Goal: Task Accomplishment & Management: Manage account settings

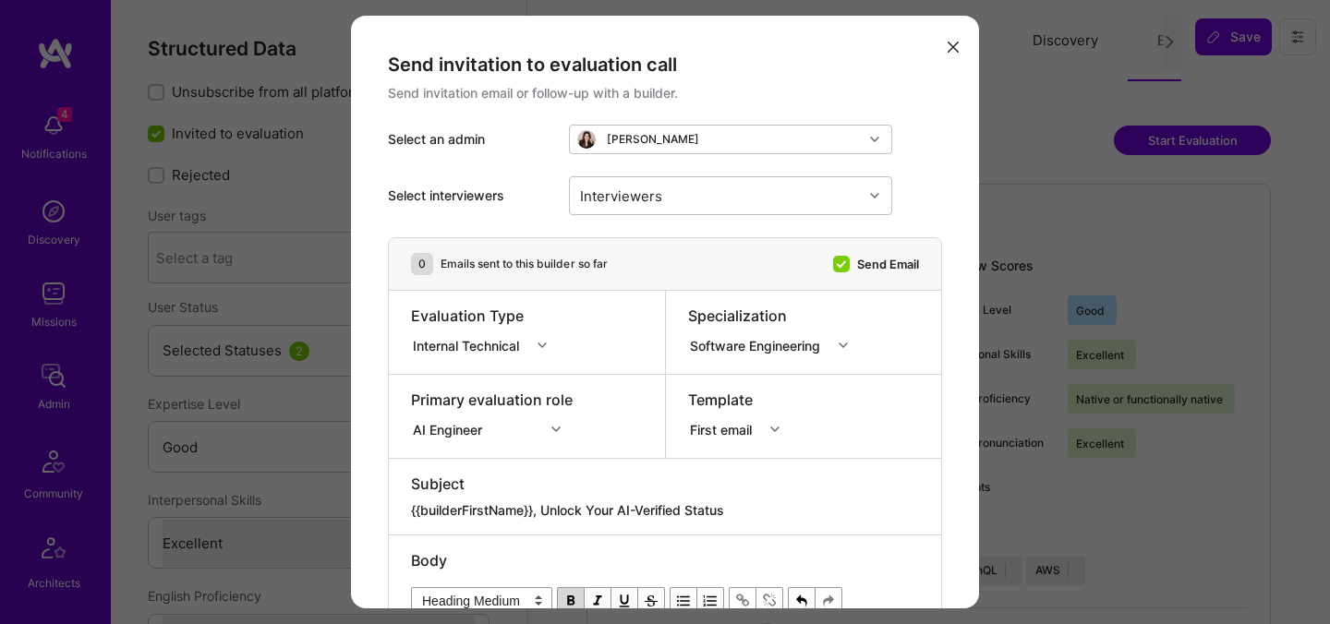
select select "4"
select select "7"
select select "BR"
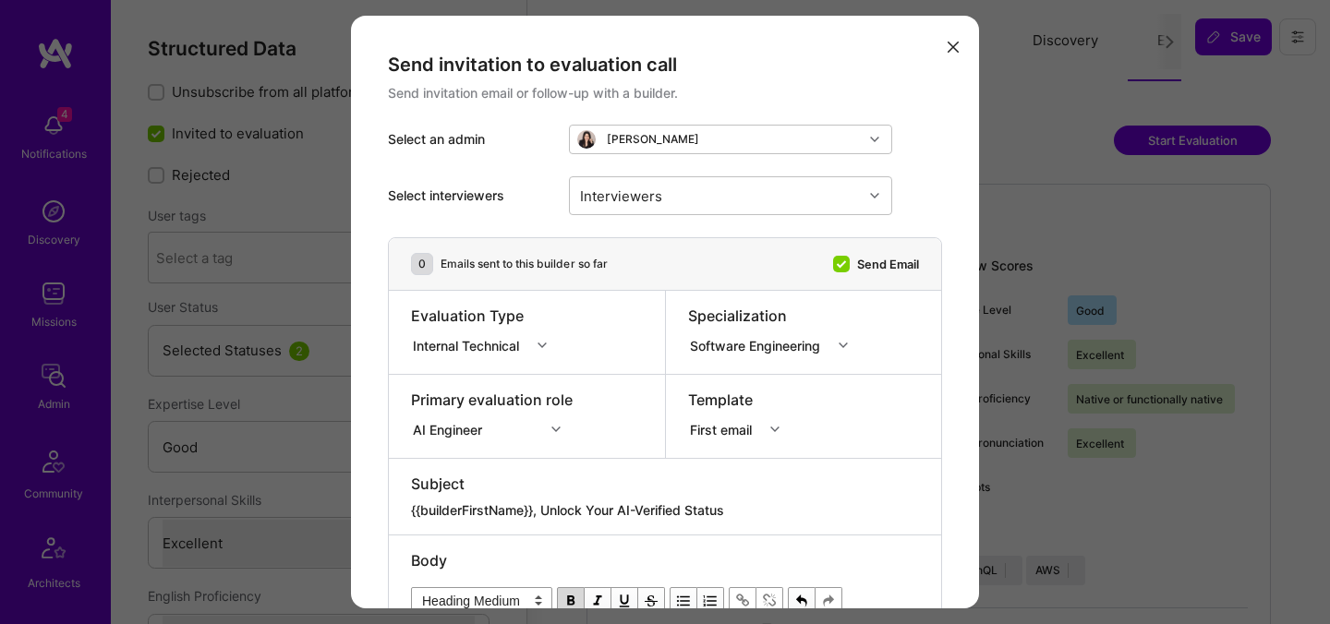
select select "Right Now"
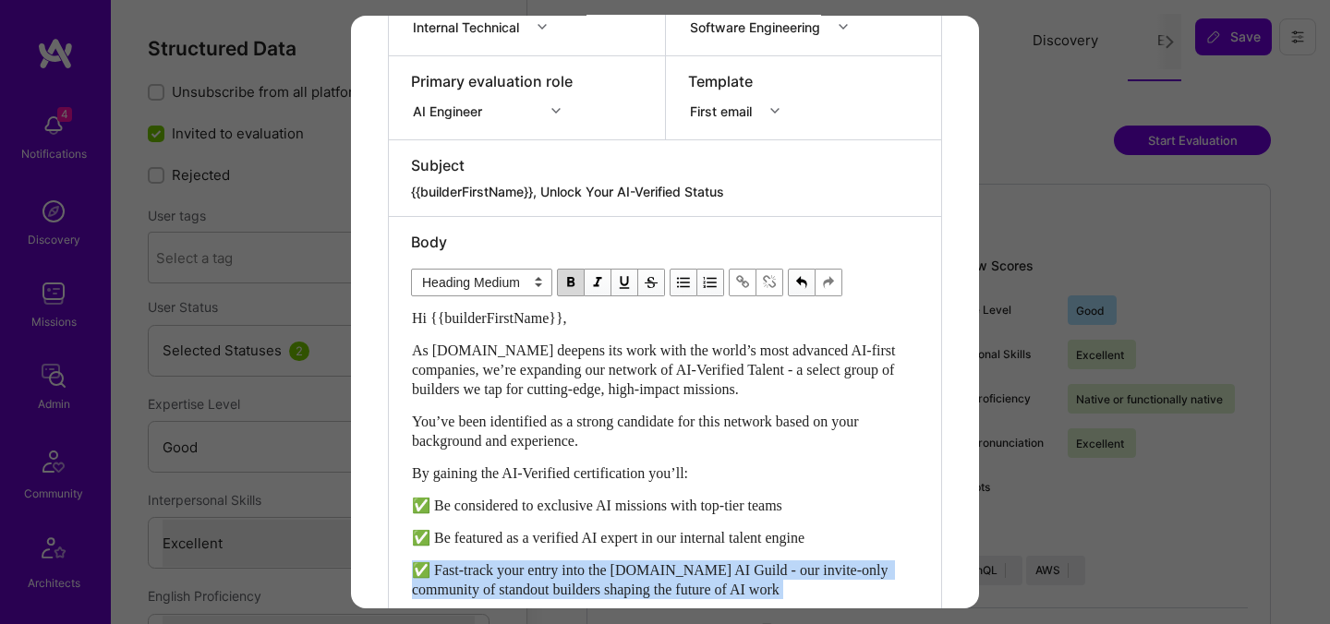
scroll to position [327, 0]
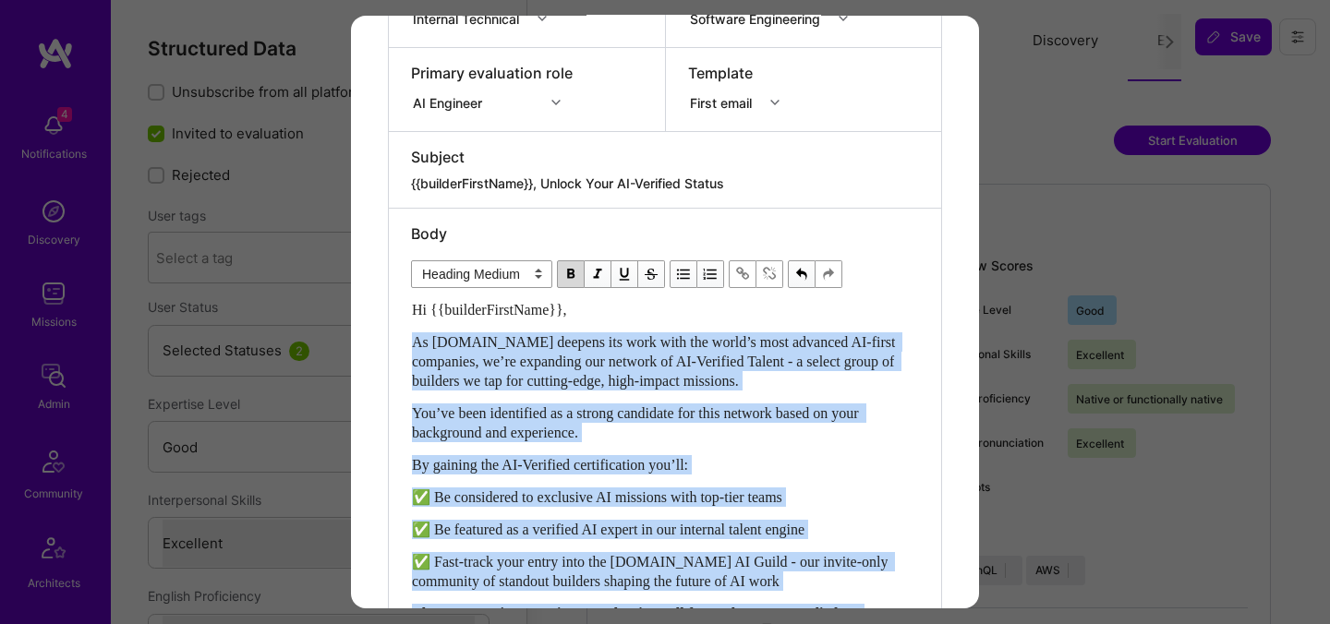
drag, startPoint x: 446, startPoint y: 478, endPoint x: 406, endPoint y: 341, distance: 143.2
click at [406, 341] on div "Body Normal Heading Large Heading Medium Heading Small Heading Medium Hi {{buil…" at bounding box center [665, 619] width 552 height 820
copy div "As A.Team deepens its work with the world’s most advanced AI-first companies, w…"
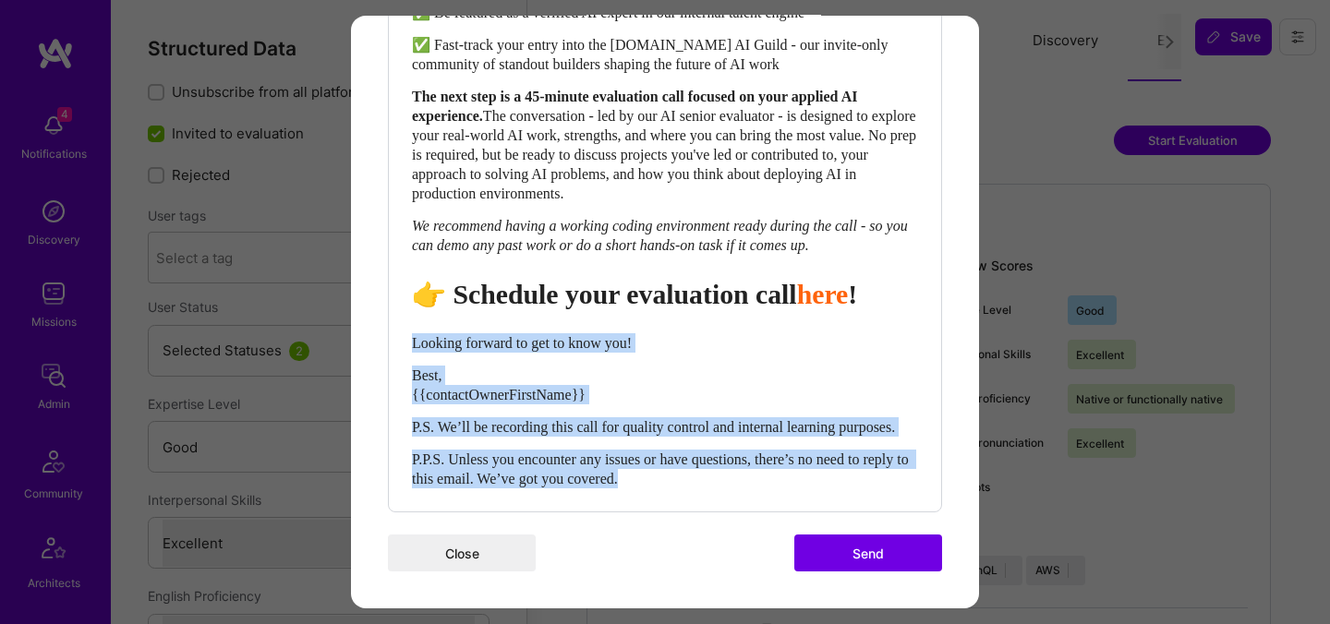
drag, startPoint x: 713, startPoint y: 483, endPoint x: 380, endPoint y: 314, distance: 372.9
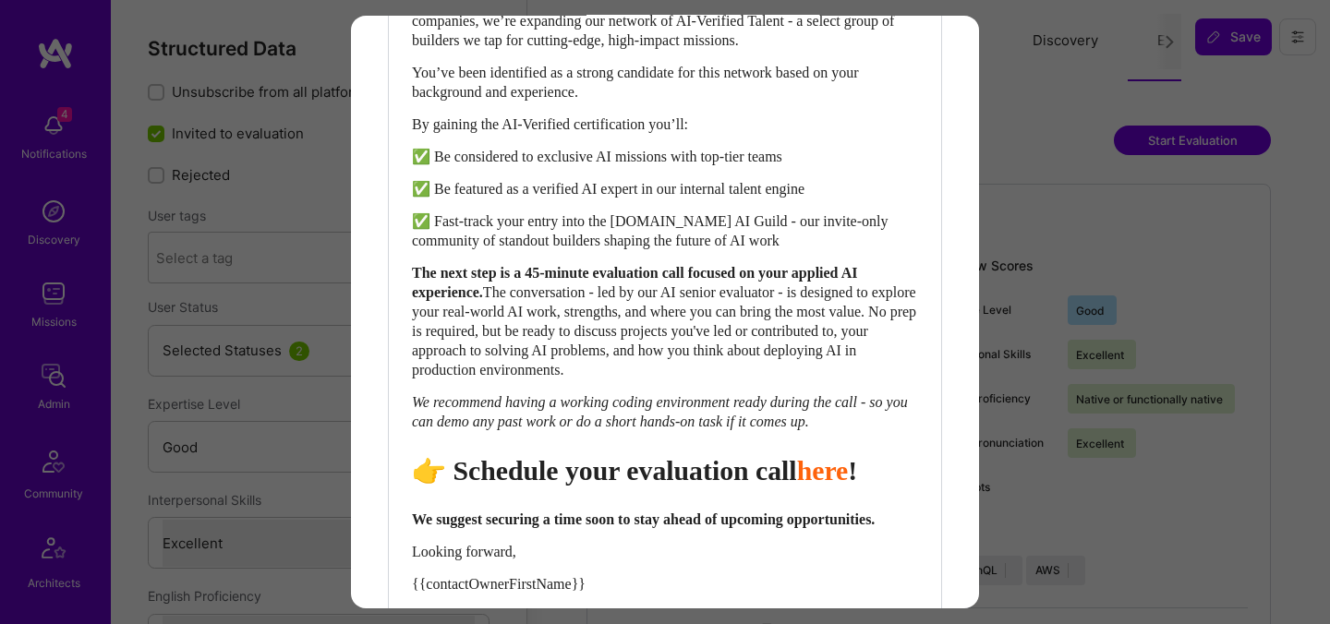
scroll to position [677, 0]
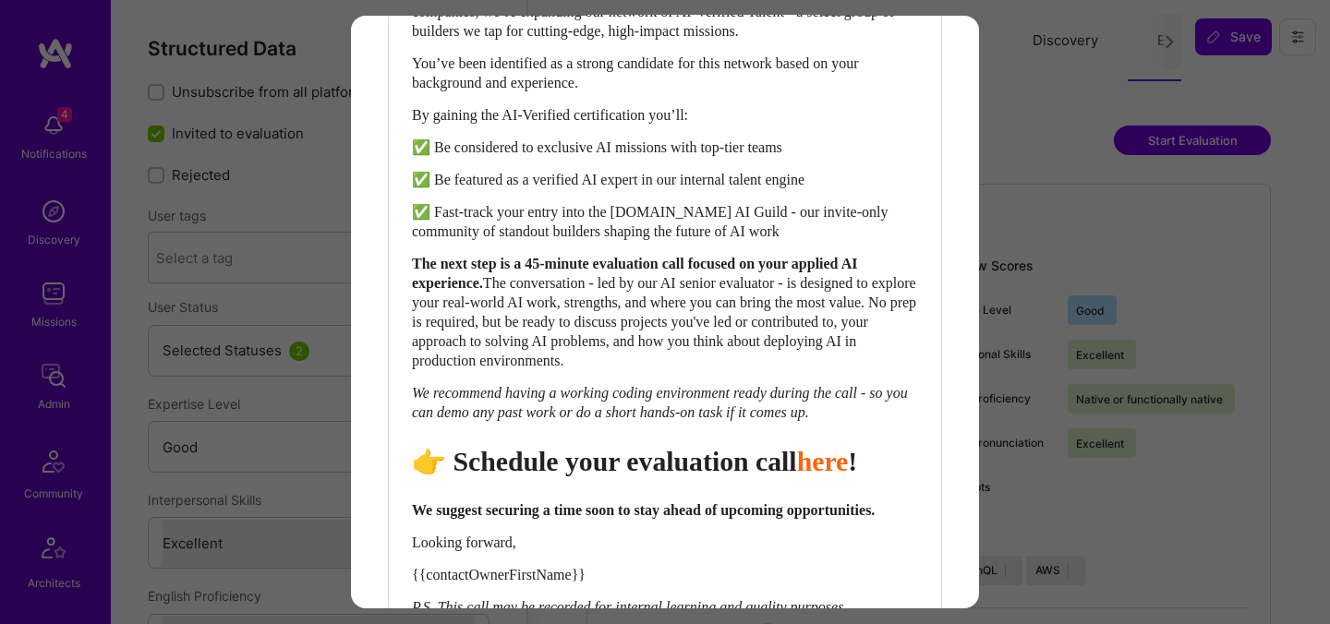
click at [710, 476] on span "👉 Schedule your evaluation call" at bounding box center [604, 461] width 385 height 30
select select "header-two"
click at [710, 476] on span "👉 Schedule your evaluation call" at bounding box center [604, 461] width 385 height 30
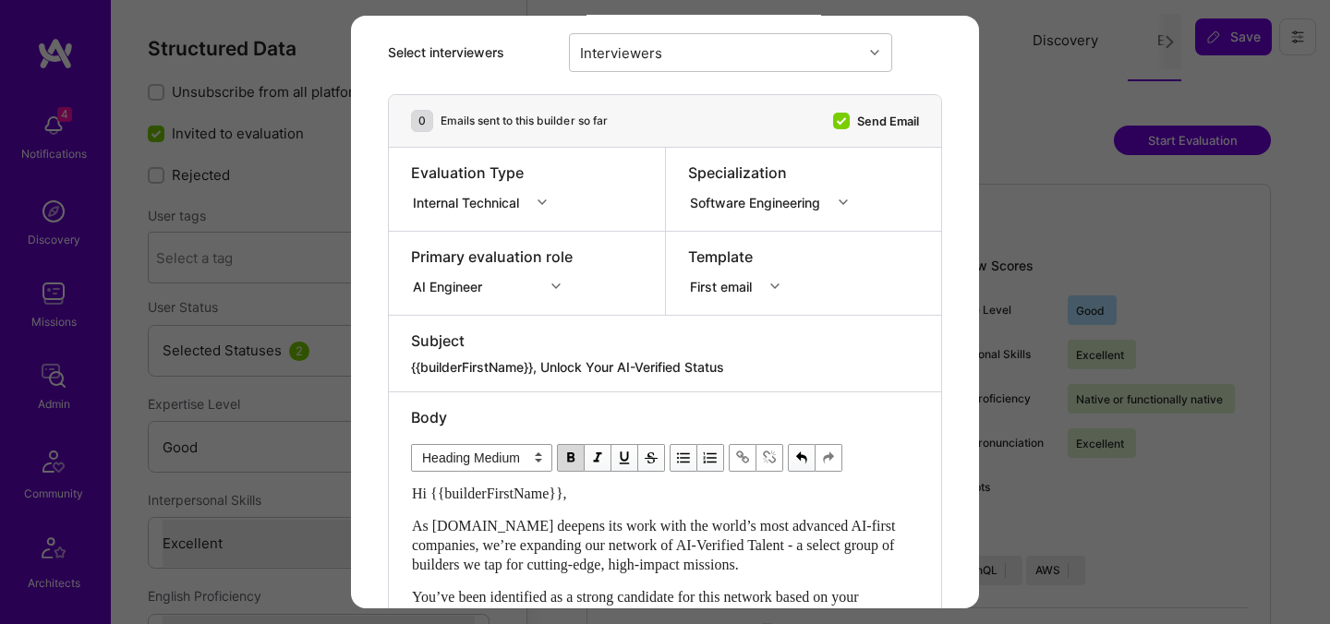
scroll to position [0, 0]
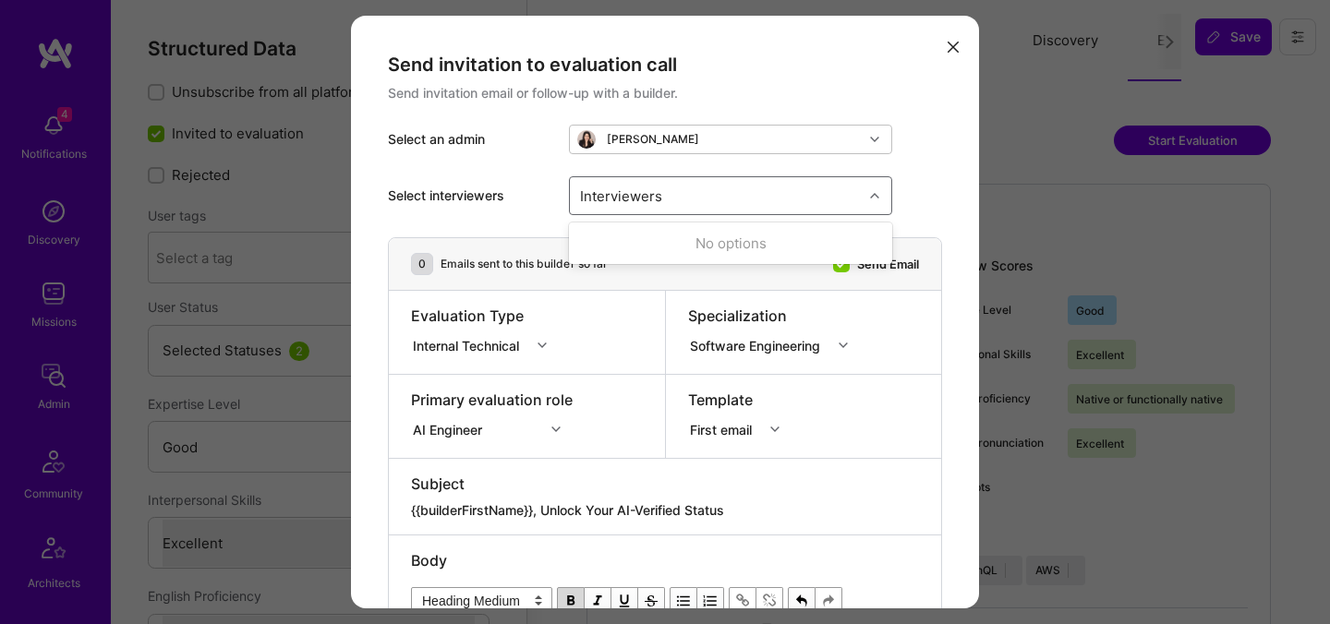
click at [681, 200] on div "Interviewers" at bounding box center [716, 195] width 293 height 37
type input "[PERSON_NAME]"
click at [628, 246] on div "[PERSON_NAME]" at bounding box center [730, 243] width 301 height 19
checkbox input "true"
type input "most"
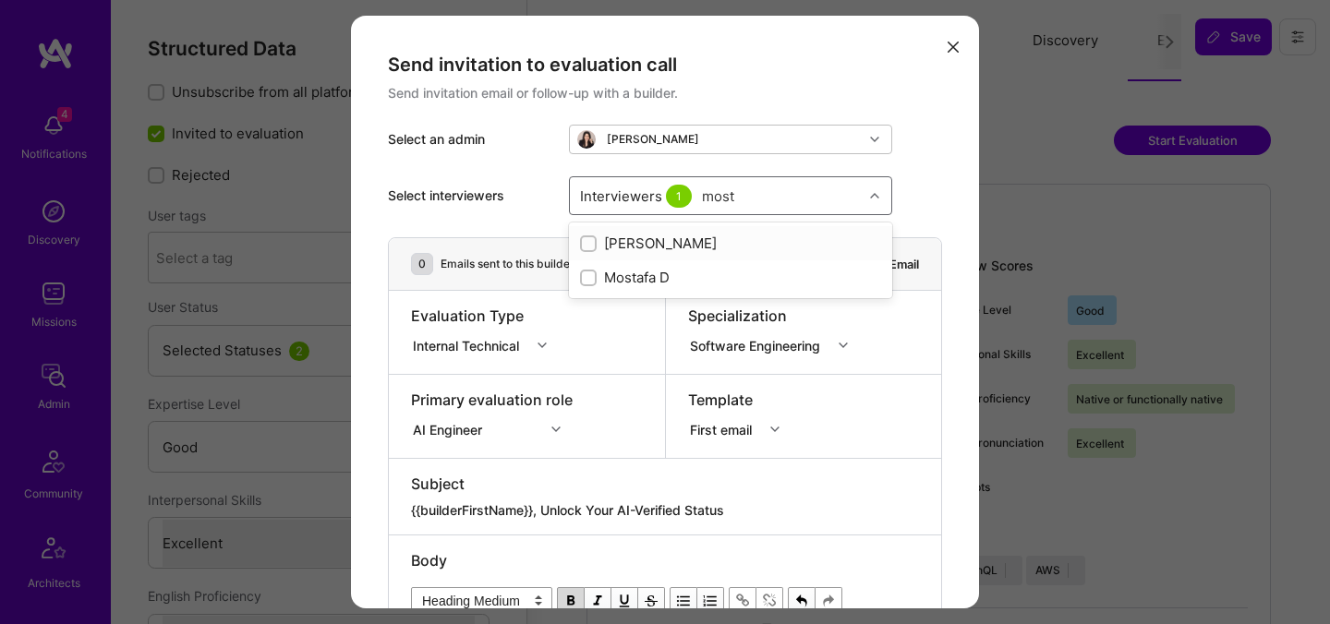
click at [623, 247] on div "[PERSON_NAME]" at bounding box center [730, 243] width 301 height 19
click at [623, 246] on div "[PERSON_NAME]" at bounding box center [730, 243] width 301 height 19
checkbox input "false"
click at [618, 277] on div "Mostafa D" at bounding box center [730, 277] width 301 height 19
checkbox input "true"
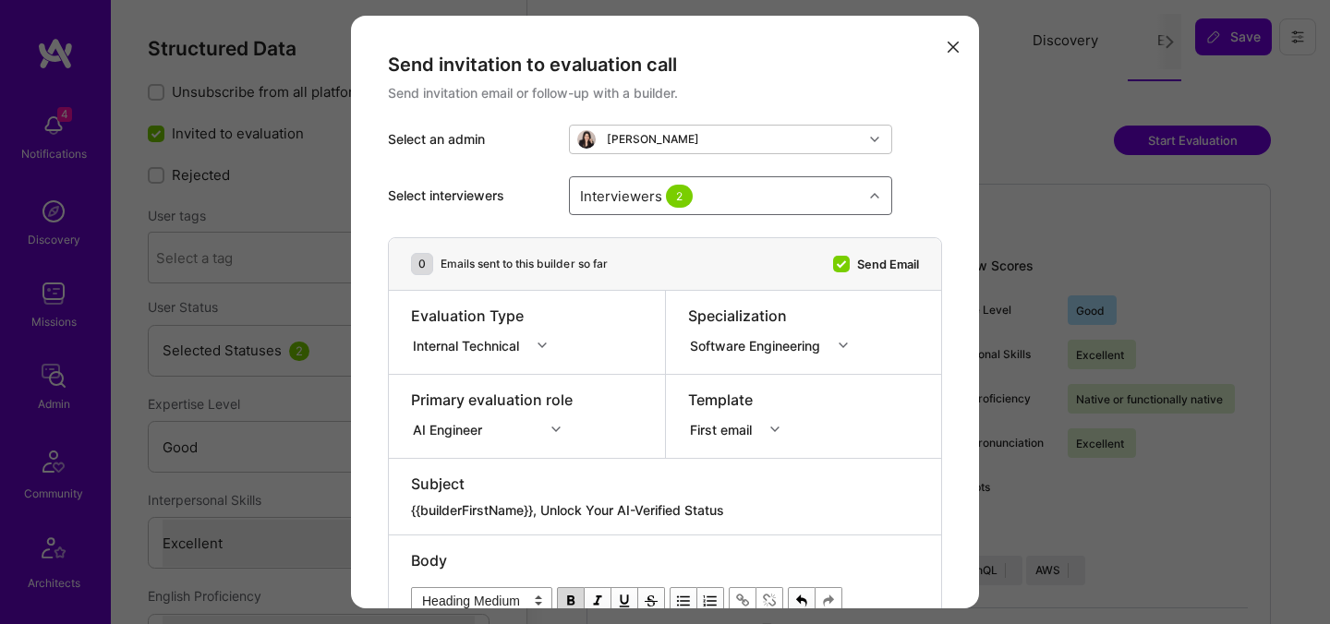
click at [773, 193] on div "Interviewers 2" at bounding box center [716, 195] width 293 height 37
type input "[PERSON_NAME]"
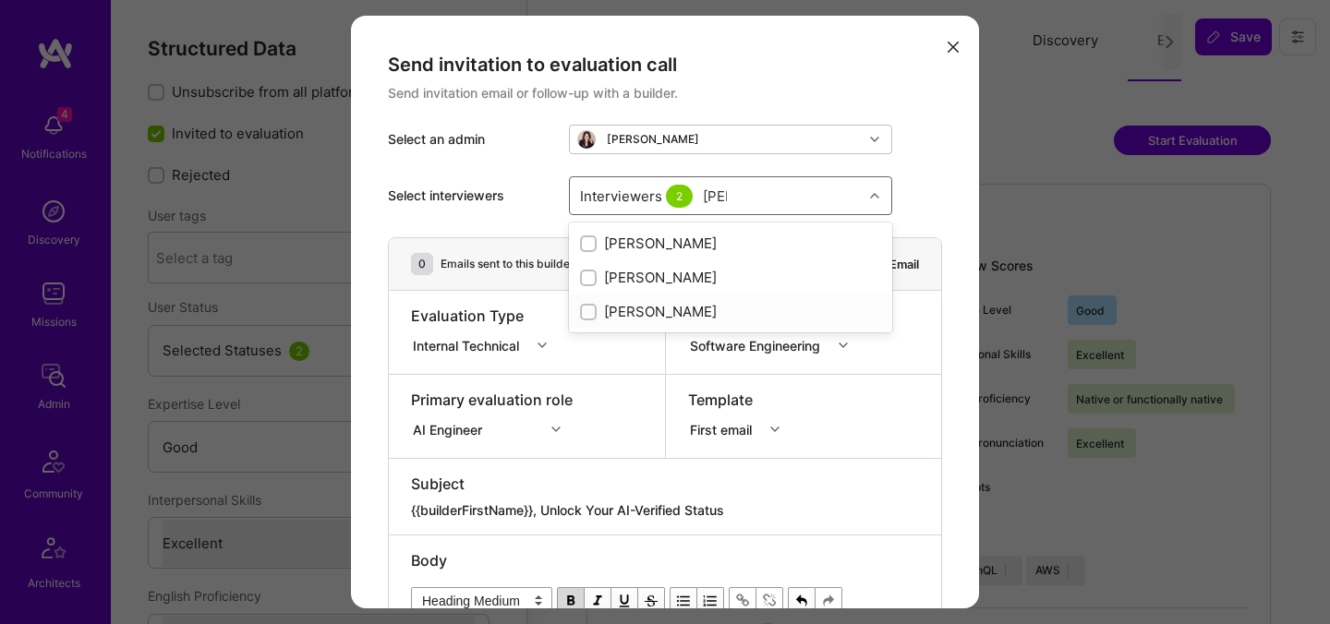
click at [643, 307] on div "[PERSON_NAME]" at bounding box center [730, 311] width 301 height 19
checkbox input "true"
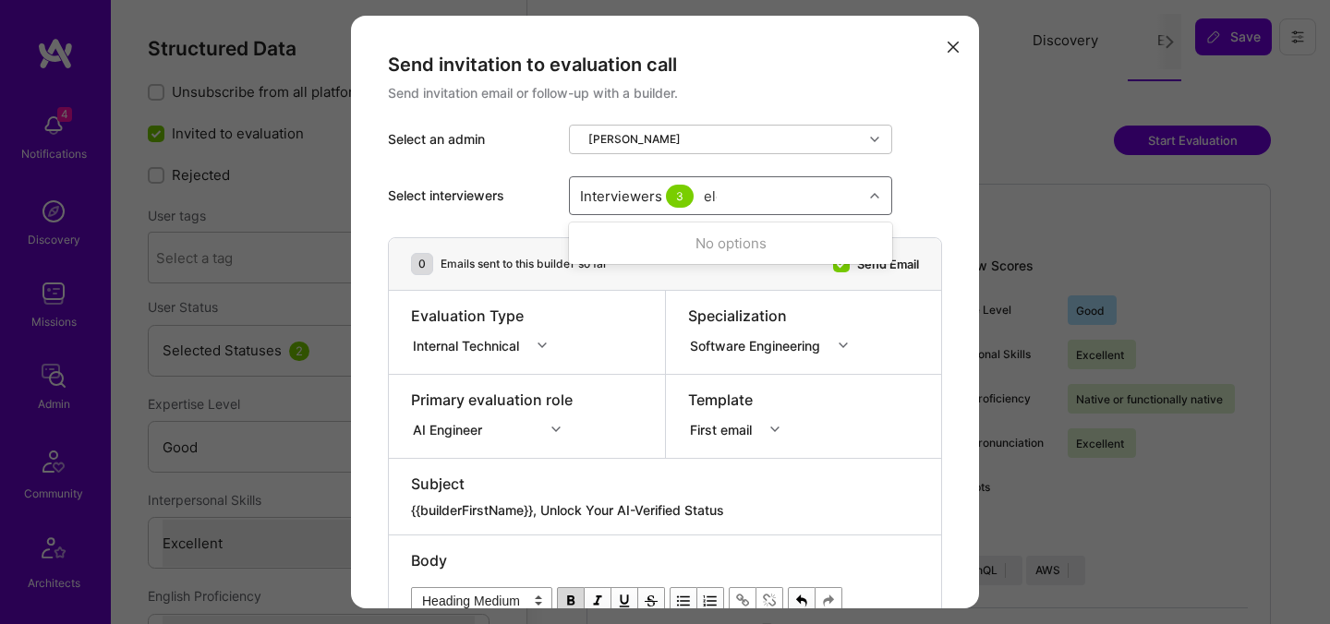
type input "elon"
click at [630, 241] on div "Elon Salfati" at bounding box center [730, 243] width 301 height 19
checkbox input "true"
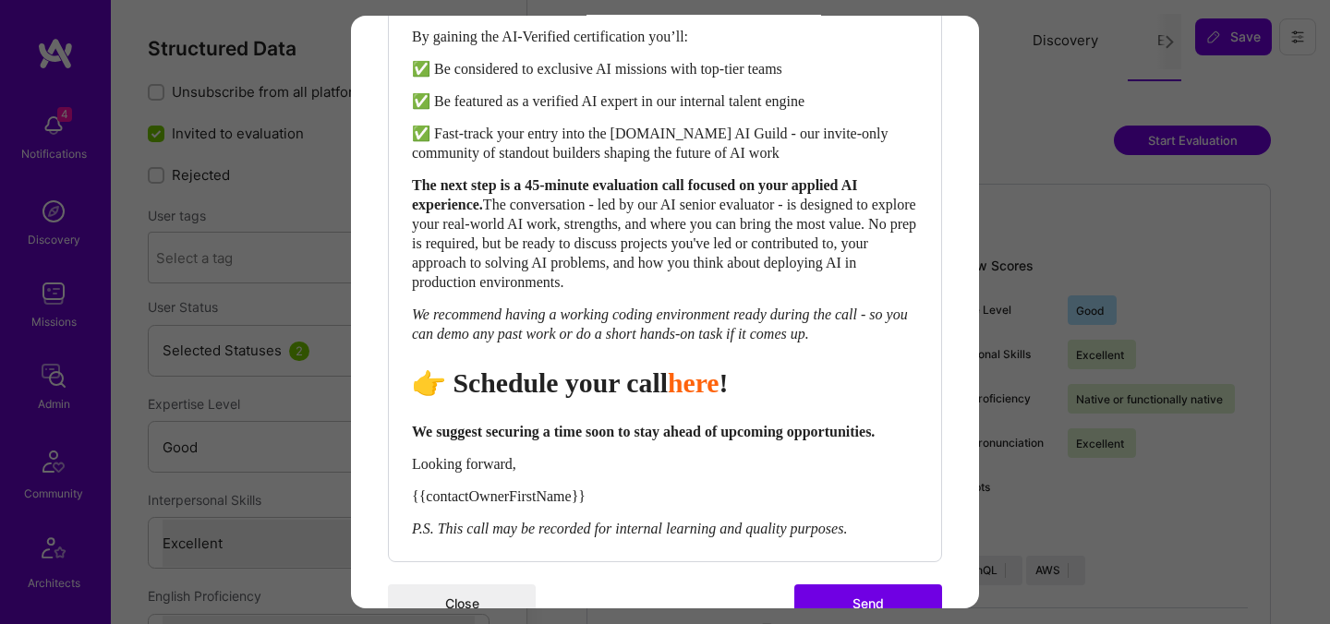
scroll to position [843, 0]
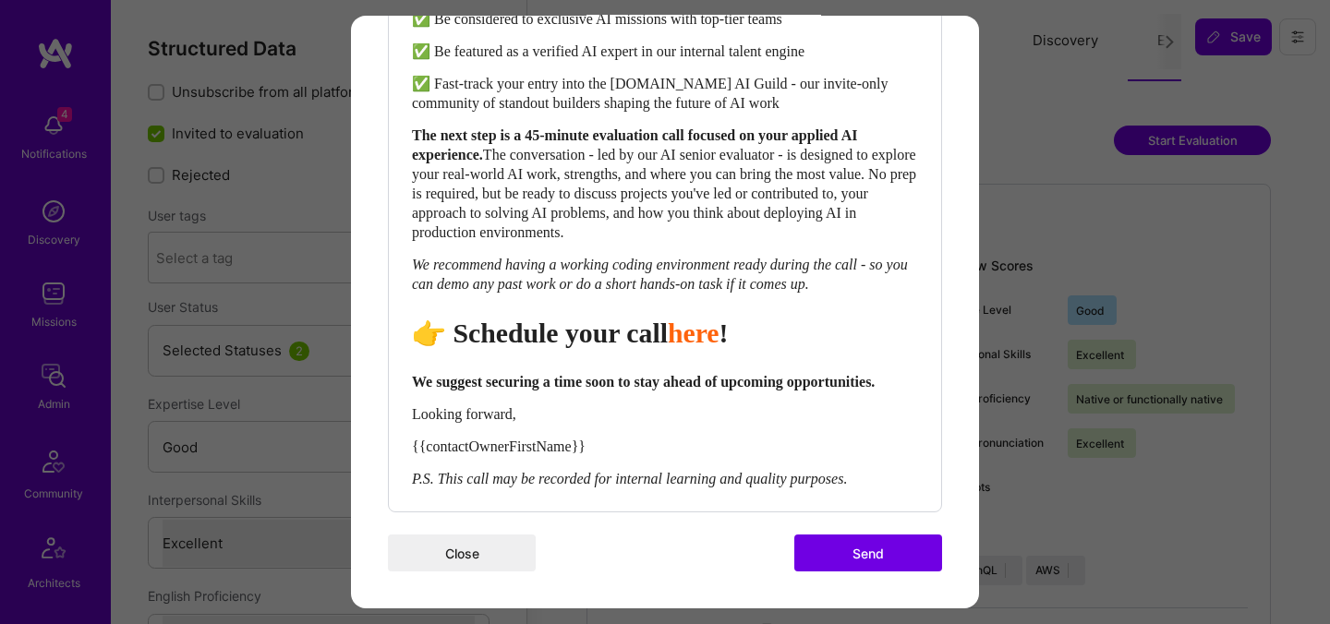
click at [858, 548] on button "Send" at bounding box center [868, 553] width 148 height 37
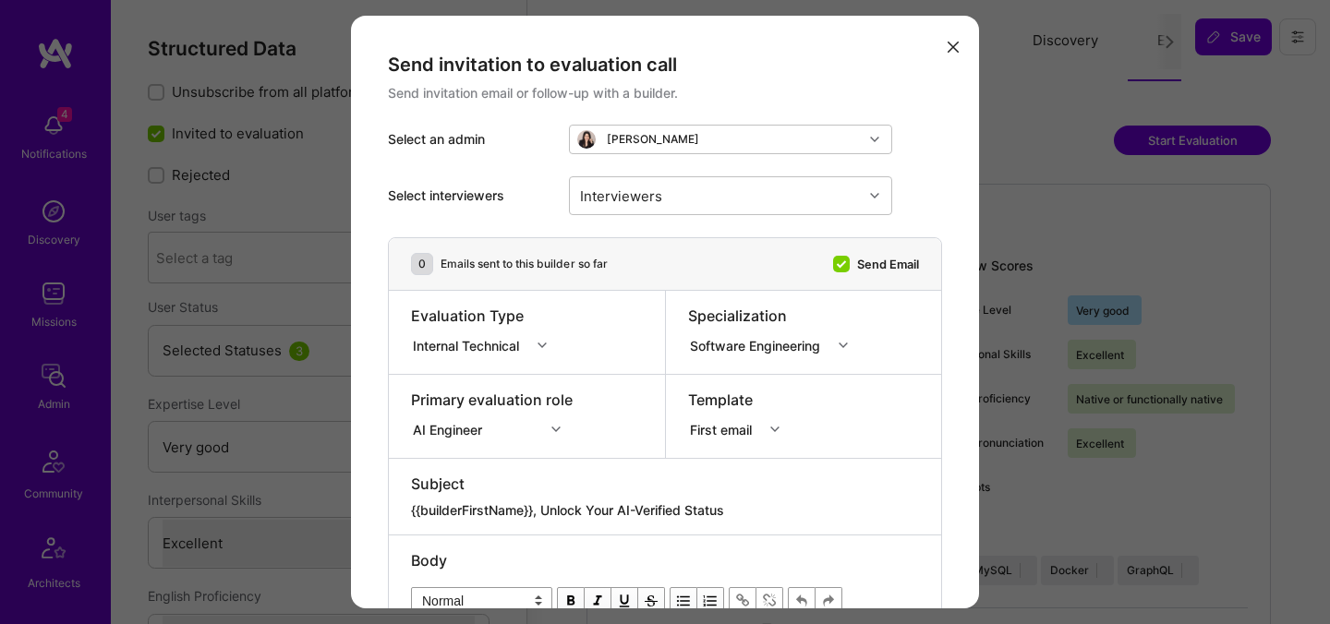
select select "5"
select select "7"
select select "GB"
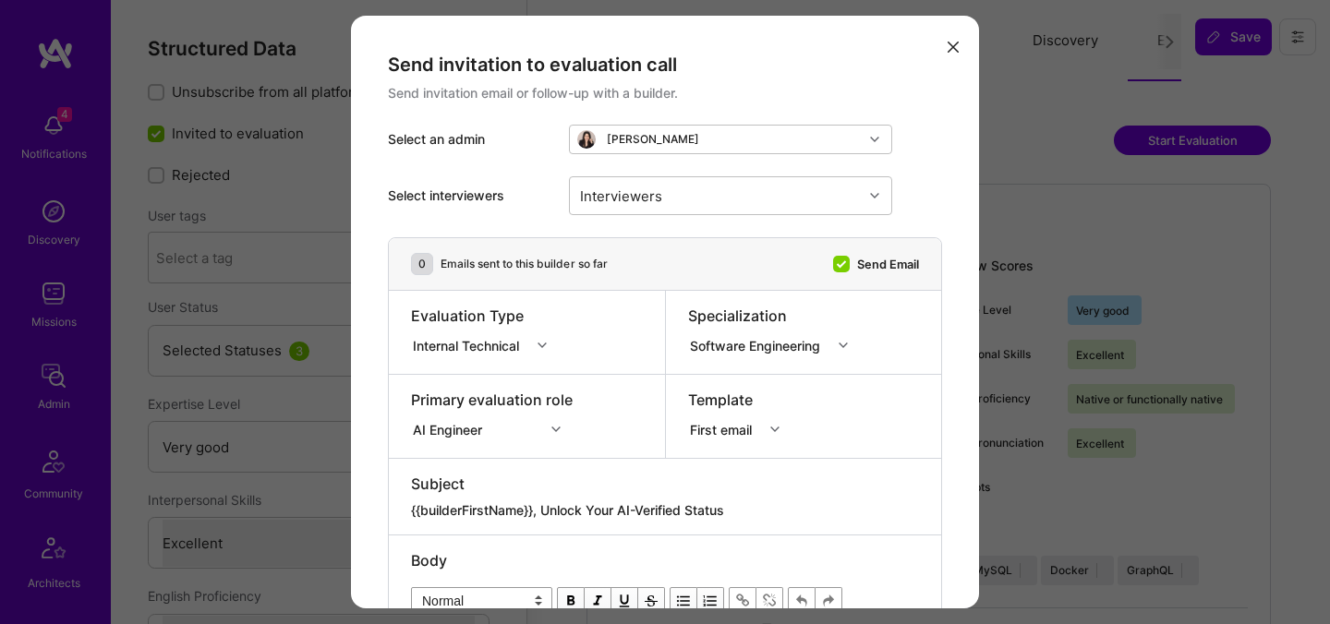
select select "Right Now"
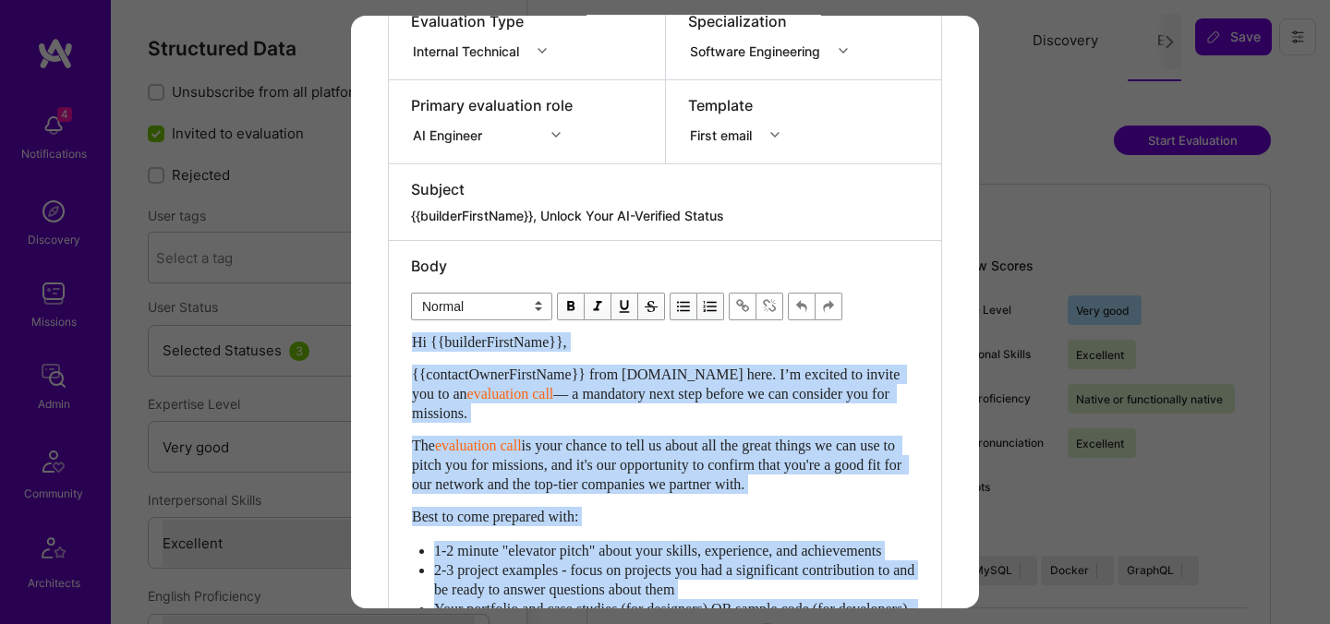
scroll to position [265, 0]
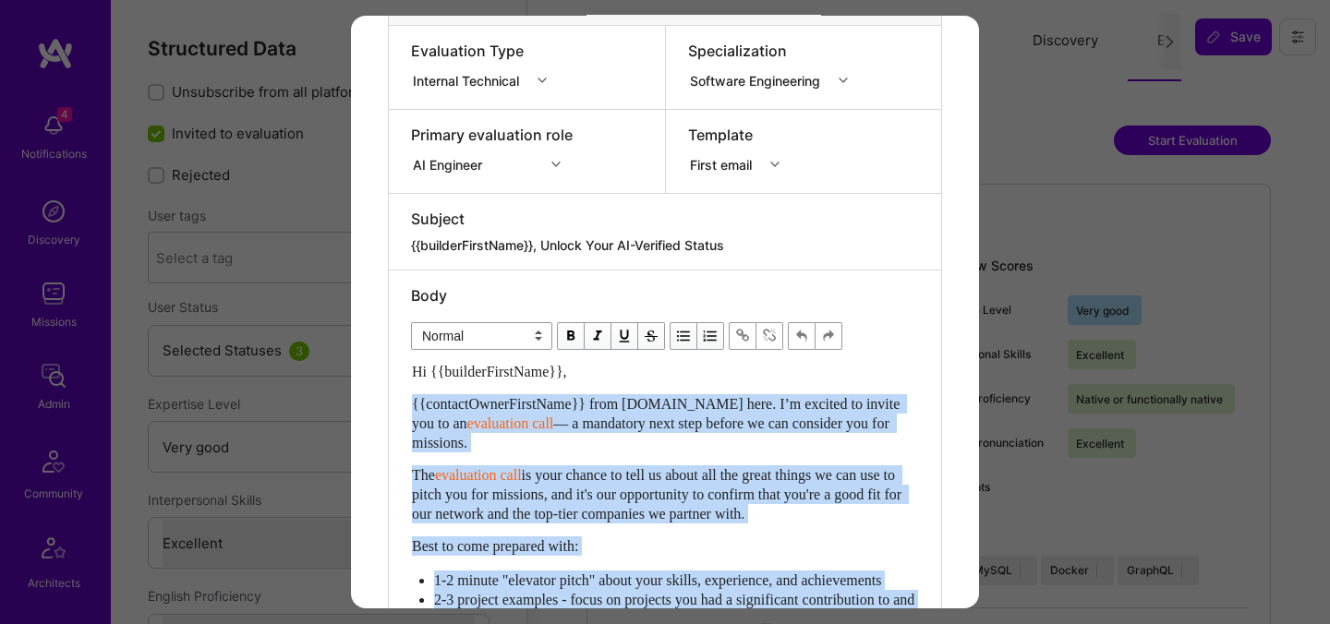
drag, startPoint x: 414, startPoint y: 337, endPoint x: 414, endPoint y: 379, distance: 41.6
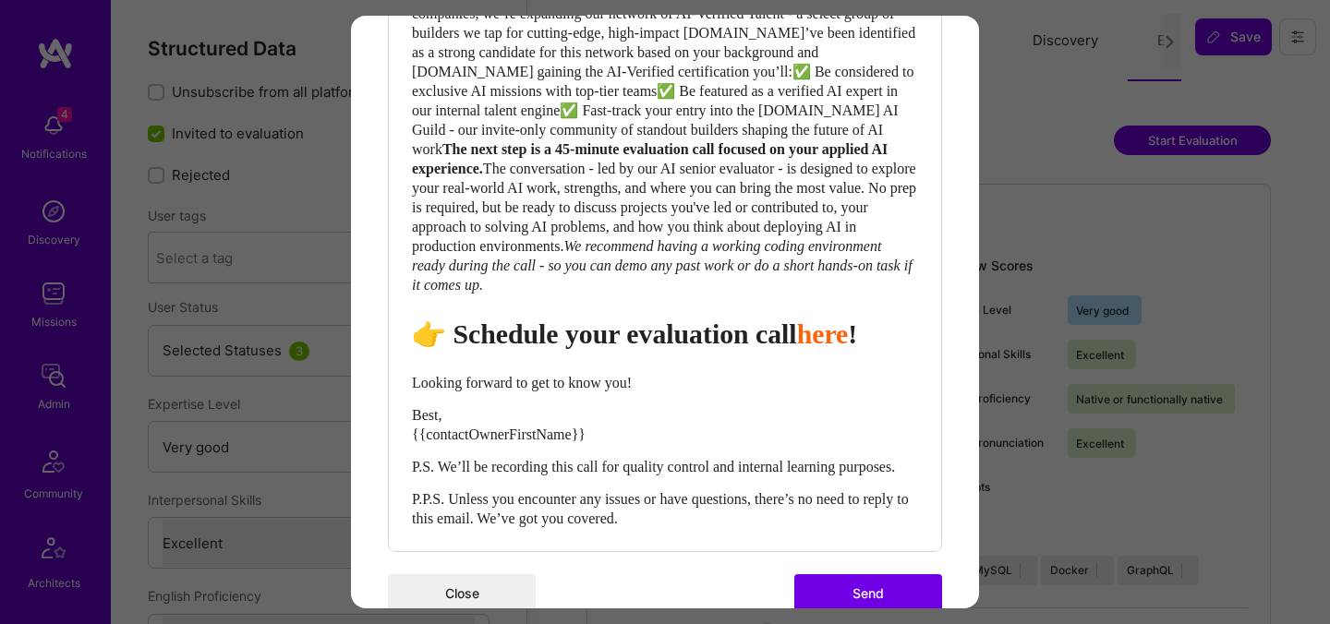
scroll to position [669, 0]
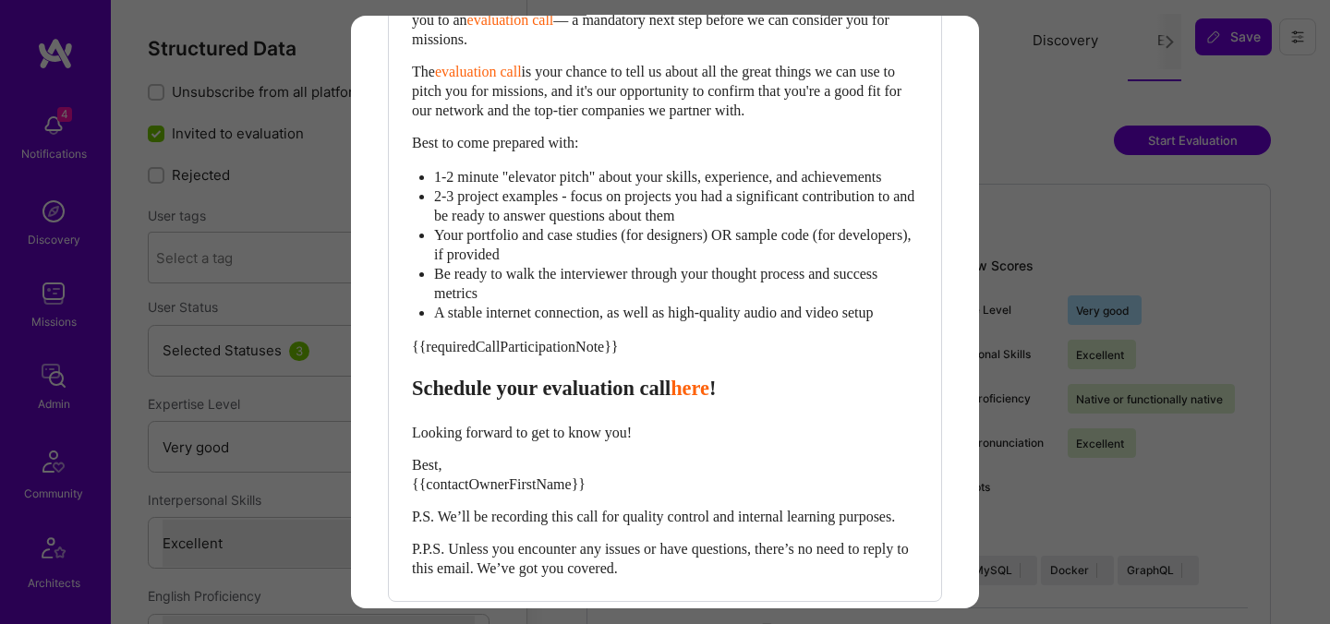
click at [488, 320] on span "A stable internet connection, as well as high-quality audio and video setup" at bounding box center [653, 313] width 439 height 16
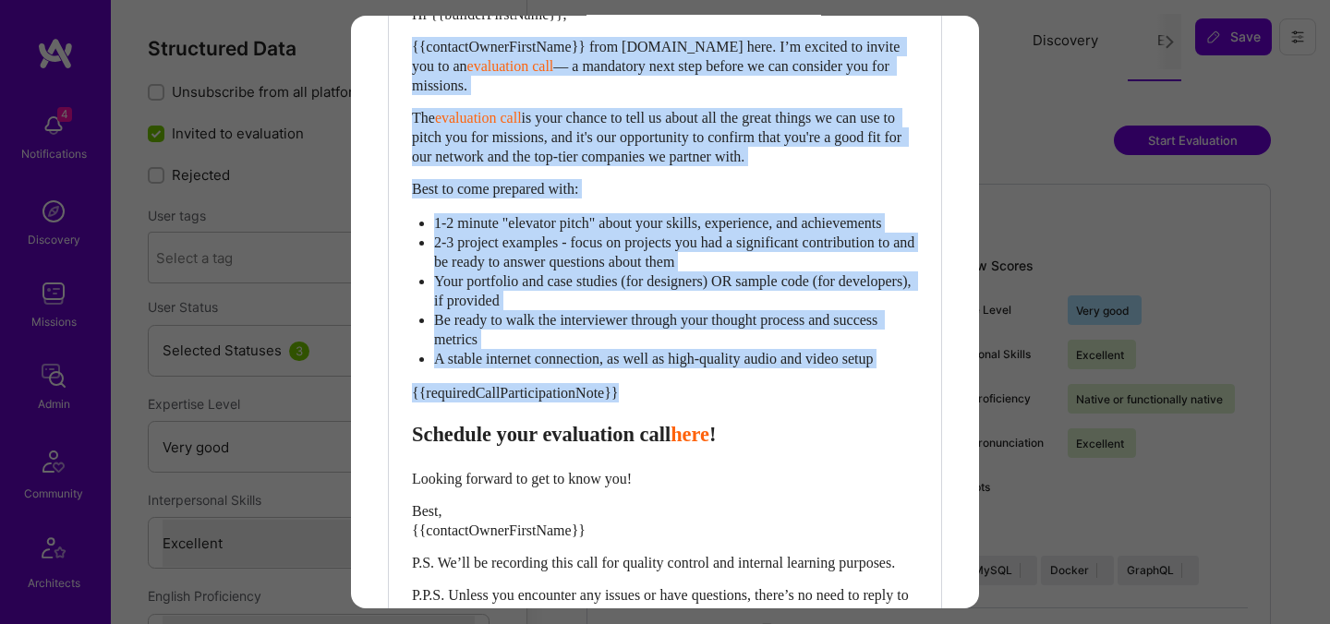
drag, startPoint x: 416, startPoint y: 450, endPoint x: 377, endPoint y: 55, distance: 396.3
click at [377, 55] on div "Send invitation to evaluation call Send invitation email or follow-up with a bu…" at bounding box center [665, 68] width 628 height 1351
paste div "Enter email text"
select select "header-two"
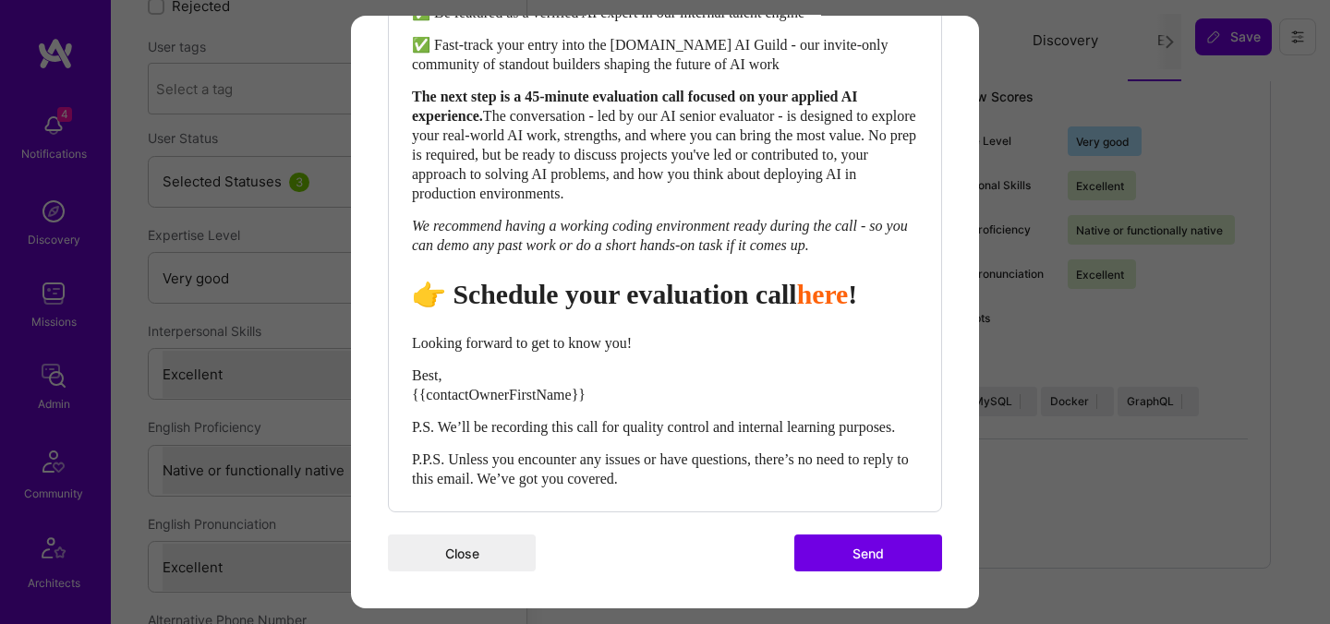
scroll to position [175, 0]
click at [460, 335] on span "Looking forward to get to know you!" at bounding box center [522, 343] width 220 height 16
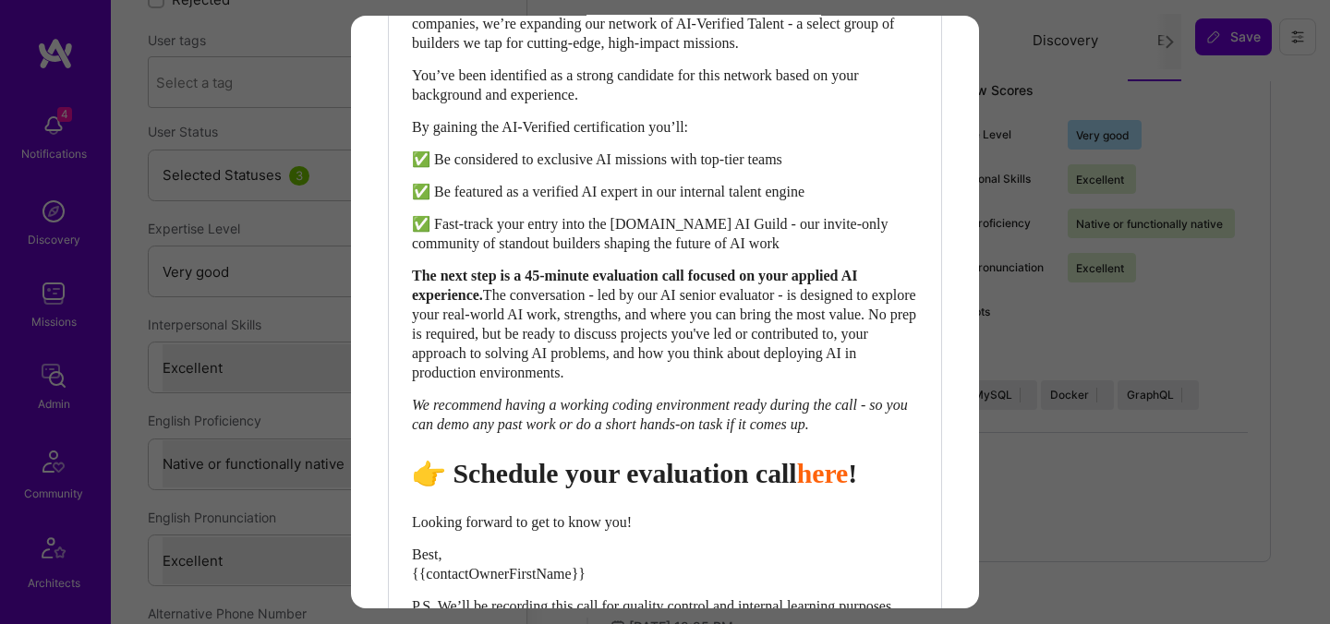
scroll to position [915, 0]
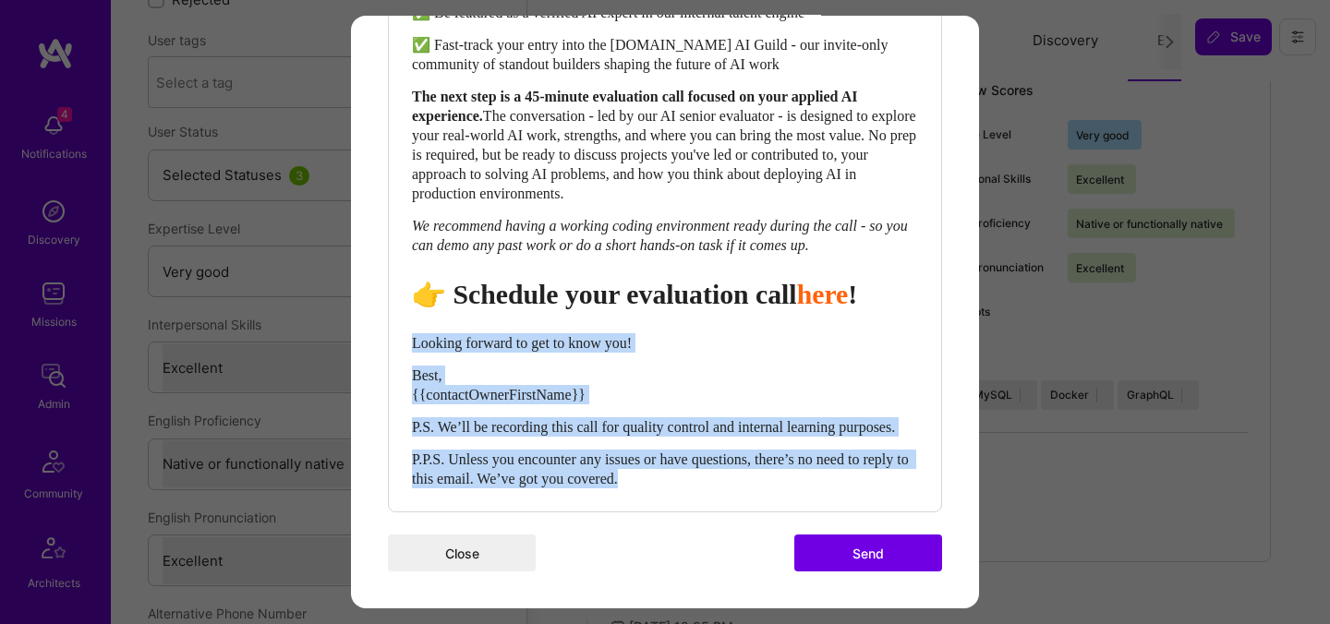
drag, startPoint x: 723, startPoint y: 487, endPoint x: 407, endPoint y: 324, distance: 355.1
click at [407, 324] on div "Body Normal Heading Large Heading Medium Heading Small Normal Hi {{builderFirst…" at bounding box center [665, 102] width 552 height 820
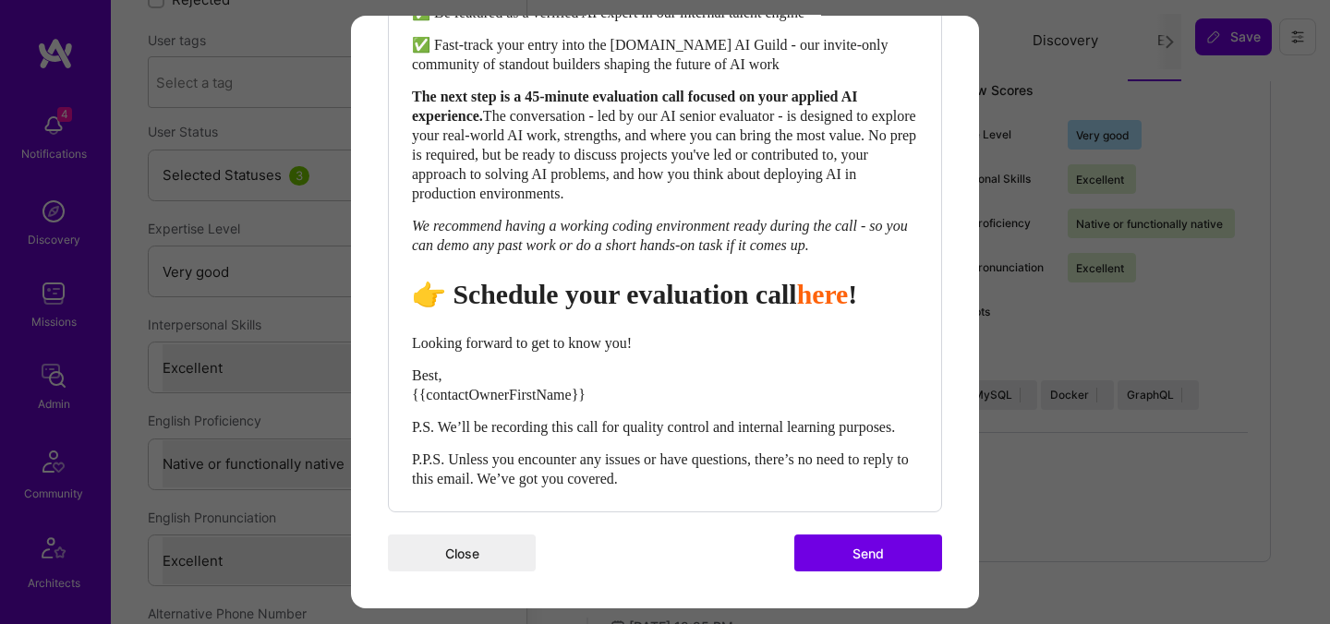
scroll to position [876, 0]
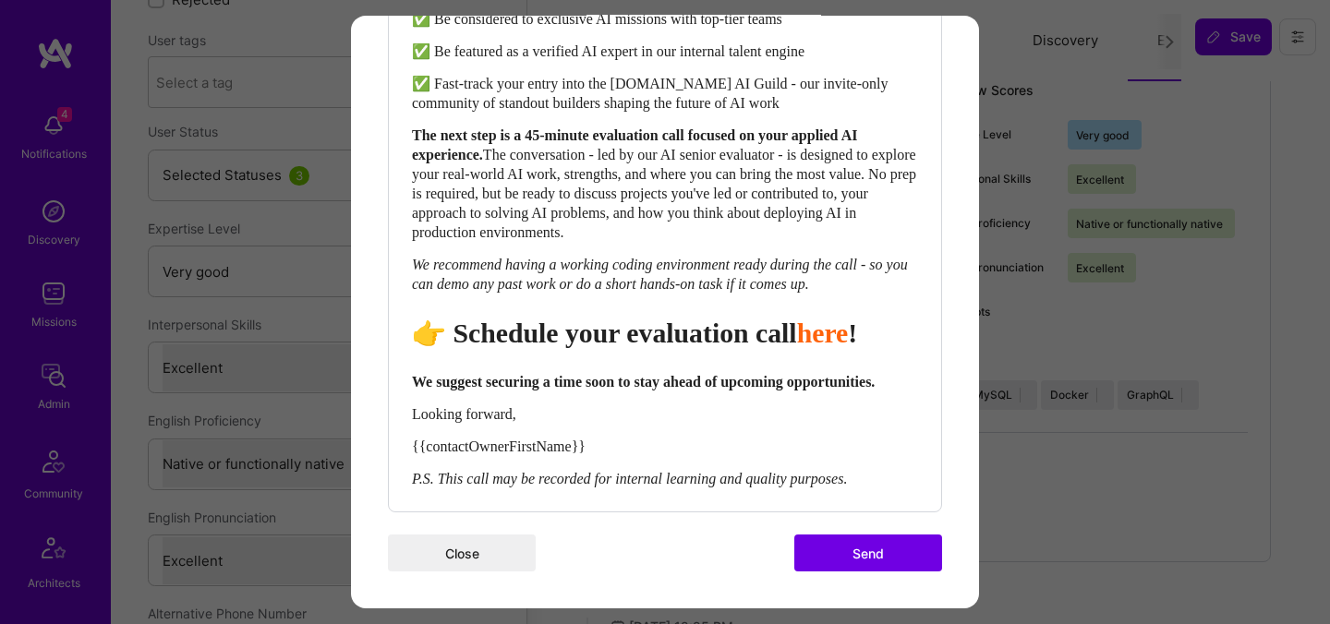
click at [686, 318] on span "👉 Schedule your evaluation call" at bounding box center [604, 333] width 385 height 30
select select "header-two"
click at [686, 318] on span "👉 Schedule your evaluation call" at bounding box center [604, 333] width 385 height 30
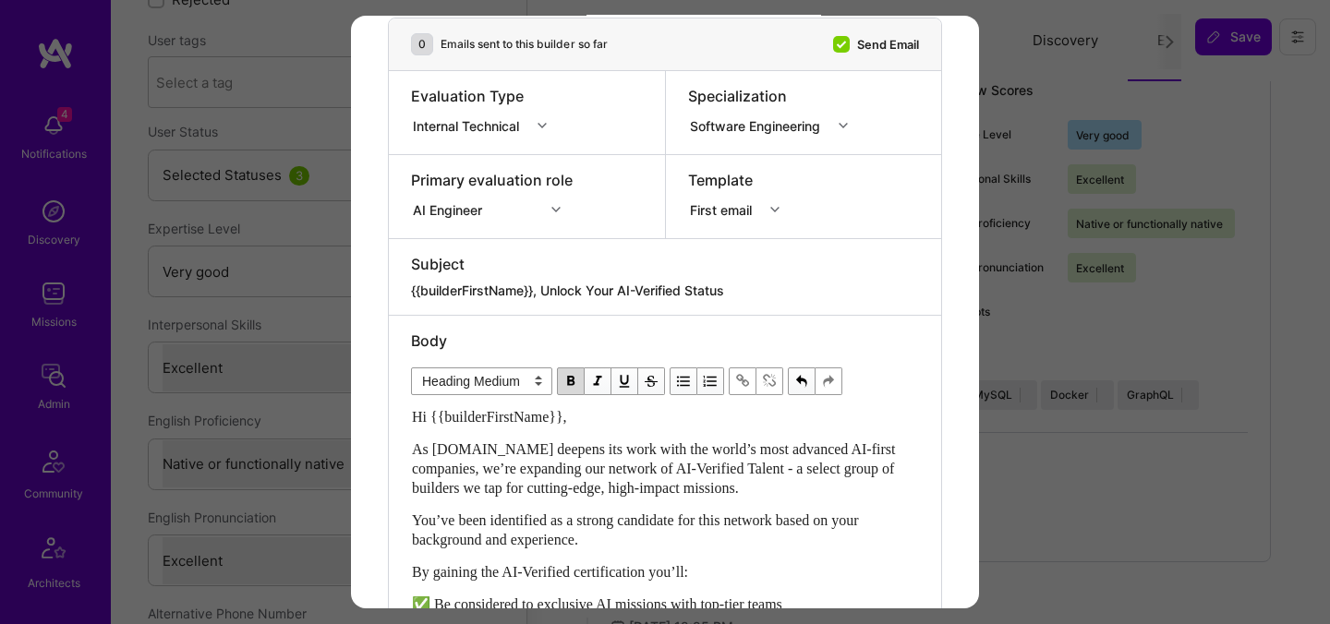
scroll to position [37, 0]
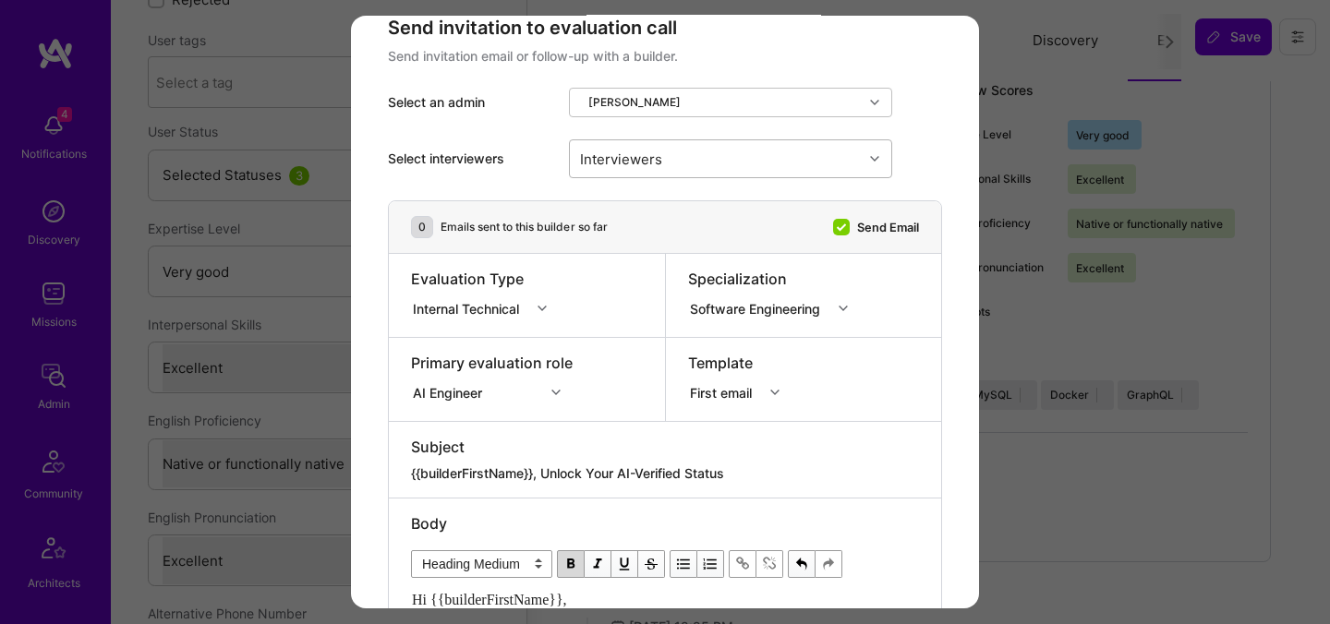
click at [689, 167] on div "Interviewers" at bounding box center [716, 158] width 293 height 37
type input "pedro"
click at [644, 210] on div "Pedro Nogueira" at bounding box center [730, 206] width 301 height 19
checkbox input "true"
type input "mosta"
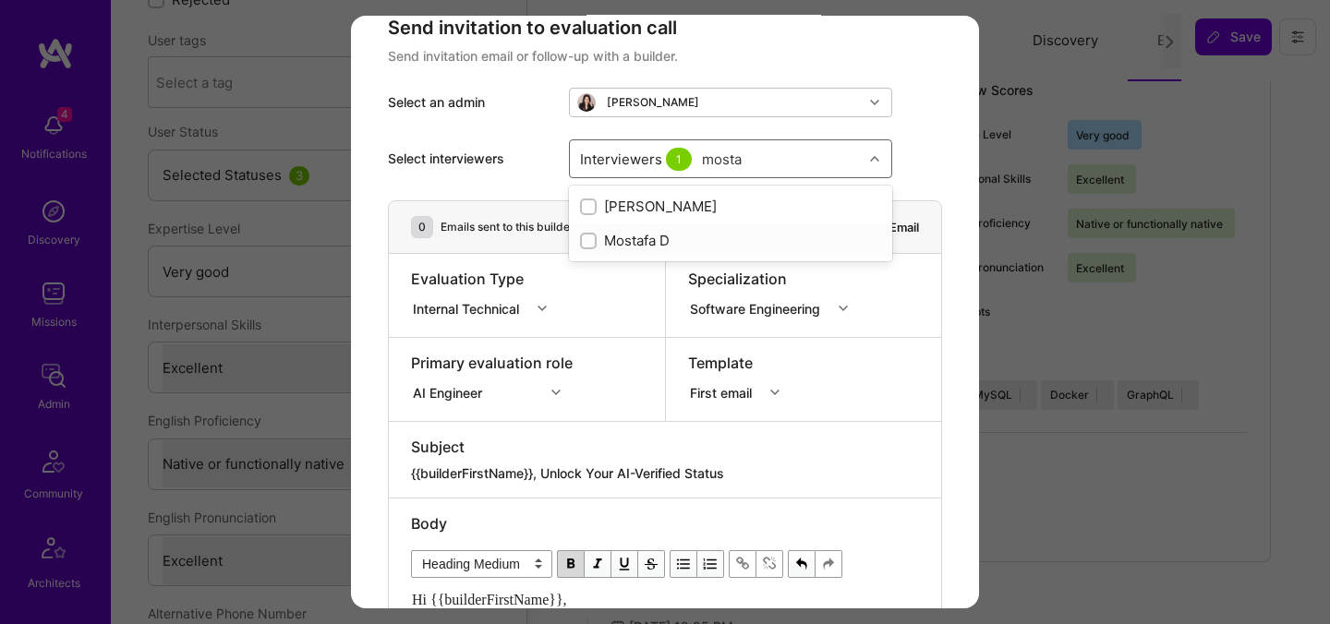
click at [639, 243] on div "Mostafa D" at bounding box center [730, 240] width 301 height 19
checkbox input "true"
type input "luis"
click at [640, 272] on div "Luis Teofilo" at bounding box center [730, 274] width 301 height 19
checkbox input "true"
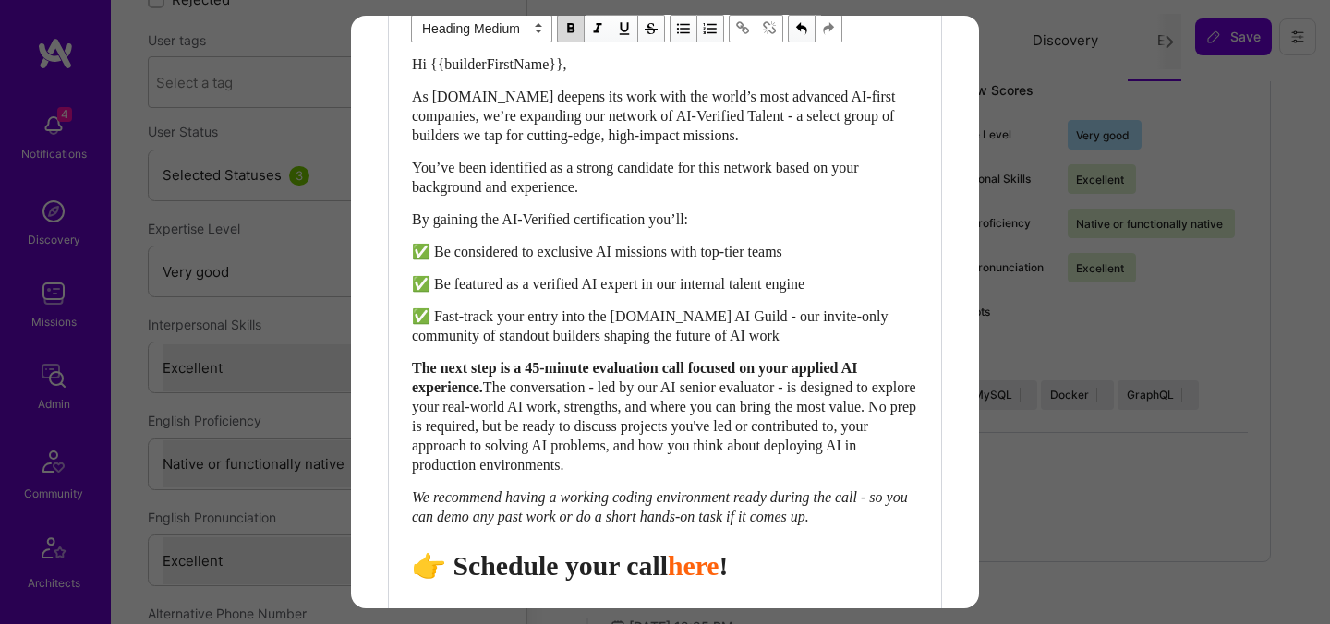
scroll to position [843, 0]
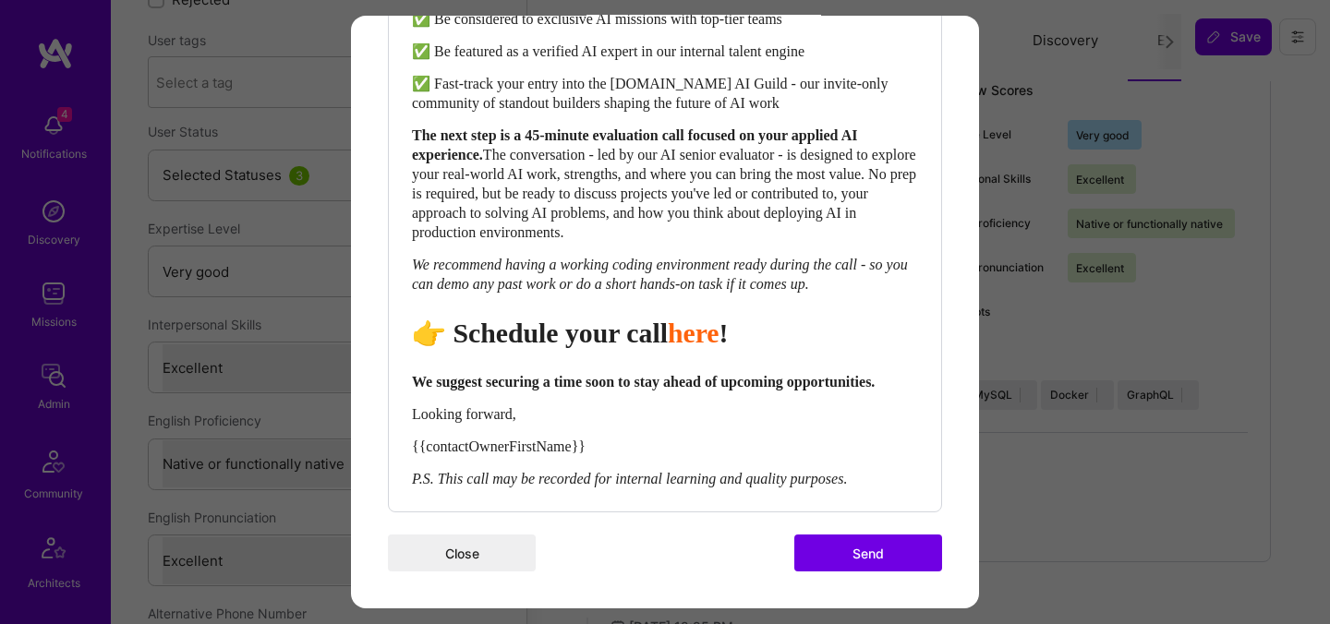
click at [831, 548] on button "Send" at bounding box center [868, 553] width 148 height 37
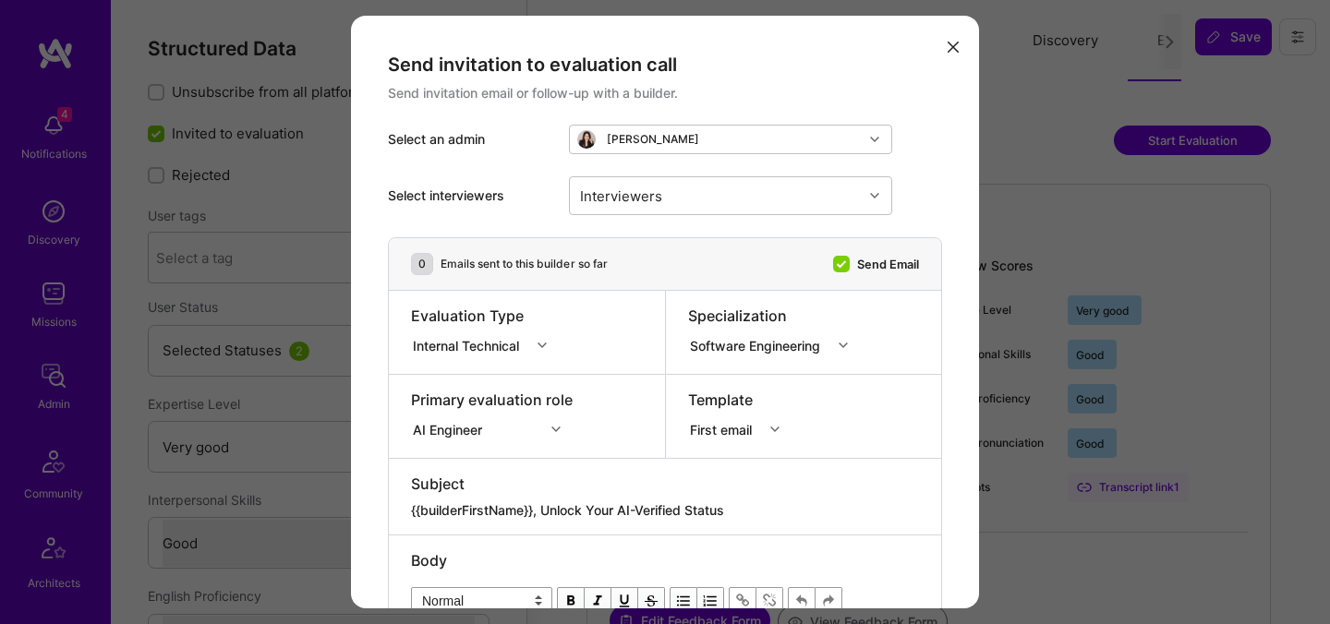
select select "5"
select select "4"
select select "6"
select select "AE"
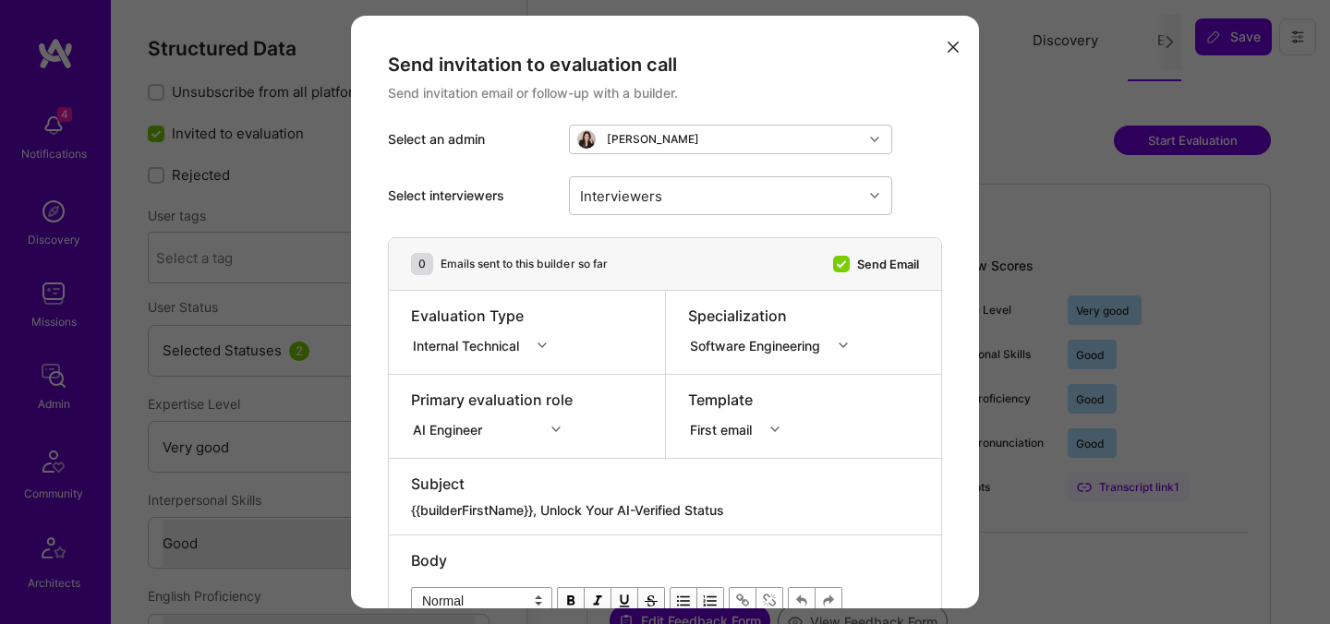
select select "Right Now"
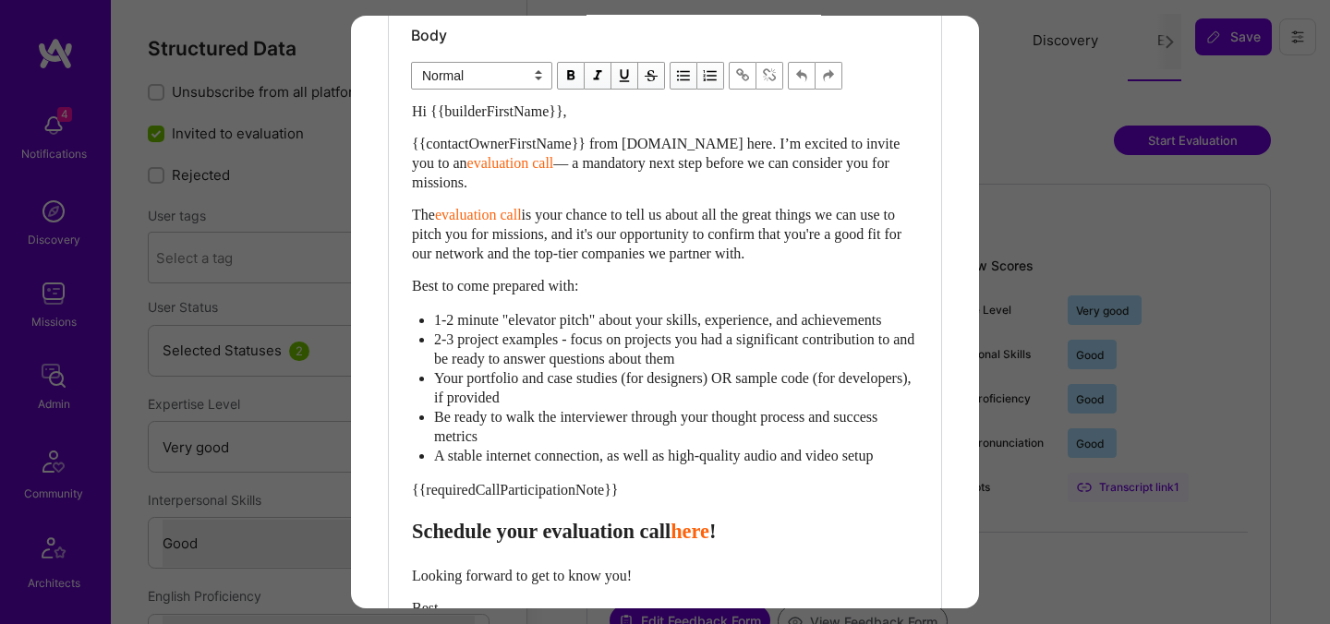
scroll to position [530, 0]
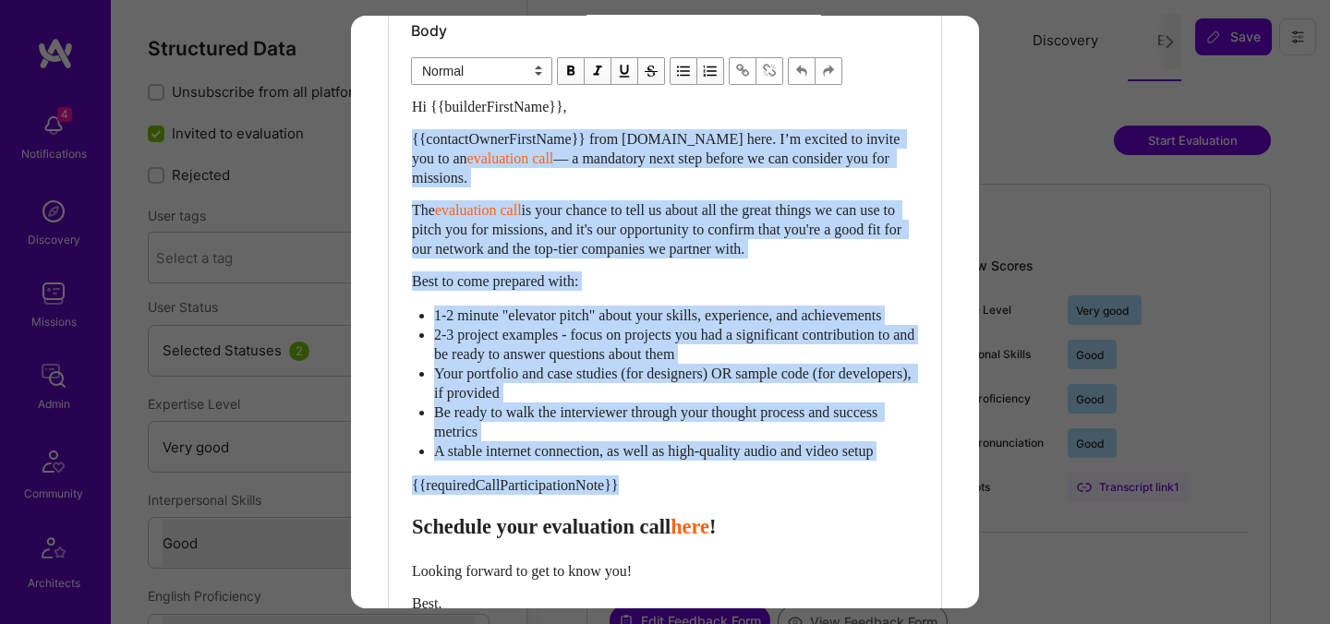
drag, startPoint x: 413, startPoint y: 544, endPoint x: 404, endPoint y: 139, distance: 404.5
click at [404, 139] on div "Body Normal Heading Large Heading Medium Heading Small Normal Hi {{builderFirst…" at bounding box center [665, 373] width 552 height 734
paste div "Enter email text"
select select "header-two"
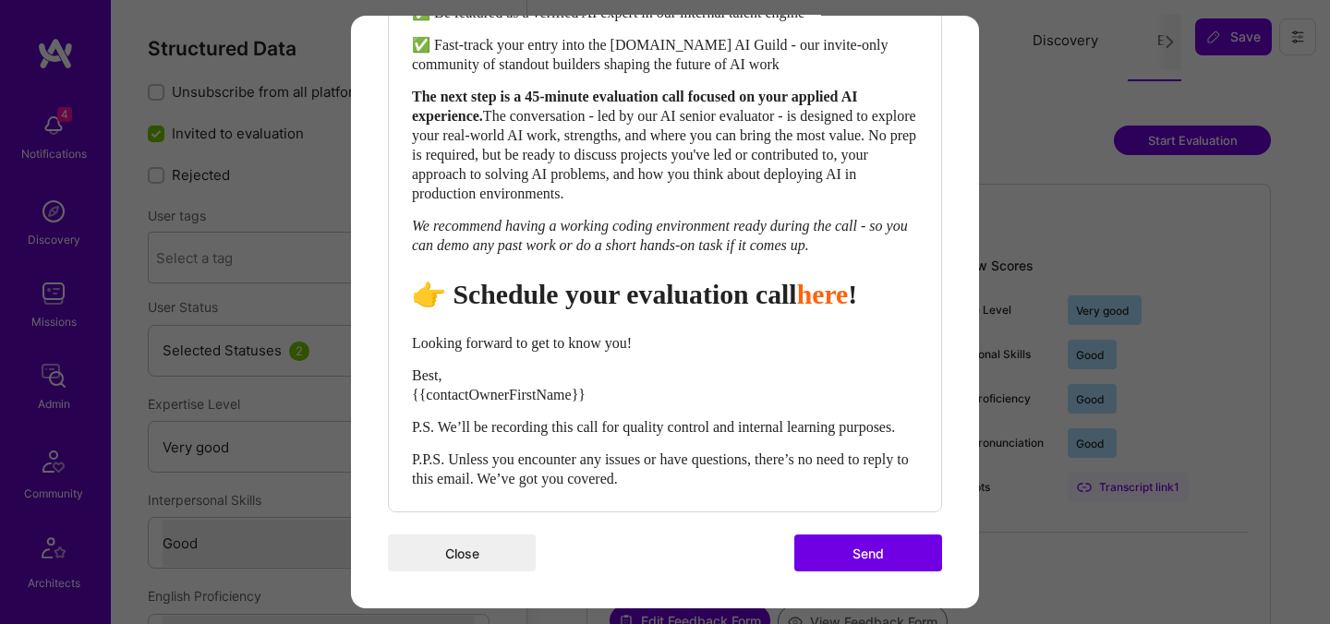
scroll to position [915, 0]
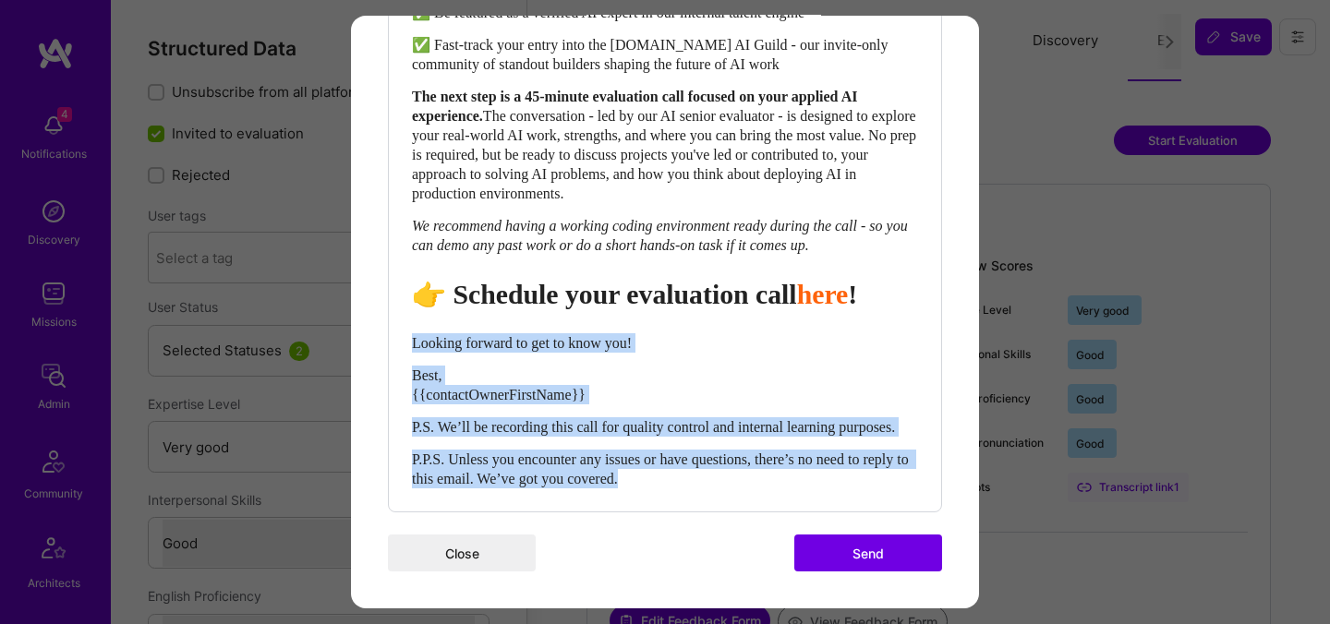
drag, startPoint x: 712, startPoint y: 479, endPoint x: 409, endPoint y: 317, distance: 343.7
click at [409, 317] on div "Body Normal Heading Large Heading Medium Heading Small Heading Medium Hi {{buil…" at bounding box center [665, 102] width 552 height 820
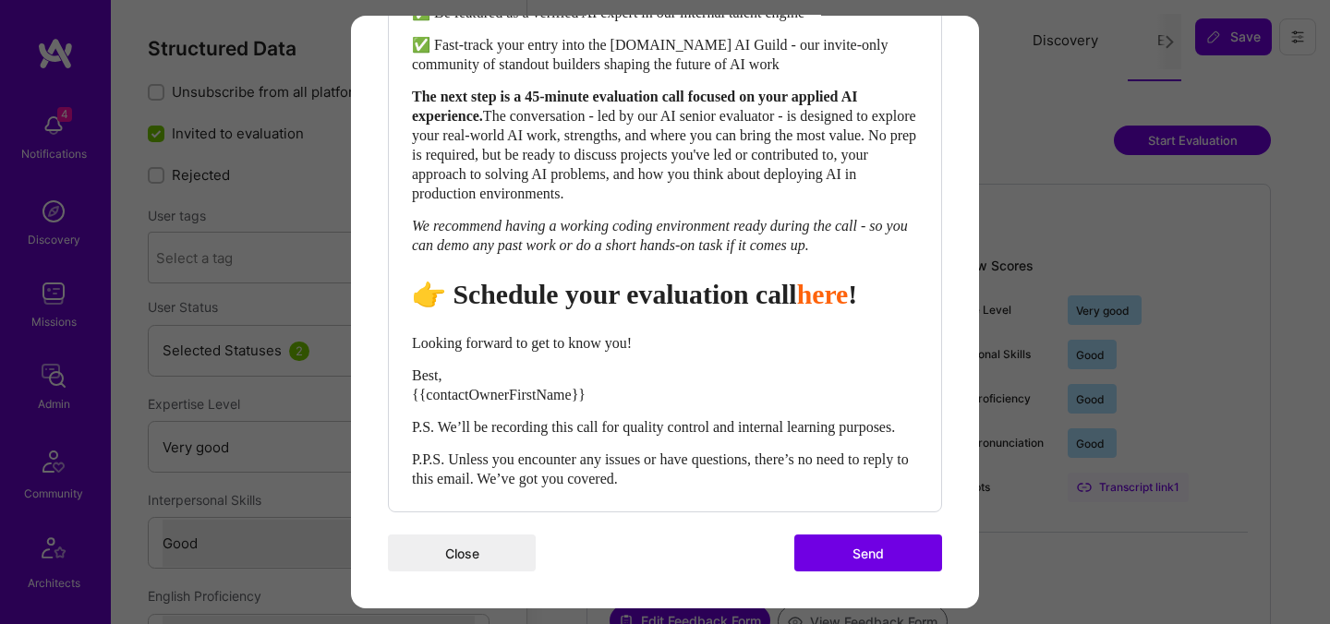
scroll to position [876, 0]
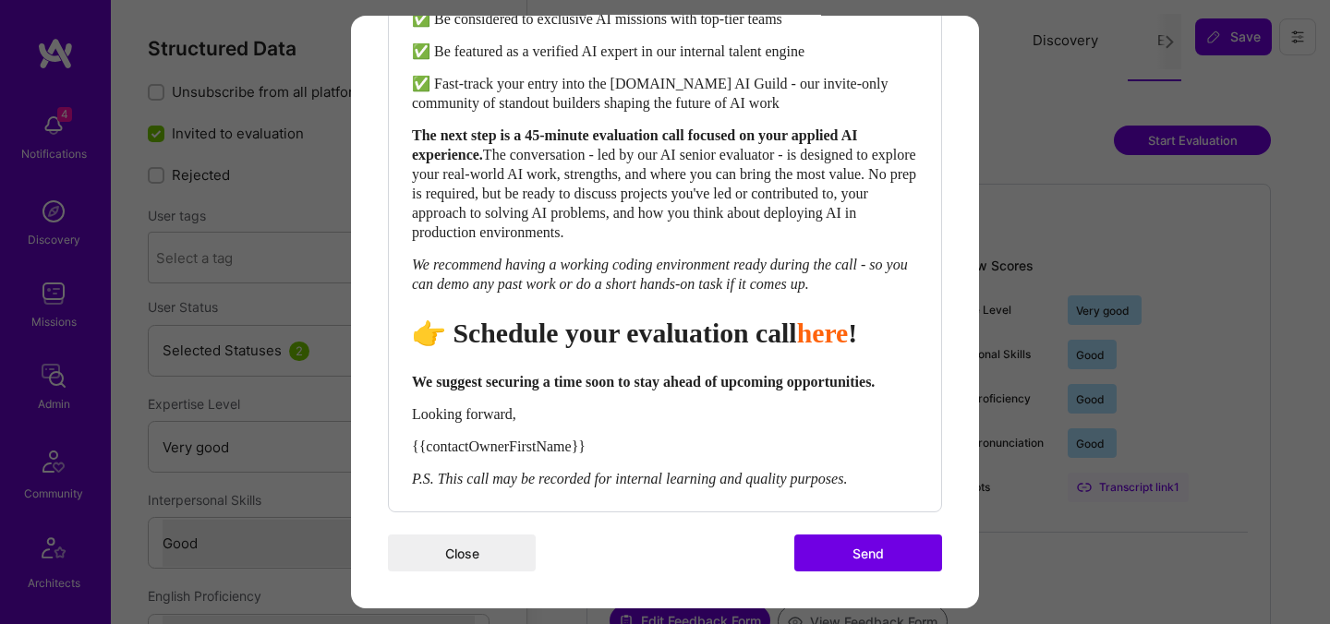
click at [711, 318] on span "👉 Schedule your evaluation call" at bounding box center [604, 333] width 385 height 30
select select "header-two"
click at [711, 318] on span "👉 Schedule your evaluation call" at bounding box center [604, 333] width 385 height 30
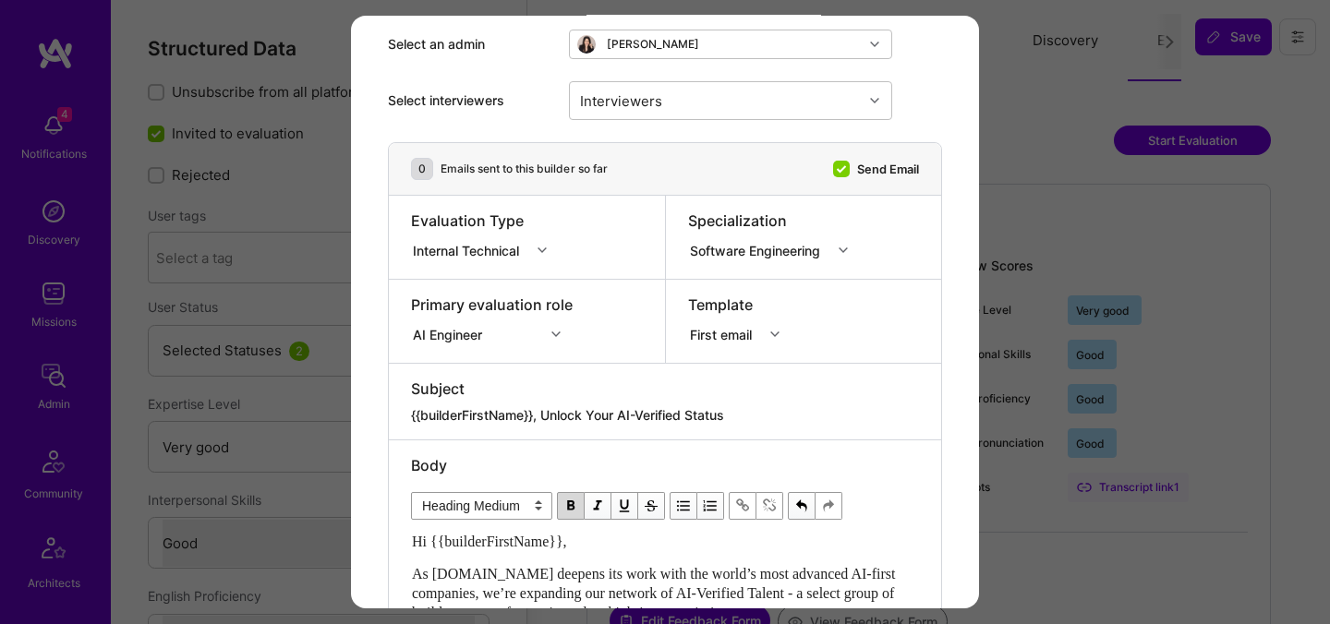
scroll to position [17, 0]
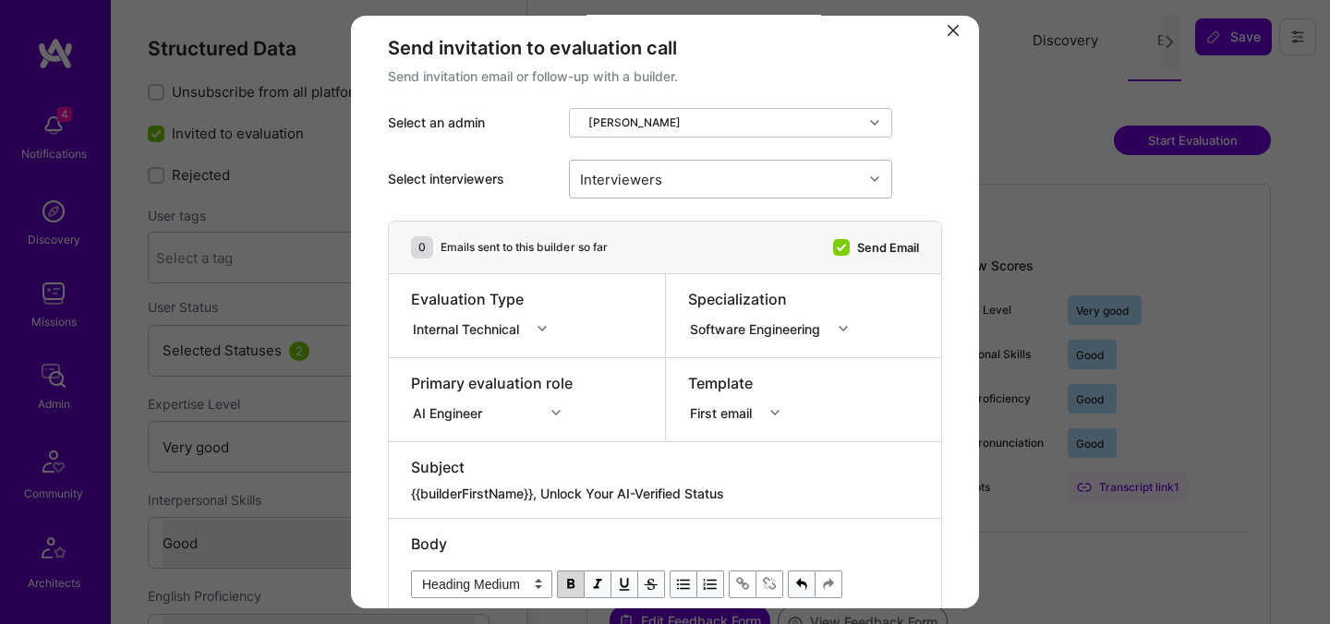
click at [721, 188] on div "Interviewers" at bounding box center [716, 179] width 293 height 37
type input "[PERSON_NAME]"
click at [641, 230] on div "[PERSON_NAME]" at bounding box center [730, 226] width 301 height 19
checkbox input "true"
type input "mosta"
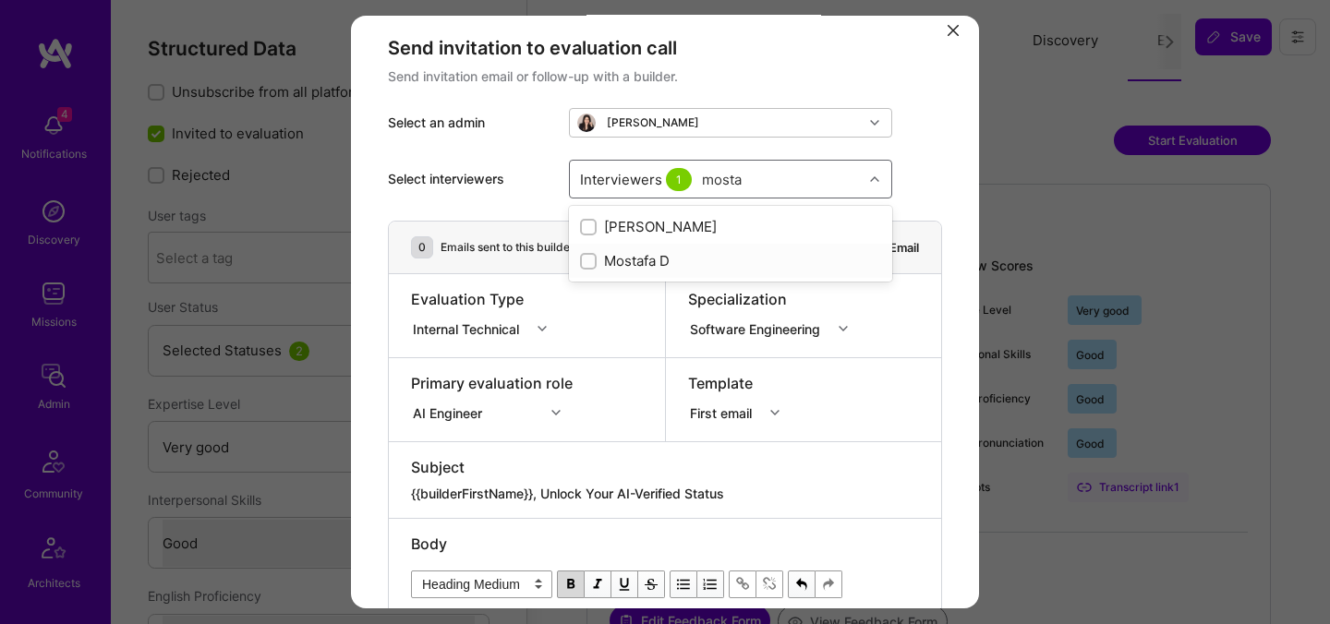
click at [641, 260] on div "Mostafa D" at bounding box center [730, 260] width 301 height 19
checkbox input "true"
type input "[PERSON_NAME]"
click at [627, 291] on div "[PERSON_NAME]" at bounding box center [730, 294] width 301 height 19
checkbox input "true"
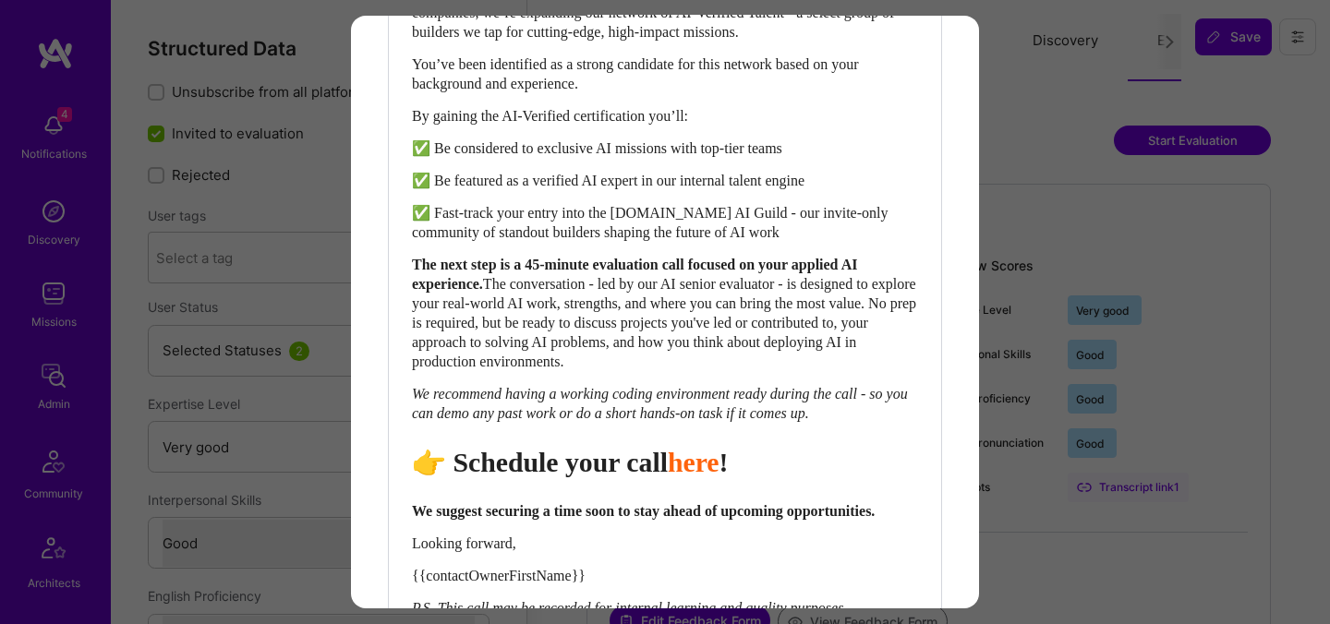
scroll to position [843, 0]
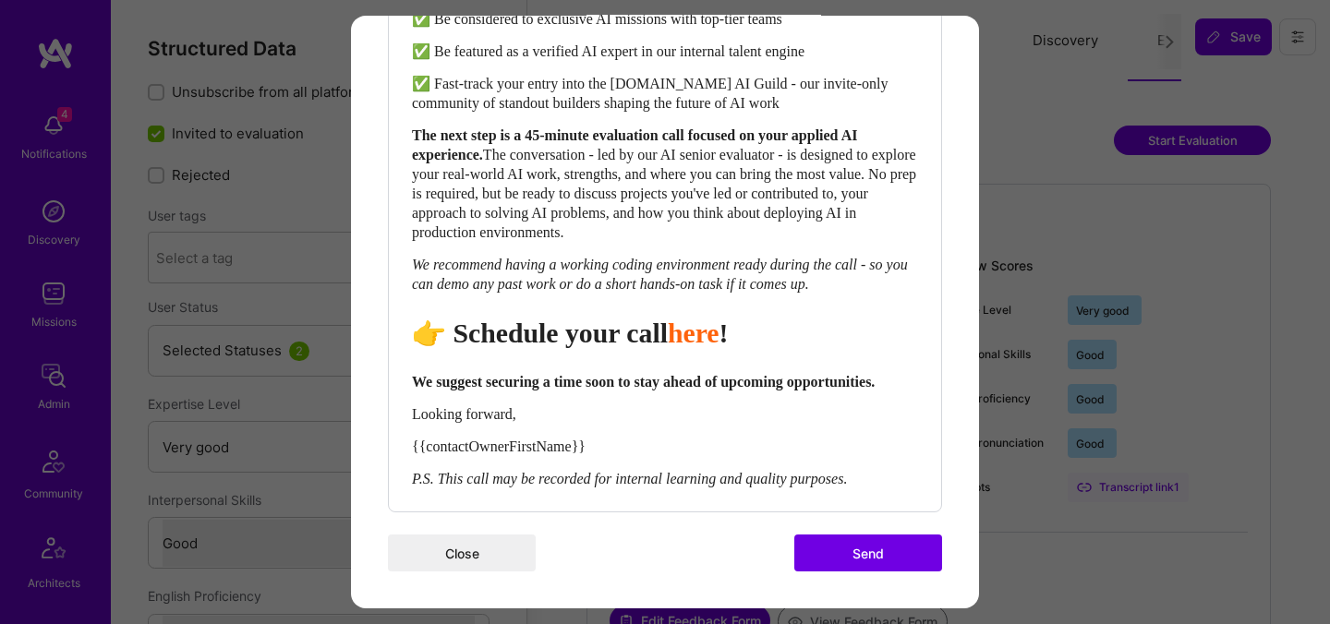
click at [857, 550] on button "Send" at bounding box center [868, 553] width 148 height 37
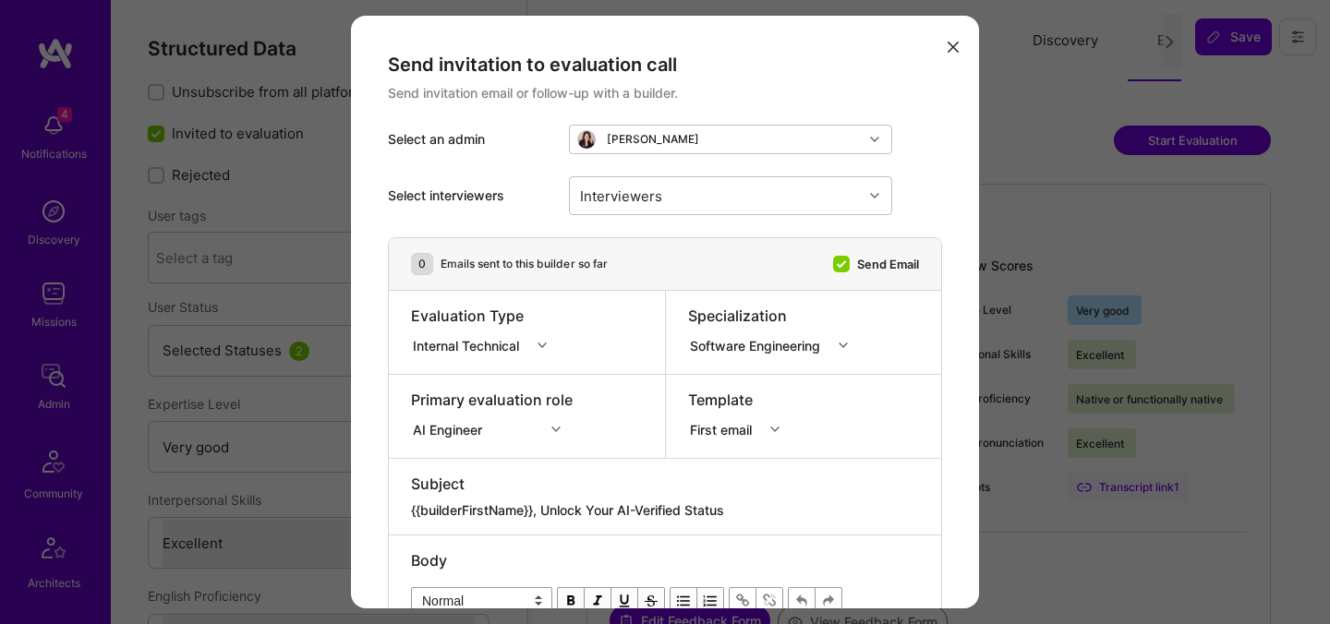
select select "5"
select select "7"
select select "DE"
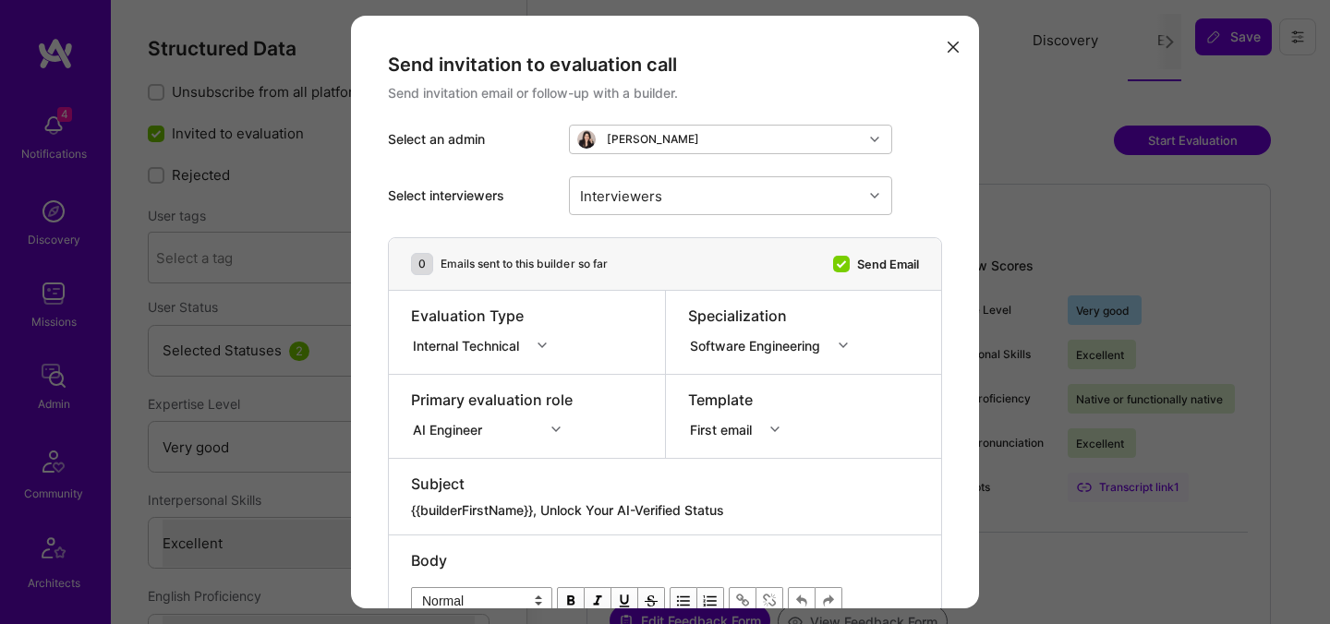
select select "Right Now"
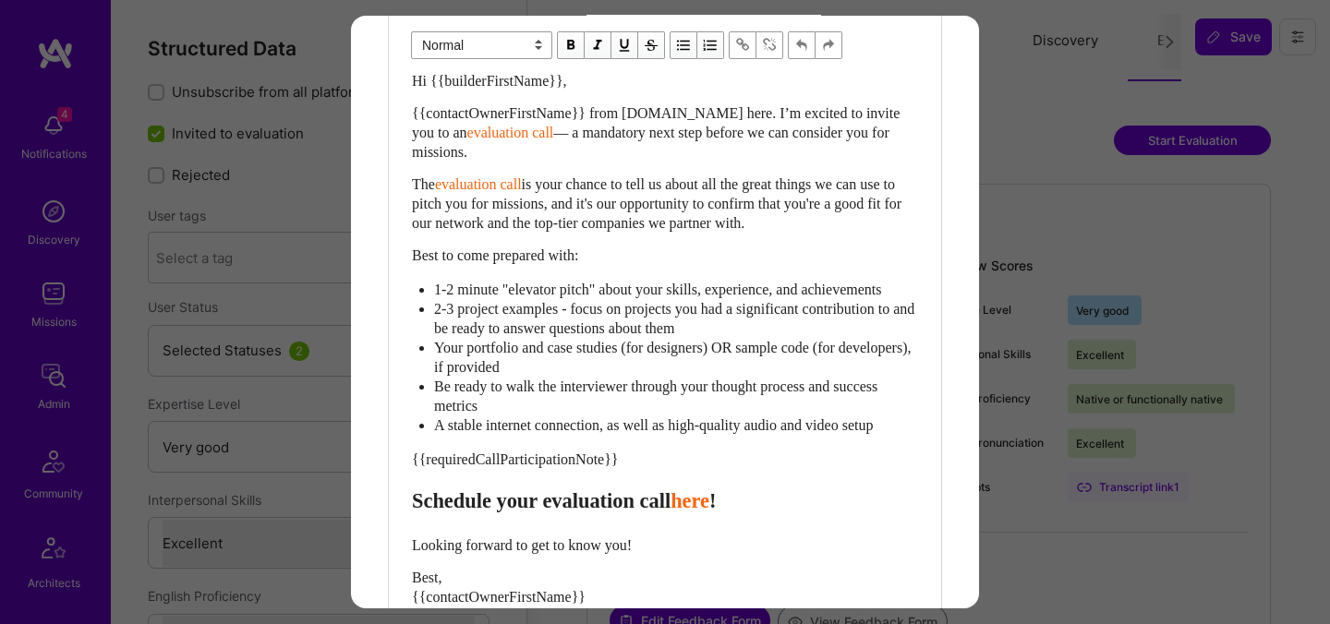
scroll to position [572, 0]
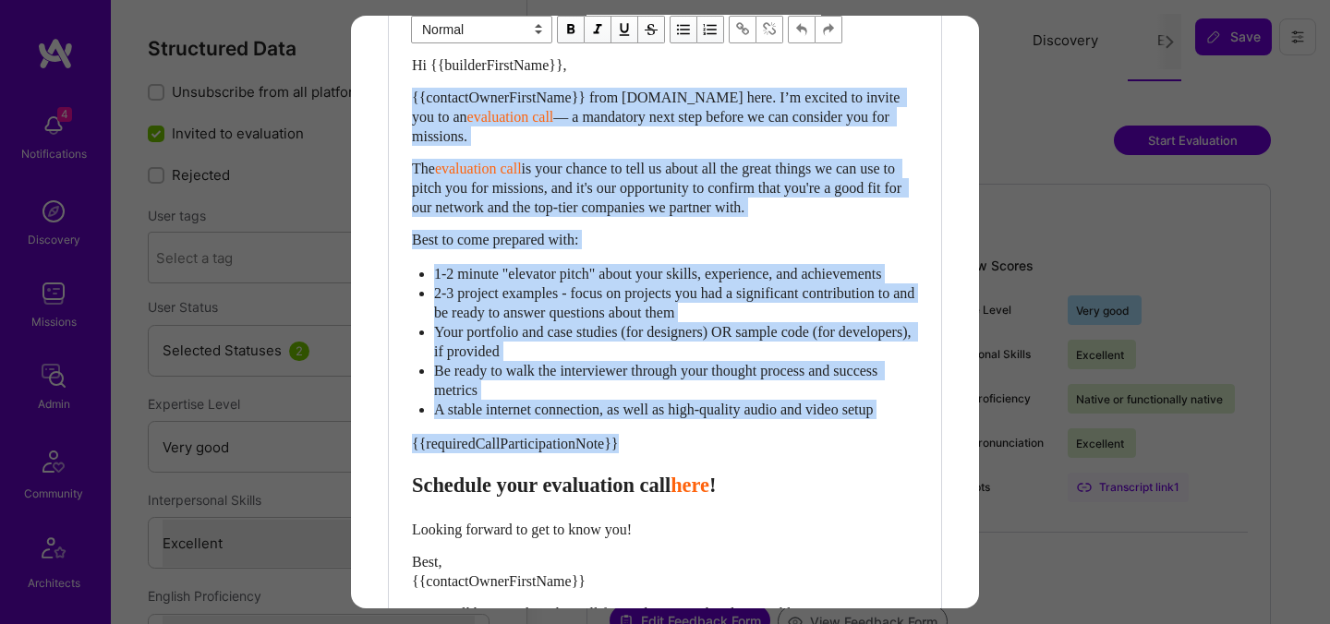
drag, startPoint x: 415, startPoint y: 501, endPoint x: 403, endPoint y: 100, distance: 401.8
click at [403, 100] on div "Body Normal Heading Large Heading Medium Heading Small Normal Hi {{builderFirst…" at bounding box center [665, 331] width 552 height 734
paste div "Enter email text"
select select "header-two"
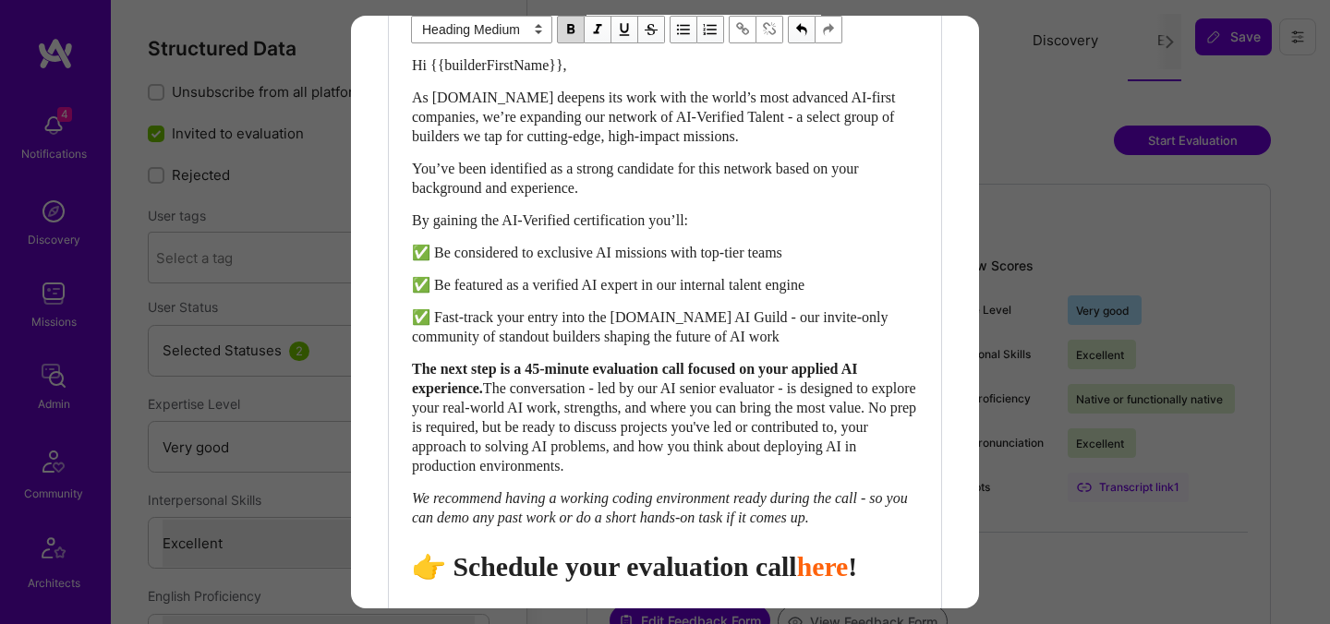
scroll to position [915, 0]
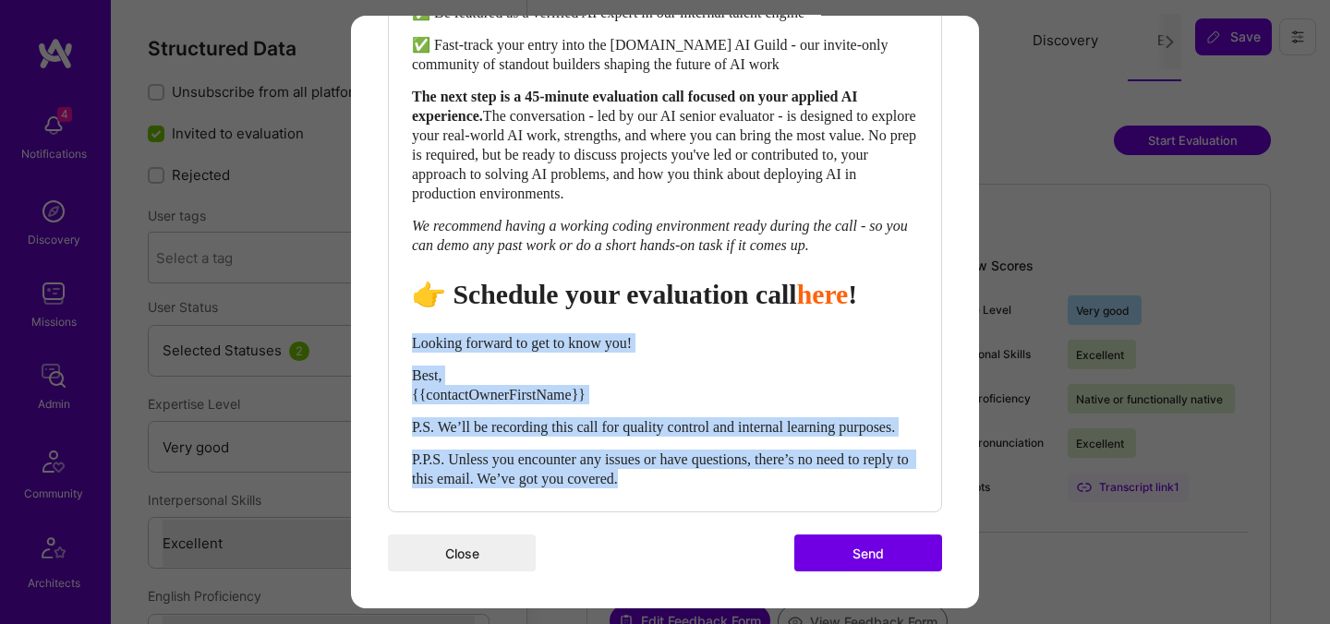
drag, startPoint x: 692, startPoint y: 480, endPoint x: 404, endPoint y: 300, distance: 339.7
click at [404, 300] on div "Body Normal Heading Large Heading Medium Heading Small Heading Medium Hi {{buil…" at bounding box center [665, 102] width 552 height 820
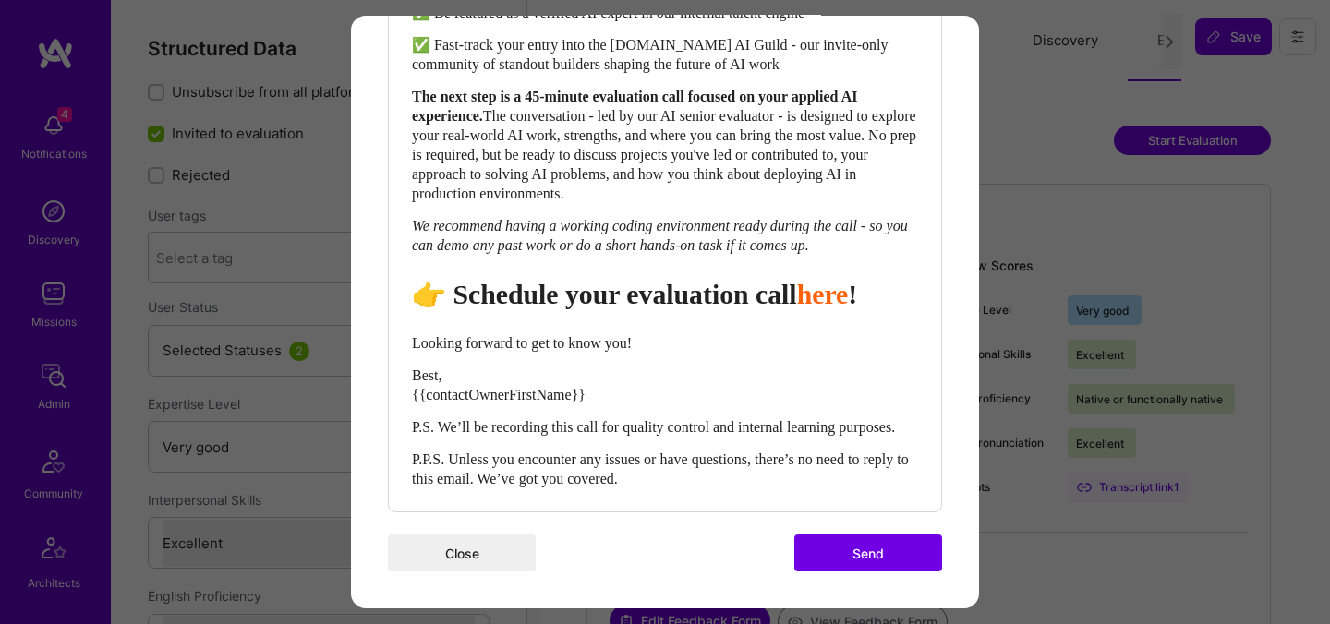
scroll to position [876, 0]
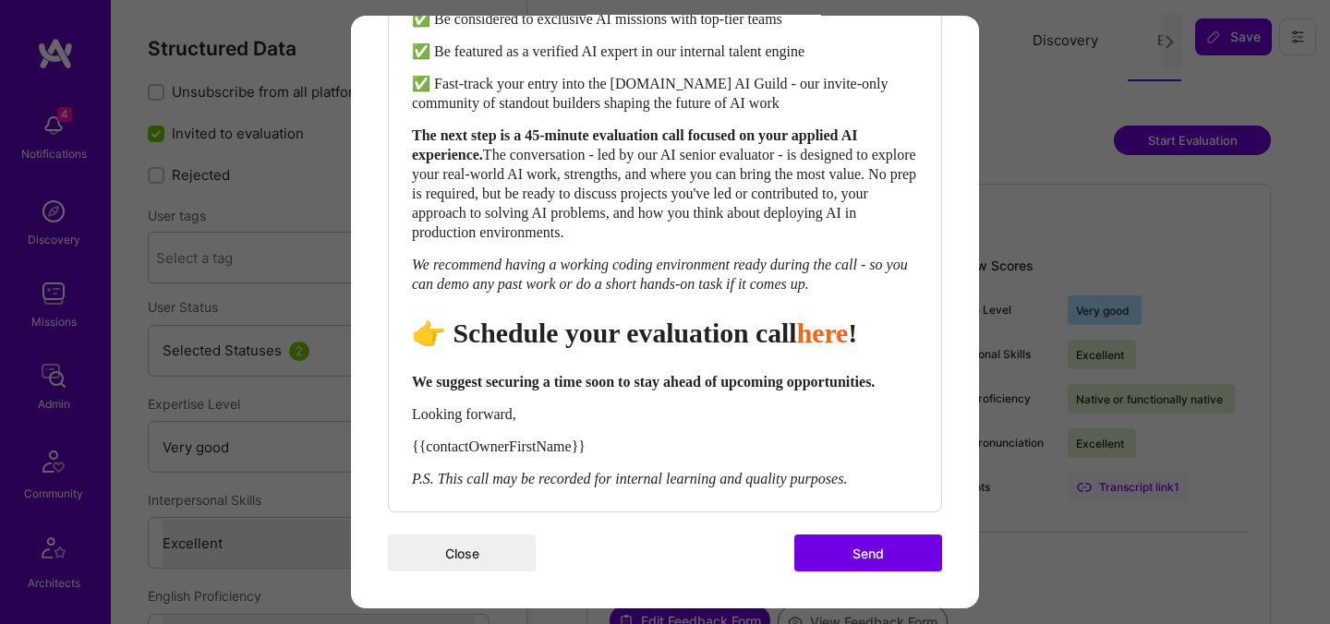
click at [693, 318] on span "👉 Schedule your evaluation call" at bounding box center [604, 333] width 385 height 30
select select "header-two"
click at [693, 318] on span "👉 Schedule your evaluation call" at bounding box center [604, 333] width 385 height 30
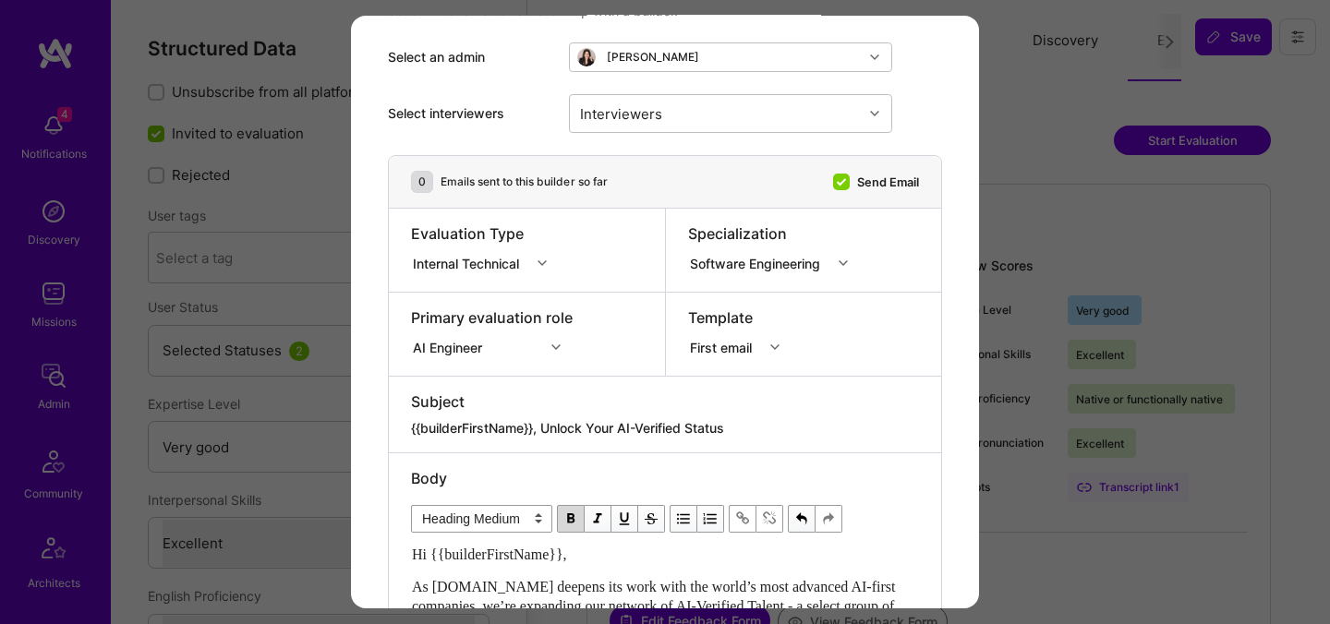
scroll to position [0, 0]
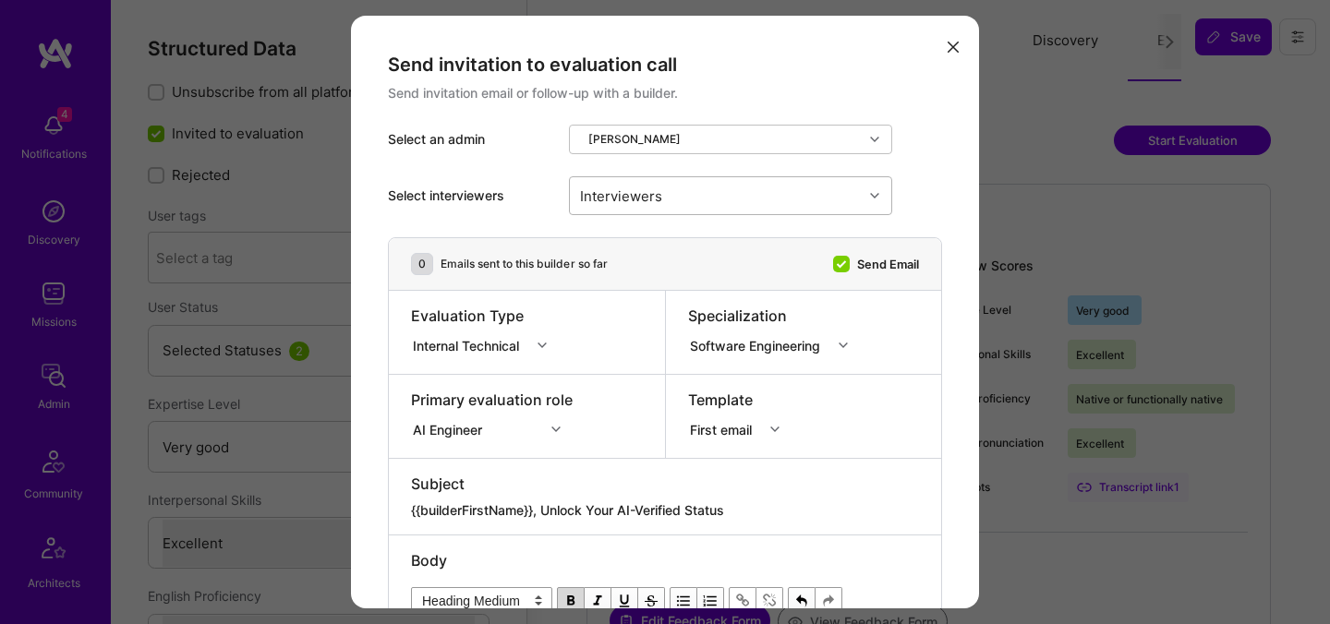
click at [680, 195] on div "Interviewers" at bounding box center [716, 195] width 293 height 37
type input "[PERSON_NAME]"
click at [651, 248] on div "[PERSON_NAME]" at bounding box center [730, 243] width 301 height 19
checkbox input "true"
type input "most"
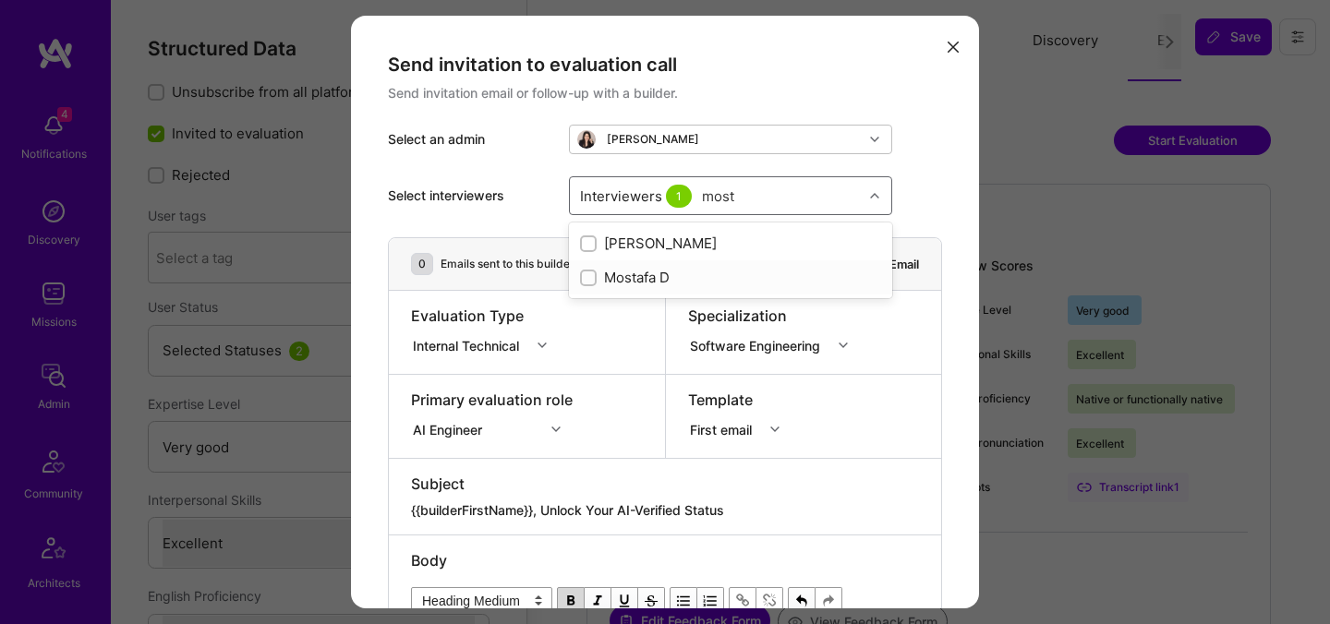
click at [628, 275] on div "Mostafa D" at bounding box center [730, 277] width 301 height 19
checkbox input "true"
type input "[PERSON_NAME]"
click at [627, 303] on div "[PERSON_NAME]" at bounding box center [730, 311] width 301 height 19
checkbox input "true"
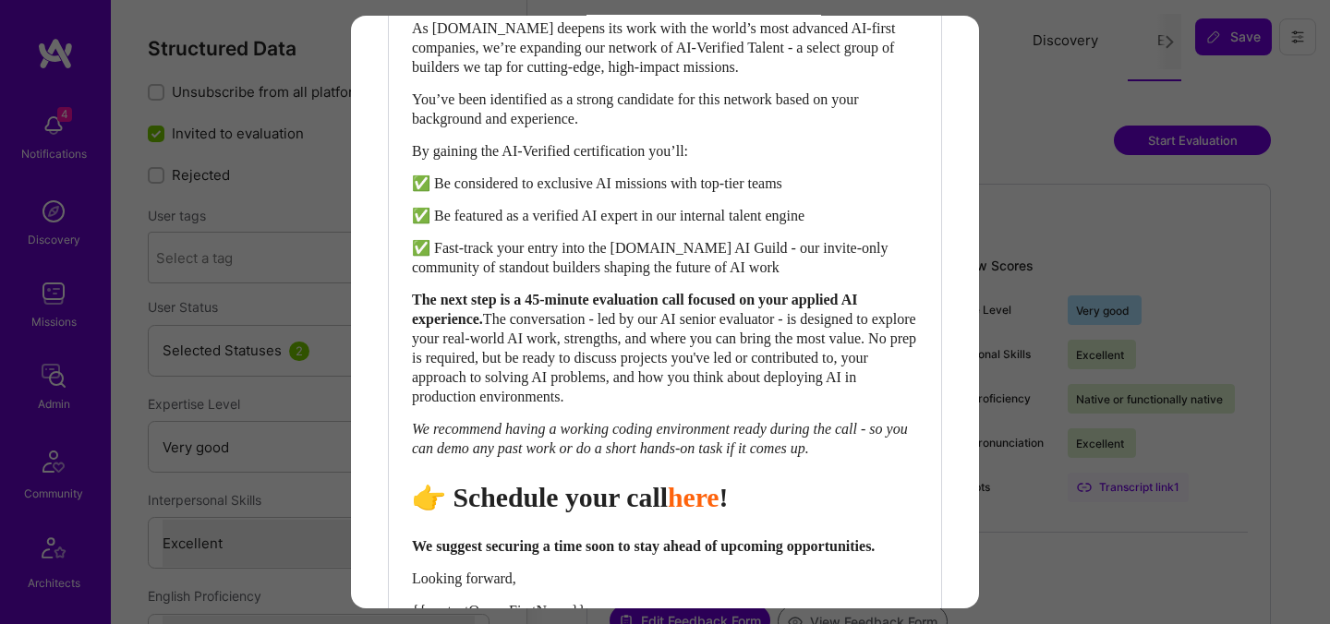
scroll to position [843, 0]
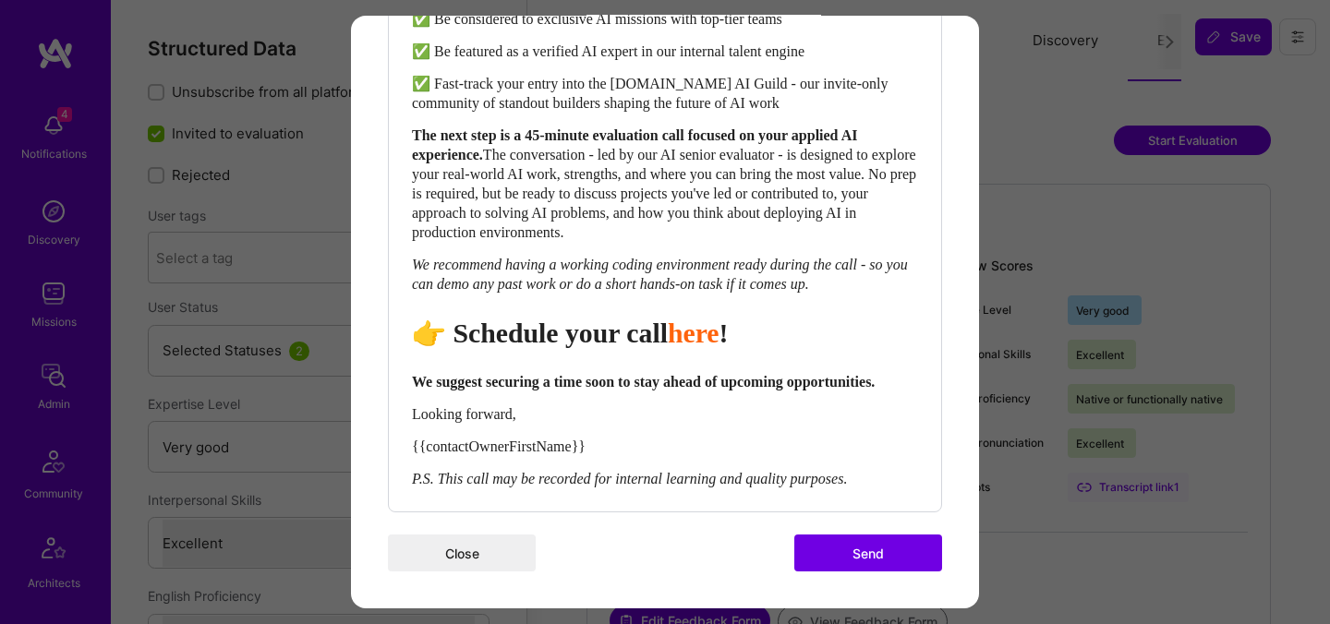
click at [837, 543] on button "Send" at bounding box center [868, 553] width 148 height 37
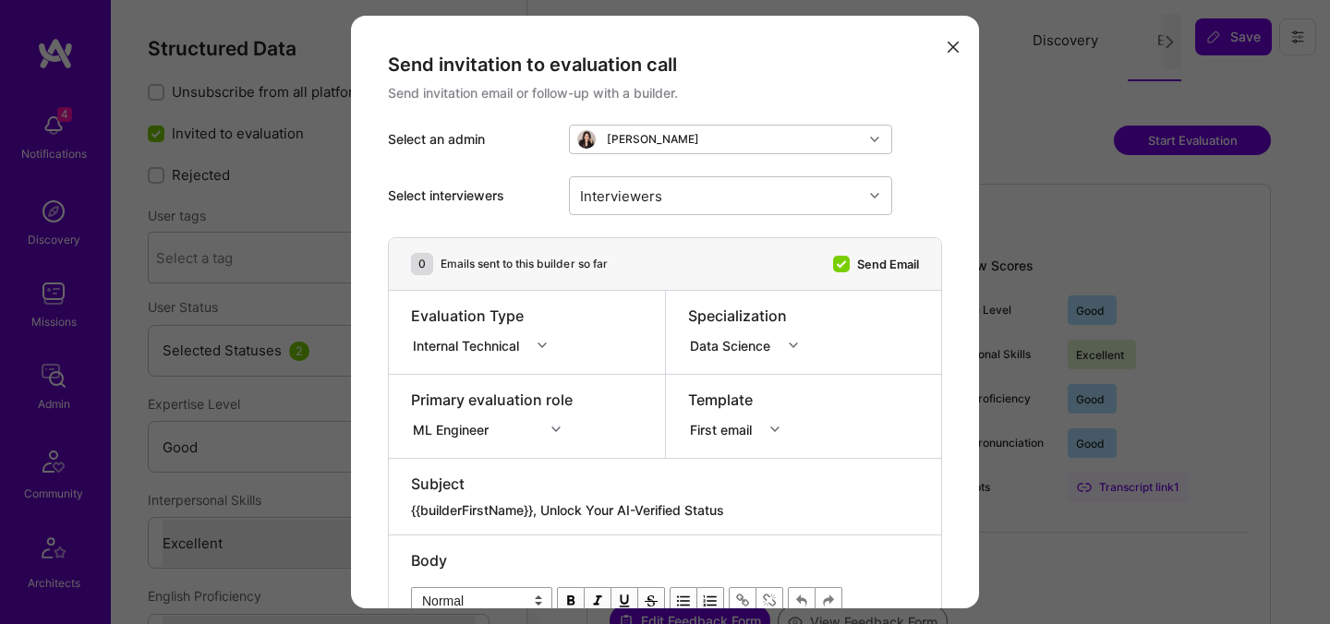
select select "4"
select select "7"
select select "6"
select select "US"
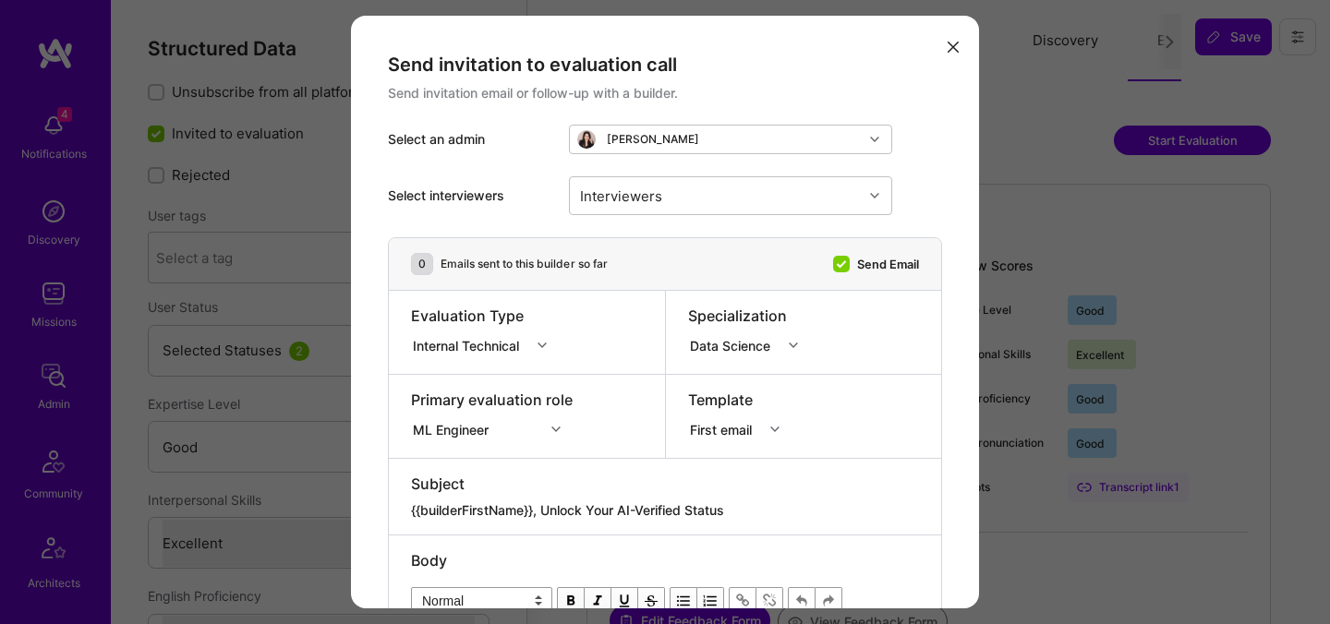
select select "Right Now"
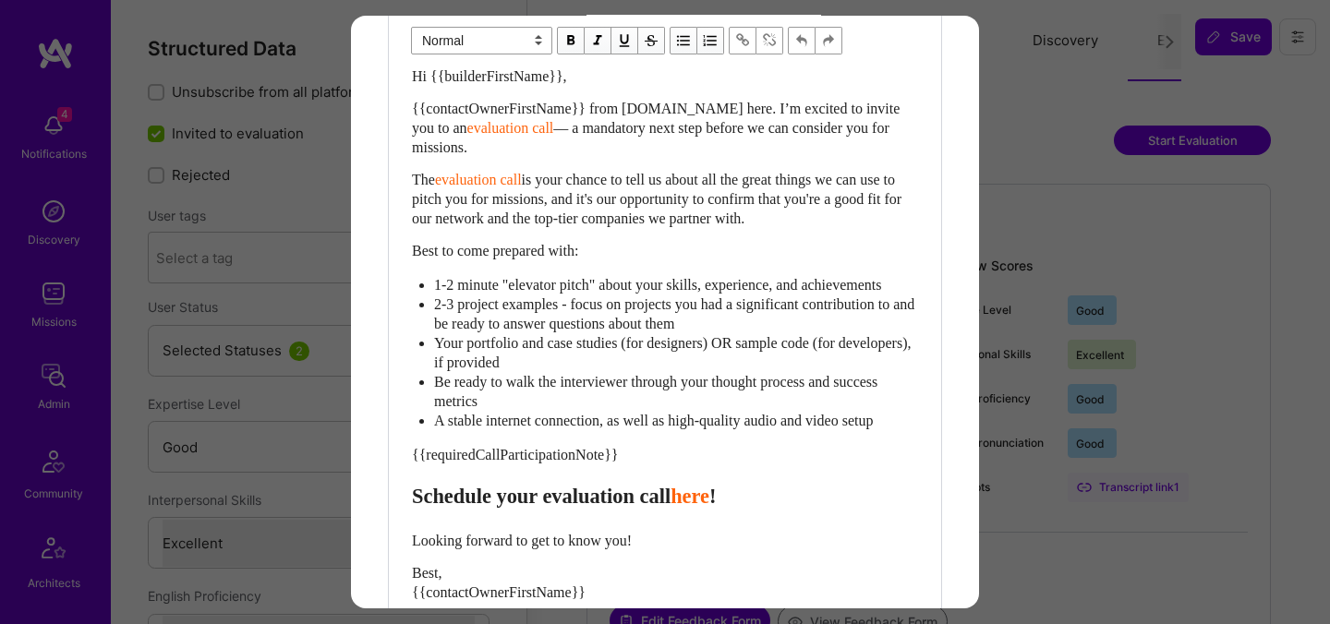
scroll to position [574, 0]
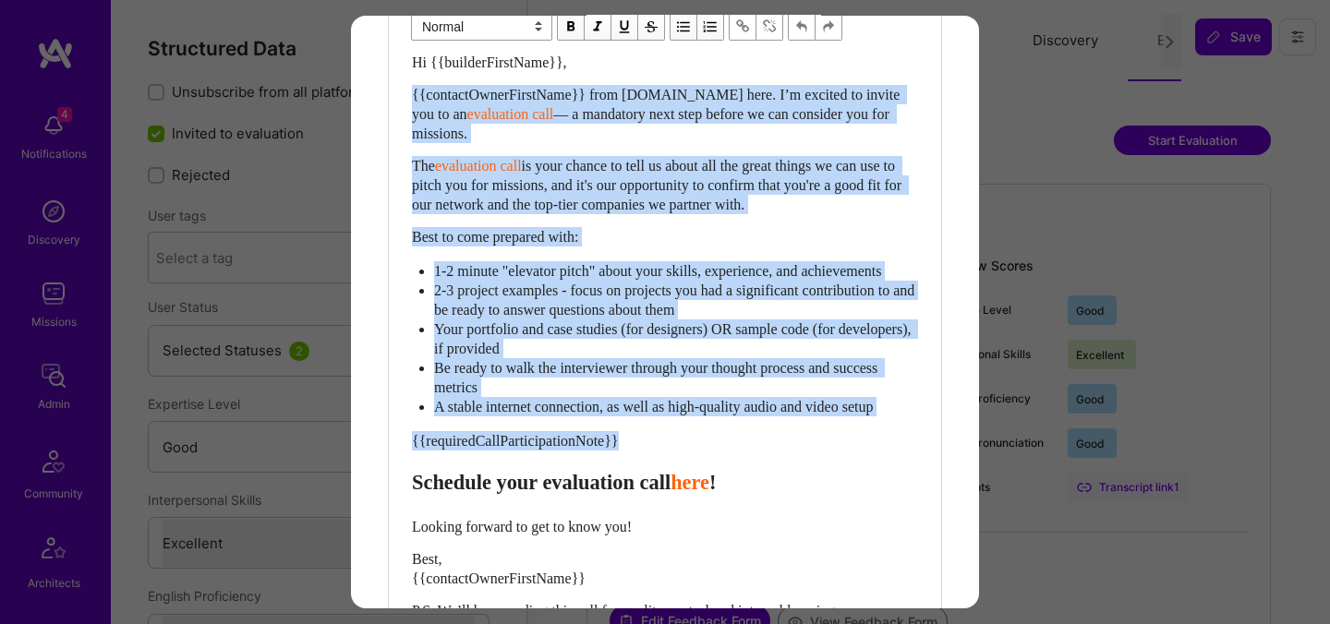
drag, startPoint x: 416, startPoint y: 494, endPoint x: 395, endPoint y: 93, distance: 401.2
click at [396, 100] on div "Body Normal Heading Large Heading Medium Heading Small Normal Hi {{builderFirst…" at bounding box center [665, 328] width 552 height 734
paste div "Enter email text"
select select "header-two"
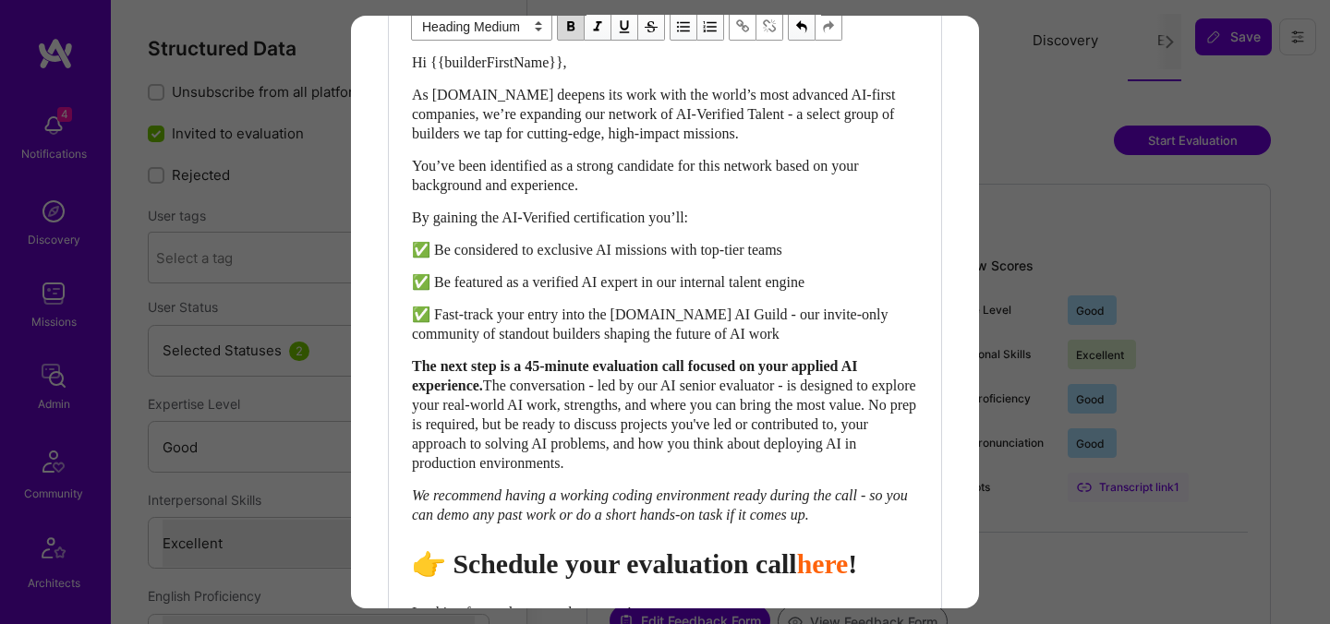
scroll to position [915, 0]
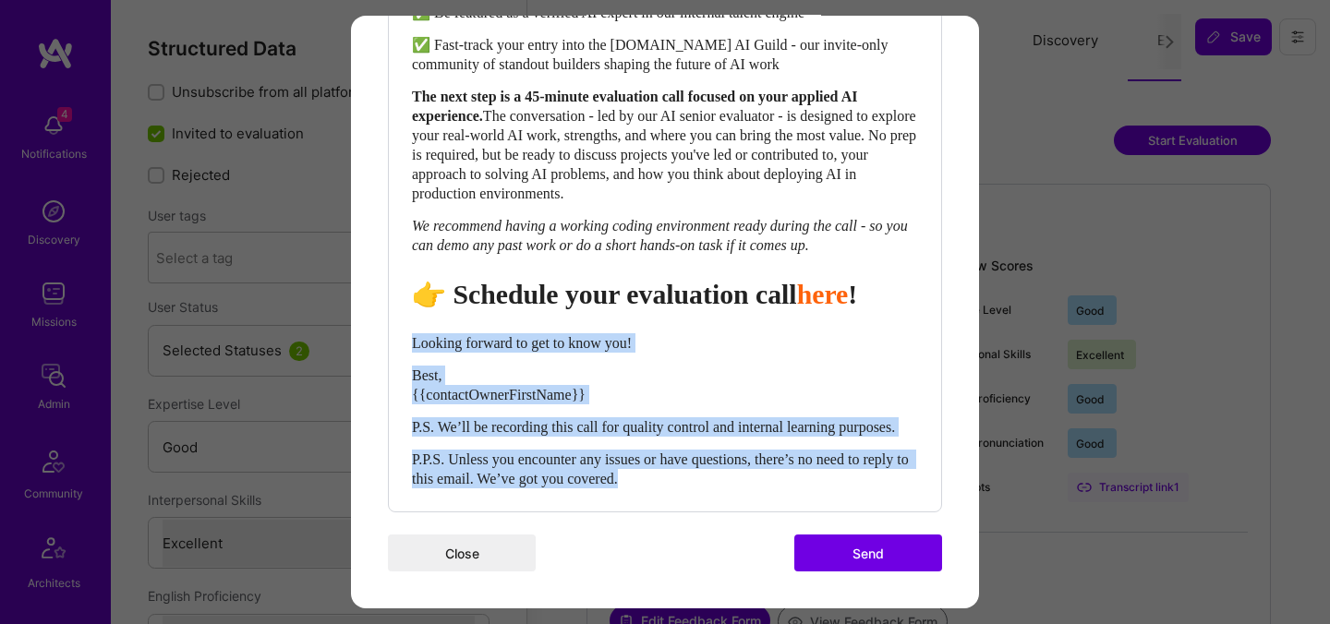
drag, startPoint x: 698, startPoint y: 483, endPoint x: 378, endPoint y: 326, distance: 356.8
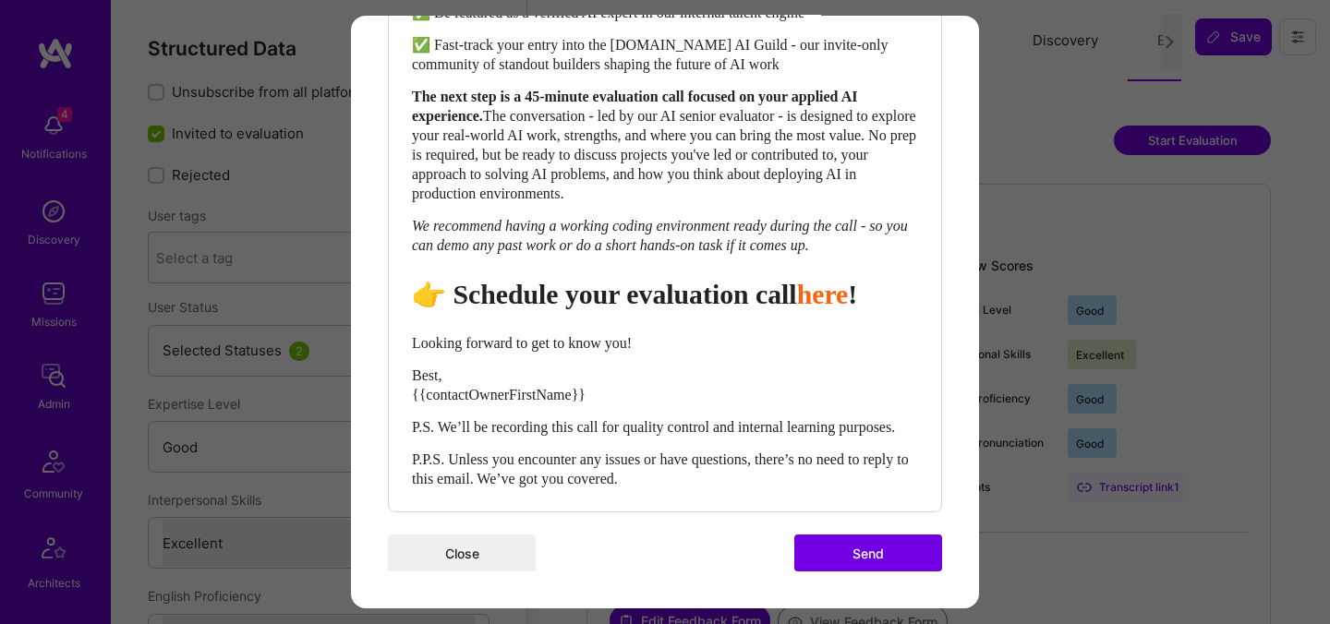
scroll to position [876, 0]
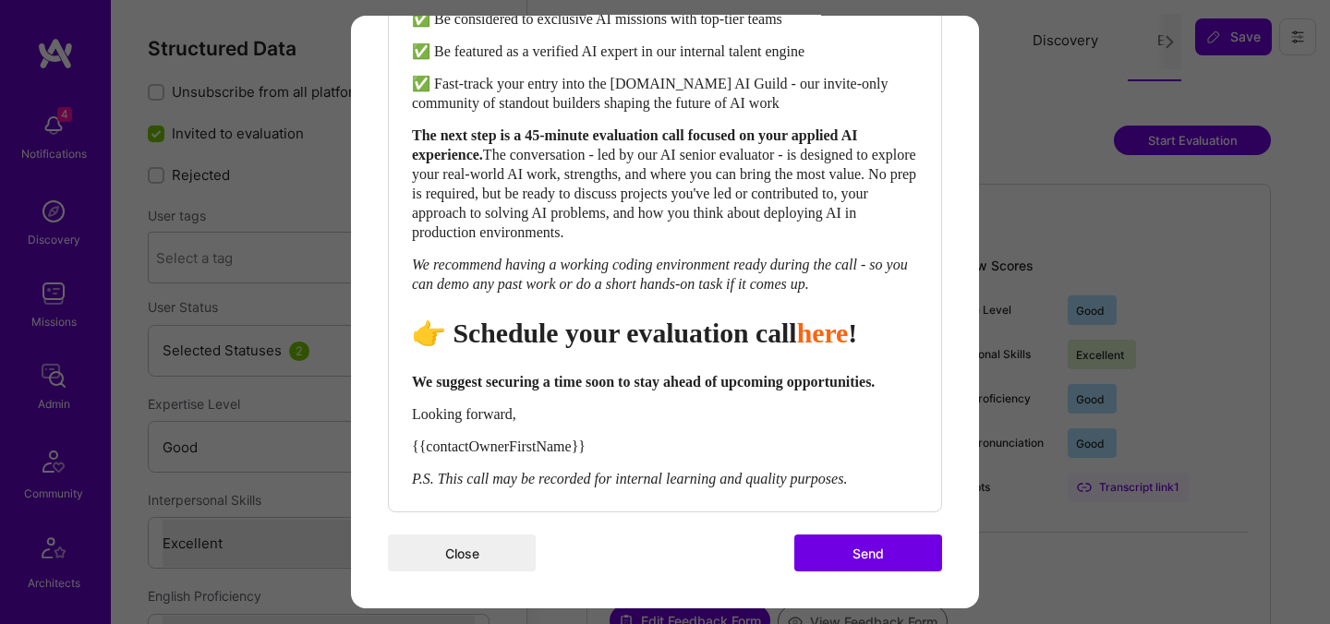
click at [686, 318] on span "👉 Schedule your evaluation call" at bounding box center [604, 333] width 385 height 30
select select "header-two"
click at [686, 318] on span "👉 Schedule your evaluation call" at bounding box center [604, 333] width 385 height 30
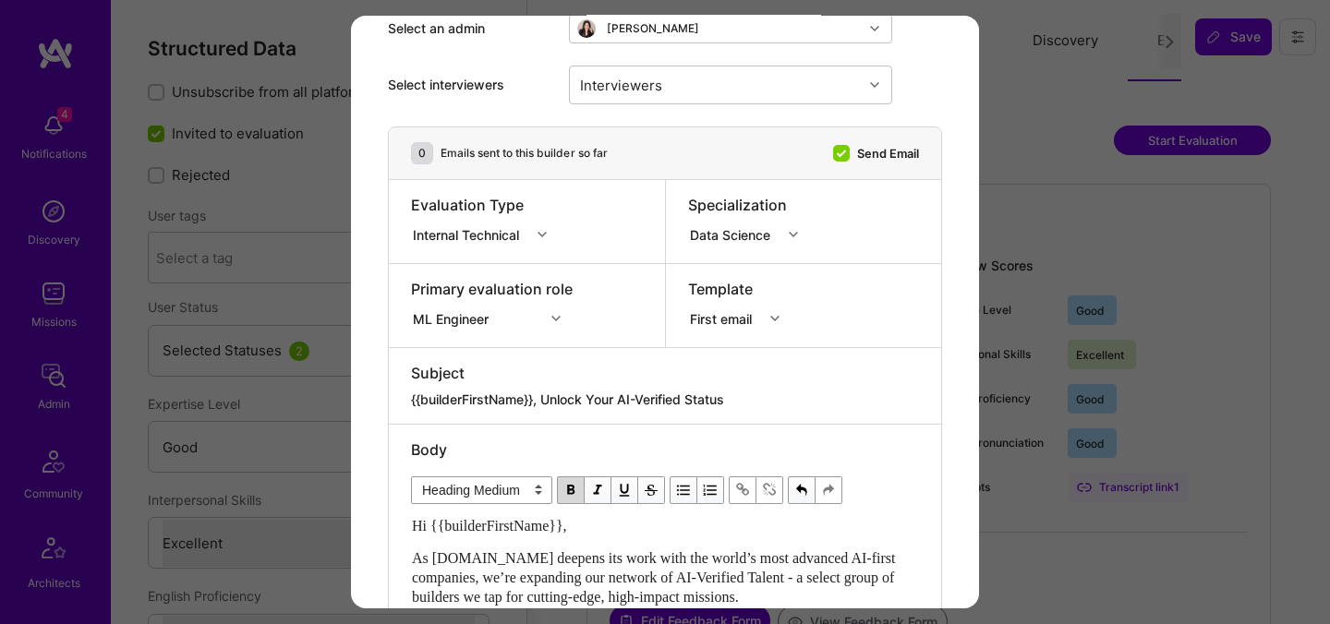
scroll to position [102, 0]
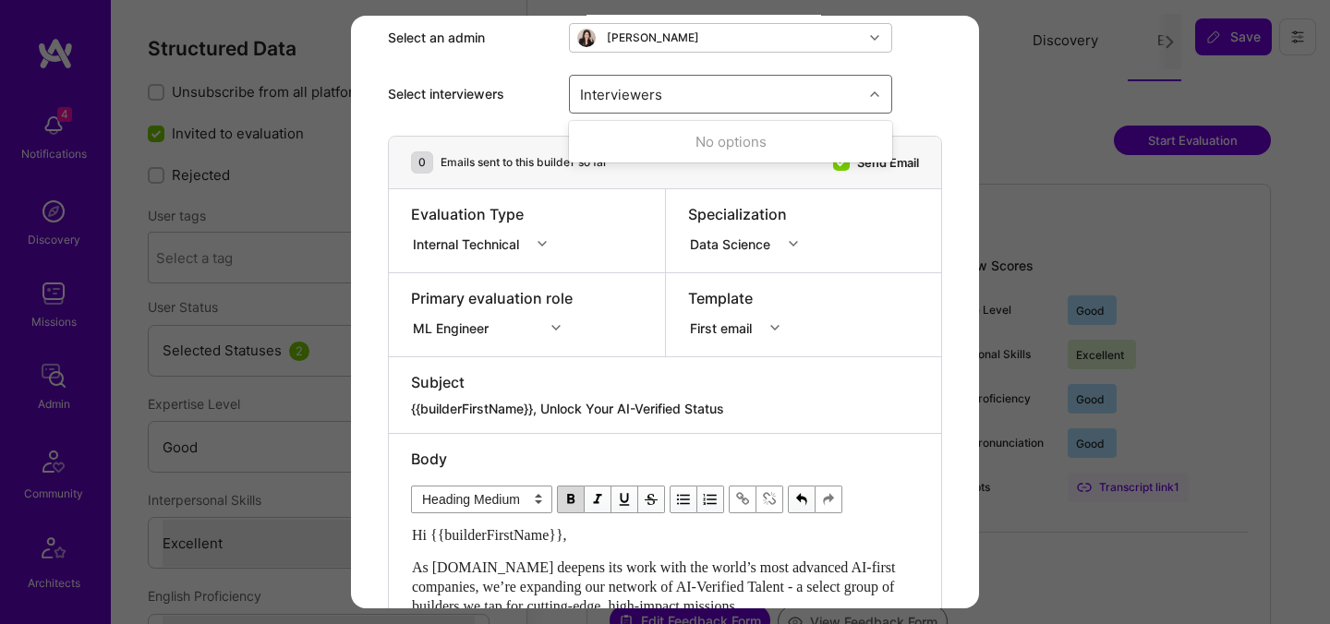
click at [717, 100] on div "Interviewers" at bounding box center [716, 94] width 293 height 37
type input "[PERSON_NAME]"
click at [649, 149] on div "[PERSON_NAME]" at bounding box center [730, 141] width 301 height 19
checkbox input "true"
type input "mosta"
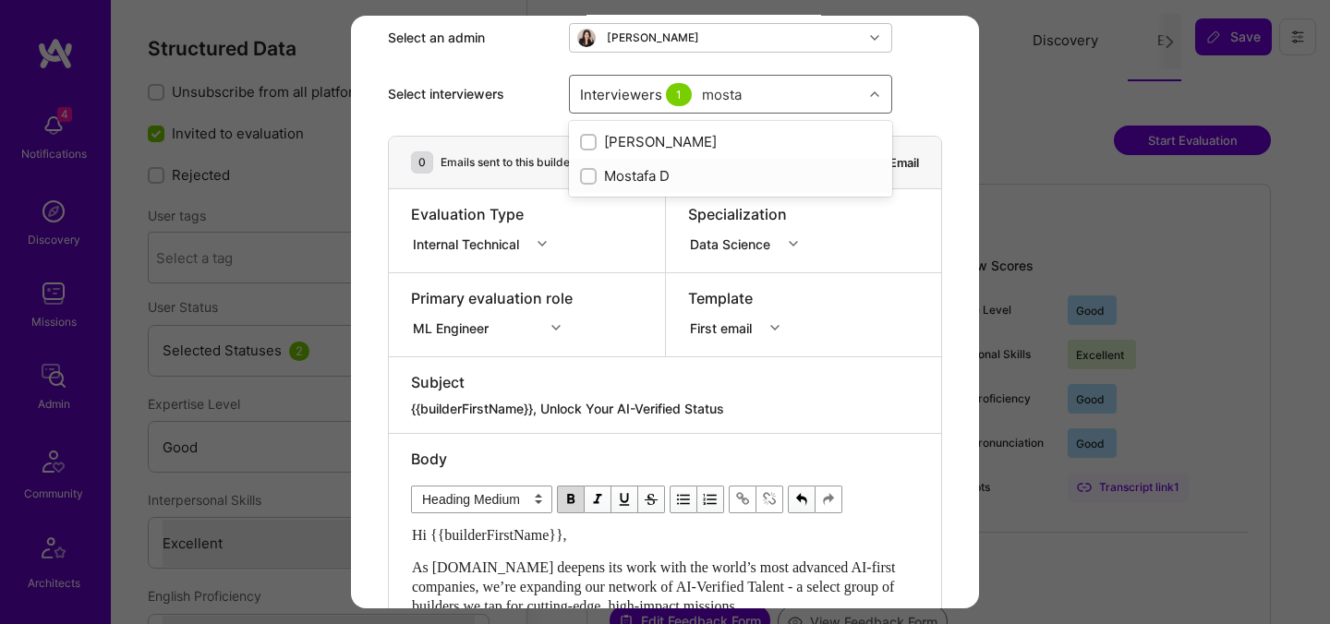
click at [636, 170] on div "Mostafa D" at bounding box center [730, 175] width 301 height 19
checkbox input "true"
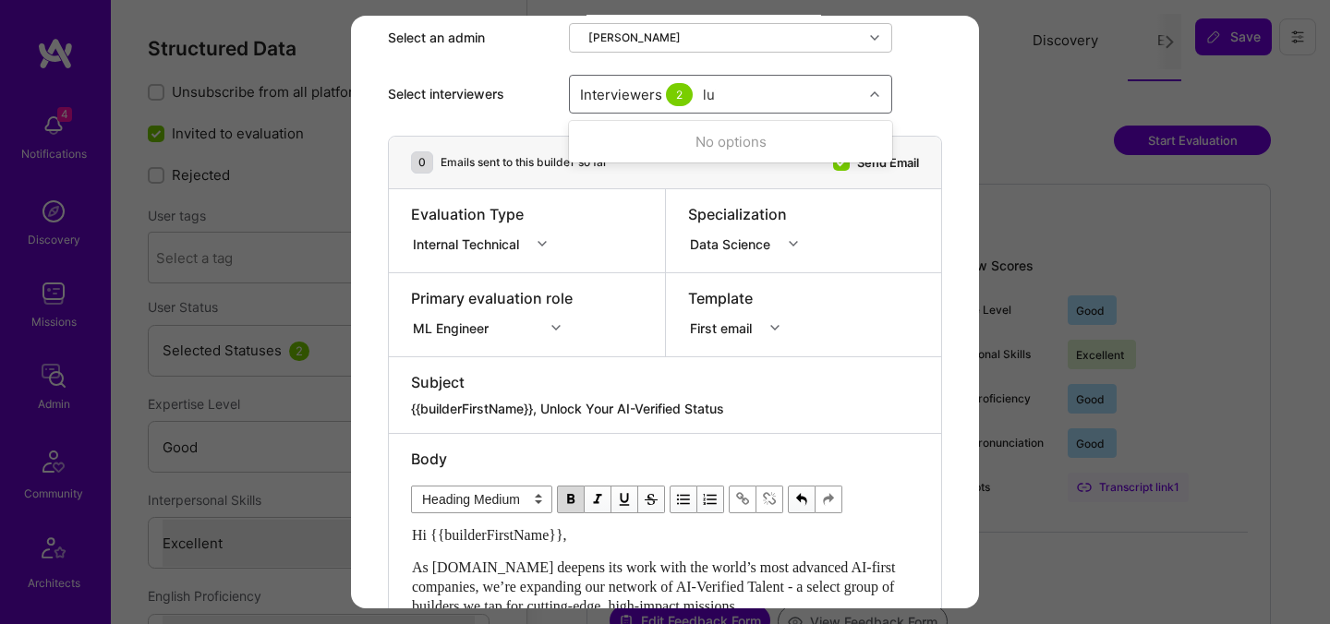
type input "luis"
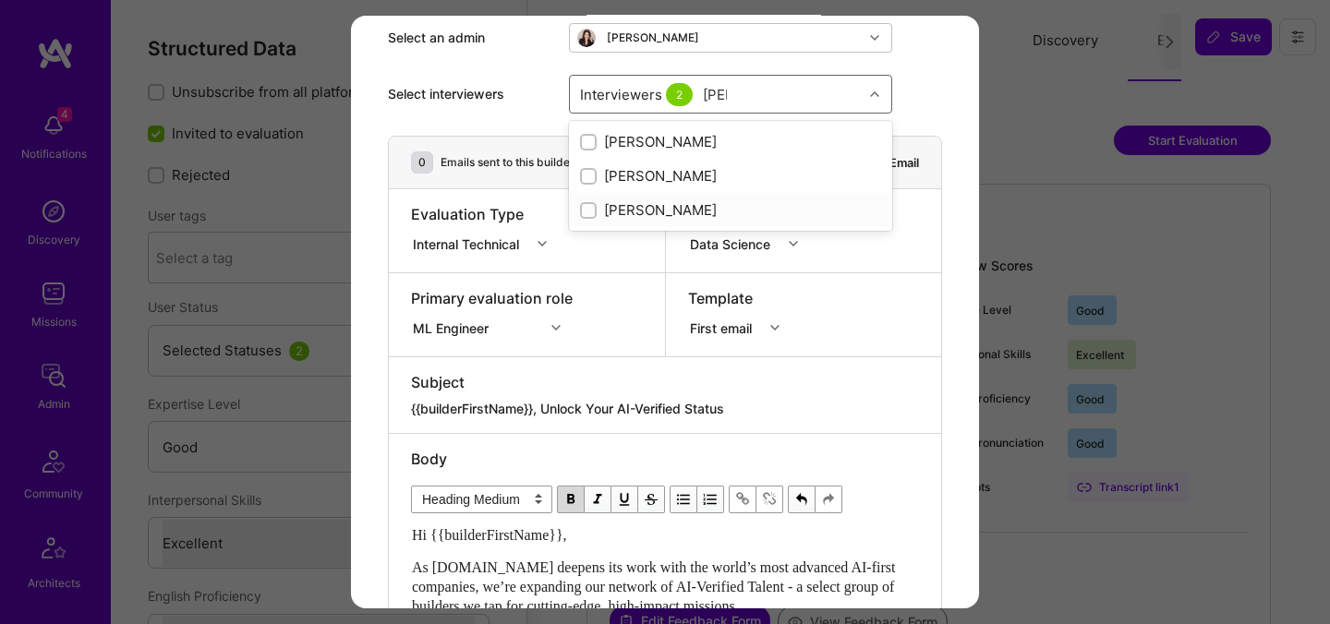
click at [641, 209] on div "[PERSON_NAME]" at bounding box center [730, 209] width 301 height 19
checkbox input "true"
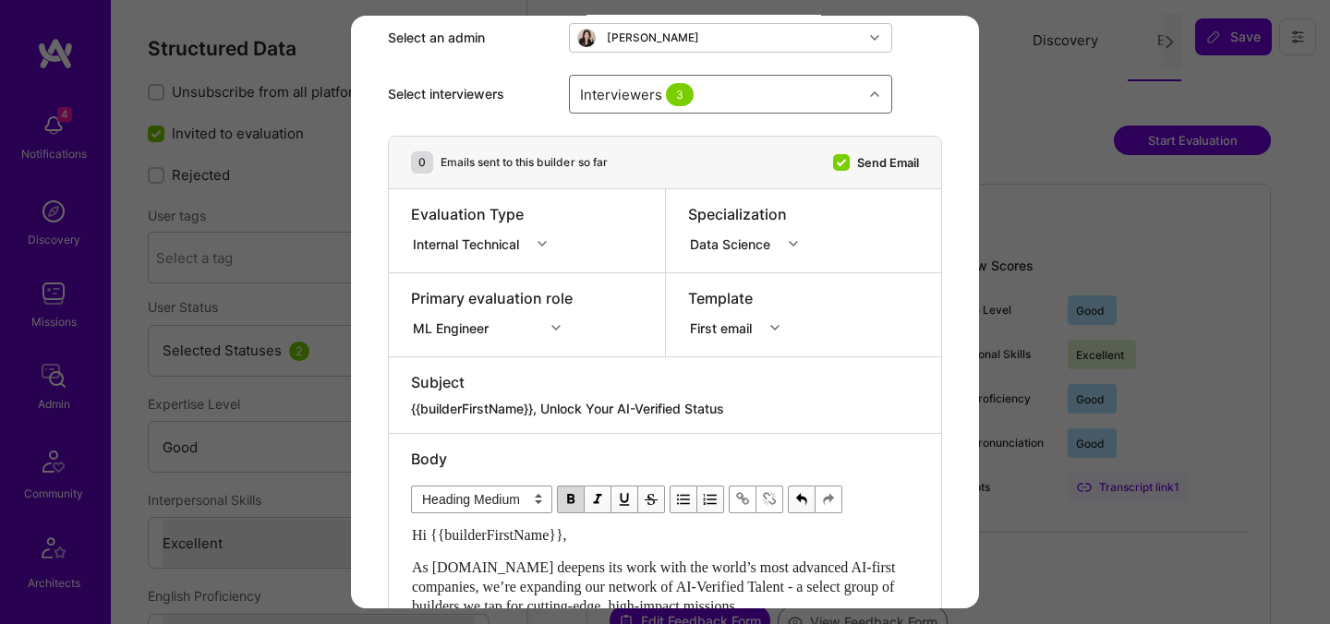
scroll to position [843, 0]
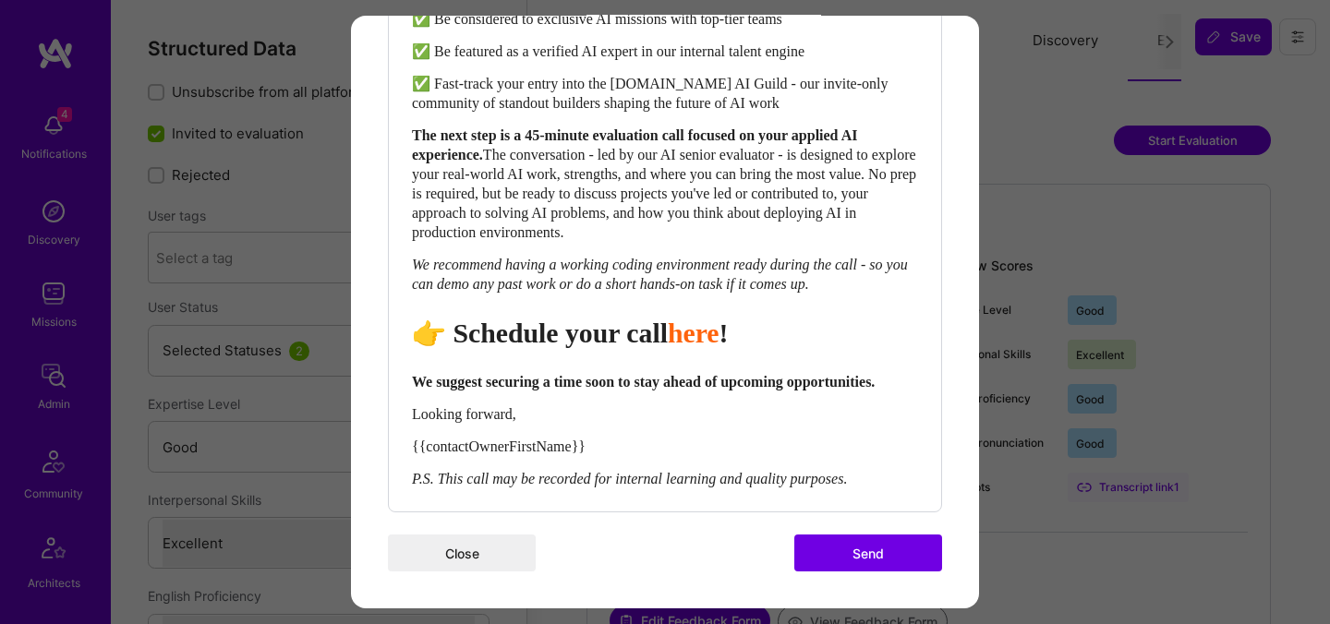
click at [833, 555] on button "Send" at bounding box center [868, 553] width 148 height 37
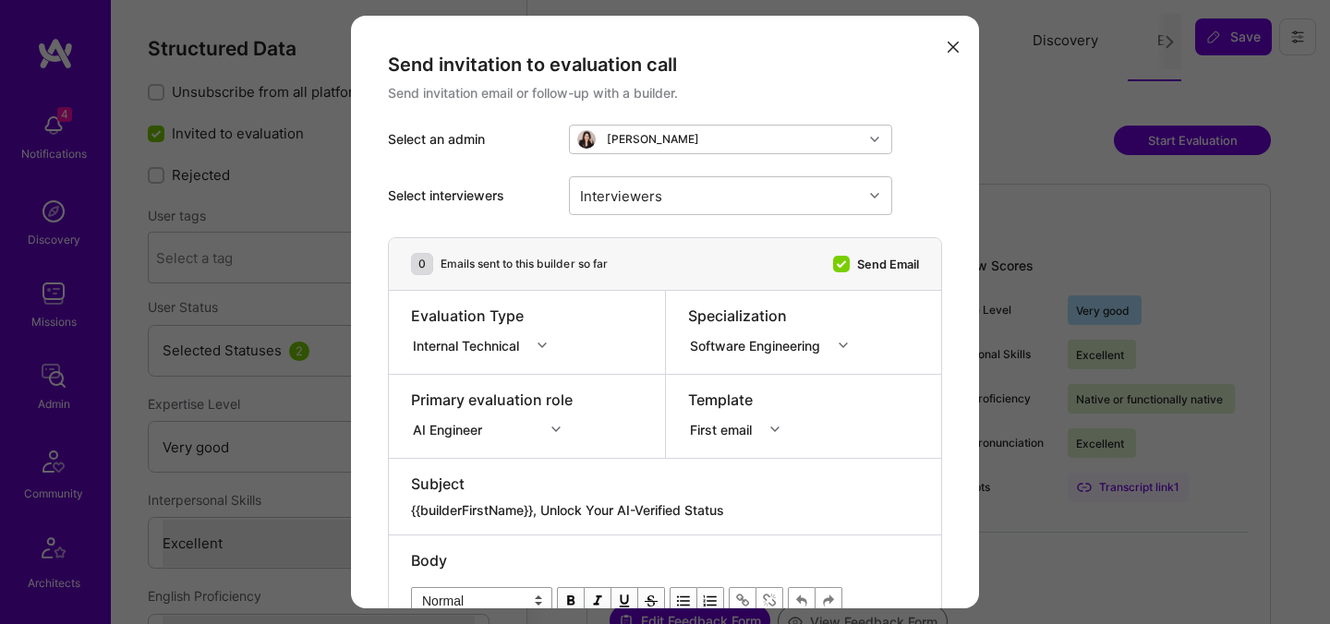
select select "5"
select select "7"
select select "US"
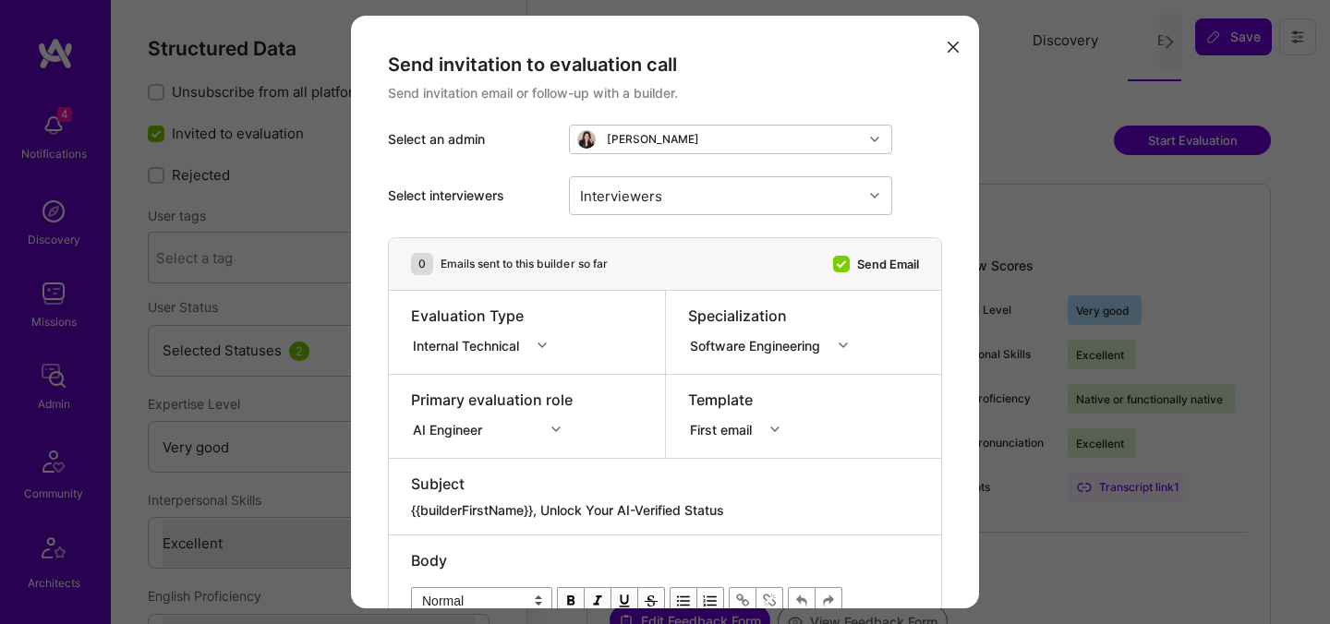
select select "Right Now"
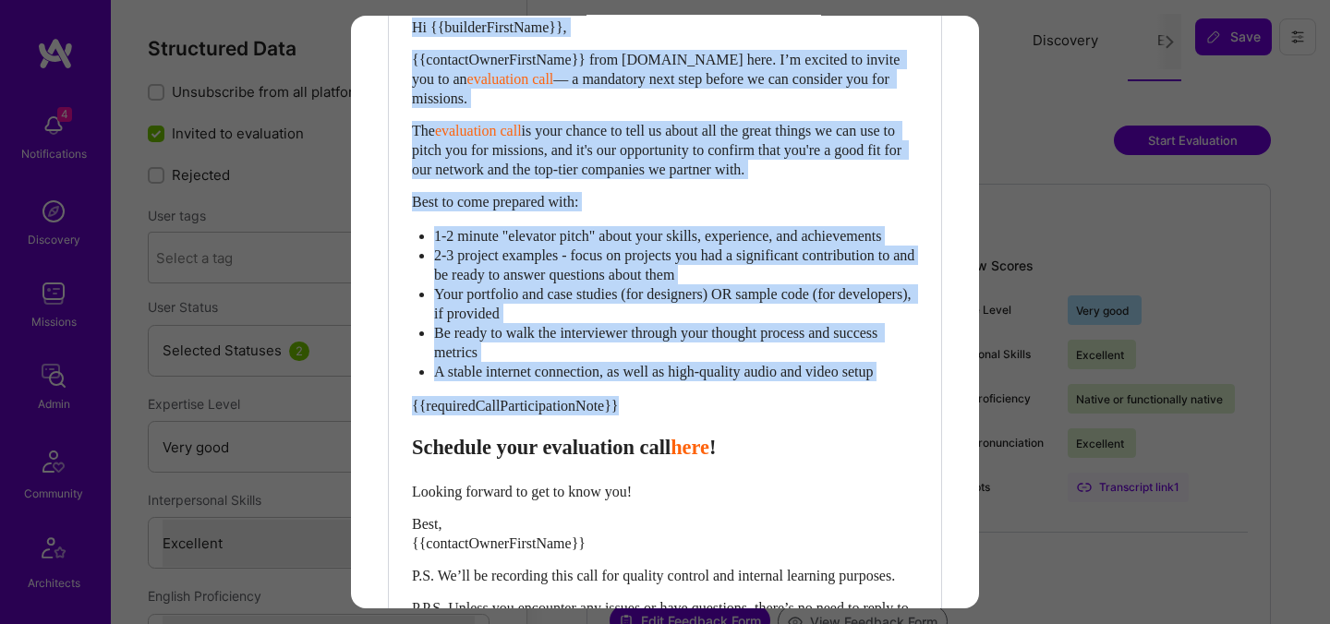
scroll to position [596, 0]
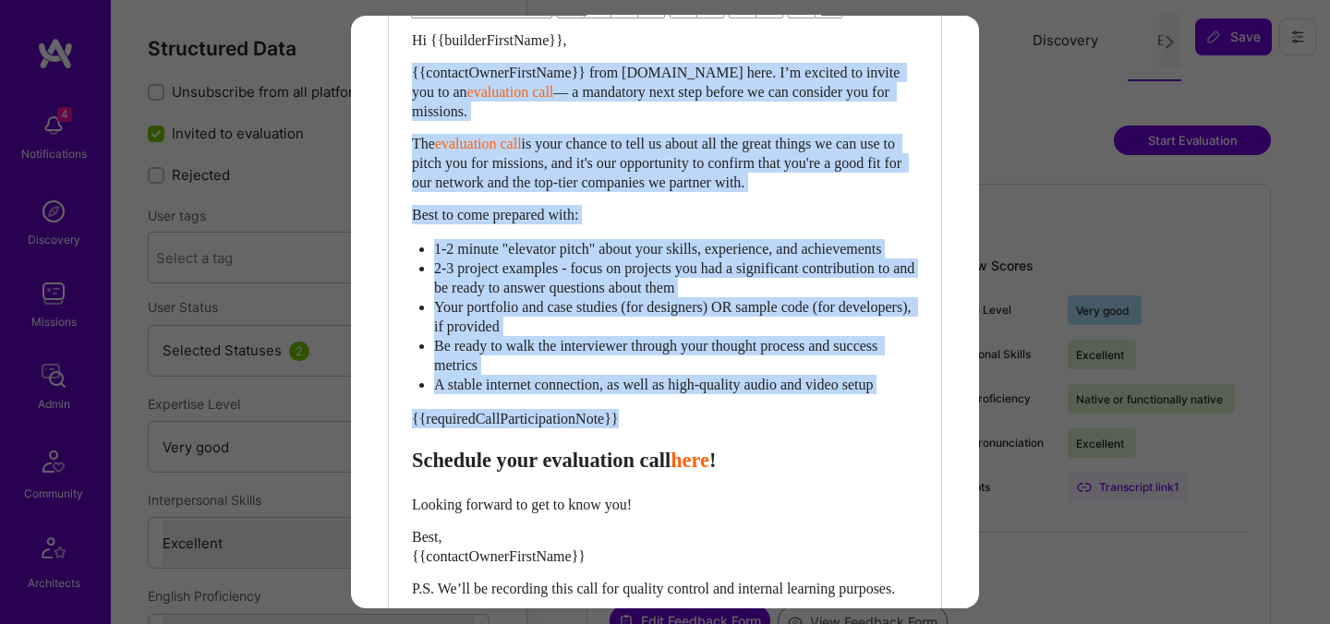
drag, startPoint x: 413, startPoint y: 455, endPoint x: 379, endPoint y: 69, distance: 387.5
click at [379, 69] on div "Send invitation to evaluation call Send invitation email or follow-up with a bu…" at bounding box center [665, 94] width 628 height 1351
paste div "Enter email text"
select select "header-two"
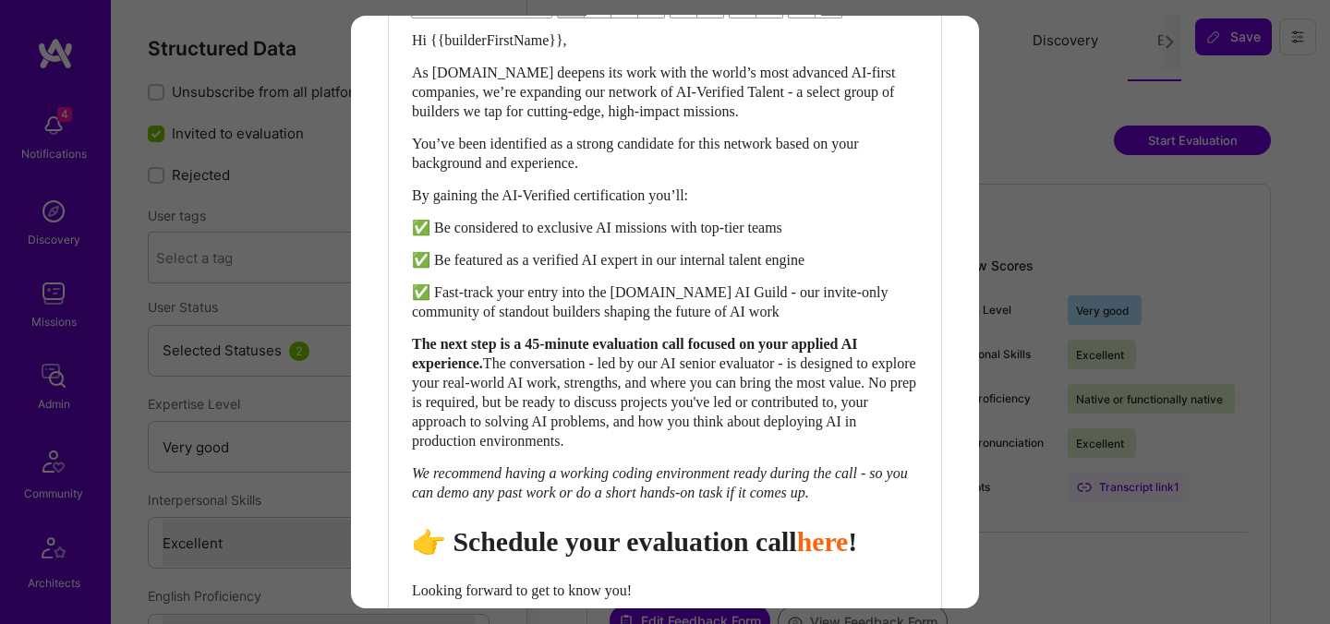
scroll to position [915, 0]
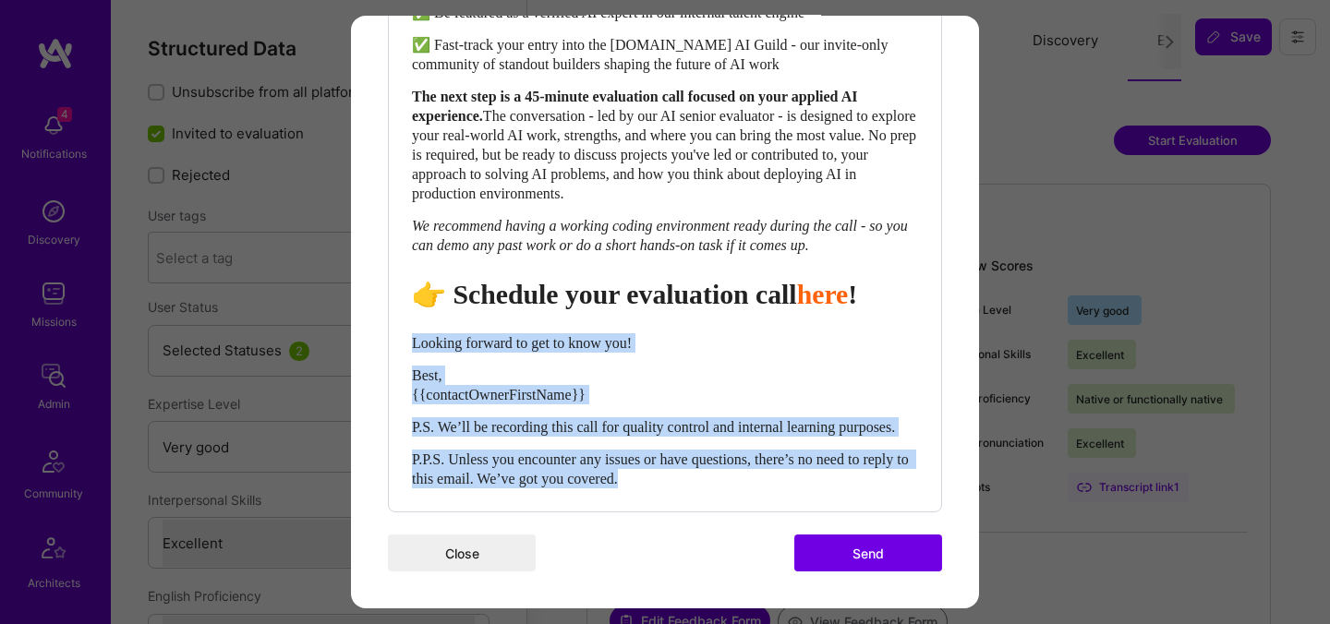
drag, startPoint x: 694, startPoint y: 482, endPoint x: 402, endPoint y: 320, distance: 334.3
click at [402, 320] on div "Body Normal Heading Large Heading Medium Heading Small Heading Medium Hi {{buil…" at bounding box center [665, 102] width 552 height 820
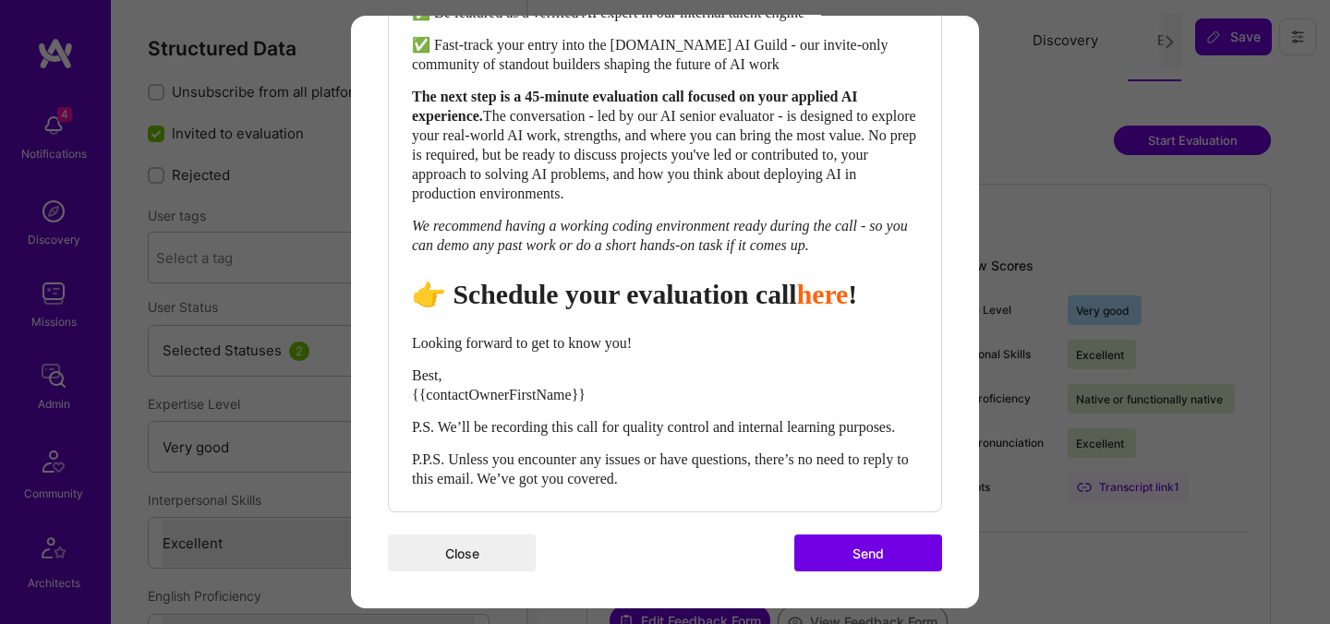
scroll to position [876, 0]
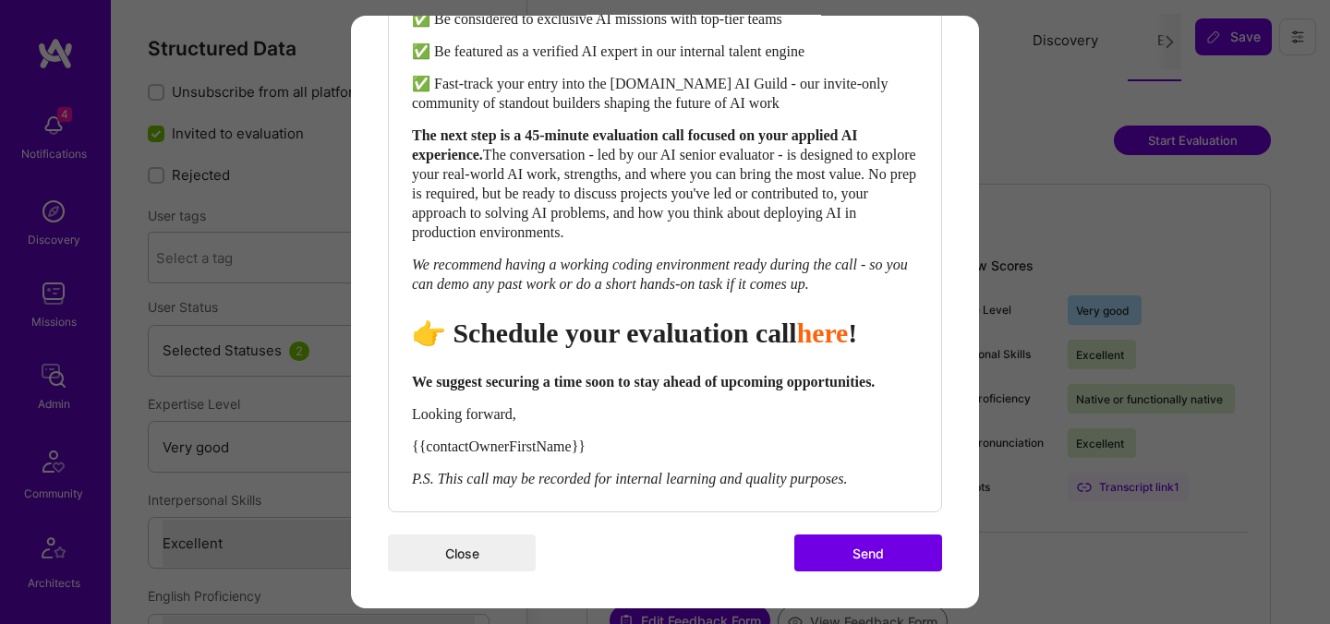
click at [672, 318] on span "👉 Schedule your evaluation call" at bounding box center [604, 333] width 385 height 30
select select "header-two"
click at [672, 318] on span "👉 Schedule your evaluation call" at bounding box center [604, 333] width 385 height 30
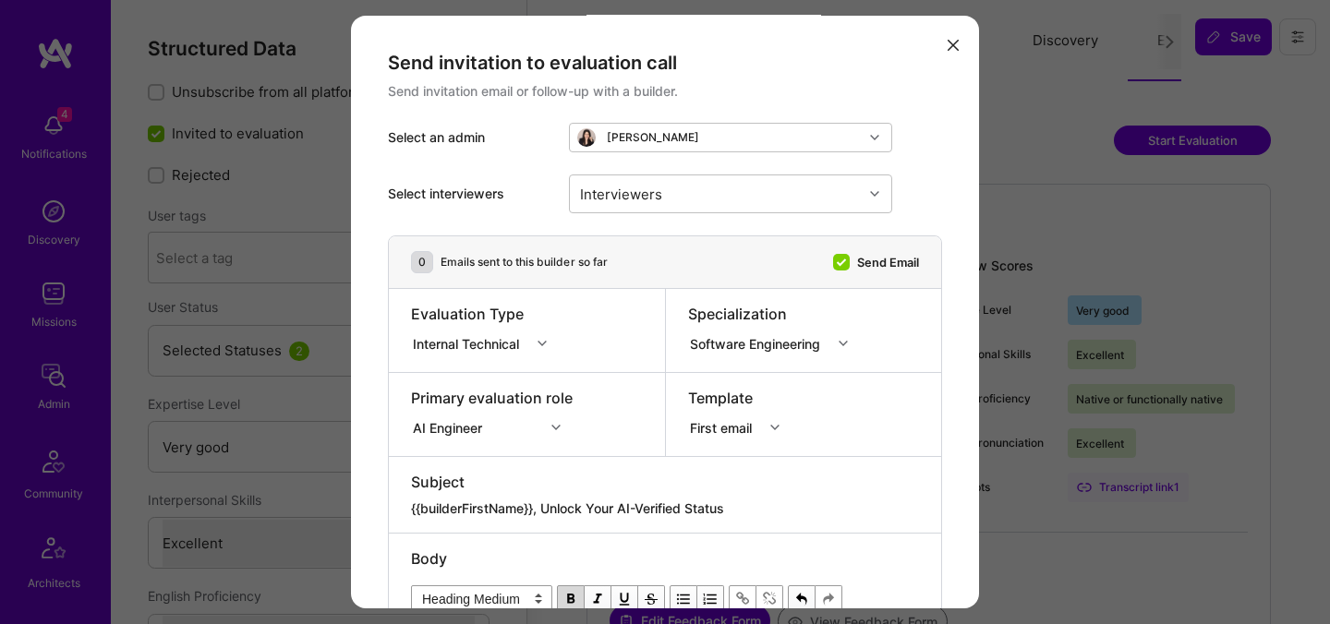
scroll to position [0, 0]
click at [707, 193] on div "Interviewers" at bounding box center [716, 195] width 293 height 37
type input "[PERSON_NAME]"
click at [629, 247] on div "[PERSON_NAME]" at bounding box center [730, 243] width 301 height 19
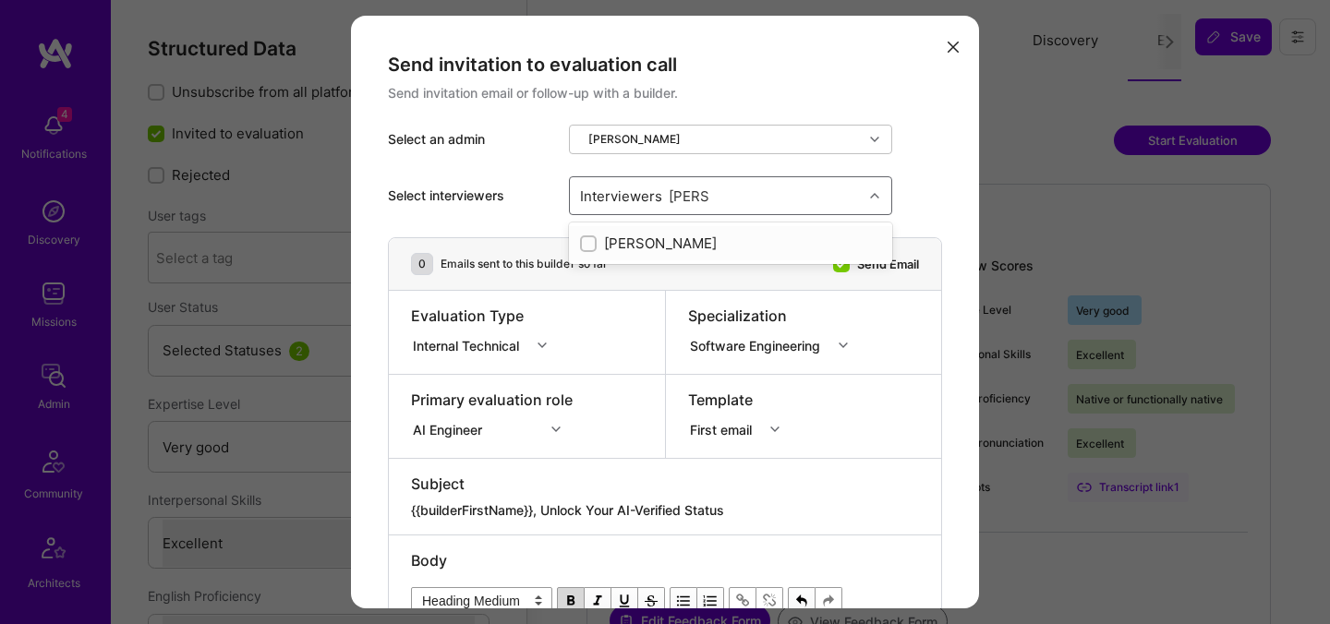
checkbox input "true"
type input "mosta"
click at [637, 283] on div "Mostafa D" at bounding box center [730, 277] width 301 height 19
checkbox input "true"
type input "[PERSON_NAME]"
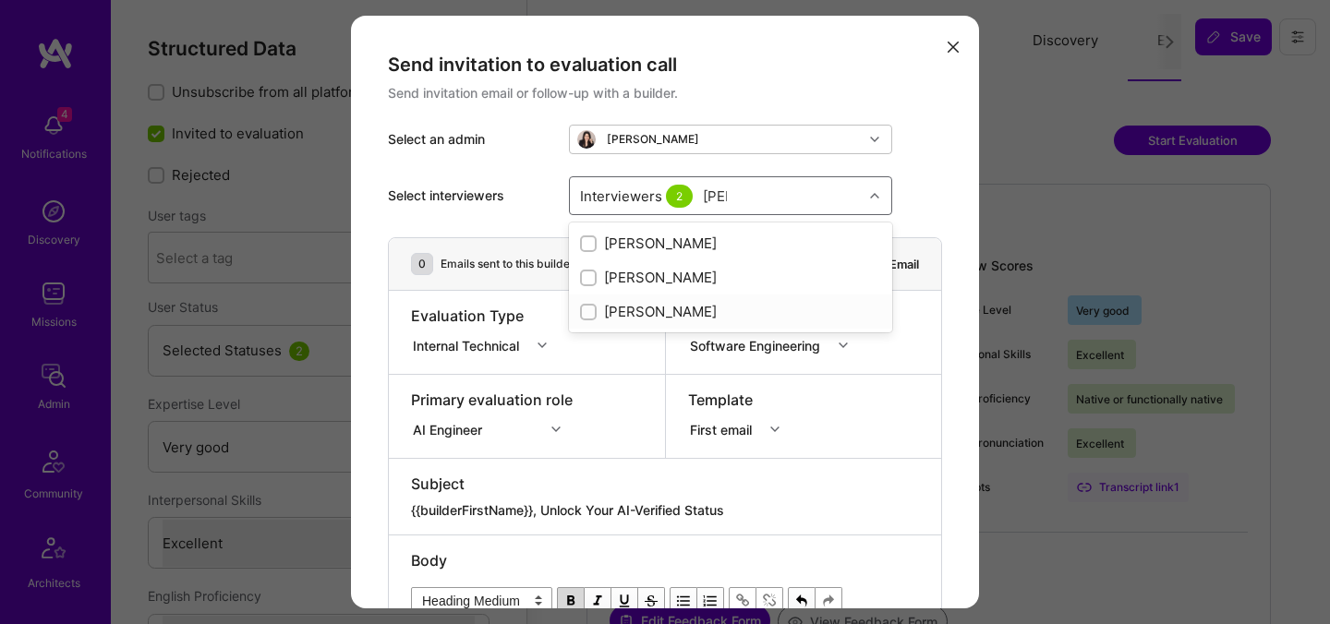
click at [630, 307] on div "[PERSON_NAME]" at bounding box center [730, 311] width 301 height 19
checkbox input "true"
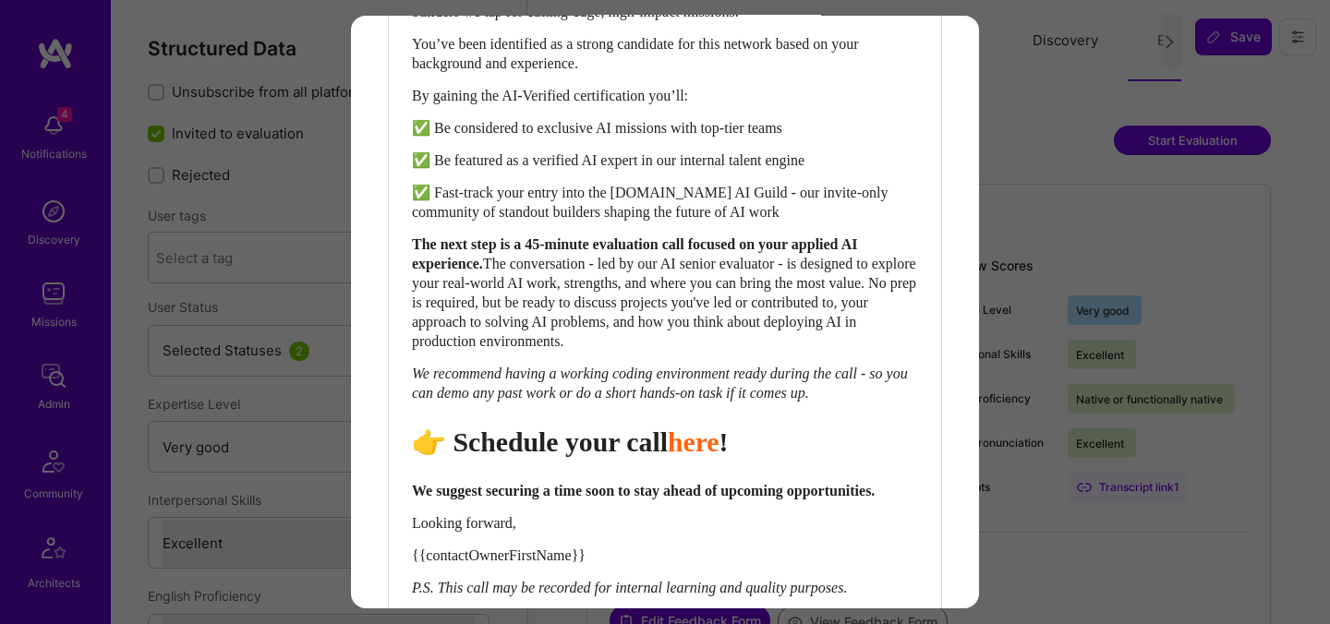
scroll to position [843, 0]
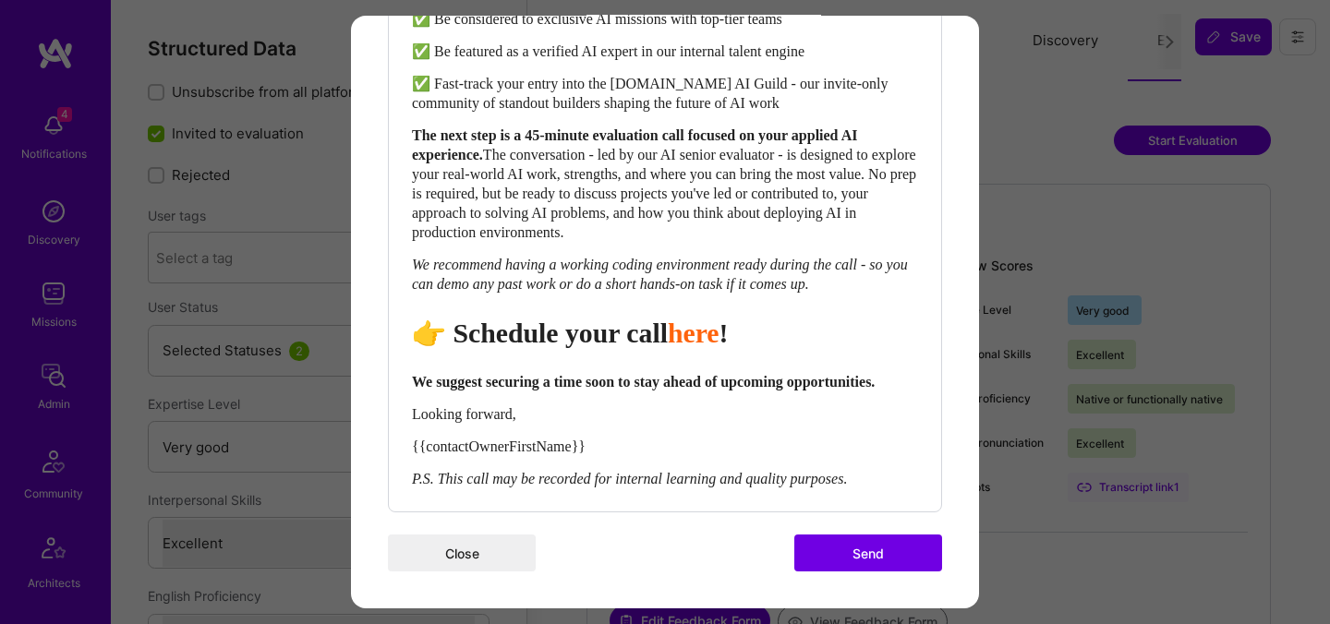
click at [845, 544] on button "Send" at bounding box center [868, 553] width 148 height 37
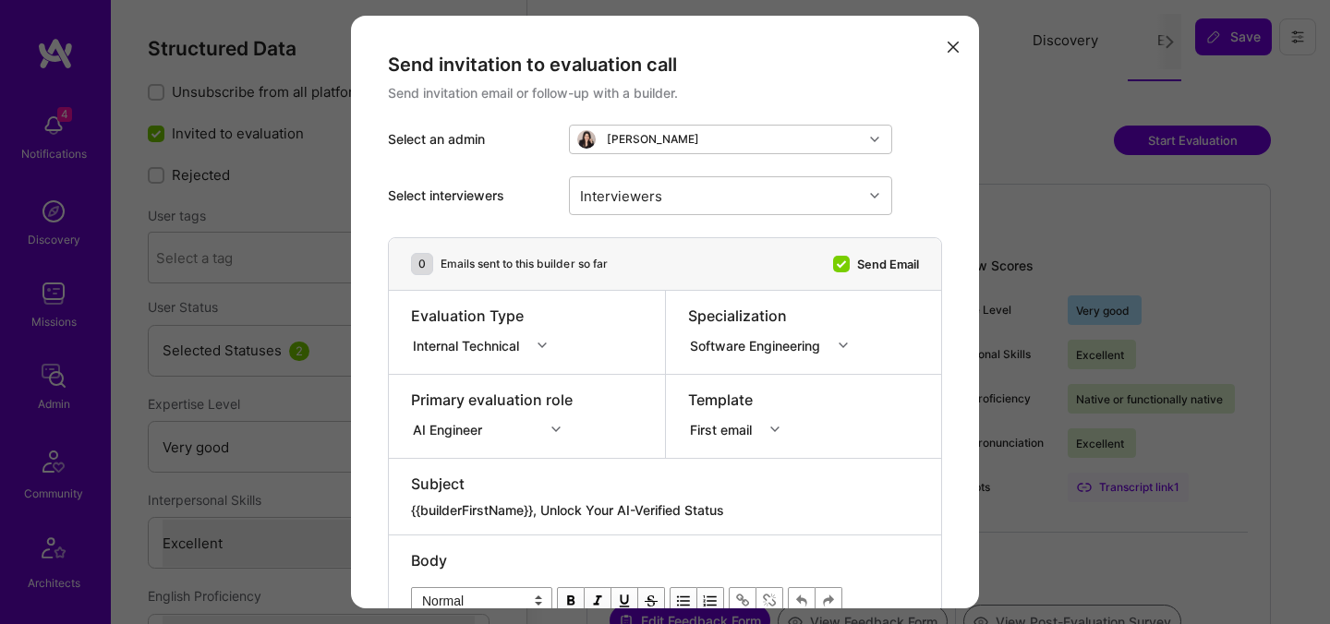
select select "5"
select select "7"
select select "CA"
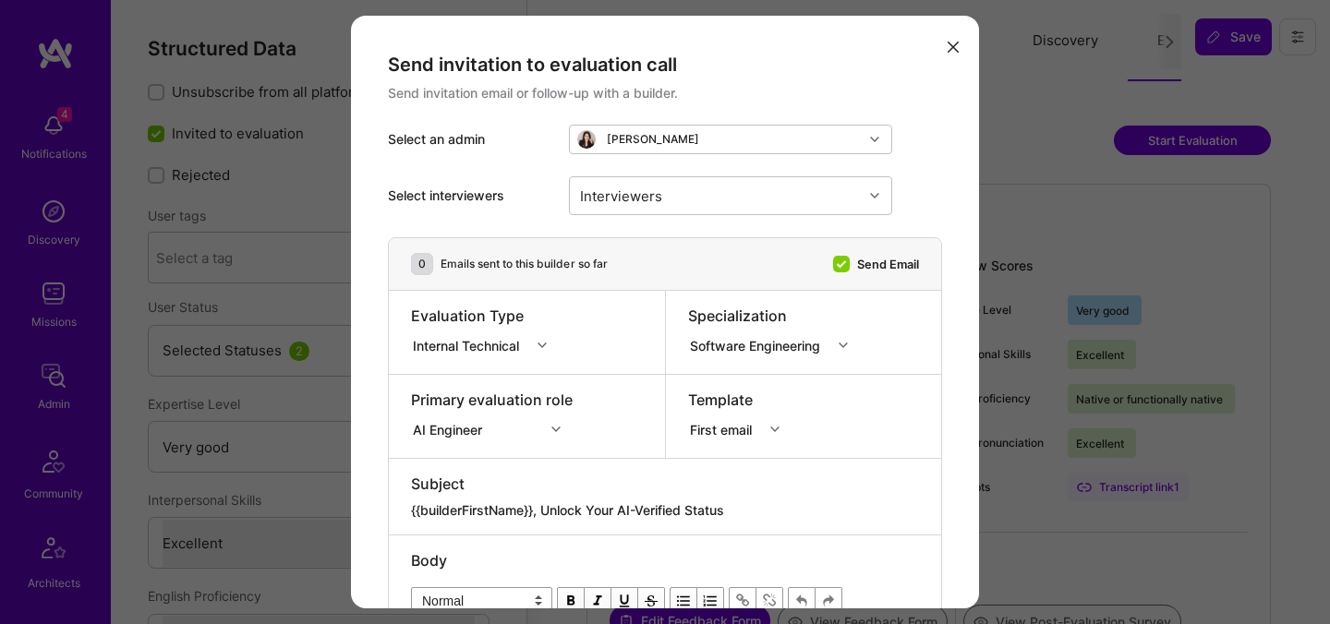
select select "Right Now"
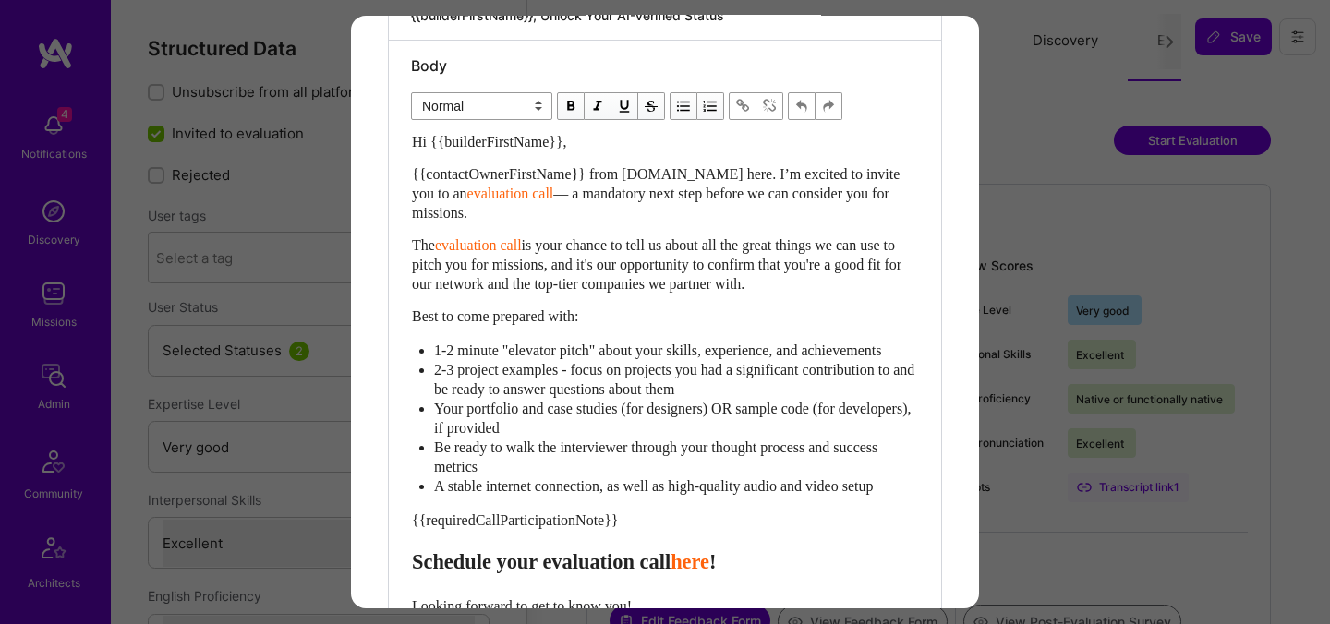
scroll to position [636, 0]
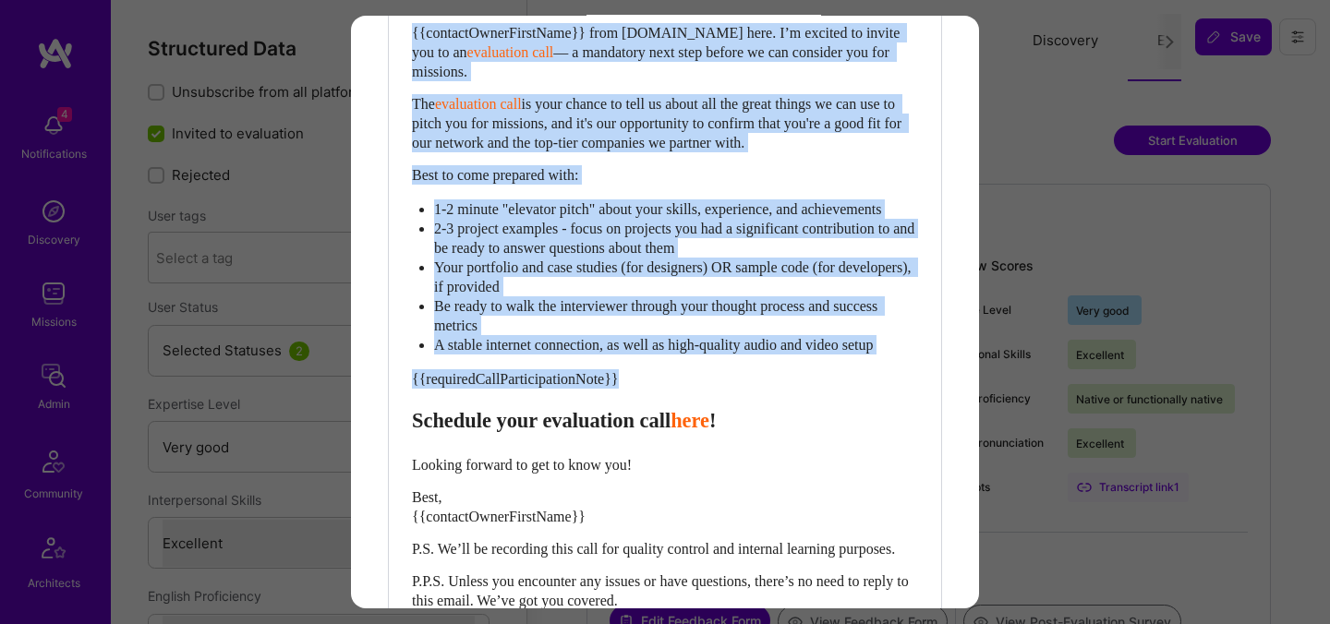
drag, startPoint x: 414, startPoint y: 443, endPoint x: 391, endPoint y: 30, distance: 413.4
click at [391, 33] on div "Body Normal Heading Large Heading Medium Heading Small Normal Hi {{builderFirst…" at bounding box center [665, 266] width 552 height 734
paste div "Enter email text"
select select "header-two"
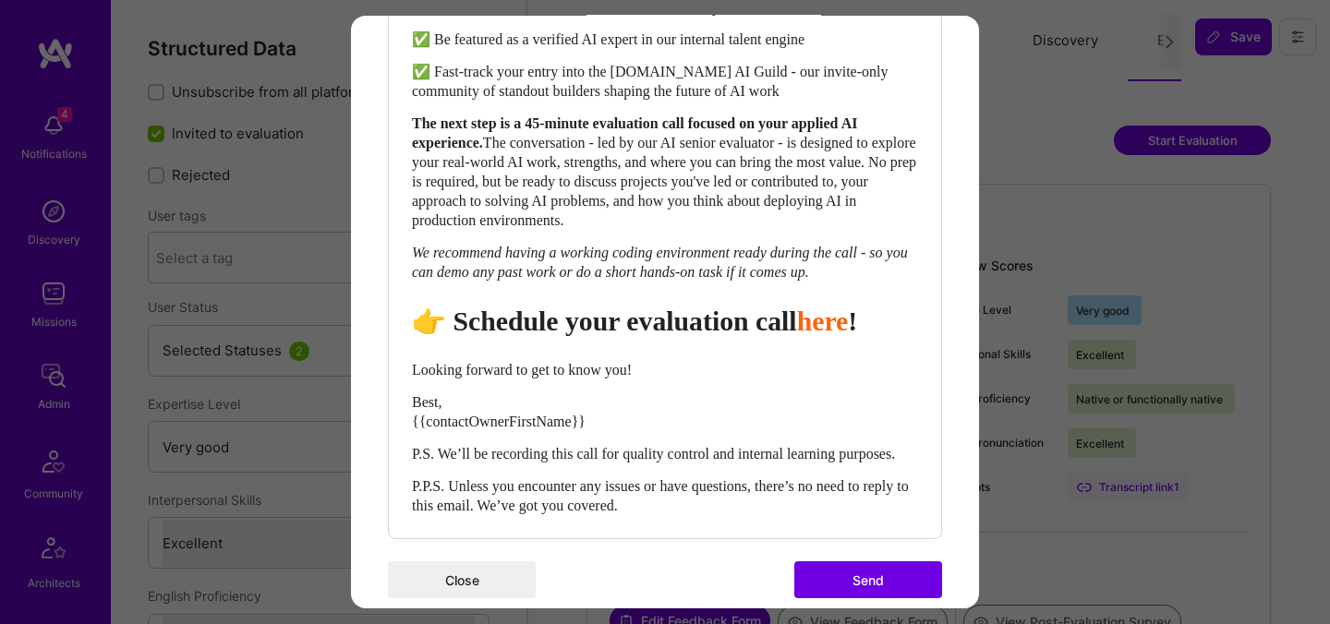
scroll to position [915, 0]
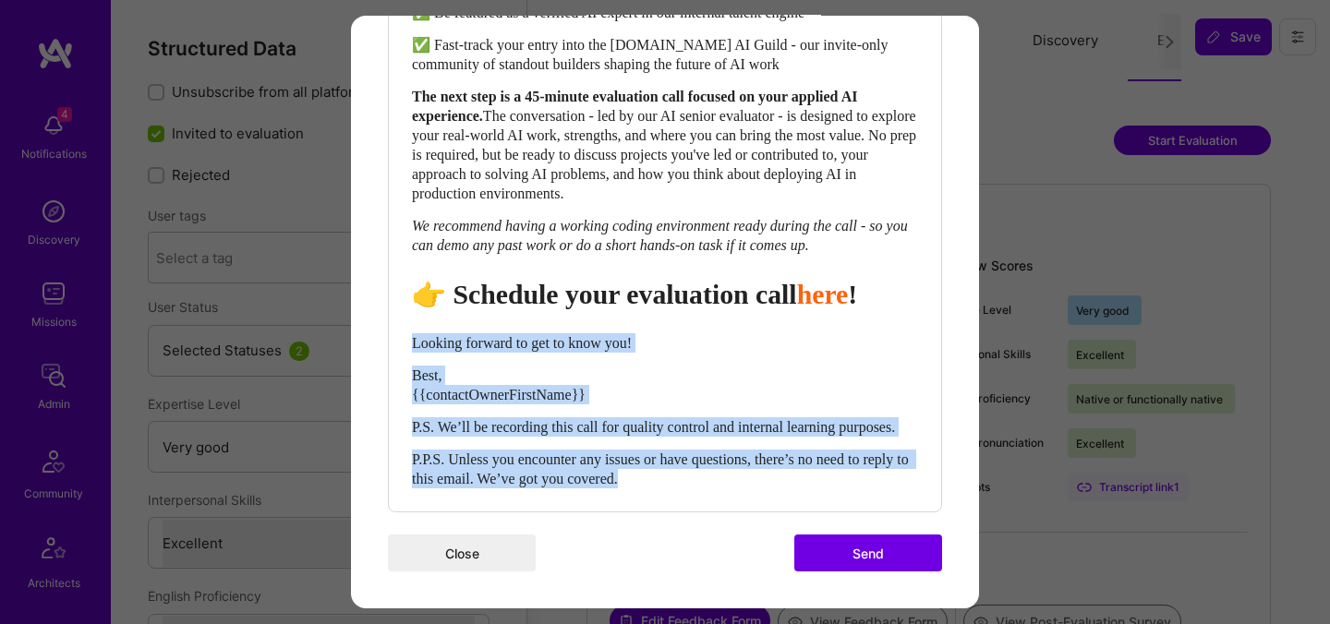
drag, startPoint x: 702, startPoint y: 487, endPoint x: 399, endPoint y: 313, distance: 349.1
click at [399, 313] on div "Body Normal Heading Large Heading Medium Heading Small Heading Medium Hi {{buil…" at bounding box center [665, 102] width 552 height 820
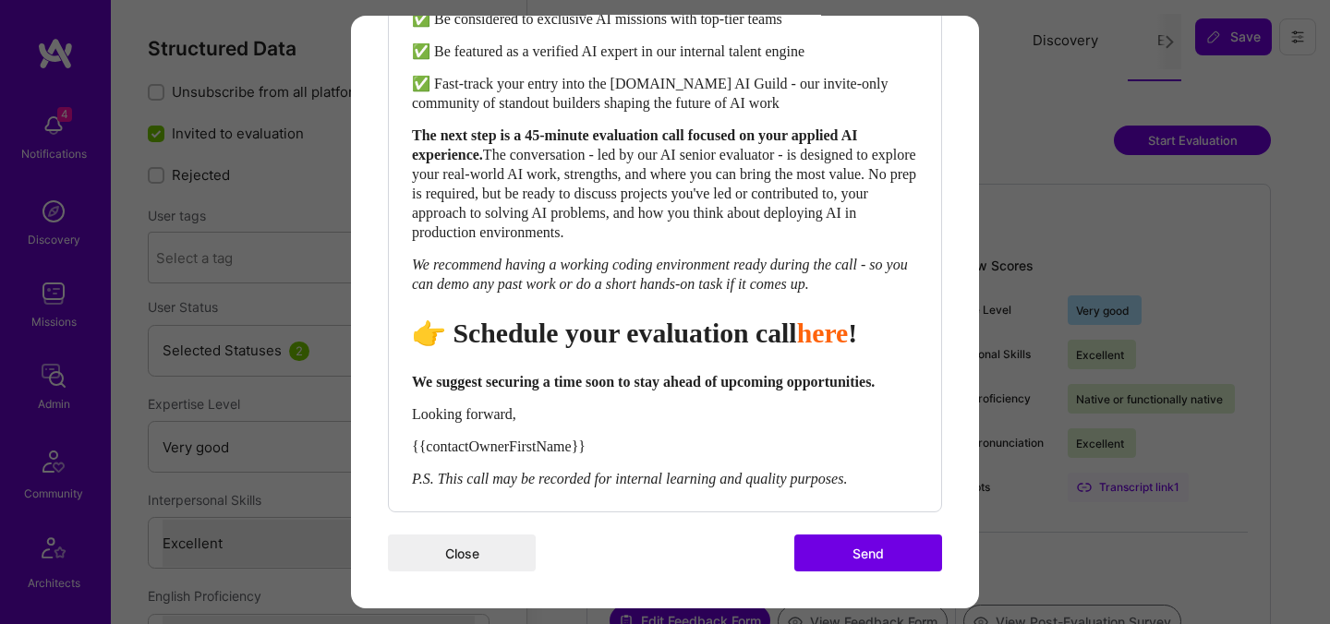
scroll to position [876, 0]
click at [690, 318] on span "👉 Schedule your evaluation call" at bounding box center [604, 333] width 385 height 30
select select "header-two"
click at [690, 318] on span "👉 Schedule your evaluation call" at bounding box center [604, 333] width 385 height 30
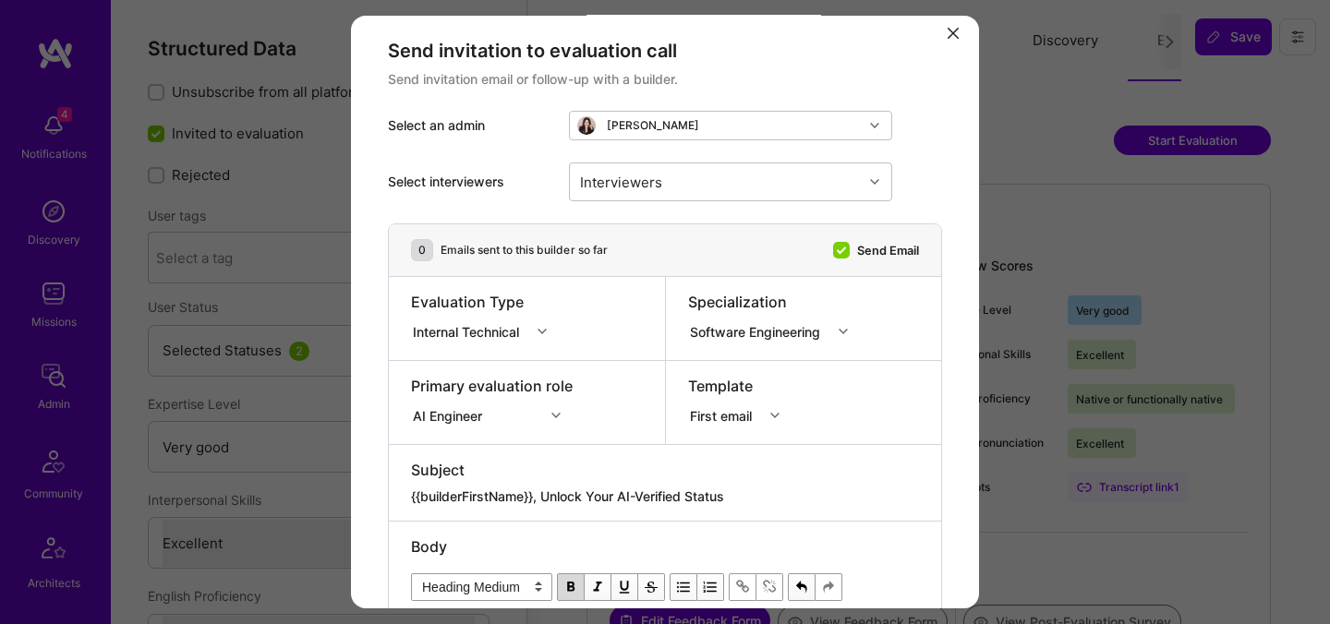
scroll to position [10, 0]
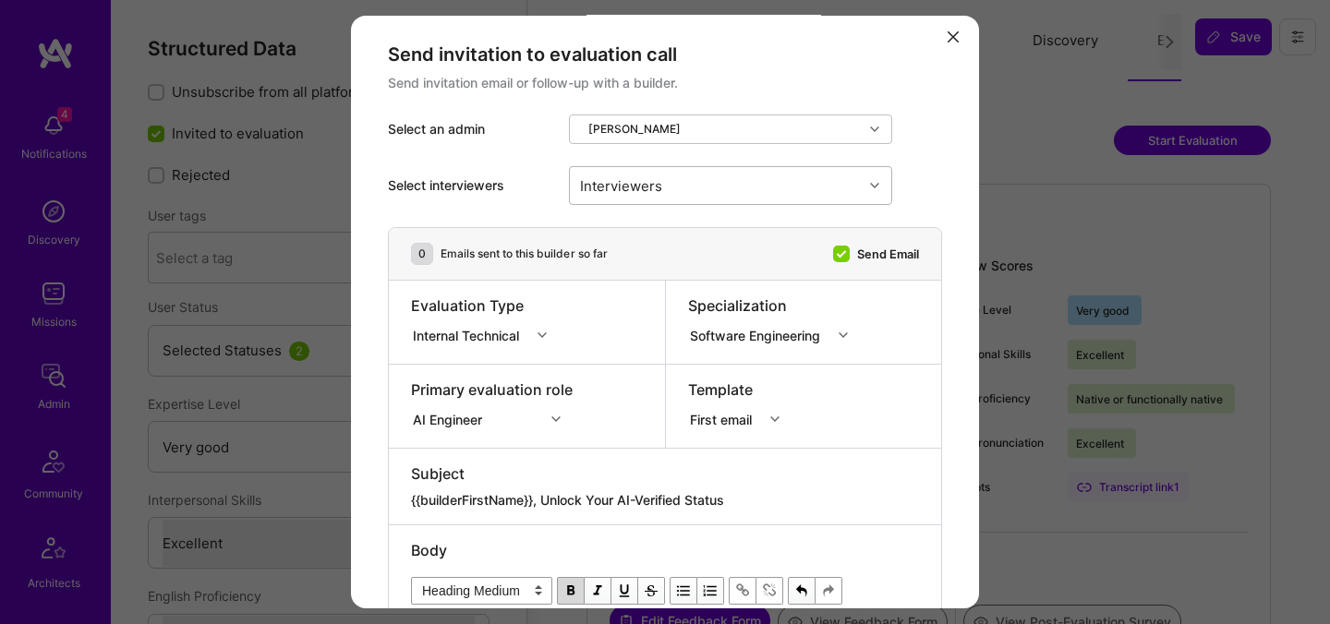
click at [670, 183] on div "Interviewers" at bounding box center [716, 185] width 293 height 37
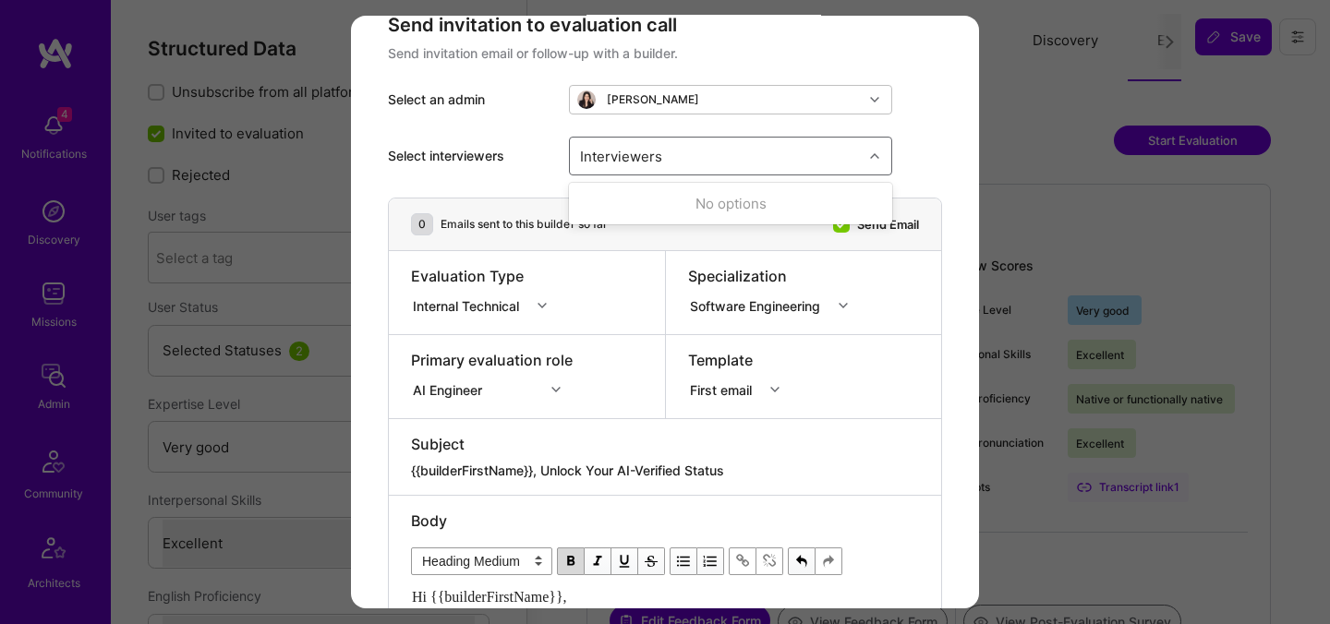
scroll to position [49, 0]
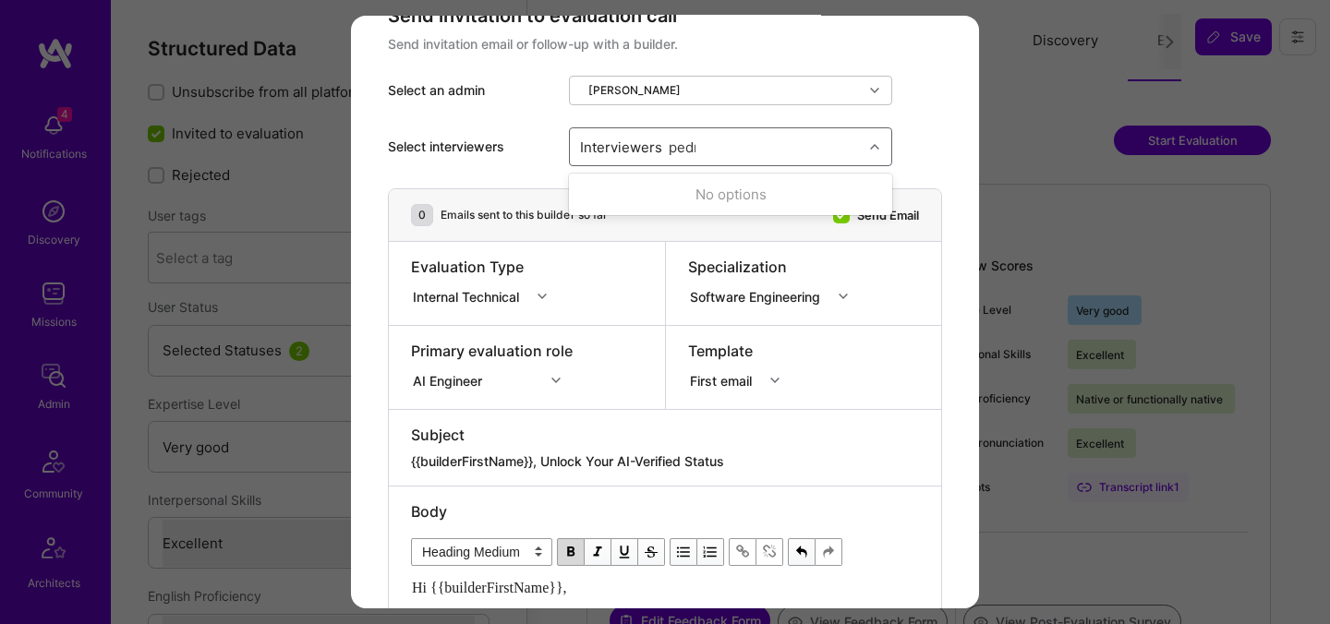
type input "[PERSON_NAME]"
click at [667, 197] on div "[PERSON_NAME]" at bounding box center [730, 194] width 301 height 19
checkbox input "true"
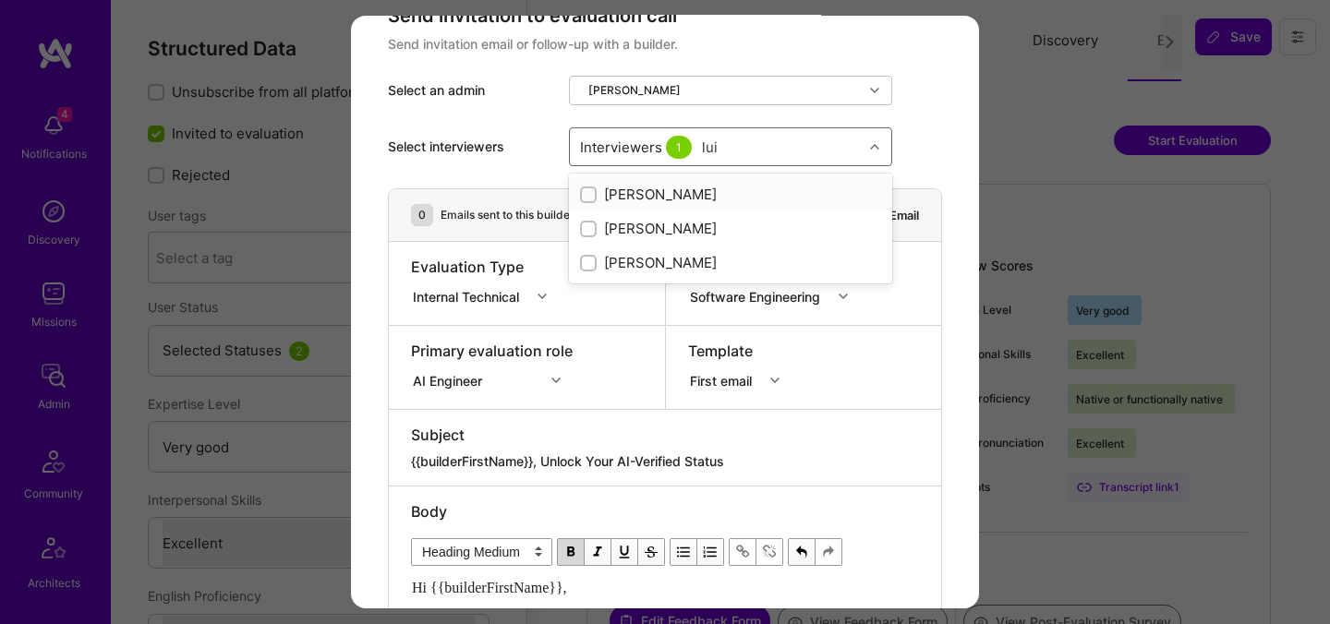
type input "[PERSON_NAME]"
click at [643, 264] on div "[PERSON_NAME]" at bounding box center [730, 262] width 301 height 19
checkbox input "true"
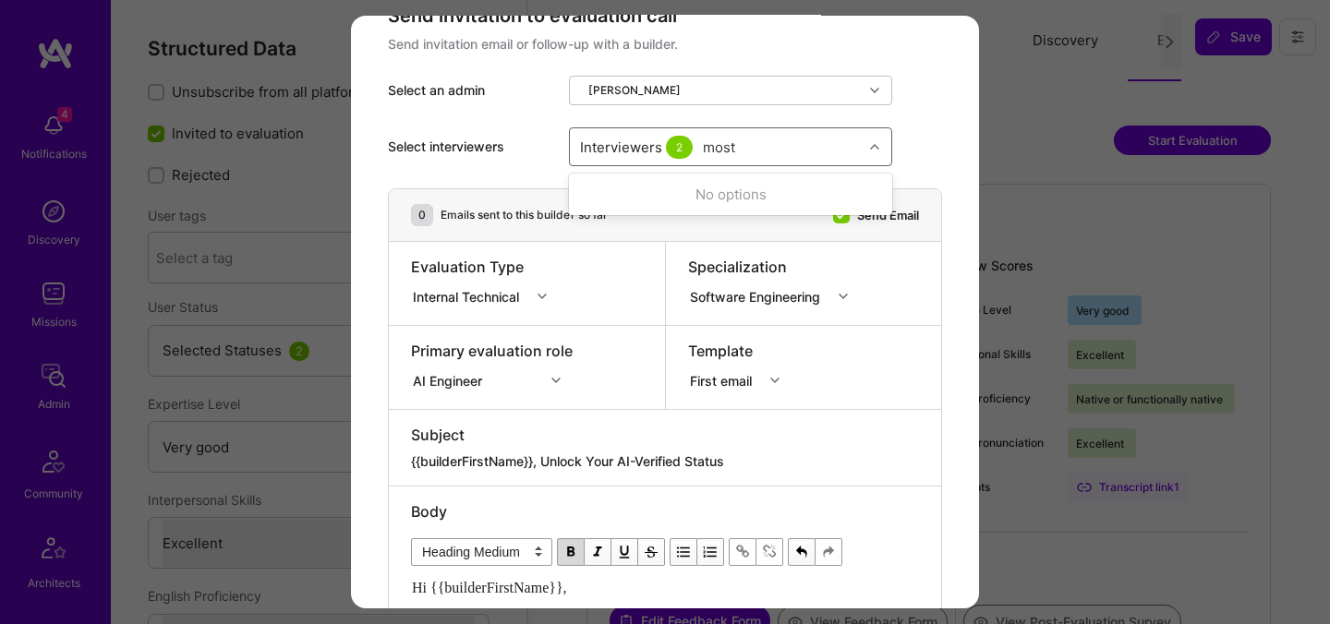
type input "mosta"
click at [655, 215] on div "Mostafa D" at bounding box center [730, 228] width 323 height 34
checkbox input "true"
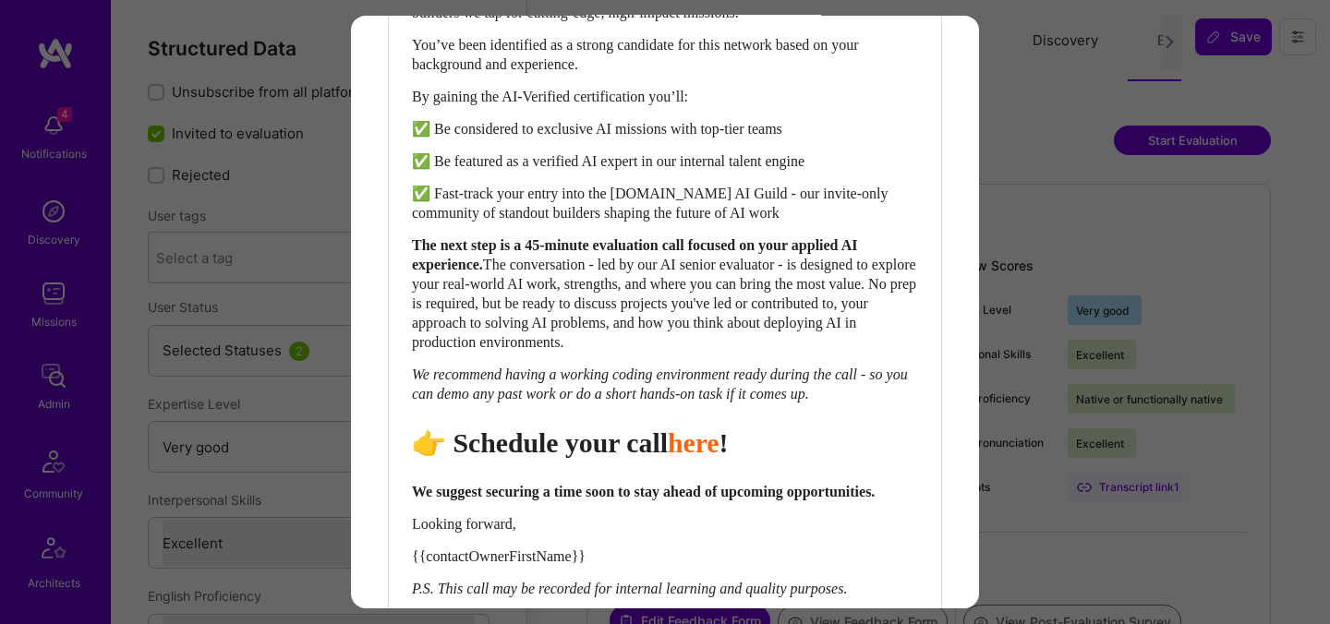
scroll to position [843, 0]
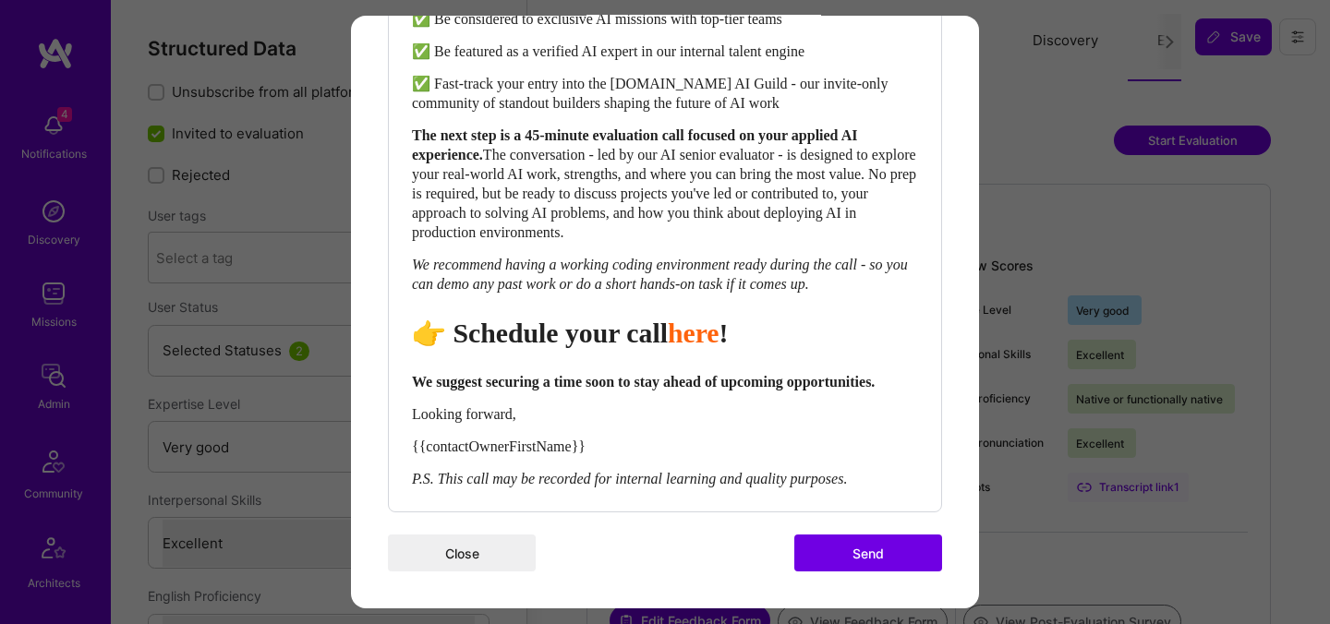
click at [824, 543] on button "Send" at bounding box center [868, 553] width 148 height 37
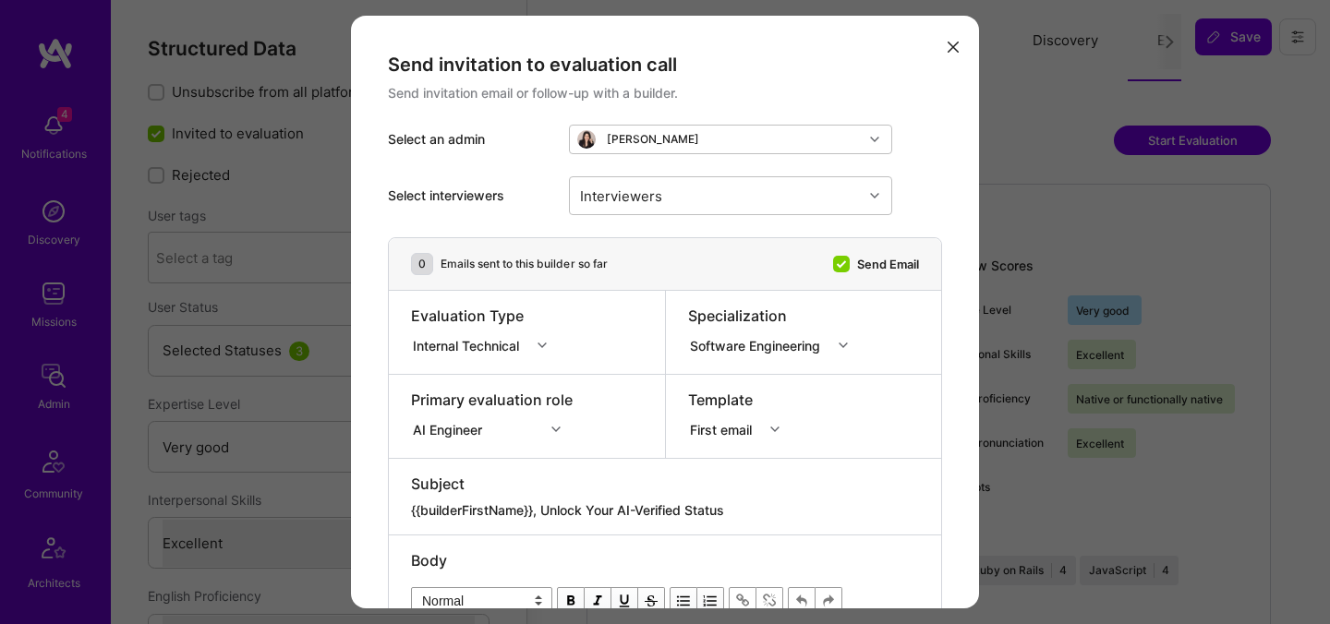
select select "5"
select select "7"
select select "CA"
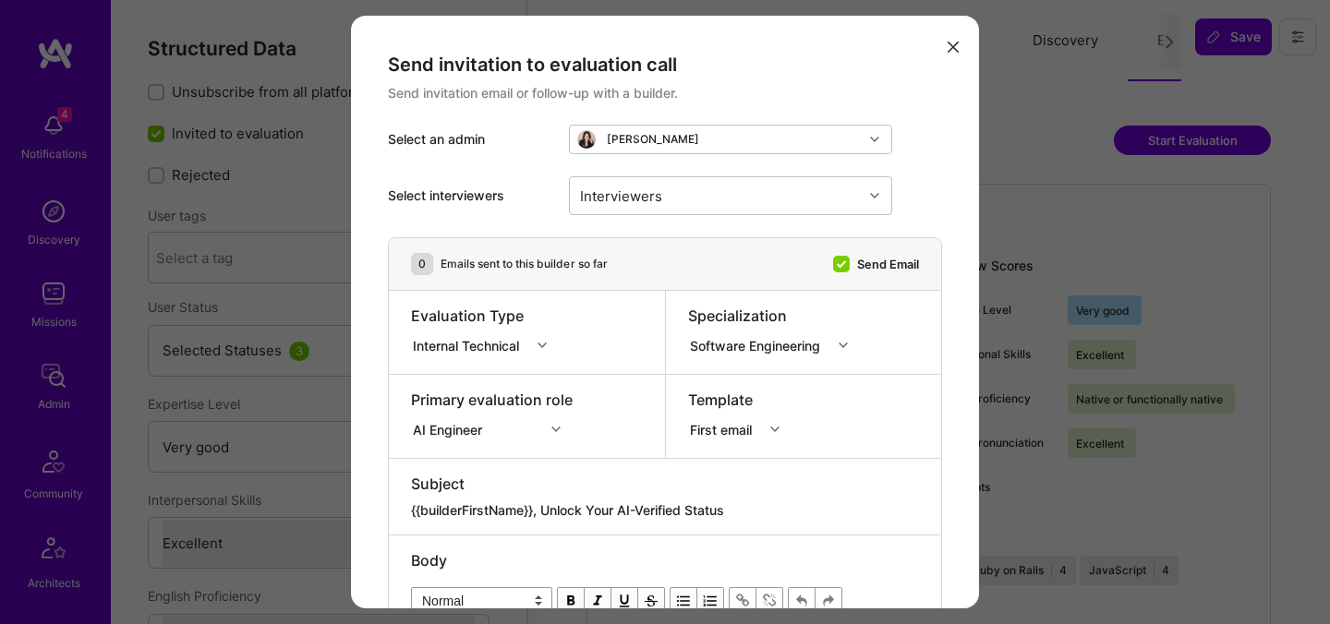
select select "Right Now"
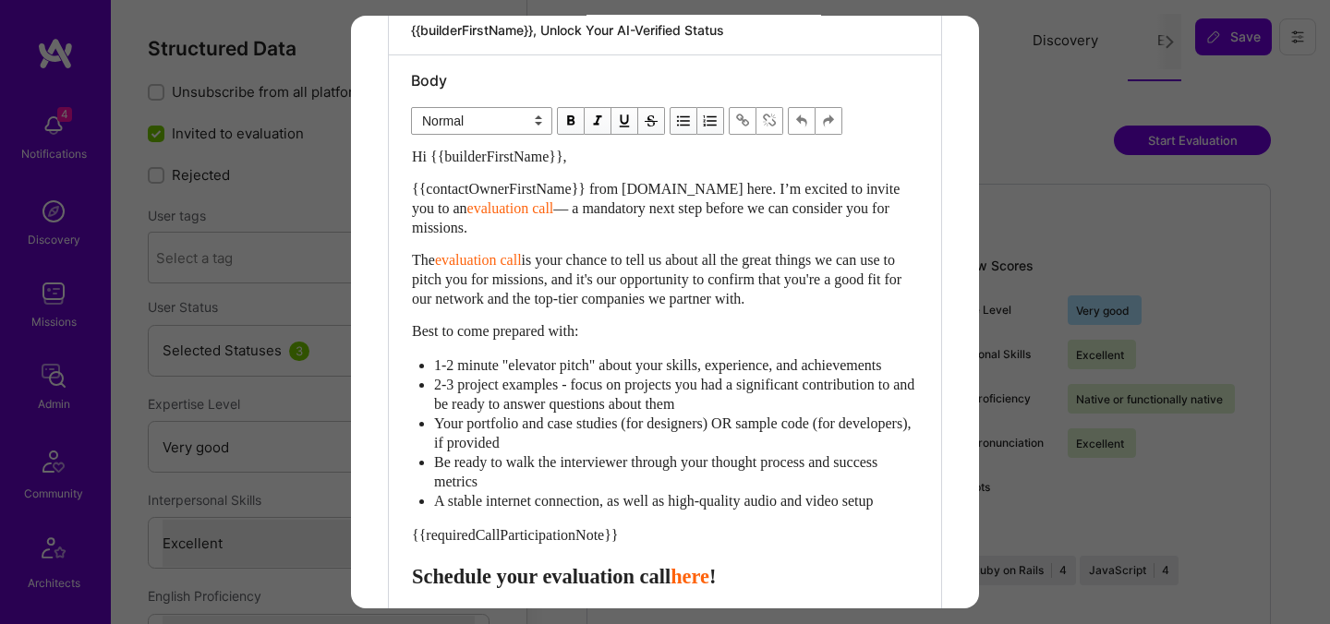
scroll to position [626, 0]
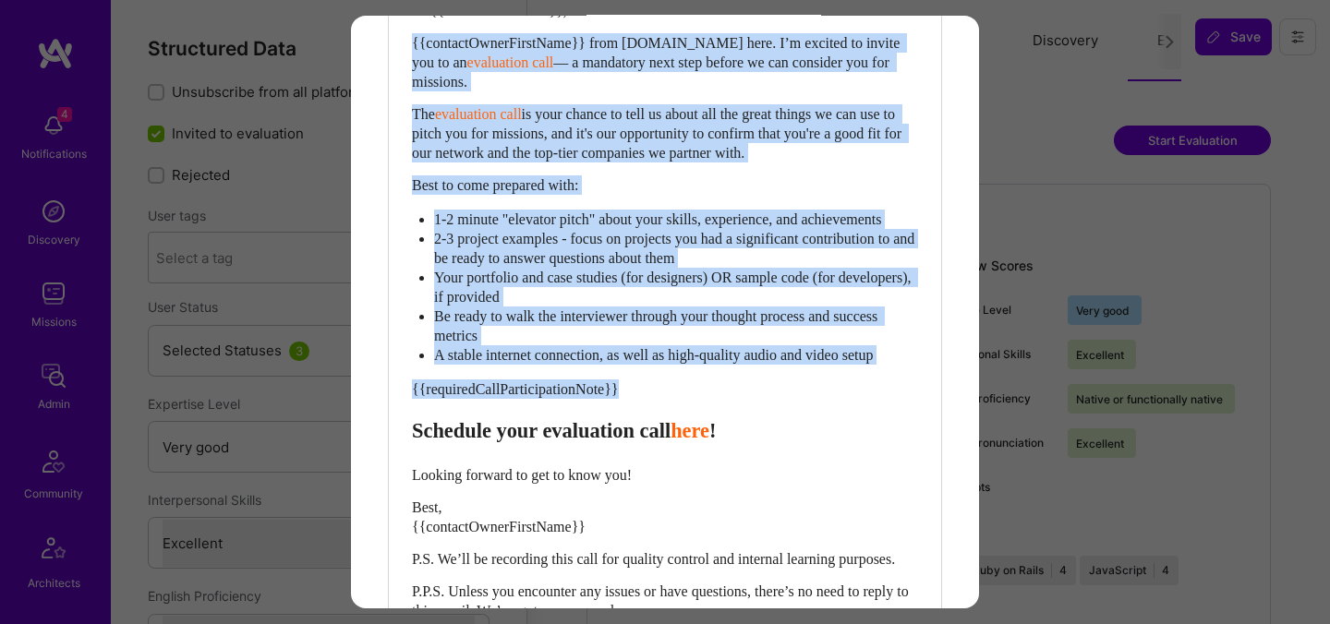
drag, startPoint x: 412, startPoint y: 454, endPoint x: 390, endPoint y: 45, distance: 409.6
click at [390, 45] on div "Body Normal Heading Large Heading Medium Heading Small Normal Hi {{builderFirst…" at bounding box center [665, 277] width 552 height 734
paste div "Enter email text"
select select "header-two"
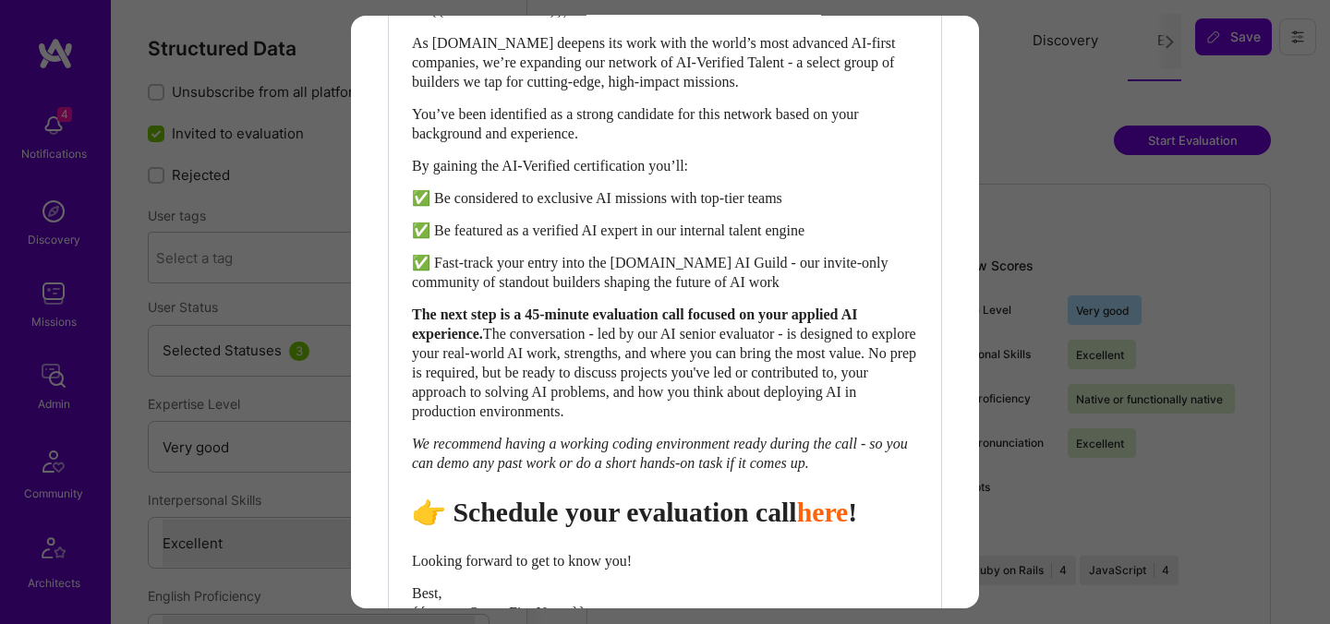
scroll to position [915, 0]
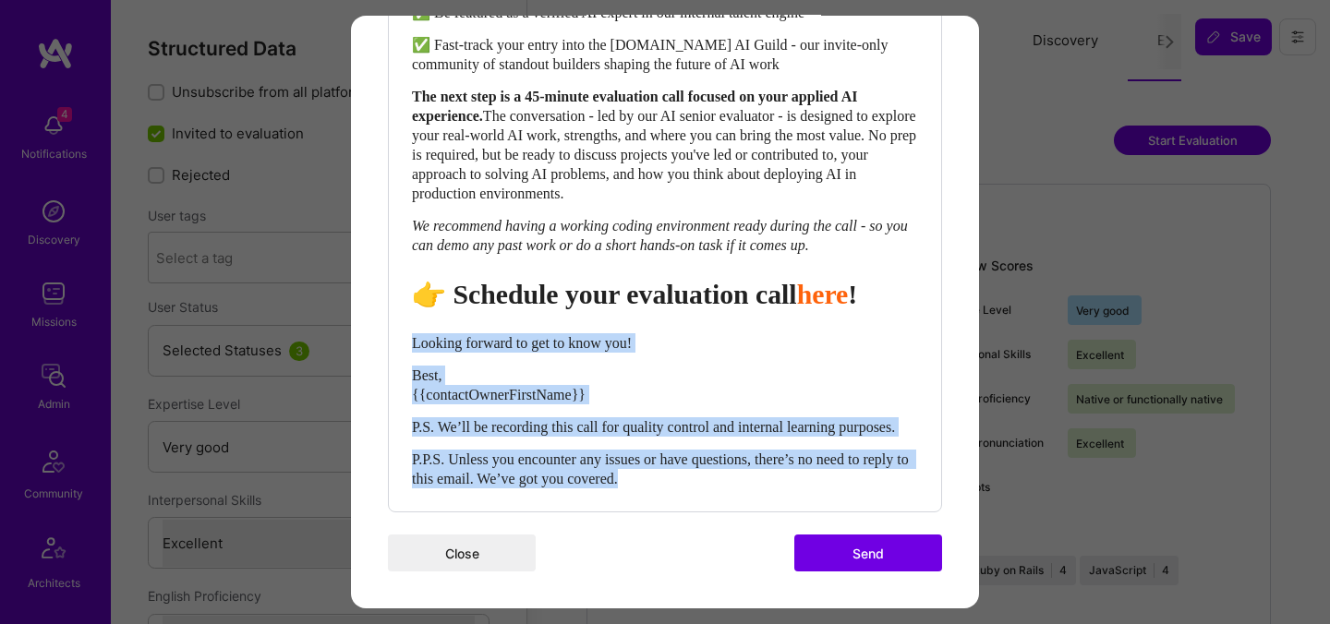
drag, startPoint x: 686, startPoint y: 481, endPoint x: 410, endPoint y: 321, distance: 319.0
click at [411, 321] on div "Hi {{builderFirstName}}, As [DOMAIN_NAME] deepens its work with the world’s mos…" at bounding box center [665, 135] width 508 height 707
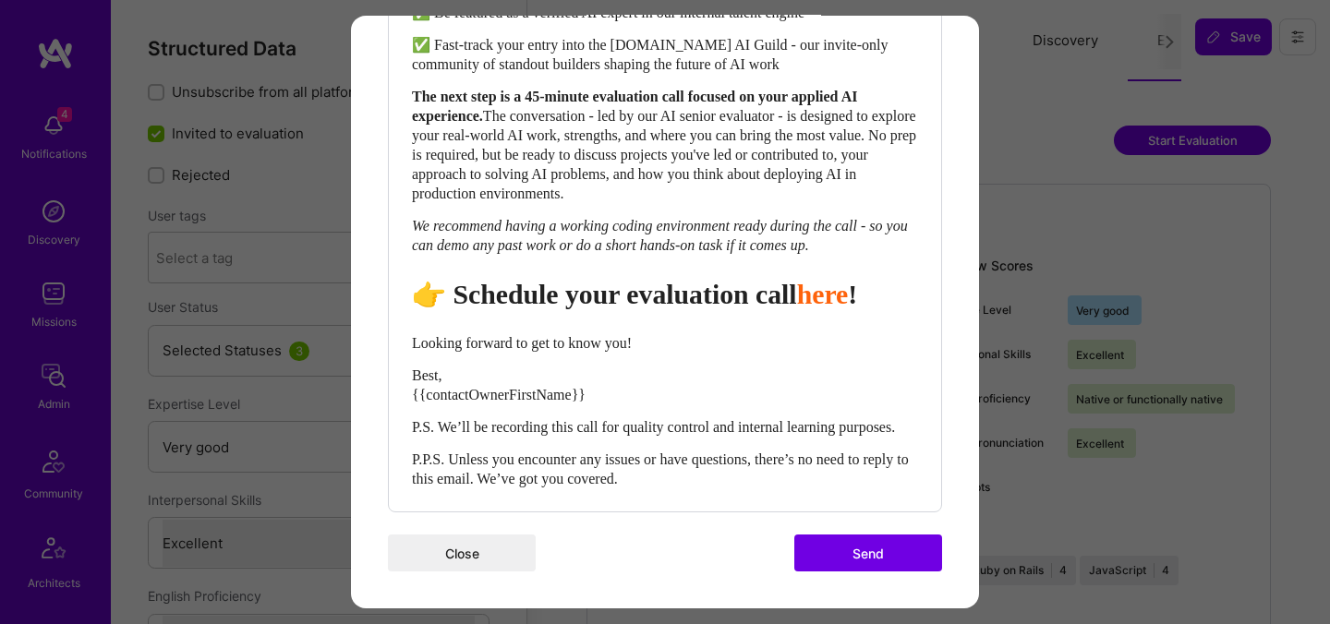
scroll to position [876, 0]
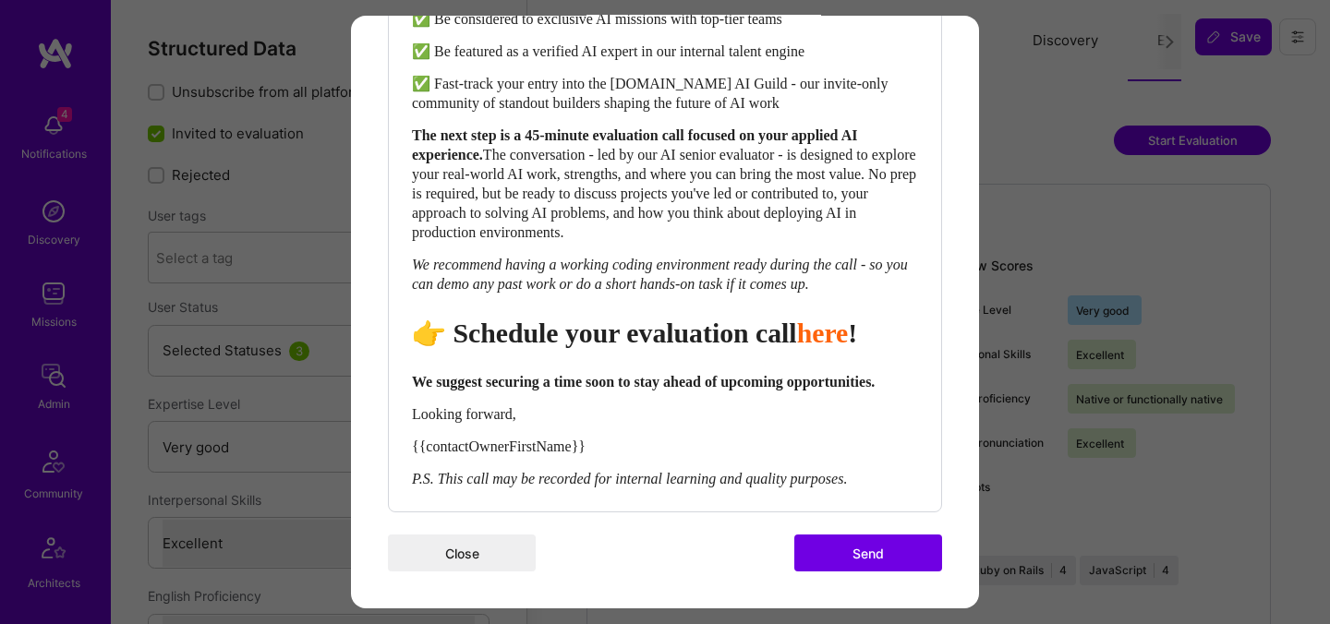
click at [720, 318] on span "👉 Schedule your evaluation call" at bounding box center [604, 333] width 385 height 30
select select "header-two"
click at [720, 318] on span "👉 Schedule your evaluation call" at bounding box center [604, 333] width 385 height 30
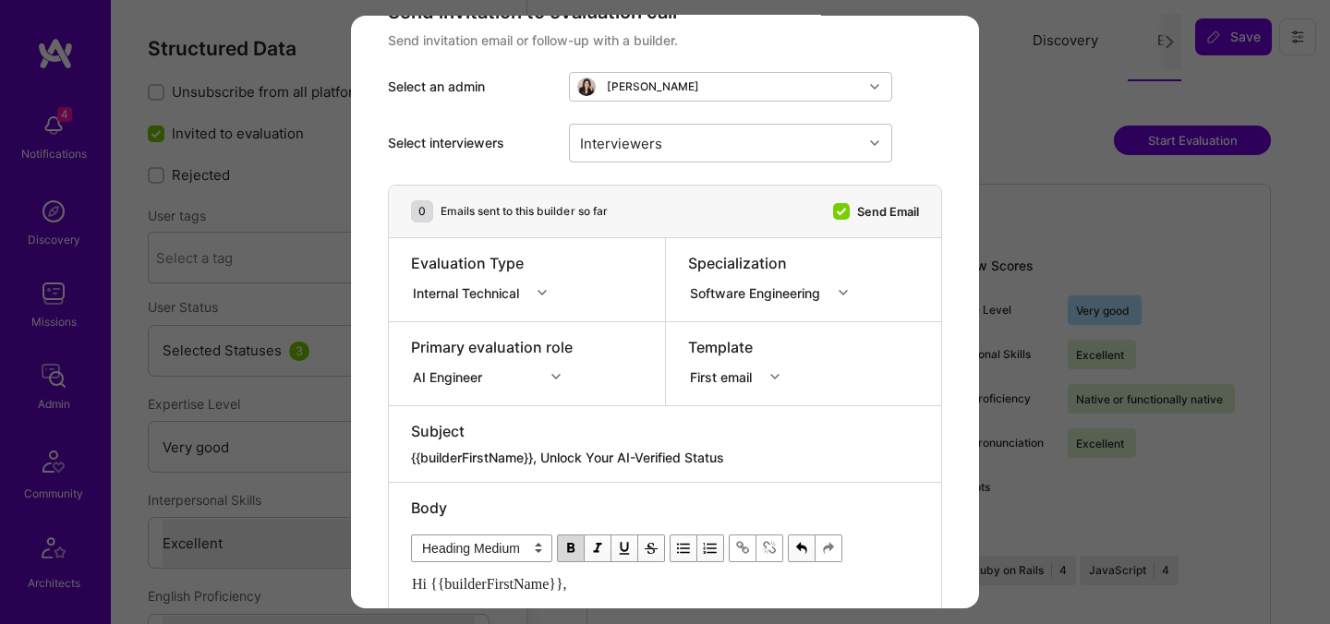
scroll to position [0, 0]
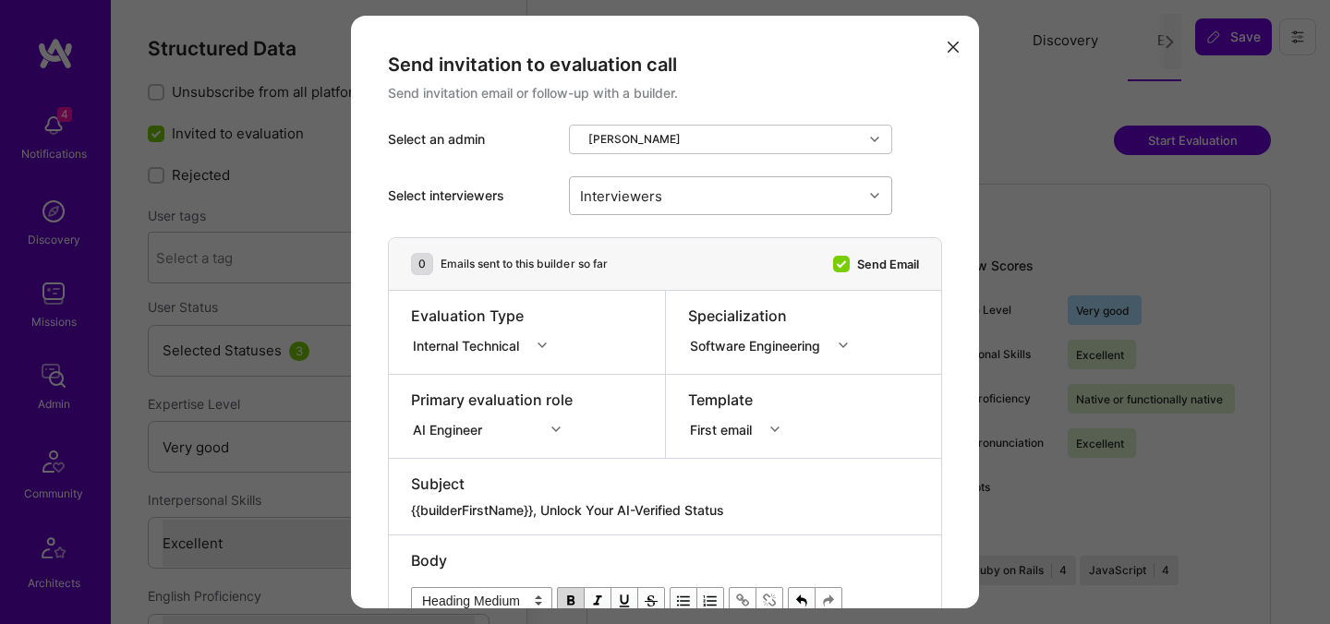
click at [697, 203] on div "Interviewers" at bounding box center [716, 195] width 293 height 37
type input "[PERSON_NAME]"
click at [662, 242] on div "[PERSON_NAME]" at bounding box center [730, 243] width 301 height 19
checkbox input "true"
type input "mosta"
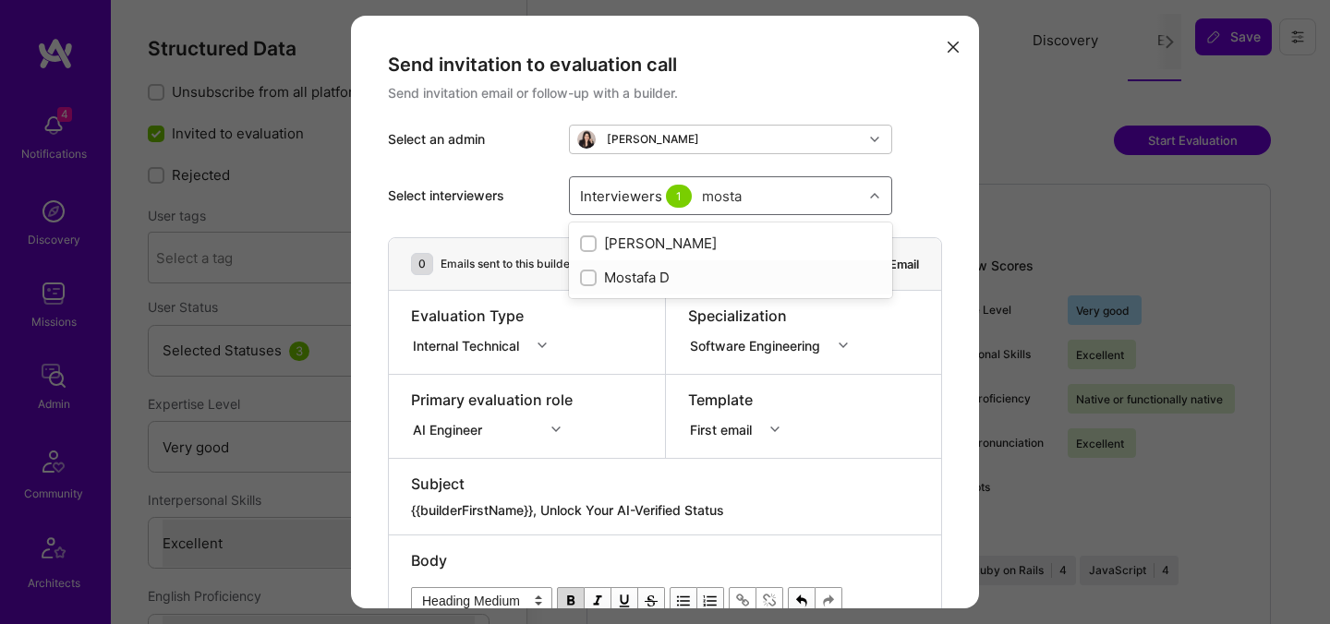
click at [625, 276] on div "Mostafa D" at bounding box center [730, 277] width 301 height 19
checkbox input "true"
type input "luis"
click at [621, 312] on div "[PERSON_NAME]" at bounding box center [730, 311] width 301 height 19
checkbox input "true"
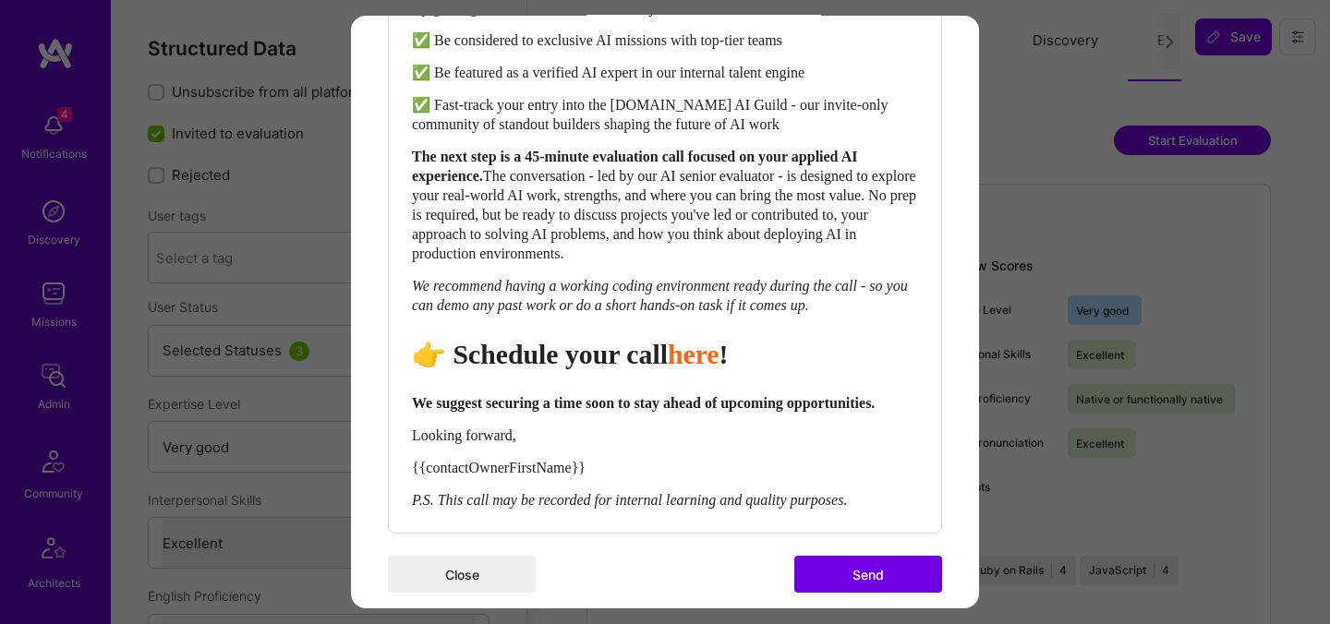
scroll to position [843, 0]
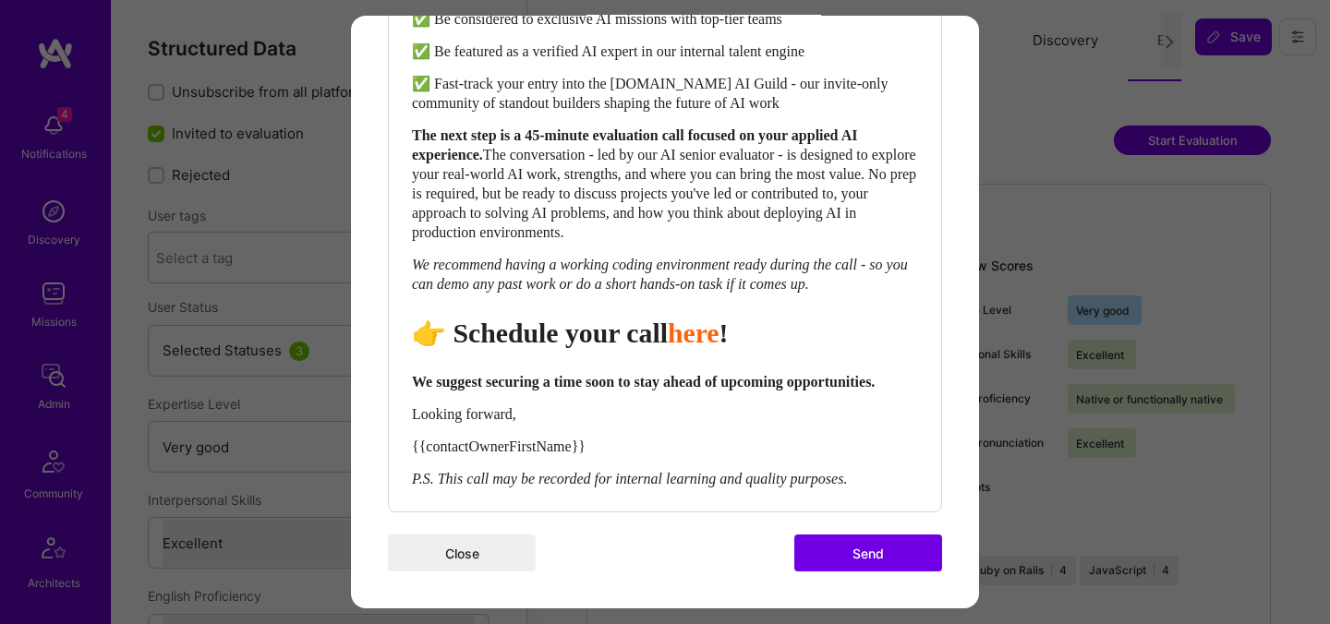
click at [848, 548] on button "Send" at bounding box center [868, 553] width 148 height 37
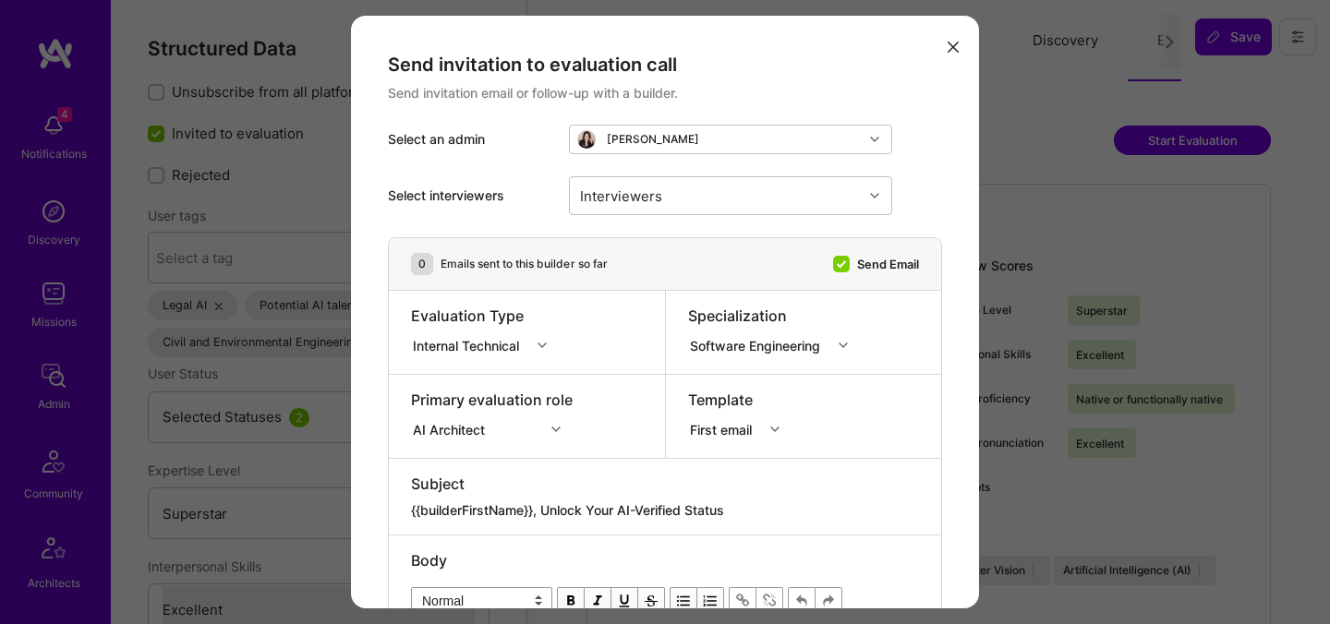
select select "7"
select select "US"
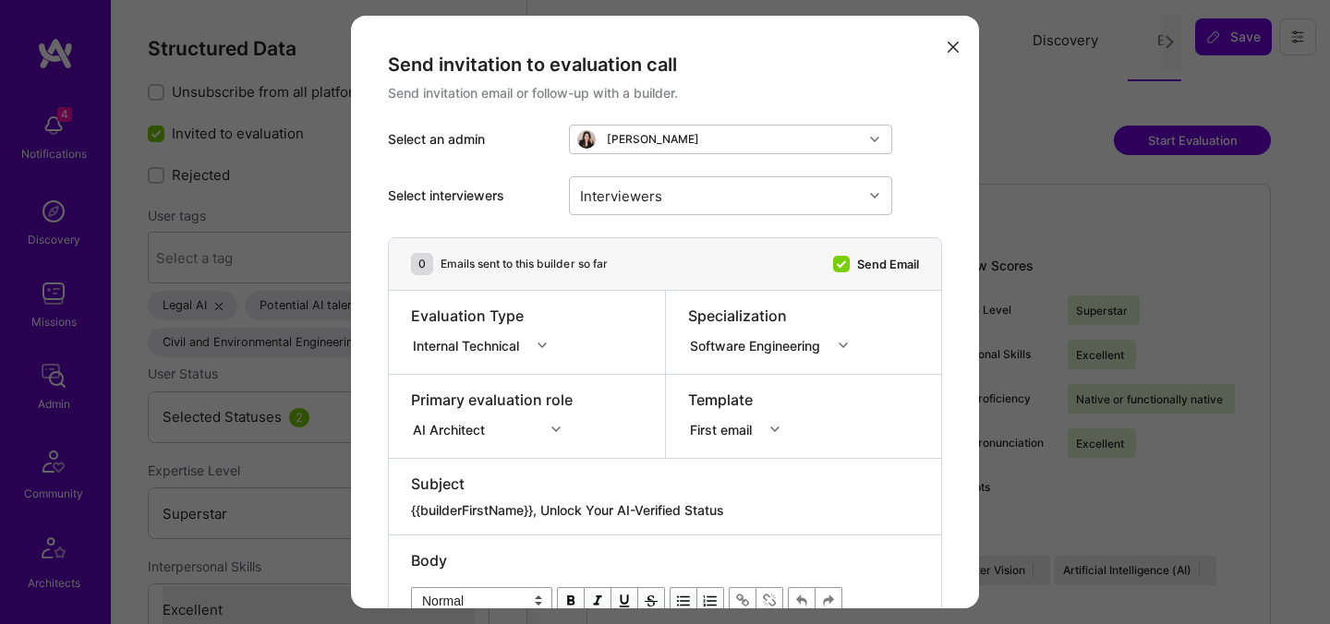
select select "Right Now"
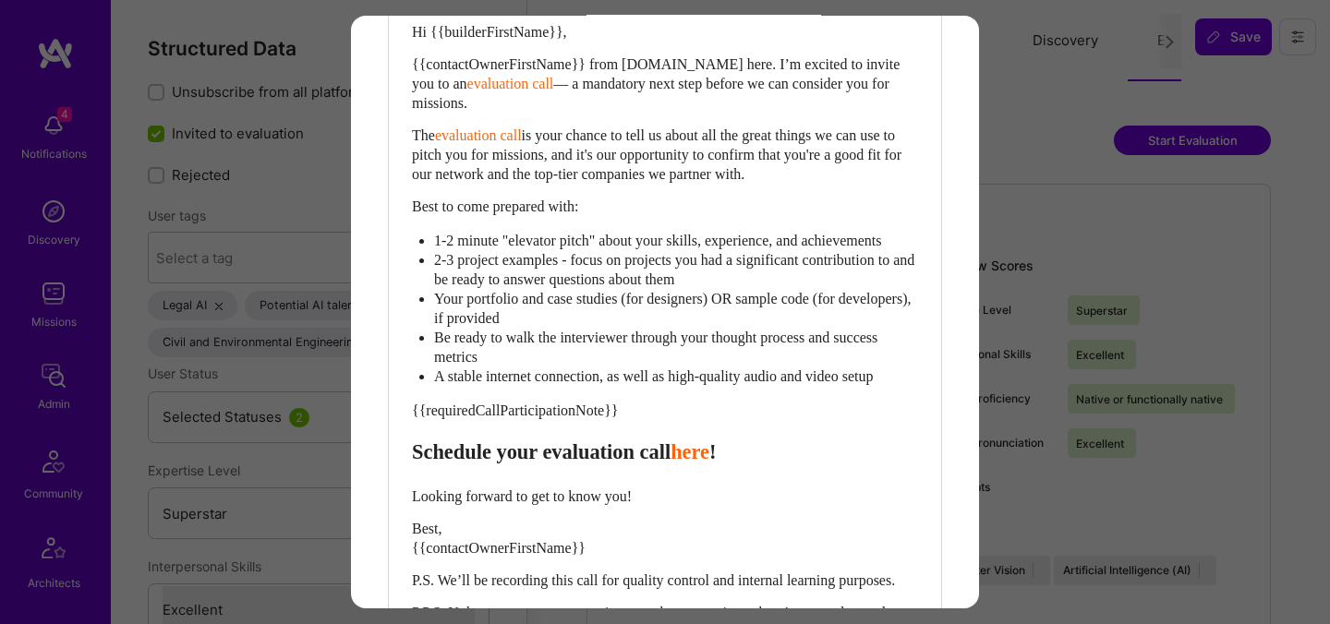
scroll to position [620, 0]
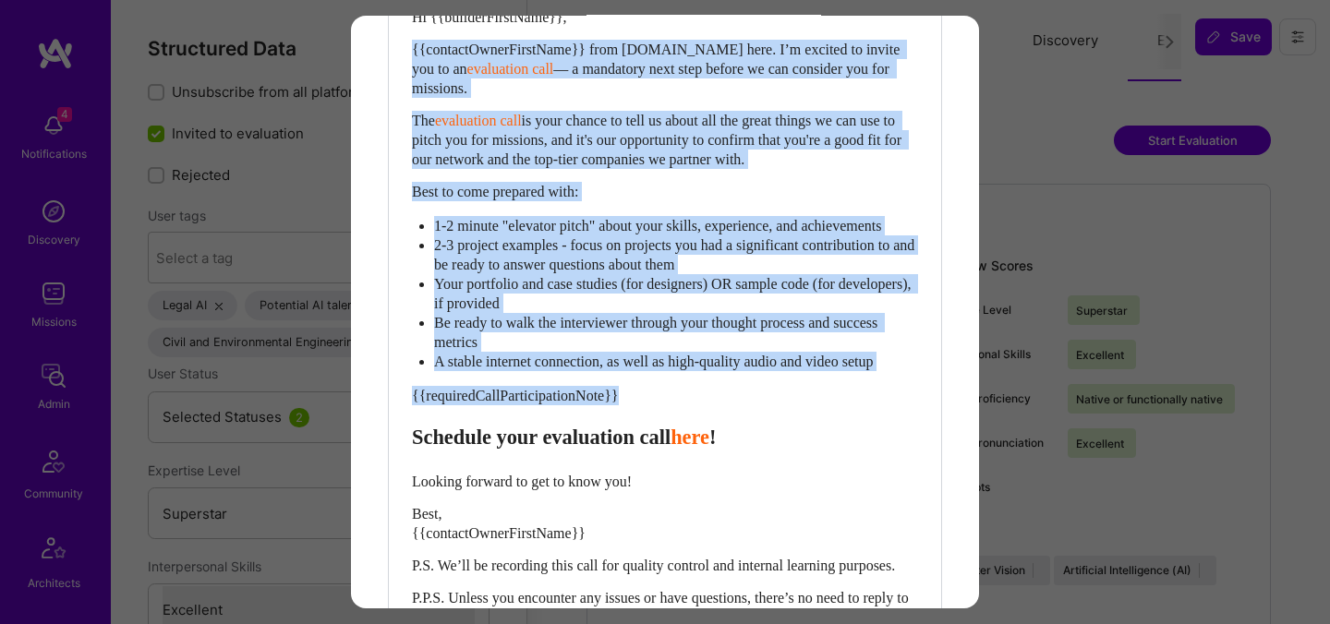
drag, startPoint x: 414, startPoint y: 452, endPoint x: 386, endPoint y: 50, distance: 402.6
click at [386, 50] on div "Send invitation to evaluation call Send invitation email or follow-up with a bu…" at bounding box center [665, 71] width 628 height 1351
paste div "Enter email text"
select select "header-two"
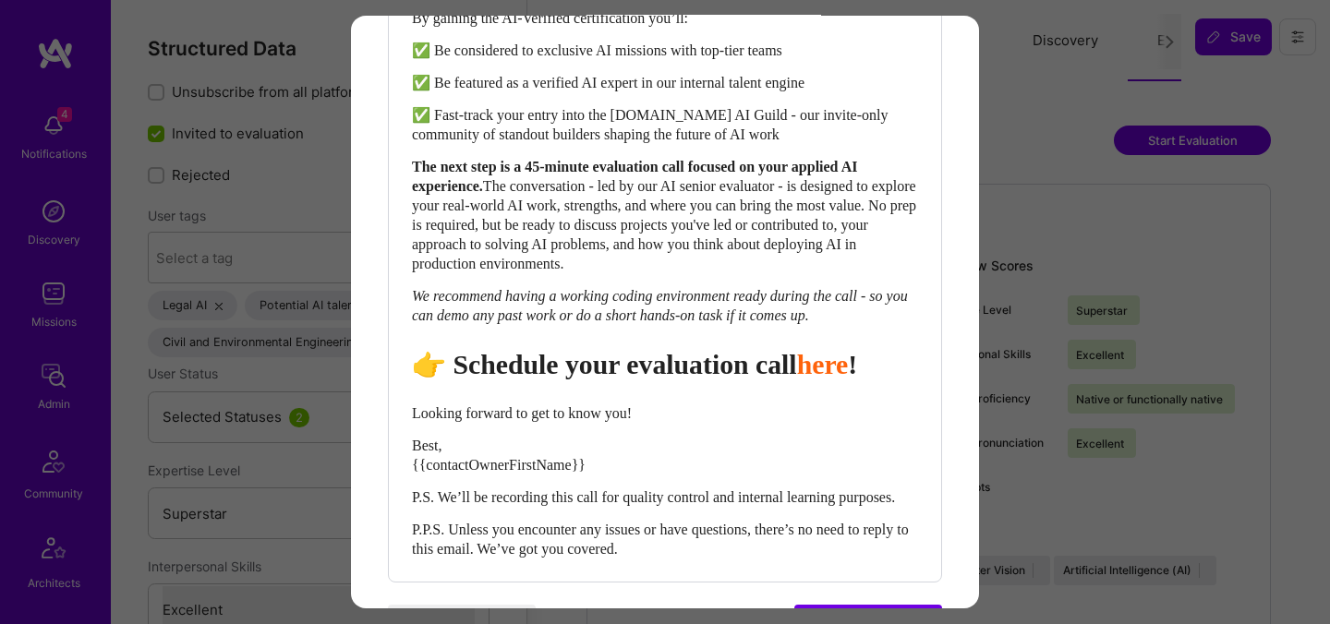
scroll to position [915, 0]
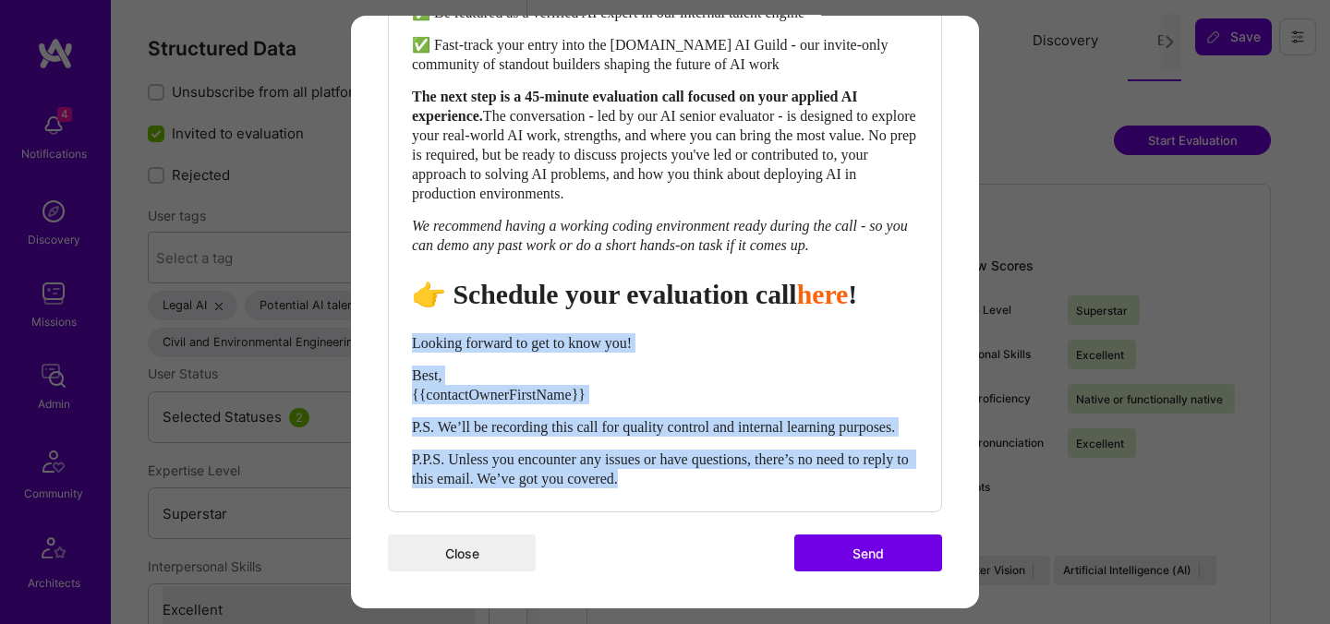
drag, startPoint x: 705, startPoint y: 485, endPoint x: 384, endPoint y: 322, distance: 360.1
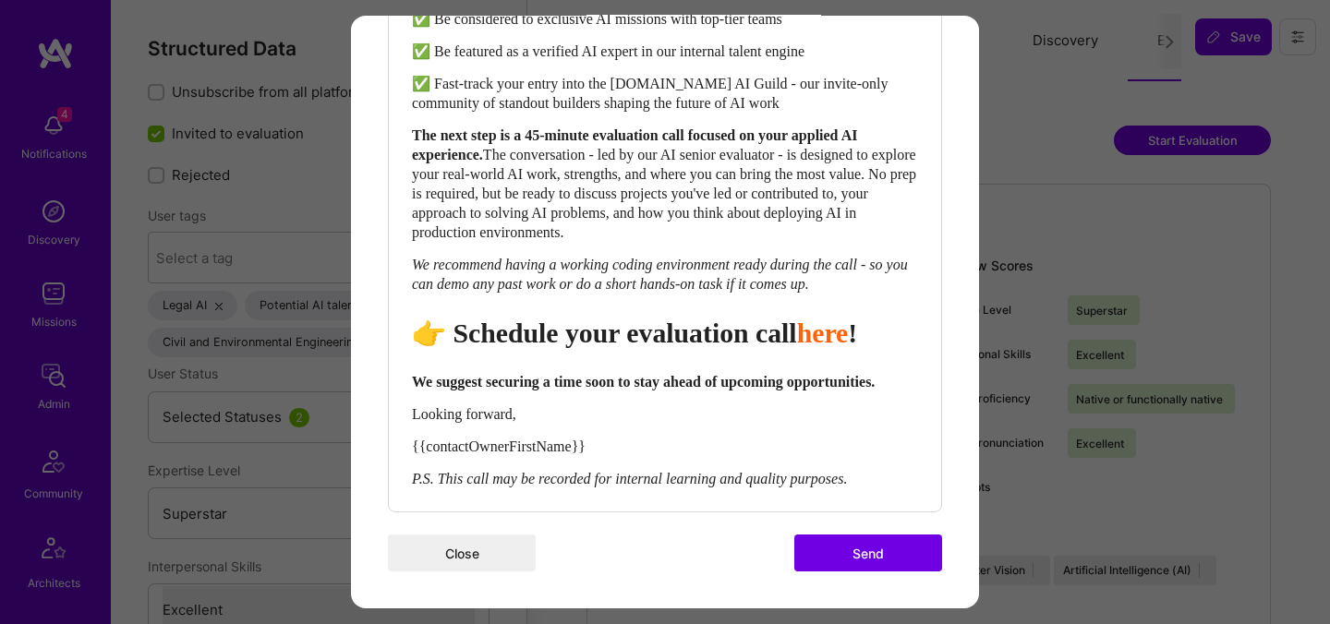
scroll to position [876, 0]
click at [686, 317] on div "👉 Schedule your evaluation call here !" at bounding box center [665, 333] width 506 height 33
select select "header-two"
click at [686, 317] on div "👉 Schedule your evaluation call here !" at bounding box center [665, 333] width 506 height 33
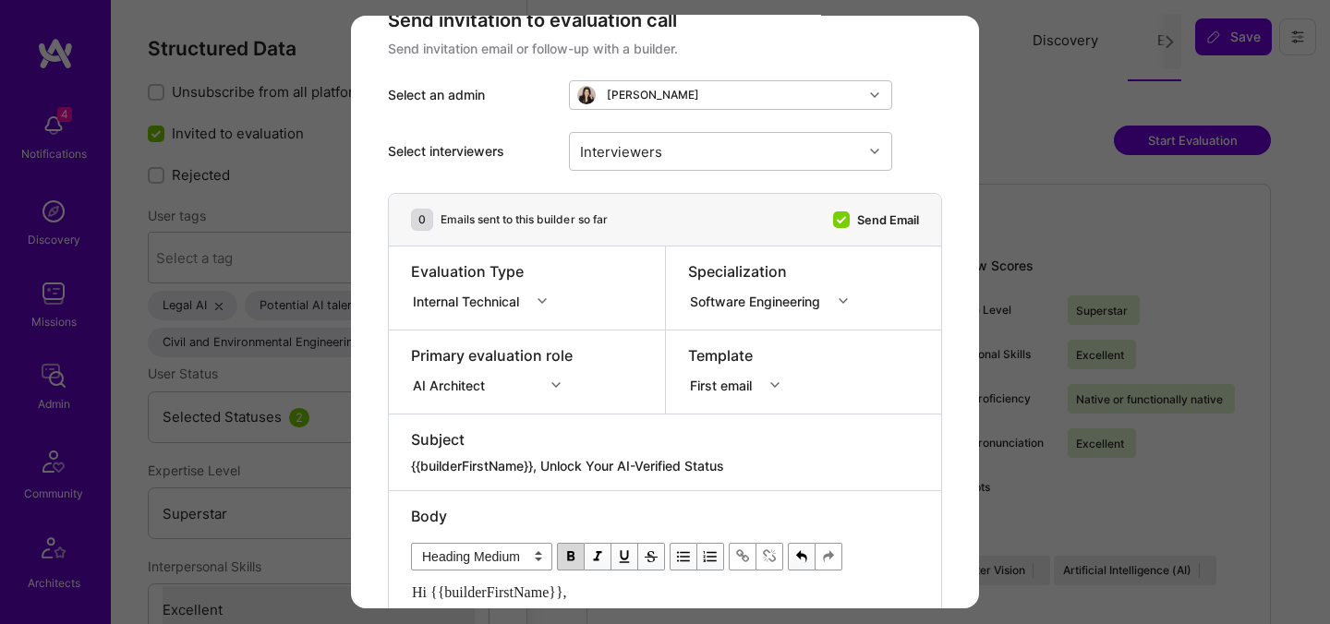
scroll to position [23, 0]
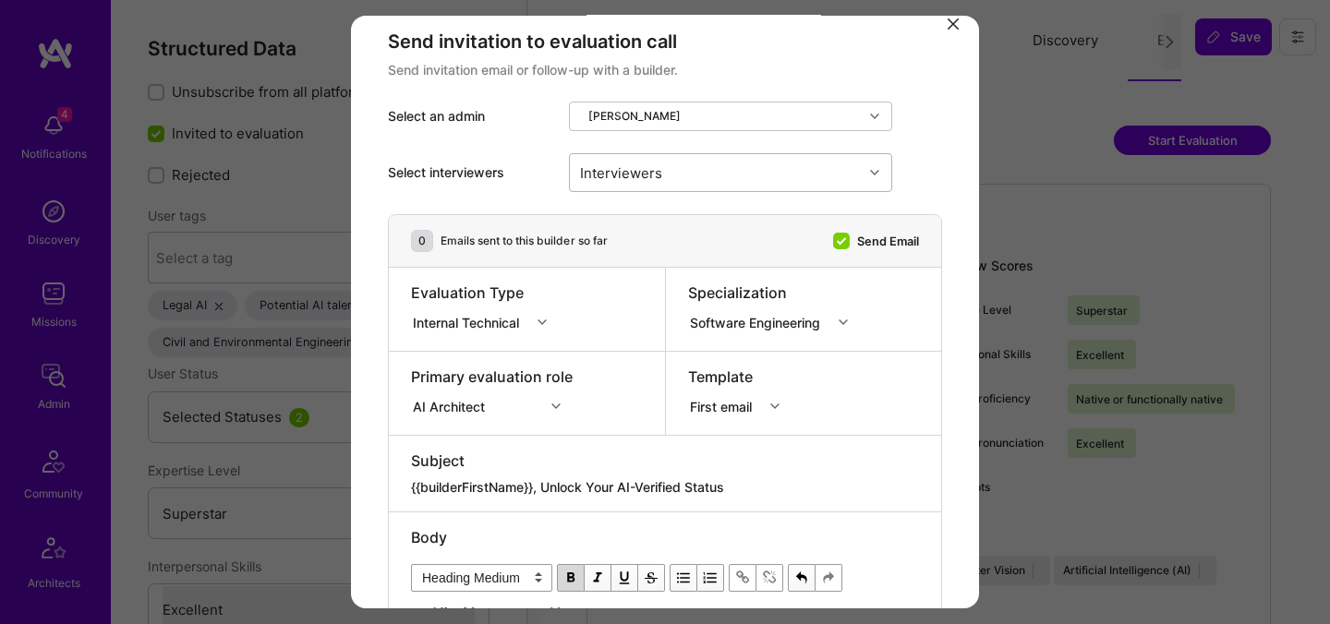
click at [680, 170] on div "Interviewers" at bounding box center [716, 172] width 293 height 37
type input "[PERSON_NAME]"
click at [683, 217] on div "[PERSON_NAME]" at bounding box center [730, 220] width 301 height 19
checkbox input "true"
type input "most"
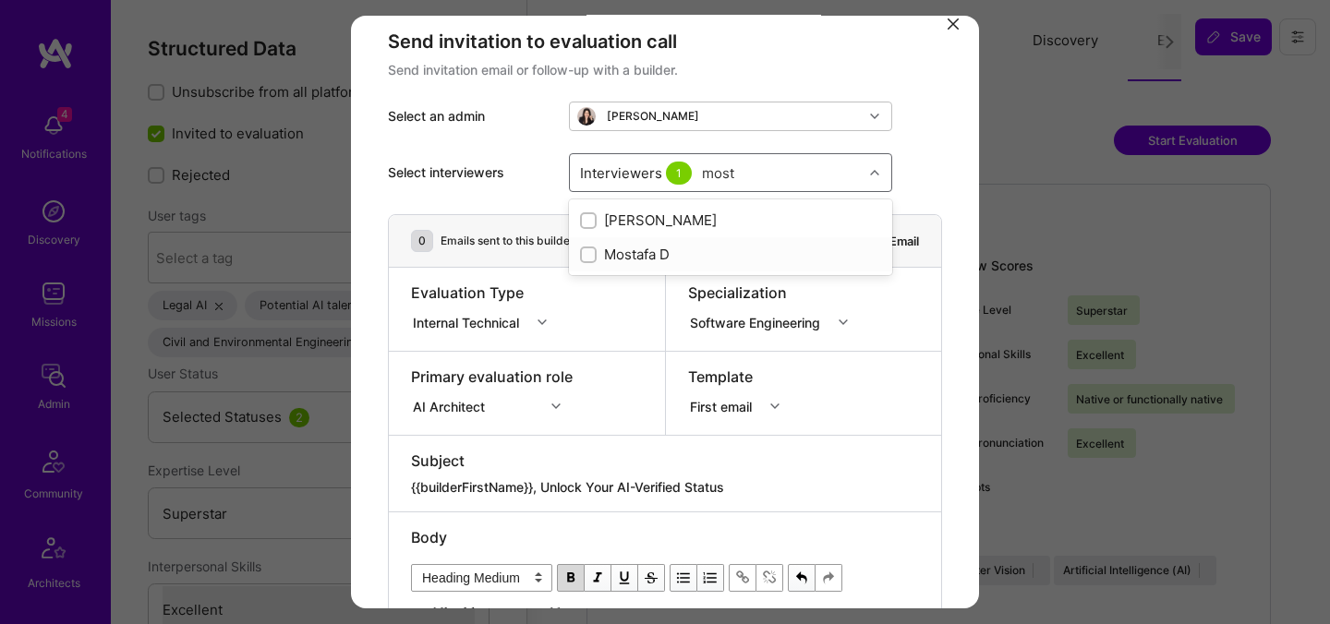
click at [615, 266] on div "Mostafa D" at bounding box center [730, 254] width 323 height 34
checkbox input "true"
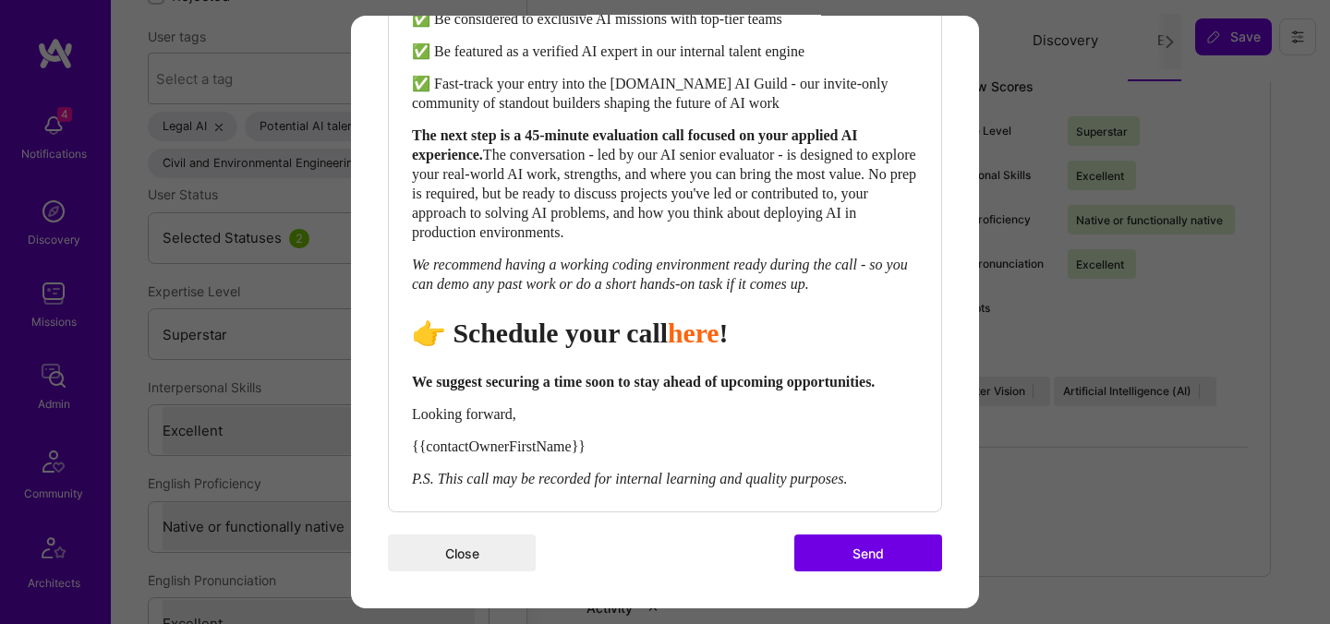
scroll to position [528, 0]
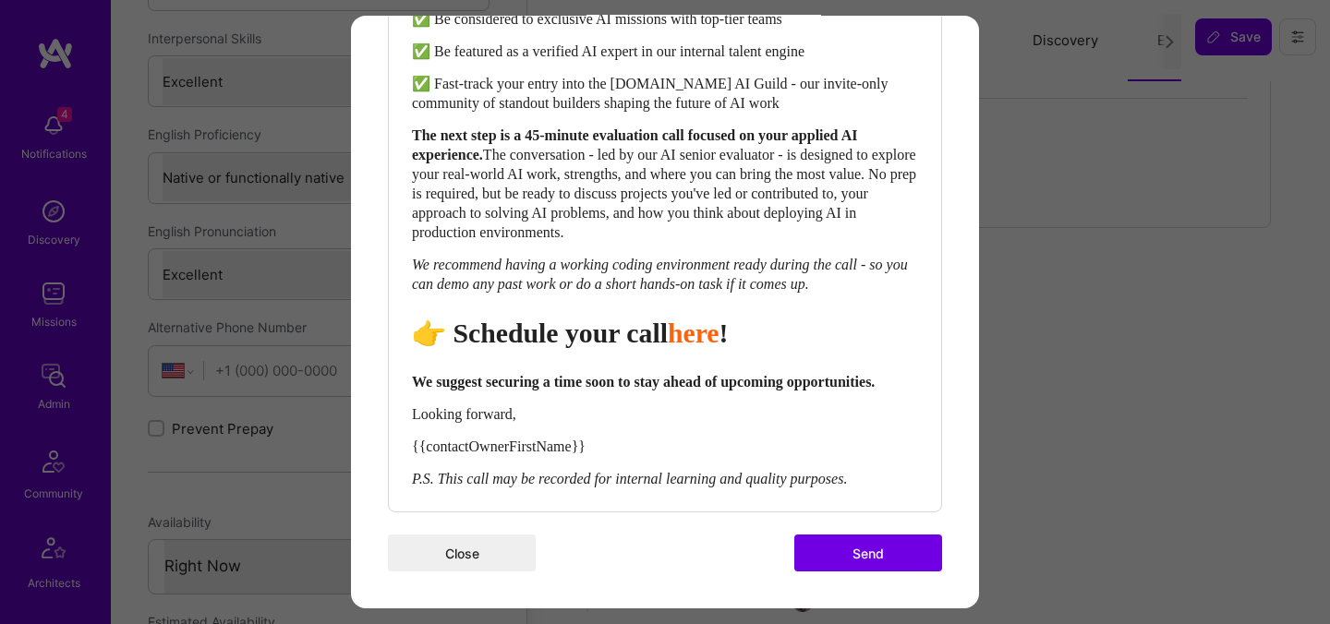
click at [899, 565] on button "Send" at bounding box center [868, 553] width 148 height 37
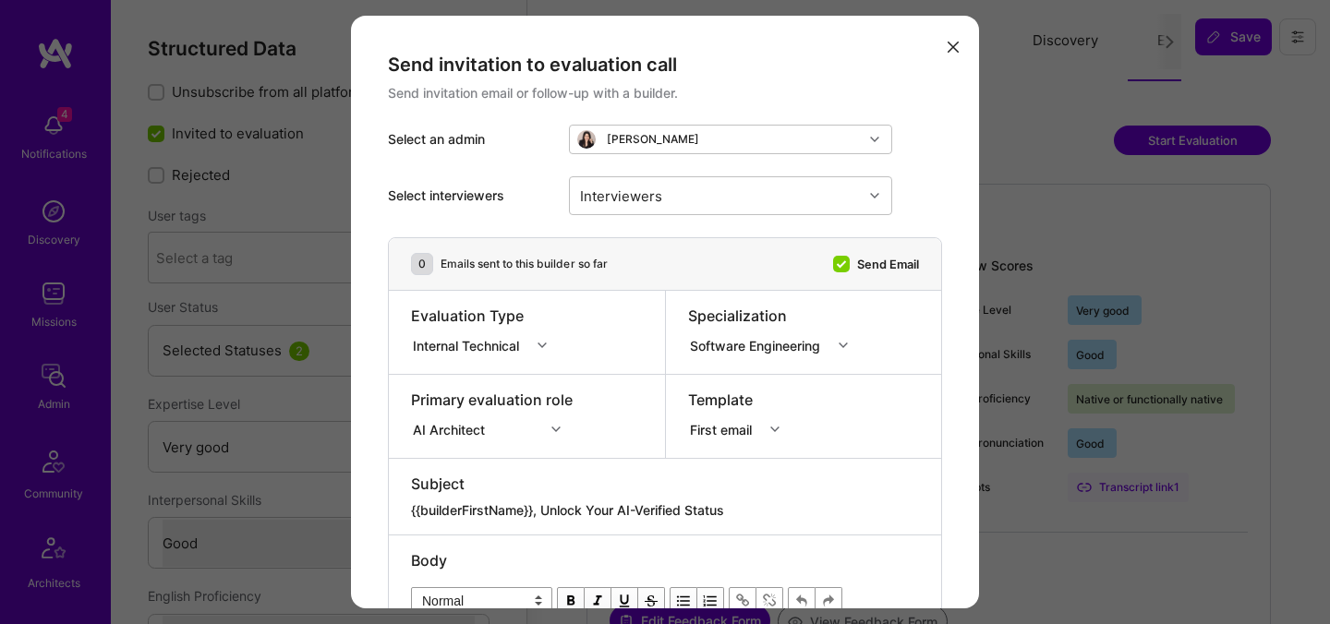
select select "5"
select select "4"
select select "7"
select select "6"
select select "US"
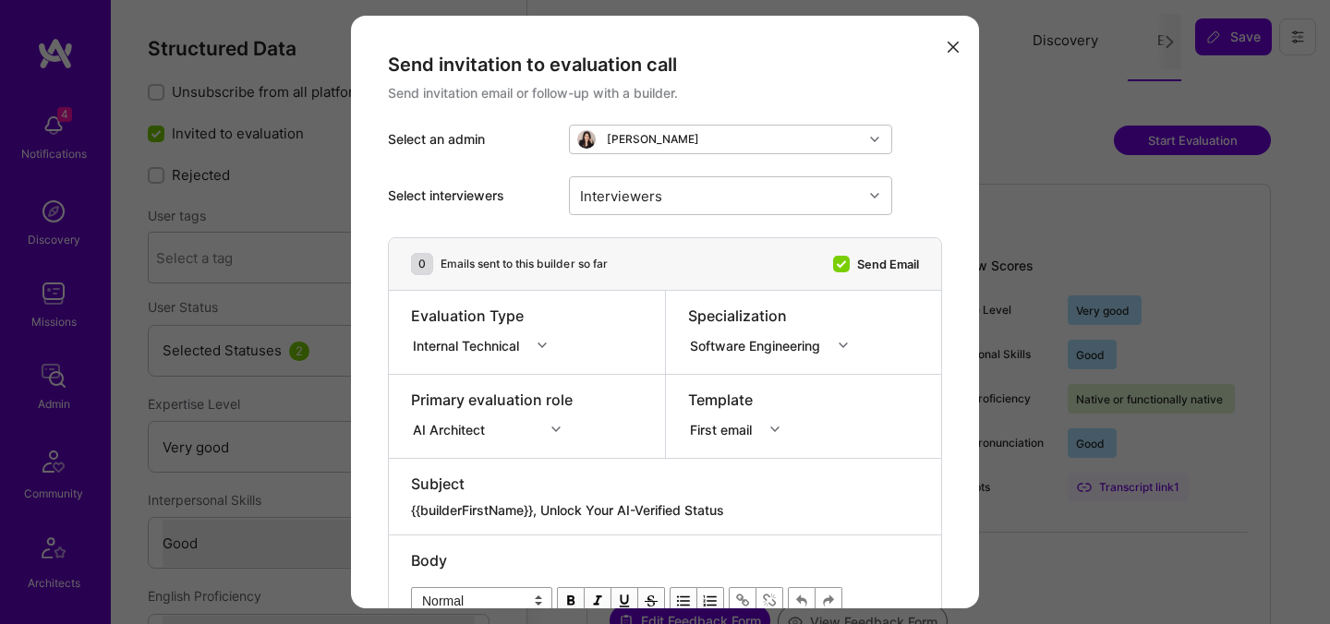
select select "Right Now"
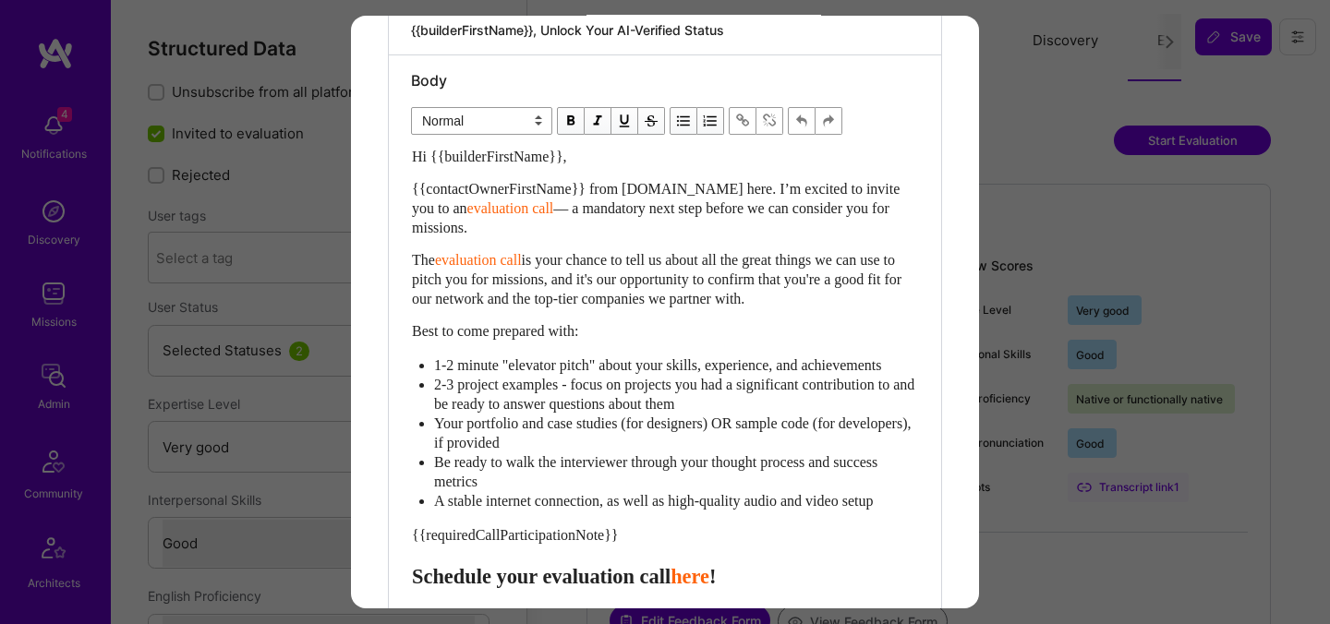
scroll to position [578, 0]
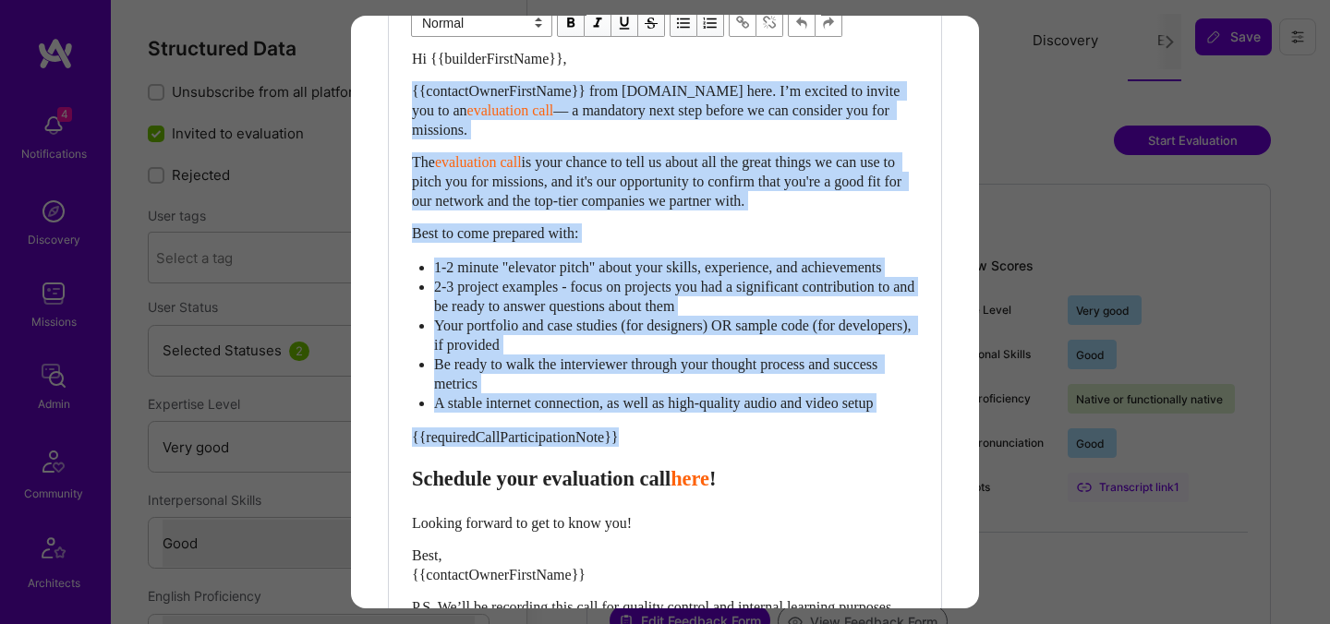
drag, startPoint x: 413, startPoint y: 506, endPoint x: 399, endPoint y: 87, distance: 419.4
click at [399, 87] on div "Body Normal Heading Large Heading Medium Heading Small Normal Hi {{builderFirst…" at bounding box center [665, 325] width 552 height 734
paste div "Enter email text"
select select "header-two"
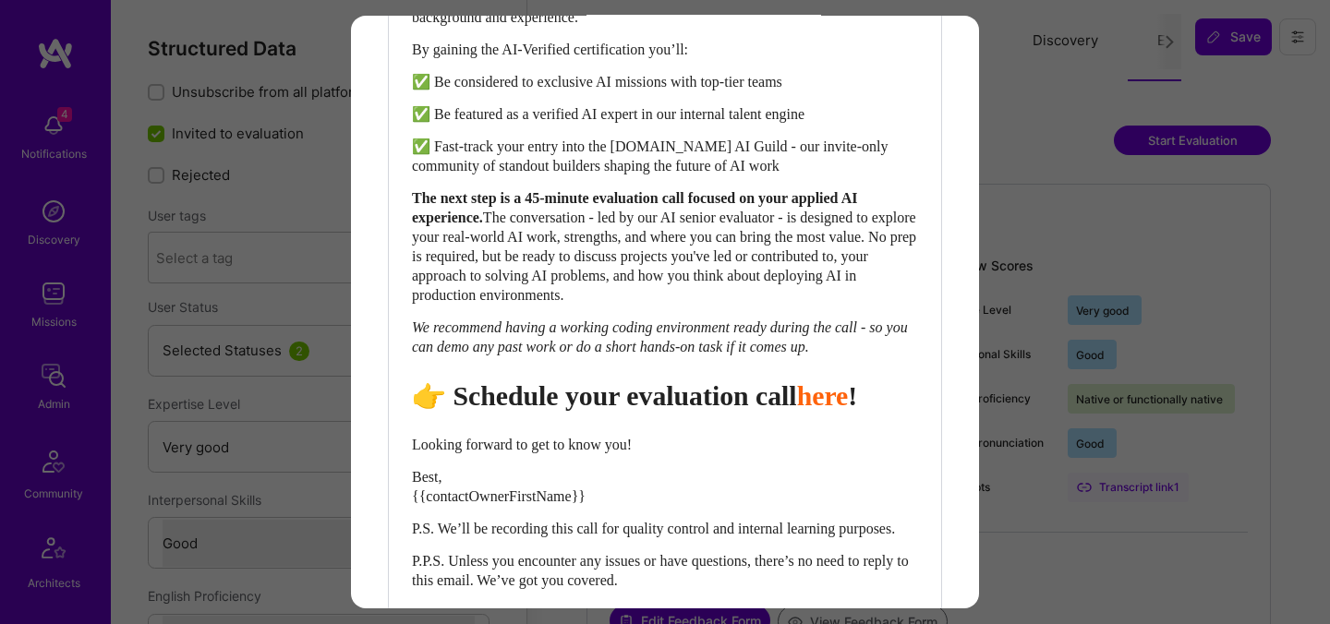
scroll to position [915, 0]
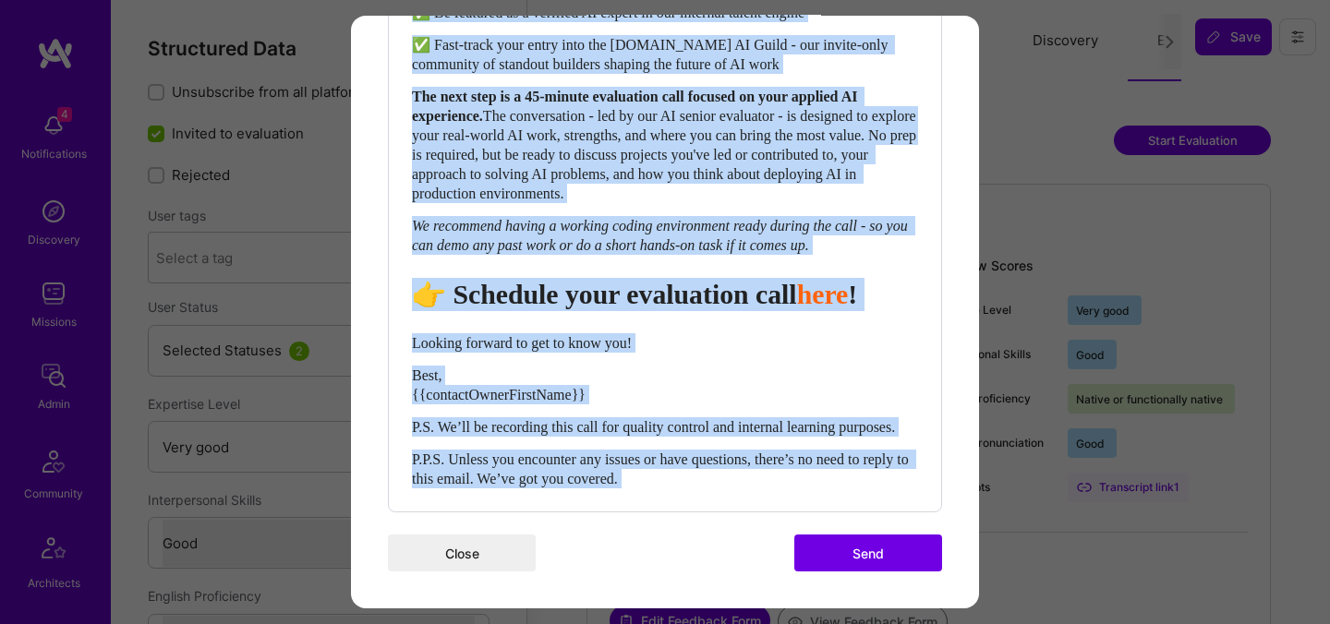
drag, startPoint x: 700, startPoint y: 488, endPoint x: 447, endPoint y: 371, distance: 278.9
click at [447, 371] on div "Body Normal Heading Large Heading Medium Heading Small Heading Medium Hi {{buil…" at bounding box center [665, 102] width 552 height 820
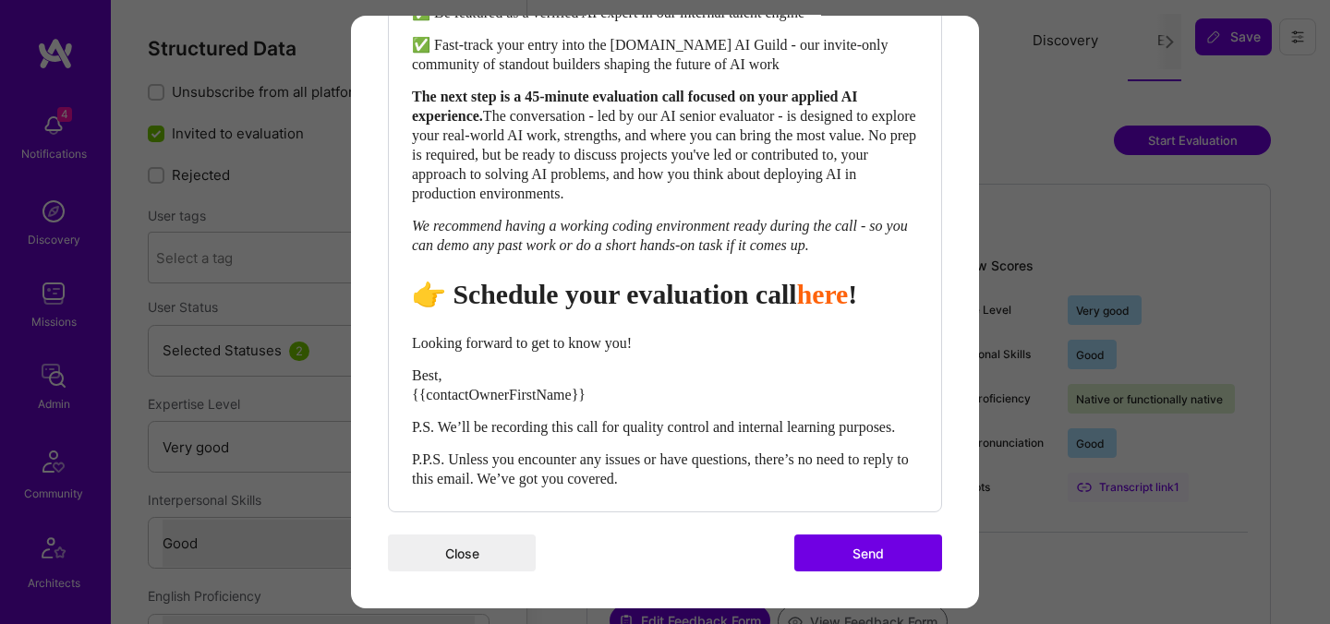
click at [687, 484] on div "P.P.S. Unless you encounter any issues or have questions, there’s no need to re…" at bounding box center [665, 469] width 506 height 39
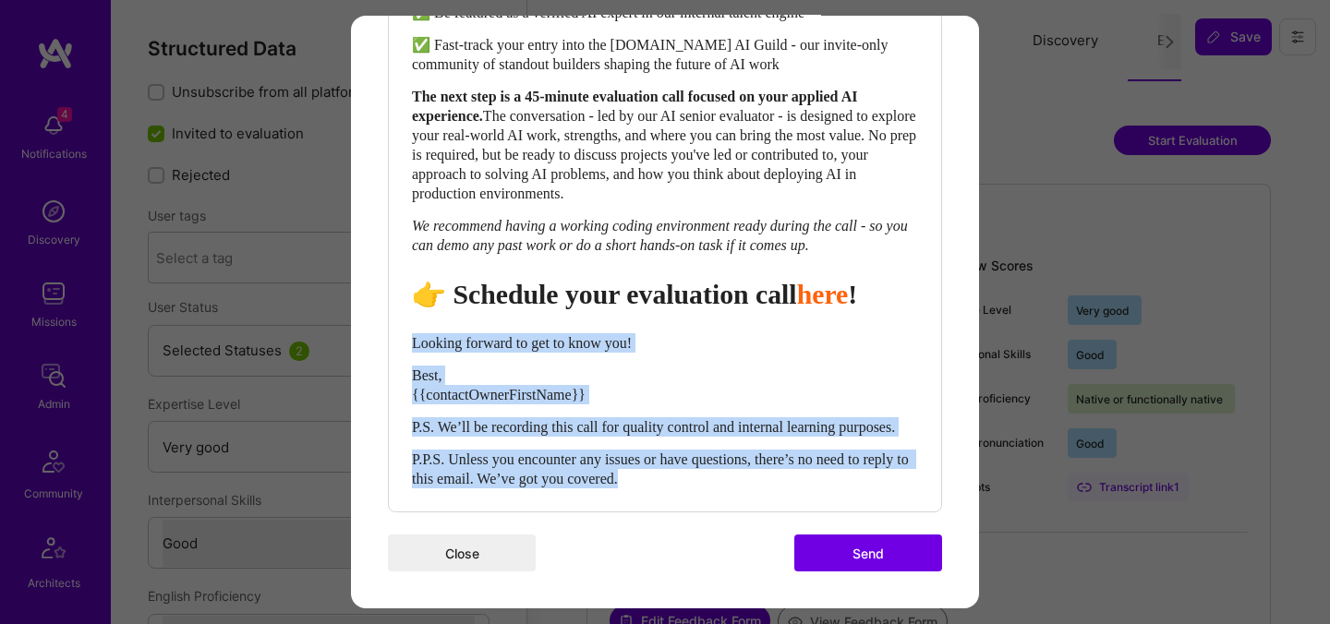
drag, startPoint x: 687, startPoint y: 484, endPoint x: 402, endPoint y: 328, distance: 325.2
click at [402, 328] on div "Body Normal Heading Large Heading Medium Heading Small Normal Hi {{builderFirst…" at bounding box center [665, 102] width 552 height 820
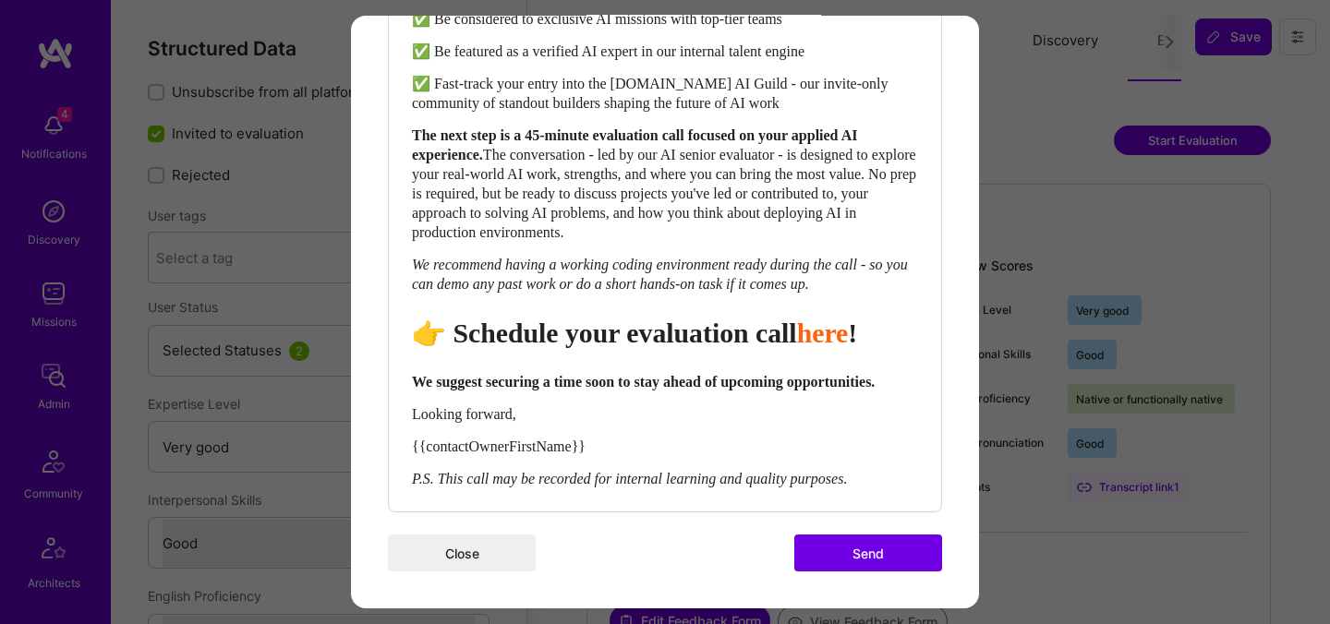
scroll to position [876, 0]
click at [699, 318] on span "👉 Schedule your evaluation call" at bounding box center [604, 333] width 385 height 30
select select "header-two"
click at [699, 318] on span "👉 Schedule your evaluation call" at bounding box center [604, 333] width 385 height 30
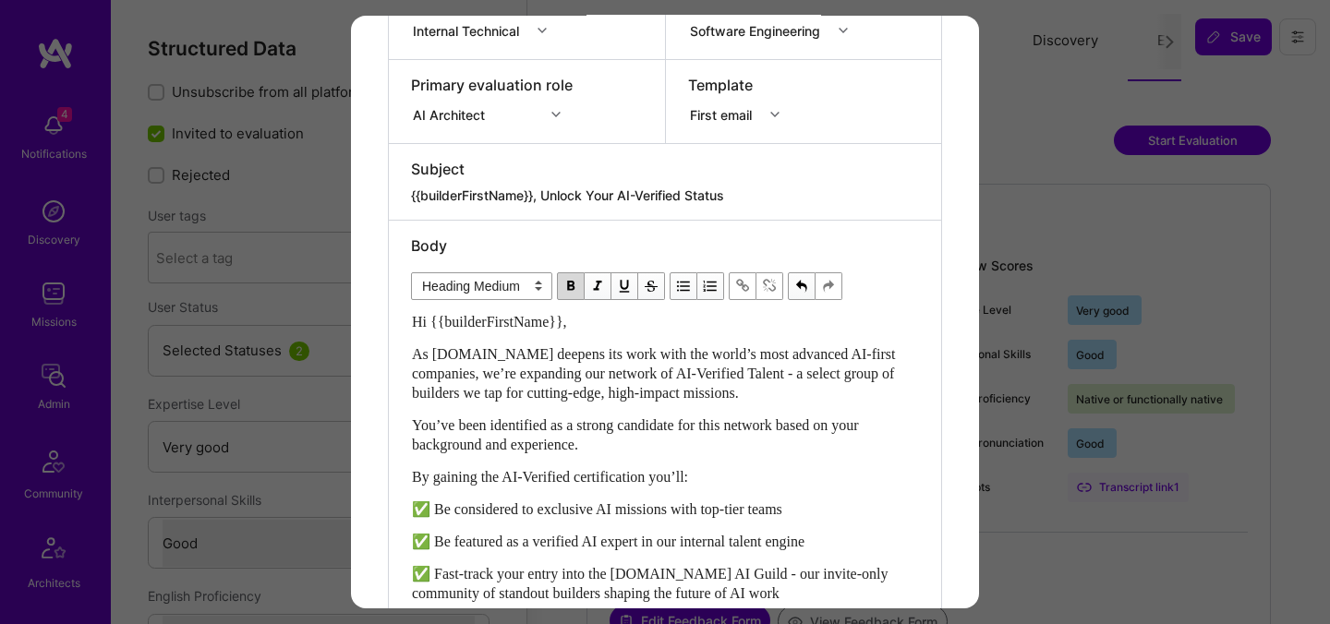
scroll to position [0, 0]
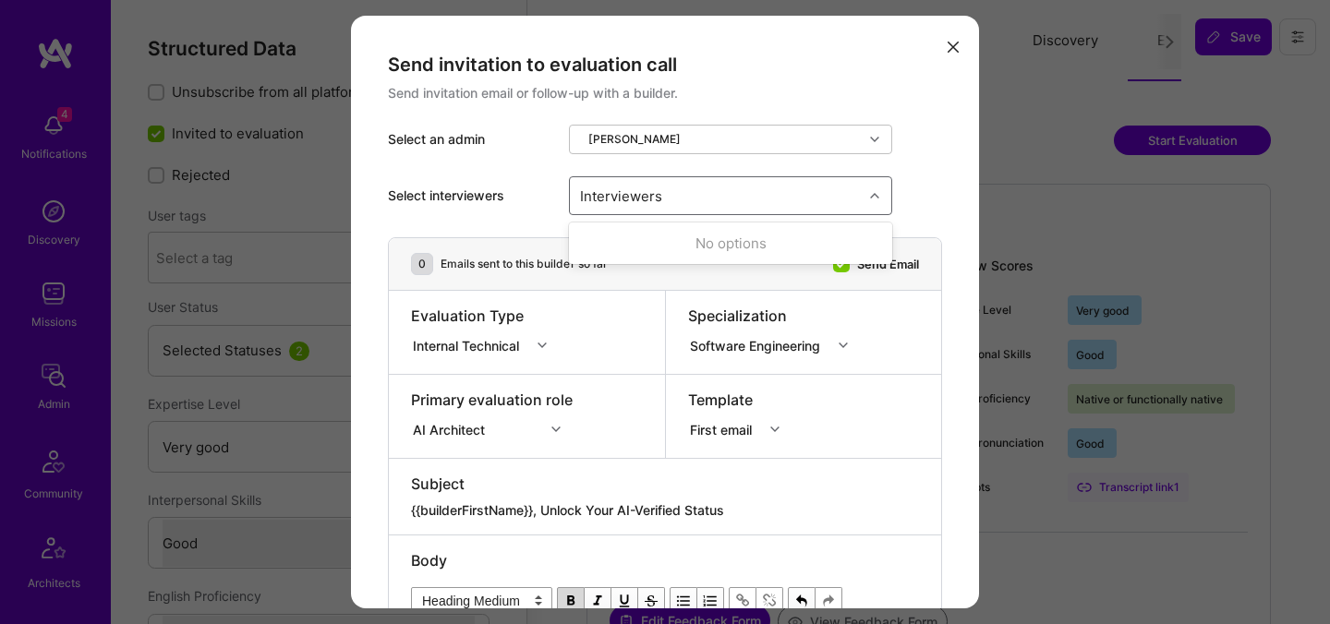
click at [717, 211] on div "Interviewers" at bounding box center [716, 195] width 293 height 37
type input "[PERSON_NAME]"
click at [628, 255] on div "[PERSON_NAME]" at bounding box center [730, 243] width 323 height 34
checkbox input "true"
type input "mos"
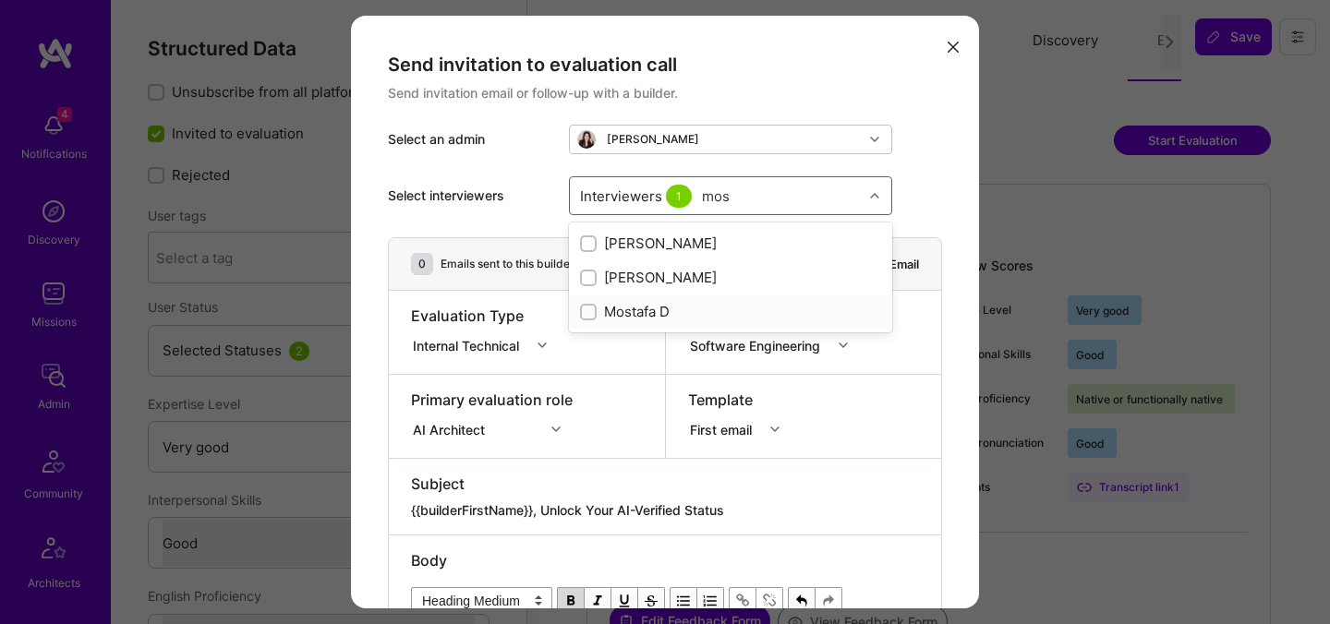
click at [623, 313] on div "Mostafa D" at bounding box center [730, 311] width 301 height 19
checkbox input "true"
click at [921, 187] on div "Select interviewers option [PERSON_NAME], selected. option [PERSON_NAME] focuse…" at bounding box center [665, 195] width 554 height 83
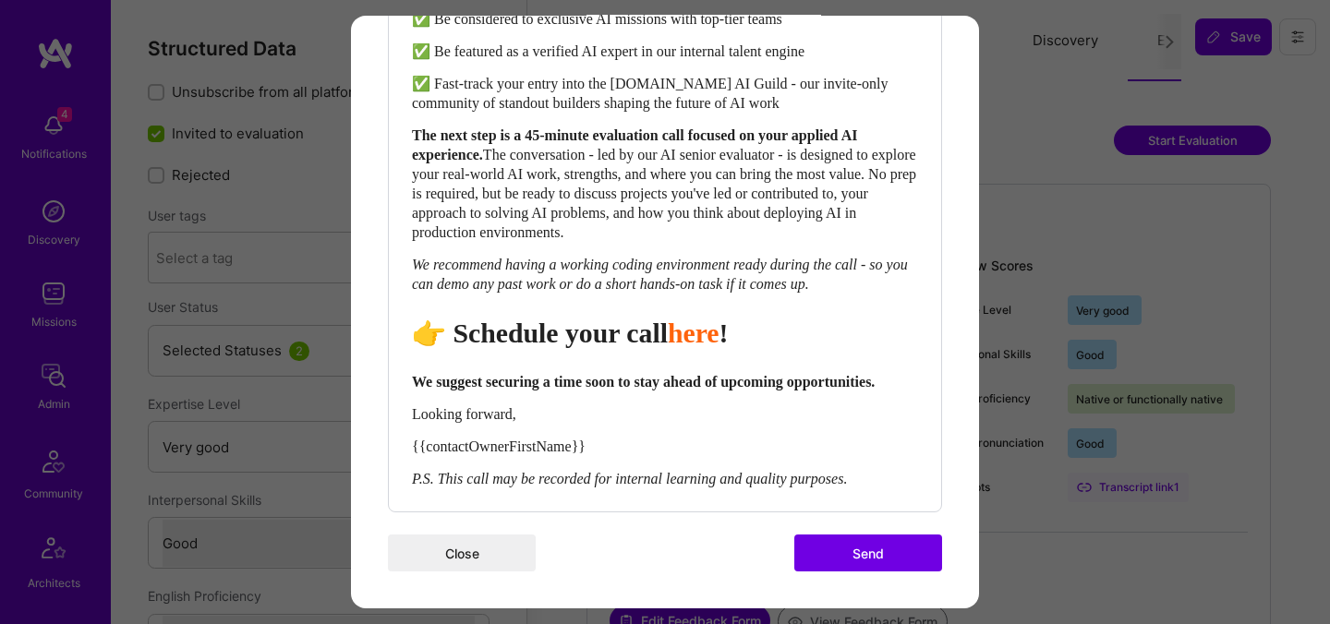
scroll to position [843, 0]
click at [864, 555] on button "Send" at bounding box center [868, 553] width 148 height 37
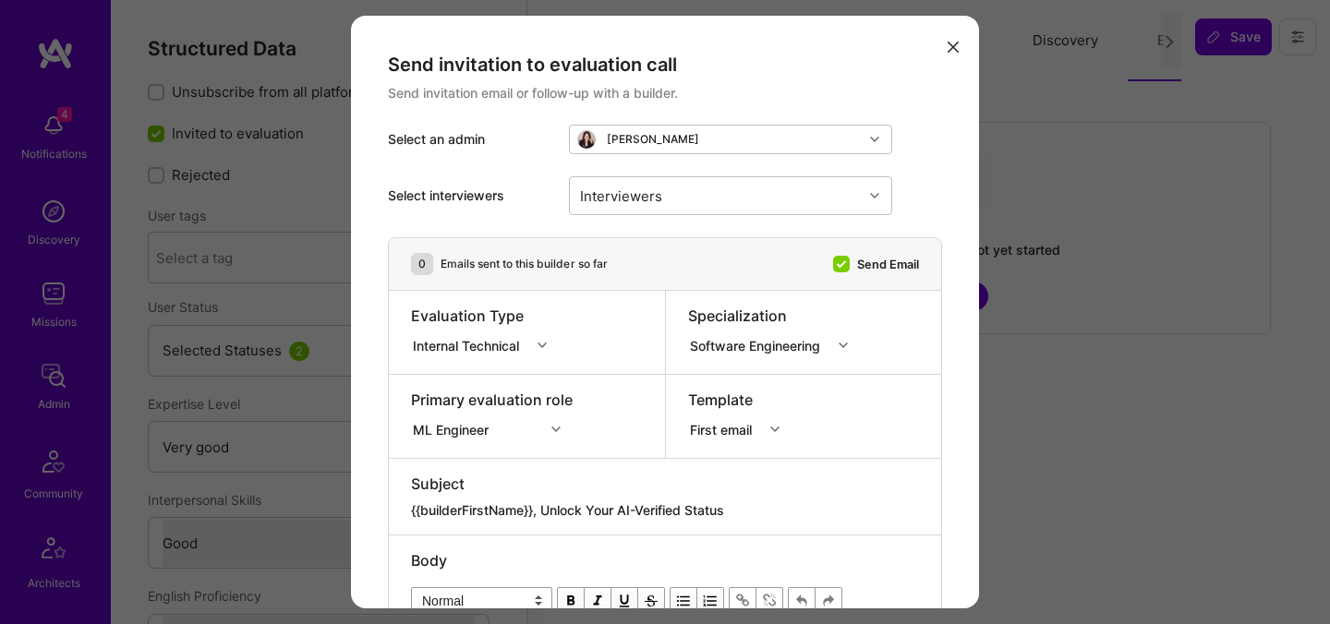
select select "5"
select select "4"
select select "6"
select select "7"
select select "BA"
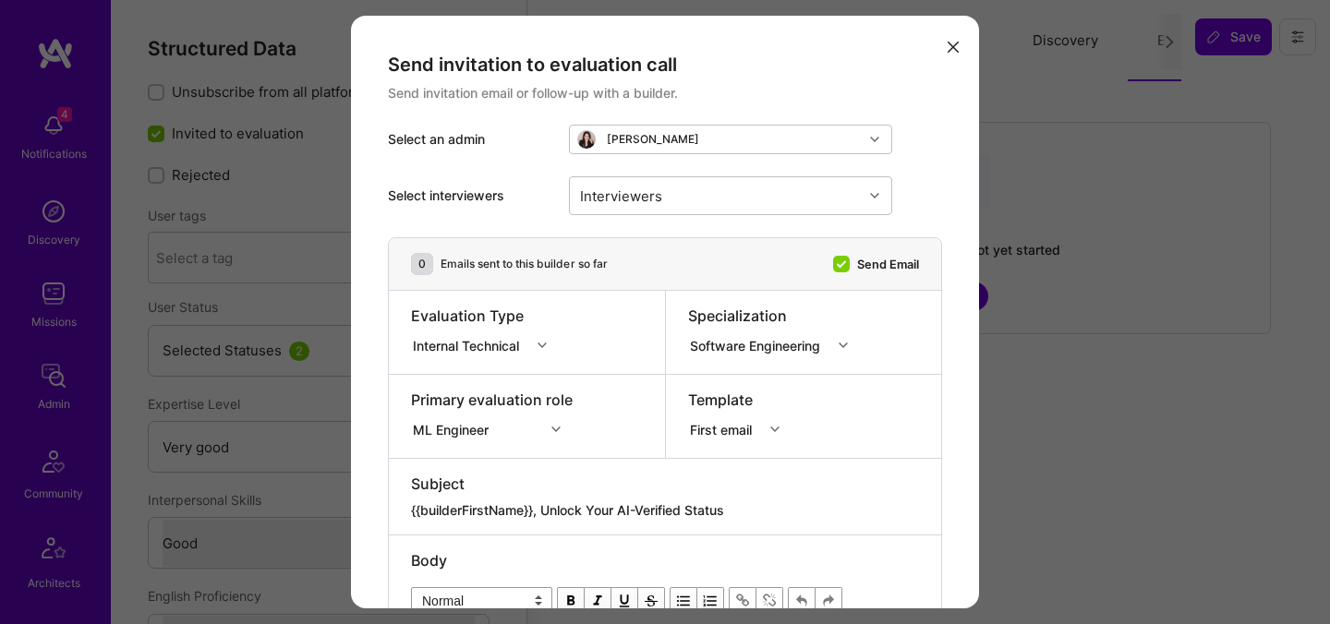
select select "Right Now"
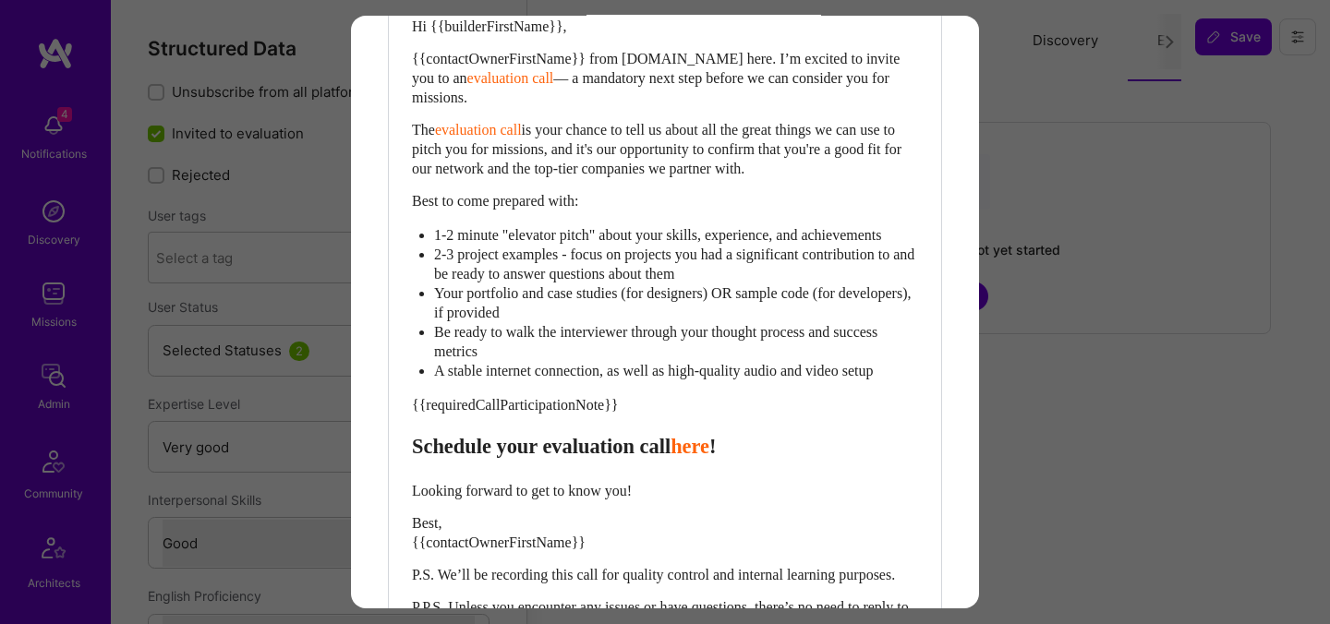
scroll to position [633, 0]
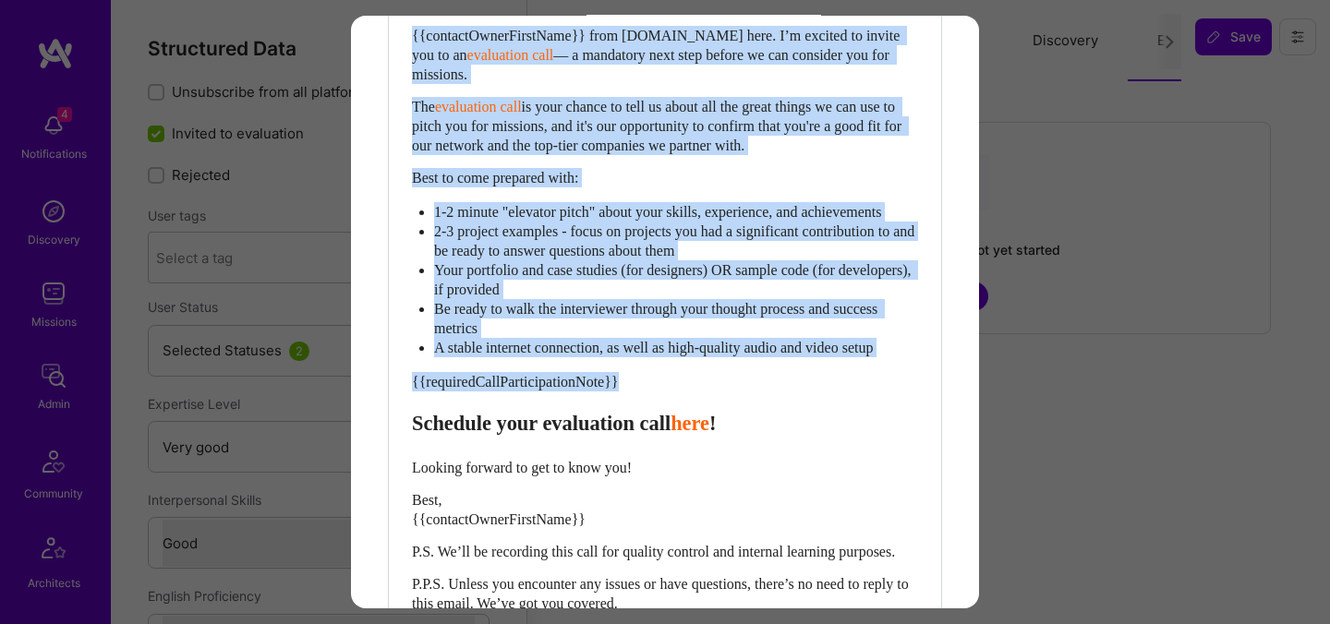
drag, startPoint x: 416, startPoint y: 443, endPoint x: 388, endPoint y: 42, distance: 401.7
click at [389, 42] on div "Body Normal Heading Large Heading Medium Heading Small Normal Hi {{builderFirst…" at bounding box center [665, 269] width 552 height 734
paste div "Enter email text"
select select "header-two"
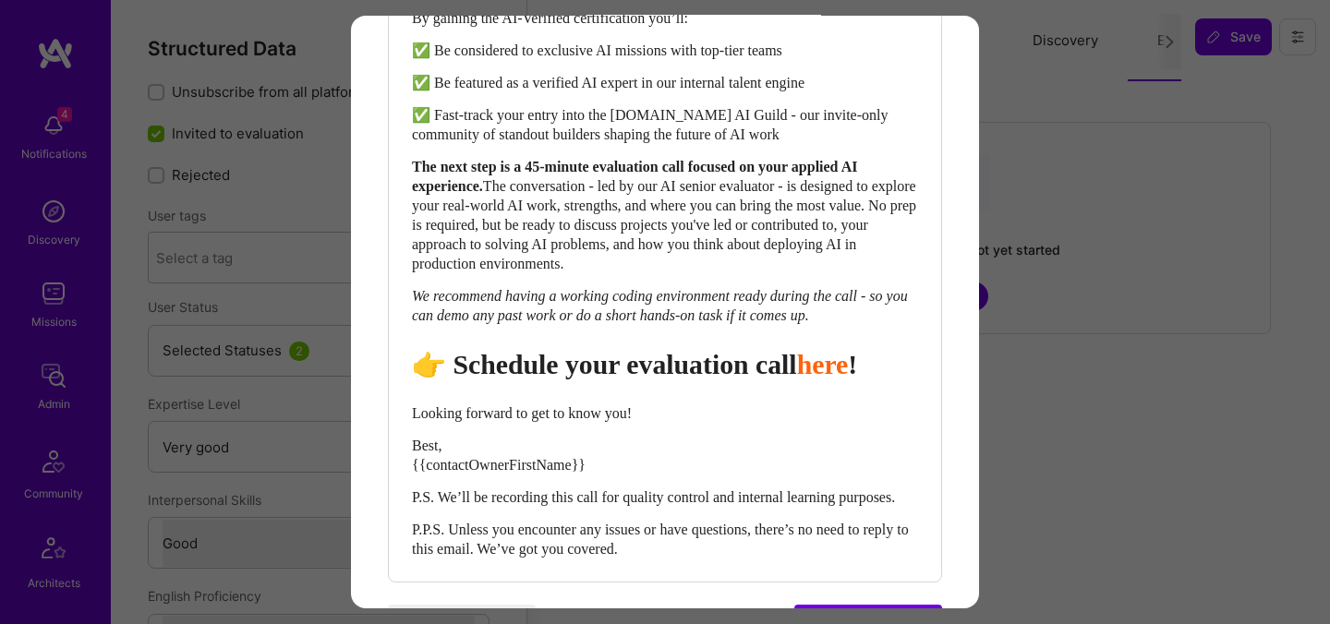
scroll to position [915, 0]
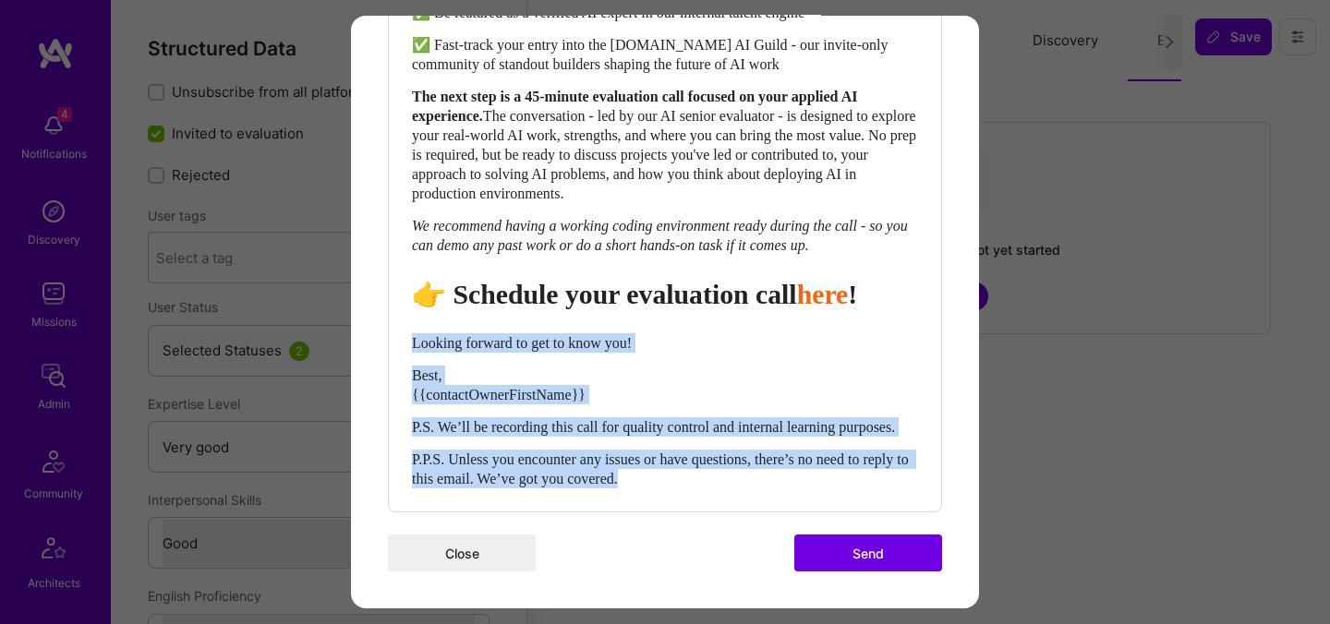
drag, startPoint x: 695, startPoint y: 477, endPoint x: 373, endPoint y: 319, distance: 359.3
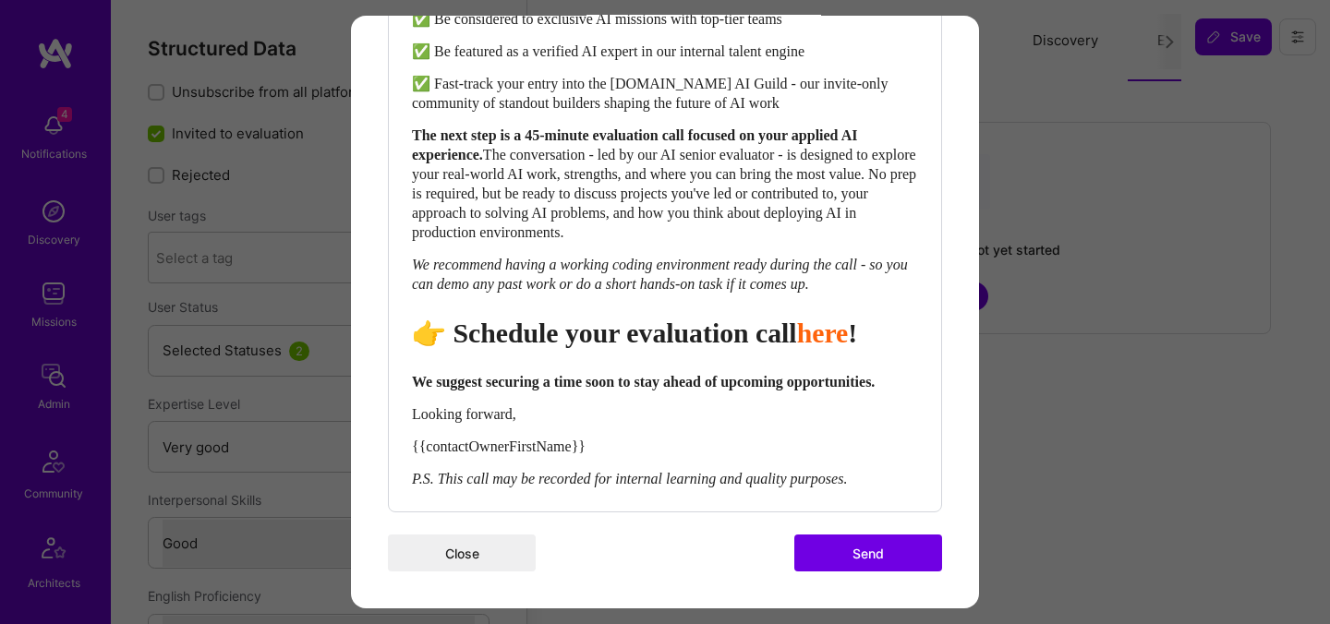
scroll to position [876, 0]
click at [704, 318] on span "👉 Schedule your evaluation call" at bounding box center [604, 333] width 385 height 30
select select "header-two"
click at [704, 318] on span "👉 Schedule your evaluation call" at bounding box center [604, 333] width 385 height 30
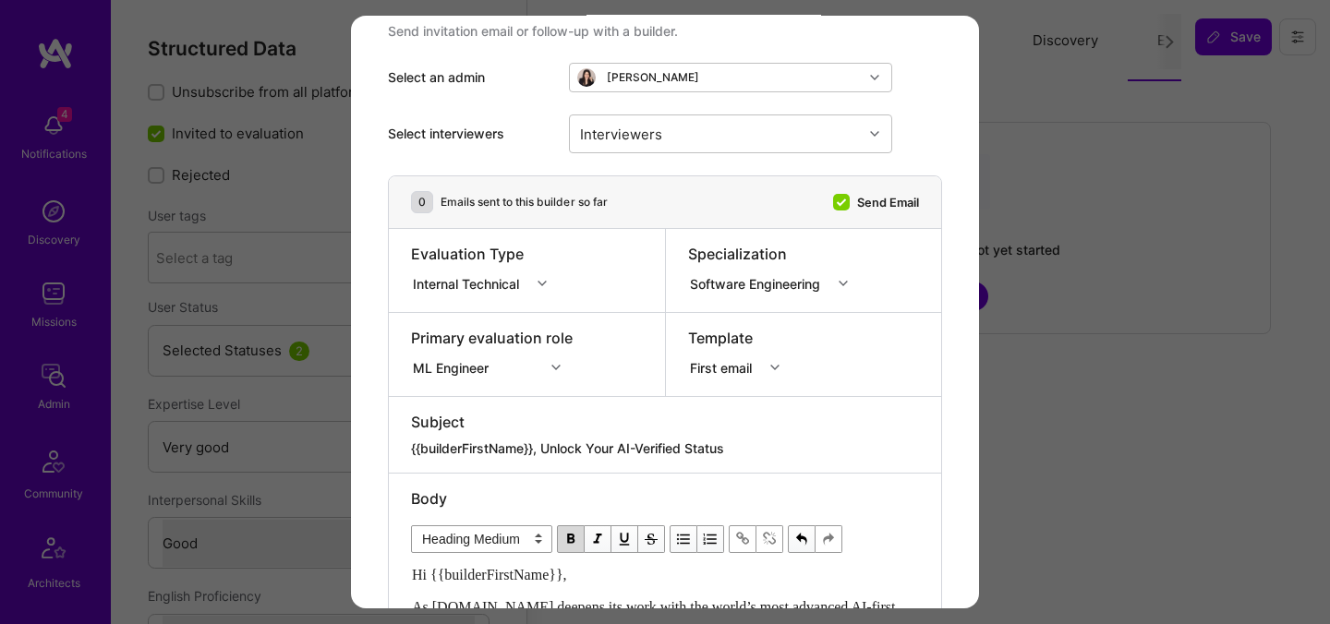
scroll to position [55, 0]
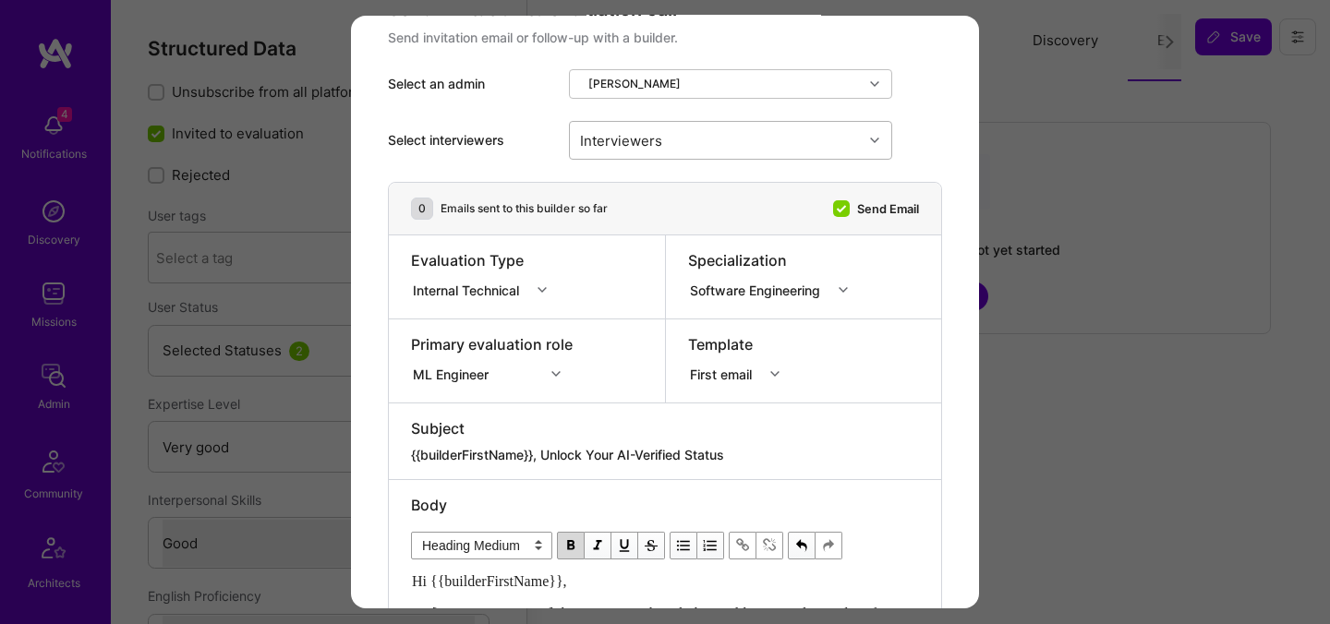
click at [656, 139] on div "Interviewers" at bounding box center [620, 139] width 91 height 27
type input "pedro"
click at [693, 185] on div "Pedro Nogueira" at bounding box center [730, 187] width 301 height 19
checkbox input "true"
type input "most"
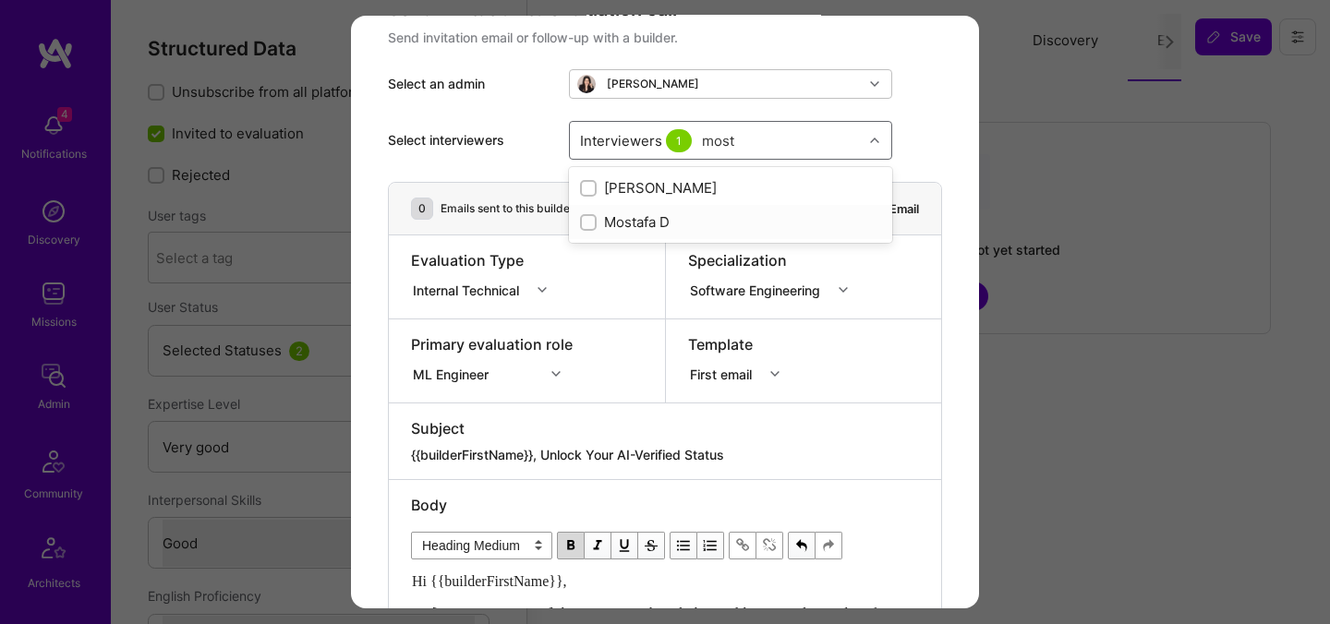
click at [659, 221] on div "Mostafa D" at bounding box center [730, 221] width 301 height 19
checkbox input "true"
type input "luis"
click at [623, 250] on div "Luis Teofilo" at bounding box center [730, 256] width 301 height 19
checkbox input "true"
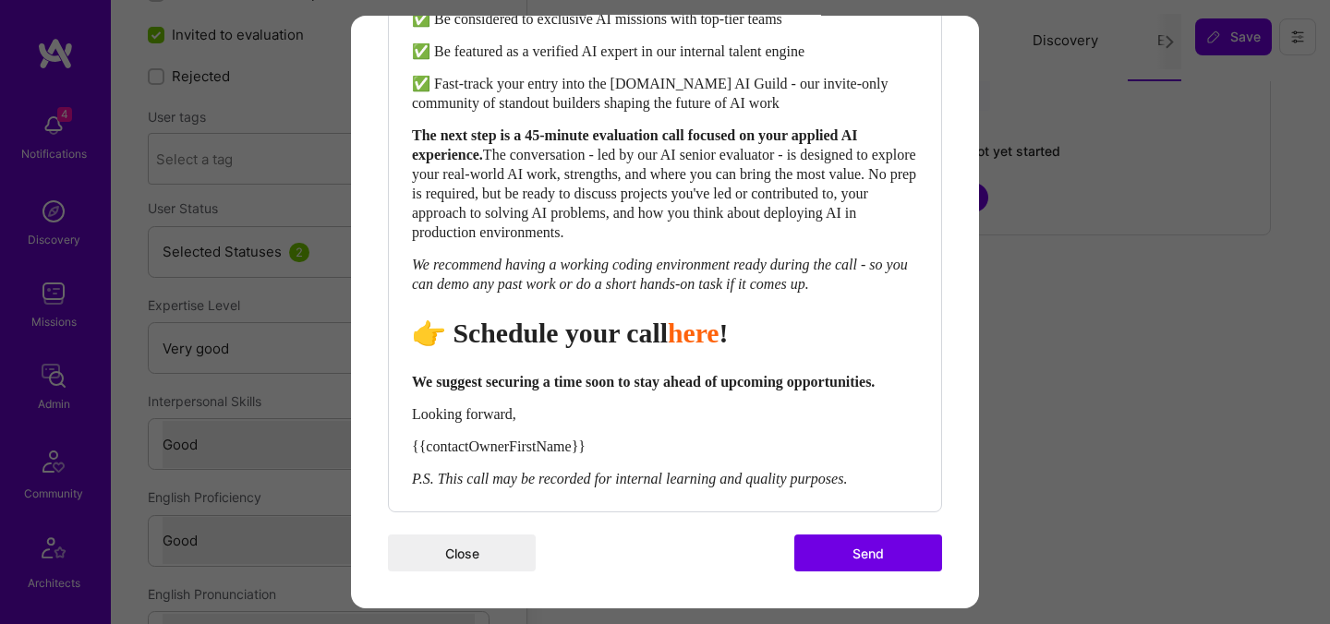
scroll to position [116, 0]
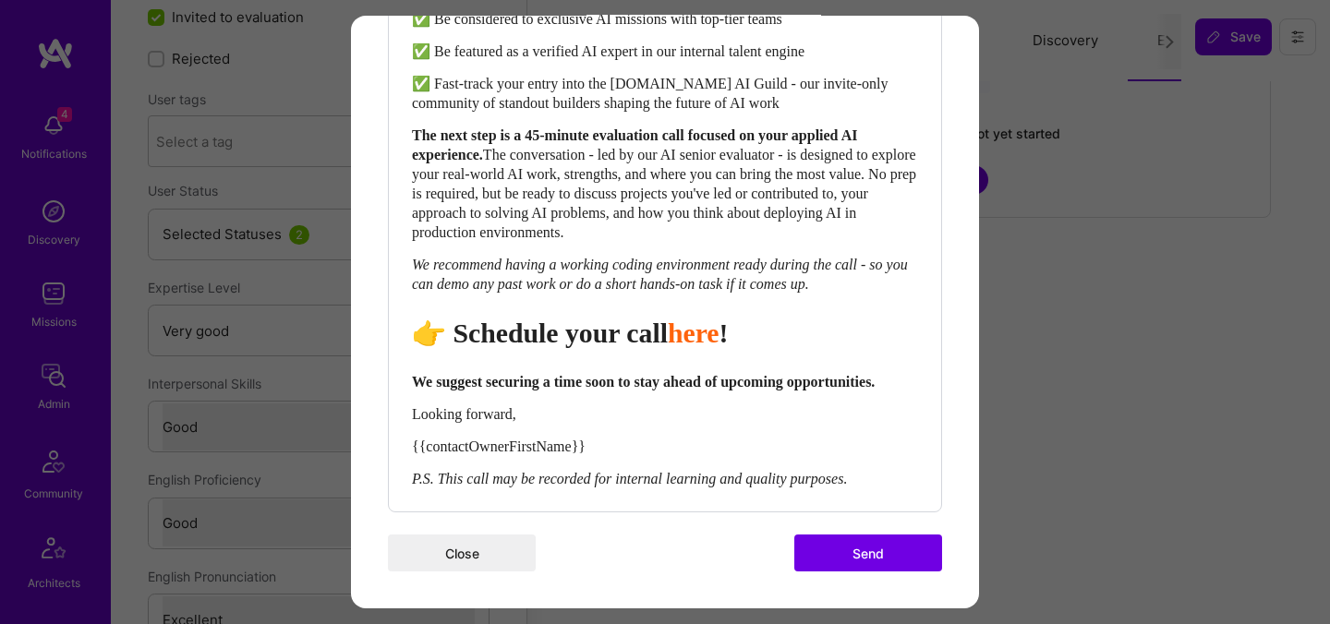
click at [861, 548] on button "Send" at bounding box center [868, 553] width 148 height 37
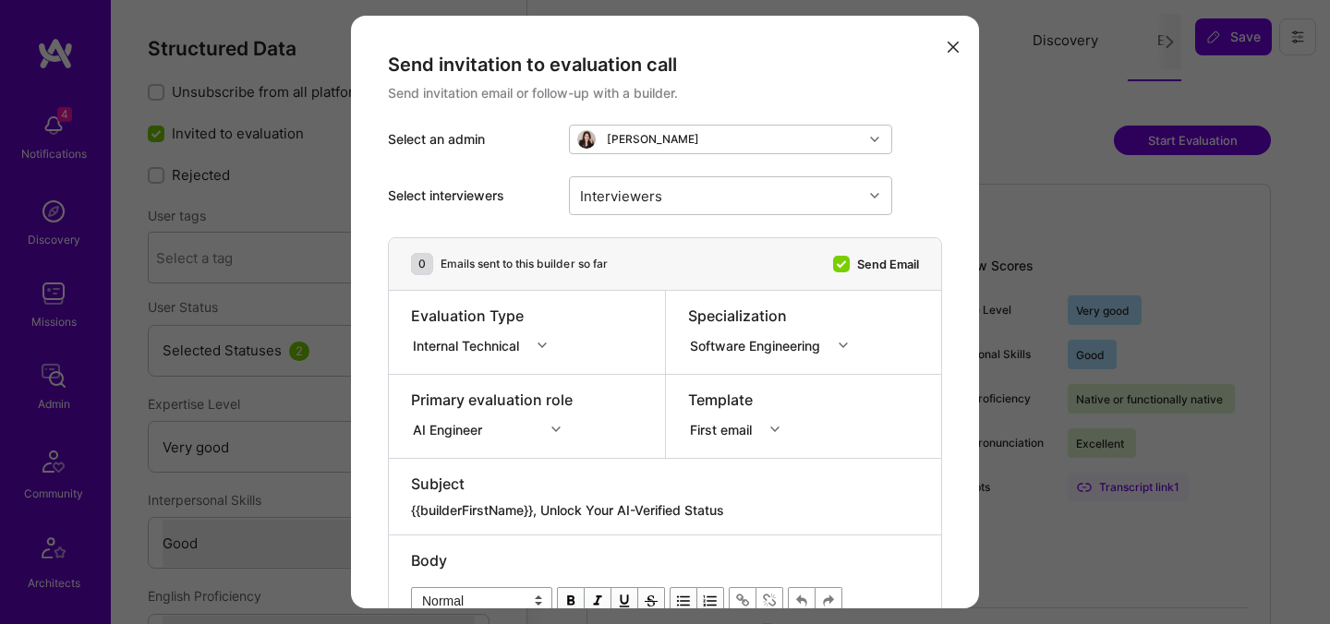
select select "5"
select select "4"
select select "7"
select select "US"
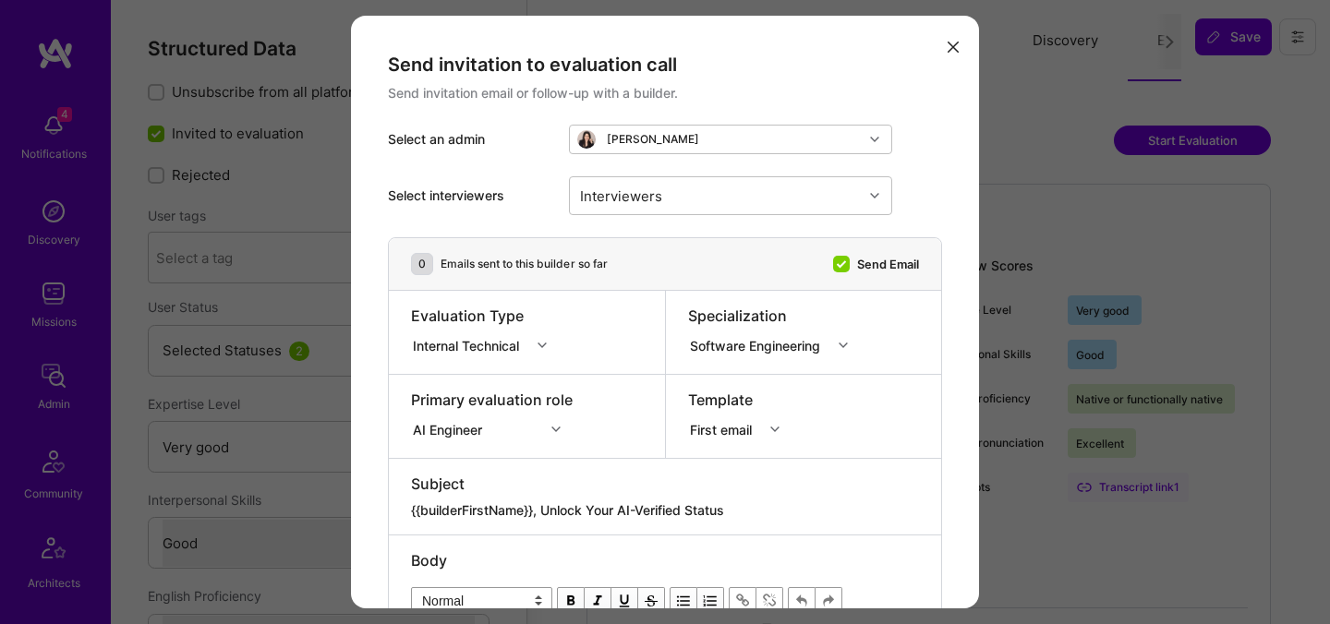
select select "Right Now"
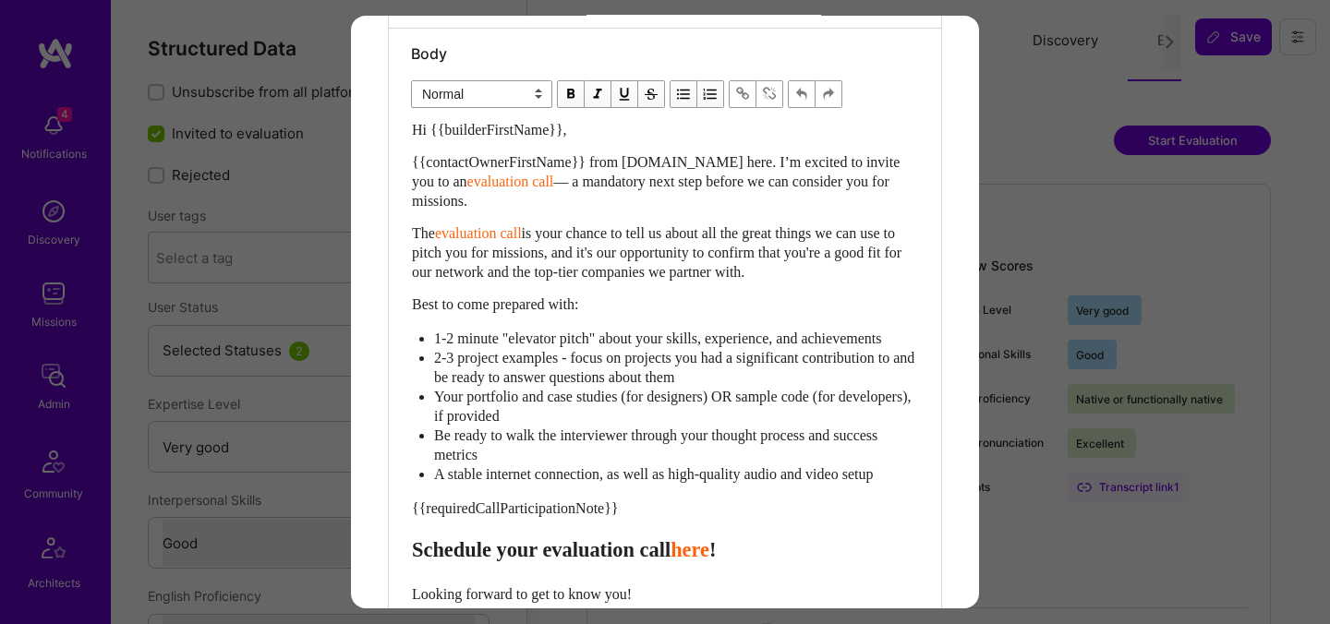
scroll to position [591, 0]
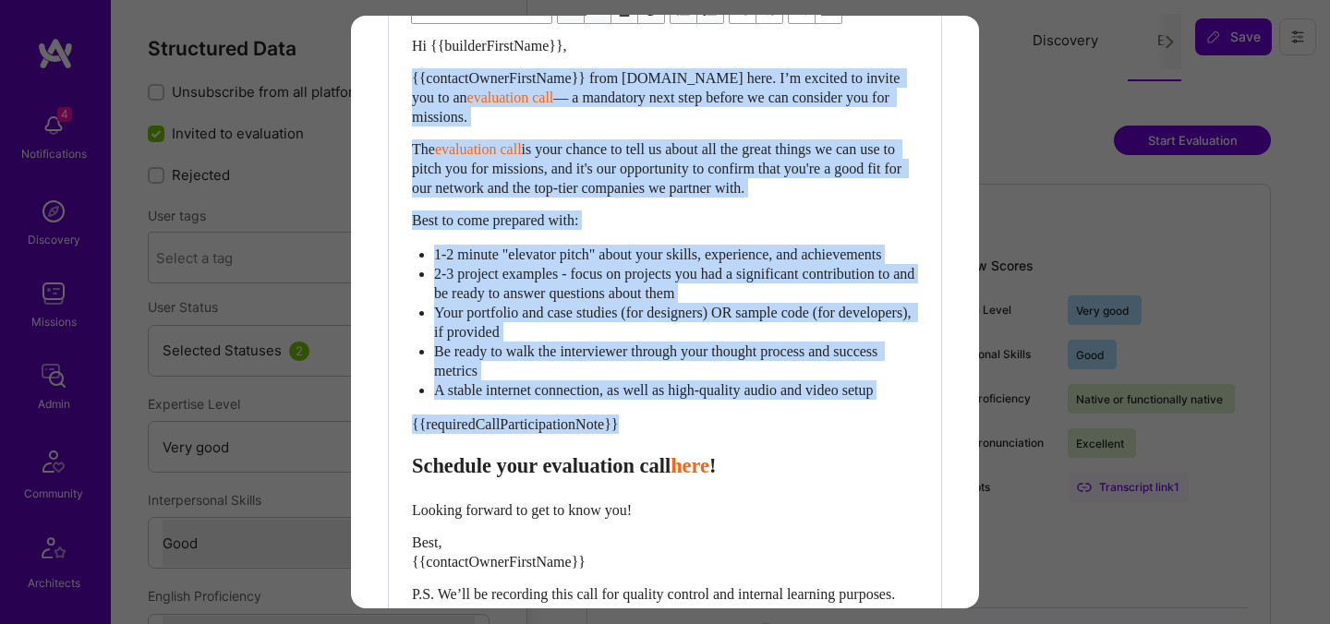
drag, startPoint x: 416, startPoint y: 482, endPoint x: 397, endPoint y: 61, distance: 421.5
click at [397, 64] on div "Body Normal Heading Large Heading Medium Heading Small Normal Hi {{builderFirst…" at bounding box center [665, 312] width 552 height 734
paste div "Enter email text"
select select "header-two"
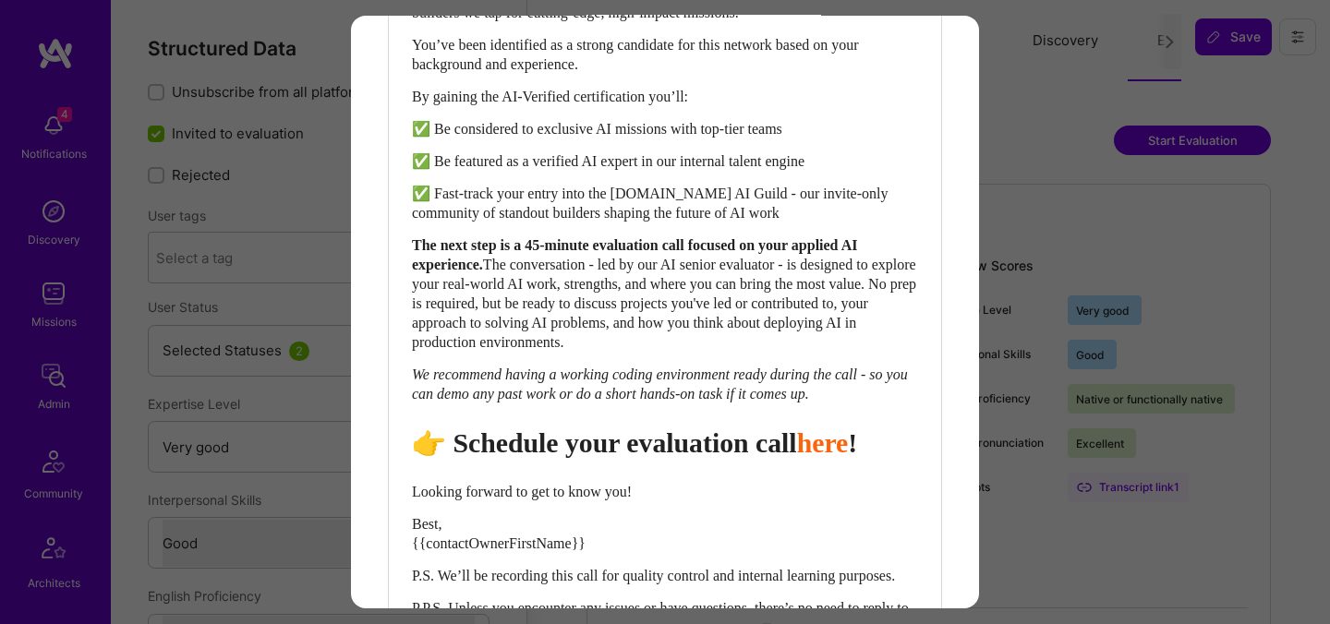
scroll to position [915, 0]
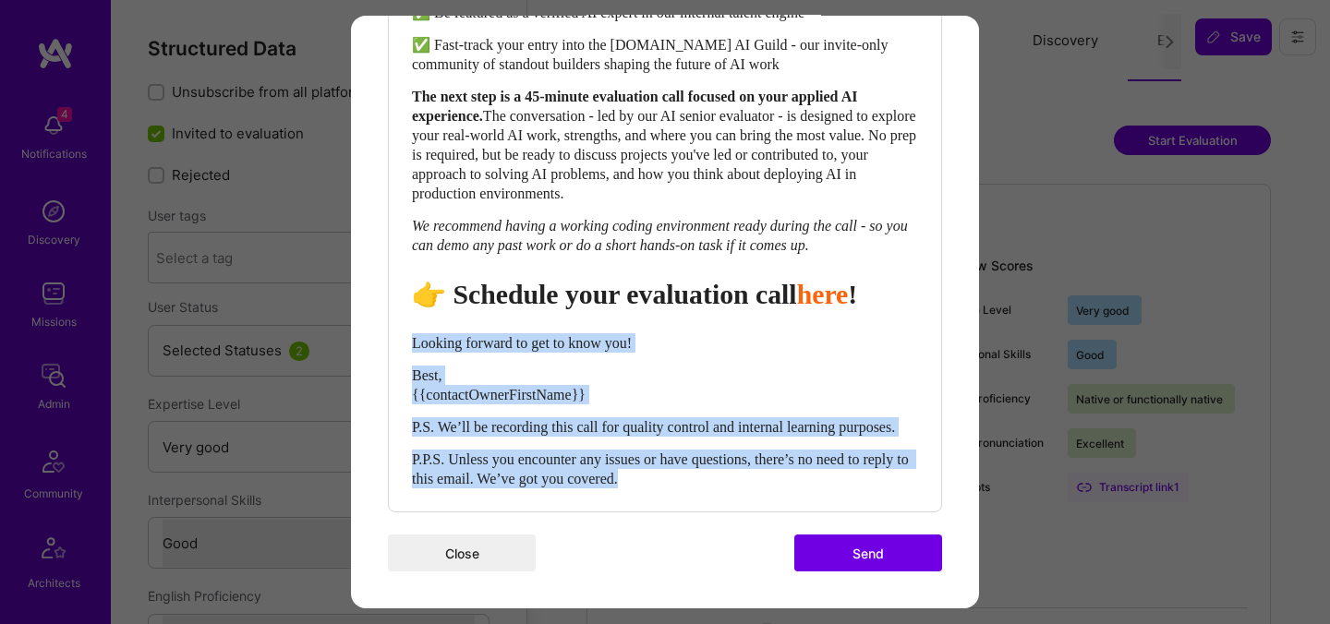
drag, startPoint x: 700, startPoint y: 481, endPoint x: 384, endPoint y: 309, distance: 359.5
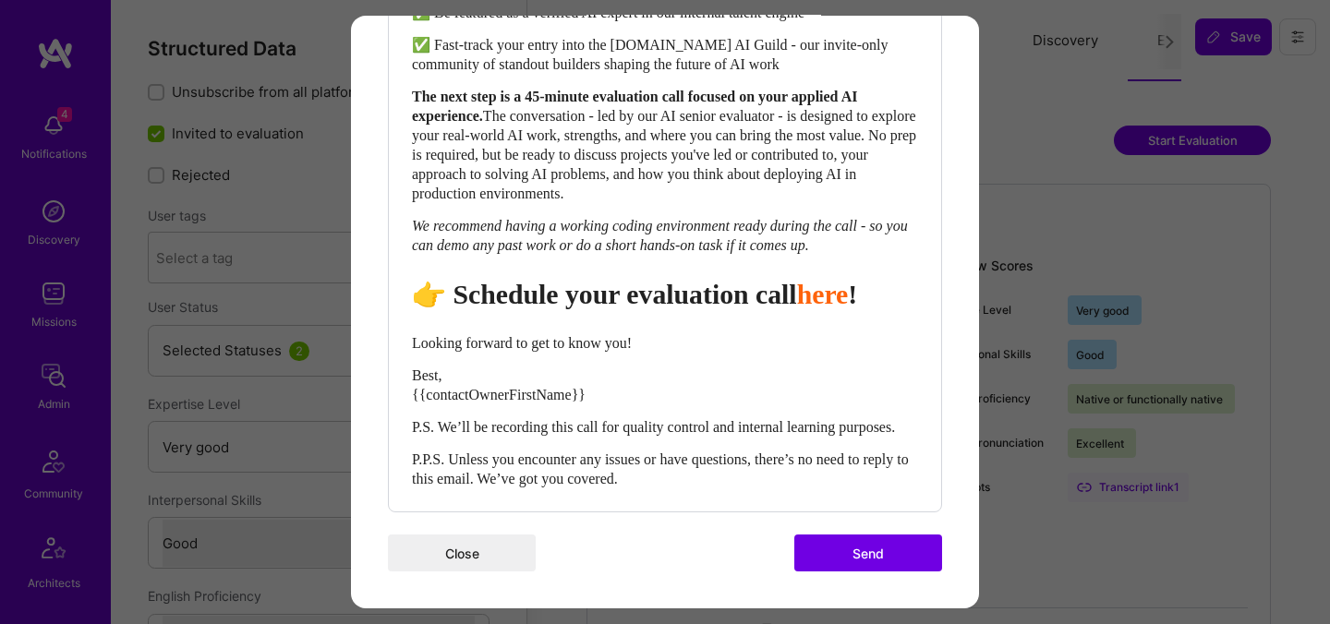
scroll to position [876, 0]
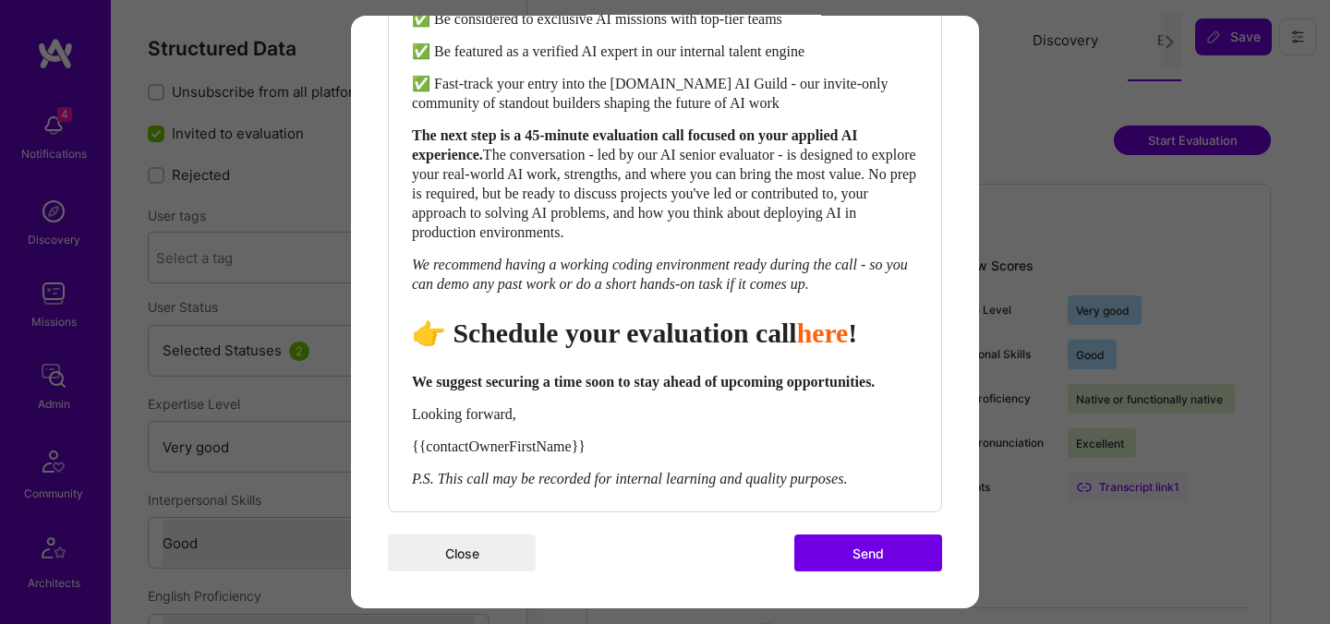
click at [633, 318] on span "👉 Schedule your evaluation call" at bounding box center [604, 333] width 385 height 30
select select "header-two"
click at [721, 318] on span "👉 Schedule your evaluation call" at bounding box center [604, 333] width 385 height 30
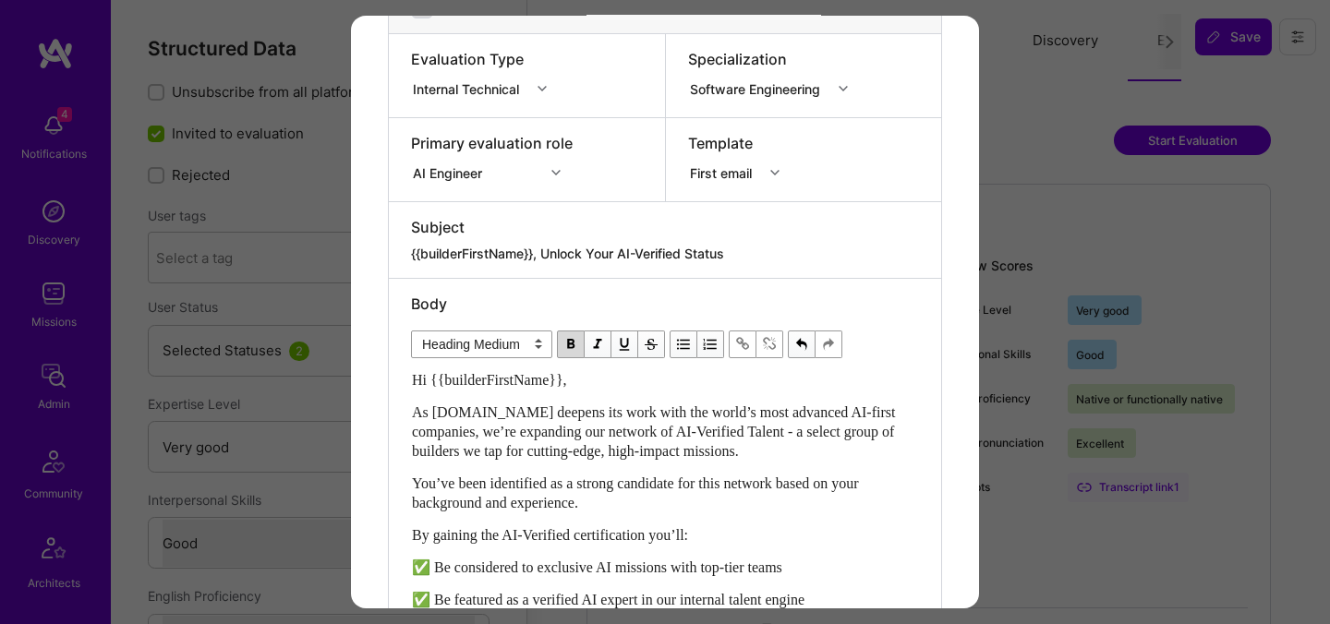
scroll to position [0, 0]
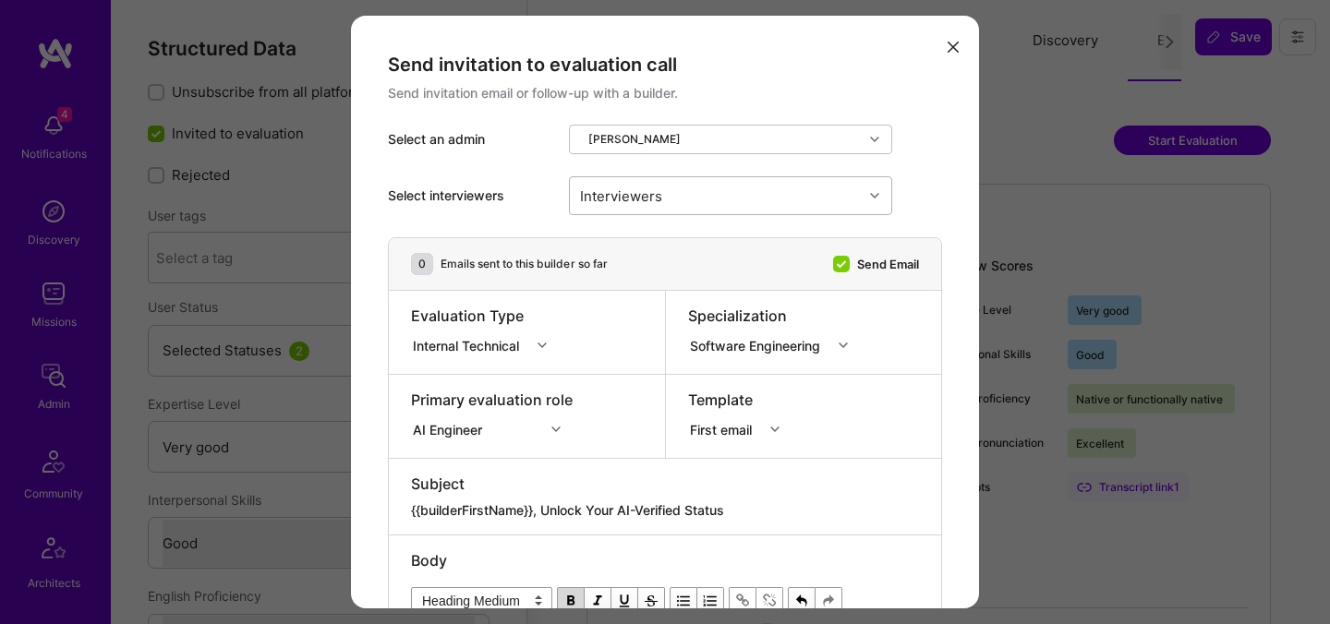
click at [694, 198] on div "Interviewers" at bounding box center [716, 195] width 293 height 37
type input "[PERSON_NAME]"
click at [632, 249] on div "[PERSON_NAME]" at bounding box center [730, 243] width 301 height 19
checkbox input "true"
type input "mosta"
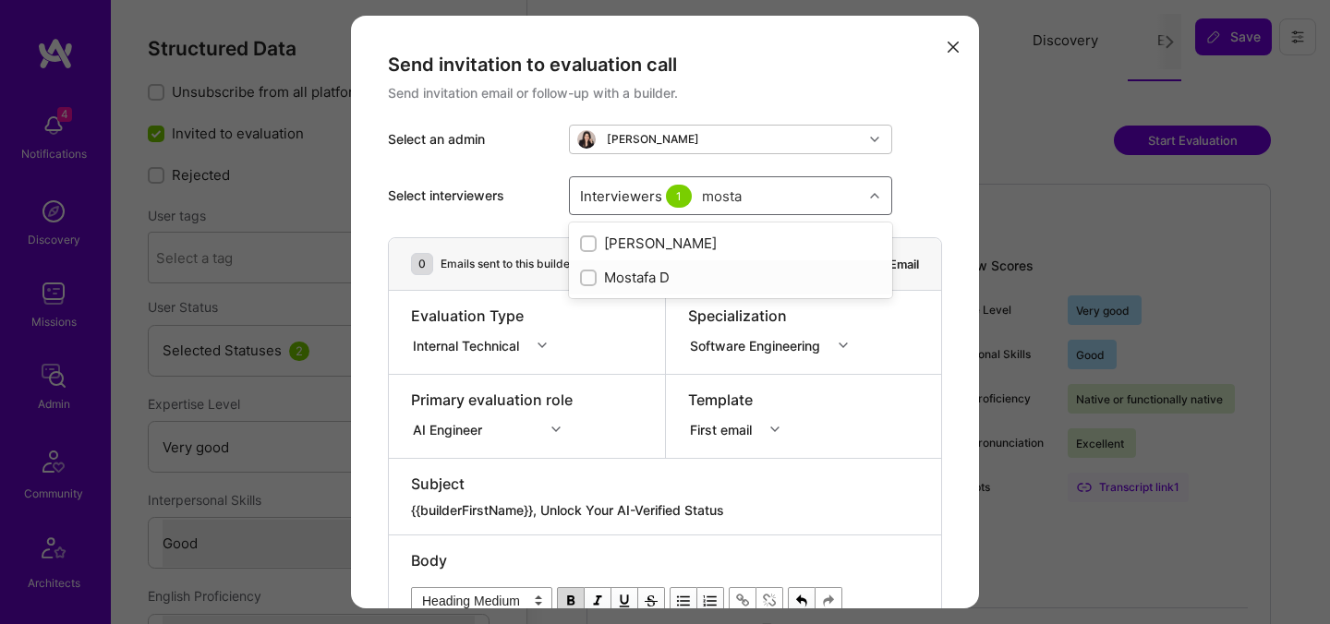
click at [626, 279] on div "Mostafa D" at bounding box center [730, 277] width 301 height 19
checkbox input "true"
type input "[PERSON_NAME]"
click at [628, 318] on div "[PERSON_NAME]" at bounding box center [730, 311] width 301 height 19
checkbox input "true"
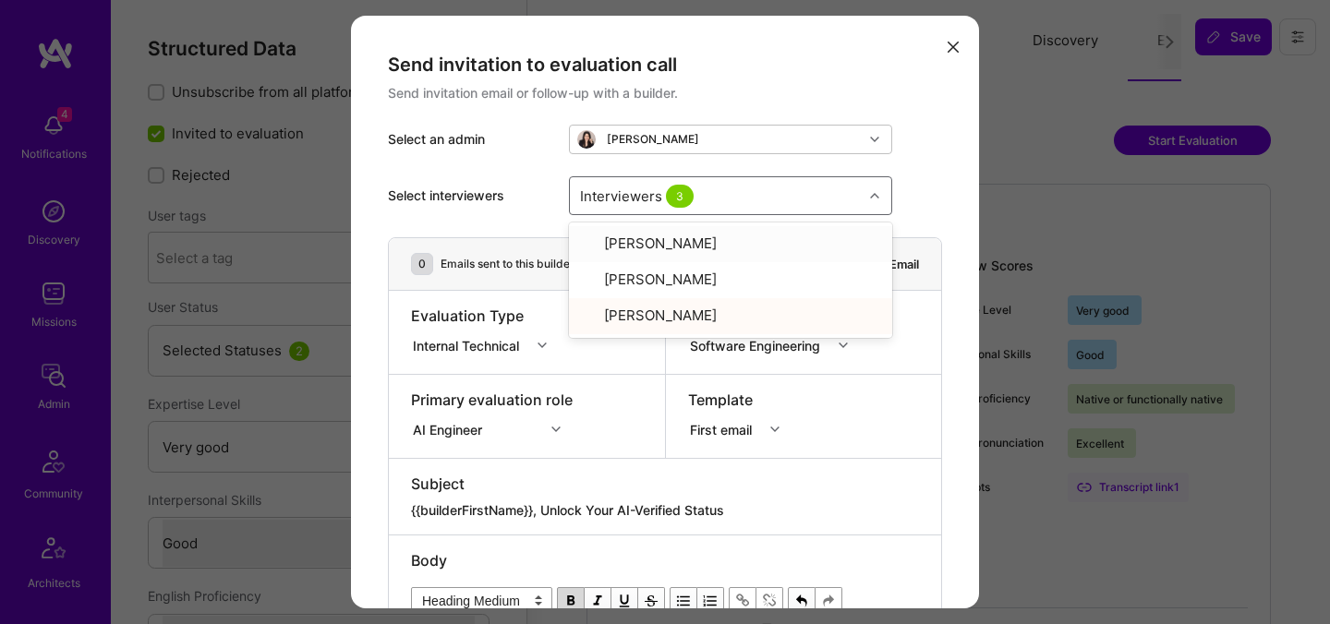
click at [937, 165] on div "Select interviewers option [PERSON_NAME], selected. option [PERSON_NAME] focuse…" at bounding box center [665, 195] width 554 height 83
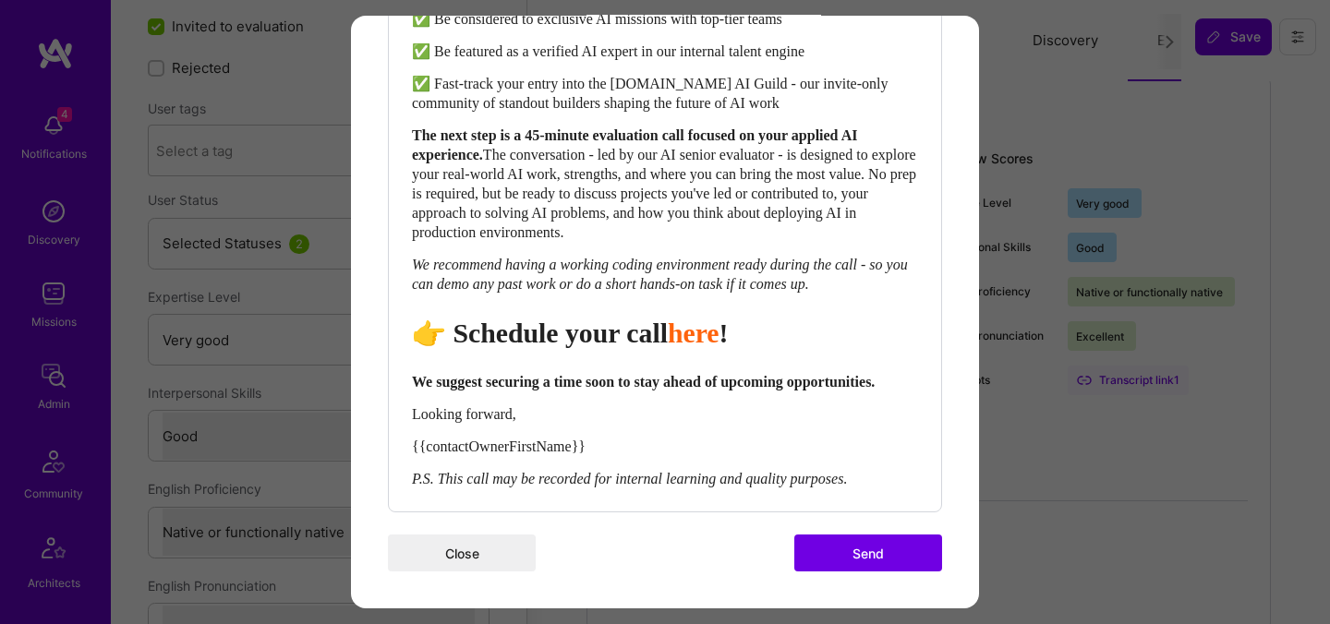
scroll to position [138, 0]
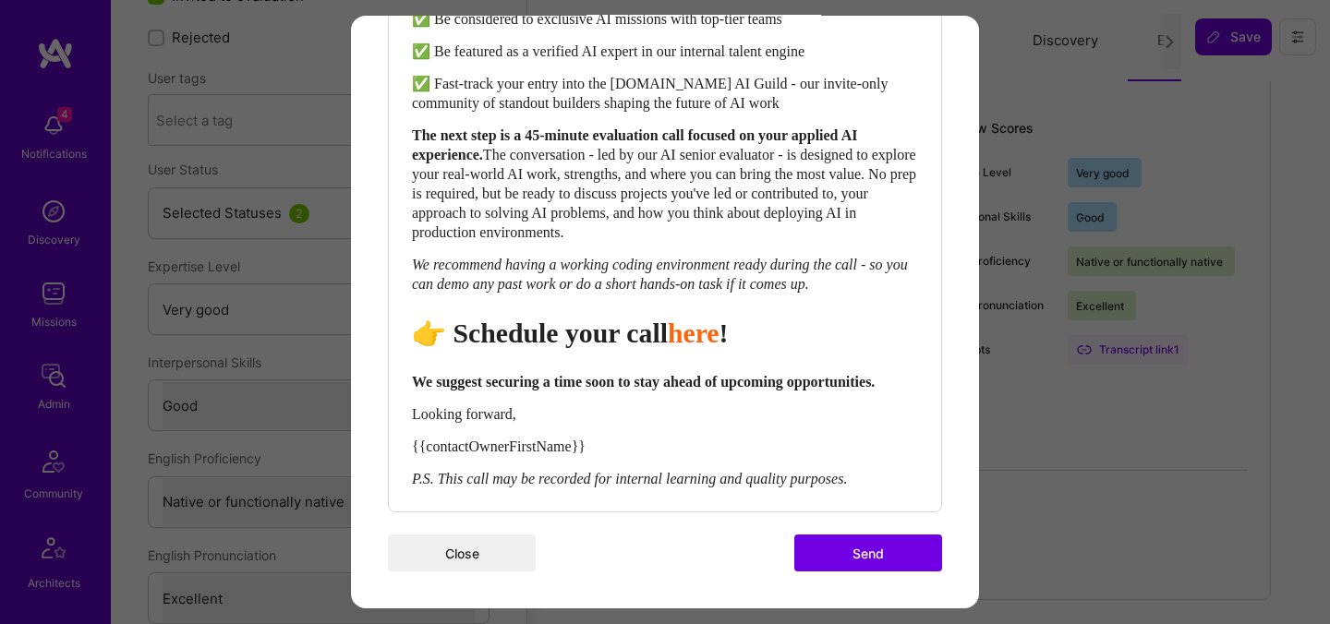
click at [878, 543] on button "Send" at bounding box center [868, 553] width 148 height 37
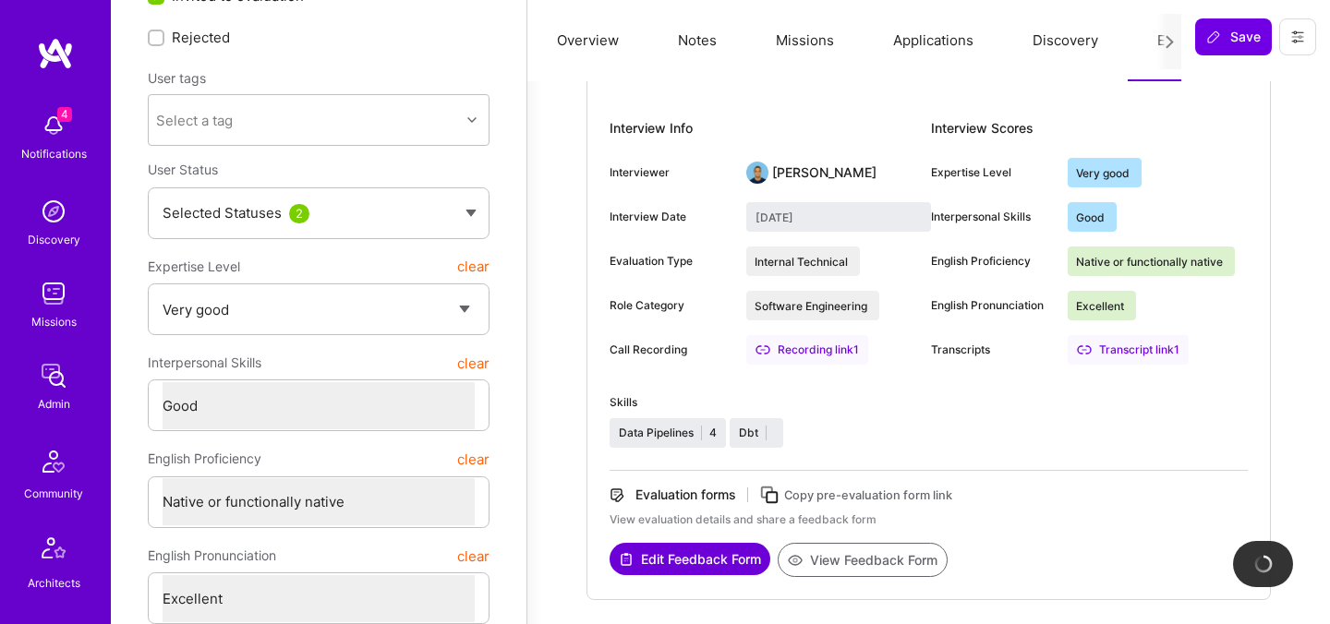
scroll to position [126, 0]
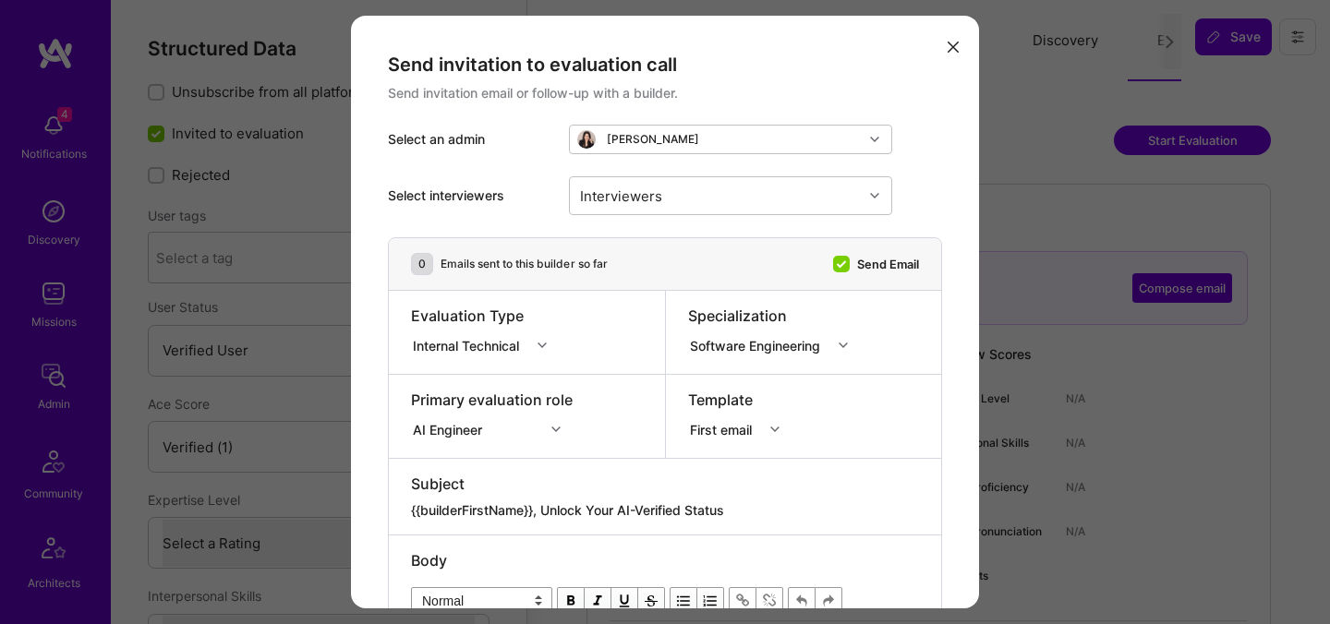
select select "Verified"
select select "US"
select select "Right Now"
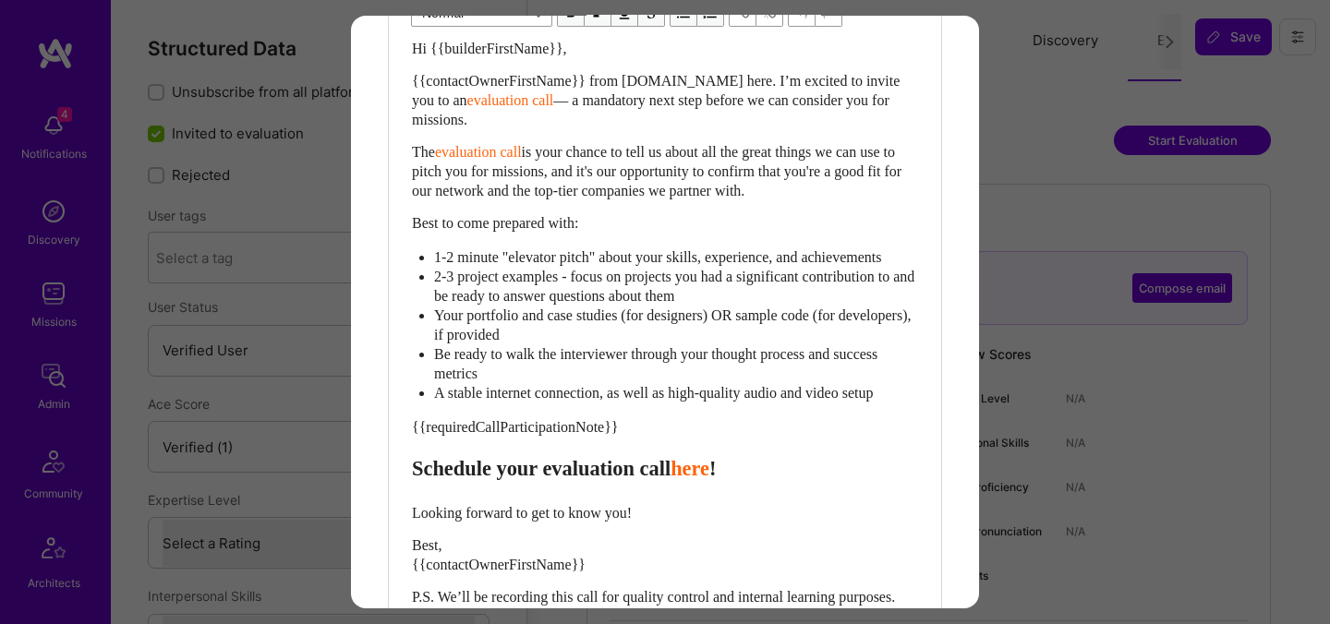
scroll to position [681, 0]
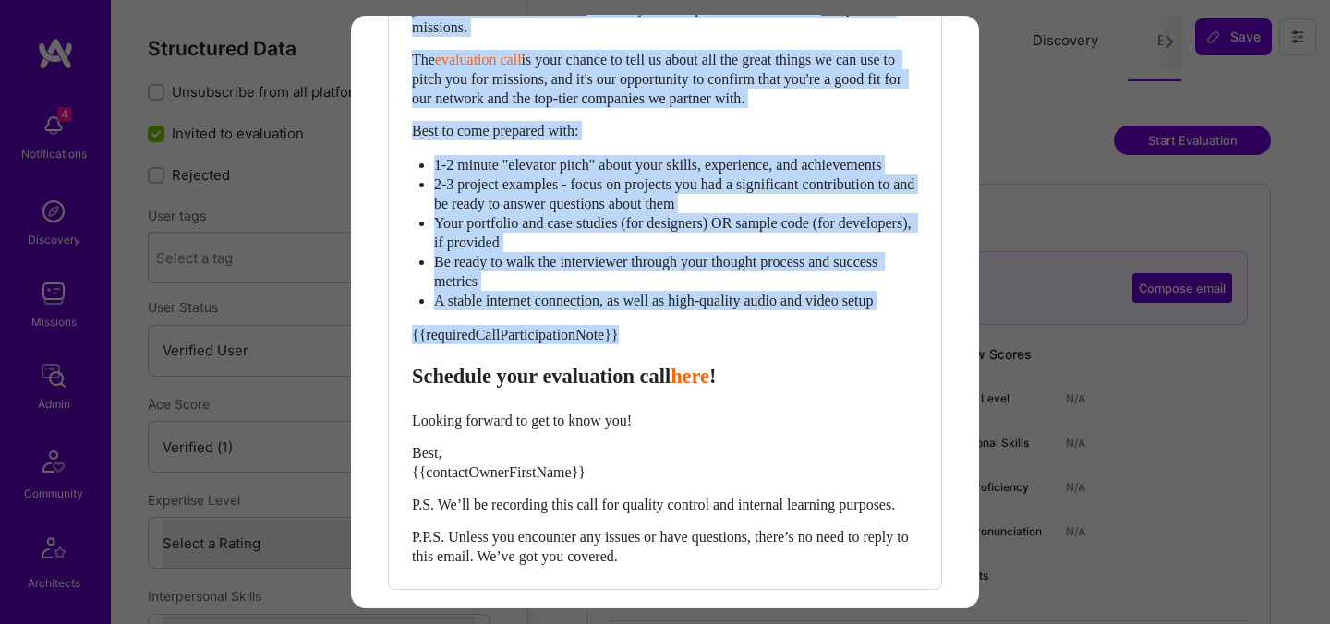
drag, startPoint x: 416, startPoint y: 404, endPoint x: 347, endPoint y: 178, distance: 235.7
click at [347, 178] on div "Send invitation to evaluation call Send invitation email or follow-up with a bu…" at bounding box center [665, 312] width 1330 height 624
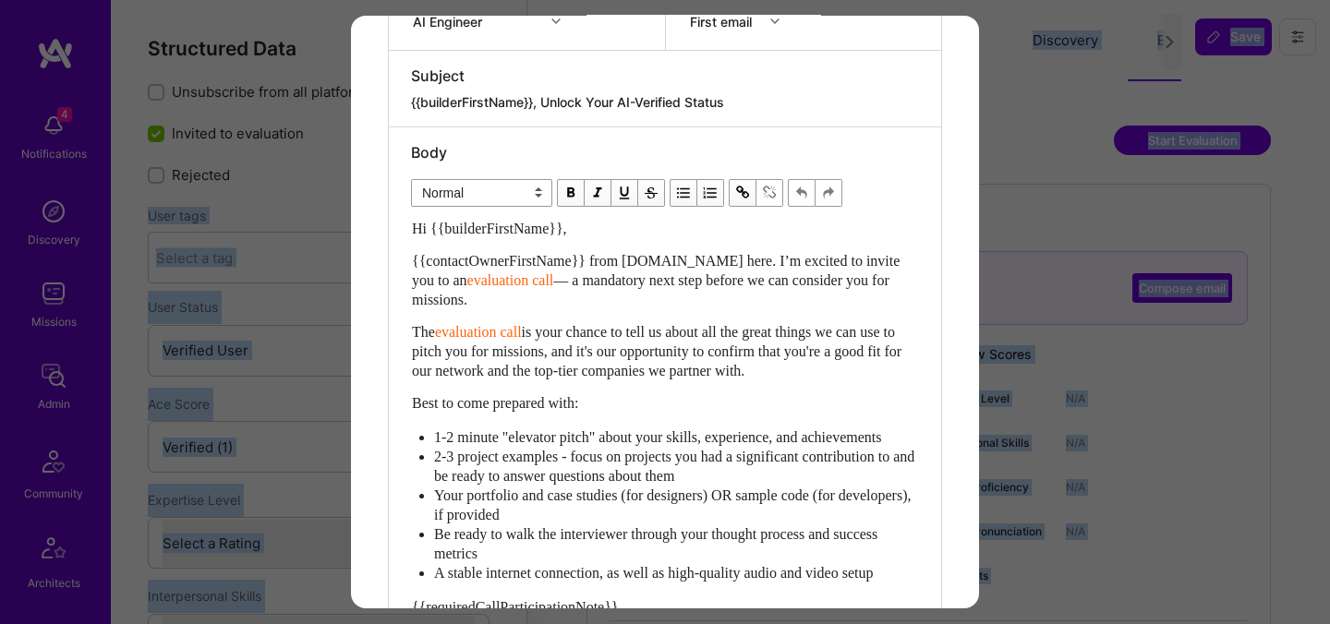
scroll to position [267, 0]
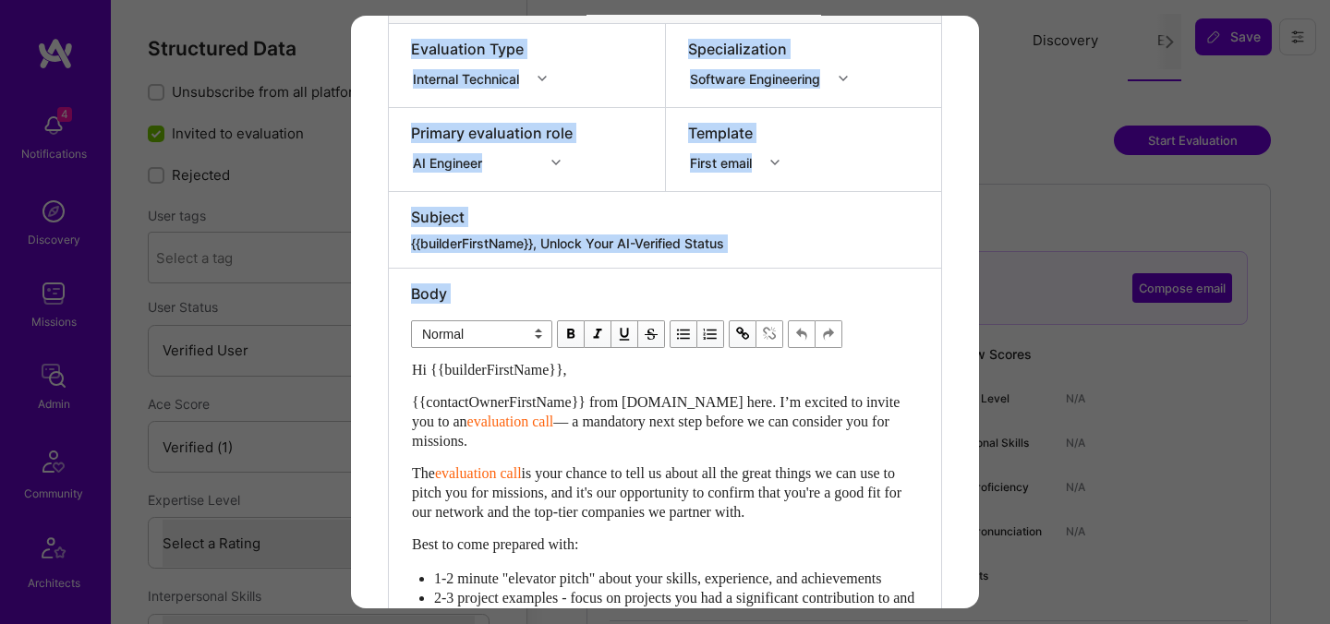
drag, startPoint x: 347, startPoint y: 178, endPoint x: 422, endPoint y: 410, distance: 243.5
click at [422, 410] on div "Send invitation to evaluation call Send invitation email or follow-up with a bu…" at bounding box center [665, 312] width 1330 height 624
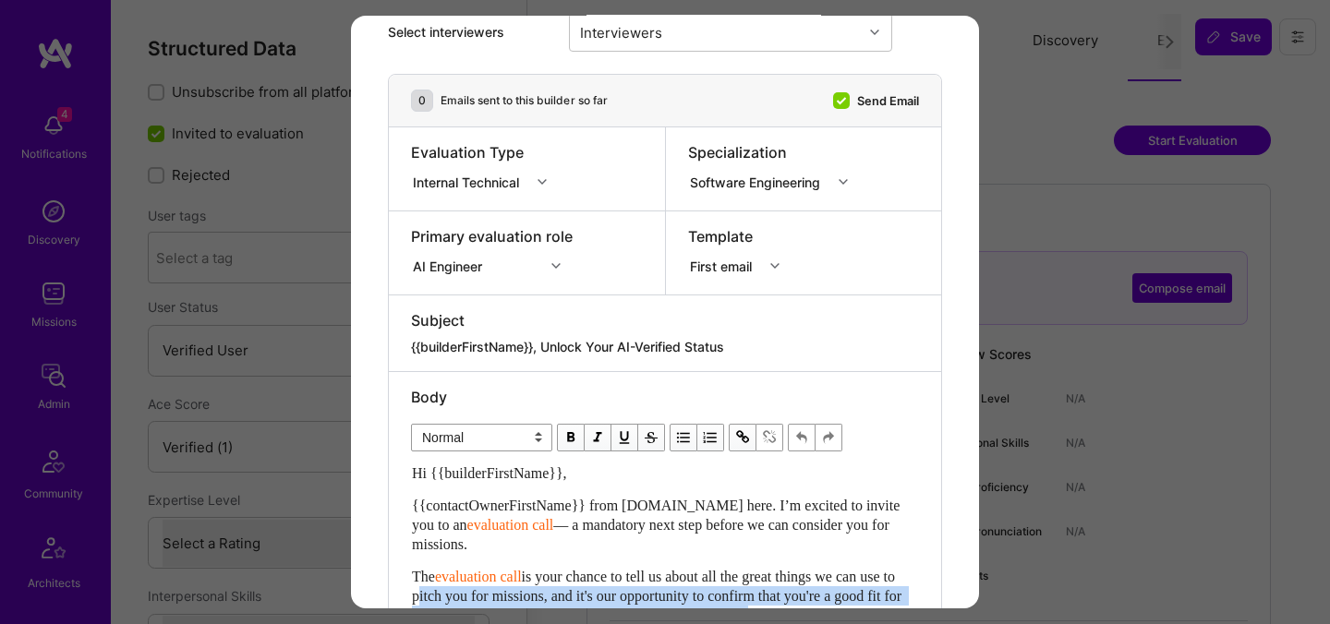
scroll to position [171, 0]
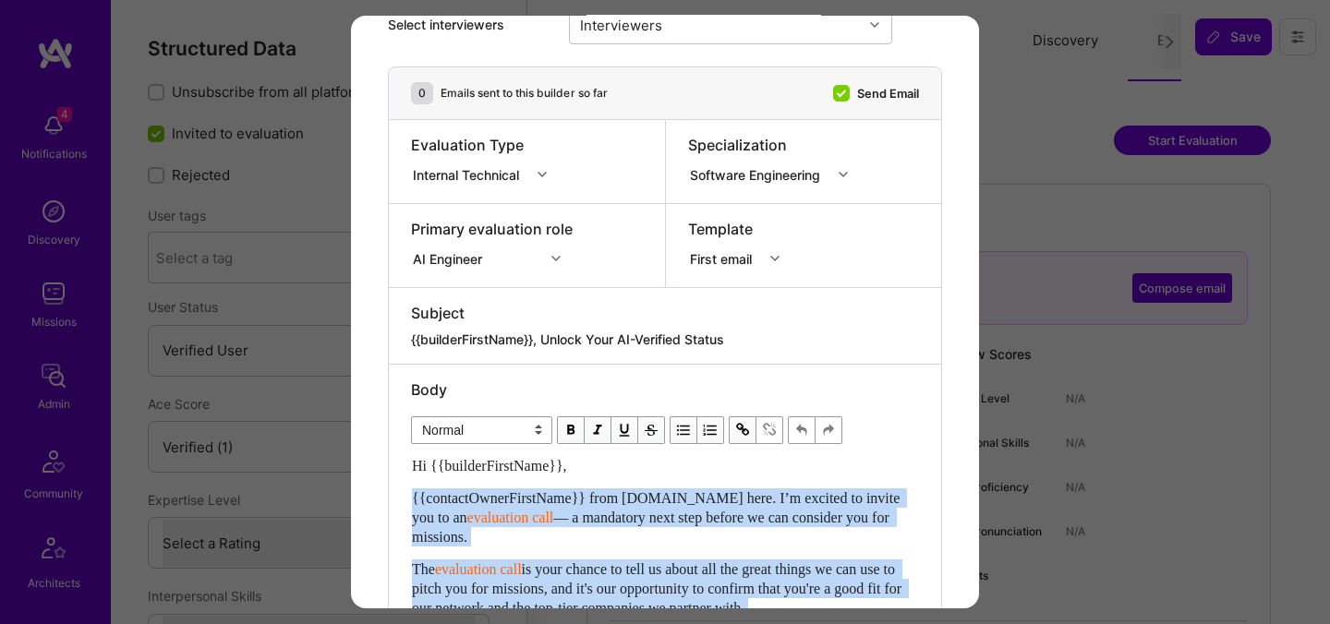
drag, startPoint x: 416, startPoint y: 282, endPoint x: 404, endPoint y: 498, distance: 216.3
paste div "Enter email text"
select select "header-two"
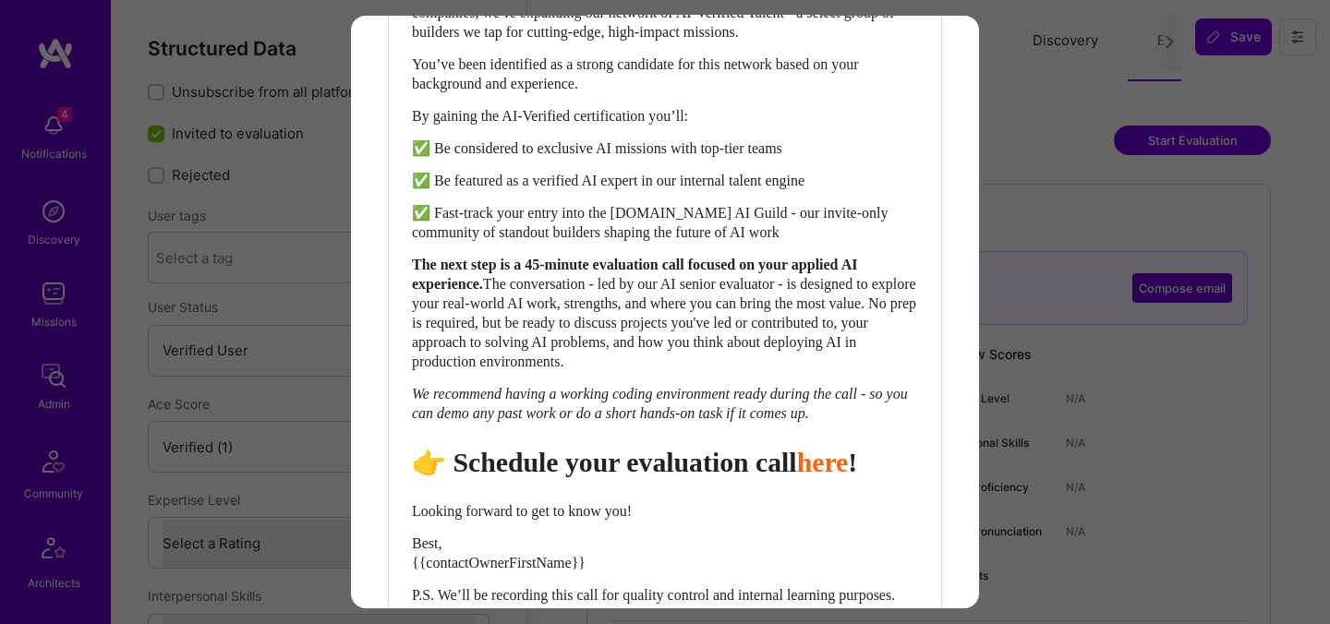
scroll to position [714, 0]
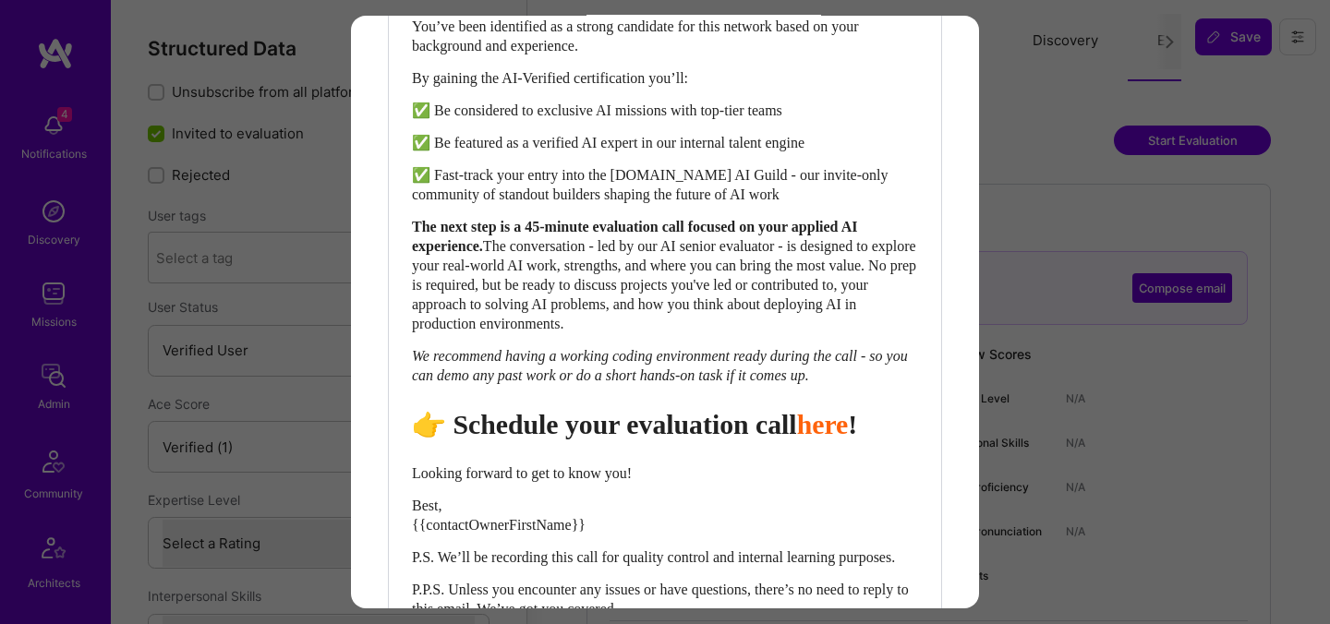
click at [731, 440] on span "👉 Schedule your evaluation call" at bounding box center [604, 424] width 385 height 30
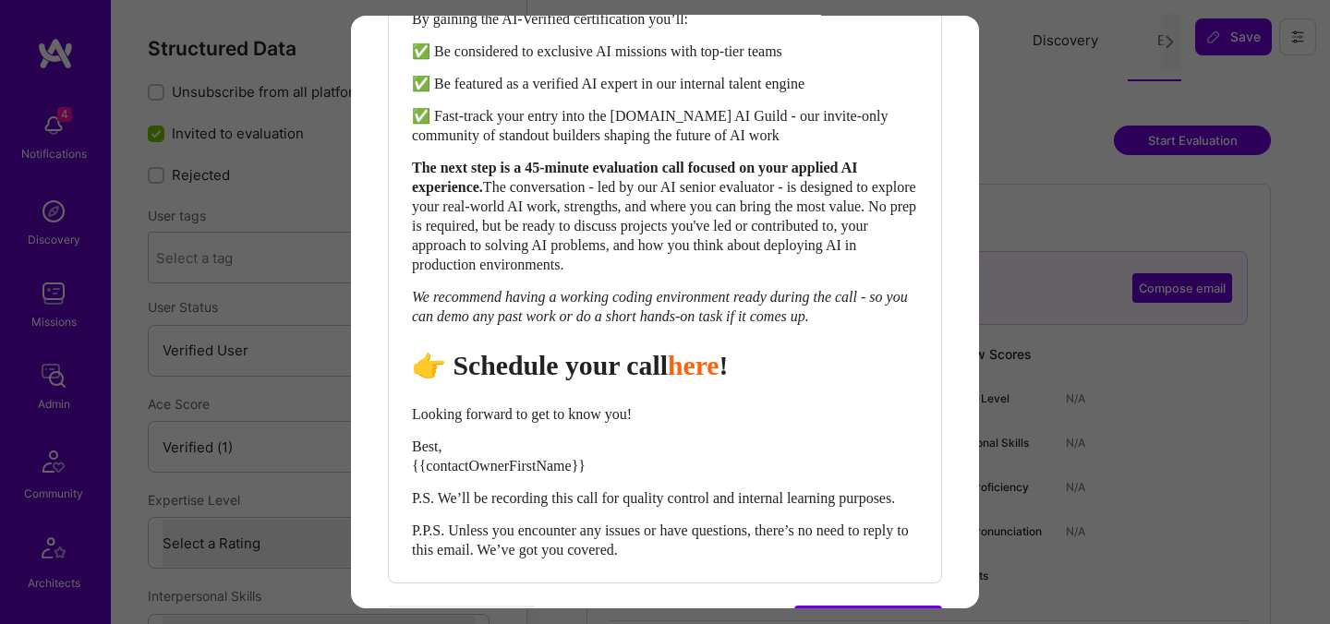
scroll to position [882, 0]
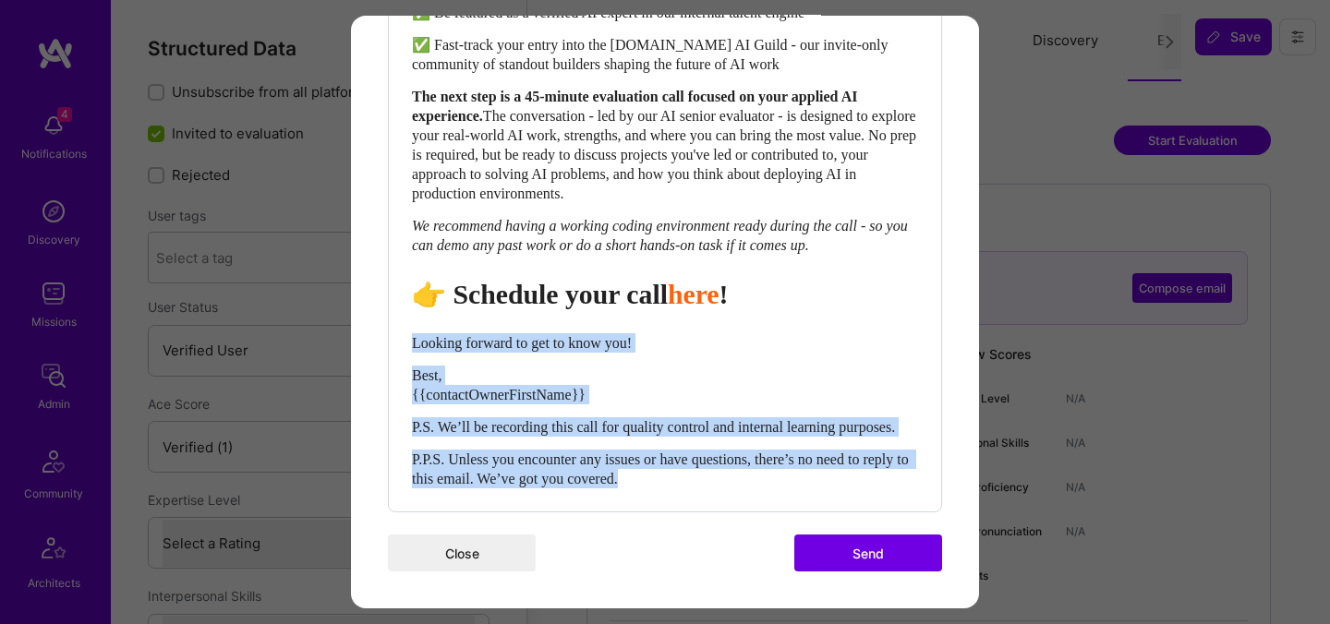
drag, startPoint x: 714, startPoint y: 486, endPoint x: 383, endPoint y: 330, distance: 365.5
select select "unstyled"
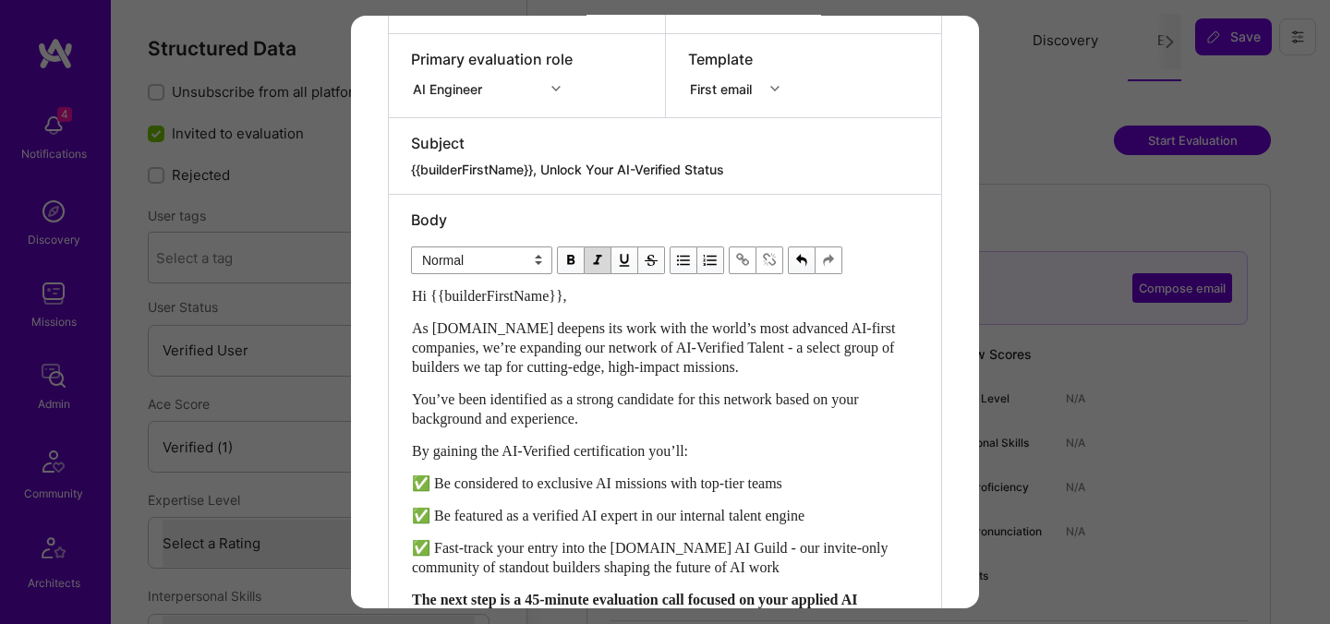
scroll to position [0, 0]
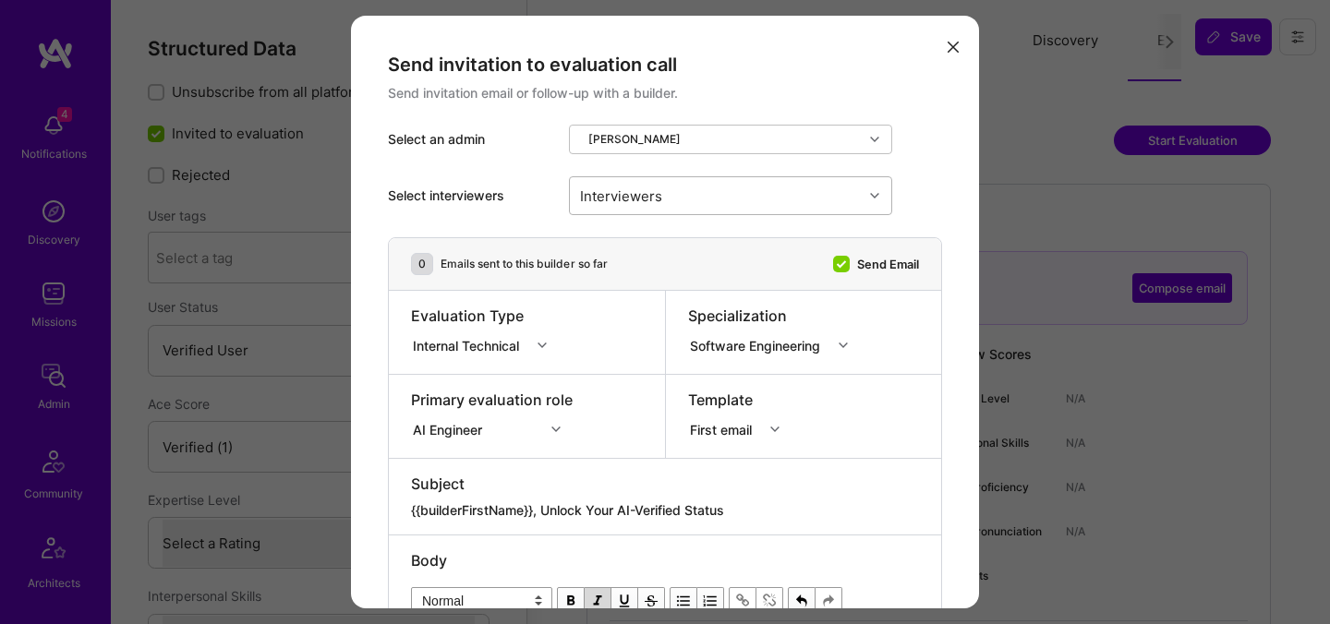
click at [703, 185] on div "Interviewers" at bounding box center [716, 195] width 293 height 37
type input "[PERSON_NAME]"
click at [643, 247] on div "[PERSON_NAME]" at bounding box center [730, 243] width 301 height 19
checkbox input "true"
type input "mosta"
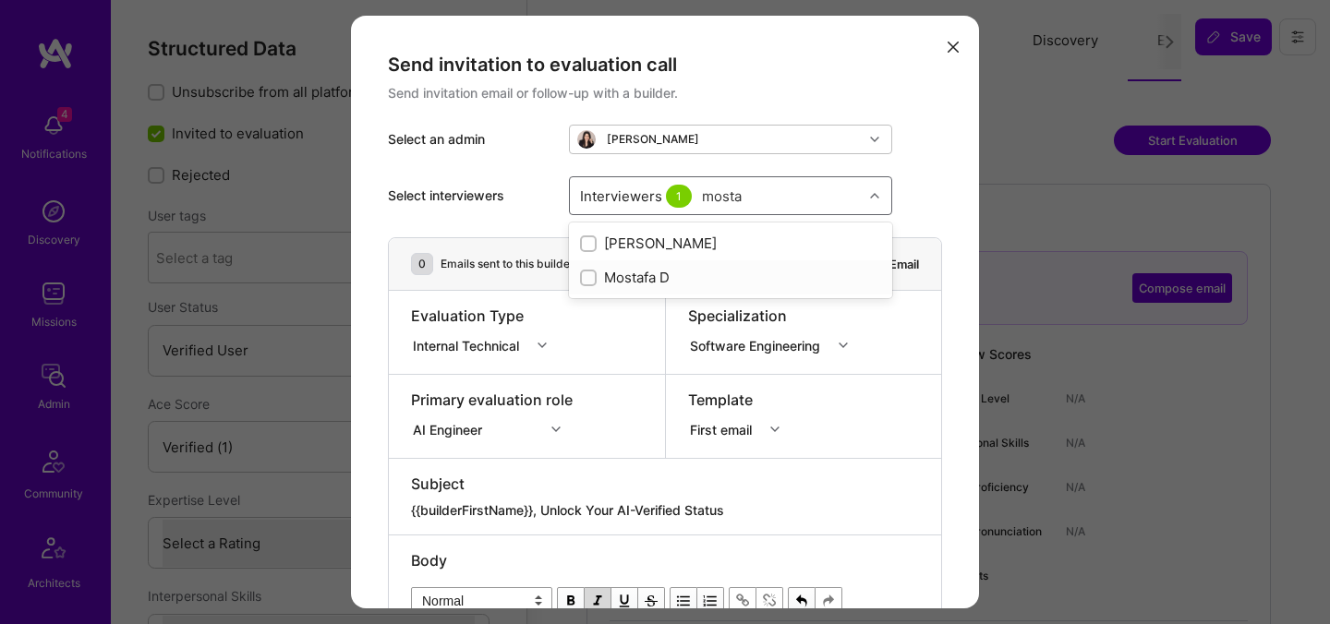
click at [614, 278] on div "Mostafa D" at bounding box center [730, 277] width 301 height 19
checkbox input "true"
type input "[PERSON_NAME]"
click at [634, 310] on div "[PERSON_NAME]" at bounding box center [730, 311] width 301 height 19
checkbox input "true"
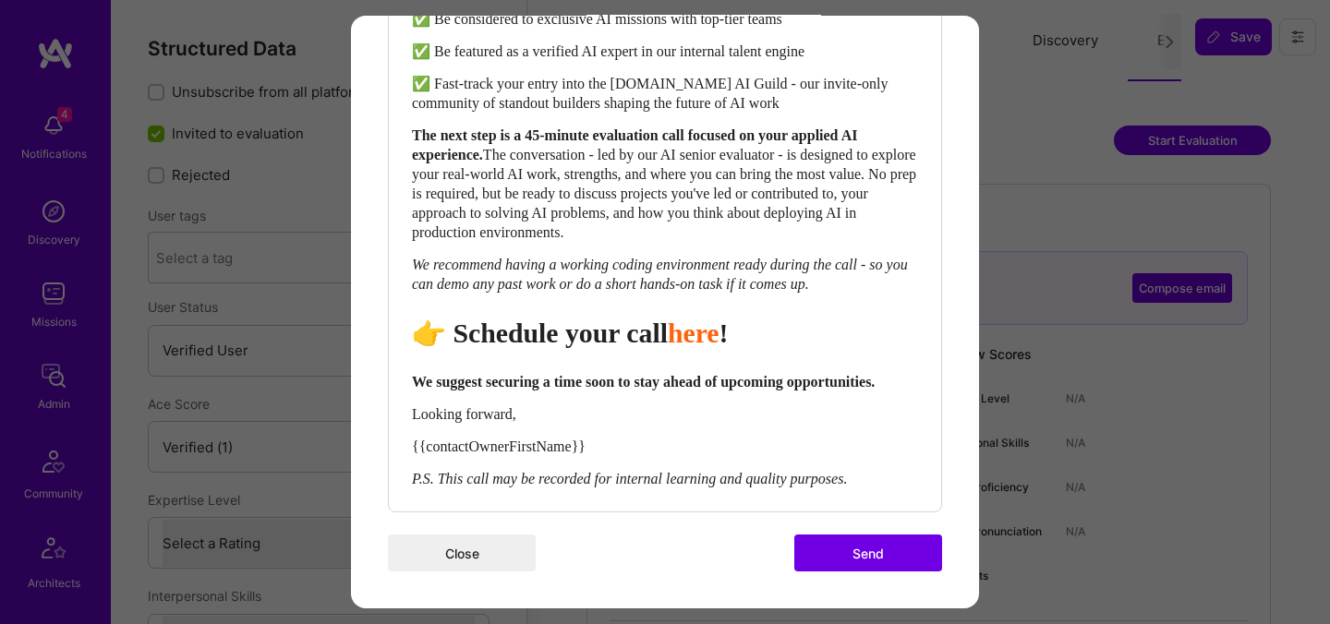
scroll to position [807, 0]
click at [845, 572] on button "Send" at bounding box center [868, 553] width 148 height 37
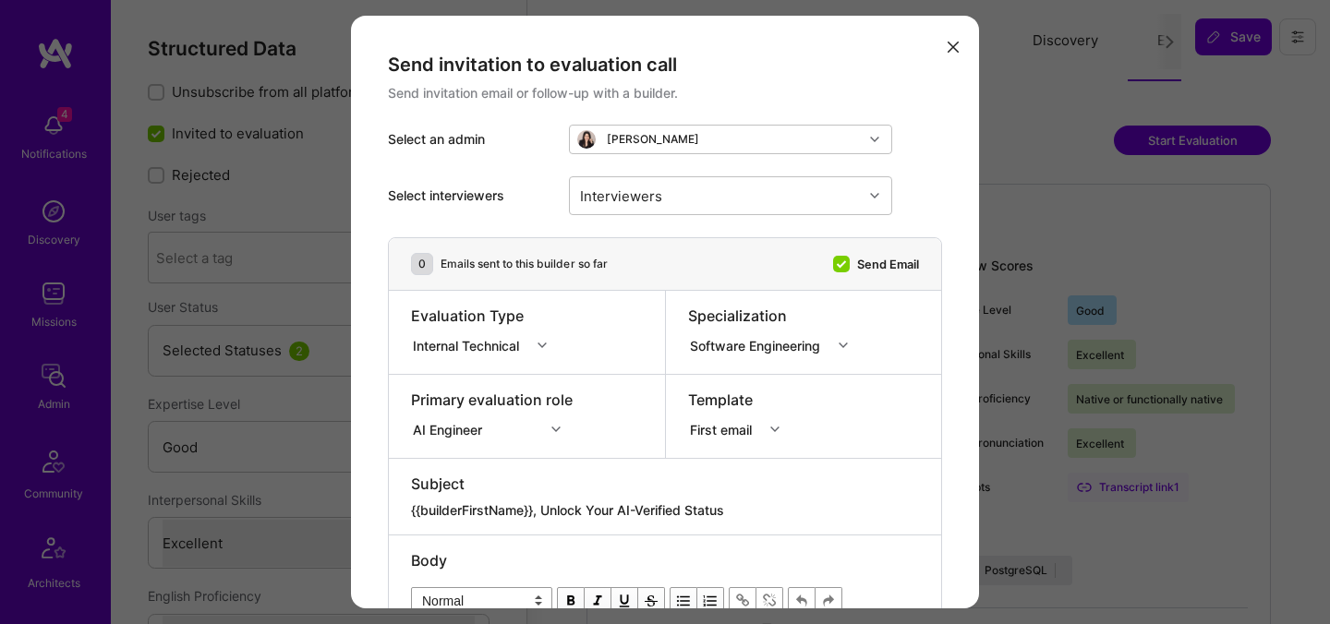
select select "4"
select select "7"
select select "BR"
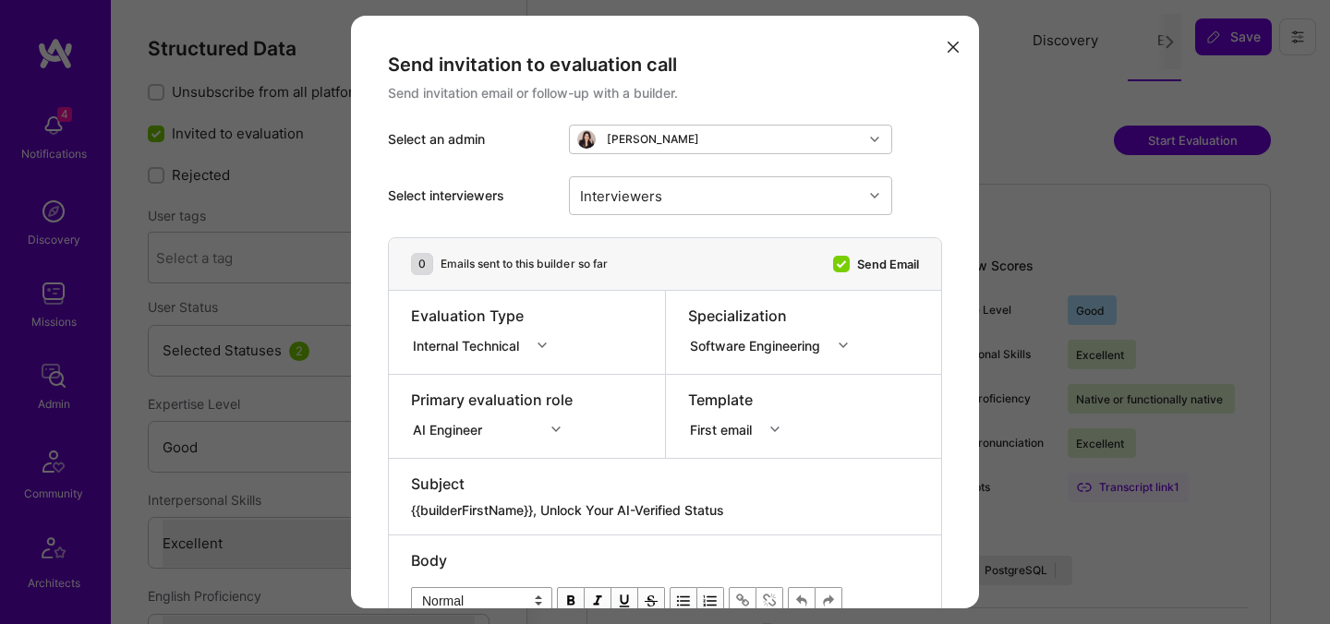
select select "Not Available"
select select "1 Month"
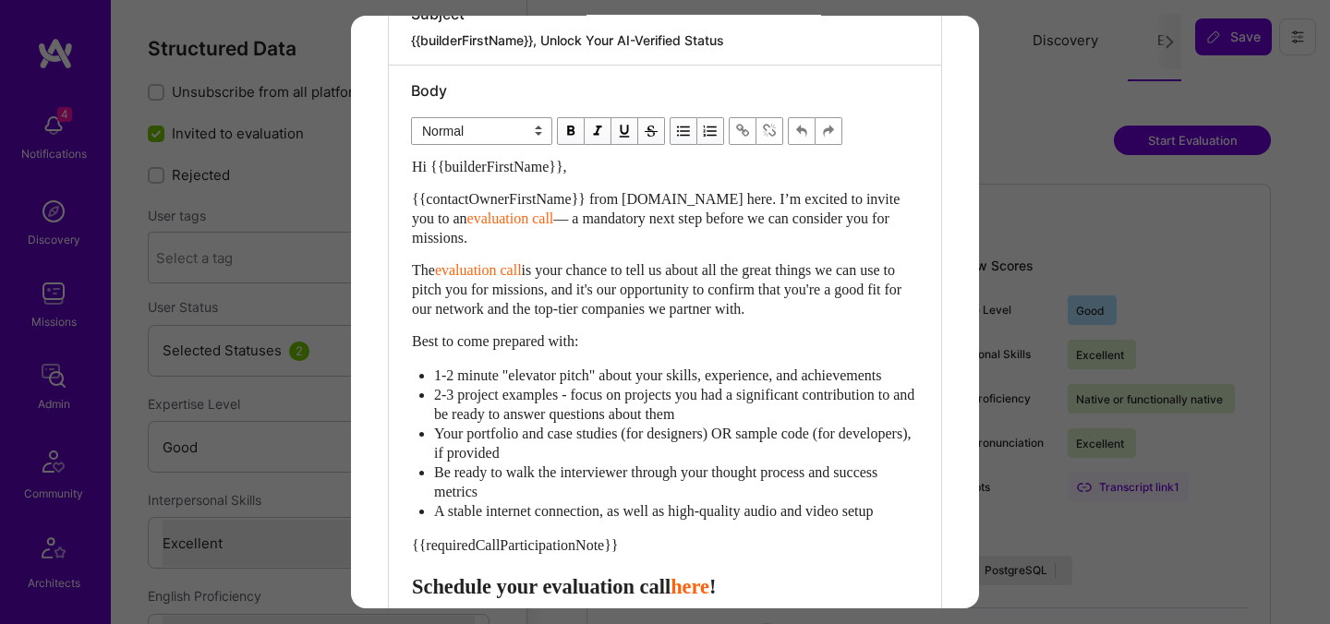
scroll to position [505, 0]
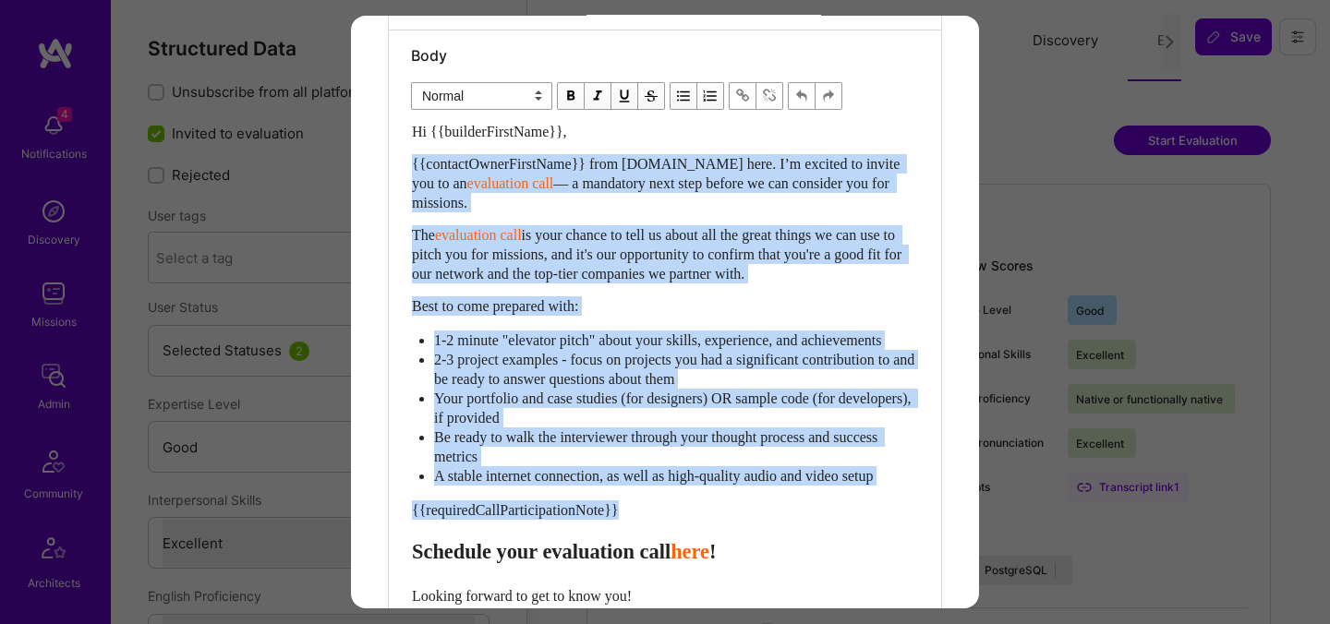
drag, startPoint x: 416, startPoint y: 577, endPoint x: 390, endPoint y: 152, distance: 425.6
click at [390, 152] on div "Body Normal Heading Large Heading Medium Heading Small Normal Hi {{builderFirst…" at bounding box center [665, 397] width 552 height 734
paste div "Enter email text"
select select "header-two"
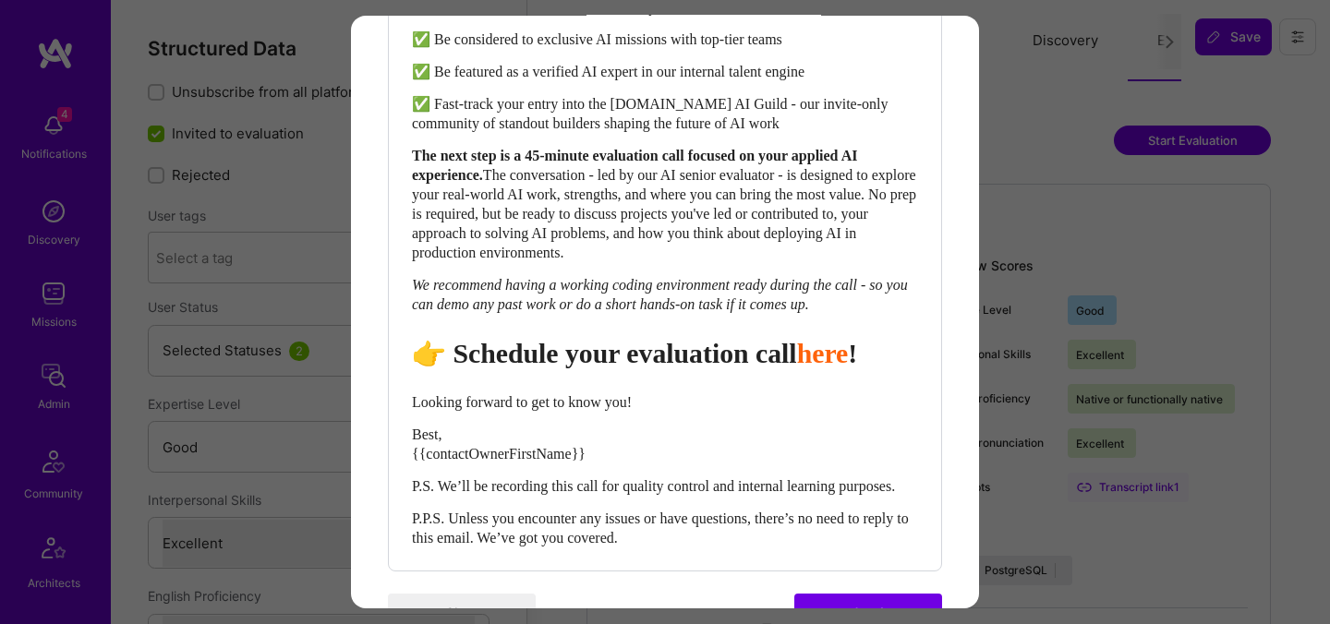
scroll to position [915, 0]
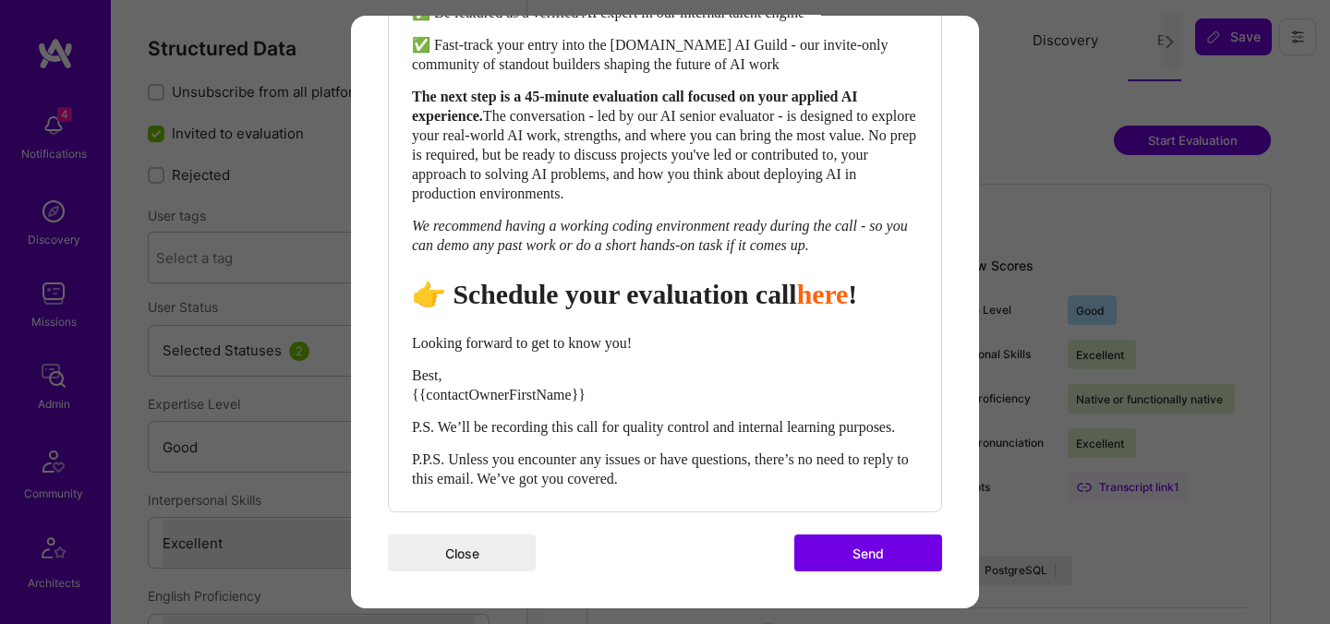
click at [706, 279] on span "👉 Schedule your evaluation call" at bounding box center [604, 294] width 385 height 30
click at [552, 333] on div "Looking forward to get to know you!" at bounding box center [665, 342] width 506 height 19
select select "unstyled"
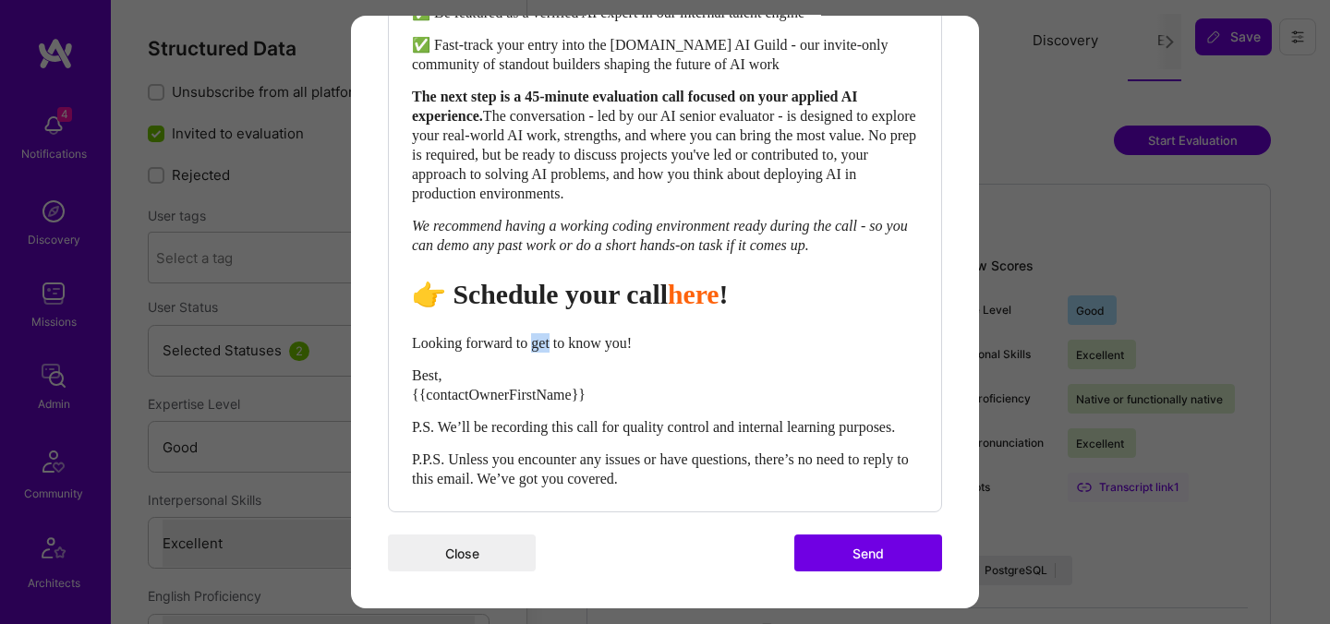
click at [552, 333] on div "Looking forward to get to know you!" at bounding box center [665, 342] width 506 height 19
click at [420, 335] on span "Looking forward to get to know you!" at bounding box center [522, 343] width 220 height 16
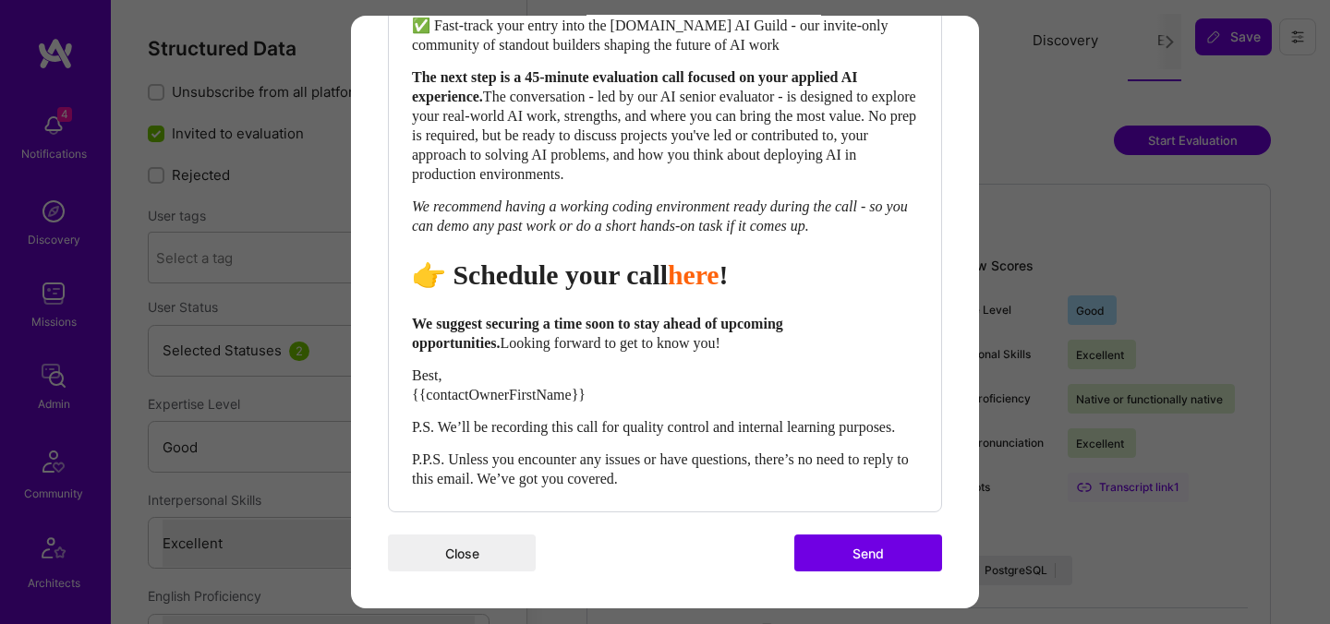
scroll to position [915, 0]
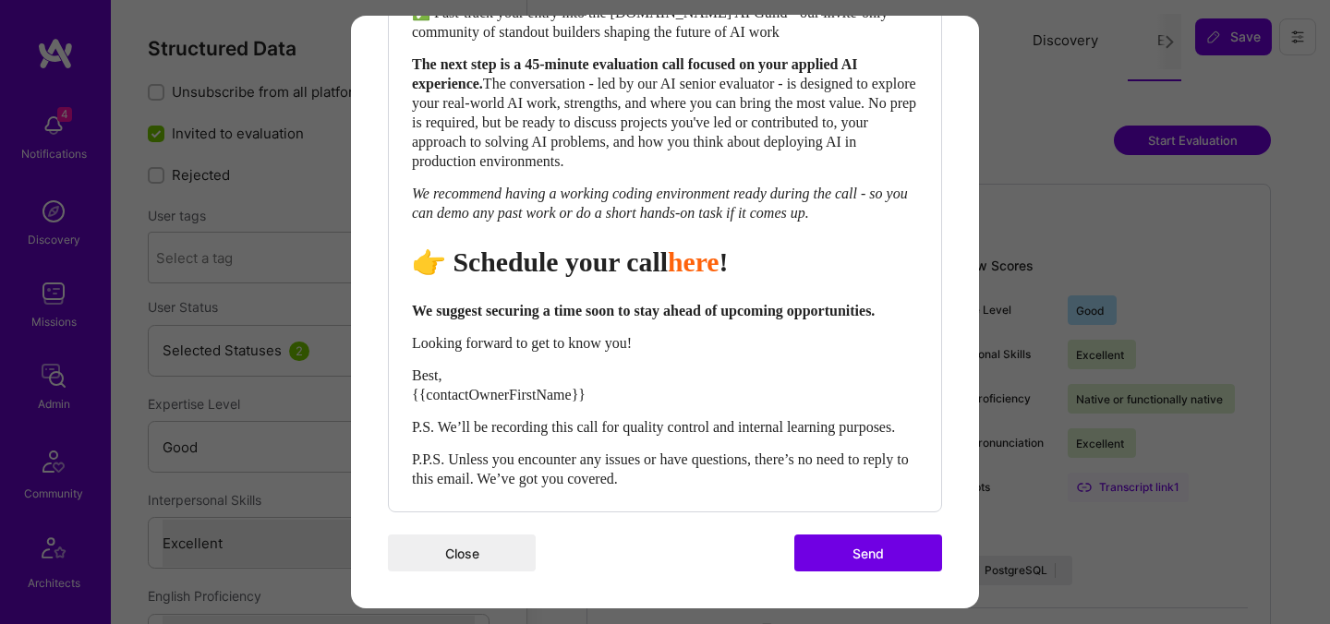
click at [547, 343] on span "Looking forward to get to know you!" at bounding box center [522, 343] width 220 height 16
drag, startPoint x: 645, startPoint y: 343, endPoint x: 523, endPoint y: 343, distance: 122.8
click at [523, 343] on span "Looking forward to get to know you!" at bounding box center [522, 343] width 220 height 16
drag, startPoint x: 488, startPoint y: 375, endPoint x: 397, endPoint y: 371, distance: 91.5
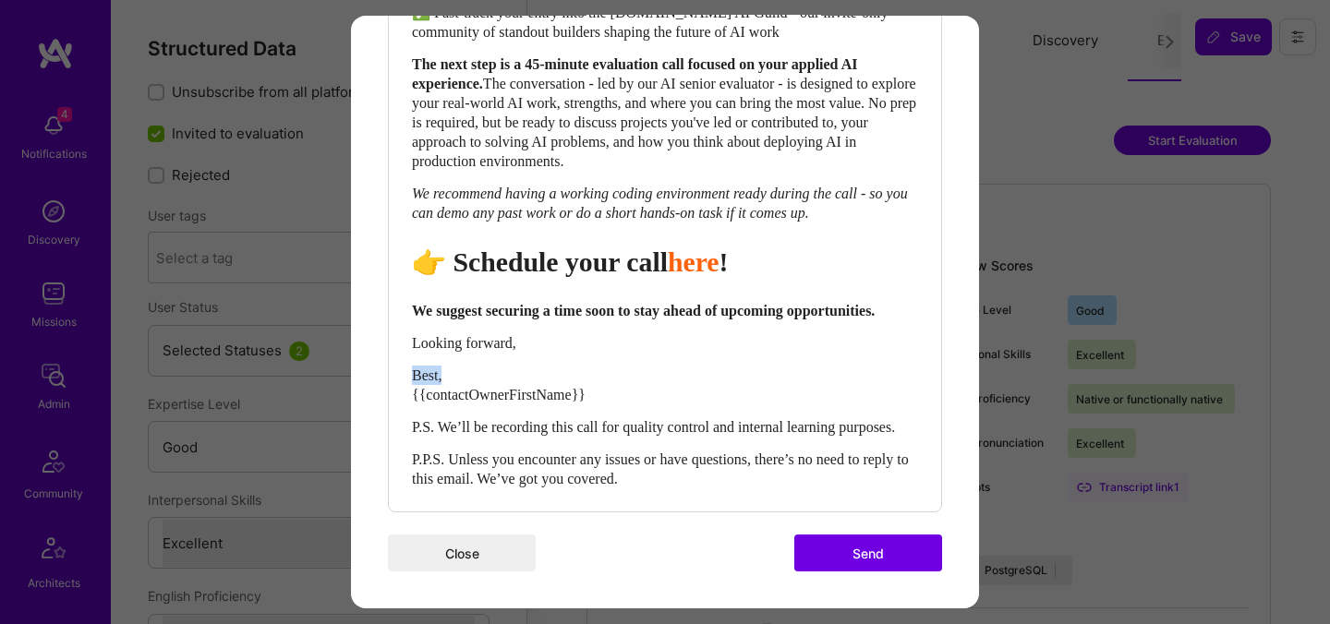
click at [397, 372] on div "Body Normal Heading Large Heading Medium Heading Small Normal Hi {{builderFirst…" at bounding box center [665, 85] width 552 height 852
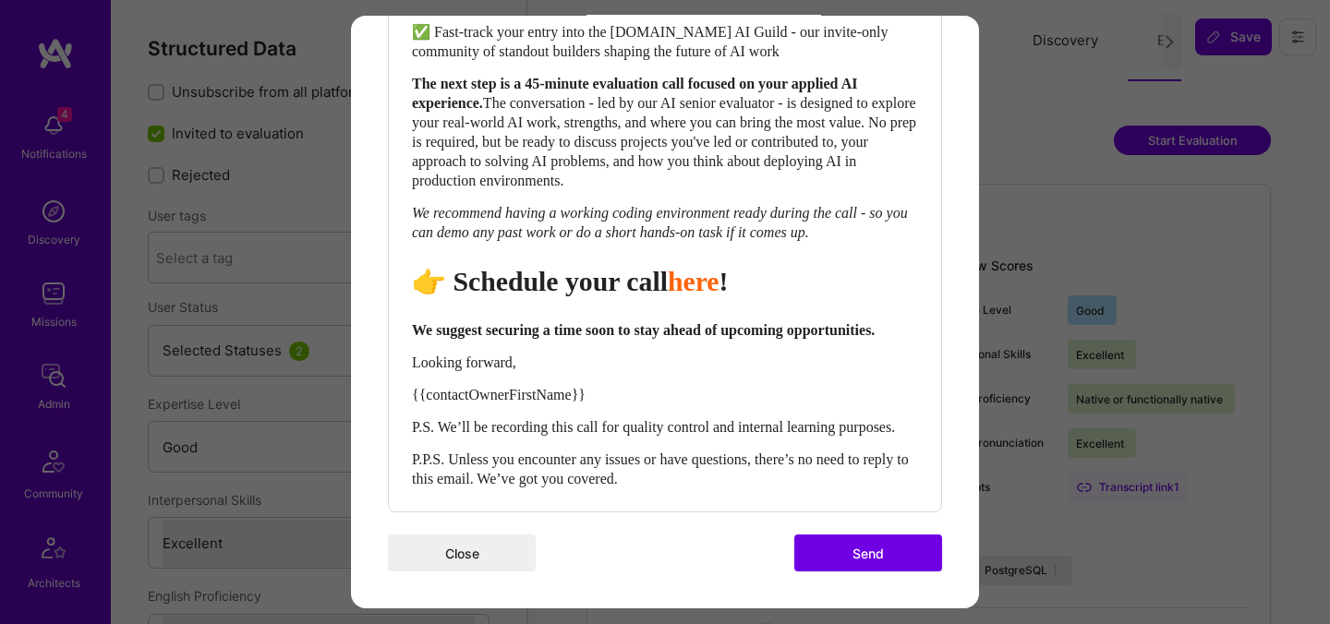
scroll to position [901, 0]
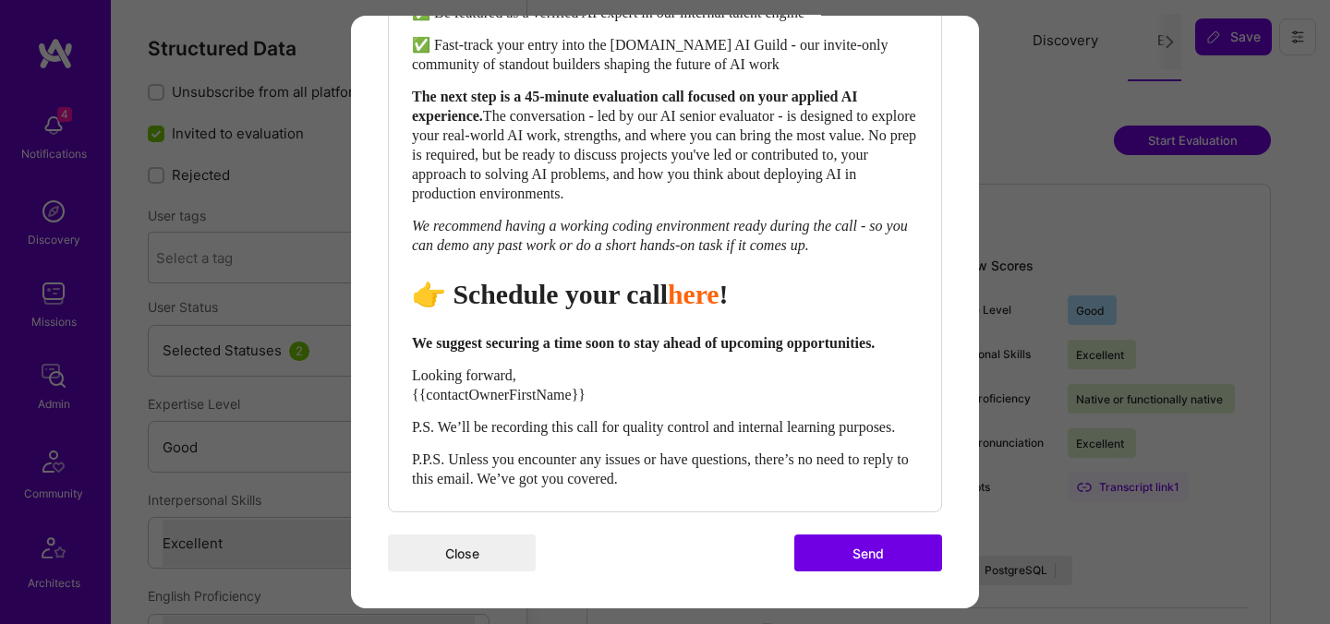
click at [409, 379] on div "Body Normal Heading Large Heading Medium Heading Small Normal Hi {{builderFirst…" at bounding box center [665, 102] width 552 height 820
click at [427, 379] on span "Looking forward, {{contactOwnerFirstName}}" at bounding box center [499, 384] width 174 height 35
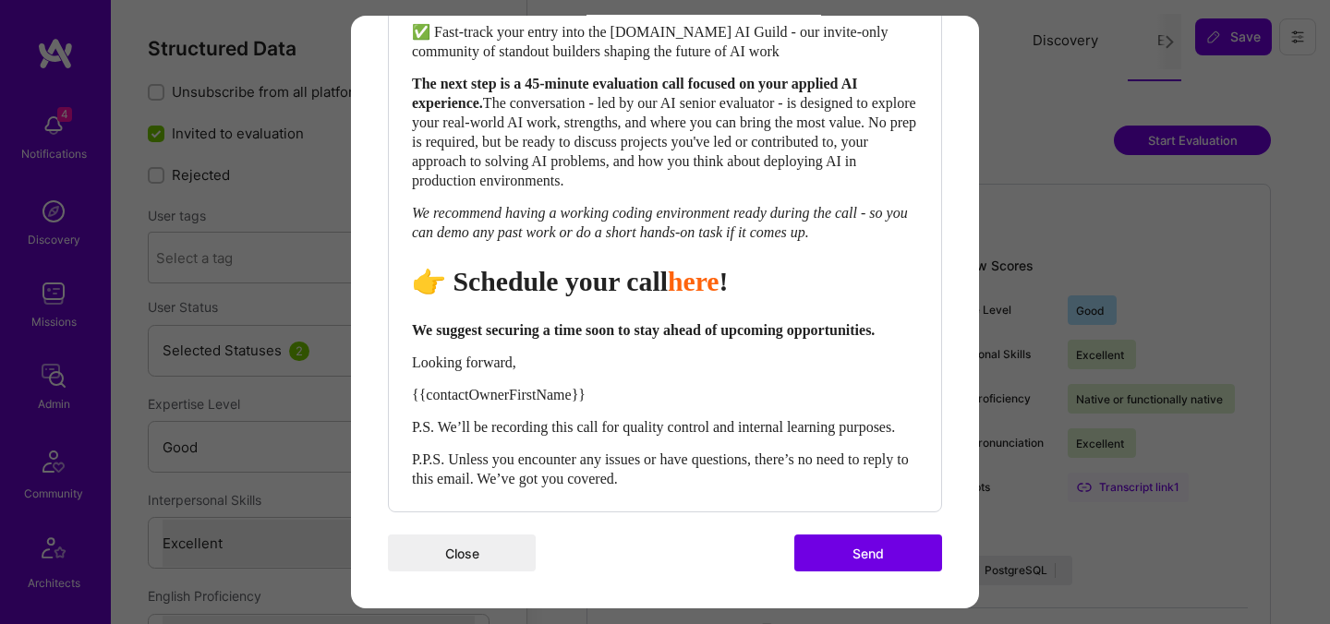
click at [418, 358] on span "Looking forward," at bounding box center [464, 363] width 104 height 16
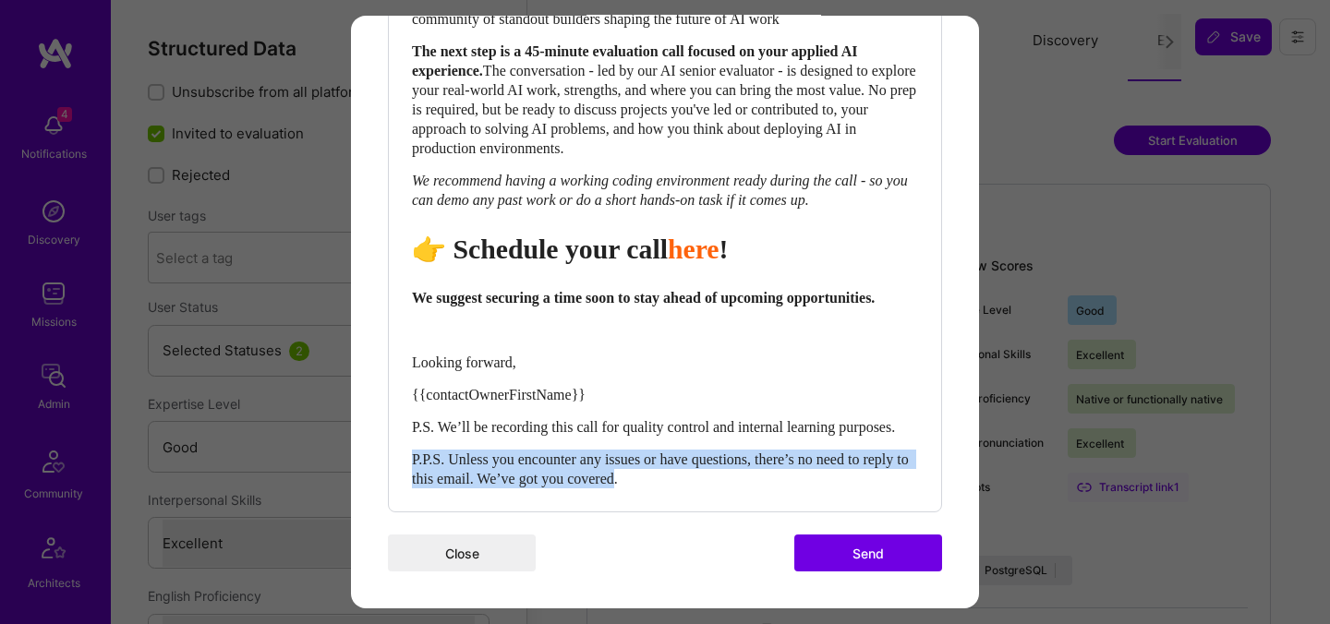
drag, startPoint x: 679, startPoint y: 520, endPoint x: 380, endPoint y: 506, distance: 298.6
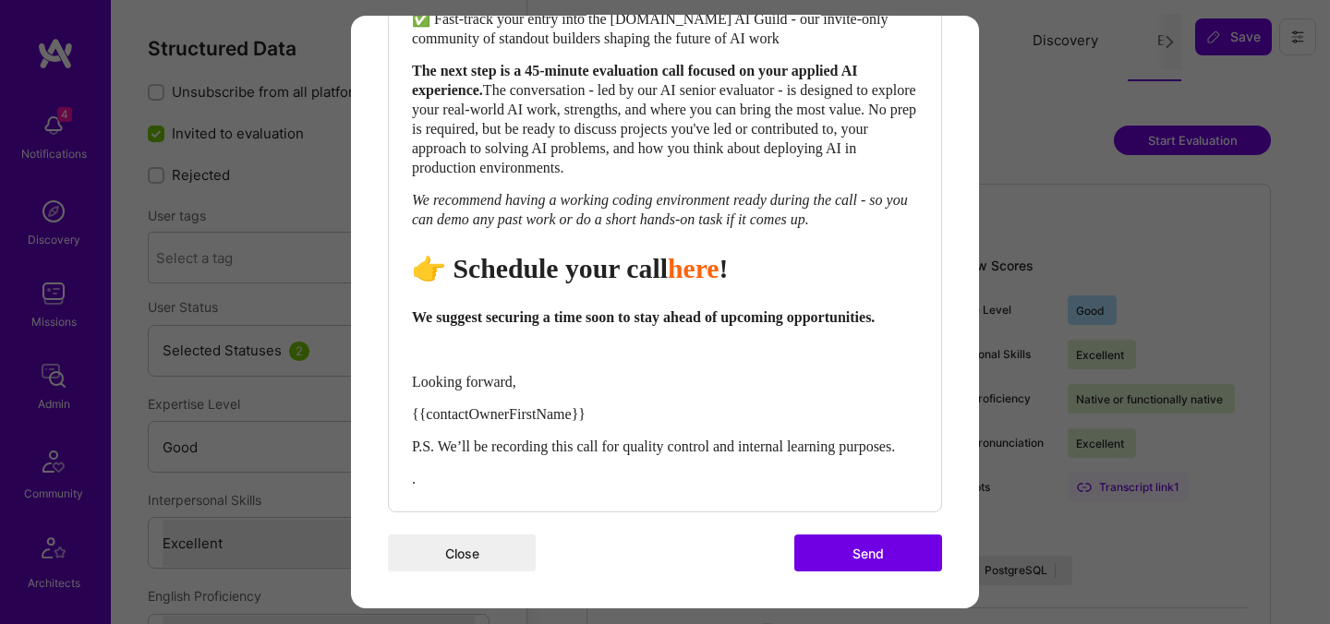
scroll to position [895, 0]
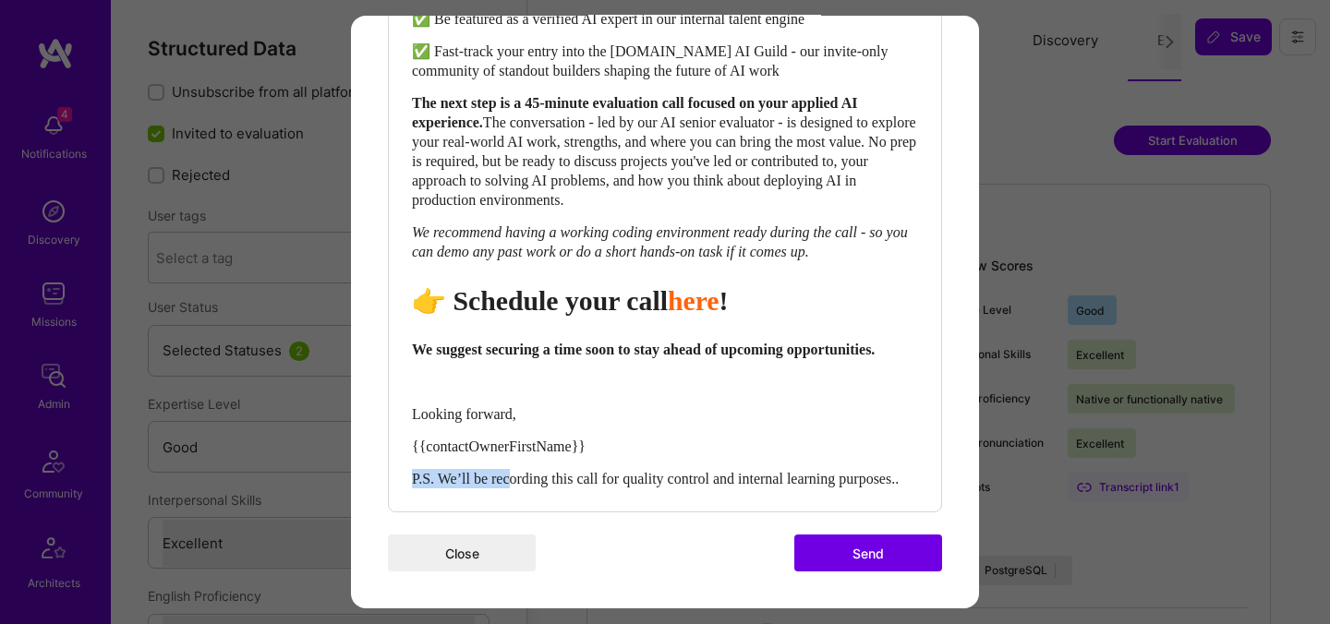
drag, startPoint x: 513, startPoint y: 465, endPoint x: 389, endPoint y: 464, distance: 124.7
click at [389, 464] on div "Body Normal Heading Large Heading Medium Heading Small Normal Hi {{builderFirst…" at bounding box center [665, 104] width 552 height 813
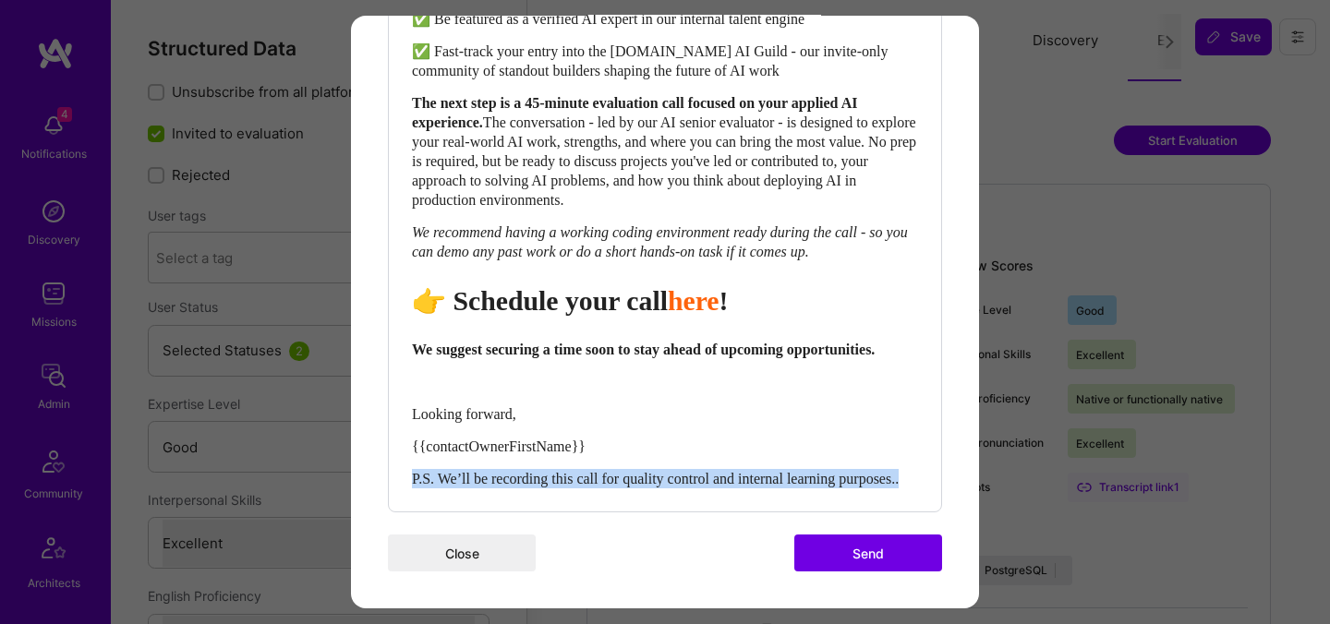
drag, startPoint x: 532, startPoint y: 483, endPoint x: 396, endPoint y: 464, distance: 137.1
click at [396, 464] on div "Body Normal Heading Large Heading Medium Heading Small Normal Hi {{builderFirst…" at bounding box center [665, 104] width 552 height 813
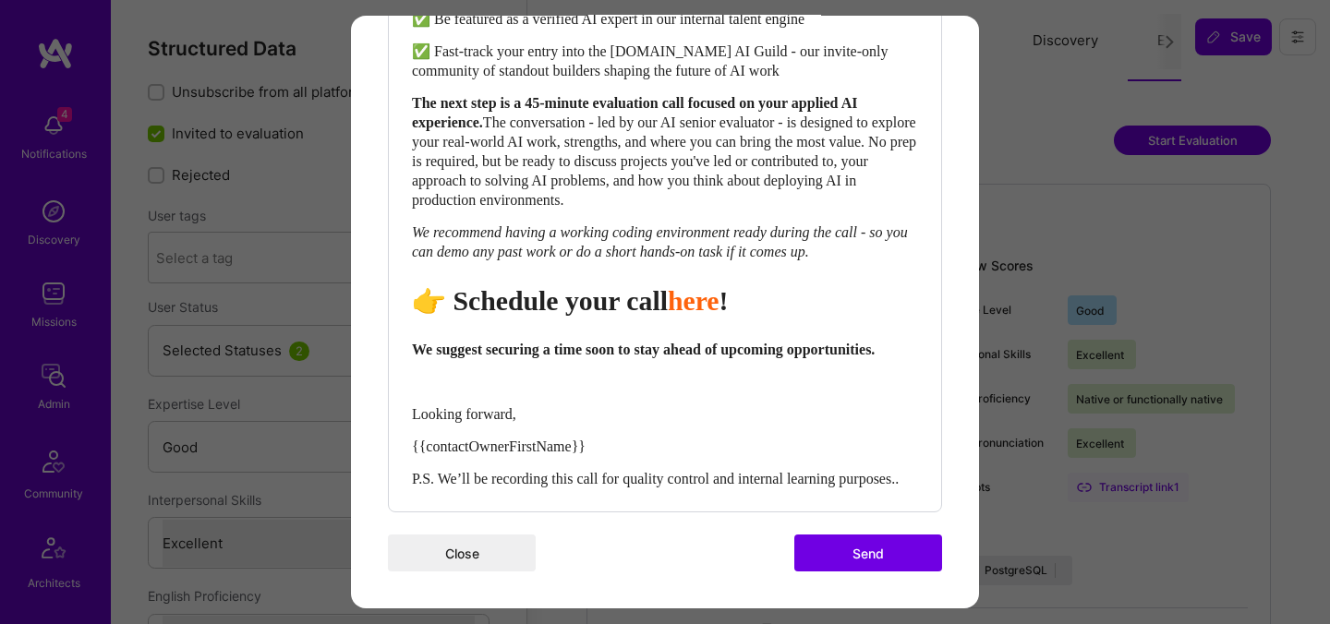
scroll to position [875, 0]
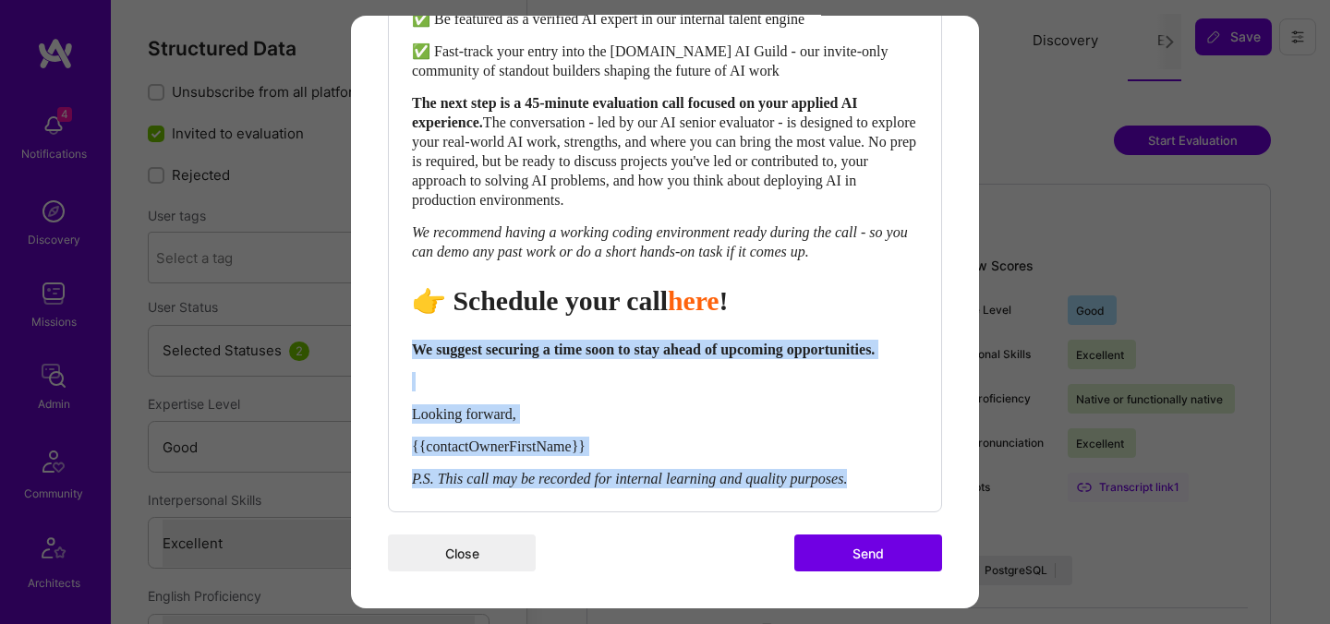
drag, startPoint x: 902, startPoint y: 484, endPoint x: 379, endPoint y: 330, distance: 544.9
copy div "We suggest securing a time soon to stay ahead of upcoming opportunities. Lookin…"
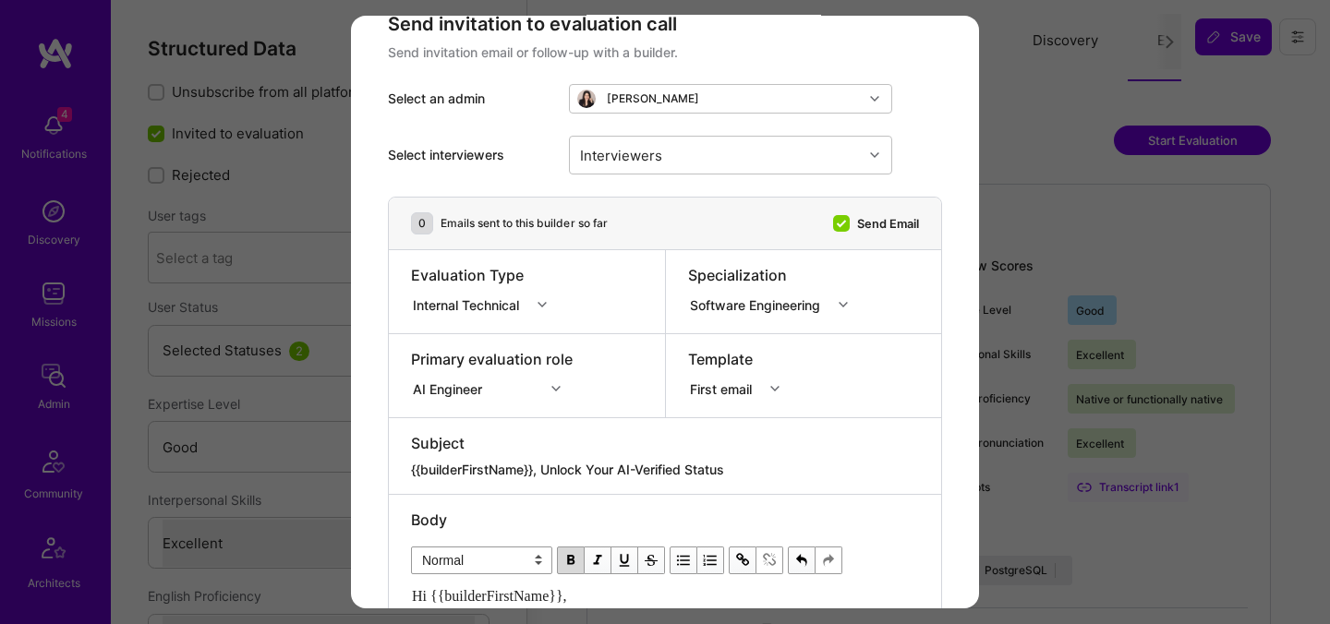
scroll to position [22, 0]
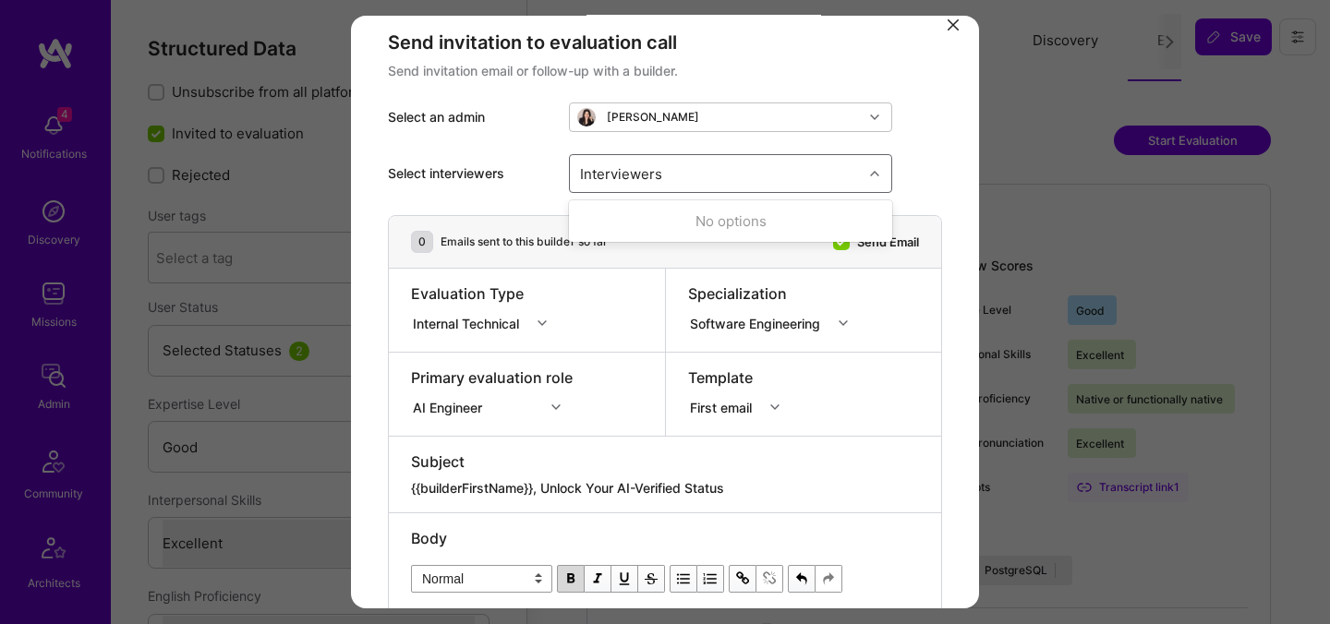
click at [659, 175] on div "Interviewers" at bounding box center [620, 173] width 91 height 27
type input "pedro"
click at [620, 215] on div "[PERSON_NAME]" at bounding box center [730, 220] width 301 height 19
checkbox input "true"
type input "mosta"
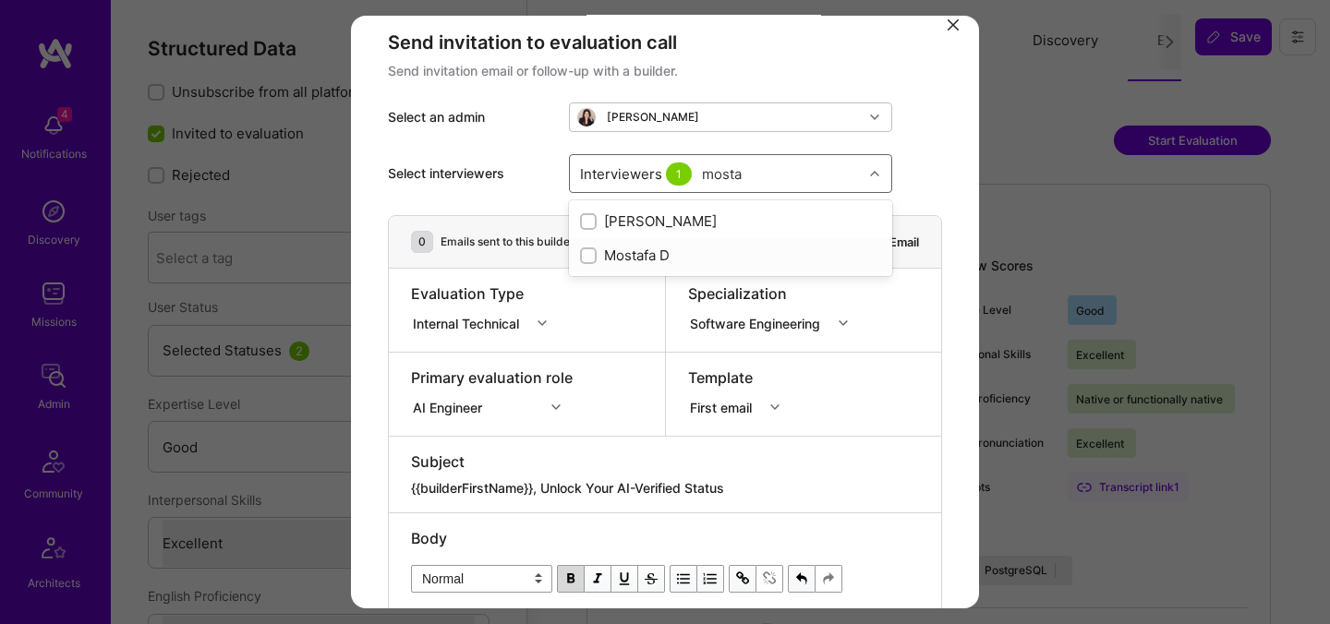
click at [642, 248] on div "Mostafa D" at bounding box center [730, 255] width 301 height 19
checkbox input "true"
type input "[PERSON_NAME]"
click at [622, 288] on div "[PERSON_NAME]" at bounding box center [730, 289] width 301 height 19
checkbox input "true"
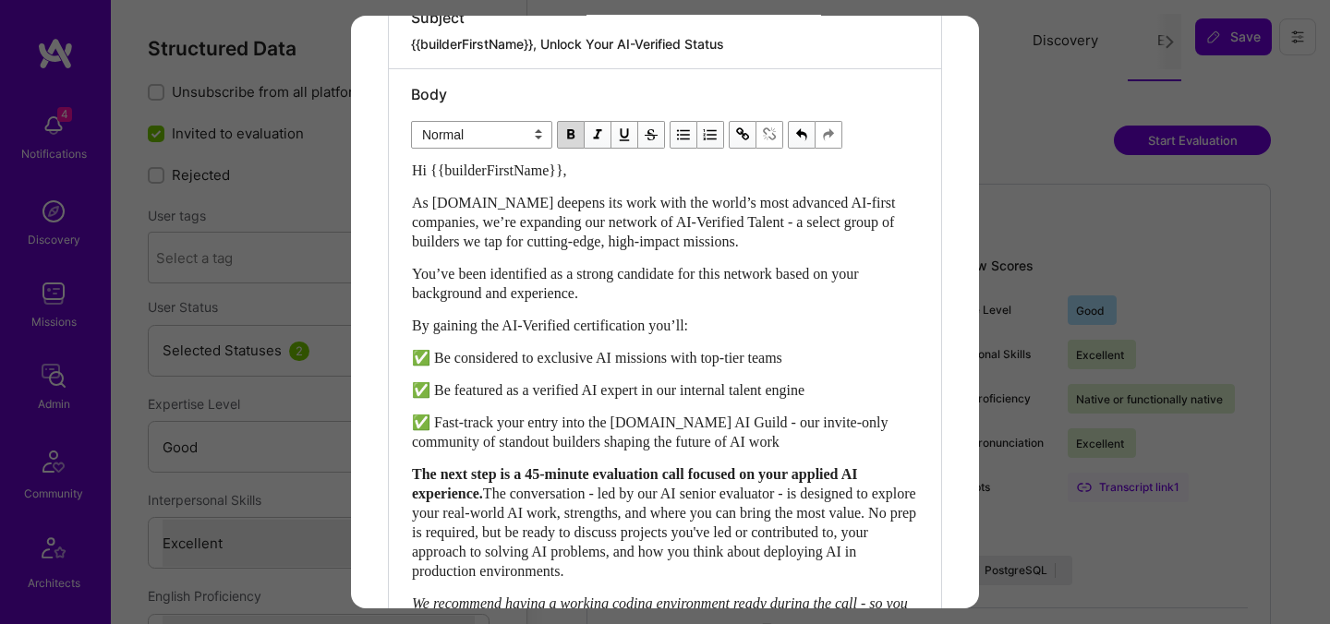
scroll to position [875, 0]
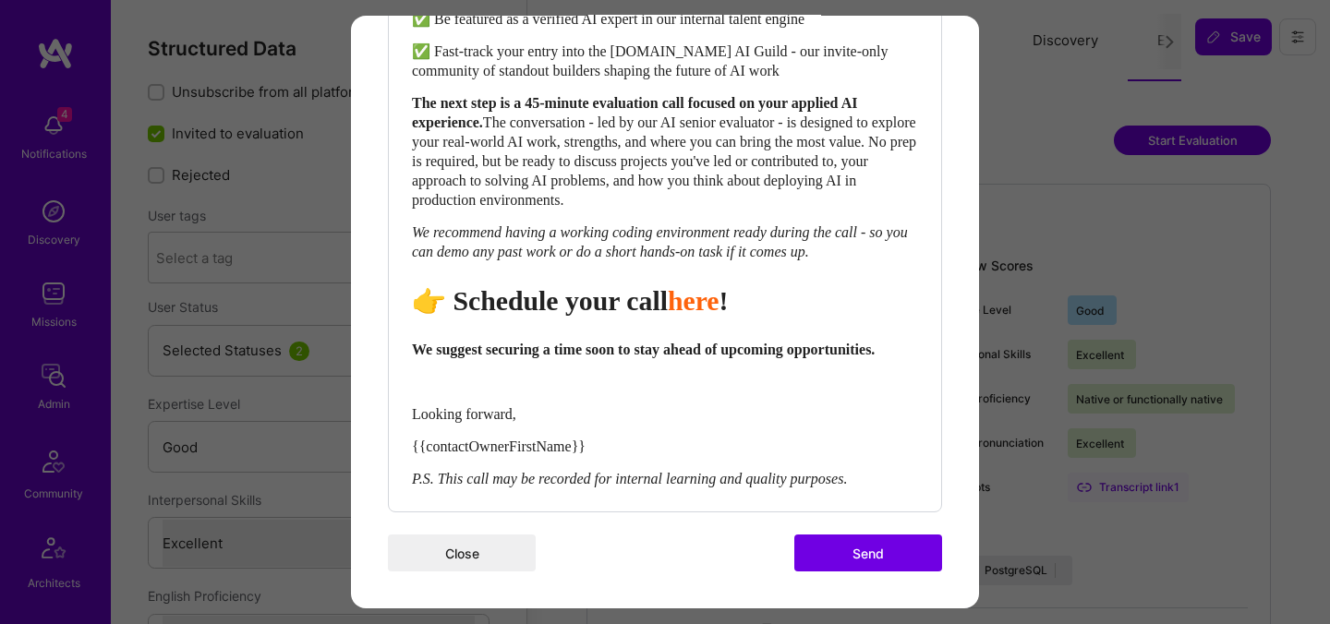
click at [883, 553] on button "Send" at bounding box center [868, 553] width 148 height 37
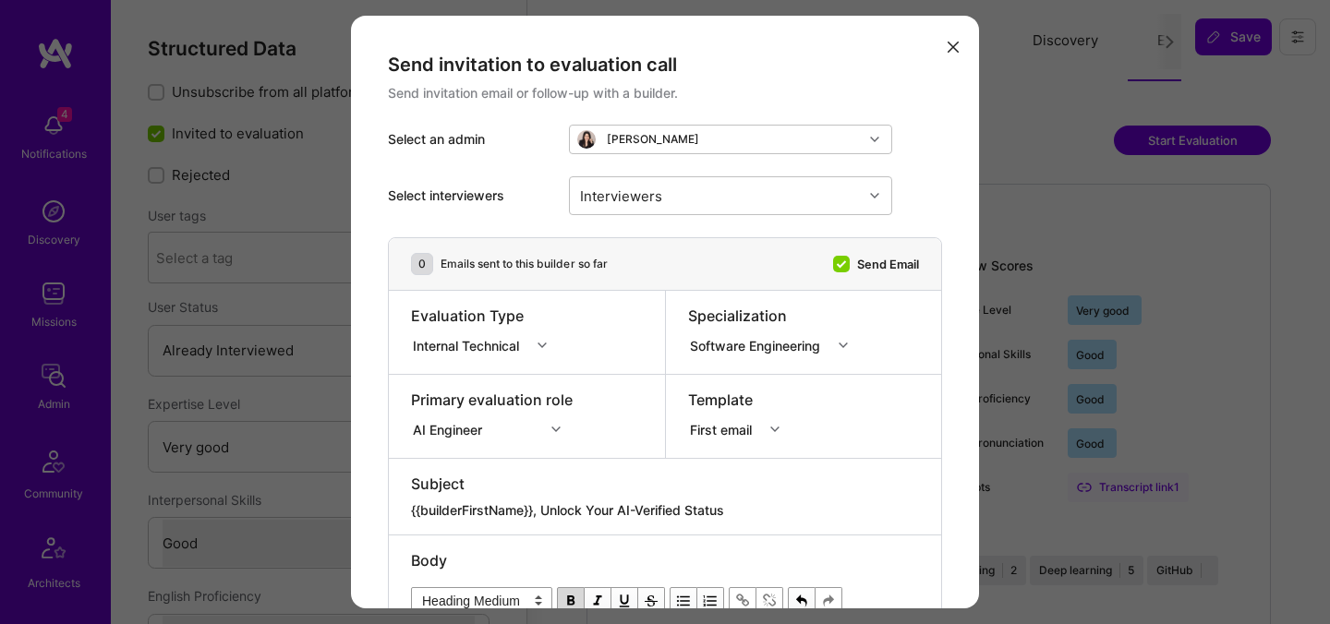
select select "5"
select select "4"
select select "6"
select select "CA"
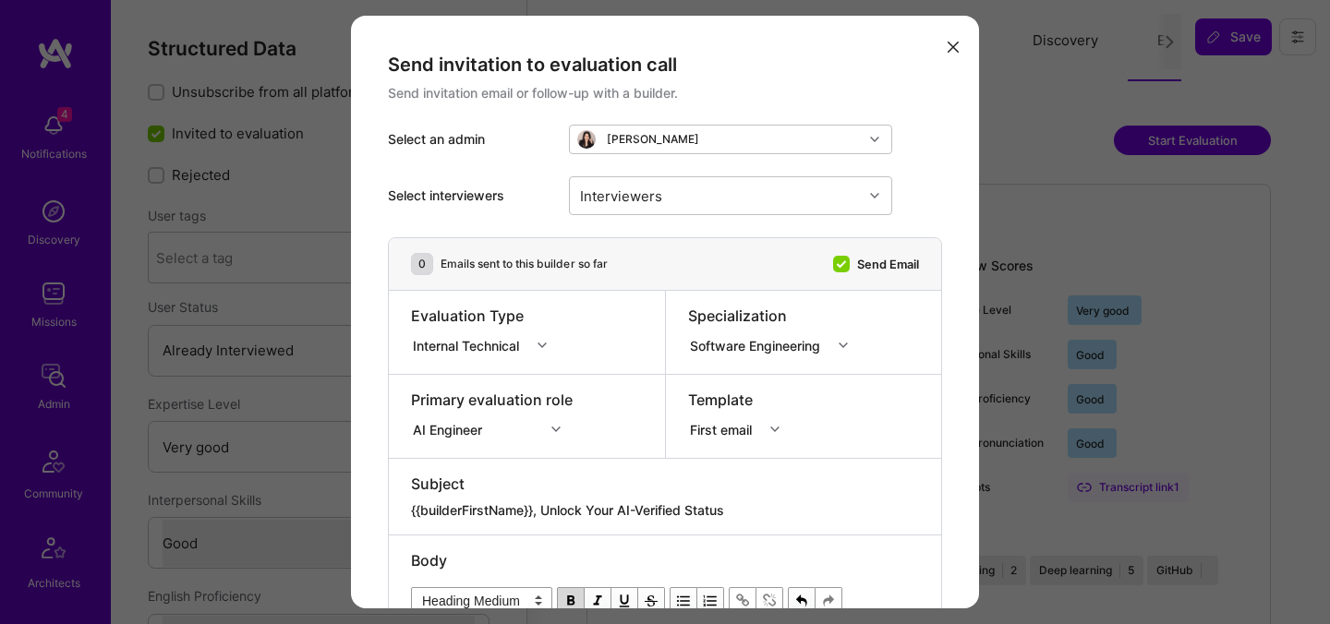
select select "Right Now"
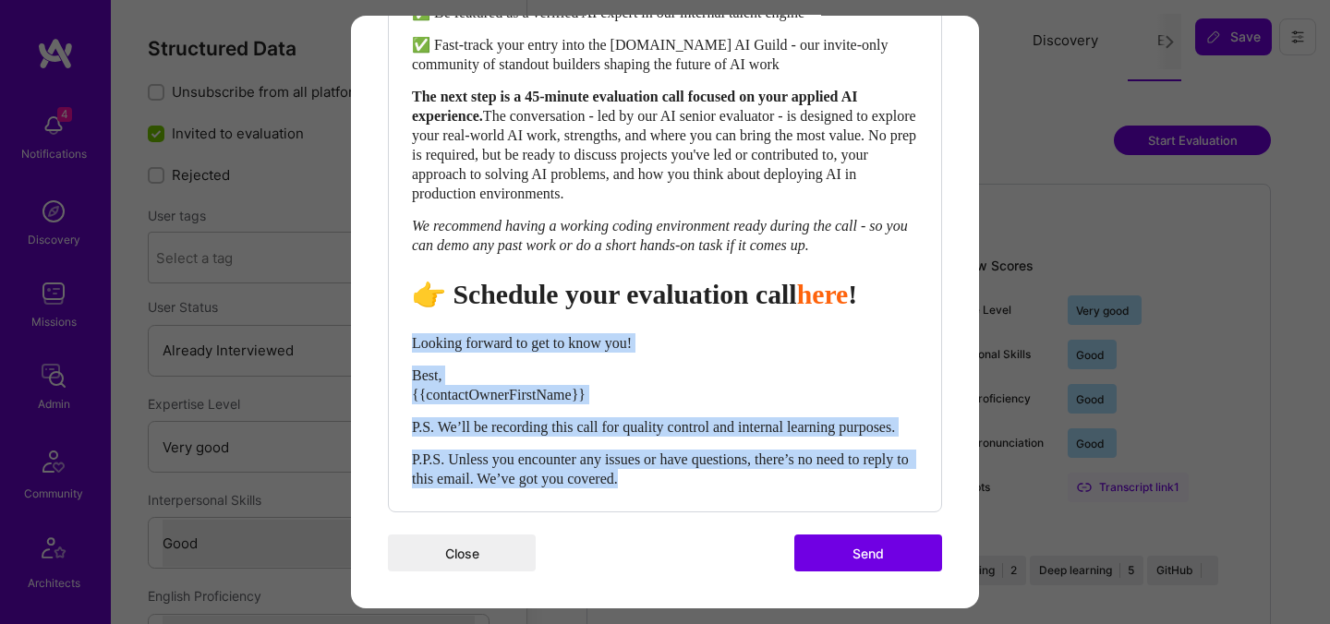
drag, startPoint x: 696, startPoint y: 470, endPoint x: 386, endPoint y: 316, distance: 346.5
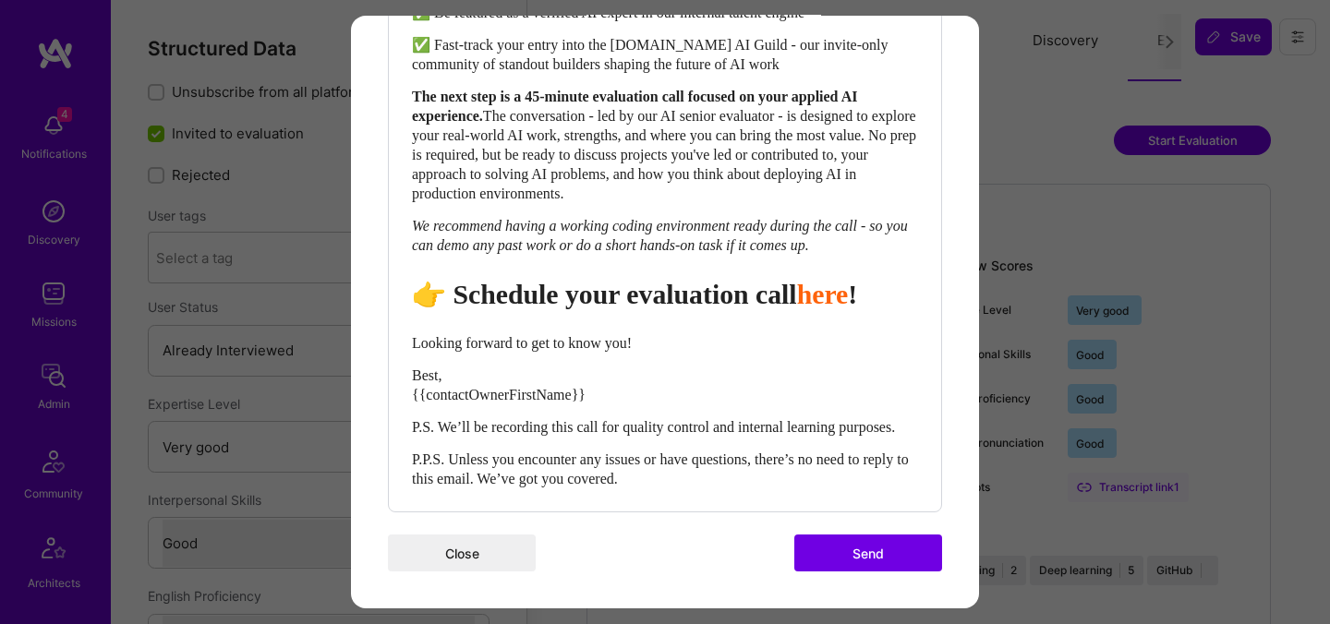
scroll to position [876, 0]
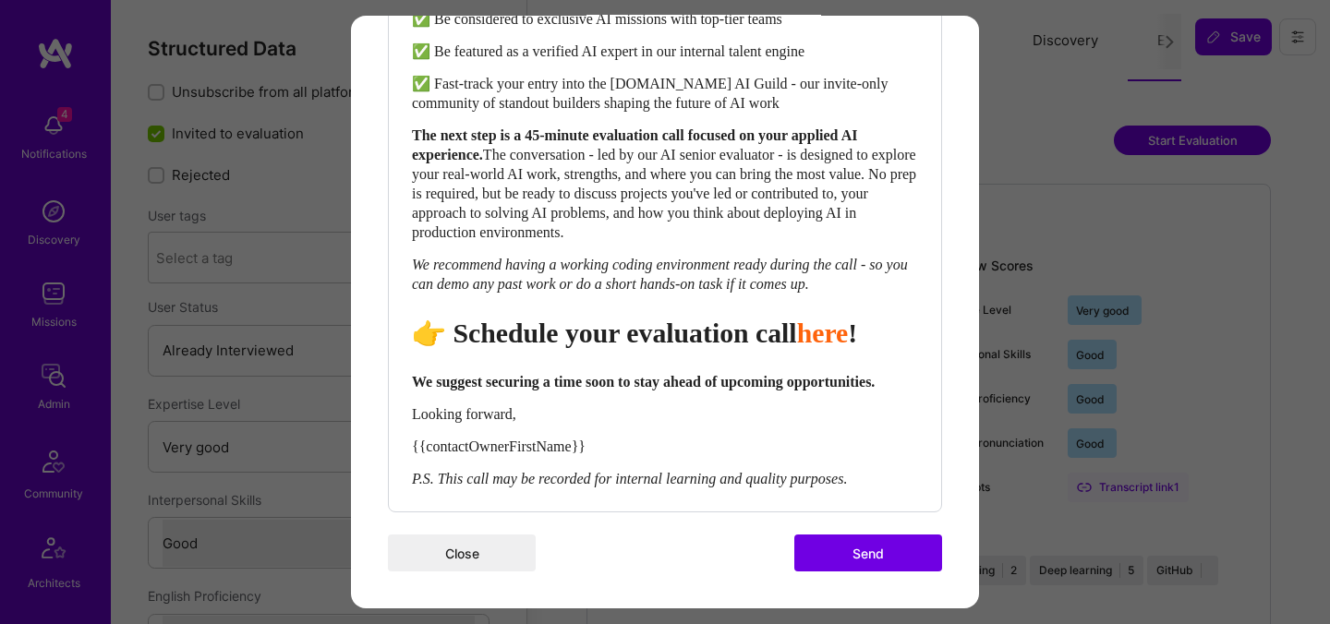
click at [751, 318] on span "👉 Schedule your evaluation call" at bounding box center [604, 333] width 385 height 30
select select "header-two"
click at [751, 318] on span "👉 Schedule your evaluation call" at bounding box center [604, 333] width 385 height 30
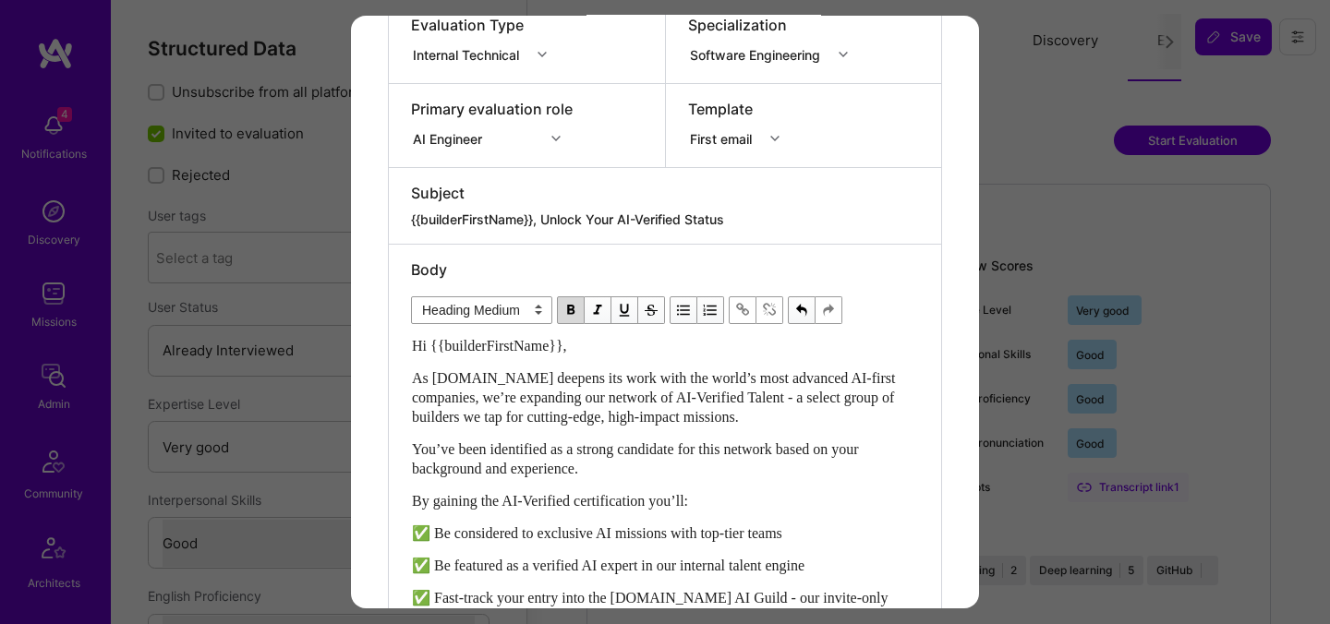
scroll to position [0, 0]
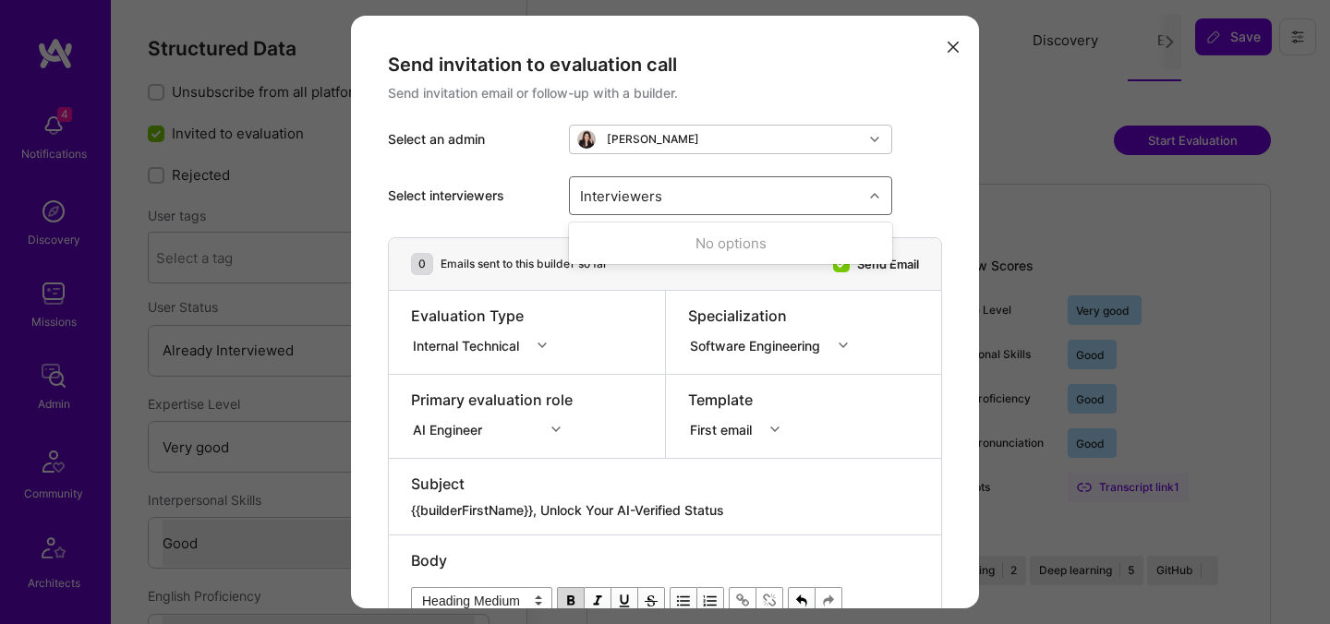
click at [688, 208] on div "Interviewers" at bounding box center [716, 195] width 293 height 37
type input "most"
click at [630, 271] on div "Mostafa D" at bounding box center [730, 277] width 301 height 19
checkbox input "true"
type input "pedr"
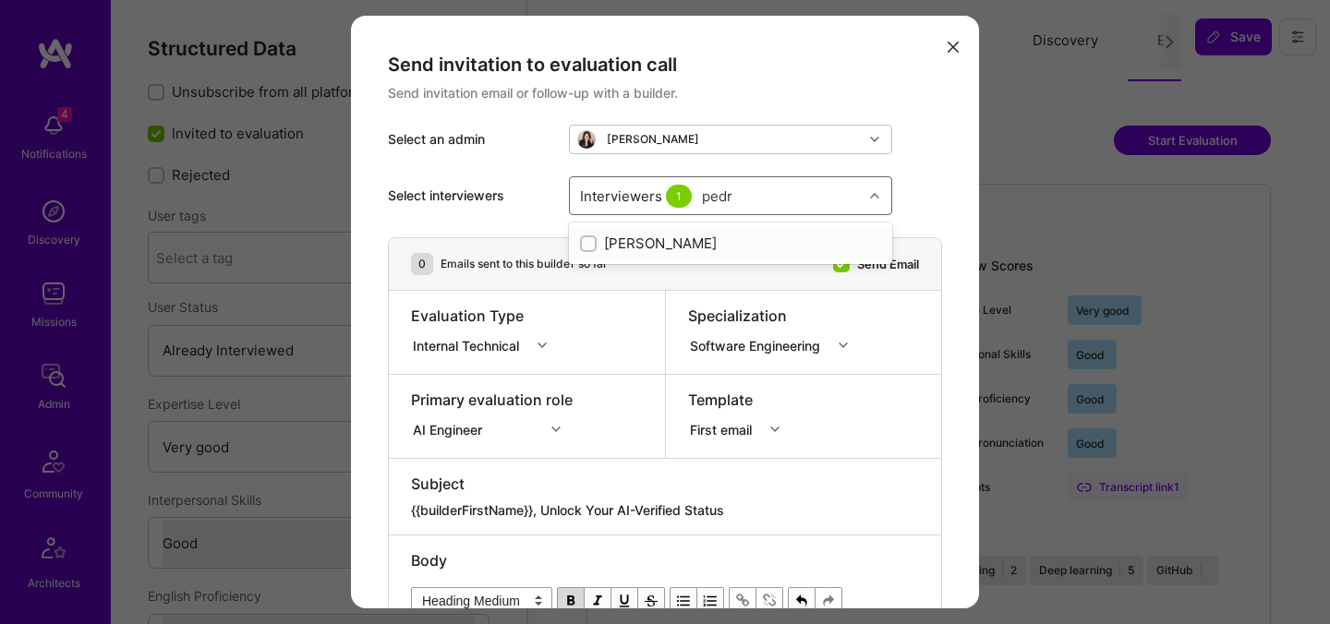
click at [648, 243] on div "[PERSON_NAME]" at bounding box center [730, 243] width 301 height 19
checkbox input "true"
type input "[PERSON_NAME]"
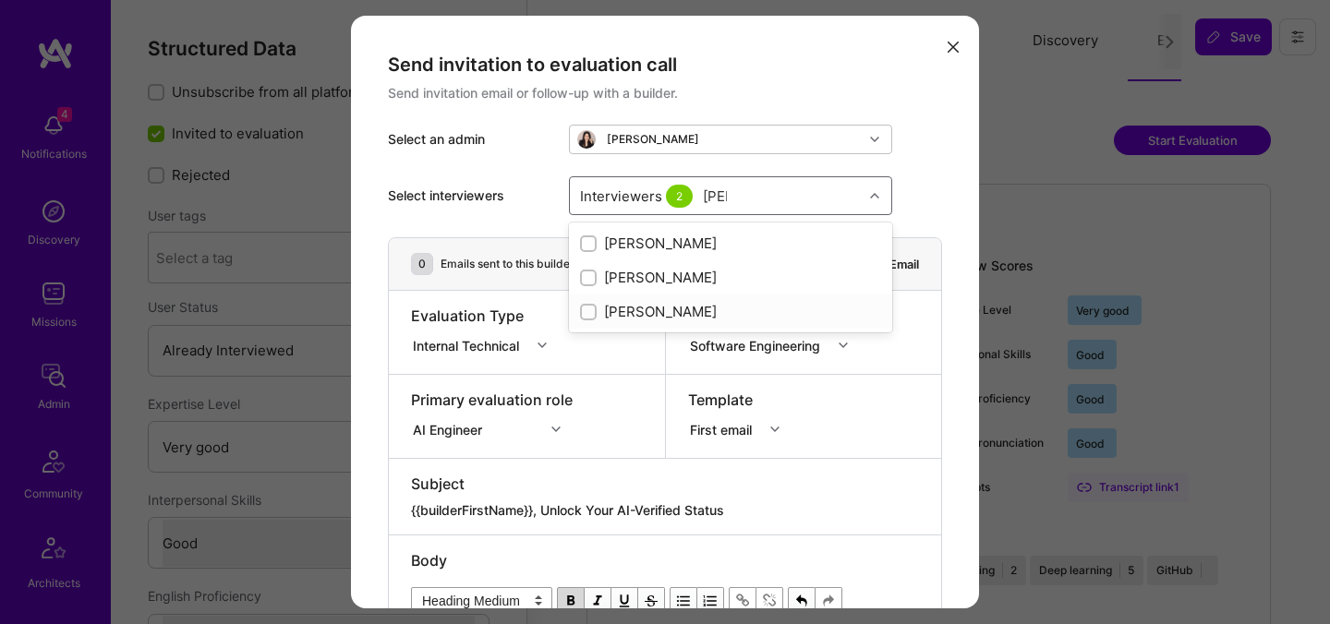
click at [635, 316] on div "[PERSON_NAME]" at bounding box center [730, 311] width 301 height 19
checkbox input "true"
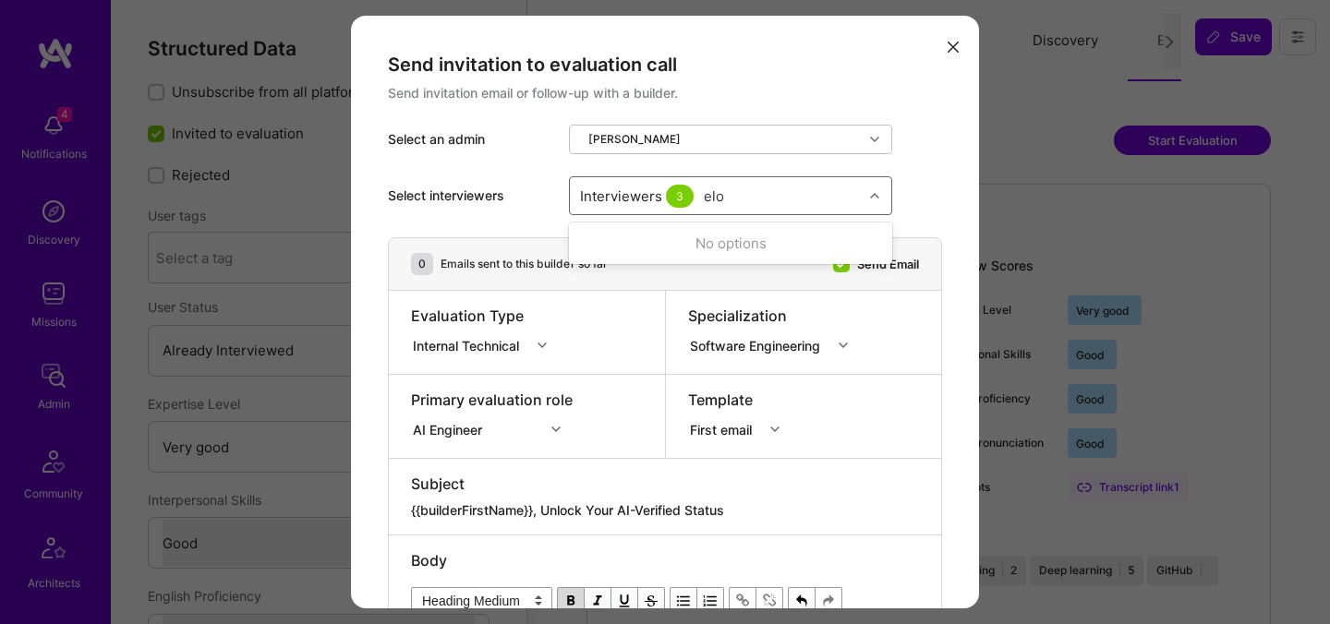
type input "elon"
click at [644, 239] on div "[PERSON_NAME]" at bounding box center [730, 243] width 301 height 19
checkbox input "true"
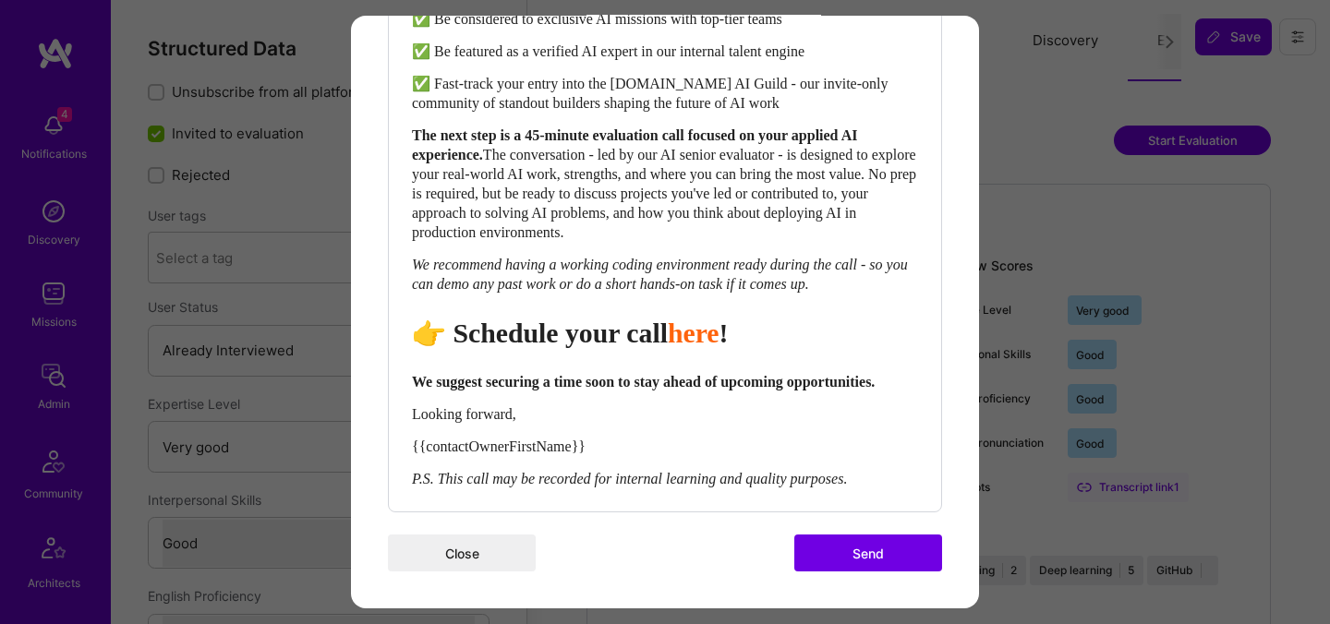
click at [862, 548] on button "Send" at bounding box center [868, 553] width 148 height 37
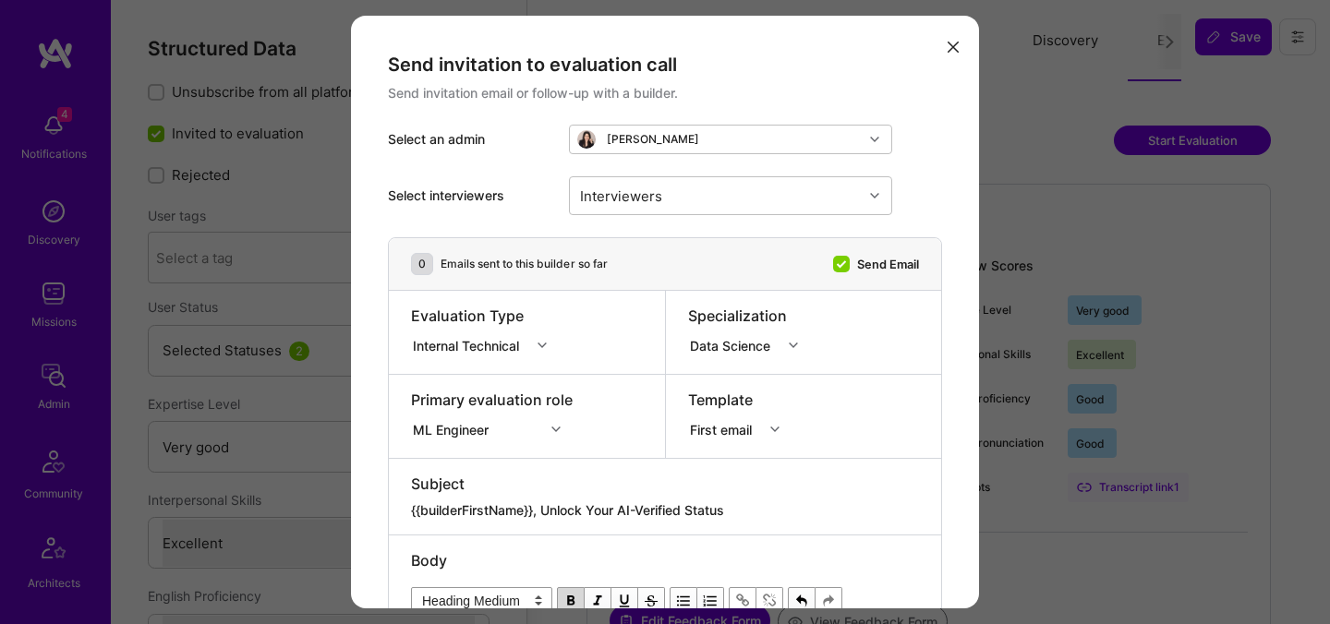
select select "5"
select select "7"
select select "6"
select select "CA"
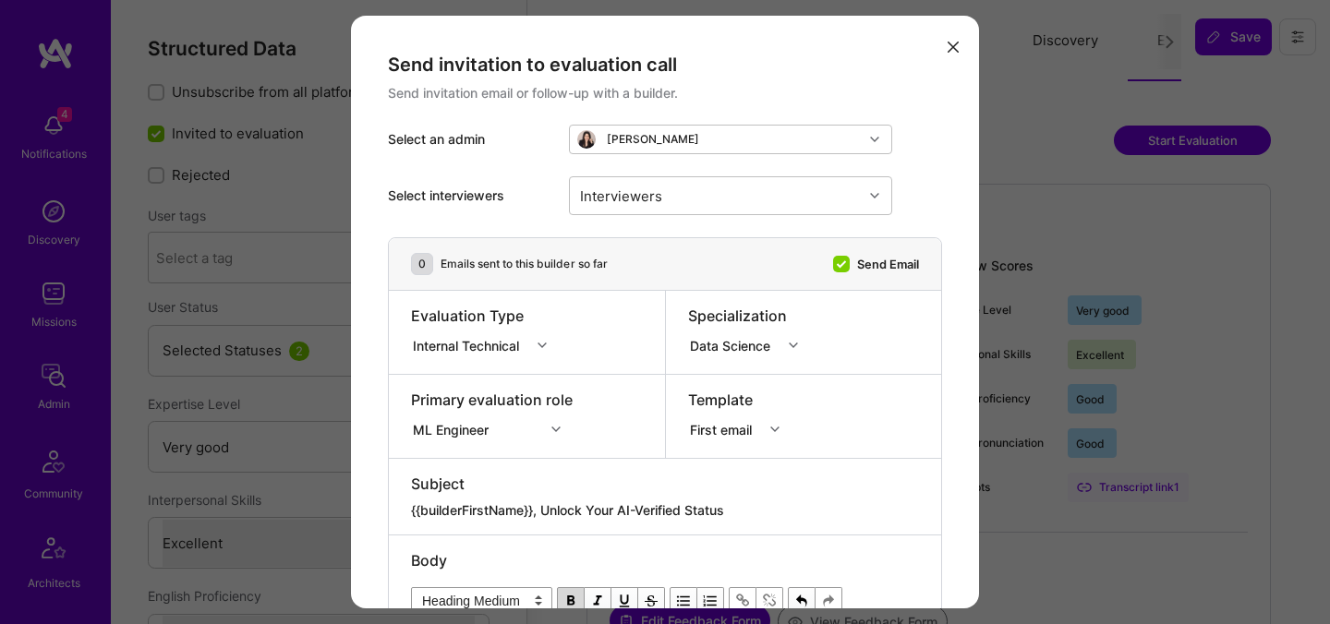
select select "Right Now"
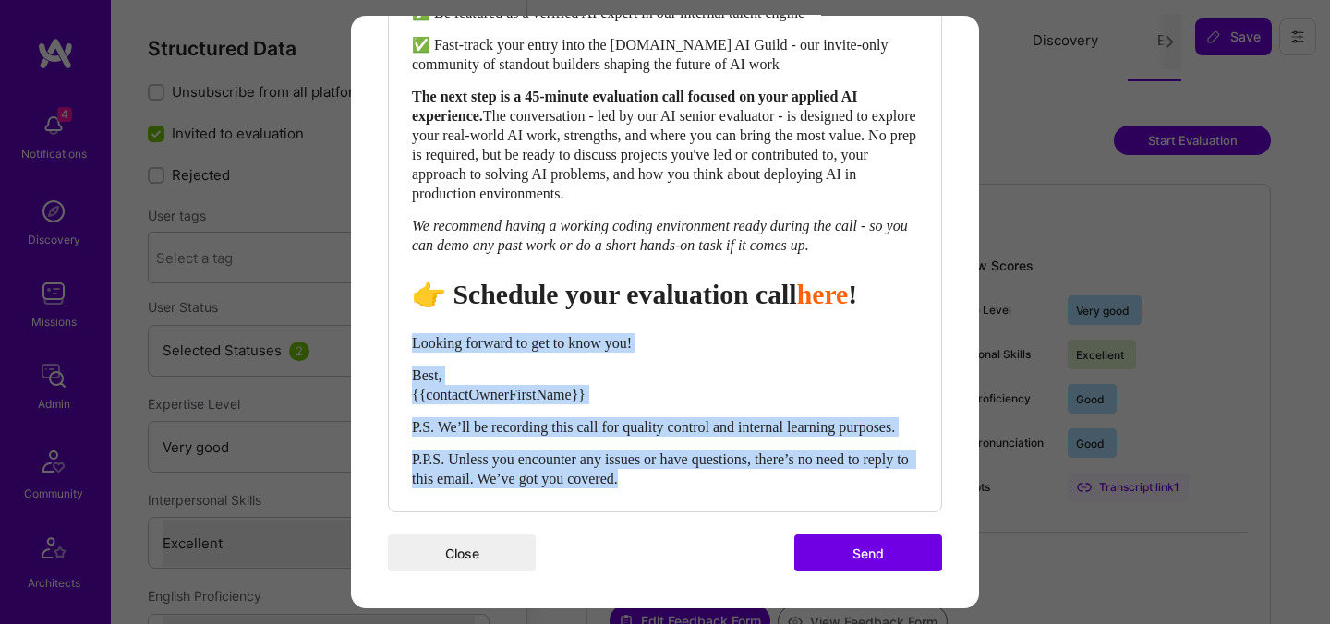
drag, startPoint x: 706, startPoint y: 477, endPoint x: 379, endPoint y: 310, distance: 367.9
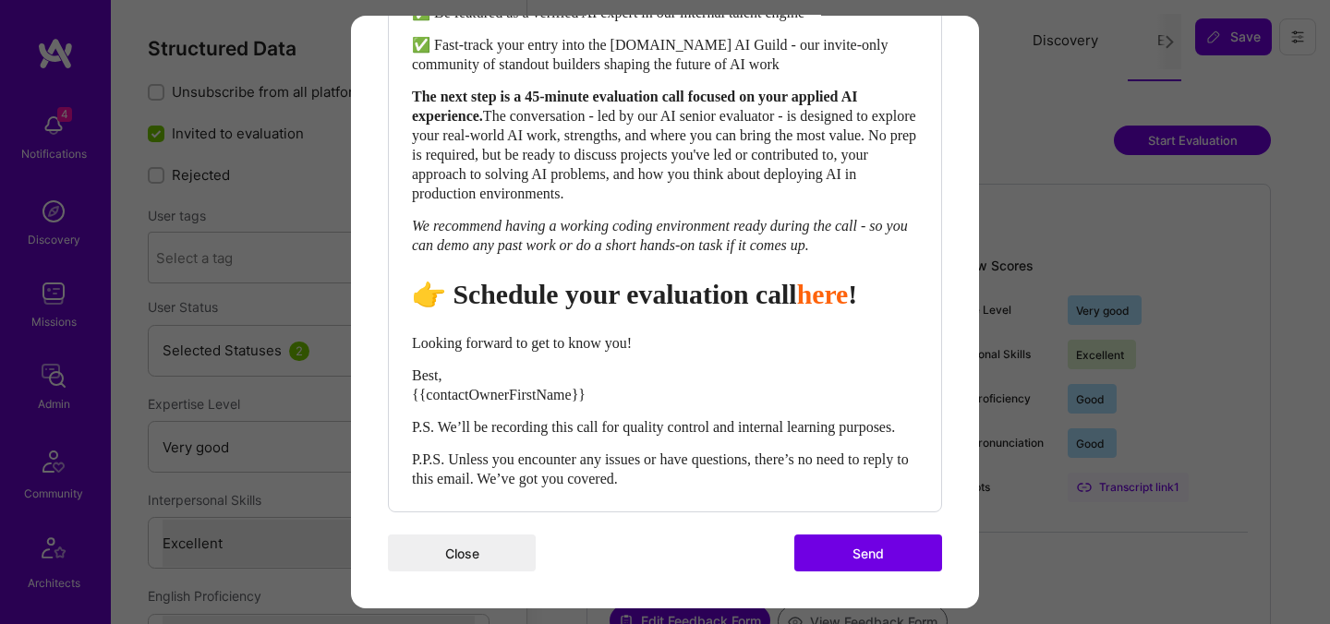
scroll to position [876, 0]
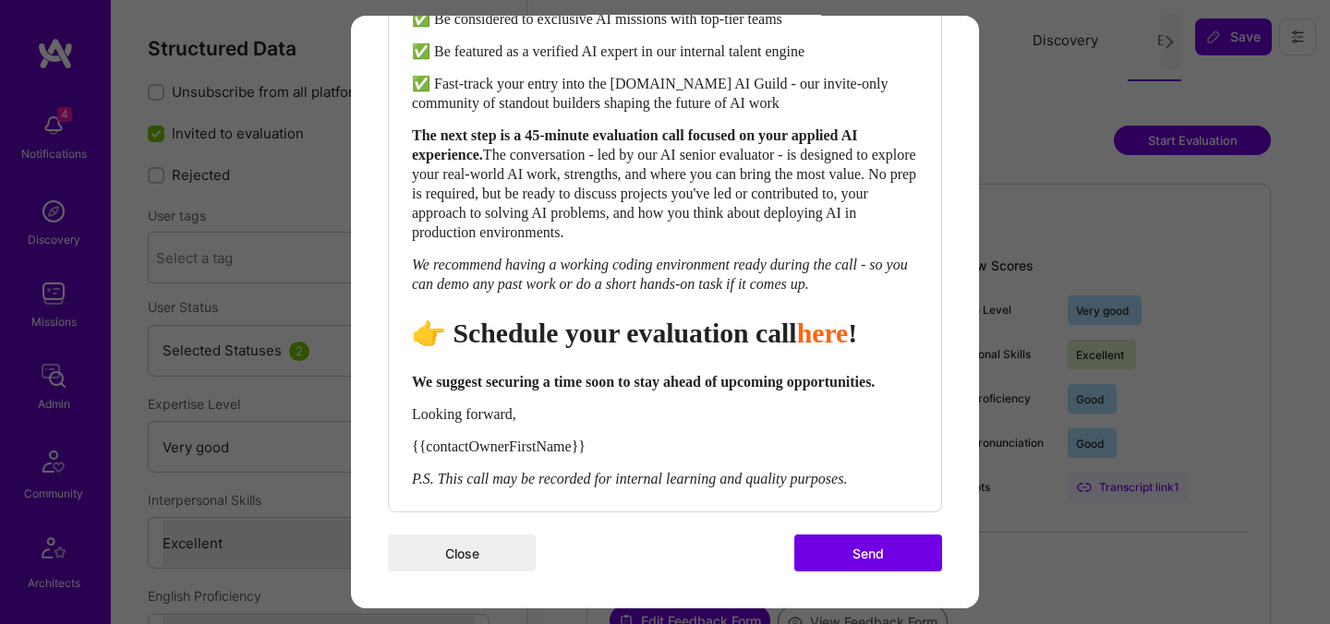
click at [739, 318] on span "👉 Schedule your evaluation call" at bounding box center [604, 333] width 385 height 30
select select "header-two"
click at [739, 318] on span "👉 Schedule your evaluation call" at bounding box center [604, 333] width 385 height 30
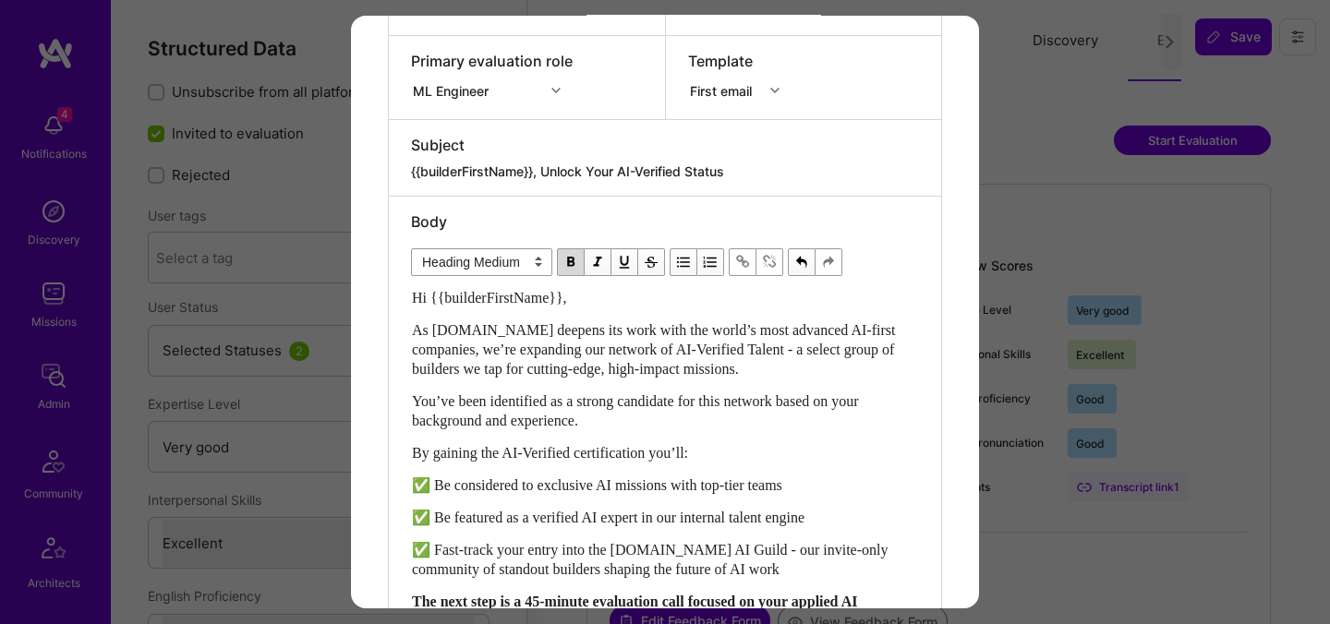
scroll to position [0, 0]
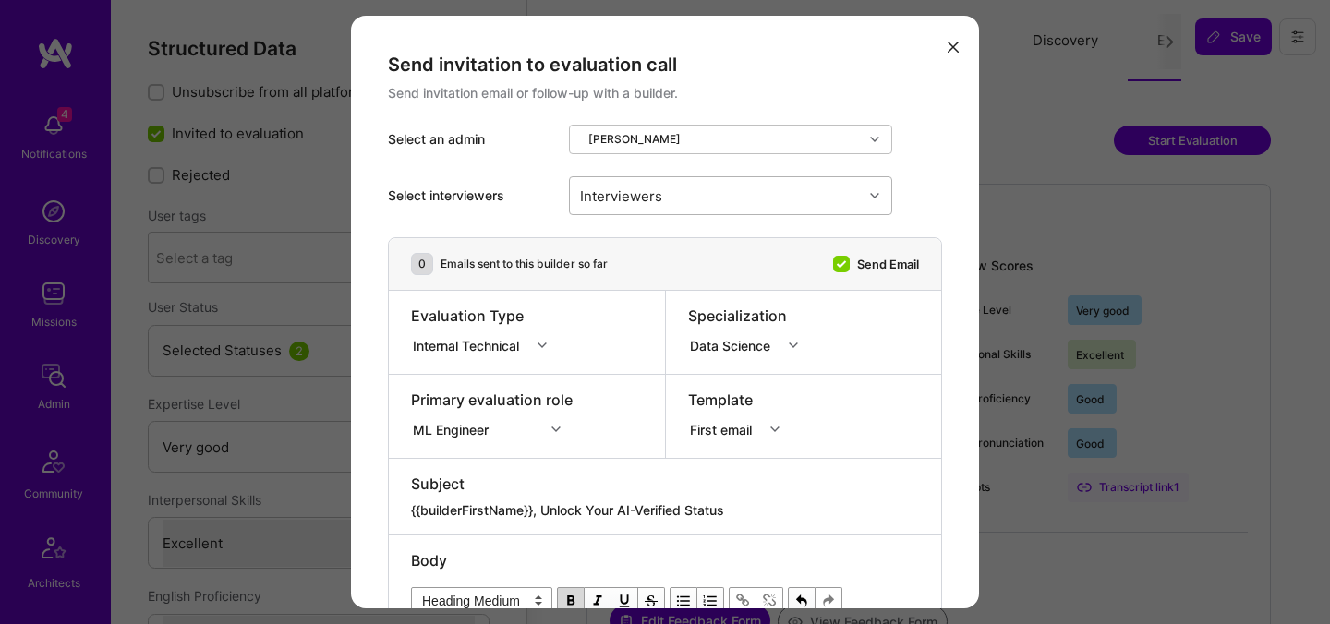
click at [696, 199] on div "Interviewers" at bounding box center [716, 195] width 293 height 37
type input "[PERSON_NAME]"
click at [649, 245] on div "[PERSON_NAME]" at bounding box center [730, 243] width 301 height 19
checkbox input "true"
type input "most"
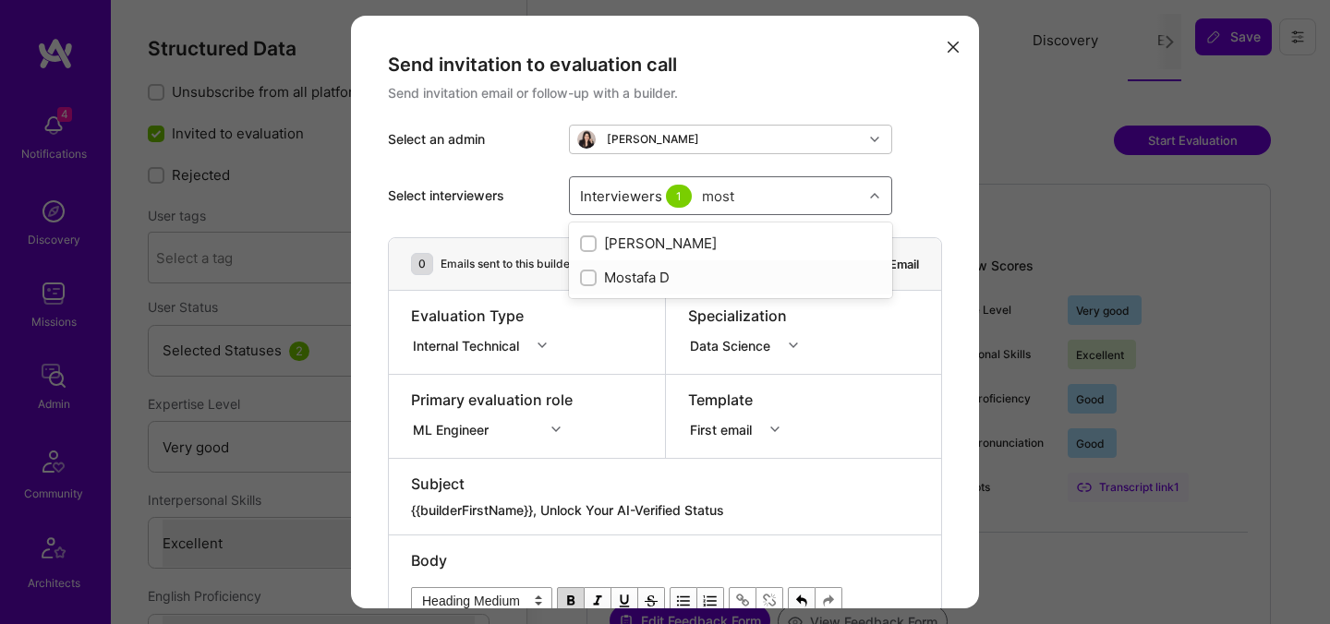
click at [634, 281] on div "Mostafa D" at bounding box center [730, 277] width 301 height 19
checkbox input "true"
type input "[PERSON_NAME]"
click at [656, 307] on div "[PERSON_NAME]" at bounding box center [730, 311] width 301 height 19
checkbox input "true"
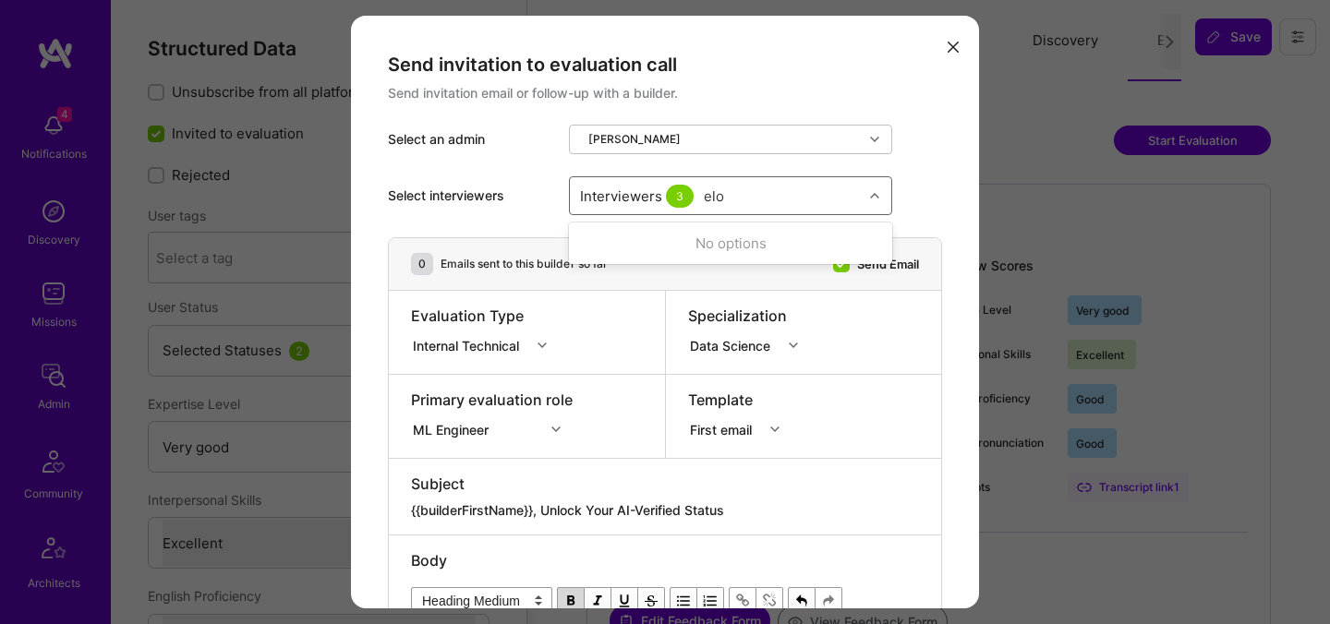
type input "elon"
click at [658, 248] on div "[PERSON_NAME]" at bounding box center [730, 243] width 301 height 19
checkbox input "true"
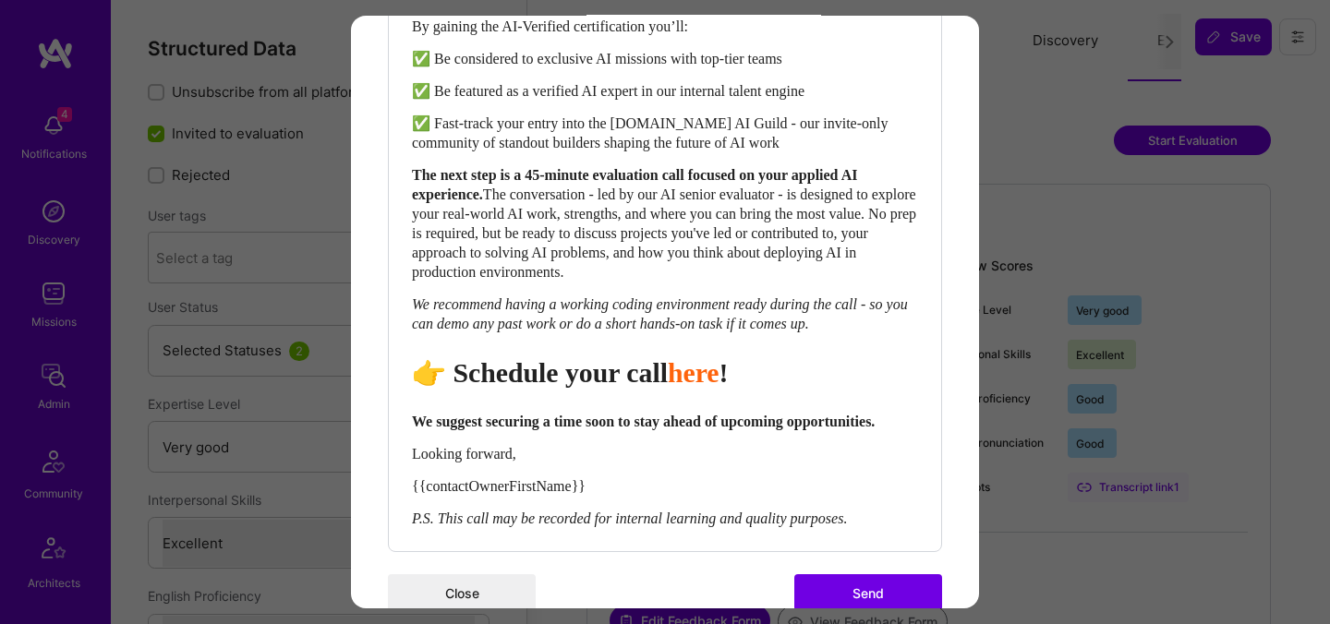
scroll to position [843, 0]
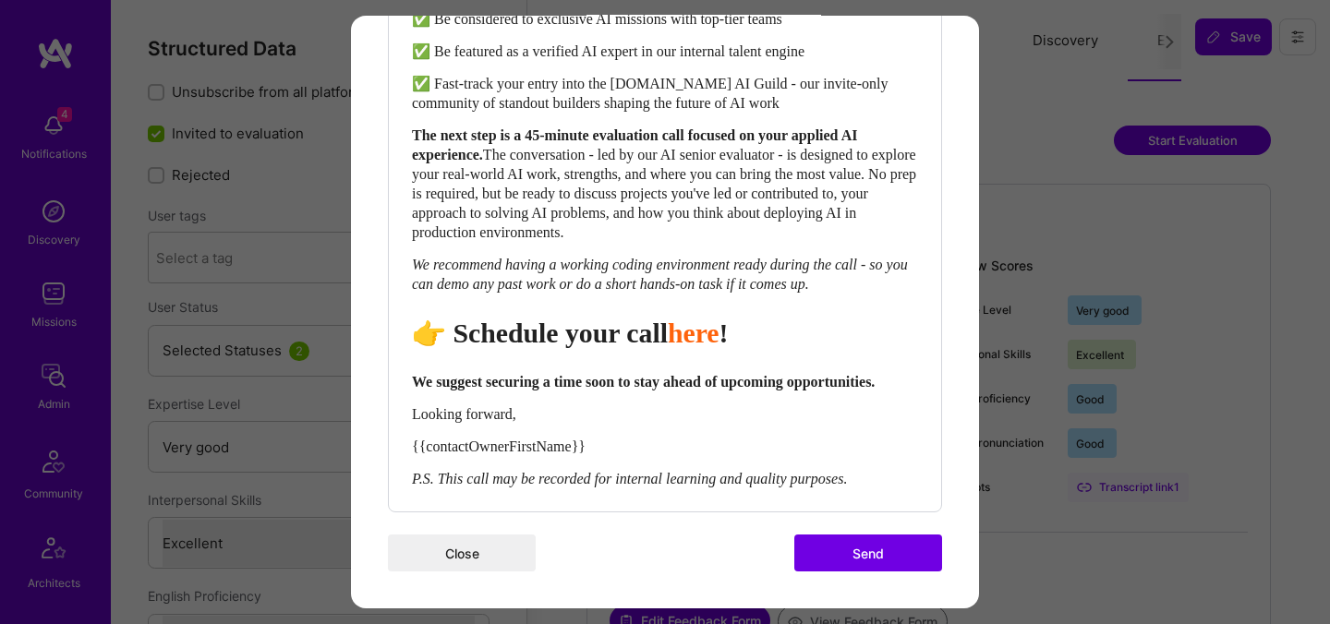
click at [863, 562] on button "Send" at bounding box center [868, 553] width 148 height 37
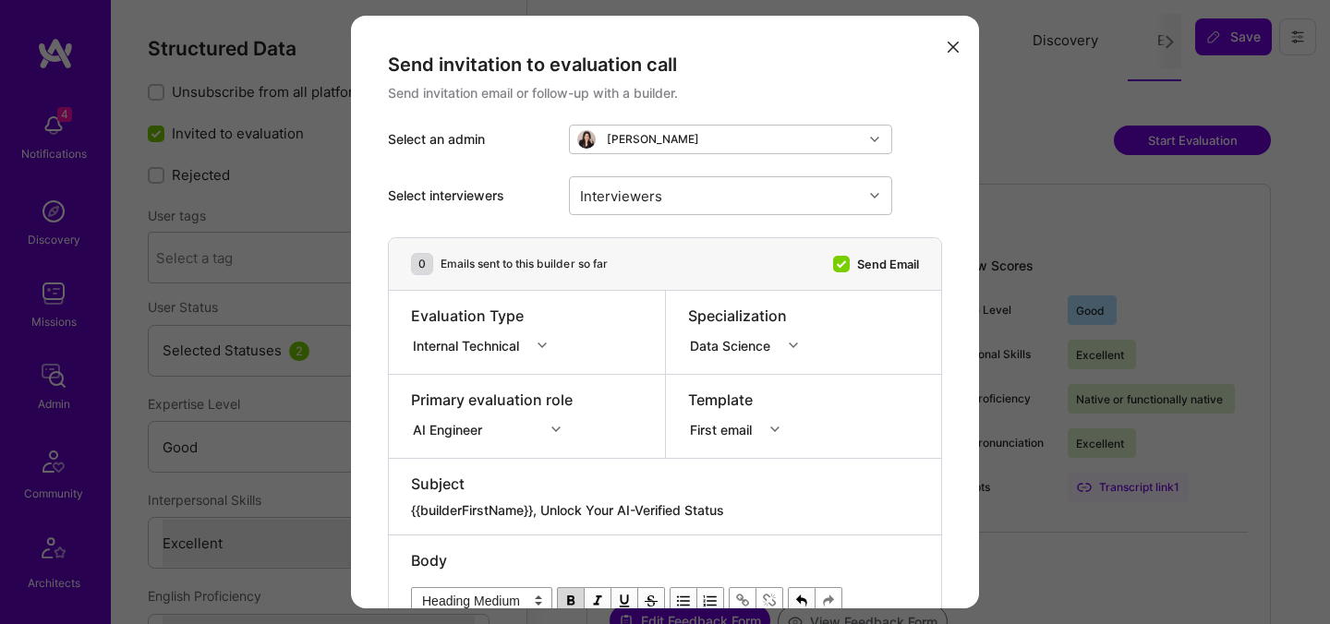
select select "4"
select select "7"
select select "GB"
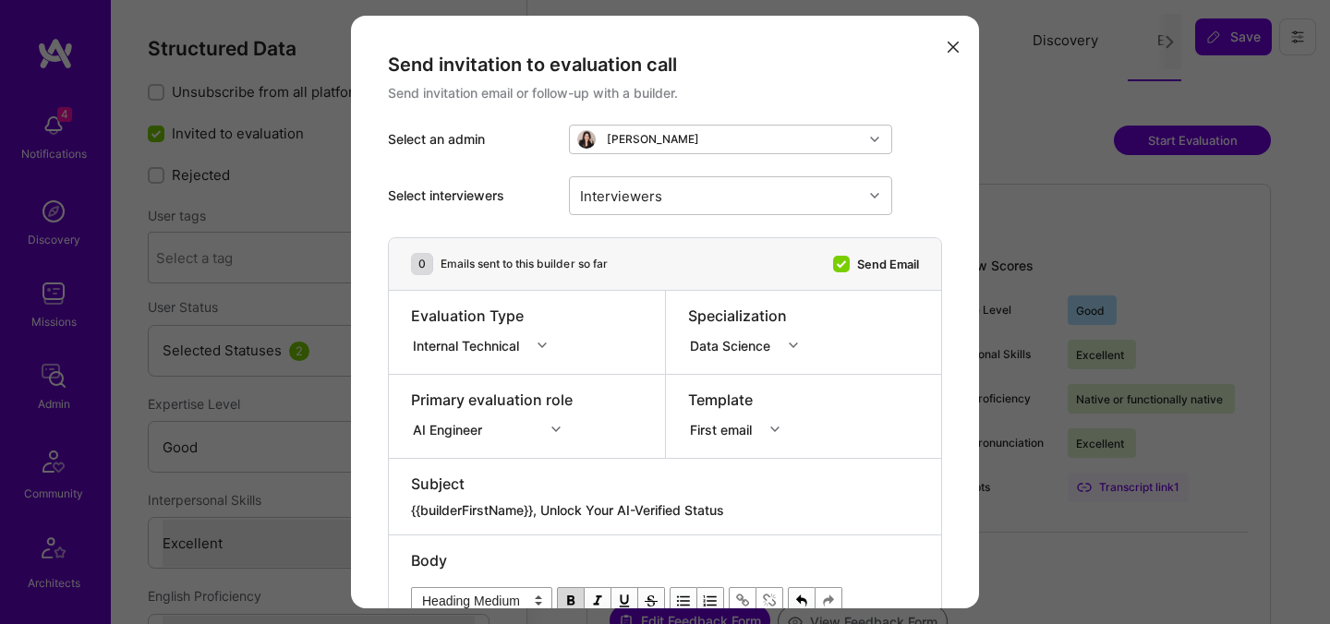
select select "Right Now"
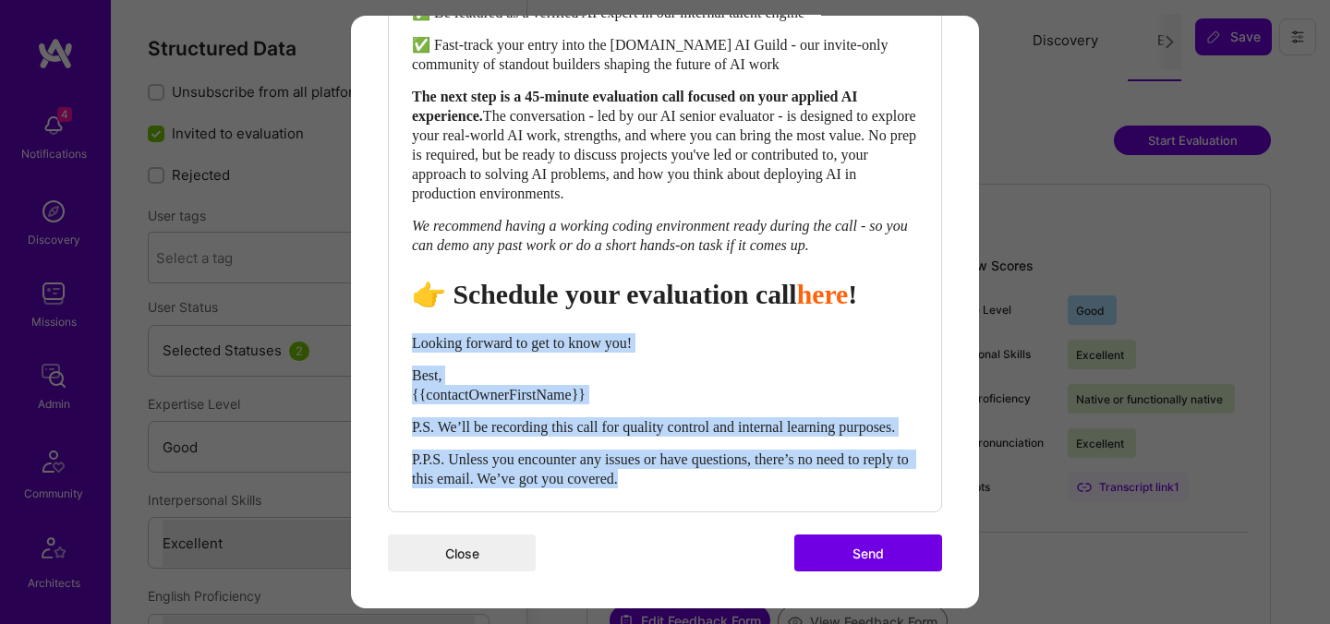
drag, startPoint x: 682, startPoint y: 482, endPoint x: 379, endPoint y: 310, distance: 348.2
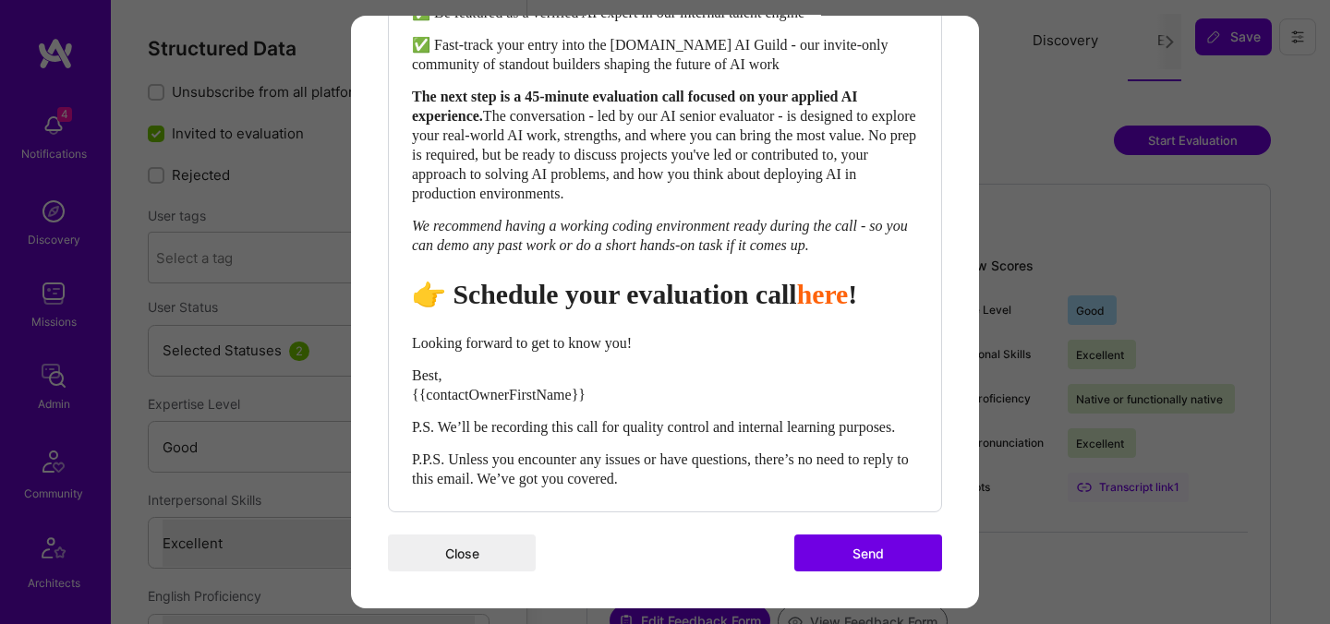
scroll to position [876, 0]
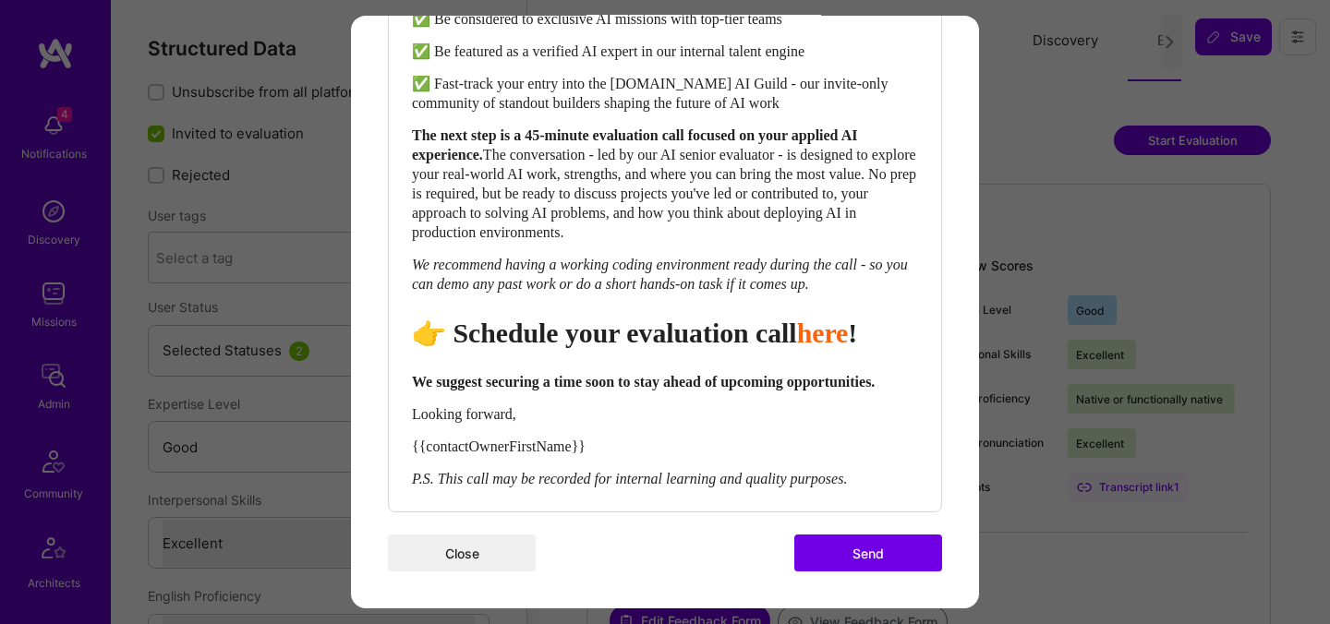
click at [694, 317] on div "👉 Schedule your evaluation call here !" at bounding box center [665, 333] width 506 height 33
select select "header-two"
click at [694, 317] on div "👉 Schedule your evaluation call here !" at bounding box center [665, 333] width 506 height 33
click at [705, 318] on span "👉 Schedule your evaluation call" at bounding box center [604, 333] width 385 height 30
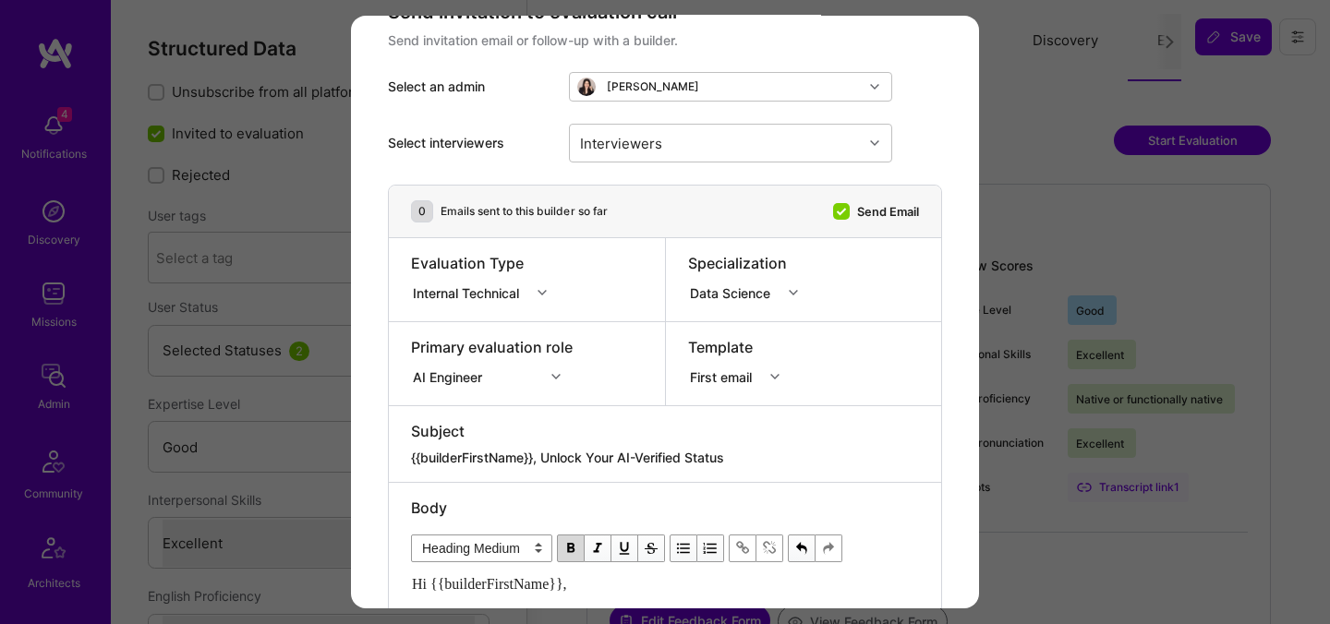
scroll to position [10, 0]
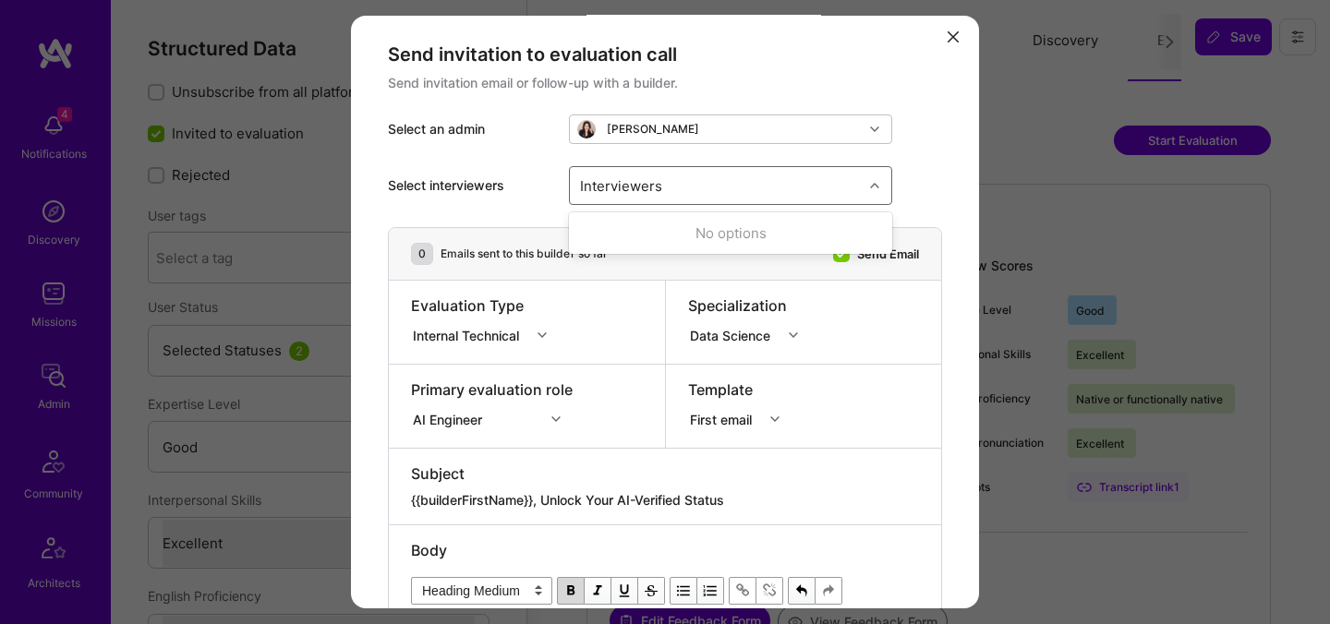
click at [683, 177] on div "Interviewers" at bounding box center [716, 185] width 293 height 37
type input "[PERSON_NAME]"
click at [620, 240] on div "[PERSON_NAME]" at bounding box center [730, 232] width 301 height 19
checkbox input "true"
type input "most"
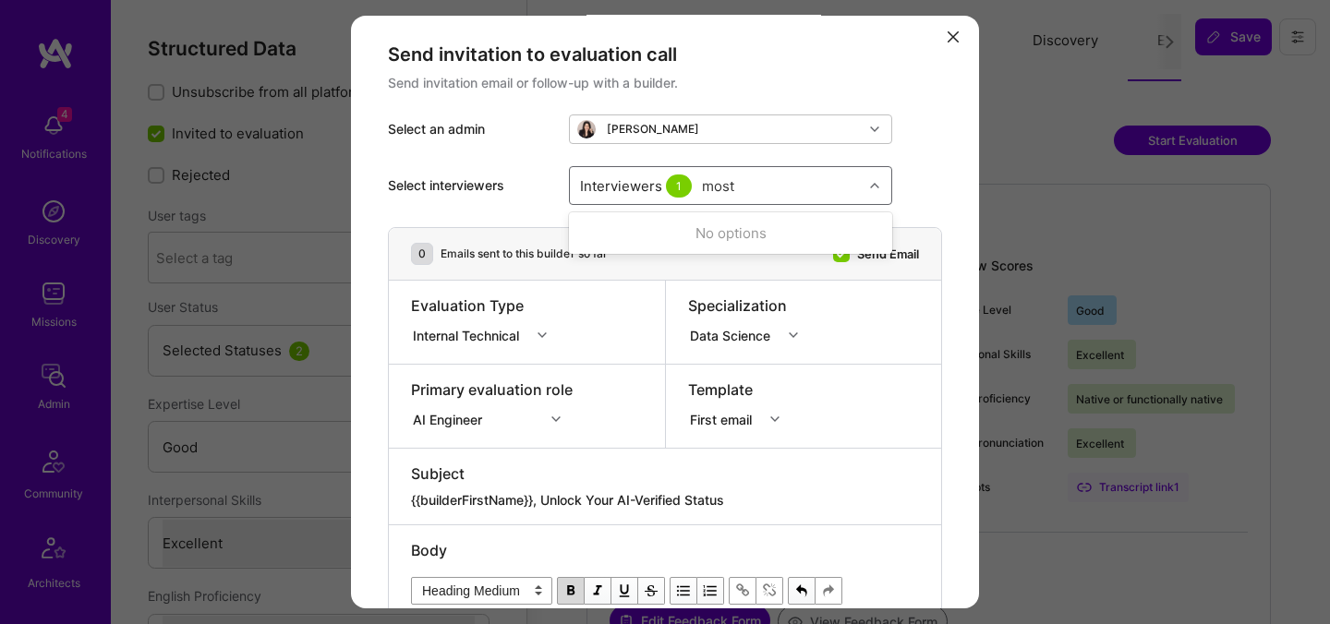
click at [620, 240] on div "No options" at bounding box center [730, 233] width 323 height 34
click at [627, 265] on div "Mostafa D" at bounding box center [730, 267] width 301 height 19
checkbox input "true"
type input "elon"
click at [625, 231] on div "[PERSON_NAME]" at bounding box center [730, 232] width 301 height 19
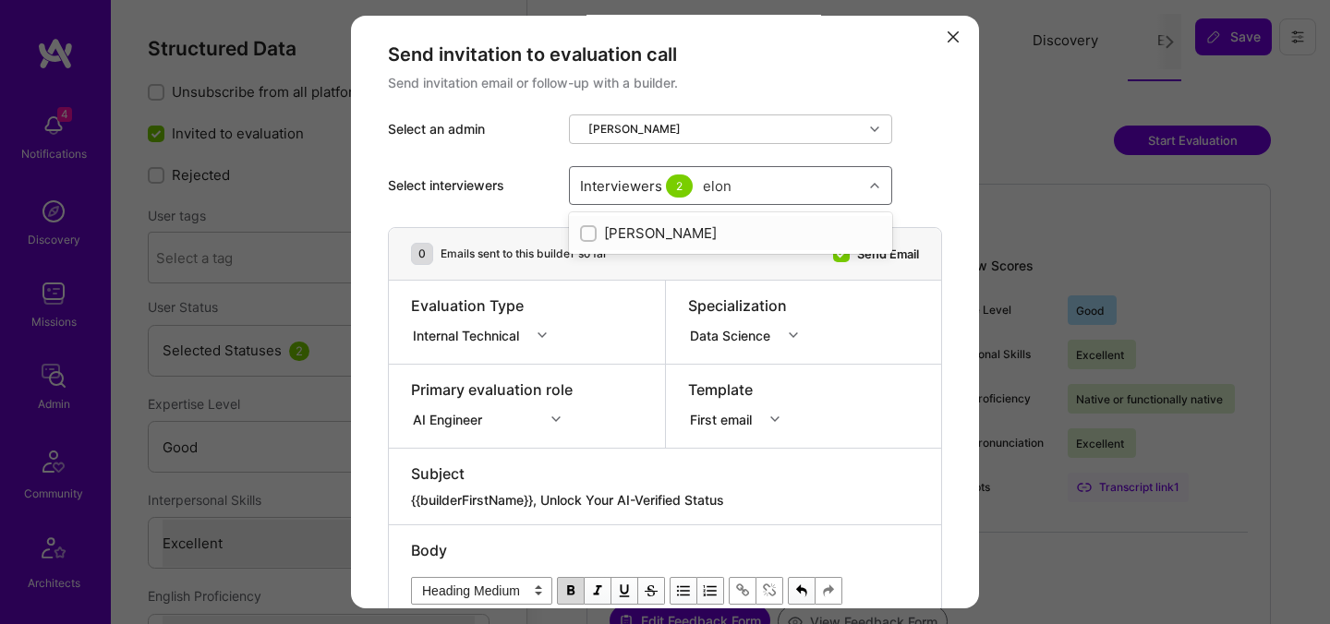
checkbox input "true"
type input "[PERSON_NAME]"
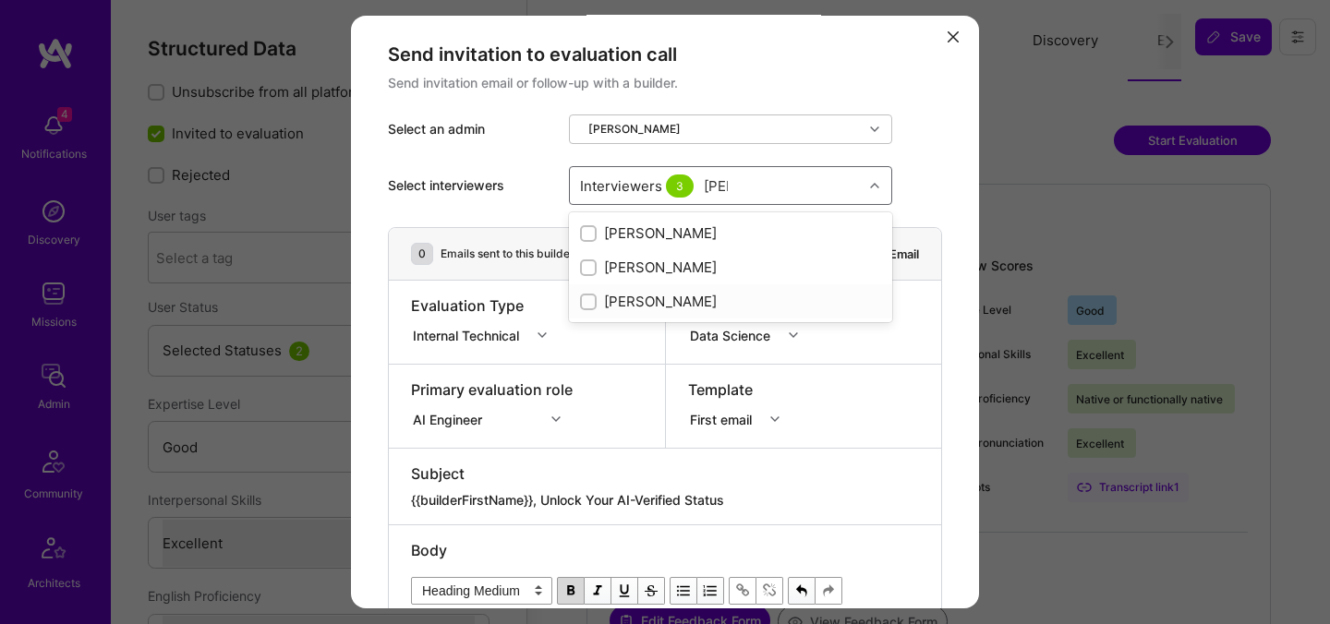
click at [646, 303] on div "[PERSON_NAME]" at bounding box center [730, 301] width 301 height 19
checkbox input "true"
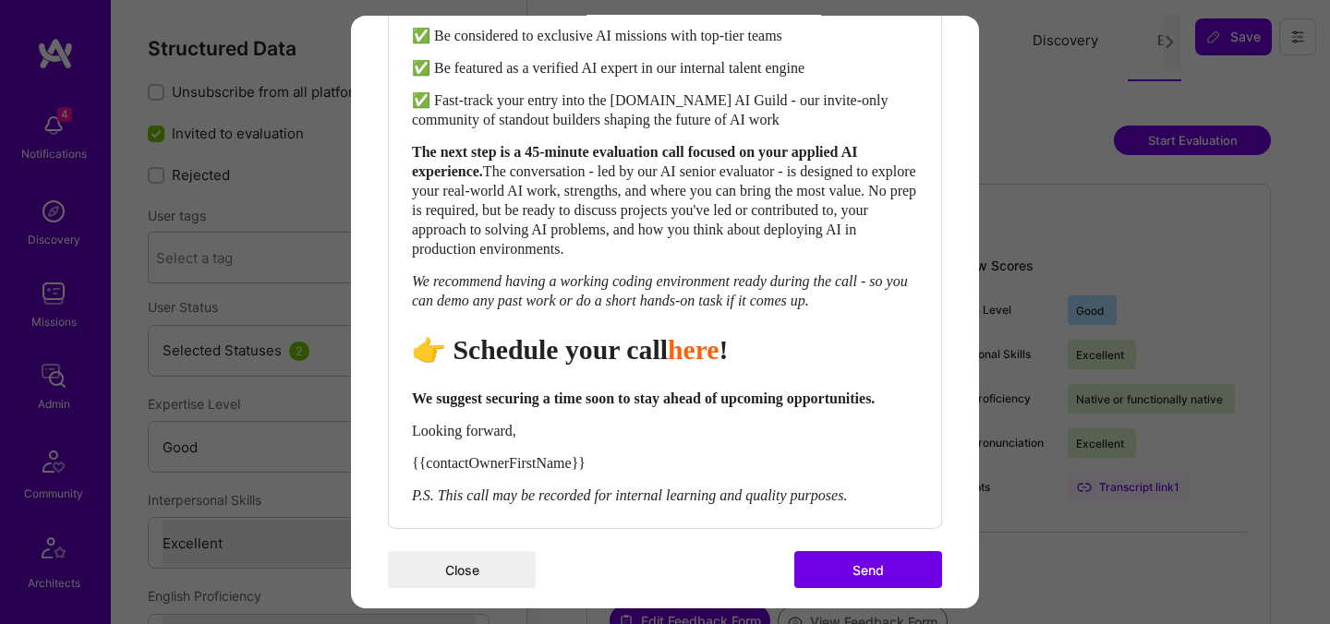
scroll to position [826, 0]
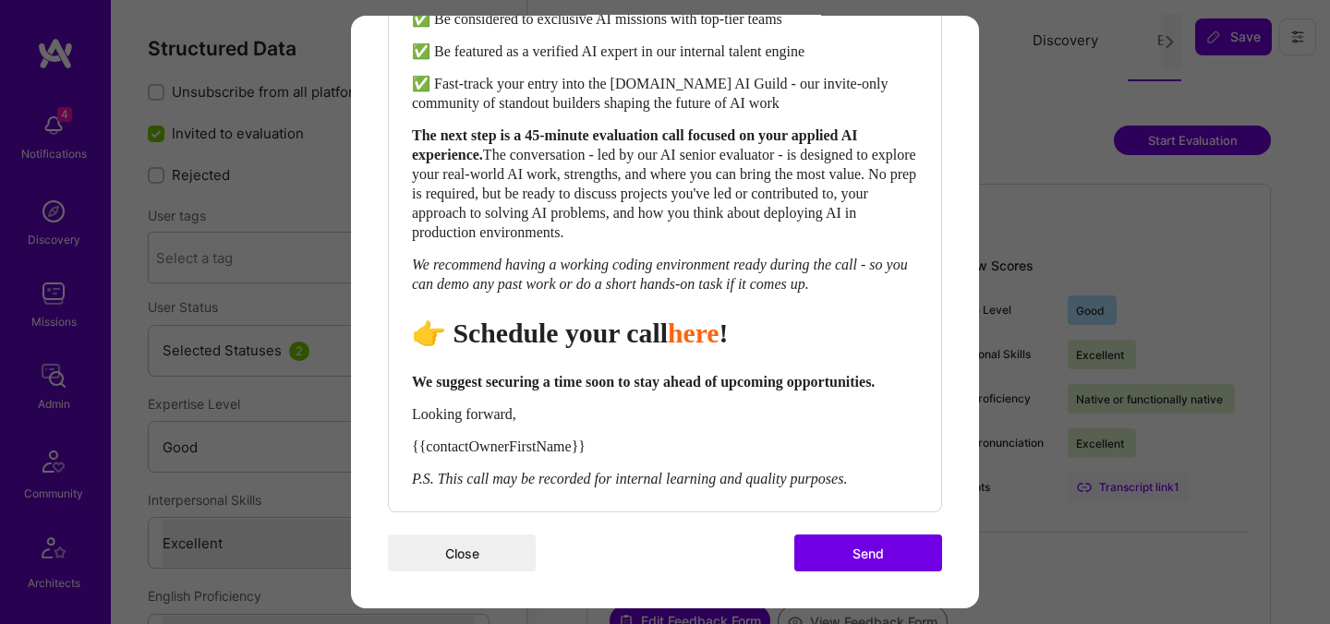
click at [840, 570] on button "Send" at bounding box center [868, 553] width 148 height 37
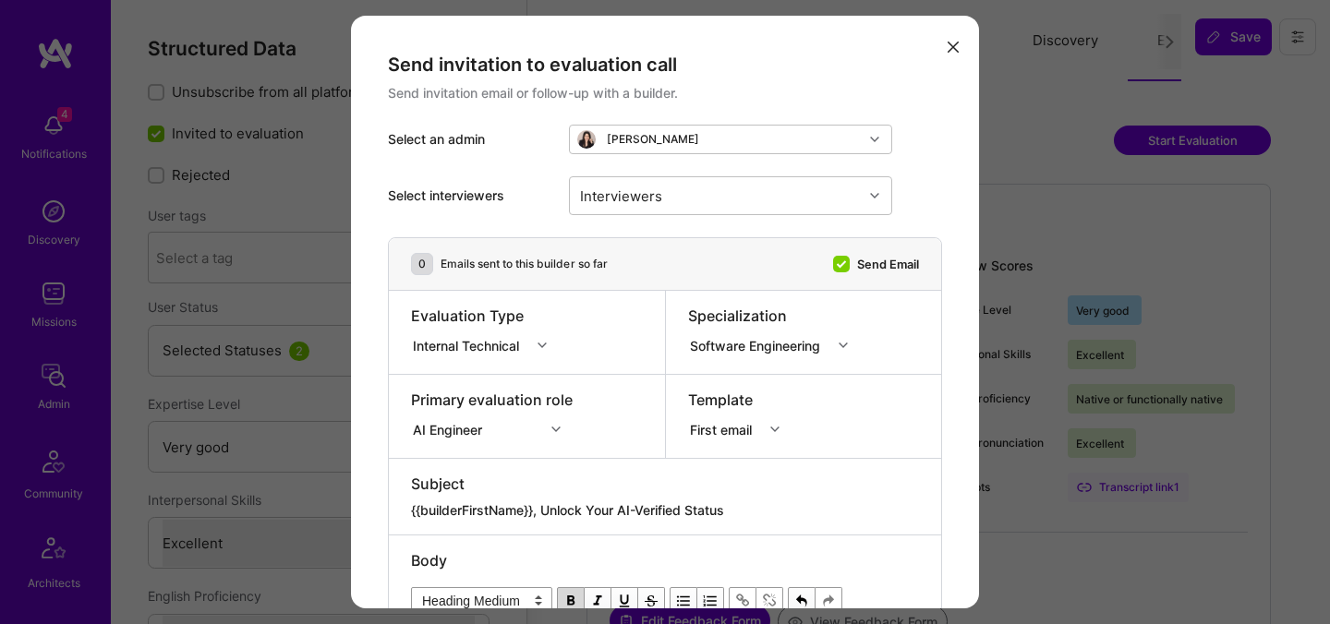
select select "5"
select select "7"
select select "MX"
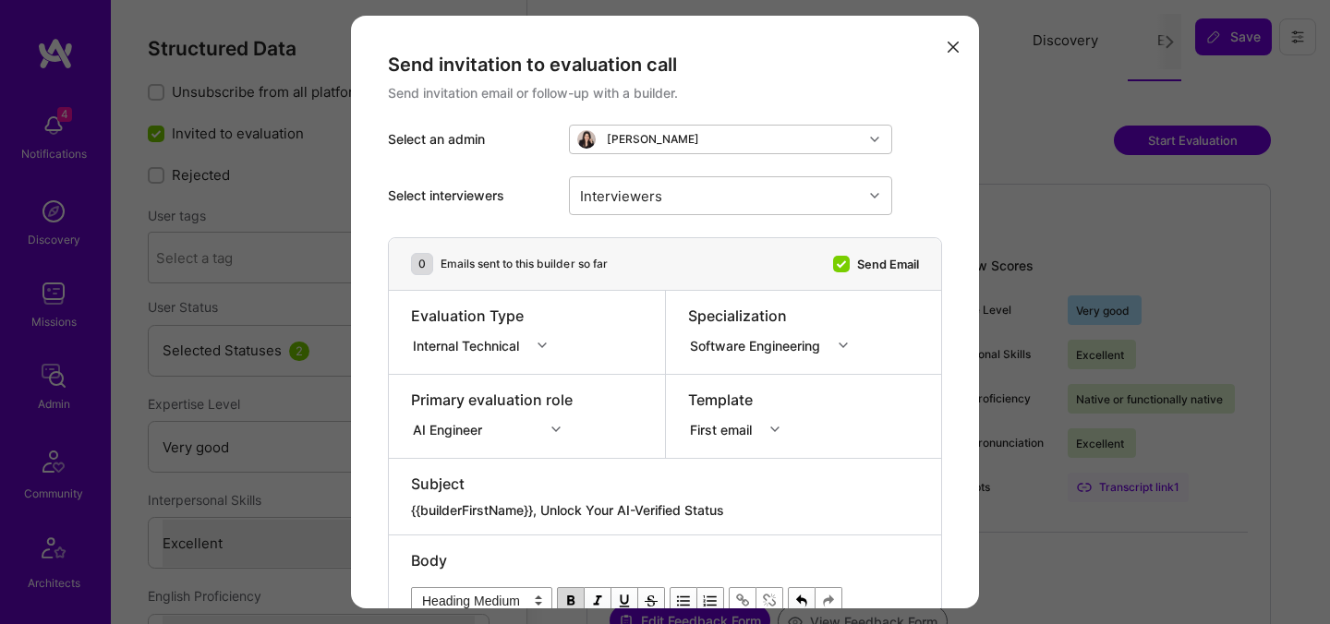
select select "Right Now"
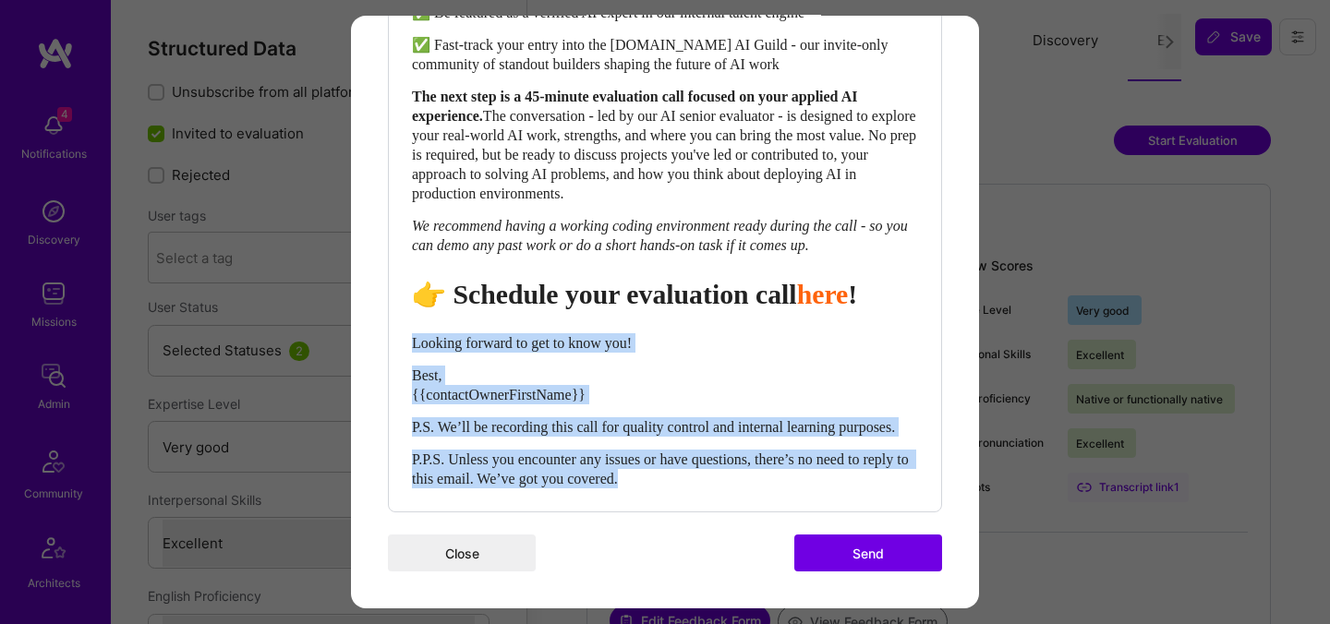
drag, startPoint x: 693, startPoint y: 477, endPoint x: 409, endPoint y: 319, distance: 325.7
click at [409, 319] on div "Body Normal Heading Large Heading Medium Heading Small Heading Medium Hi {{buil…" at bounding box center [665, 102] width 552 height 820
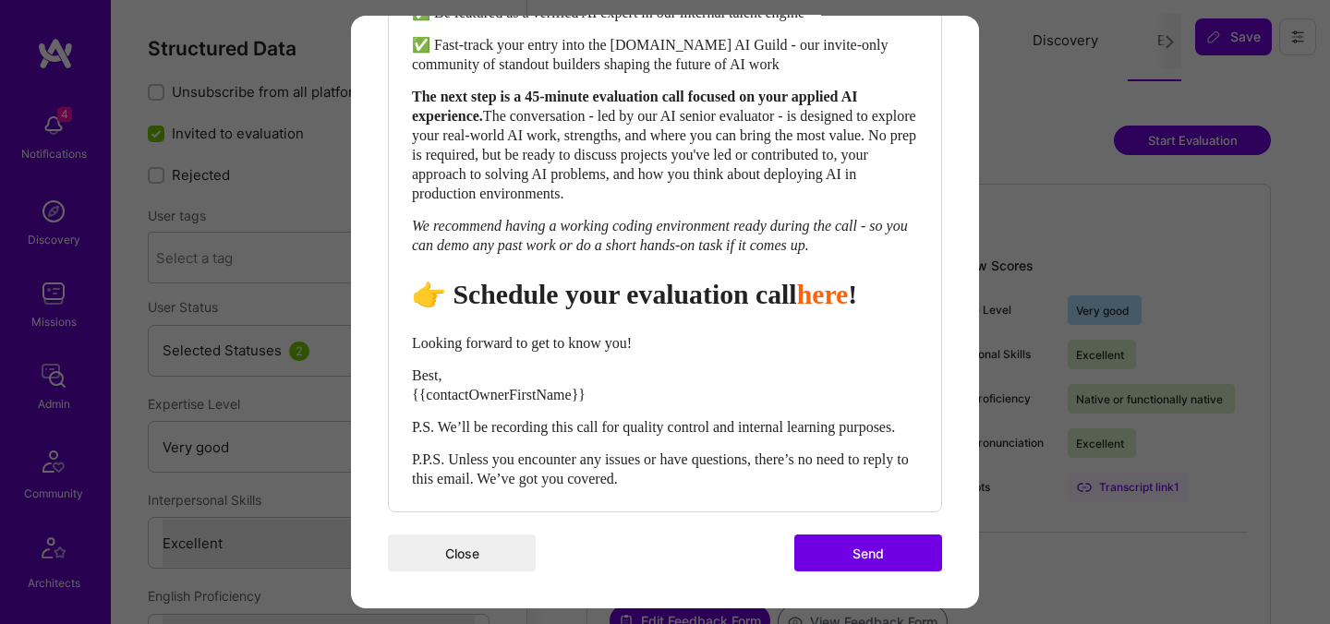
scroll to position [876, 0]
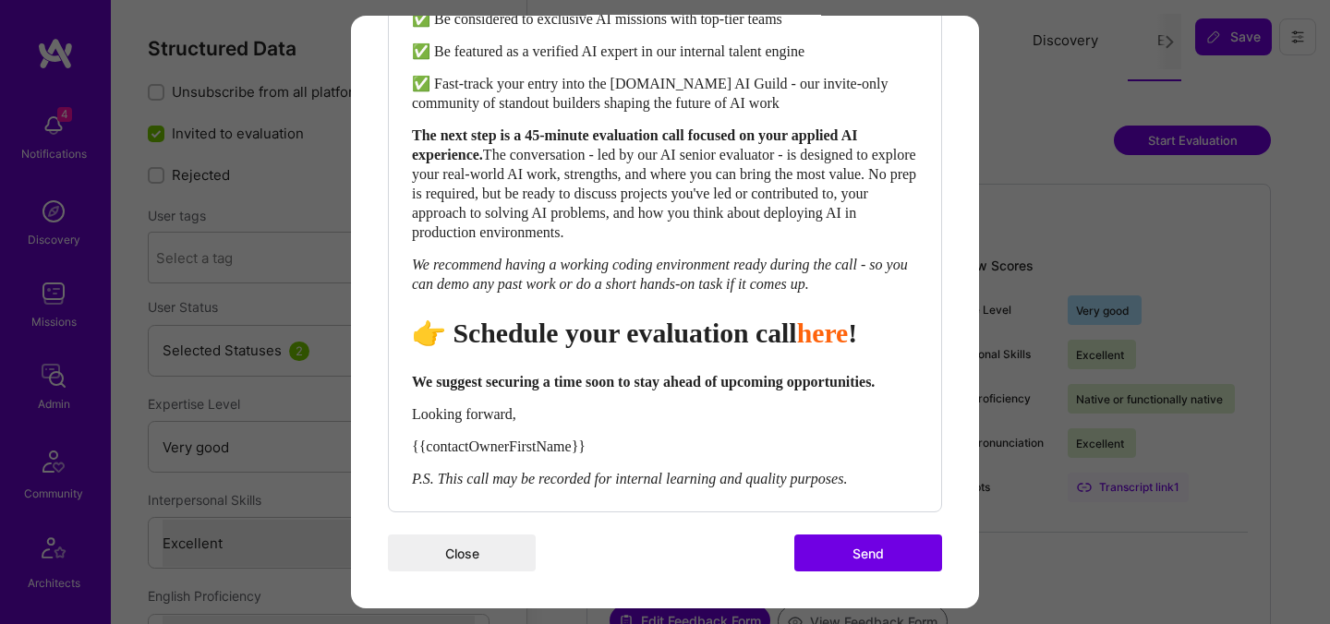
click at [729, 318] on span "👉 Schedule your evaluation call" at bounding box center [604, 333] width 385 height 30
select select "header-two"
click at [729, 318] on span "👉 Schedule your evaluation call" at bounding box center [604, 333] width 385 height 30
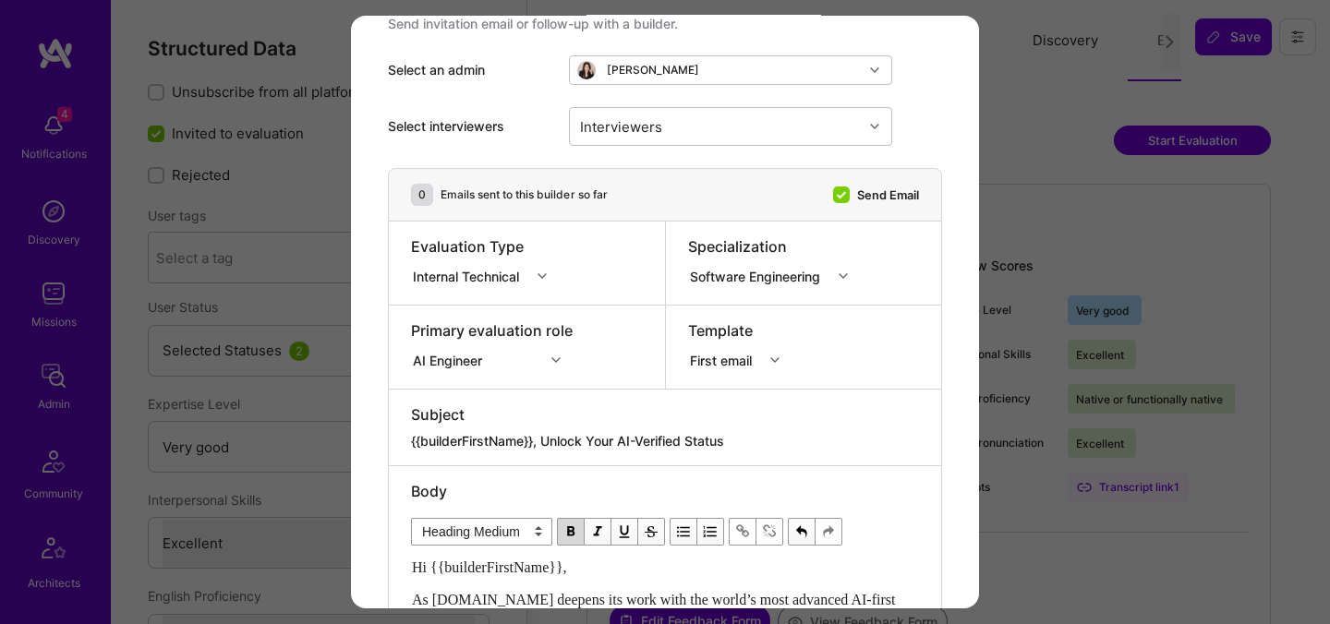
scroll to position [90, 0]
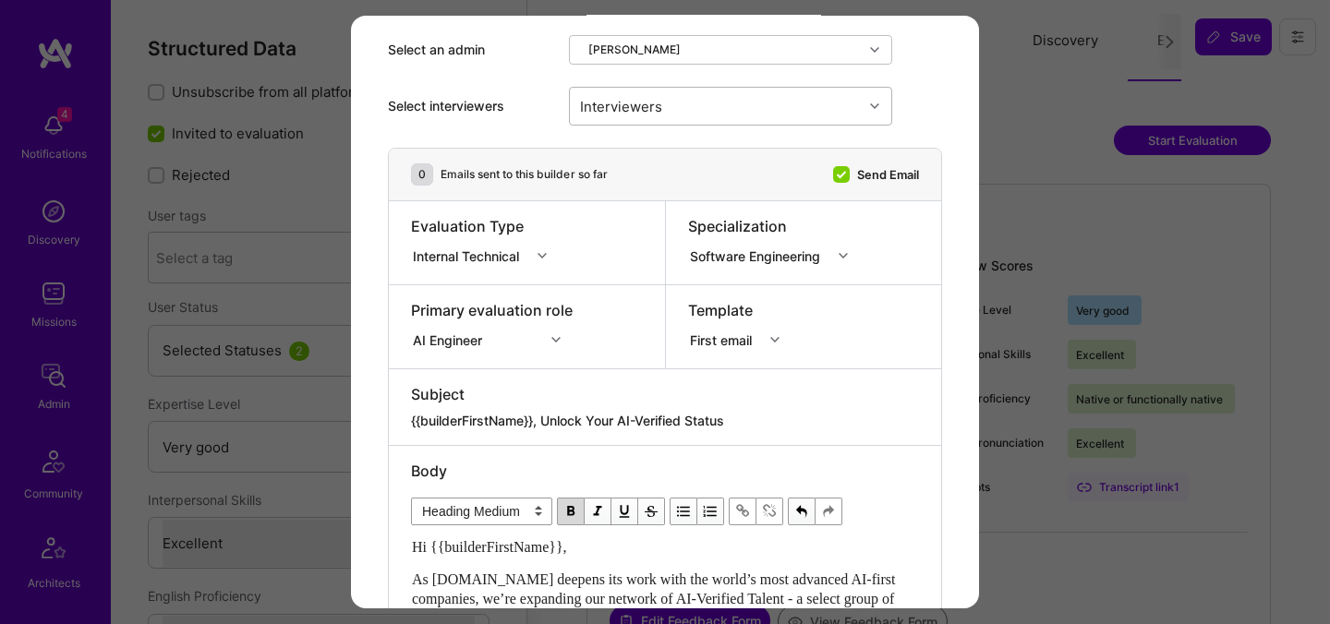
click at [664, 112] on div "Interviewers" at bounding box center [620, 105] width 91 height 27
type input "ped"
click at [670, 152] on div "[PERSON_NAME]" at bounding box center [730, 153] width 301 height 19
checkbox input "true"
type input "most"
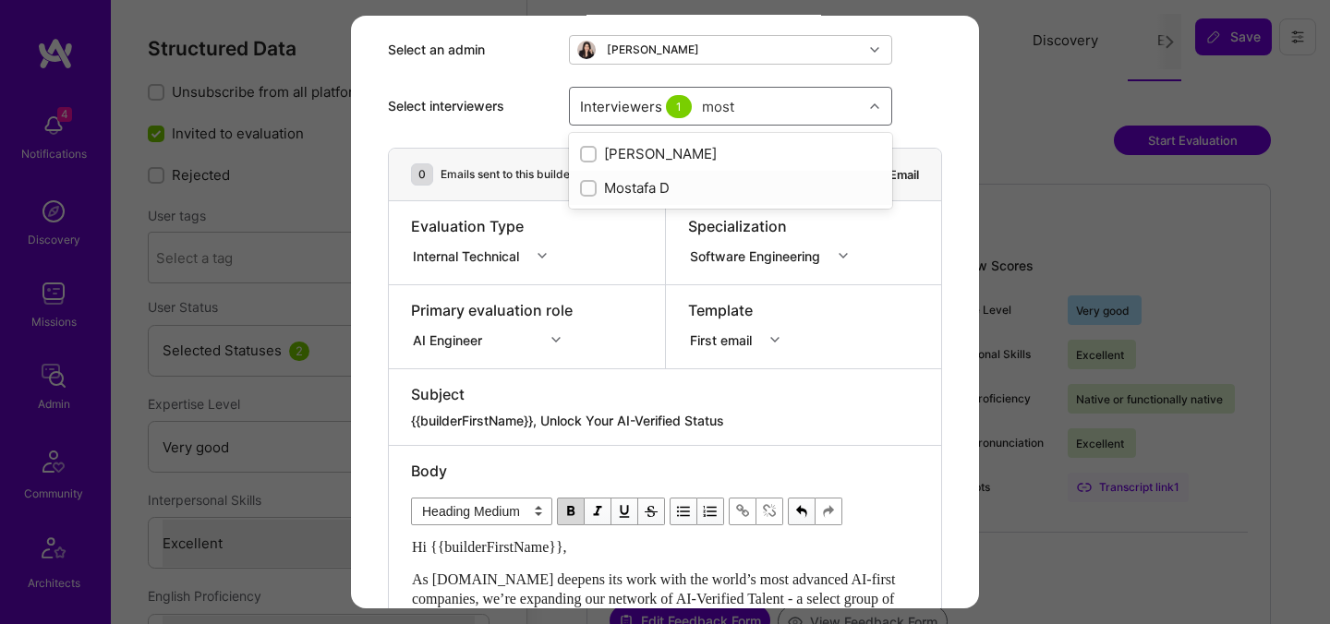
click at [650, 192] on div "Mostafa D" at bounding box center [730, 187] width 301 height 19
checkbox input "true"
type input "[PERSON_NAME]"
click at [627, 219] on div "[PERSON_NAME]" at bounding box center [730, 221] width 301 height 19
checkbox input "true"
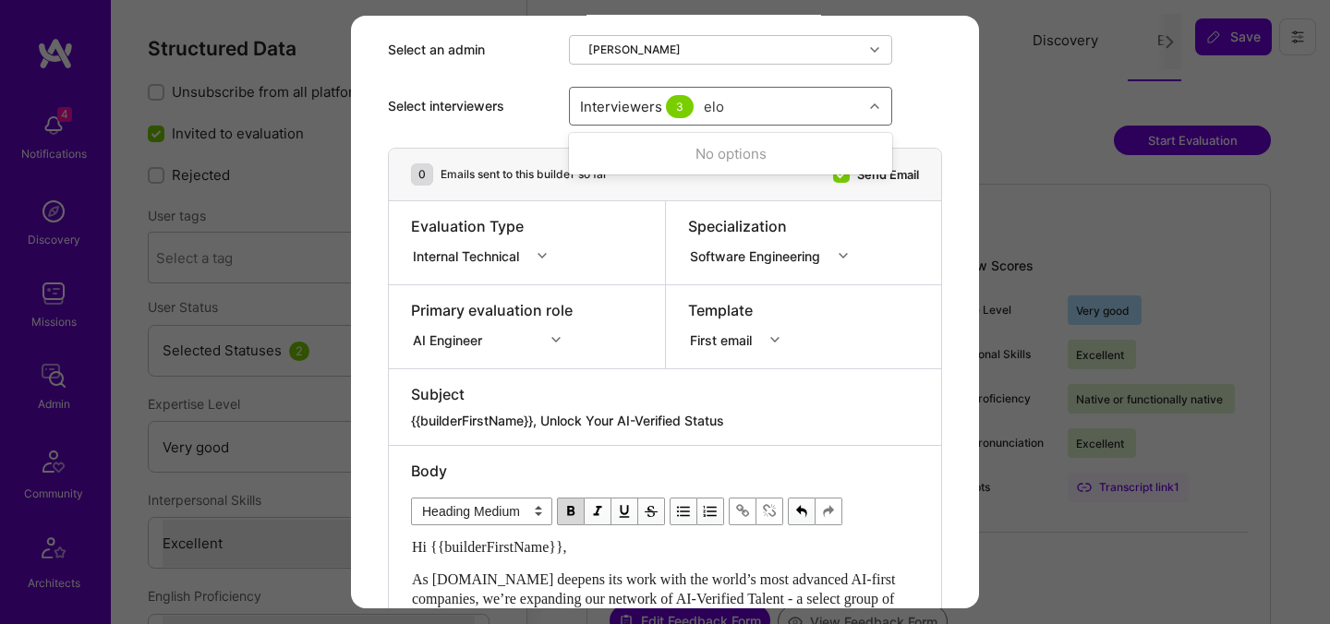
type input "elon"
click at [656, 155] on div "[PERSON_NAME]" at bounding box center [730, 153] width 301 height 19
checkbox input "true"
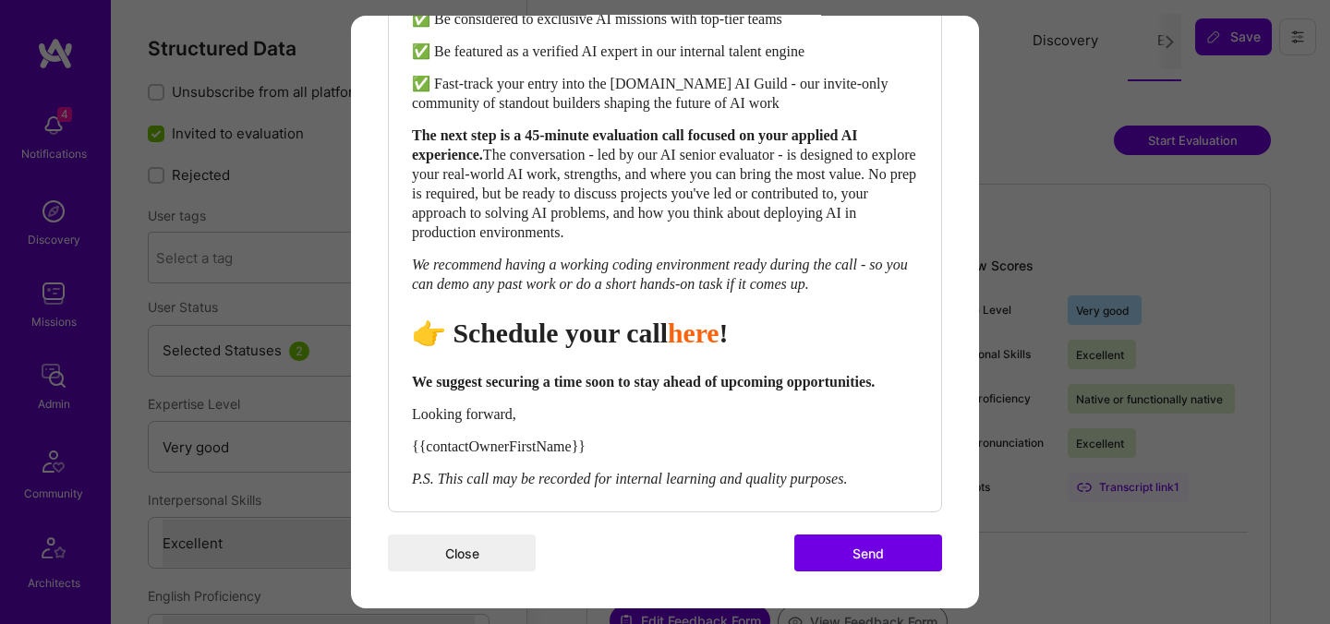
scroll to position [843, 0]
click at [853, 548] on button "Send" at bounding box center [868, 553] width 148 height 37
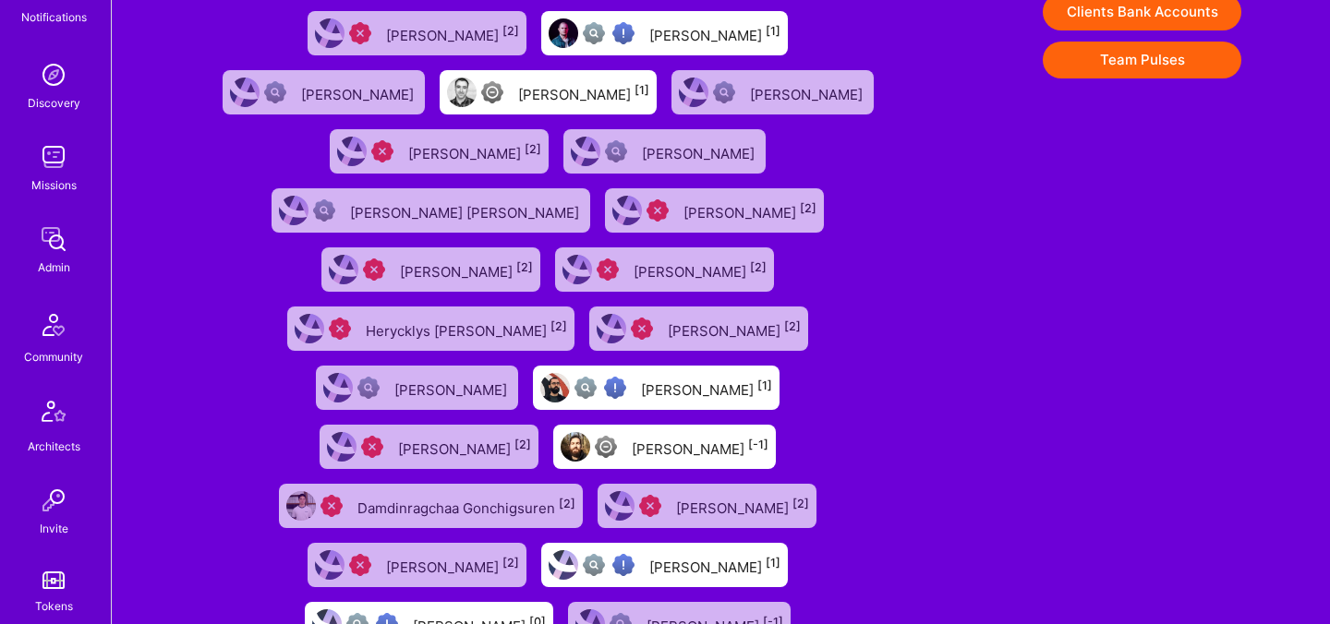
scroll to position [554, 0]
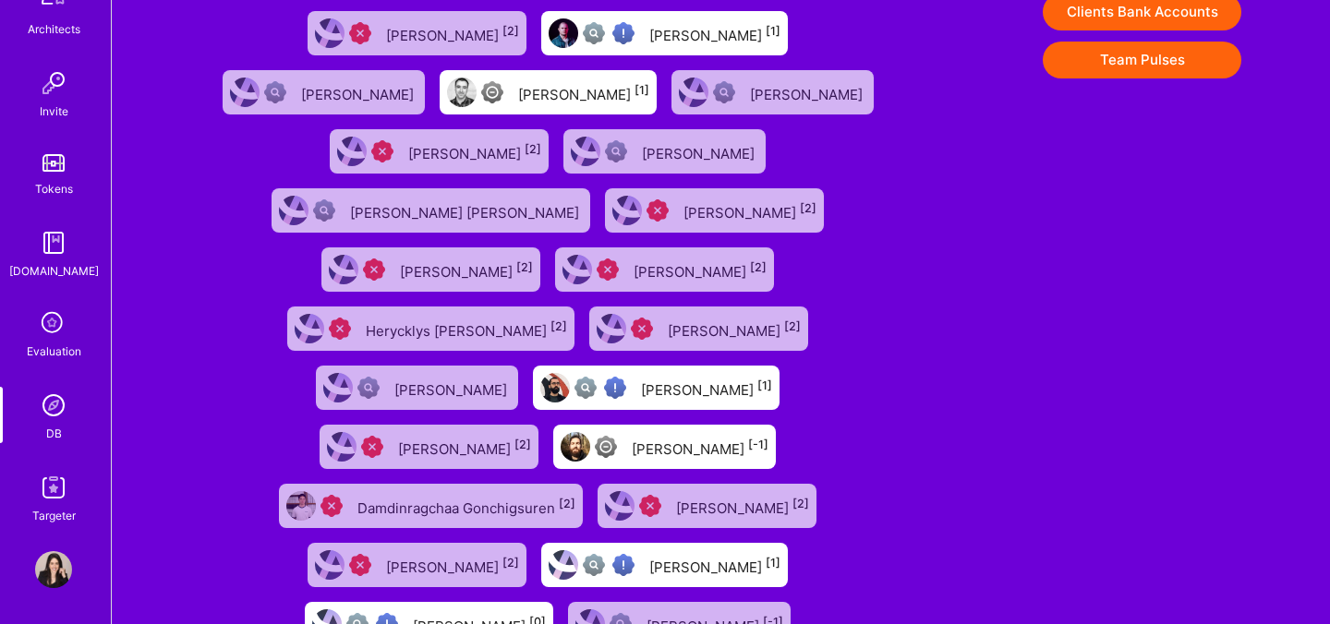
click at [60, 340] on icon at bounding box center [53, 324] width 35 height 35
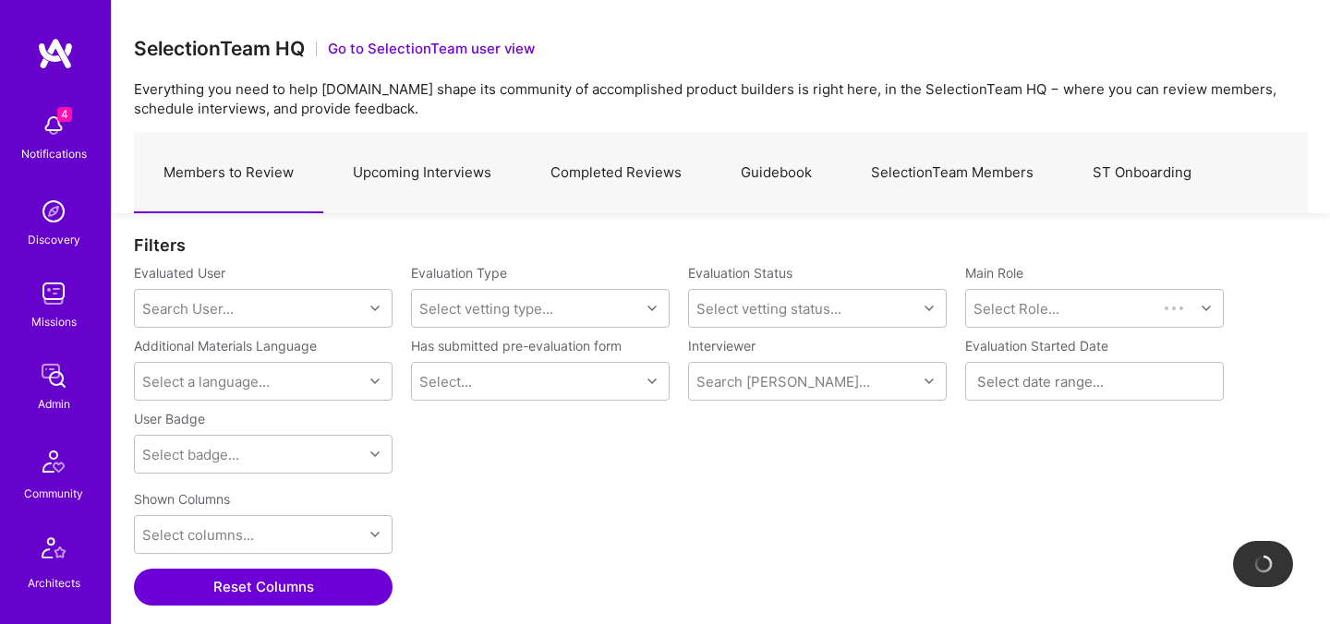
click at [1139, 162] on link "ST Onboarding" at bounding box center [1142, 173] width 158 height 80
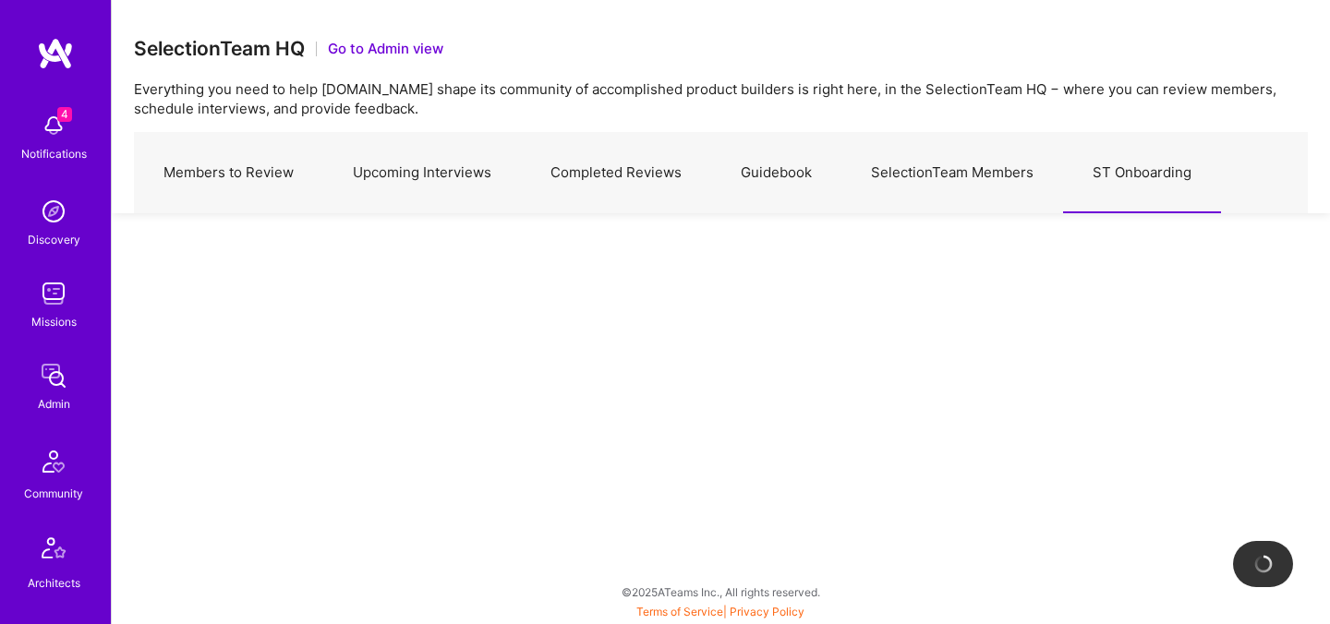
click at [969, 170] on link "SelectionTeam Members" at bounding box center [952, 173] width 222 height 80
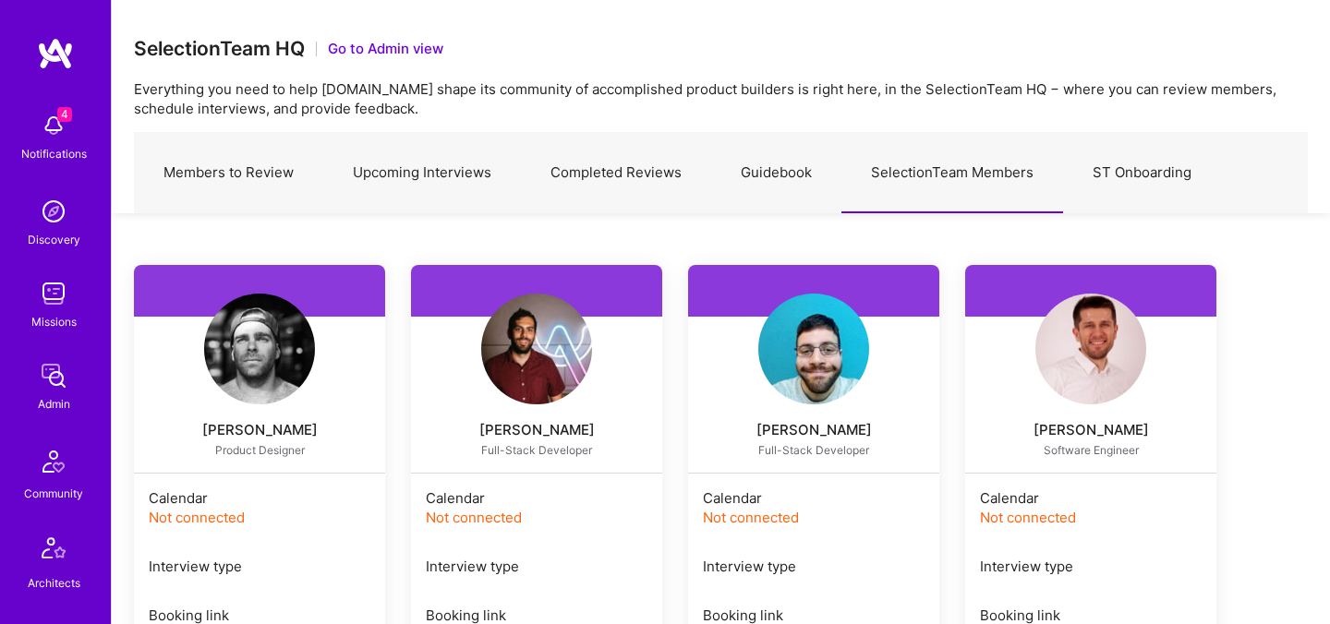
click at [247, 178] on link "Members to Review" at bounding box center [228, 173] width 189 height 80
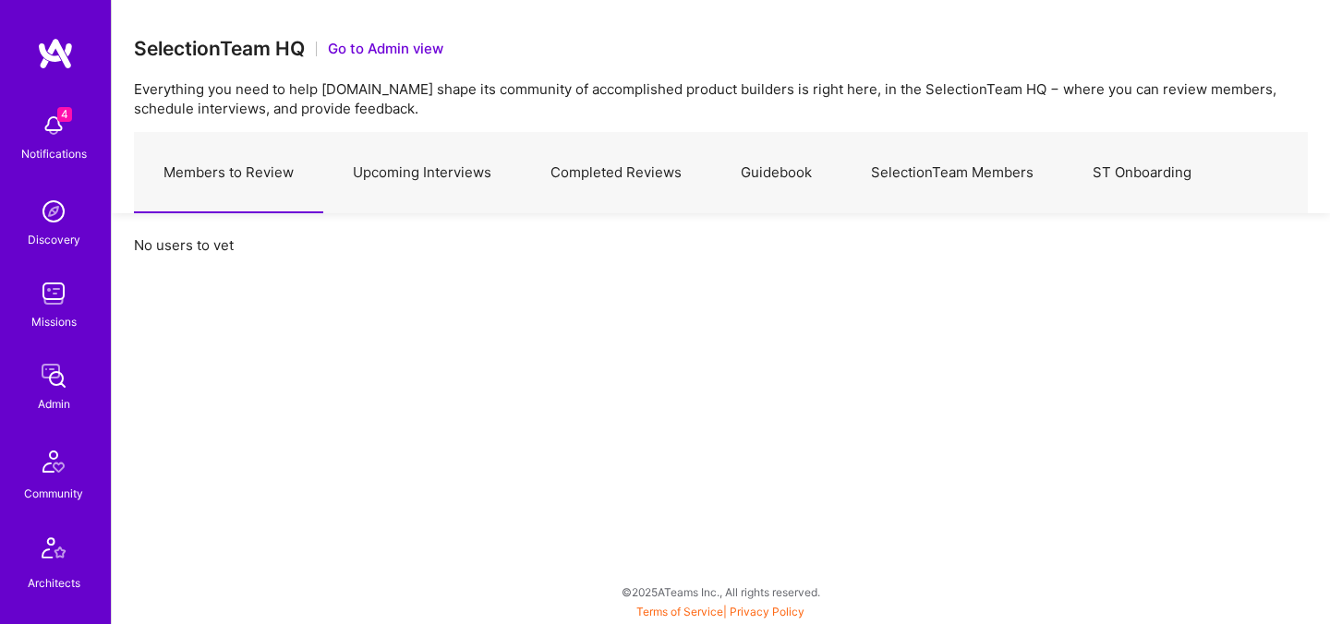
click at [402, 167] on link "Upcoming Interviews" at bounding box center [422, 173] width 198 height 80
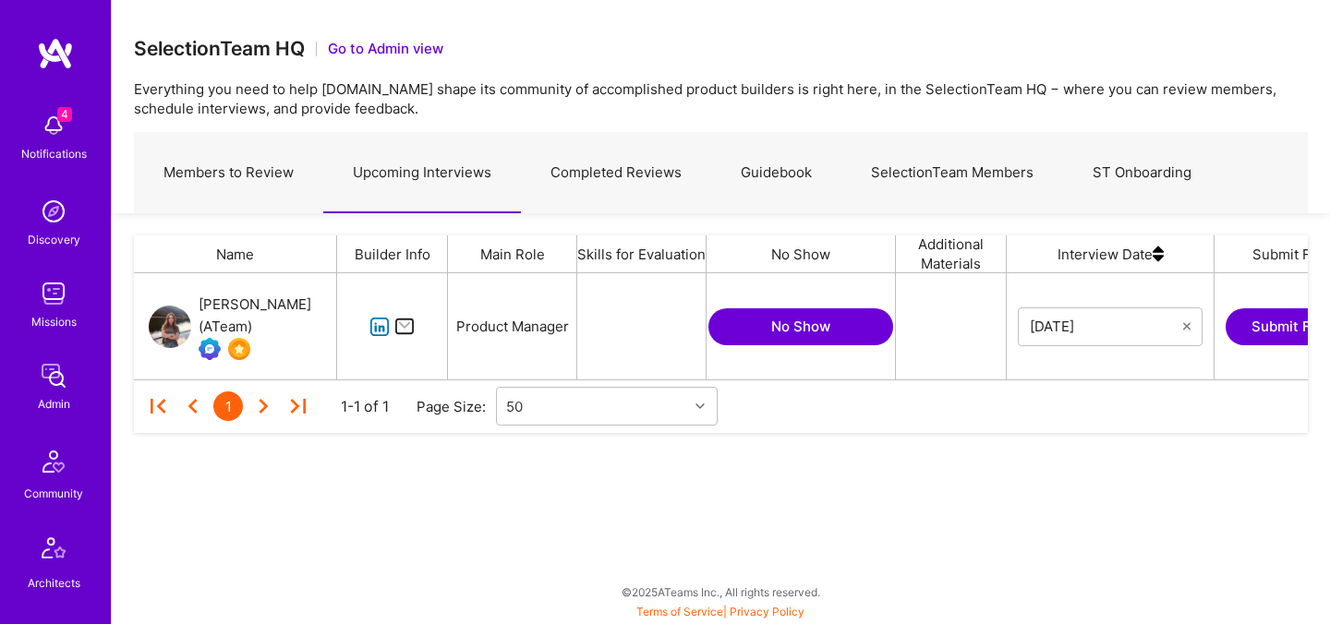
scroll to position [106, 1174]
click at [928, 178] on link "SelectionTeam Members" at bounding box center [952, 173] width 222 height 80
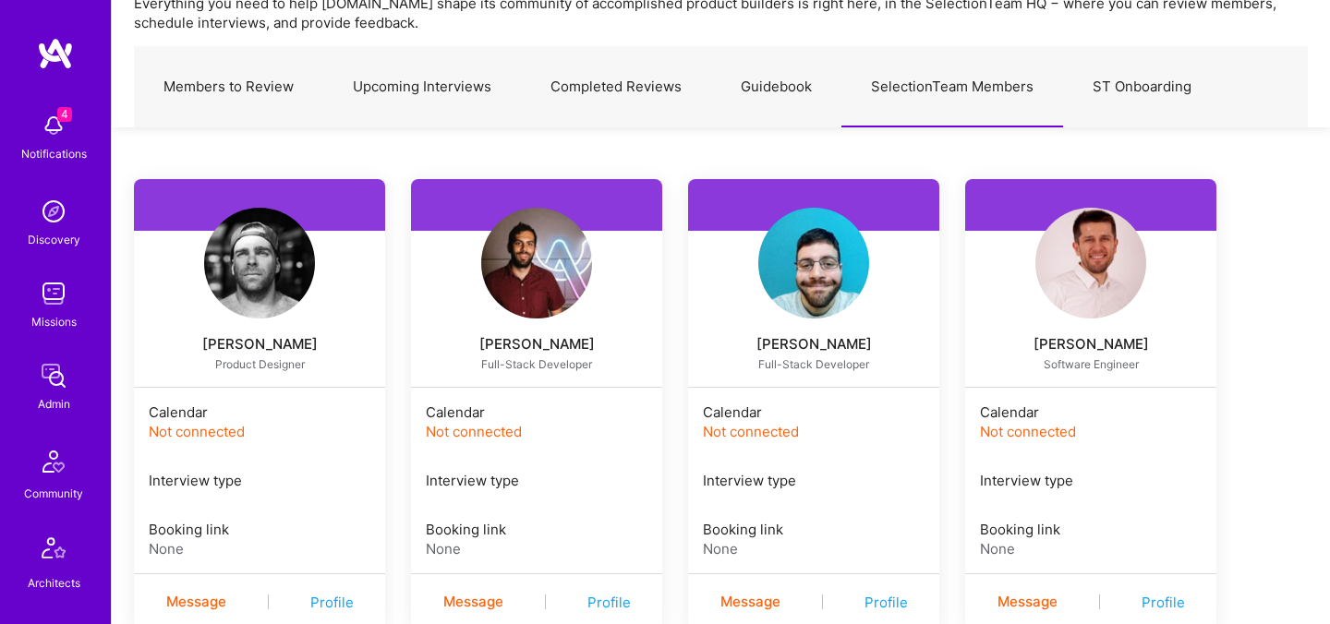
scroll to position [44, 0]
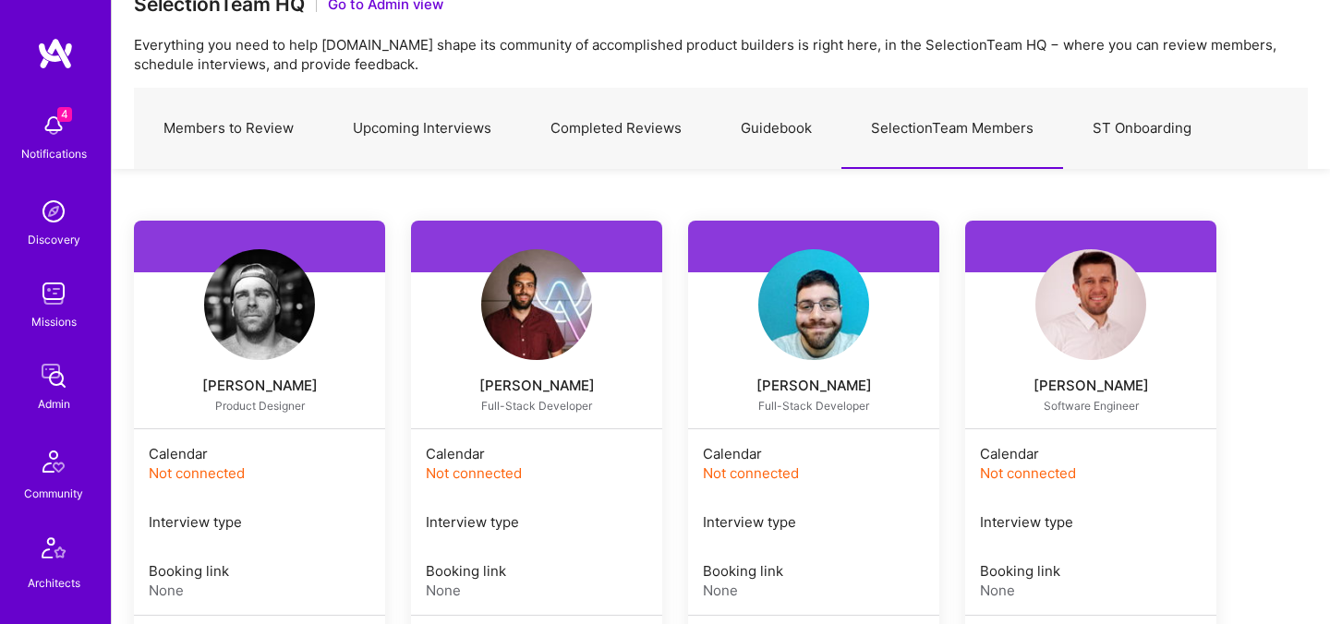
click at [371, 9] on button "Go to Admin view" at bounding box center [385, 3] width 115 height 19
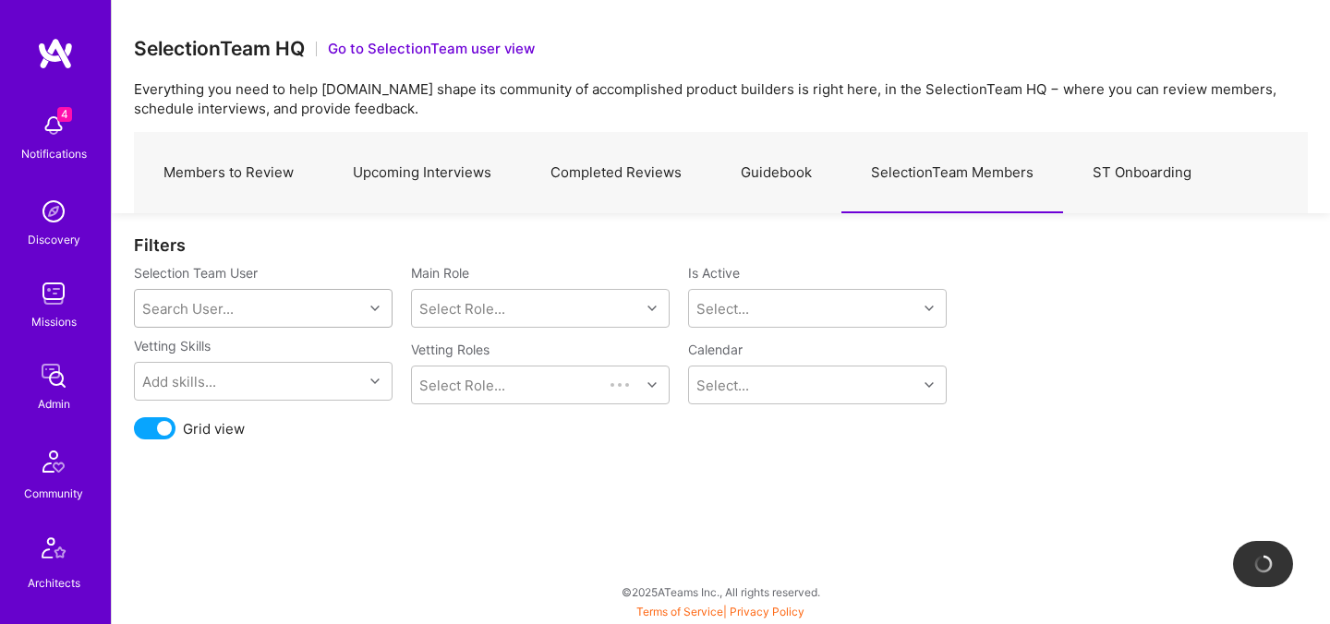
click at [302, 299] on div "Search User..." at bounding box center [249, 308] width 228 height 37
type input "elon"
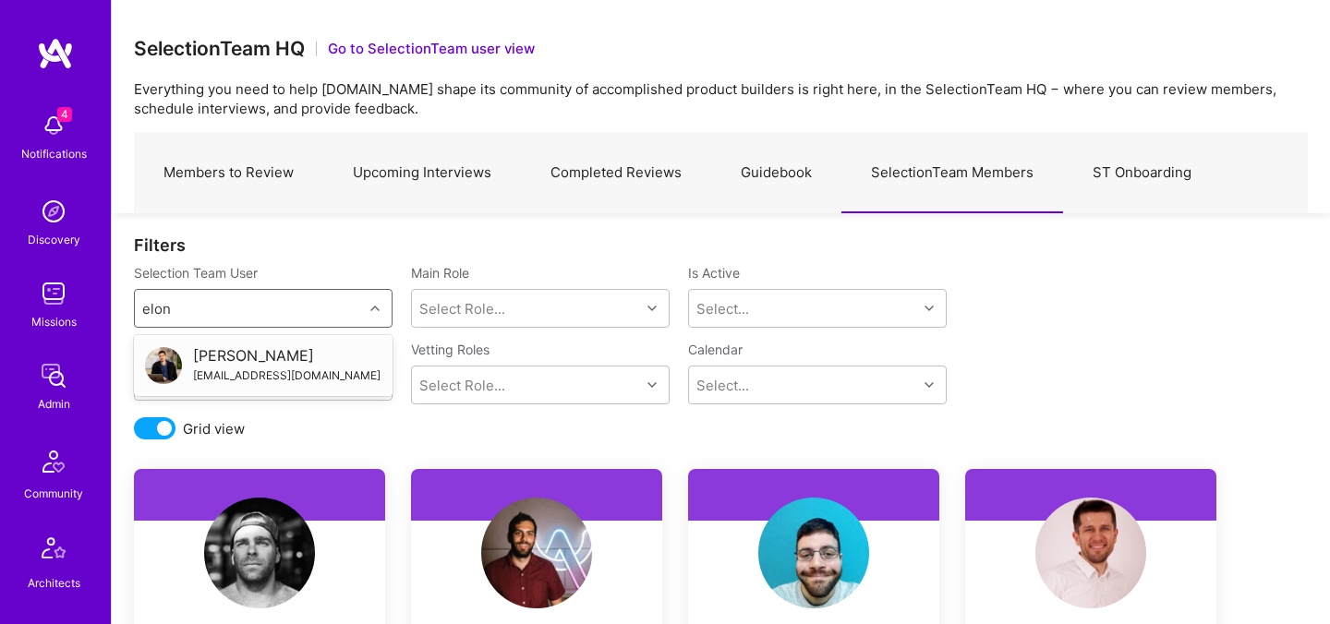
click at [249, 355] on div "Elon Salfati" at bounding box center [286, 355] width 187 height 19
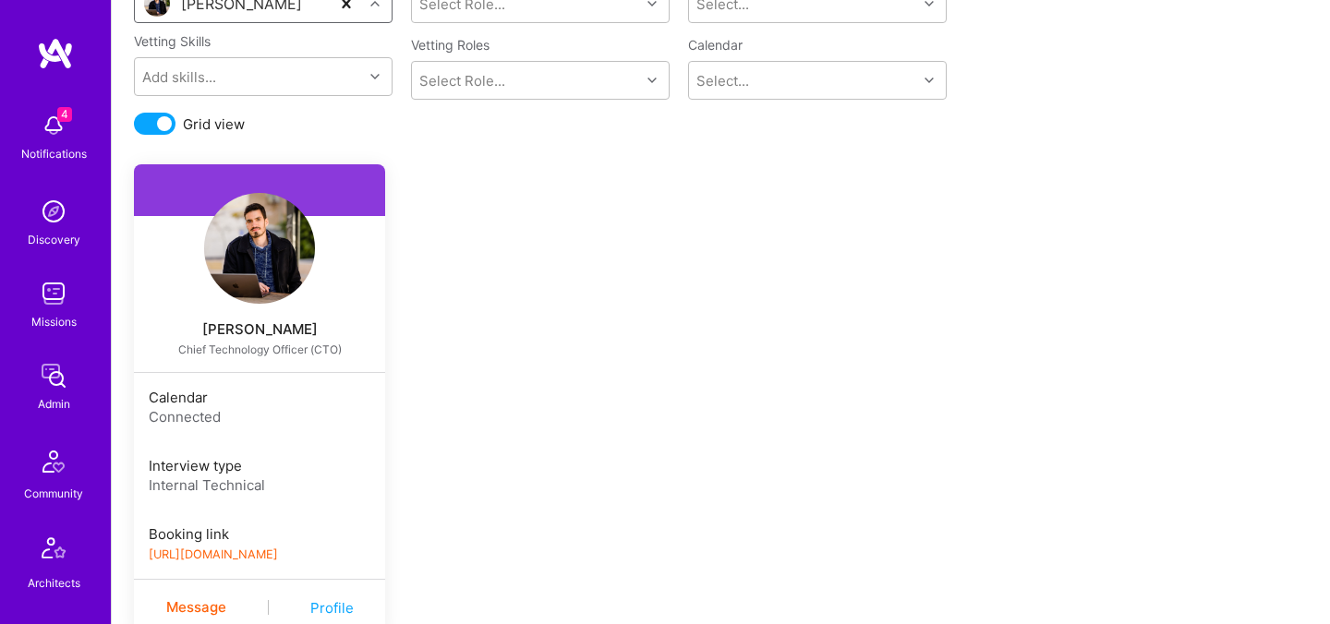
scroll to position [414, 0]
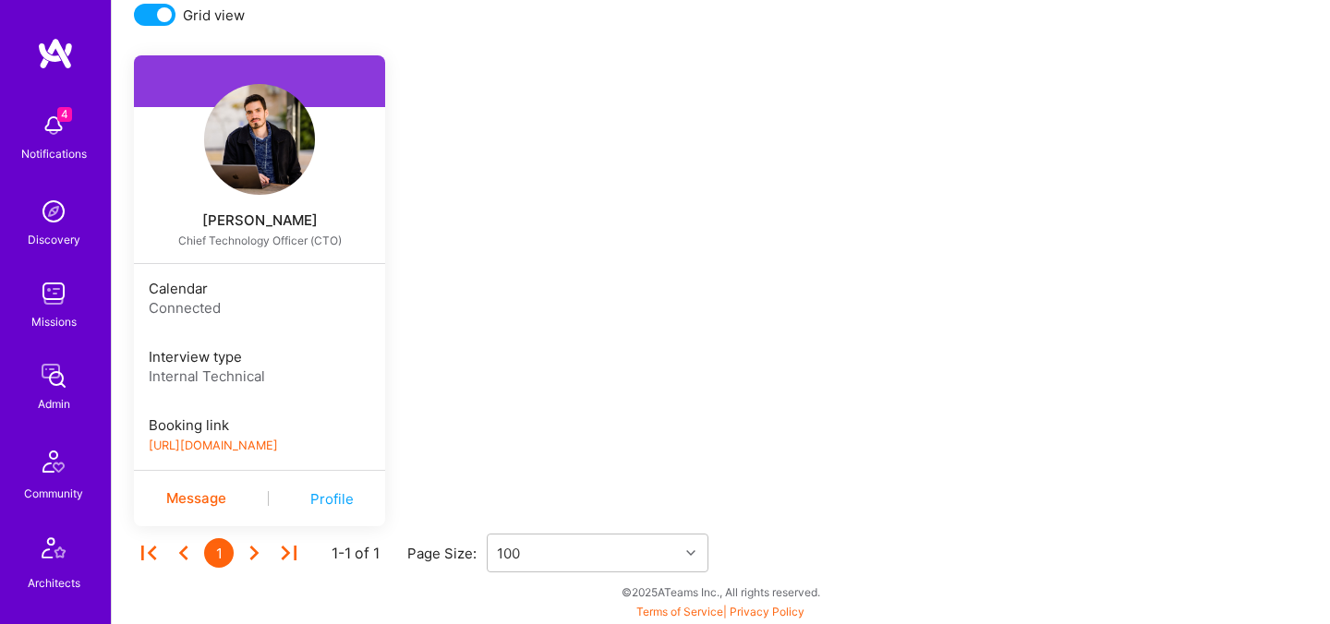
click at [278, 450] on link "https://platform-v2.a.team/interview-scheduling/booking/elonsalfati/evaluation" at bounding box center [213, 446] width 129 height 14
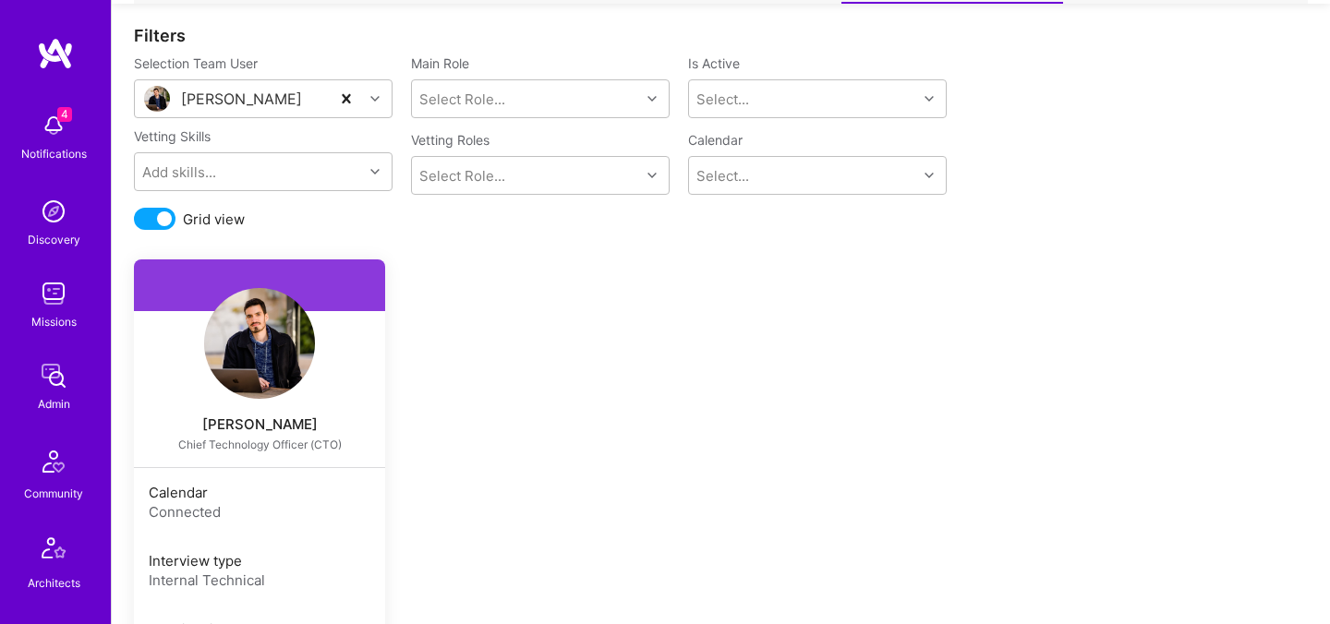
scroll to position [208, 0]
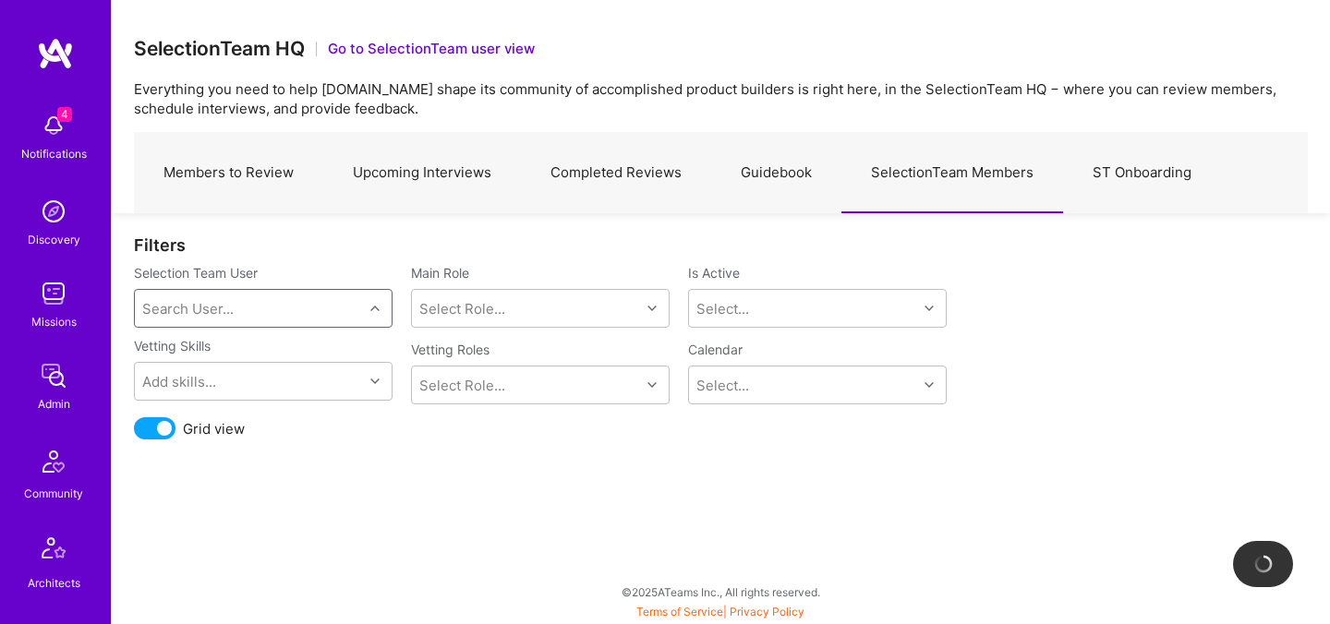
click at [206, 321] on div "Search User..." at bounding box center [249, 308] width 228 height 37
type input "[PERSON_NAME]"
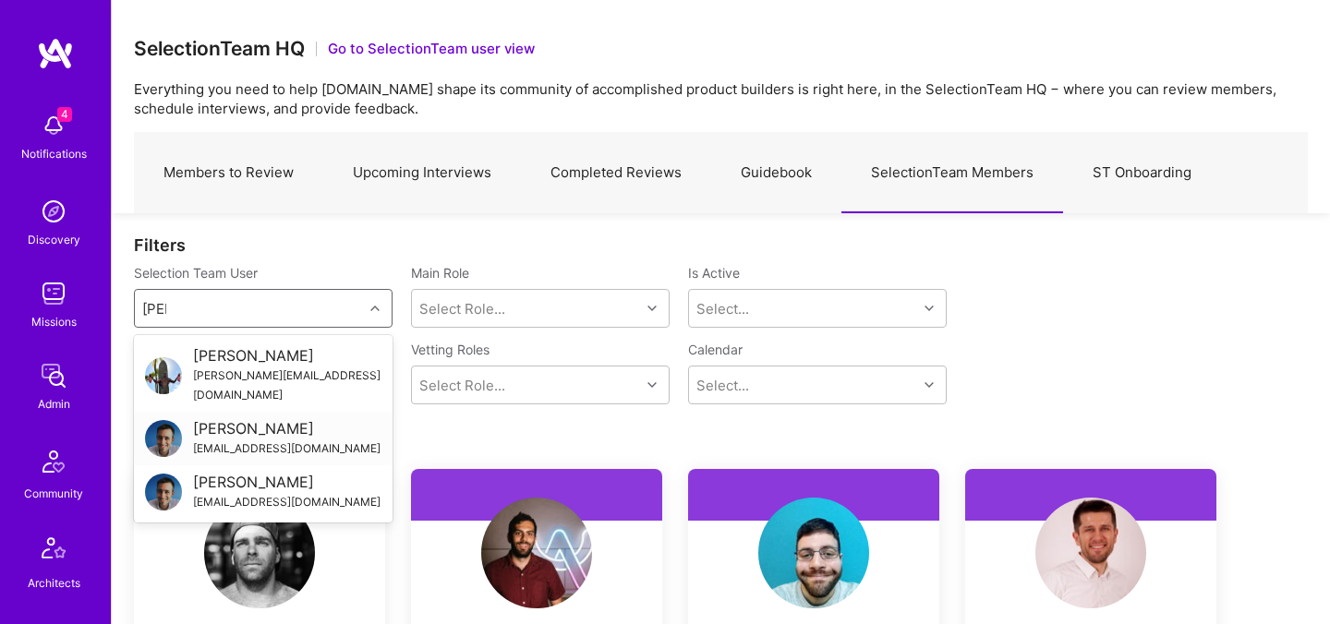
click at [225, 419] on div "[PERSON_NAME]" at bounding box center [286, 428] width 187 height 19
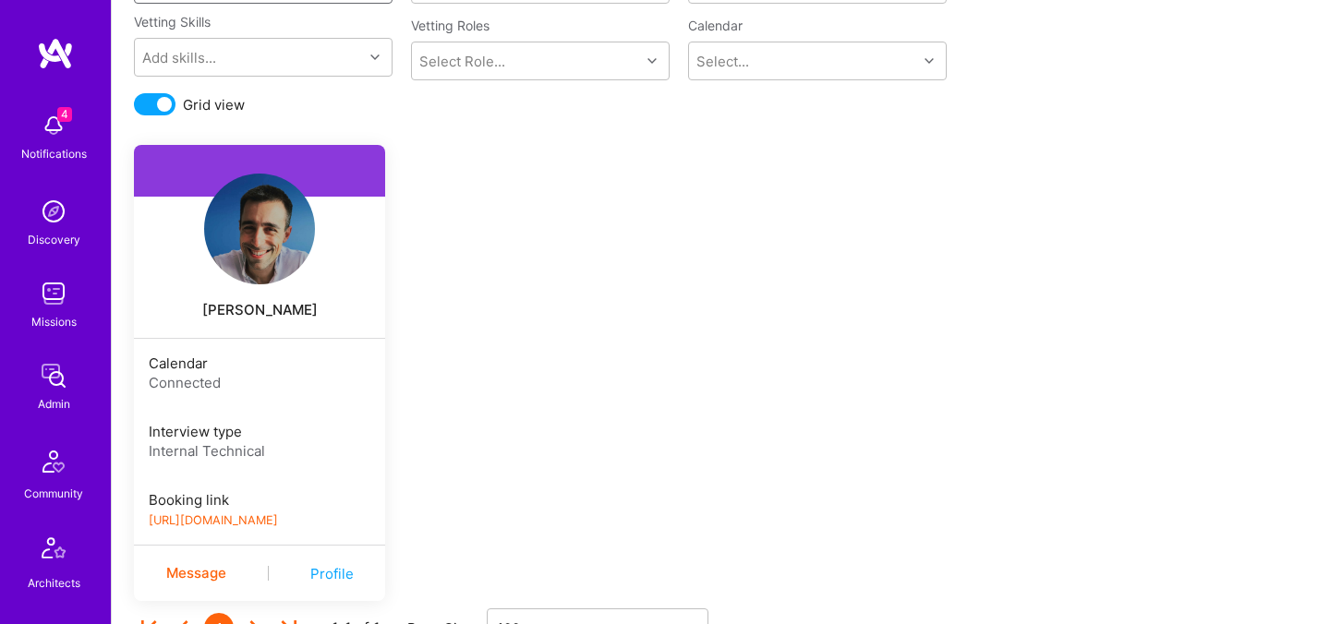
scroll to position [399, 0]
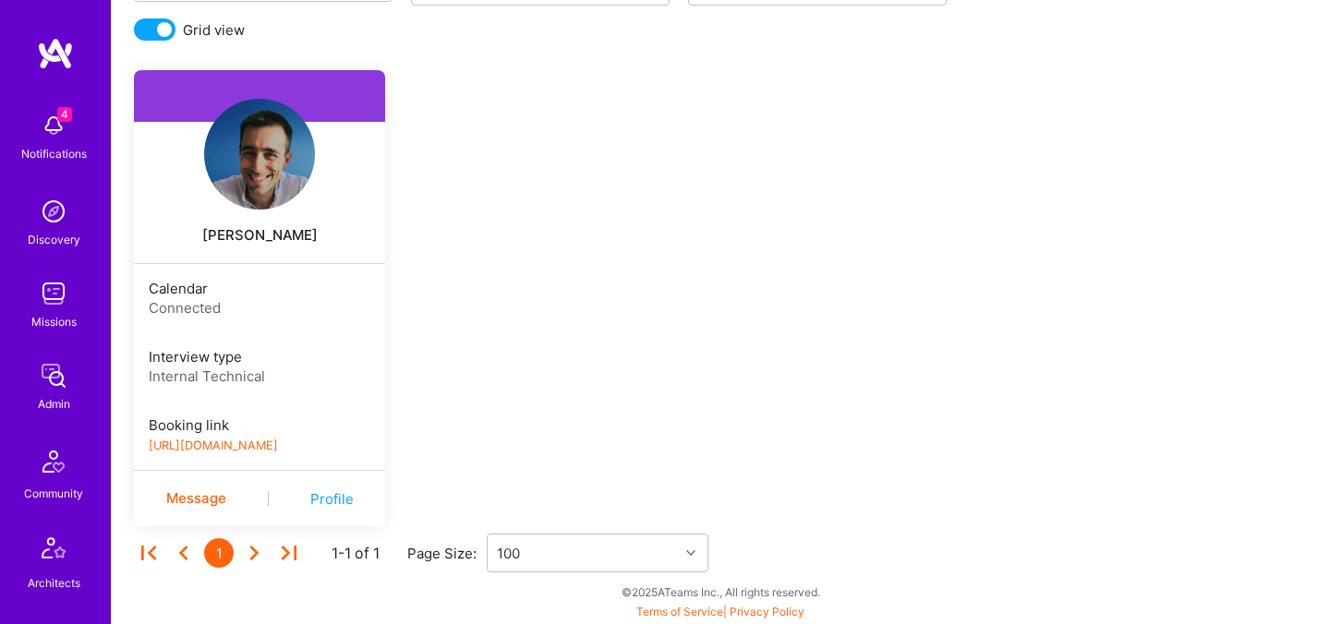
click at [278, 443] on link "https://platform-v2.a.team/interview-scheduling/booking/luisteofilo/evaluation" at bounding box center [213, 446] width 129 height 14
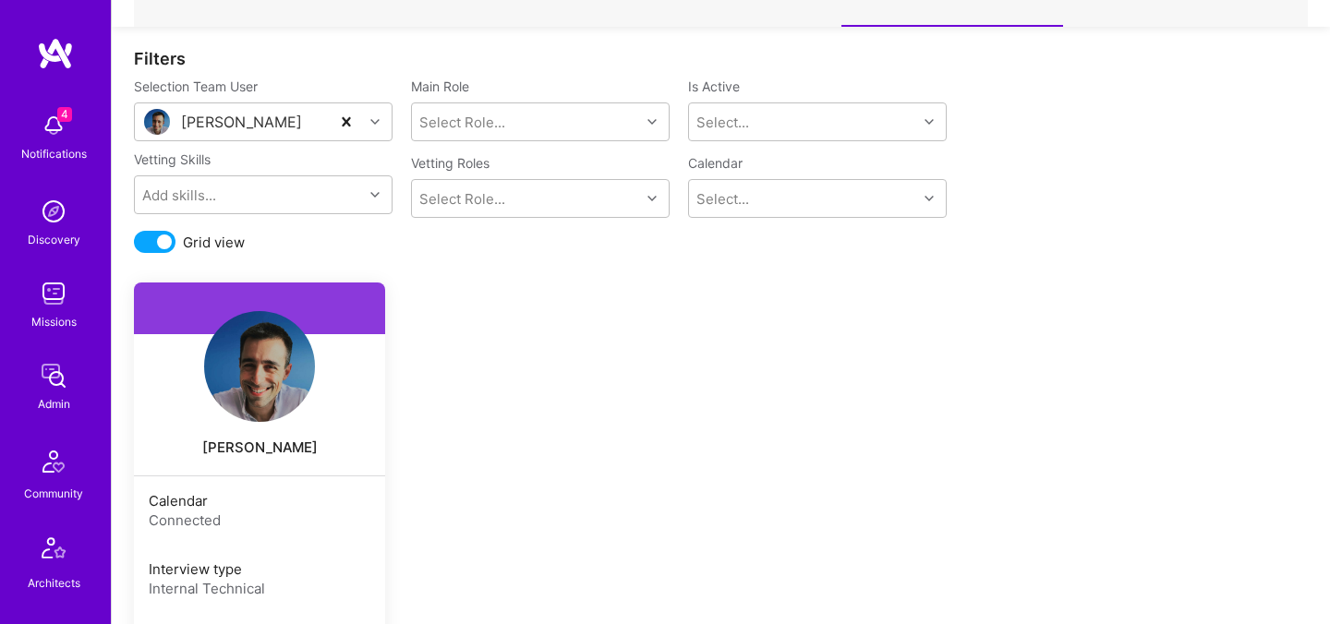
scroll to position [0, 0]
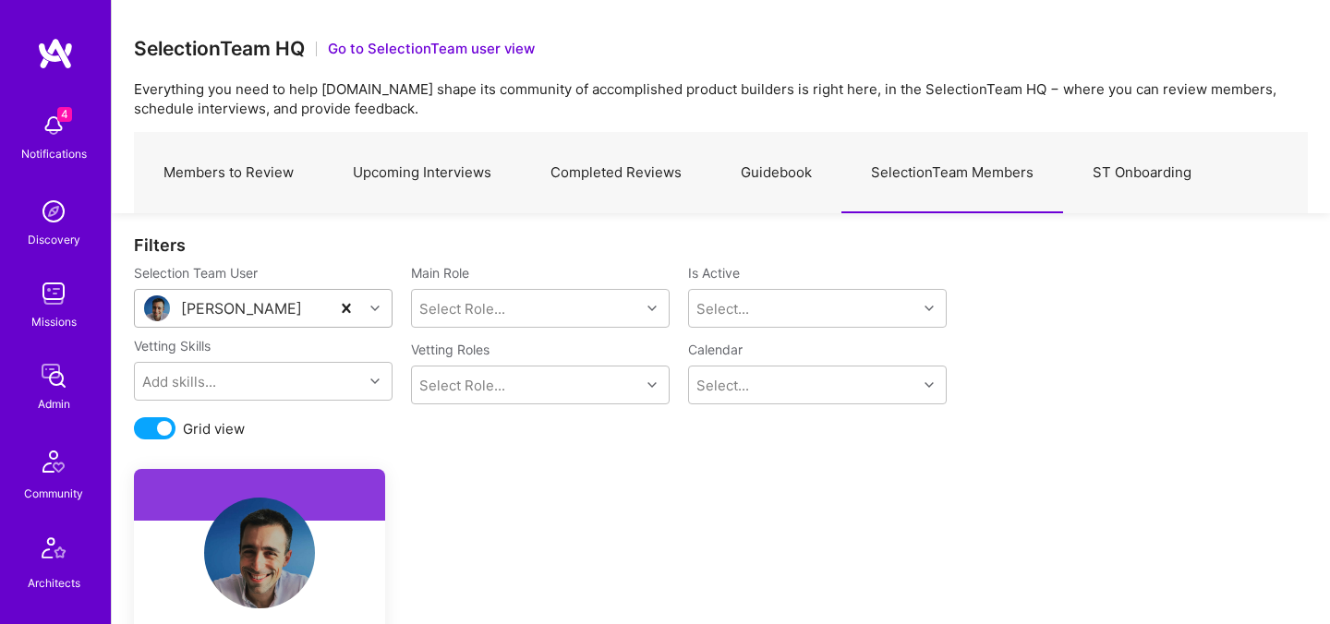
click at [277, 304] on div "Luis Teofilo" at bounding box center [232, 308] width 195 height 37
click at [240, 305] on div "Luis Teofilo" at bounding box center [241, 308] width 121 height 19
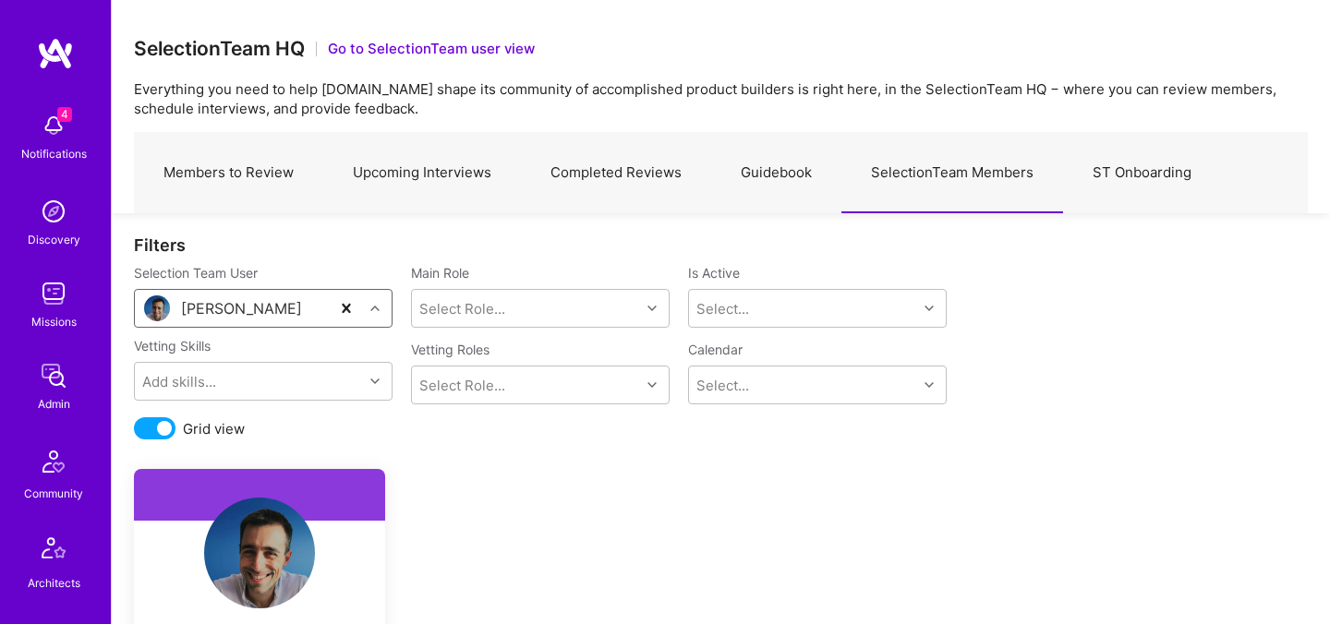
click at [240, 305] on div "Luis Teofilo" at bounding box center [241, 308] width 121 height 19
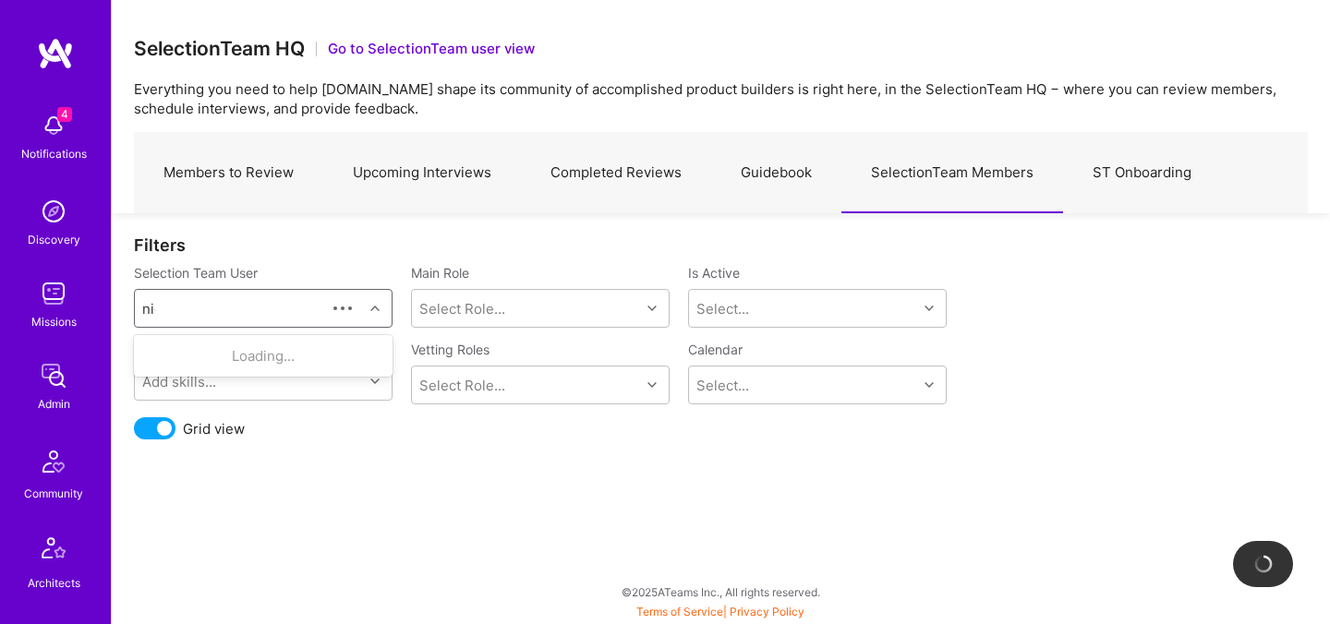
type input "nick"
click at [201, 361] on div "Nick Bartlett" at bounding box center [286, 355] width 187 height 19
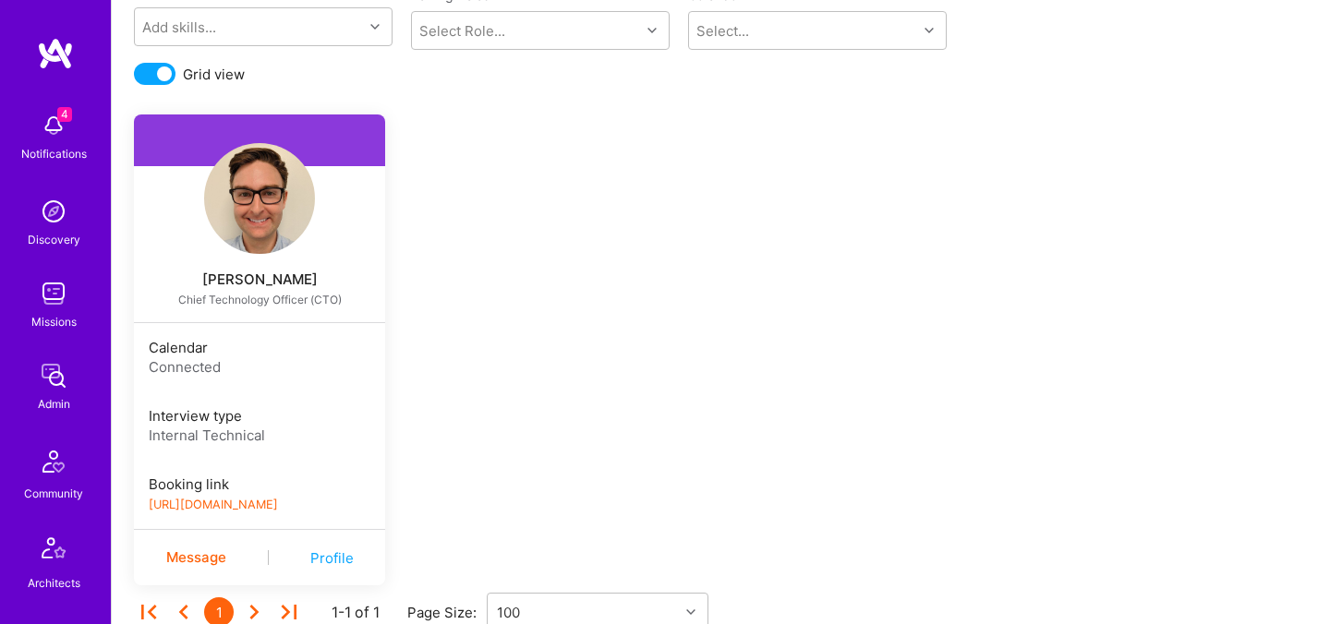
scroll to position [414, 0]
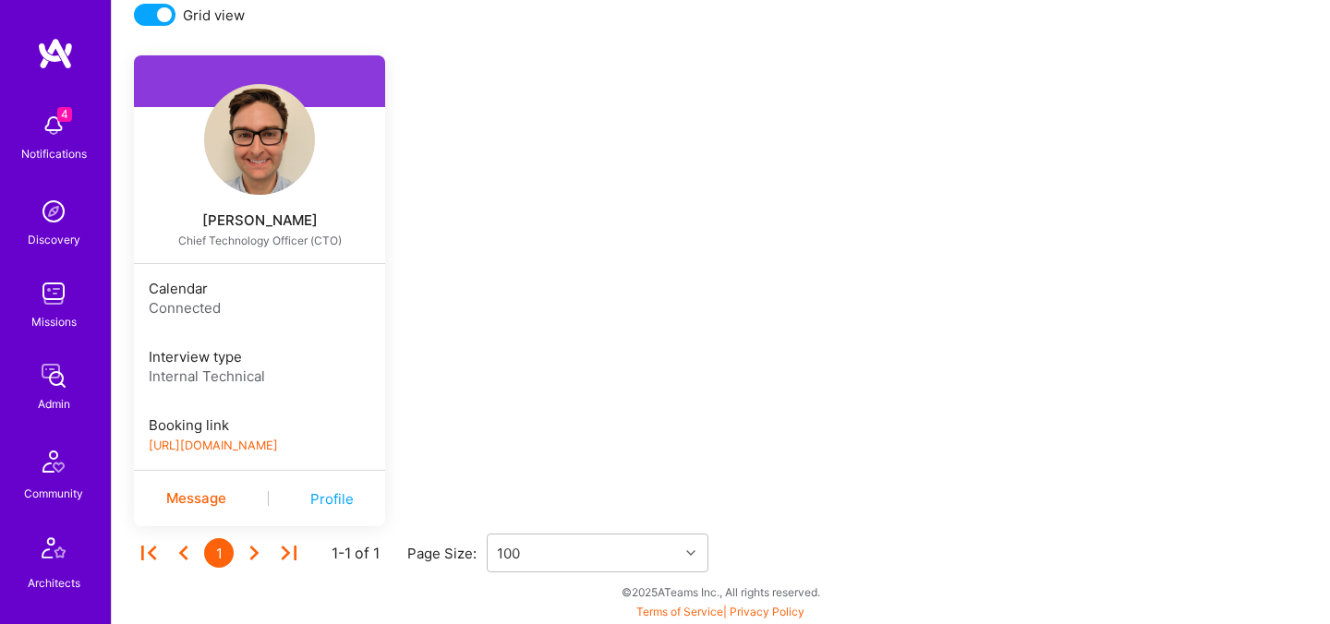
click at [290, 455] on div "Booking link https://book.a.team/nickbartlett1/evaluation" at bounding box center [259, 435] width 251 height 69
click at [291, 453] on div "https://book.a.team/nickbartlett1/evaluation" at bounding box center [260, 445] width 222 height 20
click at [278, 449] on link "https://book.a.team/nickbartlett1/evaluation" at bounding box center [213, 446] width 129 height 14
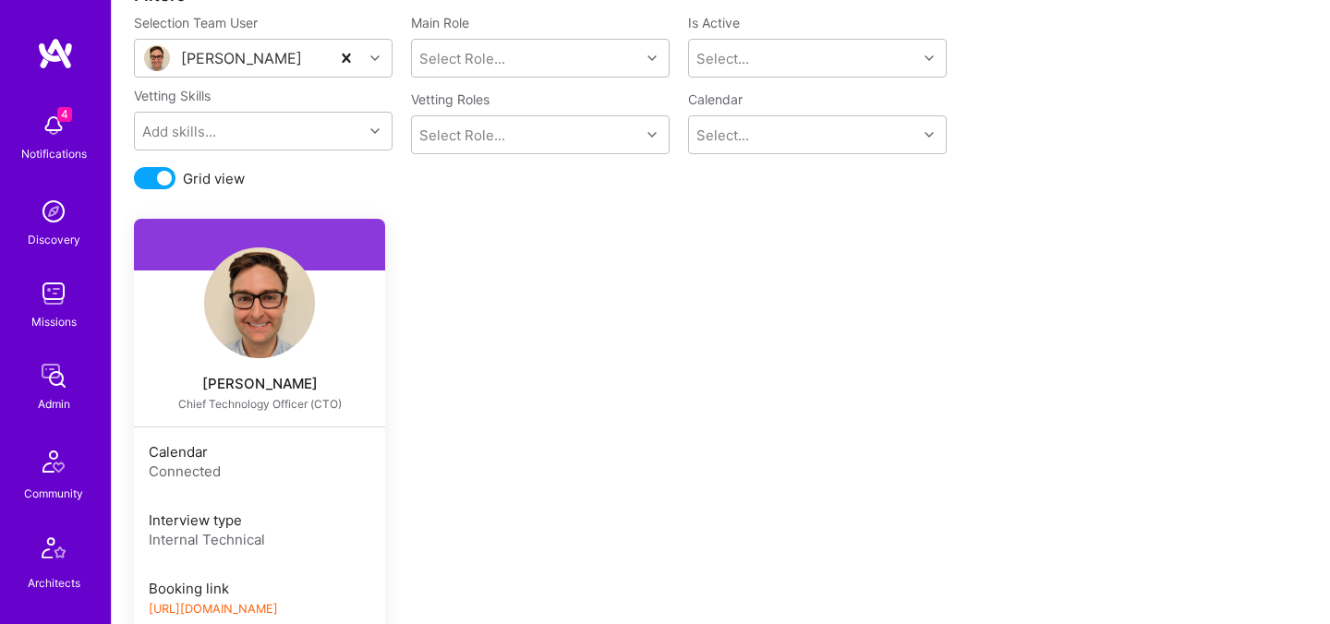
scroll to position [161, 0]
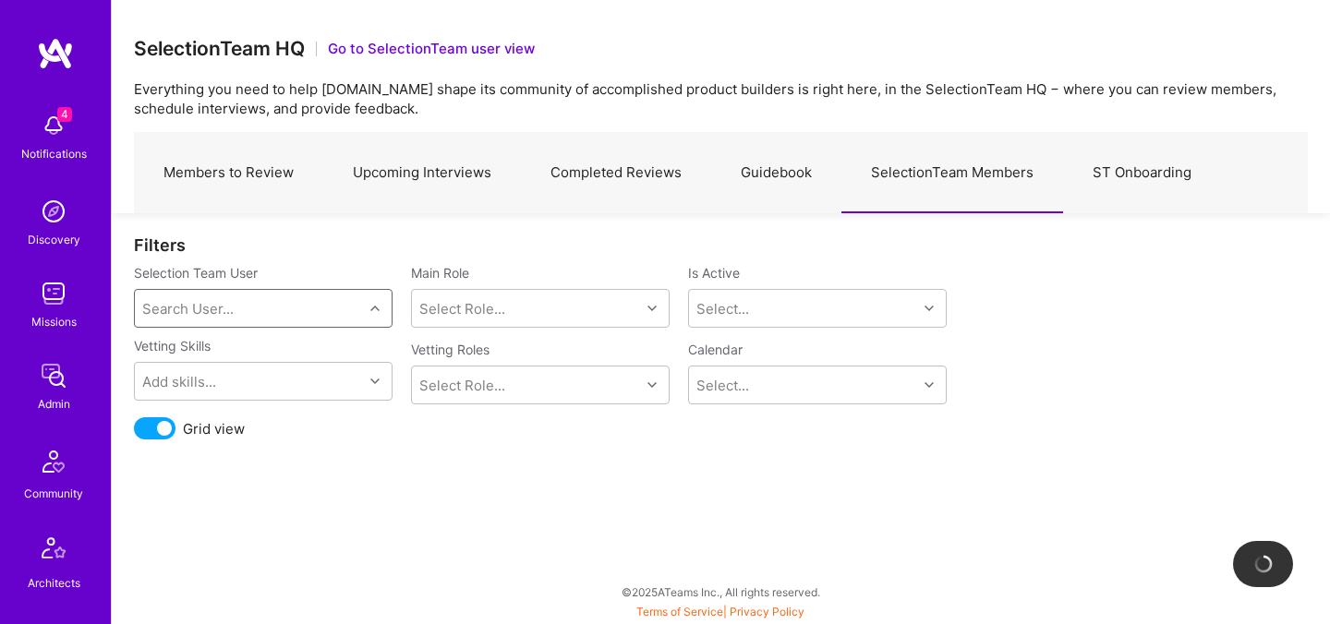
click at [264, 301] on div "Search User..." at bounding box center [249, 308] width 228 height 37
type input "javi"
click at [215, 372] on div "javier@goleancrush.com" at bounding box center [287, 385] width 188 height 39
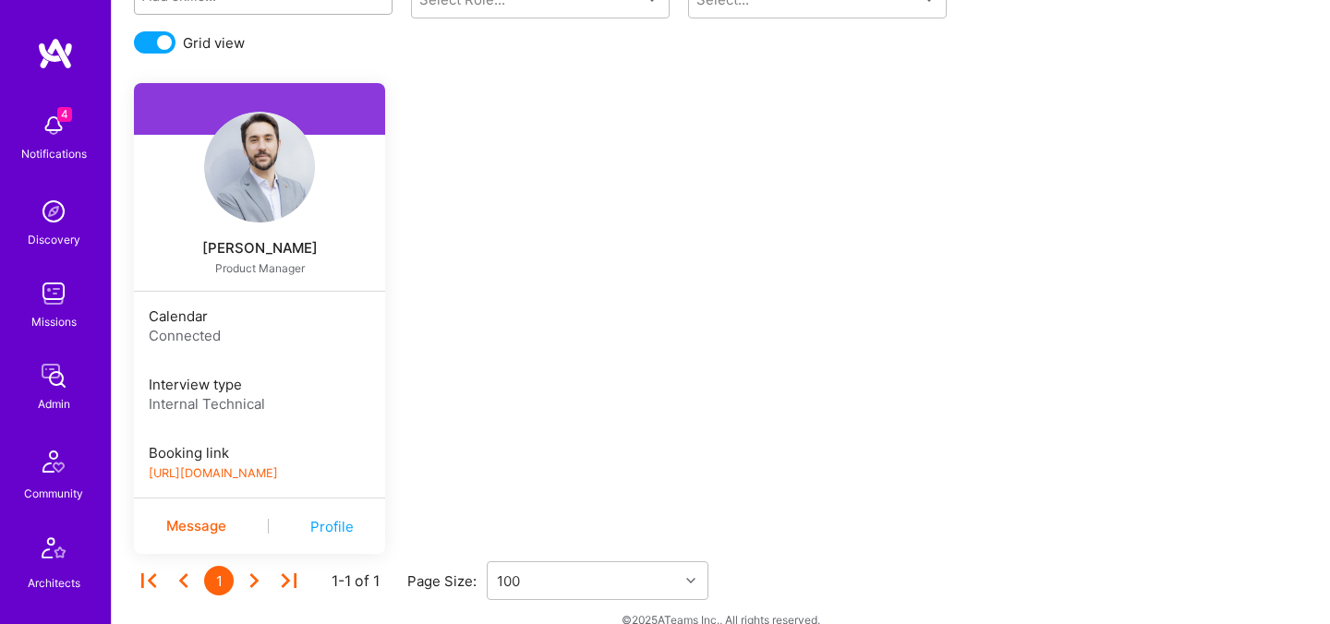
scroll to position [414, 0]
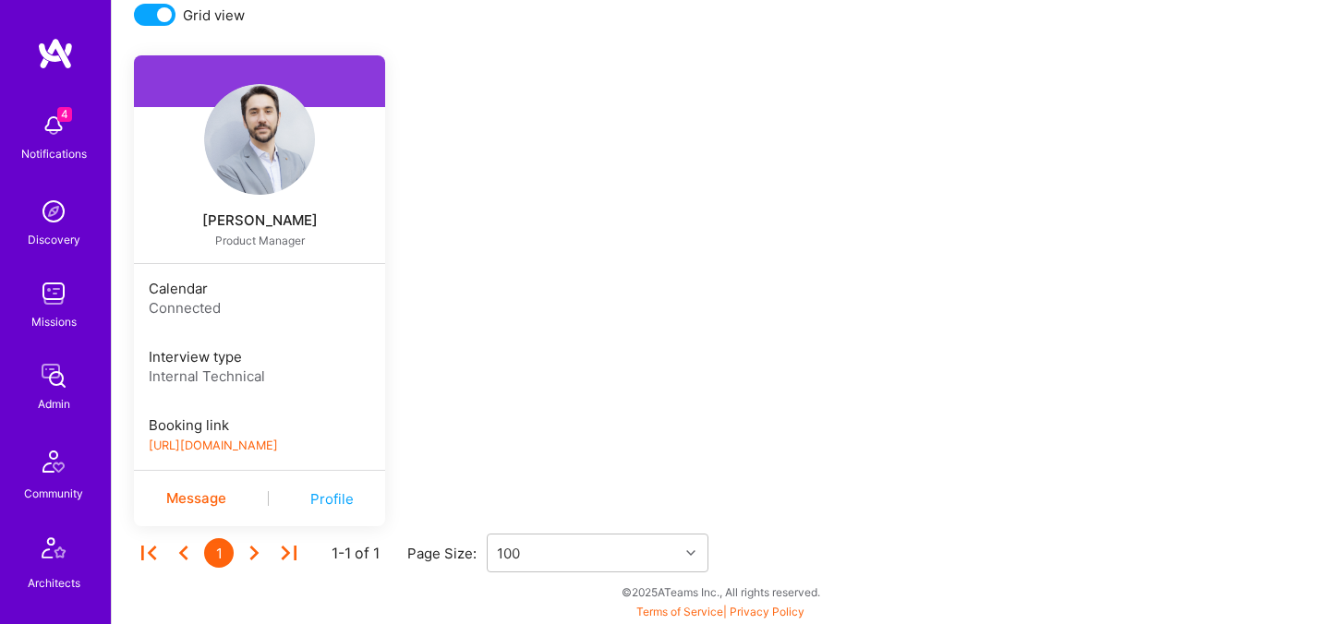
click at [276, 134] on img at bounding box center [259, 139] width 111 height 111
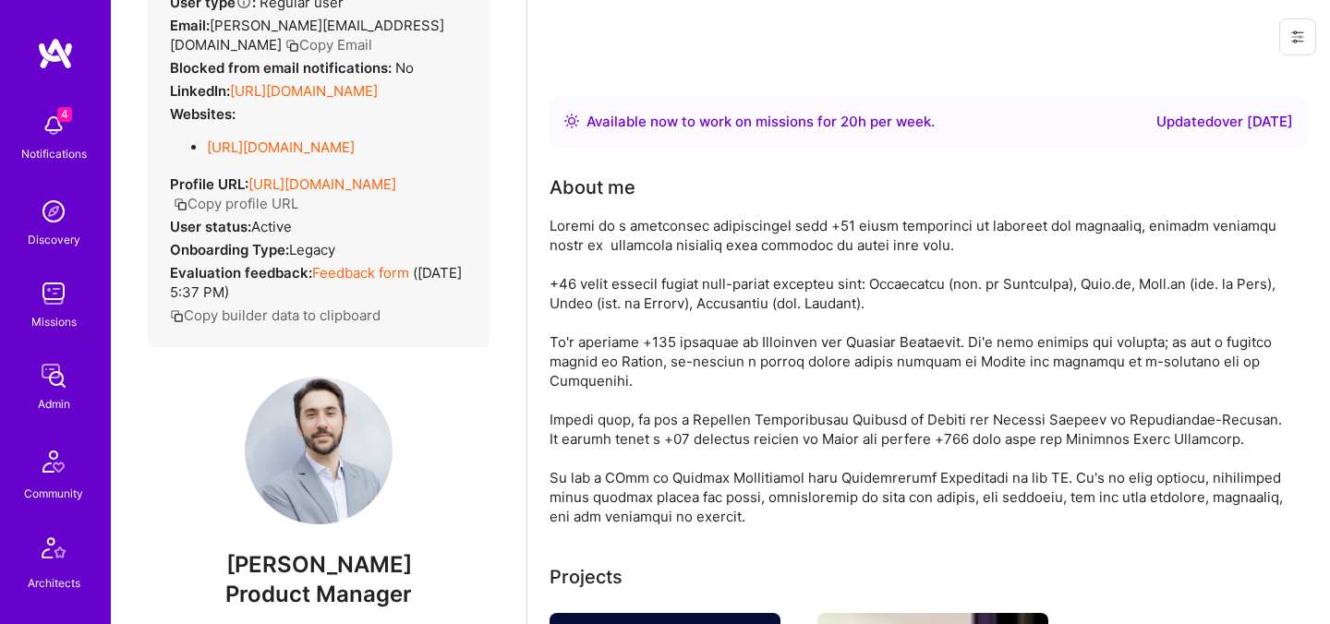
scroll to position [554, 0]
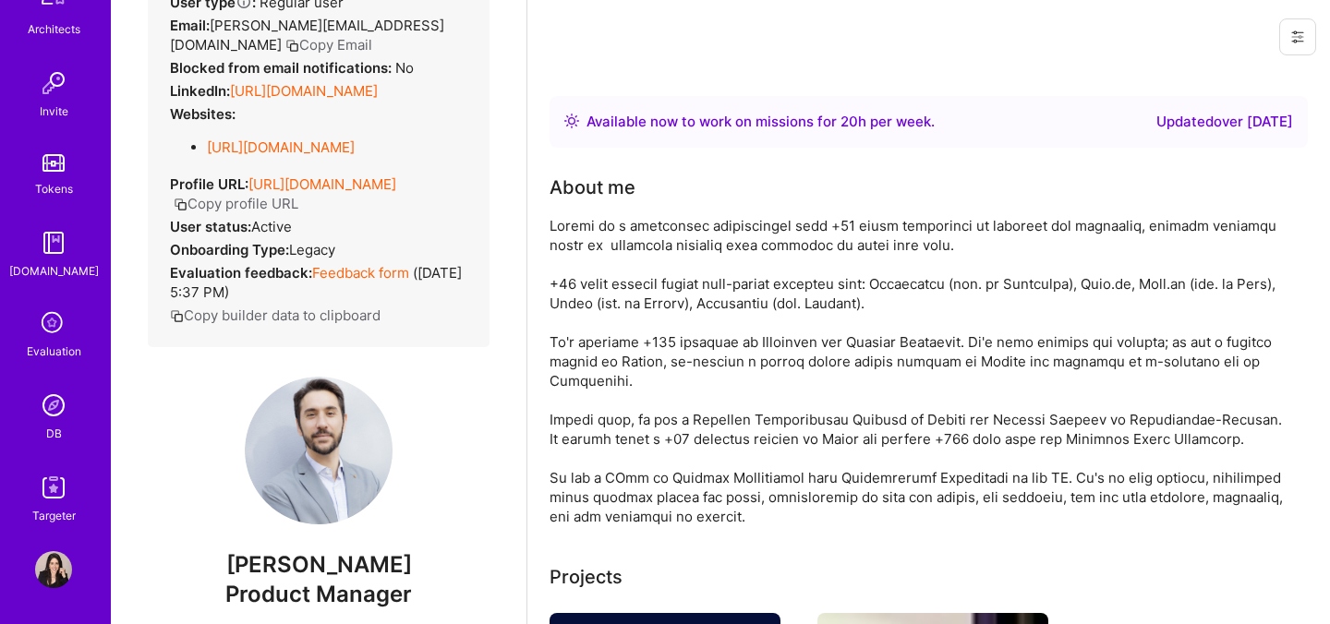
click at [55, 326] on icon at bounding box center [53, 324] width 35 height 35
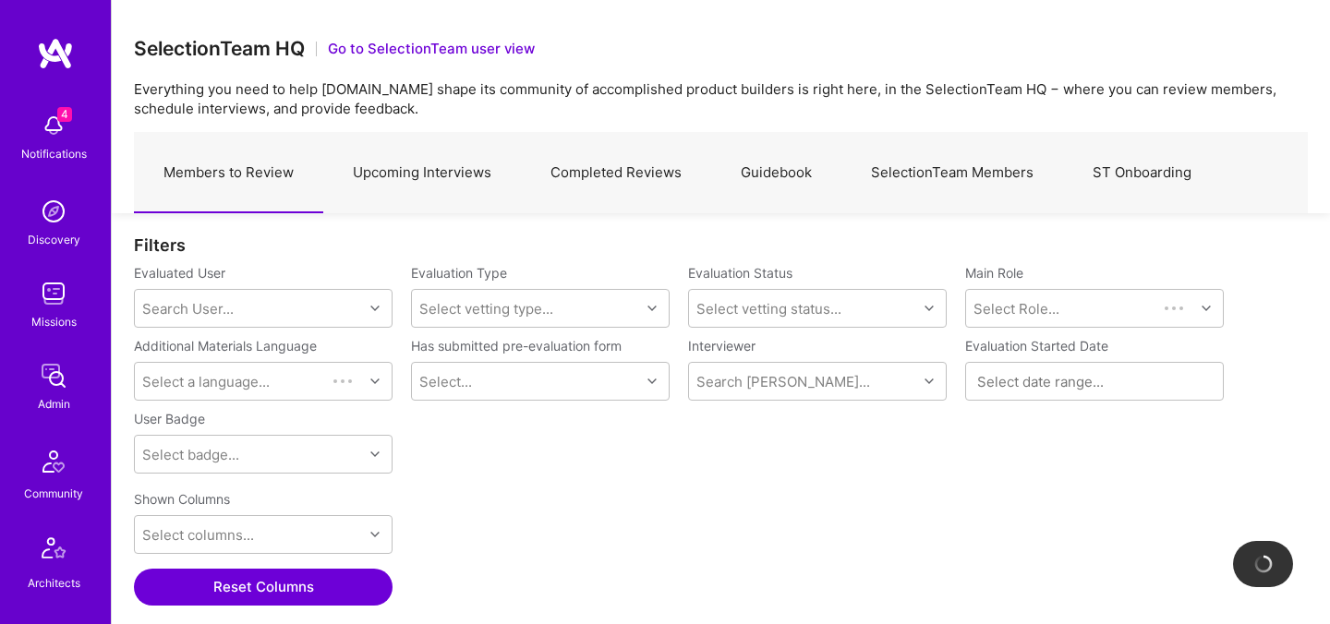
click at [410, 175] on link "Upcoming Interviews" at bounding box center [422, 173] width 198 height 80
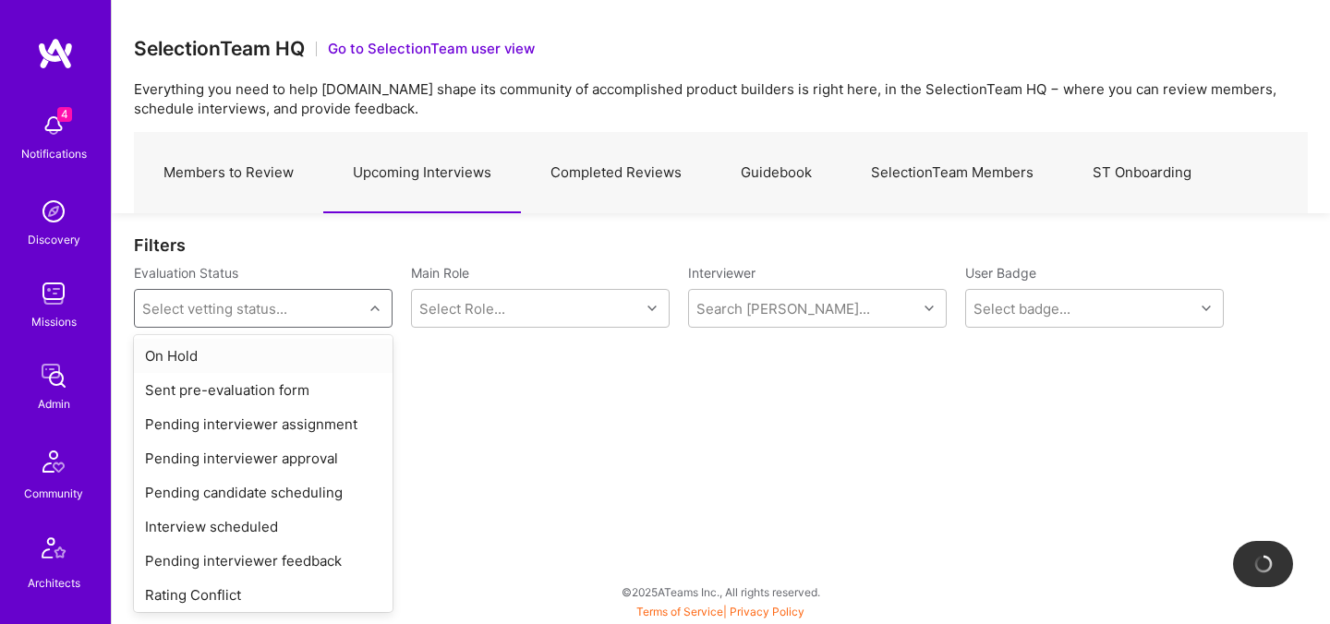
click at [326, 314] on div "Select vetting status..." at bounding box center [249, 308] width 228 height 37
paste input "Pedro Diaz:"
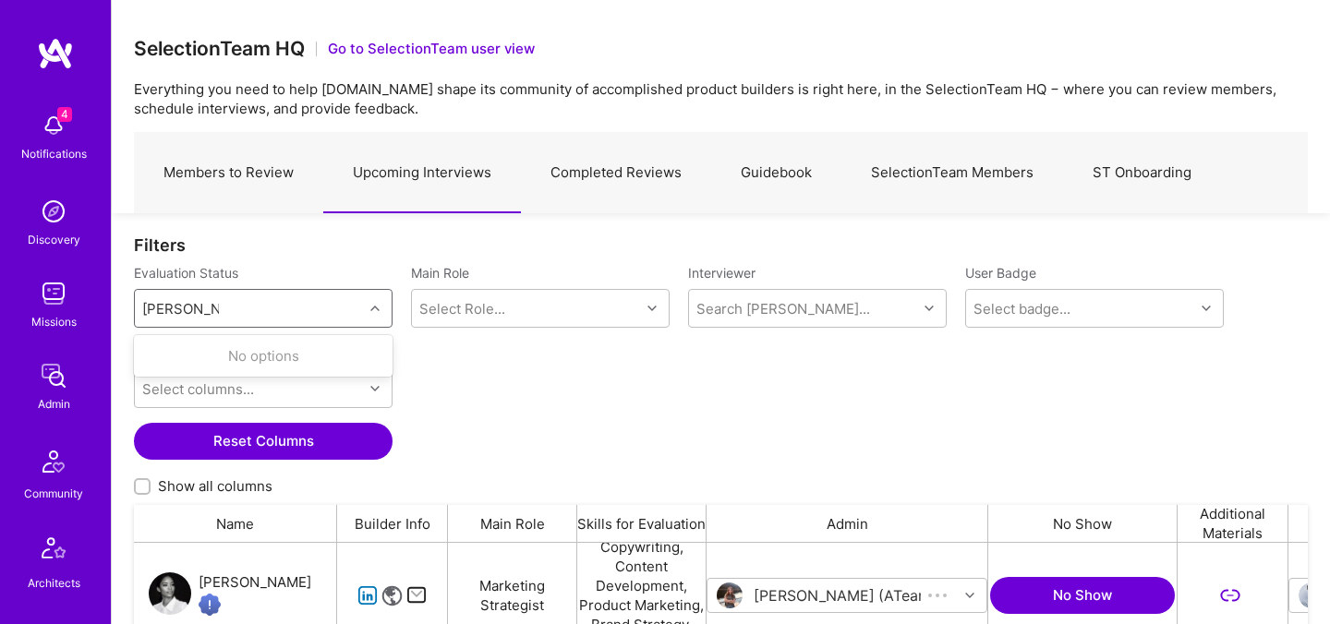
scroll to position [430, 1174]
type input "Pedro Diaz"
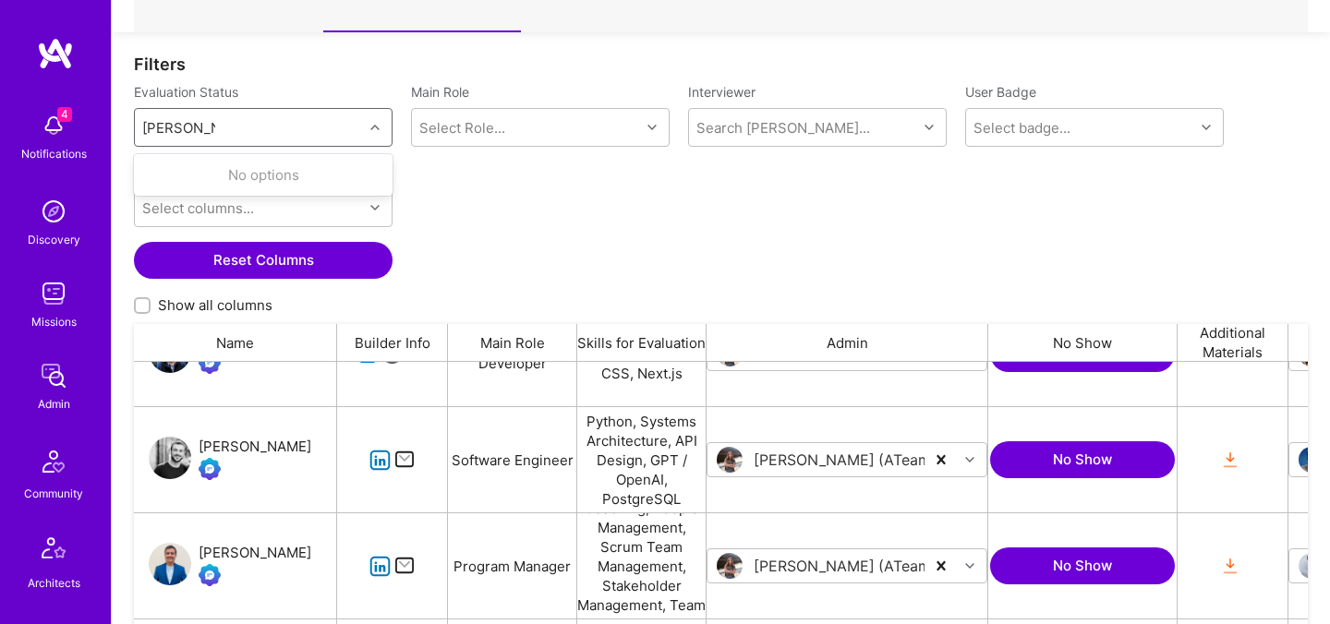
scroll to position [400, 0]
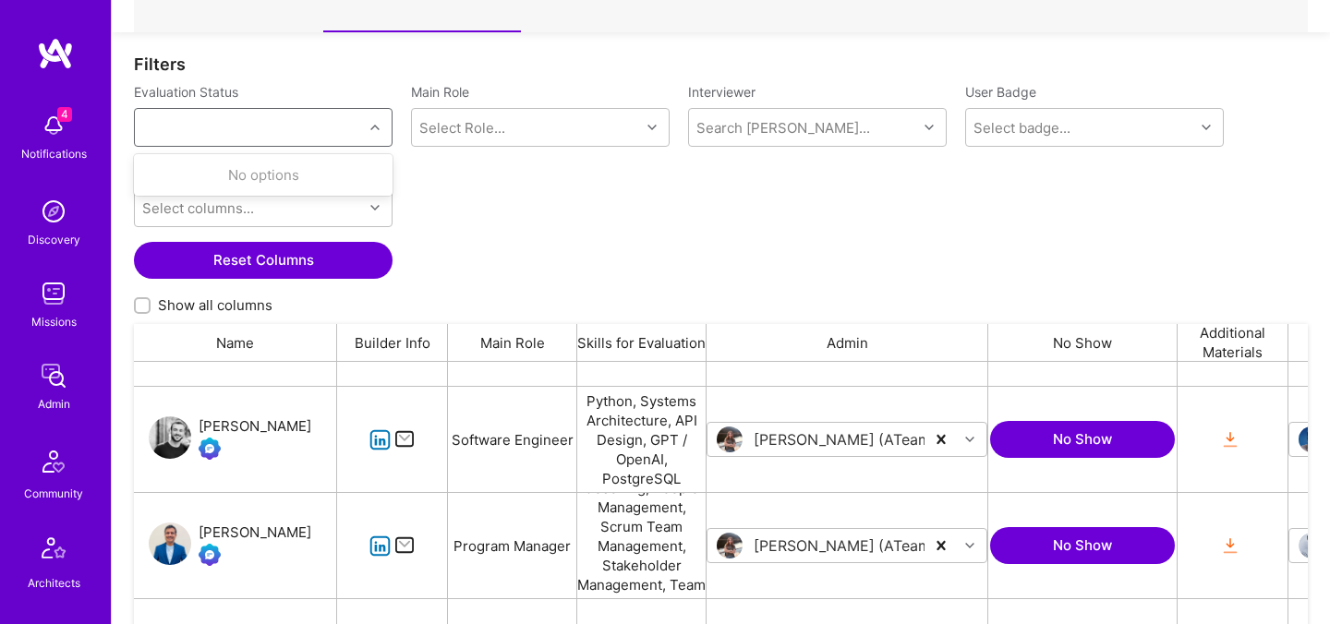
click at [259, 123] on div "Pedro Diaz" at bounding box center [249, 127] width 228 height 37
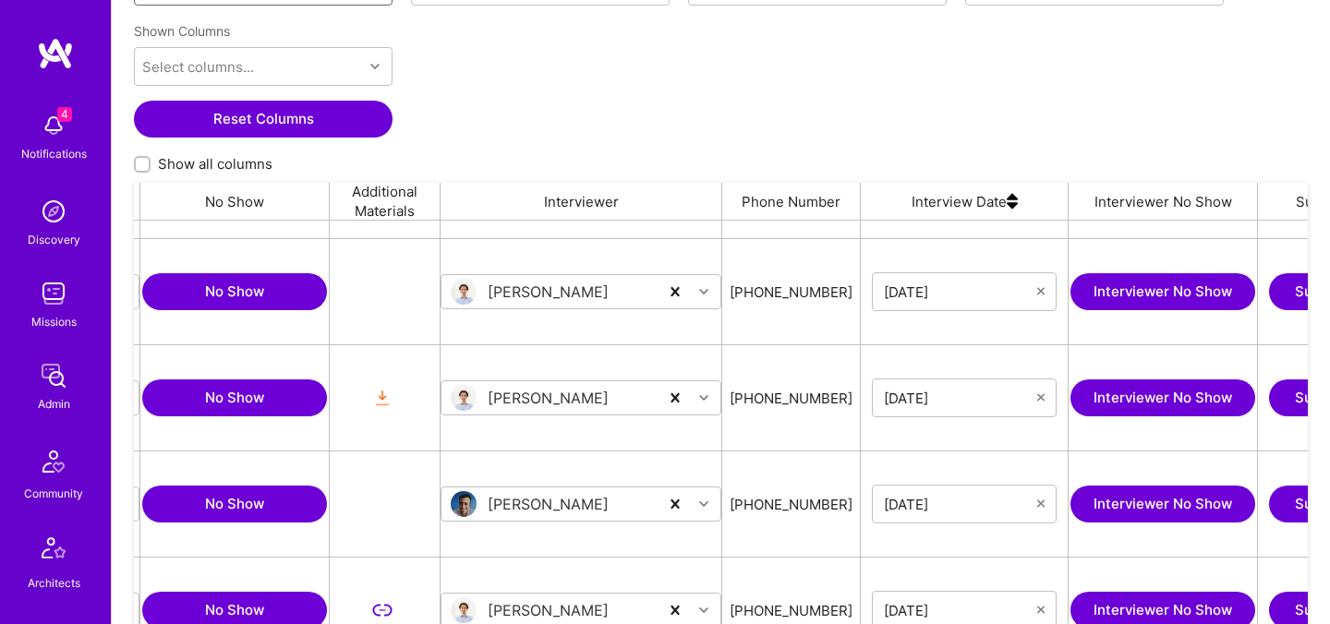
scroll to position [0, 918]
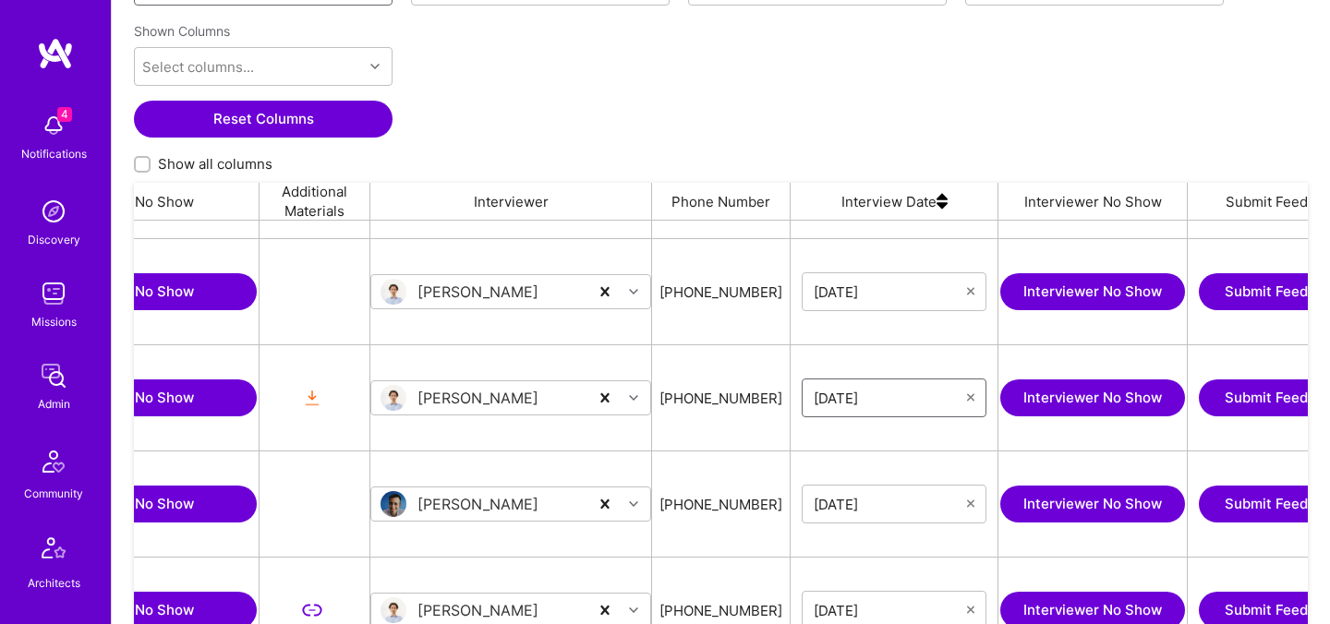
click at [860, 402] on input "09/05/2025" at bounding box center [889, 398] width 153 height 18
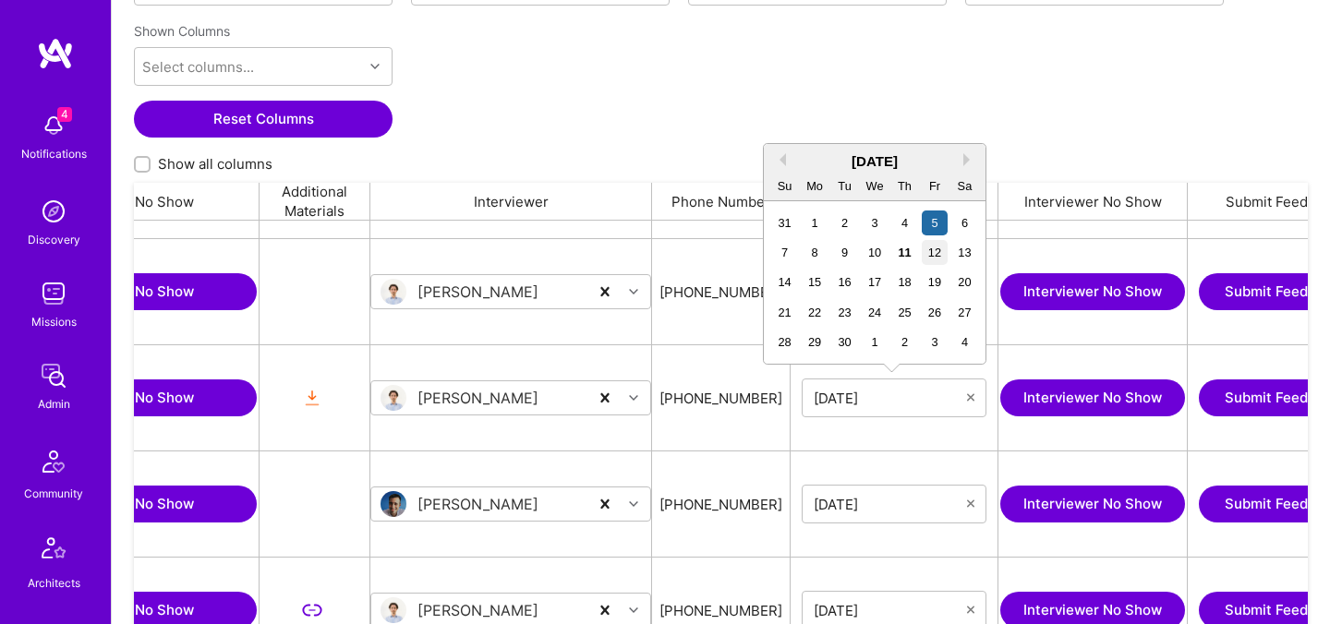
click at [933, 253] on div "12" at bounding box center [934, 252] width 25 height 25
type input "09/12/2025"
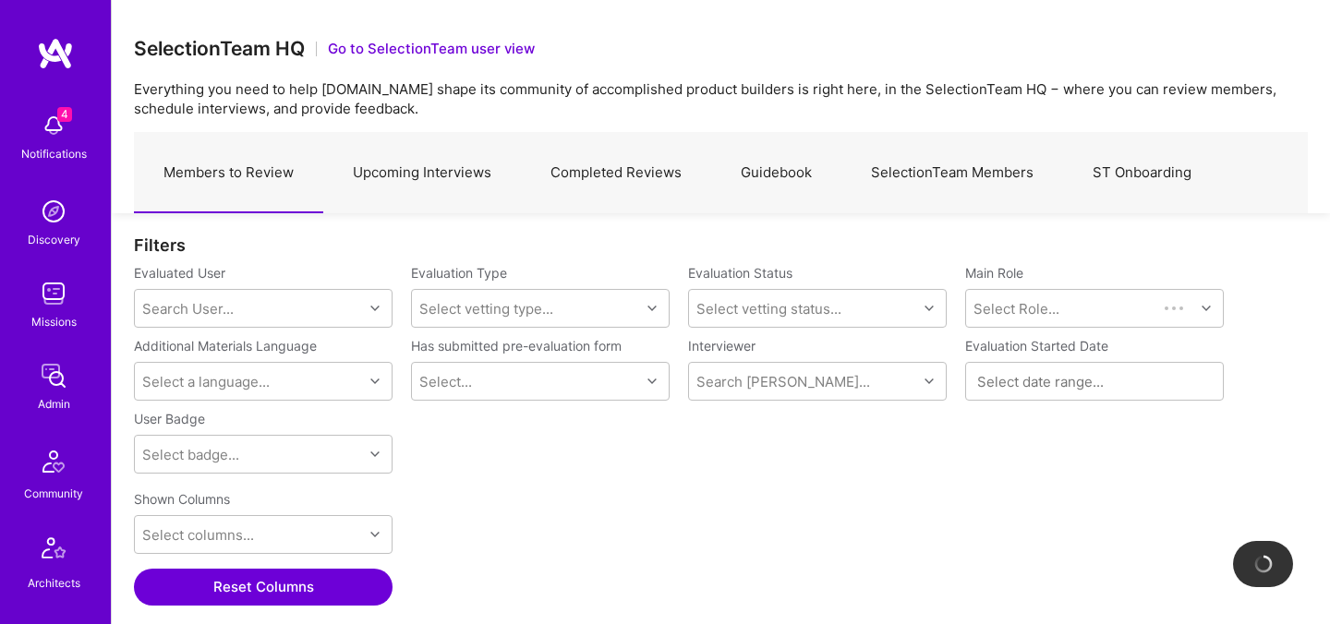
scroll to position [2, 0]
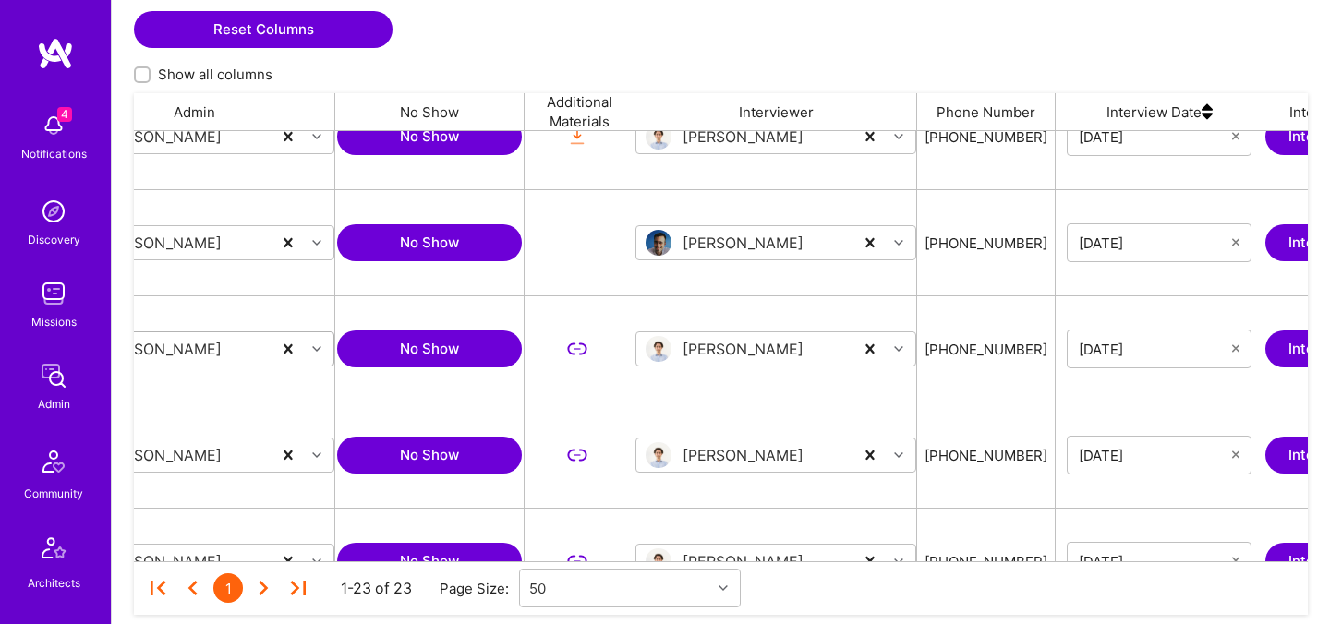
scroll to position [0, 674]
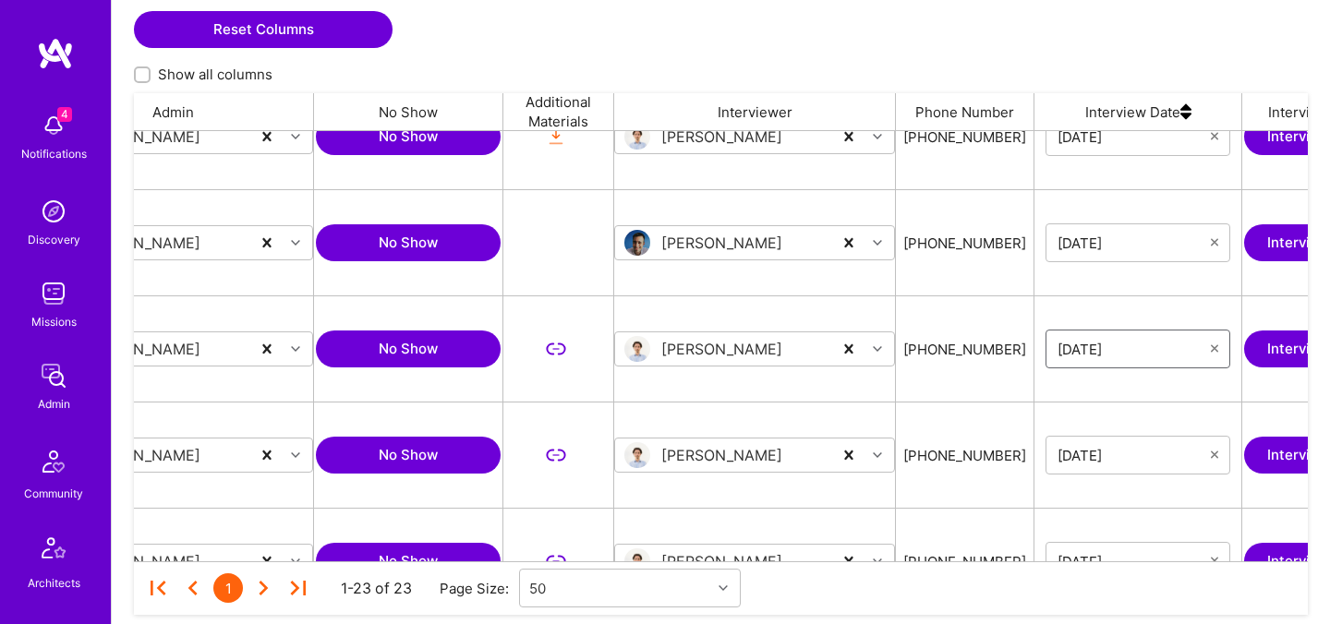
click at [1080, 355] on input "09/05/2025" at bounding box center [1133, 349] width 153 height 18
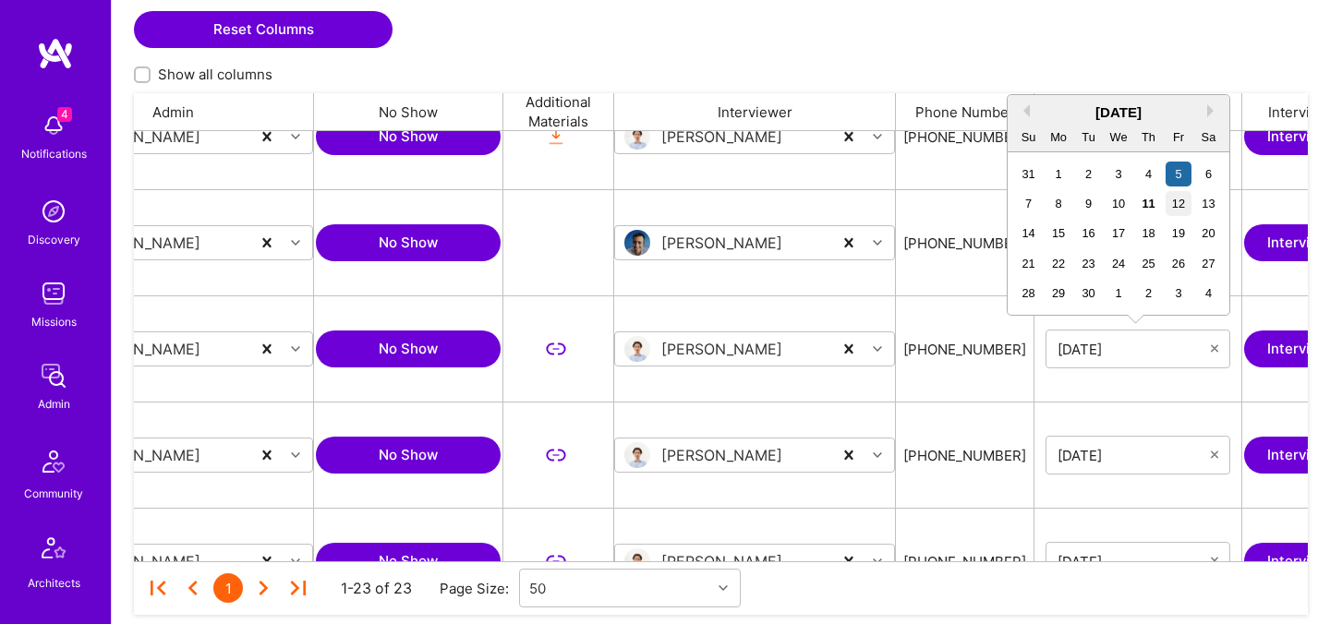
click at [1178, 208] on div "12" at bounding box center [1177, 203] width 25 height 25
type input "09/12/2025"
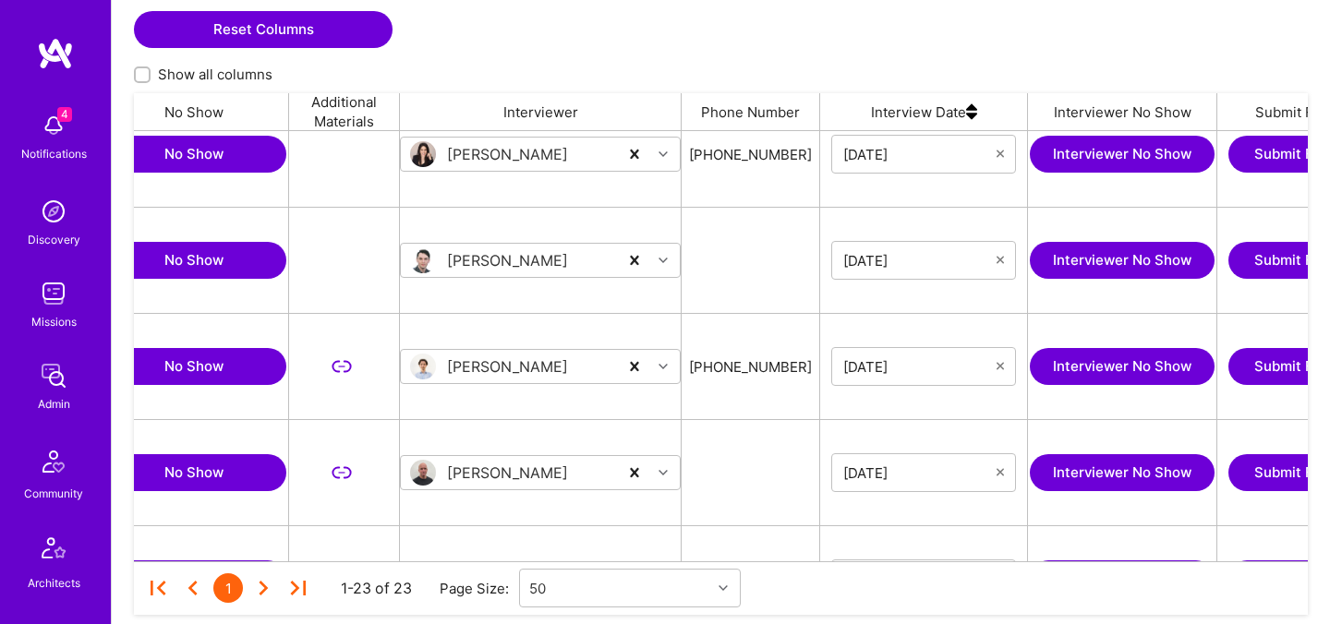
scroll to position [0, 941]
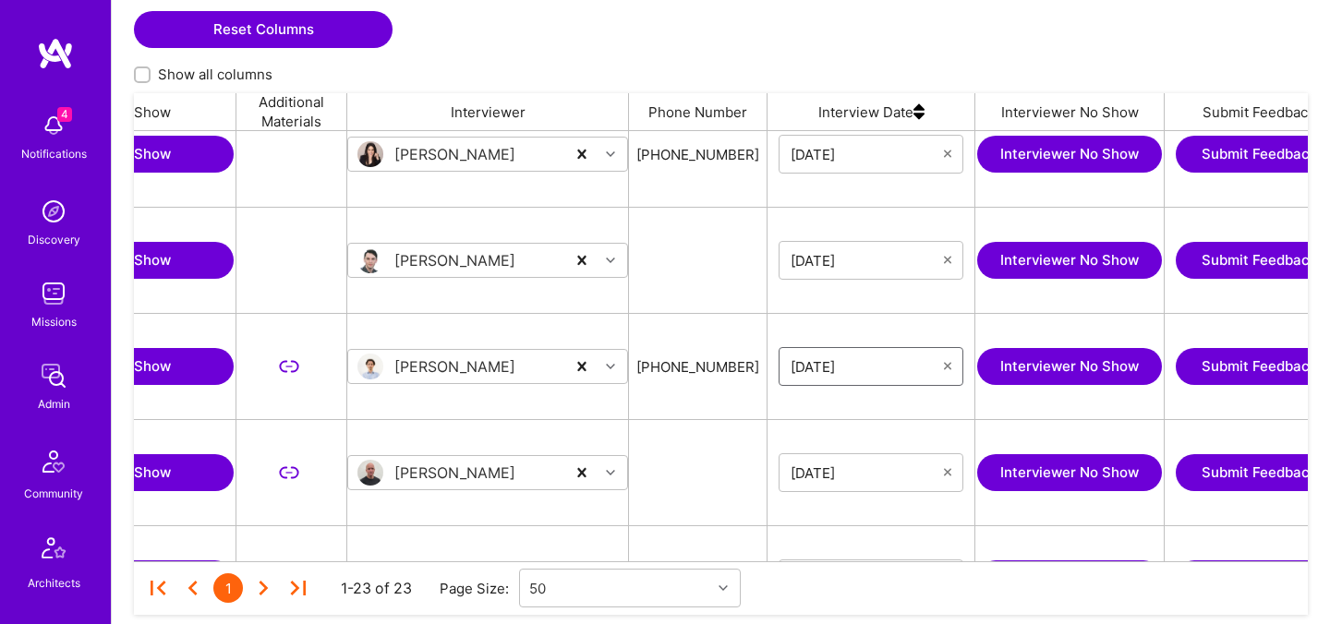
click at [844, 365] on input "09/03/2025" at bounding box center [866, 366] width 153 height 18
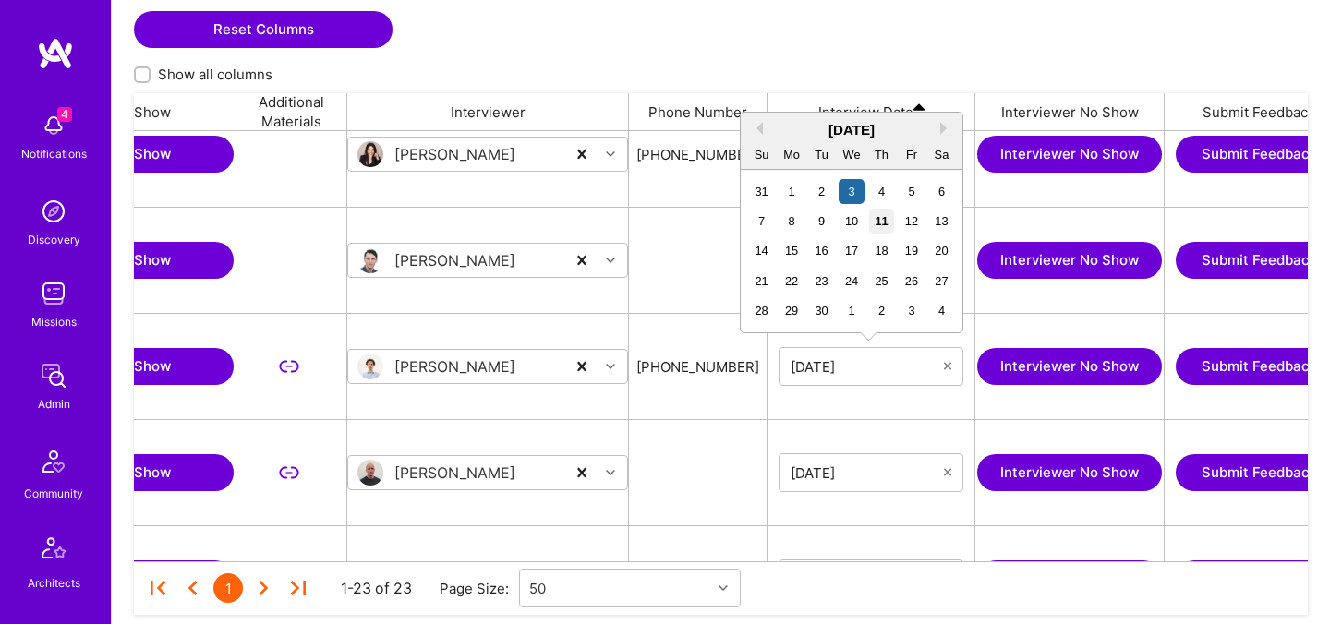
click at [890, 221] on div "11" at bounding box center [881, 221] width 25 height 25
type input "09/11/2025"
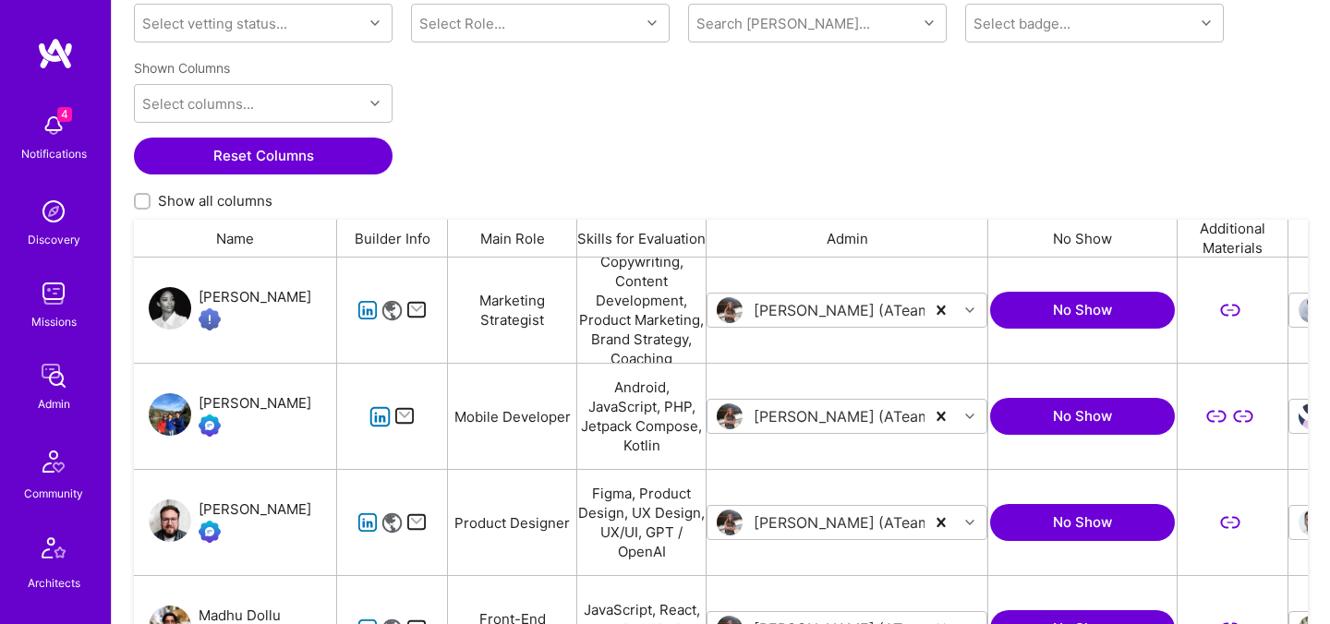
scroll to position [0, 0]
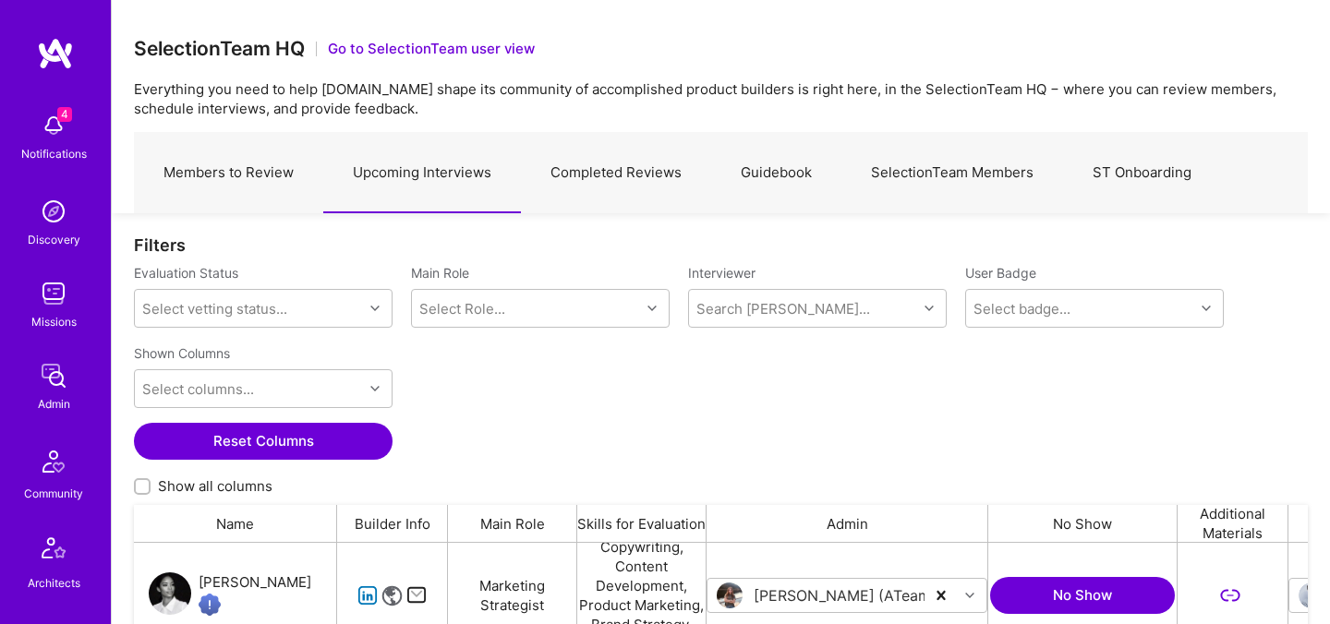
click at [205, 178] on link "Members to Review" at bounding box center [228, 173] width 189 height 80
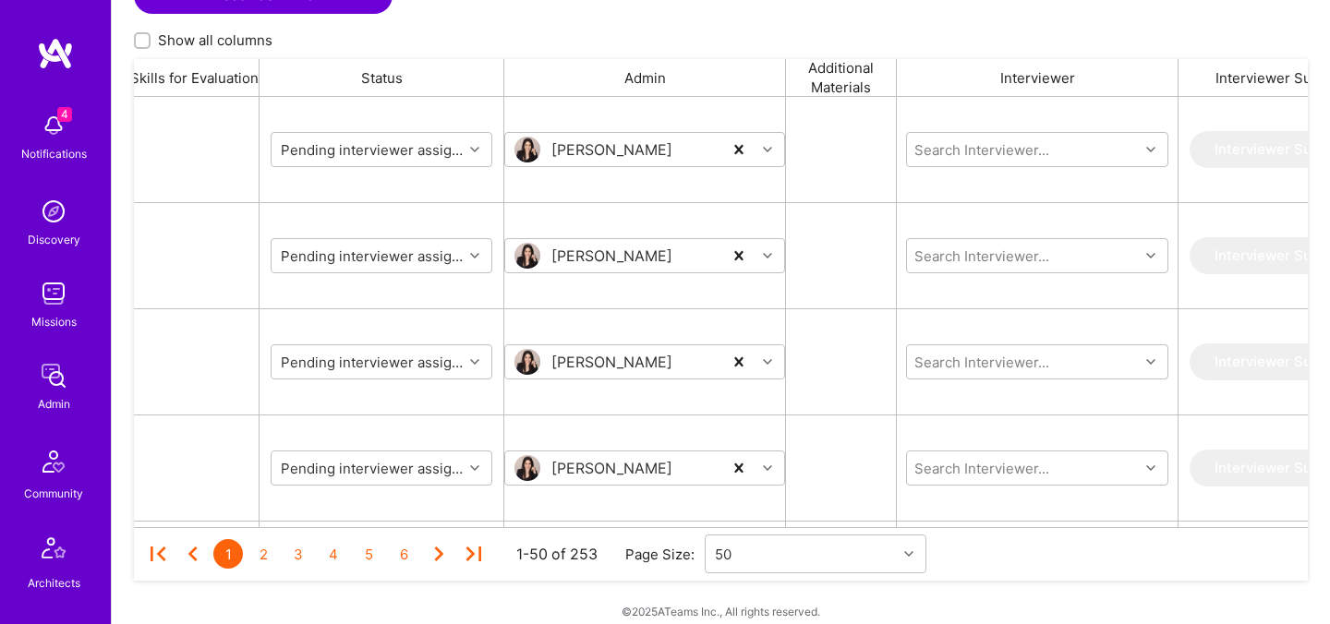
scroll to position [0, 560]
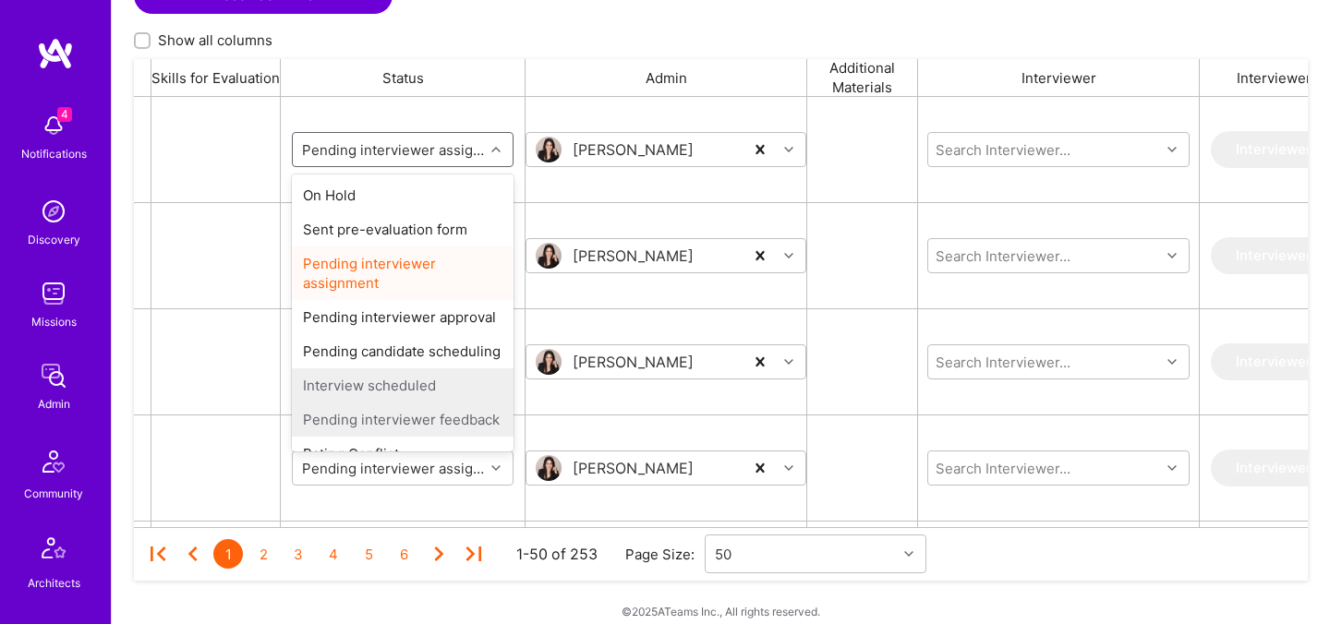
click at [441, 157] on input "grid" at bounding box center [409, 149] width 222 height 19
click at [413, 200] on div "On Hold" at bounding box center [403, 195] width 222 height 34
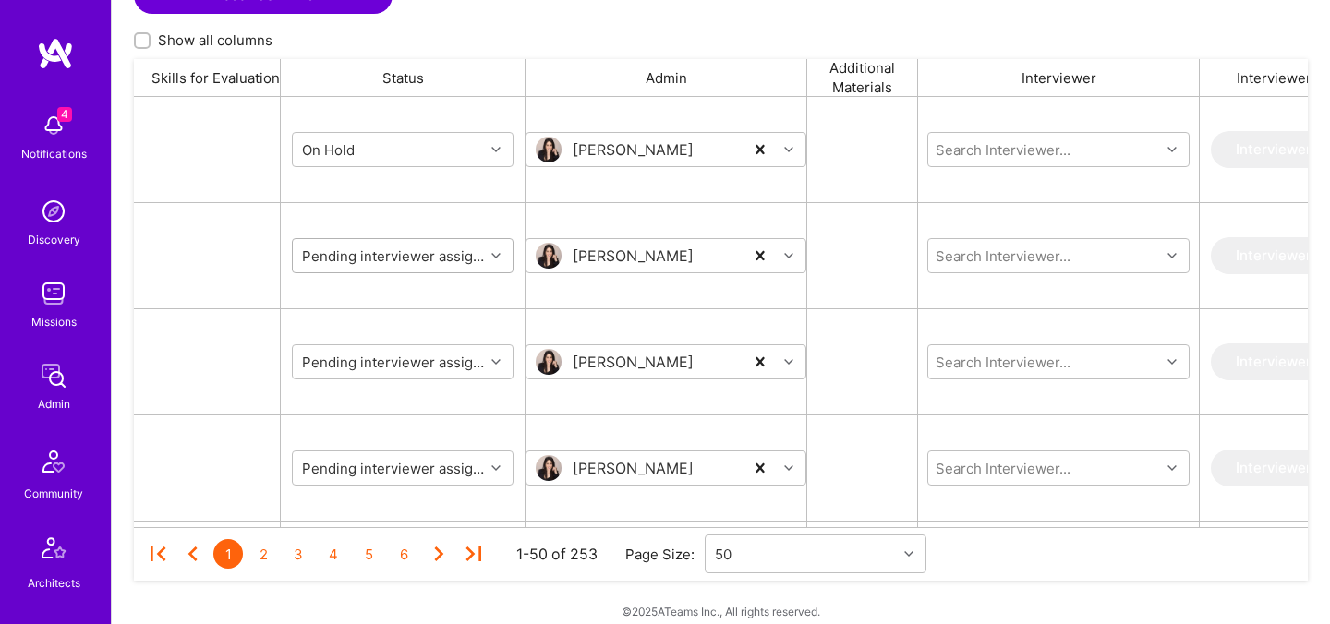
click at [409, 260] on input "grid" at bounding box center [409, 256] width 222 height 19
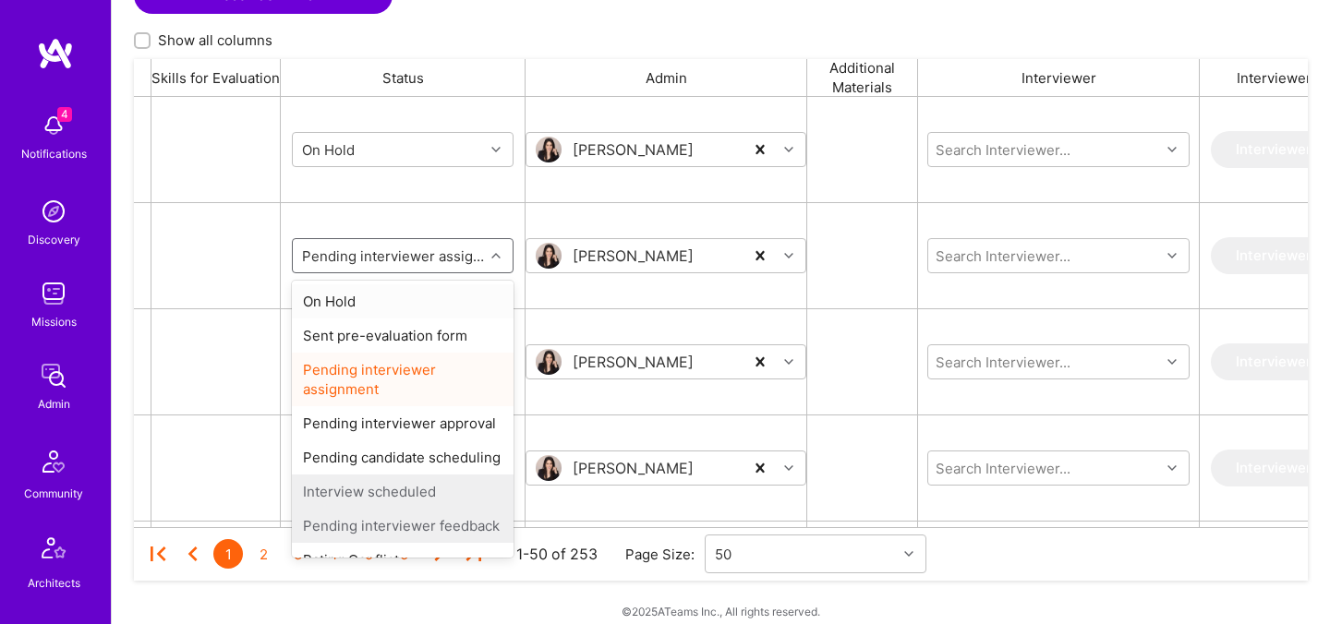
click at [395, 295] on div "On Hold" at bounding box center [403, 301] width 222 height 34
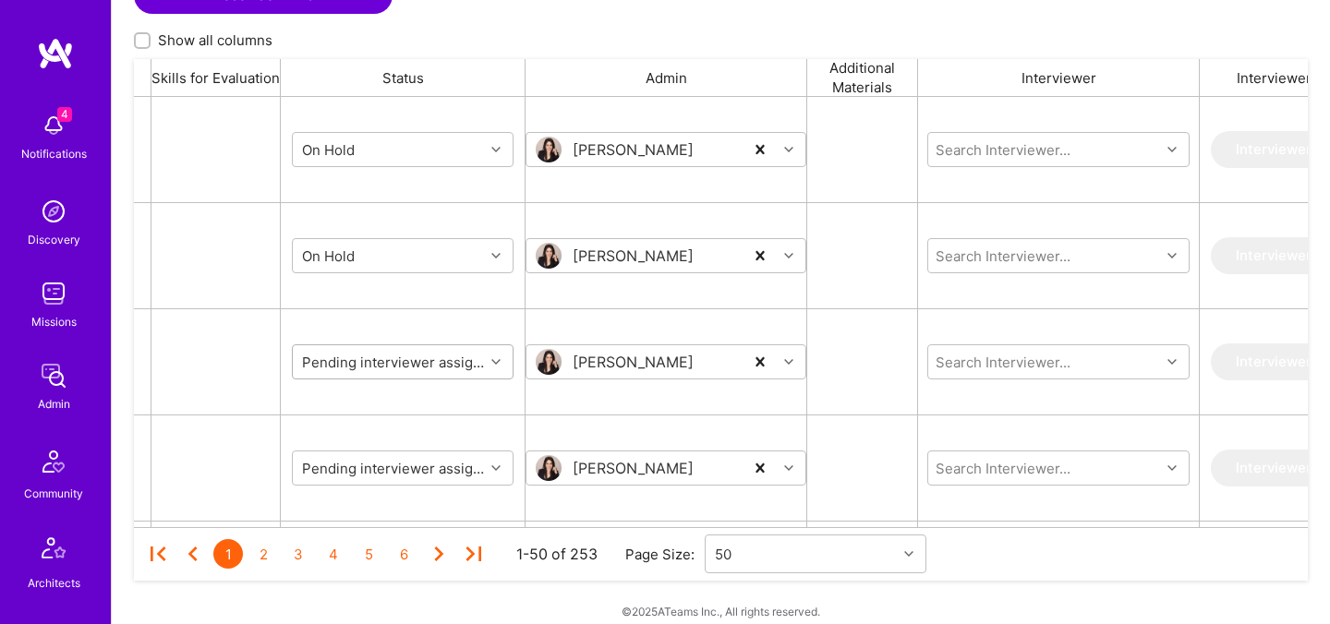
scroll to position [611, 0]
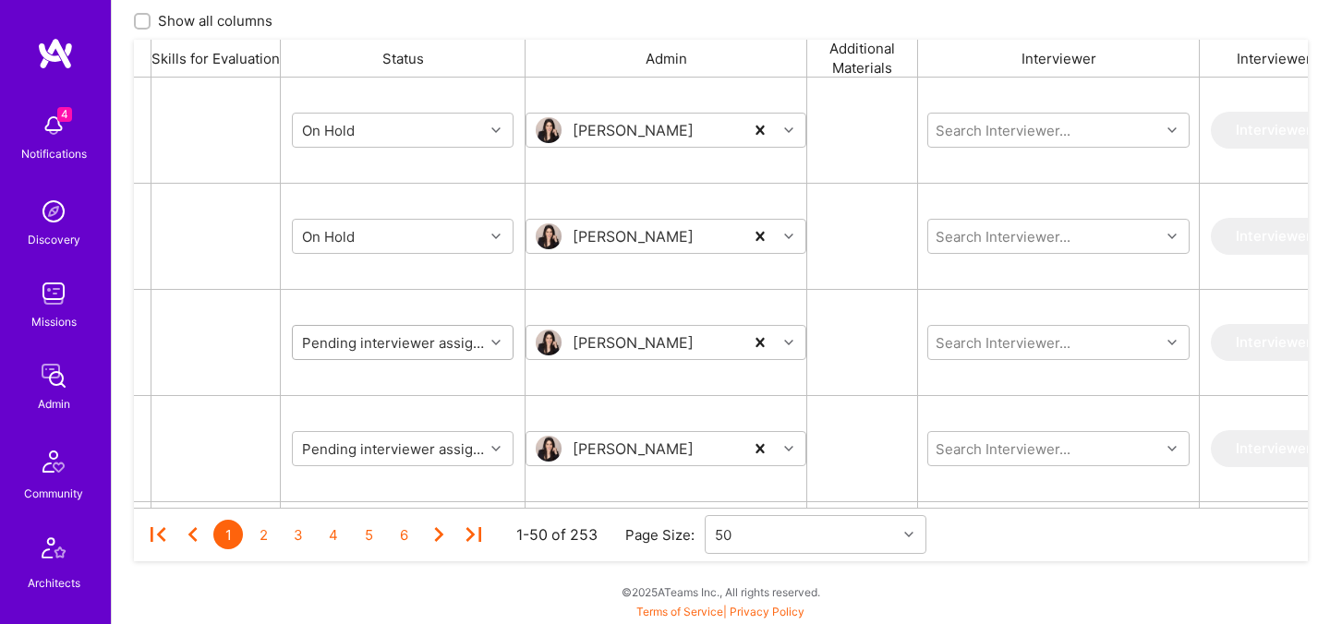
click at [381, 359] on div "Pending interviewer assignment" at bounding box center [403, 342] width 222 height 35
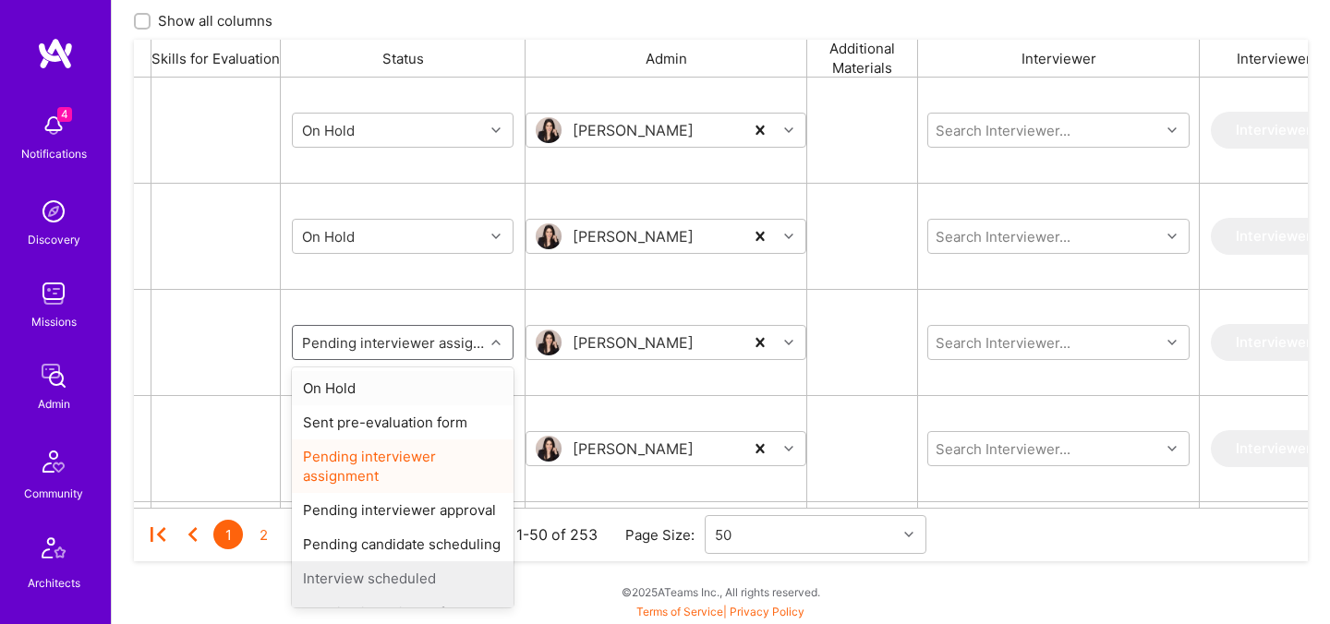
click at [357, 382] on div "On Hold" at bounding box center [403, 388] width 222 height 34
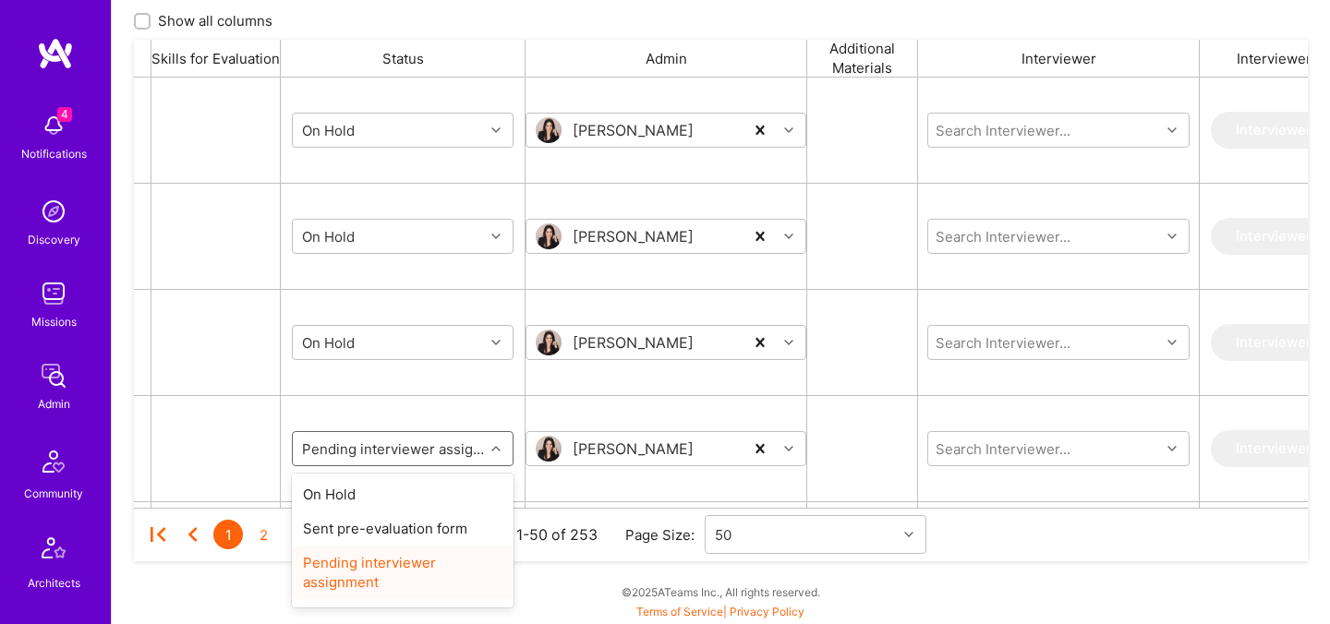
click at [355, 452] on input "grid" at bounding box center [409, 449] width 222 height 19
click at [346, 496] on div "On Hold" at bounding box center [403, 494] width 222 height 34
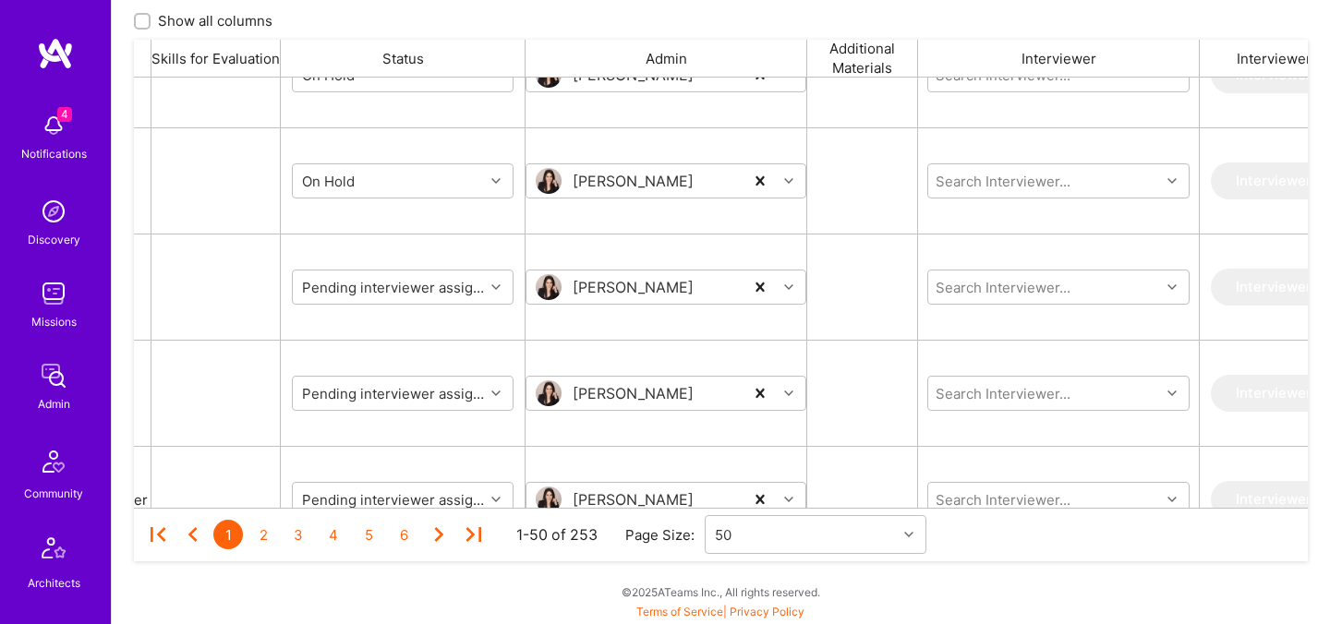
scroll to position [279, 0]
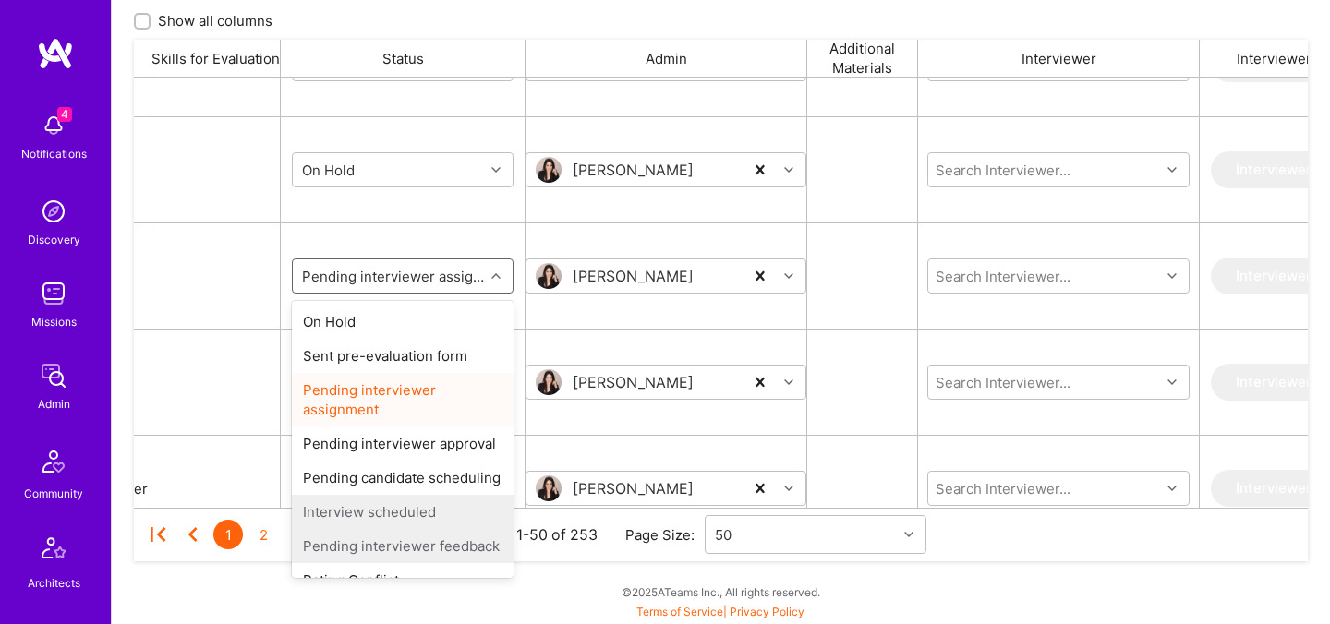
click at [374, 283] on input "grid" at bounding box center [409, 276] width 222 height 19
click at [370, 319] on div "On Hold" at bounding box center [403, 322] width 222 height 34
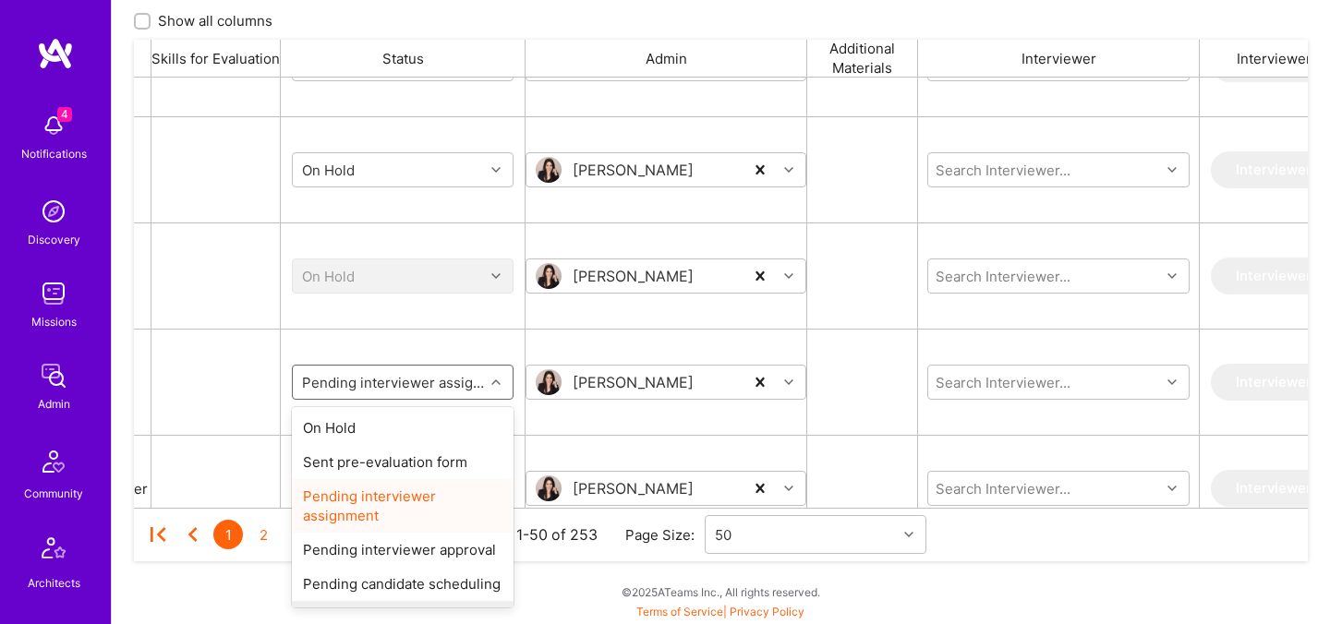
click at [367, 382] on input "grid" at bounding box center [409, 382] width 222 height 19
click at [356, 426] on div "On Hold" at bounding box center [403, 428] width 222 height 34
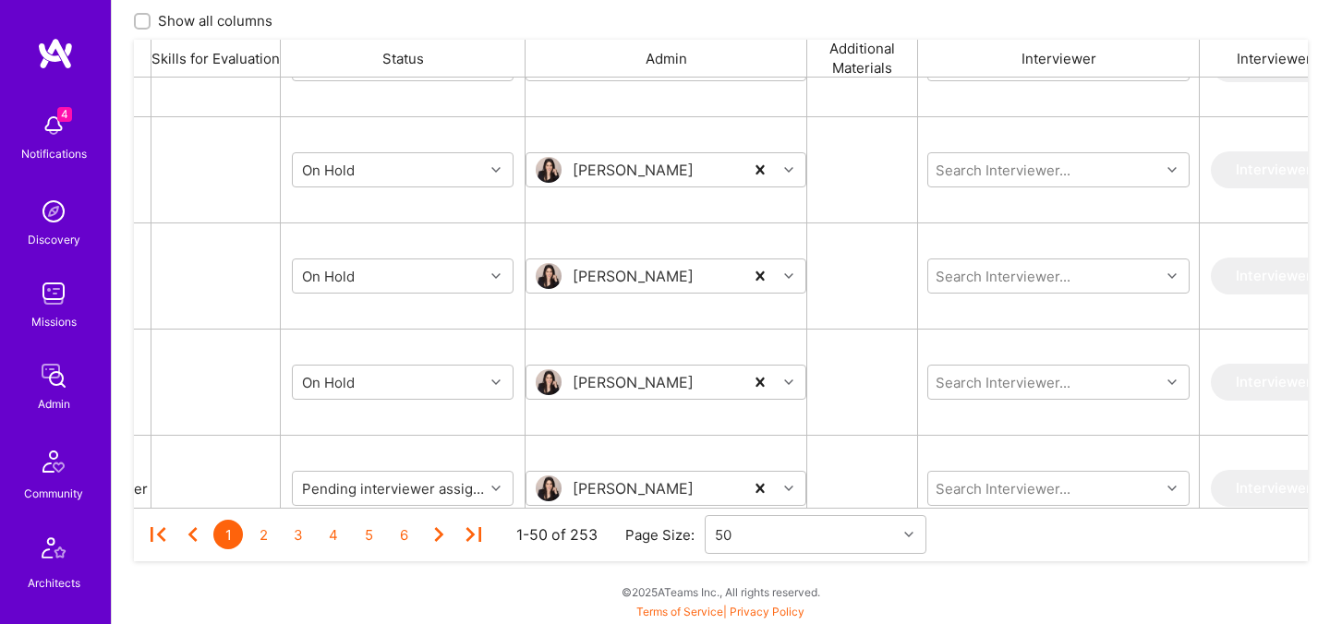
scroll to position [353, 0]
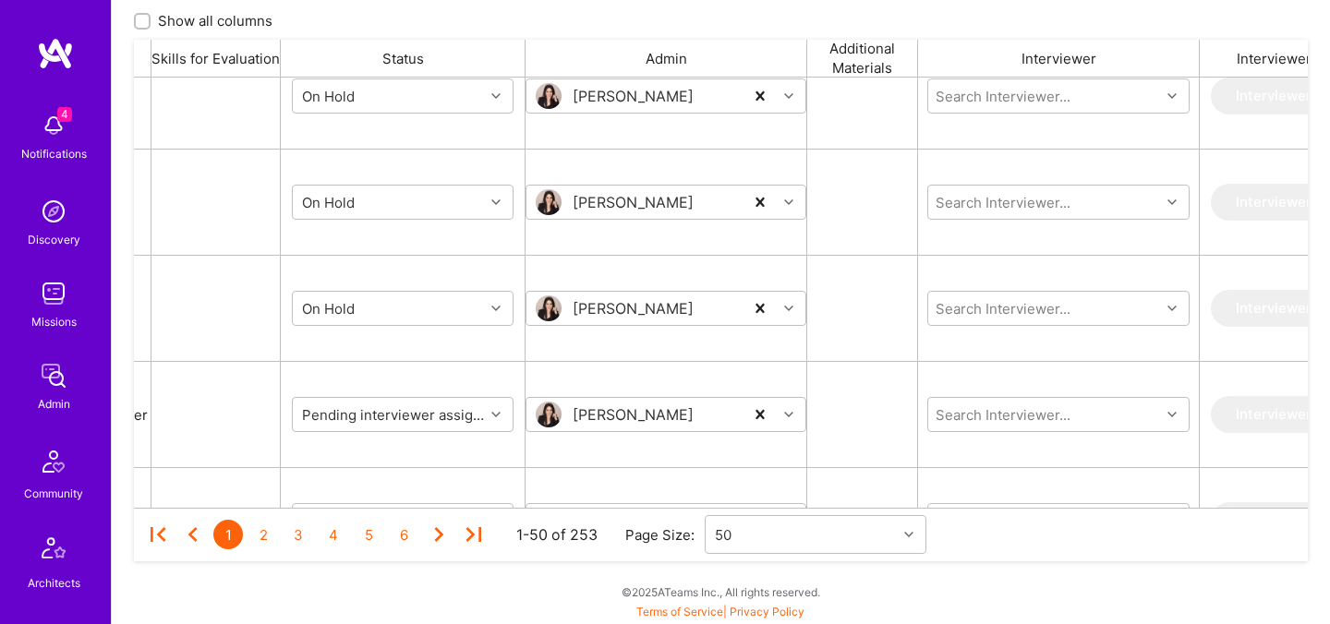
click at [356, 425] on div "Pending interviewer assignment" at bounding box center [388, 415] width 191 height 30
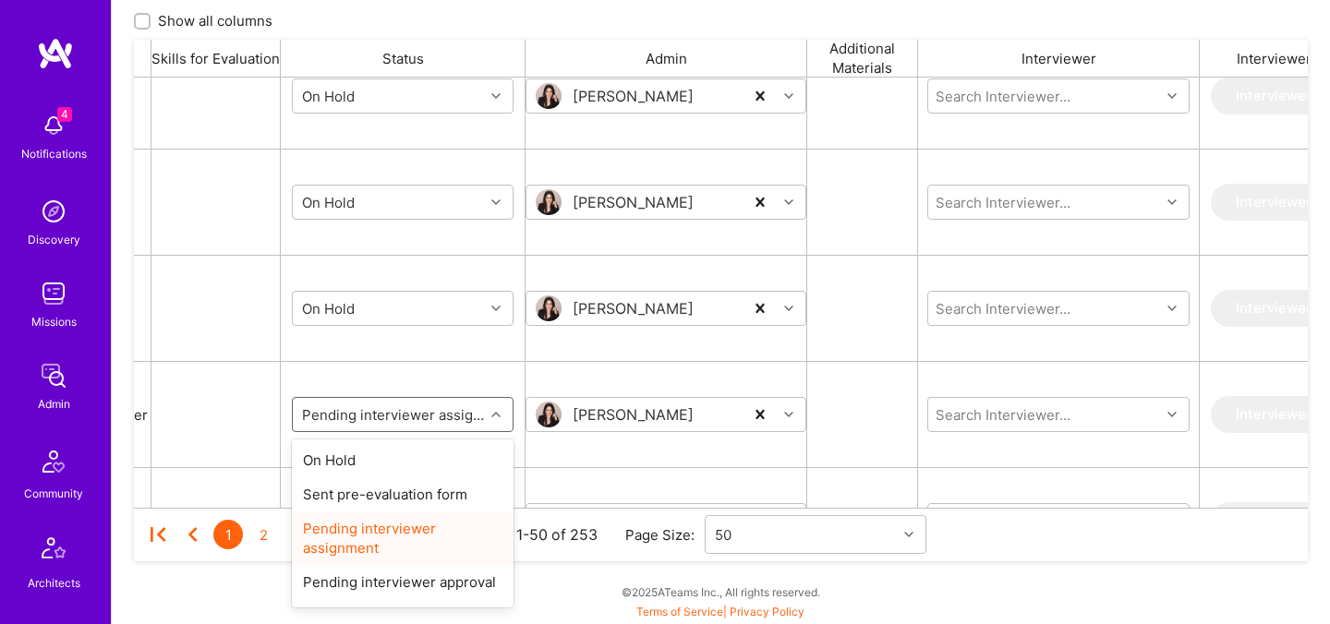
click at [351, 419] on input "grid" at bounding box center [409, 414] width 222 height 19
click at [345, 453] on div "On Hold" at bounding box center [403, 460] width 222 height 34
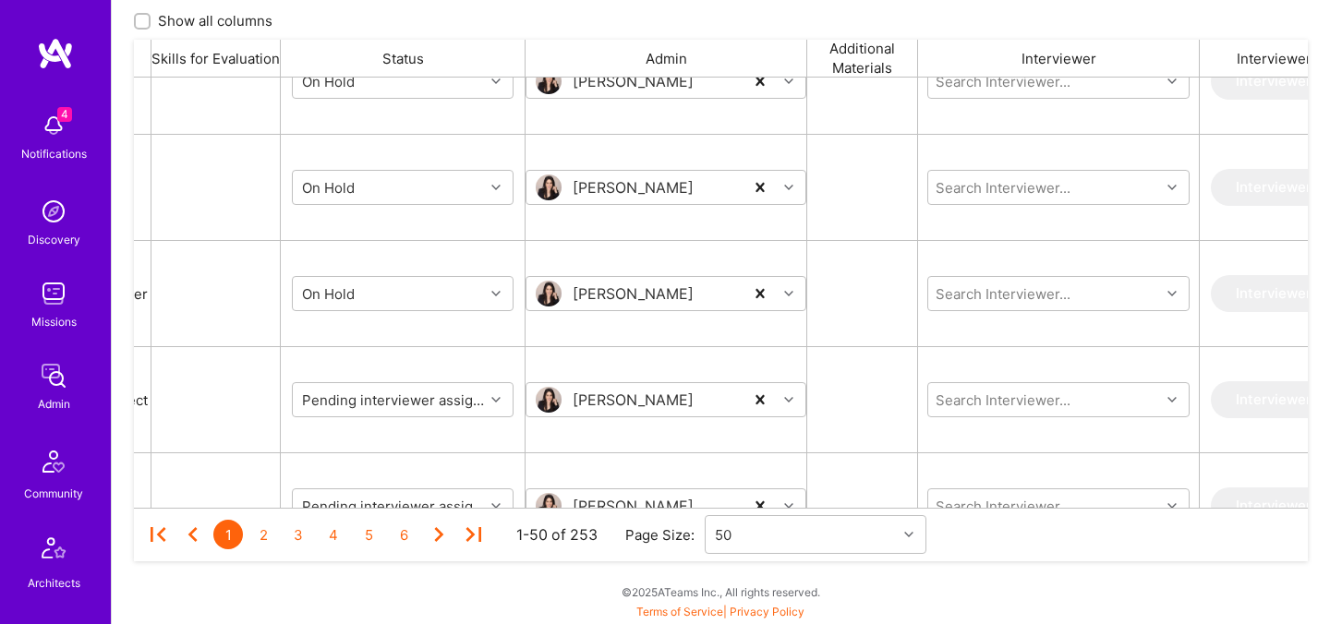
scroll to position [495, 0]
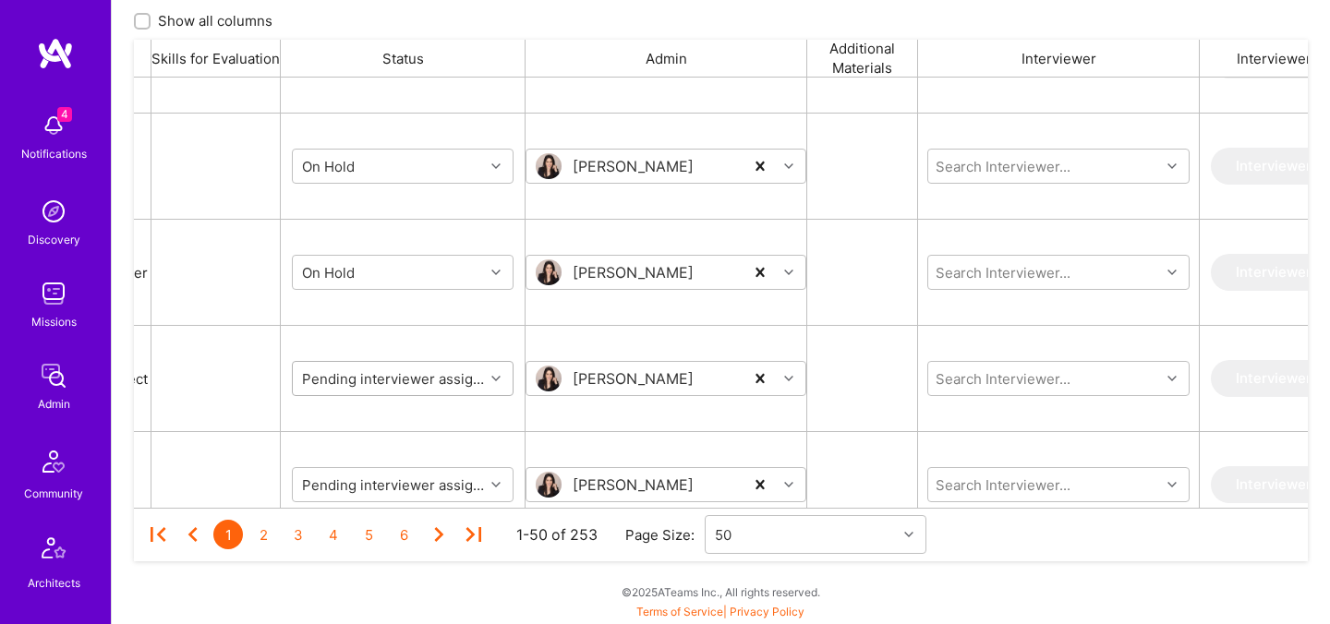
click at [354, 379] on input "grid" at bounding box center [409, 378] width 222 height 19
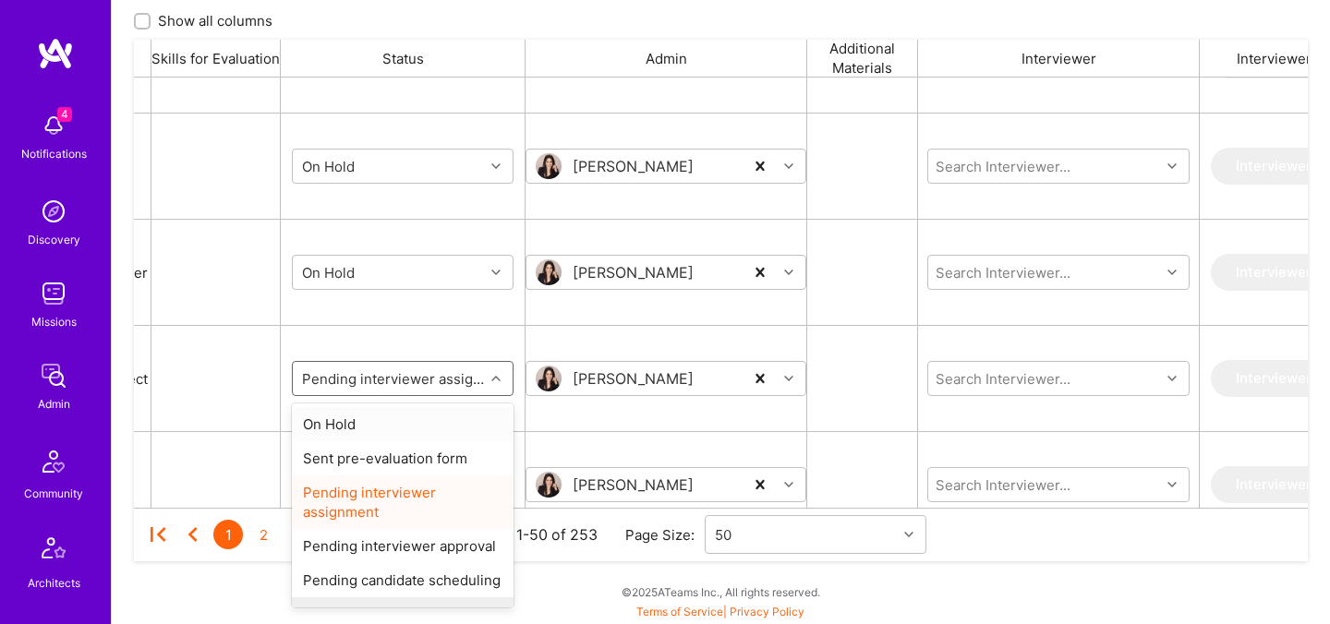
click at [344, 428] on div "On Hold" at bounding box center [403, 424] width 222 height 34
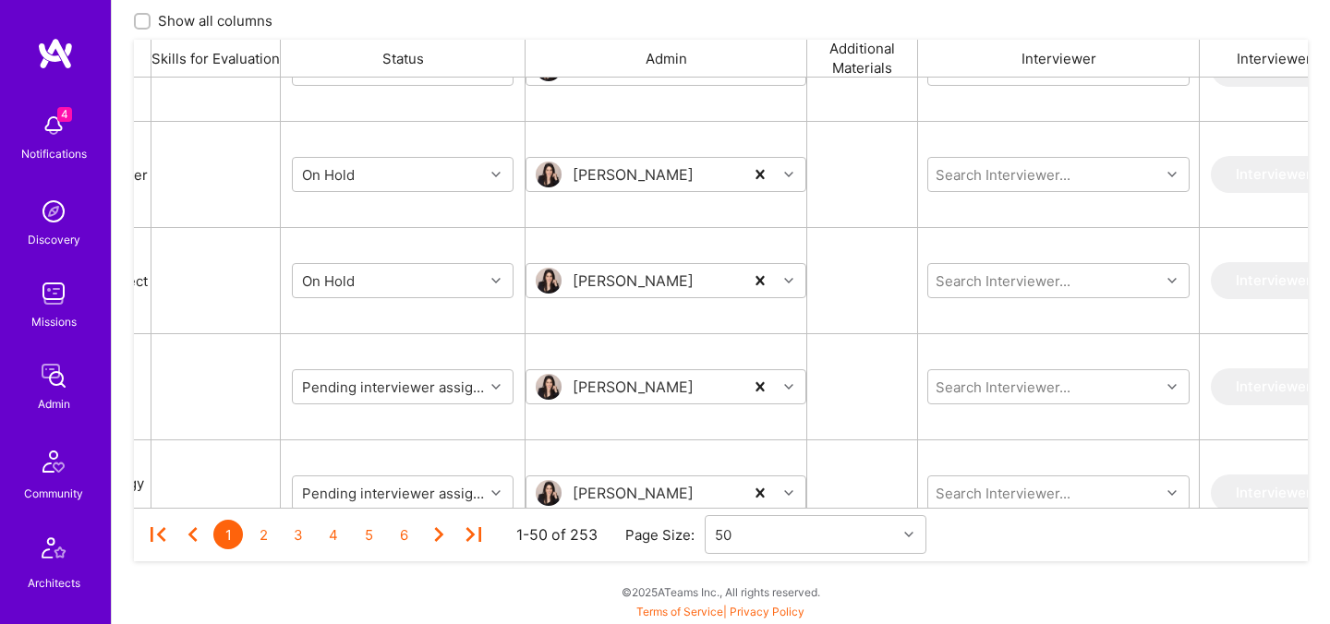
scroll to position [606, 0]
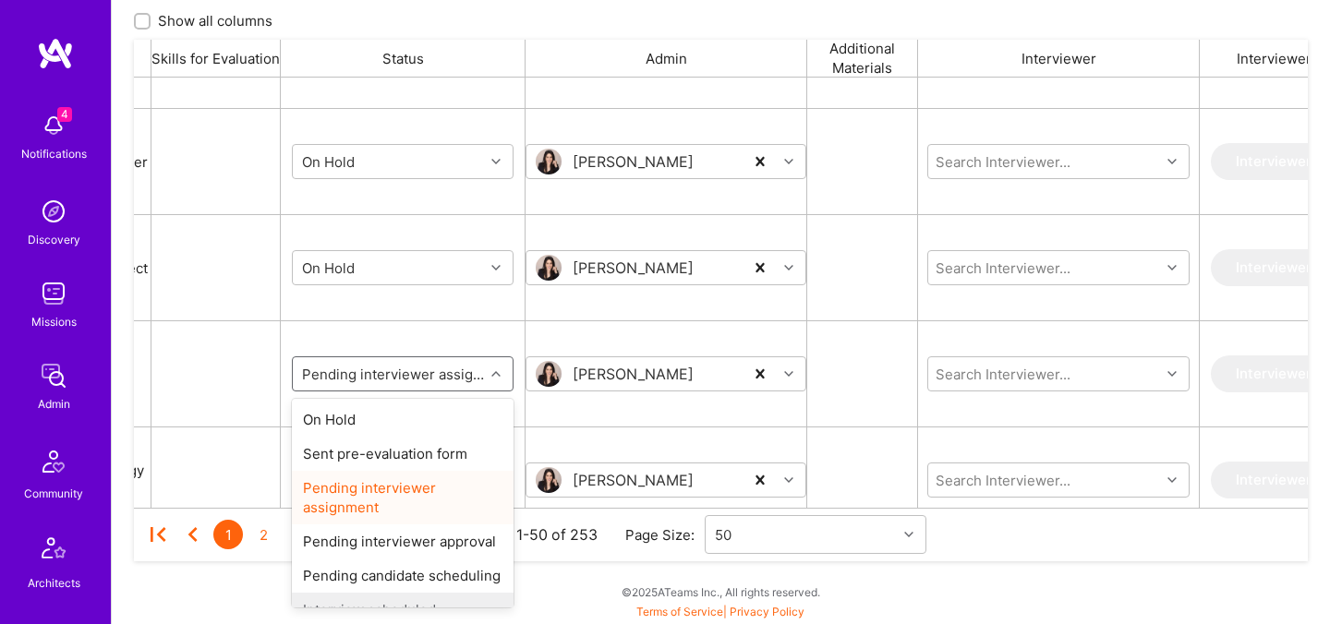
click at [350, 376] on input "grid" at bounding box center [409, 374] width 222 height 19
click at [344, 414] on div "On Hold" at bounding box center [403, 420] width 222 height 34
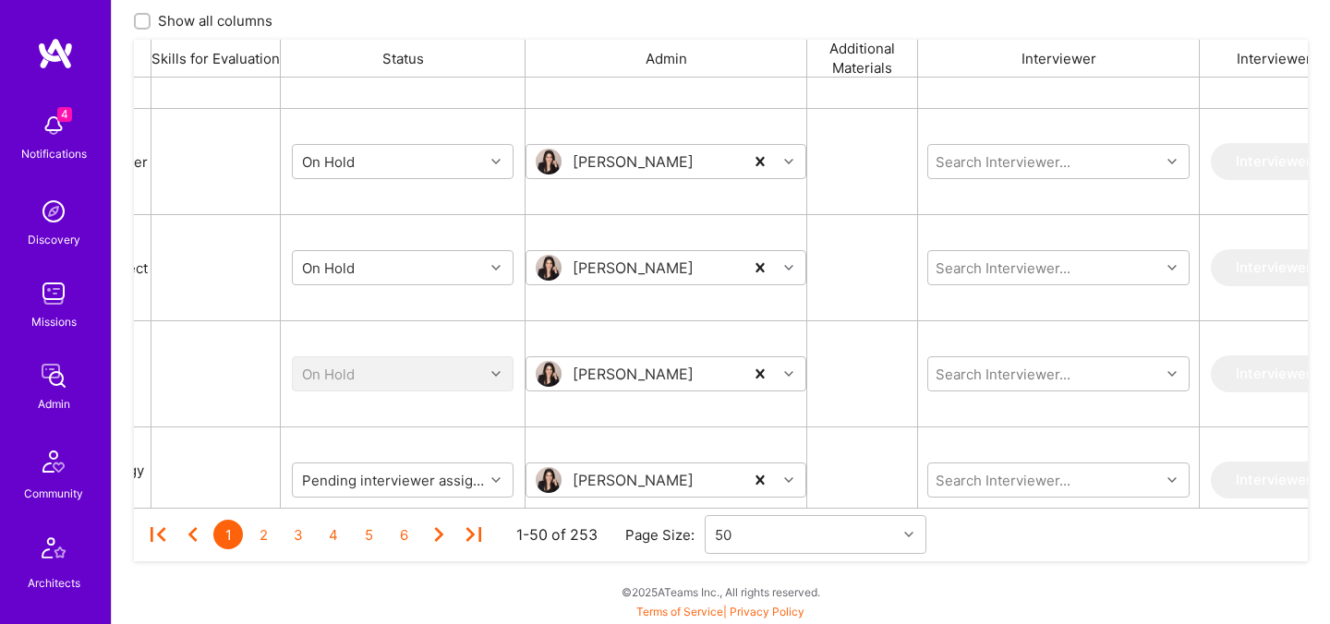
scroll to position [678, 0]
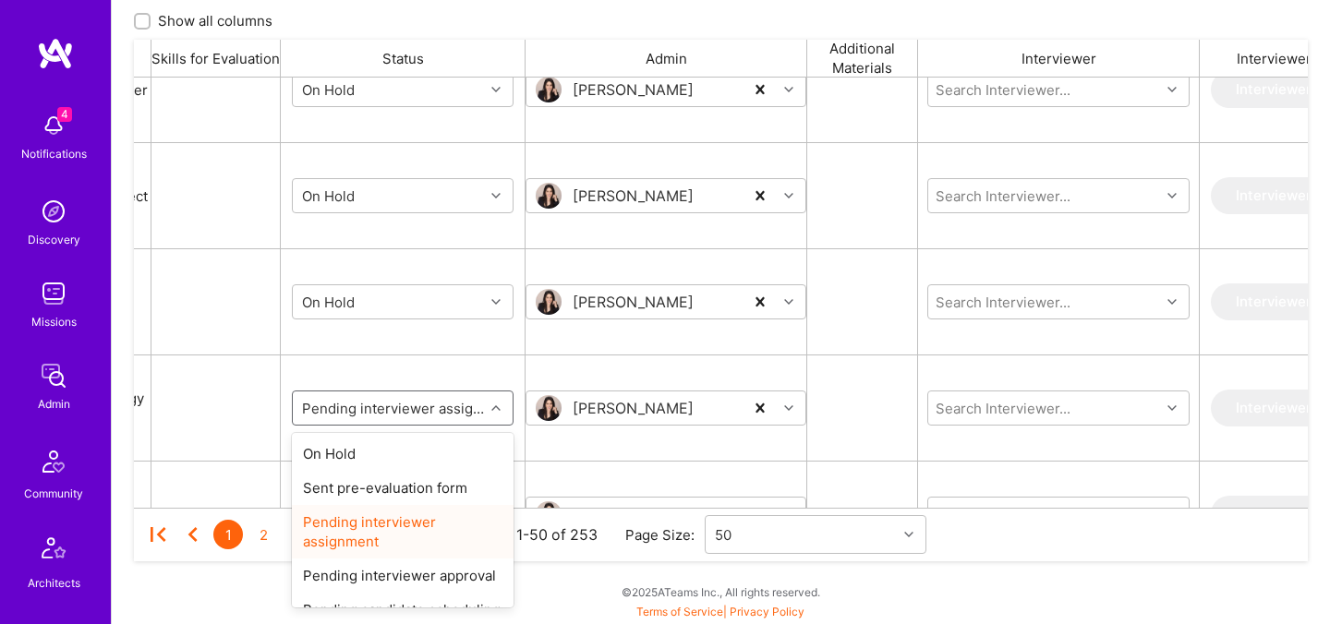
click at [344, 414] on input "grid" at bounding box center [409, 408] width 222 height 19
click at [340, 453] on div "On Hold" at bounding box center [403, 454] width 222 height 34
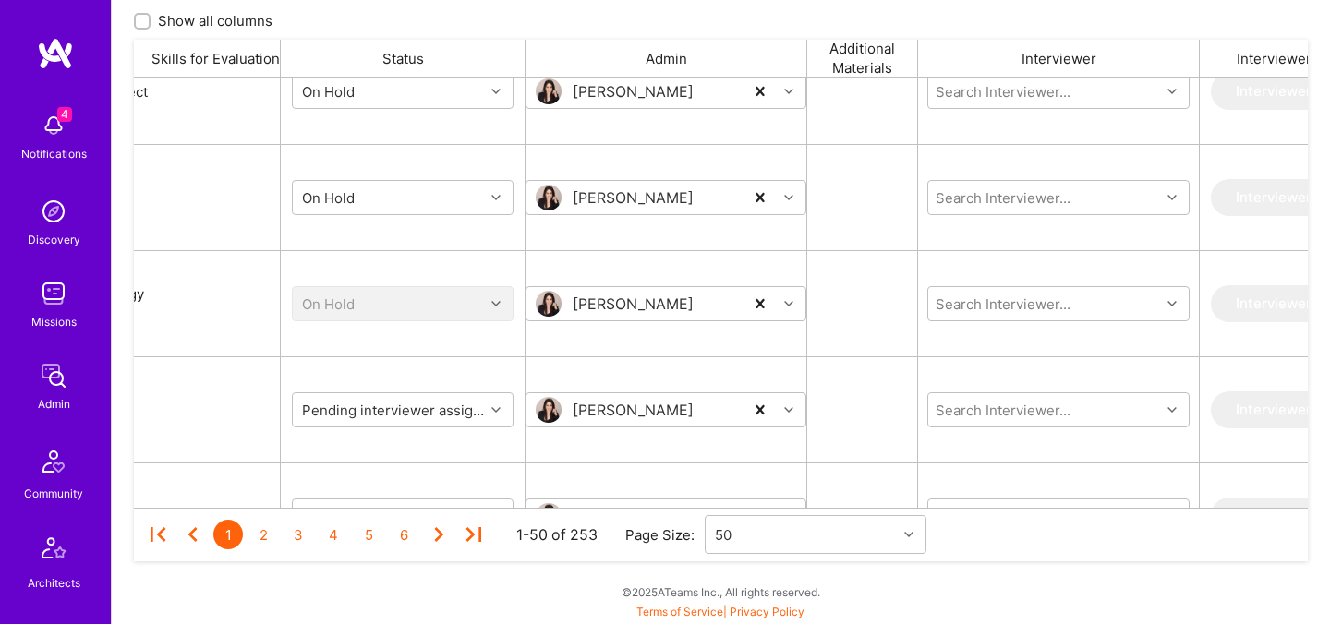
scroll to position [798, 0]
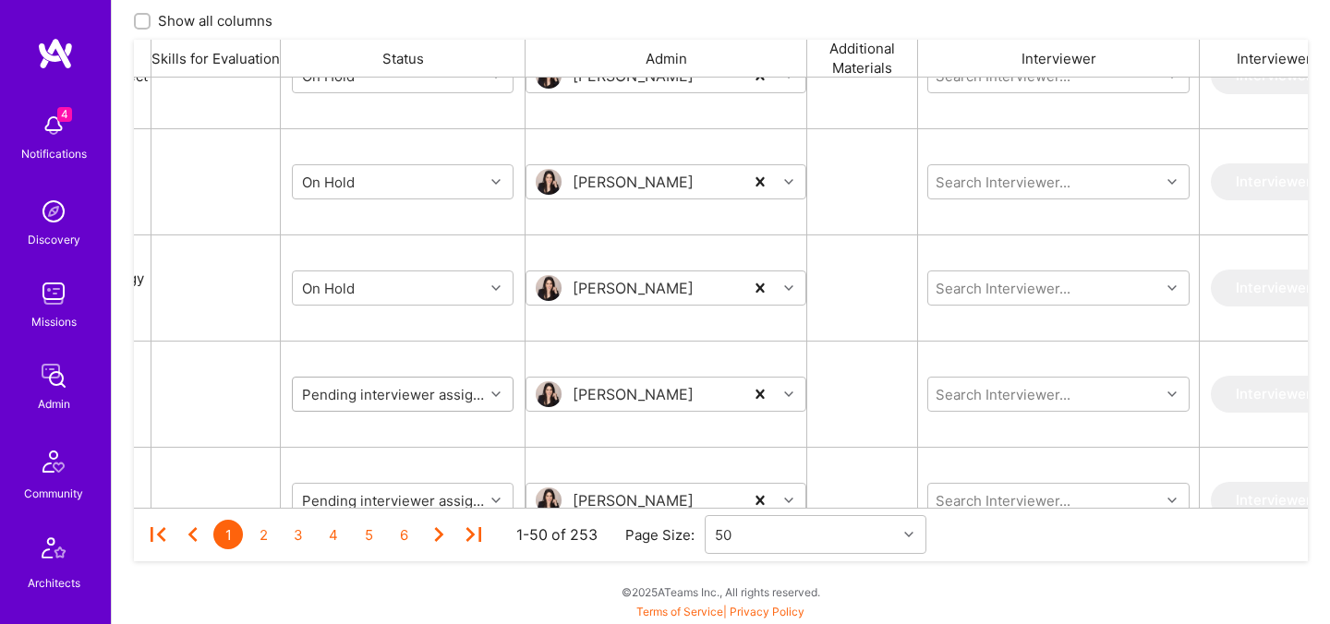
click at [344, 400] on input "grid" at bounding box center [409, 394] width 222 height 19
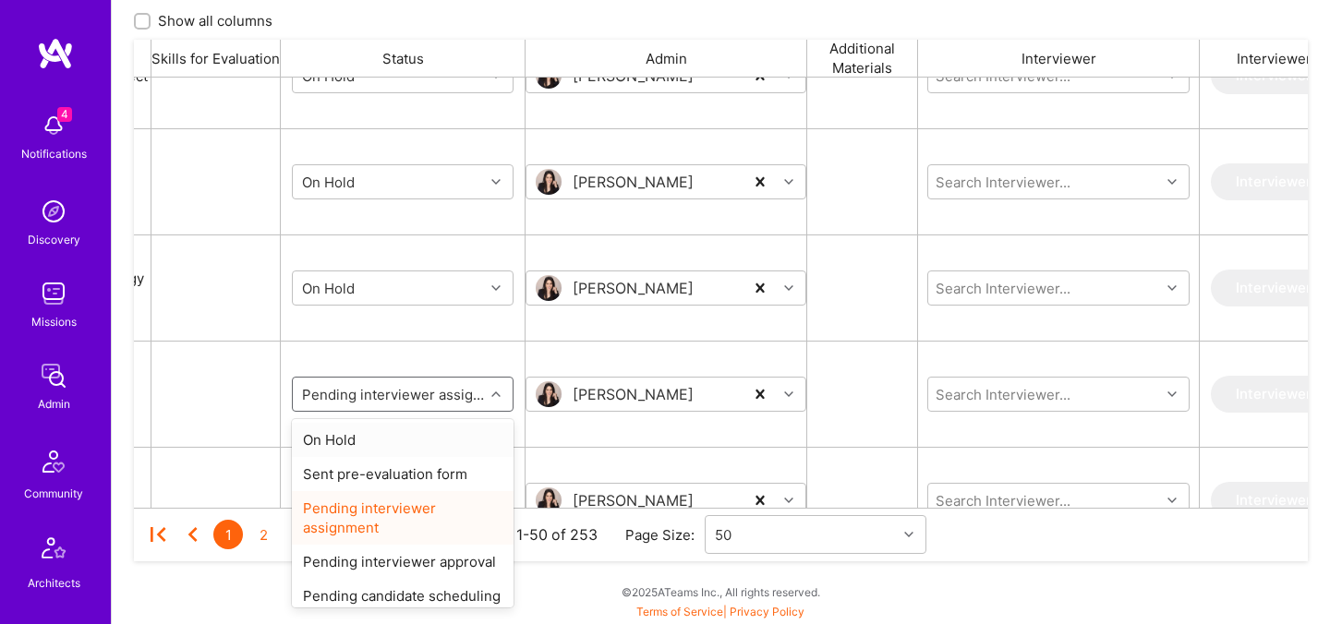
click at [345, 429] on div "On Hold" at bounding box center [403, 440] width 222 height 34
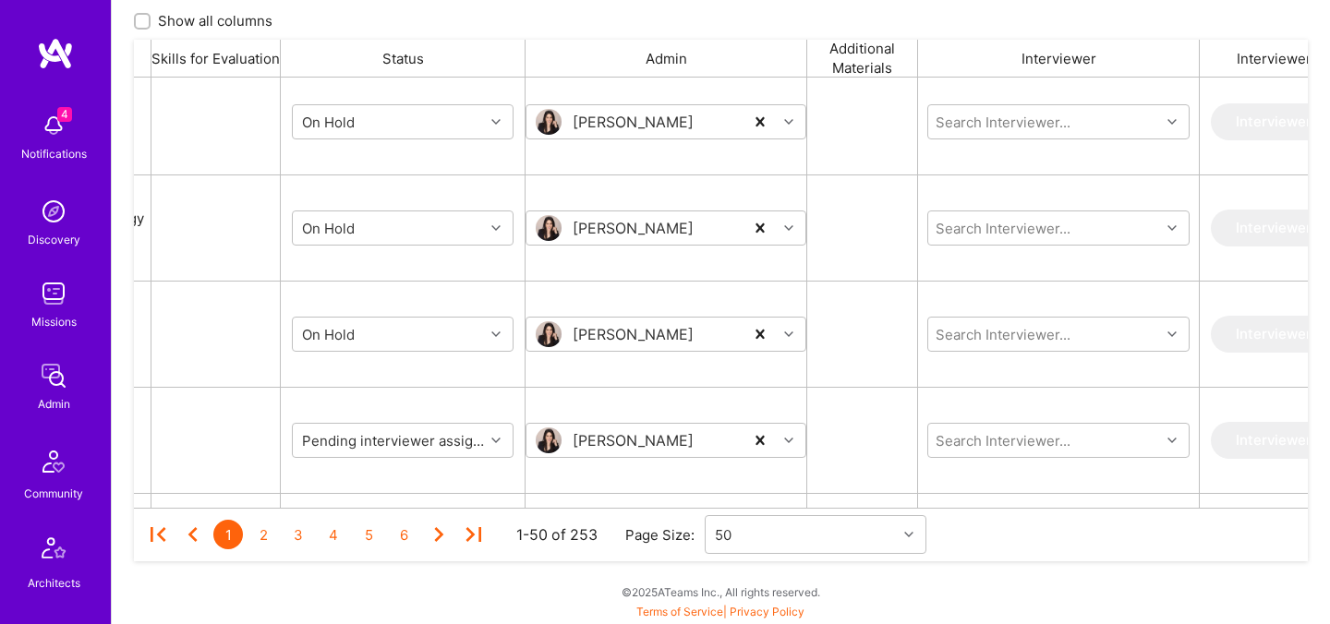
scroll to position [903, 0]
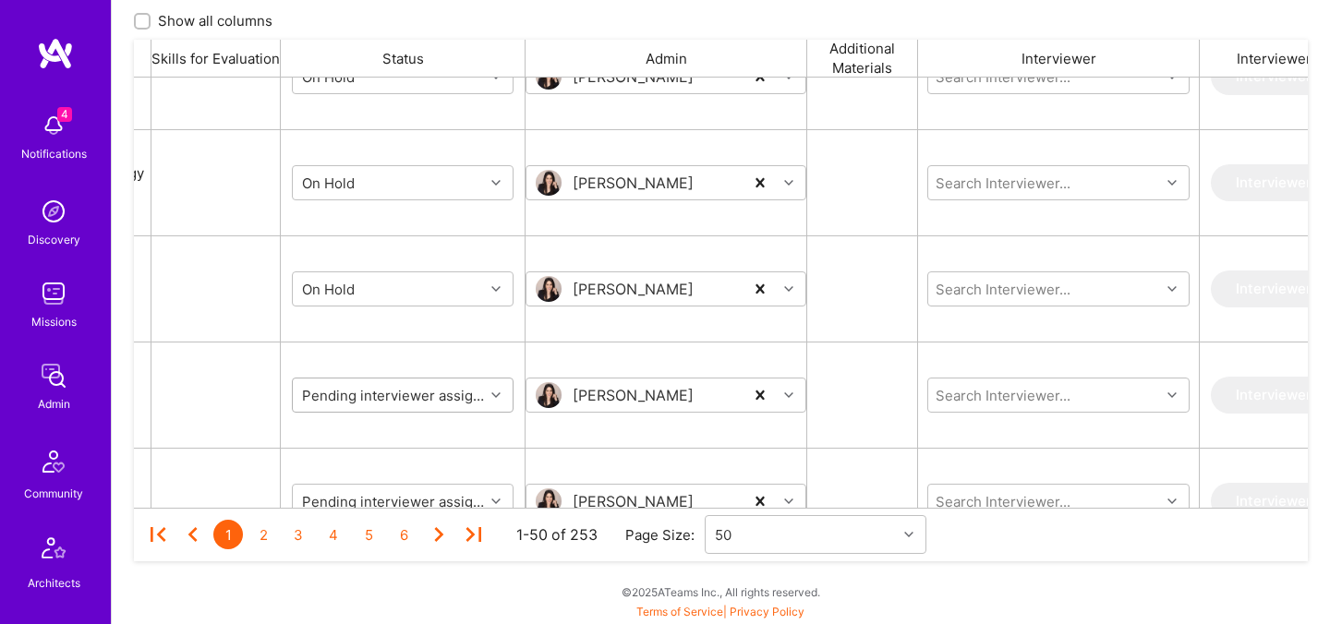
click at [345, 406] on div "Pending interviewer assignment" at bounding box center [388, 395] width 191 height 30
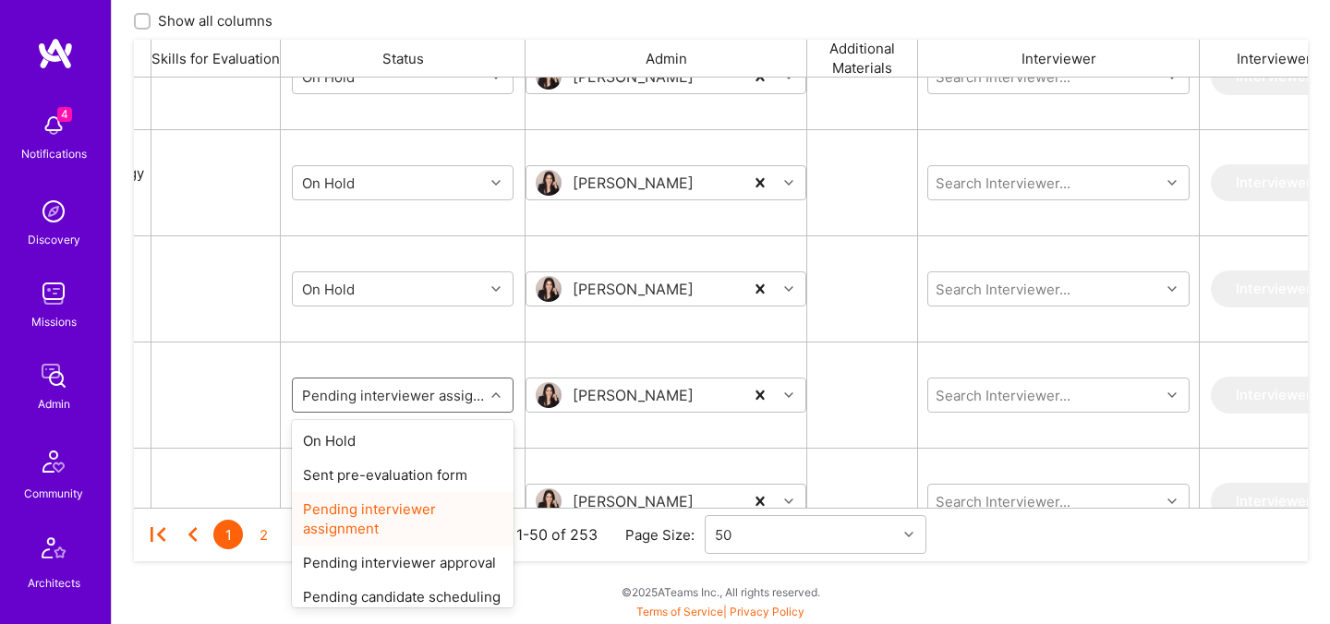
click at [345, 399] on input "grid" at bounding box center [409, 395] width 222 height 19
click at [343, 435] on div "On Hold" at bounding box center [403, 441] width 222 height 34
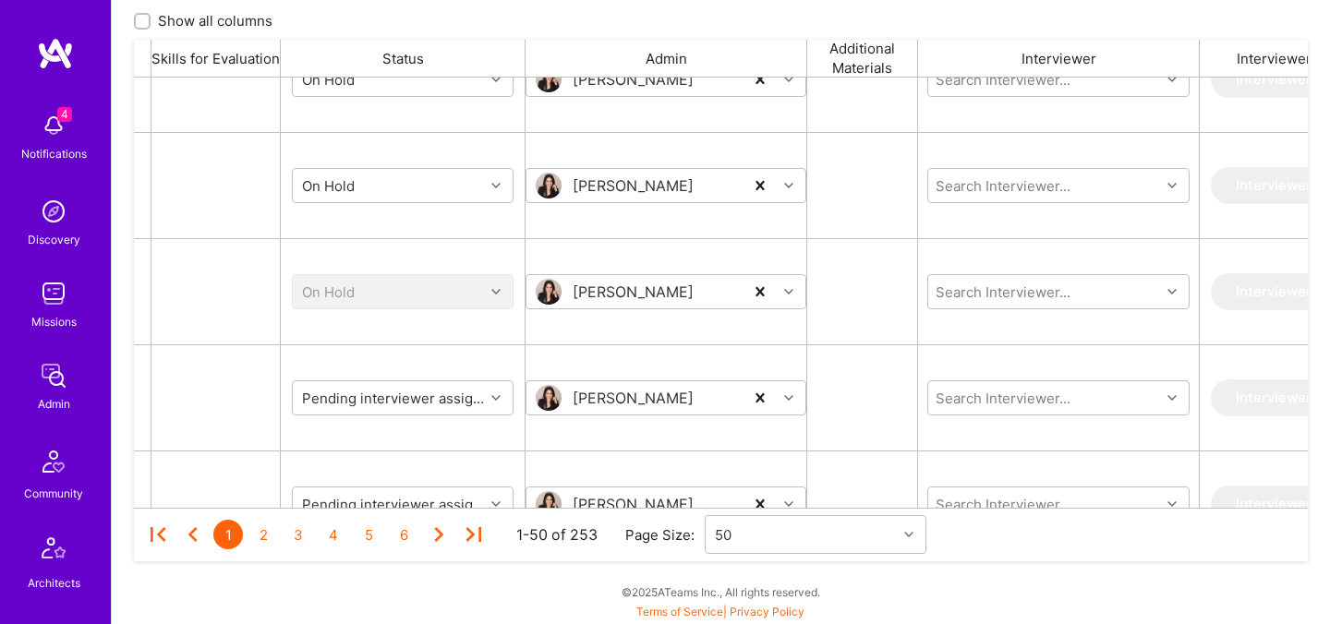
scroll to position [1013, 0]
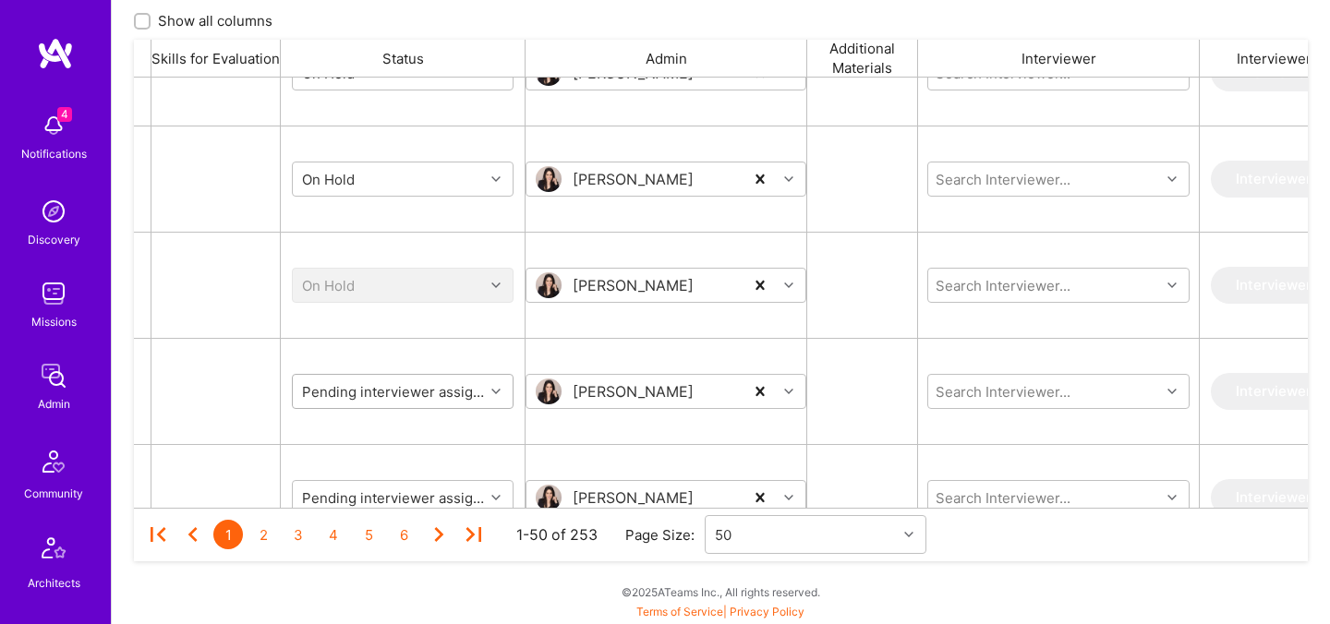
click at [347, 390] on input "grid" at bounding box center [409, 391] width 222 height 19
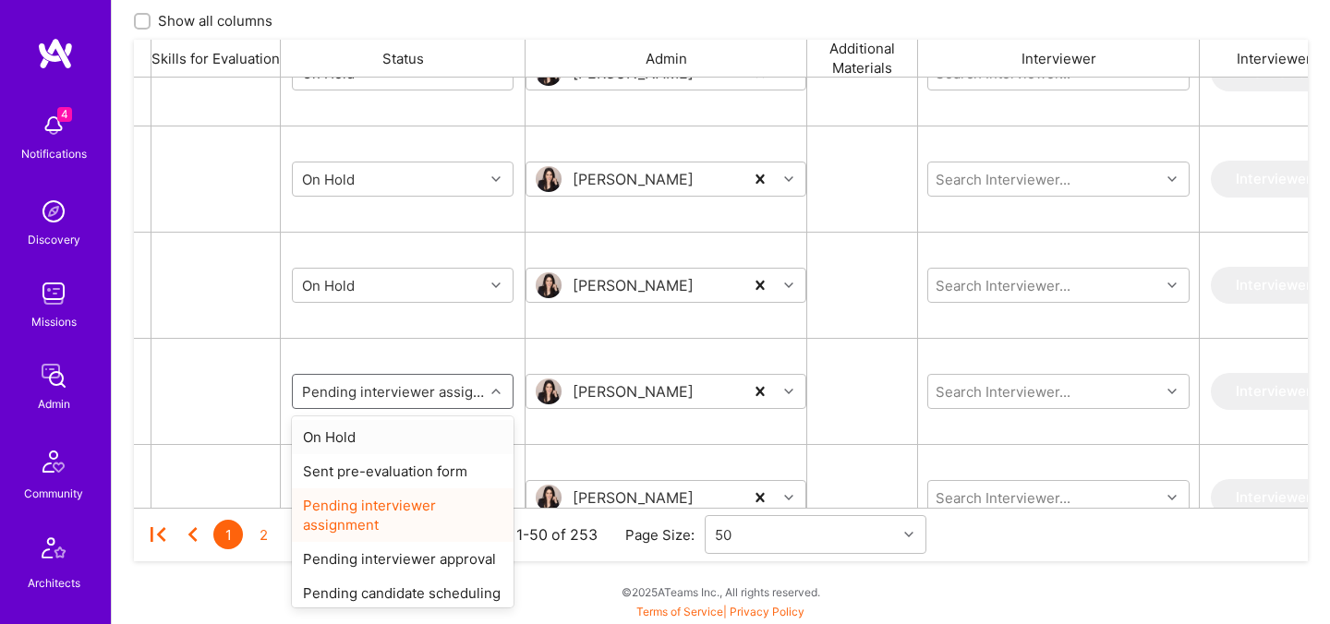
click at [341, 437] on div "On Hold" at bounding box center [403, 437] width 222 height 34
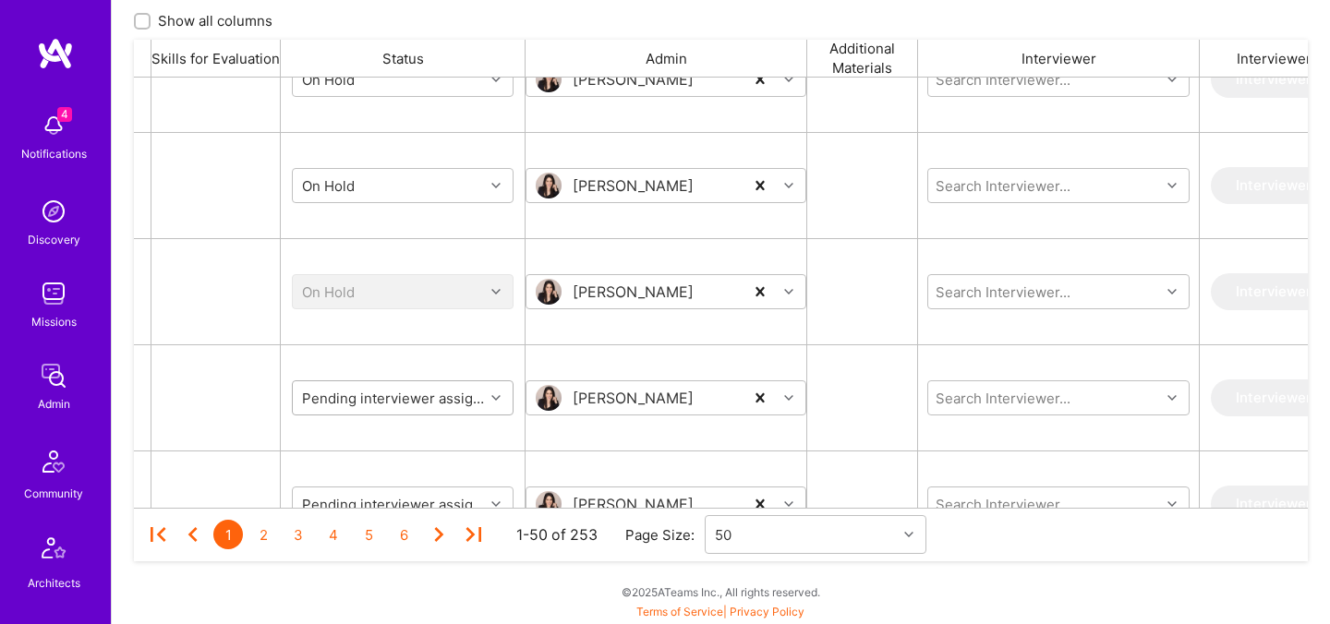
scroll to position [1135, 0]
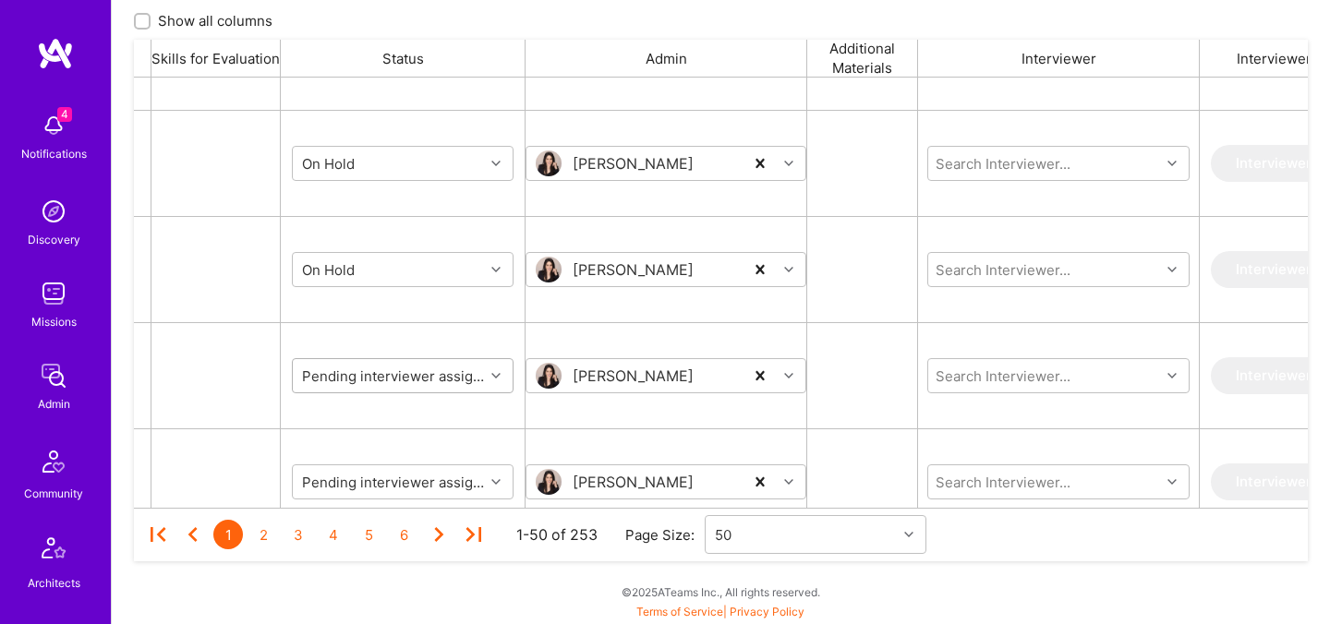
click at [352, 376] on input "grid" at bounding box center [409, 376] width 222 height 19
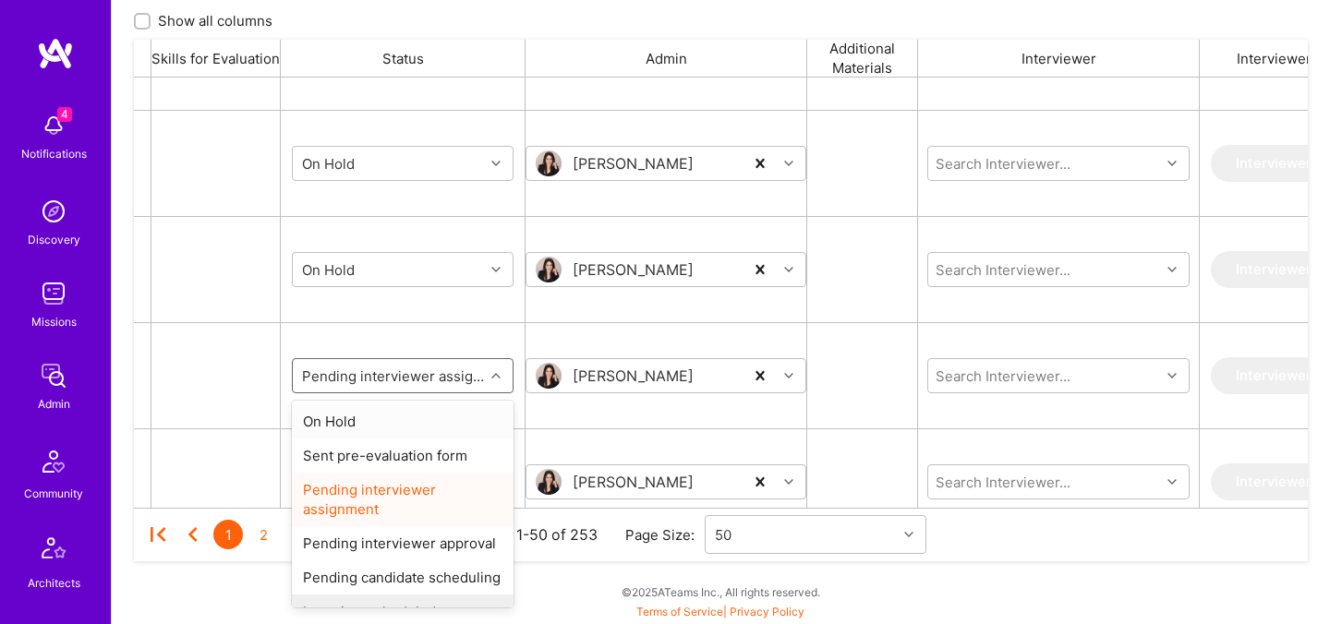
click at [343, 429] on div "On Hold" at bounding box center [403, 421] width 222 height 34
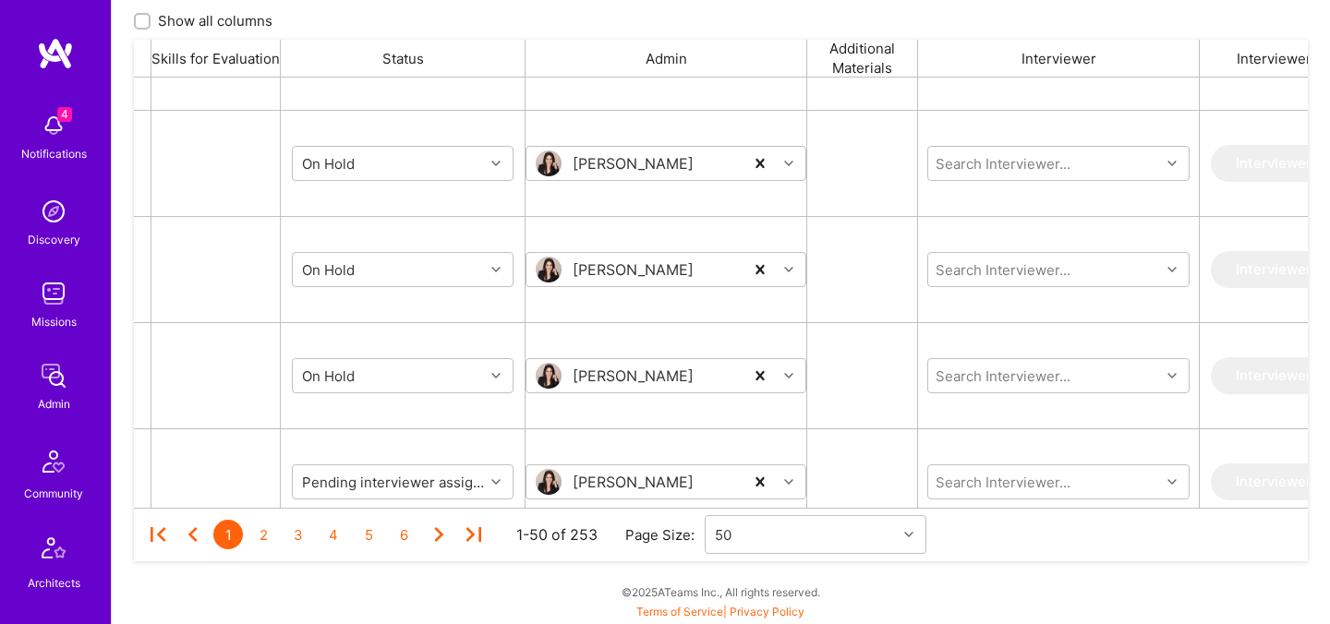
scroll to position [1223, 0]
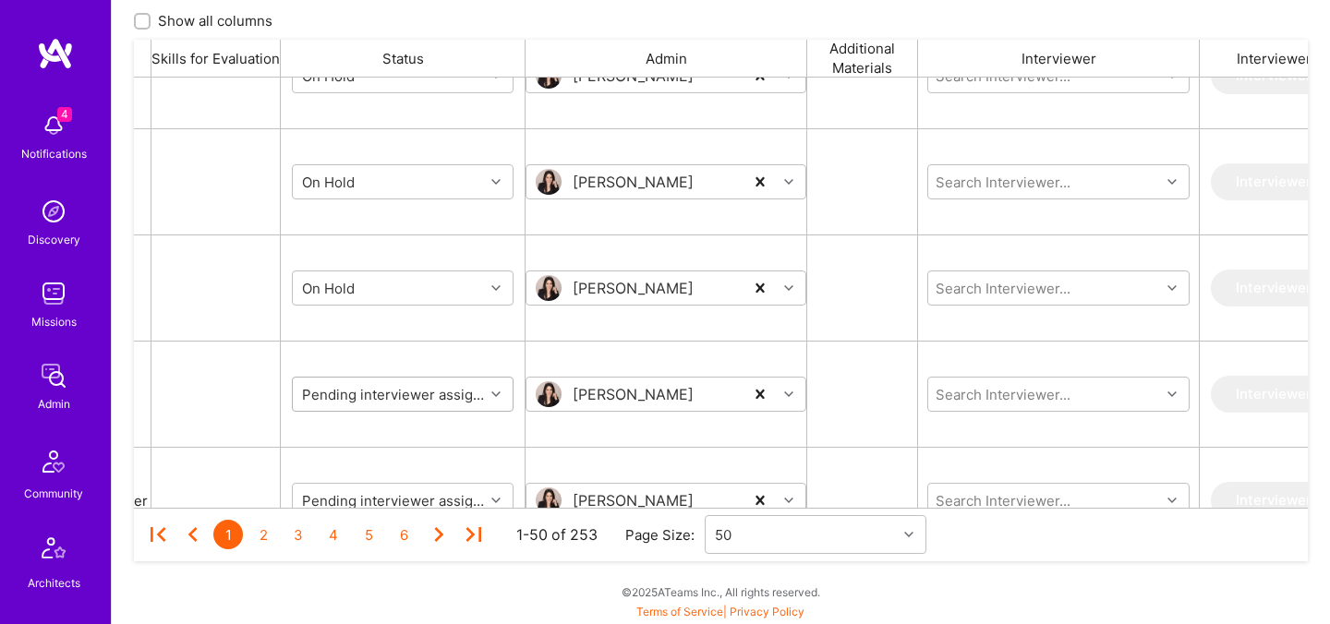
click at [346, 404] on div "Pending interviewer assignment" at bounding box center [388, 394] width 191 height 30
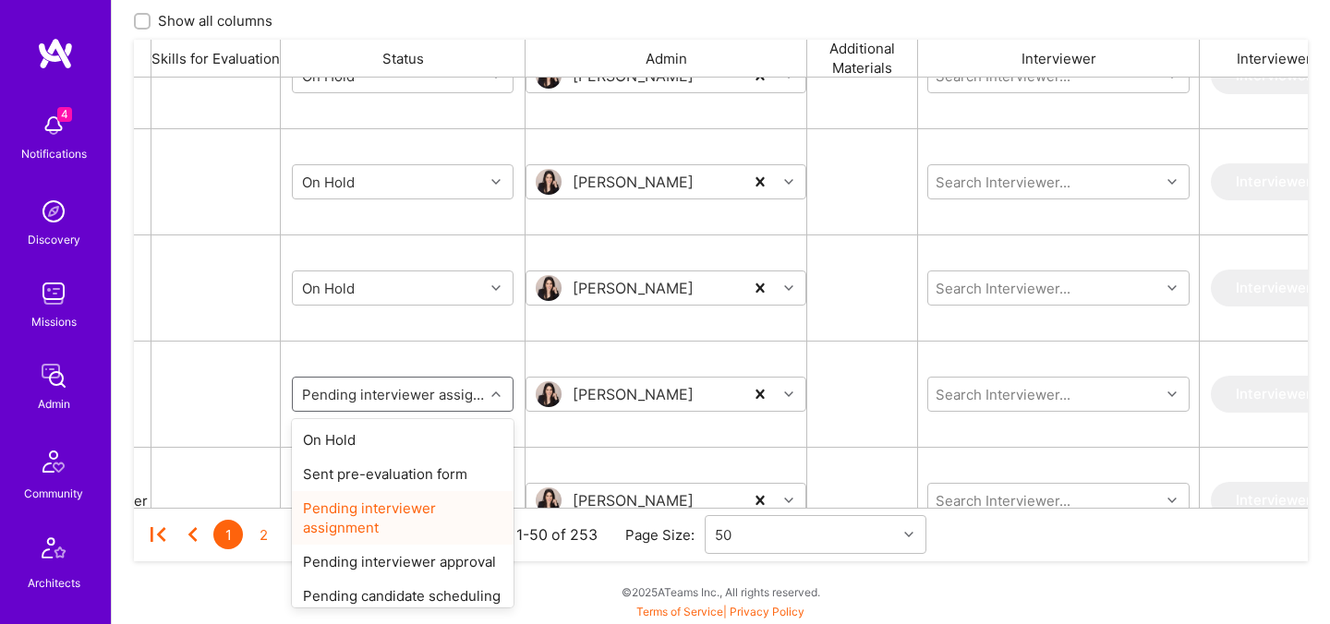
click at [346, 400] on input "grid" at bounding box center [409, 394] width 222 height 19
click at [346, 428] on div "On Hold" at bounding box center [403, 440] width 222 height 34
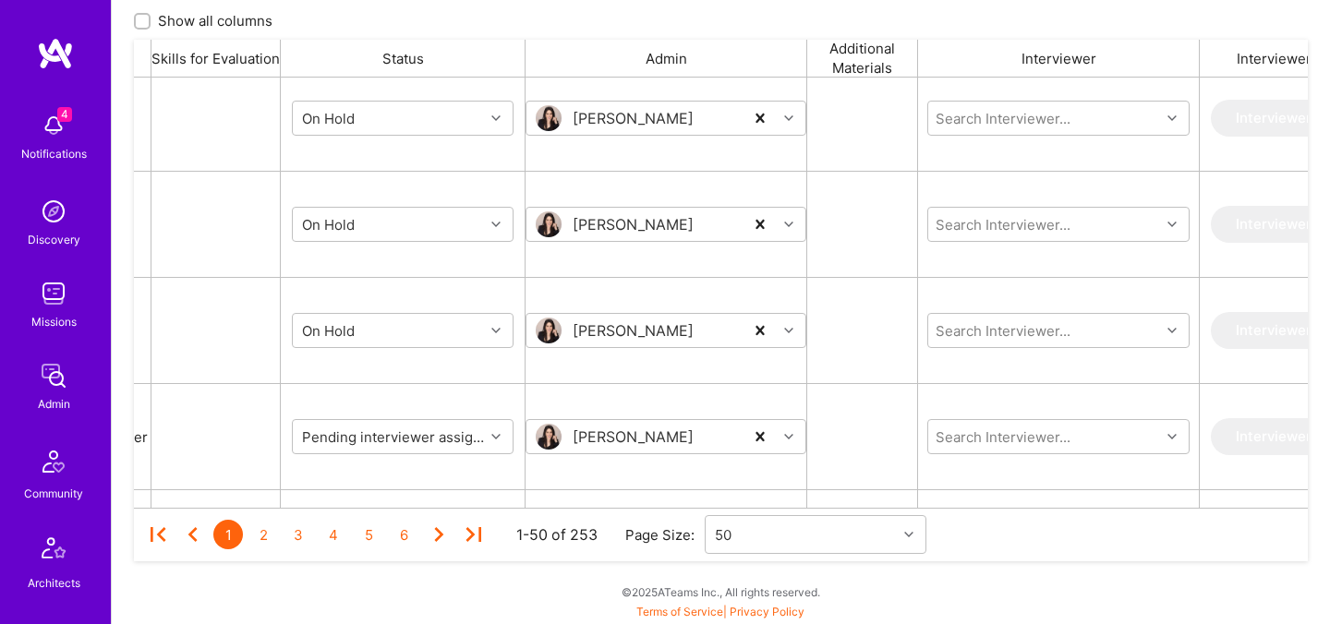
scroll to position [1297, 0]
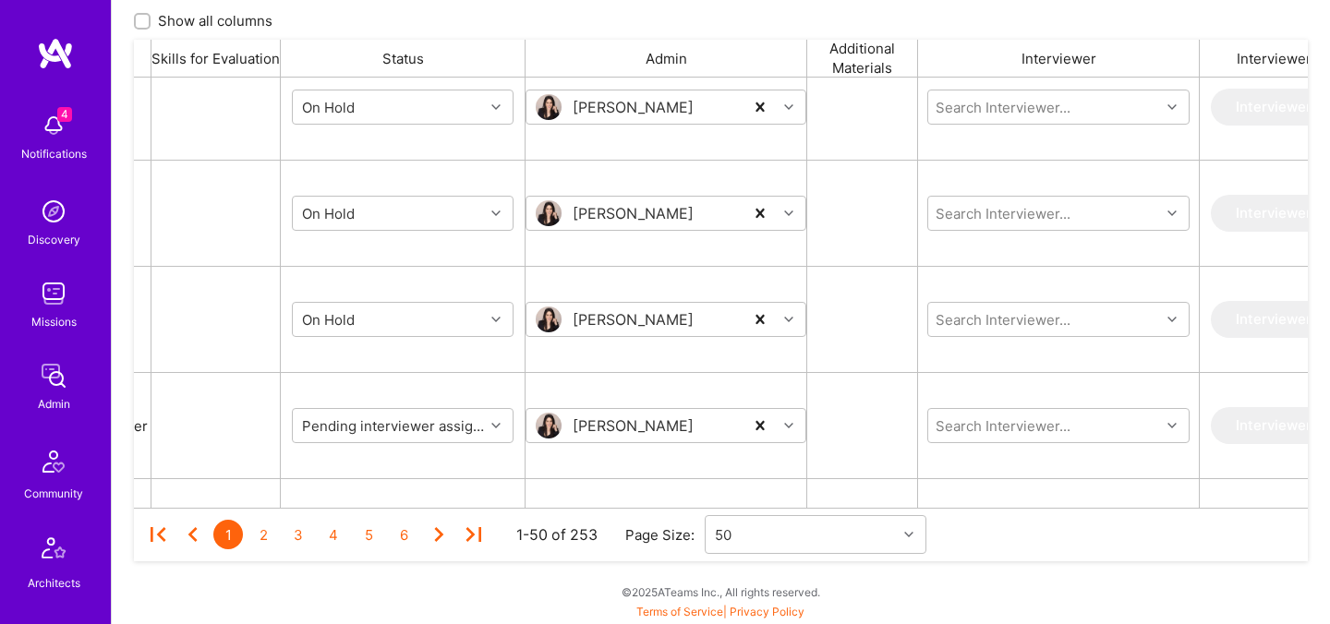
click at [346, 428] on input "grid" at bounding box center [409, 425] width 222 height 19
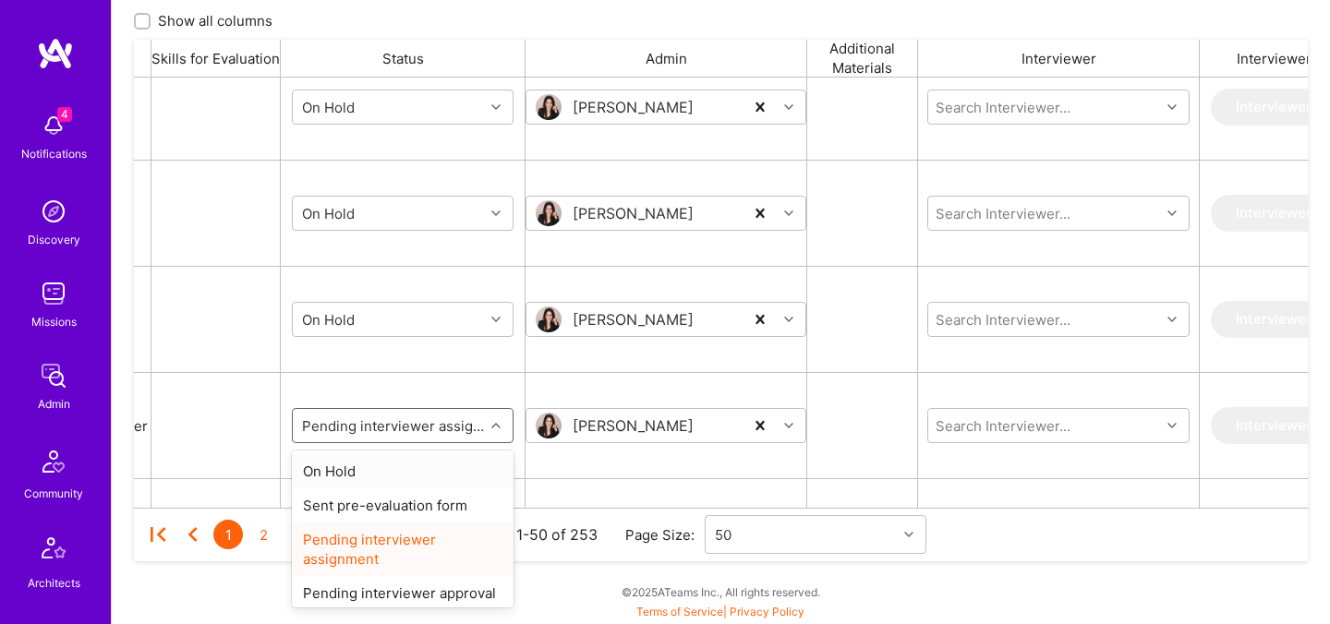
click at [342, 474] on div "On Hold" at bounding box center [403, 471] width 222 height 34
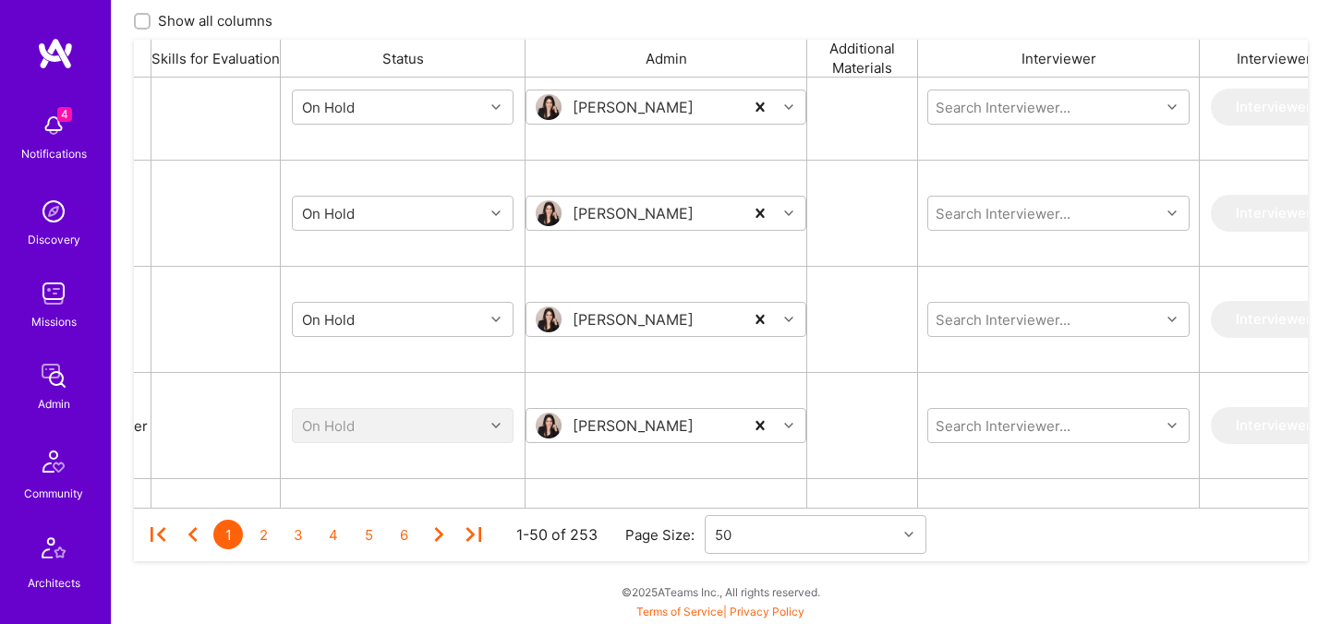
scroll to position [1421, 0]
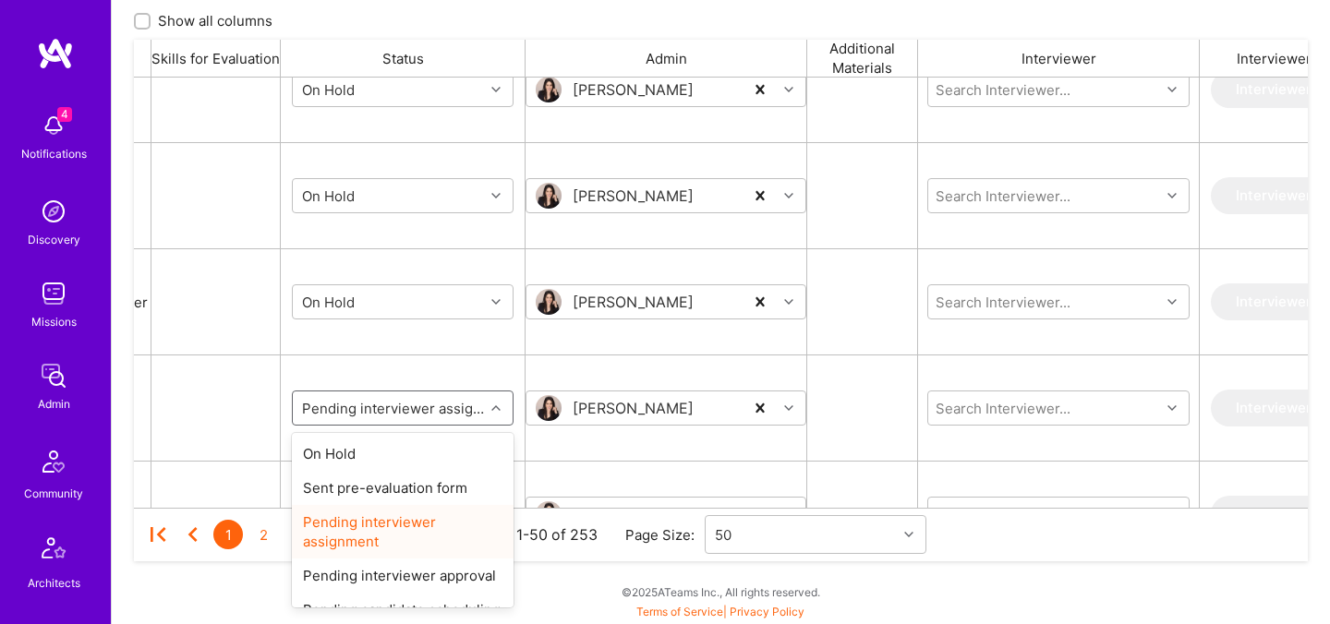
click at [350, 413] on input "grid" at bounding box center [409, 408] width 222 height 19
click at [350, 452] on div "On Hold" at bounding box center [403, 454] width 222 height 34
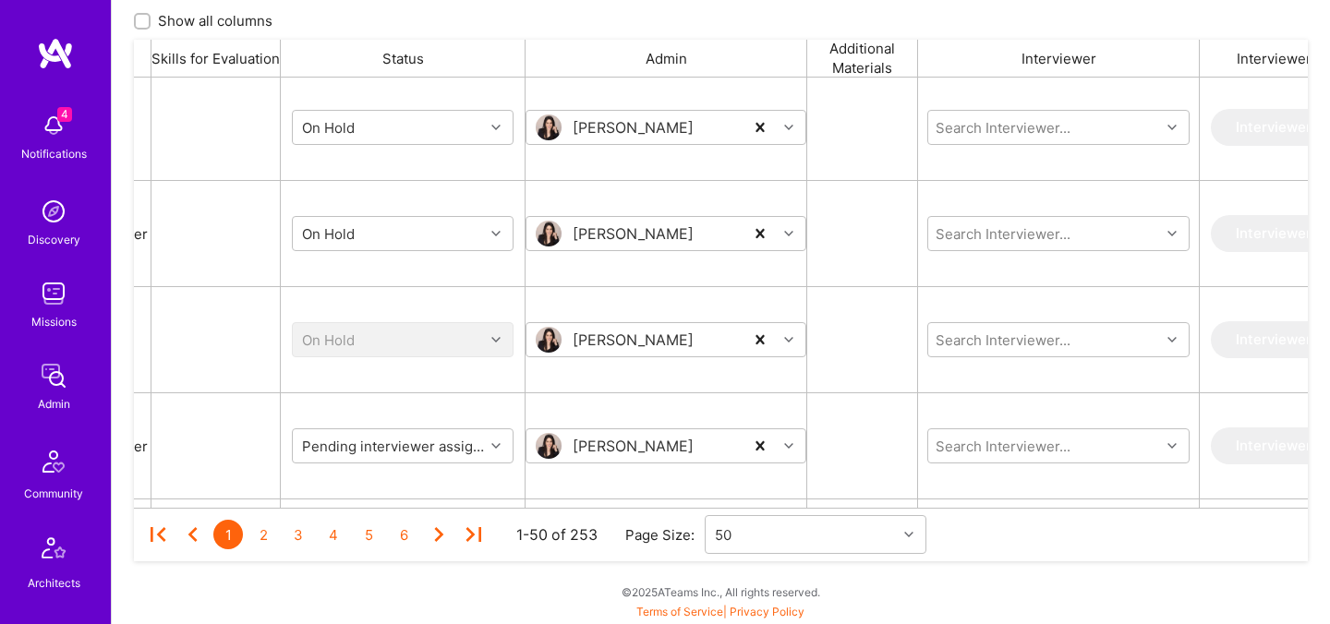
scroll to position [1548, 0]
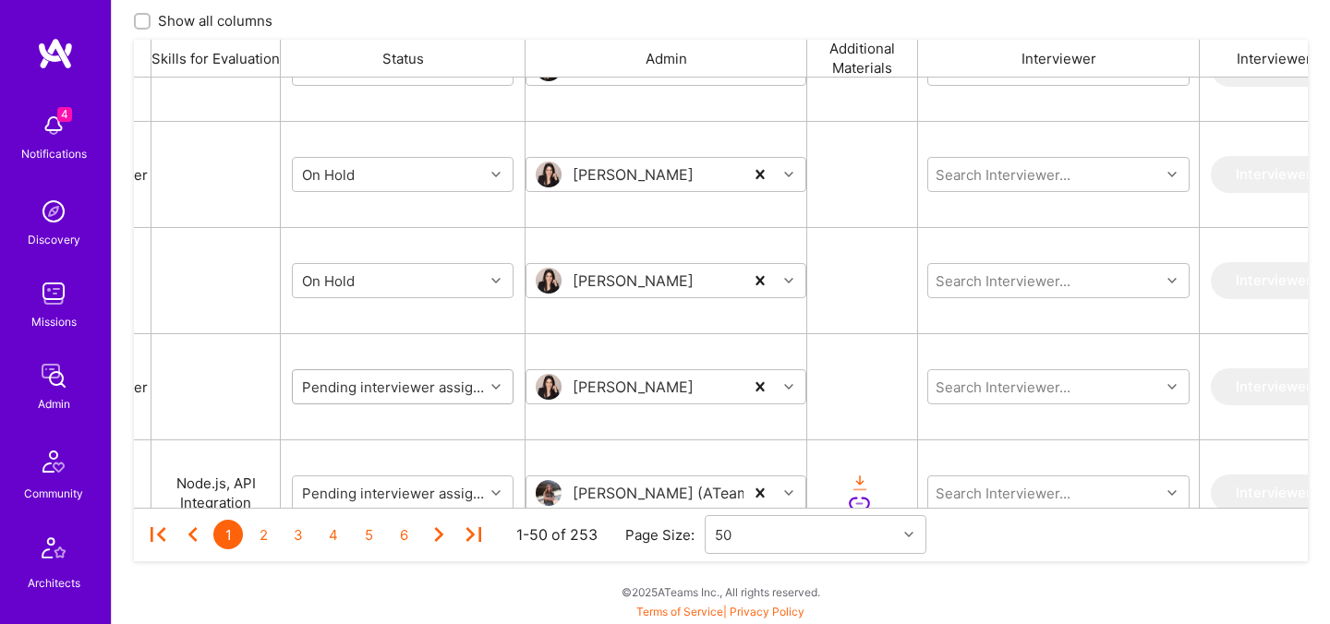
click at [364, 397] on div "Pending interviewer assignment" at bounding box center [388, 387] width 191 height 30
click at [364, 392] on input "grid" at bounding box center [409, 387] width 222 height 19
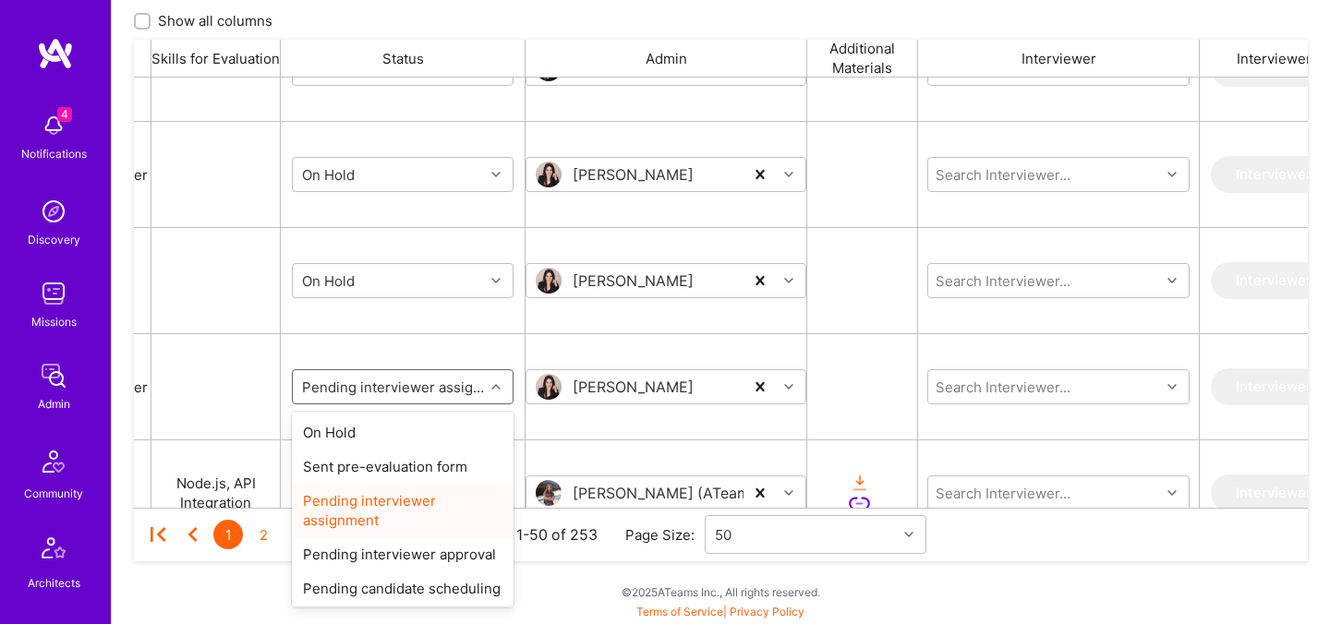
click at [357, 428] on div "On Hold" at bounding box center [403, 433] width 222 height 34
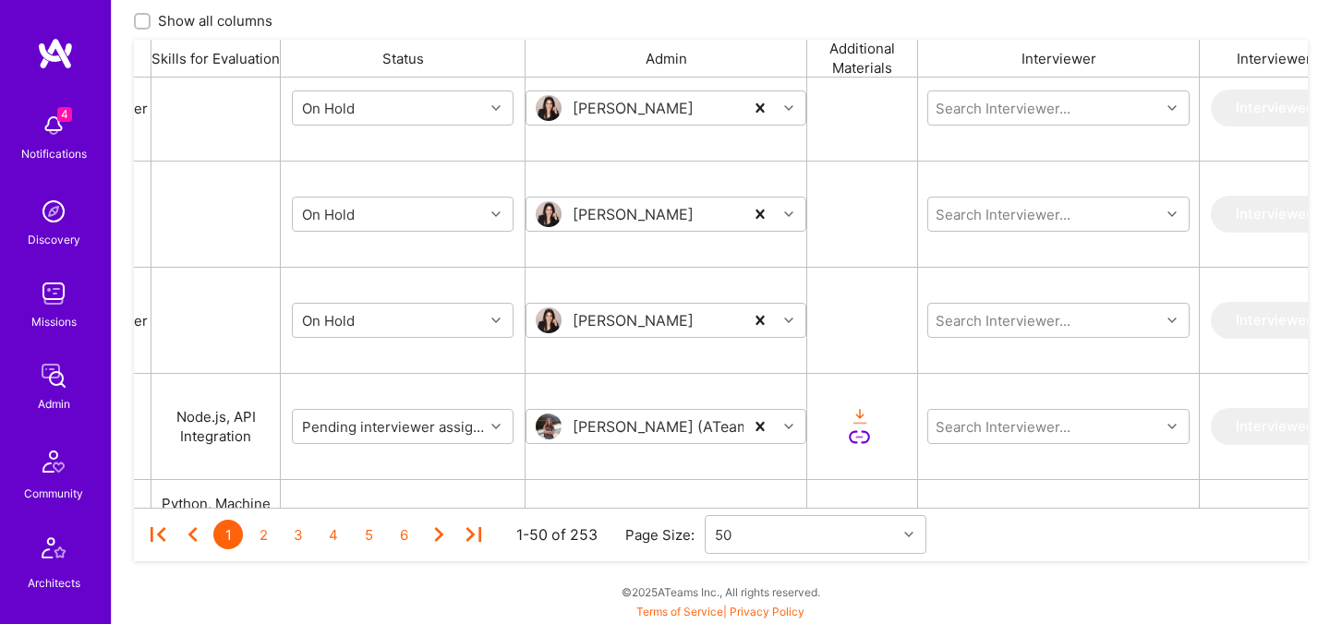
scroll to position [1648, 0]
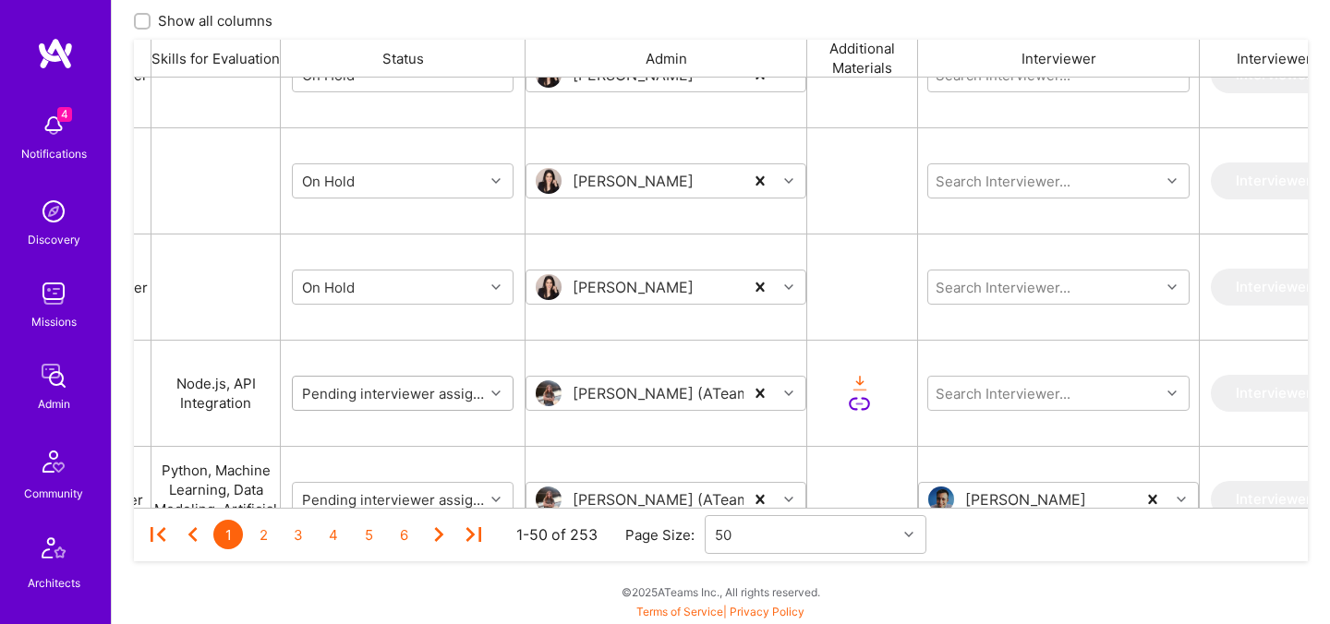
click at [360, 393] on input "grid" at bounding box center [409, 393] width 222 height 19
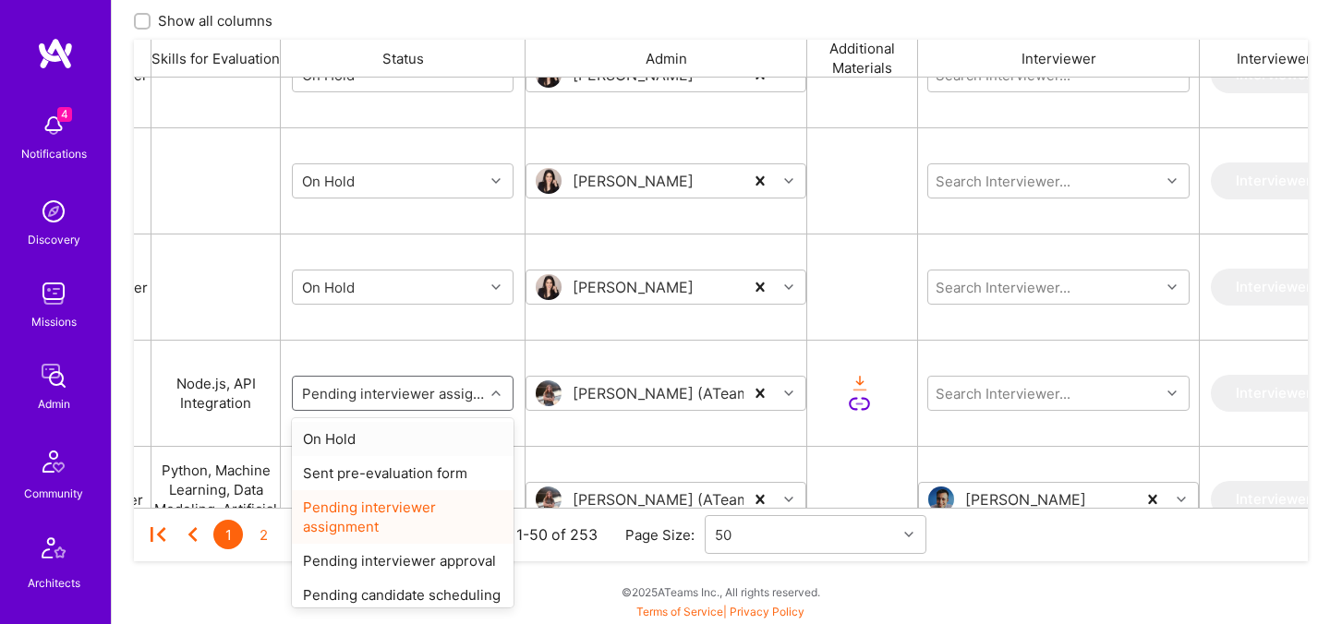
click at [365, 355] on div "option On Hold focused, 1 of 9. 9 results available. Use Up and Down to choose …" at bounding box center [403, 393] width 222 height 79
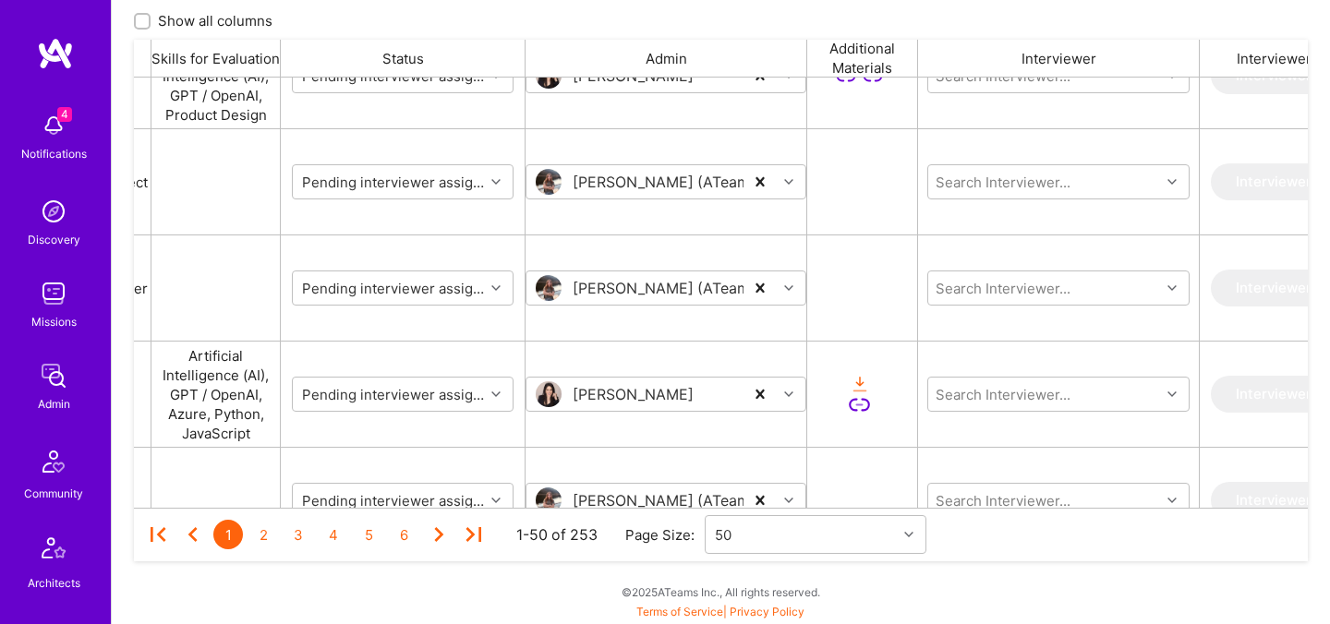
scroll to position [2907, 0]
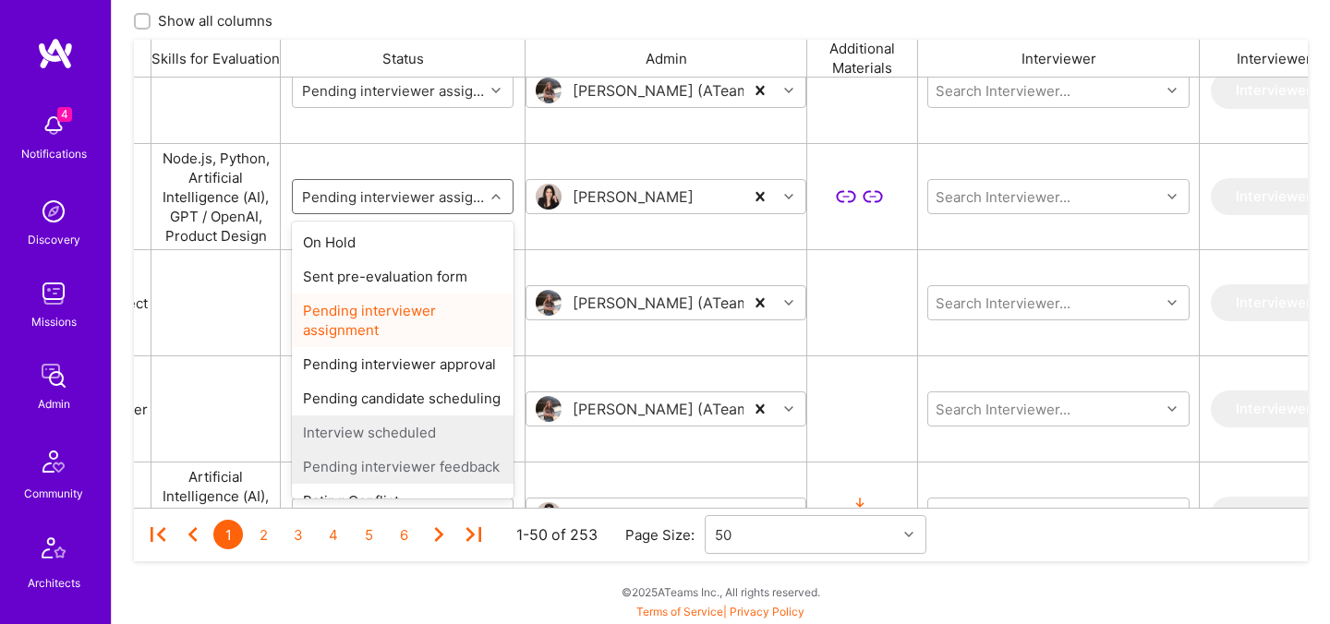
click at [374, 205] on input "grid" at bounding box center [409, 196] width 222 height 19
click at [422, 150] on div "option Pending interviewer assignment selected, 3 of 9. 9 results available. Us…" at bounding box center [403, 196] width 245 height 105
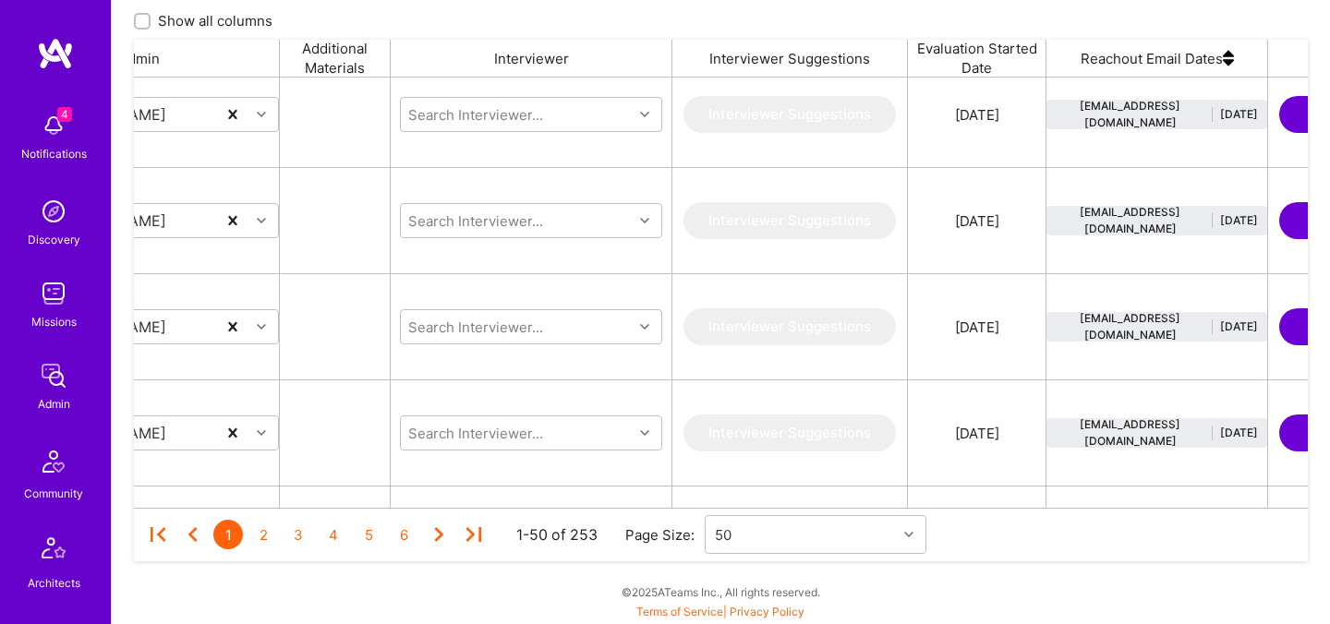
scroll to position [0, 0]
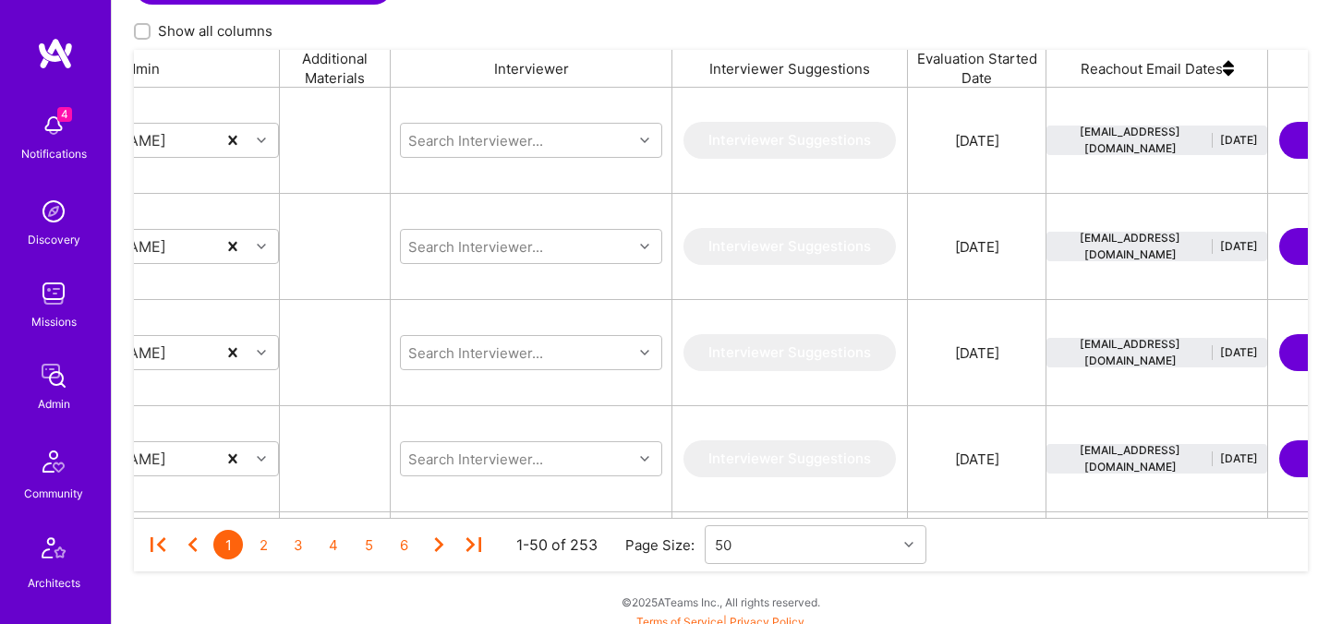
click at [1014, 66] on div "Evaluation Started Date" at bounding box center [977, 68] width 139 height 37
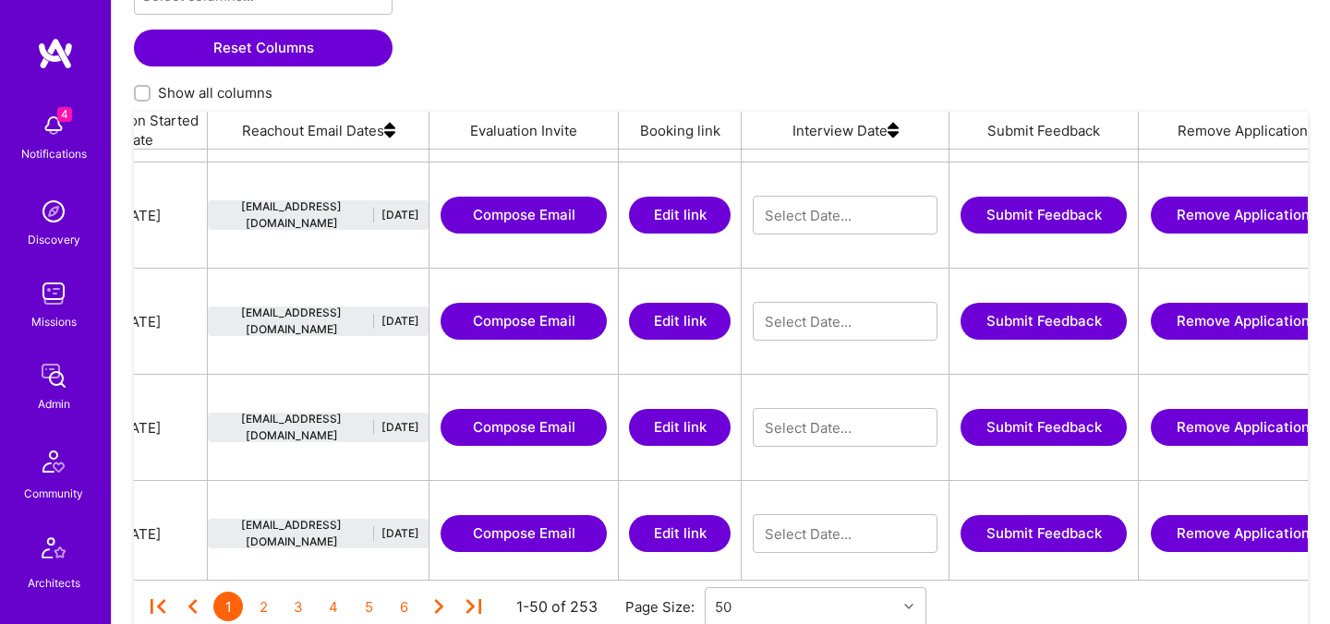
scroll to position [0, 1909]
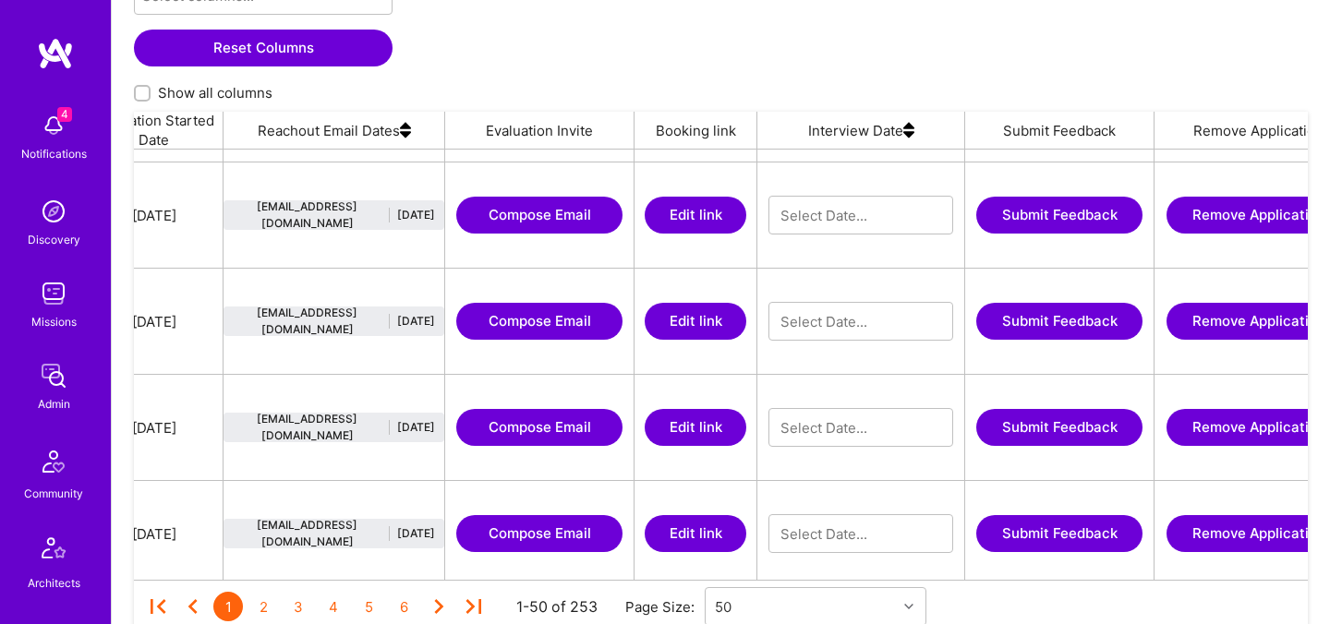
click at [407, 130] on img at bounding box center [405, 130] width 11 height 37
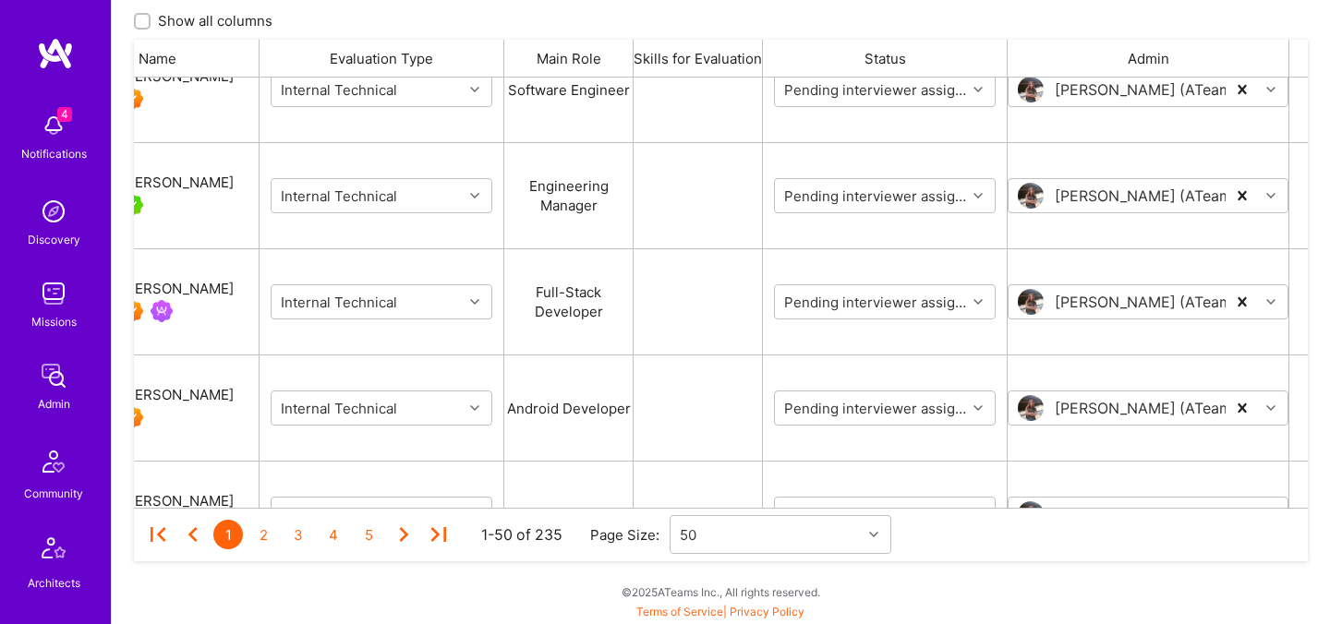
scroll to position [2872, 0]
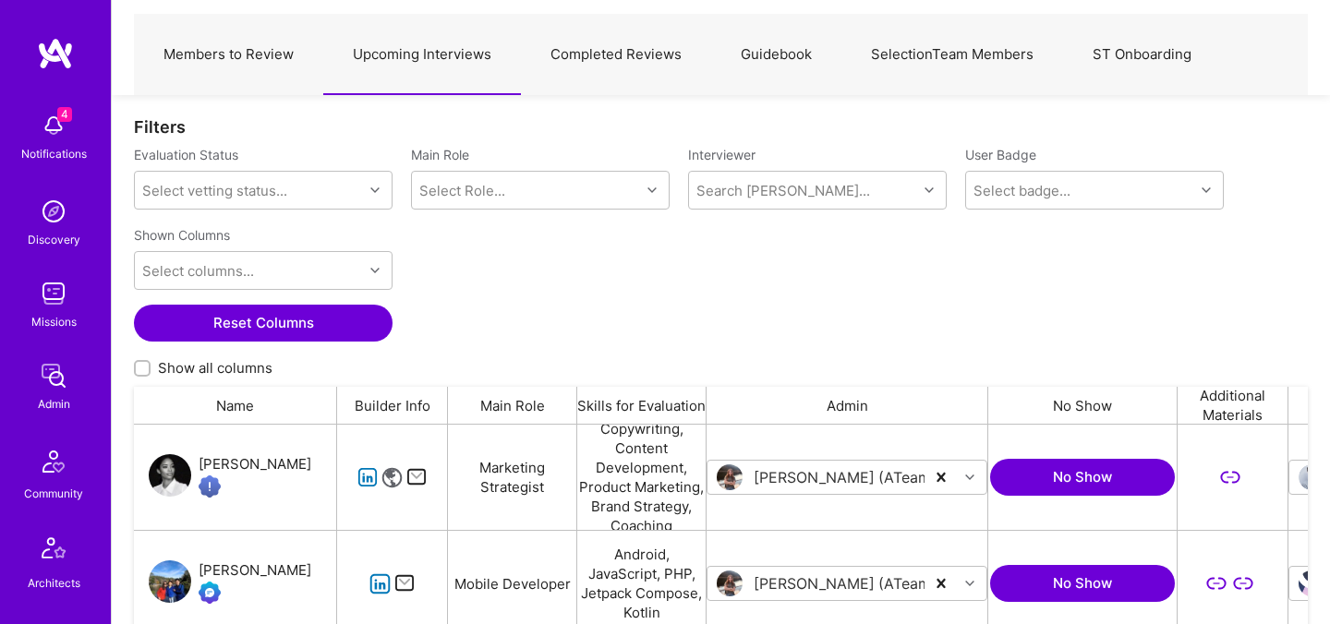
scroll to position [119, 0]
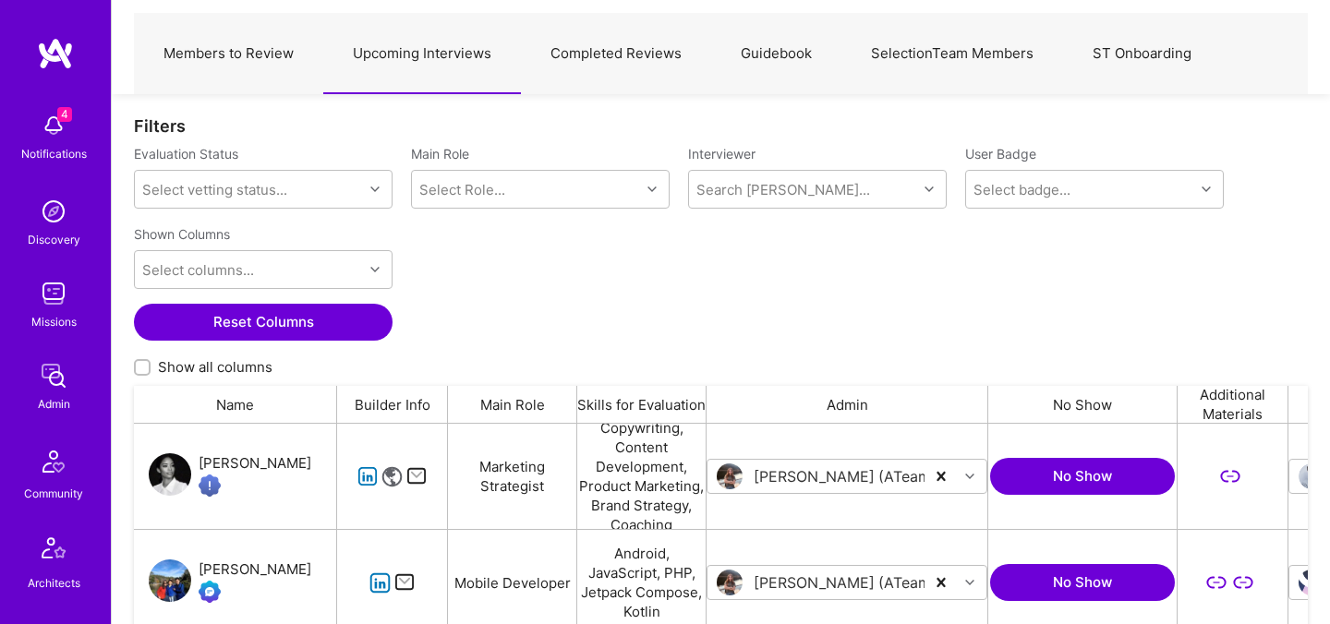
click at [278, 44] on link "Members to Review" at bounding box center [228, 54] width 189 height 80
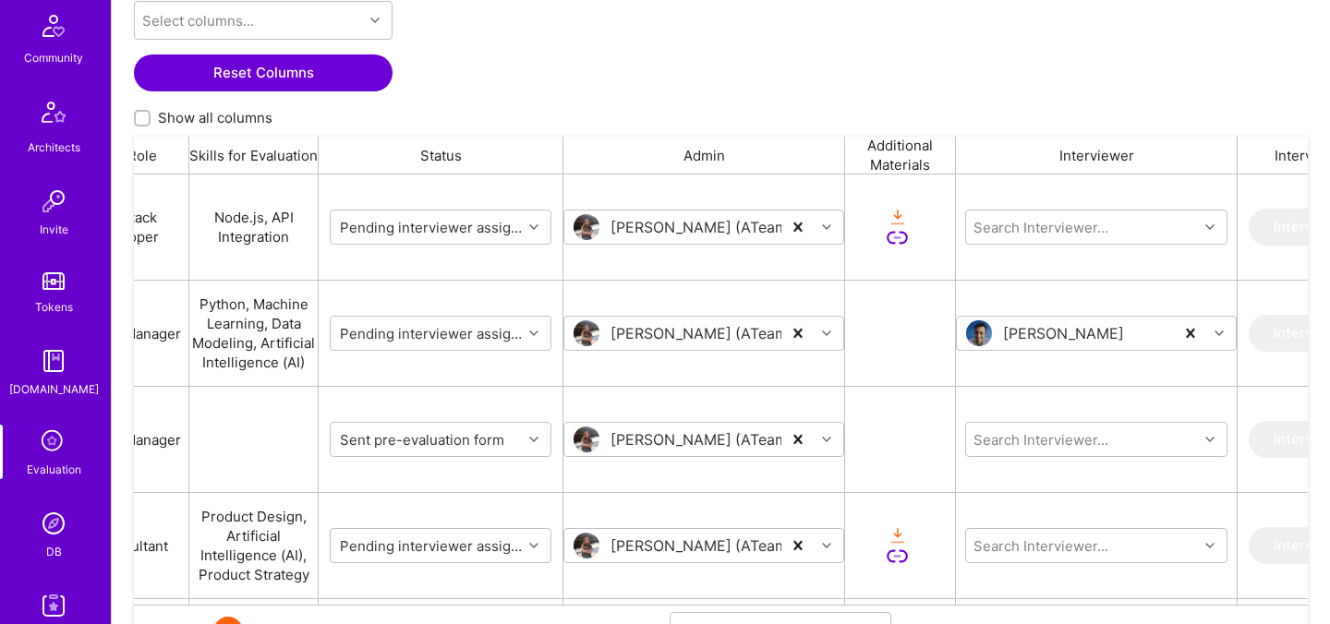
scroll to position [554, 0]
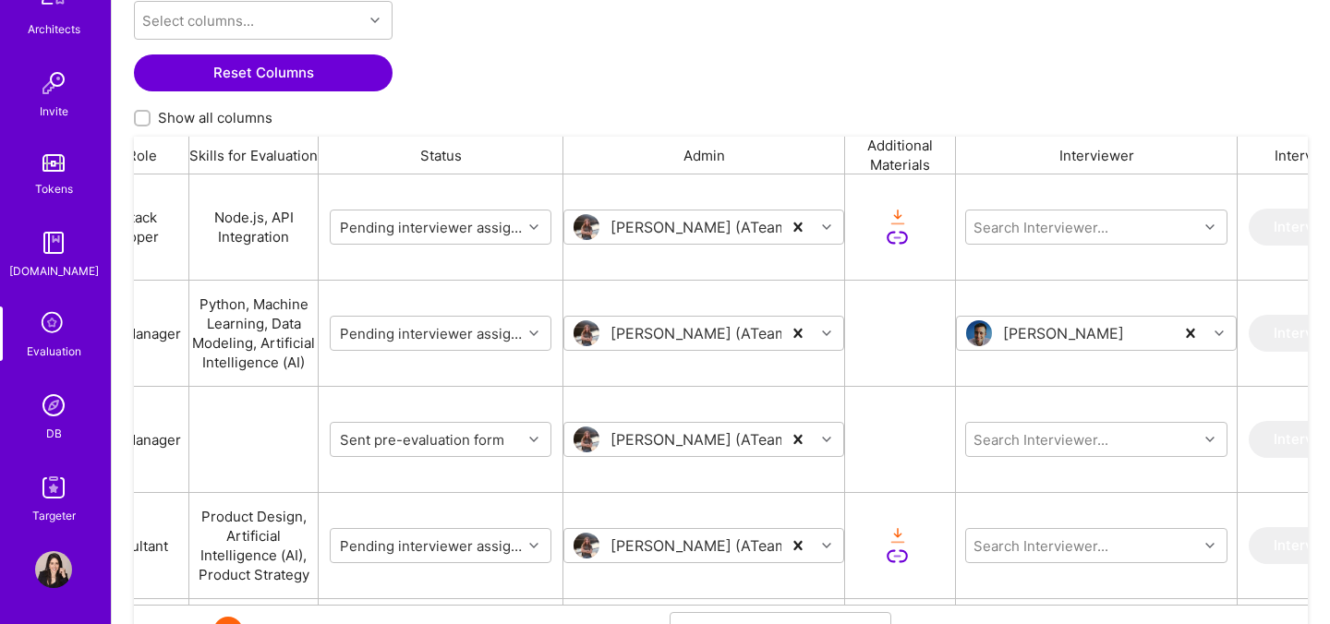
click at [50, 424] on div "DB" at bounding box center [54, 433] width 16 height 19
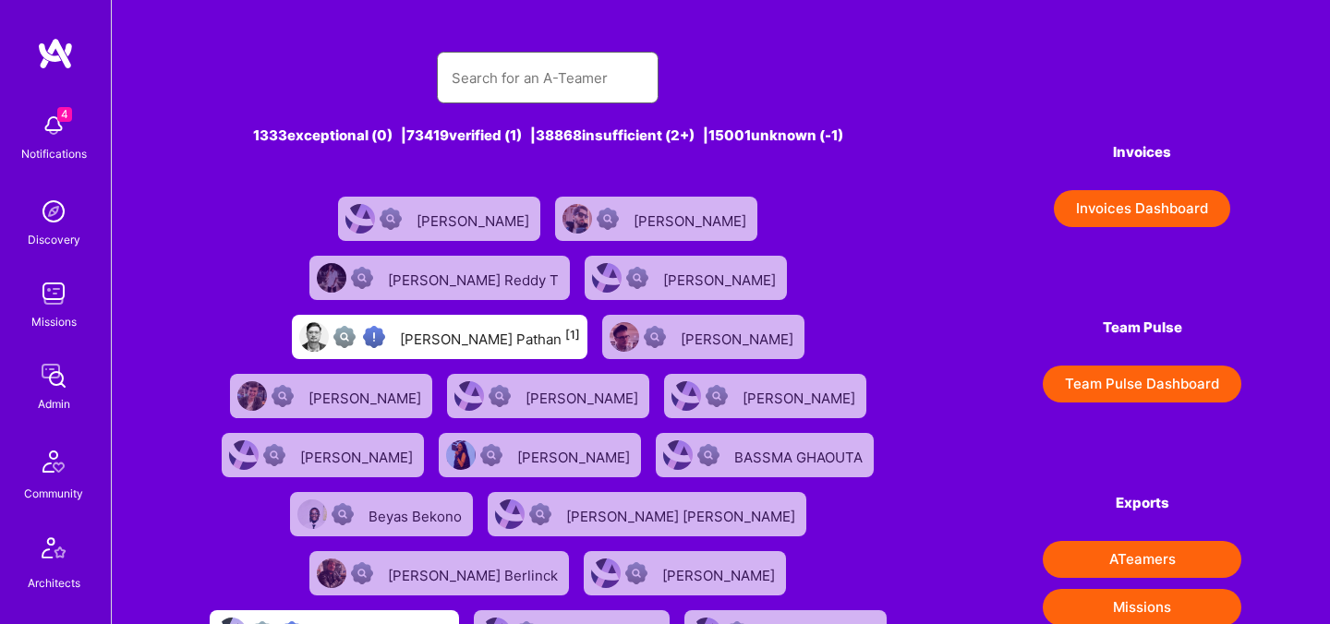
click at [511, 82] on input "text" at bounding box center [548, 77] width 192 height 47
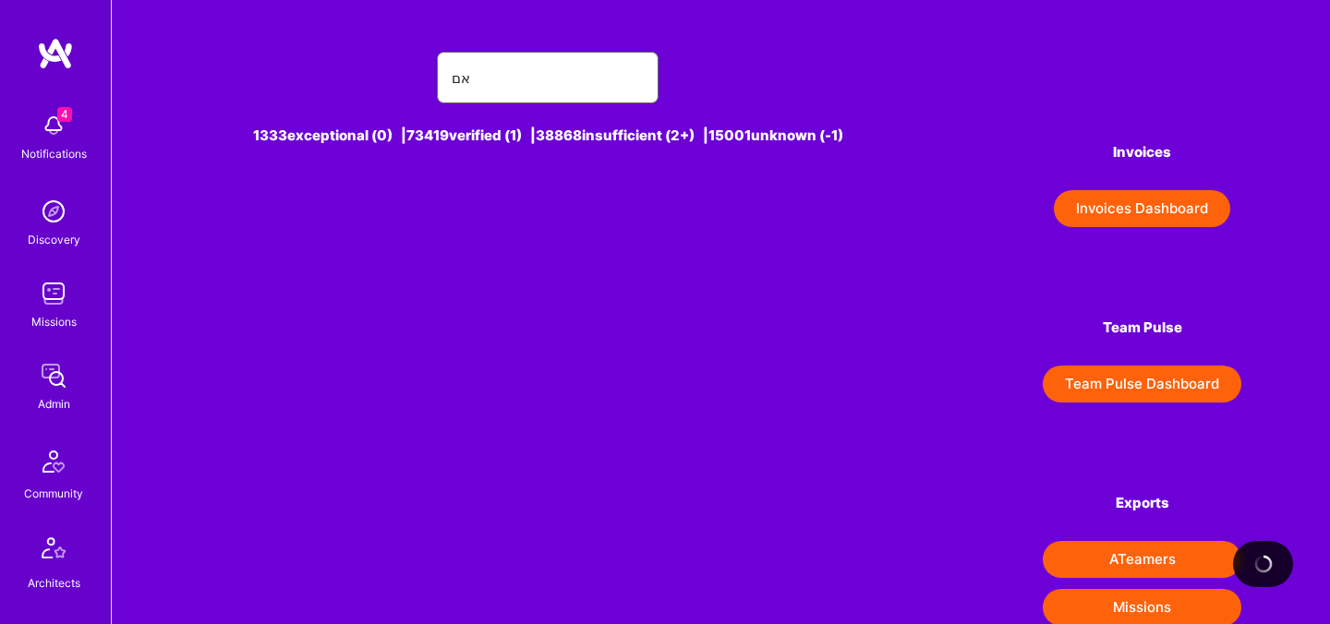
type input "א"
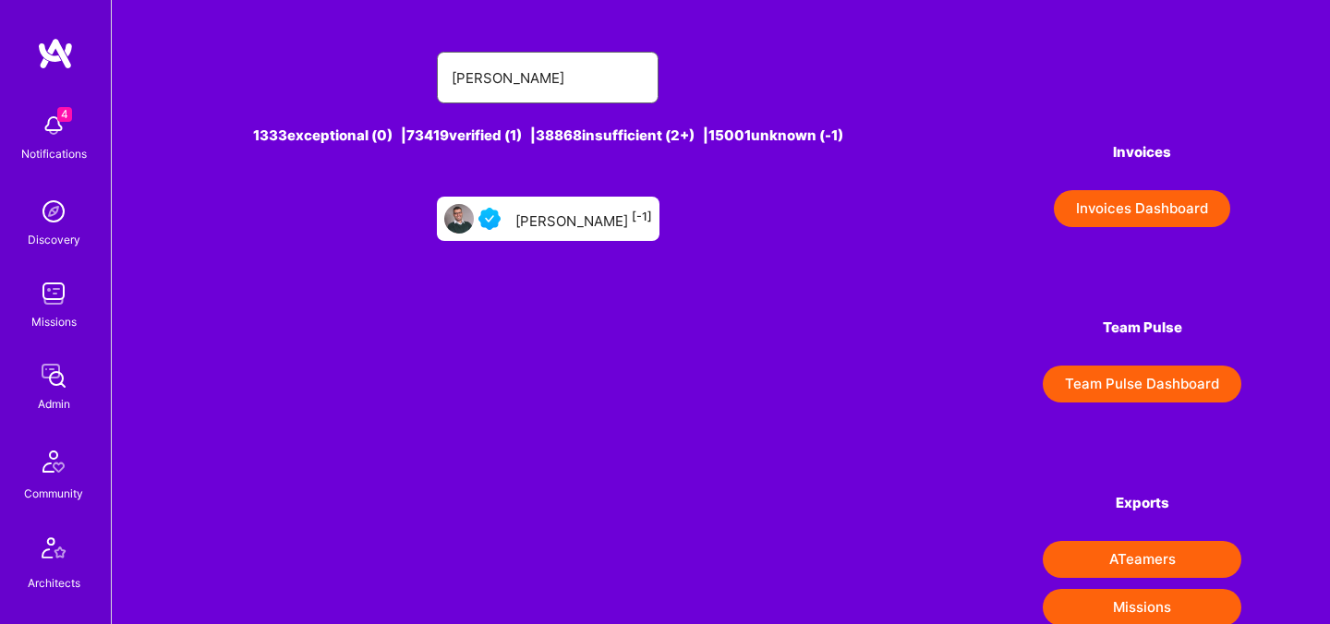
type input "tiago pere"
click at [543, 203] on div "Tiago Peres [-1]" at bounding box center [548, 219] width 223 height 44
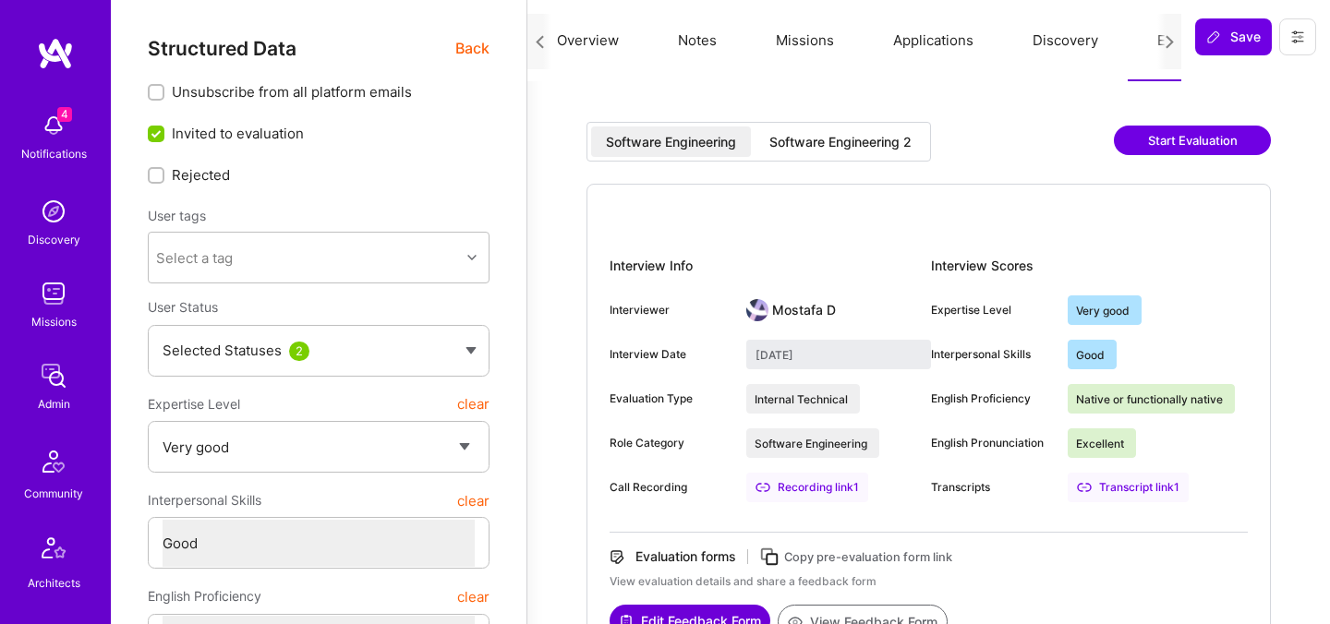
select select "5"
select select "4"
select select "7"
select select "CA"
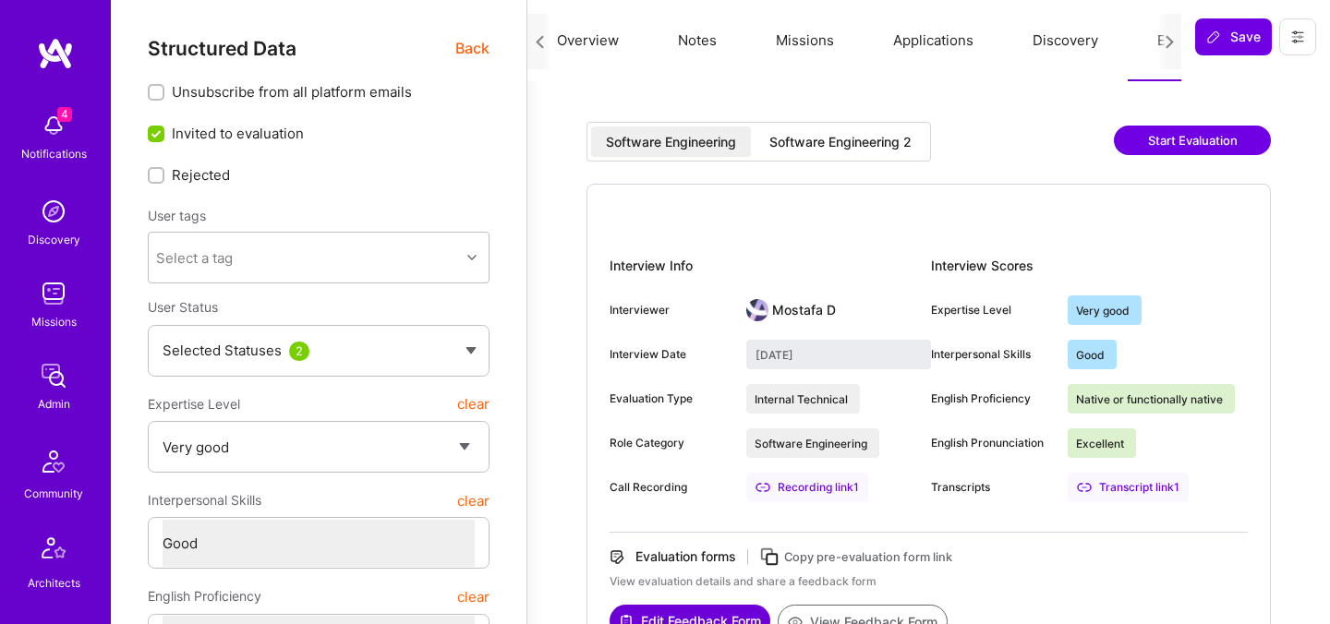
select select "Right Now"
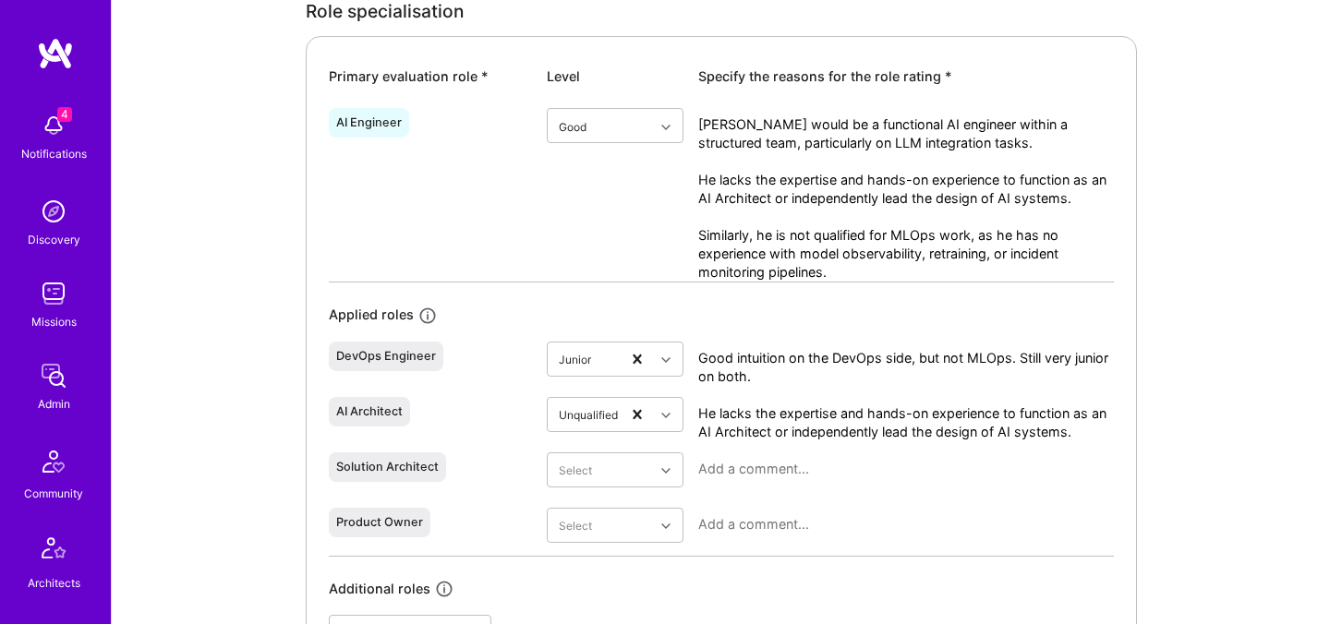
scroll to position [972, 0]
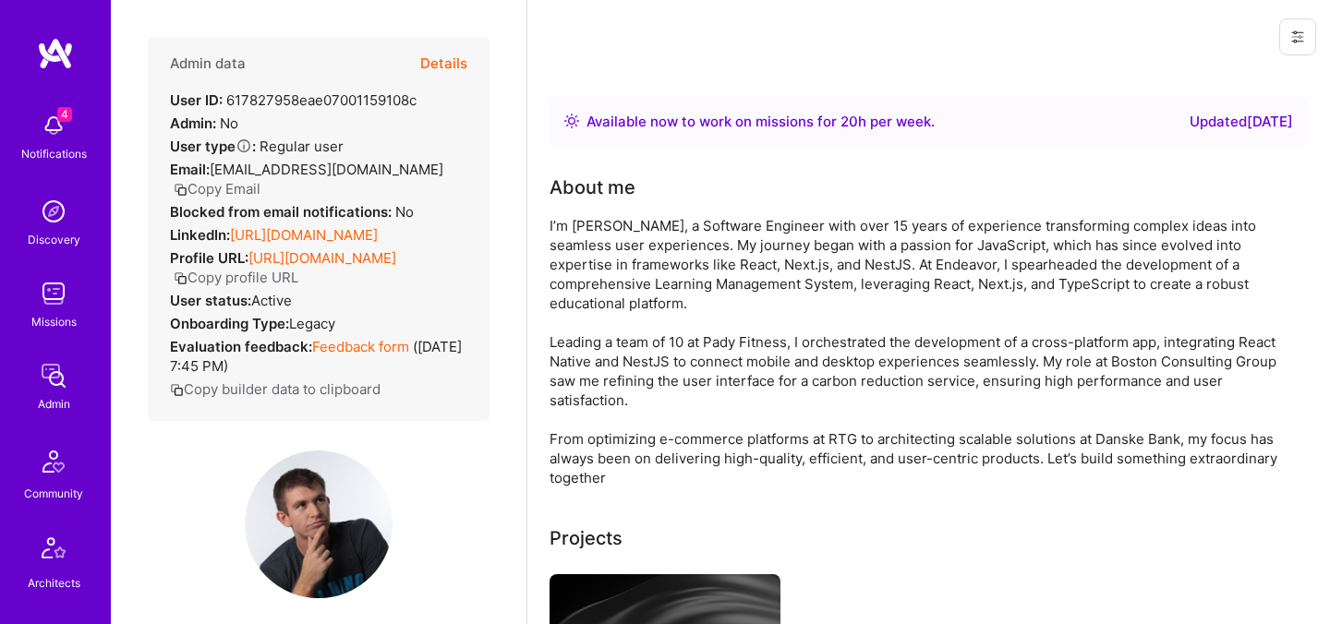
click at [461, 63] on button "Details" at bounding box center [443, 64] width 47 height 54
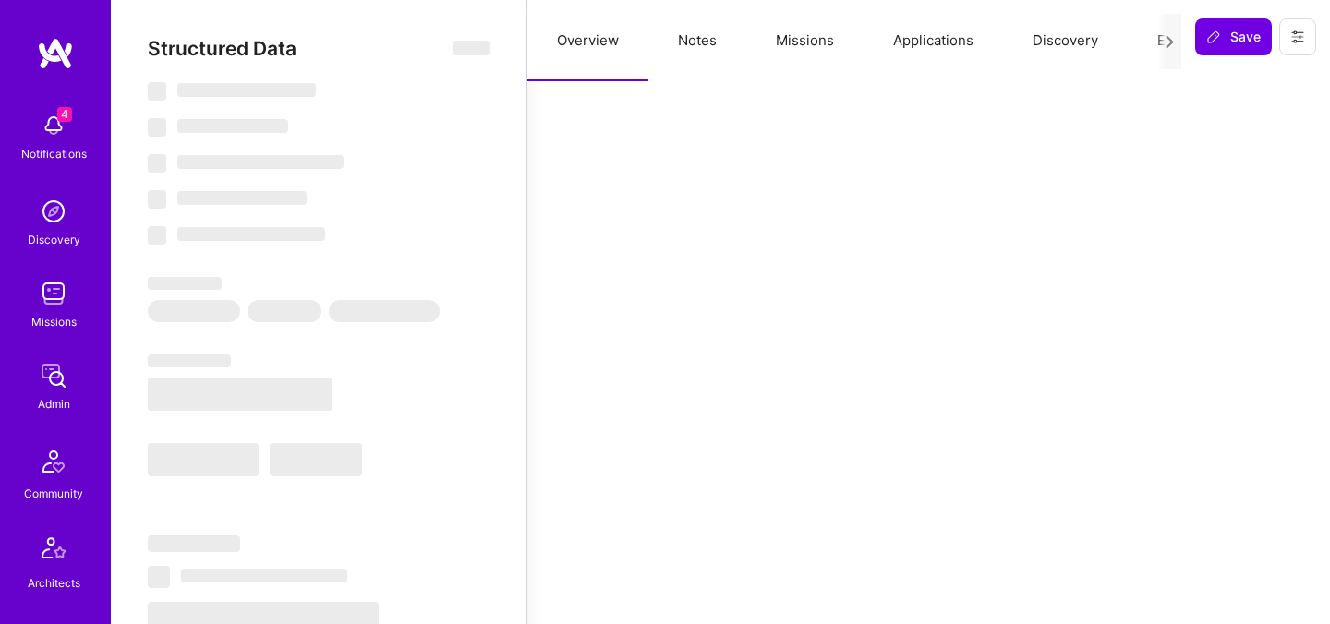
click at [1144, 42] on button "Evaluation" at bounding box center [1190, 40] width 126 height 81
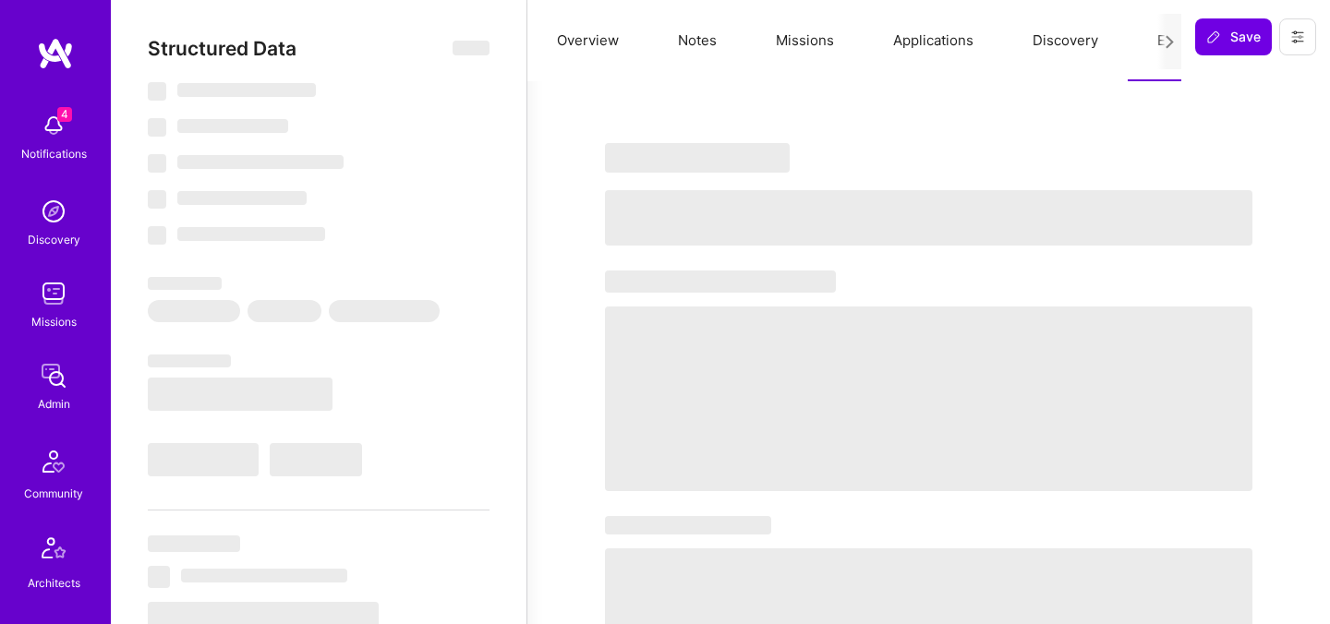
select select "Right Now"
select select "7"
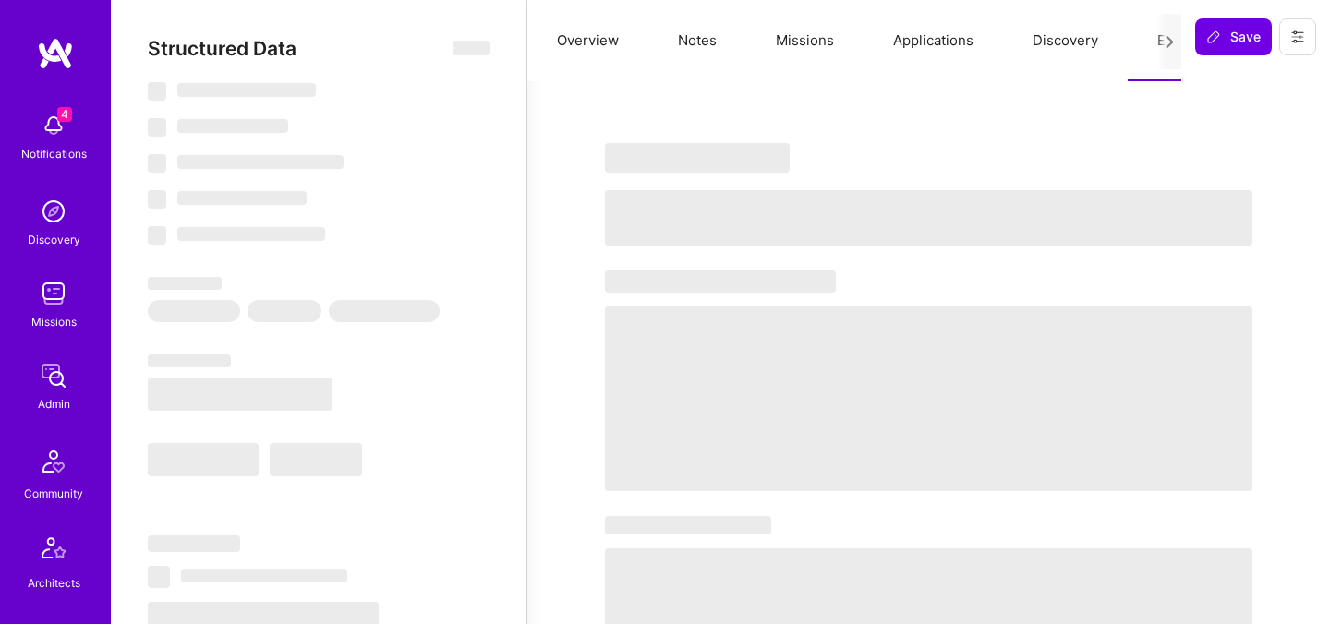
select select "PL"
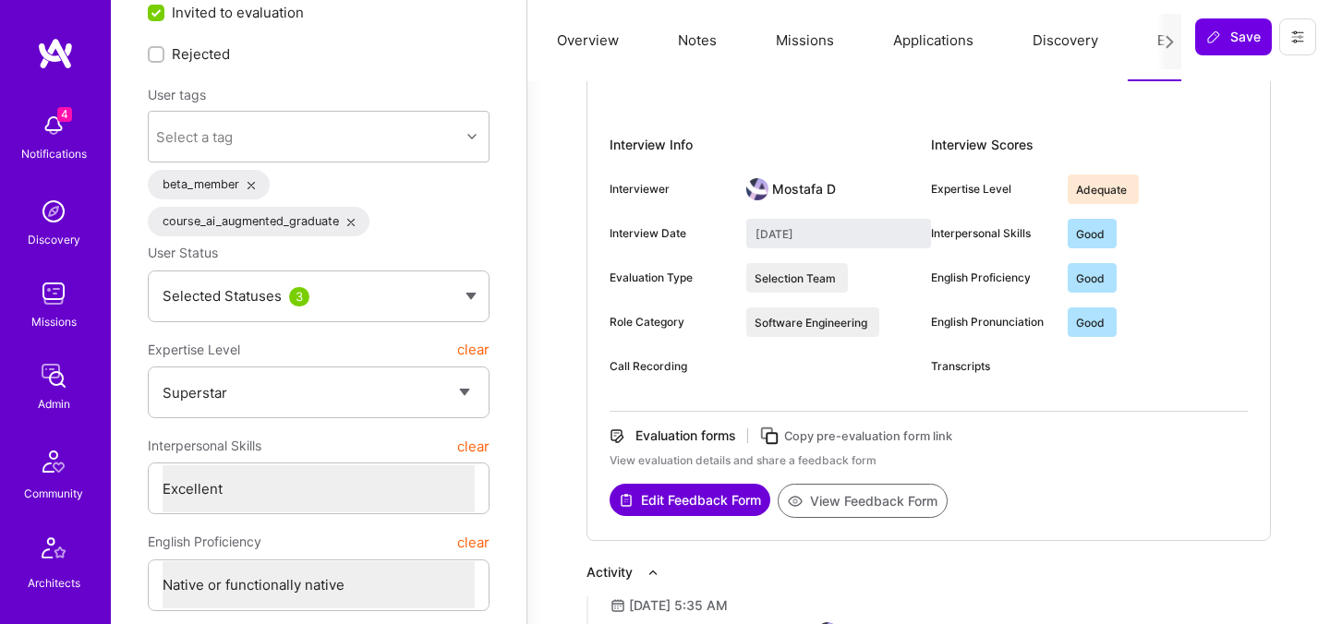
scroll to position [237, 0]
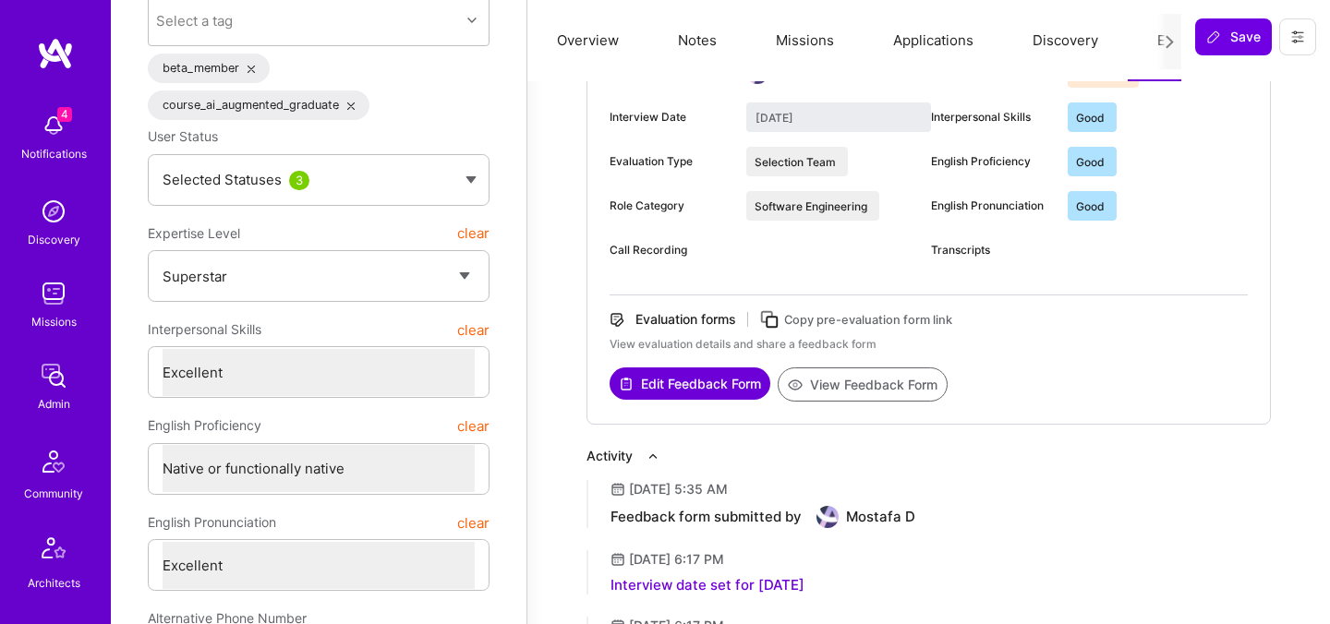
click at [855, 383] on button "View Feedback Form" at bounding box center [862, 384] width 170 height 34
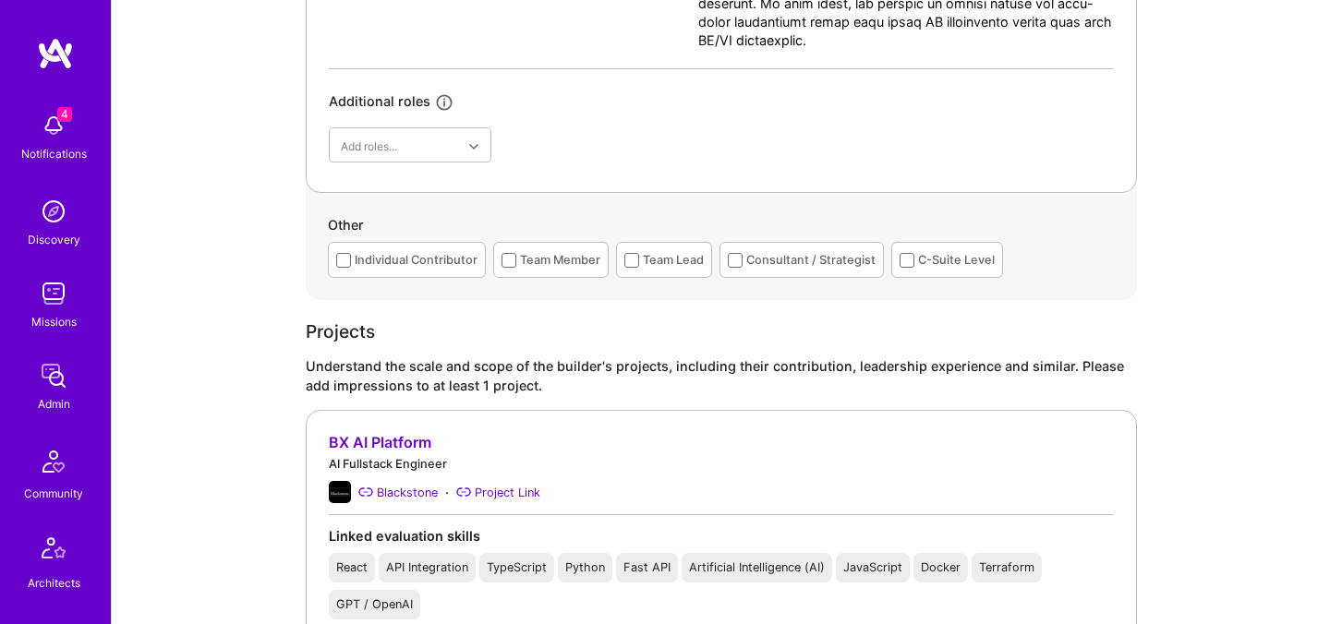
scroll to position [1431, 0]
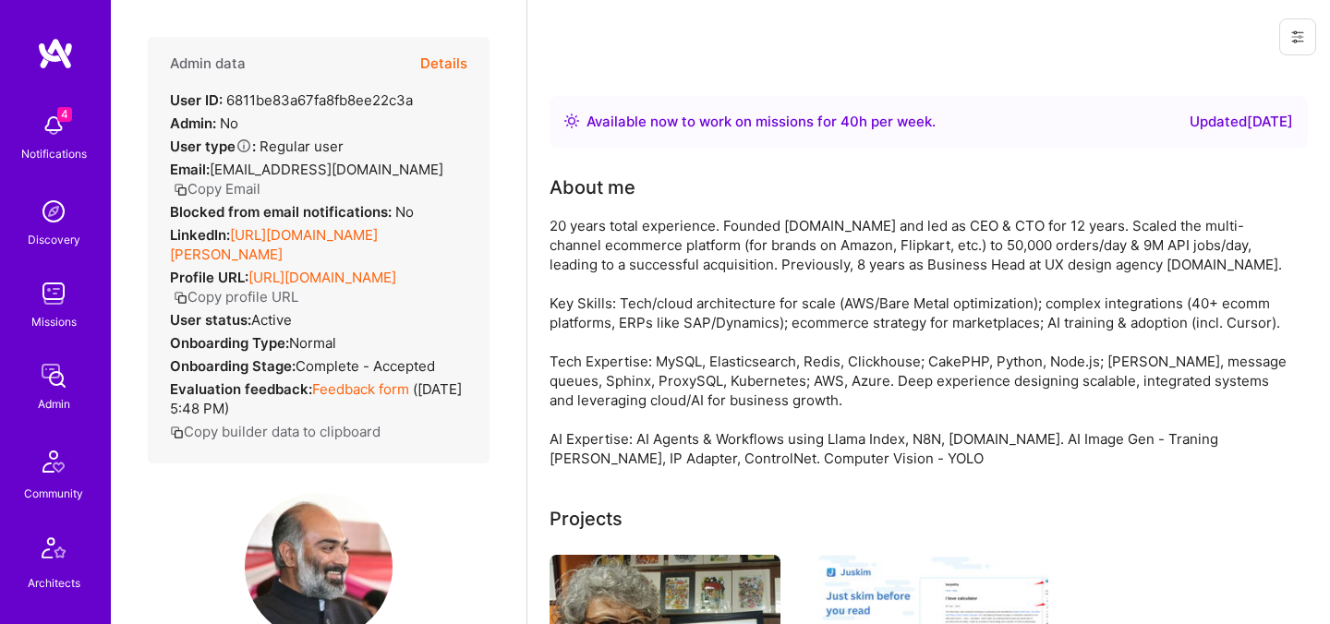
click at [447, 57] on button "Details" at bounding box center [443, 64] width 47 height 54
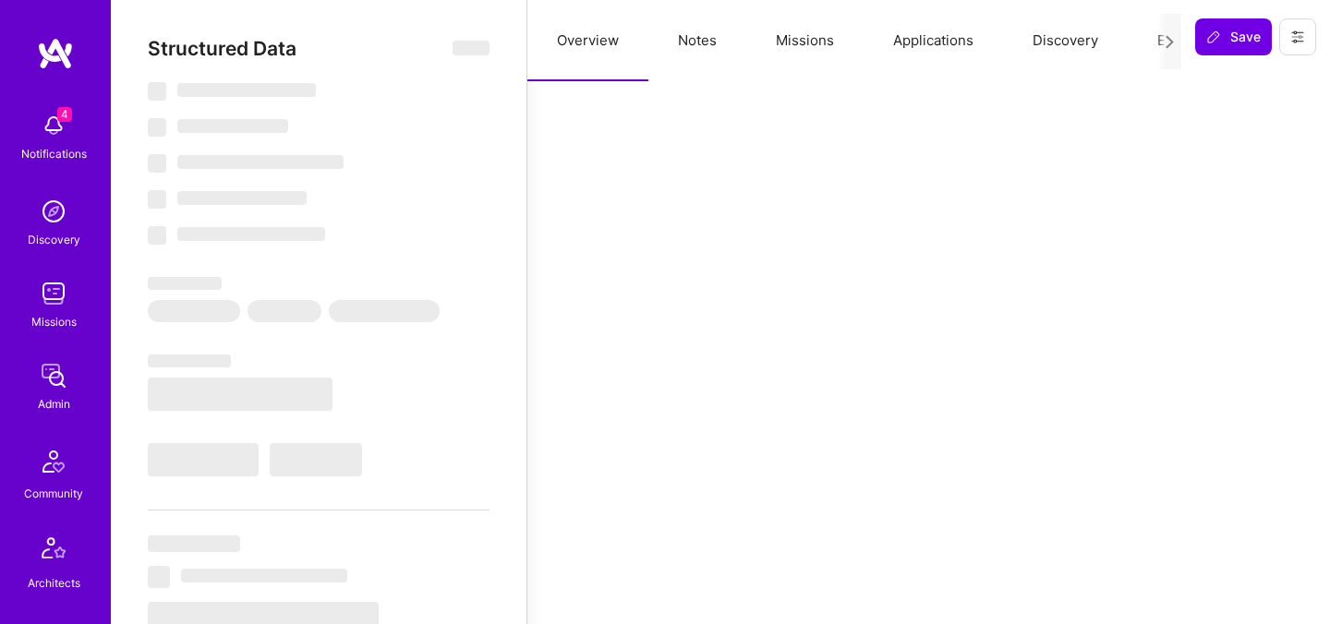
click at [1144, 43] on button "Evaluation" at bounding box center [1190, 40] width 126 height 81
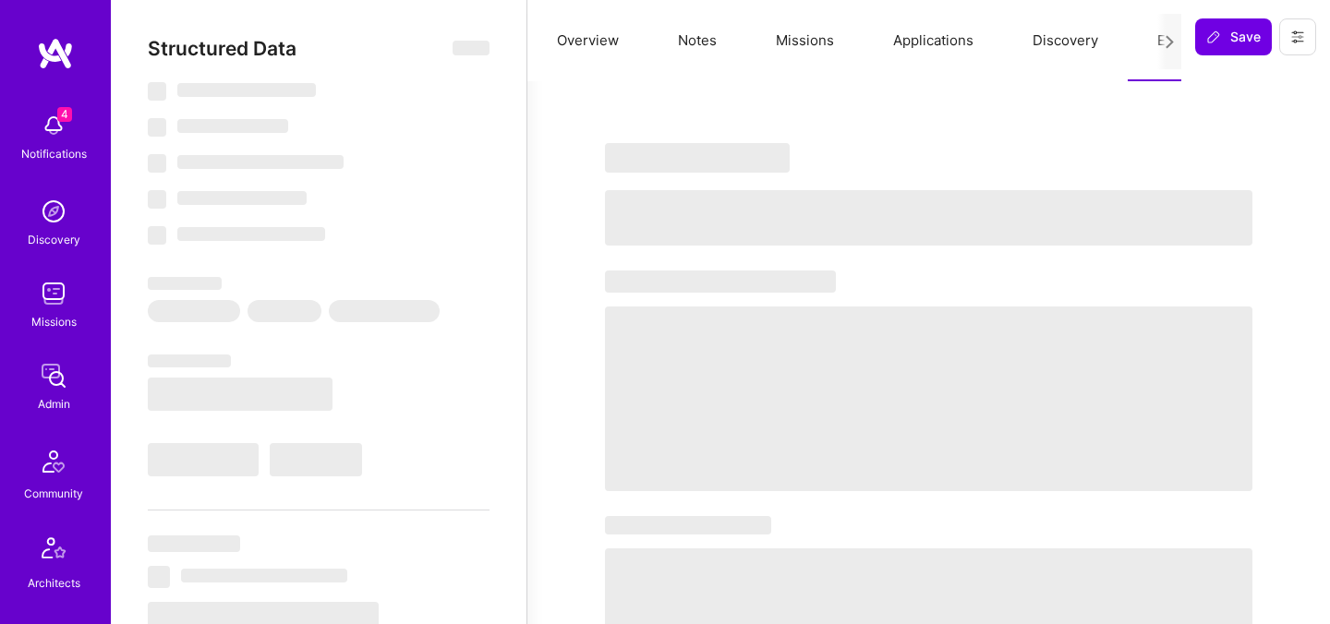
select select "Right Now"
select select "5"
select select "7"
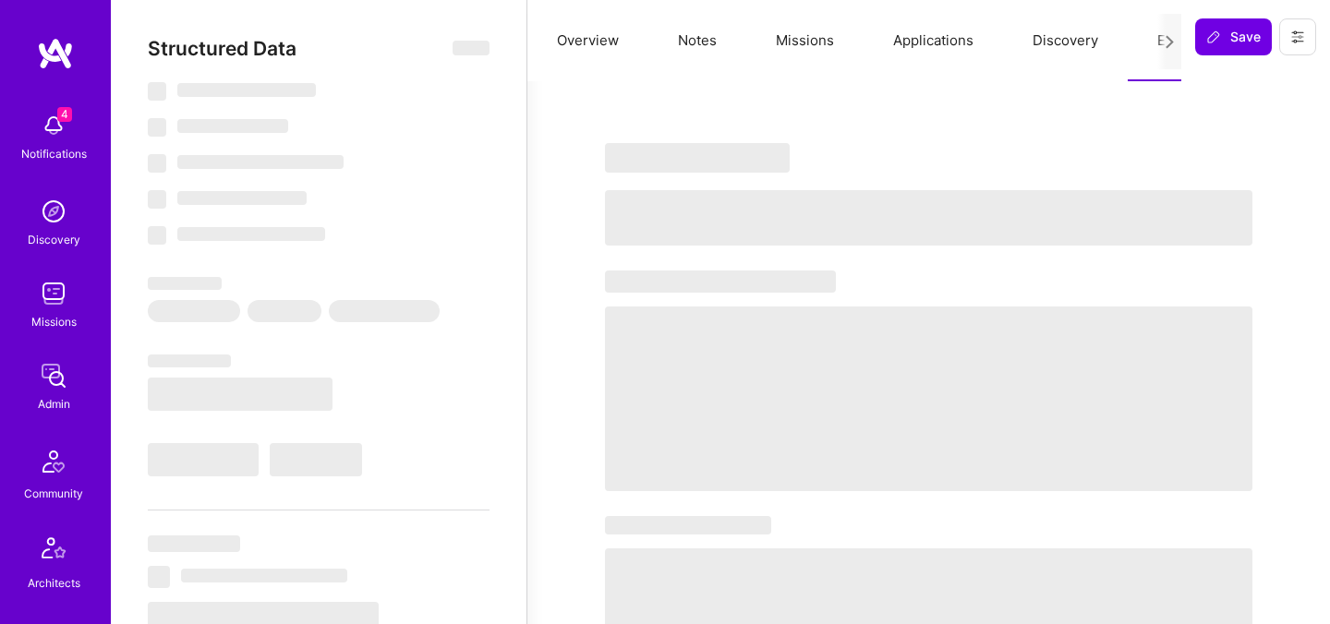
select select "IN"
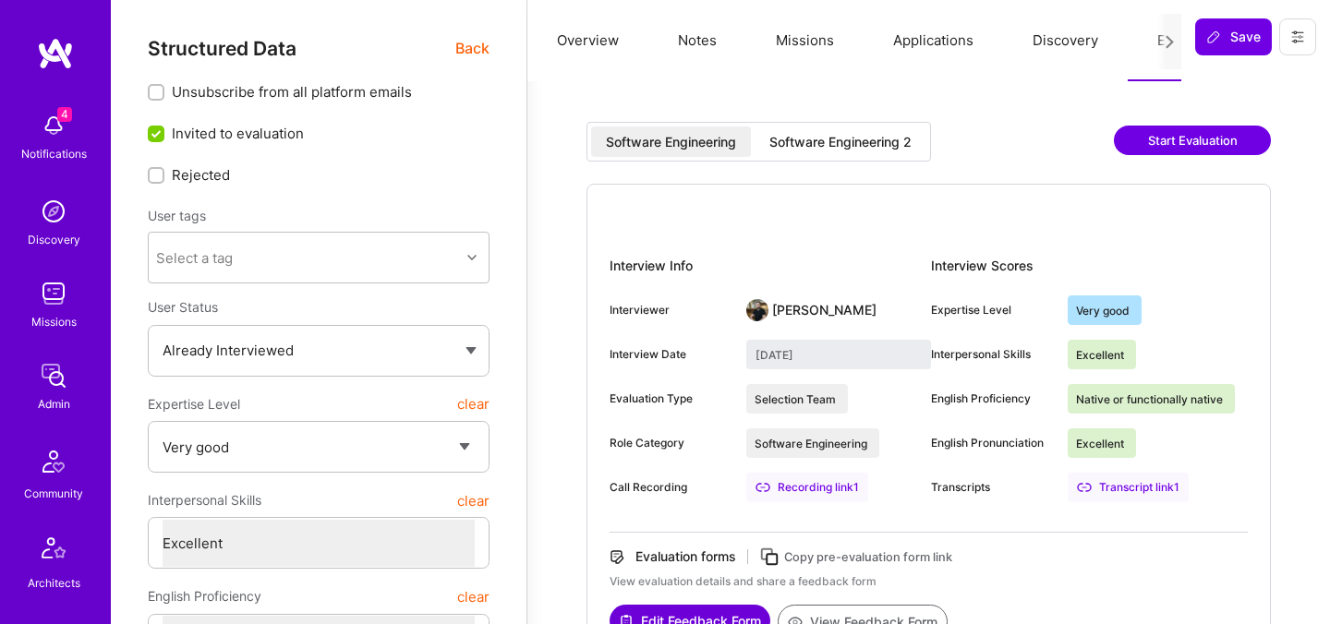
click at [886, 147] on div "Software Engineering 2" at bounding box center [840, 142] width 142 height 18
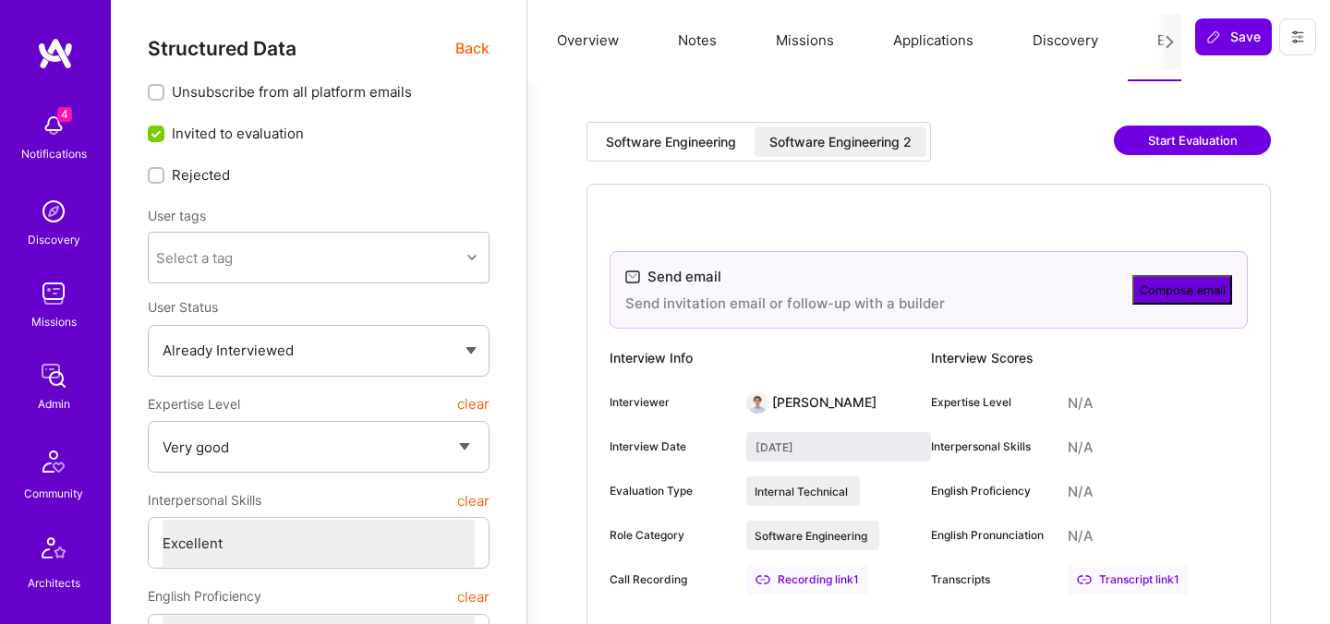
type input "[DATE]"
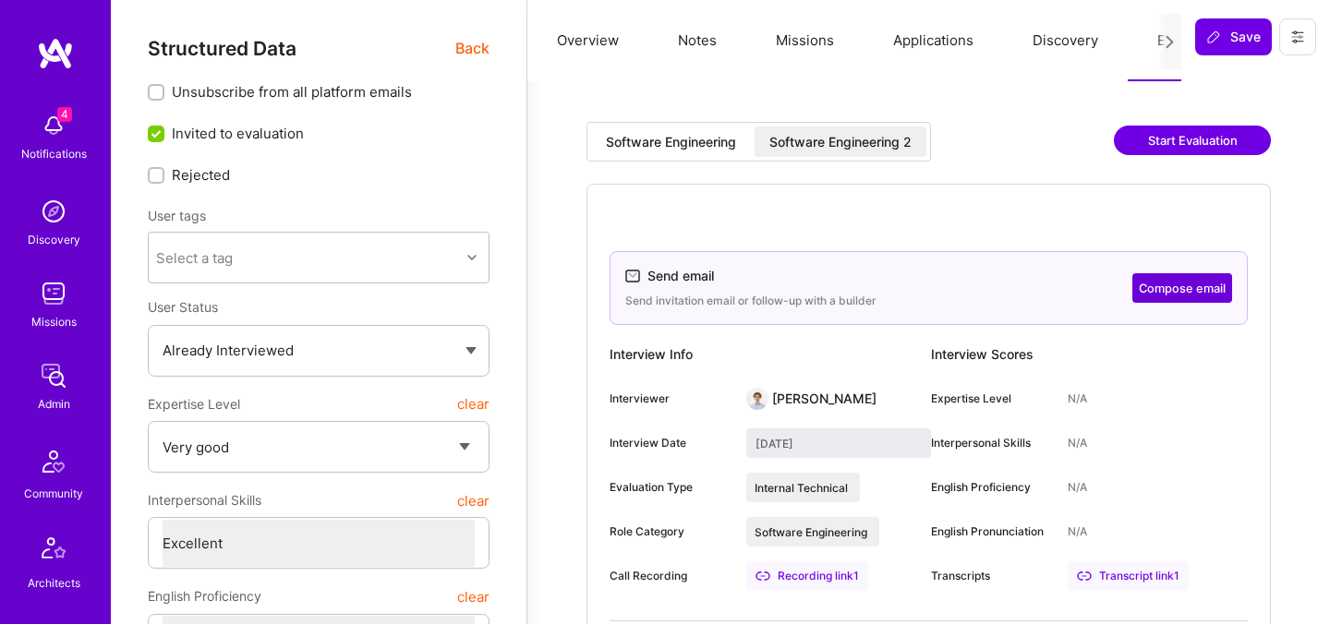
click at [837, 144] on div "Software Engineering 2" at bounding box center [840, 142] width 142 height 18
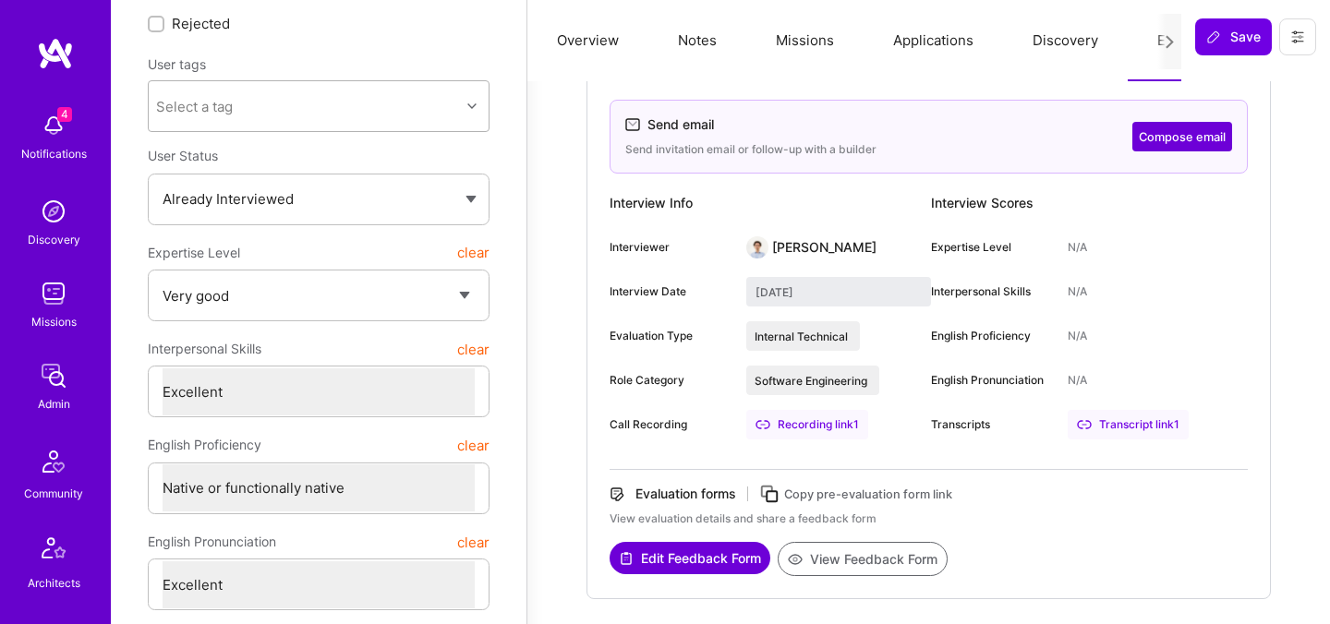
scroll to position [175, 0]
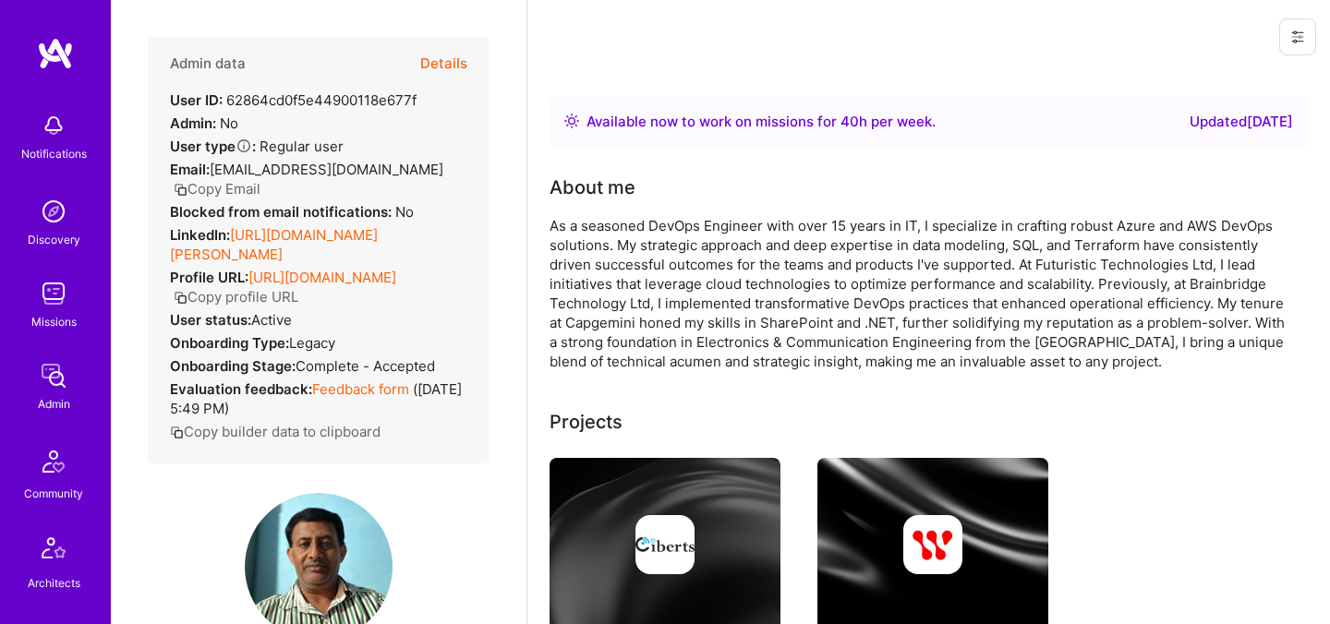
click at [436, 53] on button "Details" at bounding box center [443, 64] width 47 height 54
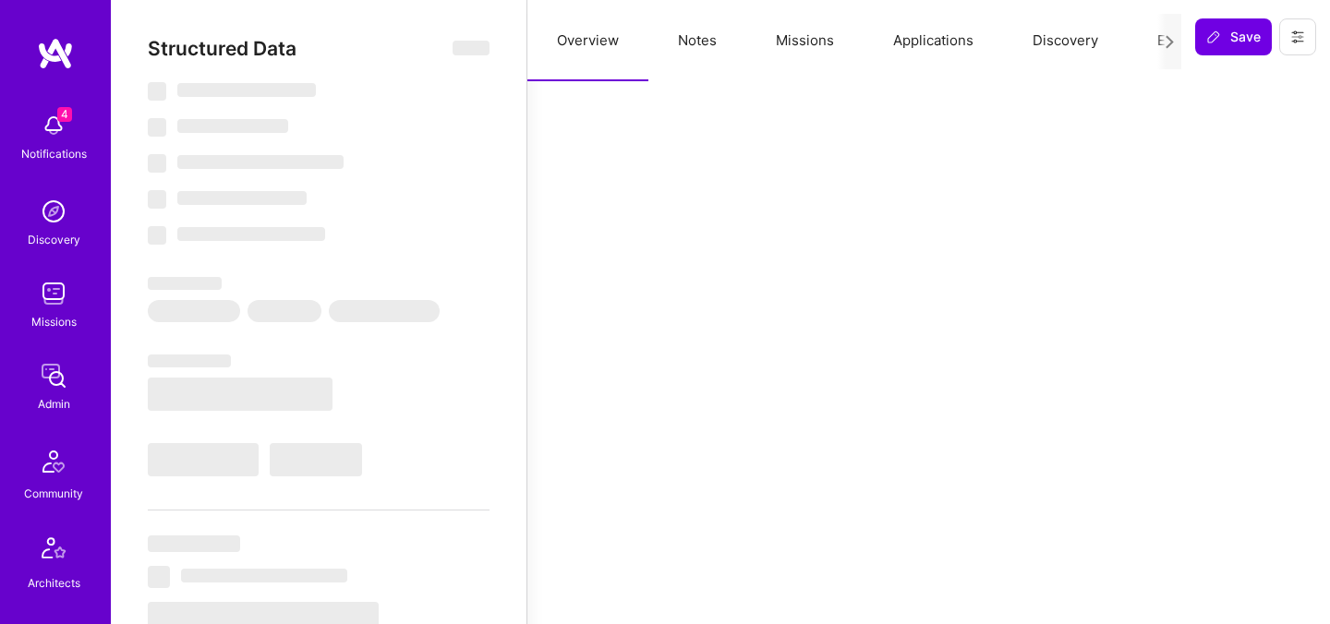
click at [1144, 39] on button "Evaluation" at bounding box center [1190, 40] width 126 height 81
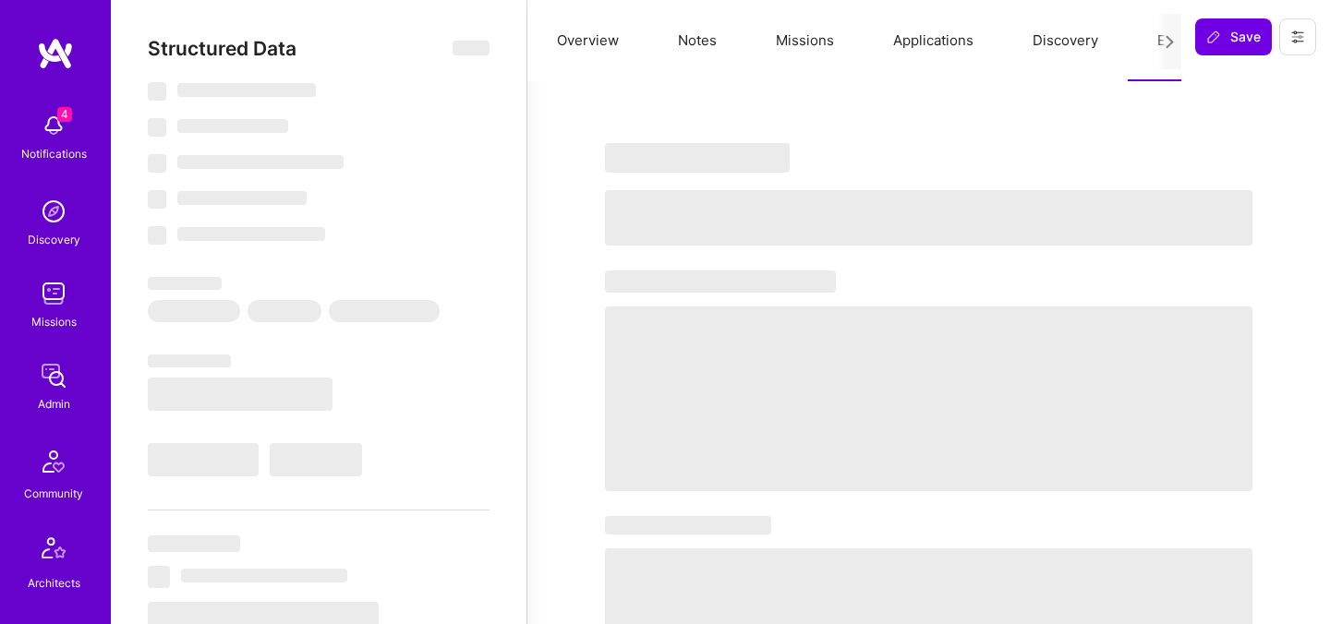
select select "Right Now"
select select "5"
select select "4"
select select "6"
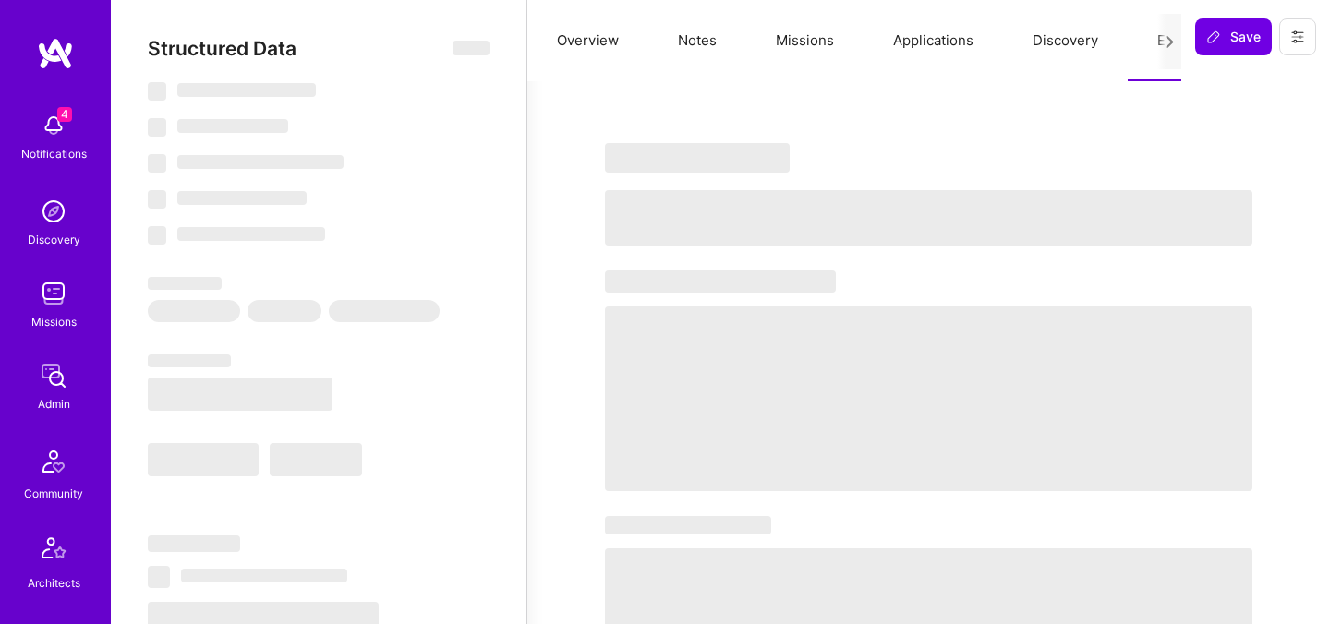
select select "US"
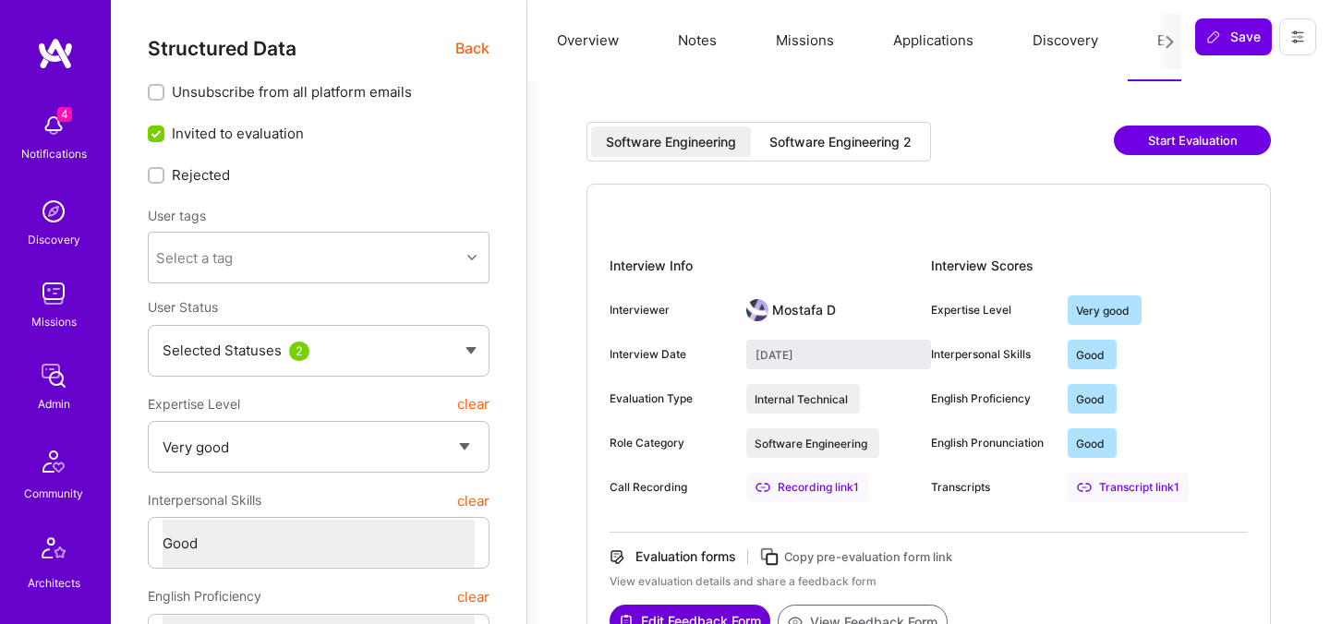
click at [794, 150] on div "Software Engineering 2" at bounding box center [840, 142] width 142 height 18
type input "[DATE]"
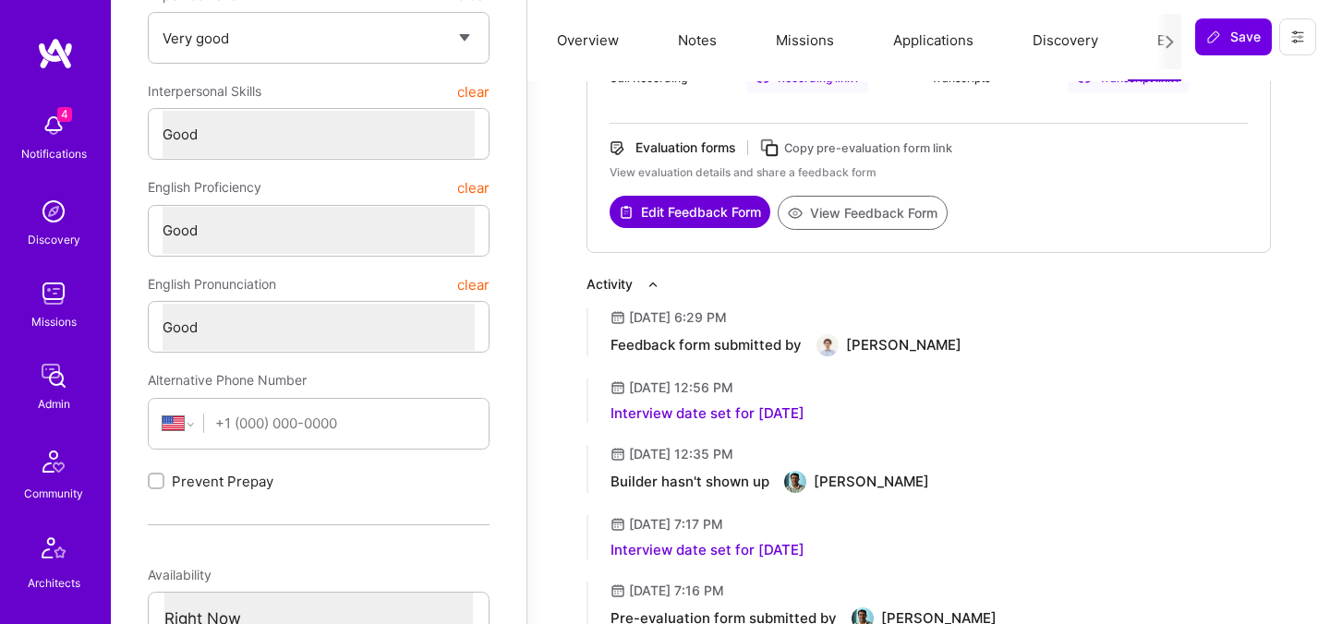
scroll to position [479, 0]
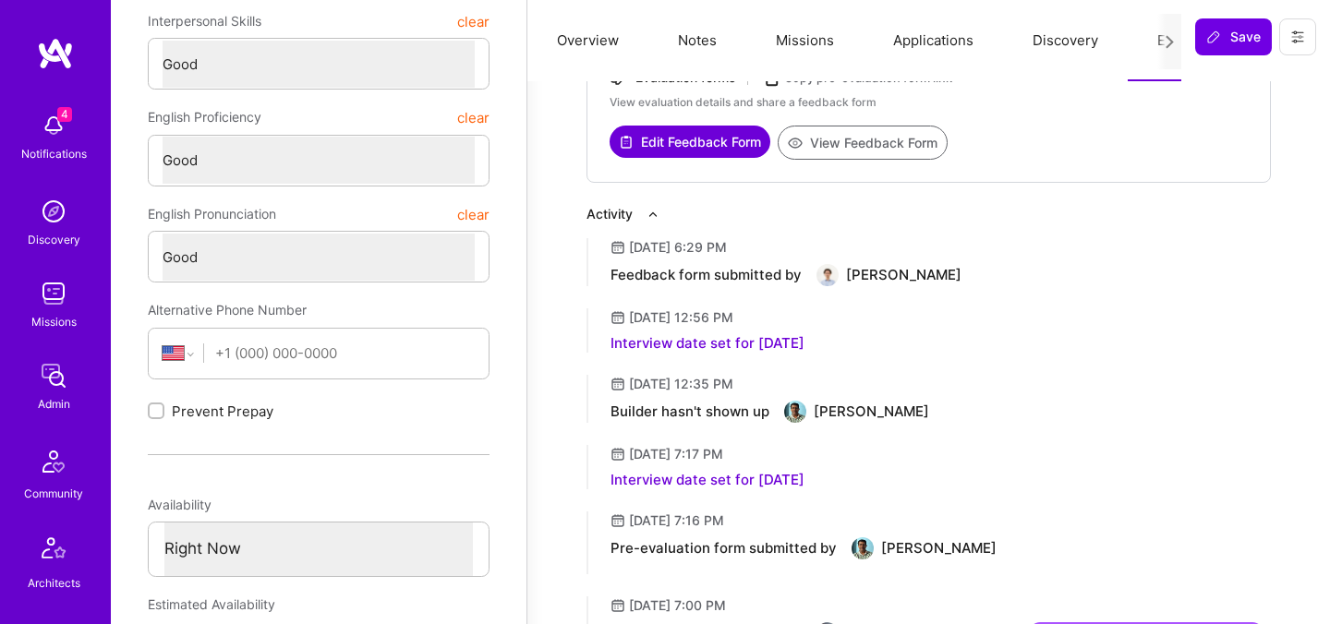
click at [718, 143] on button "Edit Feedback Form" at bounding box center [689, 142] width 161 height 32
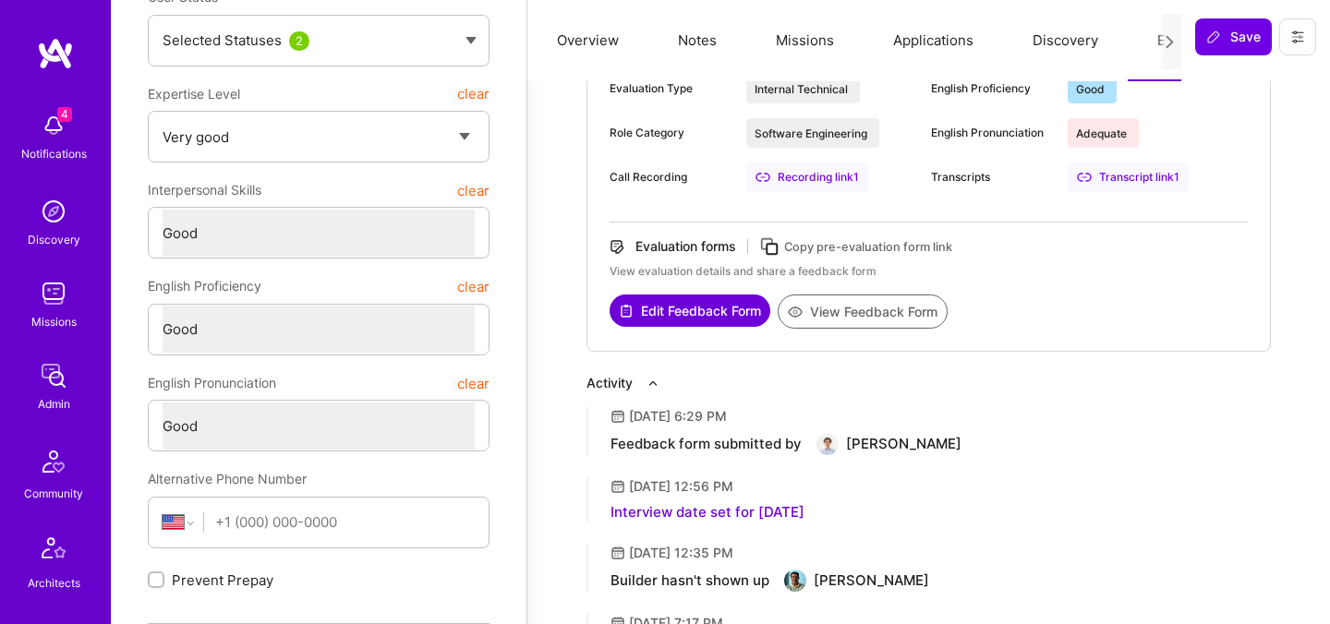
scroll to position [0, 0]
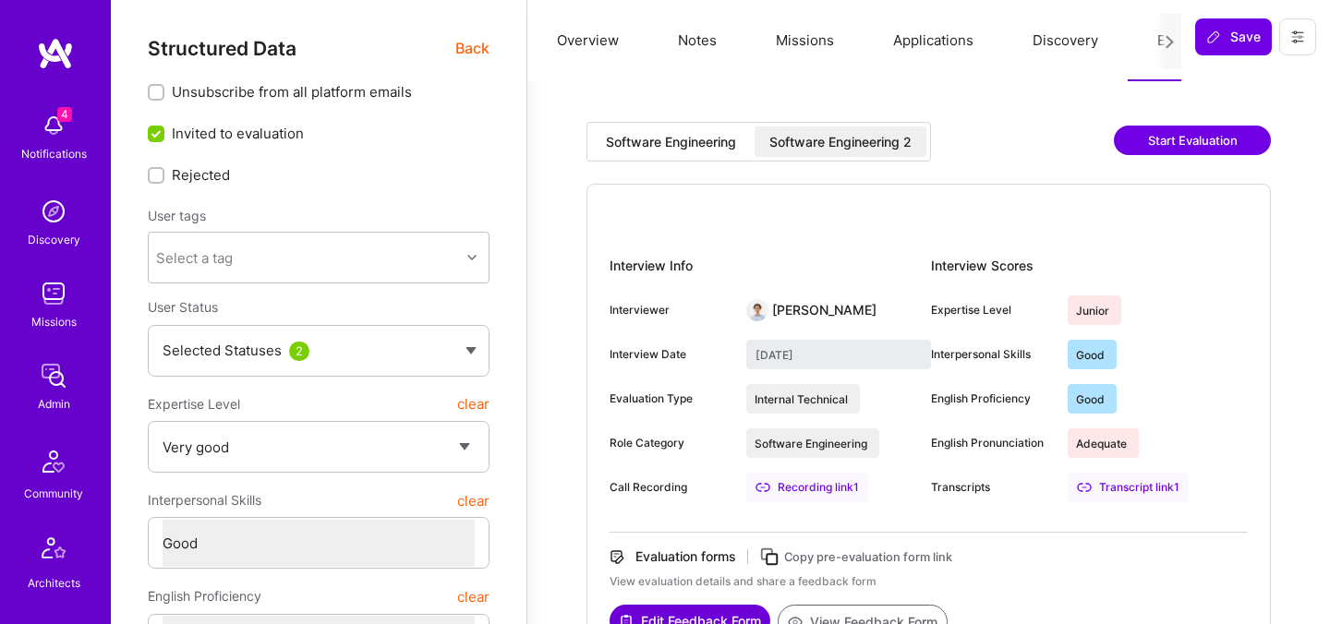
click at [472, 44] on span "Back" at bounding box center [472, 48] width 34 height 23
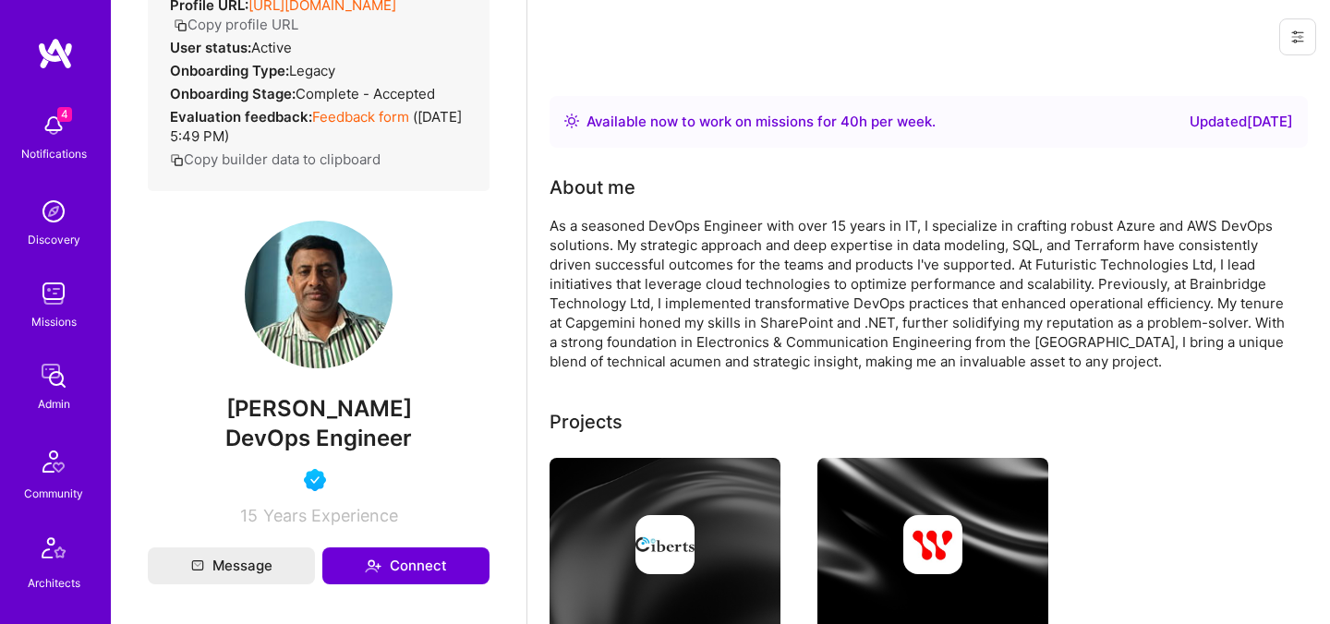
scroll to position [282, 0]
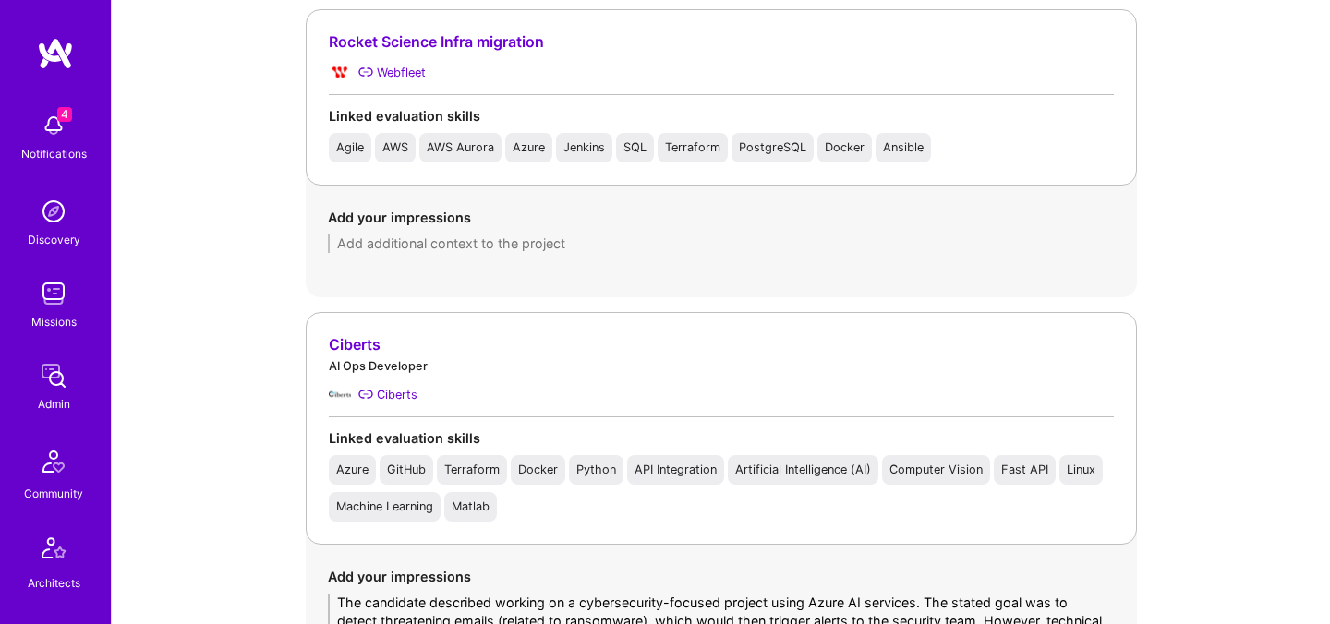
scroll to position [1919, 0]
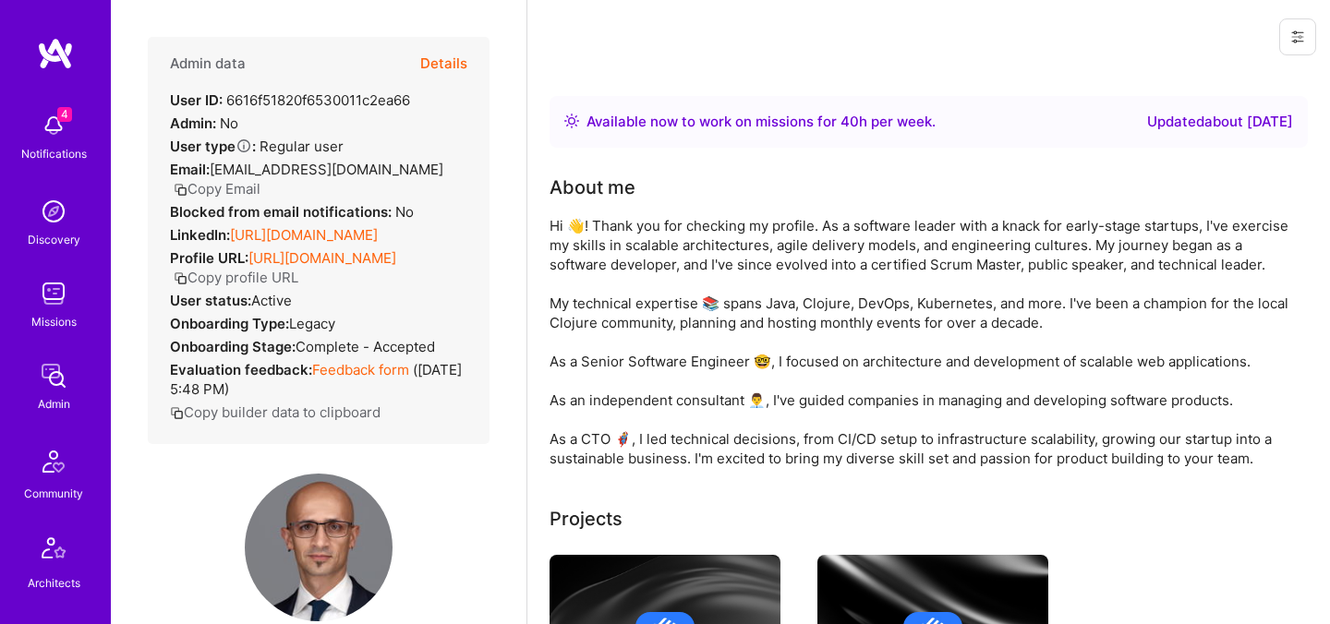
click at [453, 66] on button "Details" at bounding box center [443, 64] width 47 height 54
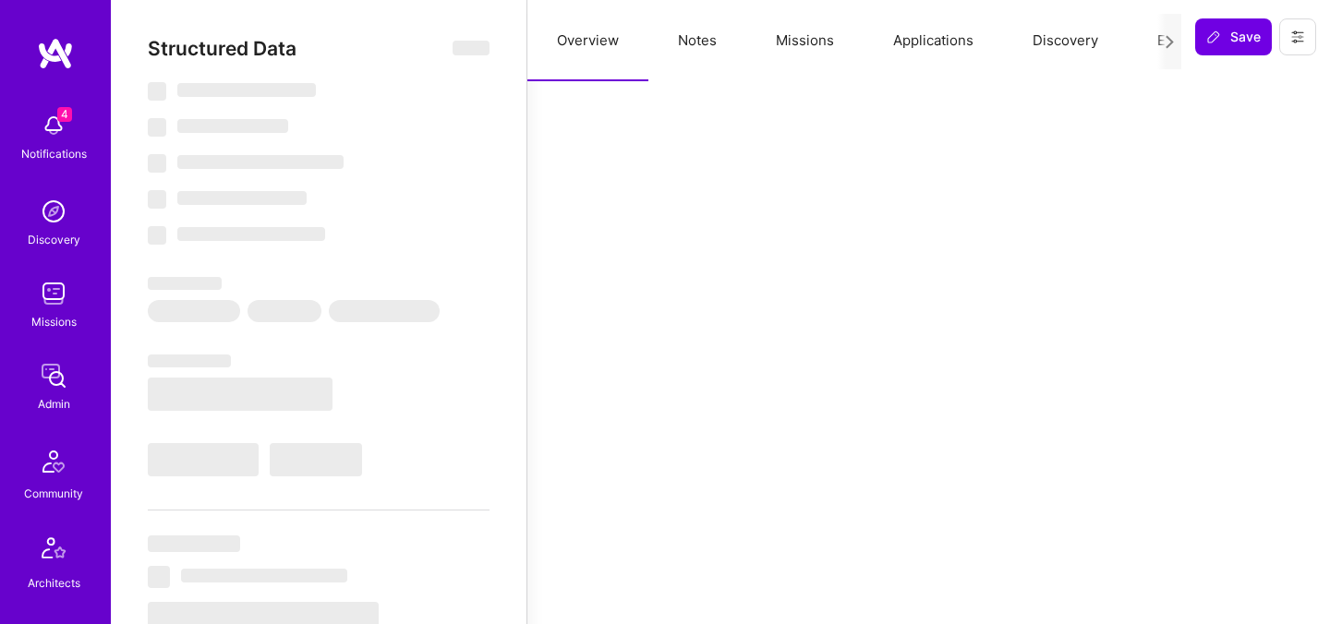
click at [1152, 38] on button "Evaluation" at bounding box center [1190, 40] width 126 height 81
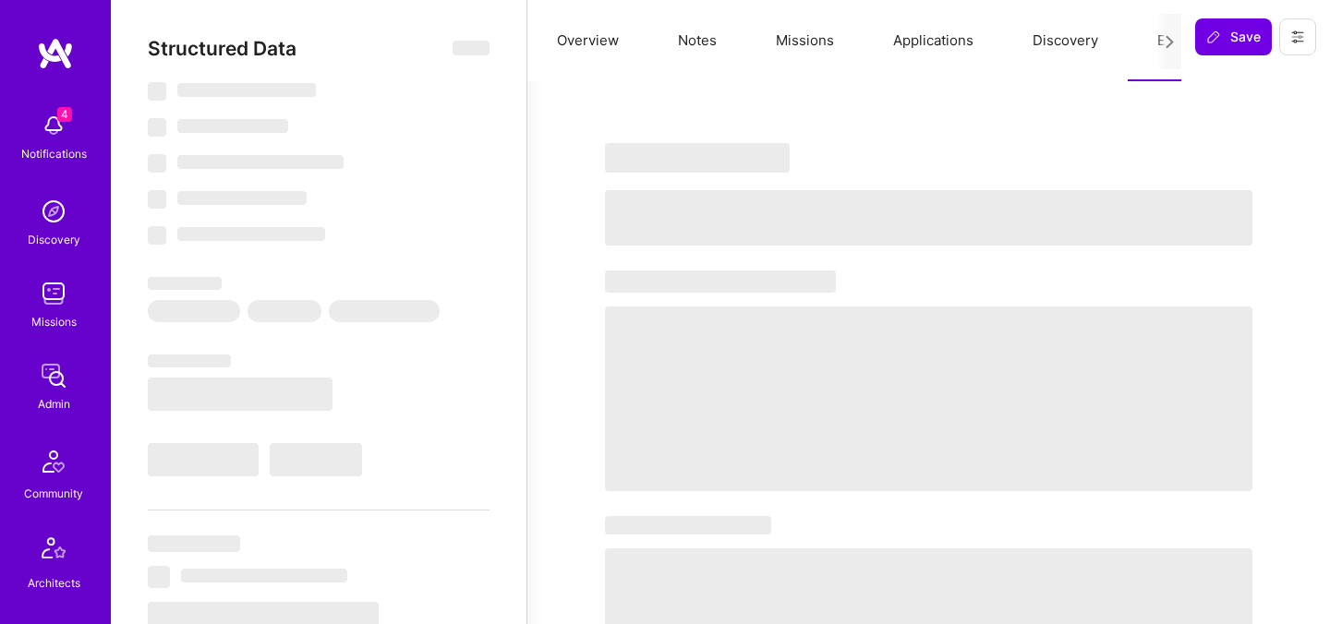
select select "Right Now"
select select "5"
select select "7"
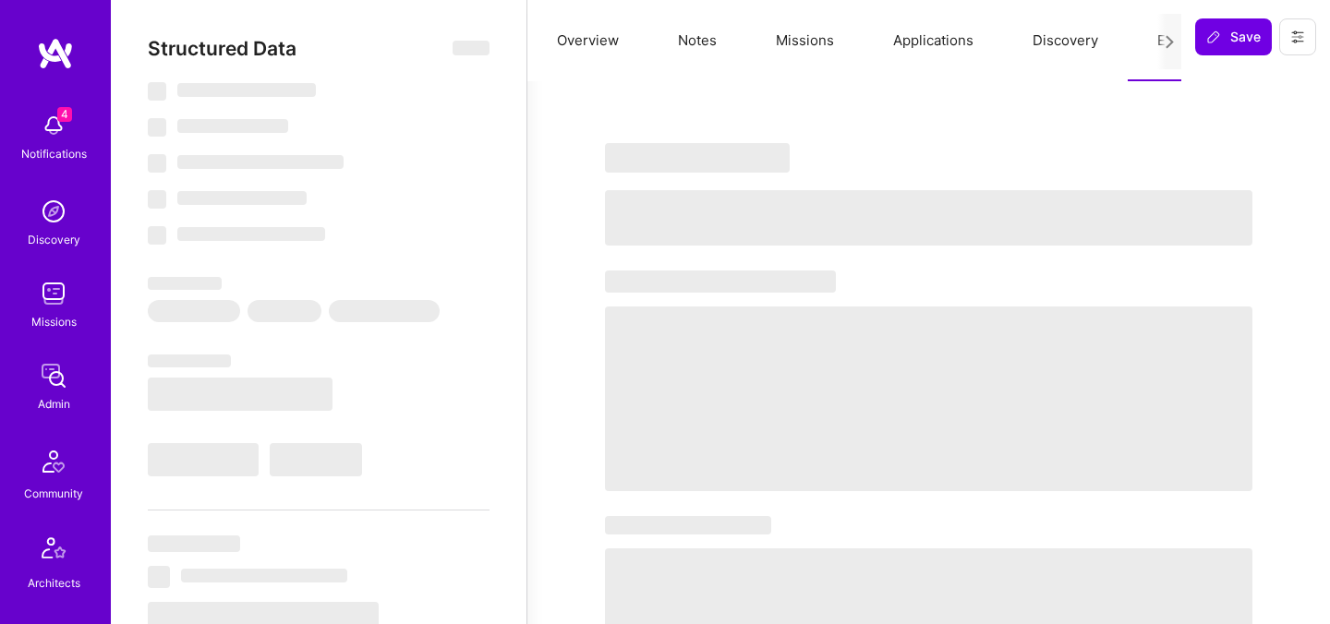
select select "NL"
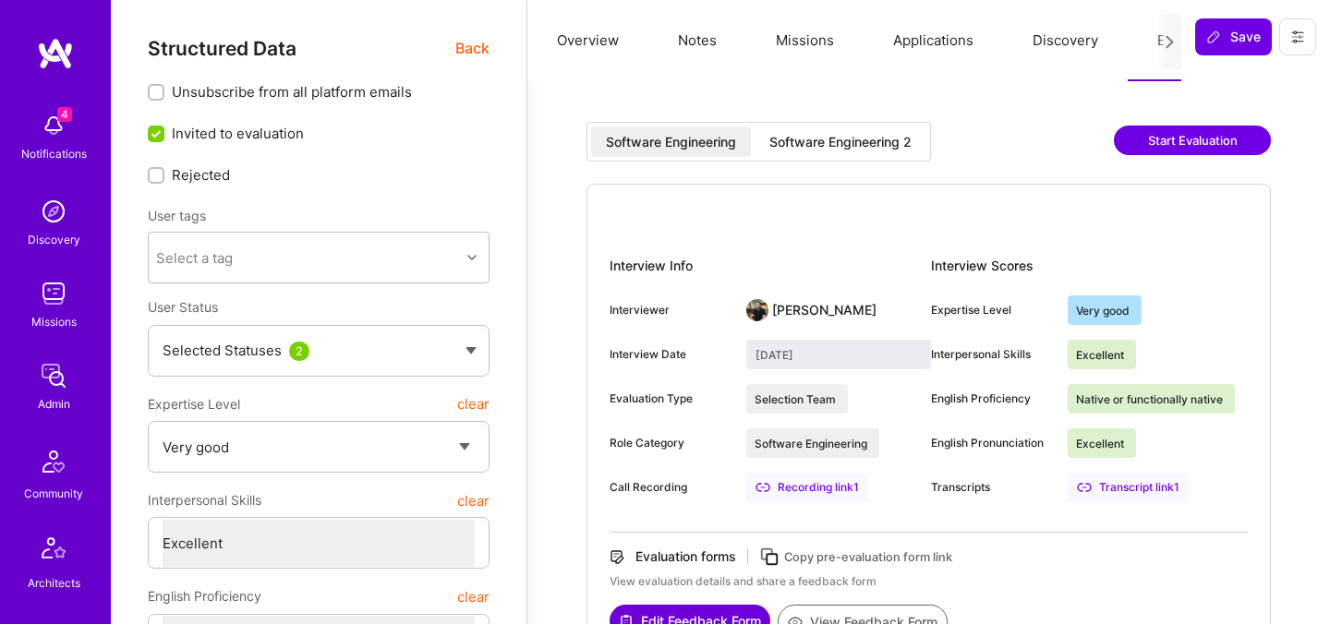
click at [817, 147] on div "Software Engineering 2" at bounding box center [840, 142] width 142 height 18
type input "[DATE]"
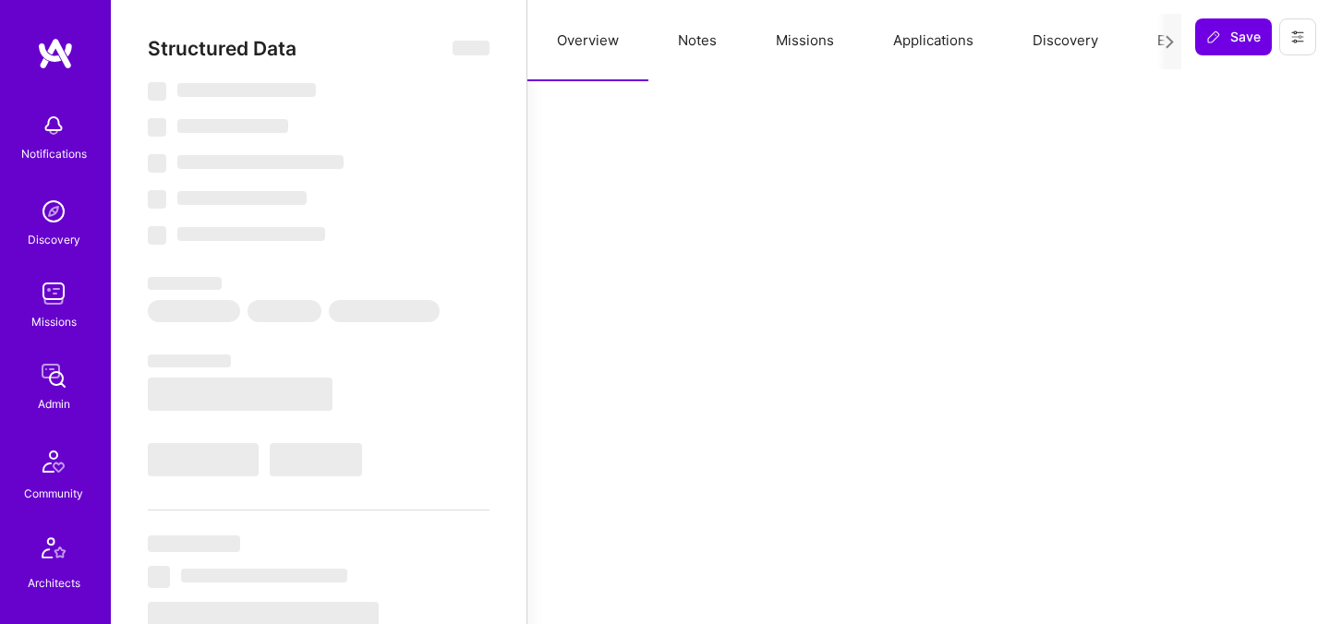
click at [1149, 41] on button "Evaluation" at bounding box center [1190, 40] width 126 height 81
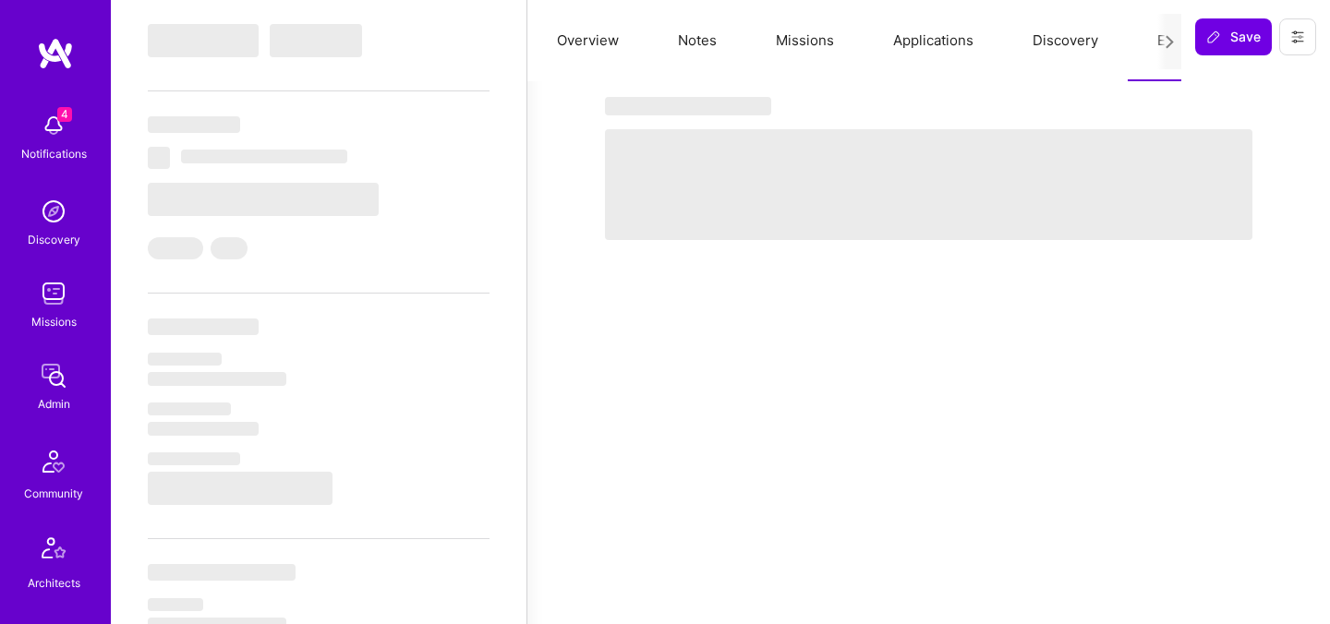
select select "Right Now"
select select "7"
select select "4"
select select "7"
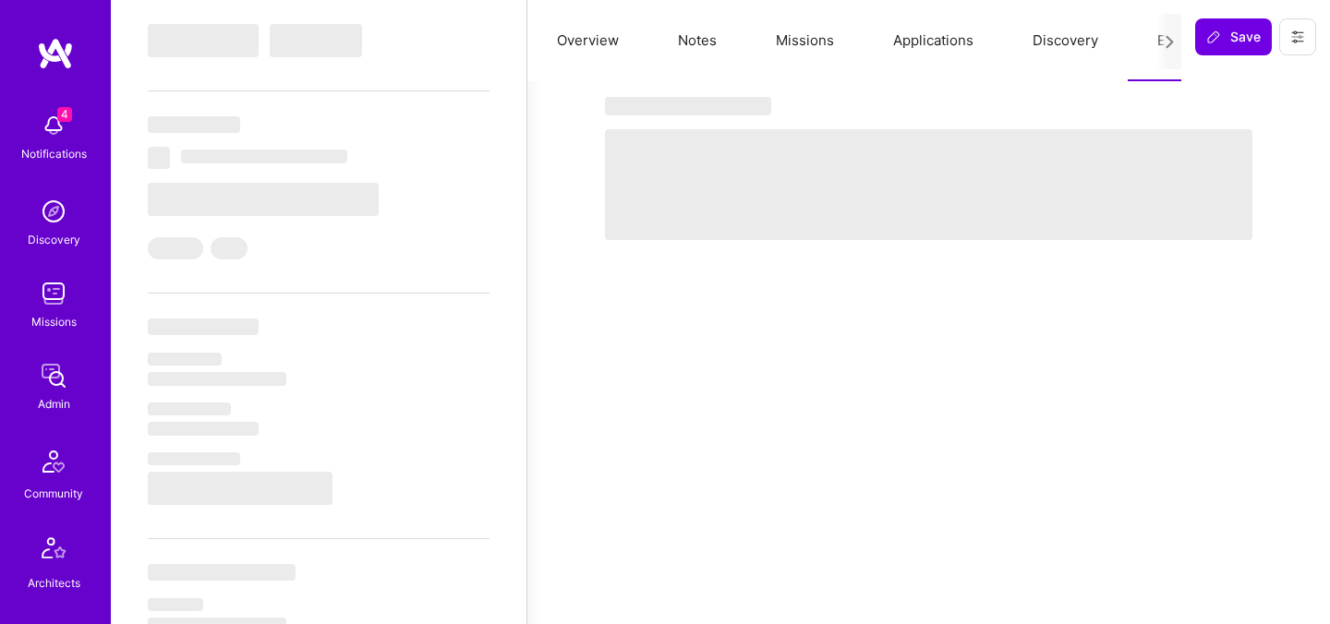
select select "SI"
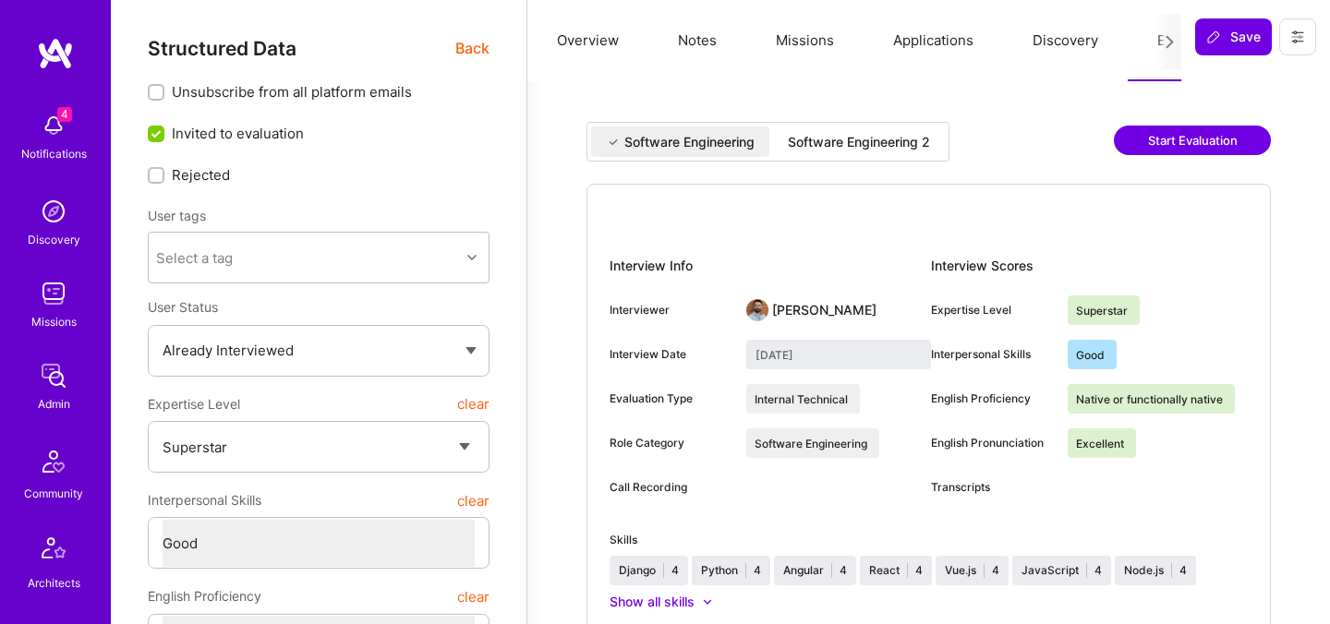
click at [858, 137] on div "Software Engineering 2" at bounding box center [859, 142] width 142 height 18
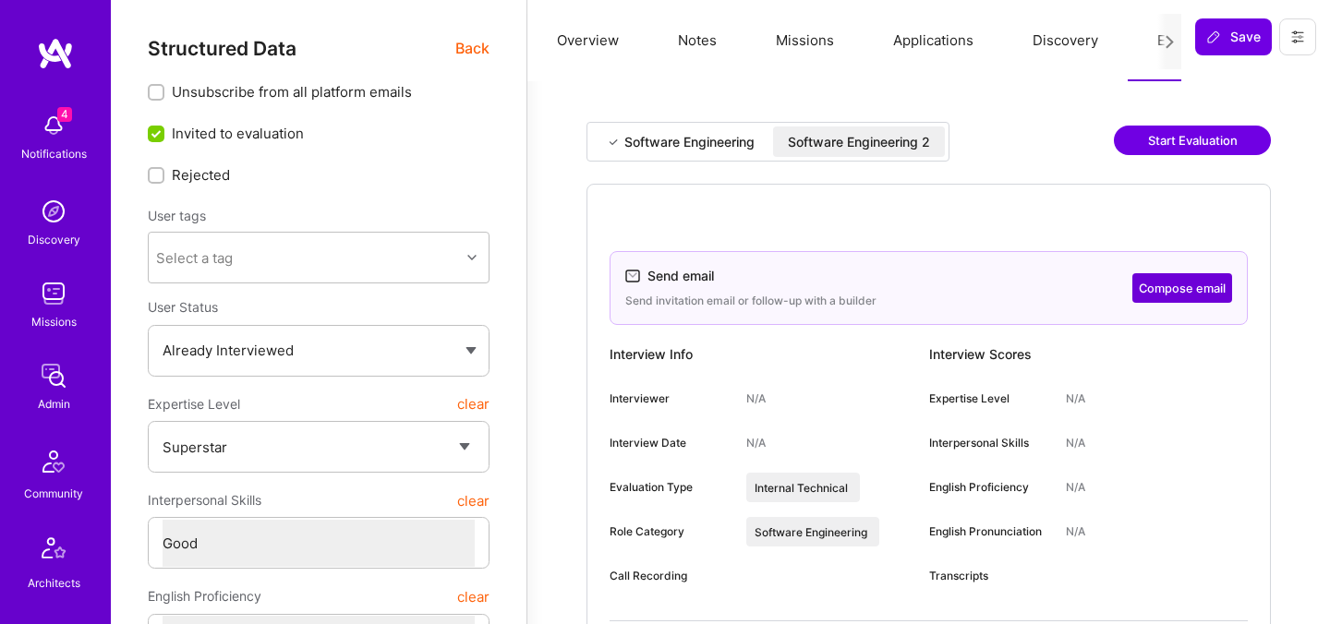
click at [474, 52] on span "Back" at bounding box center [472, 48] width 34 height 23
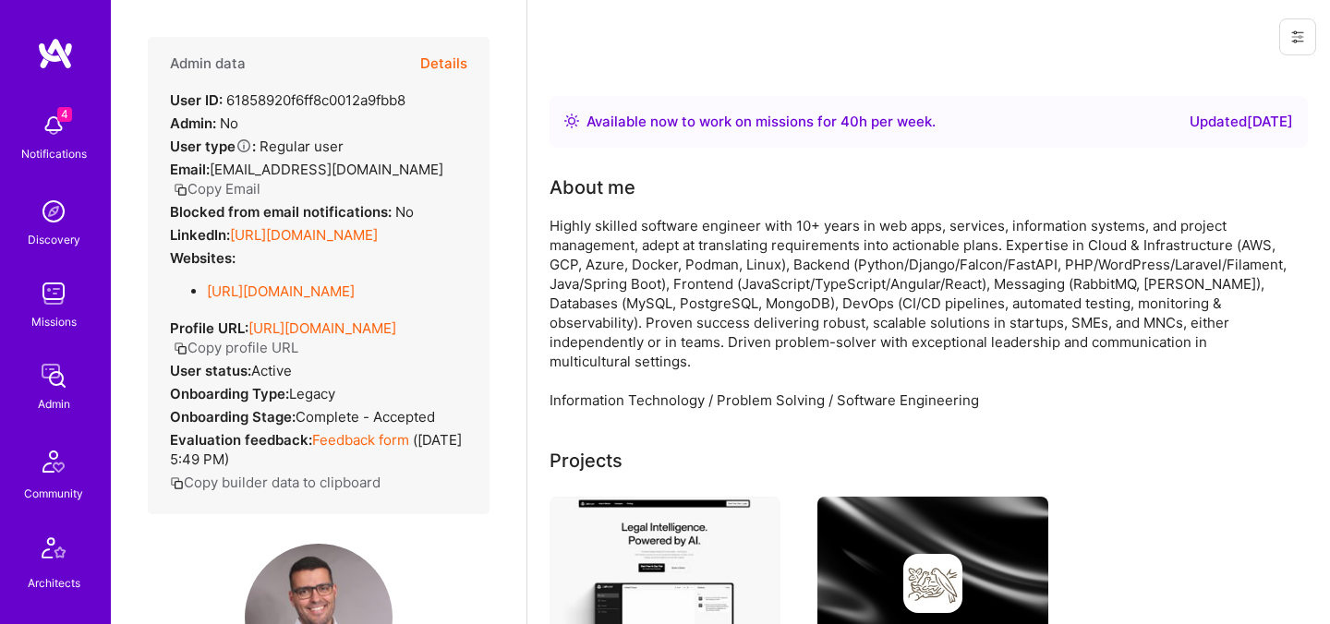
click at [442, 58] on button "Details" at bounding box center [443, 64] width 47 height 54
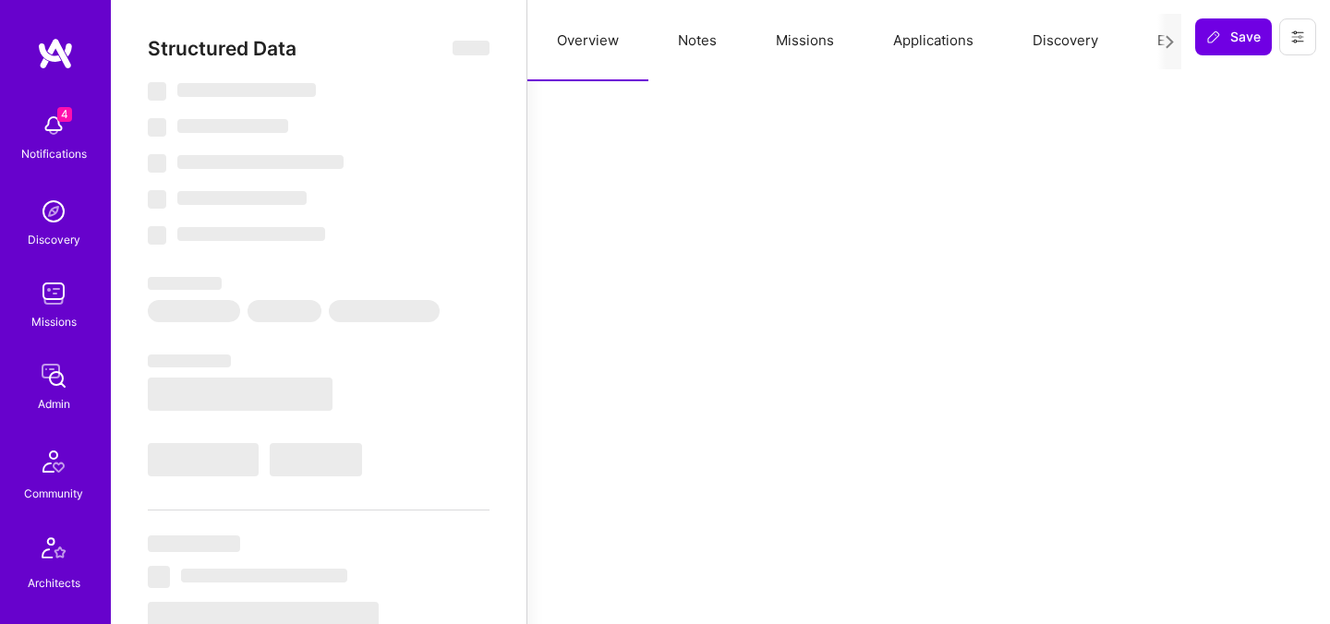
type textarea "x"
select select "Right Now"
select select "5"
select select "4"
select select "6"
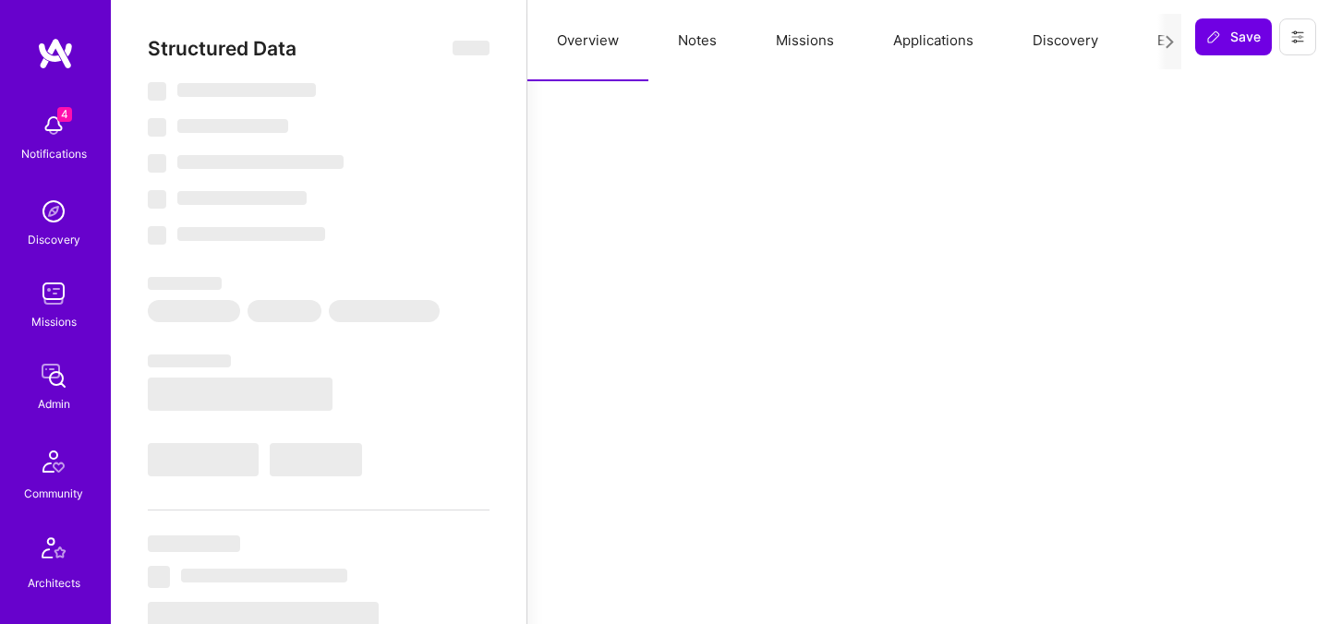
select select "6"
select select "PT"
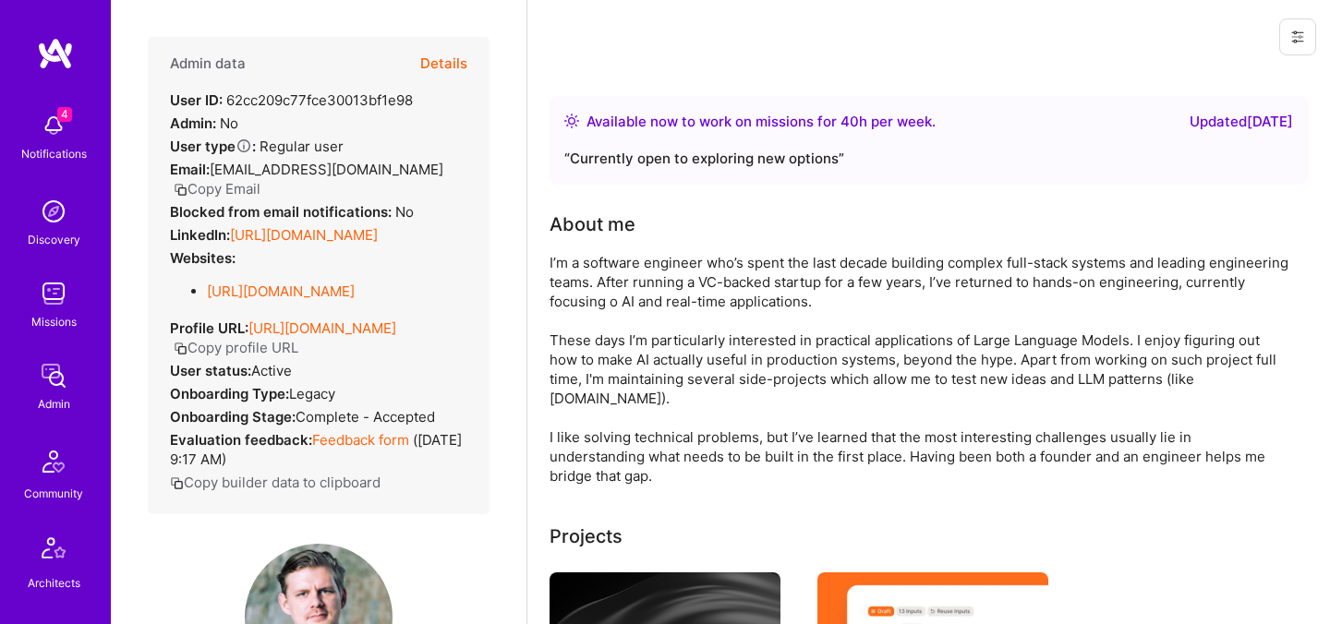
click at [260, 179] on button "Copy Email" at bounding box center [217, 188] width 87 height 19
click at [187, 183] on icon "button" at bounding box center [181, 190] width 14 height 14
click at [260, 179] on button "Copy Email" at bounding box center [217, 188] width 87 height 19
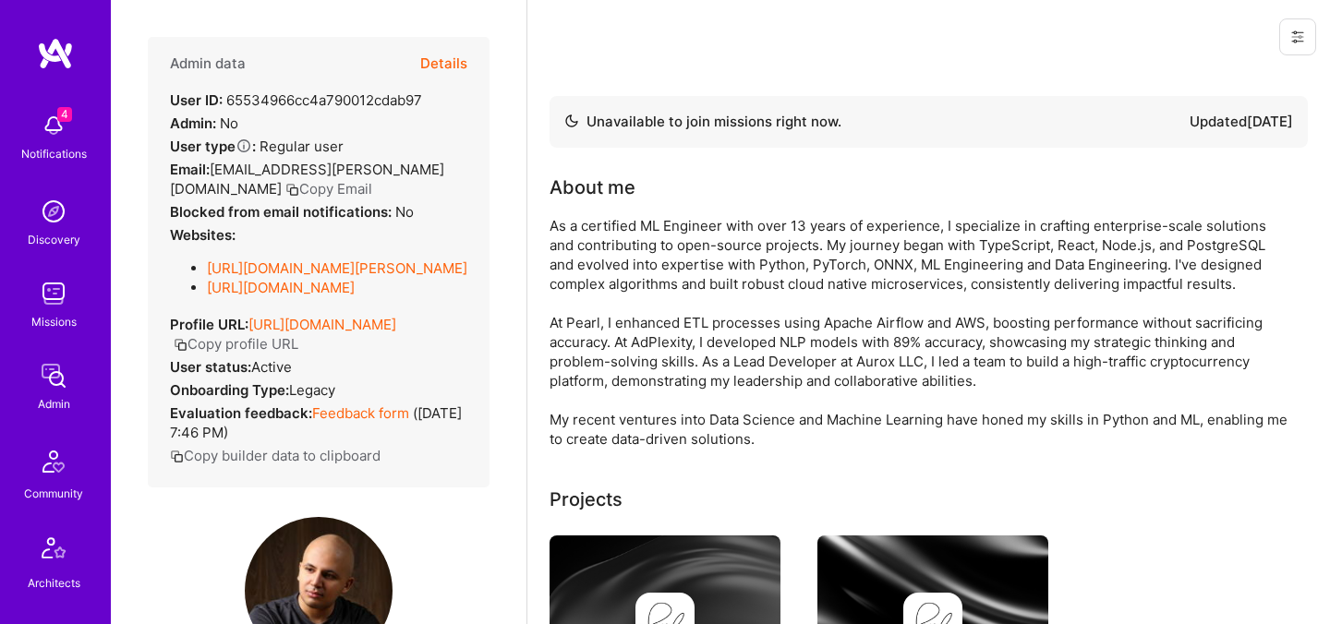
click at [372, 179] on button "Copy Email" at bounding box center [328, 188] width 87 height 19
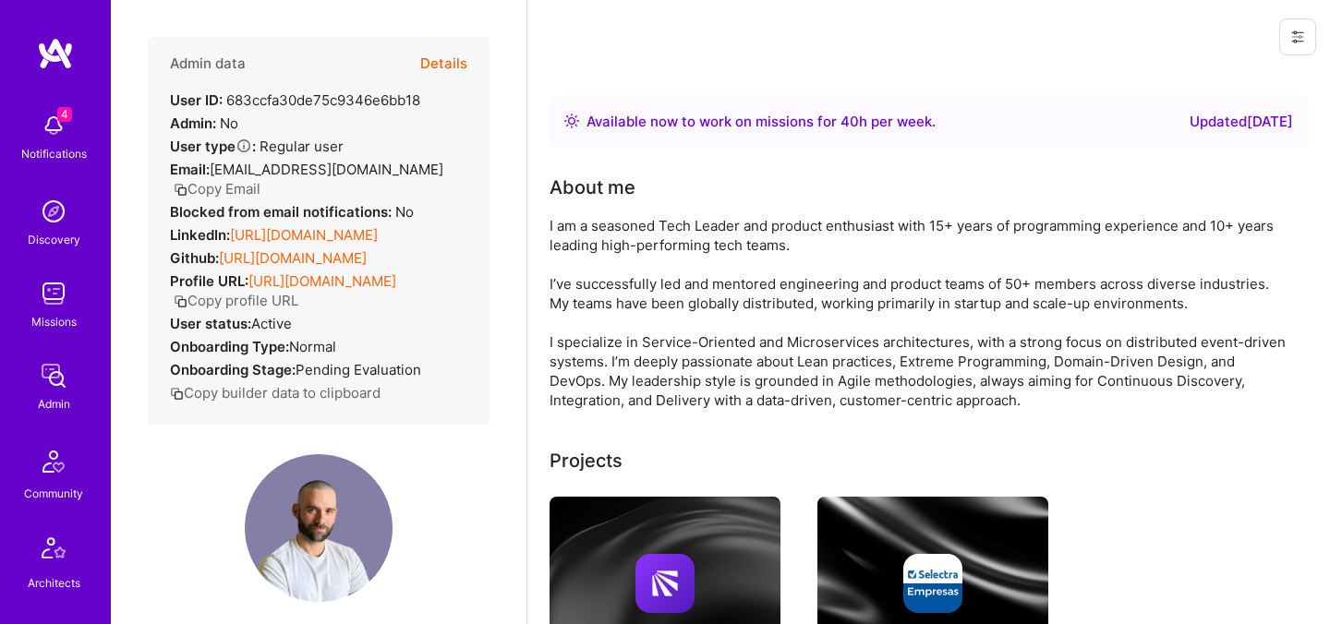
click at [446, 66] on button "Details" at bounding box center [443, 64] width 47 height 54
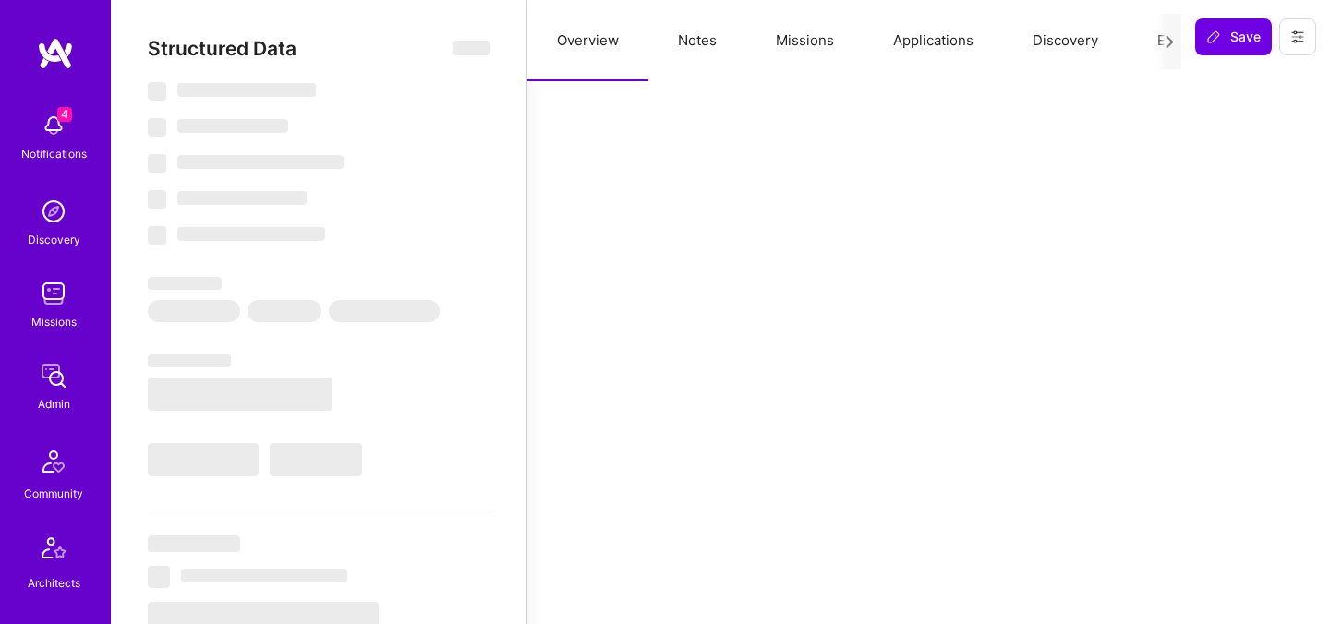
select select "Right Now"
select select "Verified"
select select "ES"
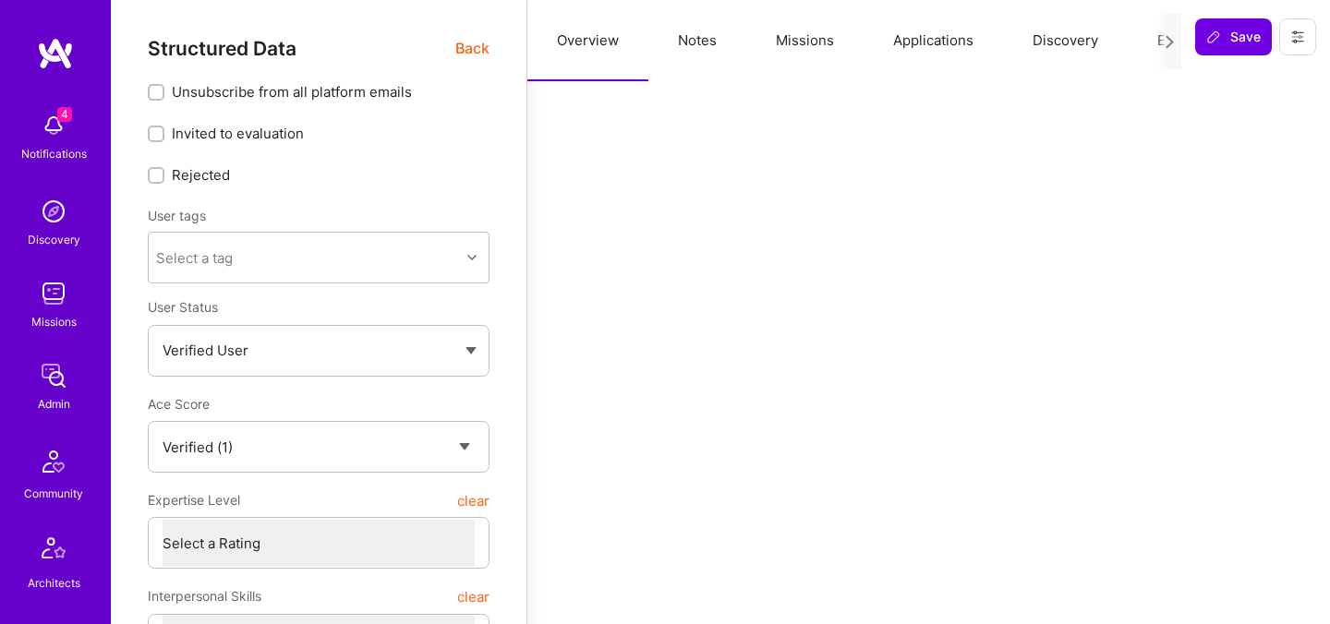
click at [1151, 42] on button "Evaluation" at bounding box center [1190, 40] width 126 height 81
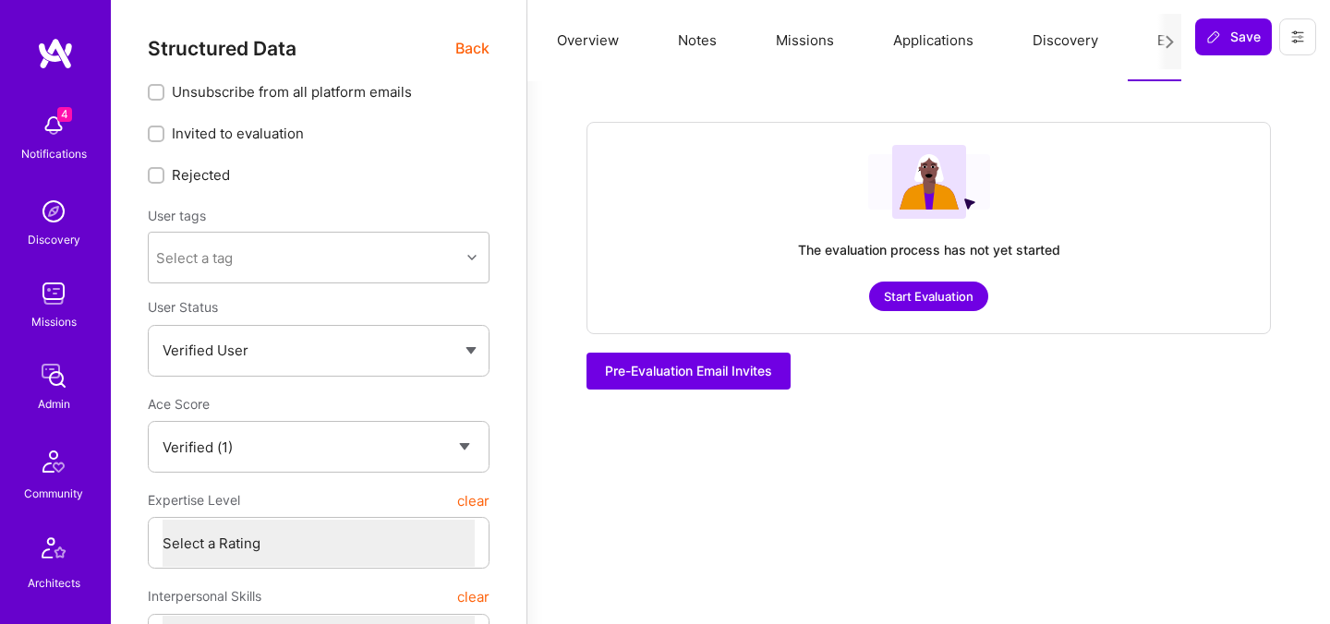
click at [913, 294] on button "Start Evaluation" at bounding box center [928, 297] width 119 height 30
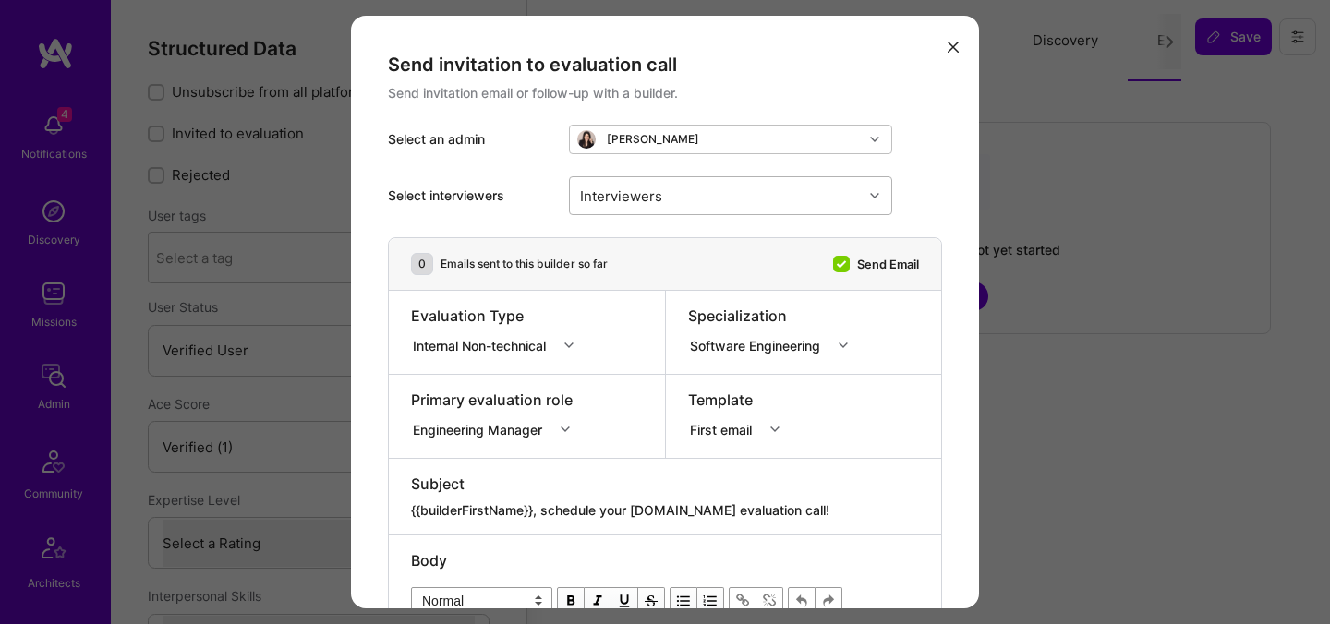
click at [669, 202] on input "modal" at bounding box center [670, 195] width 2 height 19
type input "[PERSON_NAME]"
click at [636, 247] on div "[PERSON_NAME]" at bounding box center [730, 243] width 301 height 19
checkbox input "true"
type input "mosta"
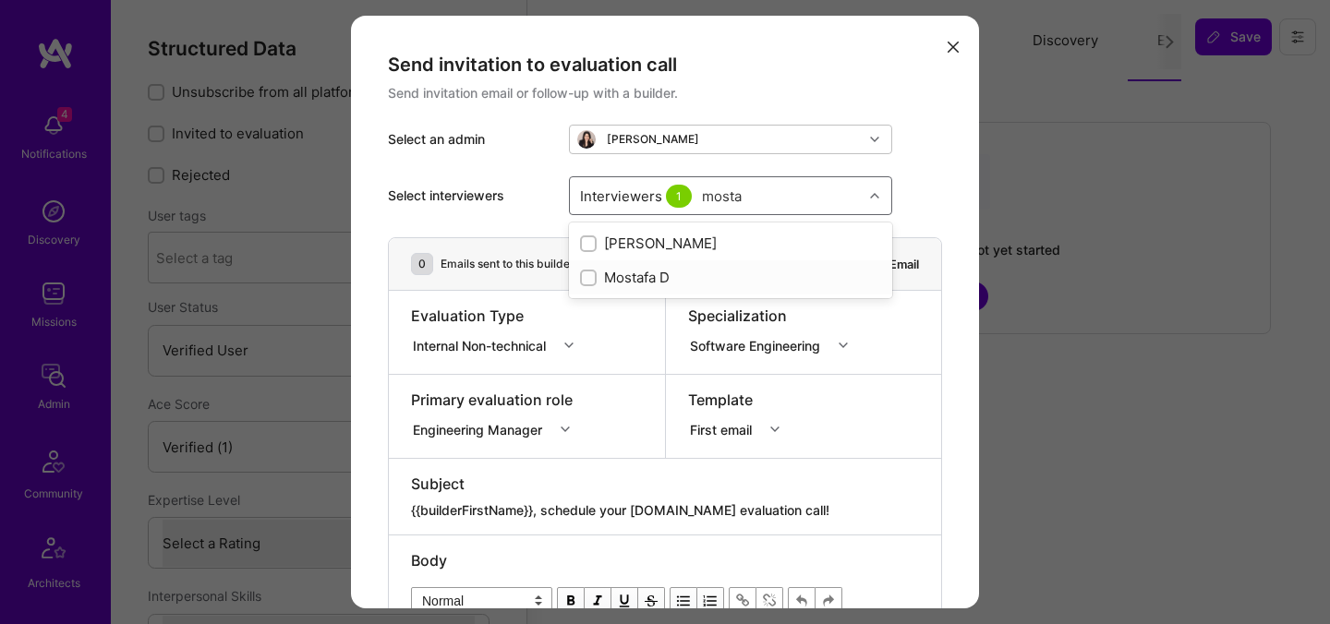
click at [644, 279] on div "Mostafa D" at bounding box center [730, 277] width 301 height 19
checkbox input "true"
type input "[PERSON_NAME]"
click at [632, 309] on div "[PERSON_NAME]" at bounding box center [730, 311] width 301 height 19
checkbox input "true"
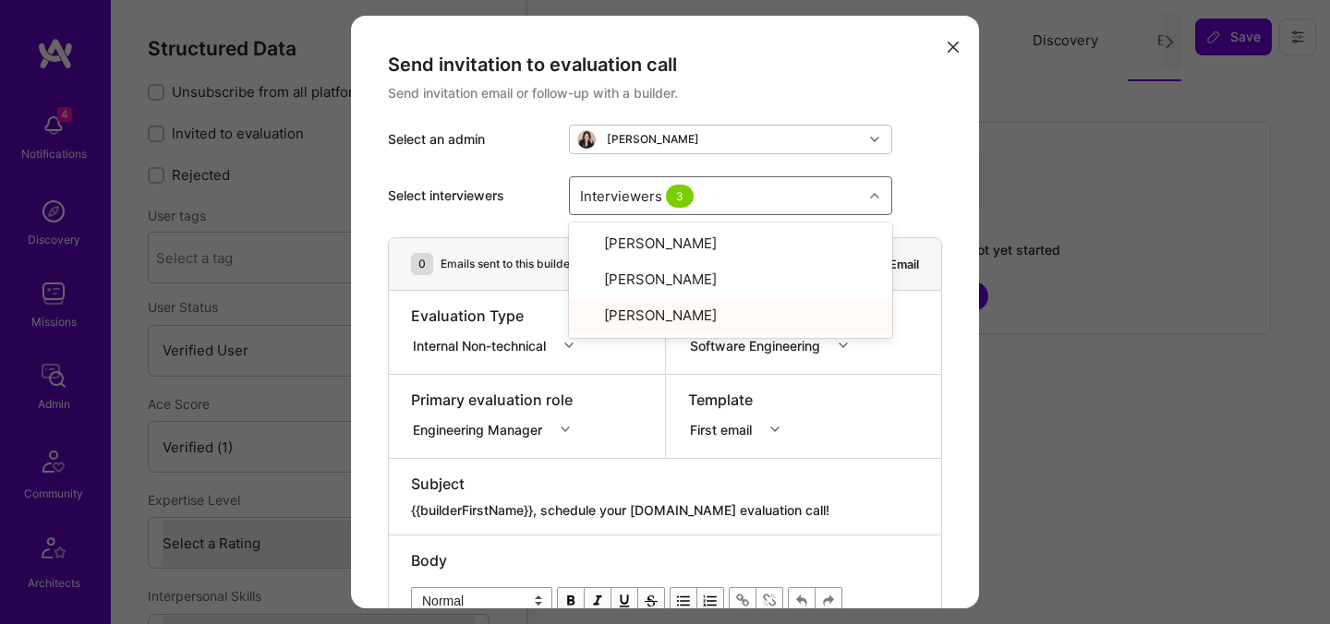
click at [533, 344] on div "Internal Non-technical" at bounding box center [483, 344] width 140 height 19
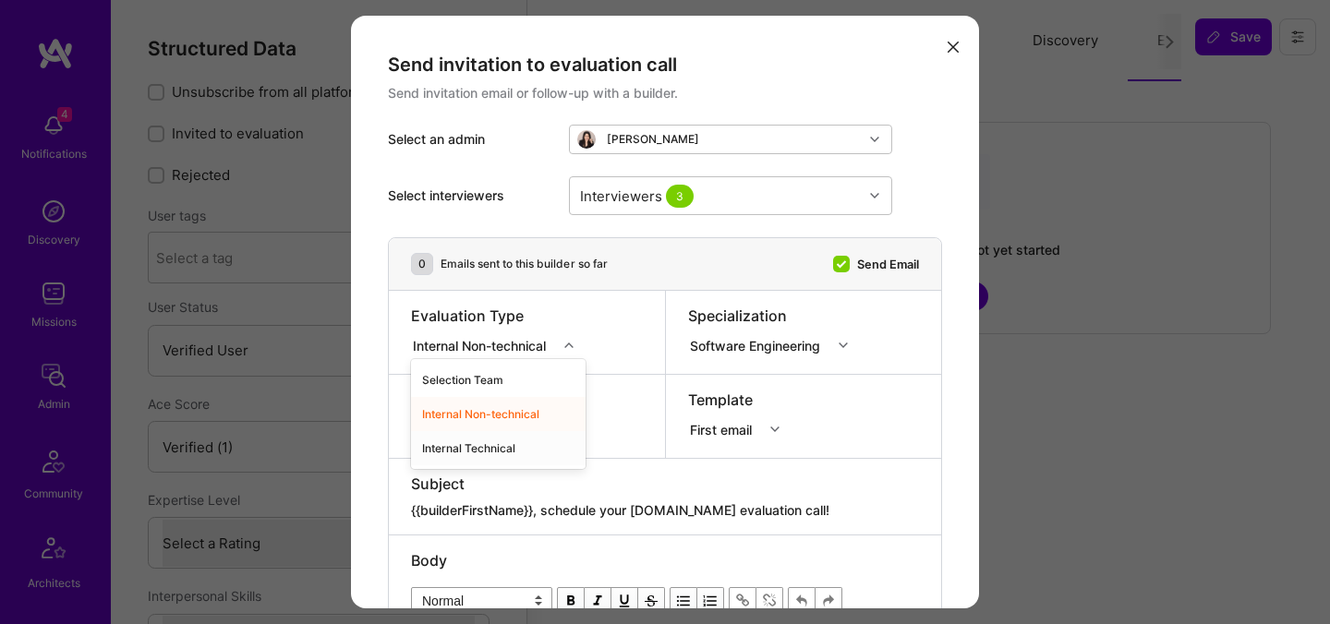
click at [476, 450] on div "Internal Technical" at bounding box center [498, 448] width 175 height 34
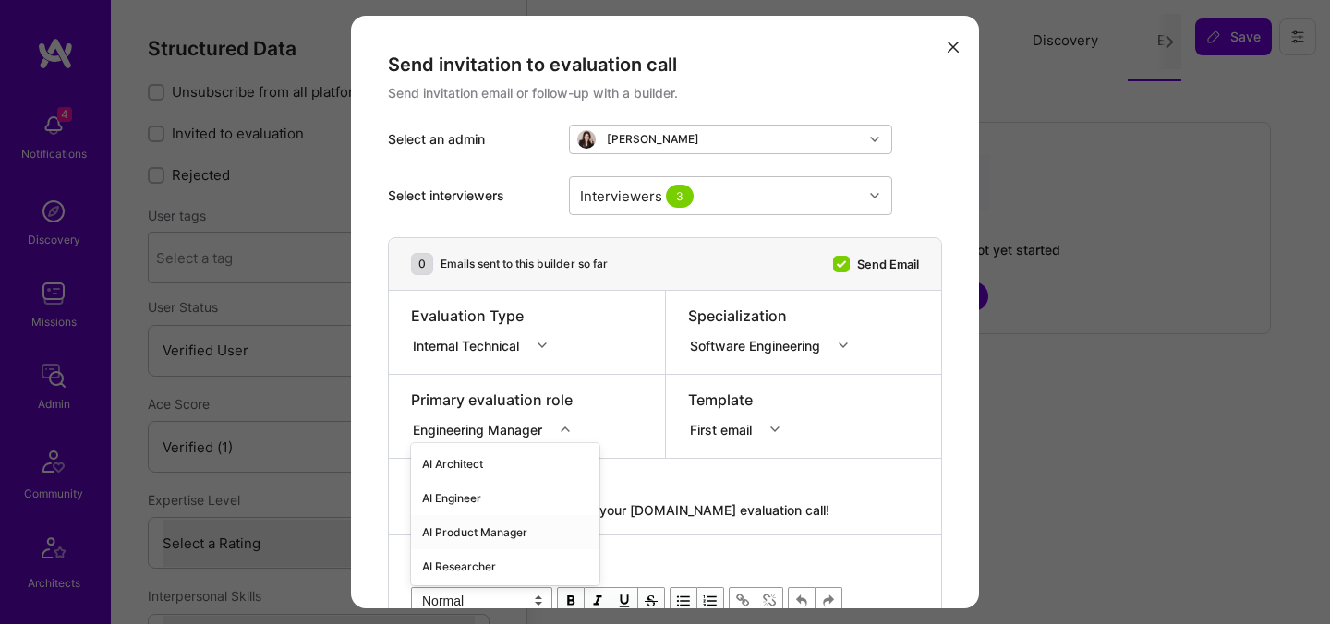
scroll to position [103, 0]
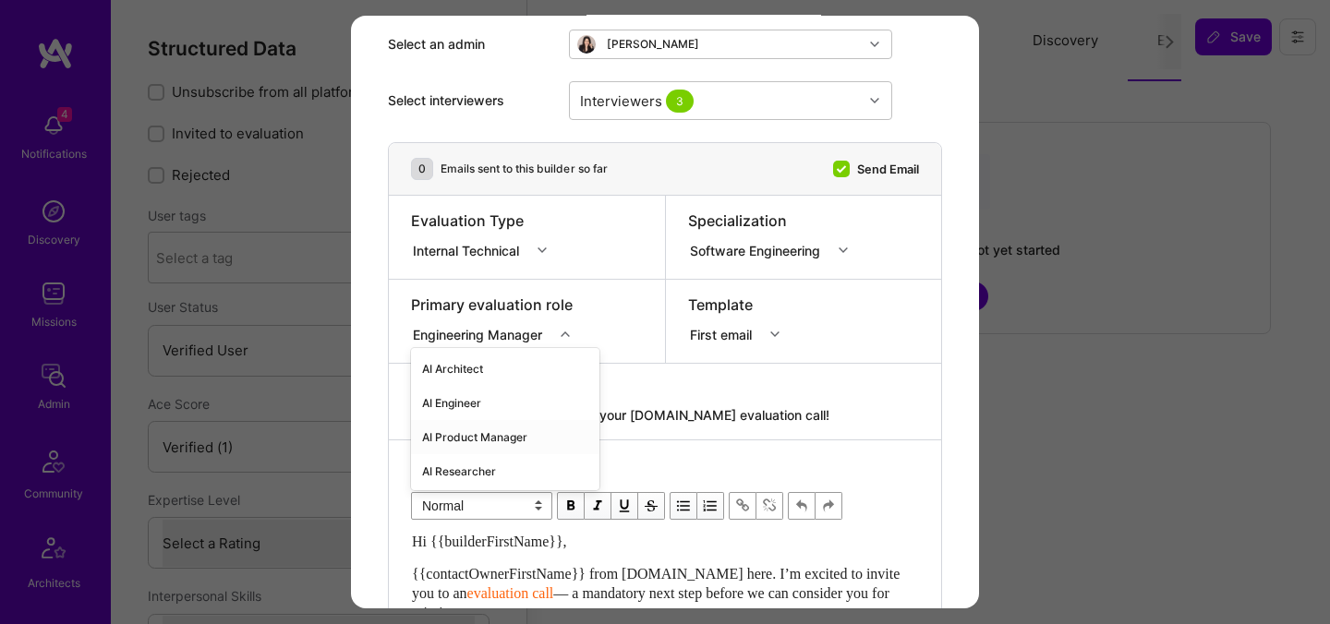
click at [526, 341] on div "option AI Product Manager focused, 3 of 70. 70 results available. Use Up and Do…" at bounding box center [496, 331] width 171 height 18
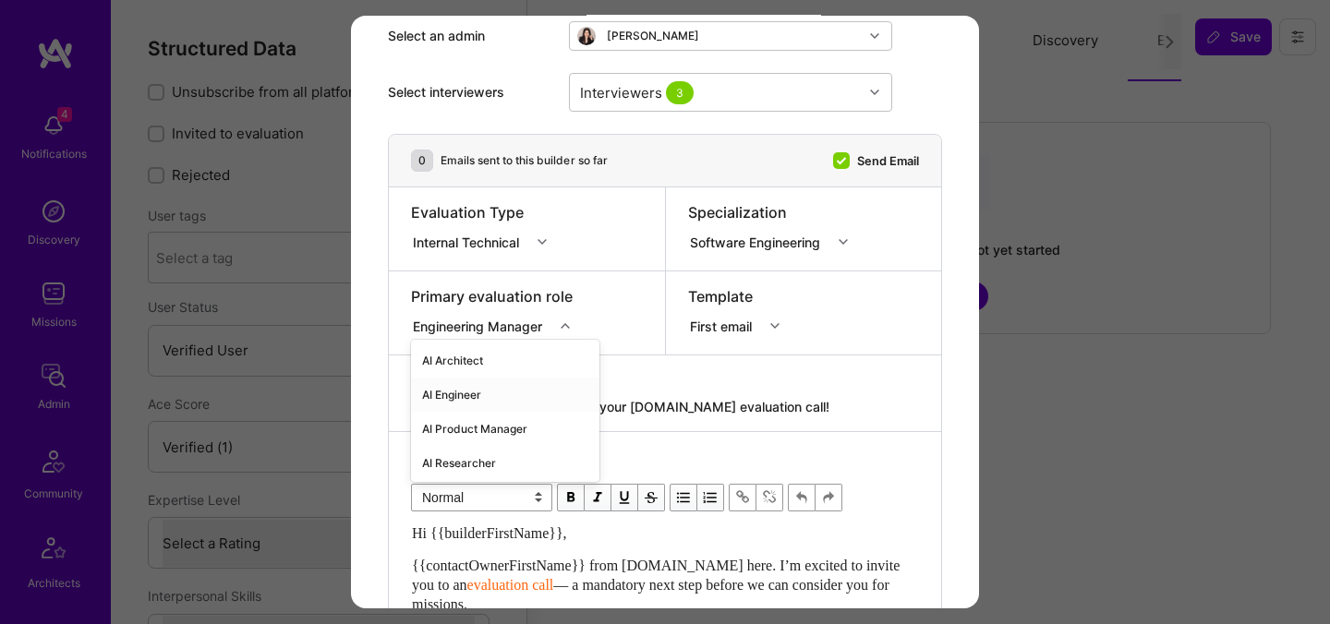
click at [497, 391] on div "AI Engineer" at bounding box center [505, 395] width 188 height 34
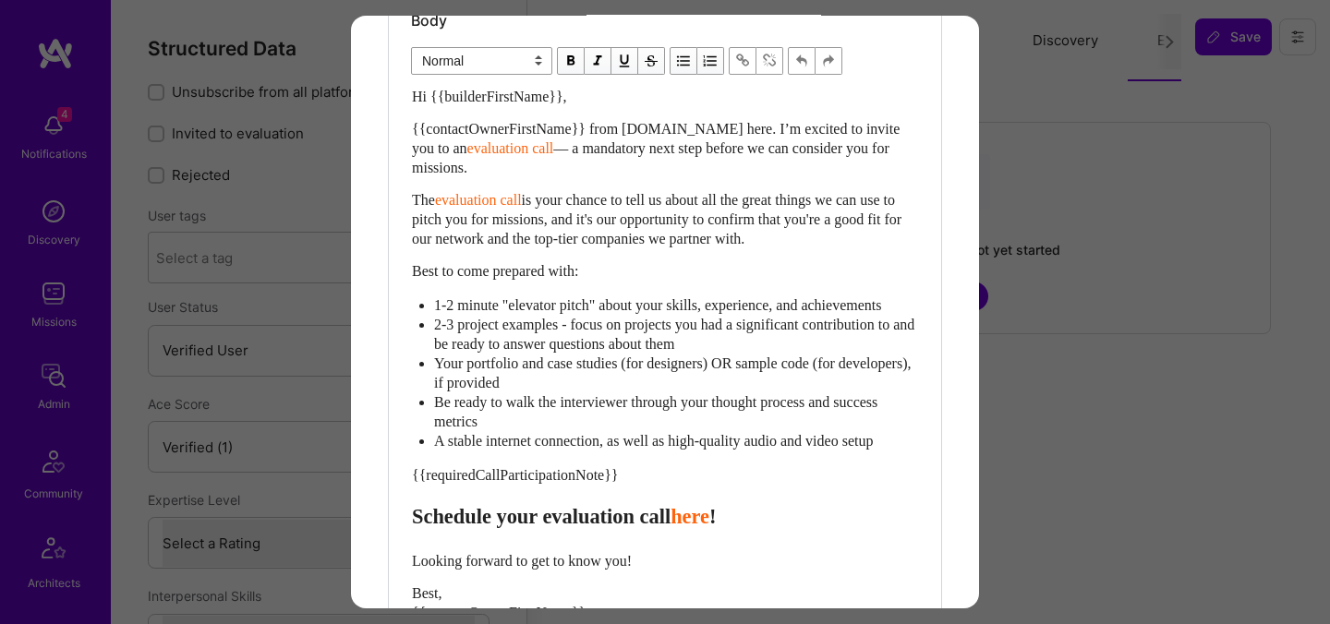
scroll to position [553, 0]
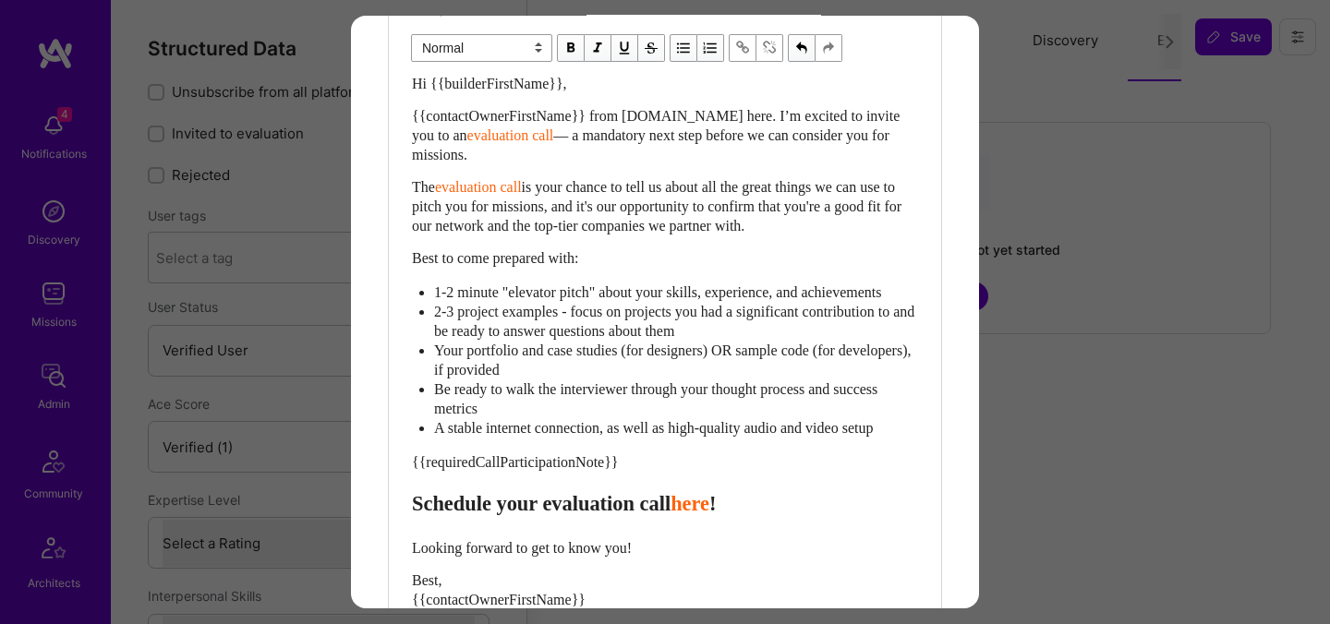
drag, startPoint x: 413, startPoint y: 522, endPoint x: 398, endPoint y: 112, distance: 410.2
click at [398, 112] on div "Body Normal Heading Large Heading Medium Heading Small Normal Hi {{builderFirst…" at bounding box center [665, 349] width 552 height 734
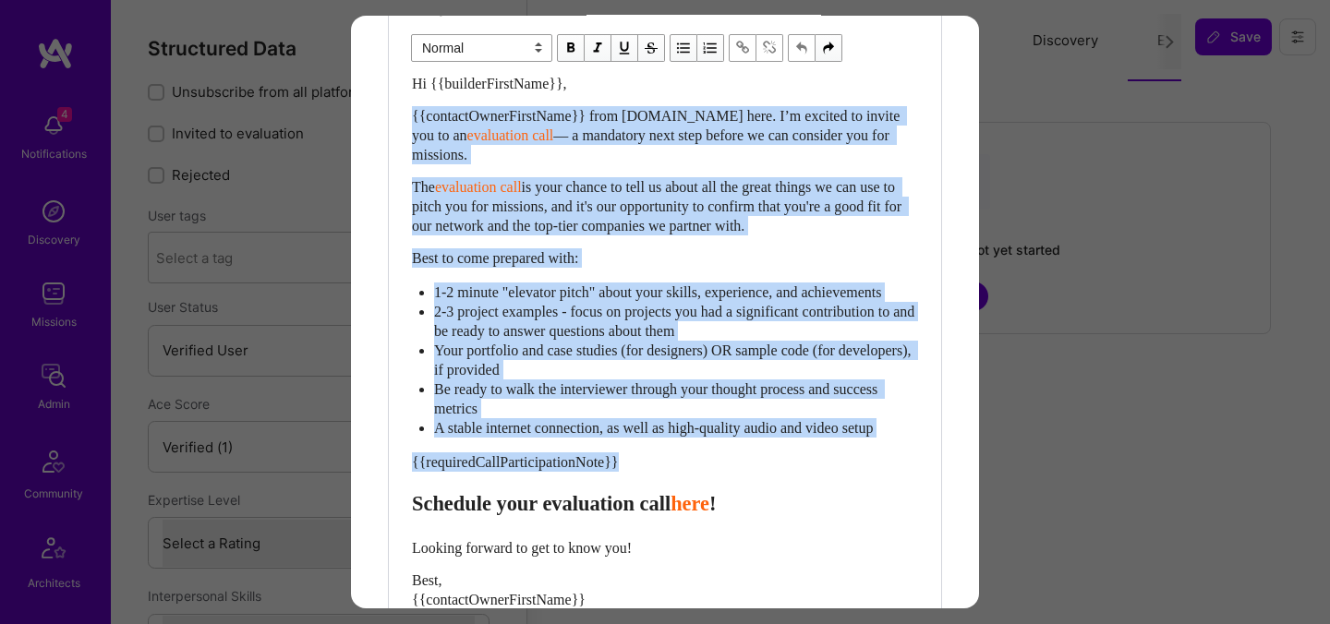
drag, startPoint x: 414, startPoint y: 117, endPoint x: 410, endPoint y: 528, distance: 410.9
click at [410, 529] on div "Body Normal Heading Large Heading Medium Heading Small Normal Hi {{builderFirst…" at bounding box center [665, 349] width 552 height 734
paste div "Enter email text"
select select "header-two"
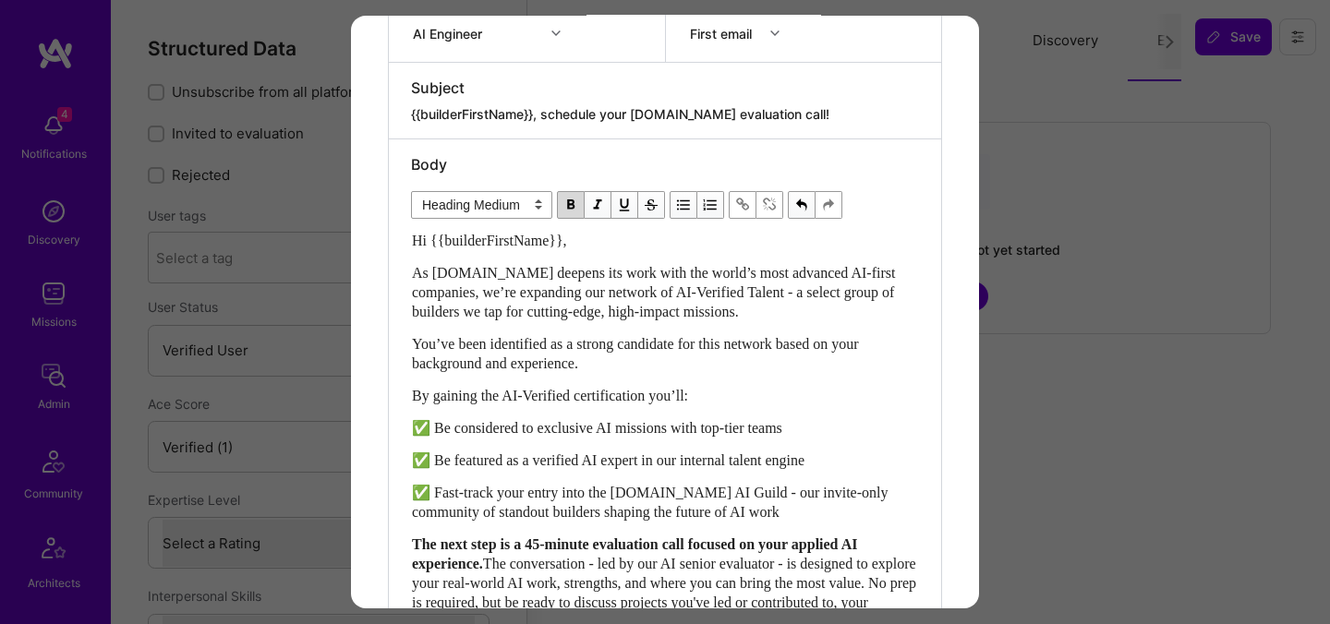
scroll to position [362, 0]
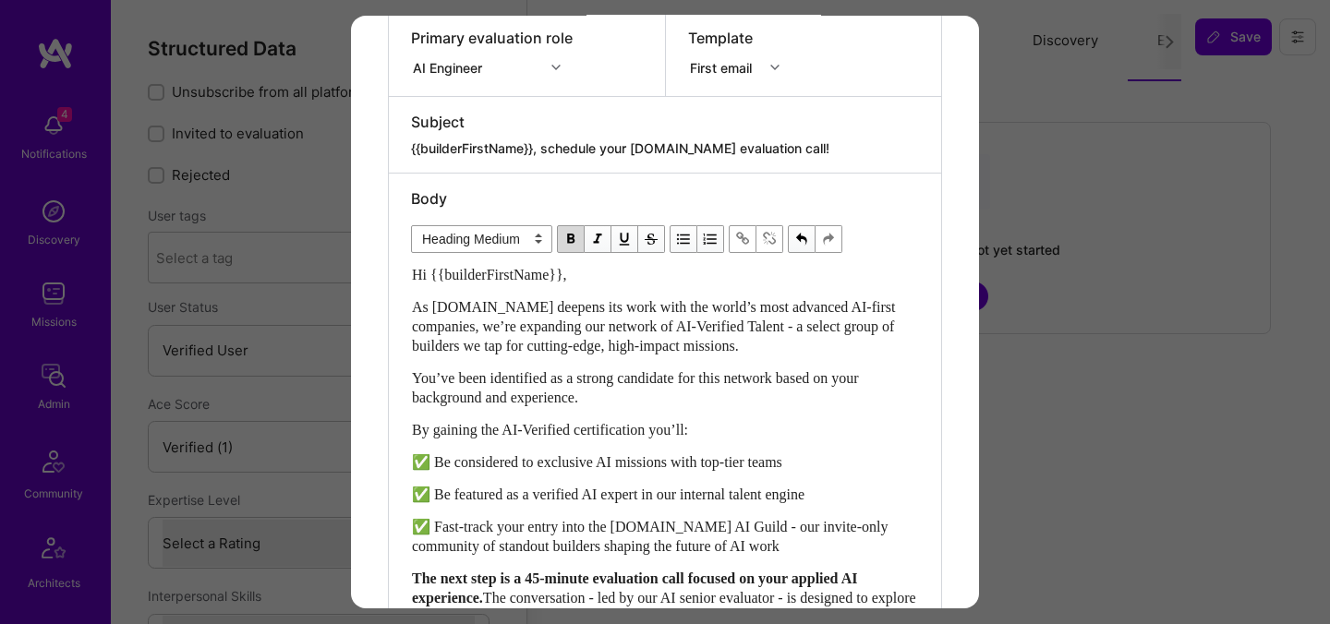
drag, startPoint x: 798, startPoint y: 150, endPoint x: 547, endPoint y: 152, distance: 251.2
click at [547, 152] on textarea "{{builderFirstName}}, schedule your [DOMAIN_NAME] evaluation call!" at bounding box center [665, 148] width 508 height 18
paste textarea "Unlock Your AI-Verified Status"
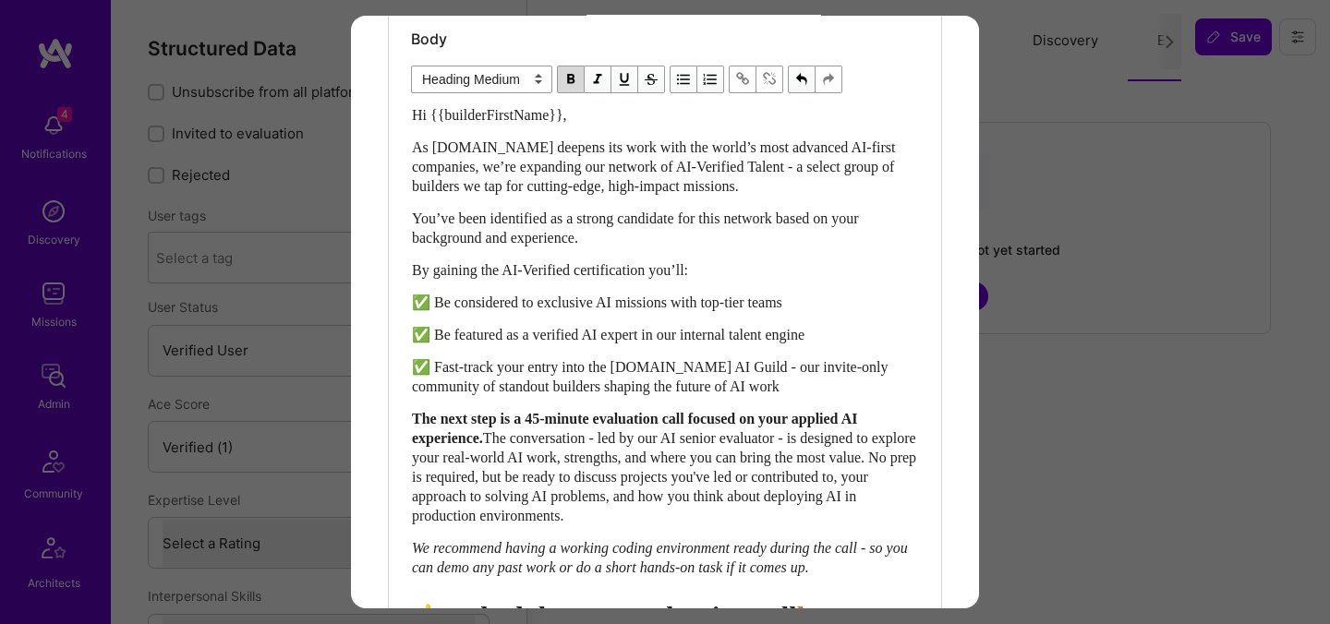
scroll to position [669, 0]
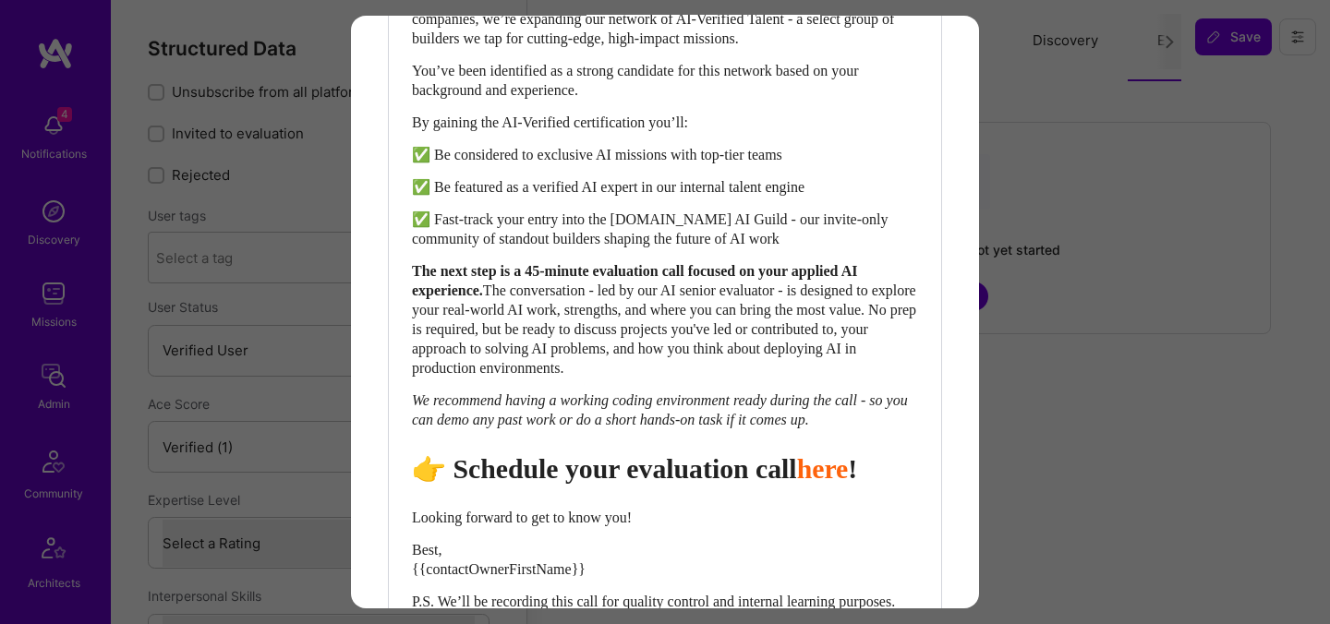
type textarea "{{builderFirstName}}, Unlock Your AI-Verified Status"
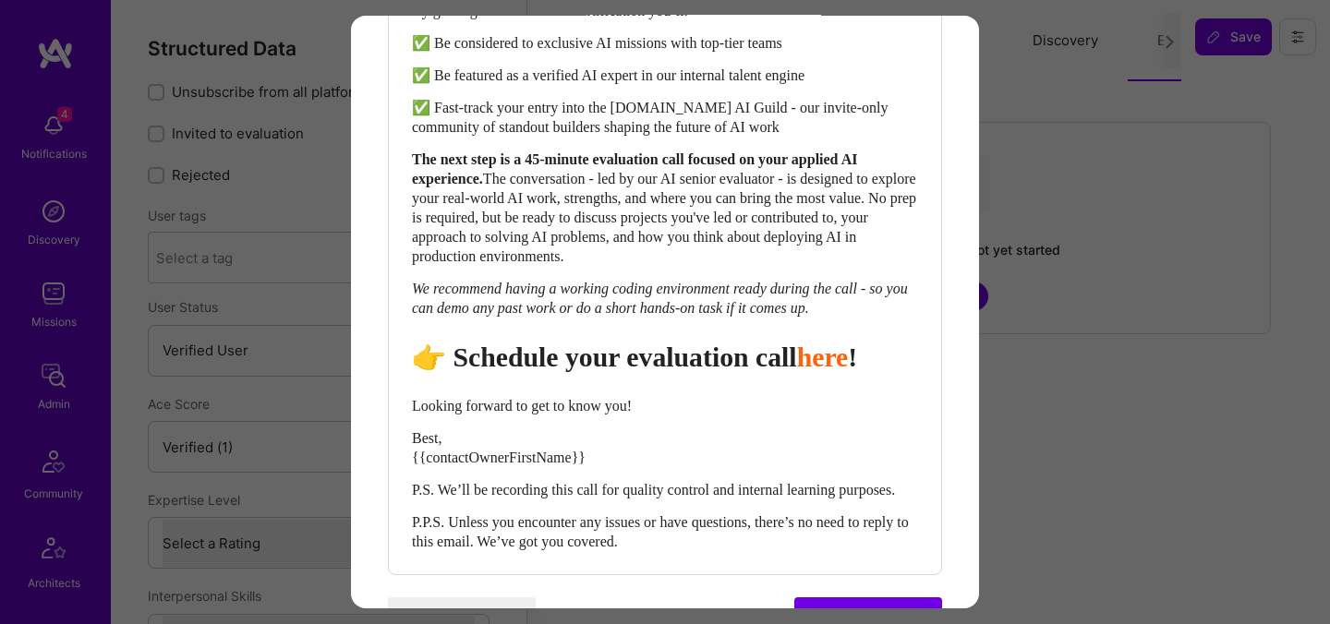
scroll to position [808, 0]
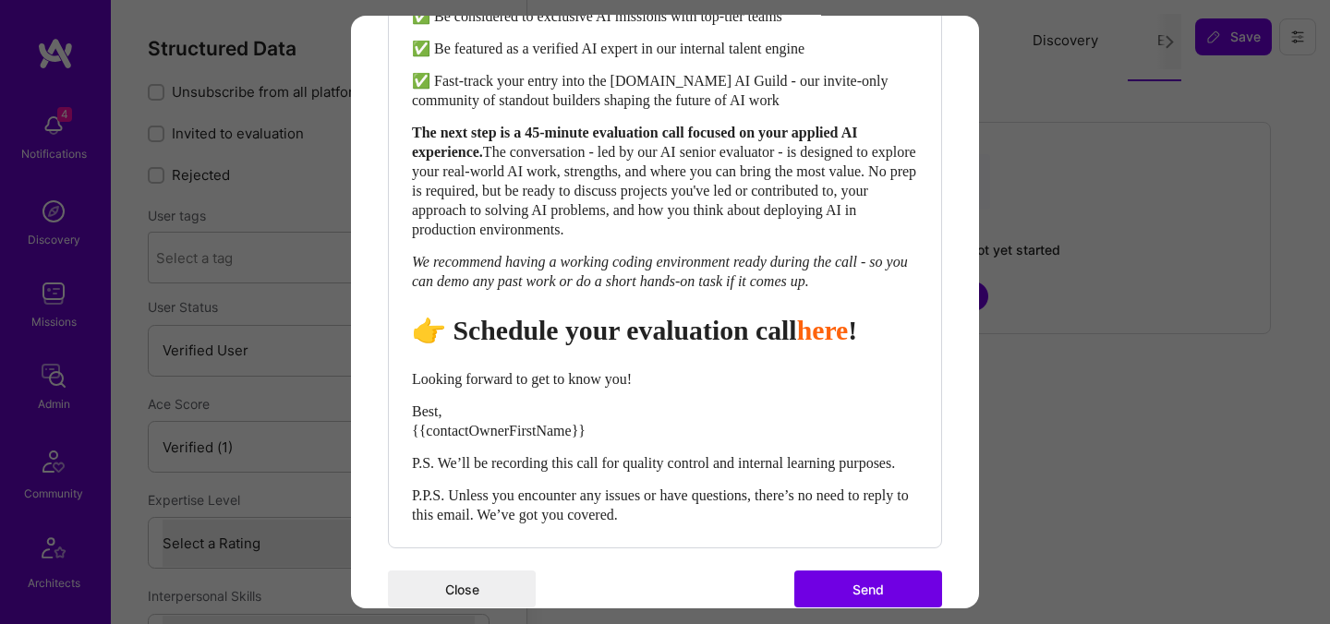
click at [546, 387] on span "Looking forward to get to know you!" at bounding box center [522, 379] width 220 height 16
select select "unstyled"
click at [546, 387] on span "Looking forward to get to know you!" at bounding box center [522, 379] width 220 height 16
click at [548, 407] on div "Hi {{builderFirstName}}, As [DOMAIN_NAME] deepens its work with the world’s mos…" at bounding box center [665, 171] width 506 height 705
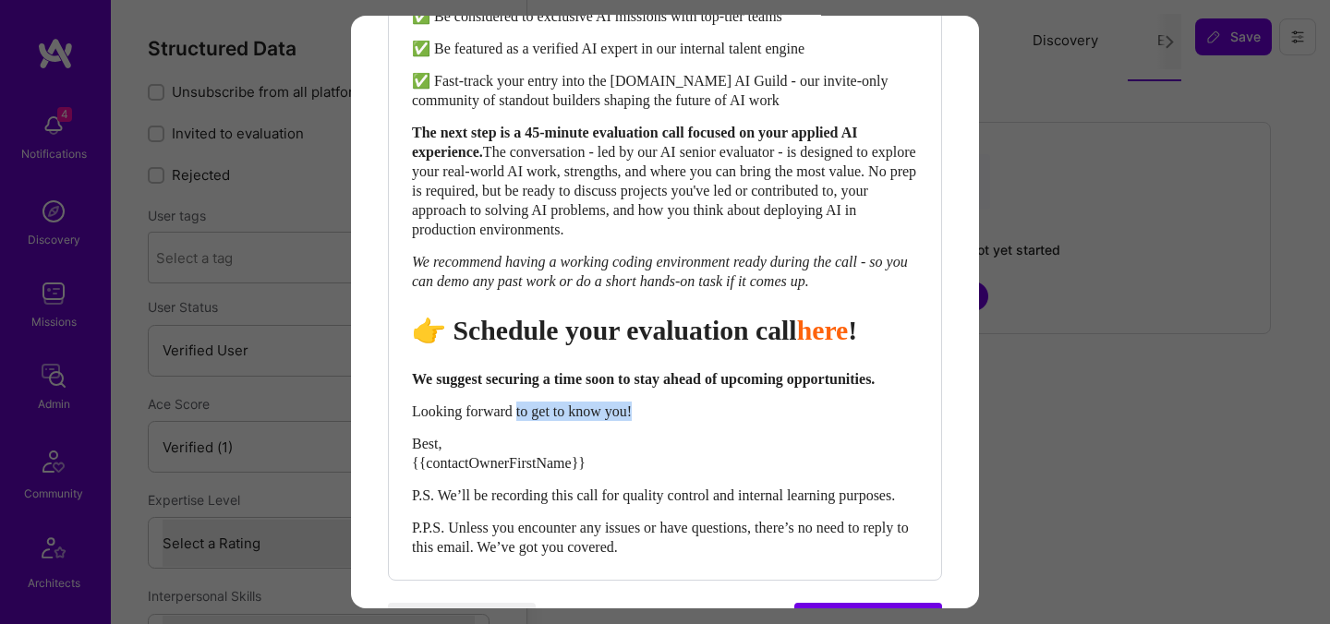
drag, startPoint x: 664, startPoint y: 489, endPoint x: 523, endPoint y: 488, distance: 141.3
click at [523, 421] on div "Looking forward to get to know you!" at bounding box center [665, 411] width 506 height 19
click at [428, 471] on span "Best, {{contactOwnerFirstName}}" at bounding box center [499, 453] width 174 height 35
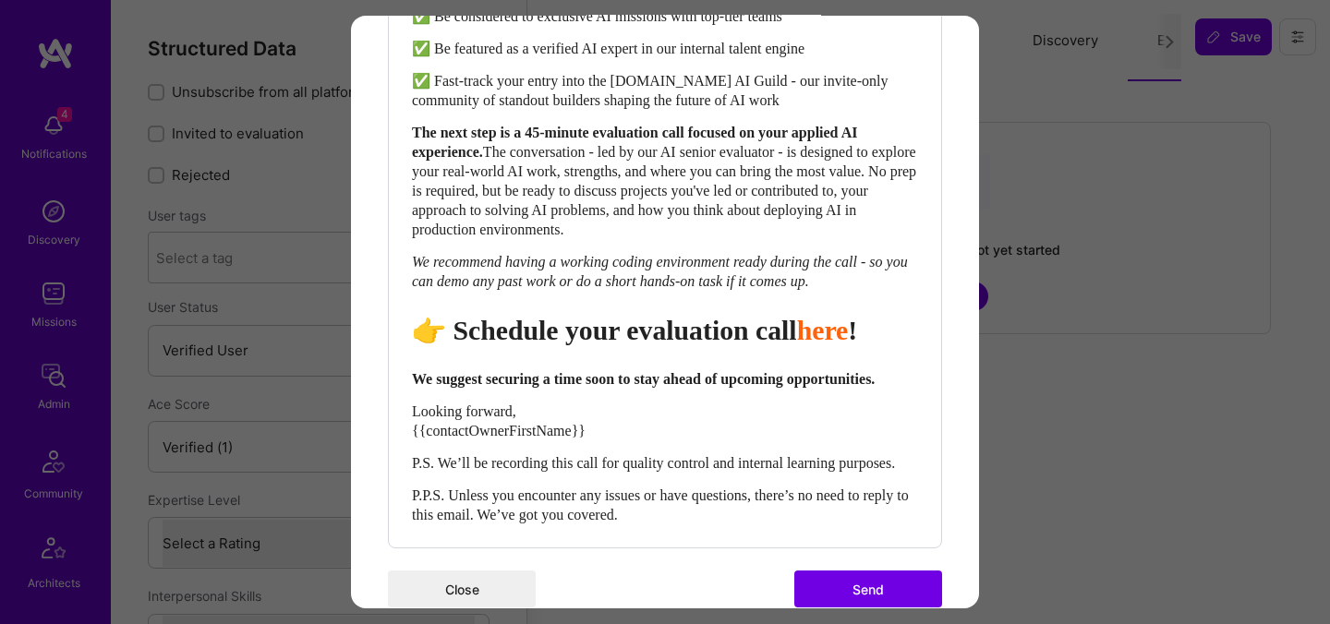
click at [417, 439] on span "Looking forward, {{contactOwnerFirstName}}" at bounding box center [499, 421] width 174 height 35
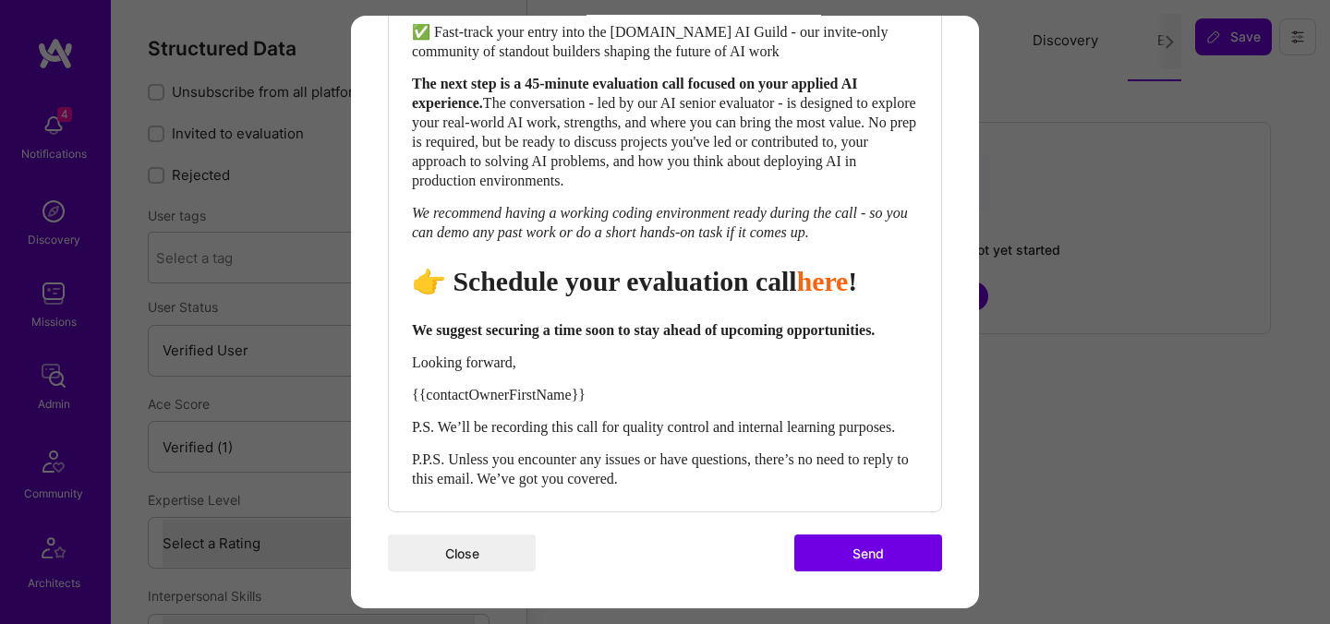
scroll to position [947, 0]
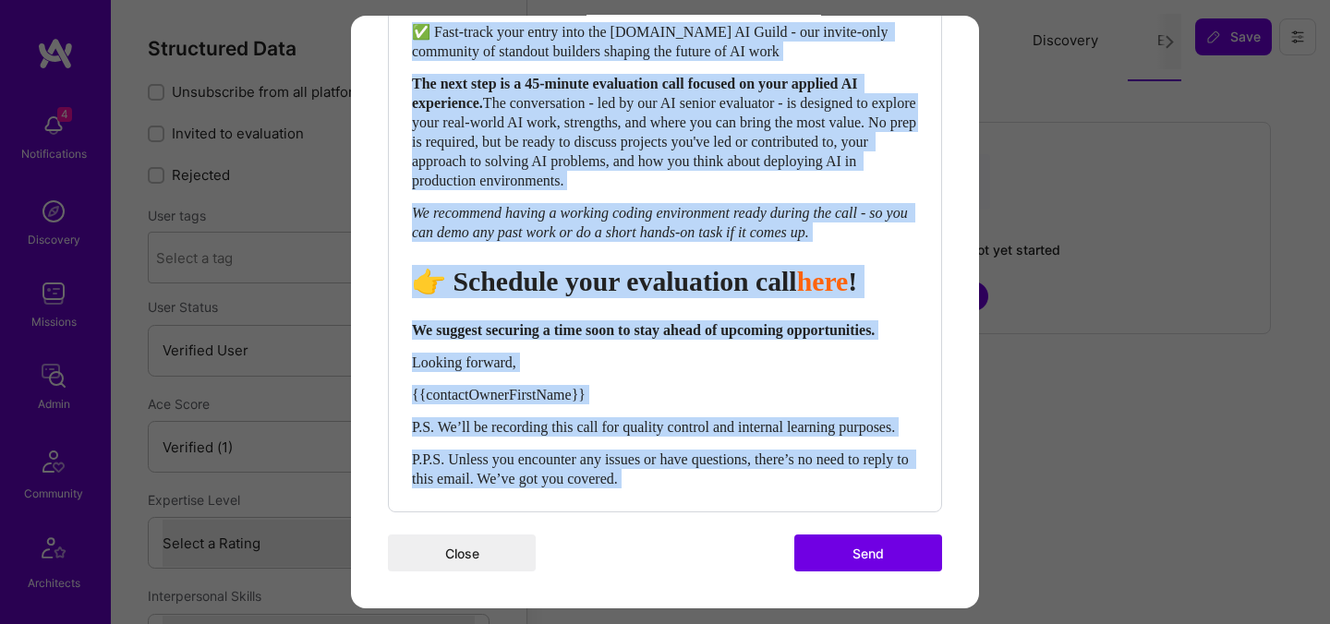
drag, startPoint x: 709, startPoint y: 488, endPoint x: 397, endPoint y: 393, distance: 326.3
click at [397, 393] on div "Body Normal Heading Large Heading Medium Heading Small Normal Hi {{builderFirst…" at bounding box center [665, 95] width 552 height 833
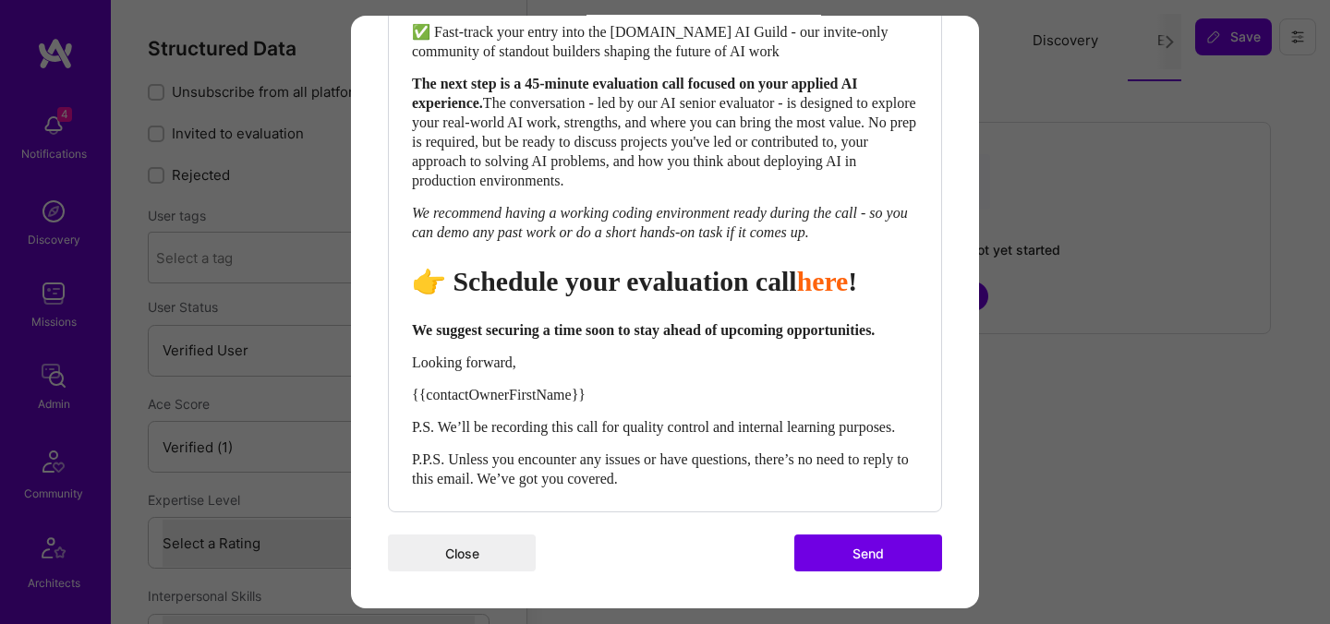
click at [413, 419] on span "P.S. We’ll be recording this call for quality control and internal learning pur…" at bounding box center [653, 427] width 483 height 16
drag, startPoint x: 411, startPoint y: 403, endPoint x: 638, endPoint y: 451, distance: 232.2
click at [638, 451] on div "Hi {{builderFirstName}}, As [DOMAIN_NAME] deepens its work with the world’s mos…" at bounding box center [665, 129] width 508 height 720
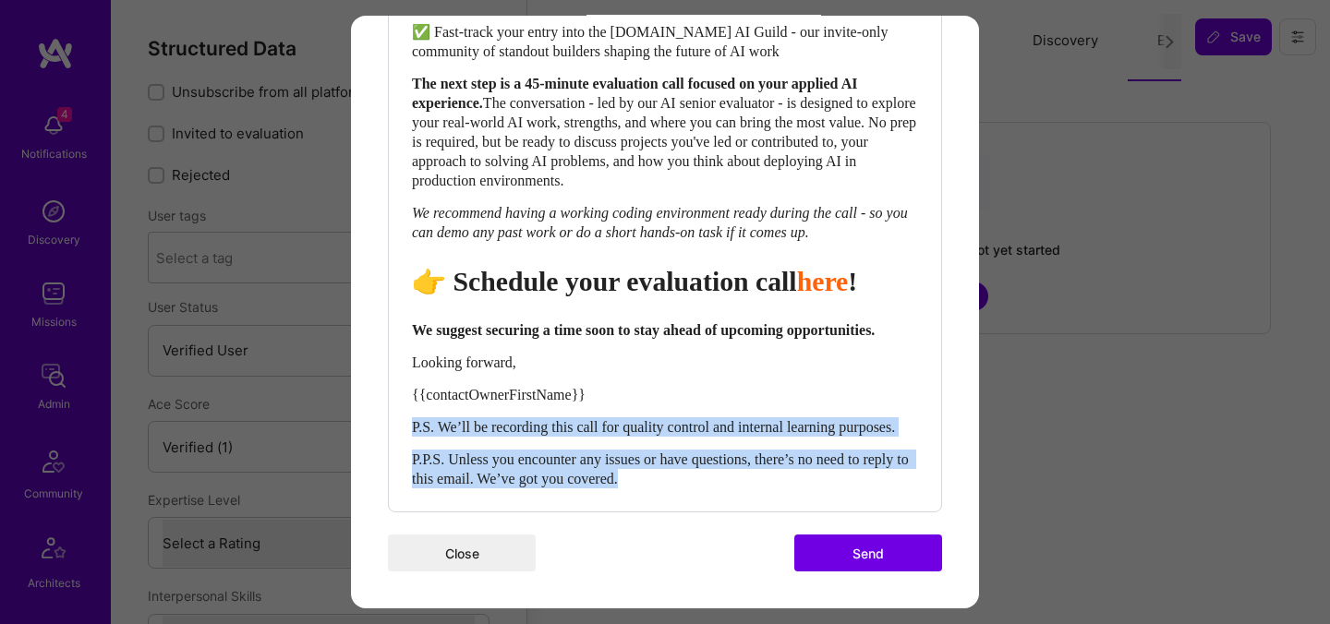
drag, startPoint x: 690, startPoint y: 481, endPoint x: 395, endPoint y: 411, distance: 302.8
click at [395, 411] on div "Body Normal Heading Large Heading Medium Heading Small Normal Hi {{builderFirst…" at bounding box center [665, 95] width 552 height 833
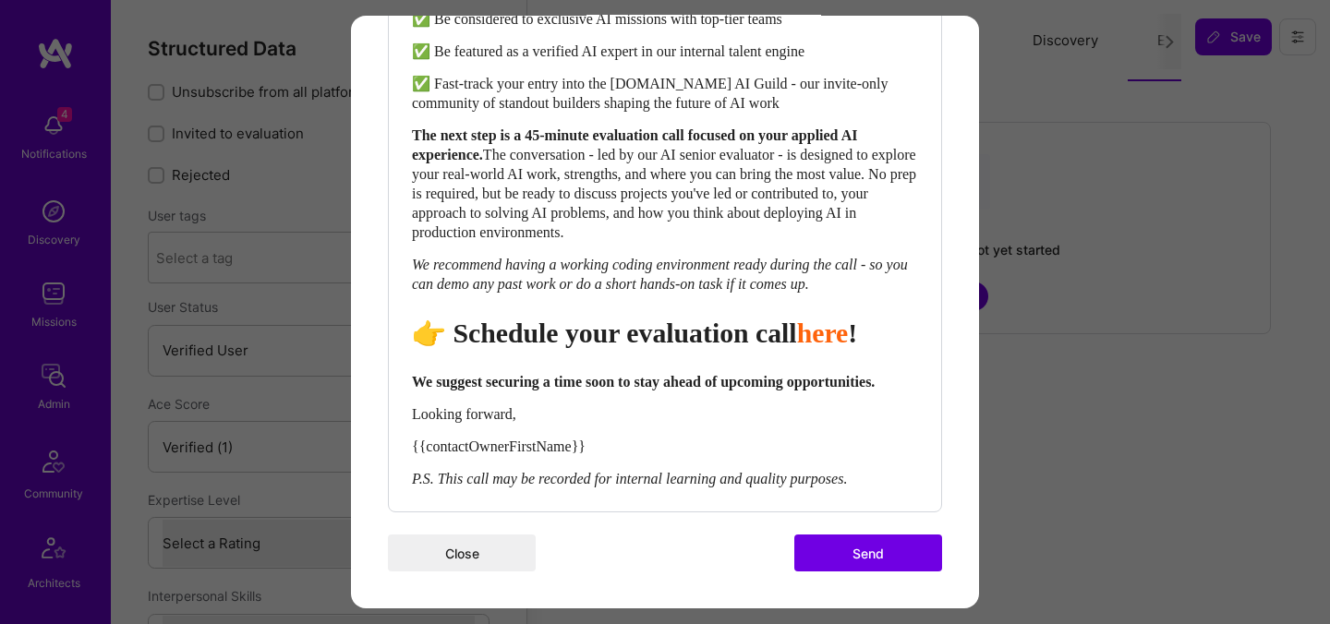
scroll to position [876, 0]
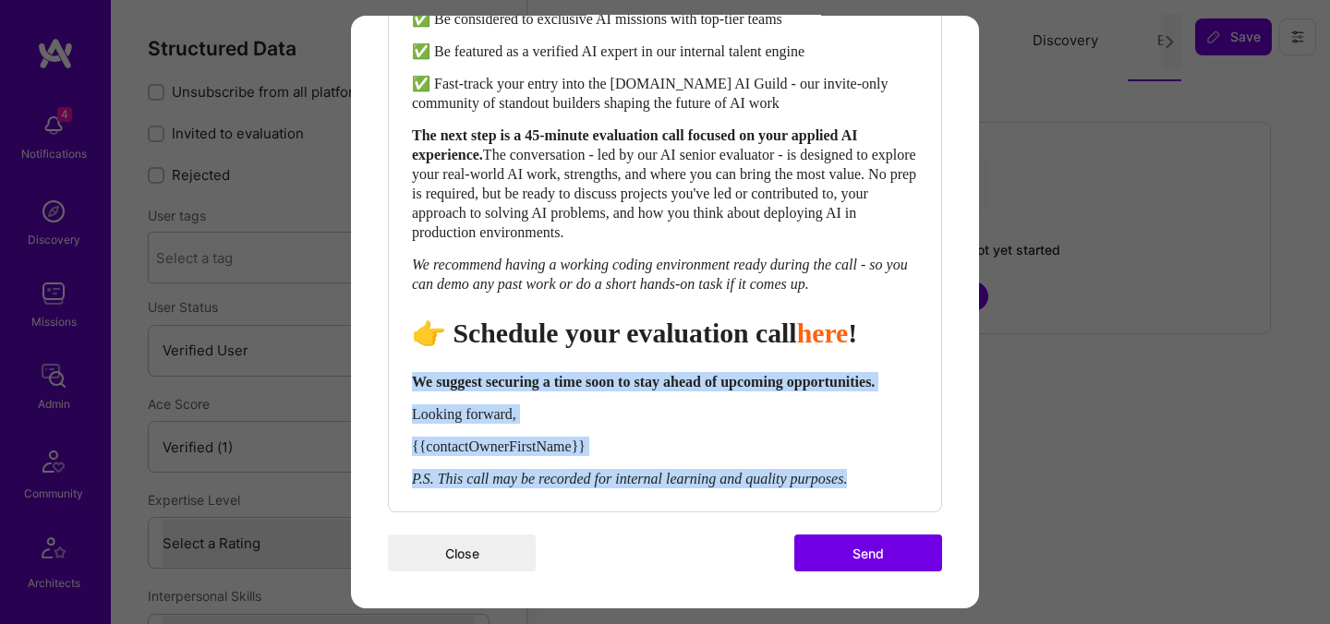
drag, startPoint x: 905, startPoint y: 477, endPoint x: 402, endPoint y: 356, distance: 517.6
click at [402, 356] on div "Body Normal Heading Large Heading Medium Heading Small Normal Hi {{builderFirst…" at bounding box center [665, 120] width 552 height 781
copy div "We suggest securing a time soon to stay ahead of upcoming opportunities. Lookin…"
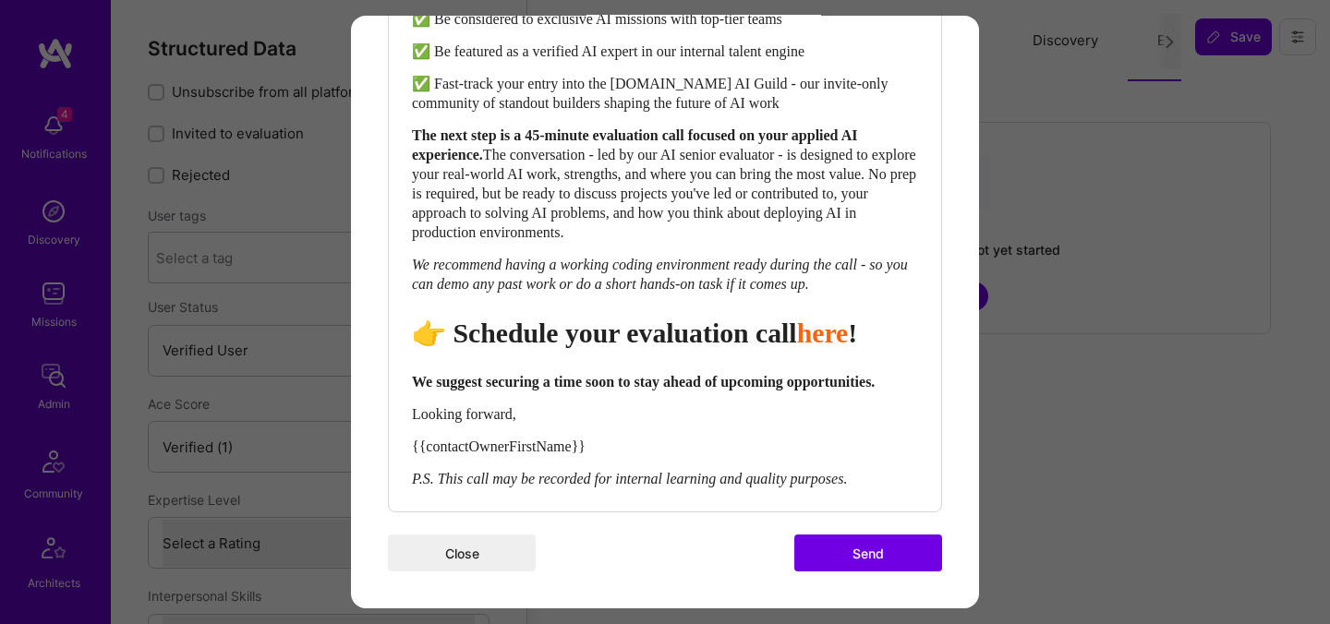
click at [817, 548] on button "Send" at bounding box center [868, 553] width 148 height 37
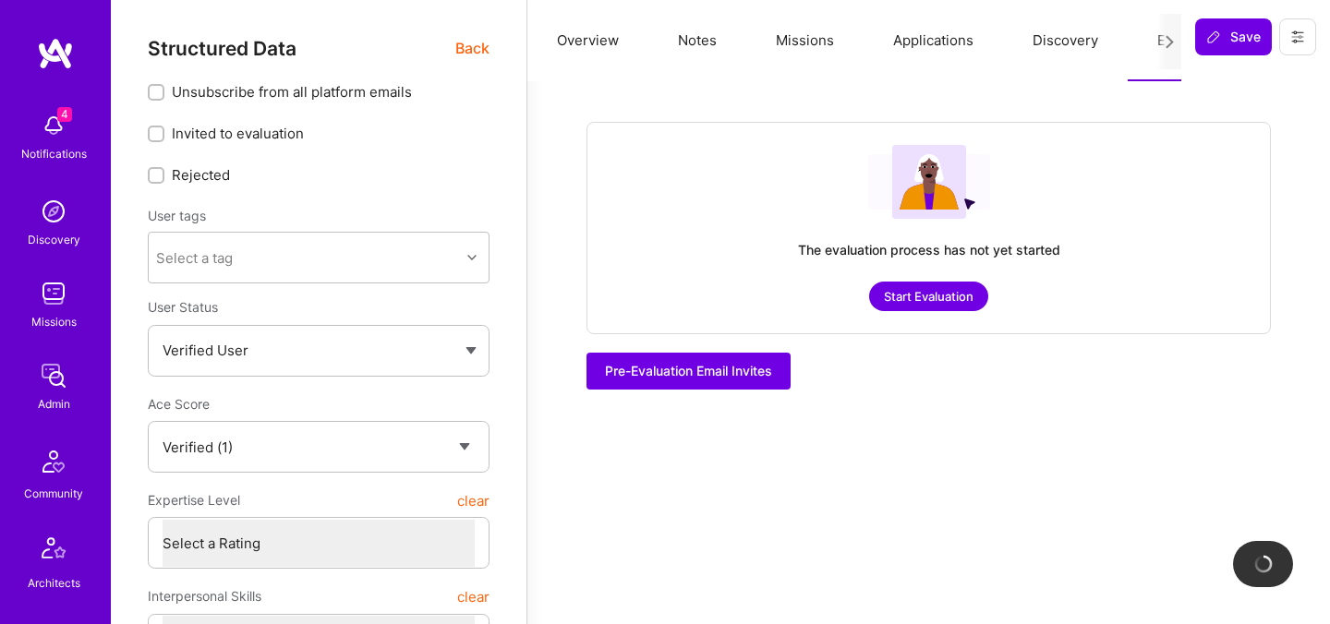
checkbox input "true"
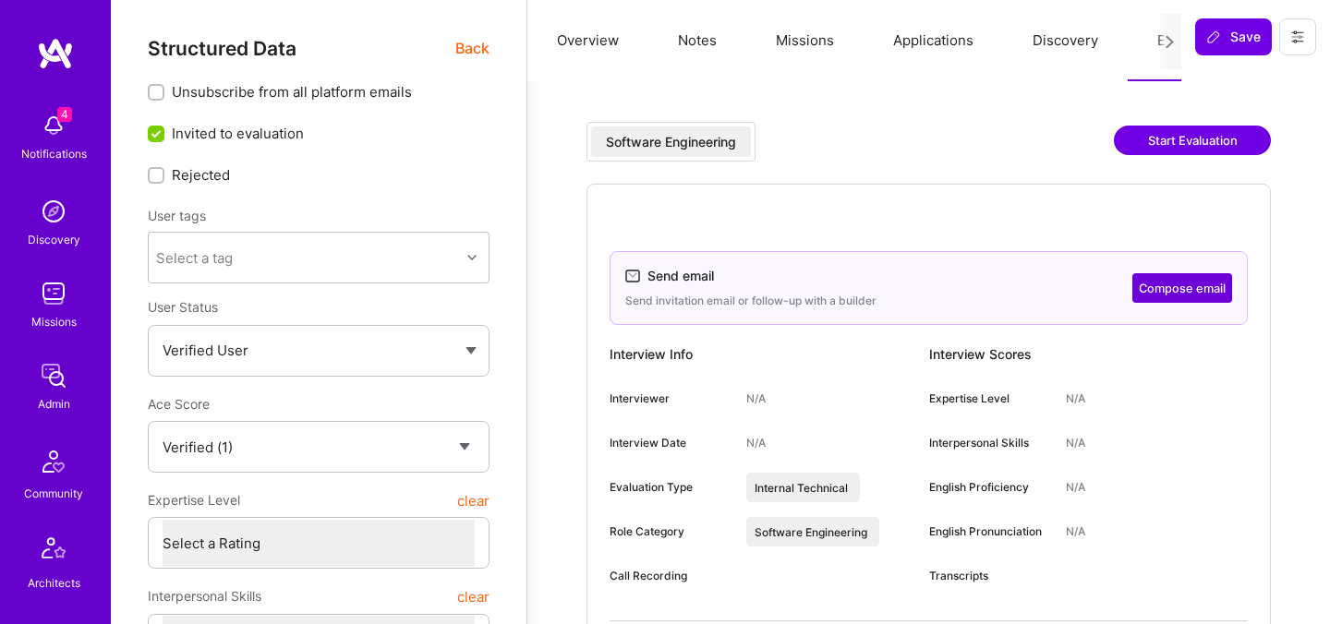
click at [825, 167] on div "Software Engineering Start Evaluation" at bounding box center [928, 153] width 684 height 62
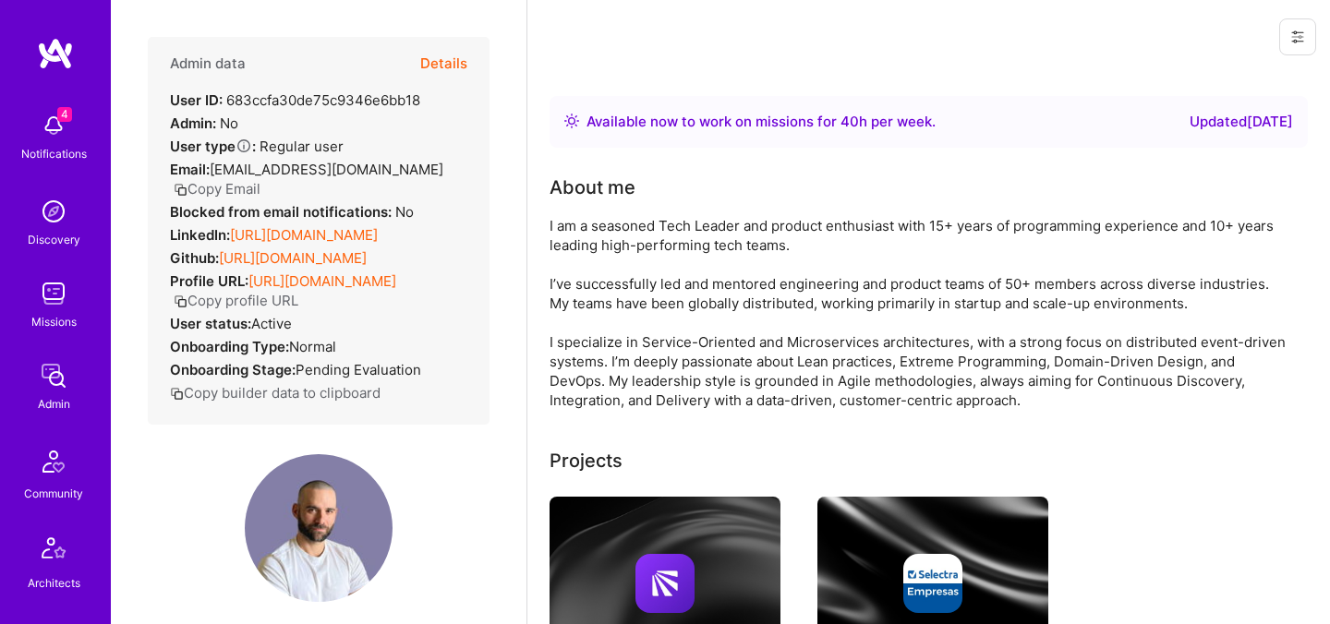
click at [223, 188] on button "Copy Email" at bounding box center [217, 188] width 87 height 19
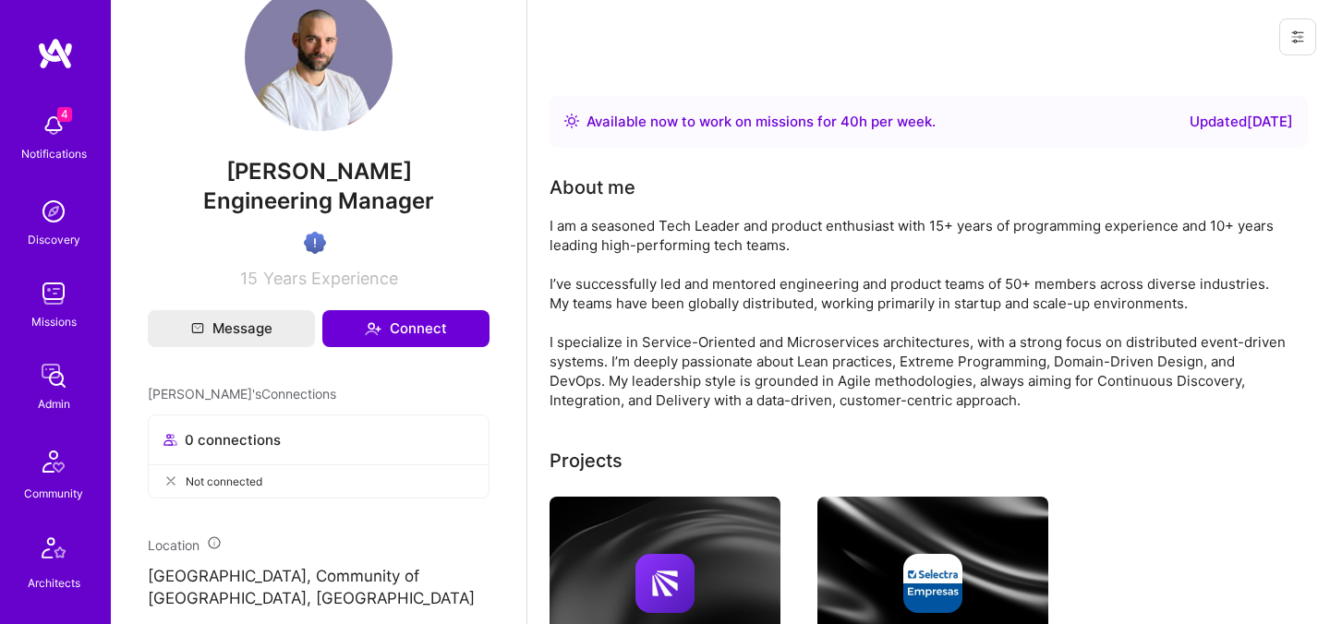
scroll to position [465, 0]
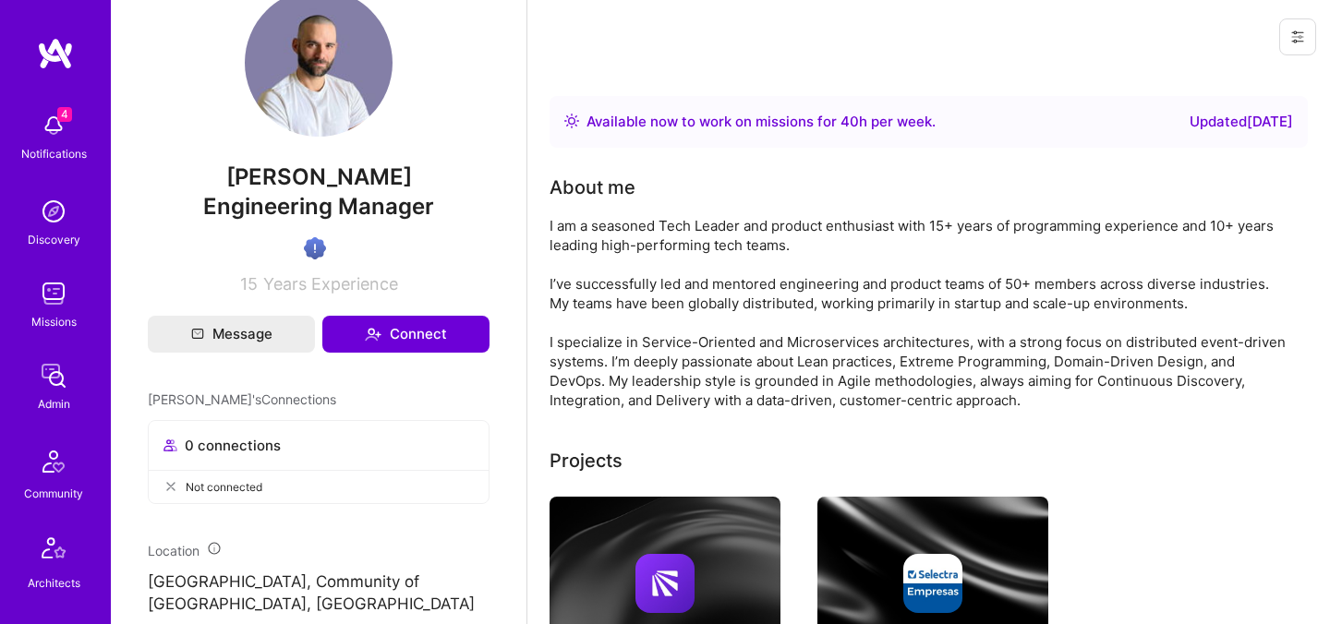
click at [368, 191] on span "[PERSON_NAME]" at bounding box center [319, 177] width 342 height 28
copy span "[PERSON_NAME]"
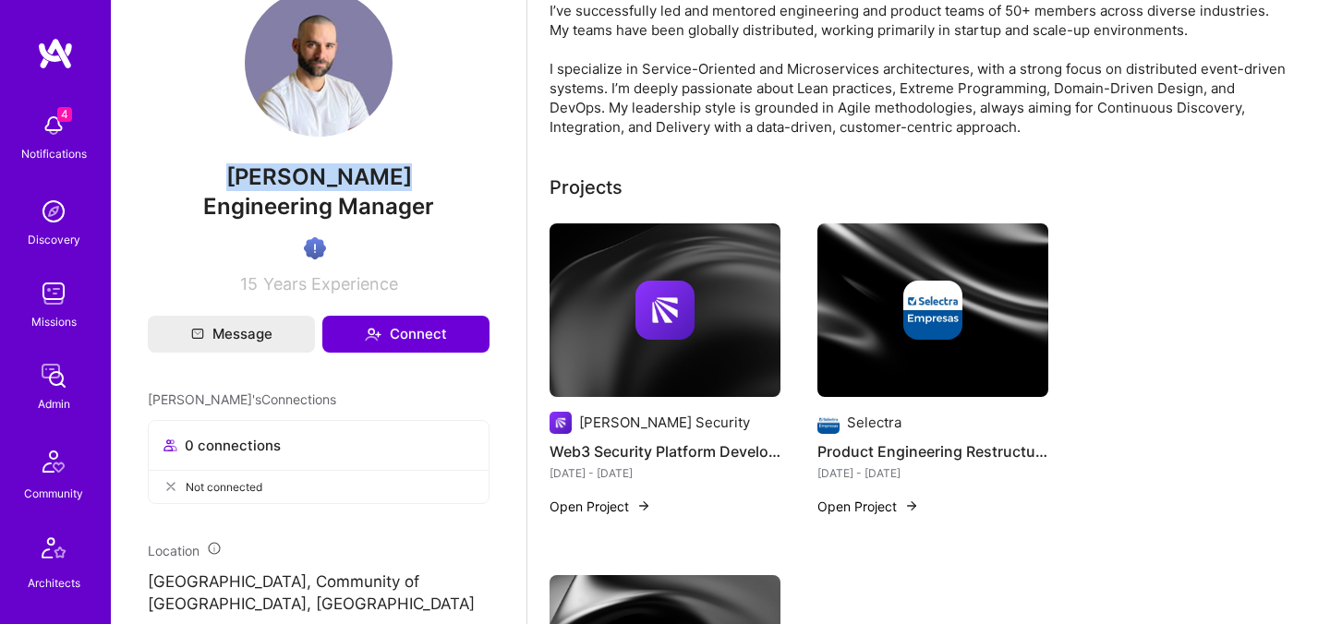
scroll to position [277, 0]
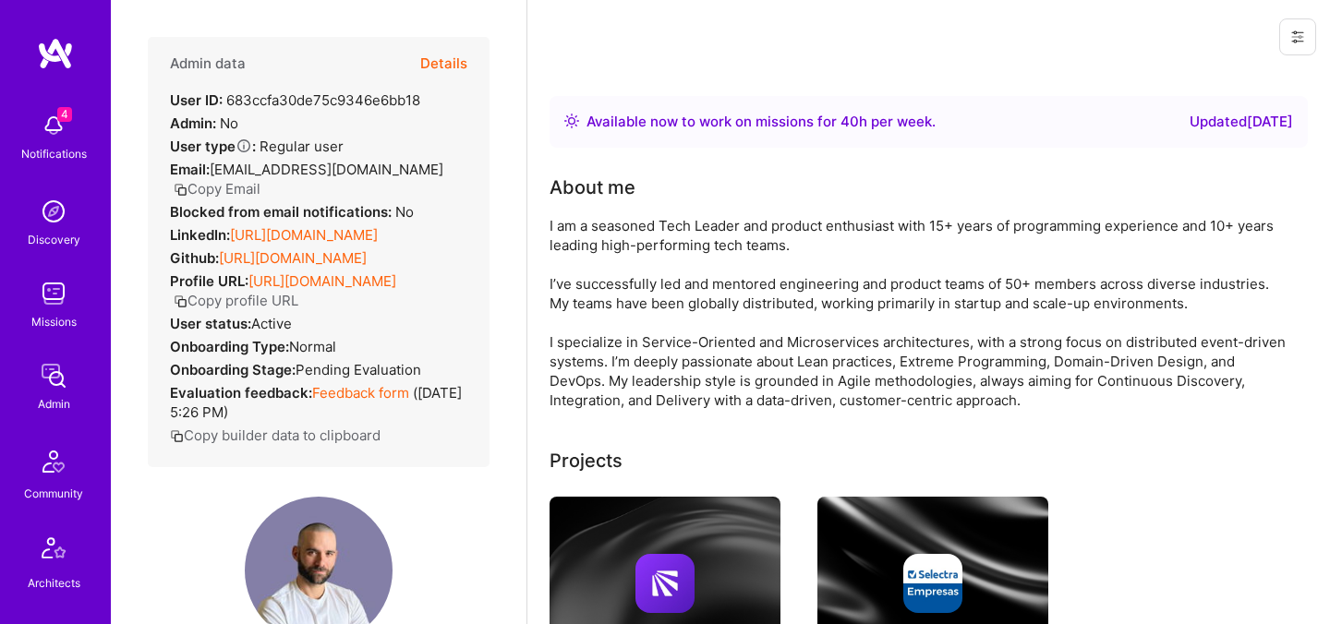
click at [454, 67] on button "Details" at bounding box center [443, 64] width 47 height 54
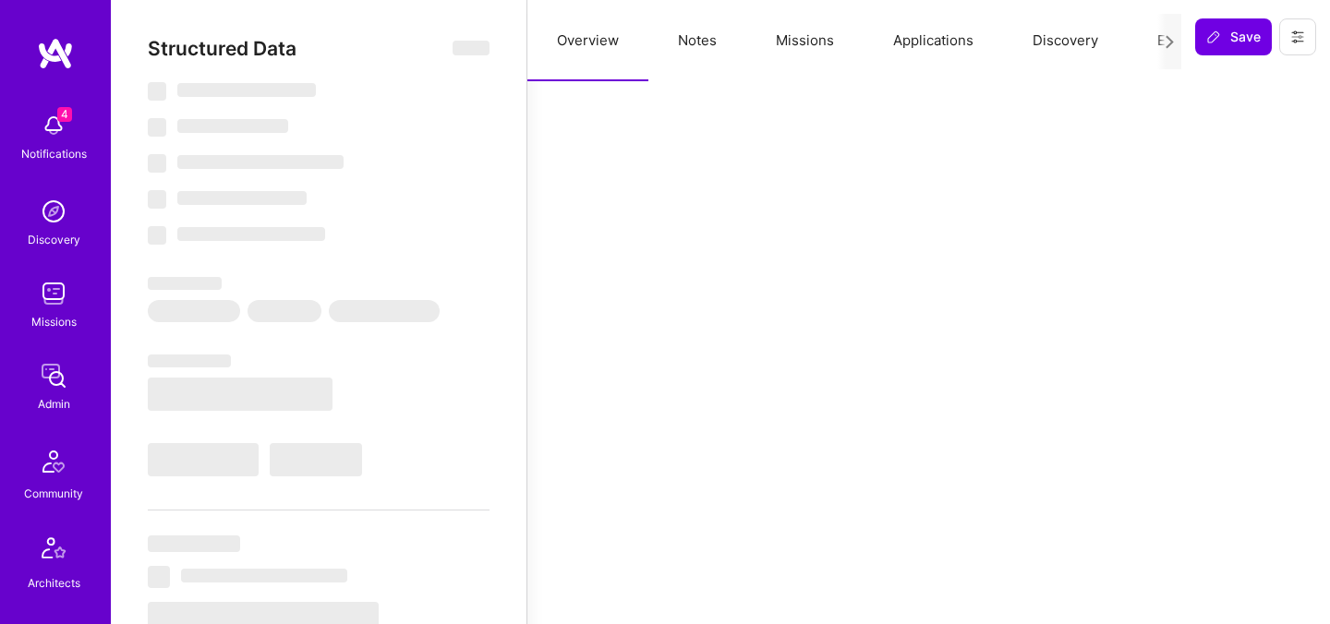
select select "Right Now"
select select "Verified"
select select "ES"
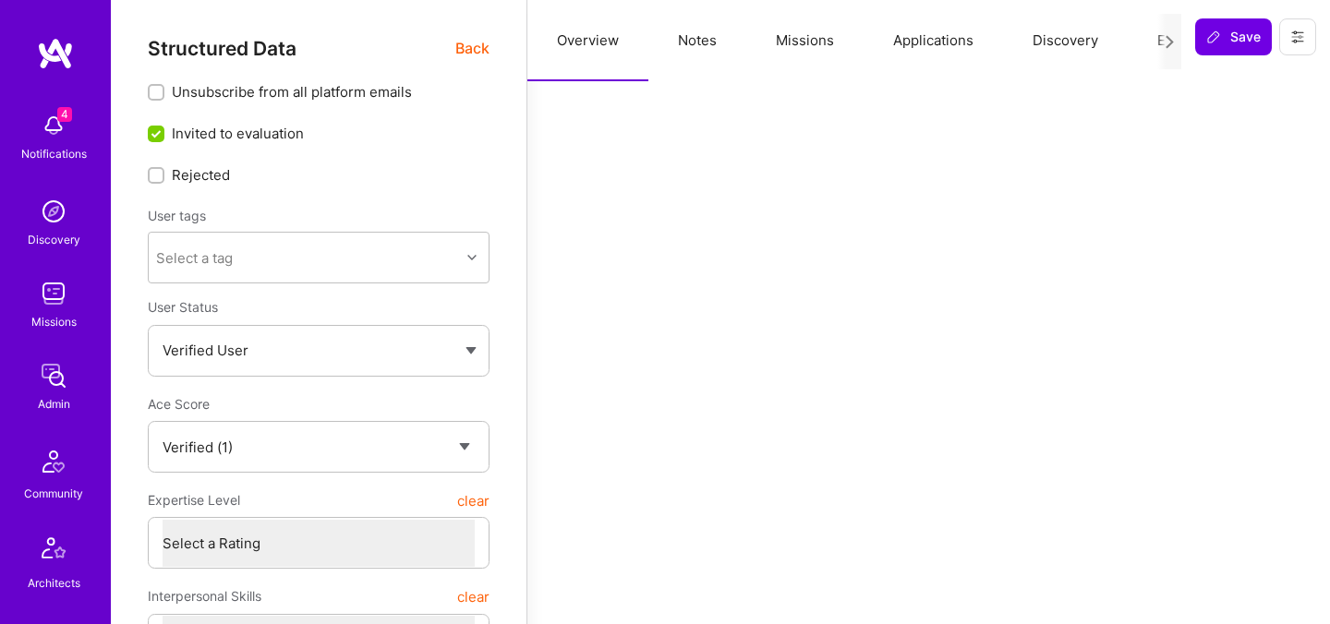
click at [1149, 42] on button "Evaluation" at bounding box center [1190, 40] width 126 height 81
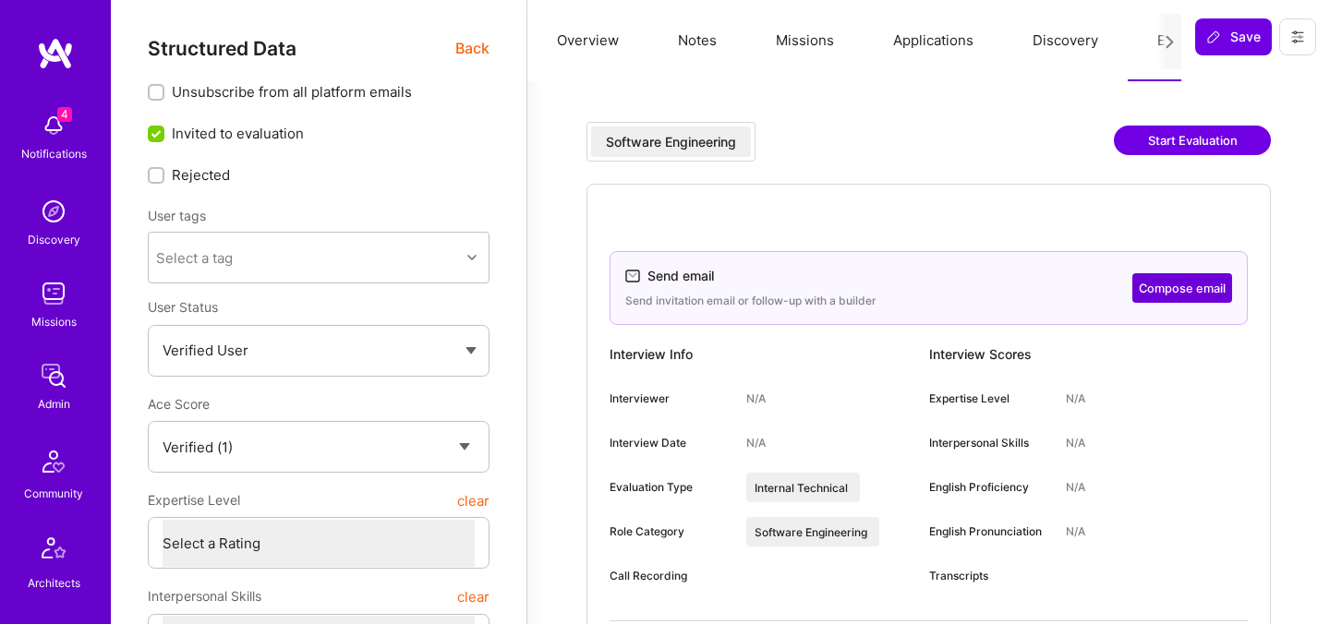
click at [825, 167] on div "Software Engineering Start Evaluation" at bounding box center [928, 153] width 684 height 62
click at [475, 45] on span "Back" at bounding box center [472, 48] width 34 height 23
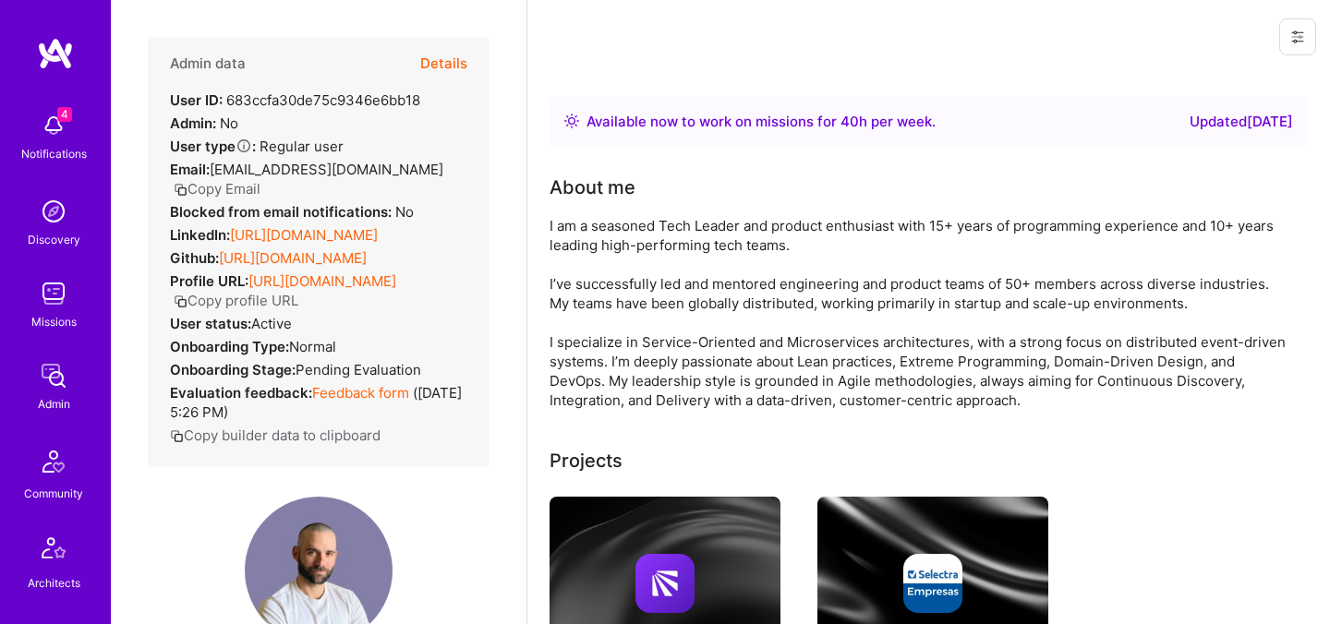
click at [448, 66] on button "Details" at bounding box center [443, 64] width 47 height 54
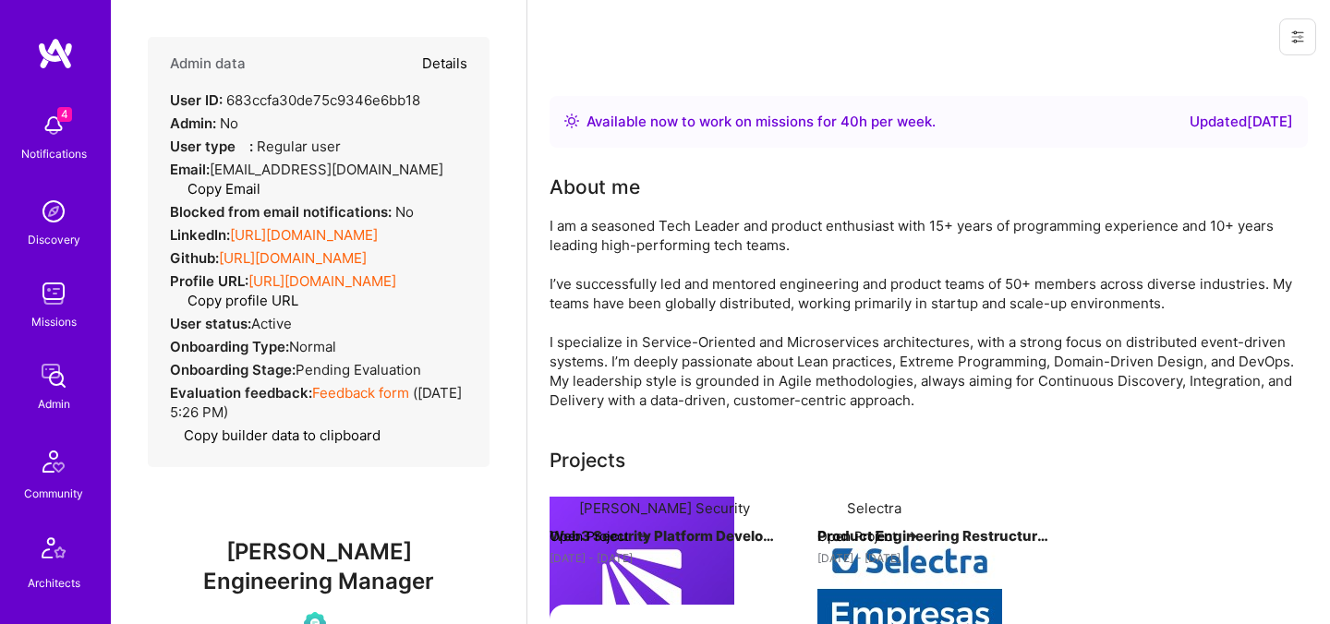
type textarea "x"
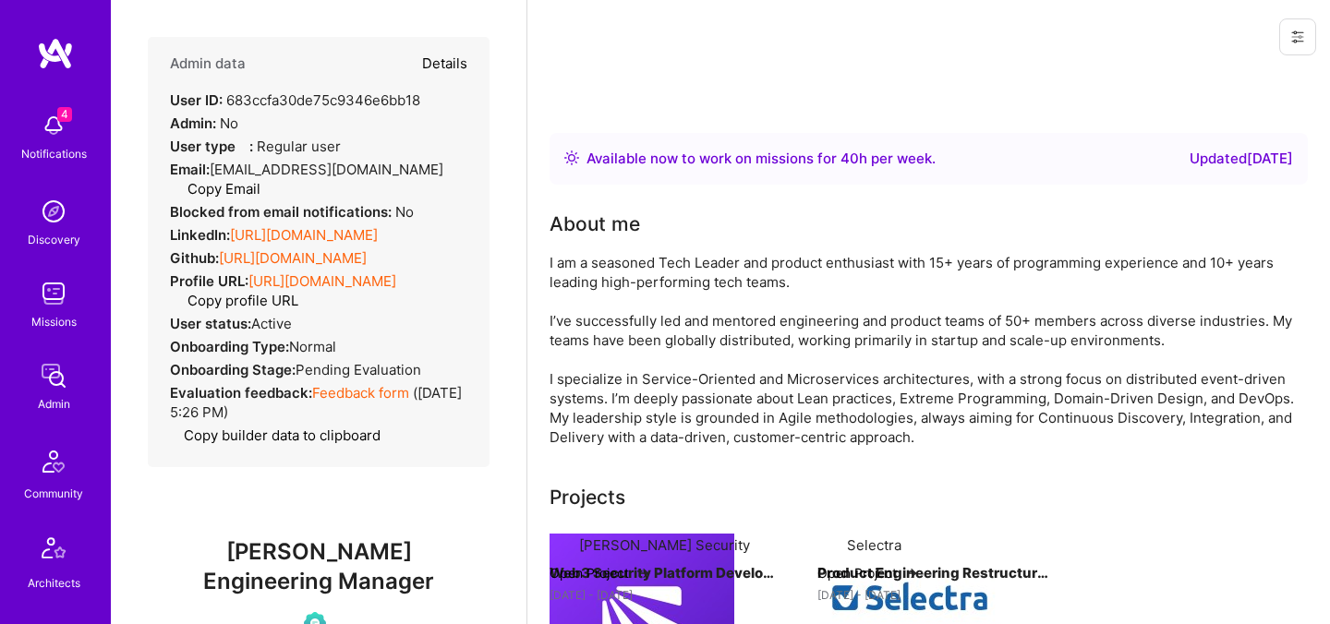
select select "Verified"
select select "ES"
select select "Right Now"
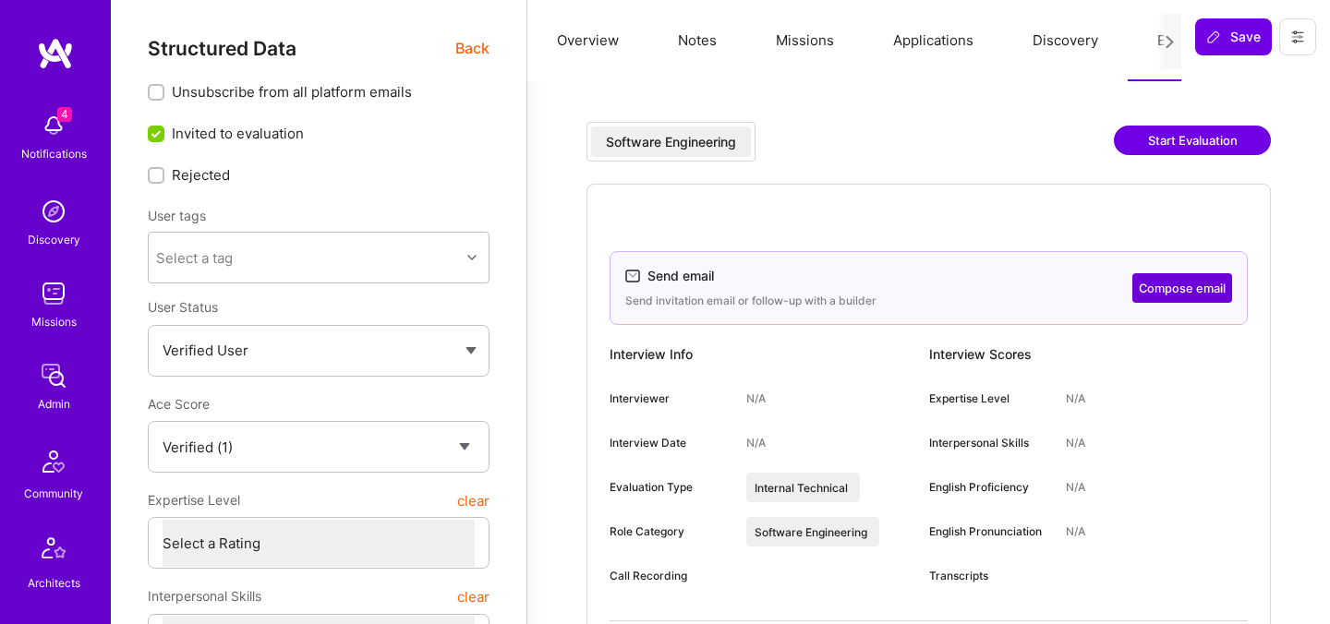
click at [1183, 293] on button "Compose email" at bounding box center [1182, 288] width 100 height 30
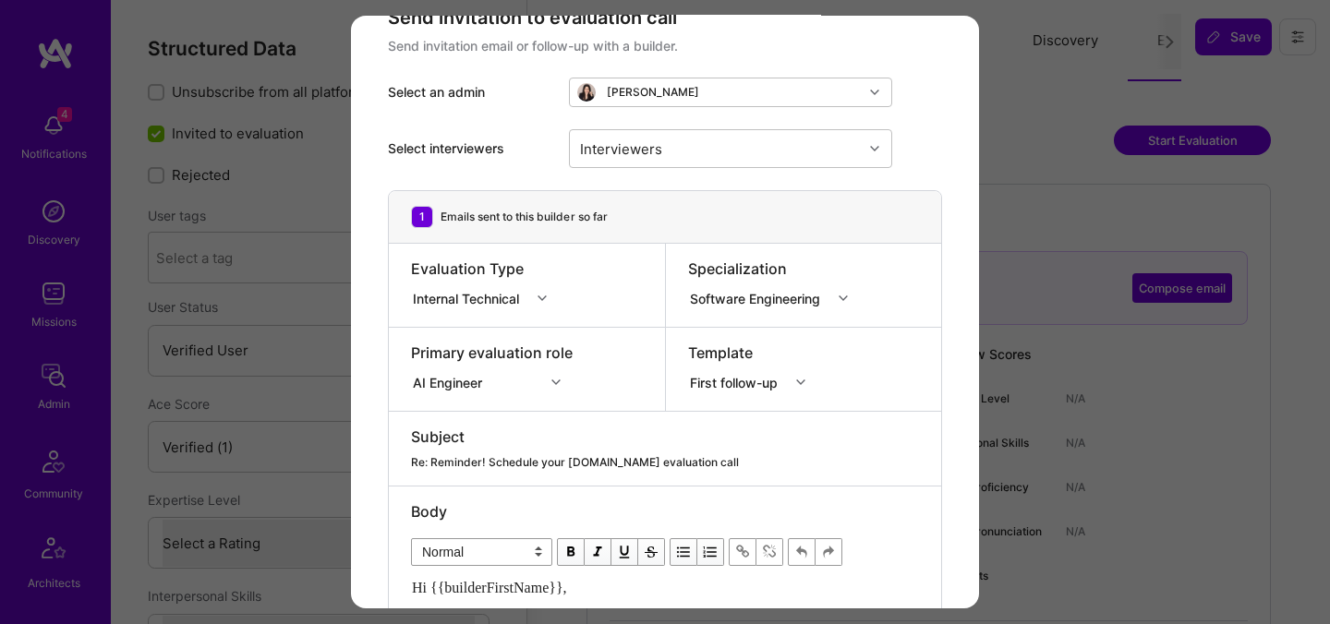
scroll to position [54, 0]
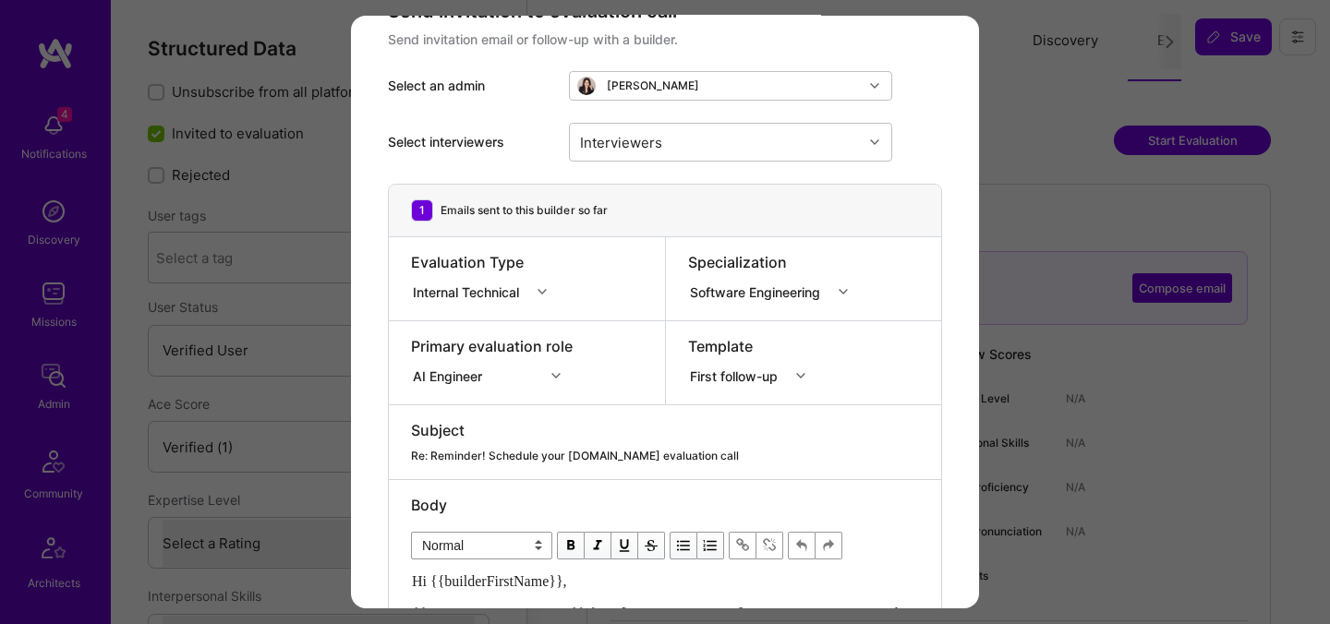
click at [633, 453] on div "Re: Reminder! Schedule your [DOMAIN_NAME] evaluation call" at bounding box center [665, 456] width 508 height 17
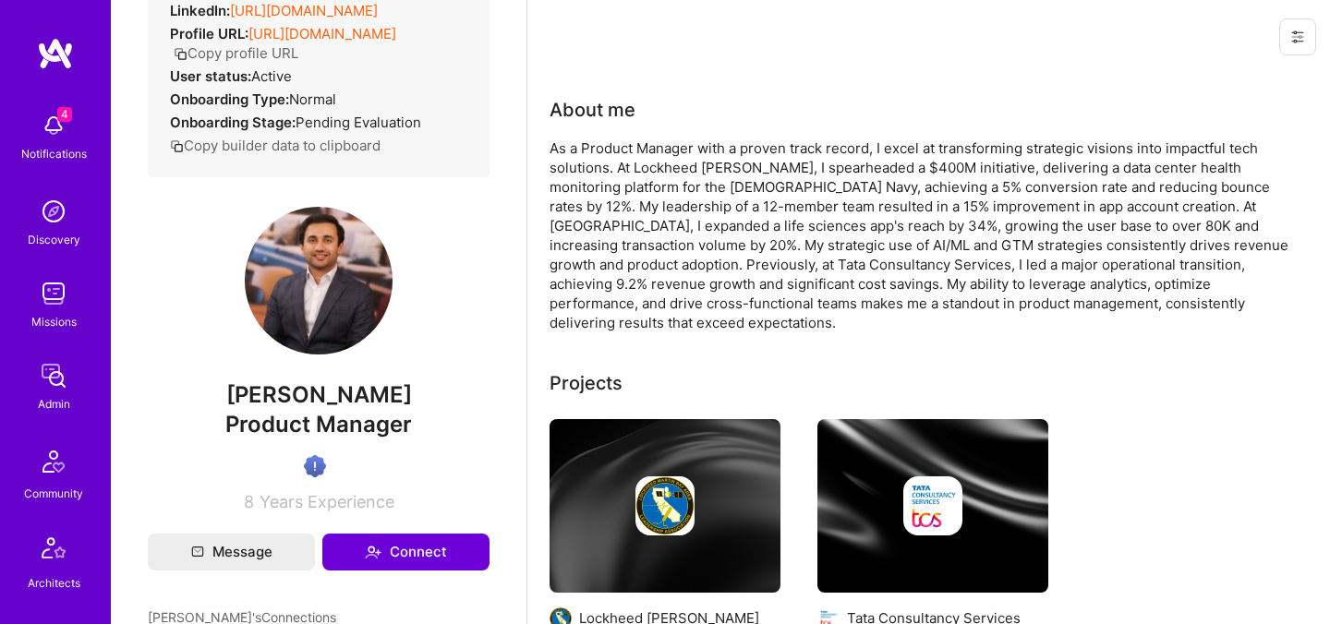
scroll to position [246, 0]
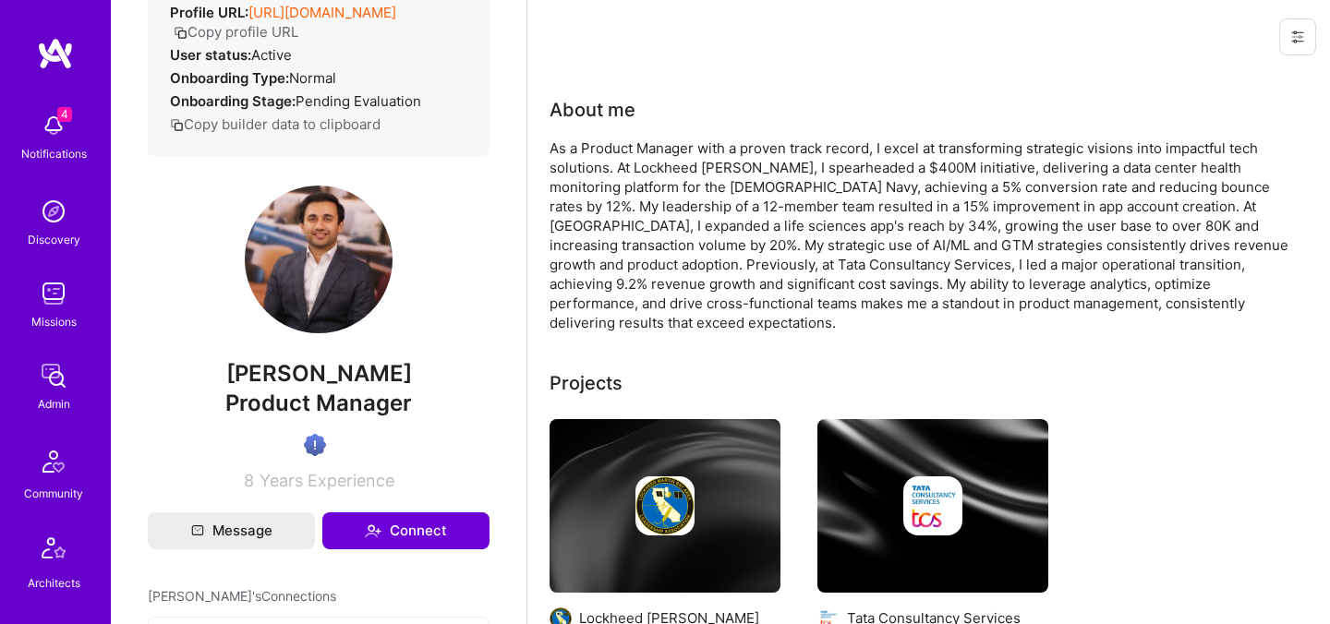
click at [300, 388] on span "[PERSON_NAME]" at bounding box center [319, 374] width 342 height 28
copy span "[PERSON_NAME]"
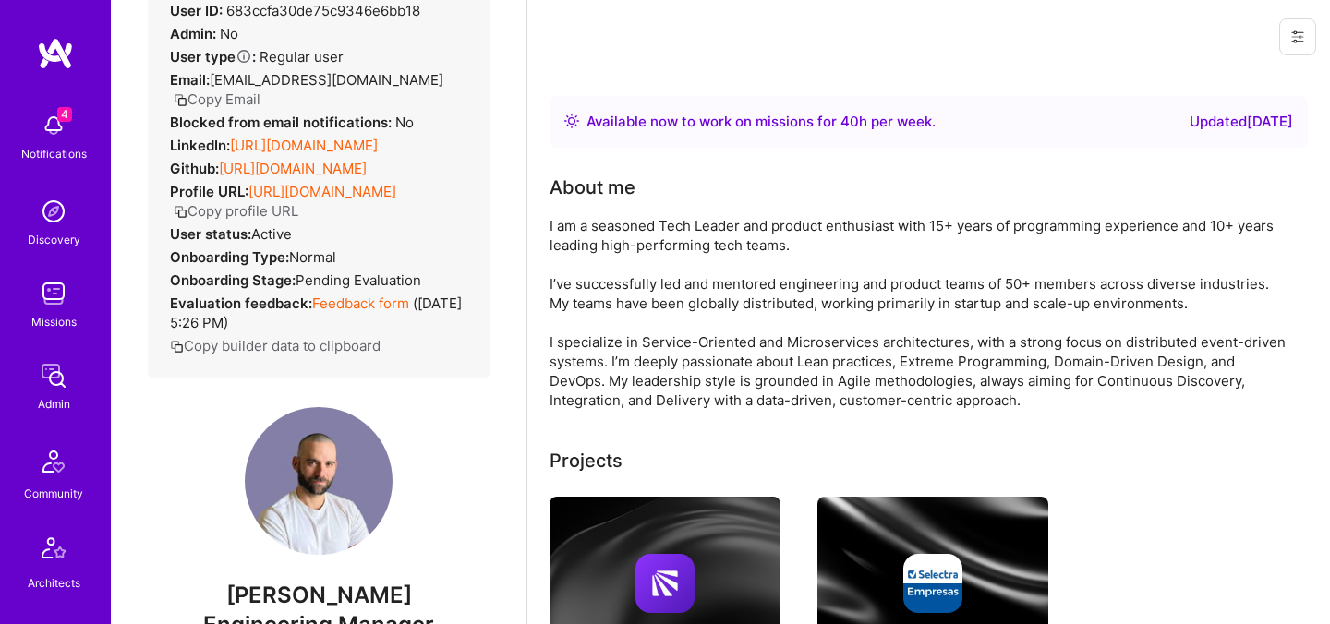
scroll to position [214, 0]
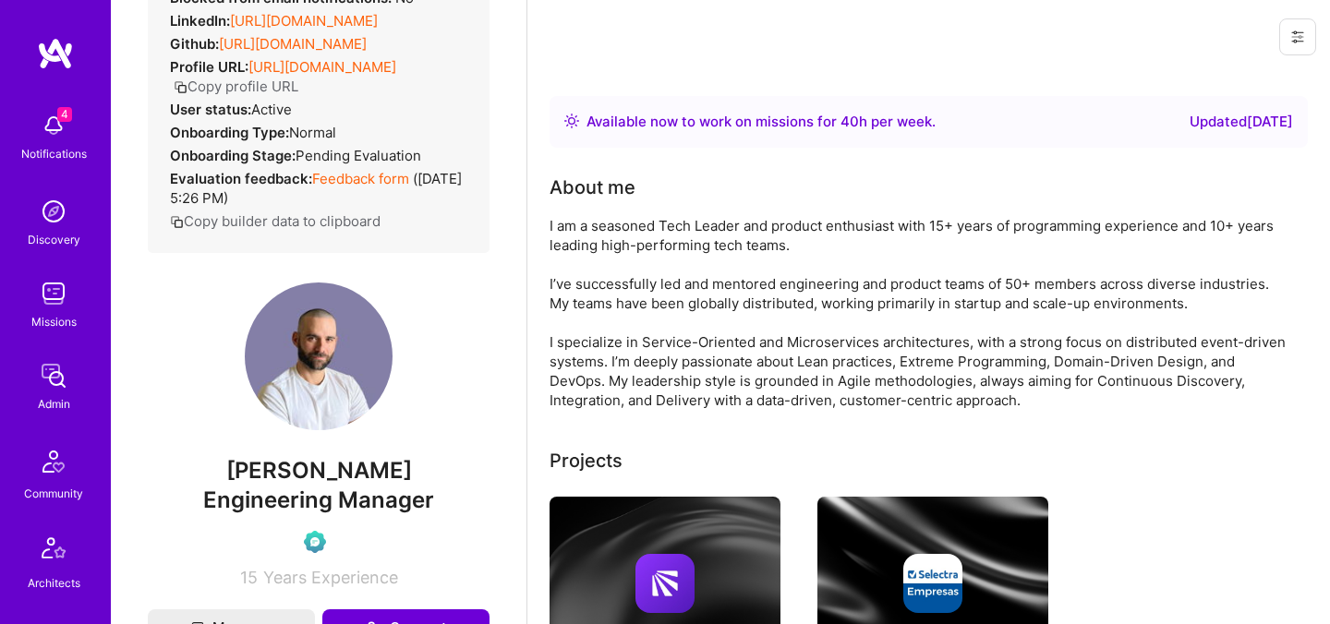
click at [311, 485] on span "[PERSON_NAME]" at bounding box center [319, 471] width 342 height 28
copy span "[PERSON_NAME]"
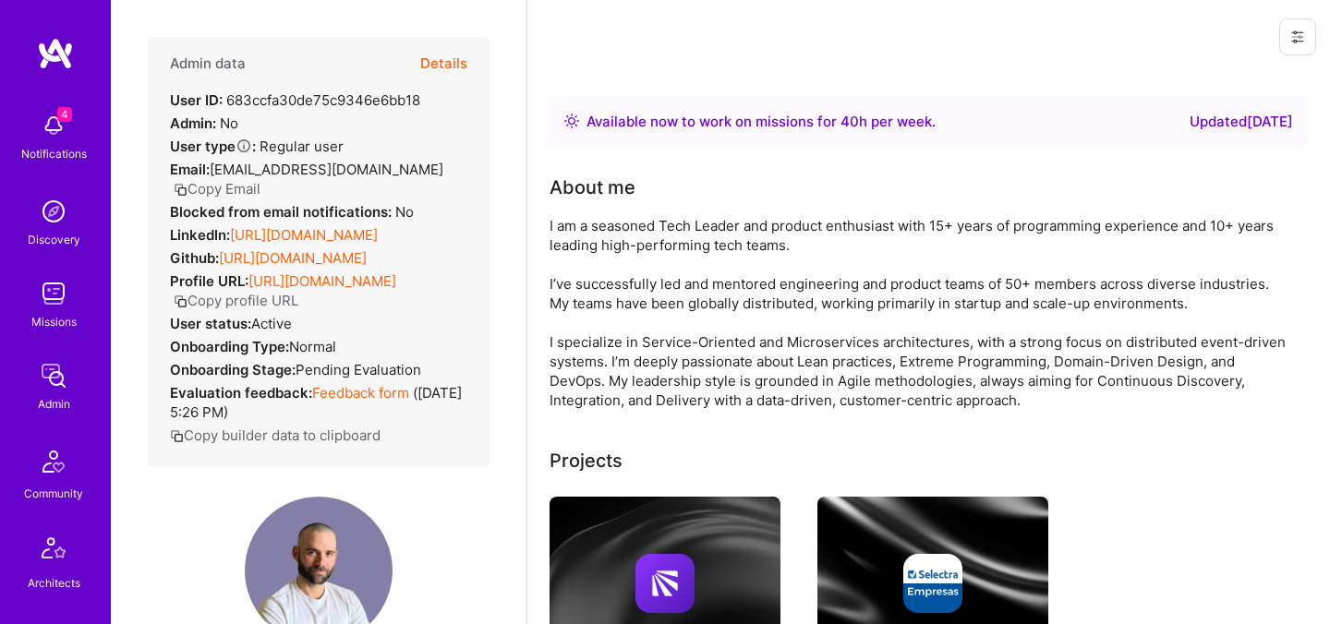
click at [448, 56] on button "Details" at bounding box center [443, 64] width 47 height 54
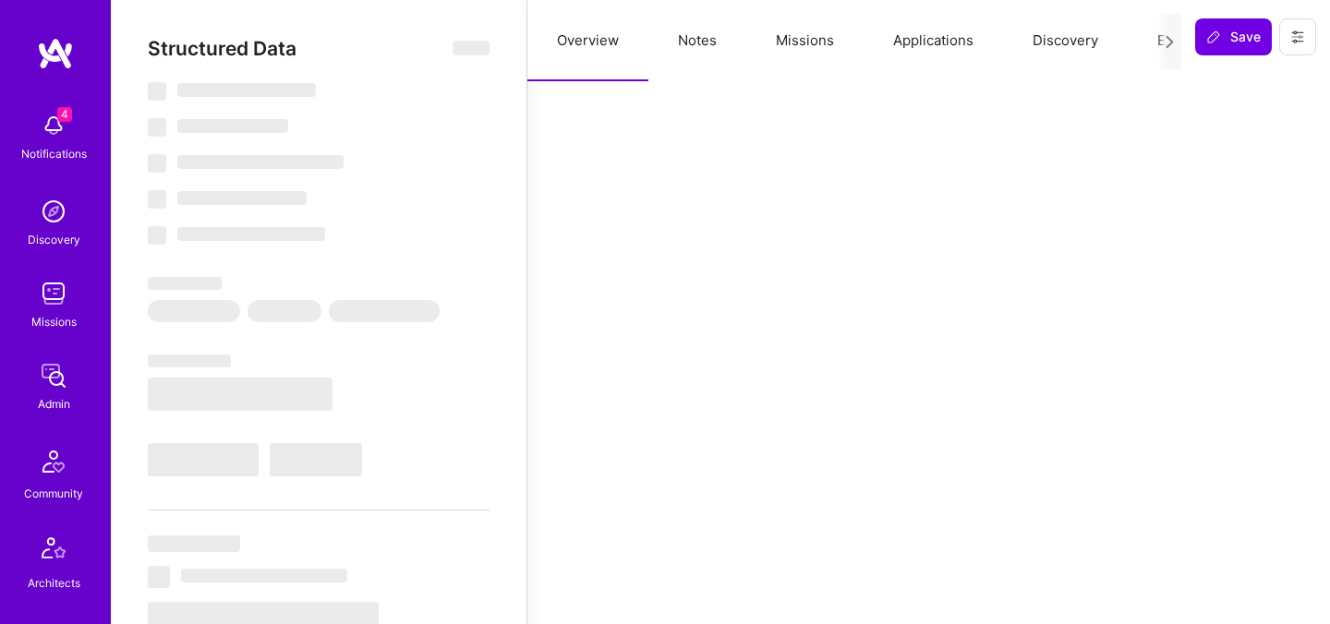
select select "Right Now"
select select "Verified"
select select "ES"
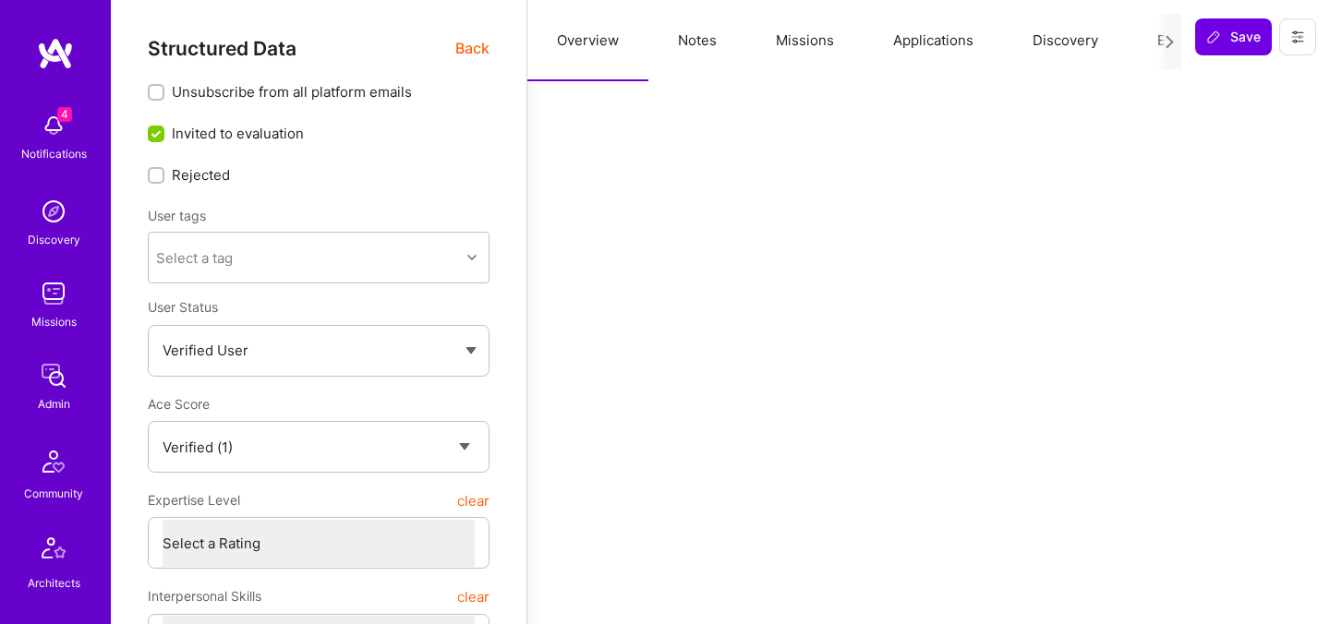
click at [1150, 41] on button "Evaluation" at bounding box center [1190, 40] width 126 height 81
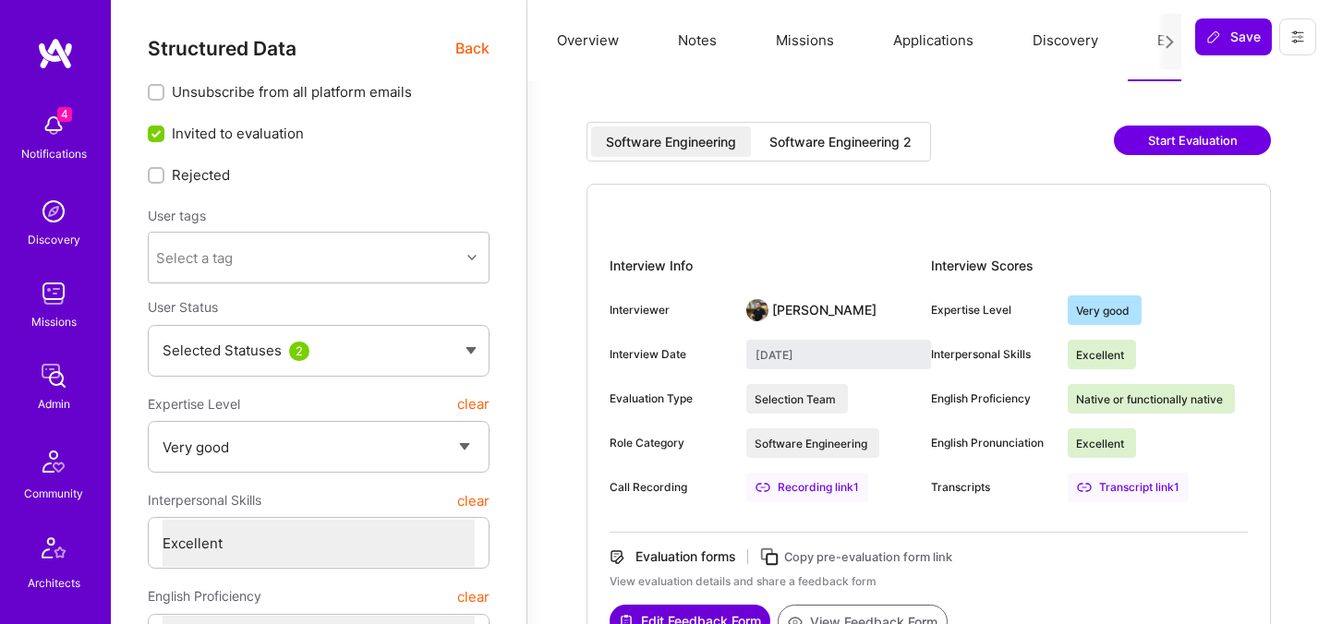
select select "5"
select select "7"
select select "MX"
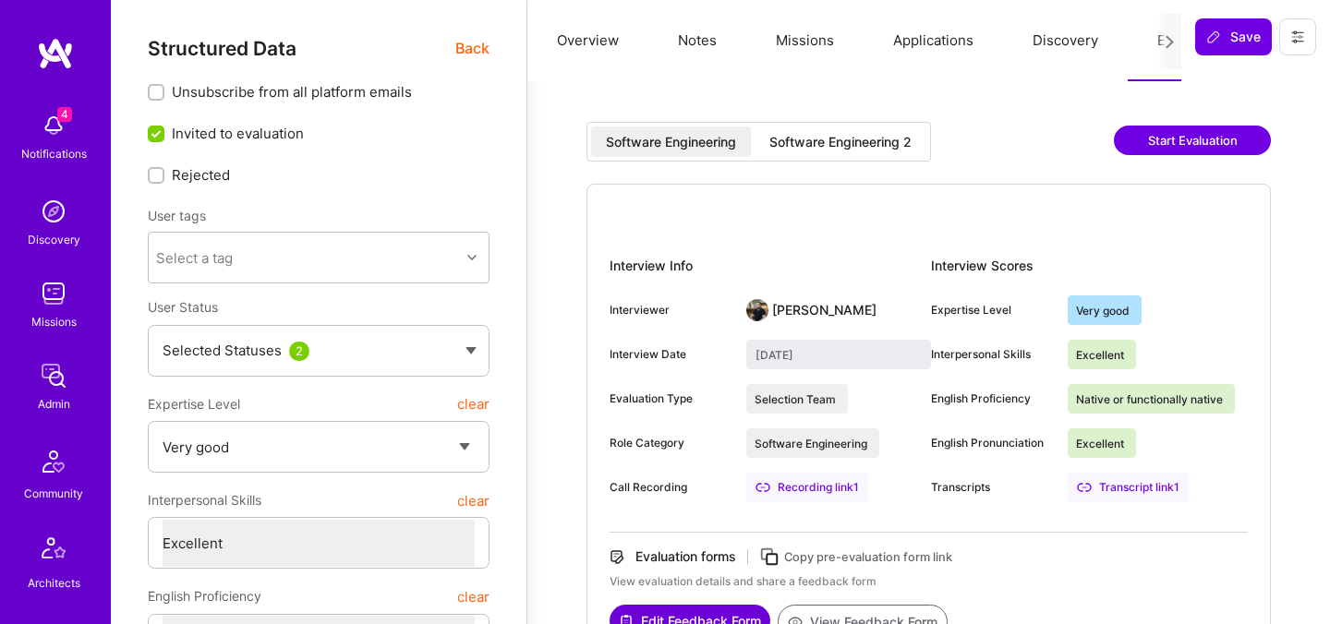
select select "Right Now"
click at [890, 148] on div "Software Engineering 2" at bounding box center [840, 142] width 142 height 18
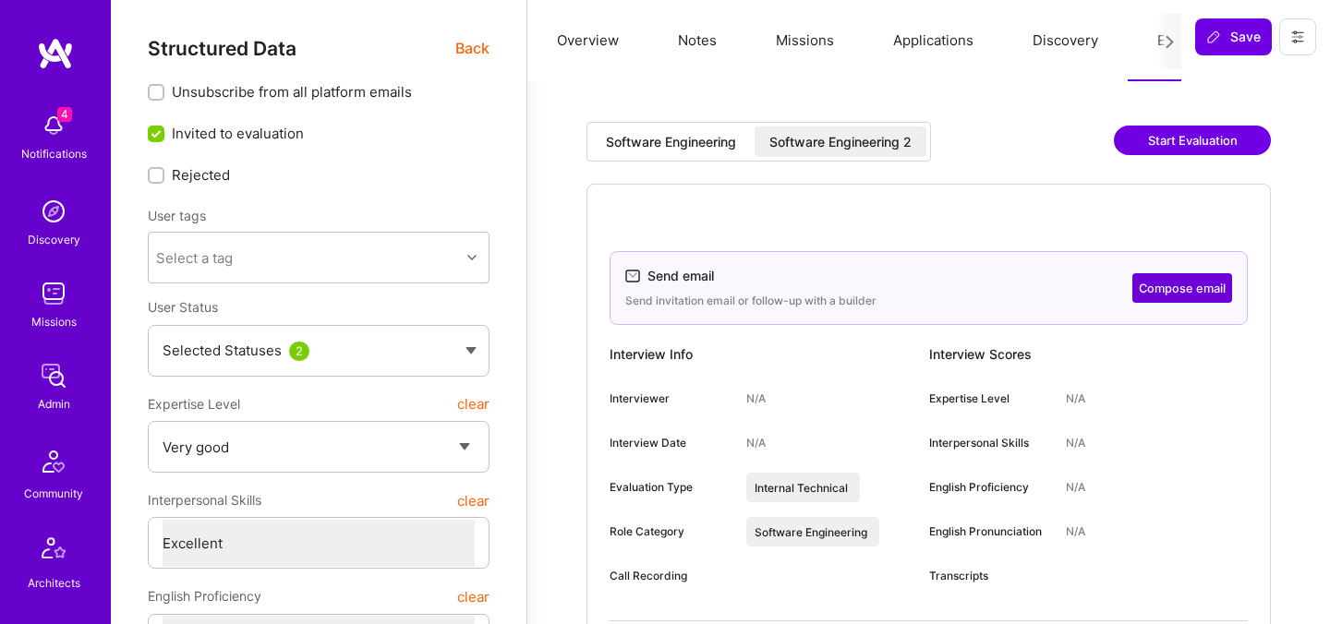
click at [460, 55] on span "Back" at bounding box center [472, 48] width 34 height 23
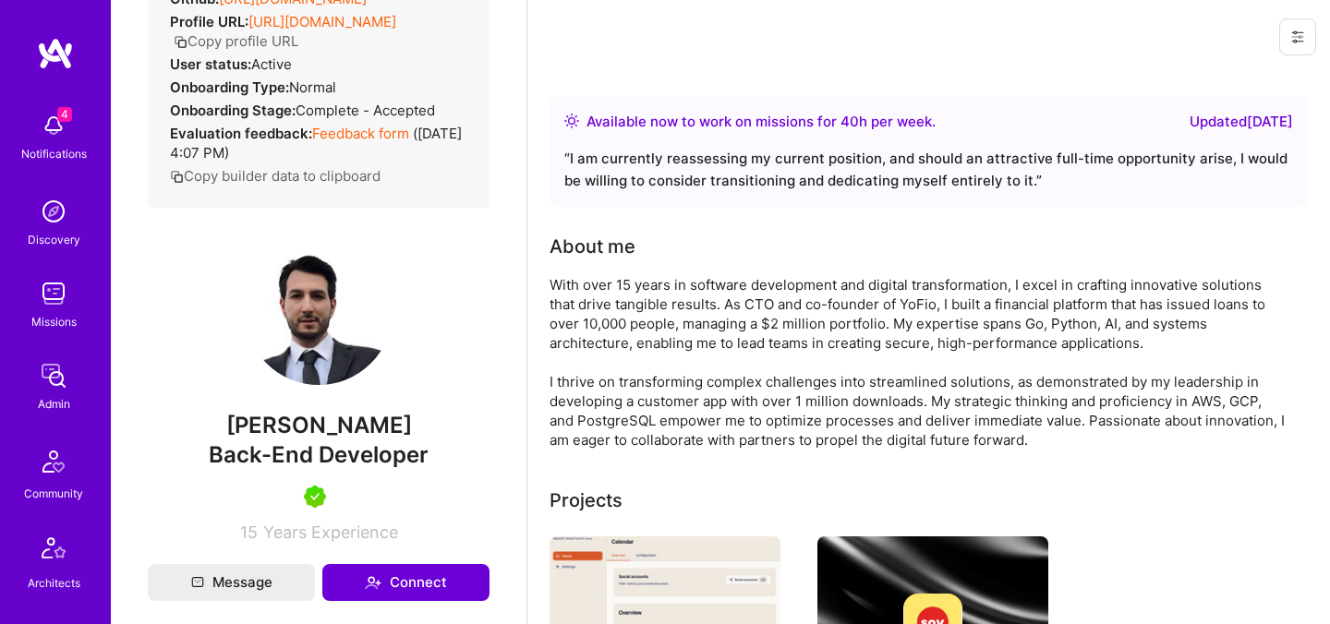
scroll to position [469, 0]
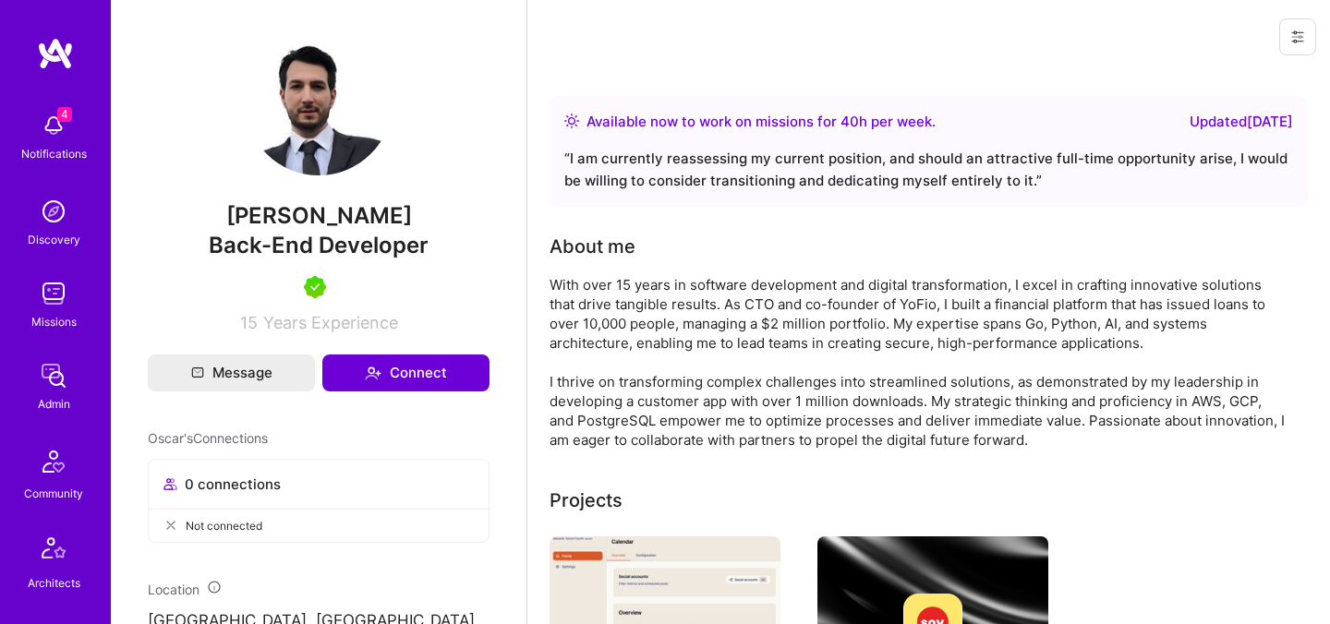
drag, startPoint x: 393, startPoint y: 213, endPoint x: 235, endPoint y: 213, distance: 158.8
click at [235, 213] on span "Oscar Garavito" at bounding box center [319, 216] width 342 height 28
copy span "Oscar Garavito"
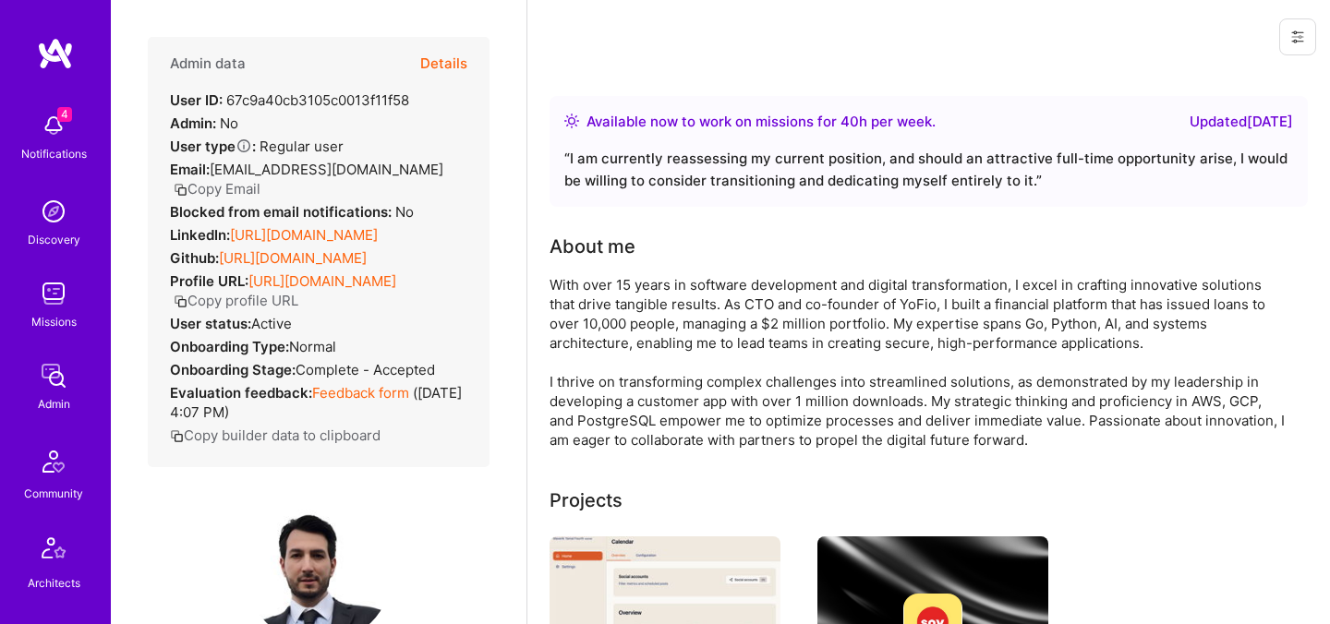
click at [433, 62] on button "Details" at bounding box center [443, 64] width 47 height 54
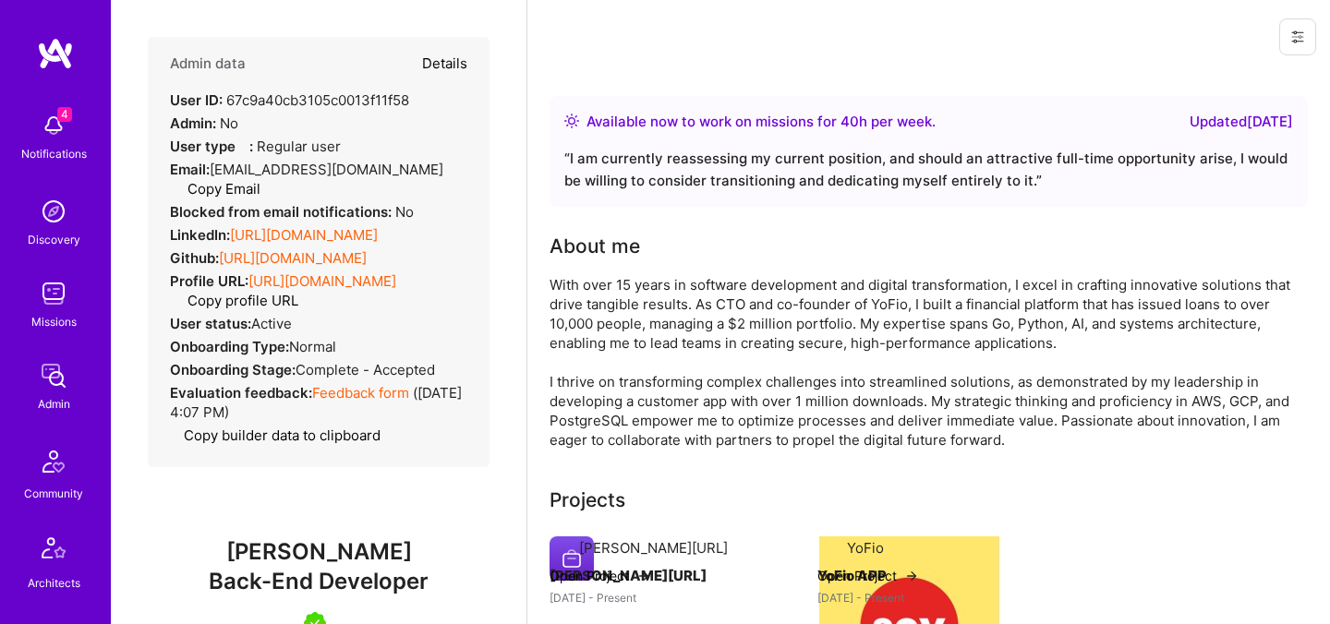
type textarea "x"
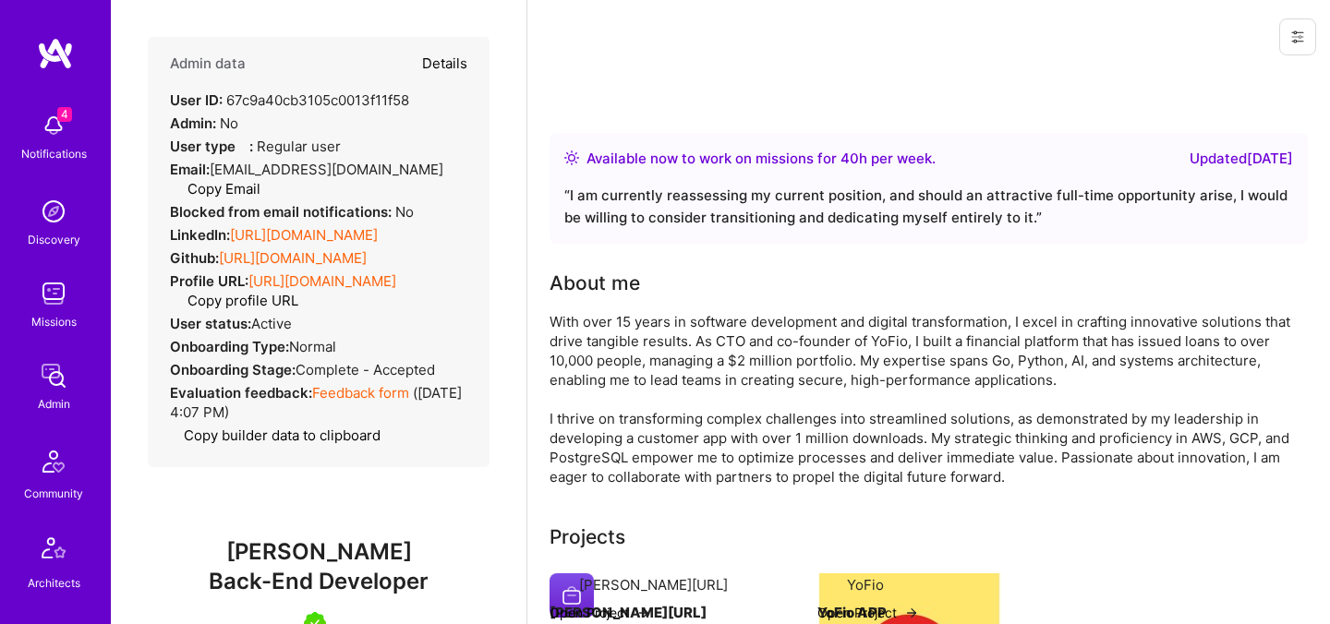
select select "5"
select select "7"
select select "MX"
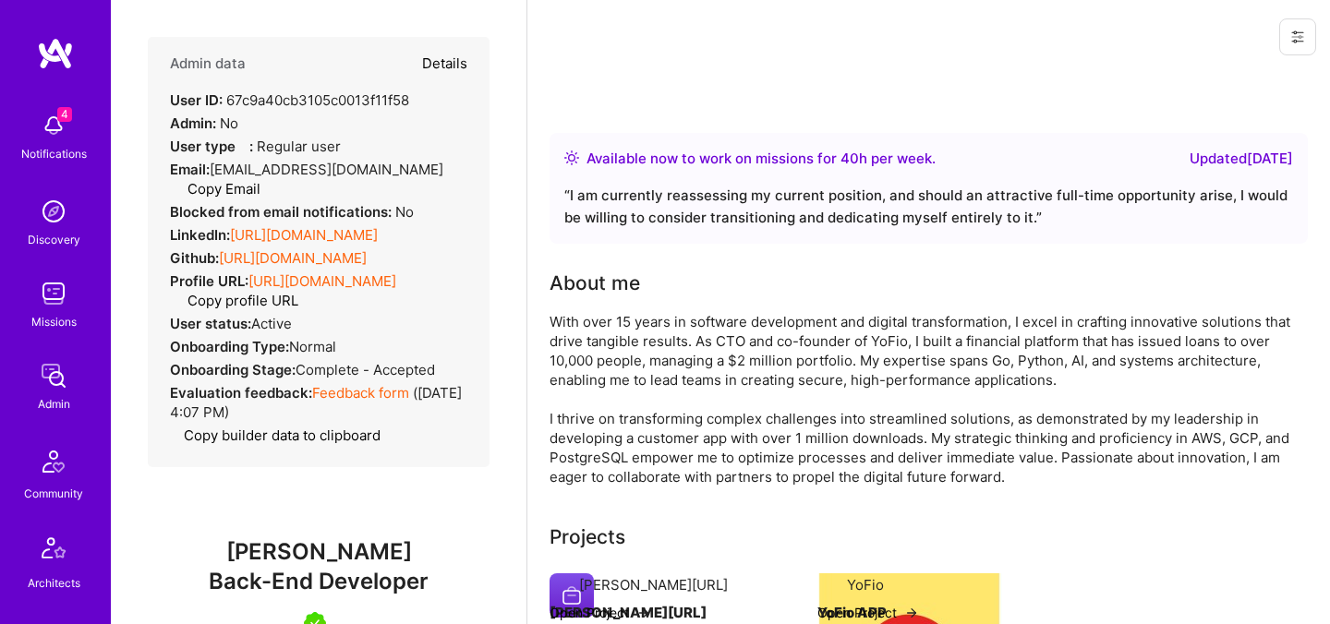
select select "Right Now"
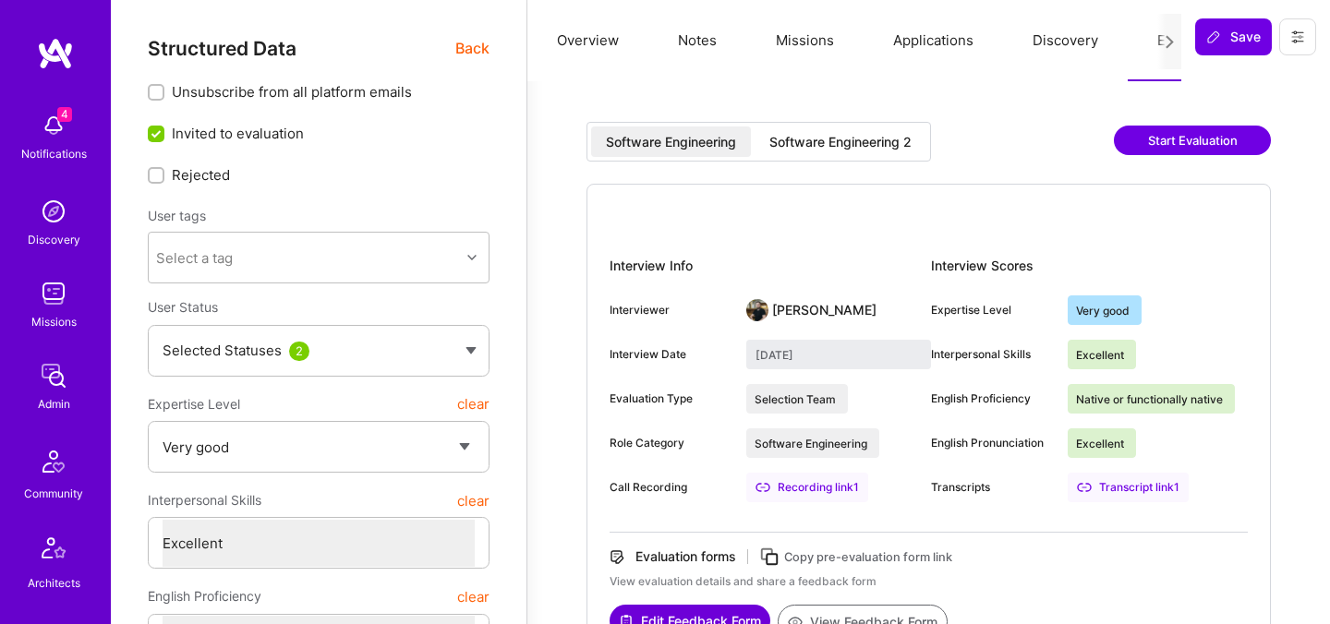
click at [909, 141] on div "Software Engineering 2" at bounding box center [840, 142] width 142 height 18
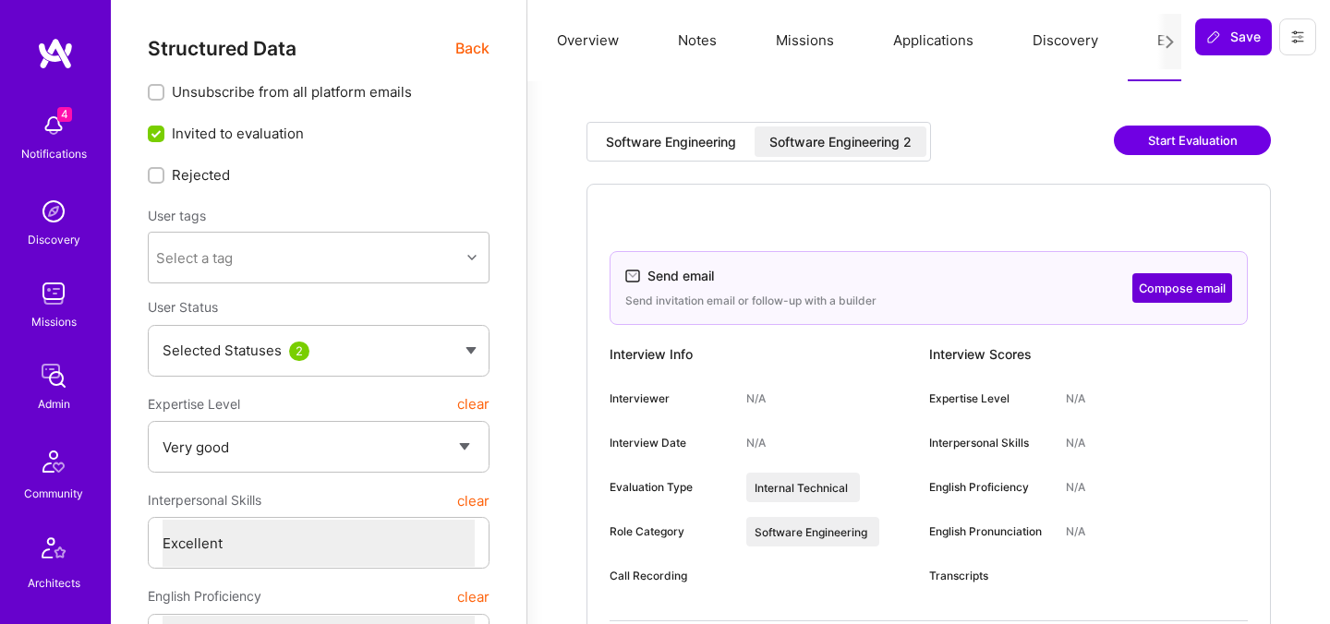
click at [1196, 289] on button "Compose email" at bounding box center [1182, 288] width 100 height 30
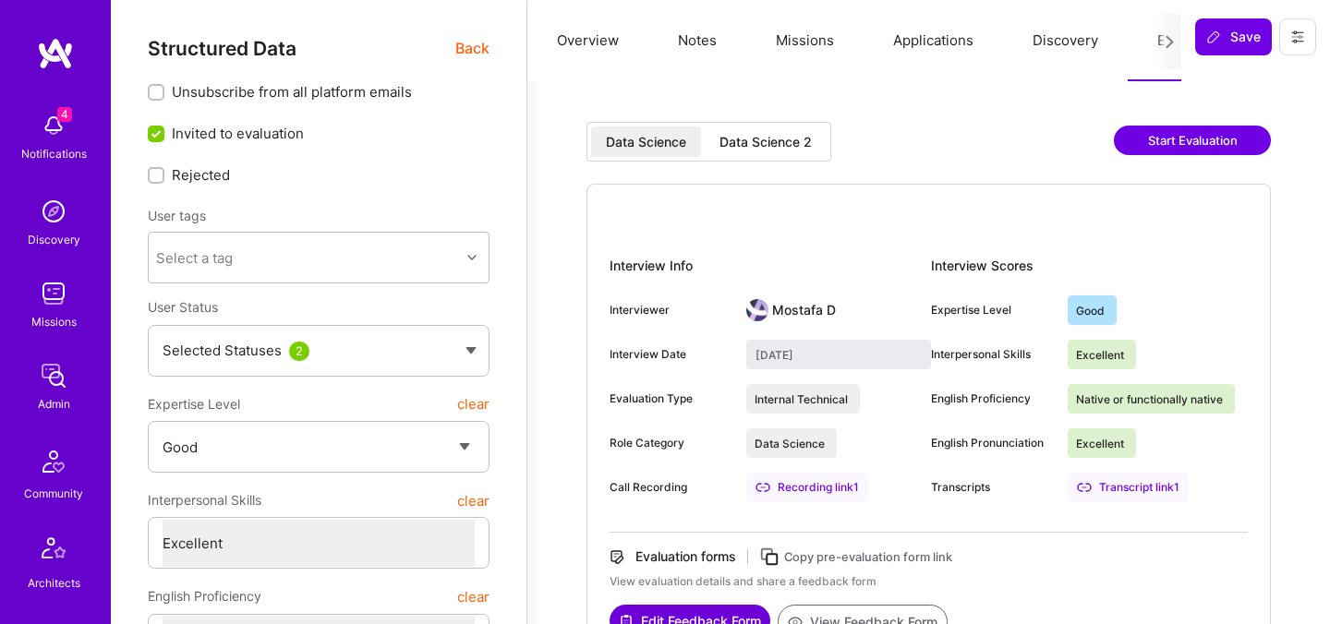
select select "4"
select select "7"
select select "GB"
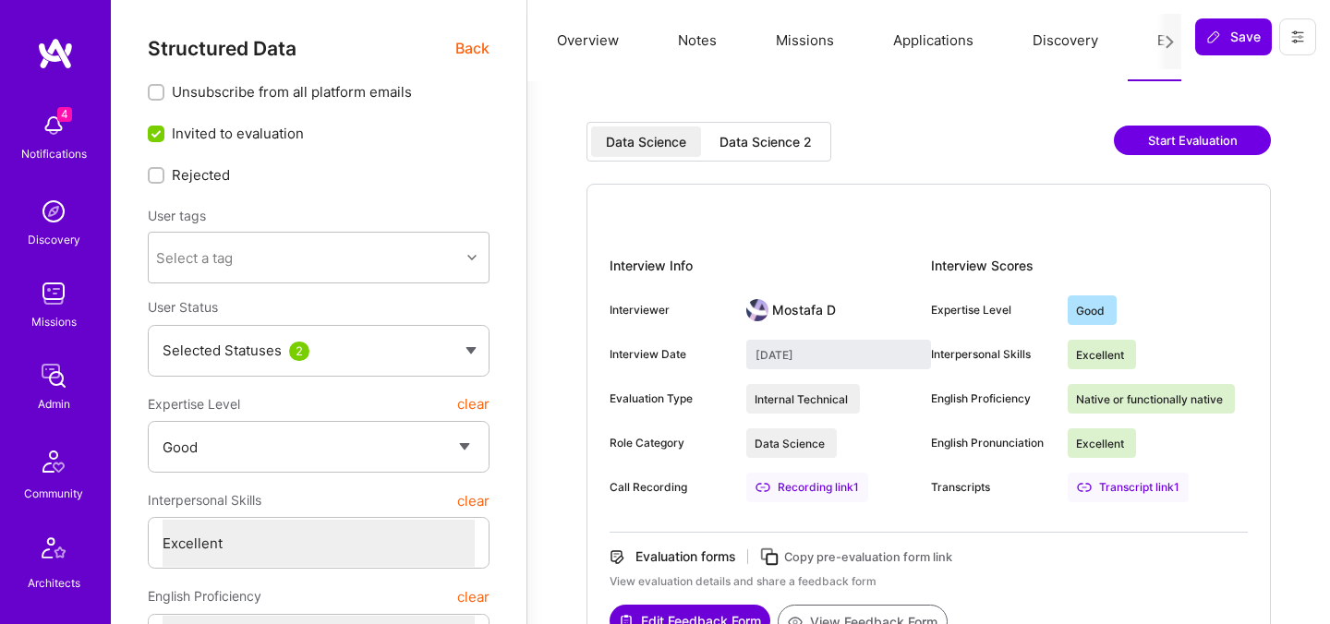
select select "Right Now"
click at [464, 47] on span "Back" at bounding box center [472, 48] width 34 height 23
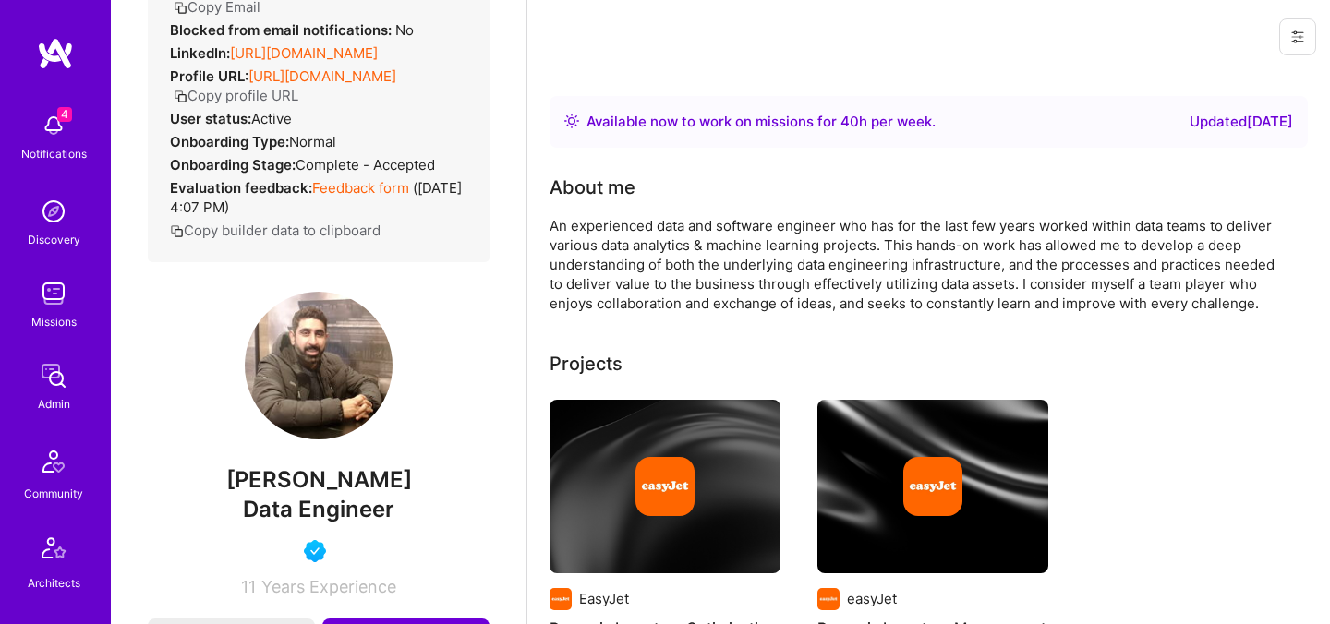
scroll to position [235, 0]
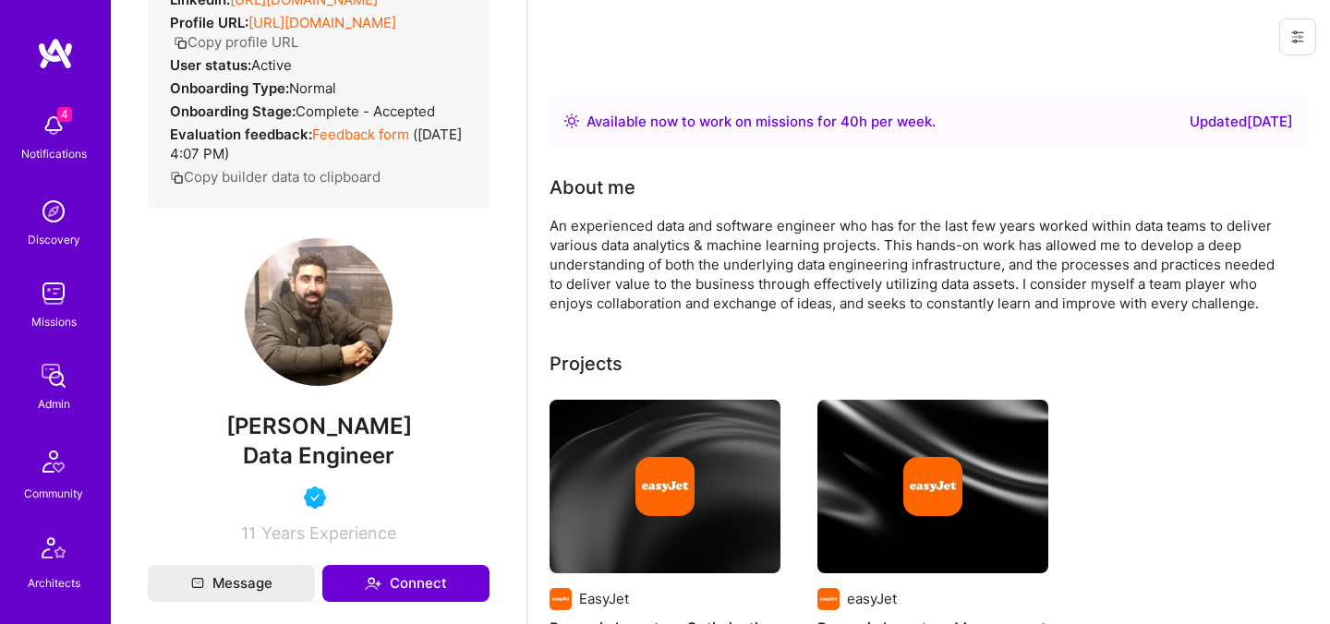
click at [312, 440] on span "[PERSON_NAME]" at bounding box center [319, 427] width 342 height 28
copy span "[PERSON_NAME]"
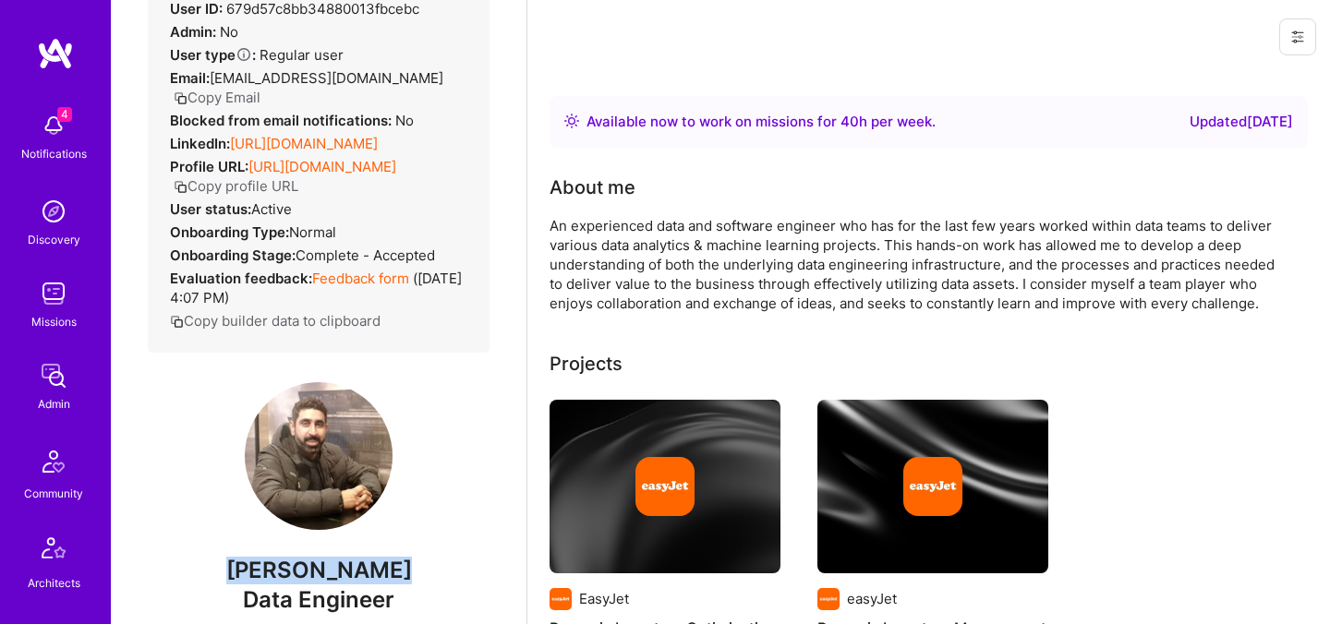
scroll to position [0, 0]
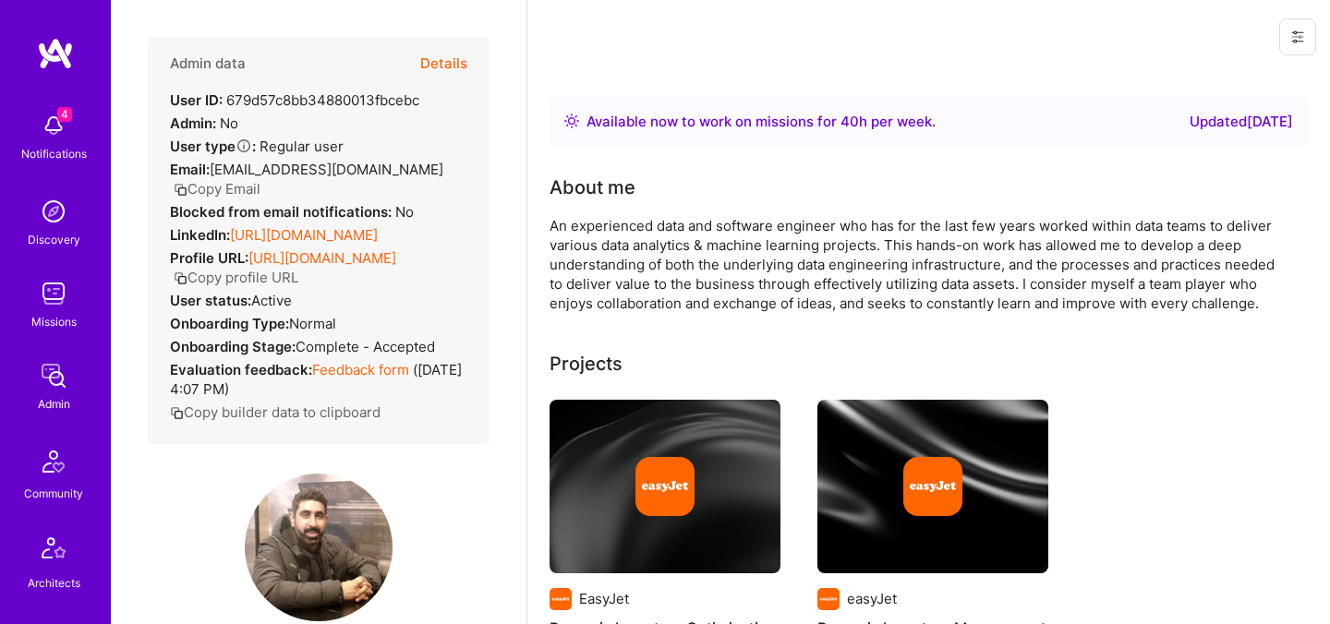
click at [458, 62] on button "Details" at bounding box center [443, 64] width 47 height 54
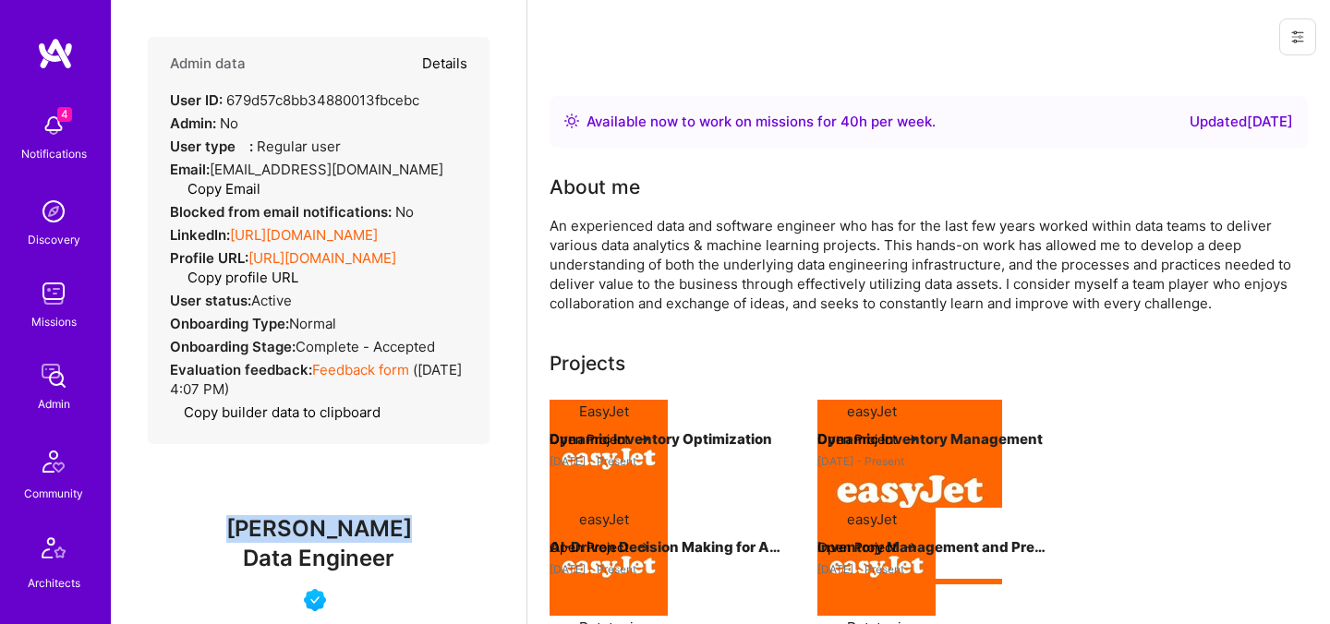
type textarea "x"
select select "4"
select select "7"
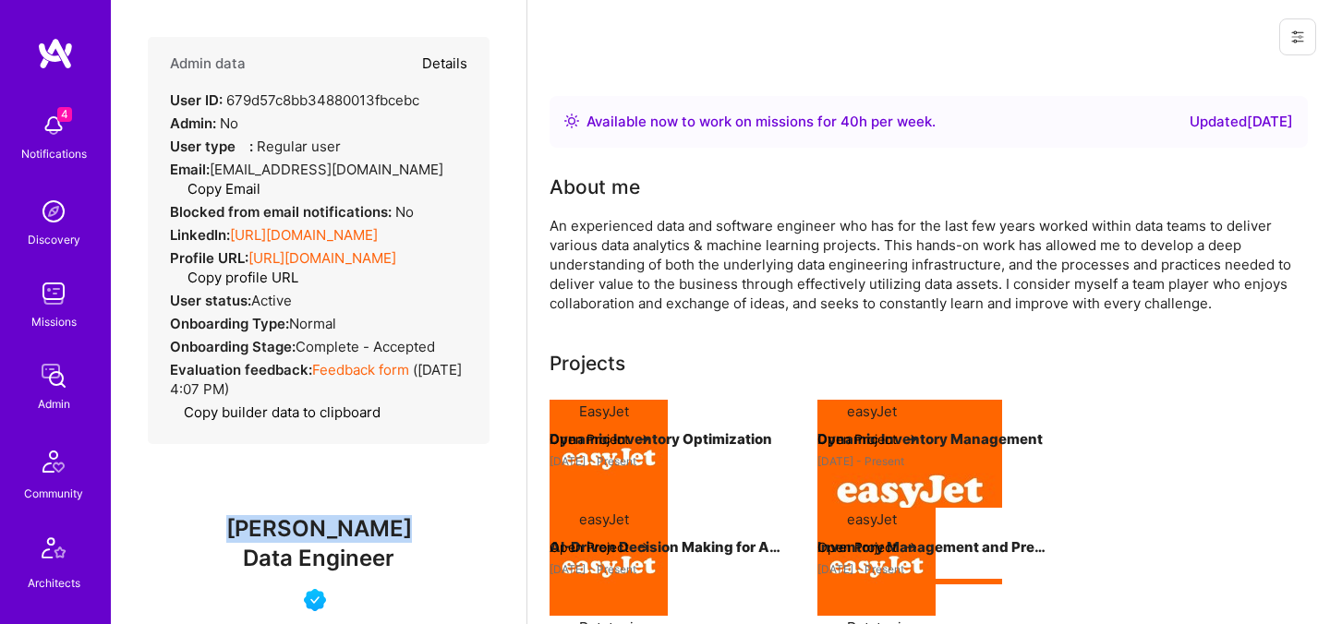
select select "GB"
select select "Right Now"
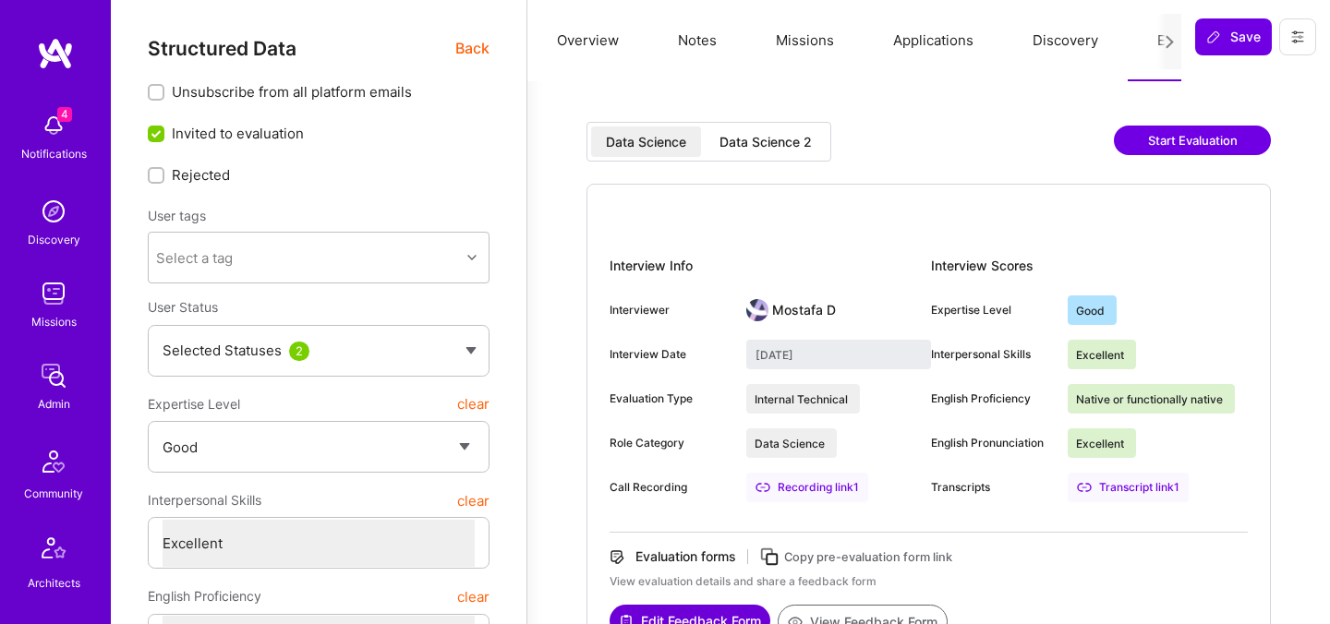
click at [753, 146] on div "Data Science 2" at bounding box center [765, 142] width 92 height 18
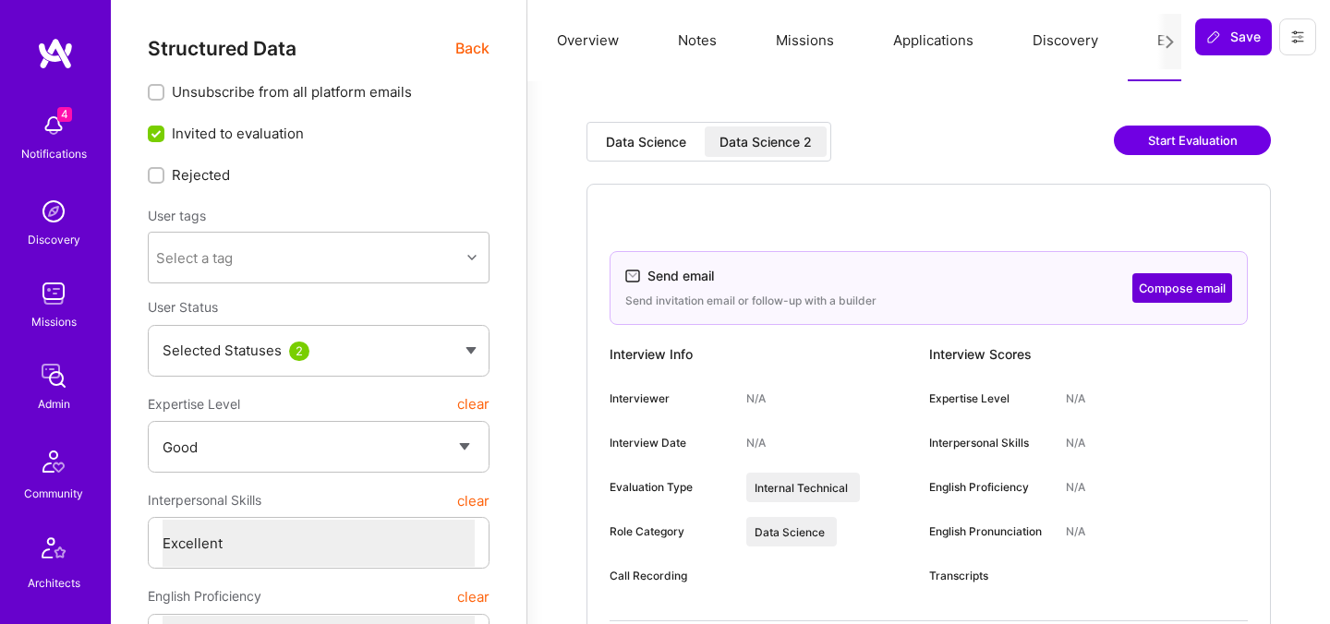
click at [767, 427] on div "Interview Info Interviewer N/A Interview Date N/A Evaluation Type Internal Tech…" at bounding box center [768, 473] width 319 height 266
click at [773, 133] on div "Data Science 2" at bounding box center [765, 142] width 92 height 18
click at [783, 141] on div "Data Science 2" at bounding box center [765, 142] width 92 height 18
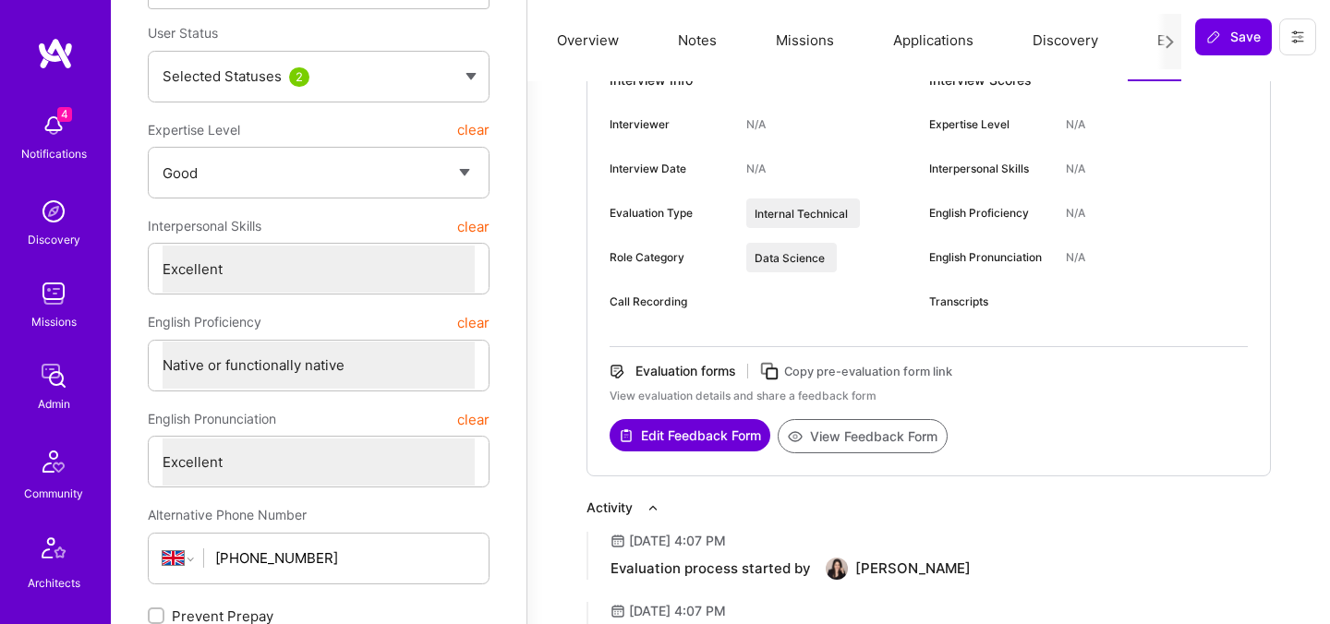
scroll to position [277, 0]
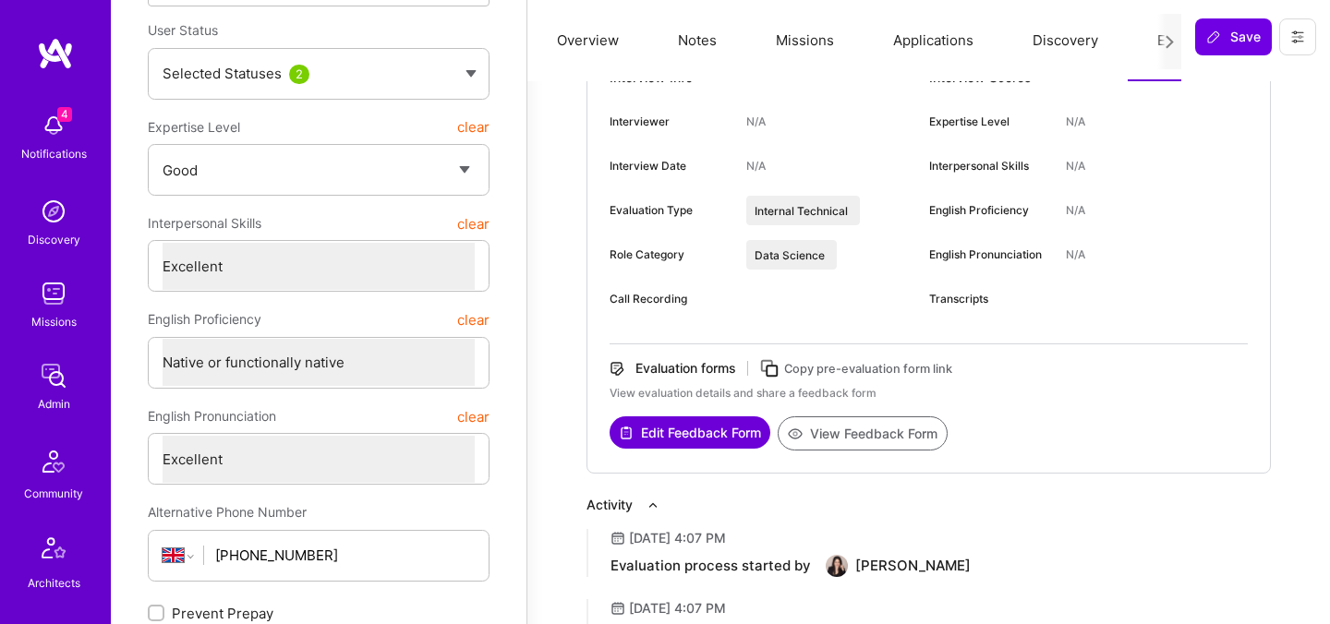
click at [829, 435] on button "View Feedback Form" at bounding box center [862, 433] width 170 height 34
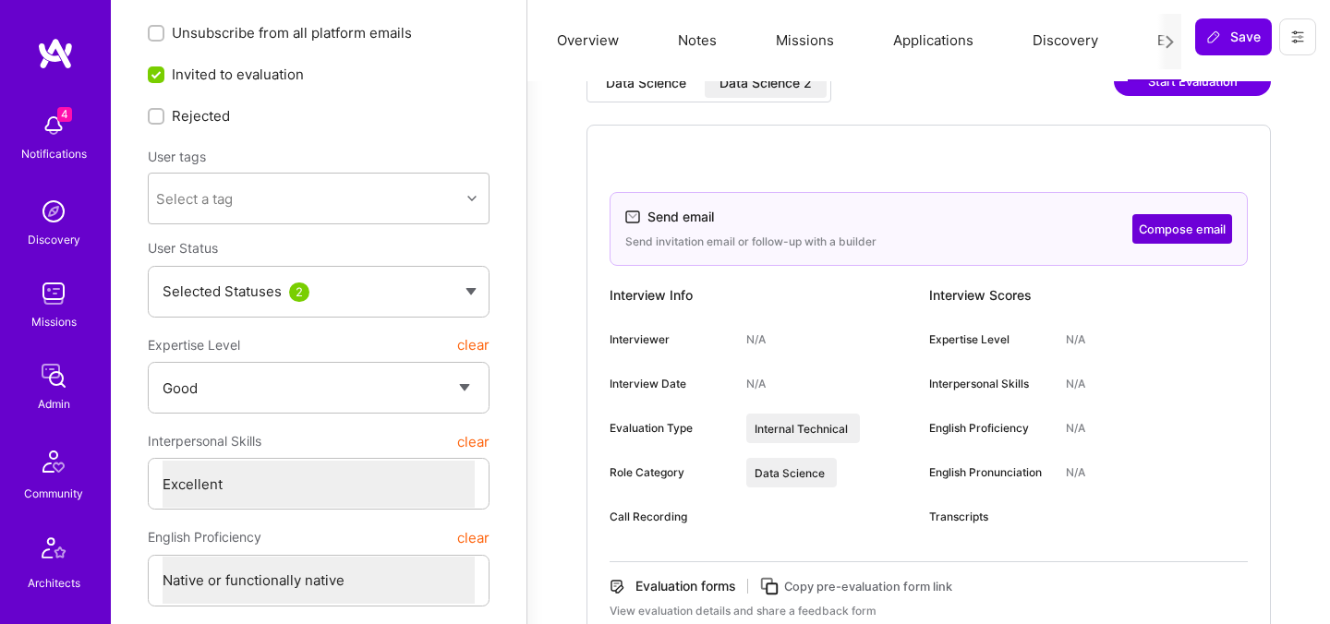
scroll to position [0, 0]
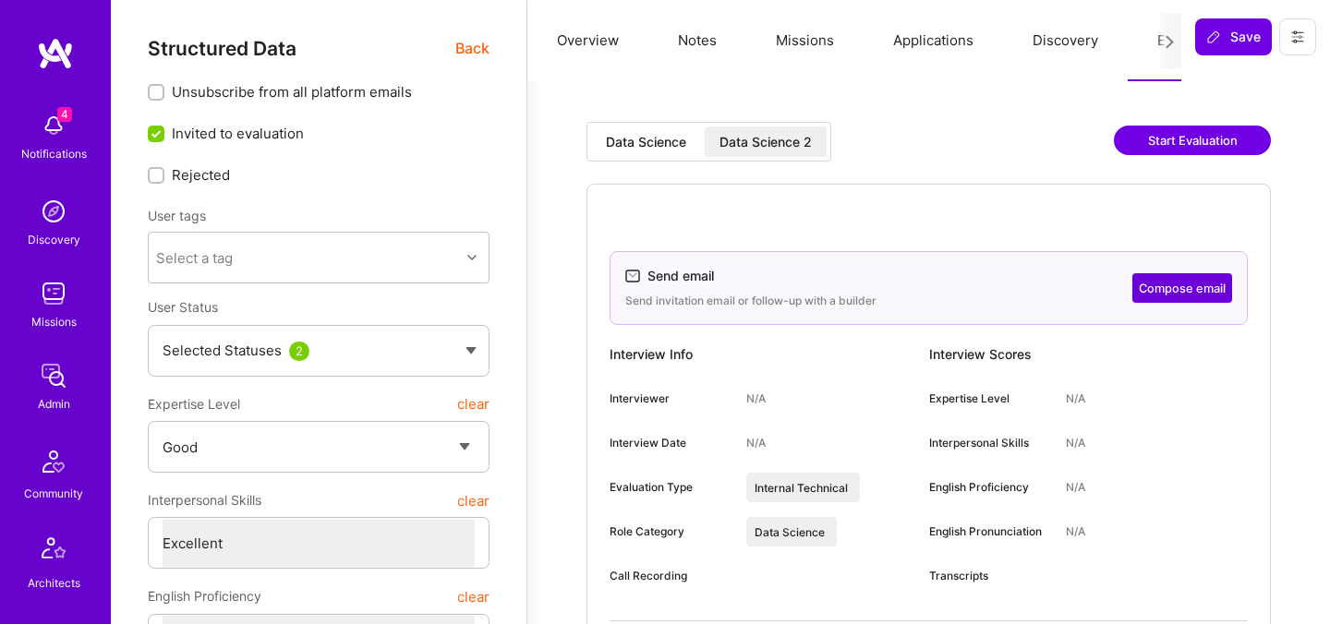
click at [1154, 294] on button "Compose email" at bounding box center [1182, 288] width 100 height 30
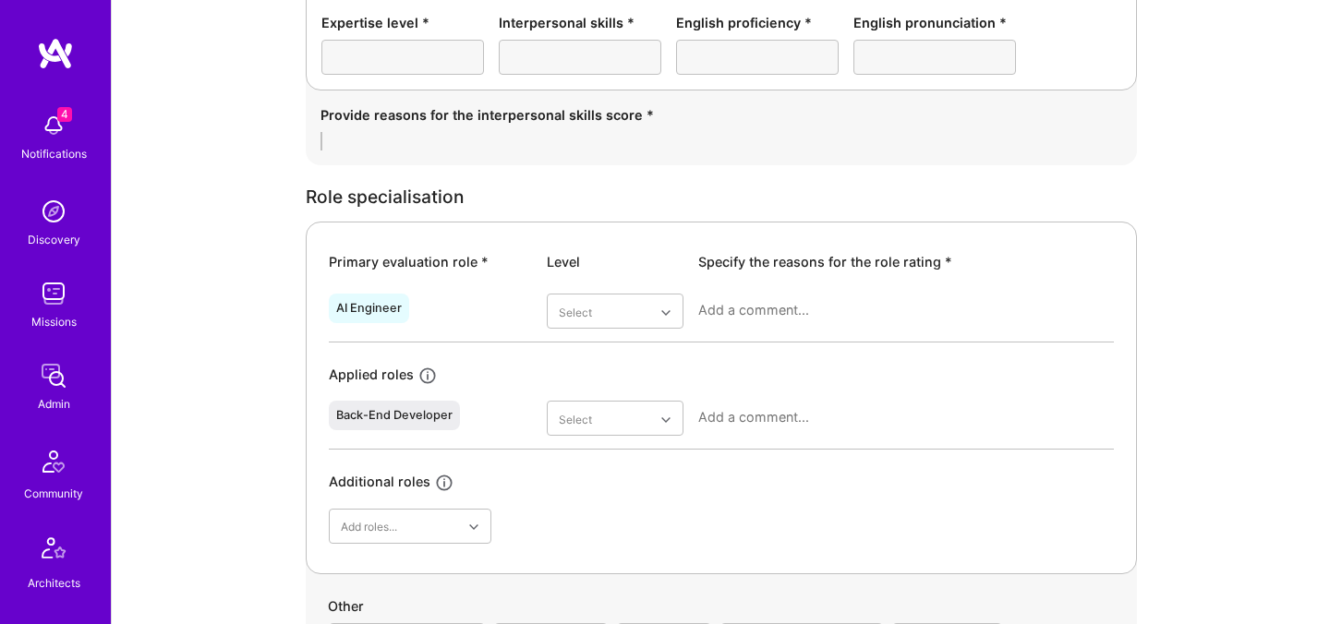
scroll to position [705, 0]
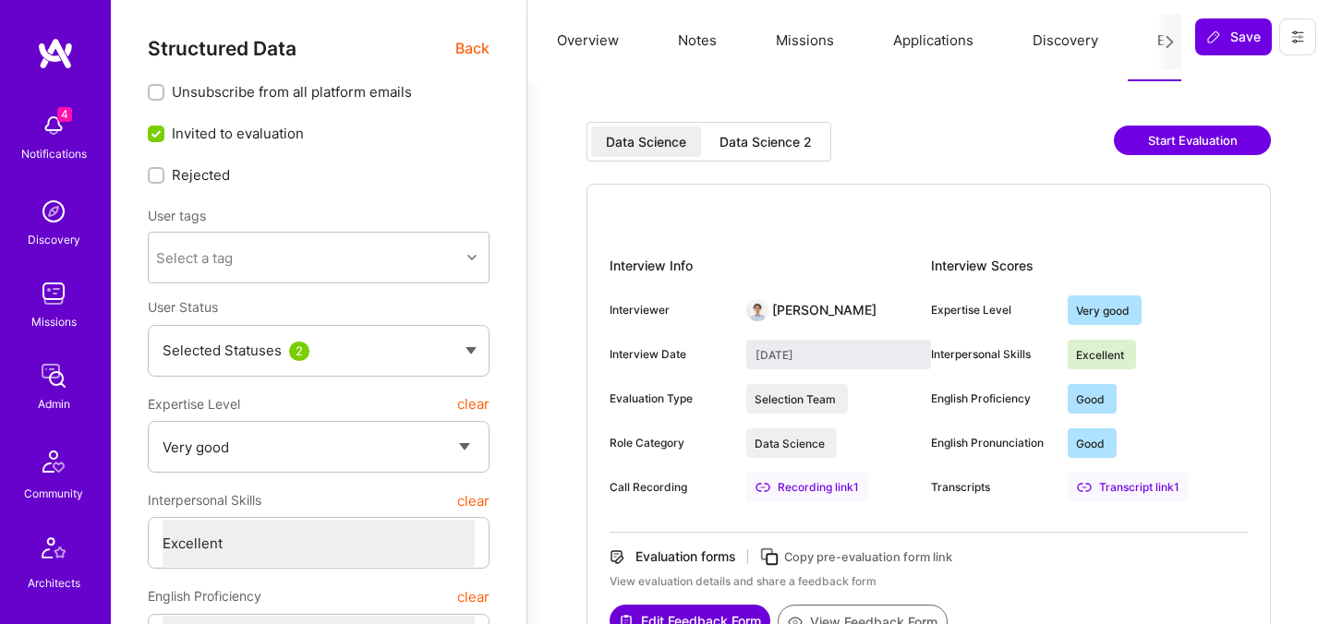
select select "5"
select select "7"
select select "6"
select select "CA"
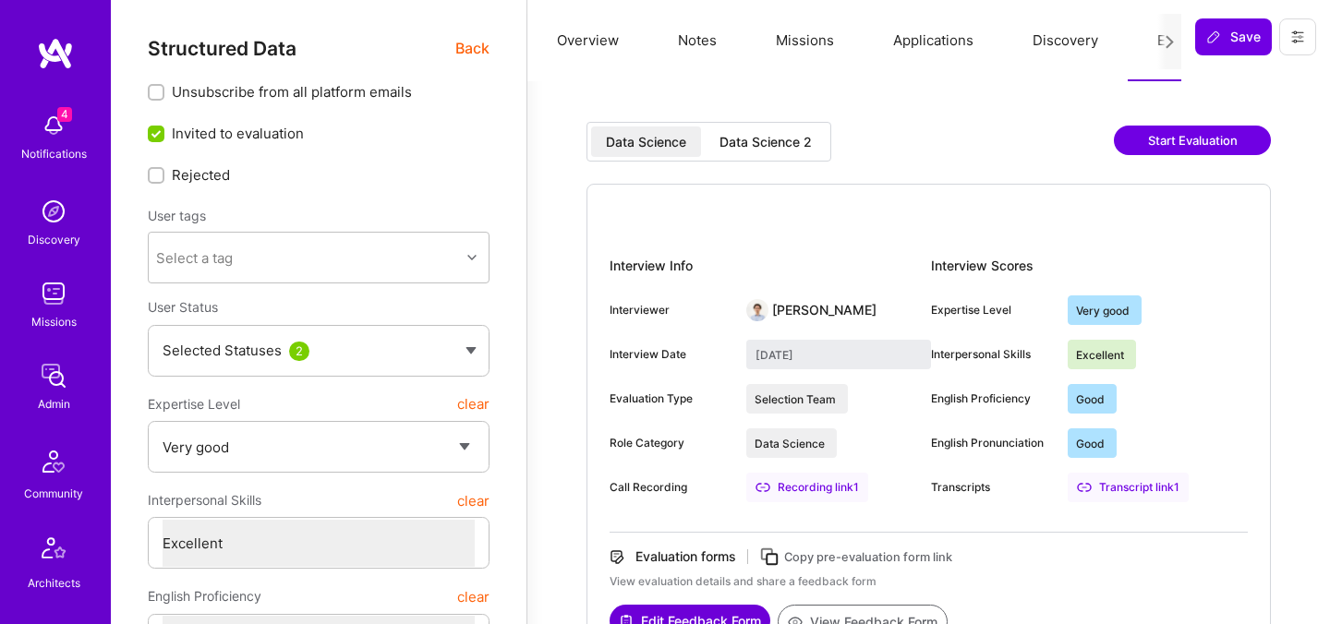
select select "Right Now"
click at [472, 41] on span "Back" at bounding box center [472, 48] width 34 height 23
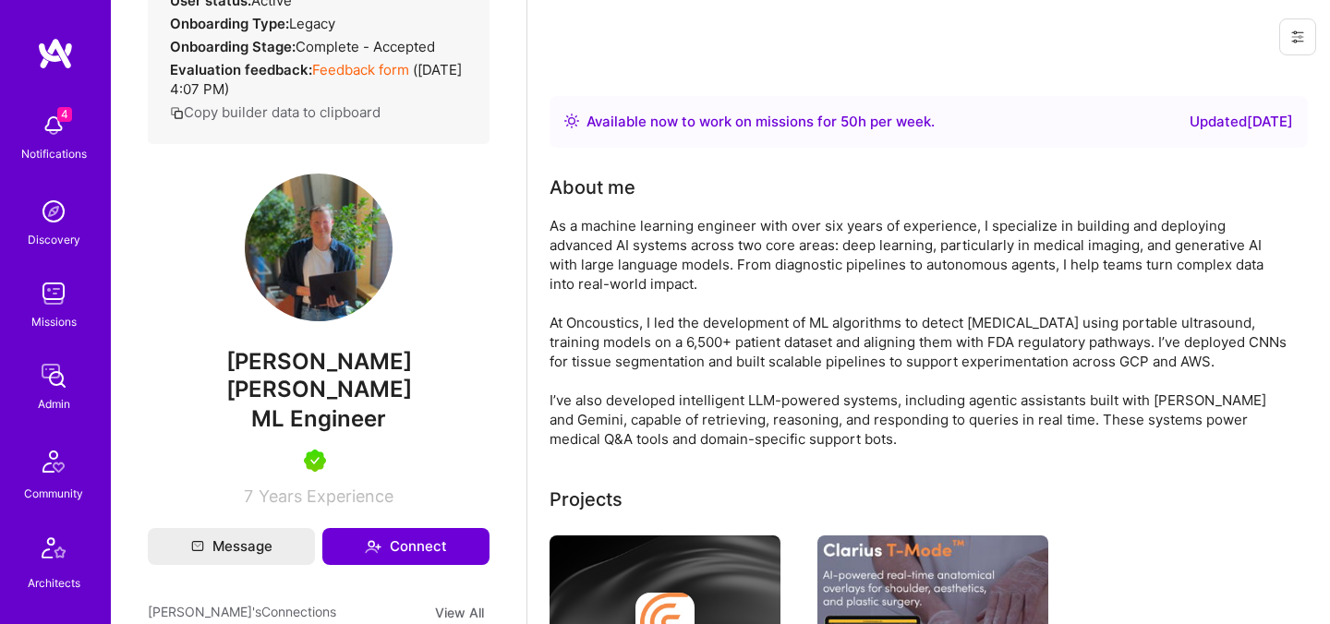
scroll to position [452, 0]
click at [325, 403] on span "Raul Blazquez Garcia" at bounding box center [319, 374] width 342 height 55
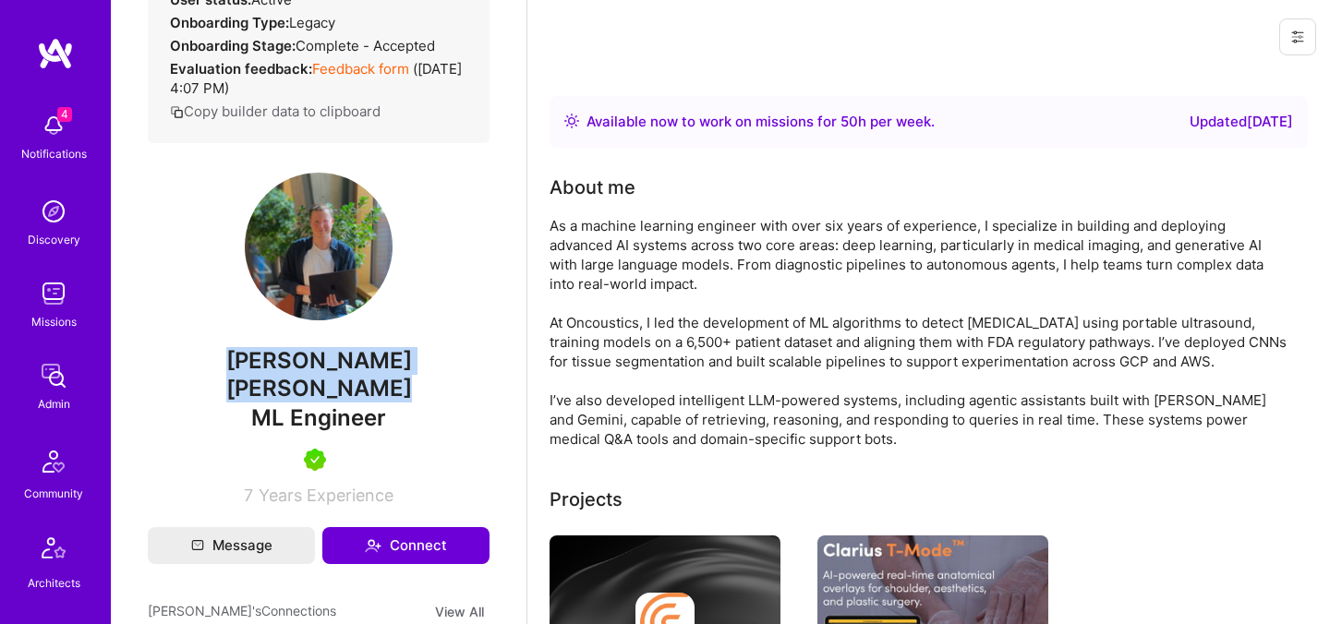
click at [325, 403] on span "Raul Blazquez Garcia" at bounding box center [319, 374] width 342 height 55
copy span "Raul Blazquez Garcia"
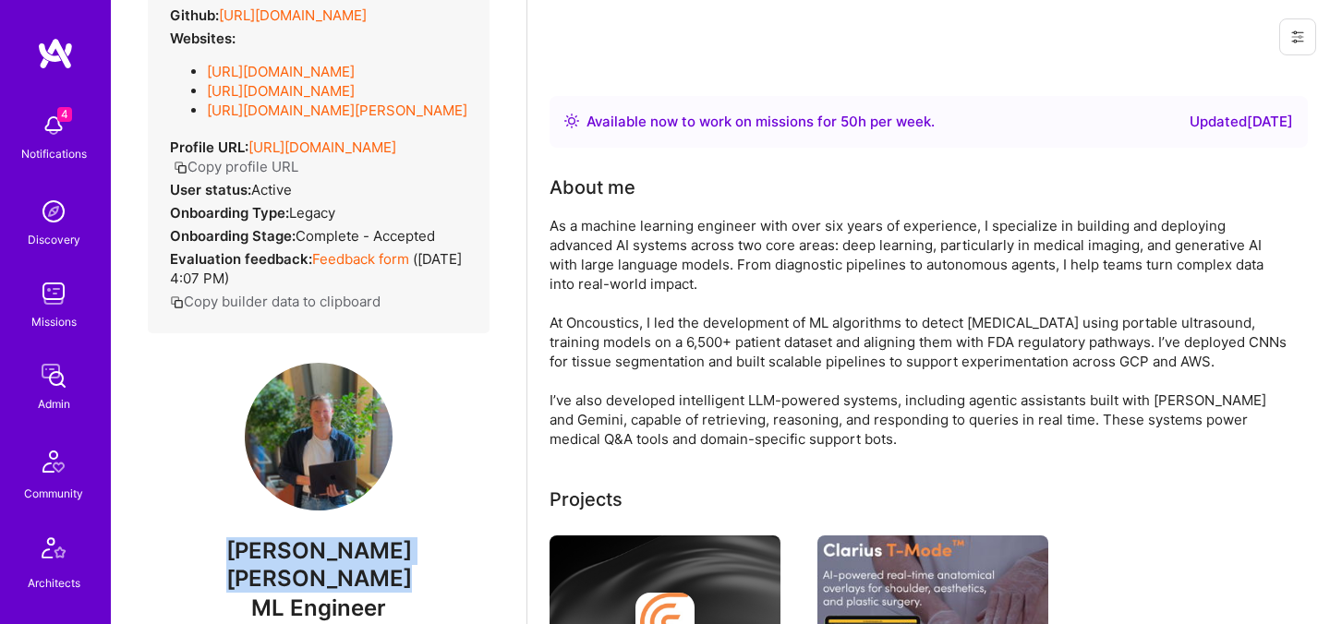
scroll to position [0, 0]
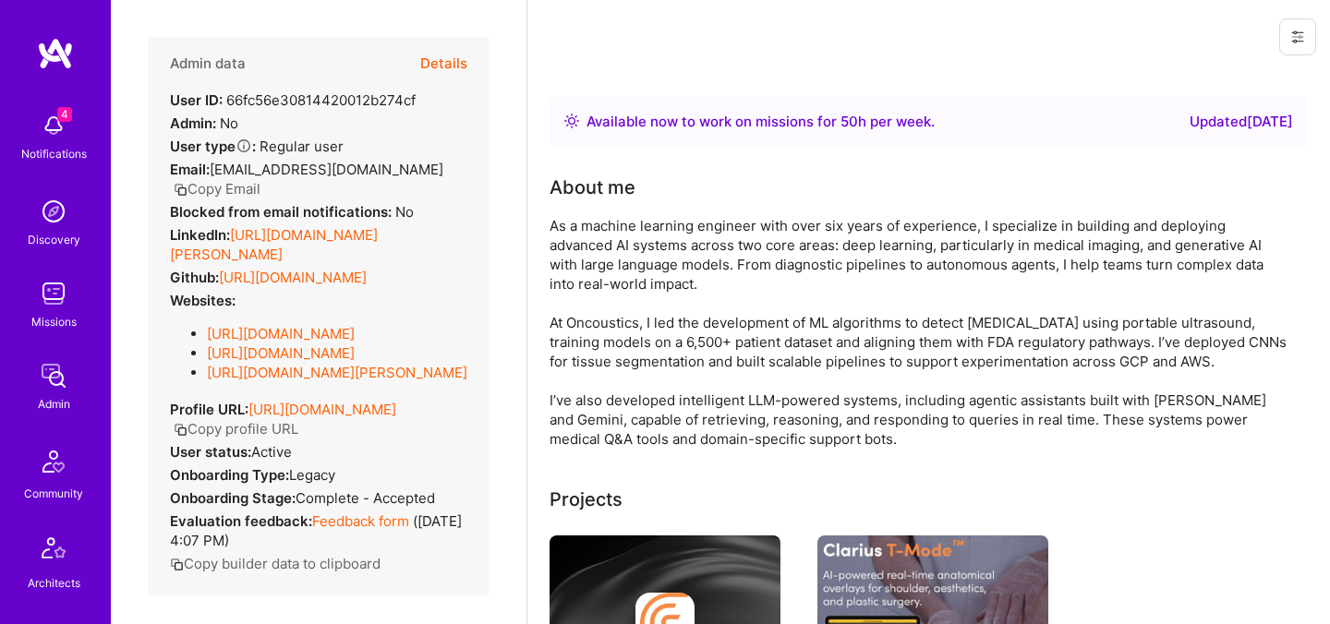
click at [452, 66] on button "Details" at bounding box center [443, 64] width 47 height 54
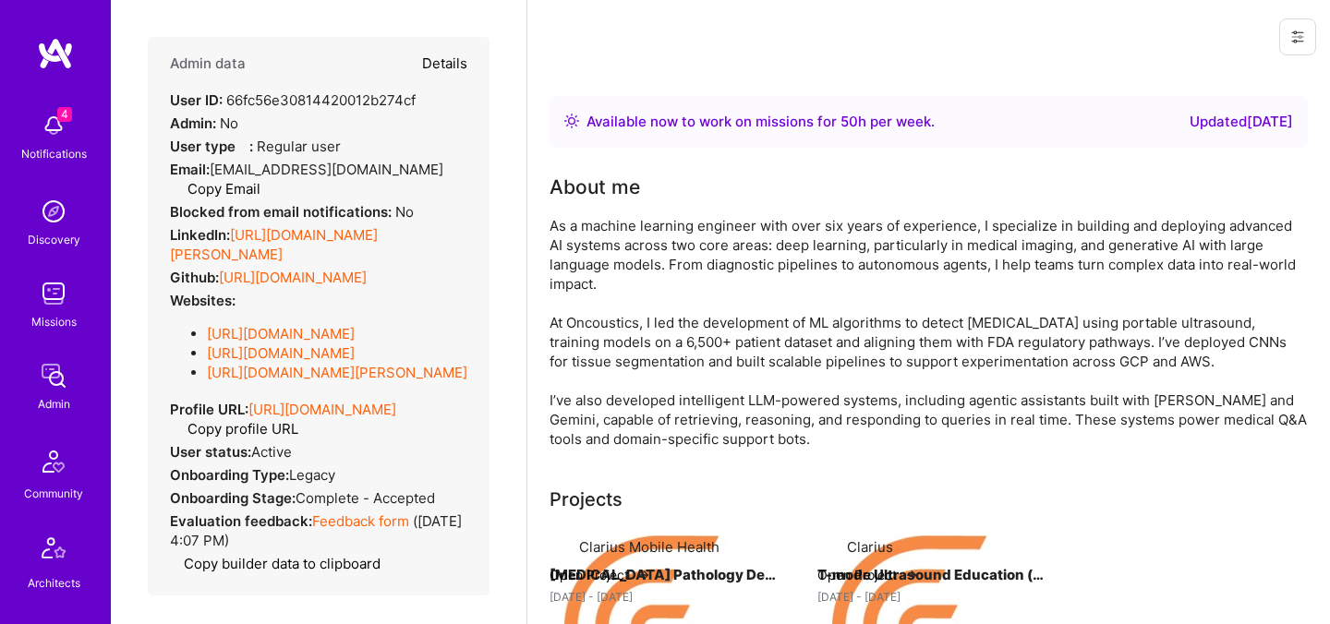
type textarea "x"
select select "5"
select select "7"
select select "6"
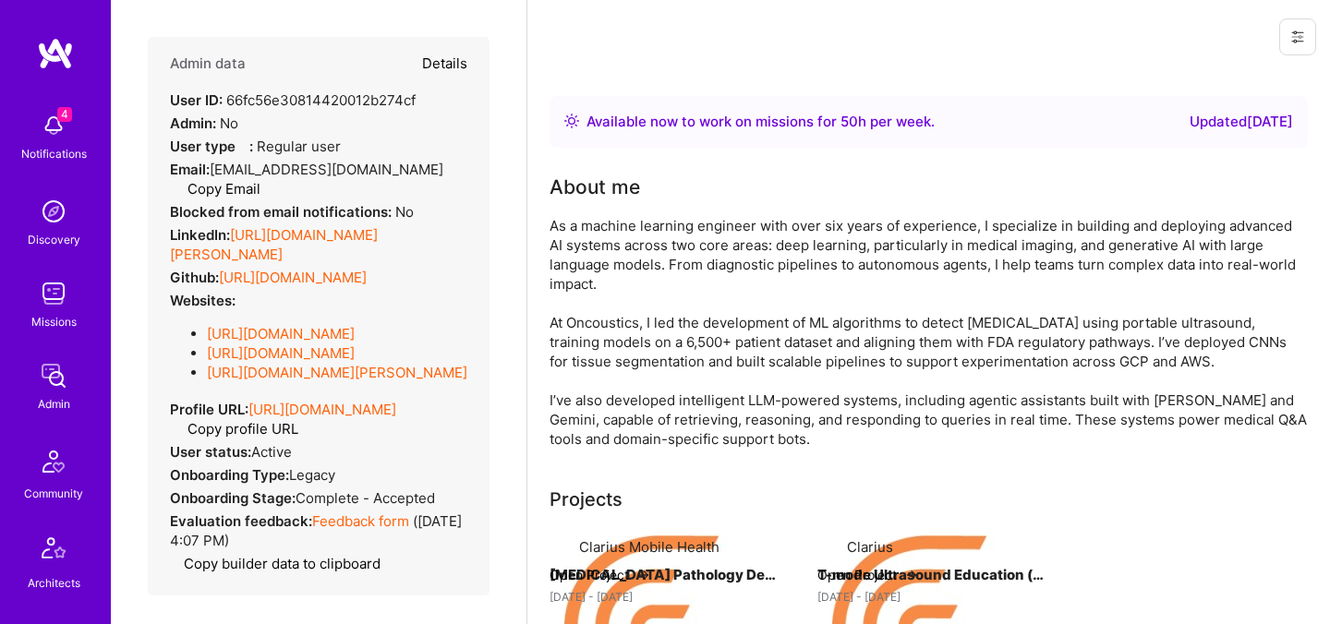
select select "CA"
select select "Right Now"
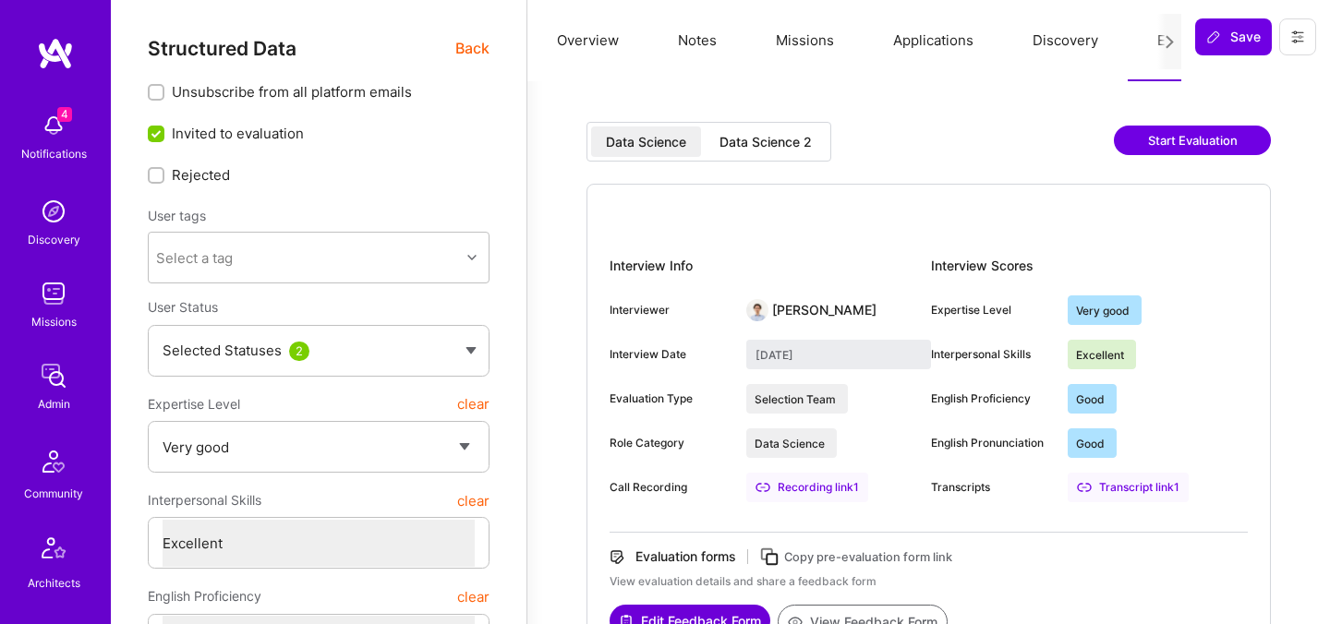
click at [811, 135] on div "Data Science 2" at bounding box center [765, 142] width 92 height 18
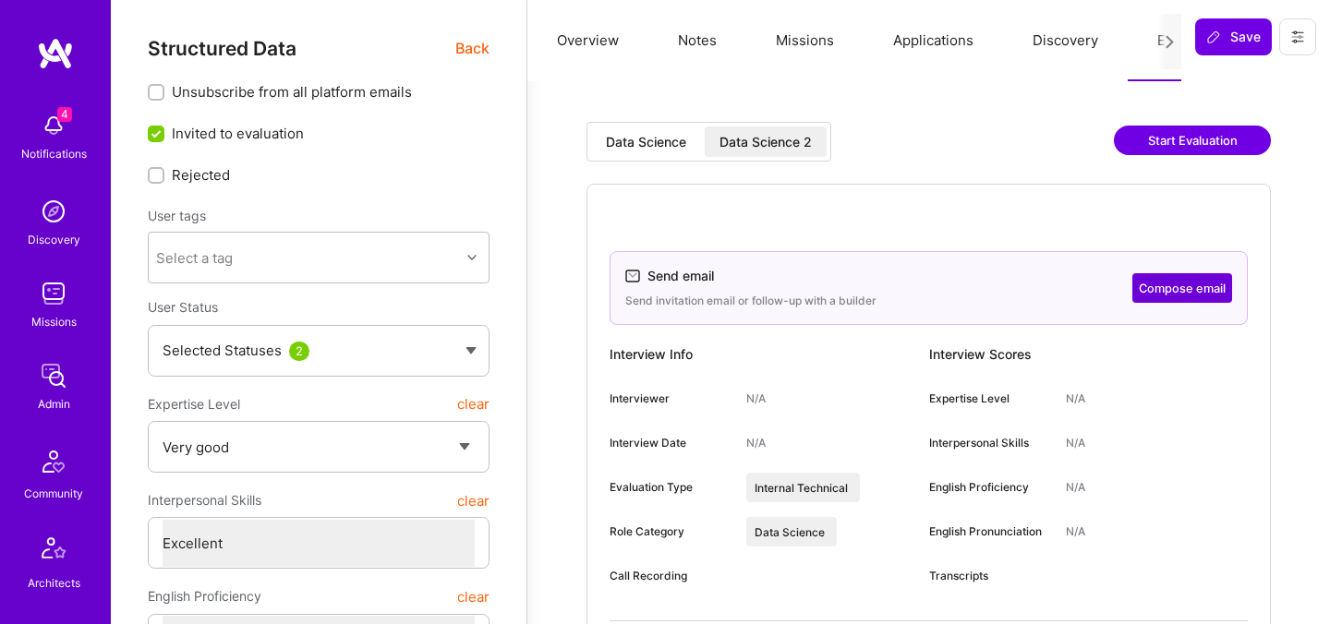
click at [1166, 288] on button "Compose email" at bounding box center [1182, 288] width 100 height 30
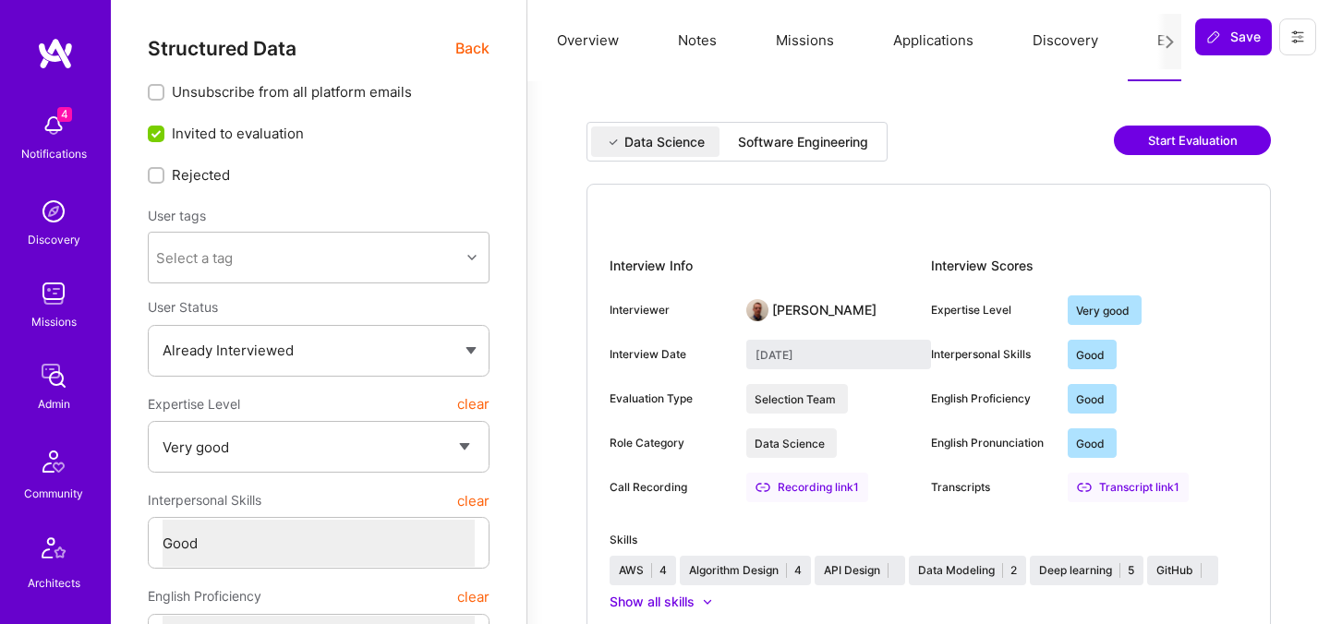
select select "5"
select select "4"
select select "6"
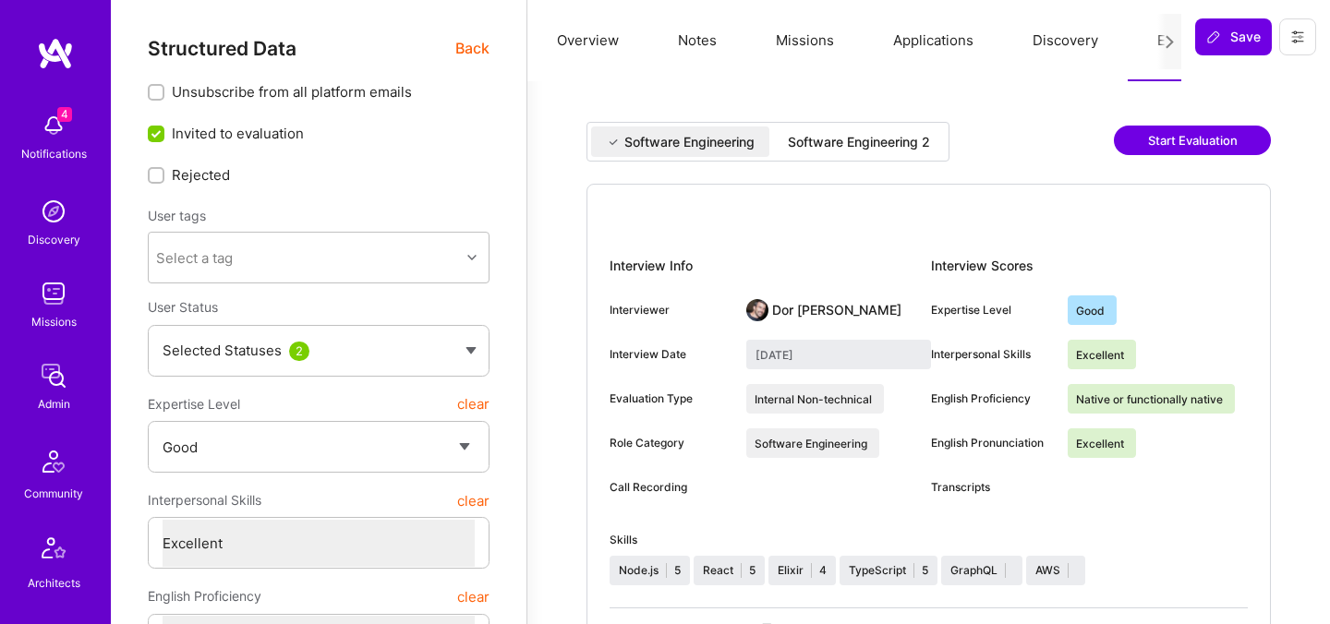
select select "4"
select select "7"
select select "BR"
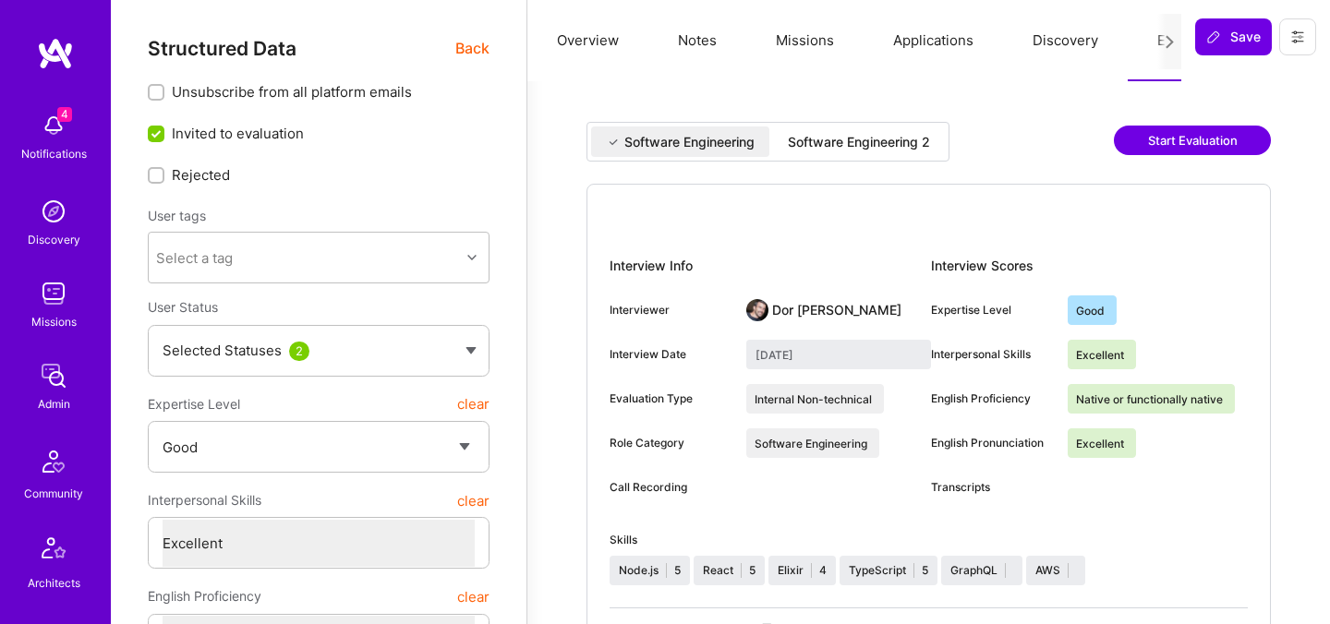
select select "Right Now"
click at [468, 42] on span "Back" at bounding box center [472, 48] width 34 height 23
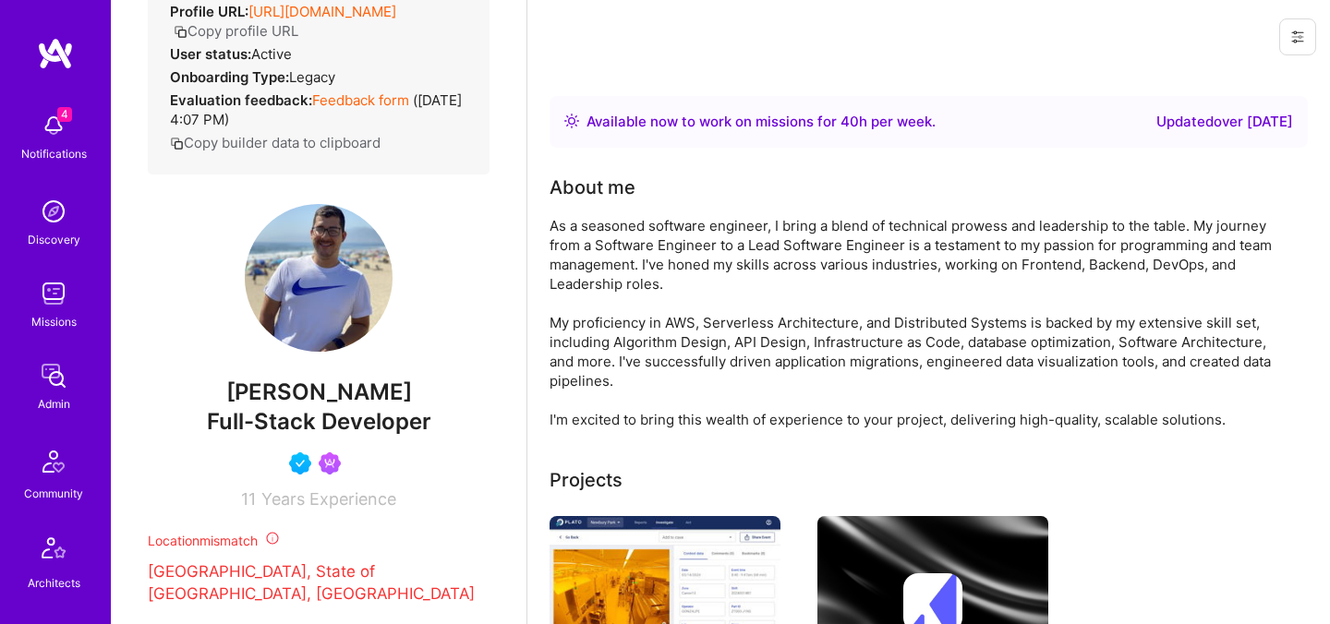
scroll to position [379, 0]
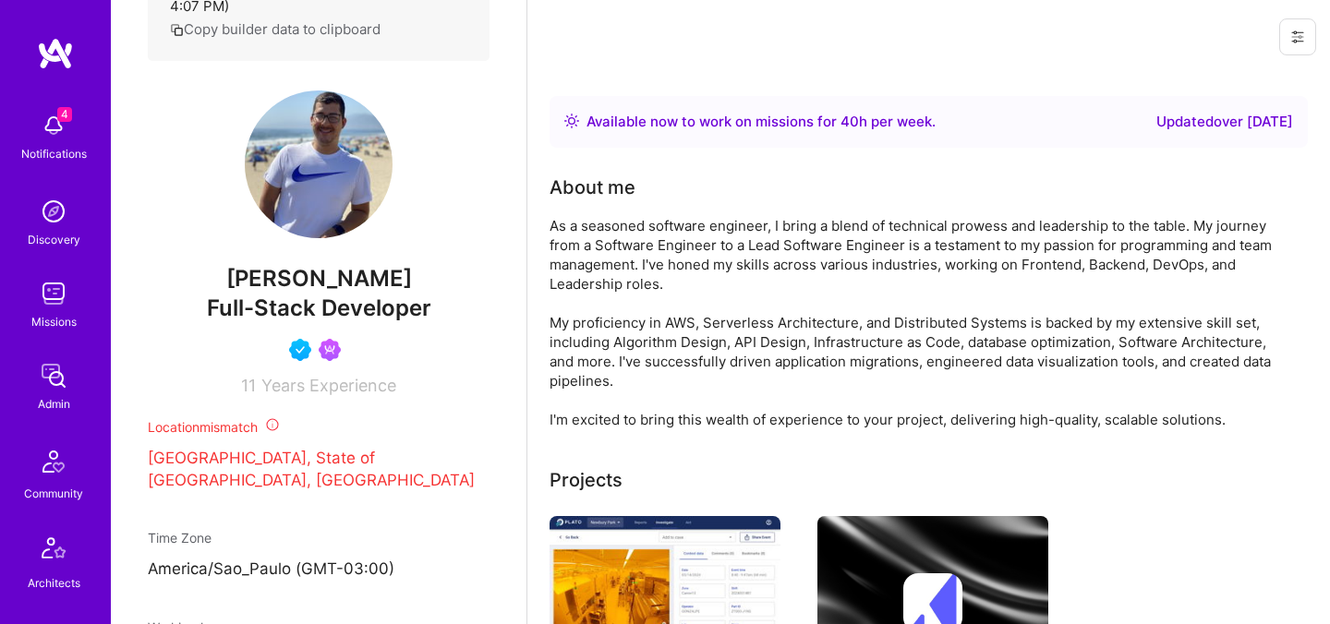
click at [320, 287] on span "Juan Rivillas" at bounding box center [319, 279] width 342 height 28
copy span "Juan Rivillas"
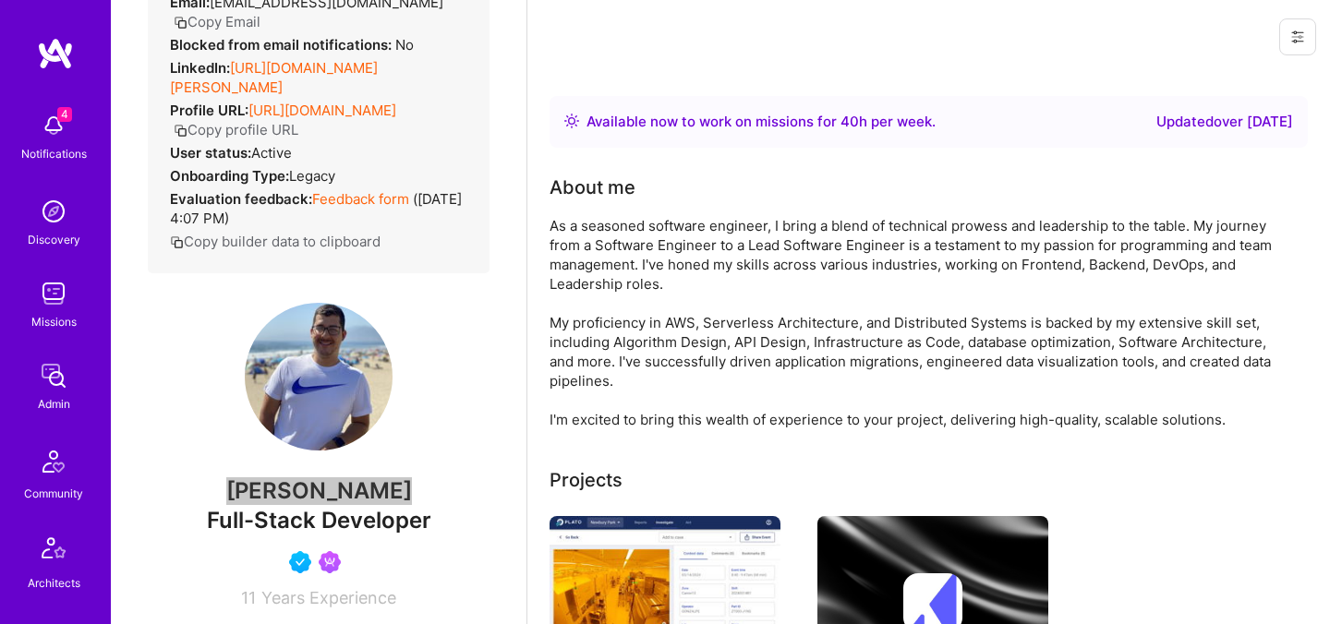
scroll to position [0, 0]
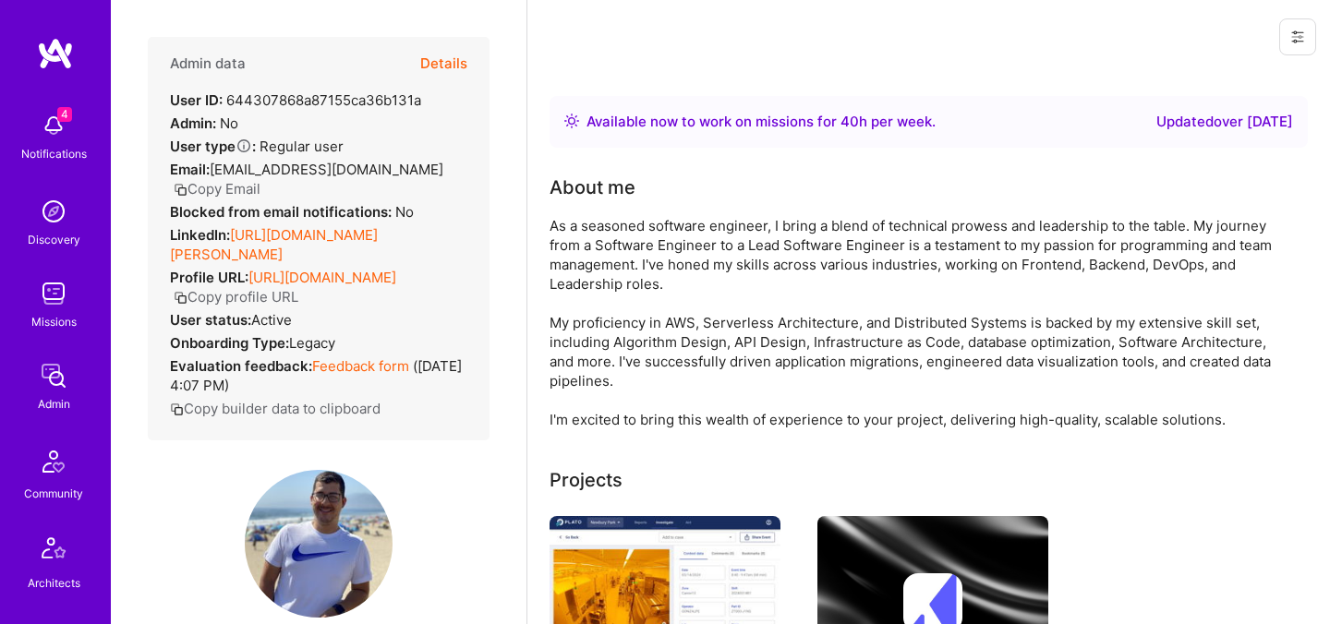
click at [446, 66] on button "Details" at bounding box center [443, 64] width 47 height 54
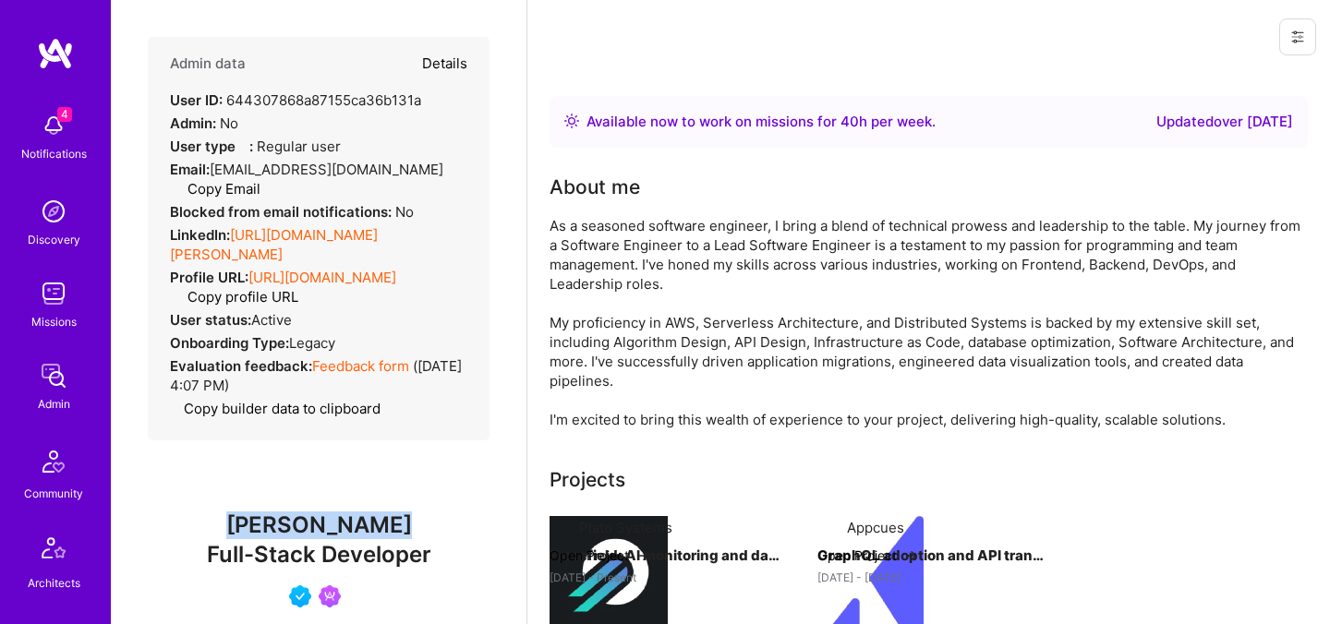
type textarea "x"
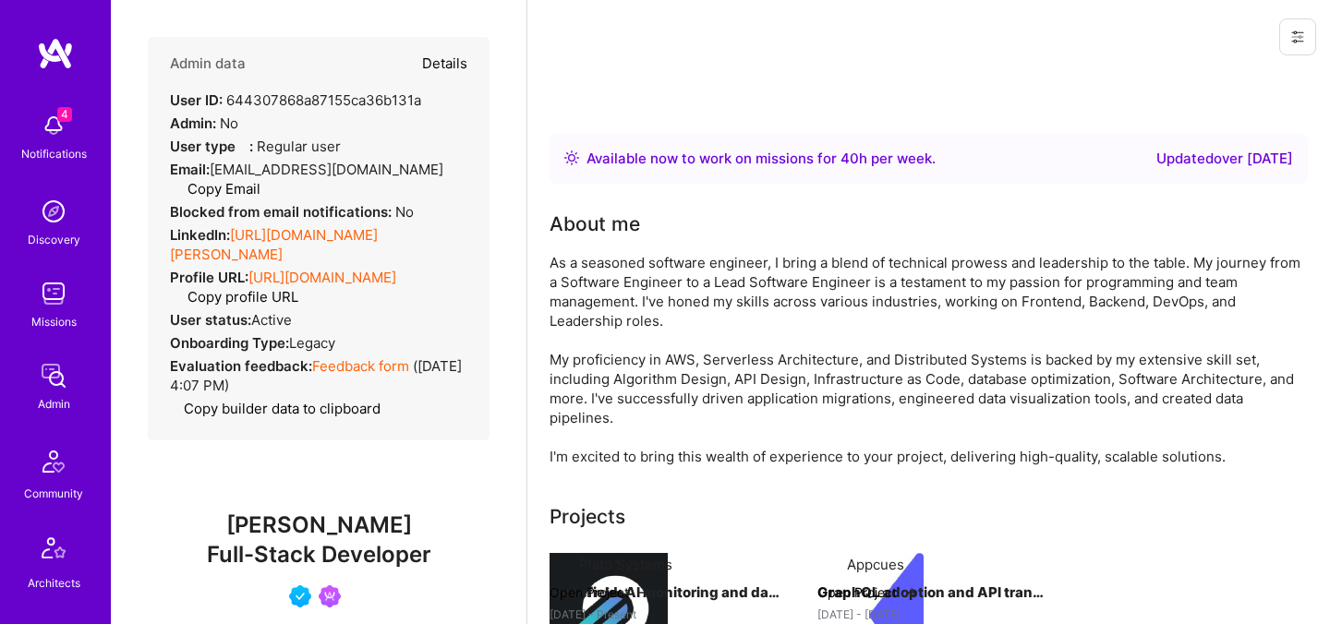
select select "4"
select select "7"
select select "BR"
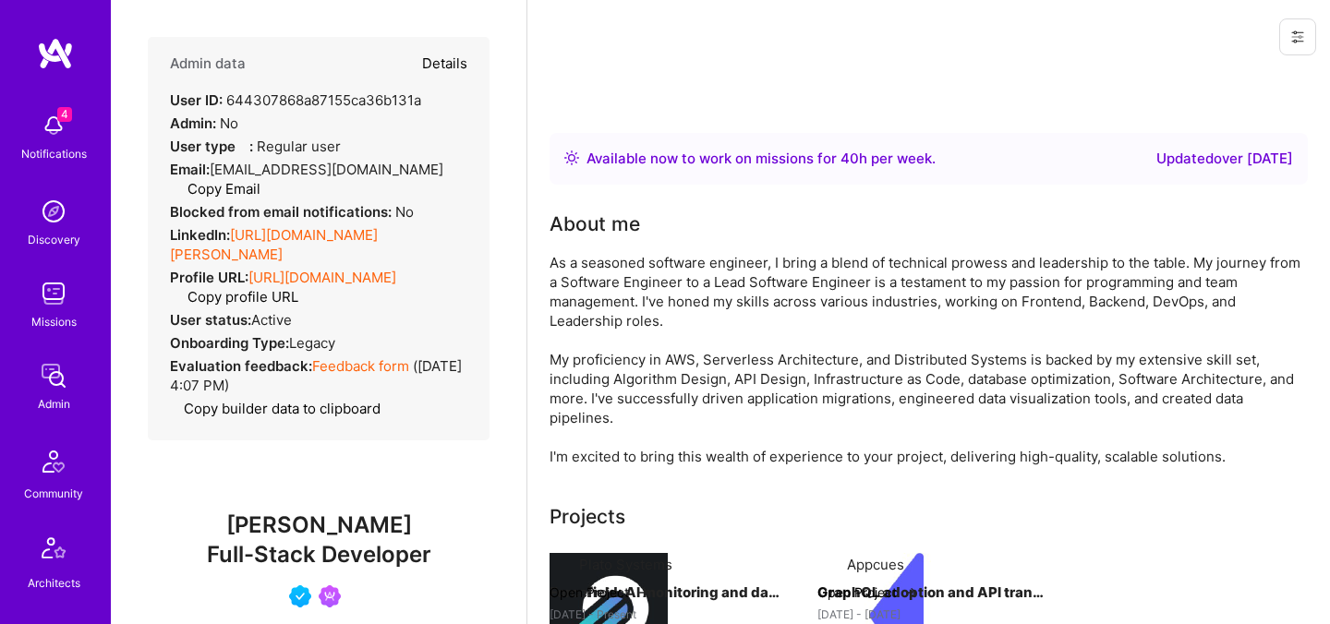
select select "Right Now"
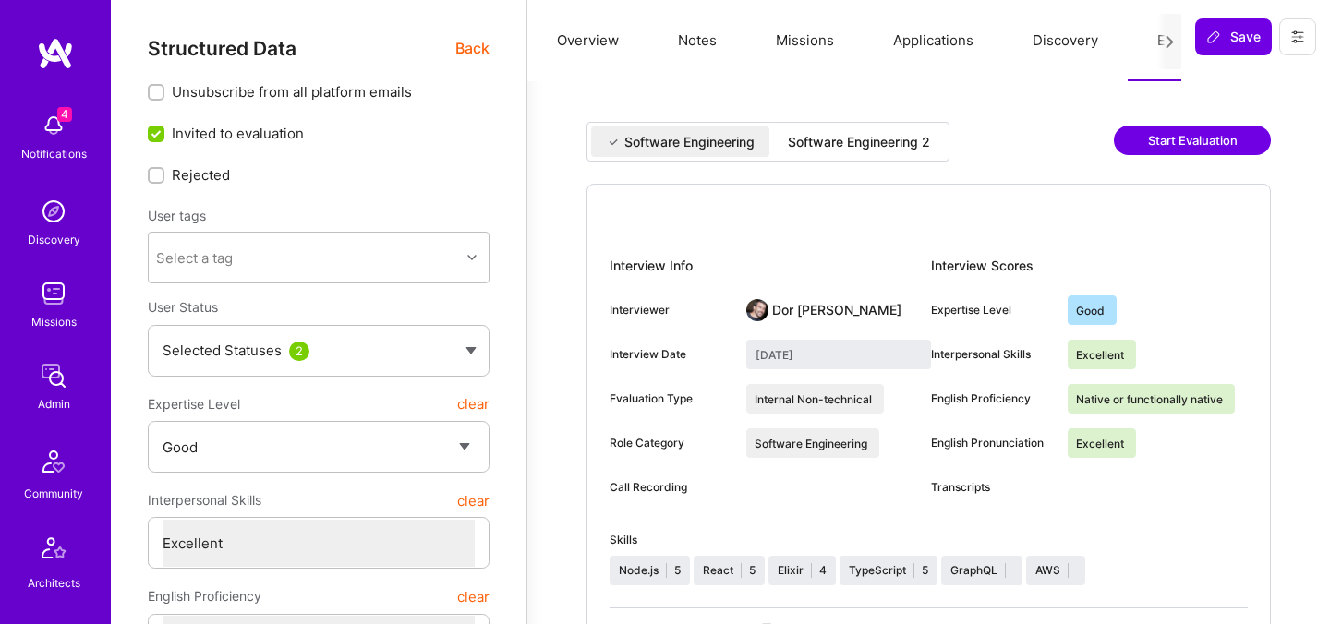
click at [850, 152] on div "Software Engineering 2" at bounding box center [859, 141] width 172 height 30
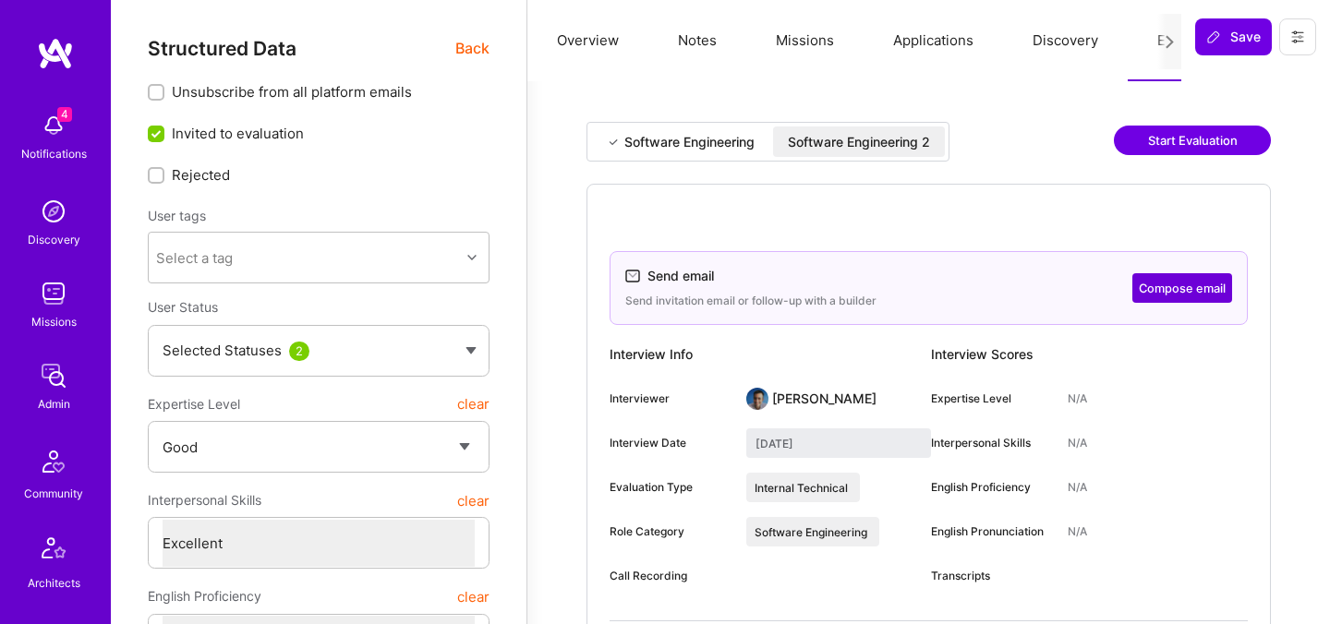
click at [880, 139] on div "Software Engineering 2" at bounding box center [859, 142] width 142 height 18
click at [472, 52] on span "Back" at bounding box center [472, 48] width 34 height 23
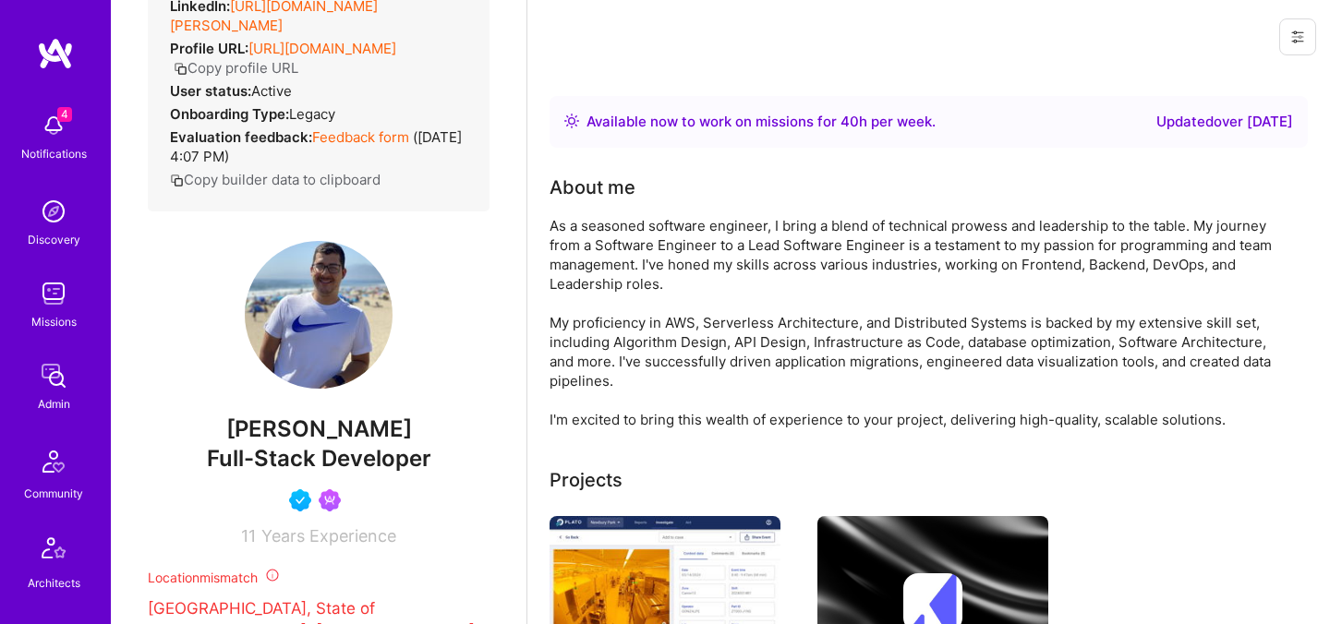
scroll to position [436, 0]
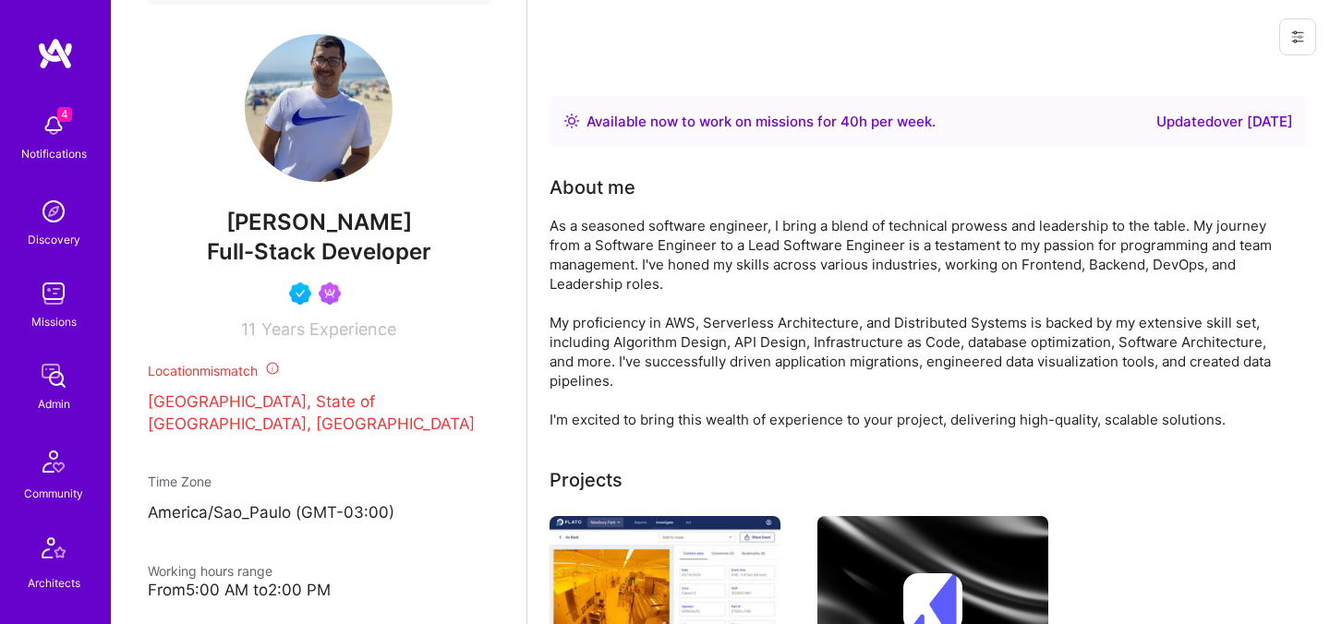
click at [314, 221] on span "Juan Rivillas" at bounding box center [319, 223] width 342 height 28
copy span "Juan Rivillas"
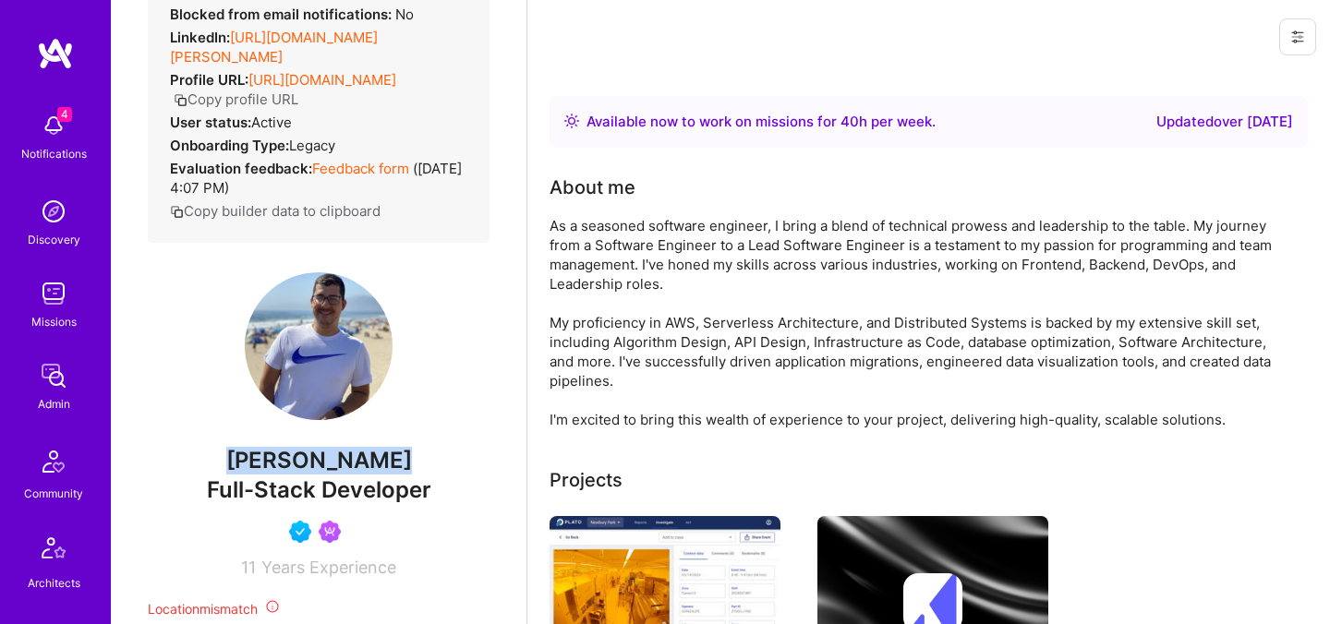
scroll to position [0, 0]
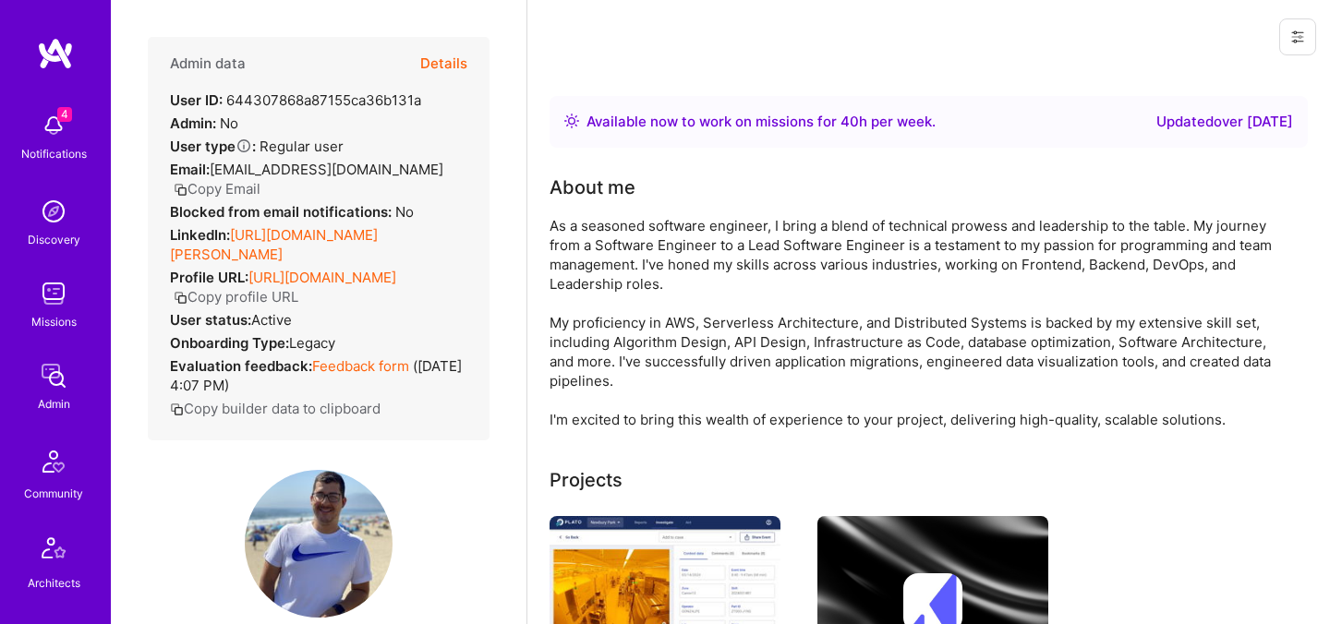
click at [452, 65] on button "Details" at bounding box center [443, 64] width 47 height 54
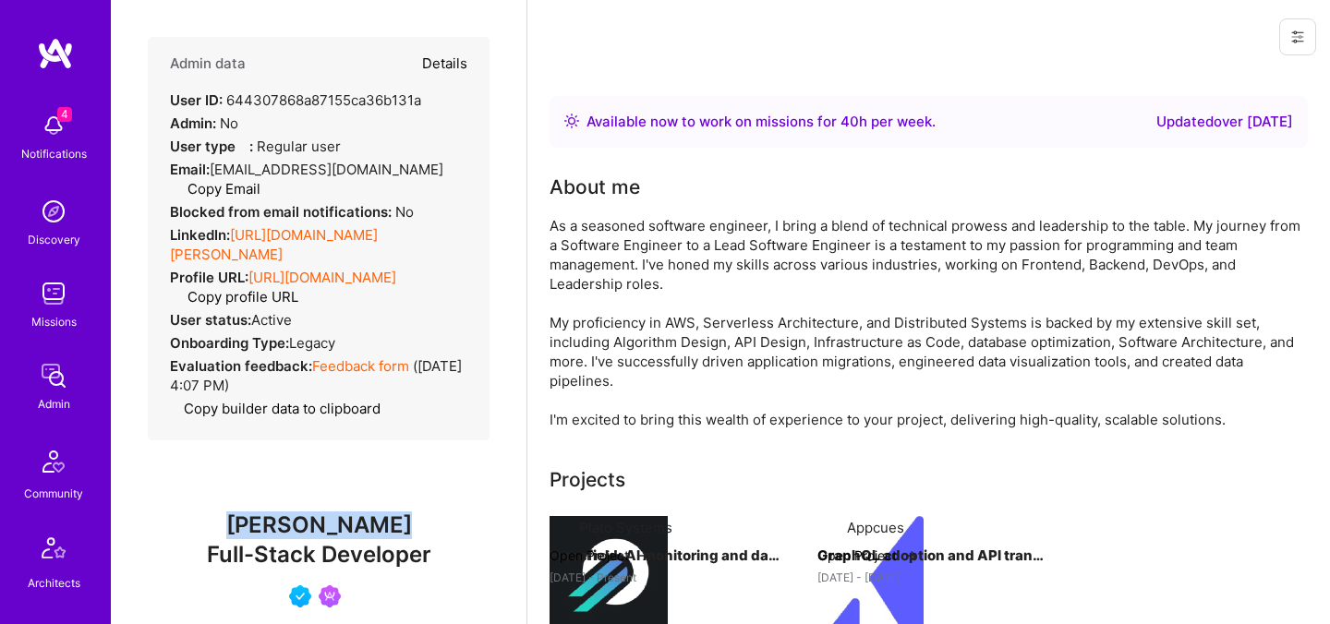
type textarea "x"
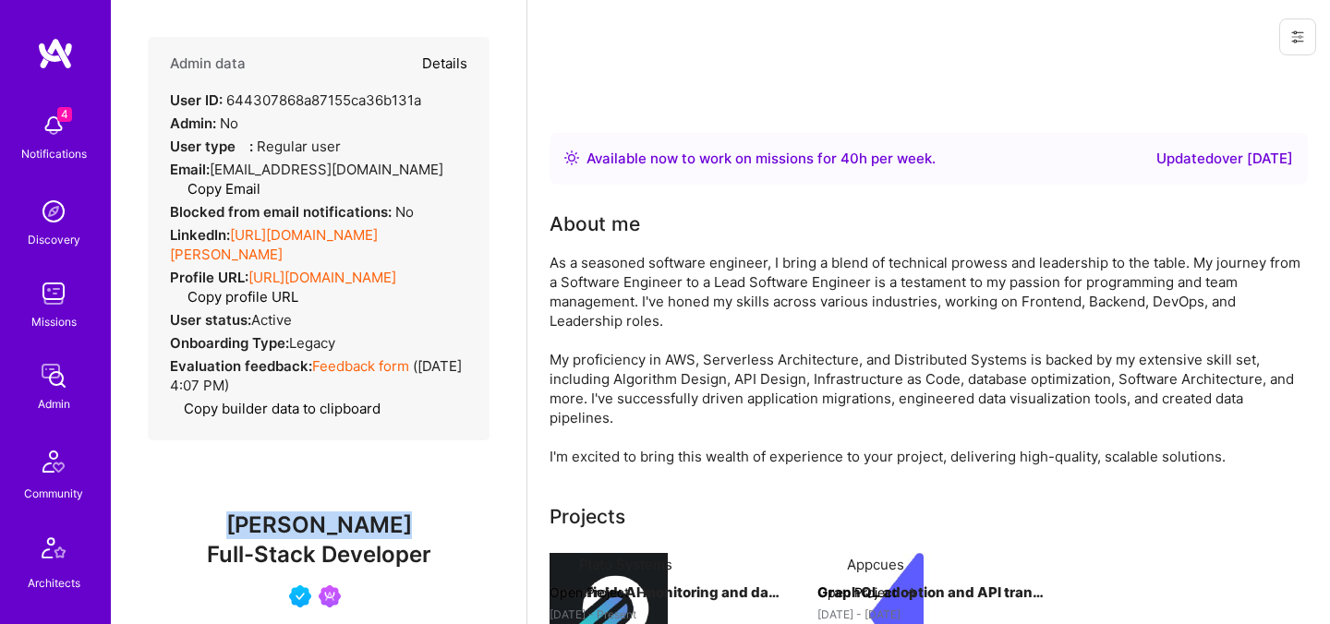
select select "4"
select select "7"
select select "BR"
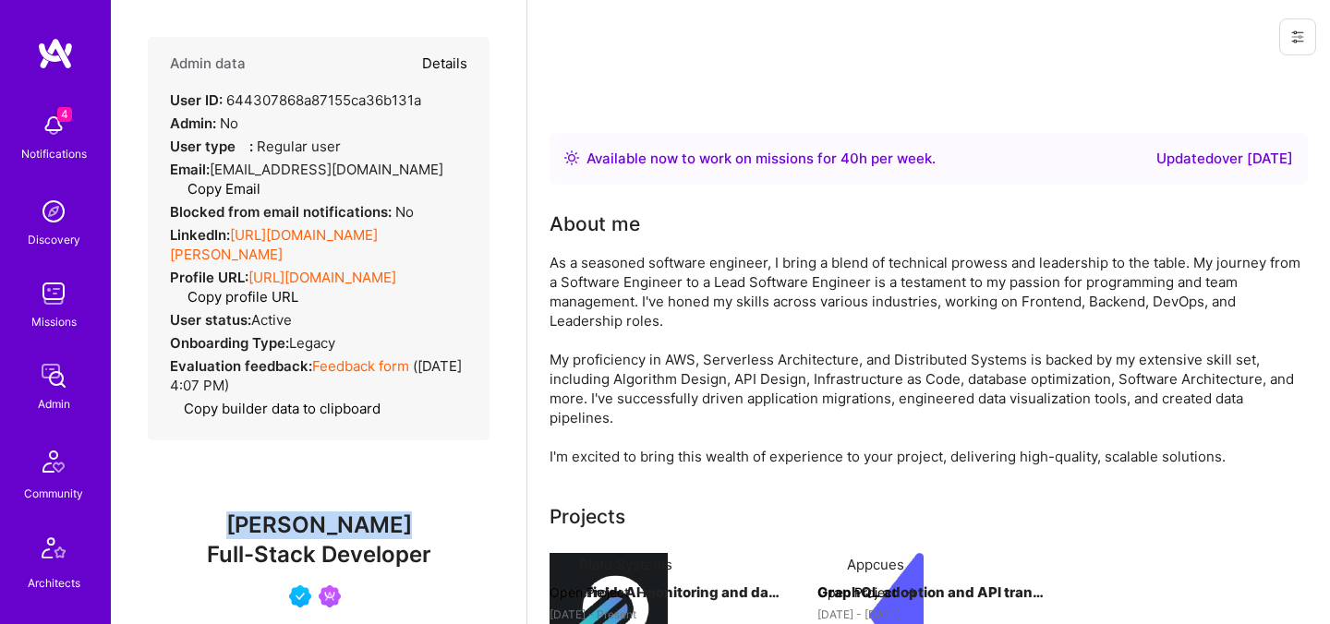
select select "Right Now"
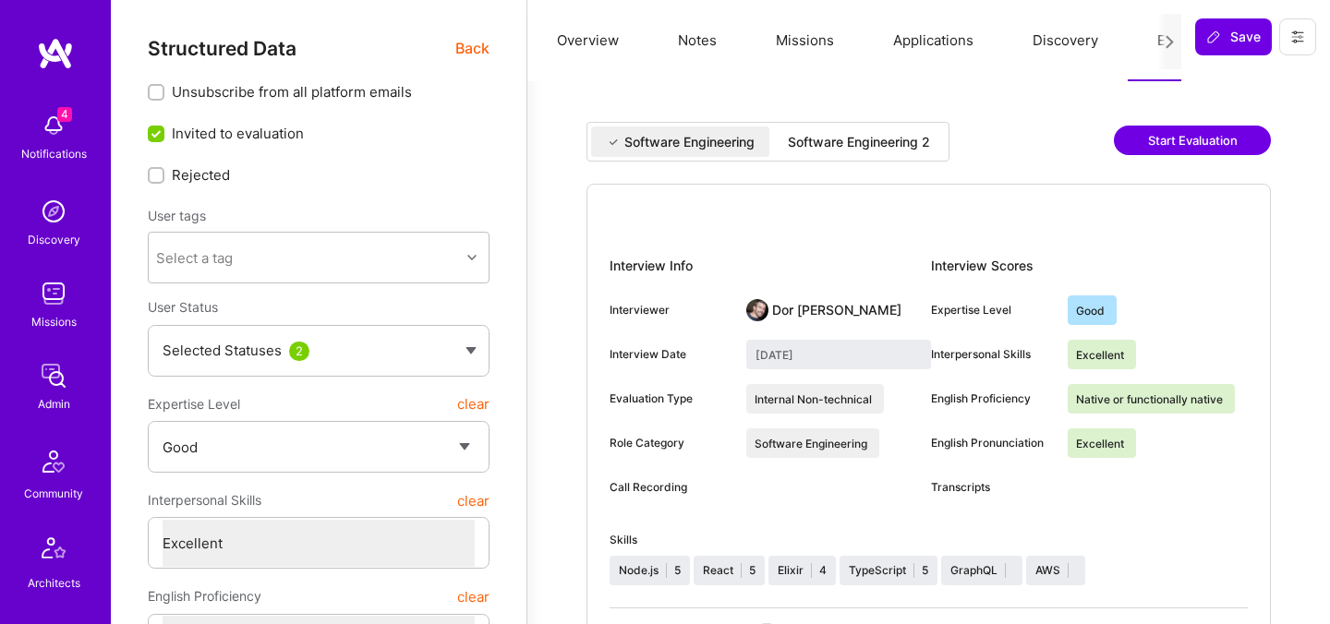
click at [887, 129] on div "Software Engineering 2" at bounding box center [859, 141] width 172 height 30
type input "September 18, 2025"
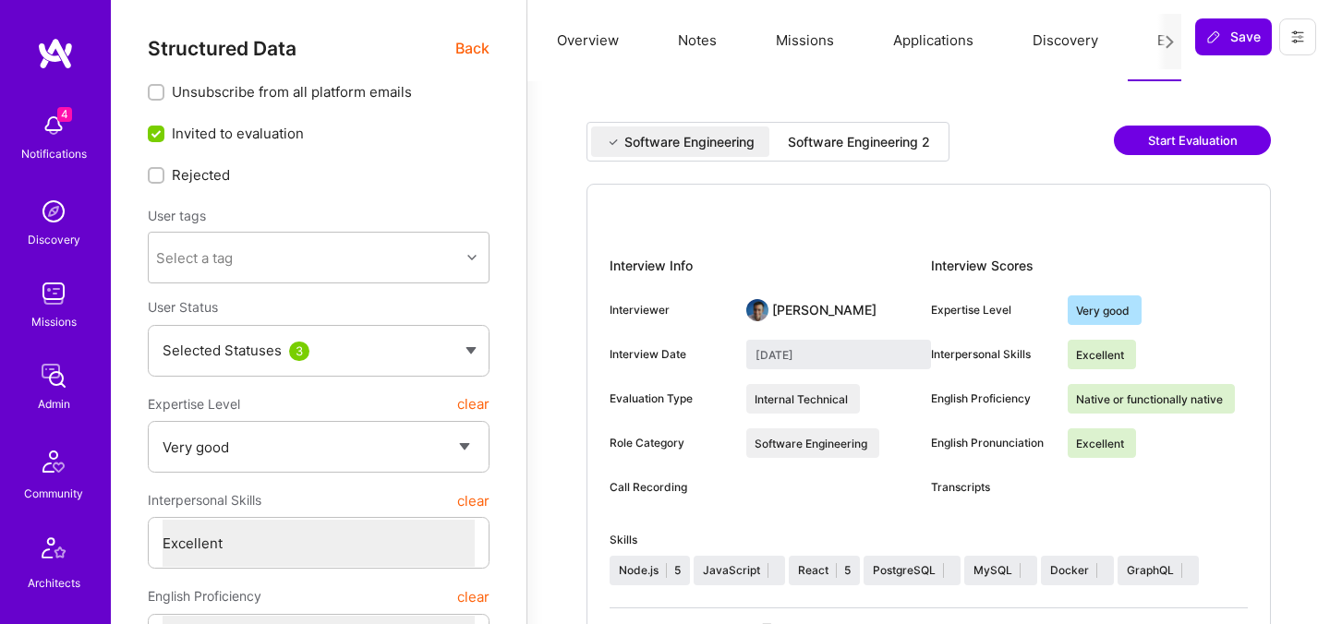
select select "5"
select select "7"
select select "GB"
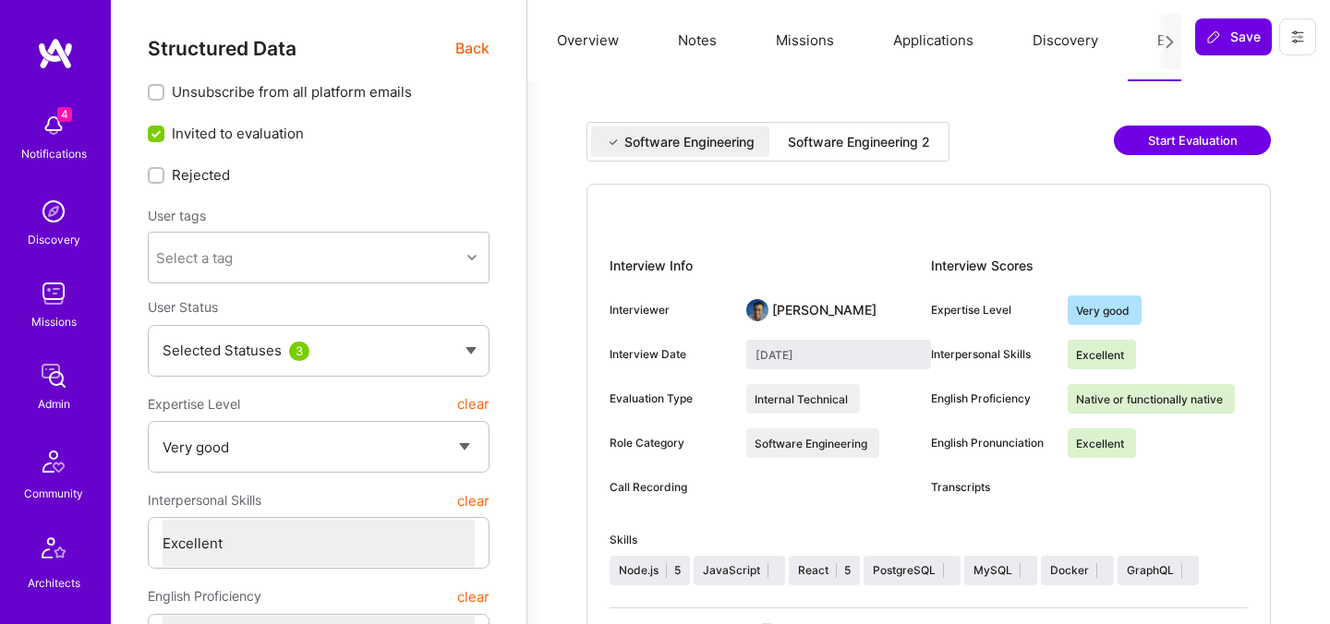
select select "Right Now"
click at [476, 49] on span "Back" at bounding box center [472, 48] width 34 height 23
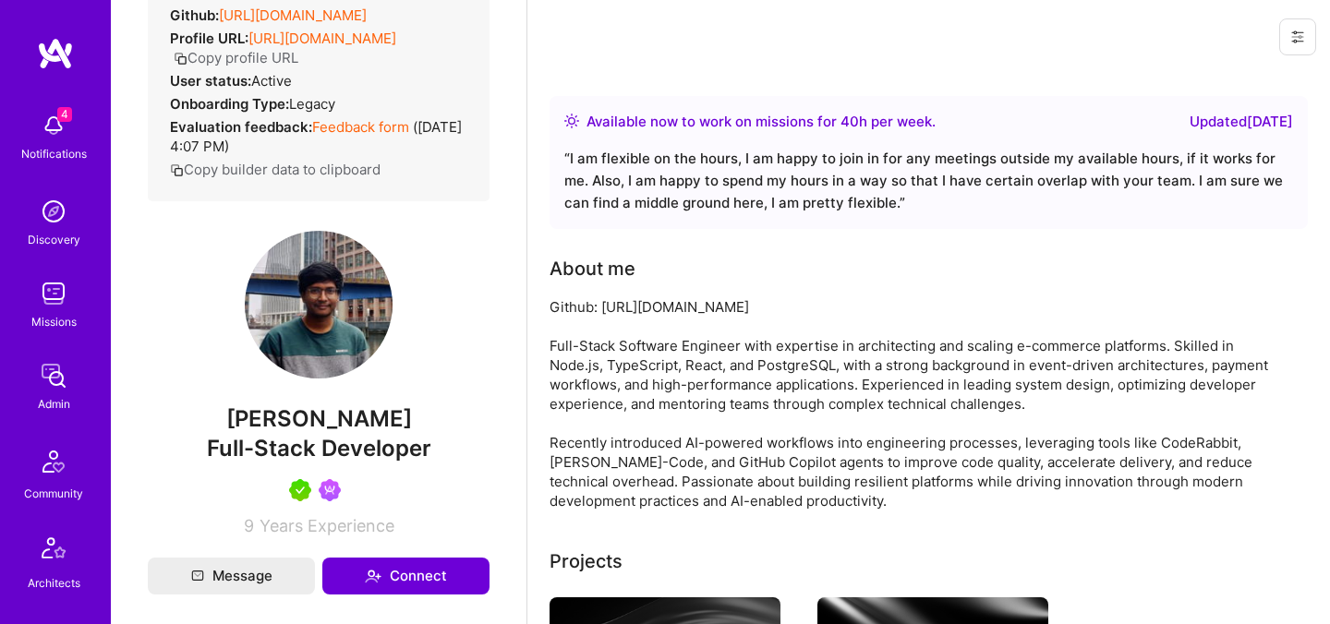
scroll to position [366, 0]
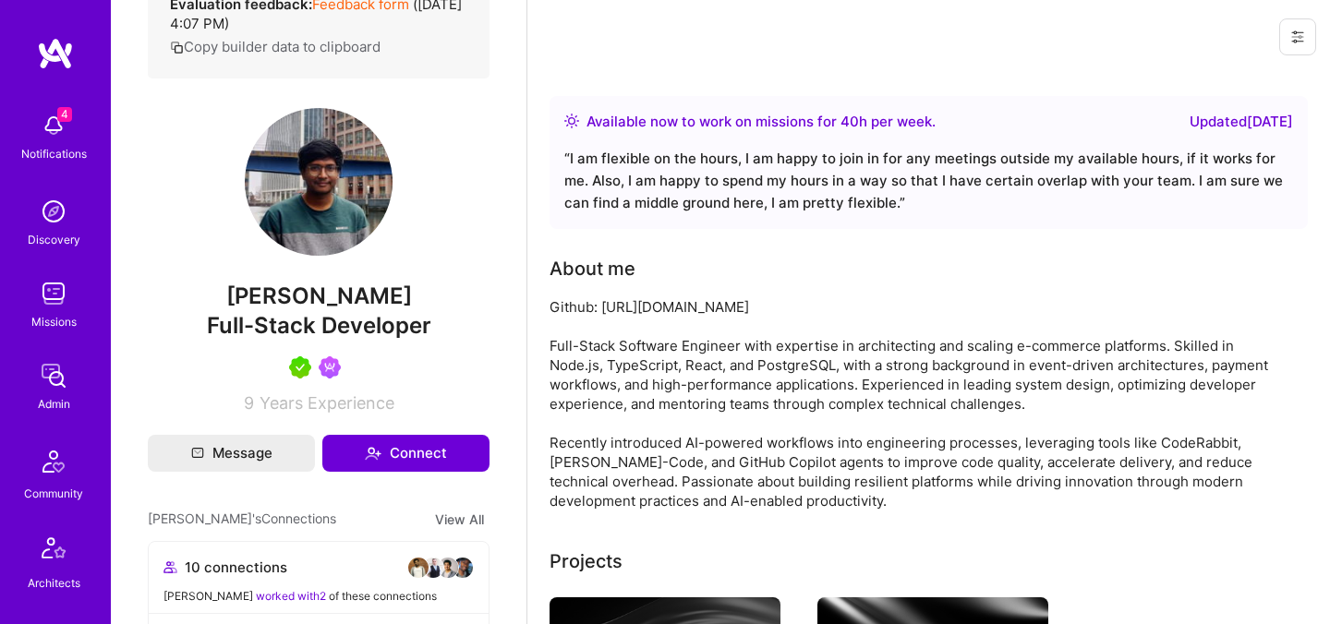
click at [375, 310] on span "[PERSON_NAME]" at bounding box center [319, 297] width 342 height 28
copy span "[PERSON_NAME]"
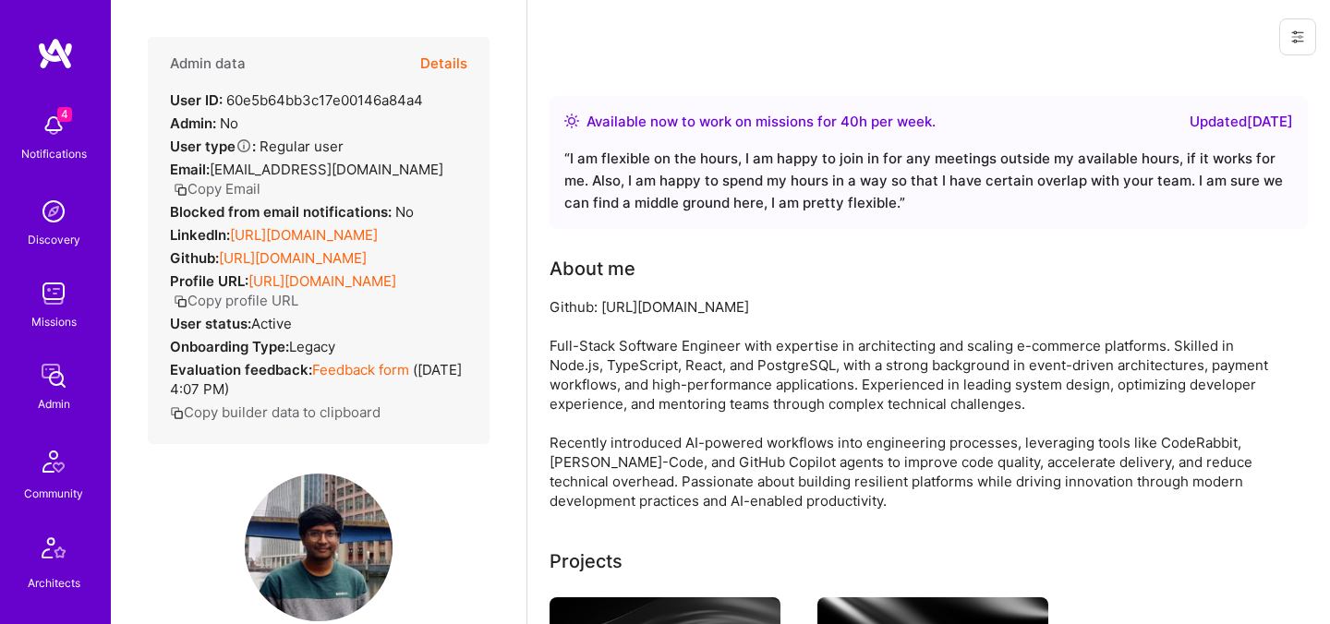
click at [443, 67] on button "Details" at bounding box center [443, 64] width 47 height 54
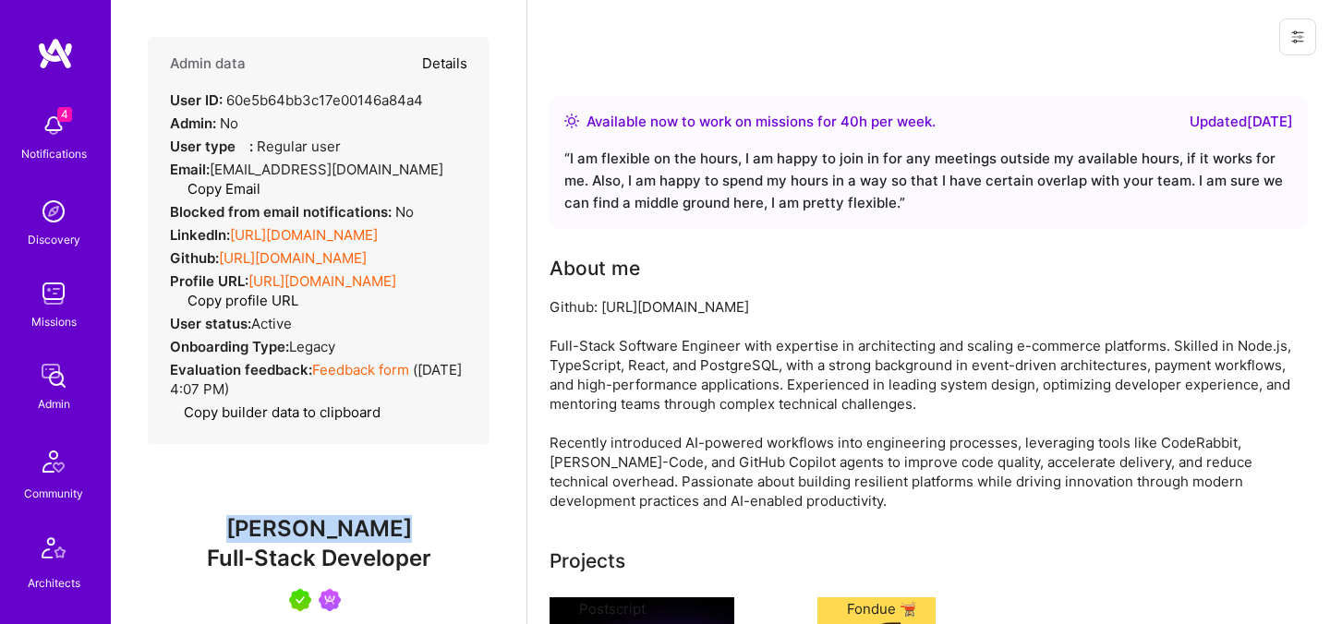
type textarea "x"
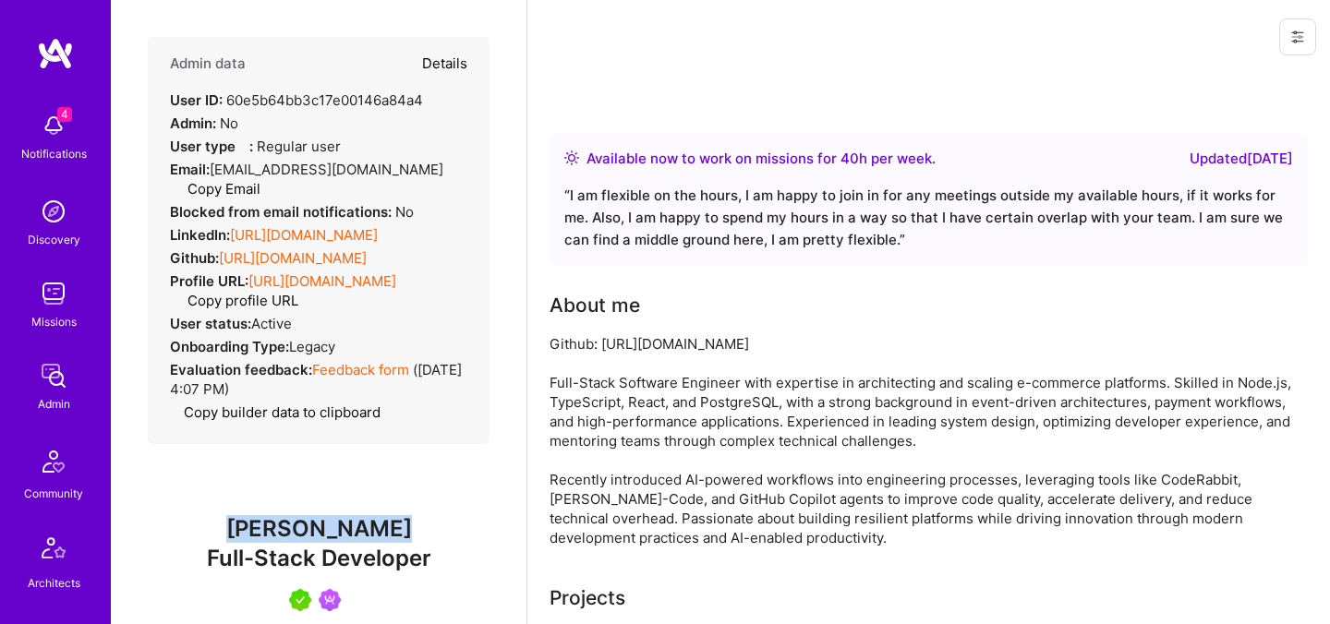
select select "5"
select select "7"
select select "GB"
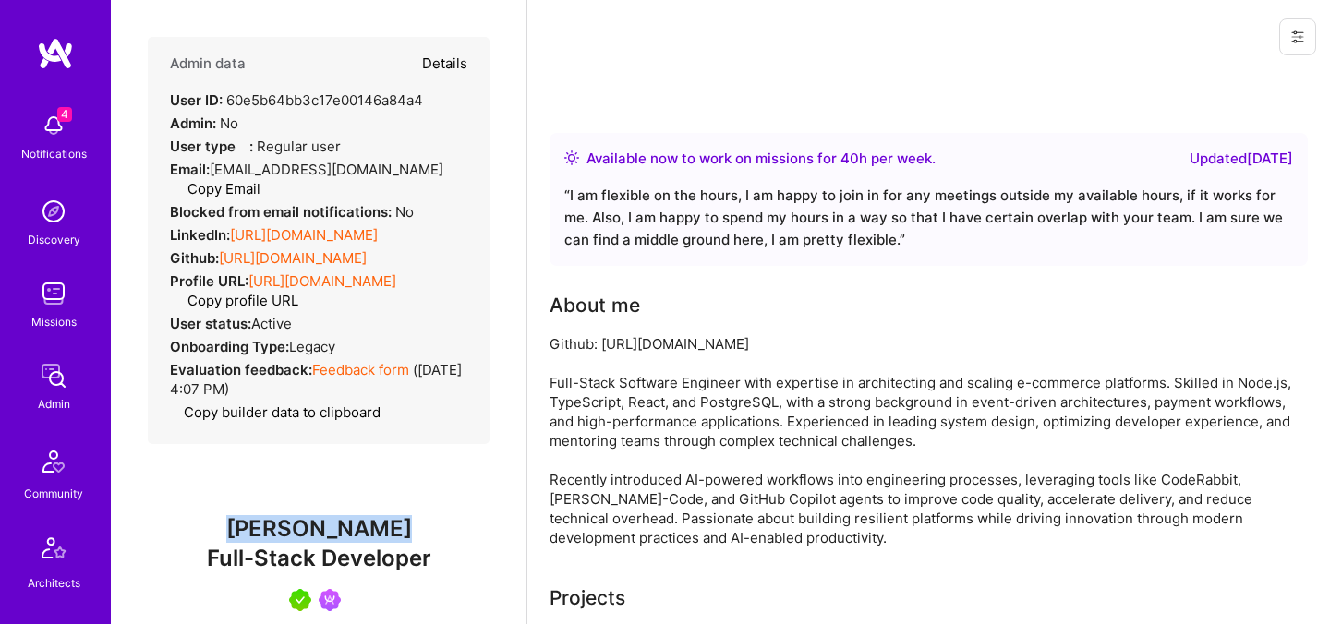
select select "Right Now"
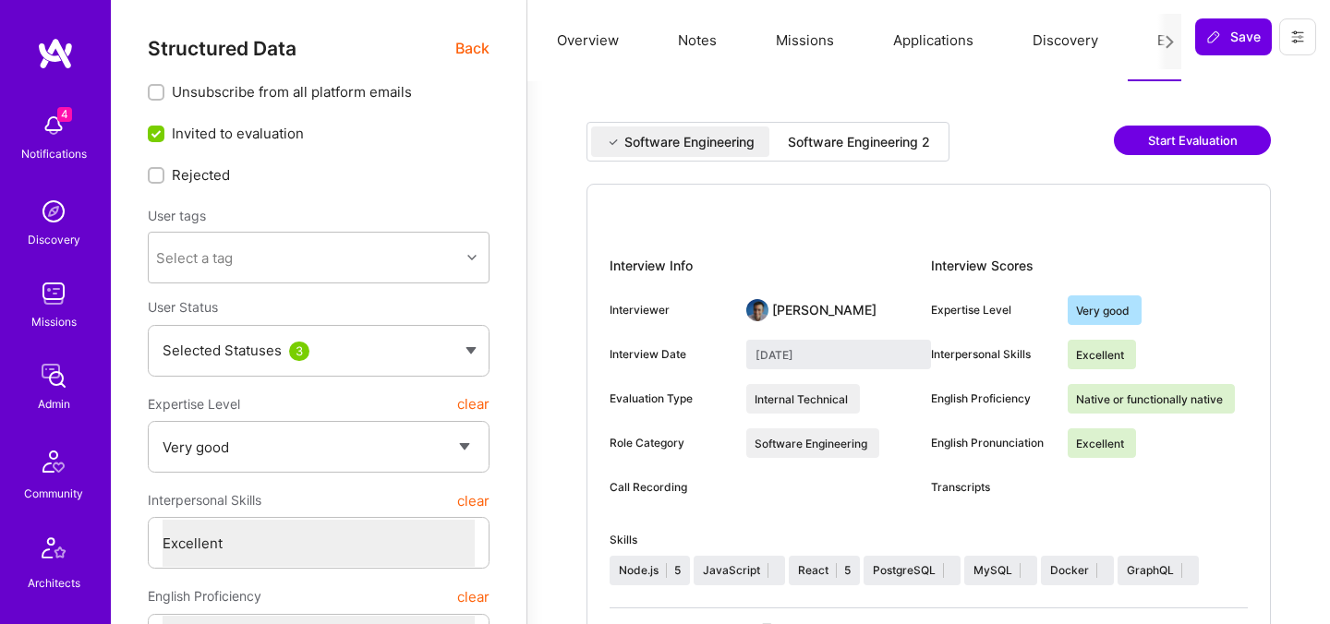
click at [928, 146] on div "Software Engineering 2" at bounding box center [859, 142] width 142 height 18
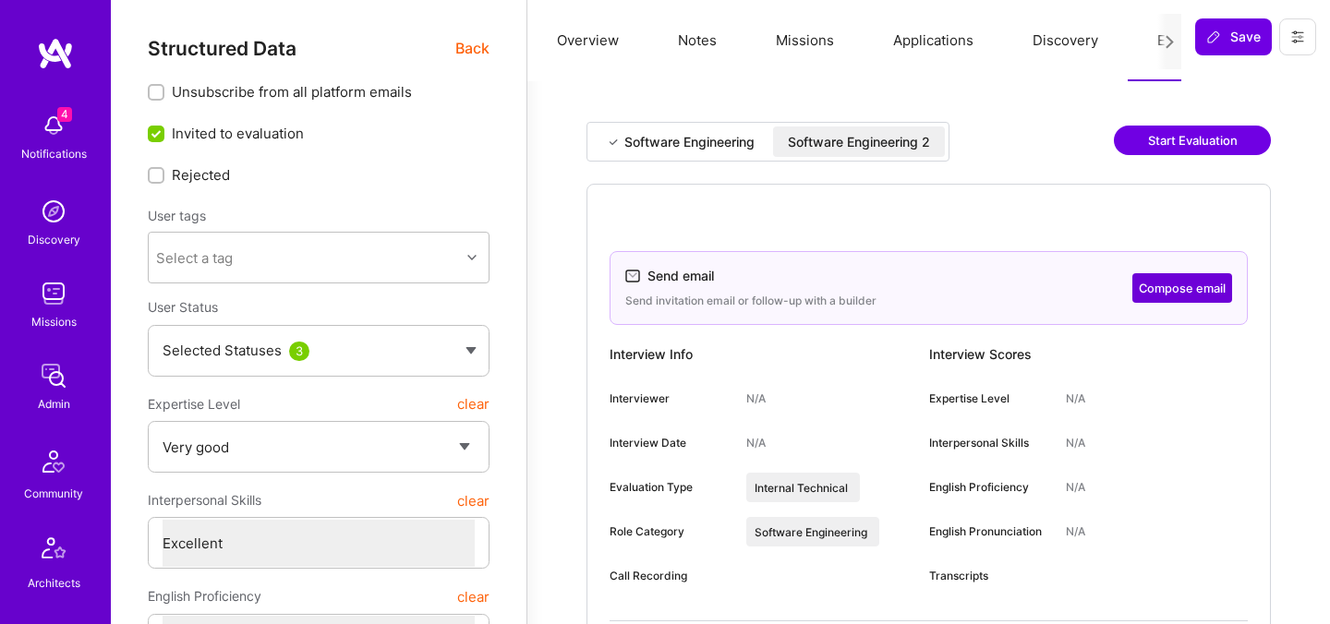
click at [1161, 286] on button "Compose email" at bounding box center [1182, 288] width 100 height 30
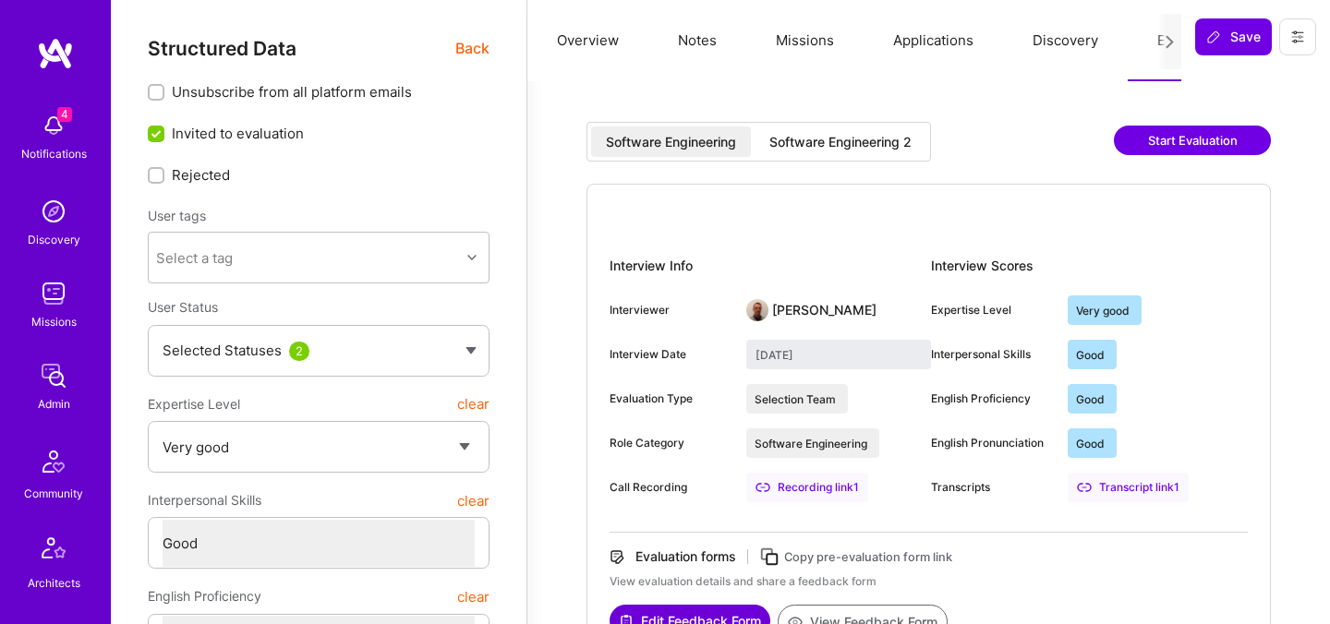
select select "5"
select select "4"
select select "6"
select select "AE"
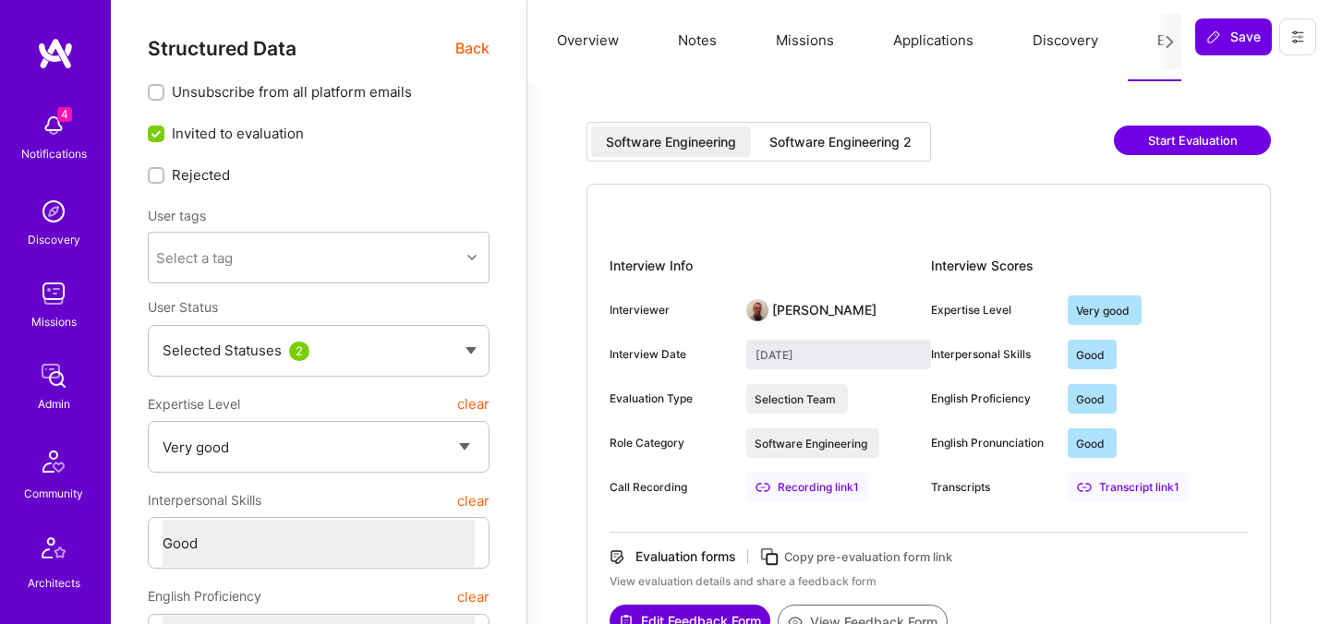
select select "Right Now"
click at [476, 46] on span "Back" at bounding box center [472, 48] width 34 height 23
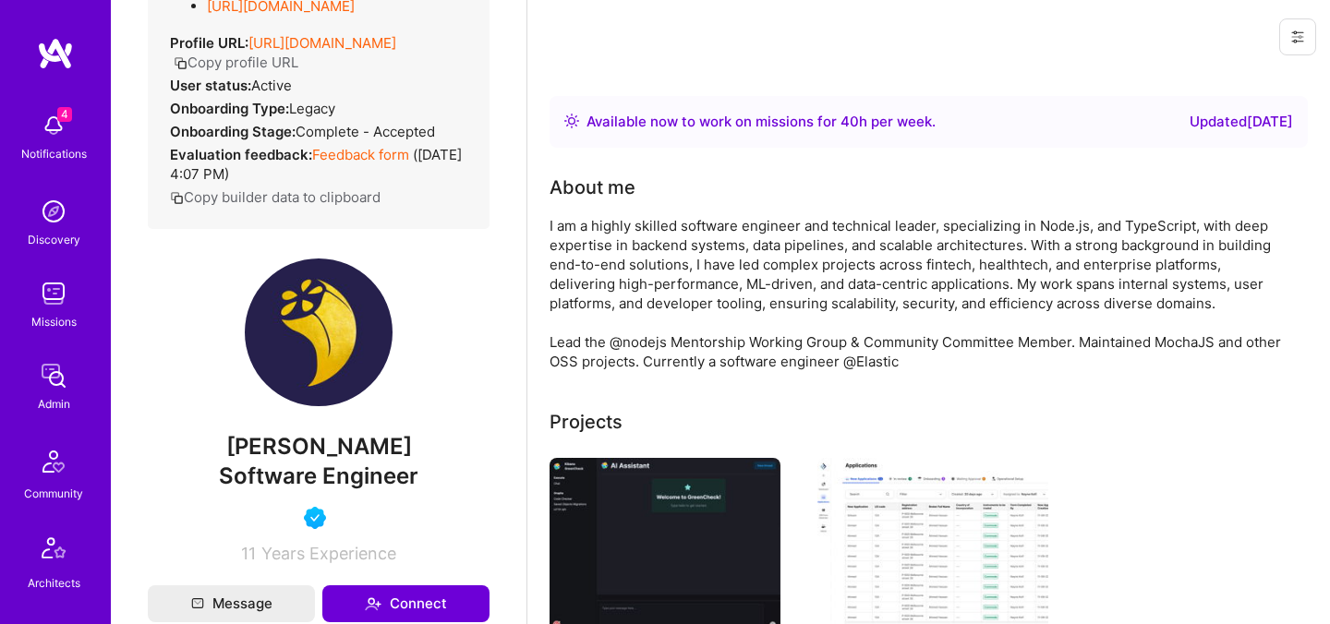
scroll to position [333, 0]
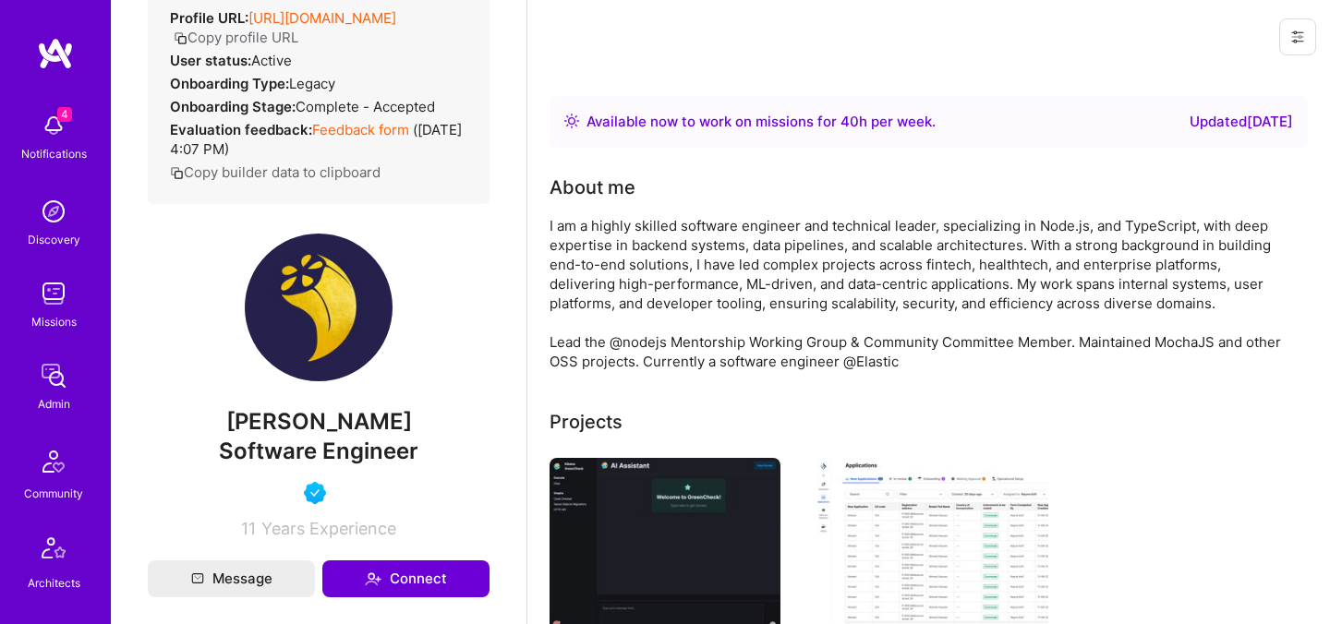
click at [289, 430] on span "Ahmad Bamieh" at bounding box center [319, 422] width 342 height 28
click at [289, 427] on span "Ahmad Bamieh" at bounding box center [319, 422] width 342 height 28
click at [289, 426] on div "Admin data Details User ID: 6054d07e1b09c10012eb807c Admin: No User type Regula…" at bounding box center [319, 121] width 342 height 835
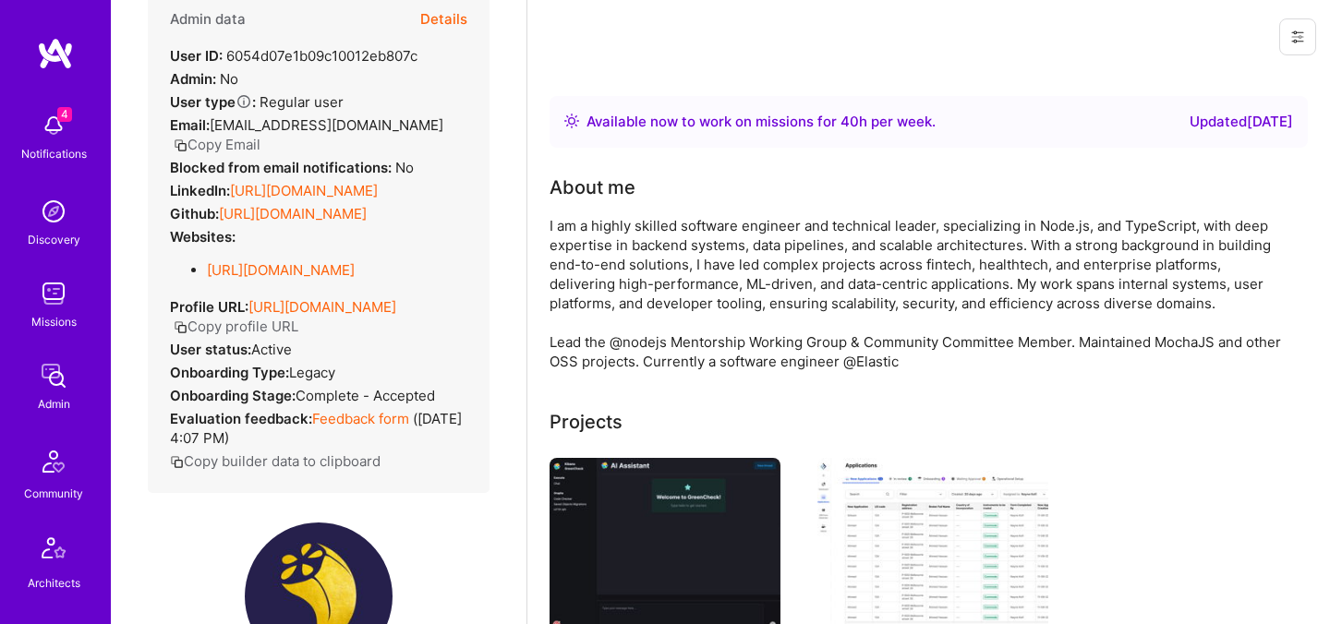
scroll to position [0, 0]
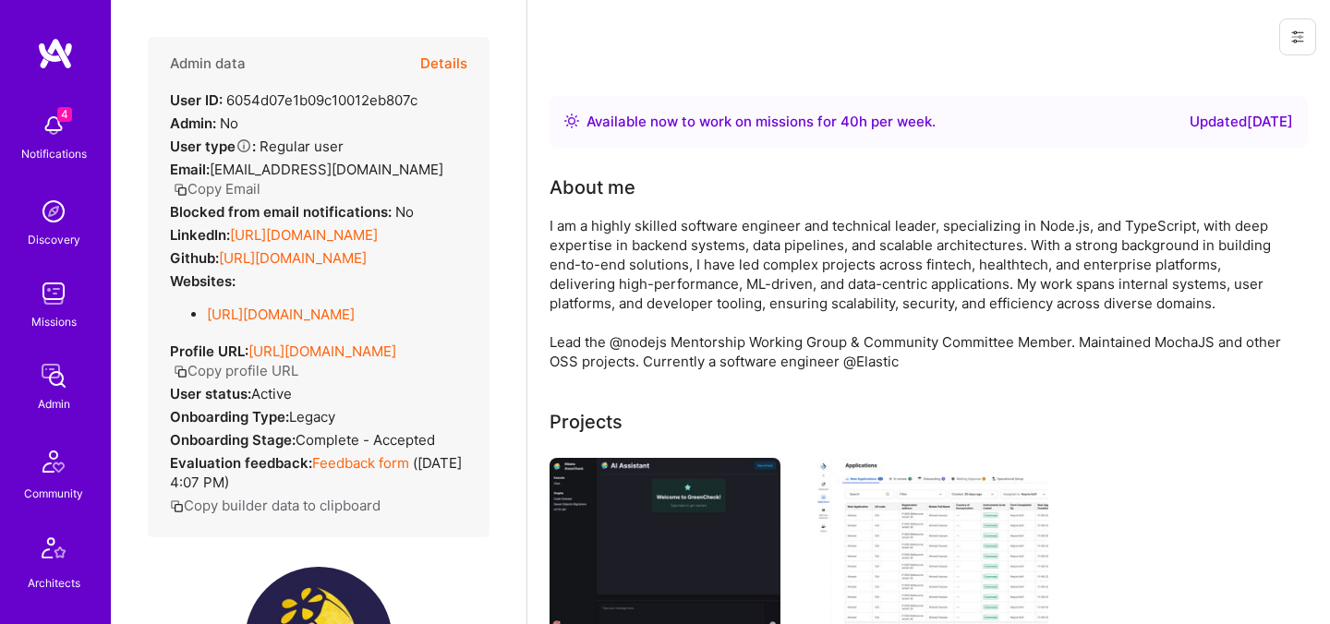
click at [443, 65] on button "Details" at bounding box center [443, 64] width 47 height 54
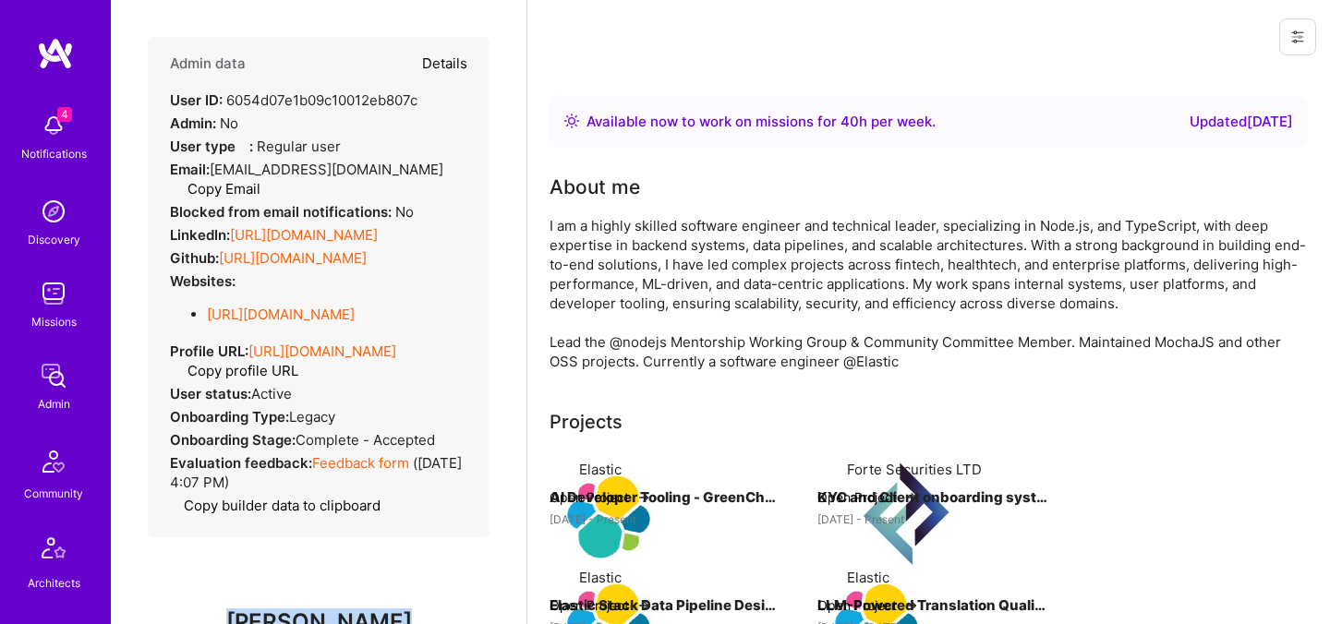
type textarea "x"
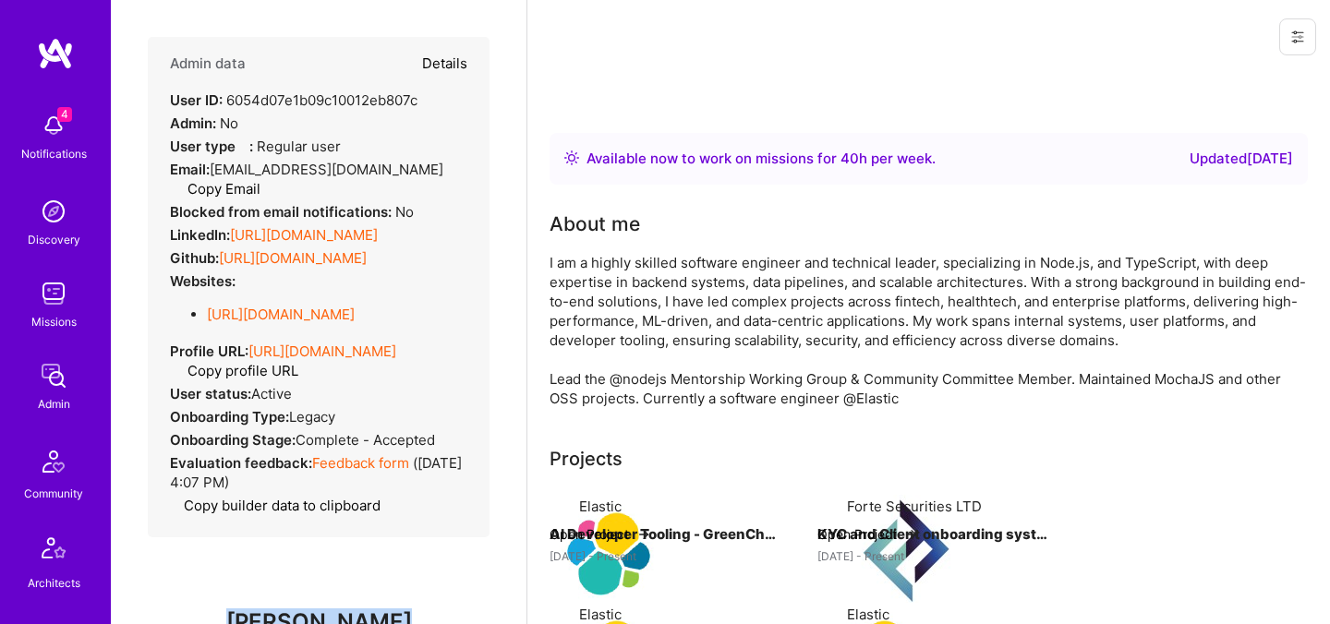
select select "5"
select select "4"
select select "6"
select select "AE"
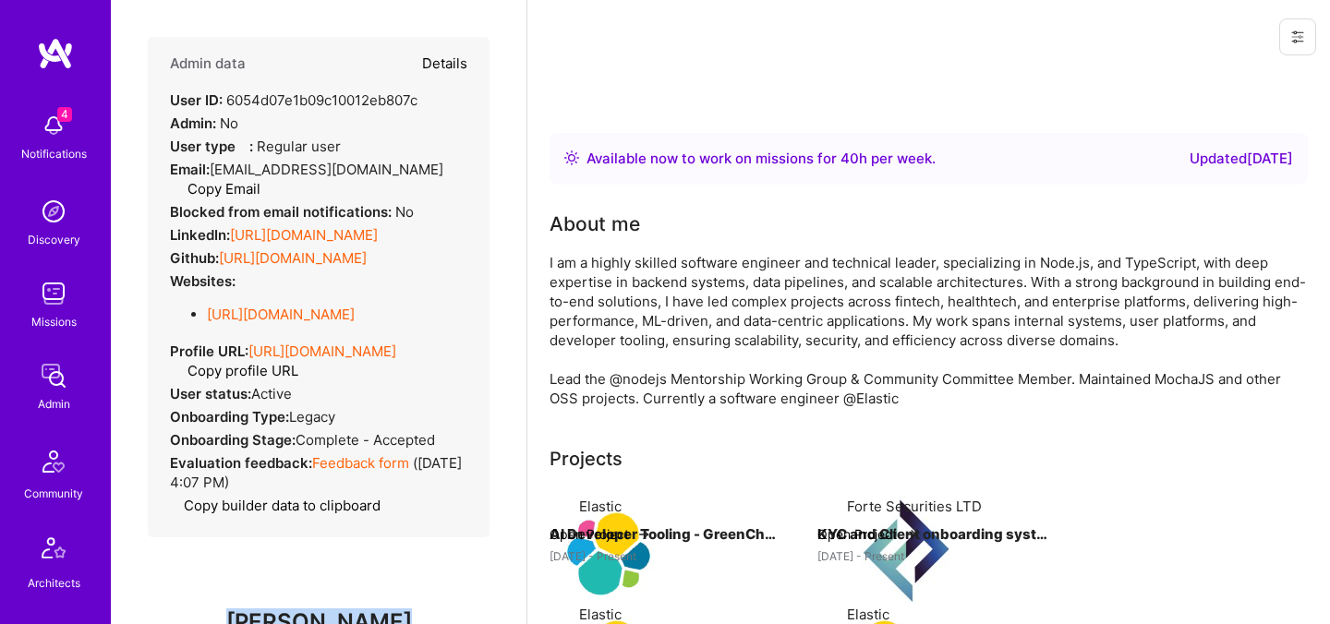
select select "Right Now"
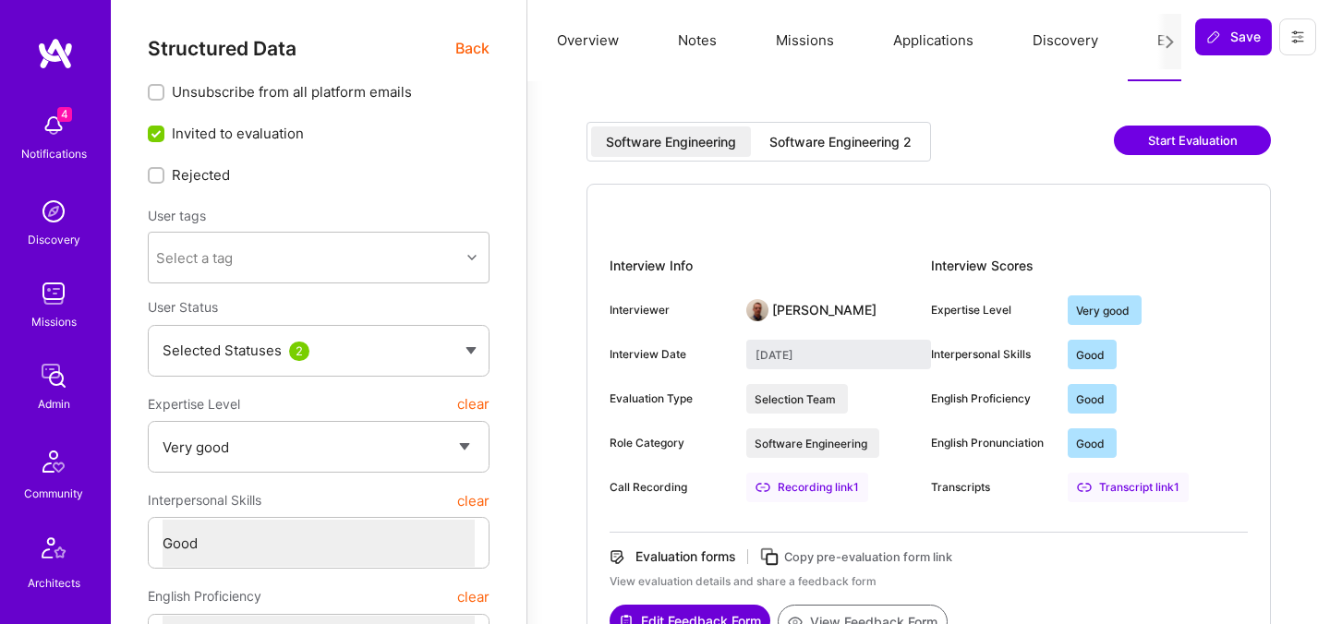
click at [863, 138] on div "Software Engineering 2" at bounding box center [840, 142] width 142 height 18
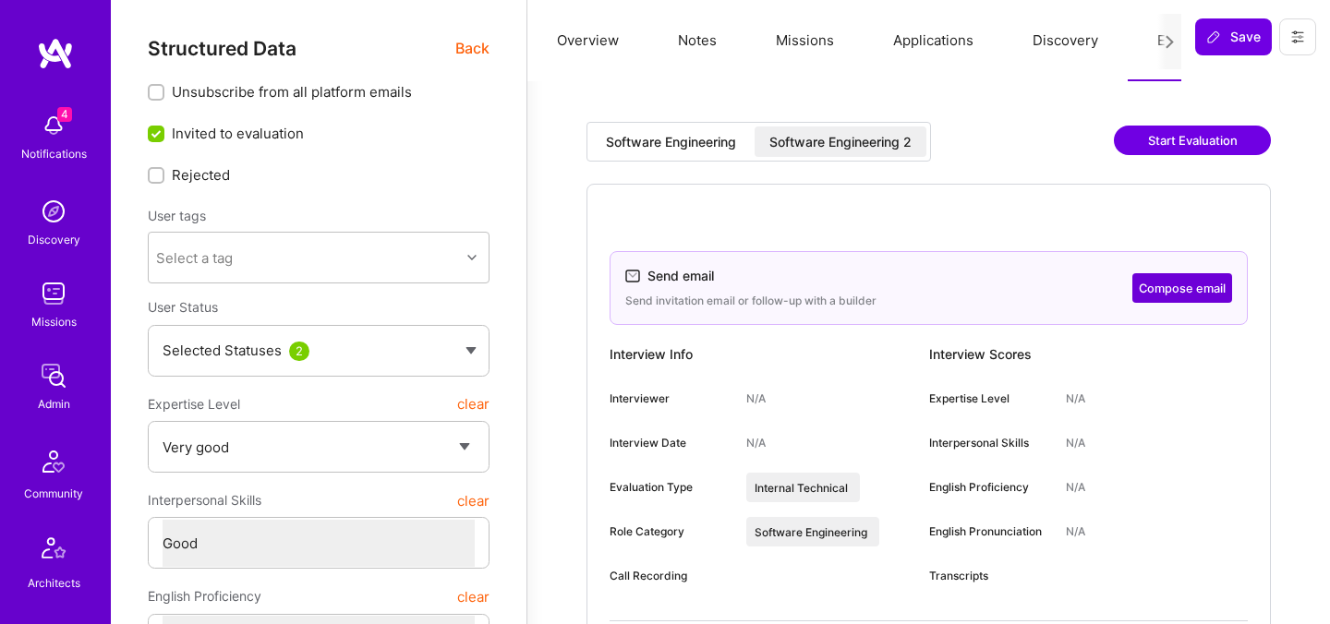
click at [1194, 287] on button "Compose email" at bounding box center [1182, 288] width 100 height 30
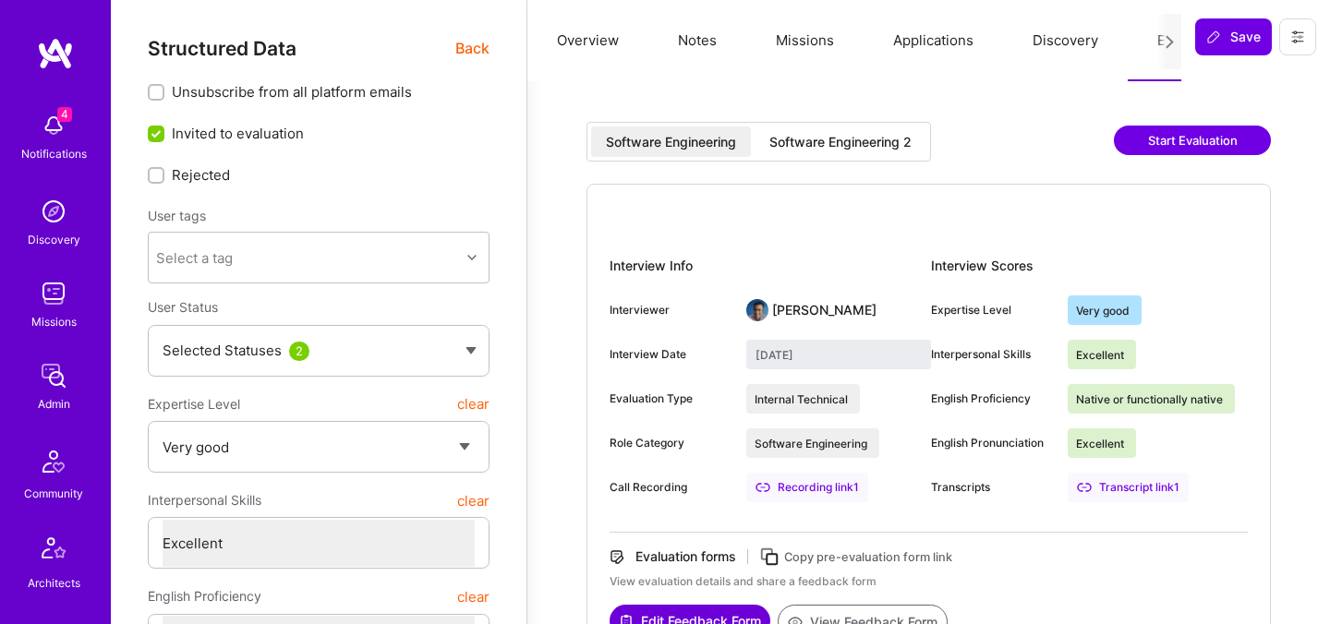
select select "5"
select select "7"
select select "DE"
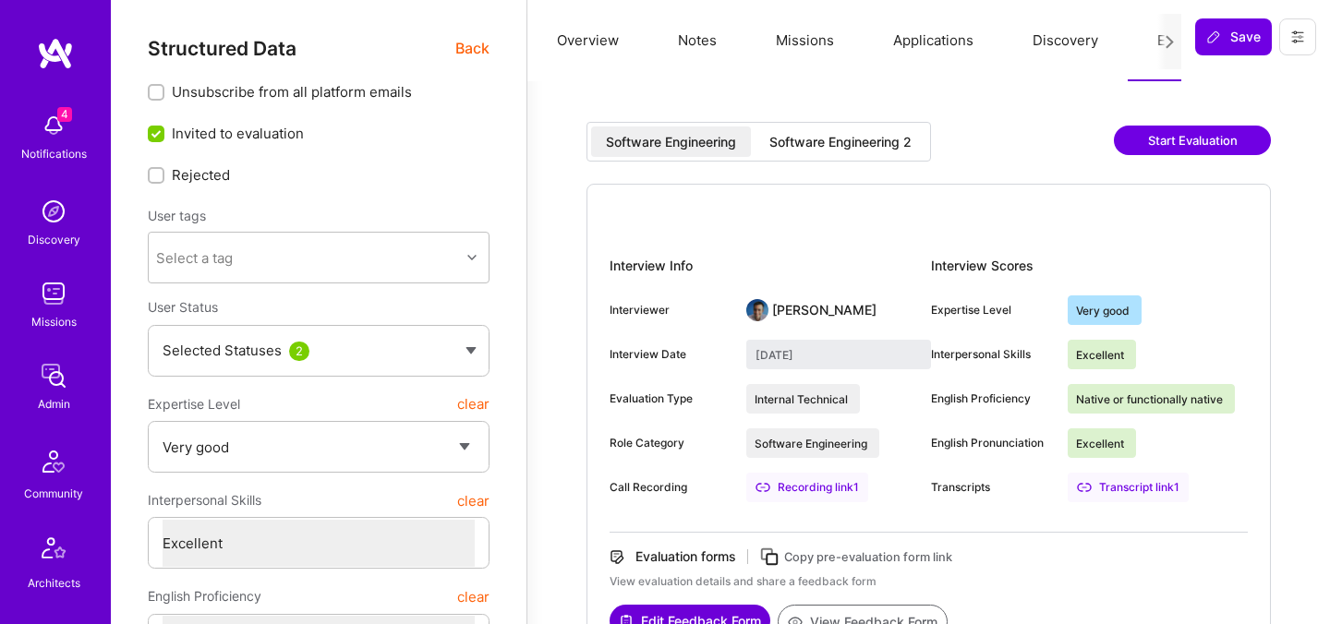
select select "Right Now"
click at [472, 50] on span "Back" at bounding box center [472, 48] width 34 height 23
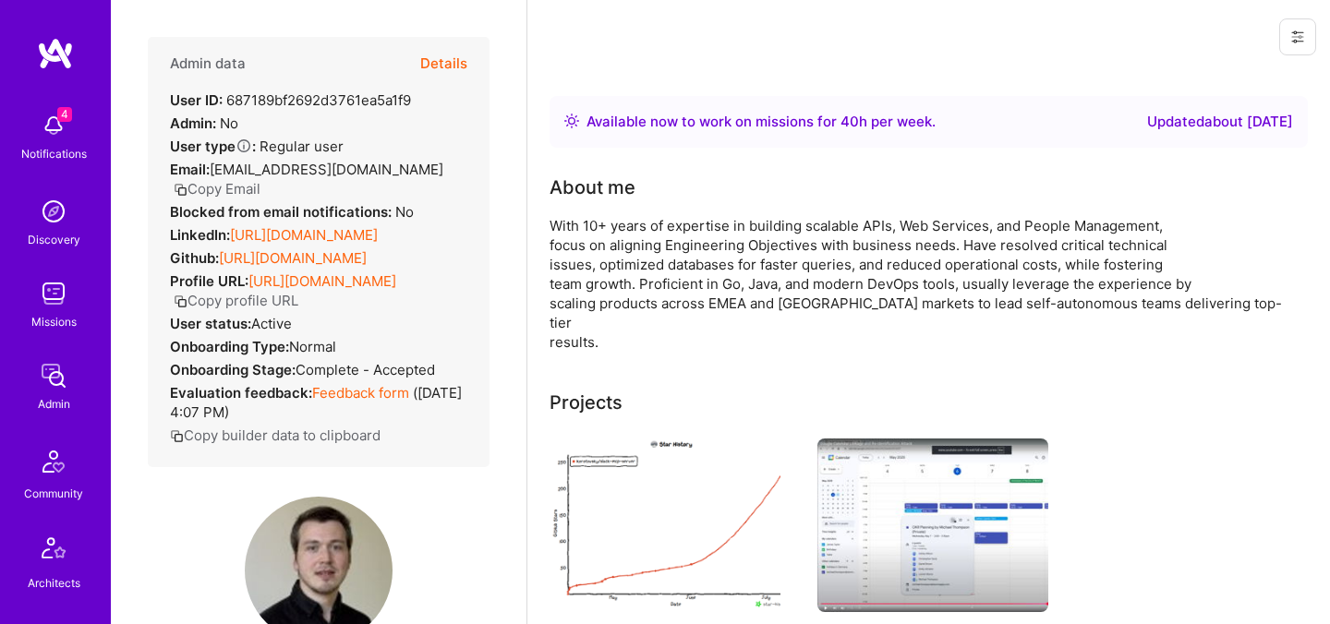
scroll to position [251, 0]
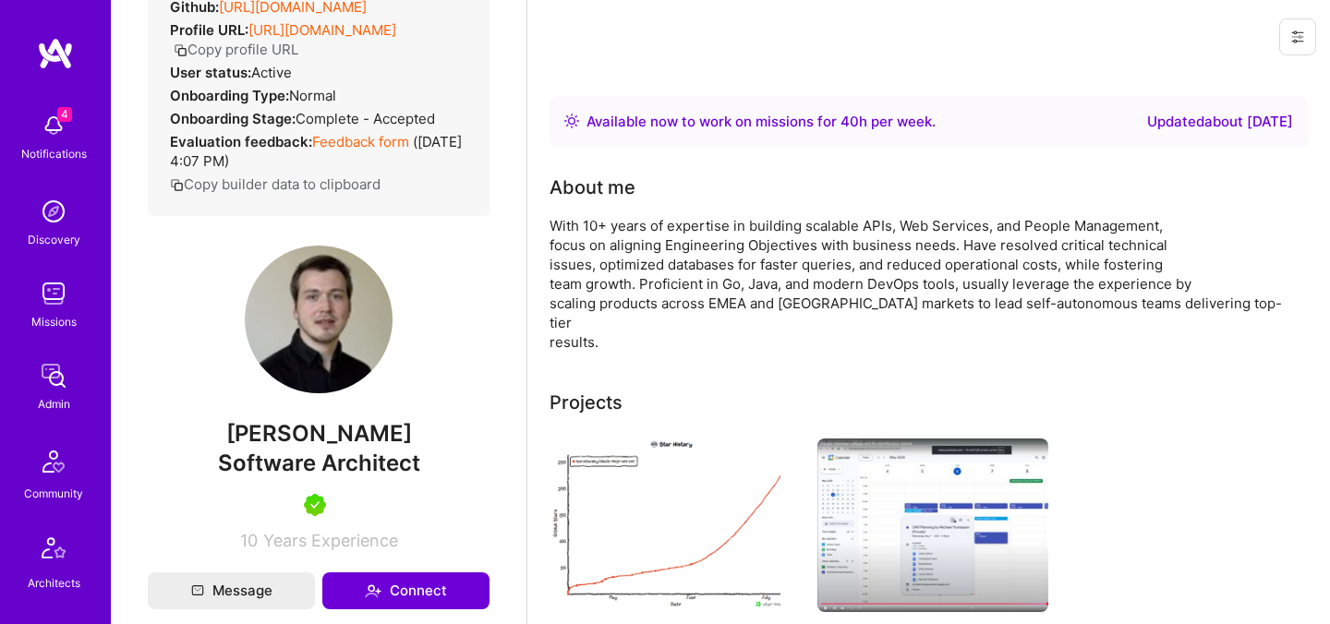
click at [293, 428] on span "[PERSON_NAME]" at bounding box center [319, 434] width 342 height 28
copy span "[PERSON_NAME]"
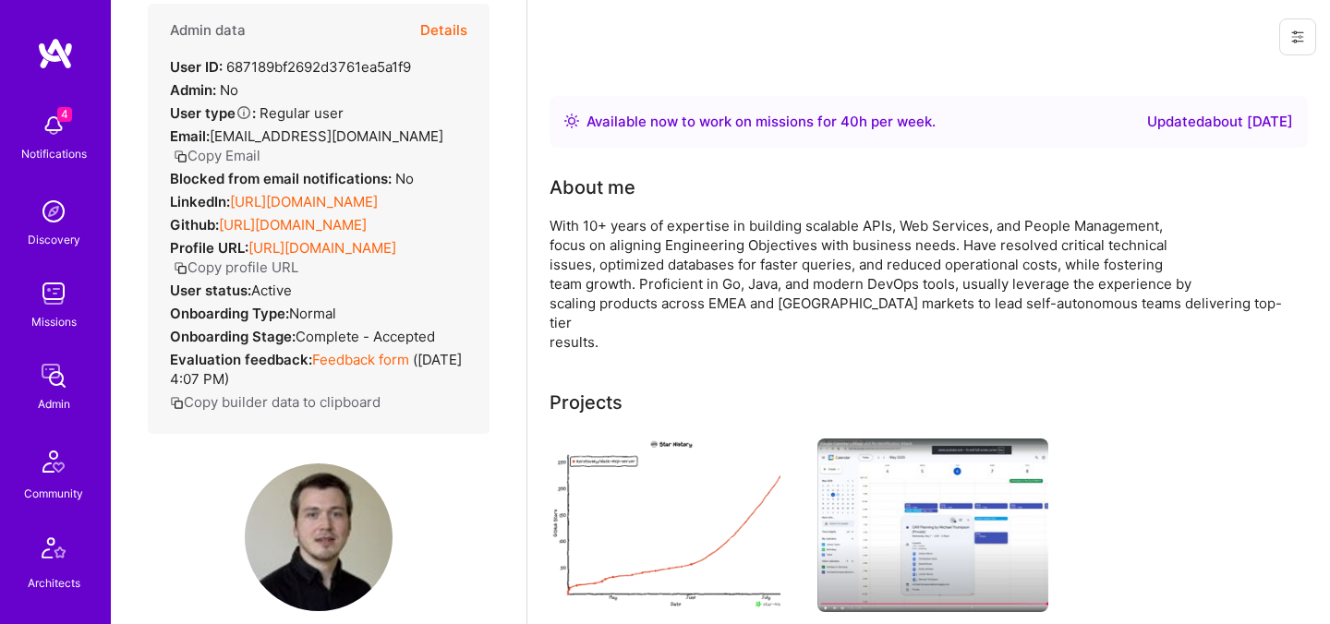
scroll to position [0, 0]
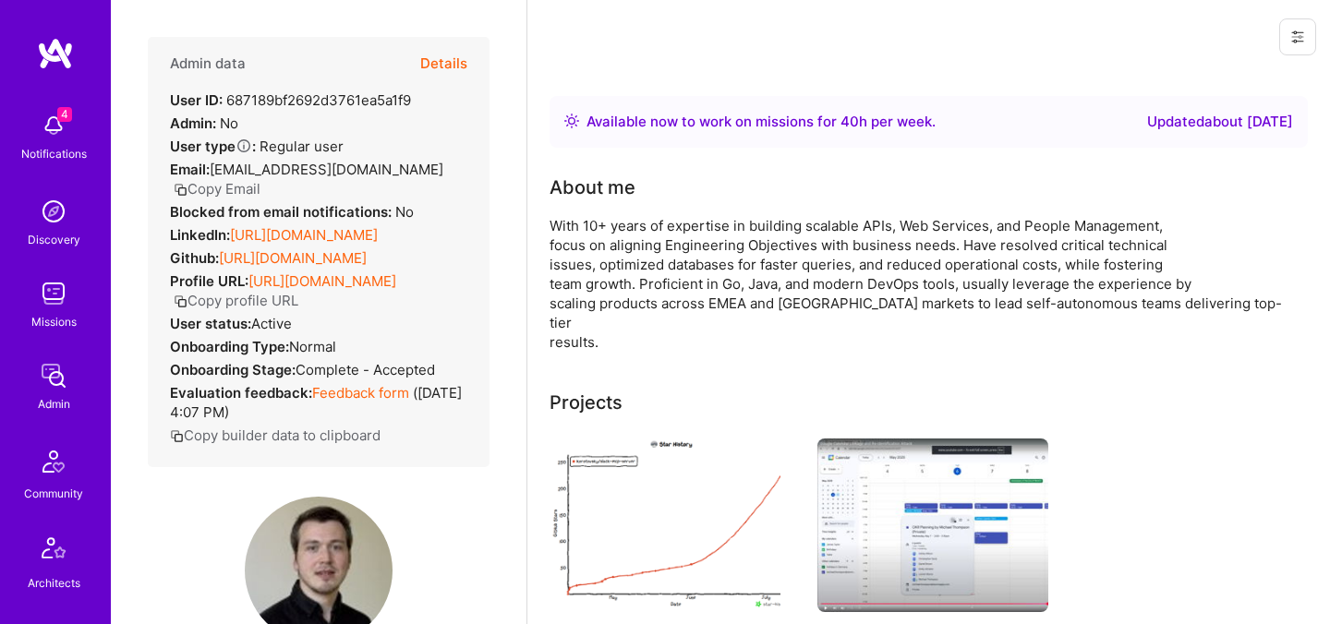
click at [445, 63] on button "Details" at bounding box center [443, 64] width 47 height 54
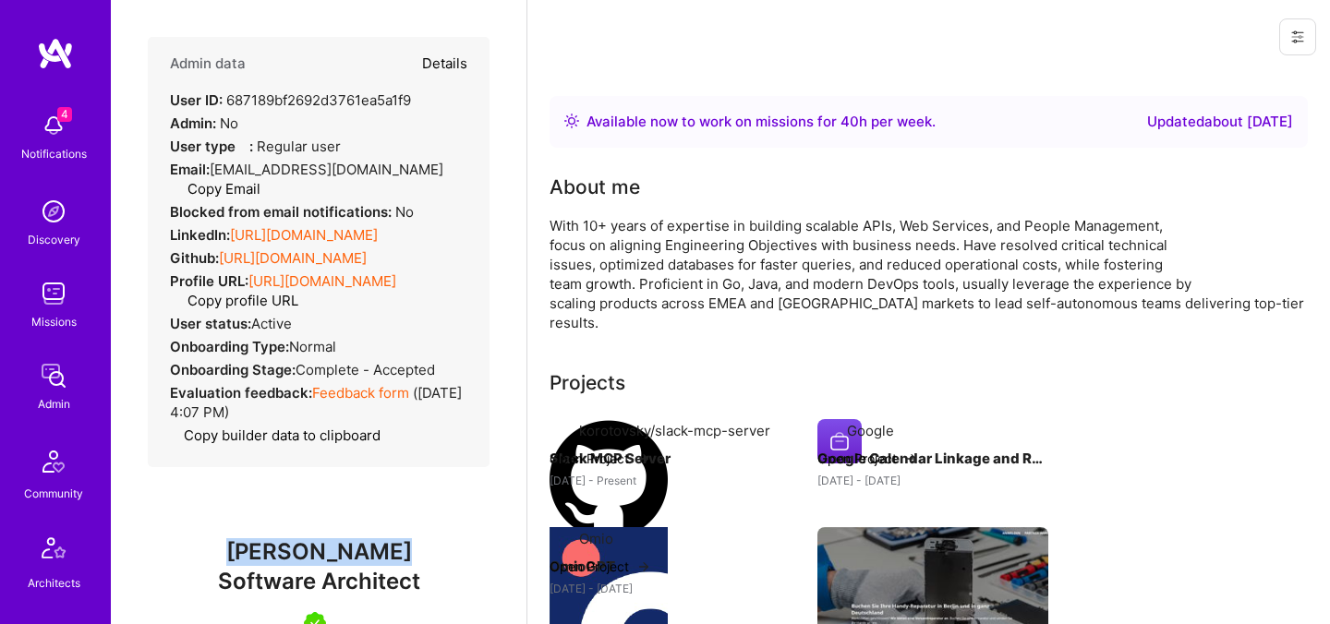
type textarea "x"
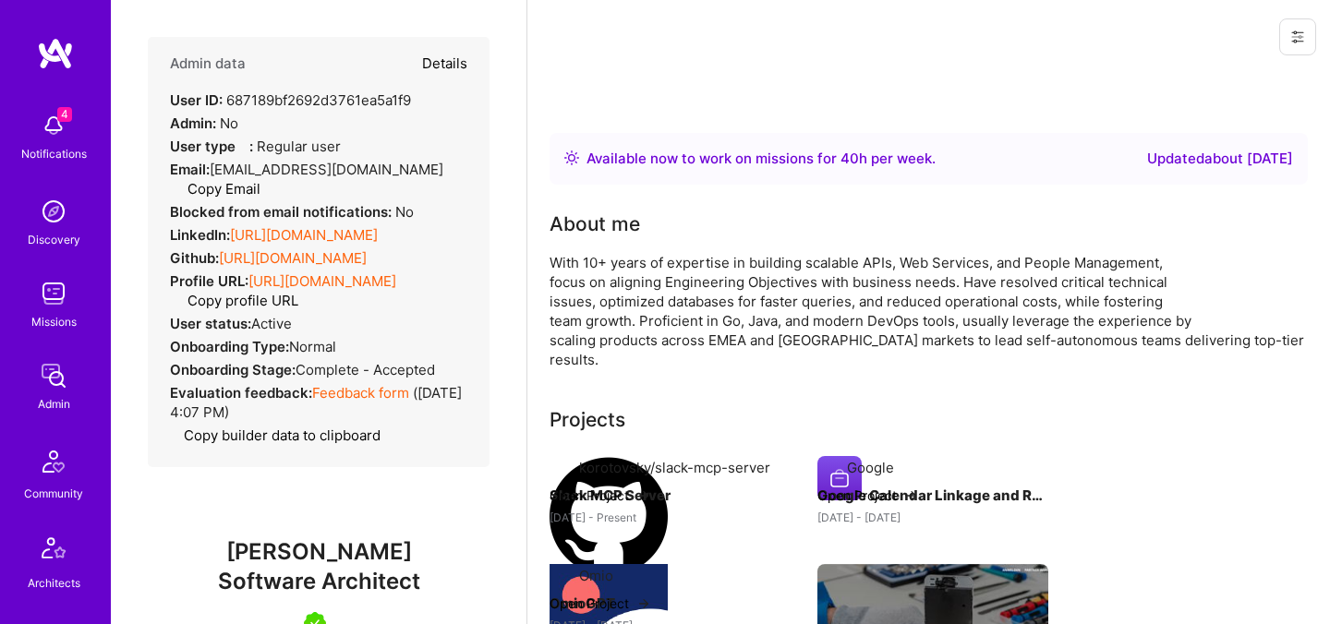
select select "5"
select select "7"
select select "DE"
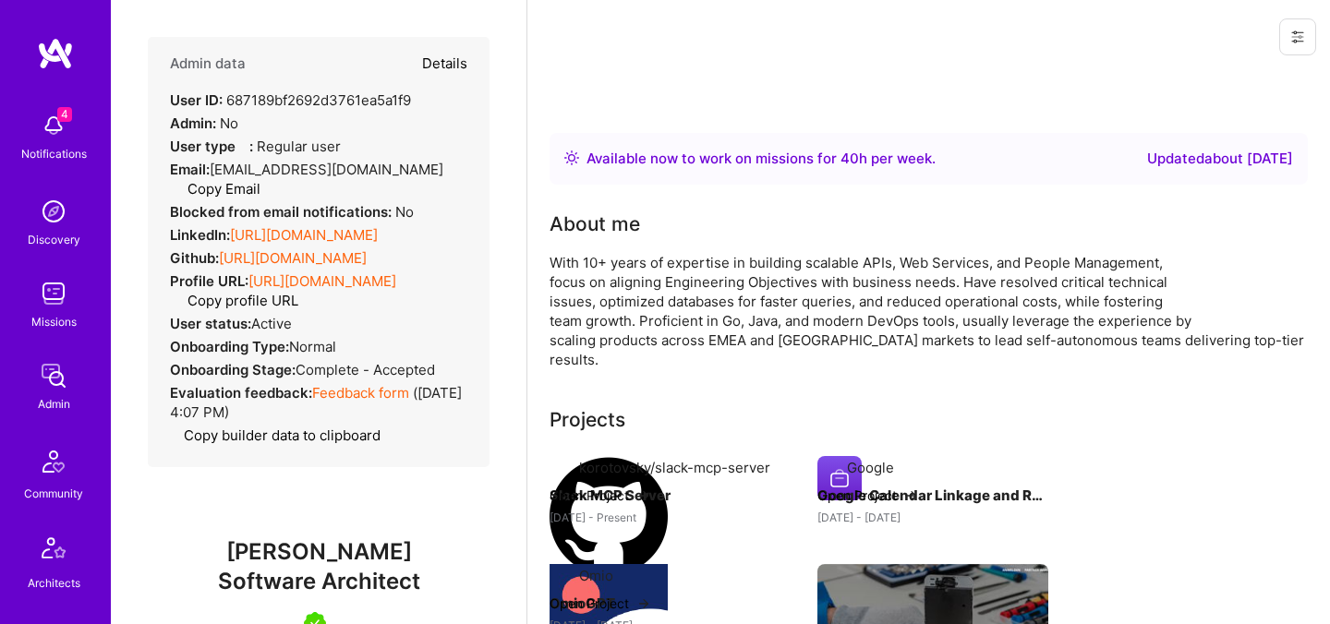
select select "Right Now"
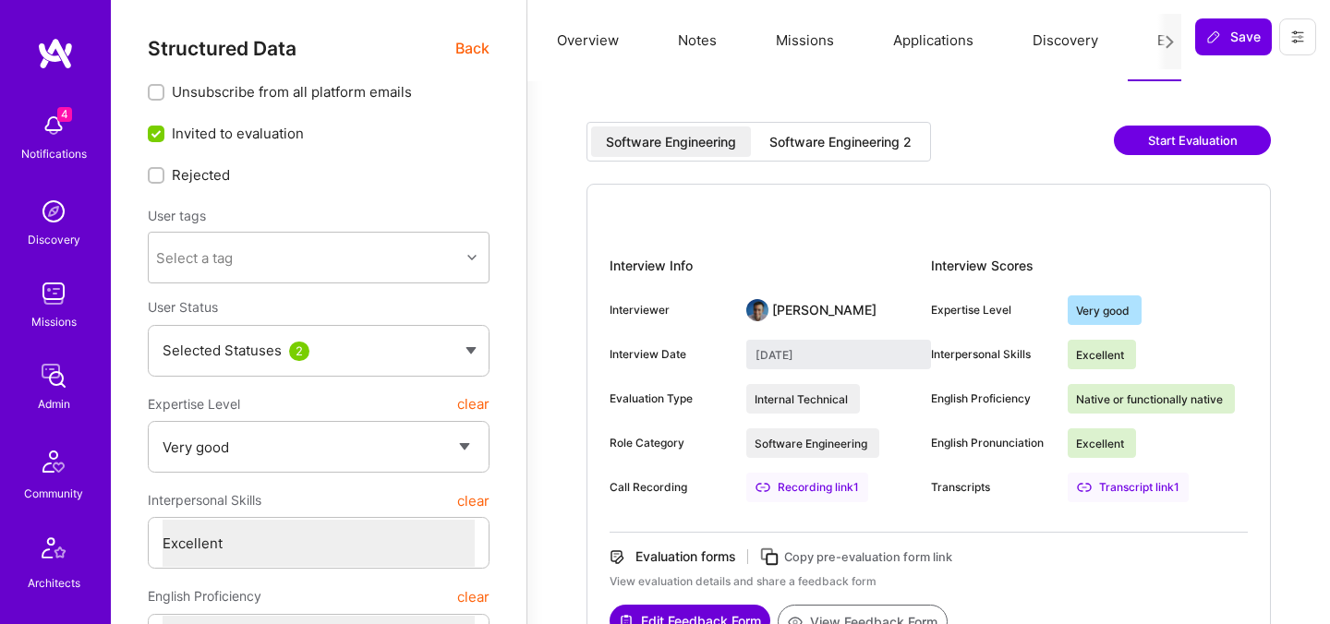
click at [843, 136] on div "Software Engineering 2" at bounding box center [840, 142] width 142 height 18
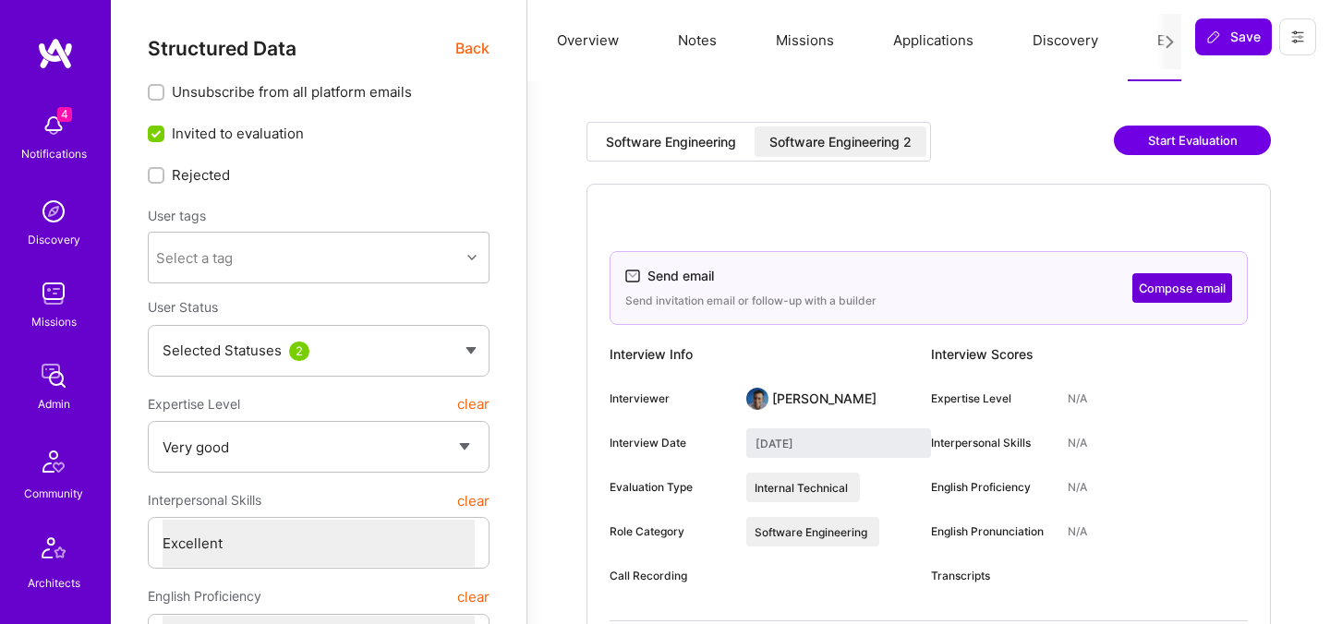
click at [854, 133] on div "Software Engineering 2" at bounding box center [840, 142] width 142 height 18
click at [858, 150] on div "Software Engineering 2" at bounding box center [840, 142] width 142 height 18
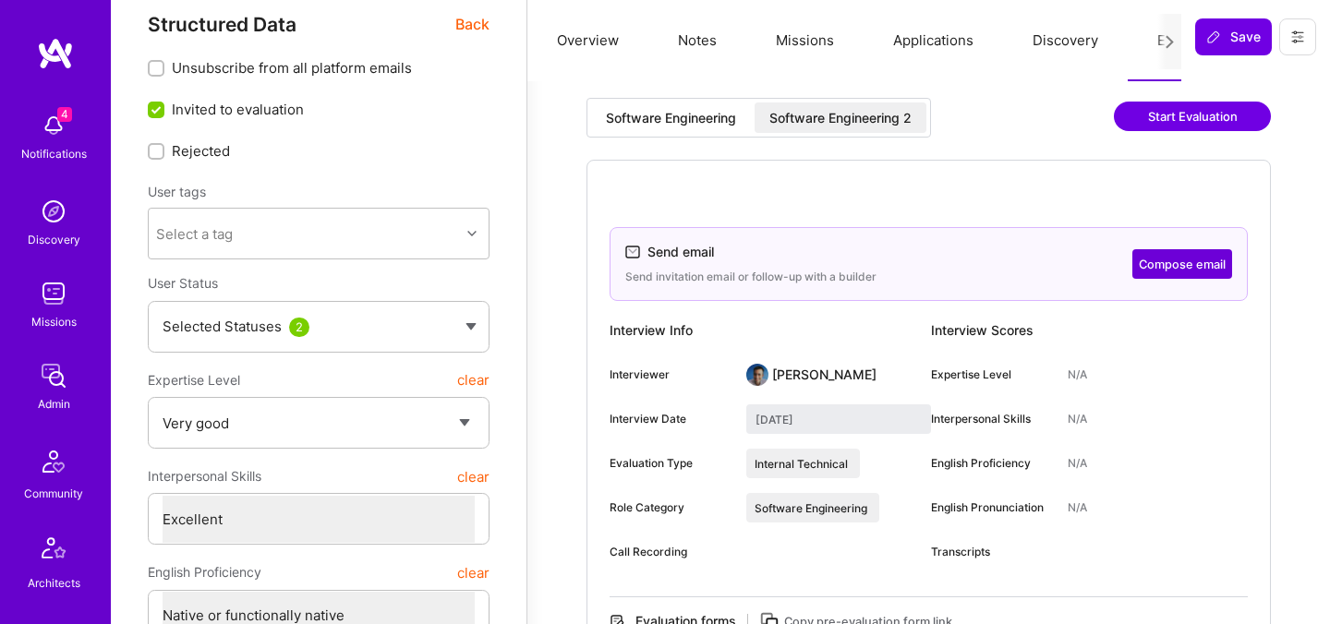
scroll to position [29, 0]
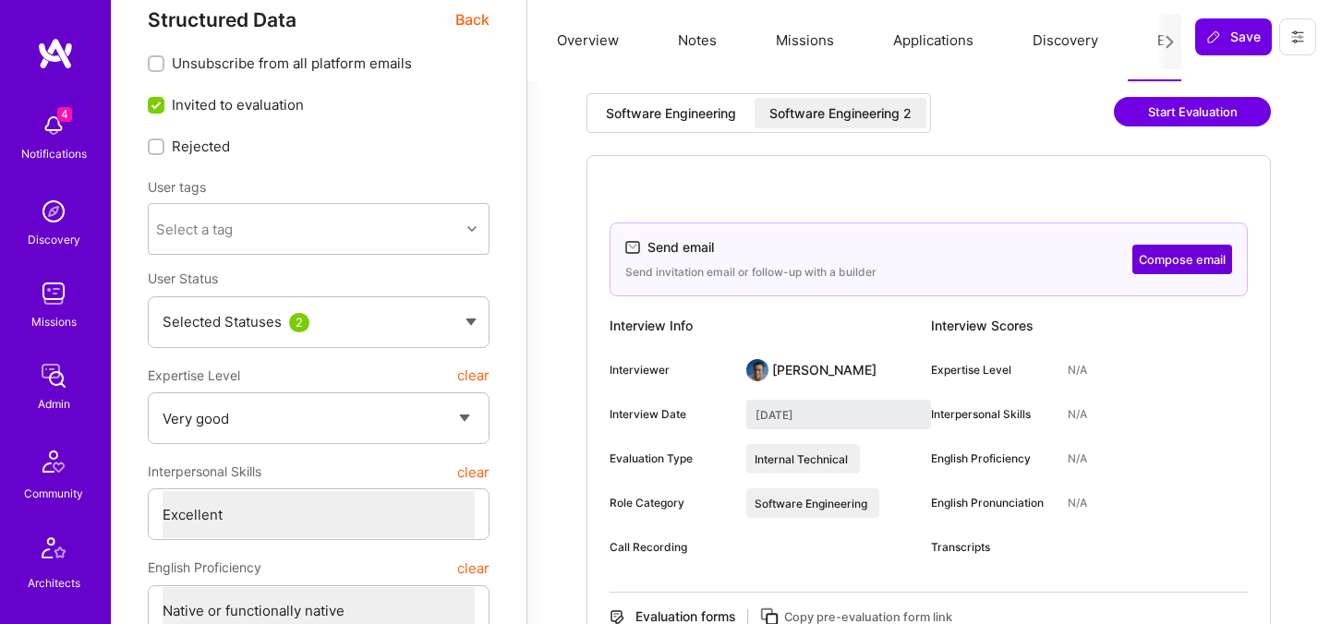
click at [837, 106] on div "Software Engineering 2" at bounding box center [840, 113] width 142 height 18
click at [698, 106] on div "Software Engineering" at bounding box center [671, 113] width 130 height 18
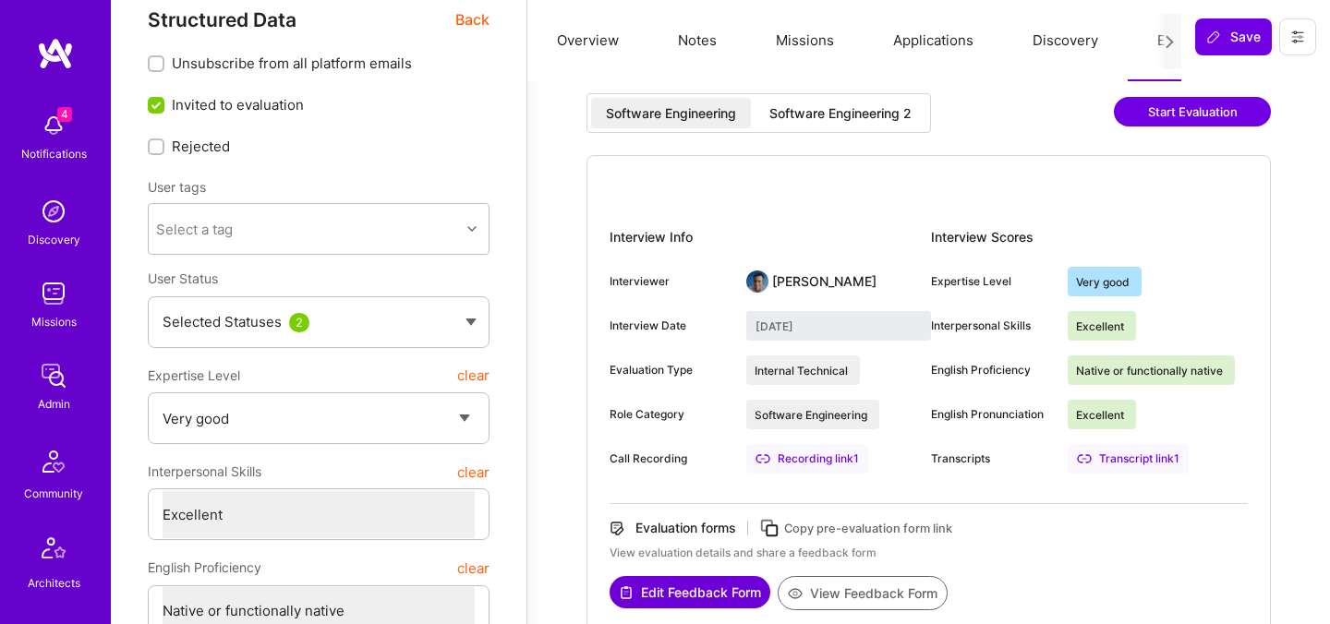
click at [826, 110] on div "Software Engineering 2" at bounding box center [840, 113] width 142 height 18
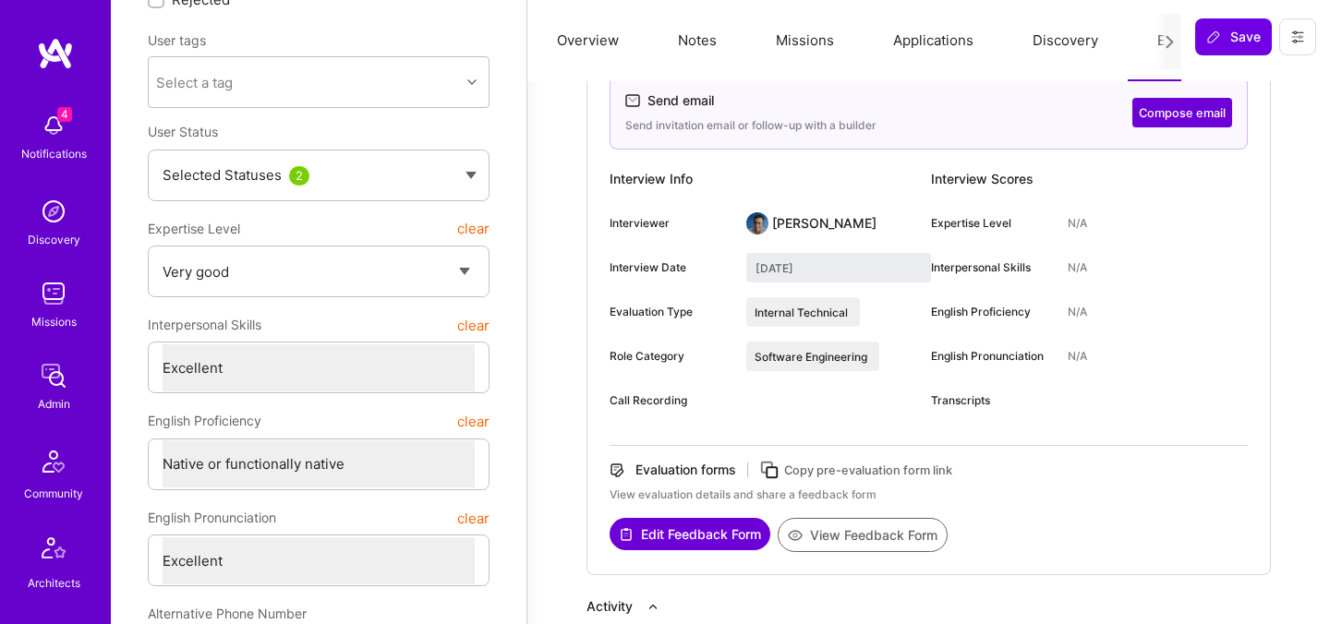
scroll to position [49, 0]
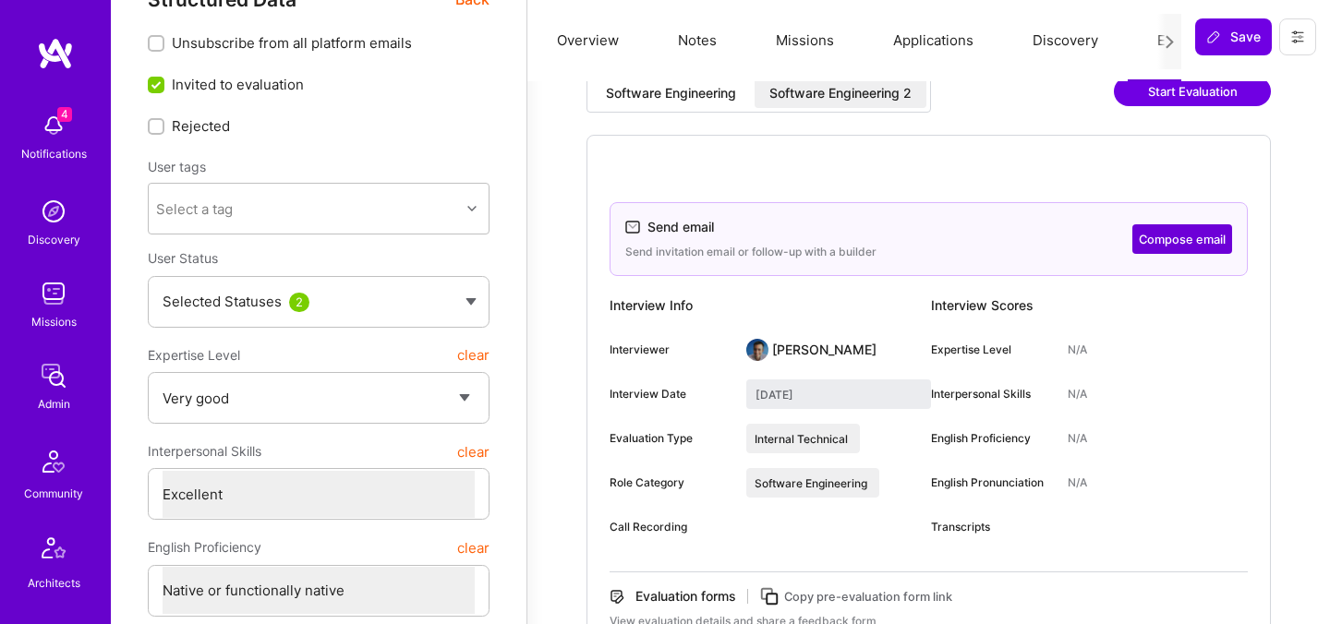
click at [705, 99] on div "Software Engineering" at bounding box center [671, 93] width 130 height 18
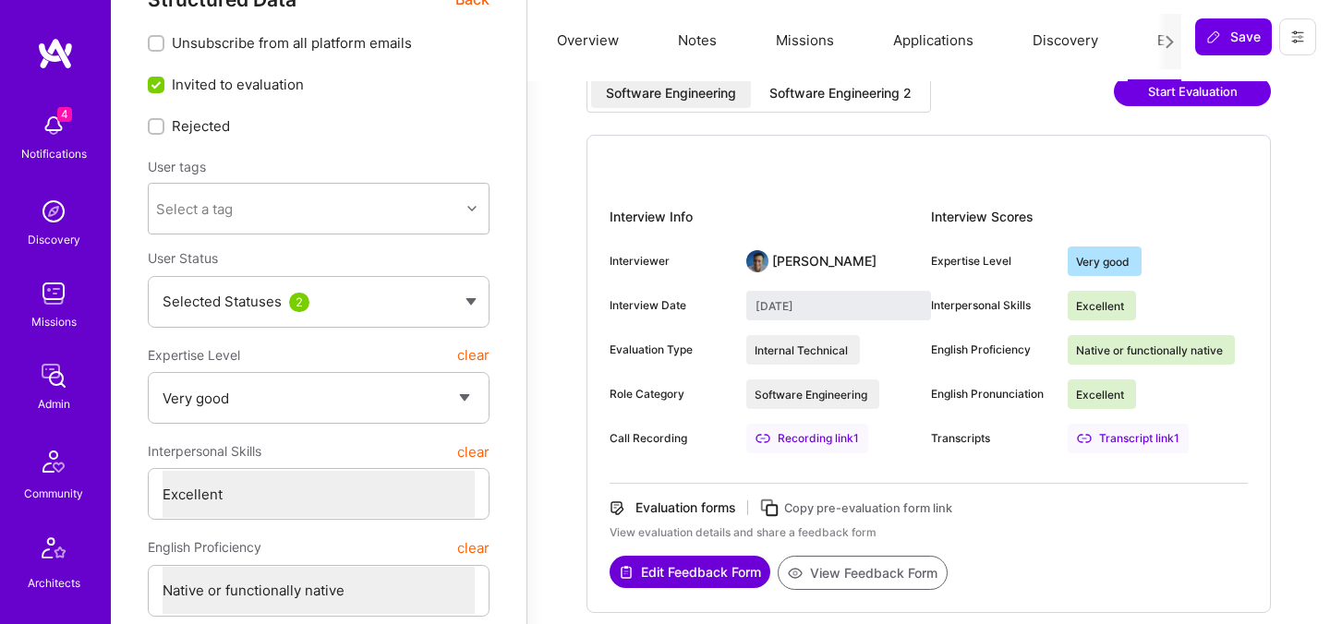
click at [806, 82] on div "Software Engineering 2" at bounding box center [840, 93] width 172 height 30
type input "[DATE]"
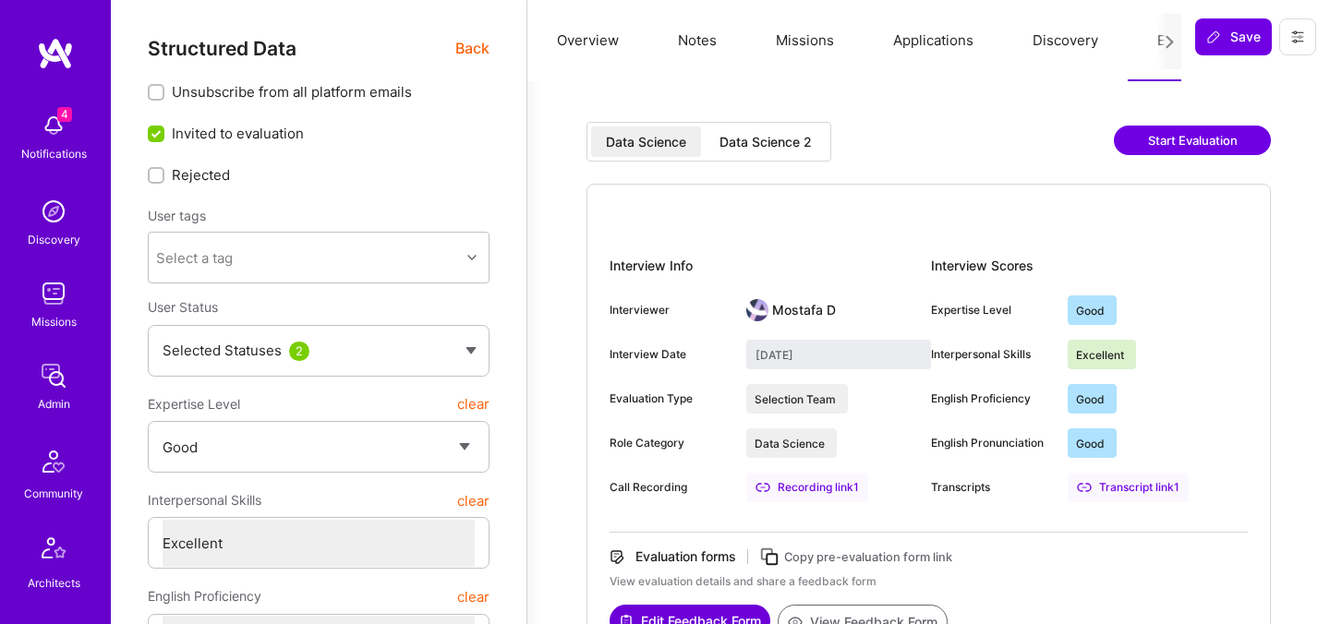
select select "4"
select select "7"
select select "6"
select select "US"
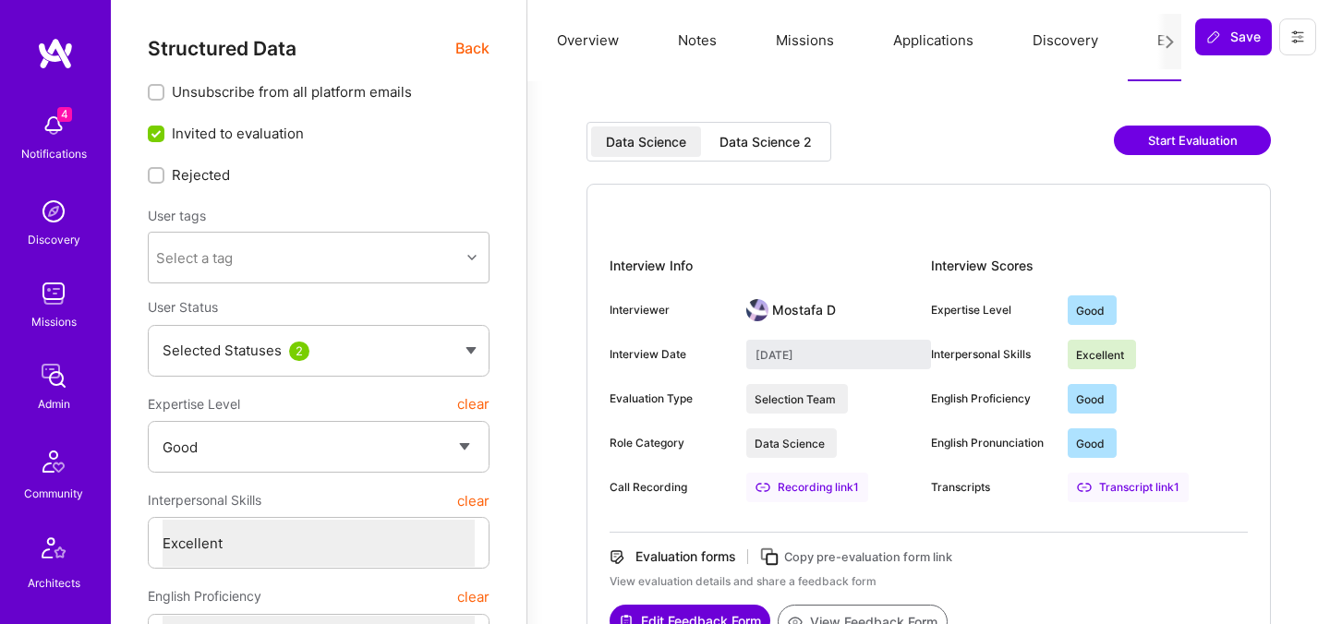
select select "Right Now"
click at [474, 50] on span "Back" at bounding box center [472, 48] width 34 height 23
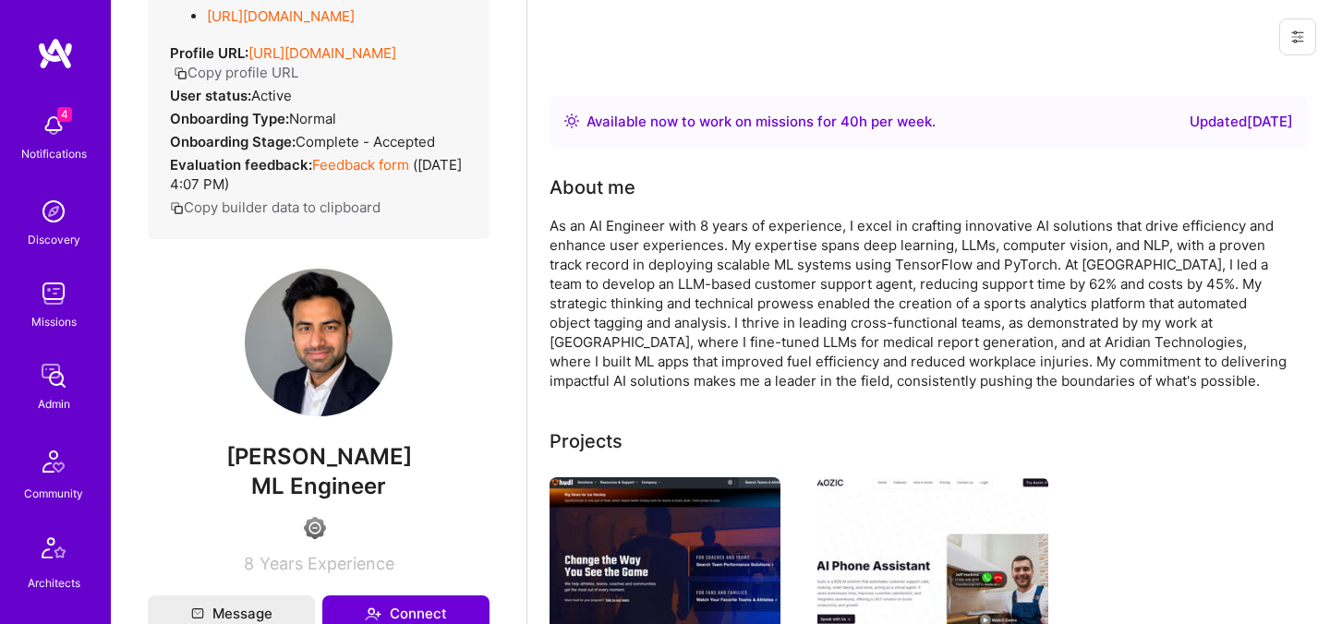
scroll to position [407, 0]
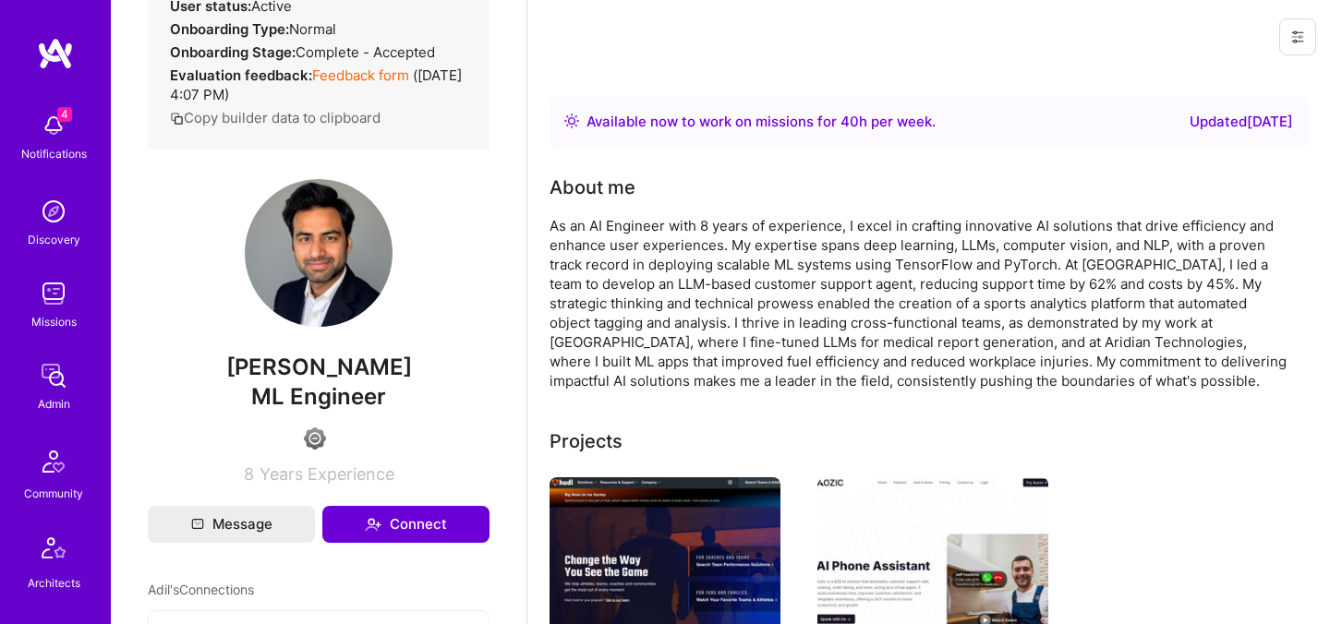
click at [339, 379] on span "Adil Mubeen" at bounding box center [319, 368] width 342 height 28
copy span "Adil Mubeen"
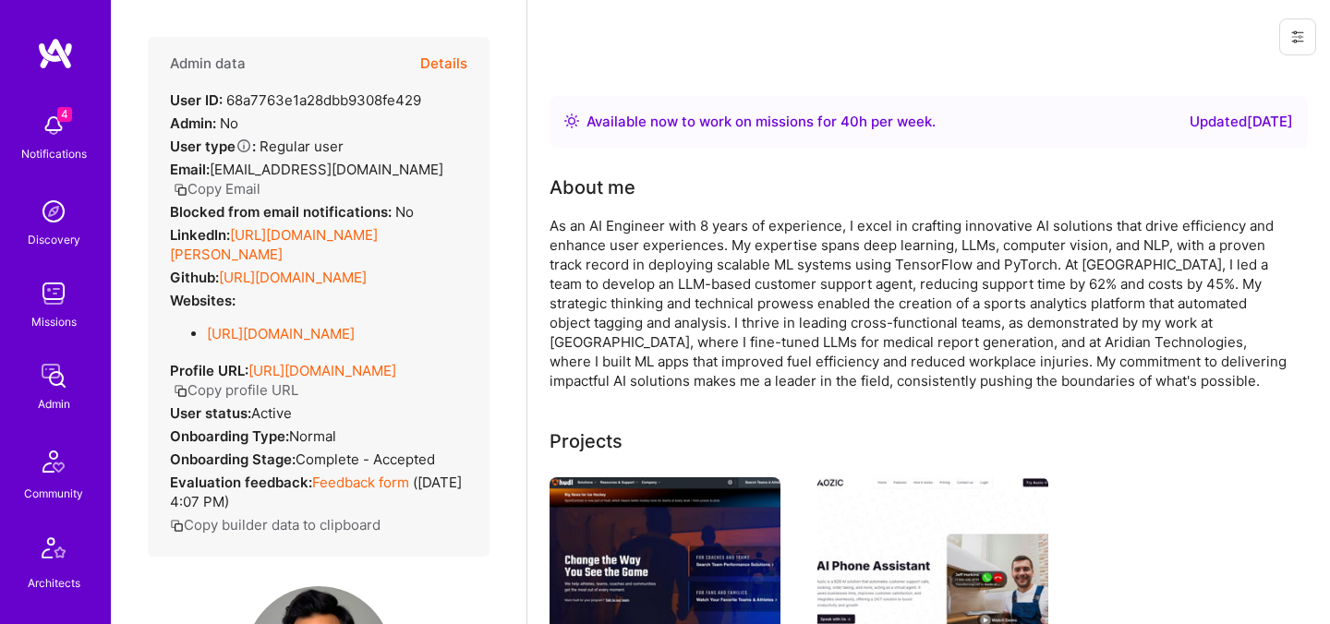
click at [446, 55] on button "Details" at bounding box center [443, 64] width 47 height 54
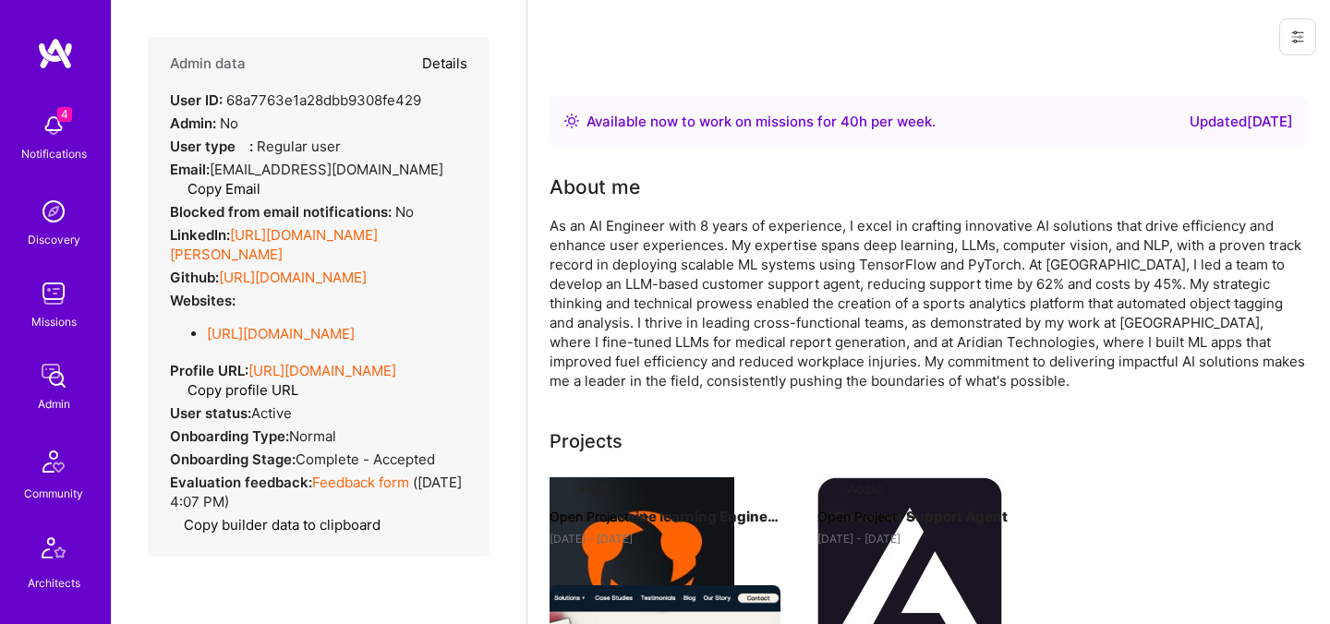
type textarea "x"
select select "4"
select select "7"
select select "6"
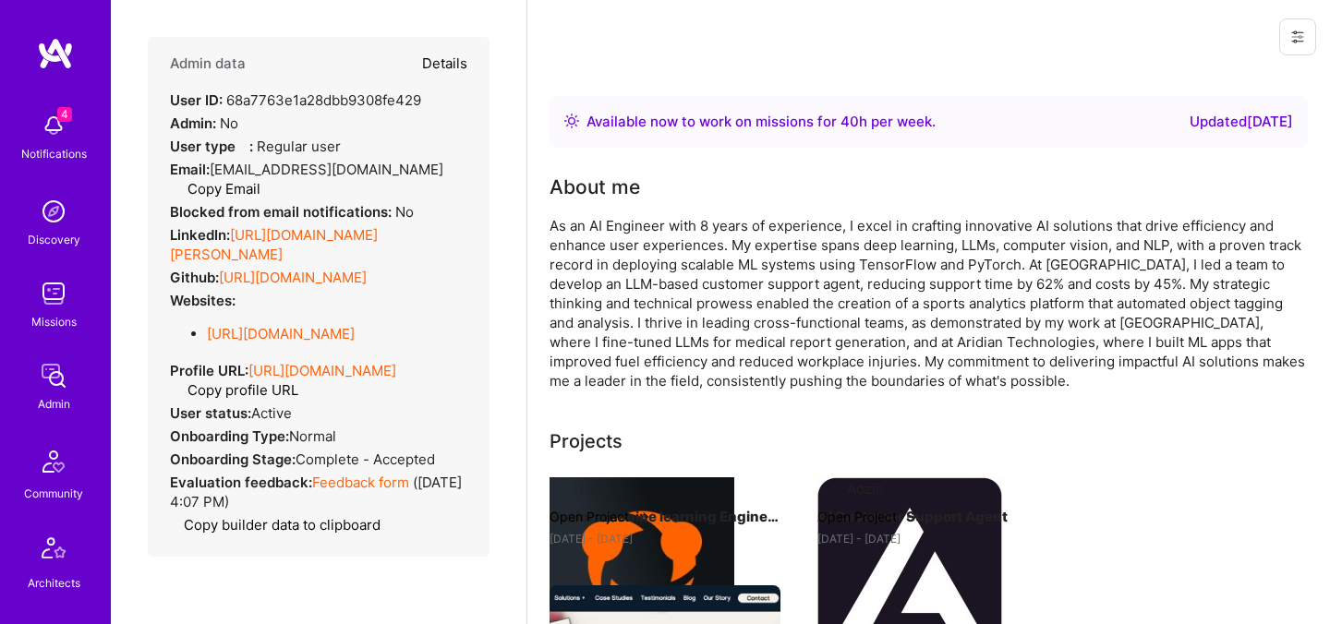
select select "US"
select select "Right Now"
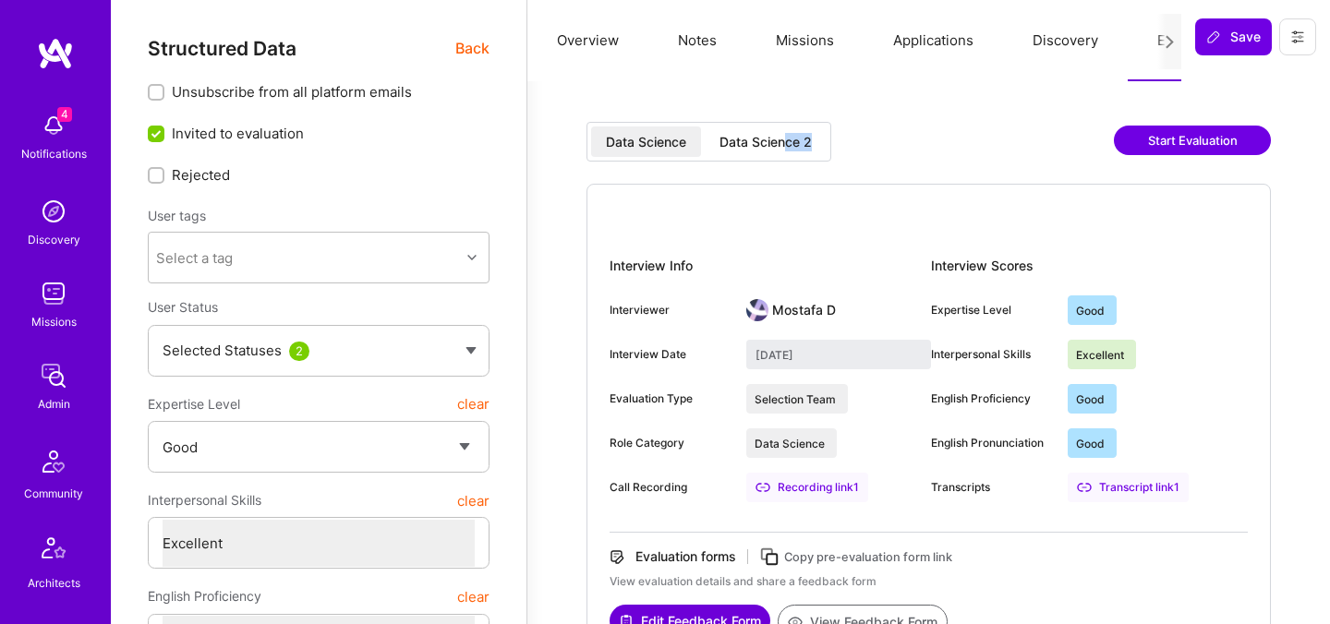
click at [786, 151] on div "Data Science 2" at bounding box center [766, 141] width 122 height 30
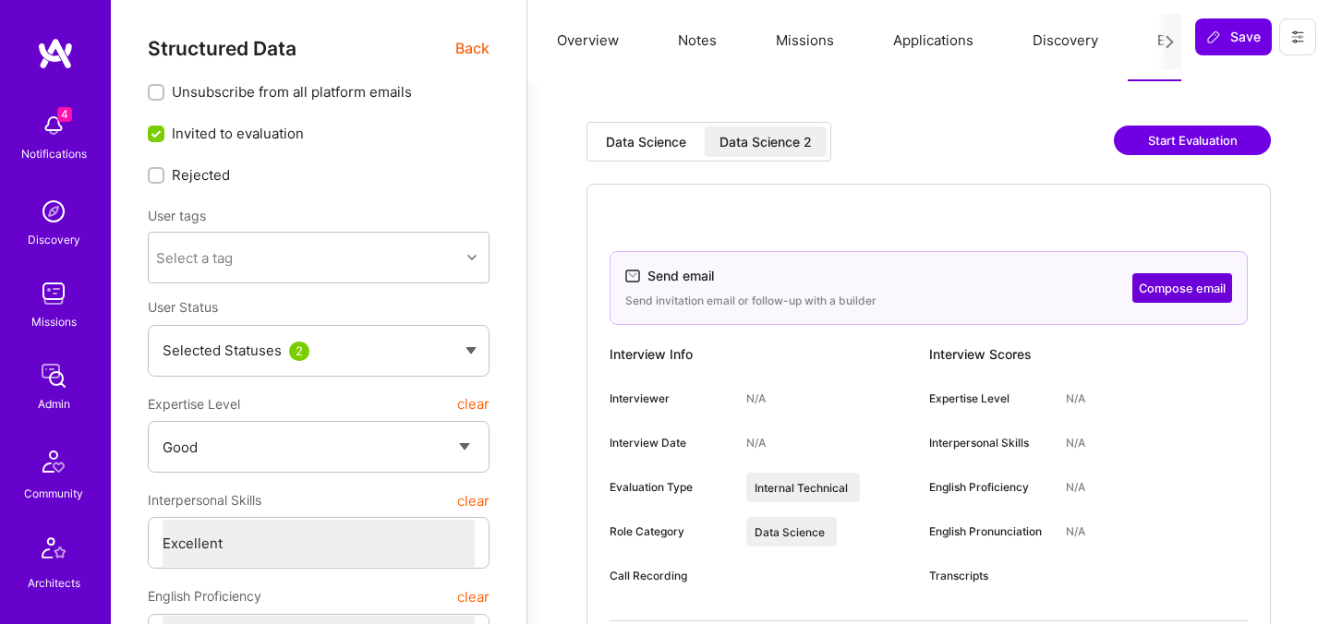
click at [756, 143] on div "Data Science 2" at bounding box center [765, 142] width 92 height 18
click at [764, 142] on div "Data Science 2" at bounding box center [765, 142] width 92 height 18
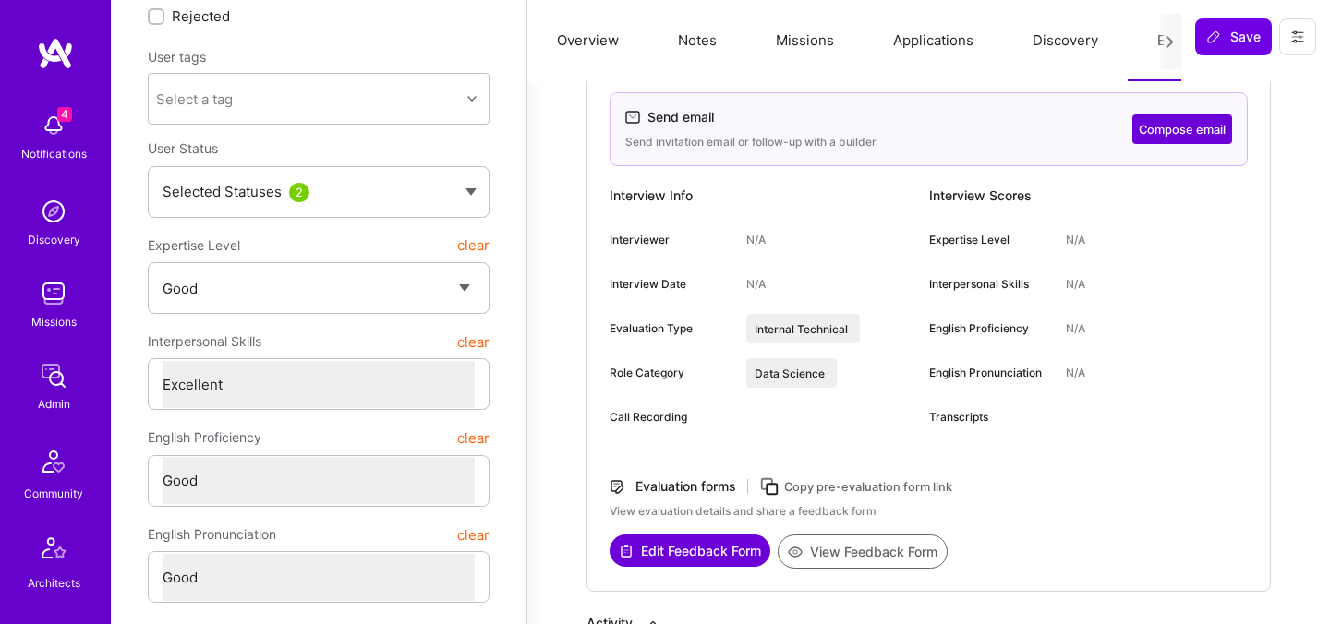
scroll to position [175, 0]
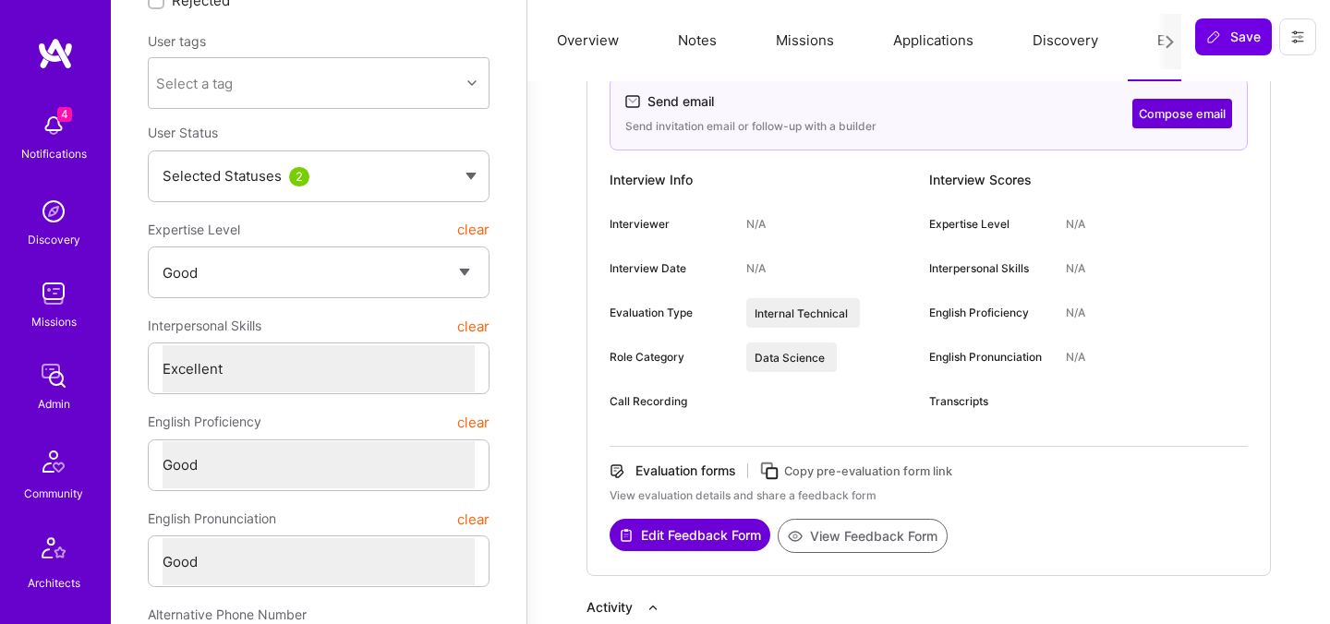
click at [1154, 119] on button "Compose email" at bounding box center [1182, 114] width 100 height 30
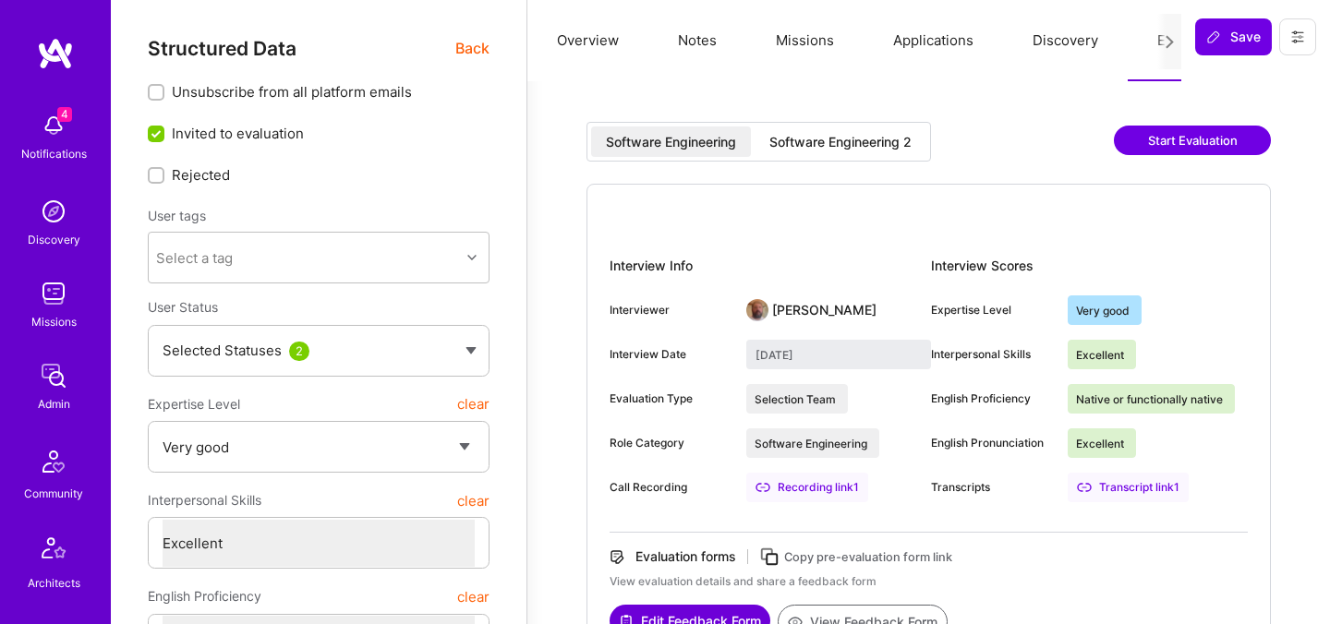
select select "5"
select select "7"
select select "US"
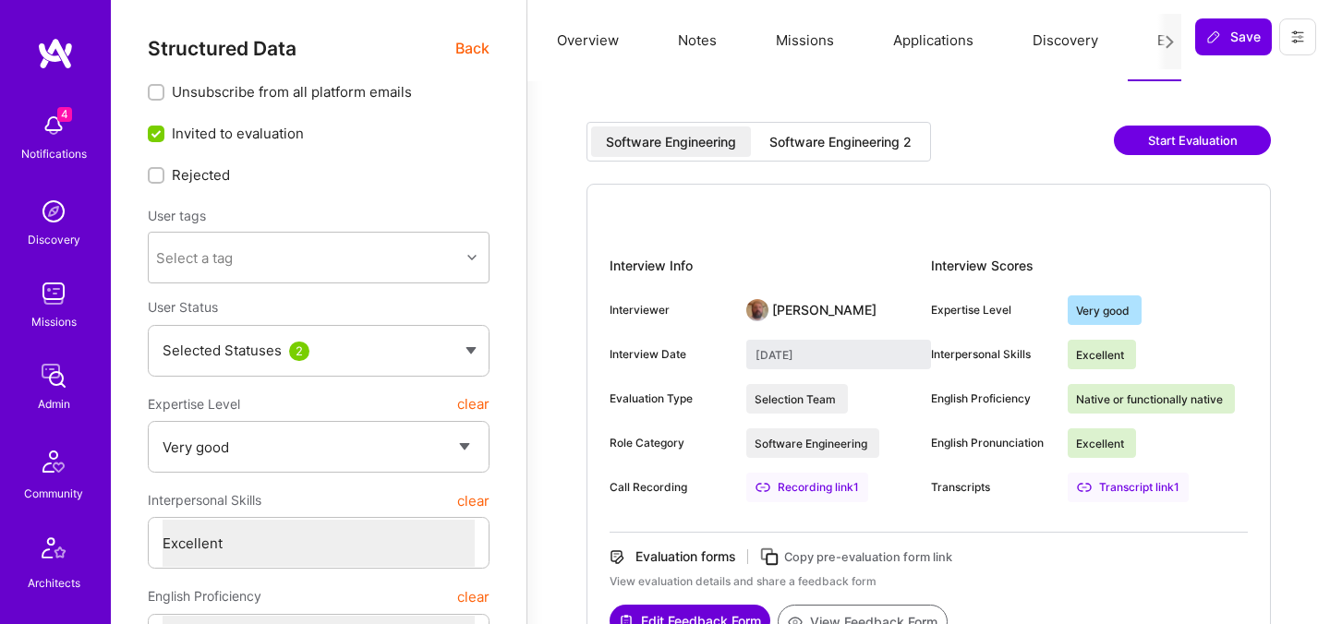
select select "Right Now"
click at [474, 47] on span "Back" at bounding box center [472, 48] width 34 height 23
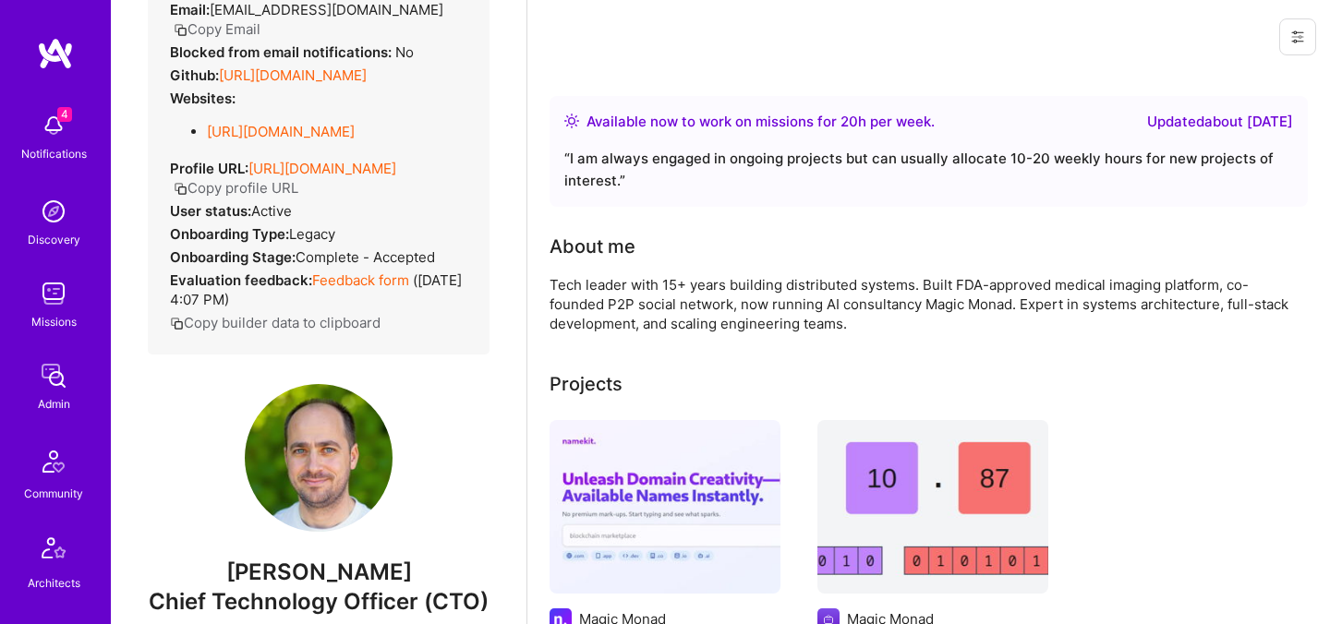
scroll to position [213, 0]
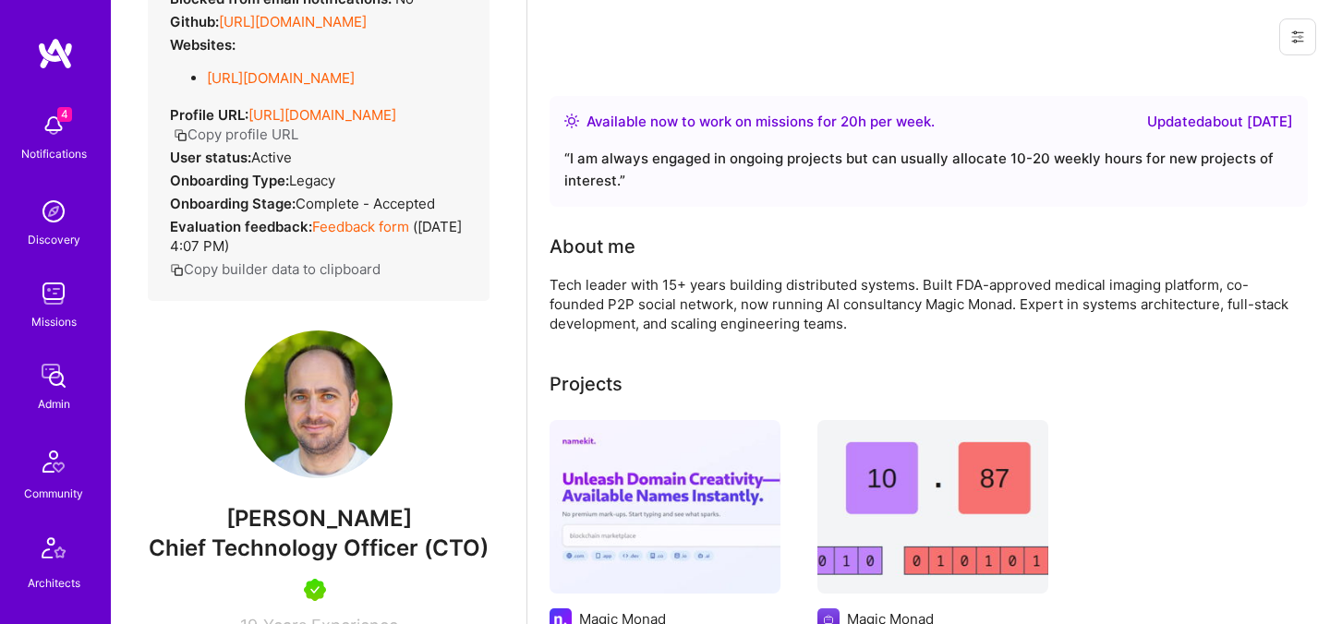
click at [285, 514] on span "[PERSON_NAME]" at bounding box center [319, 519] width 342 height 28
copy span "[PERSON_NAME]"
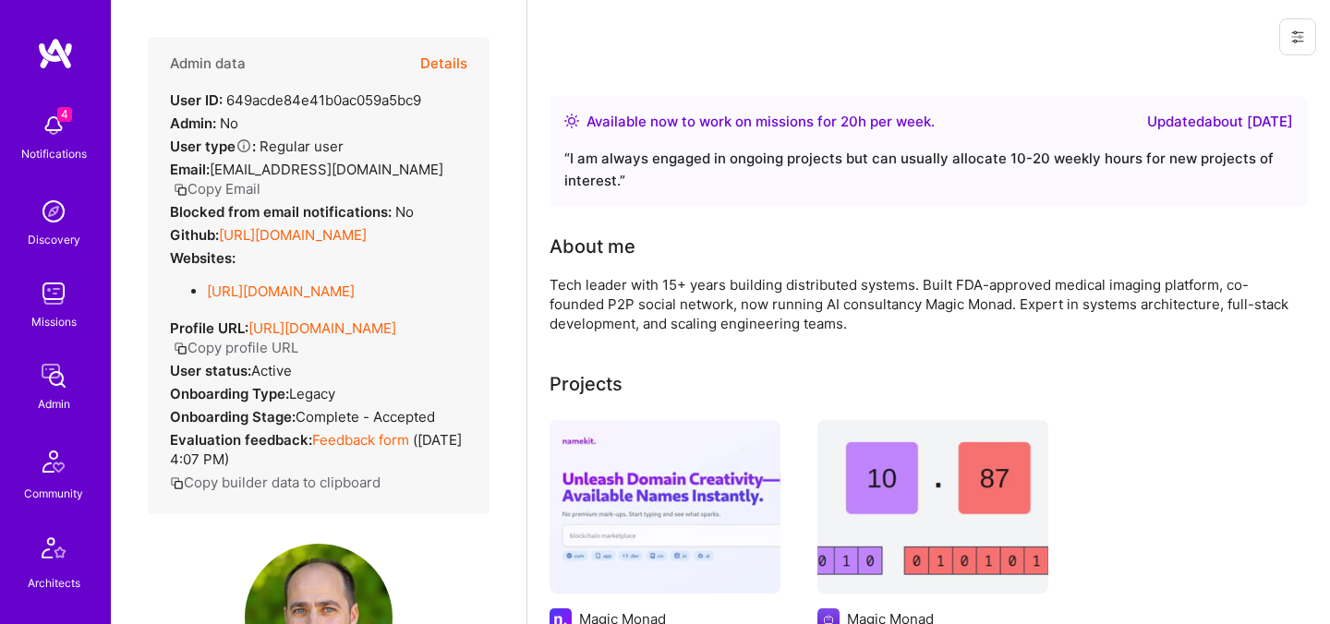
click at [444, 52] on button "Details" at bounding box center [443, 64] width 47 height 54
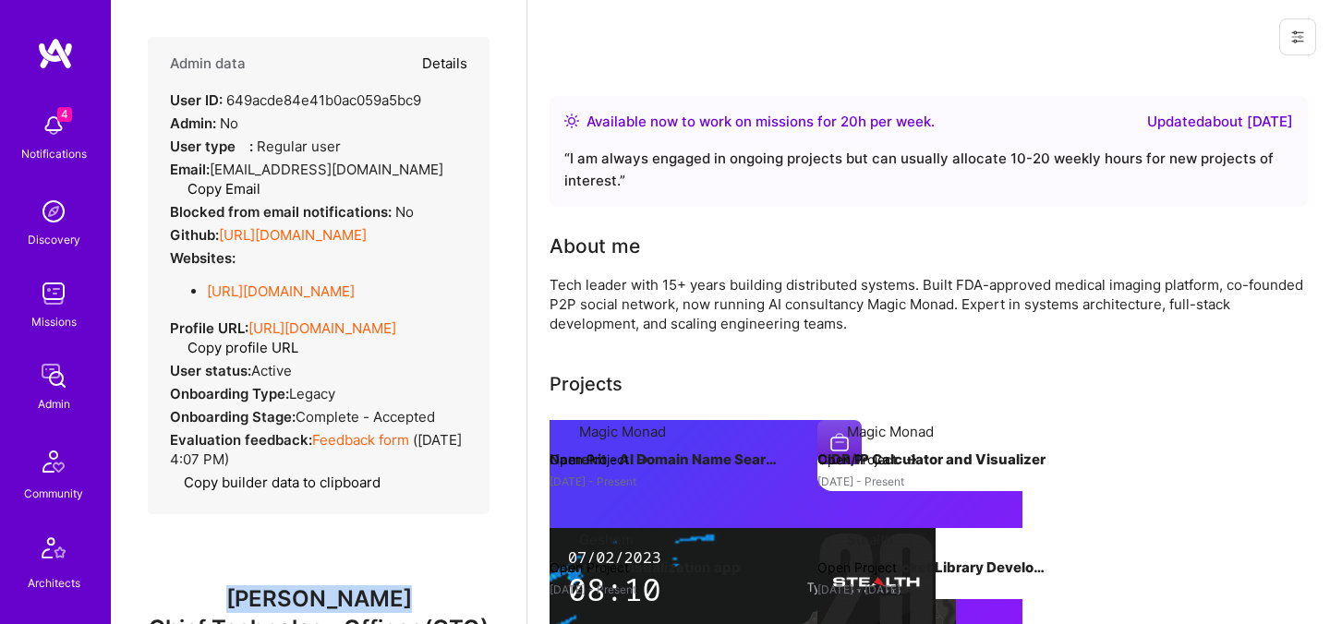
type textarea "x"
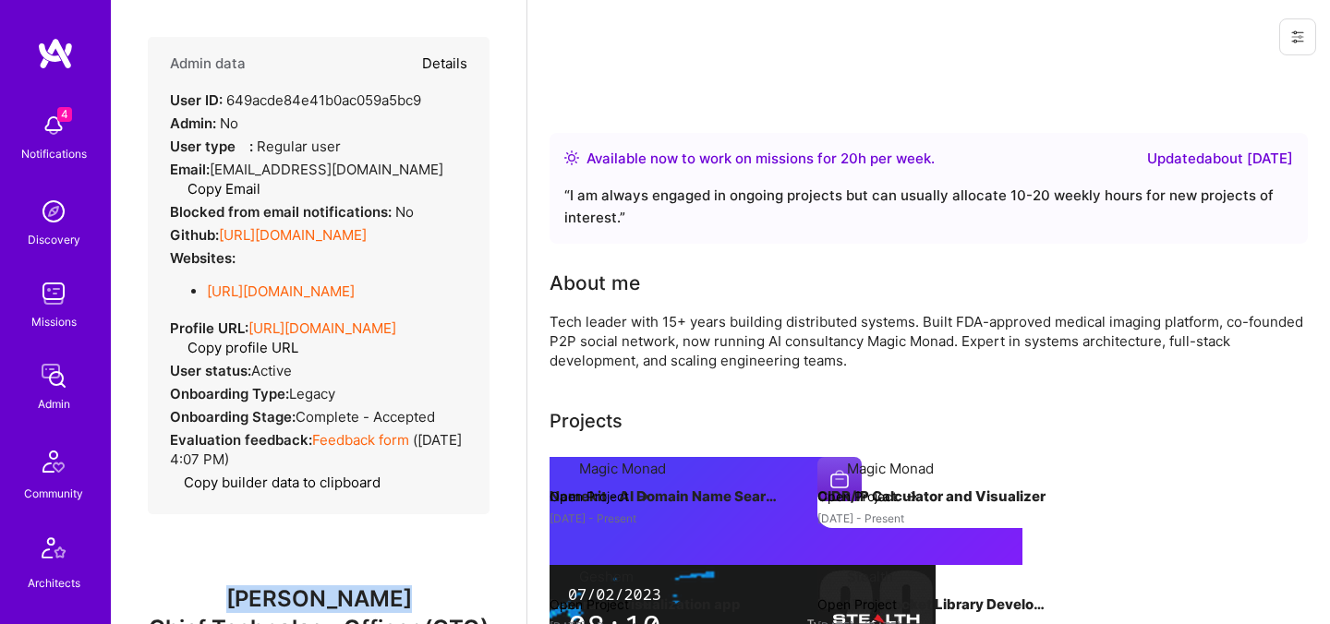
select select "5"
select select "7"
select select "US"
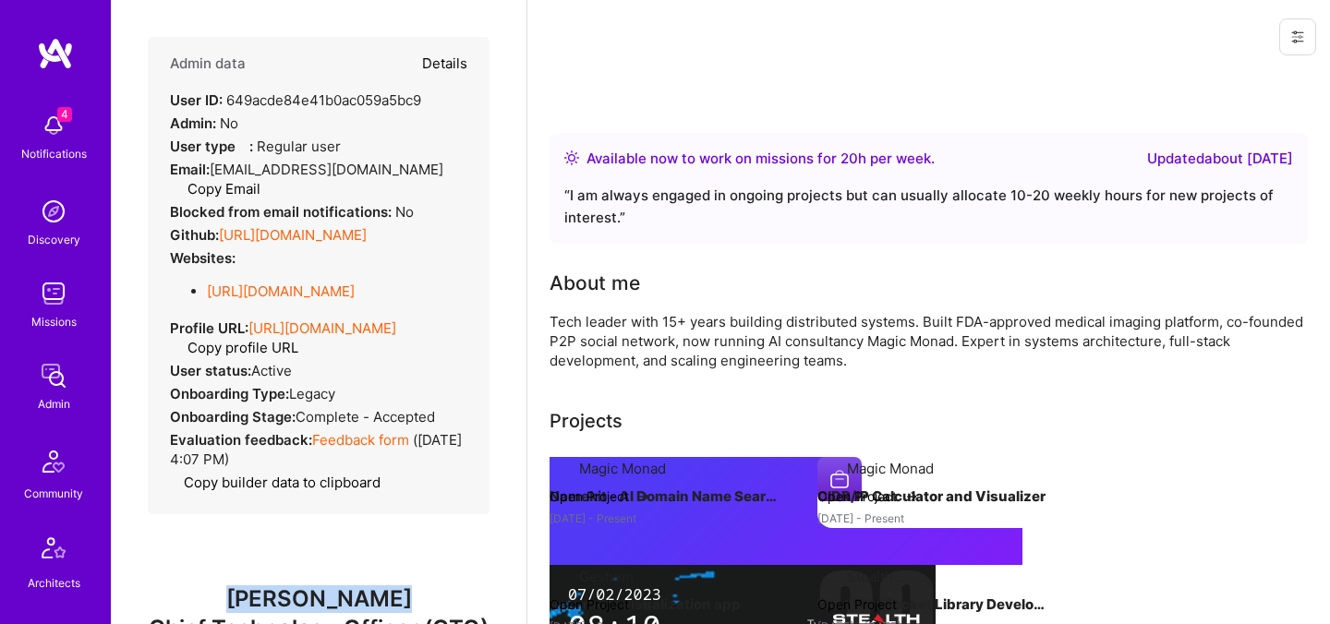
select select "Right Now"
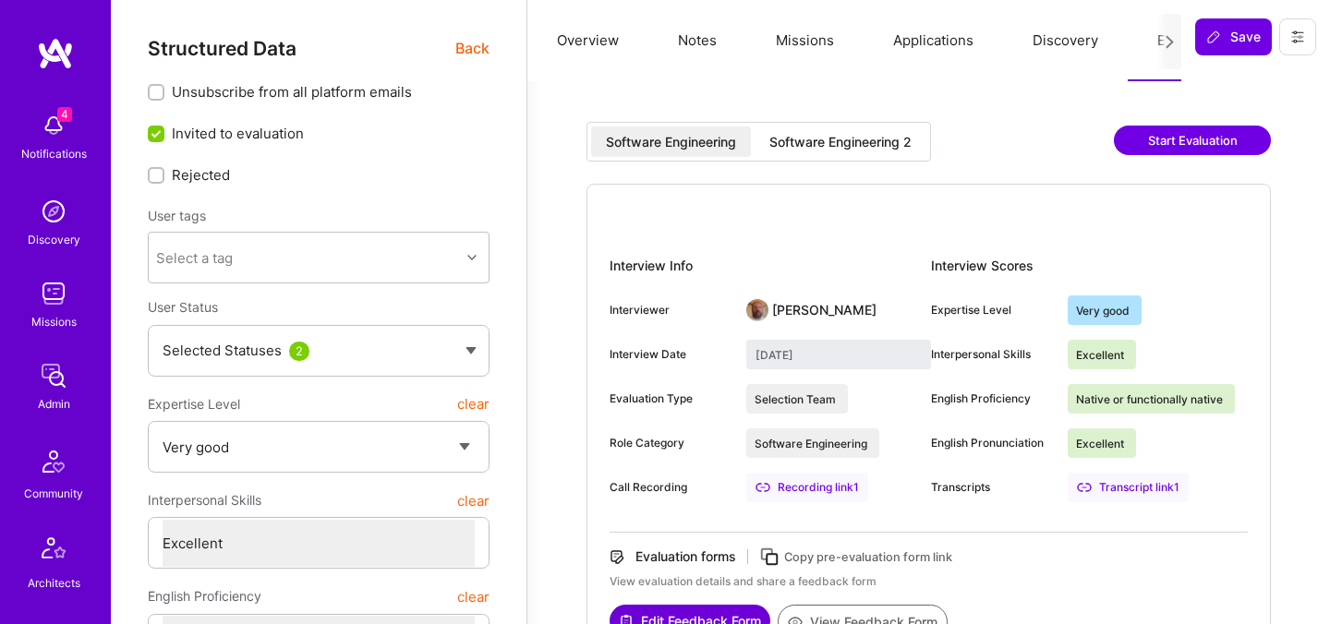
click at [803, 149] on div "Software Engineering 2" at bounding box center [840, 142] width 142 height 18
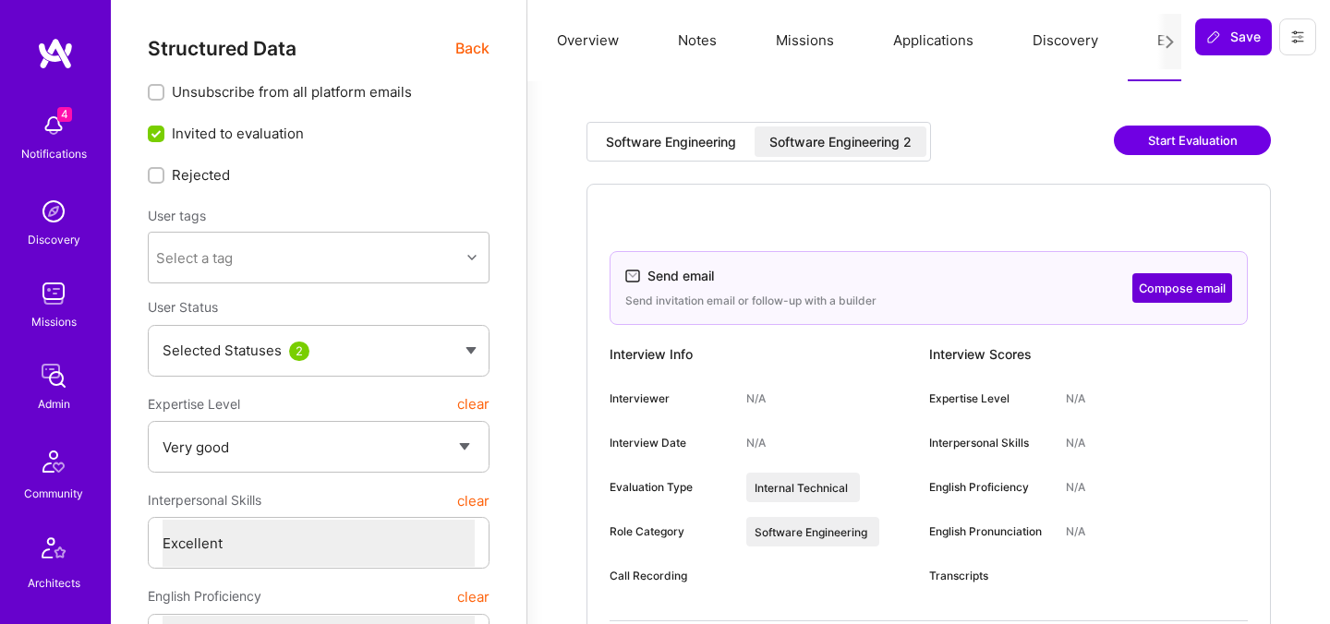
click at [1155, 283] on button "Compose email" at bounding box center [1182, 288] width 100 height 30
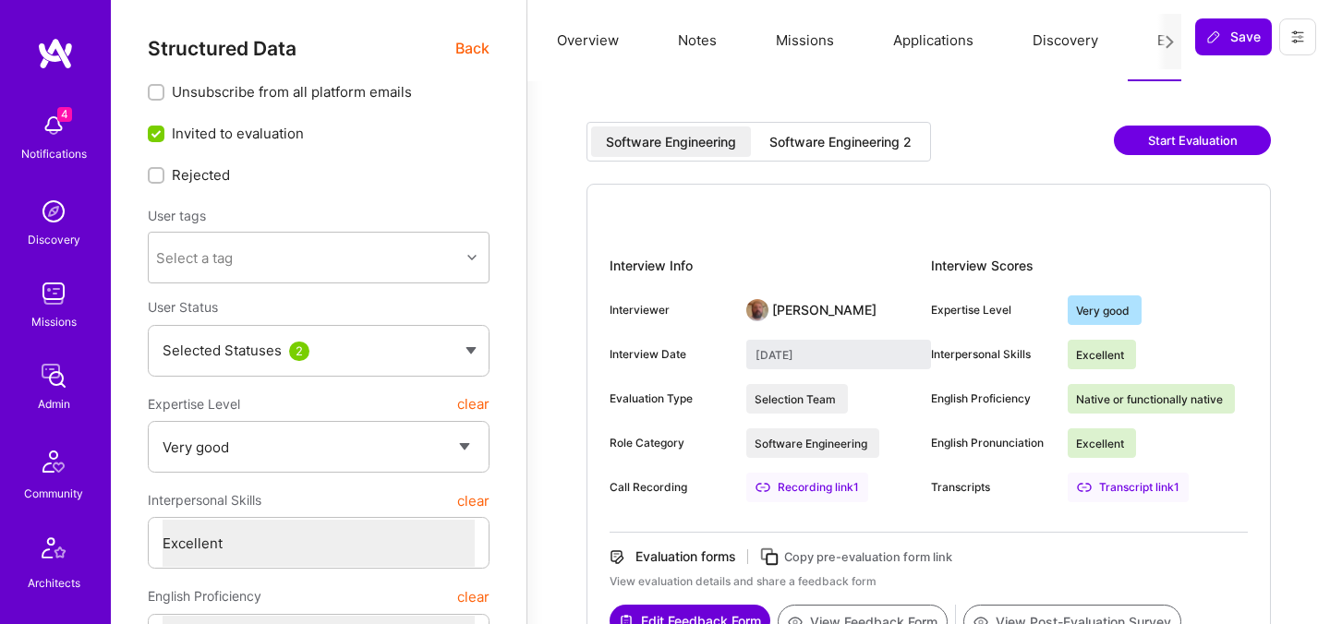
select select "5"
select select "7"
select select "CA"
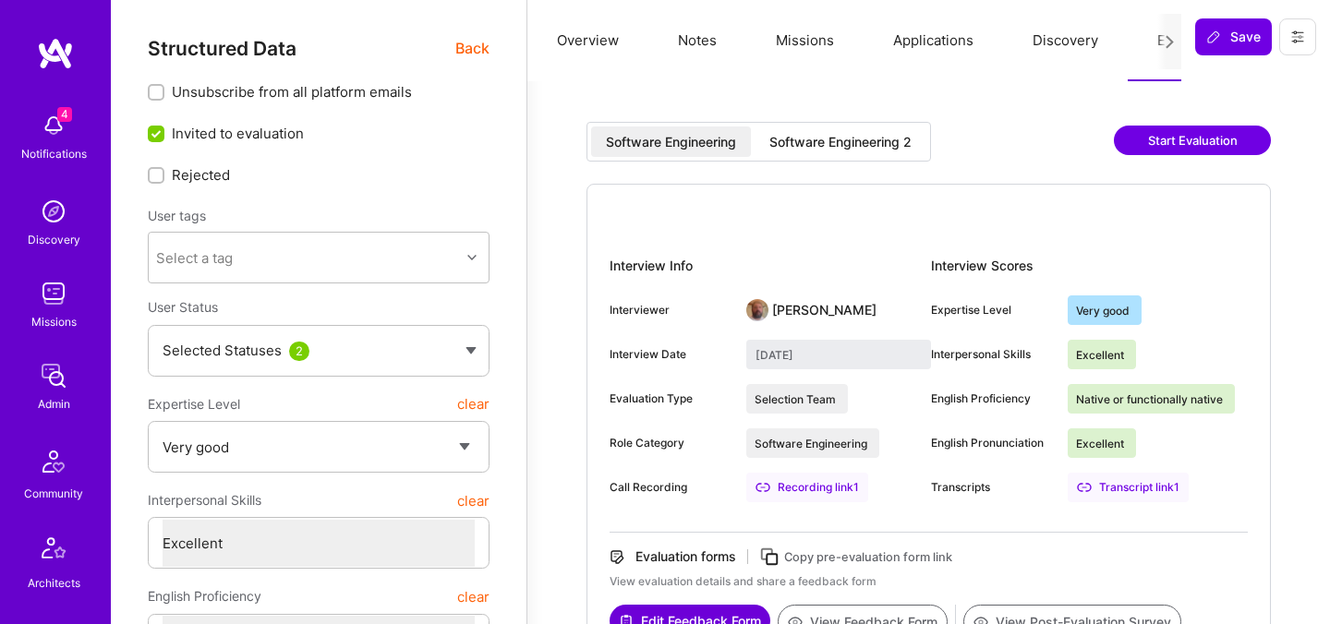
select select "Right Now"
click at [469, 42] on span "Back" at bounding box center [472, 48] width 34 height 23
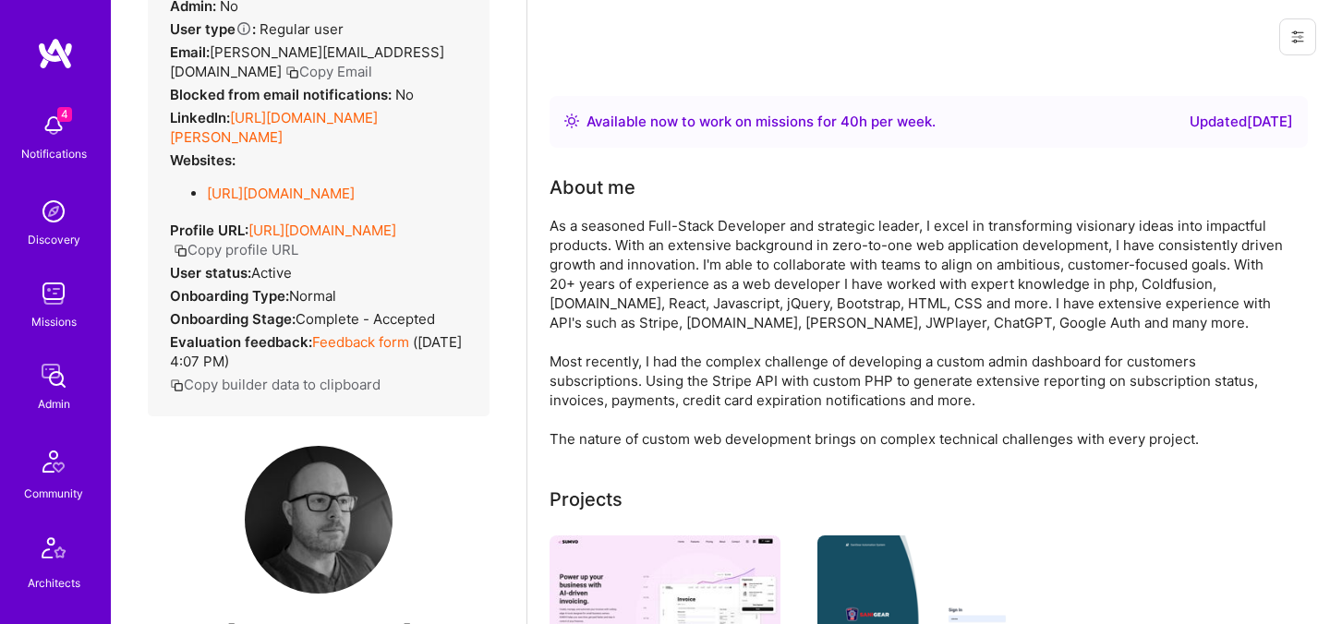
scroll to position [170, 0]
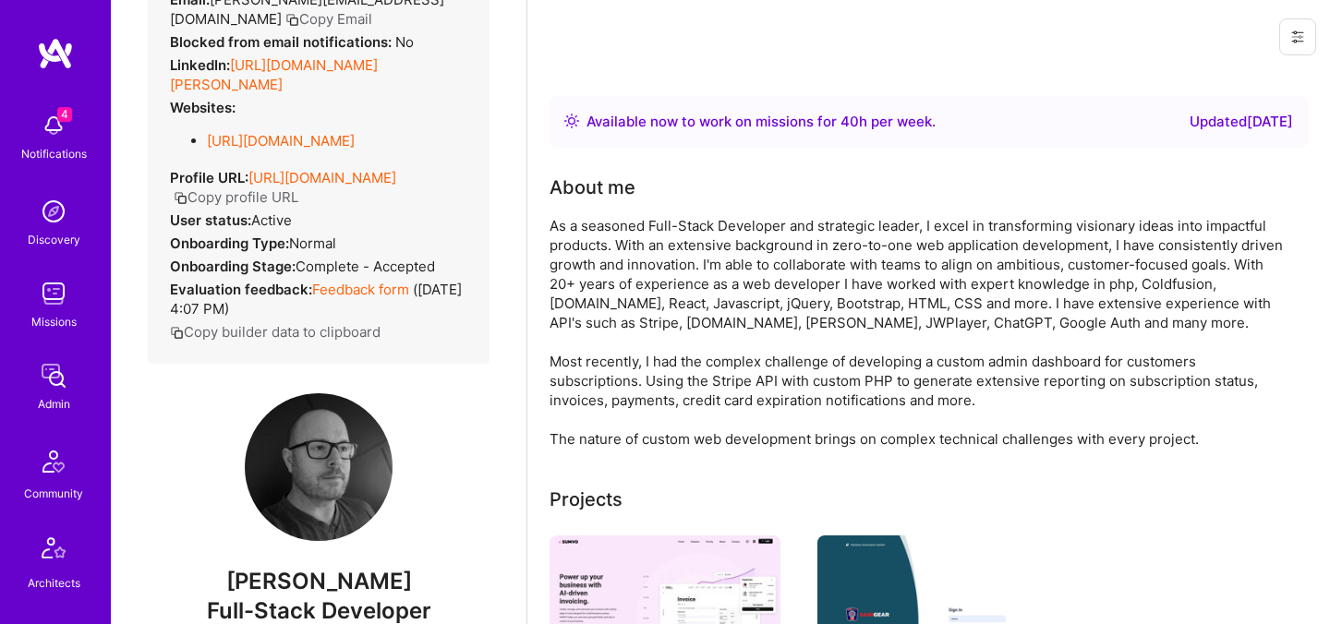
click at [312, 577] on span "[PERSON_NAME]" at bounding box center [319, 582] width 342 height 28
copy span "[PERSON_NAME]"
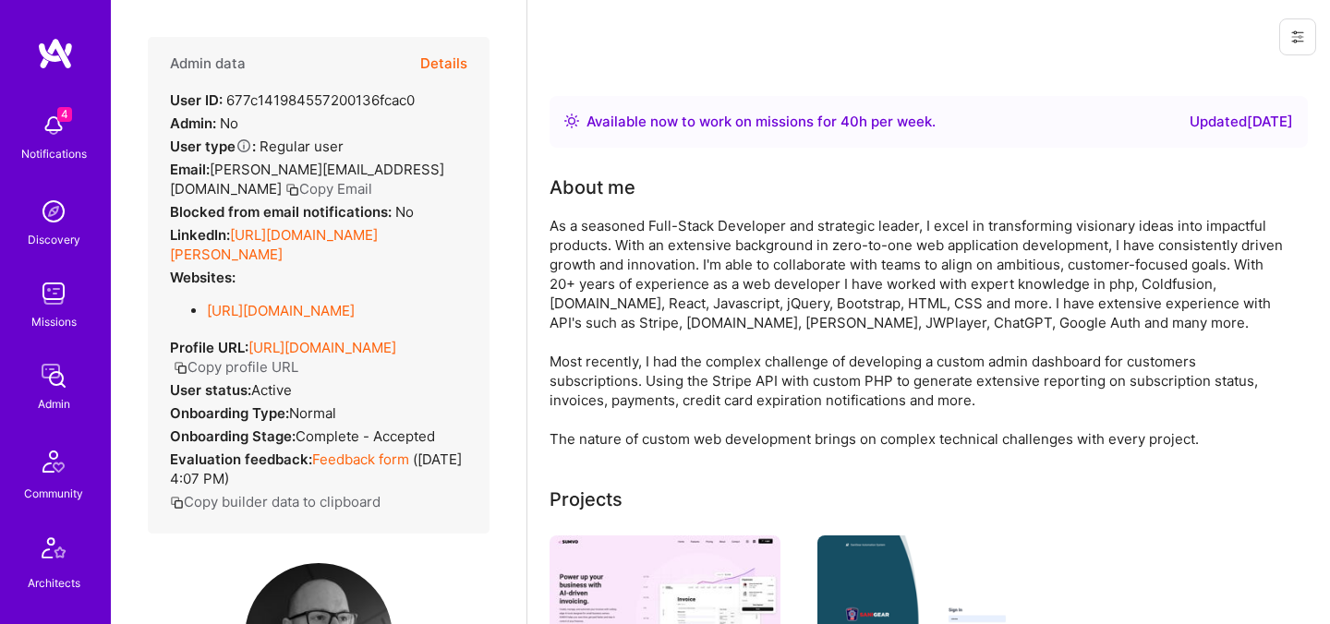
click at [453, 54] on button "Details" at bounding box center [443, 64] width 47 height 54
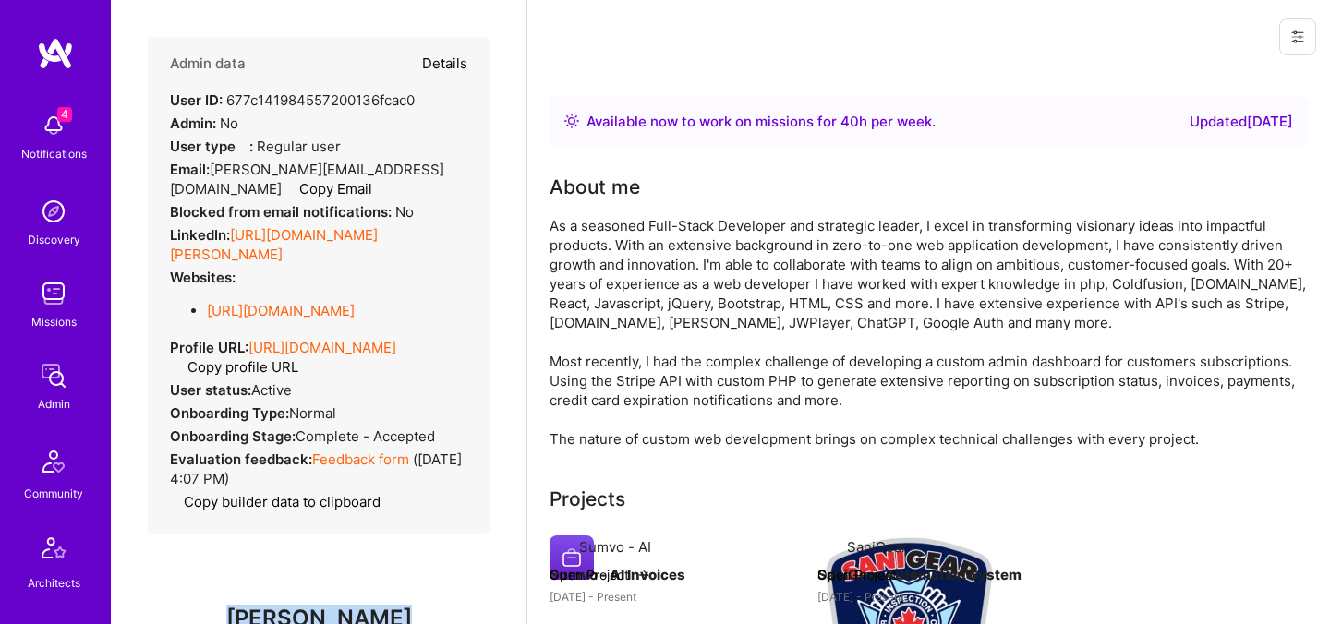
type textarea "x"
select select "5"
select select "7"
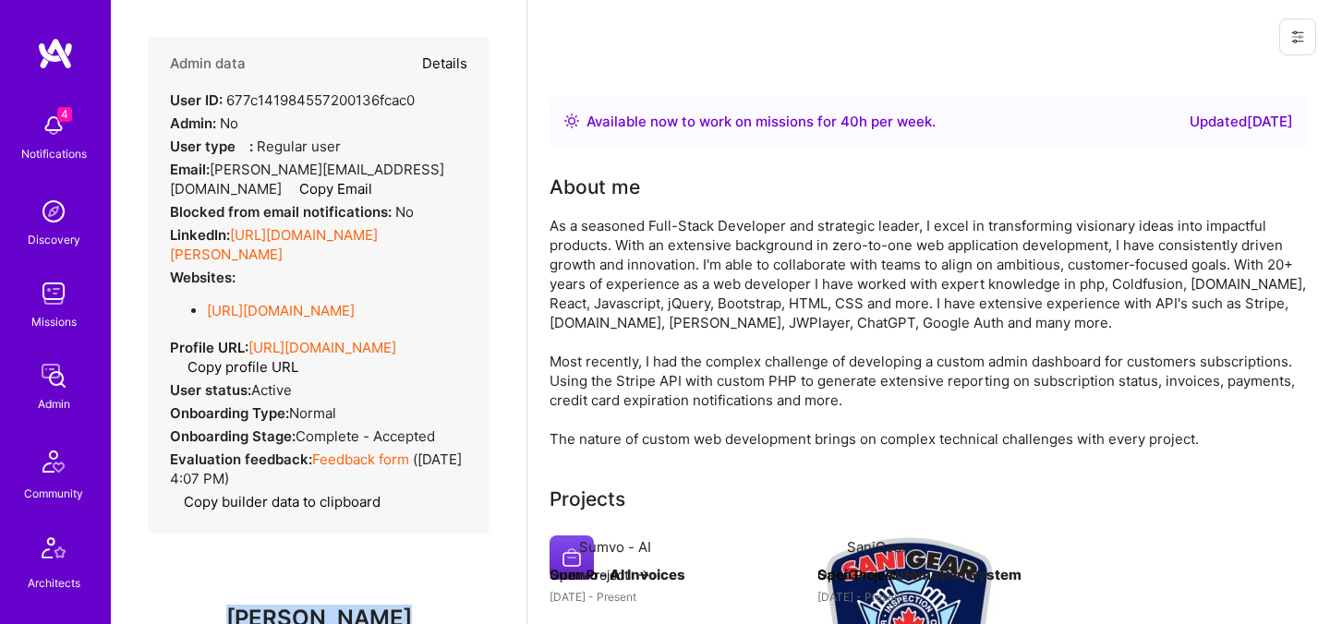
select select "CA"
select select "Right Now"
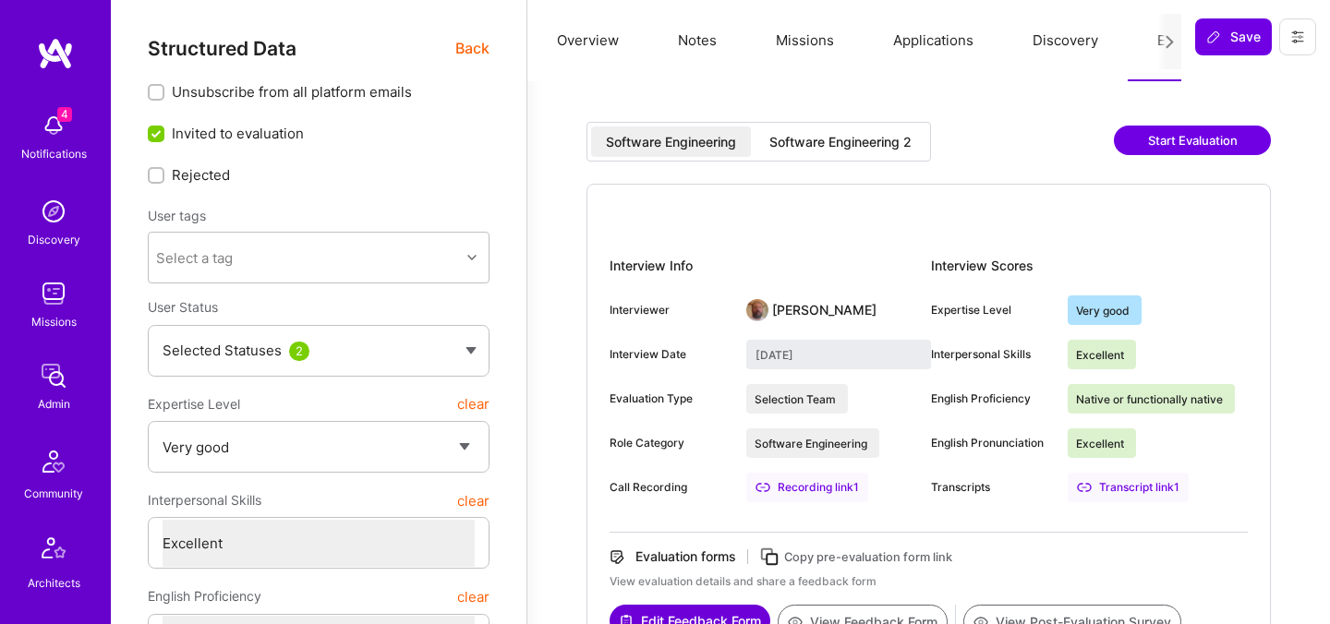
click at [857, 138] on div "Software Engineering 2" at bounding box center [840, 142] width 142 height 18
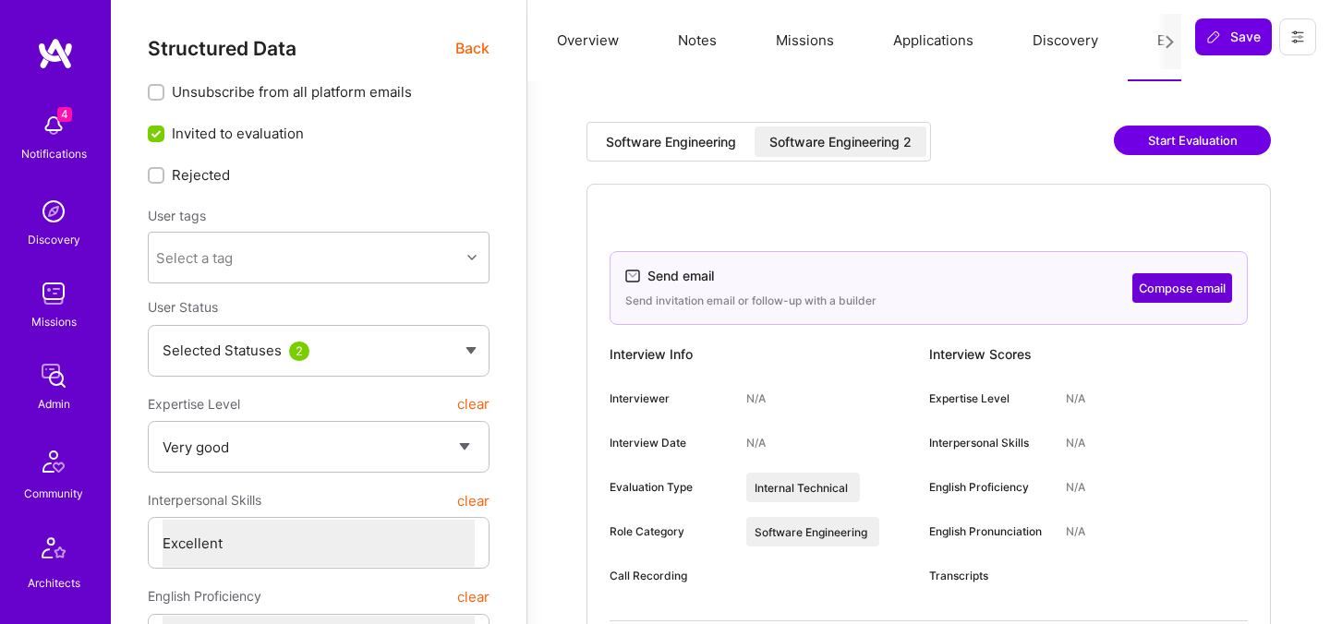
click at [853, 142] on div "Software Engineering 2" at bounding box center [840, 142] width 142 height 18
click at [1176, 286] on button "Compose email" at bounding box center [1182, 288] width 100 height 30
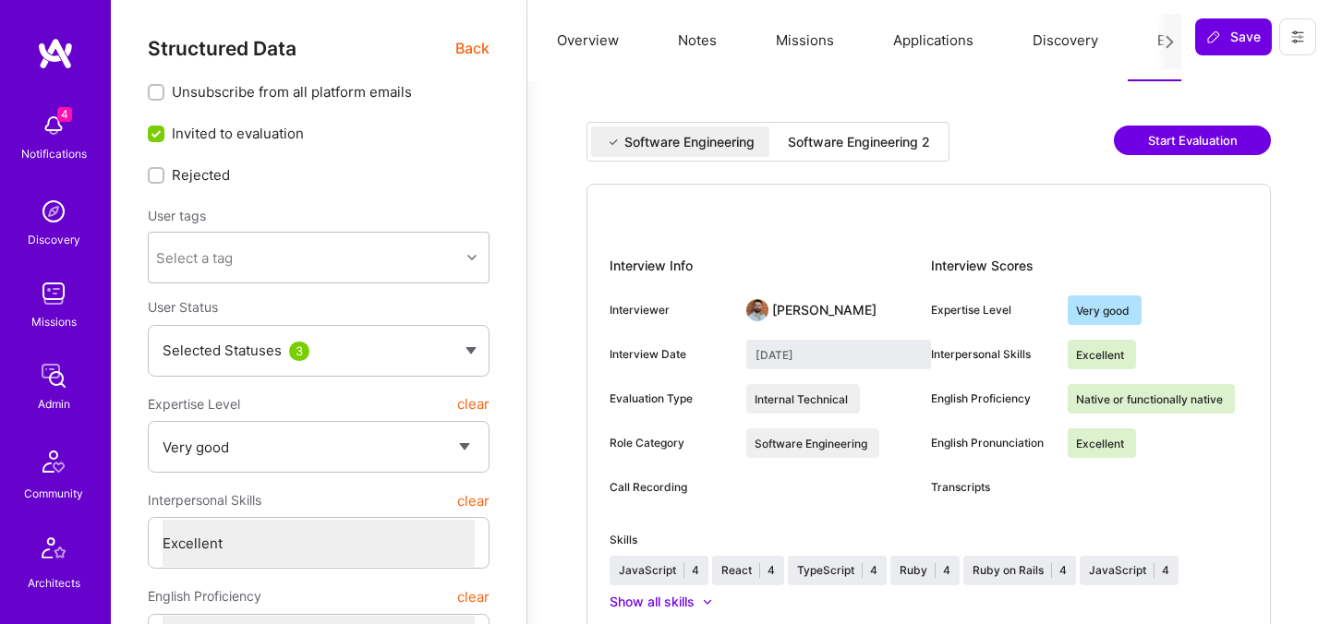
select select "5"
select select "7"
select select "CA"
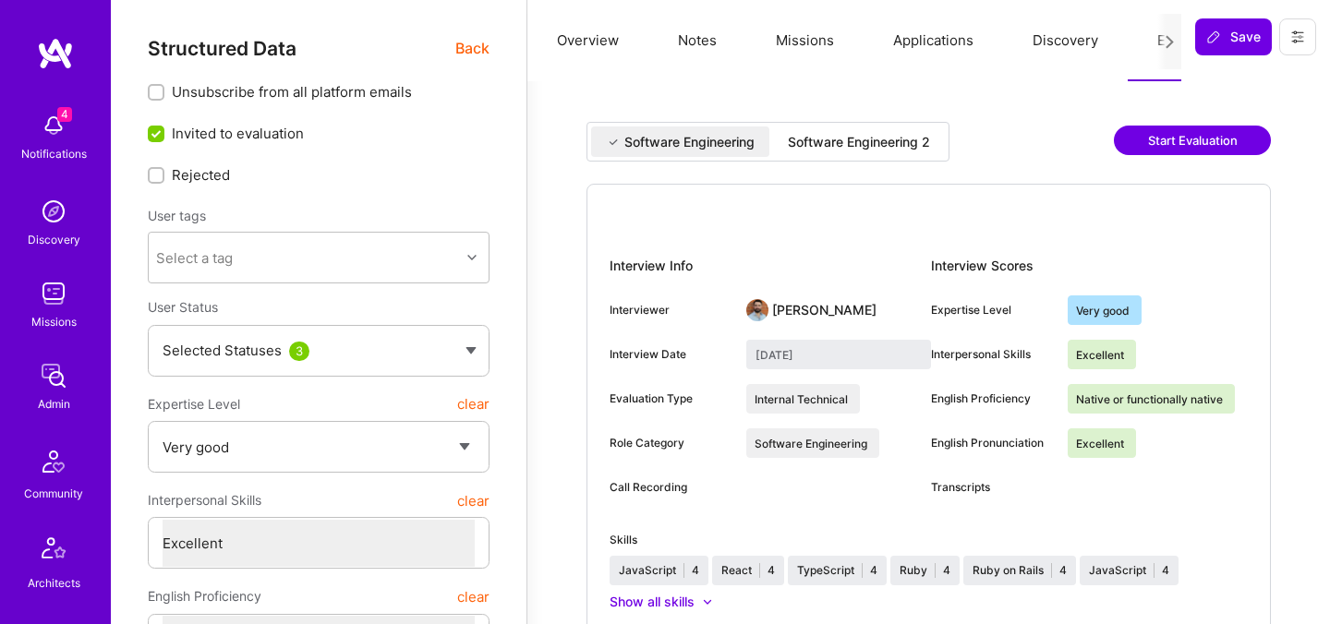
select select "Right Now"
click at [461, 44] on span "Back" at bounding box center [472, 48] width 34 height 23
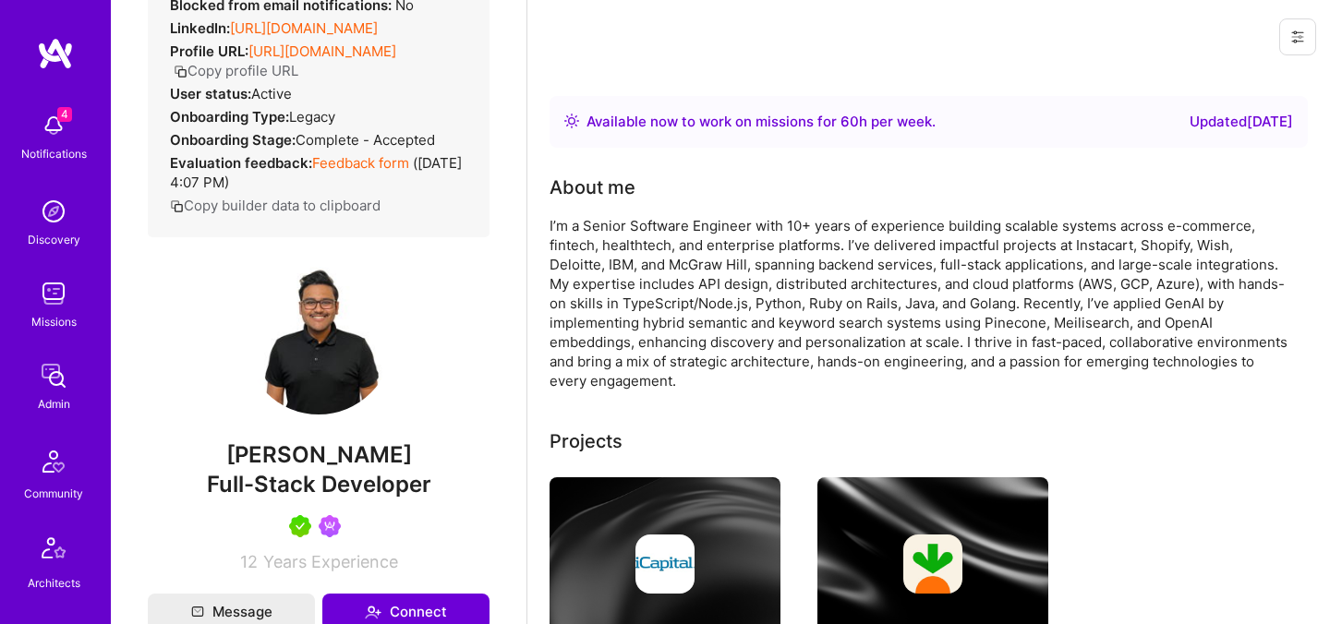
scroll to position [324, 0]
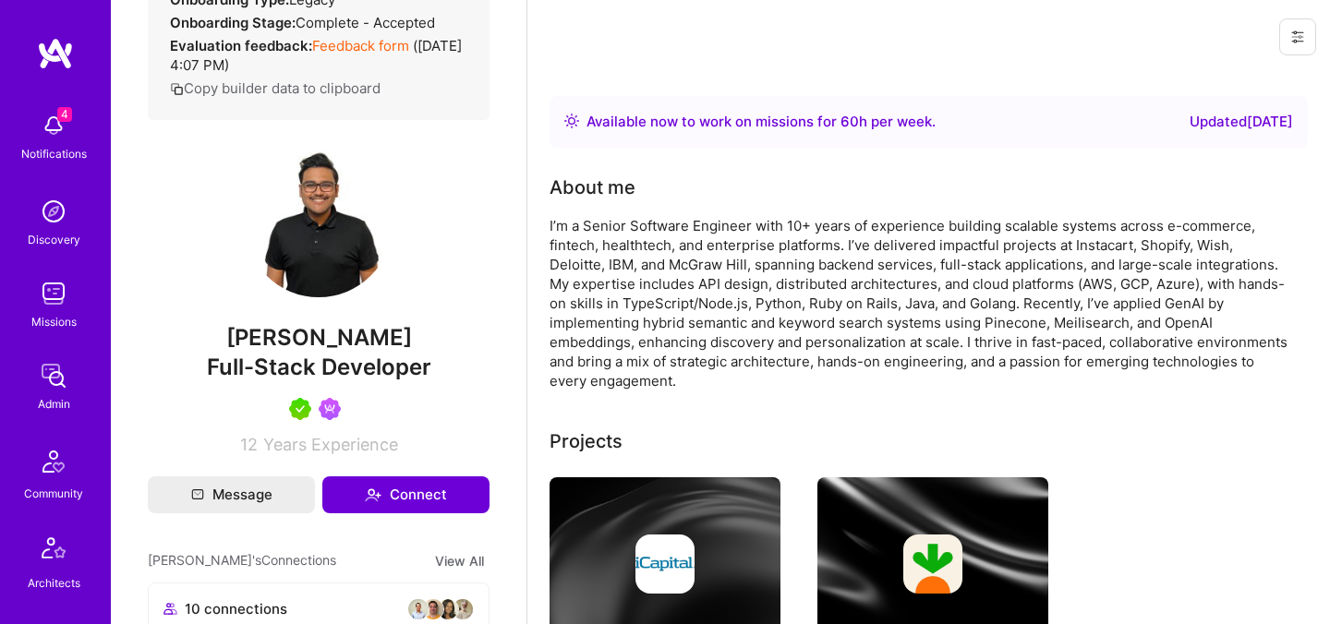
click at [342, 380] on span "Full-Stack Developer" at bounding box center [319, 367] width 224 height 27
click at [342, 352] on span "[PERSON_NAME]" at bounding box center [319, 338] width 342 height 28
copy span "[PERSON_NAME]"
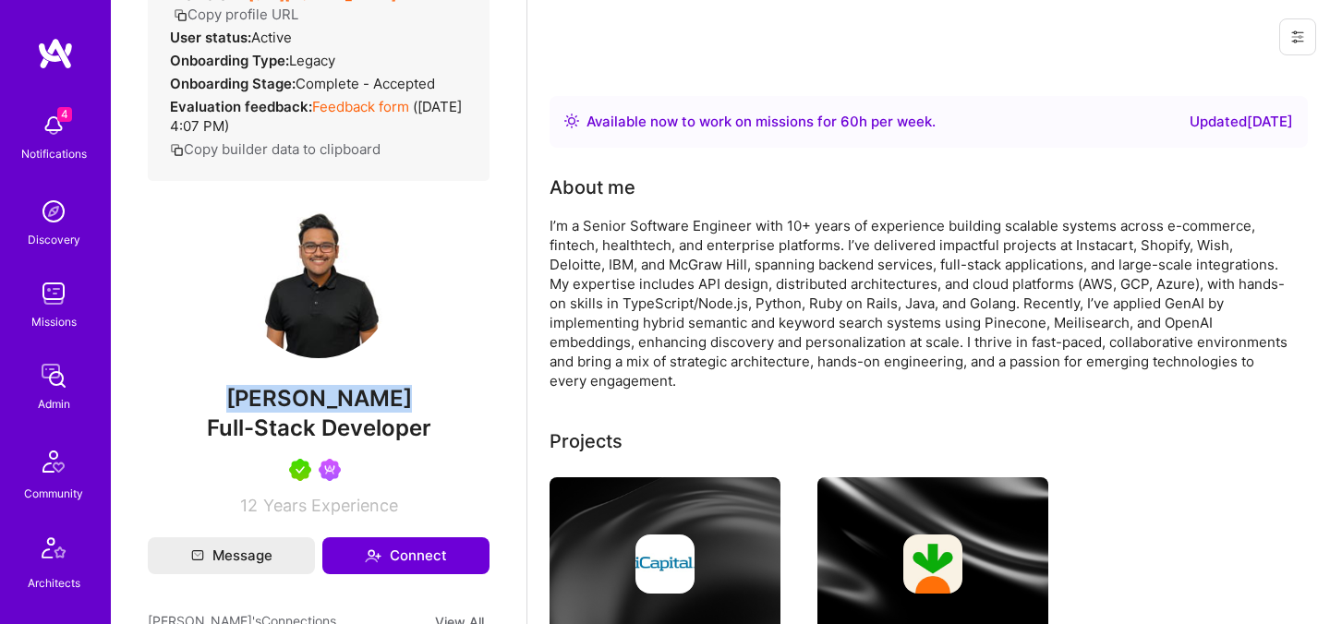
scroll to position [0, 0]
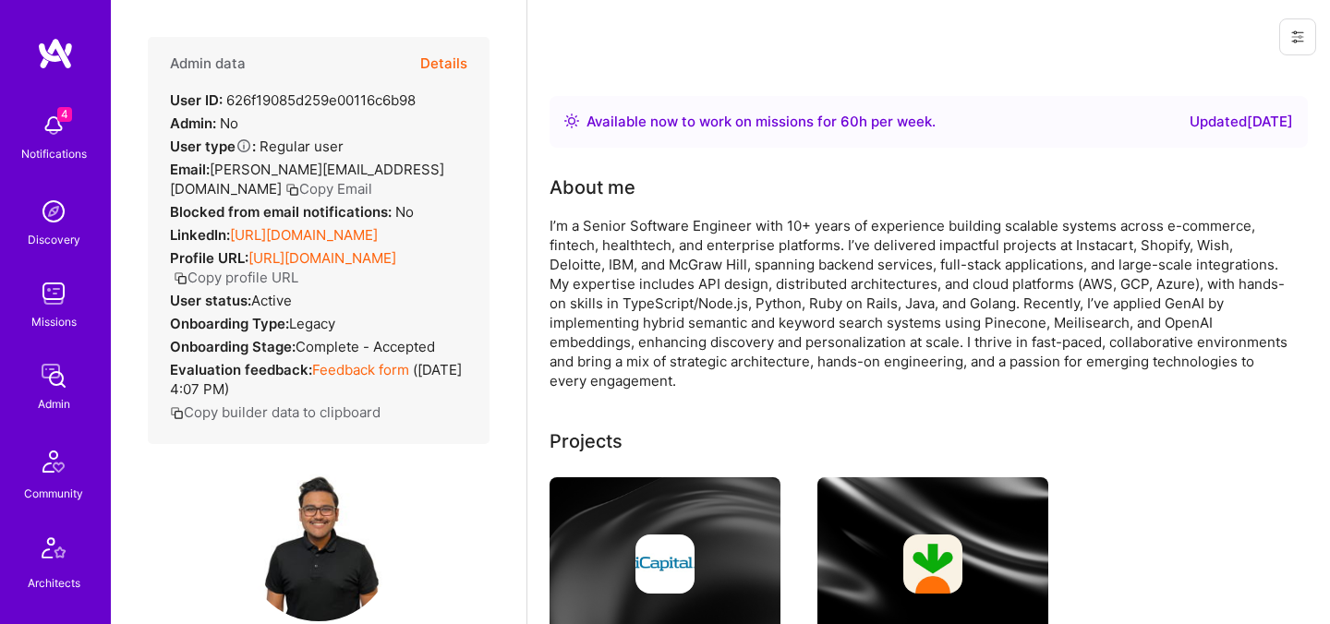
click at [440, 62] on button "Details" at bounding box center [443, 64] width 47 height 54
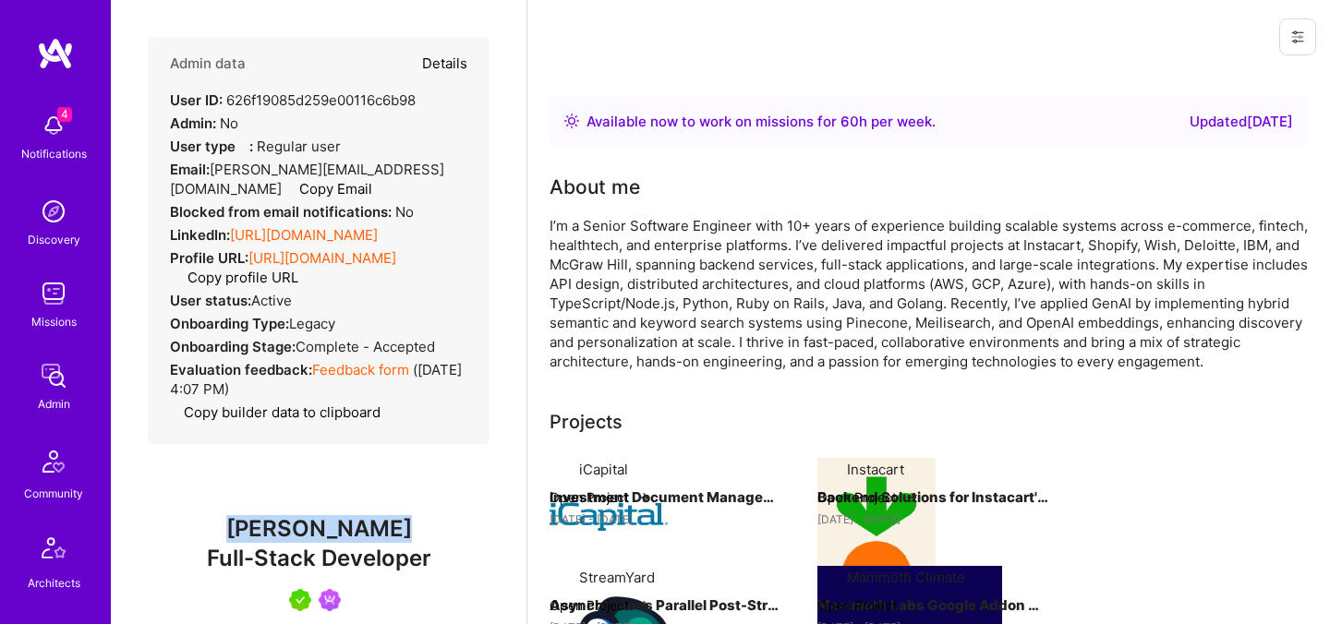
type textarea "x"
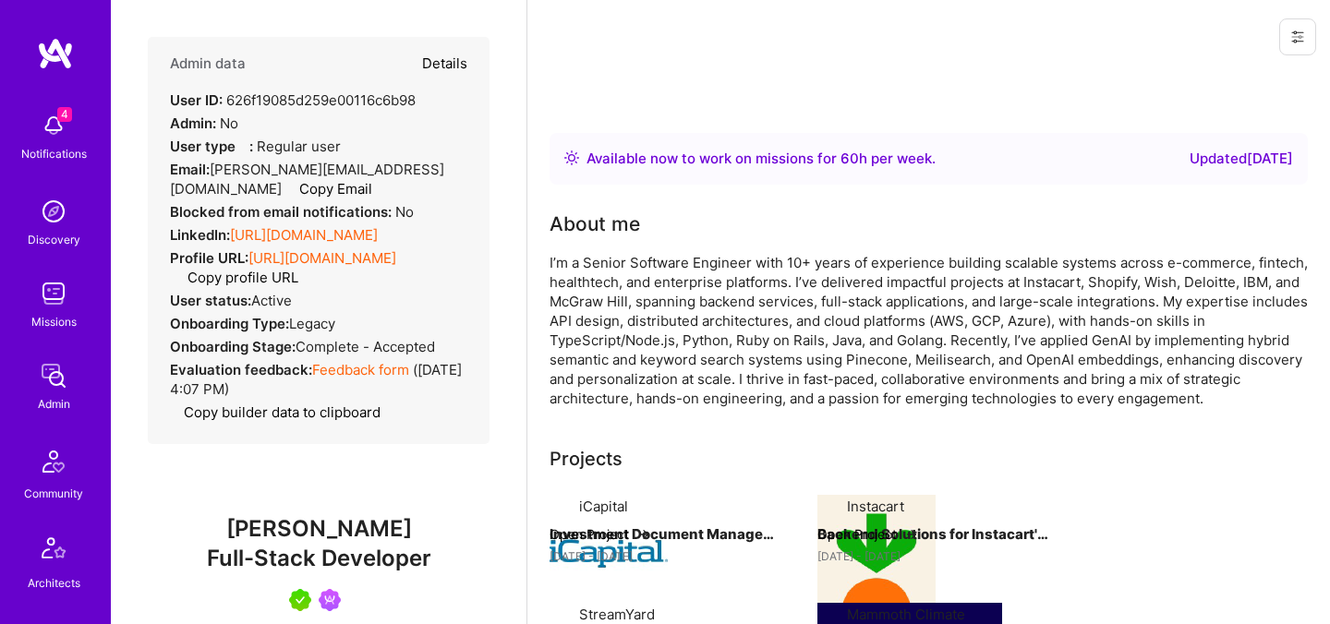
select select "5"
select select "7"
select select "CA"
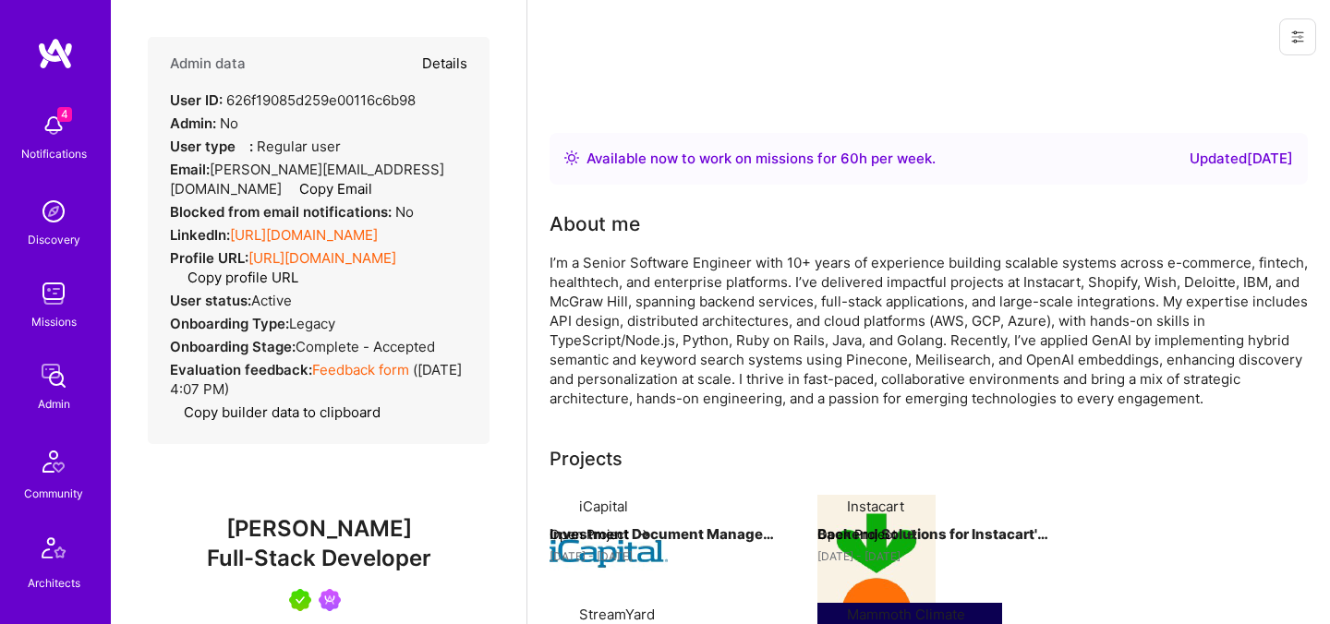
select select "Right Now"
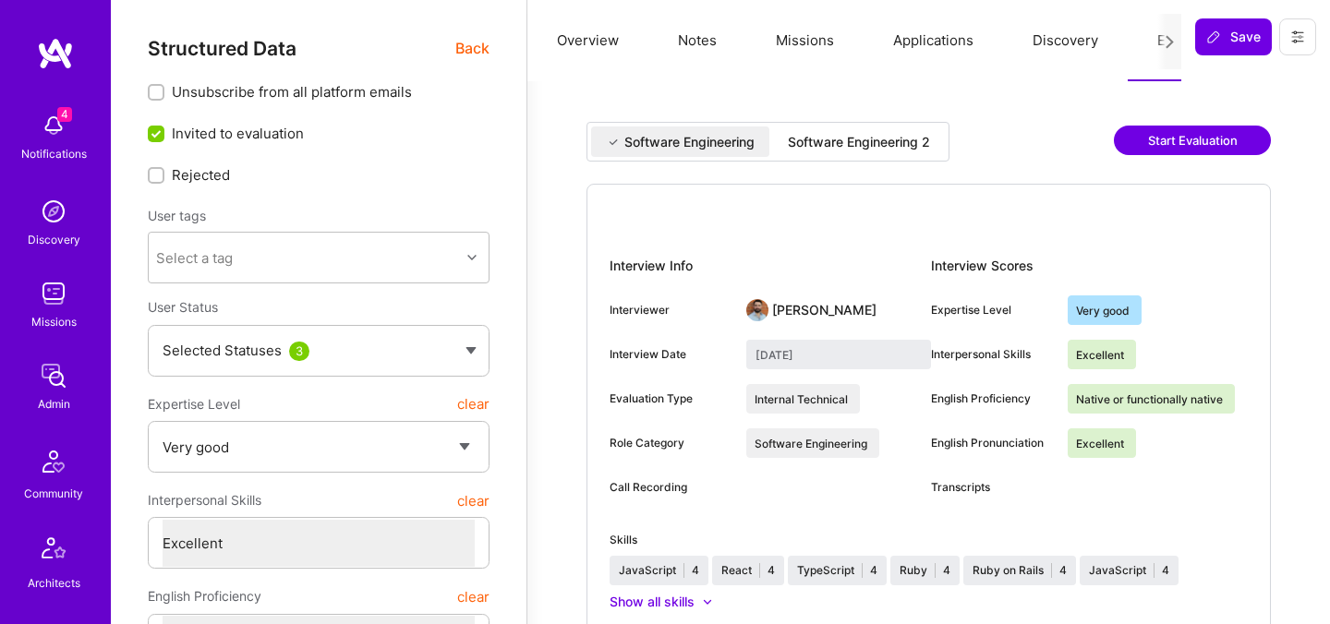
click at [866, 149] on div "Software Engineering 2" at bounding box center [859, 142] width 142 height 18
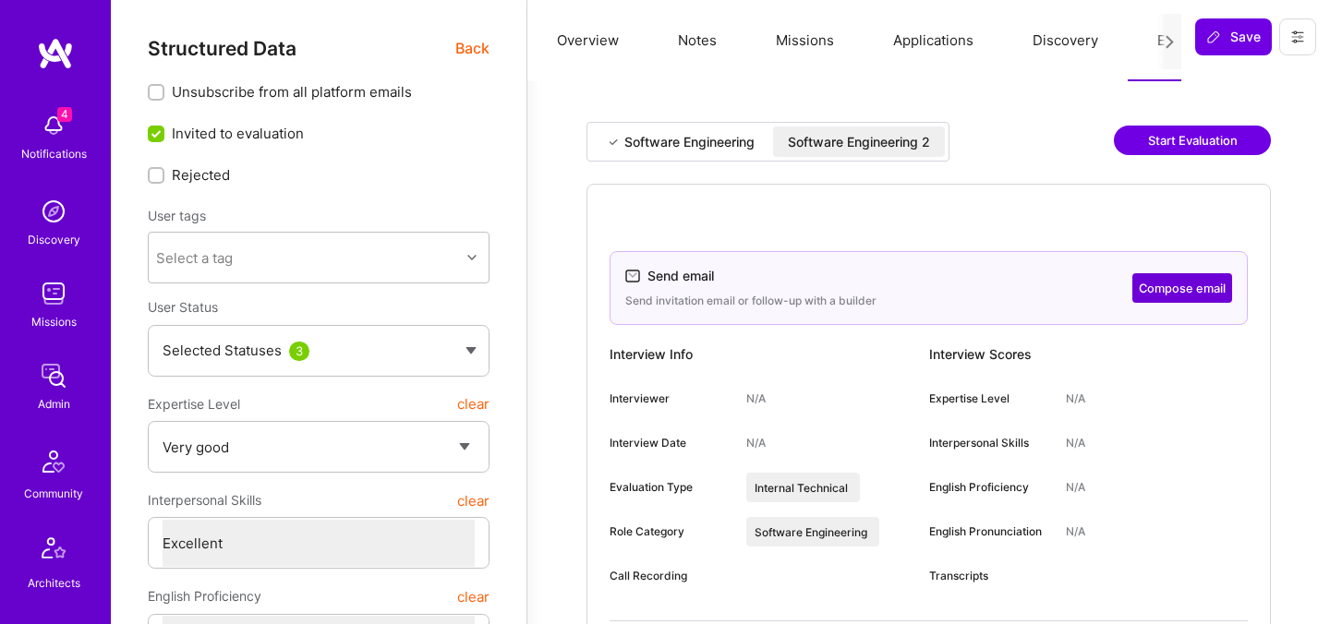
click at [1204, 294] on button "Compose email" at bounding box center [1182, 288] width 100 height 30
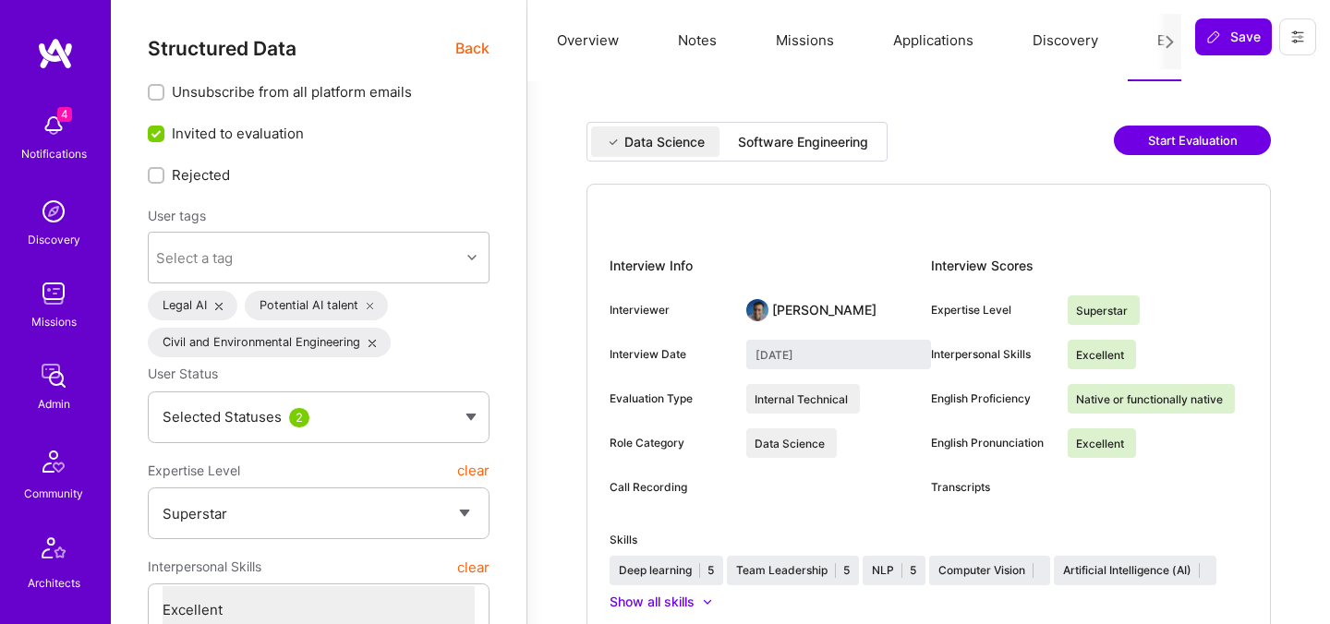
select select "7"
select select "US"
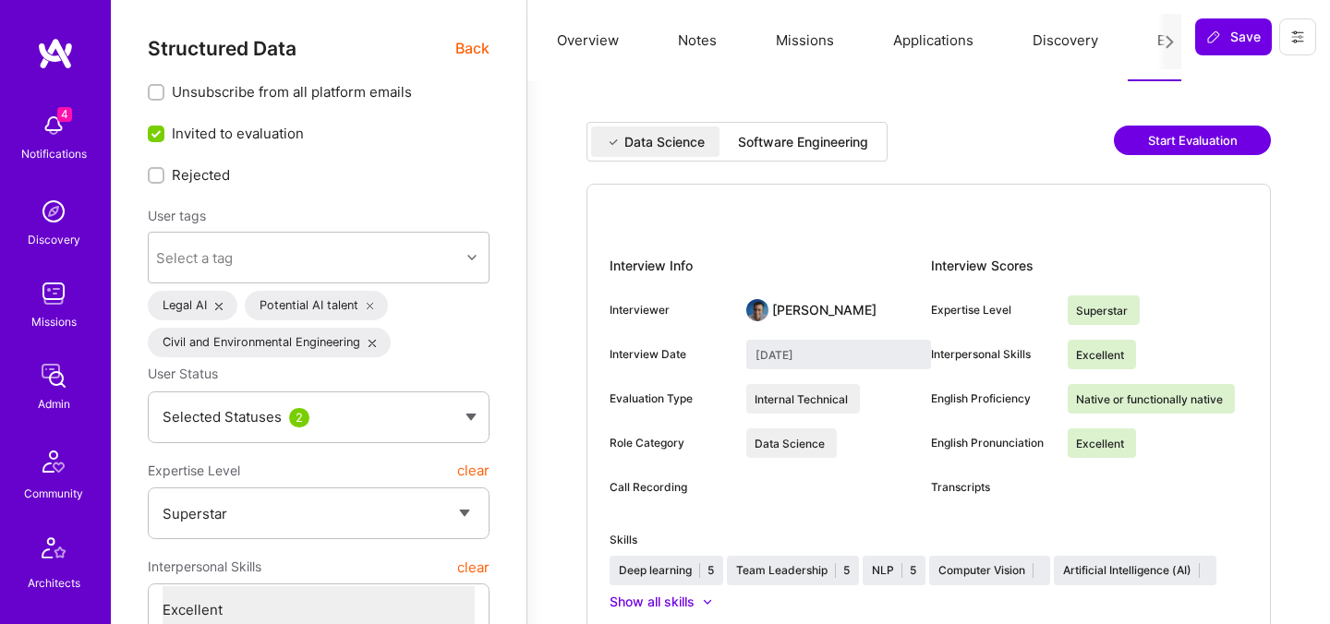
select select "Right Now"
drag, startPoint x: 0, startPoint y: 0, endPoint x: 470, endPoint y: 46, distance: 472.2
click at [470, 46] on span "Back" at bounding box center [472, 48] width 34 height 23
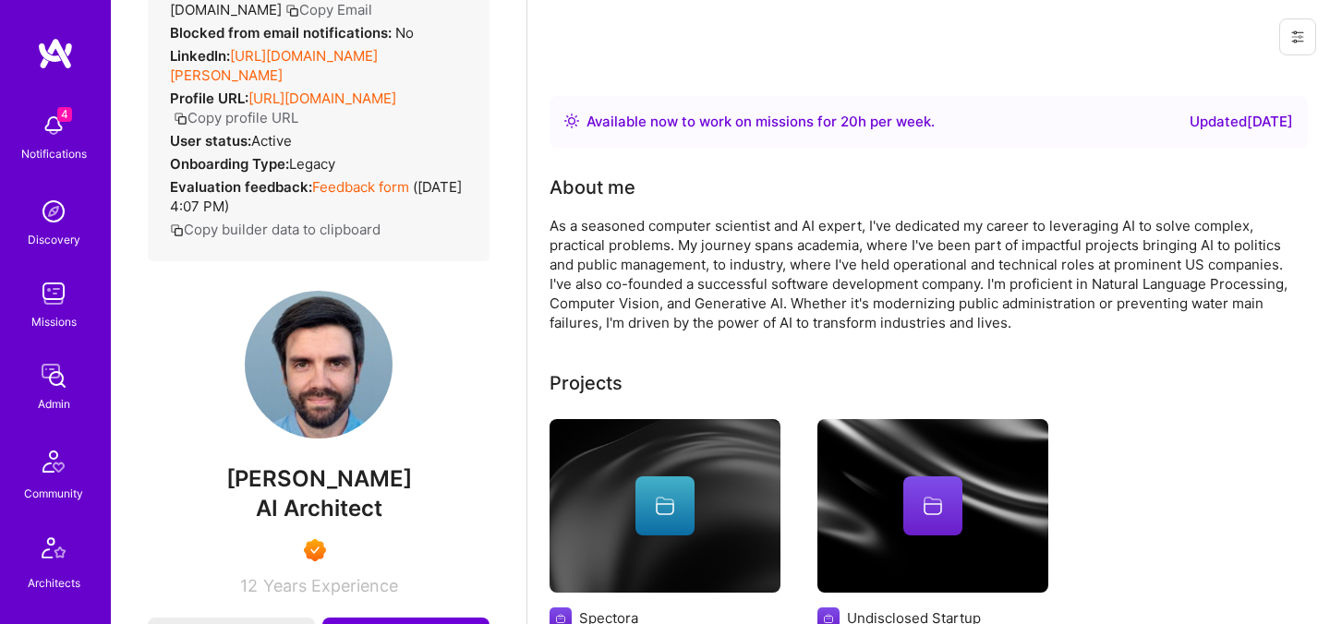
scroll to position [249, 0]
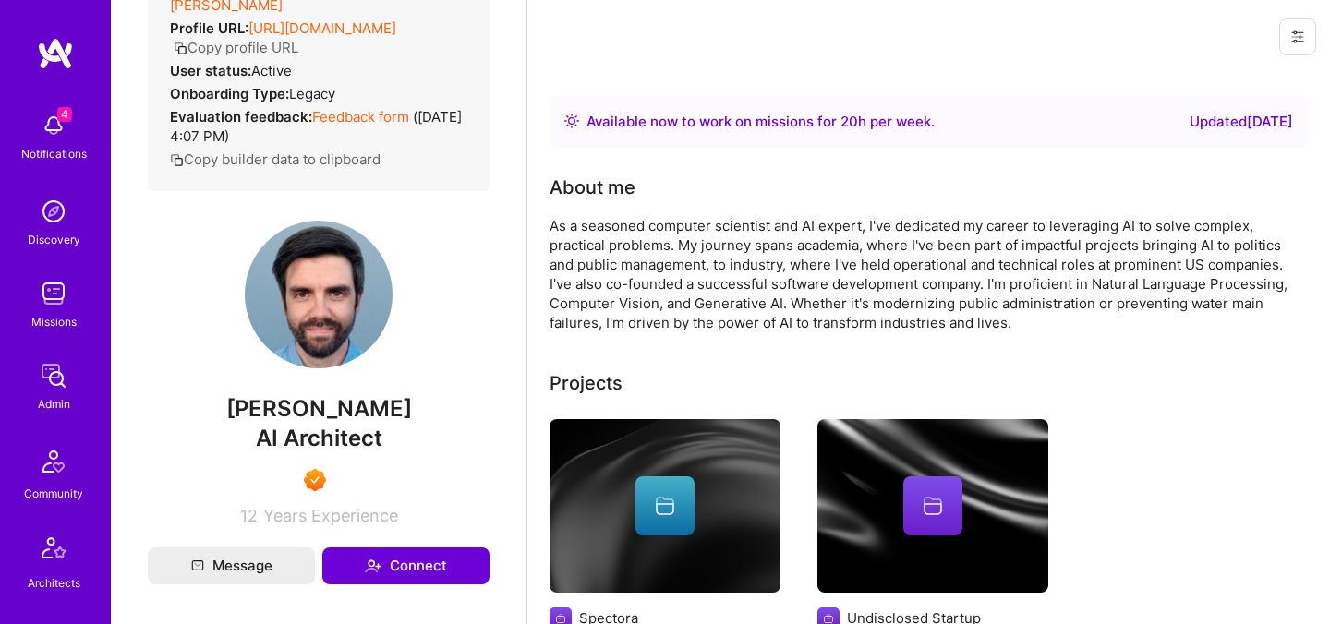
click at [327, 394] on div "Admin data Details User ID: 649451e84e41b0fa469a571d Admin: No User type Regula…" at bounding box center [319, 157] width 342 height 738
copy span "João Filgueiras"
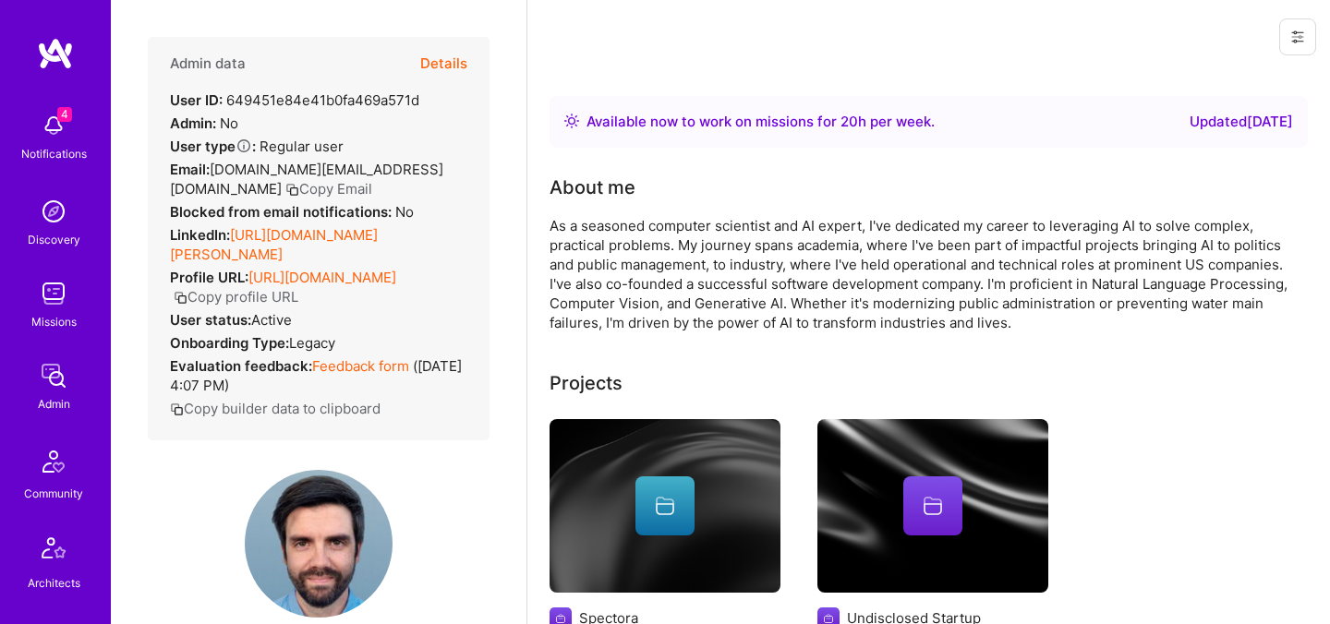
click at [459, 56] on button "Details" at bounding box center [443, 64] width 47 height 54
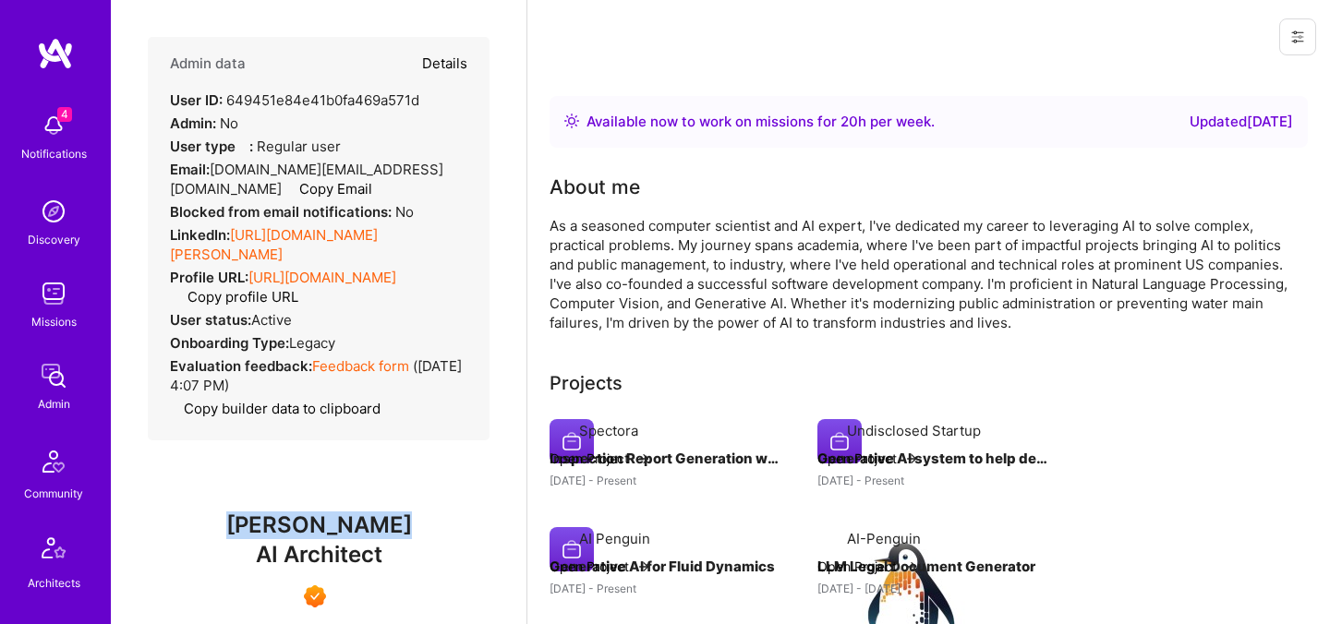
type textarea "x"
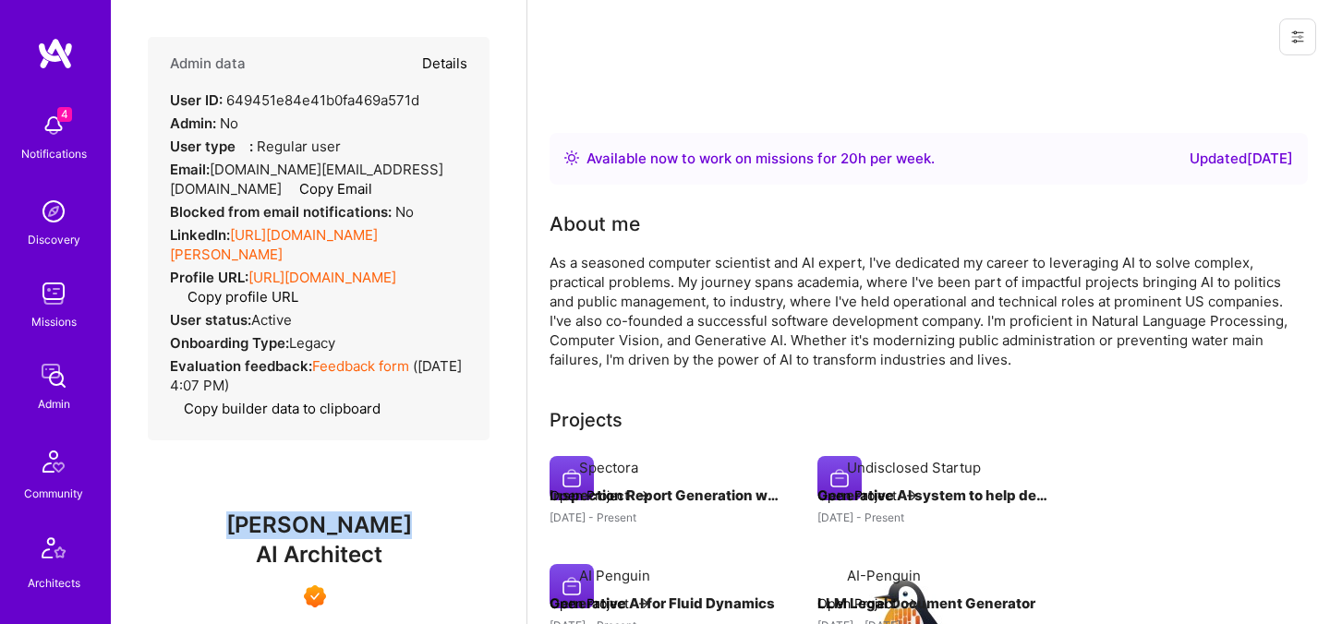
select select "7"
select select "US"
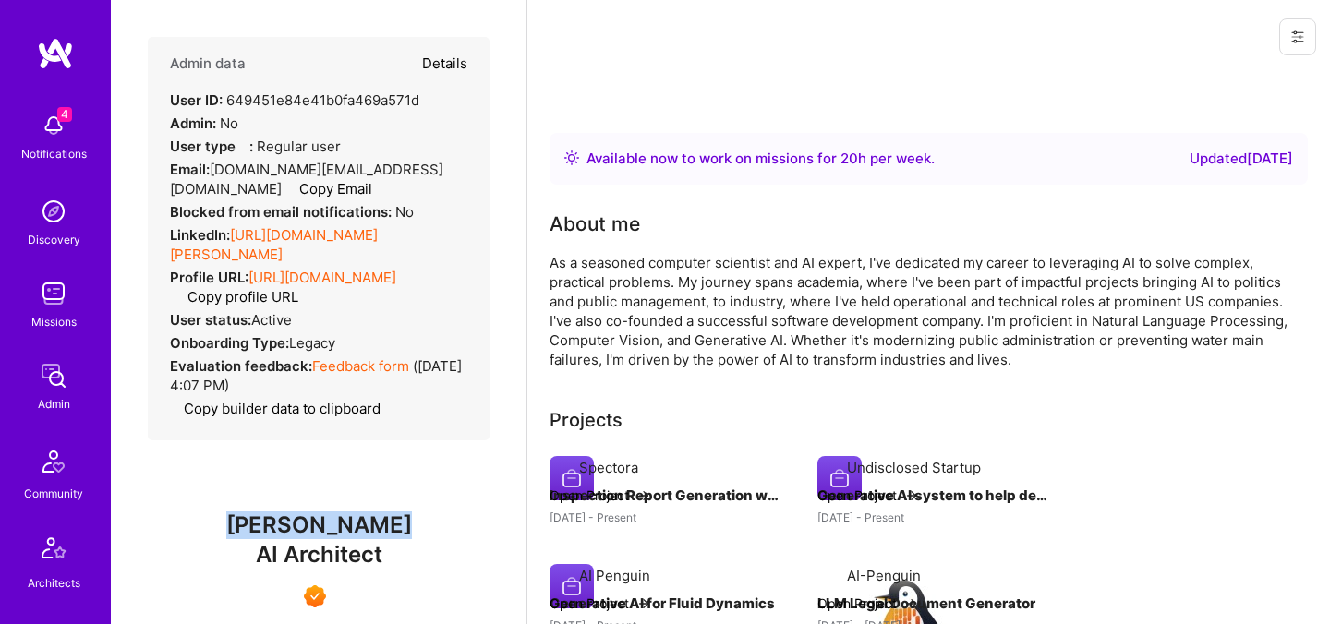
select select "Right Now"
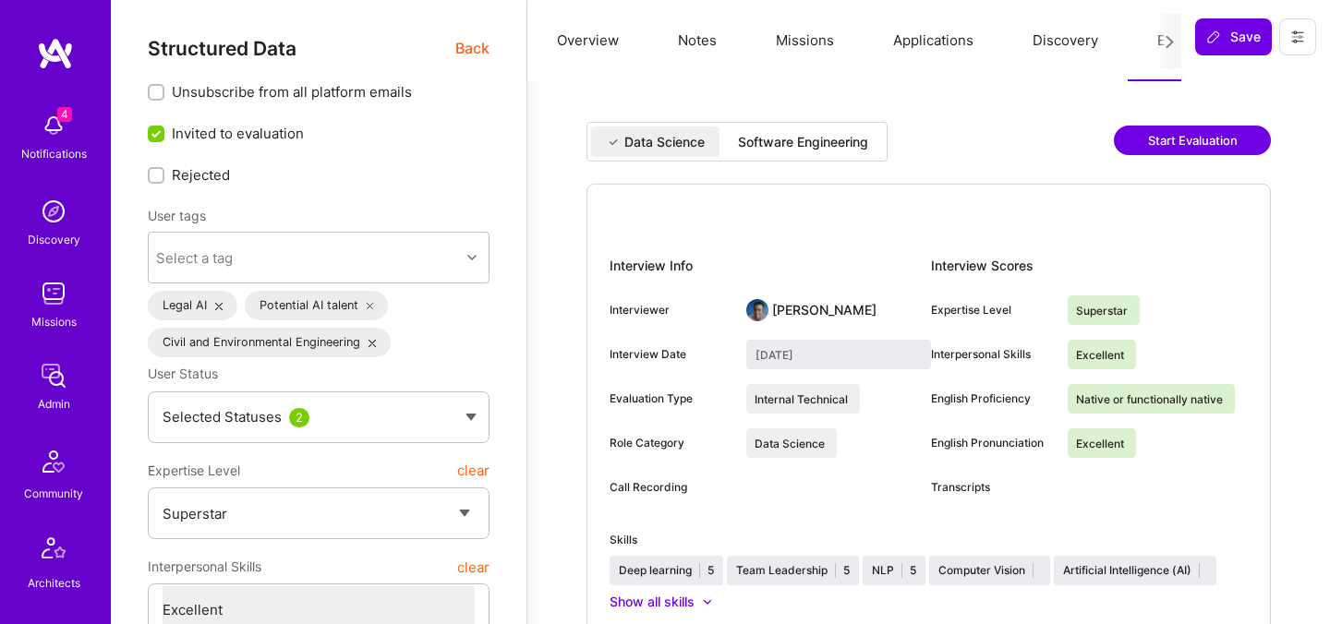
click at [843, 145] on div "Software Engineering" at bounding box center [803, 142] width 130 height 18
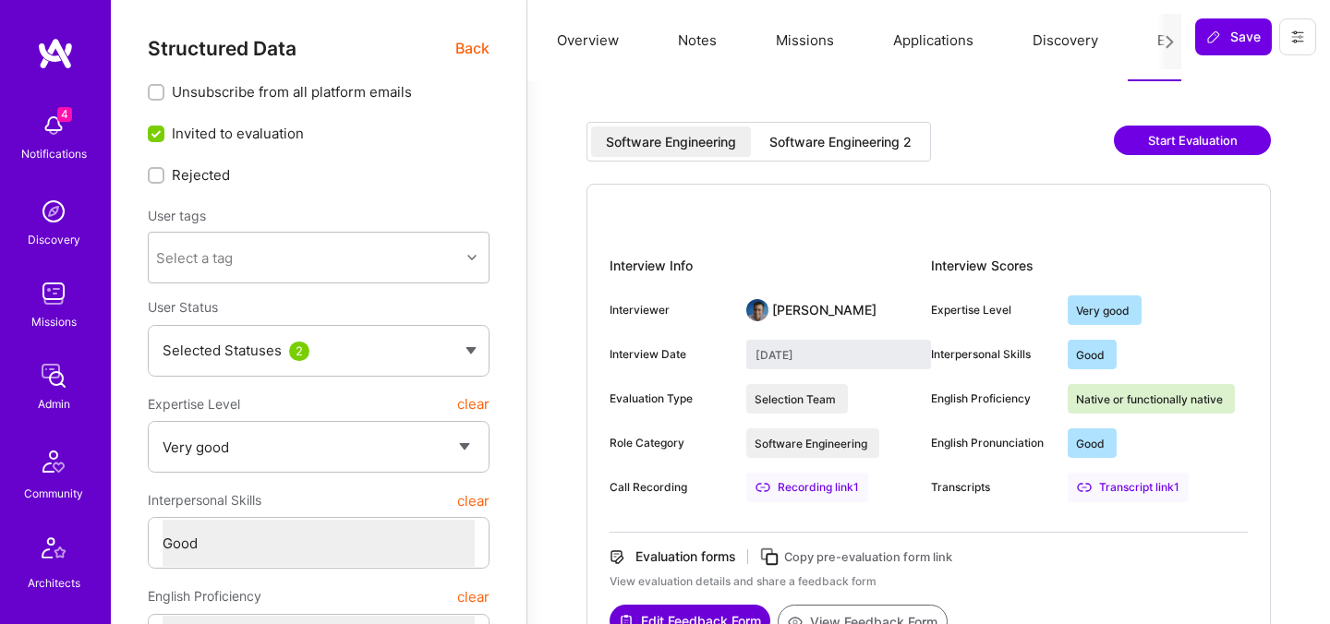
select select "5"
select select "4"
select select "7"
select select "6"
select select "US"
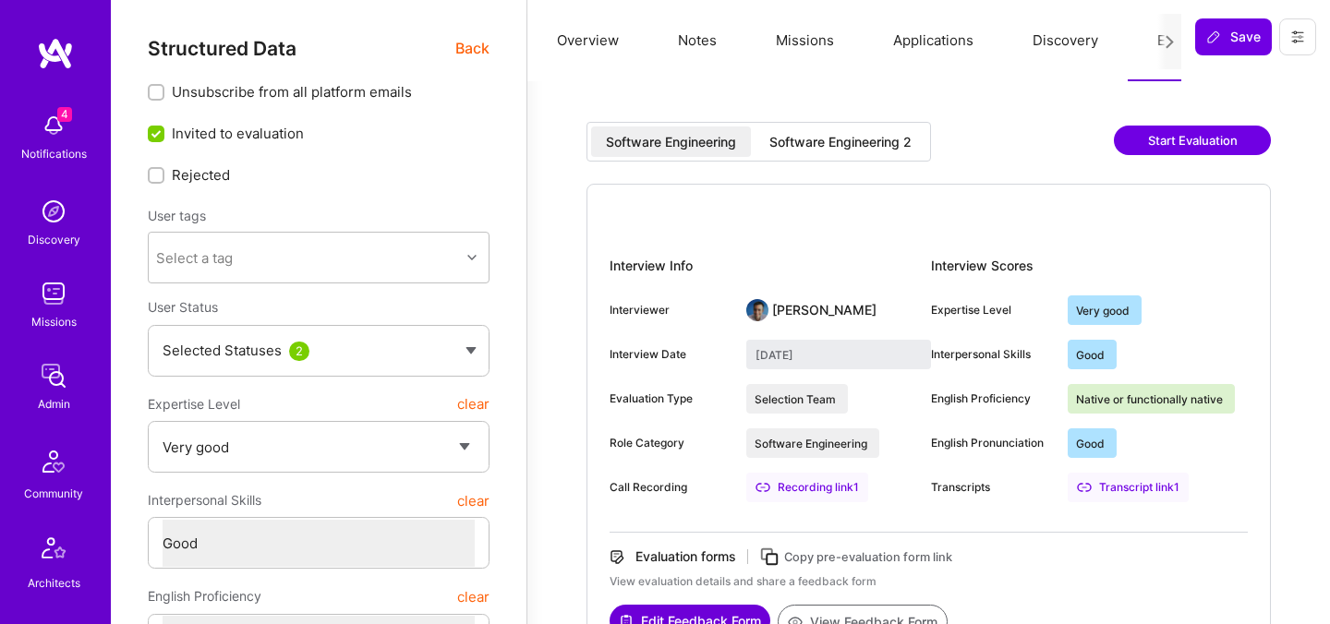
select select "Right Now"
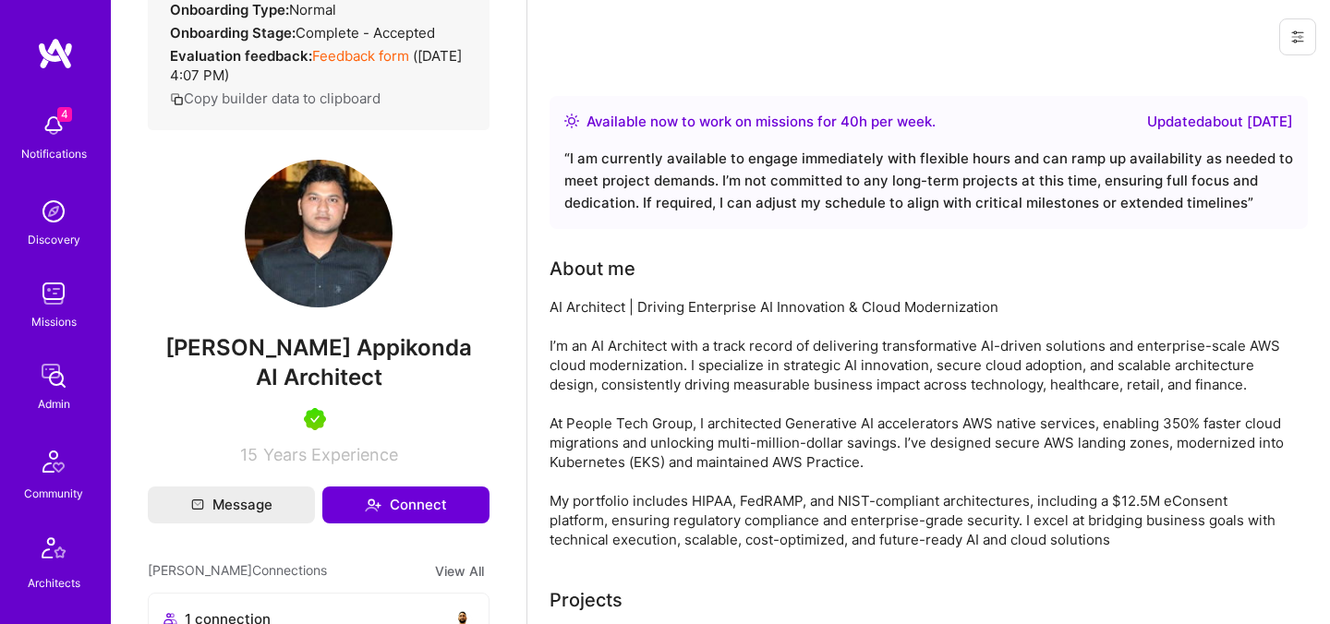
scroll to position [327, 0]
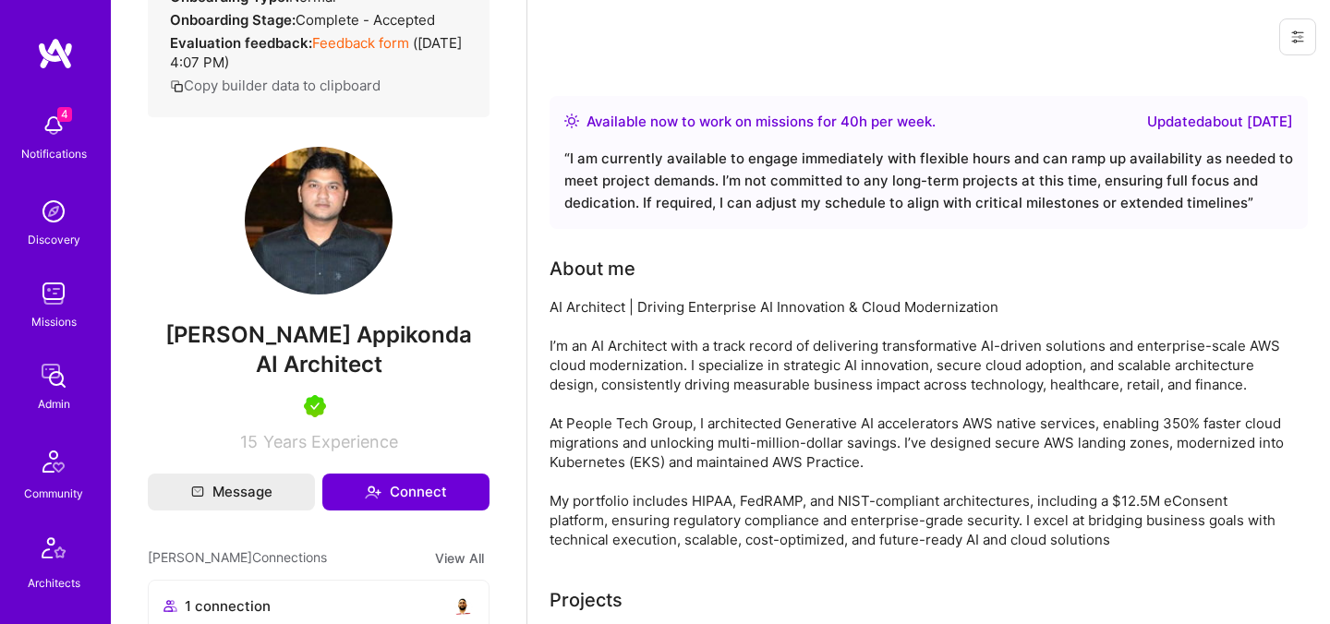
click at [337, 337] on span "[PERSON_NAME] Appikonda" at bounding box center [319, 335] width 342 height 28
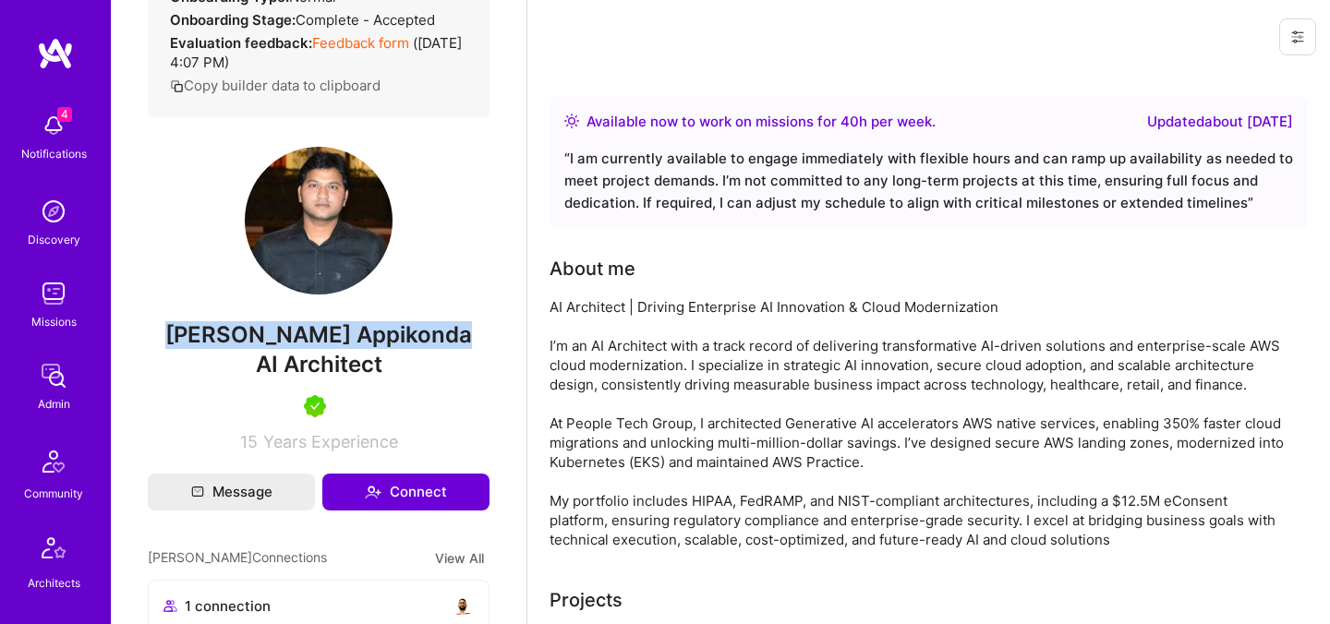
click at [337, 337] on span "[PERSON_NAME] Appikonda" at bounding box center [319, 335] width 342 height 28
copy span "[PERSON_NAME] Appikonda"
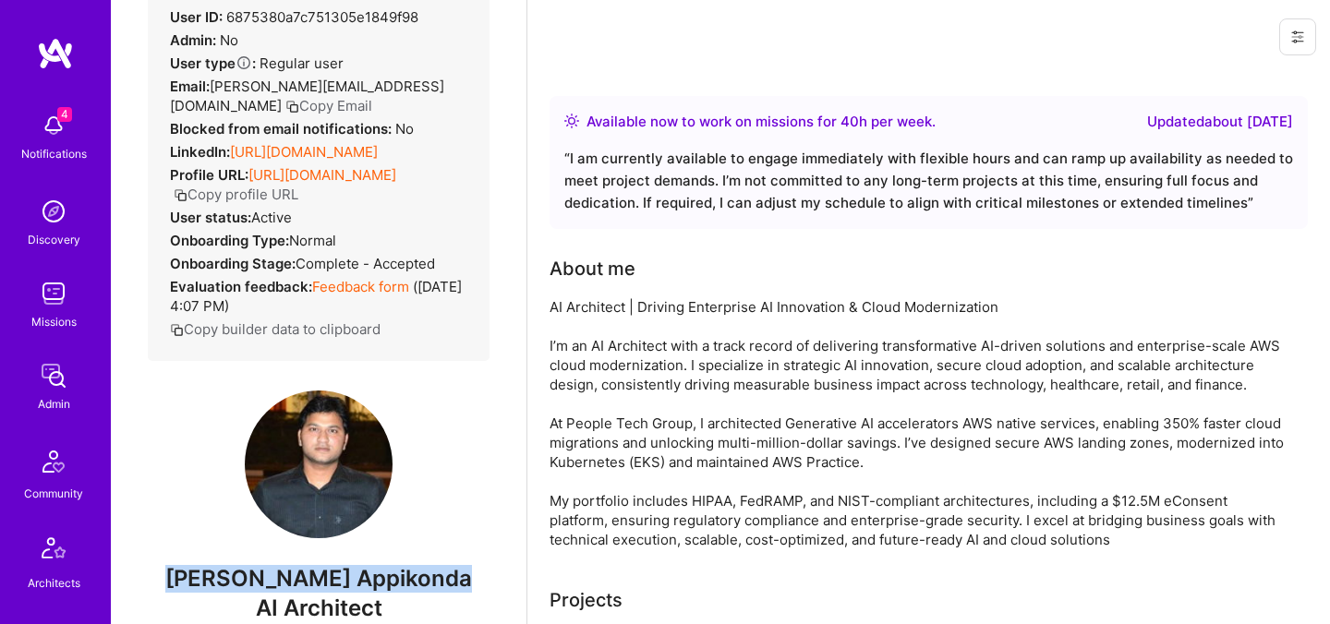
scroll to position [0, 0]
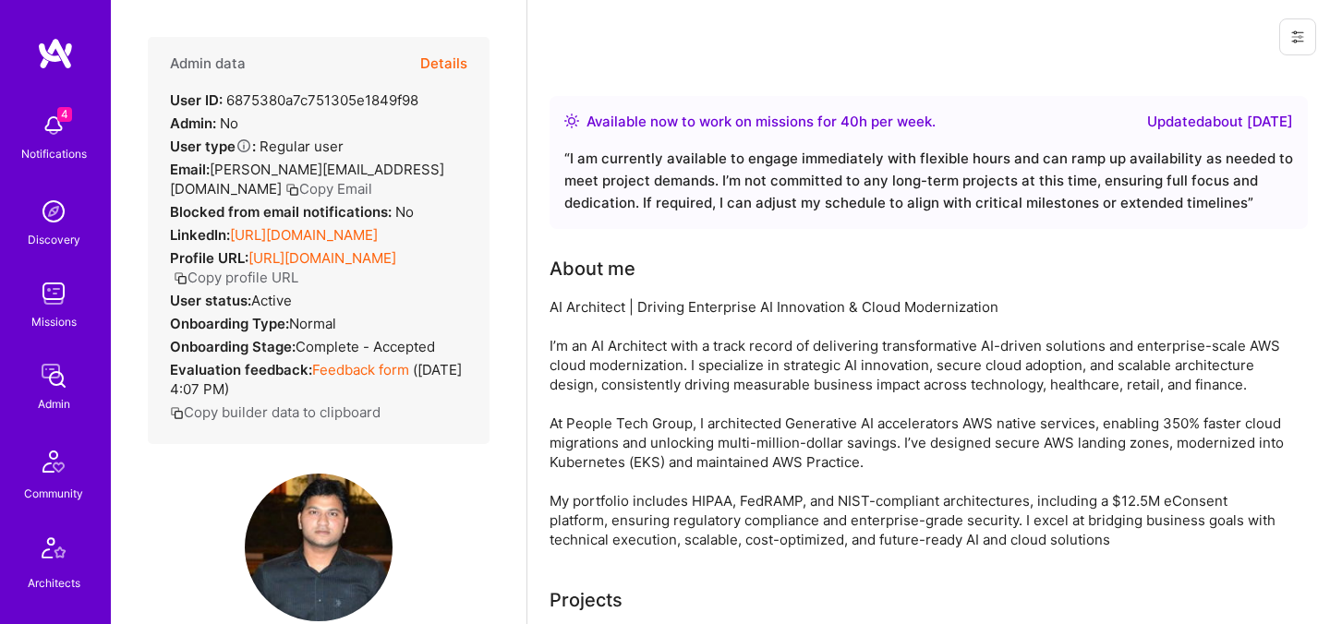
click at [440, 56] on button "Details" at bounding box center [443, 64] width 47 height 54
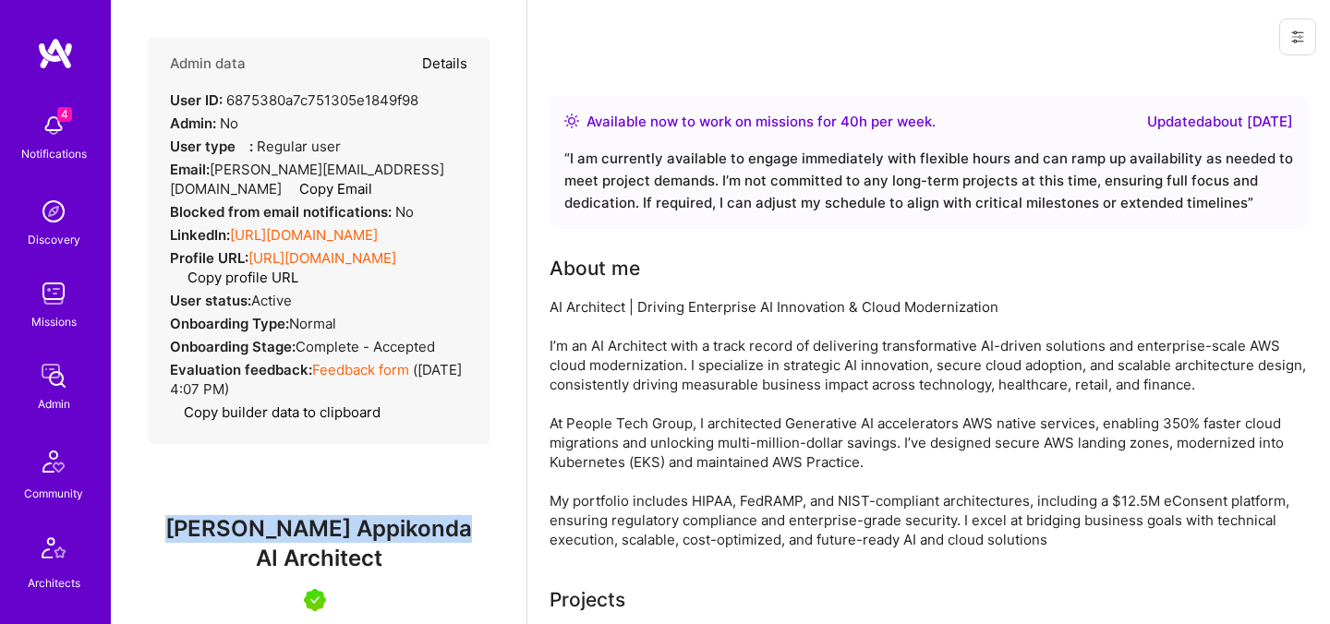
type textarea "x"
select select "5"
select select "4"
select select "7"
select select "6"
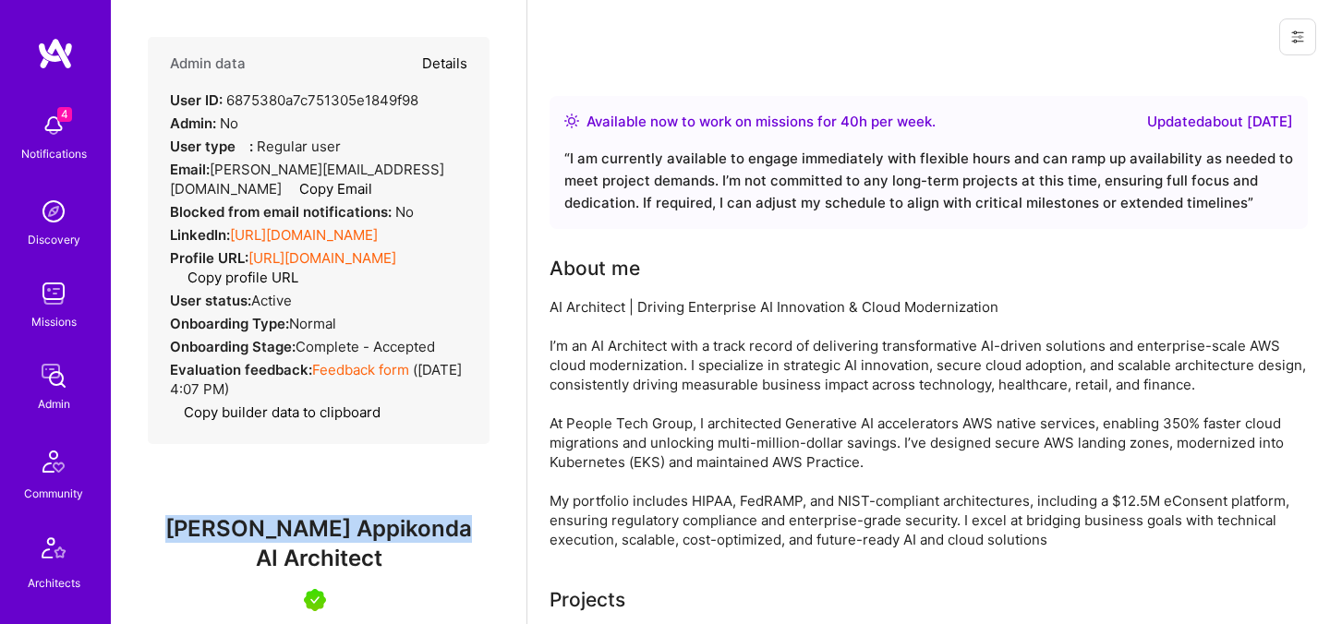
select select "US"
select select "Right Now"
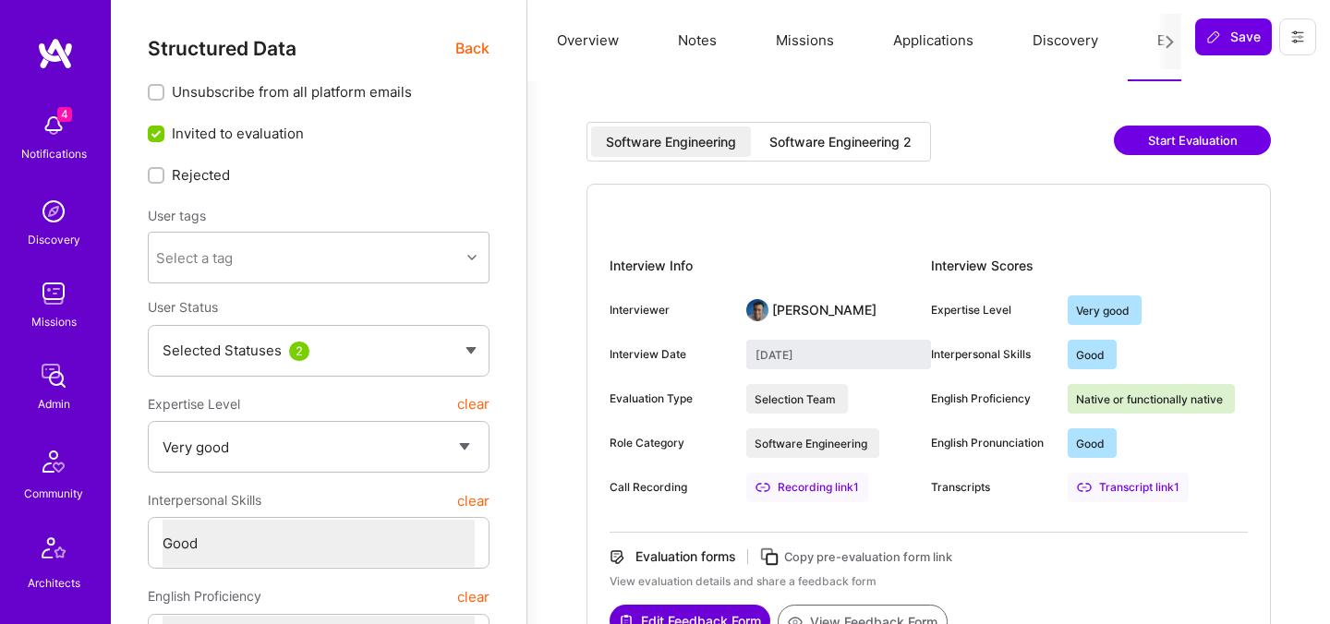
click at [888, 145] on div "Software Engineering 2" at bounding box center [840, 142] width 142 height 18
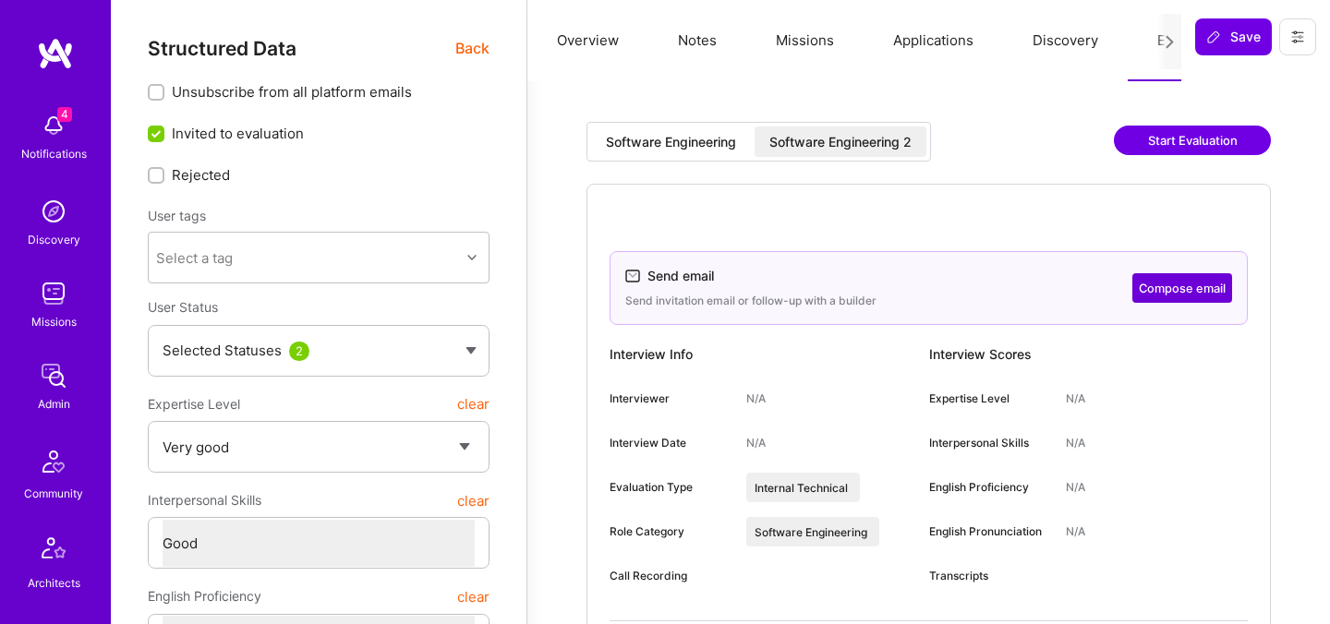
click at [715, 141] on div "Software Engineering" at bounding box center [671, 142] width 130 height 18
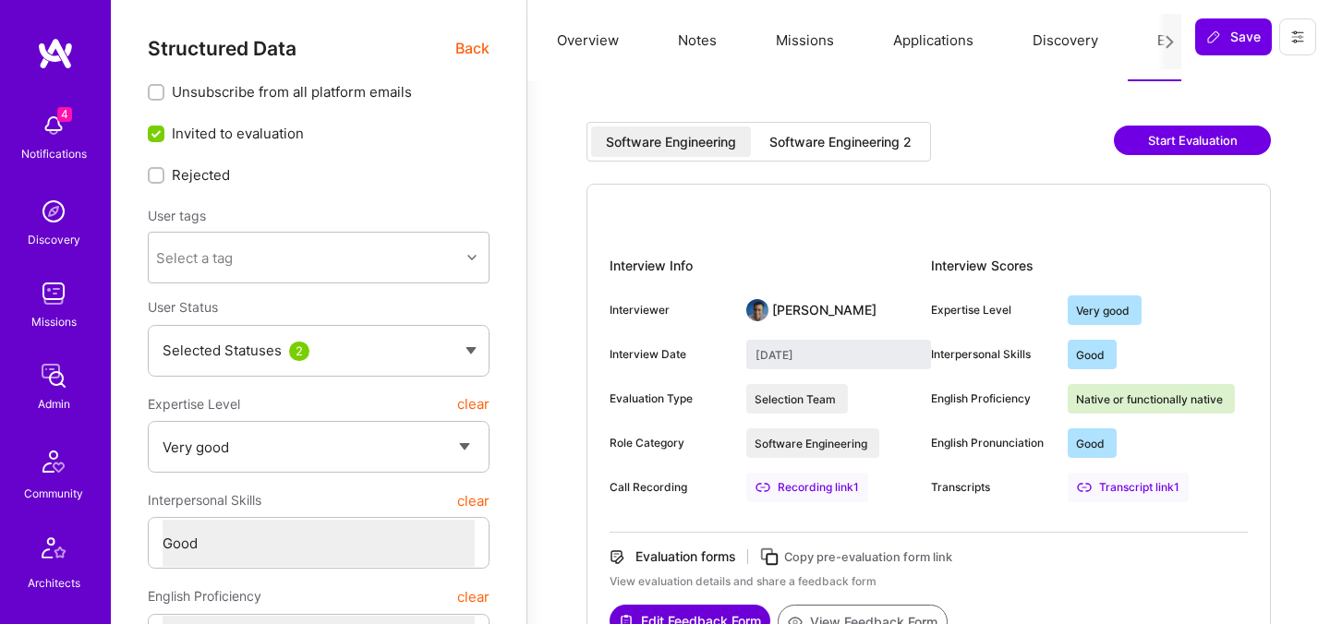
click at [813, 156] on div "Software Engineering 2" at bounding box center [840, 141] width 172 height 30
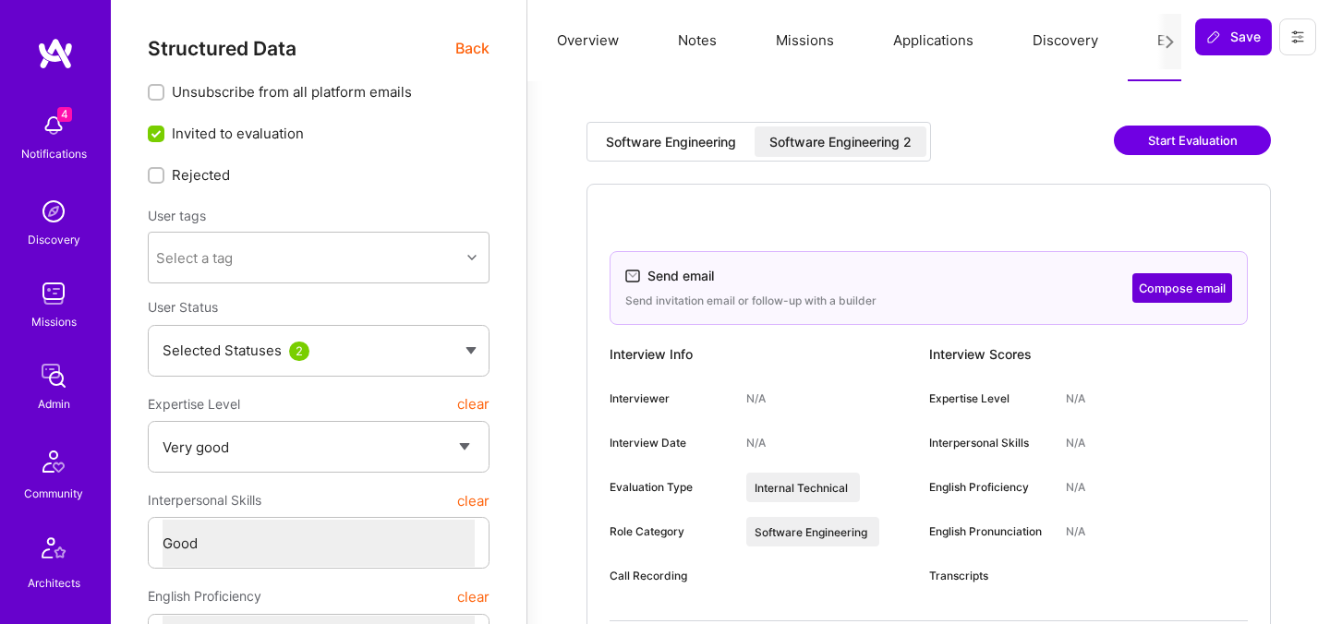
click at [716, 151] on div "Software Engineering" at bounding box center [671, 141] width 160 height 30
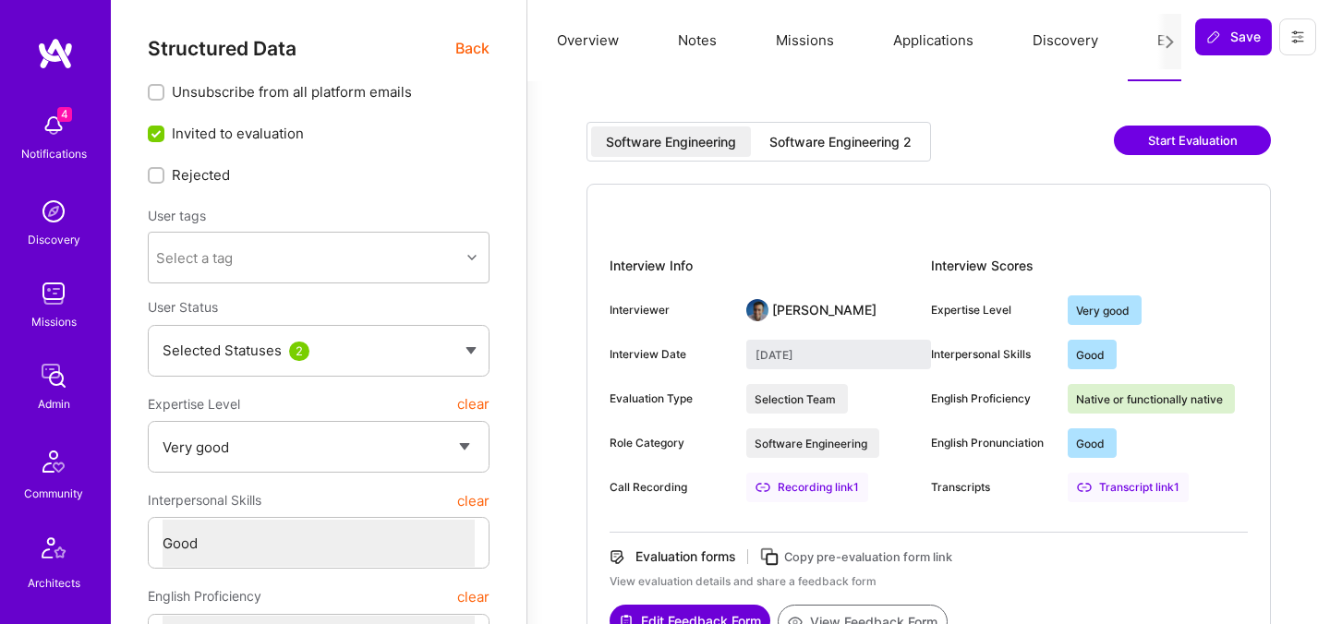
click at [809, 142] on div "Software Engineering 2" at bounding box center [840, 142] width 142 height 18
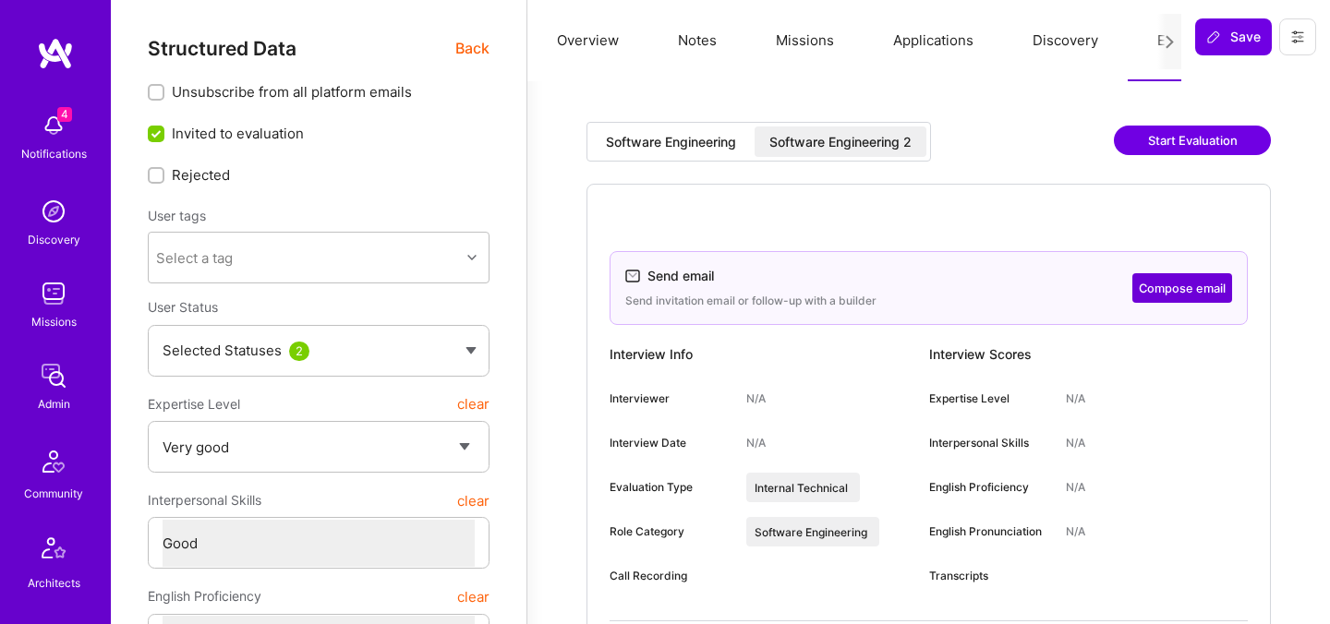
click at [1161, 278] on button "Compose email" at bounding box center [1182, 288] width 100 height 30
select select "5"
select select "4"
select select "6"
select select "7"
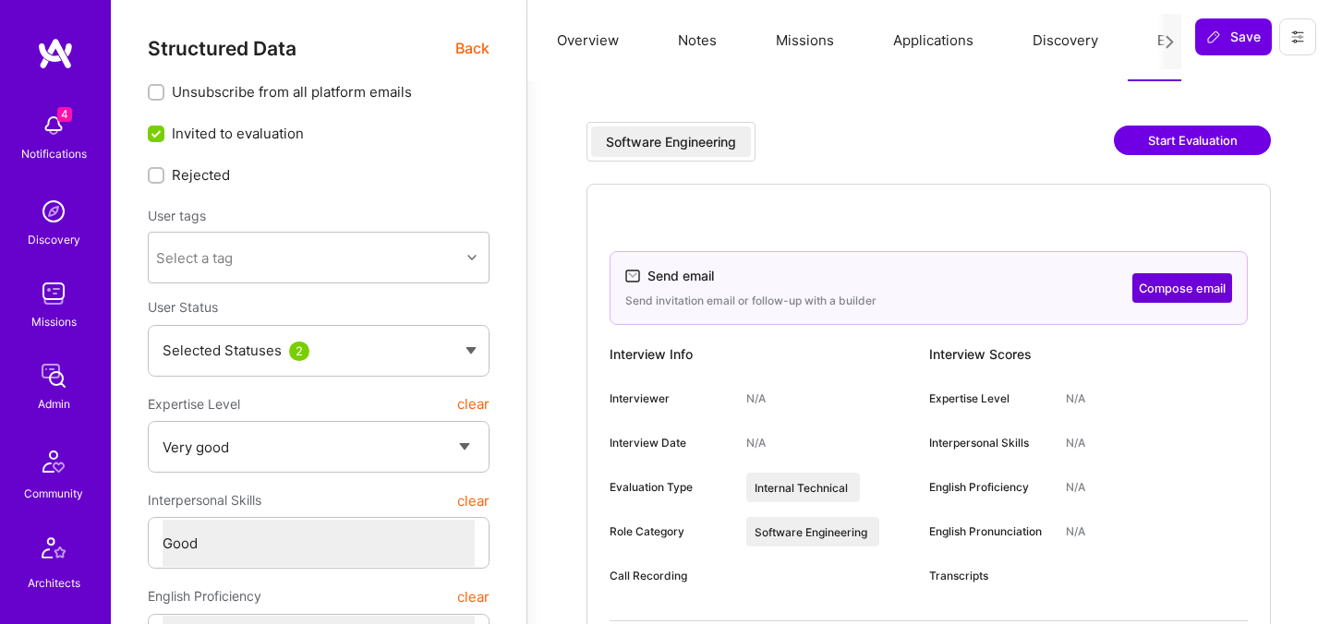
select select "BA"
select select "Right Now"
click at [462, 48] on span "Back" at bounding box center [472, 48] width 34 height 23
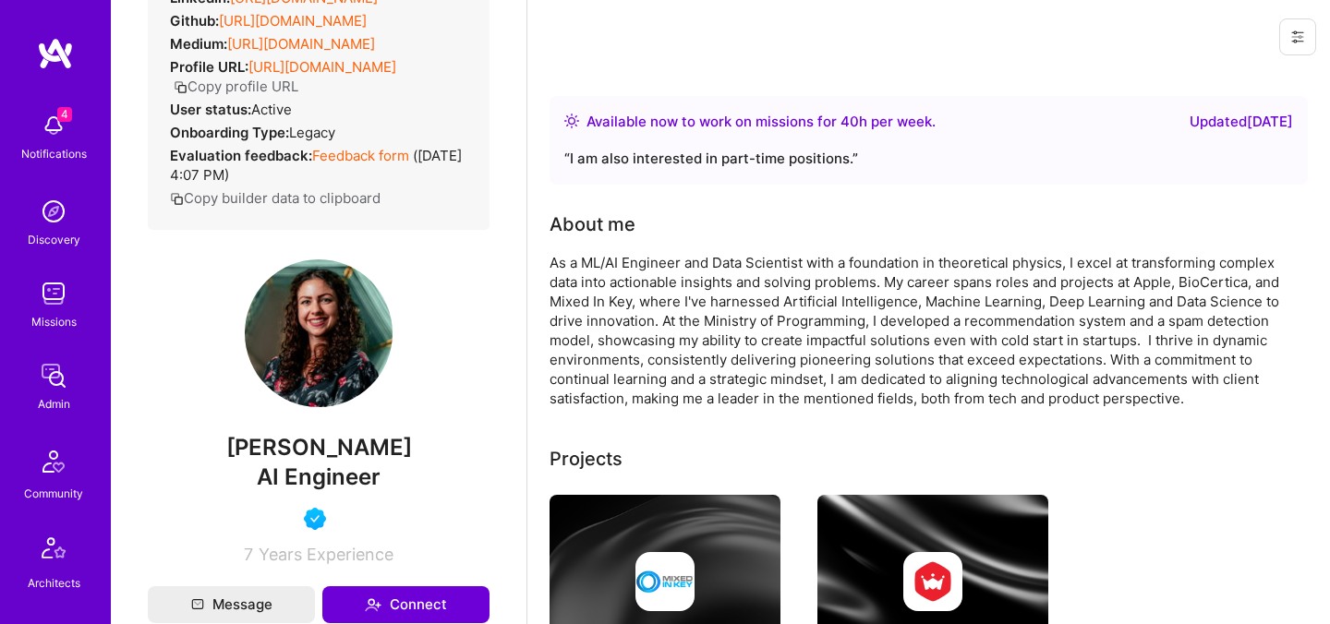
scroll to position [309, 0]
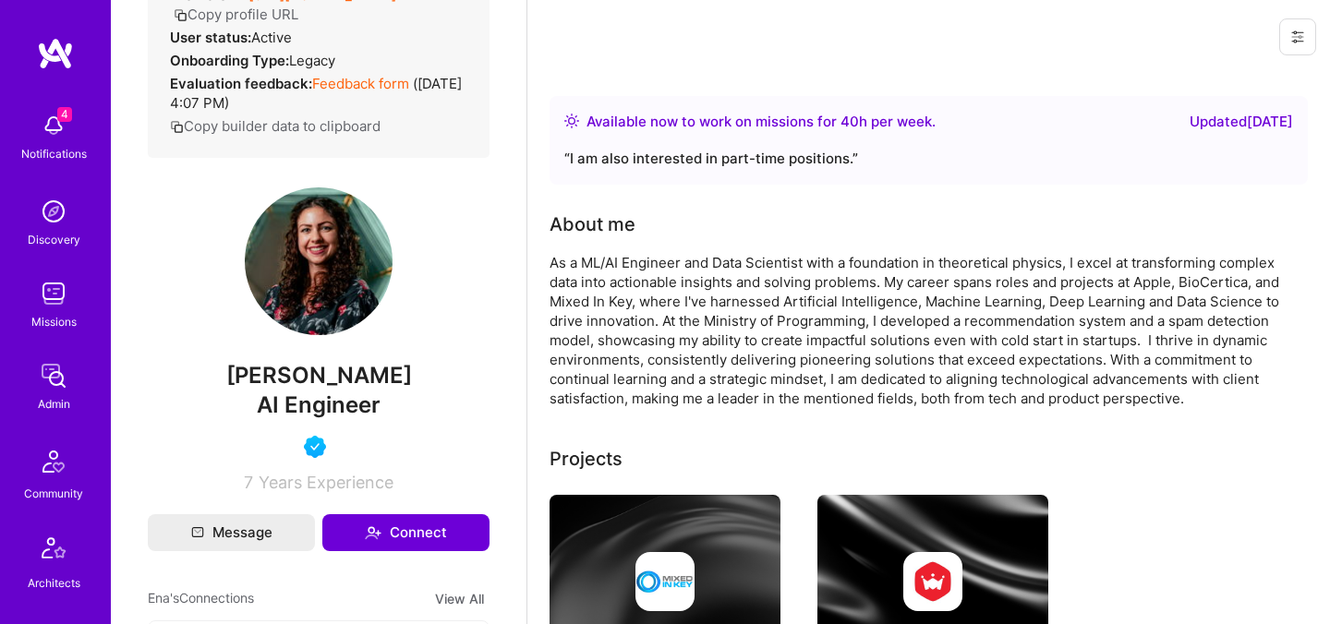
click at [309, 374] on span "[PERSON_NAME]" at bounding box center [319, 376] width 342 height 28
copy span "[PERSON_NAME]"
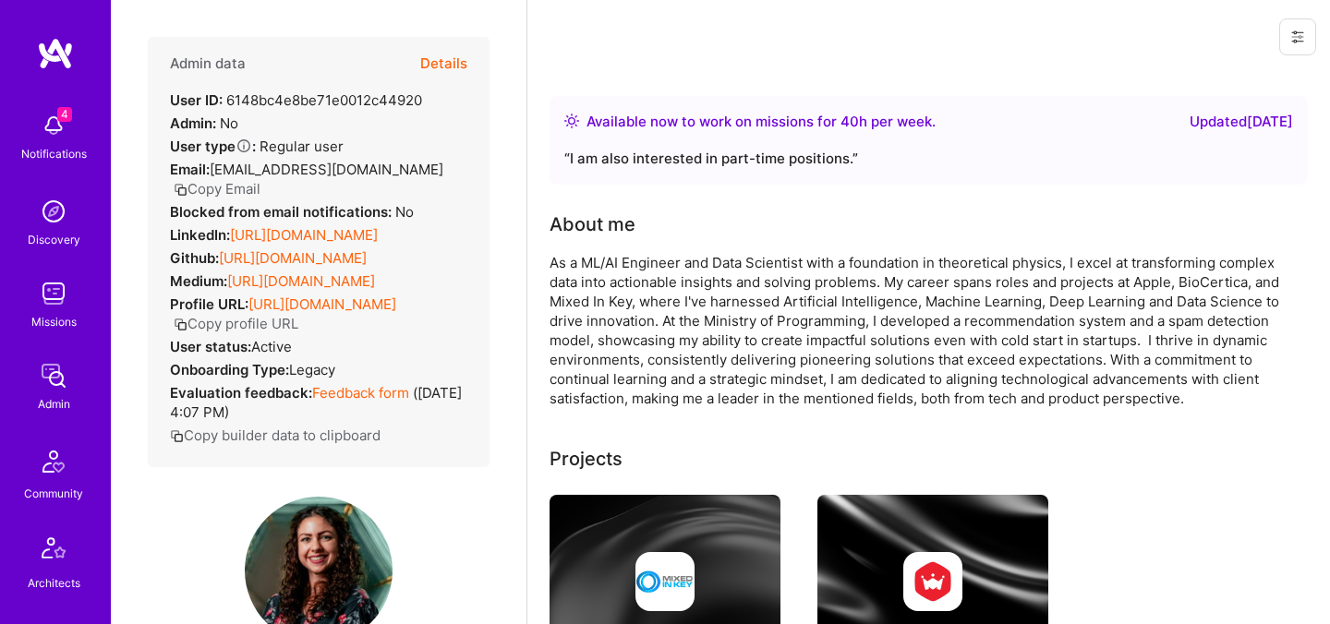
click at [448, 67] on button "Details" at bounding box center [443, 64] width 47 height 54
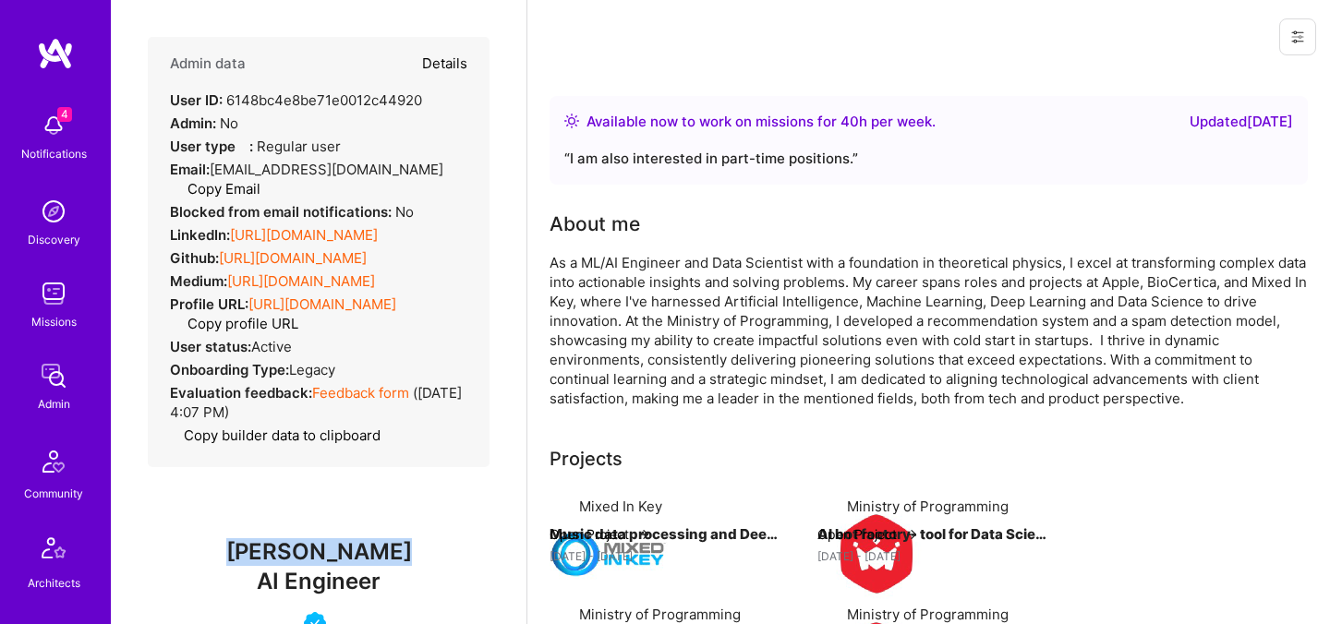
type textarea "x"
select select "5"
select select "4"
select select "6"
select select "7"
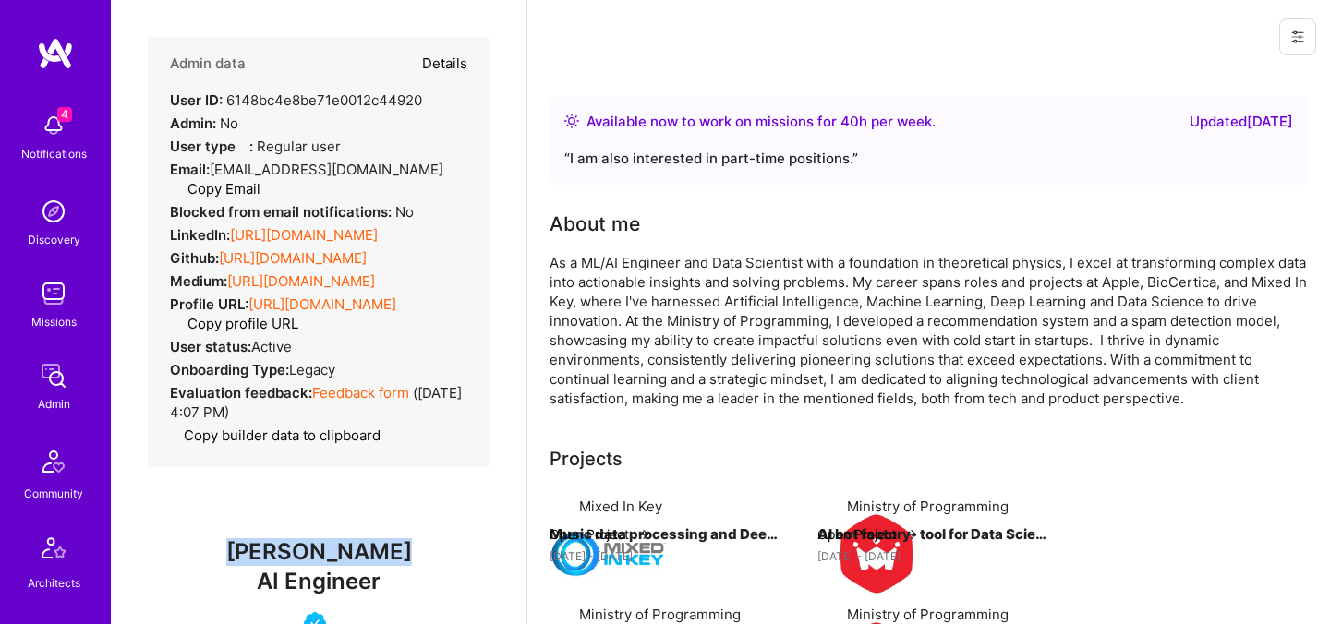
select select "BA"
select select "Right Now"
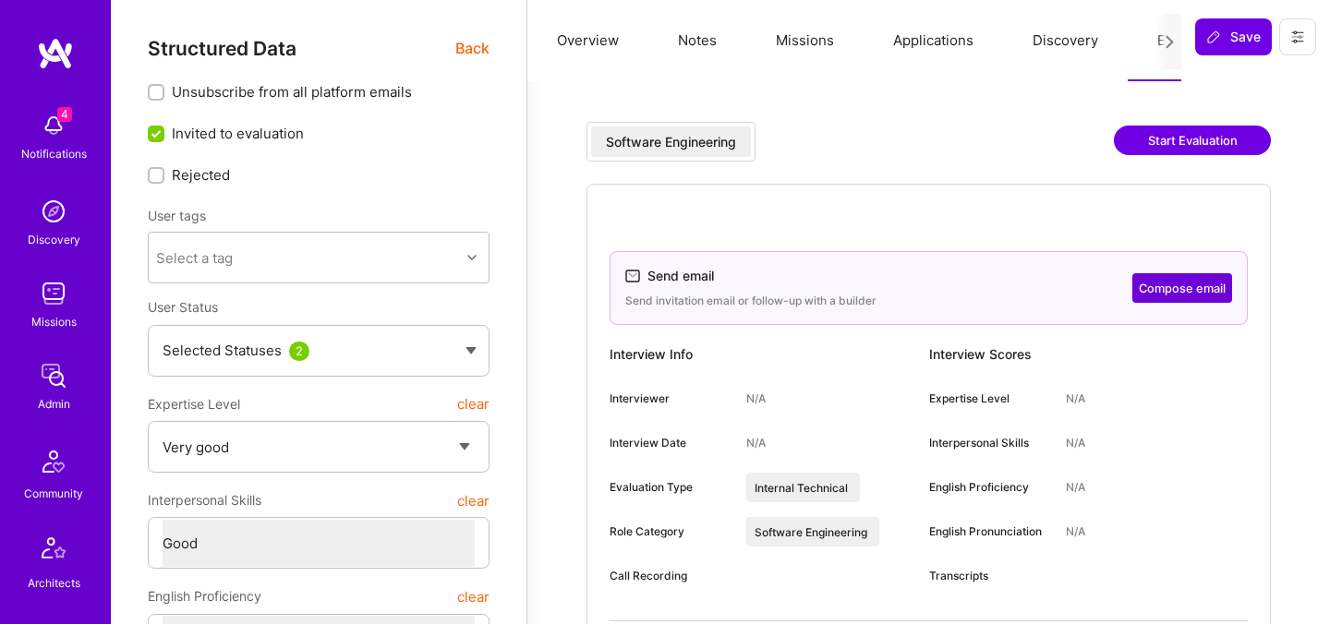
click at [1178, 284] on button "Compose email" at bounding box center [1182, 288] width 100 height 30
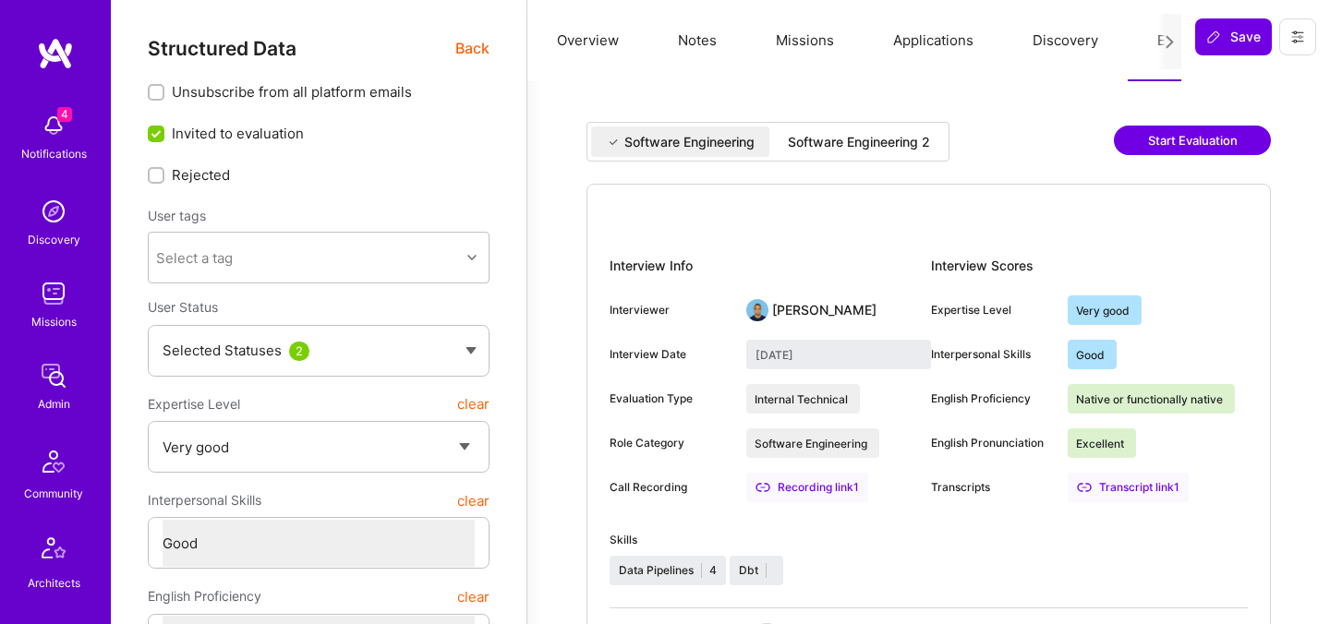
select select "5"
select select "4"
select select "7"
select select "US"
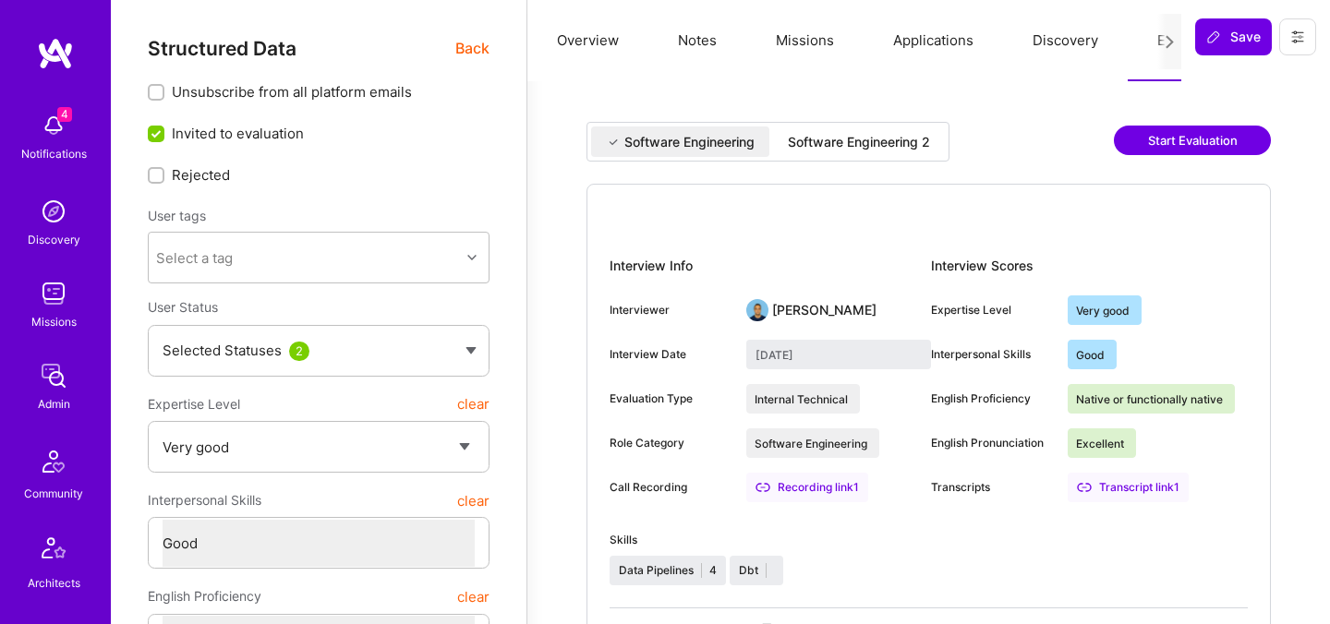
select select "Right Now"
click at [469, 49] on span "Back" at bounding box center [472, 48] width 34 height 23
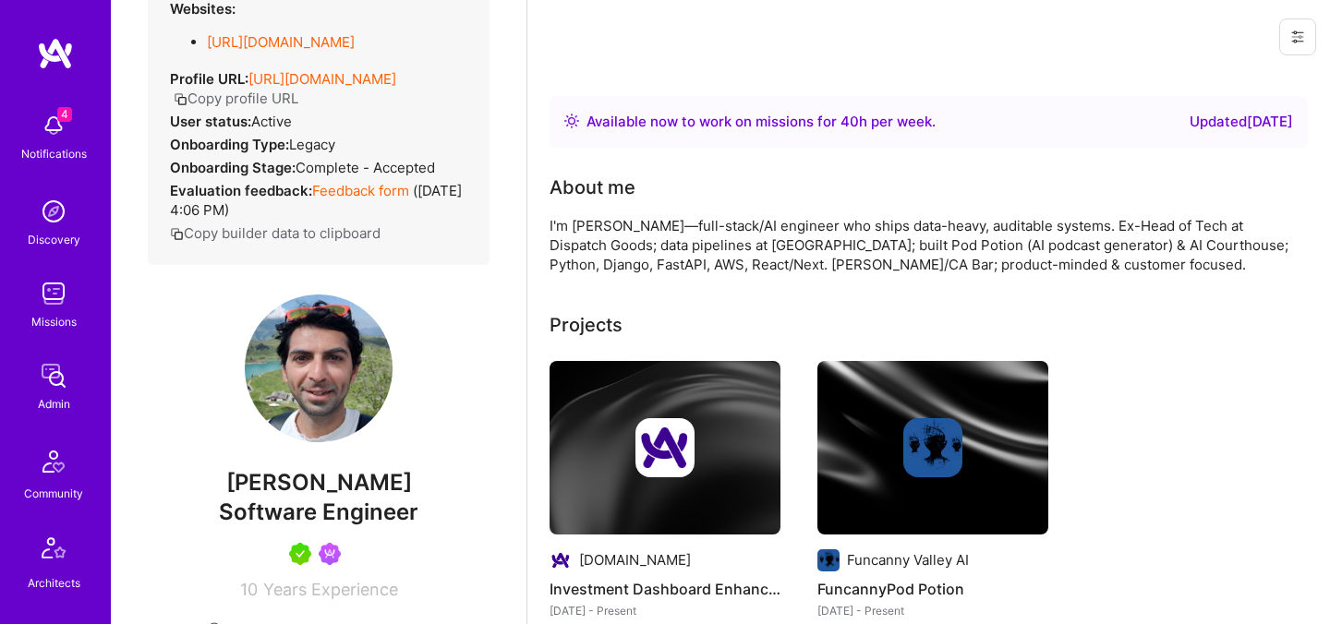
scroll to position [299, 0]
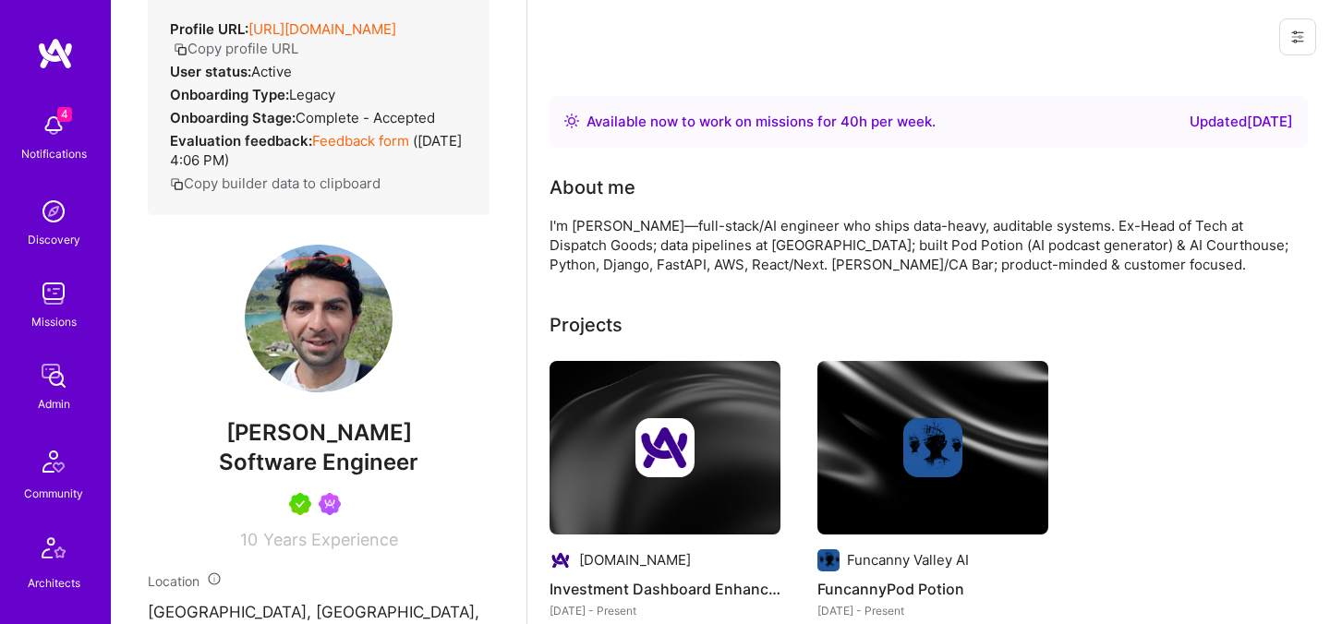
click at [305, 434] on span "[PERSON_NAME]" at bounding box center [319, 433] width 342 height 28
click at [305, 434] on span "Saneil Suri" at bounding box center [319, 433] width 342 height 28
copy span "Saneil Suri"
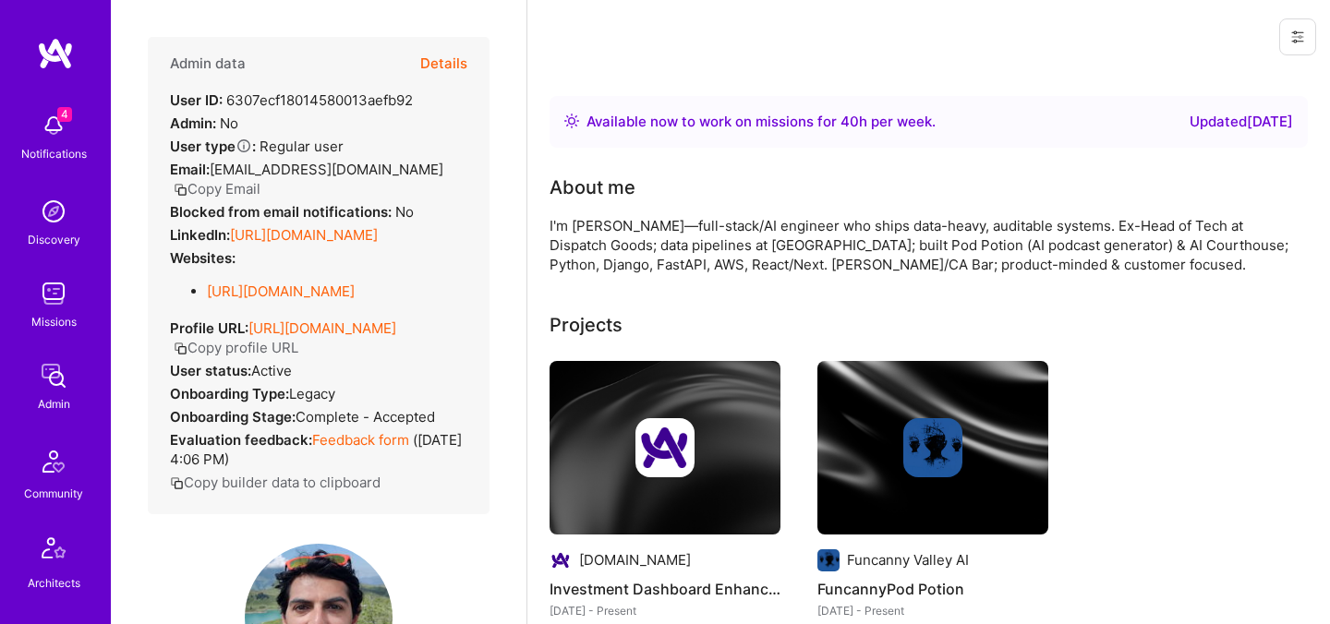
click at [444, 57] on button "Details" at bounding box center [443, 64] width 47 height 54
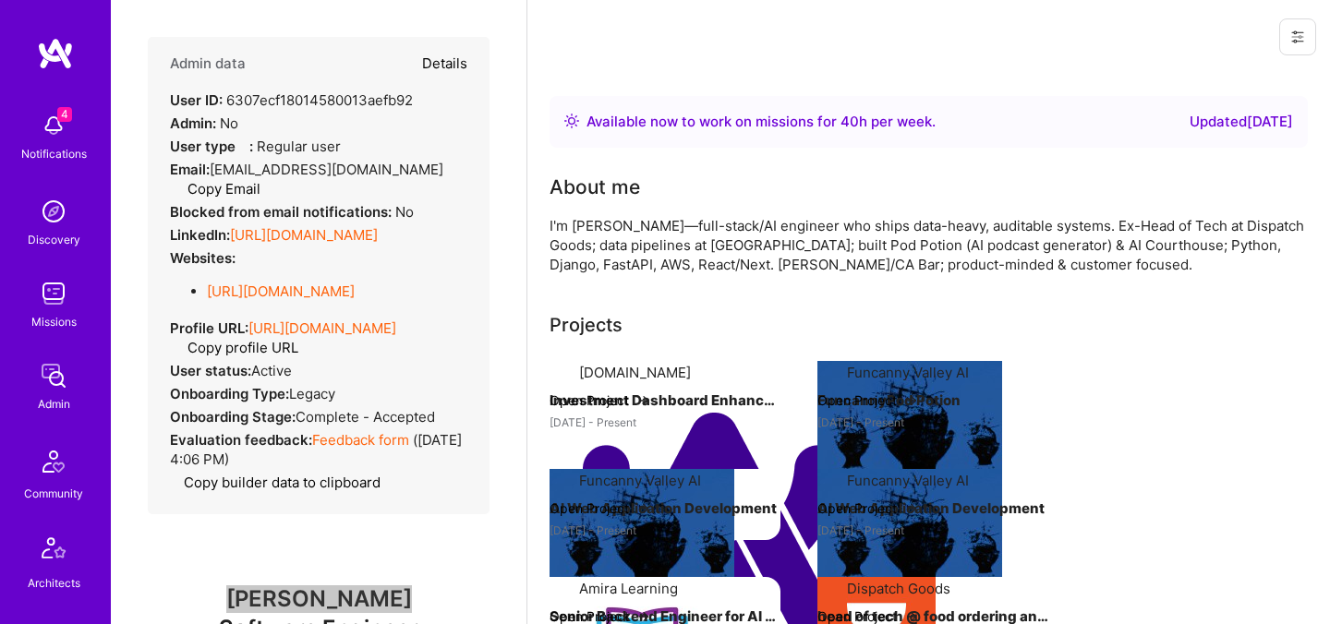
type textarea "x"
select select "5"
select select "4"
select select "7"
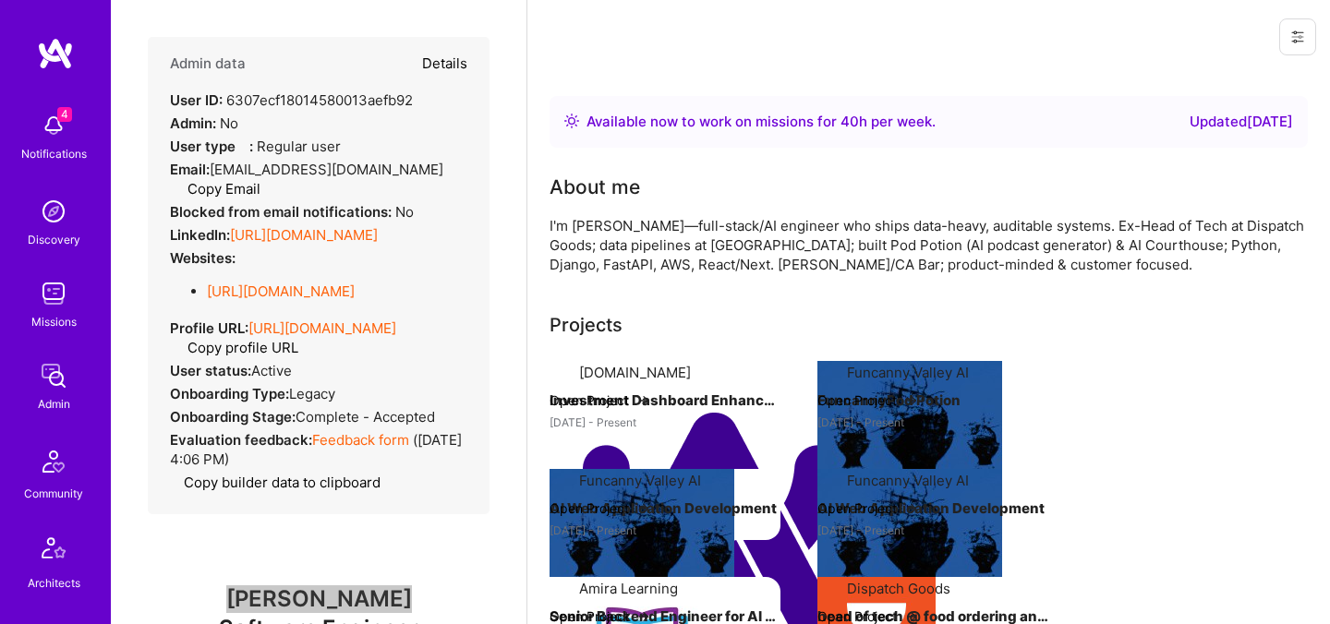
select select "US"
select select "Right Now"
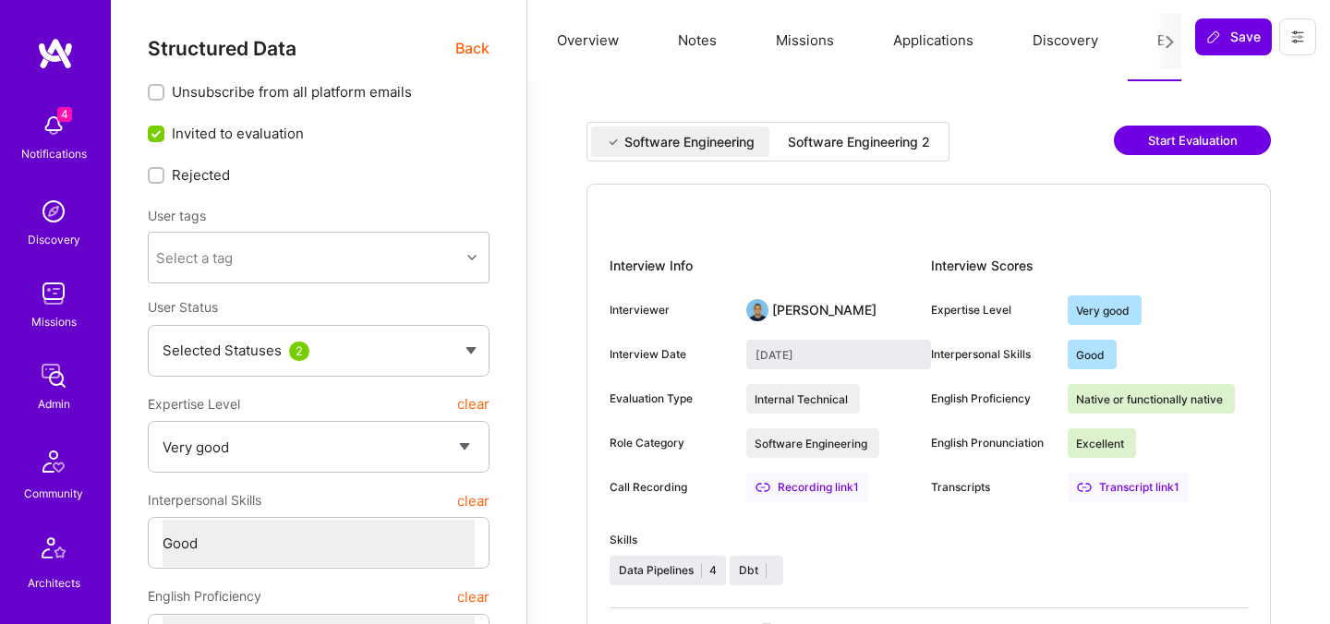
click at [861, 149] on div "Software Engineering 2" at bounding box center [859, 142] width 142 height 18
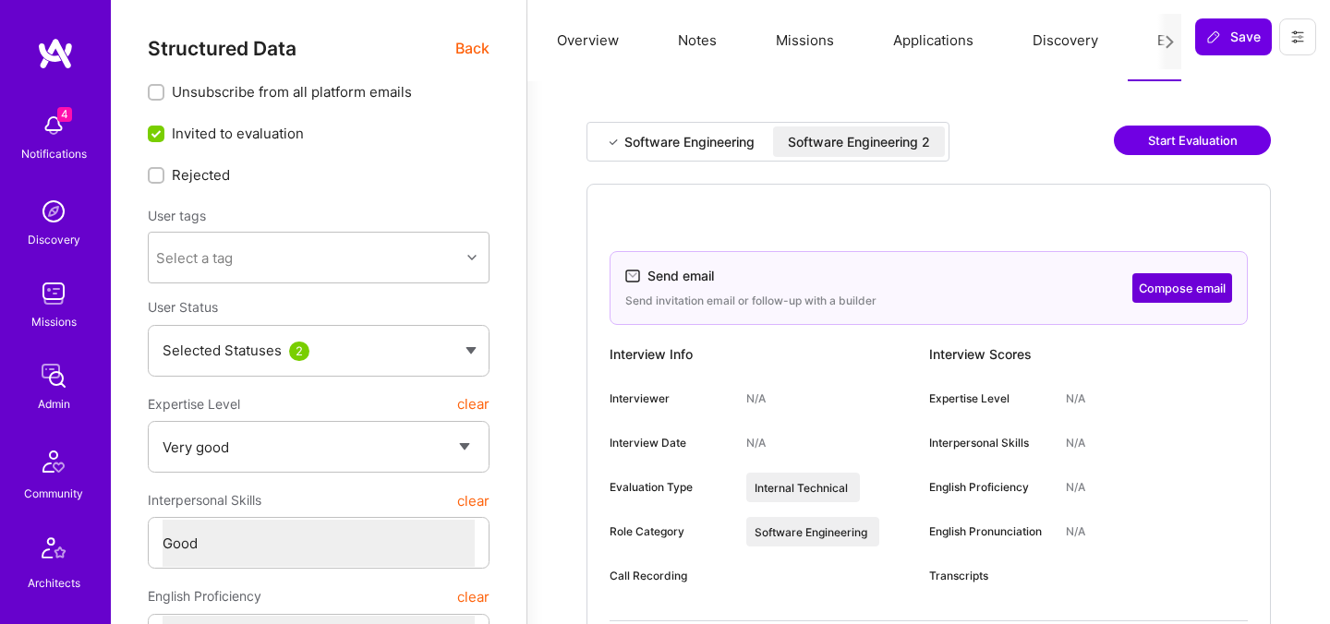
click at [1156, 292] on button "Compose email" at bounding box center [1182, 288] width 100 height 30
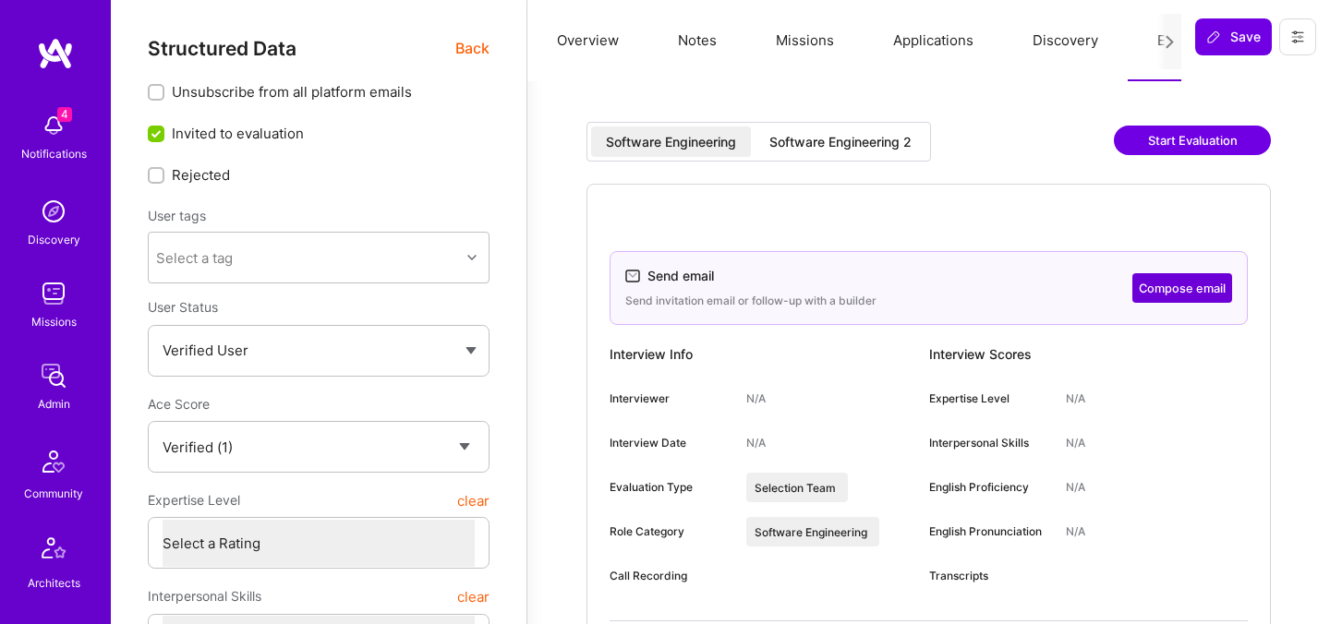
select select "Verified"
select select "US"
select select "Right Now"
click at [472, 39] on span "Back" at bounding box center [472, 48] width 34 height 23
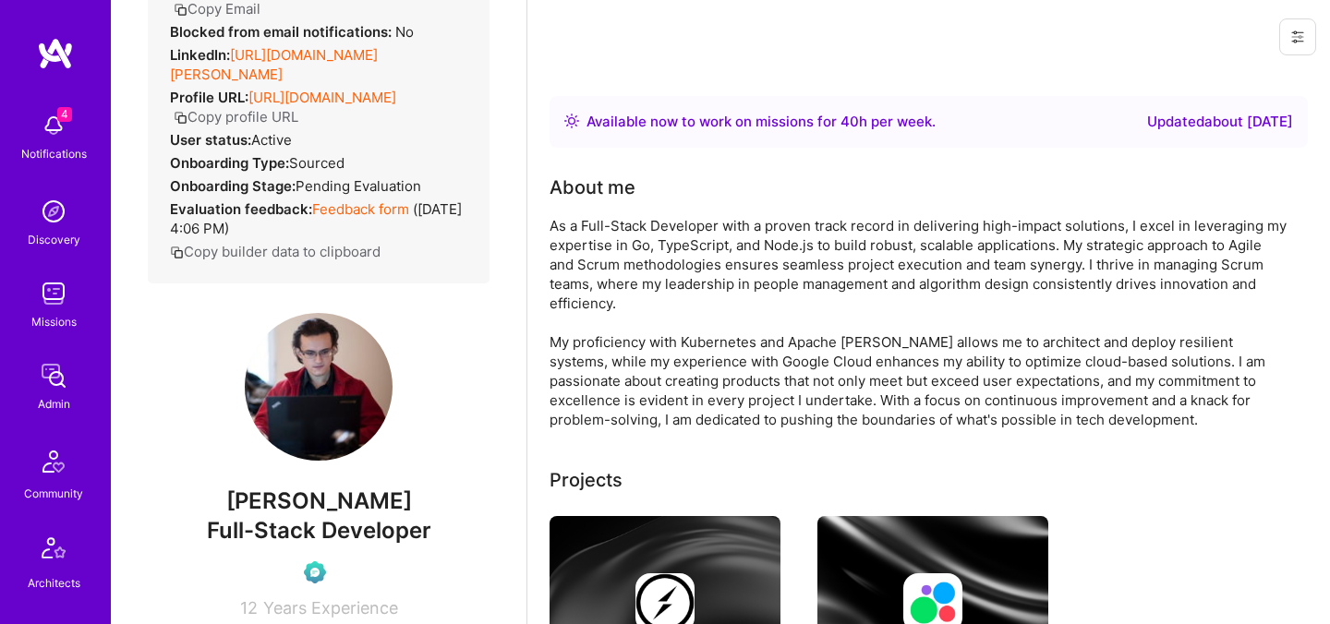
scroll to position [197, 0]
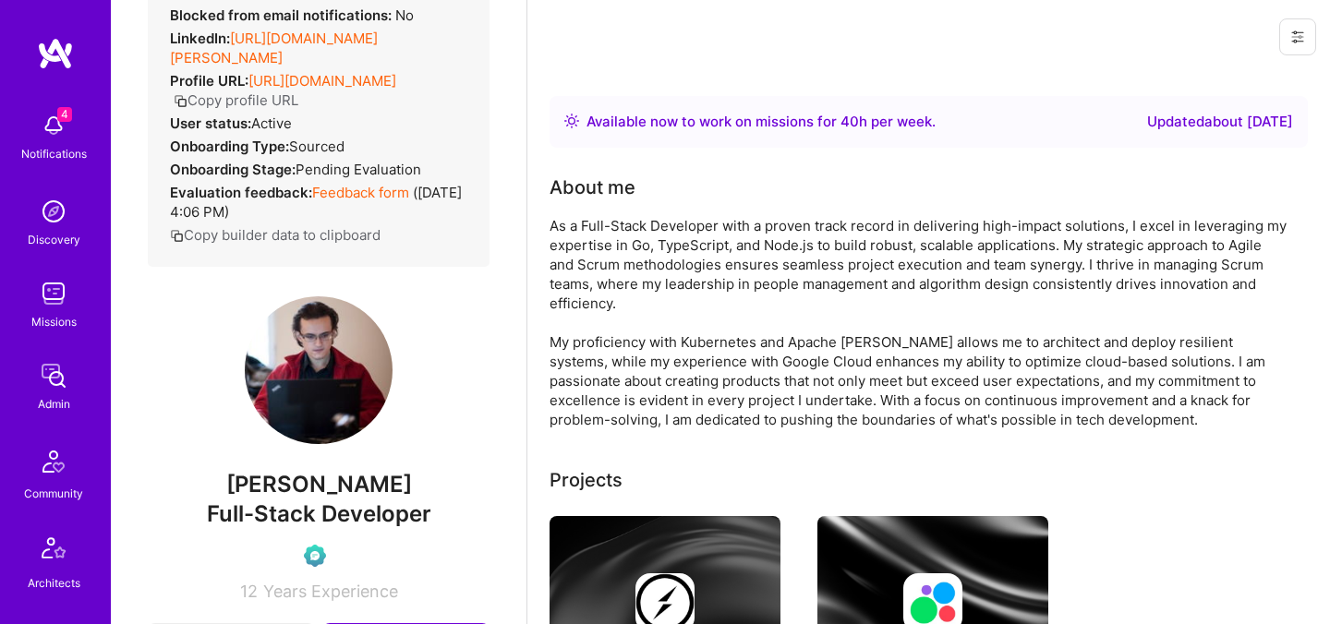
click at [326, 490] on span "[PERSON_NAME]" at bounding box center [319, 485] width 342 height 28
click at [326, 490] on span "Andrew Khodzhakhanov" at bounding box center [319, 485] width 342 height 28
copy span "Andrew Khodzhakhanov"
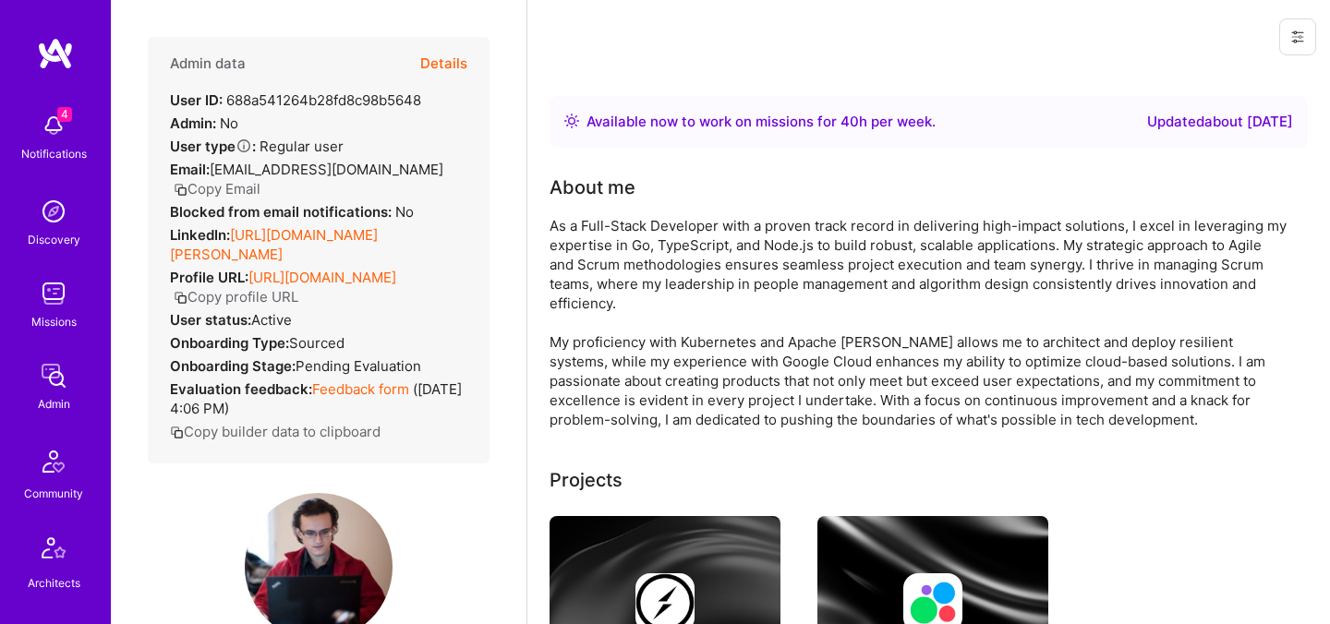
click at [446, 66] on button "Details" at bounding box center [443, 64] width 47 height 54
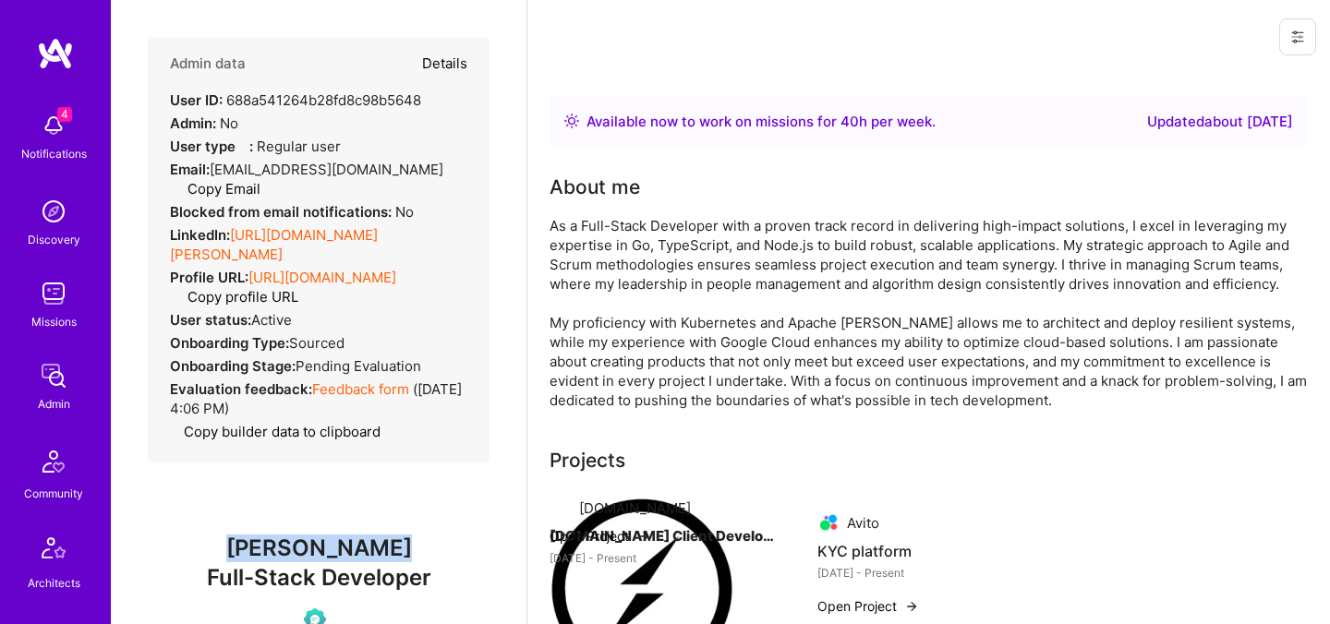
type textarea "x"
select select "Verified"
select select "US"
select select "Right Now"
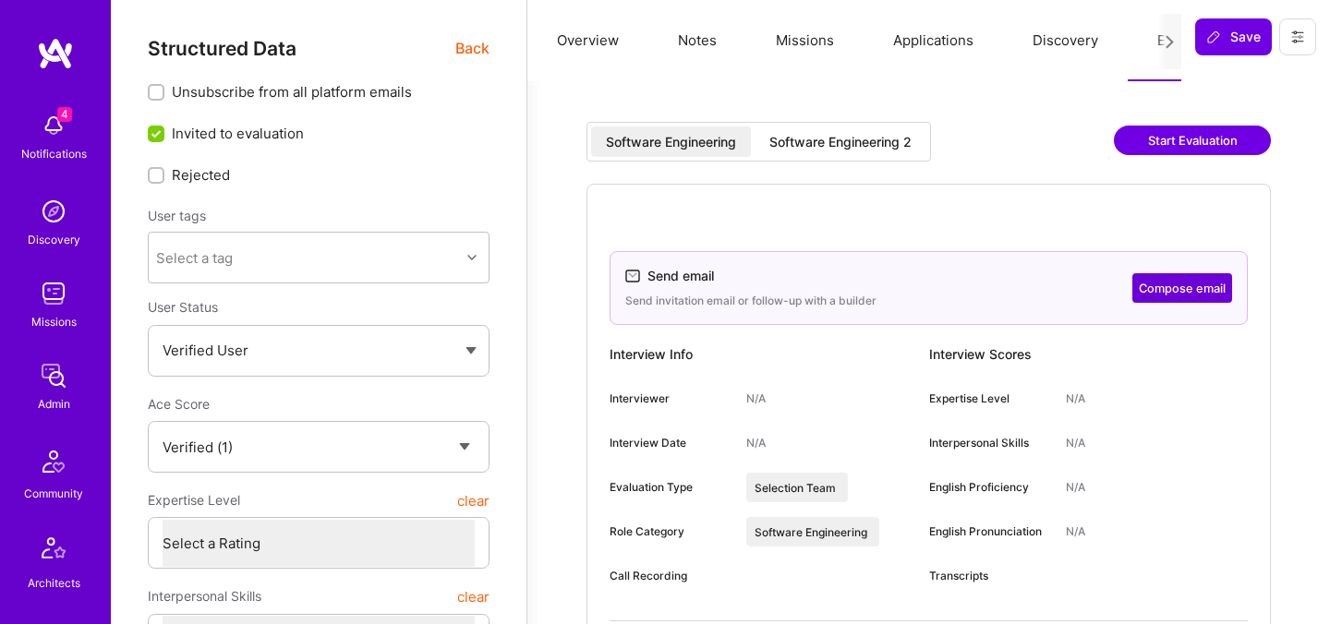
click at [803, 141] on div "Software Engineering 2" at bounding box center [840, 142] width 142 height 18
click at [1159, 290] on button "Compose email" at bounding box center [1182, 288] width 100 height 30
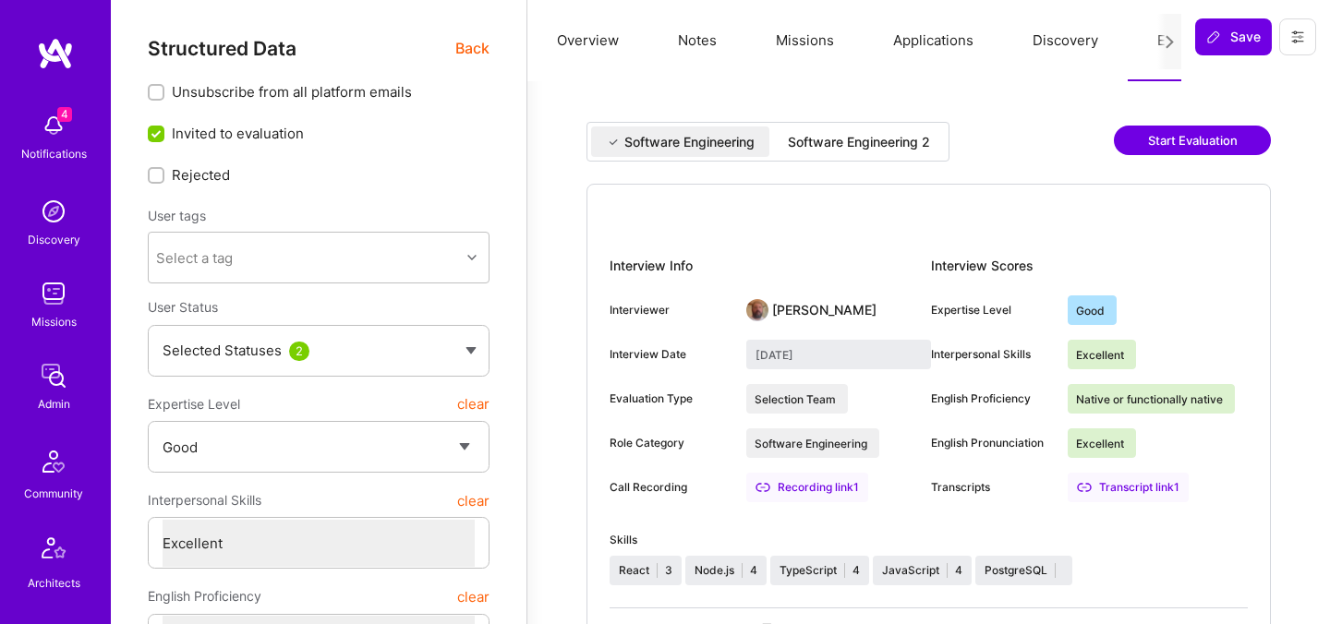
select select "4"
select select "7"
select select "BR"
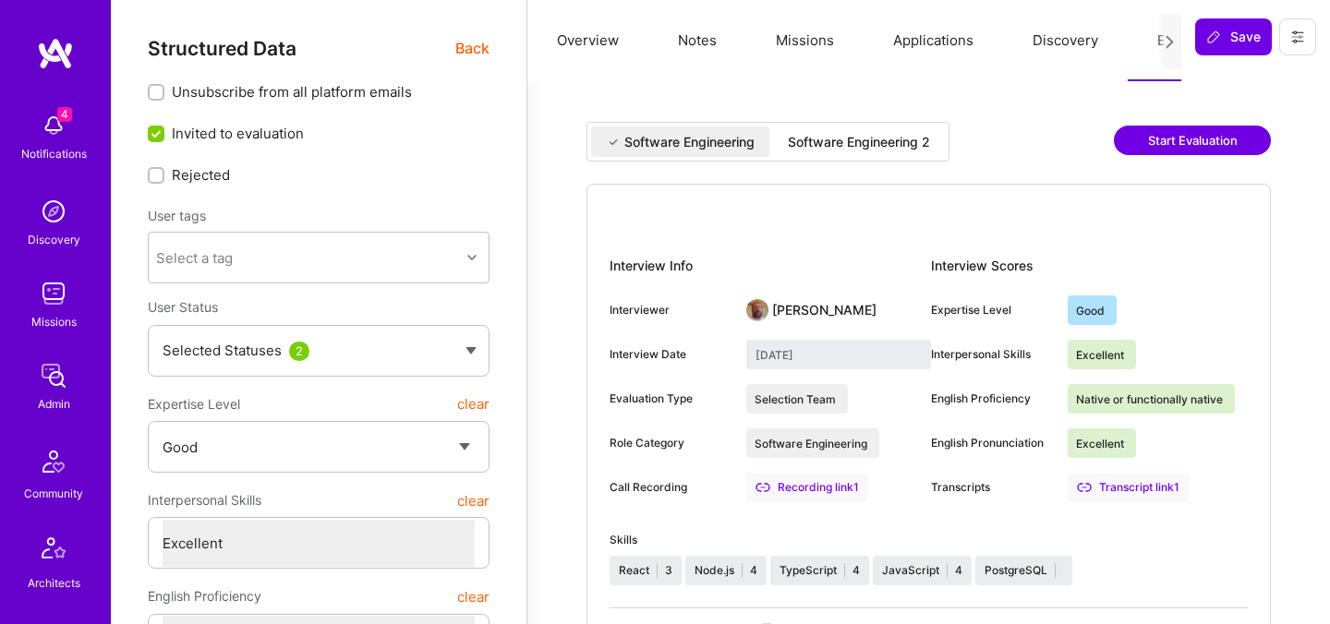
select select "Not Available"
select select "1 Month"
click at [463, 43] on span "Back" at bounding box center [472, 48] width 34 height 23
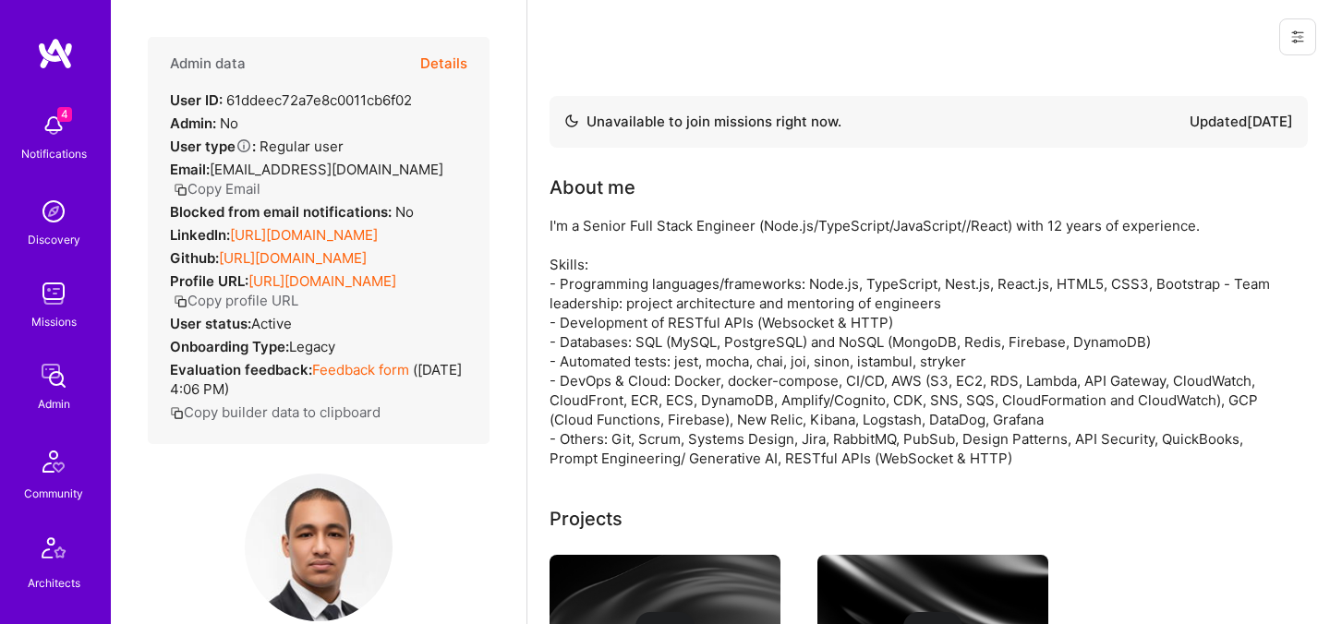
scroll to position [246, 0]
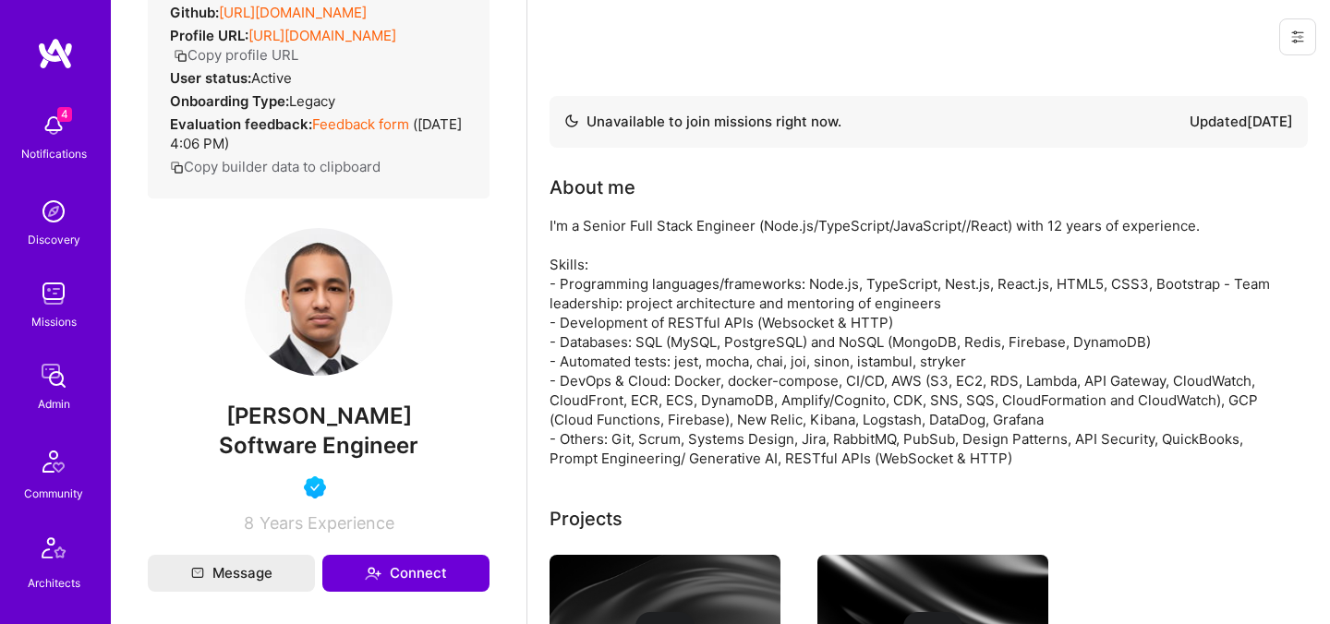
click at [318, 418] on span "[PERSON_NAME]" at bounding box center [319, 417] width 342 height 28
copy span "[PERSON_NAME]"
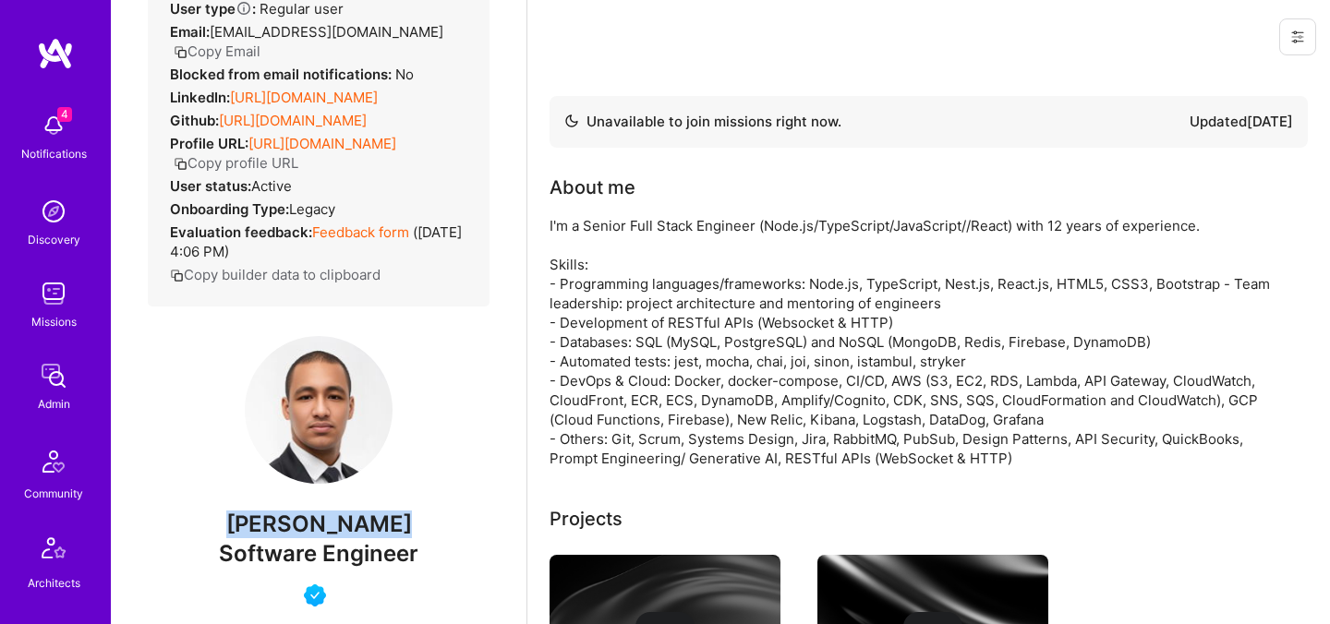
scroll to position [0, 0]
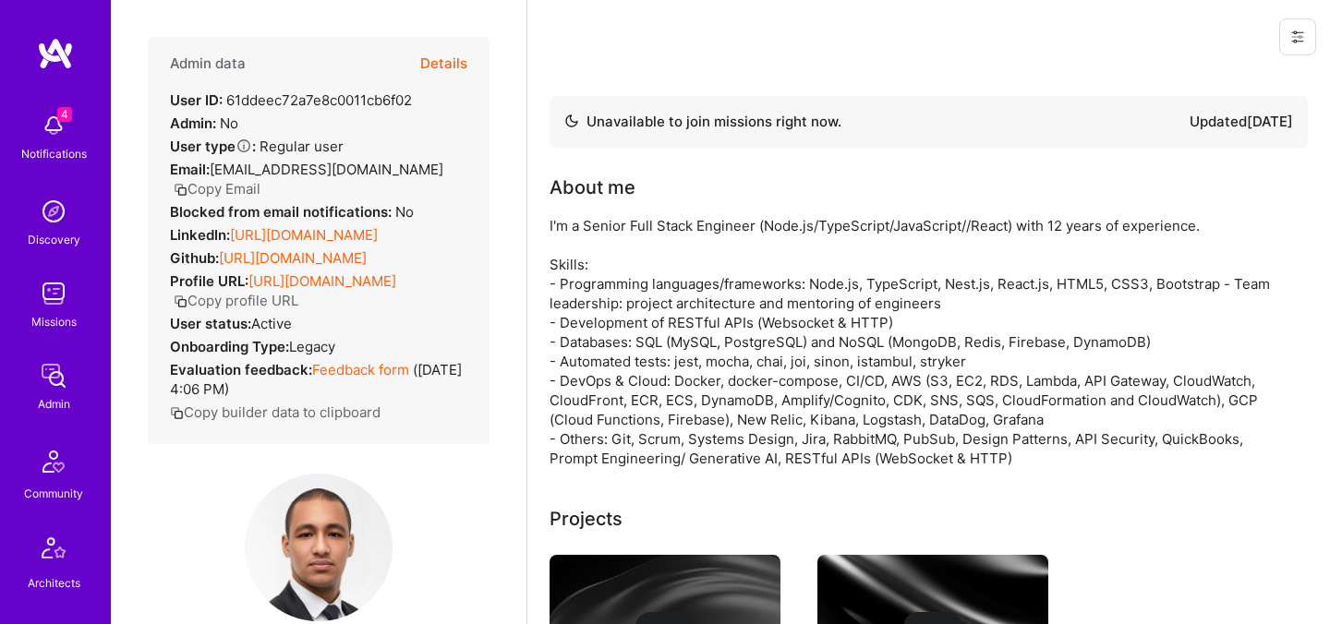
click at [428, 63] on button "Details" at bounding box center [443, 64] width 47 height 54
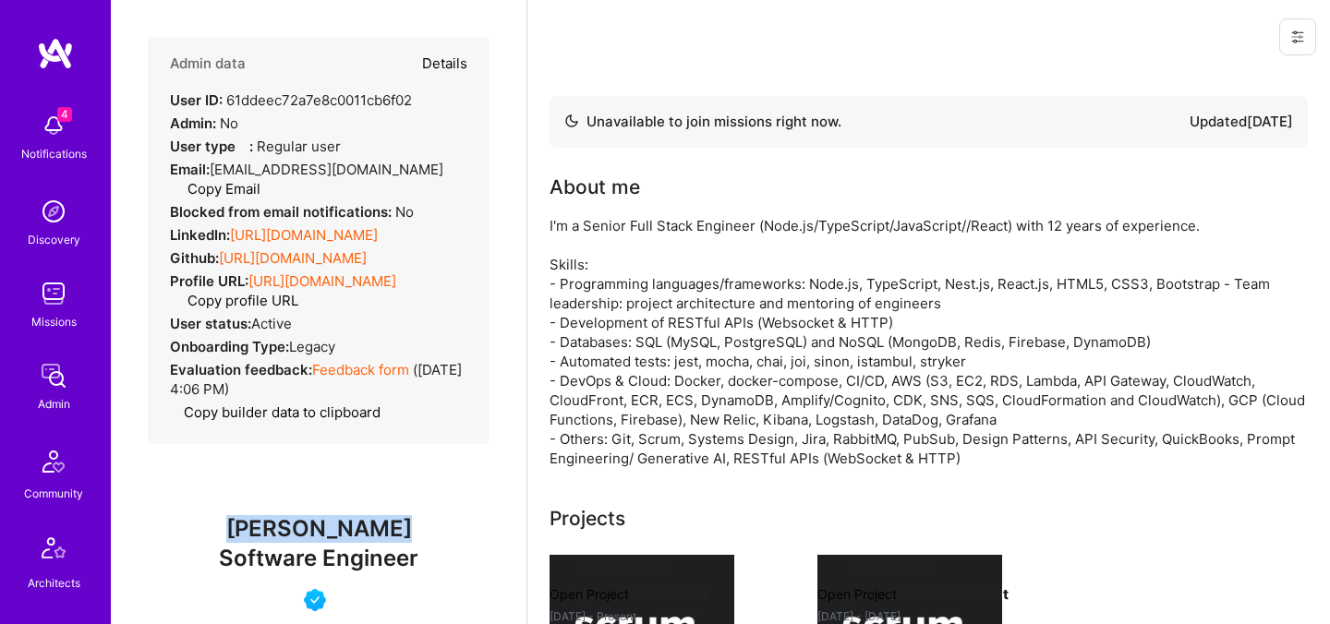
type textarea "x"
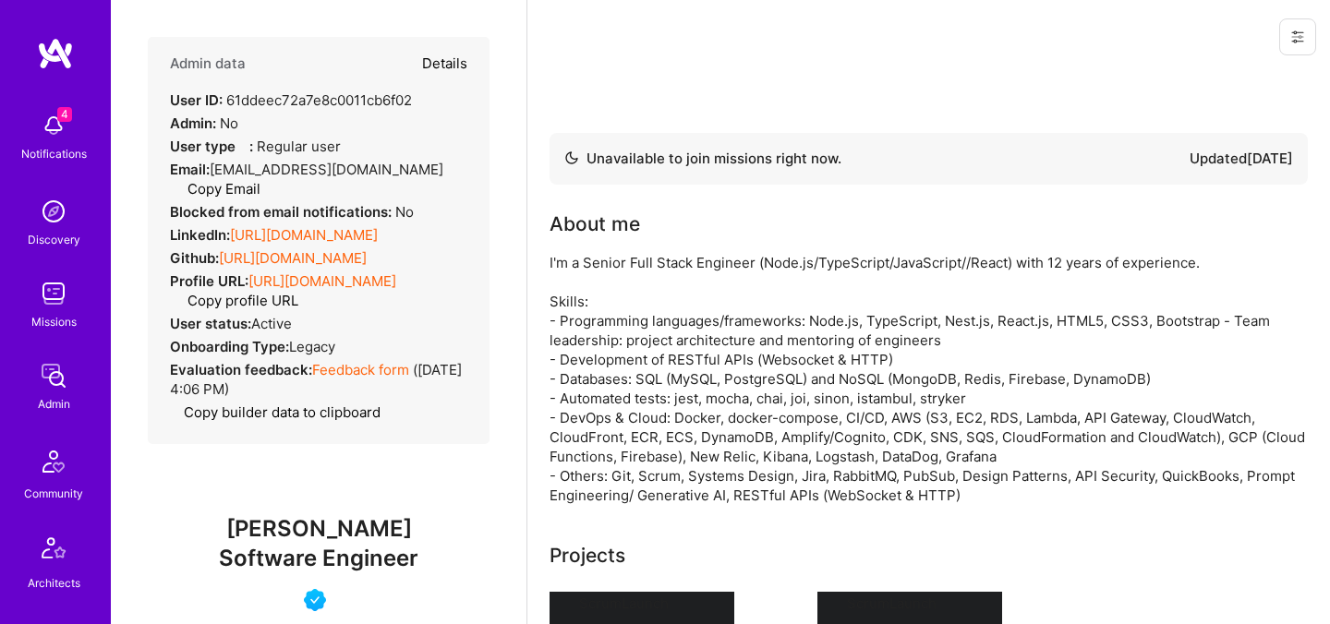
select select "4"
select select "7"
select select "BR"
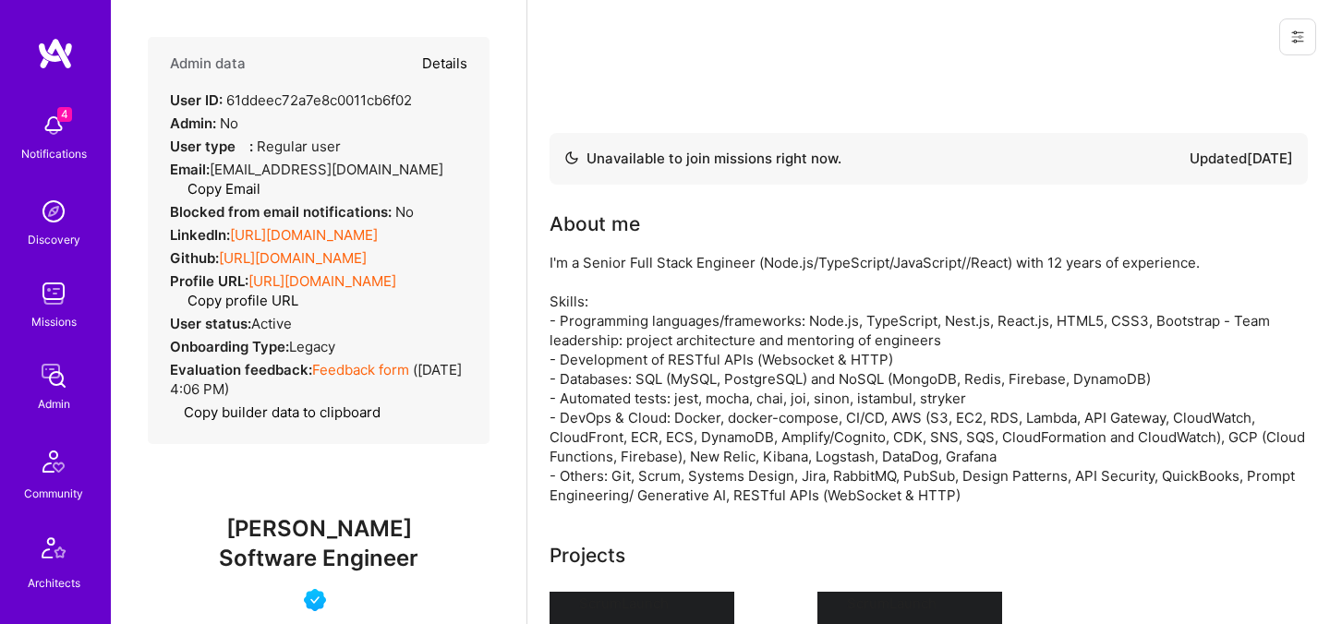
select select "Not Available"
select select "1 Month"
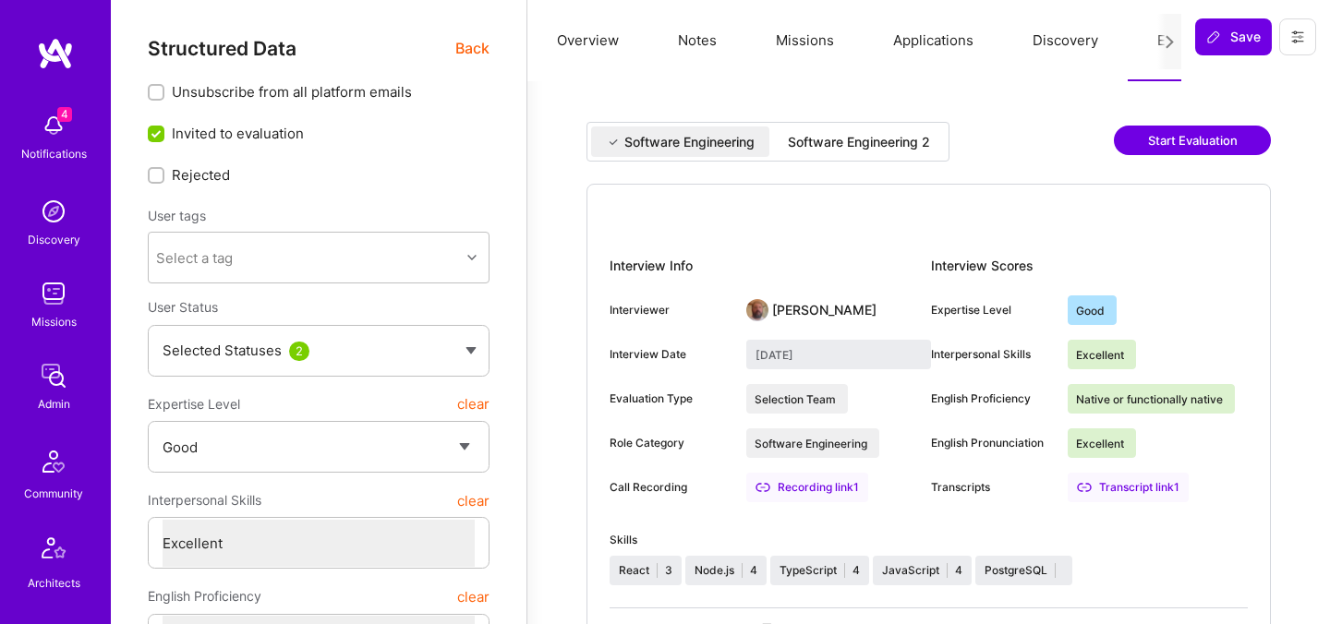
click at [903, 151] on div "Software Engineering 2" at bounding box center [859, 141] width 172 height 30
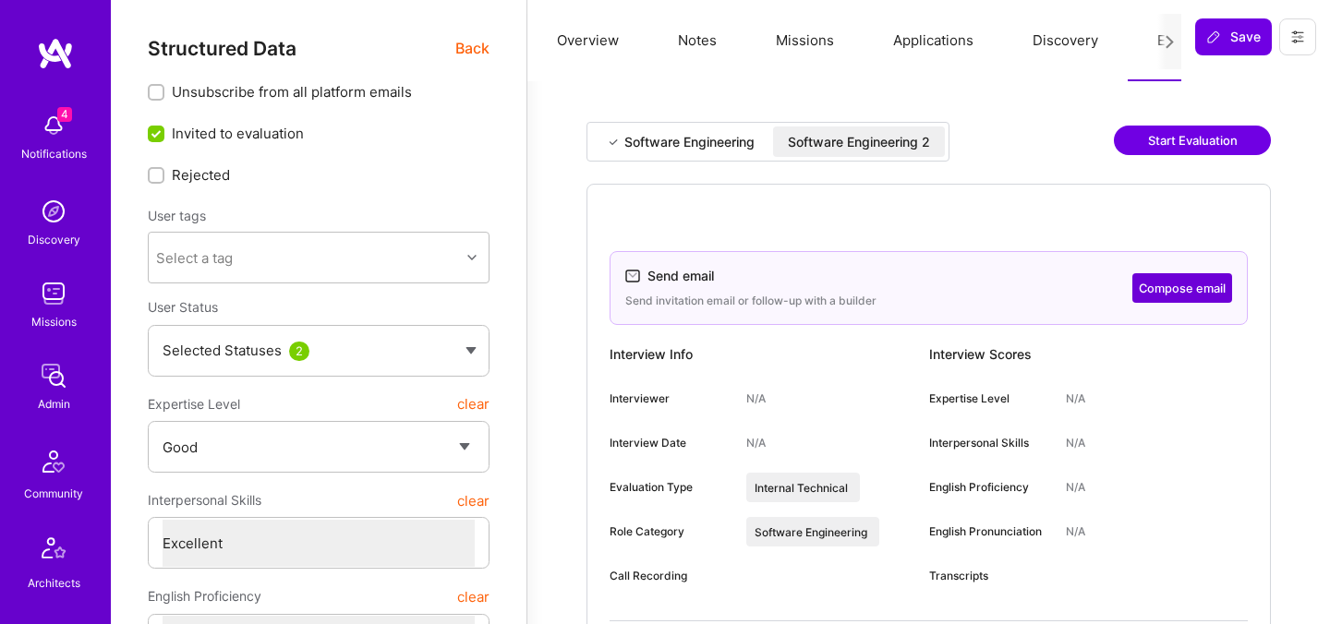
click at [1161, 284] on button "Compose email" at bounding box center [1182, 288] width 100 height 30
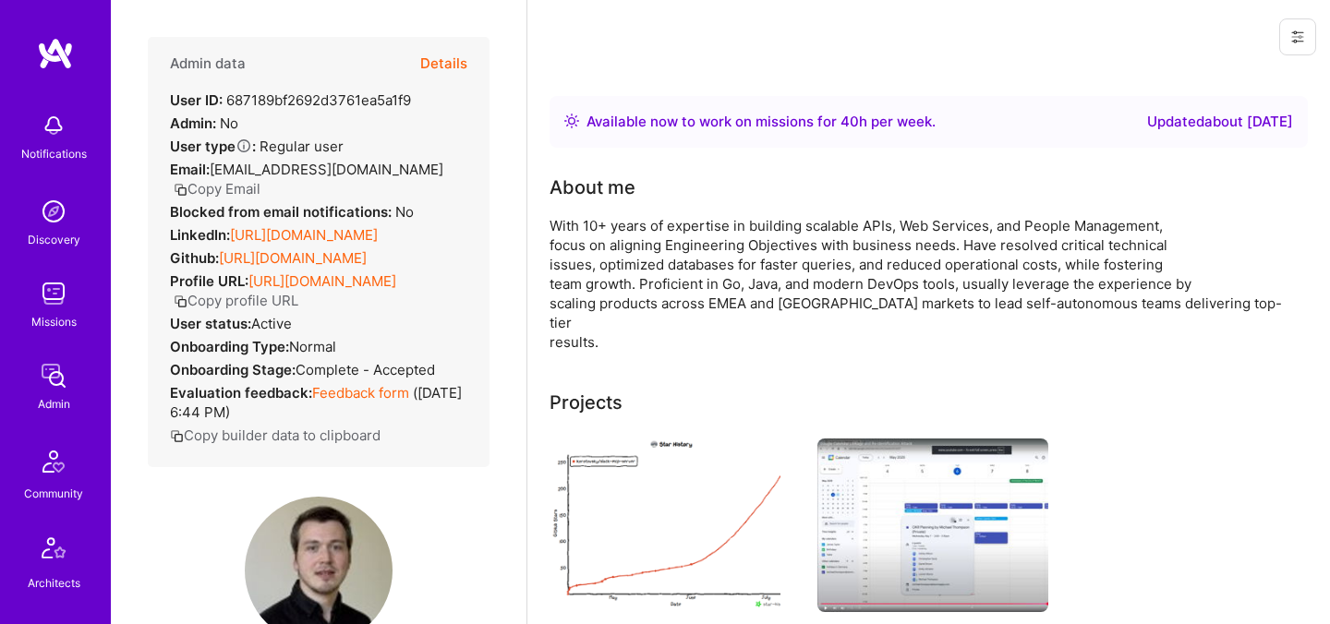
scroll to position [49, 0]
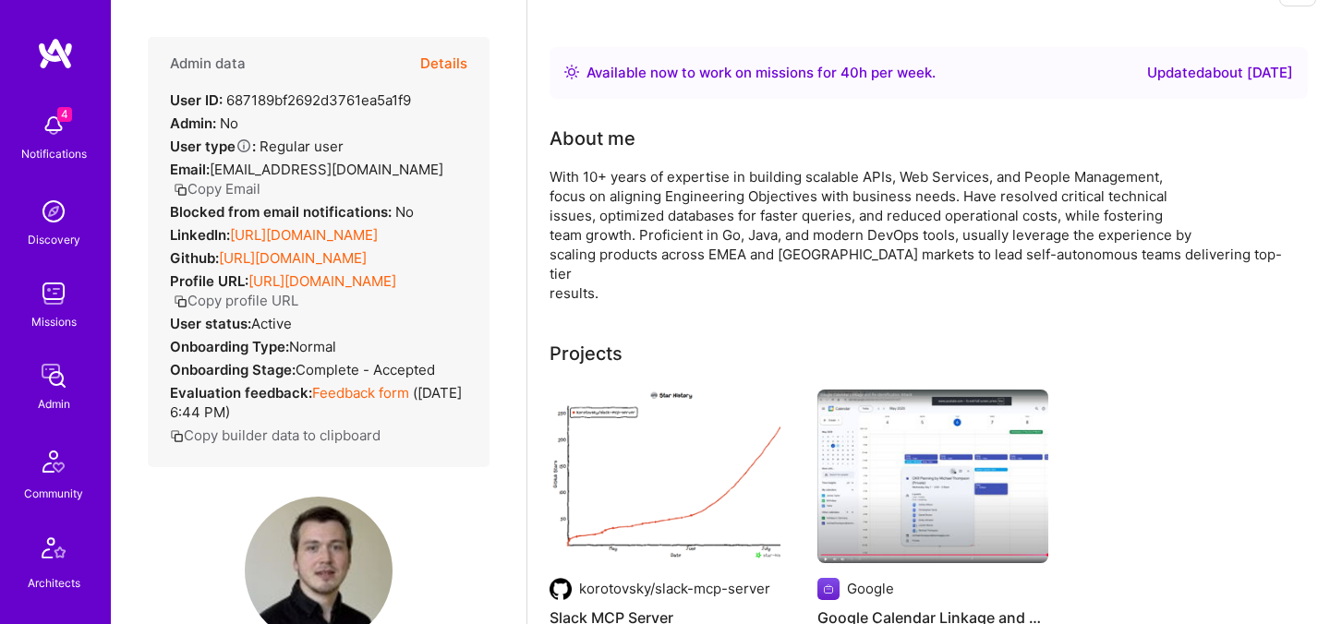
click at [433, 66] on button "Details" at bounding box center [443, 64] width 47 height 54
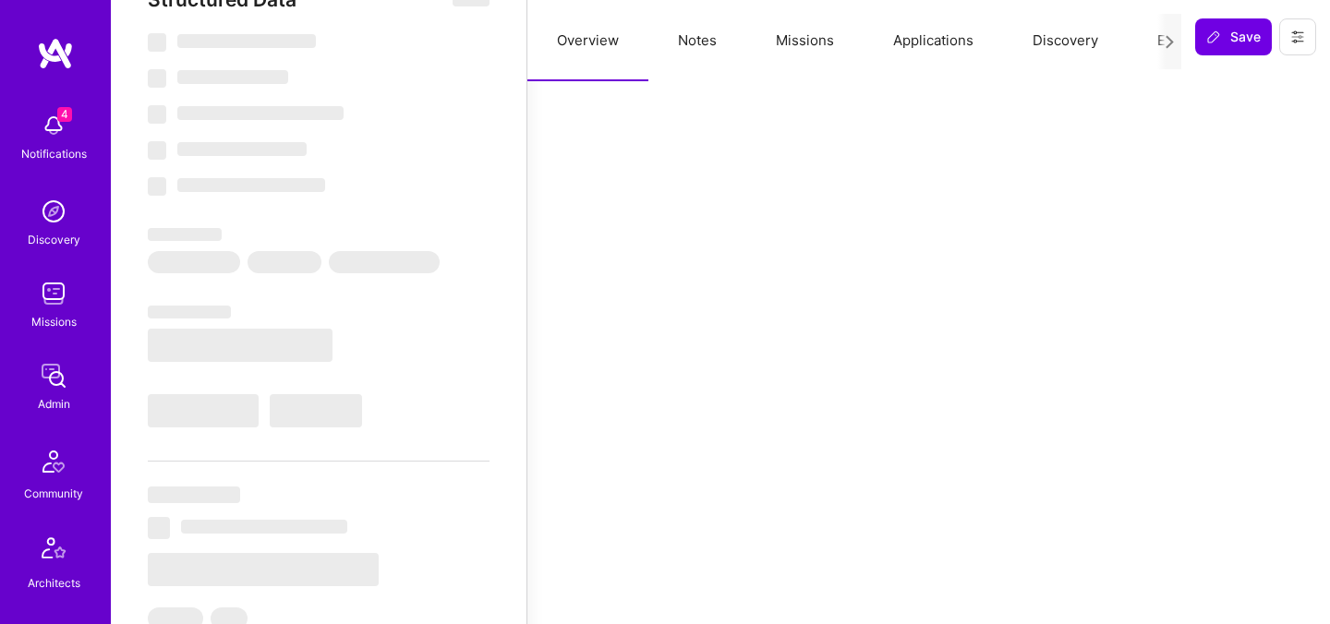
click at [1154, 38] on button "Evaluation" at bounding box center [1190, 40] width 126 height 81
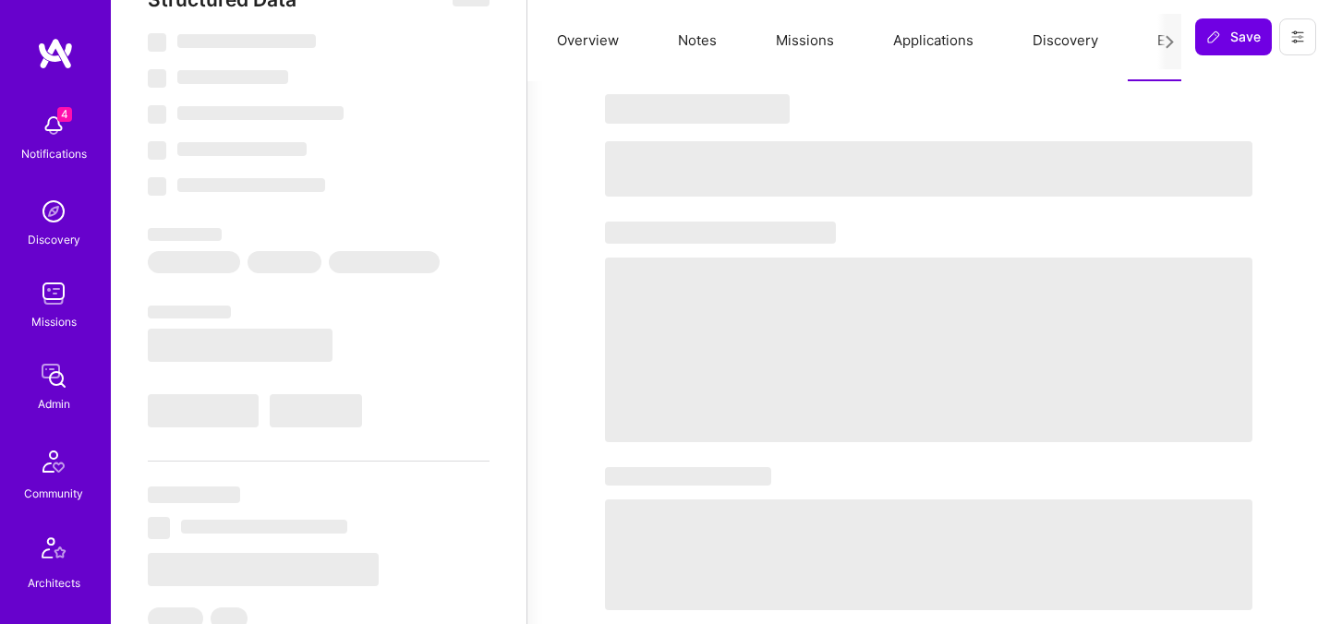
select select "Right Now"
select select "5"
select select "7"
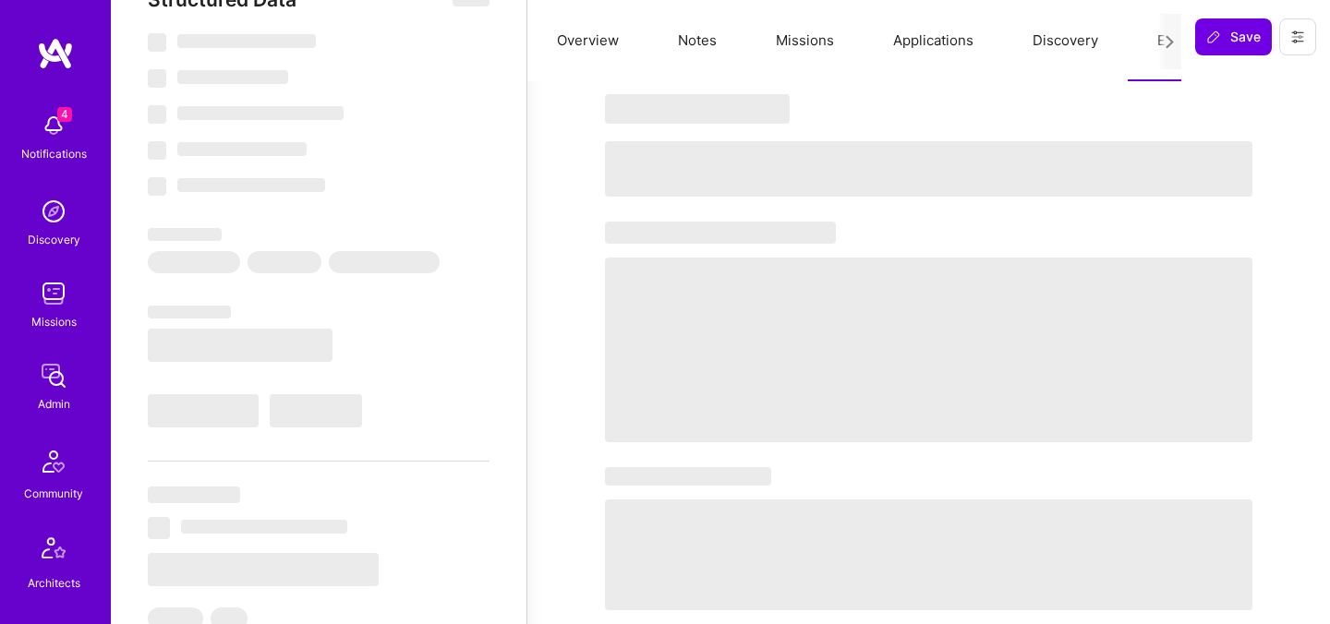
select select "DE"
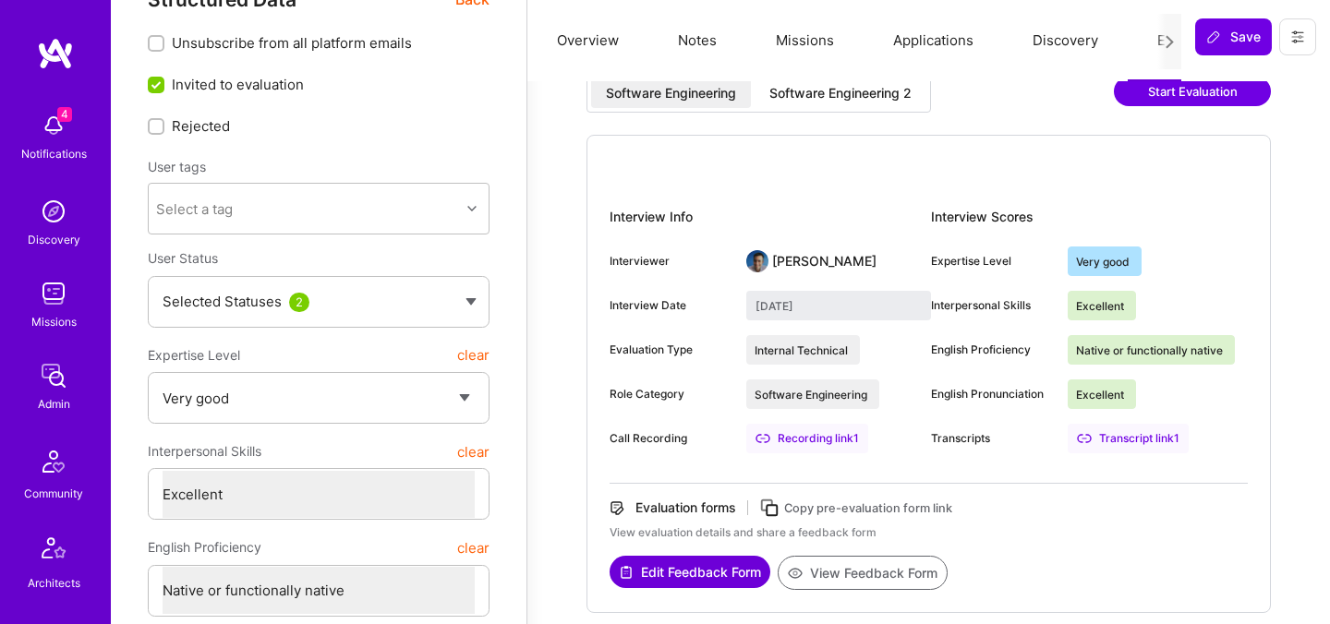
click at [808, 84] on div "Software Engineering 2" at bounding box center [840, 93] width 142 height 18
type input "[DATE]"
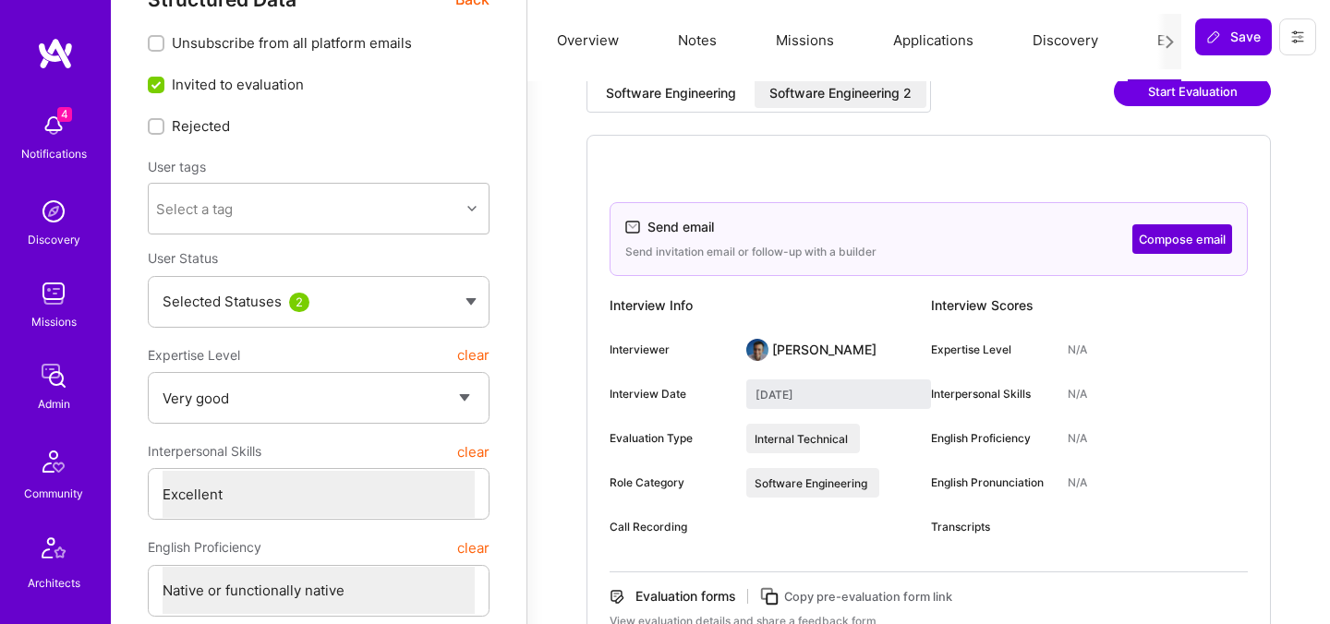
scroll to position [0, 0]
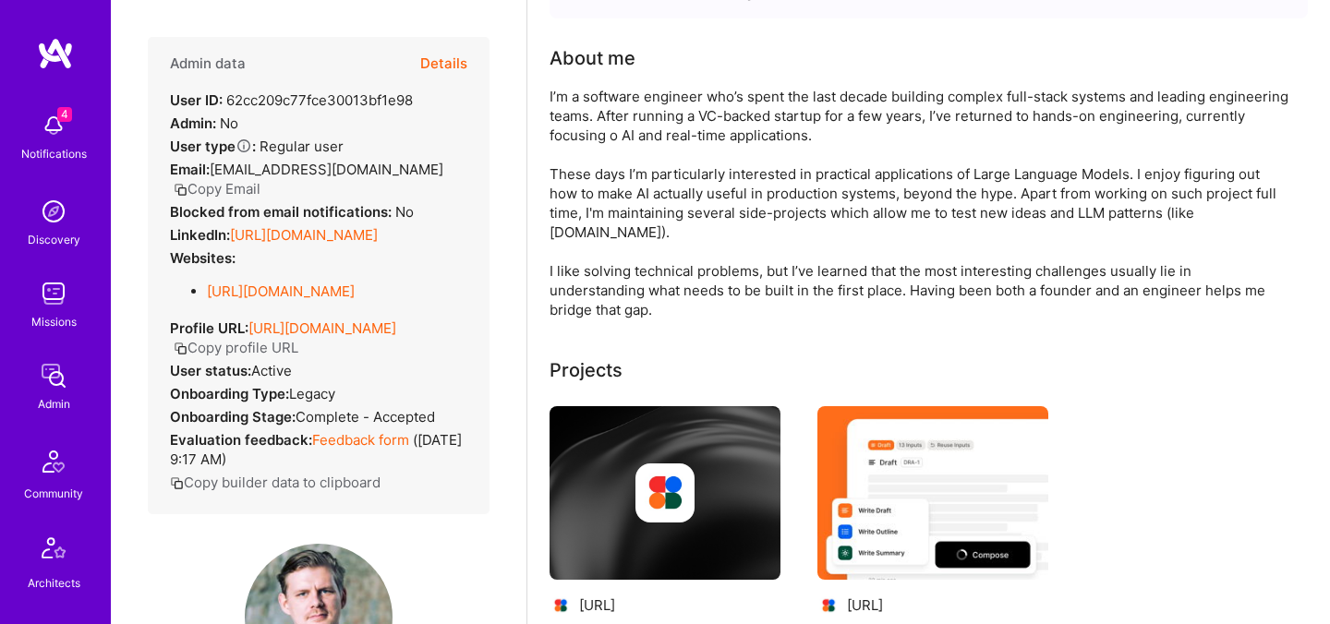
scroll to position [234, 0]
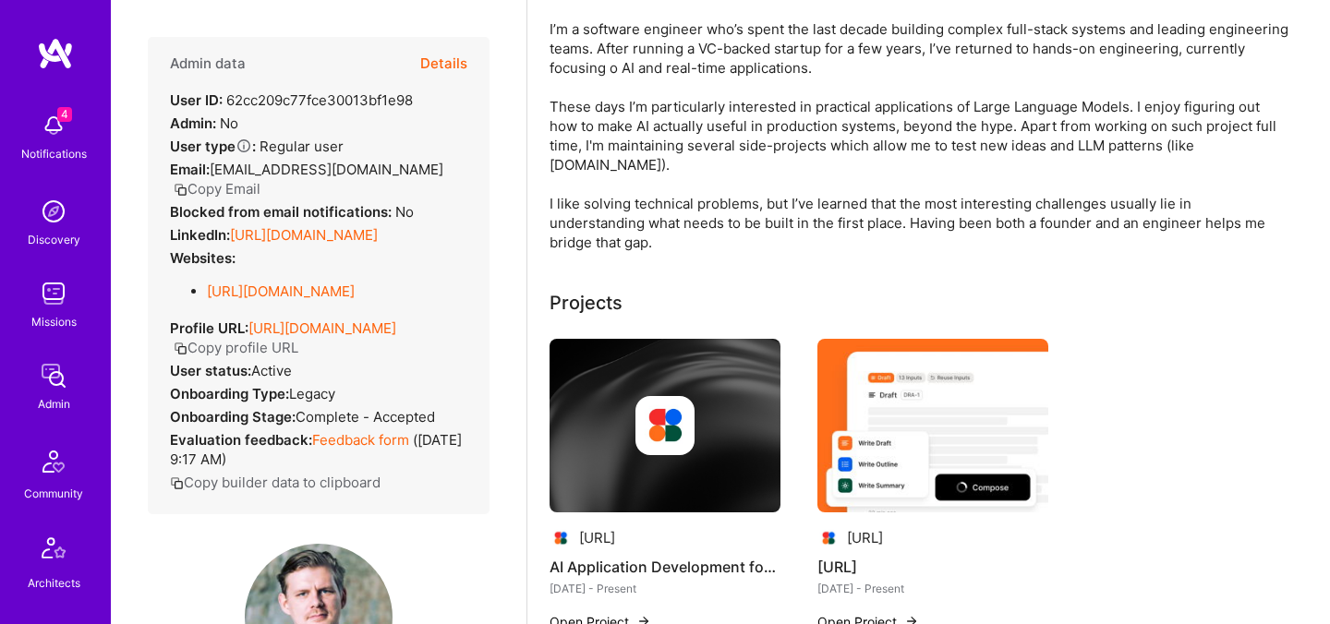
click at [260, 179] on button "Copy Email" at bounding box center [217, 188] width 87 height 19
